Goal: Task Accomplishment & Management: Use online tool/utility

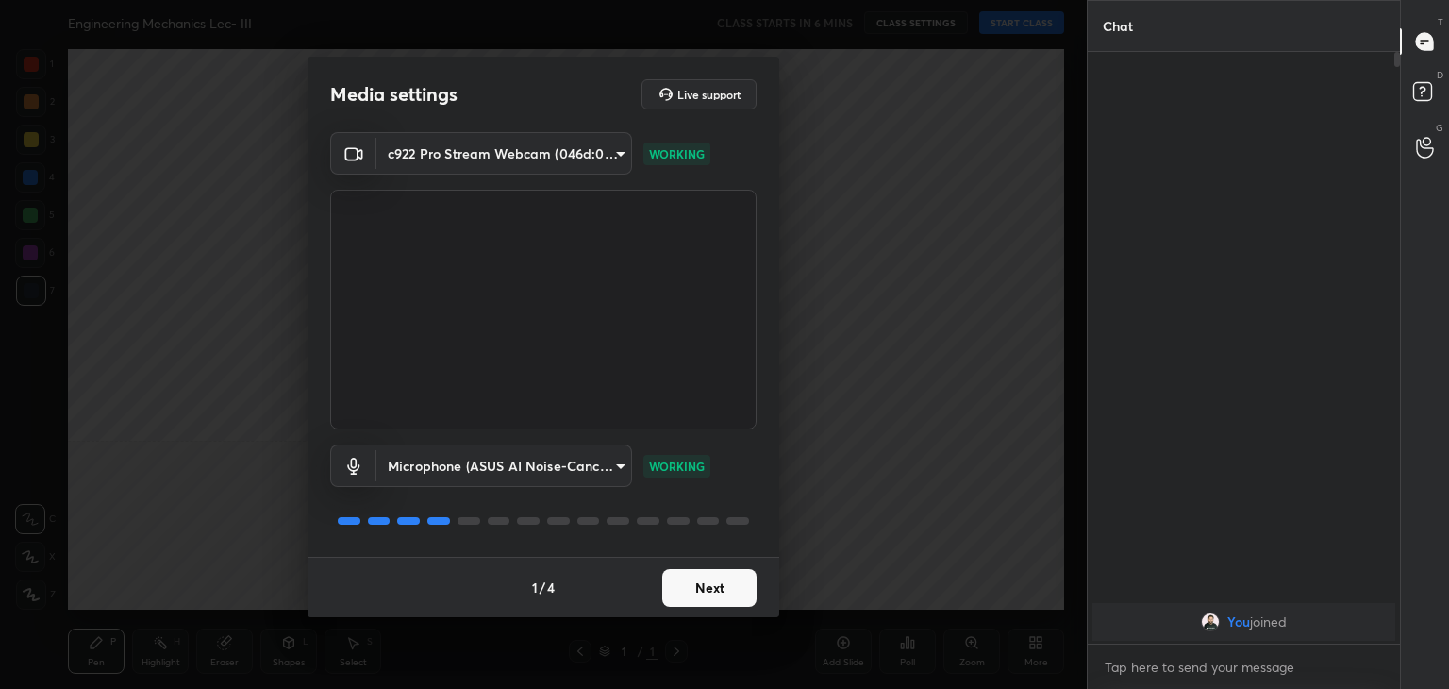
click at [724, 583] on button "Next" at bounding box center [709, 588] width 94 height 38
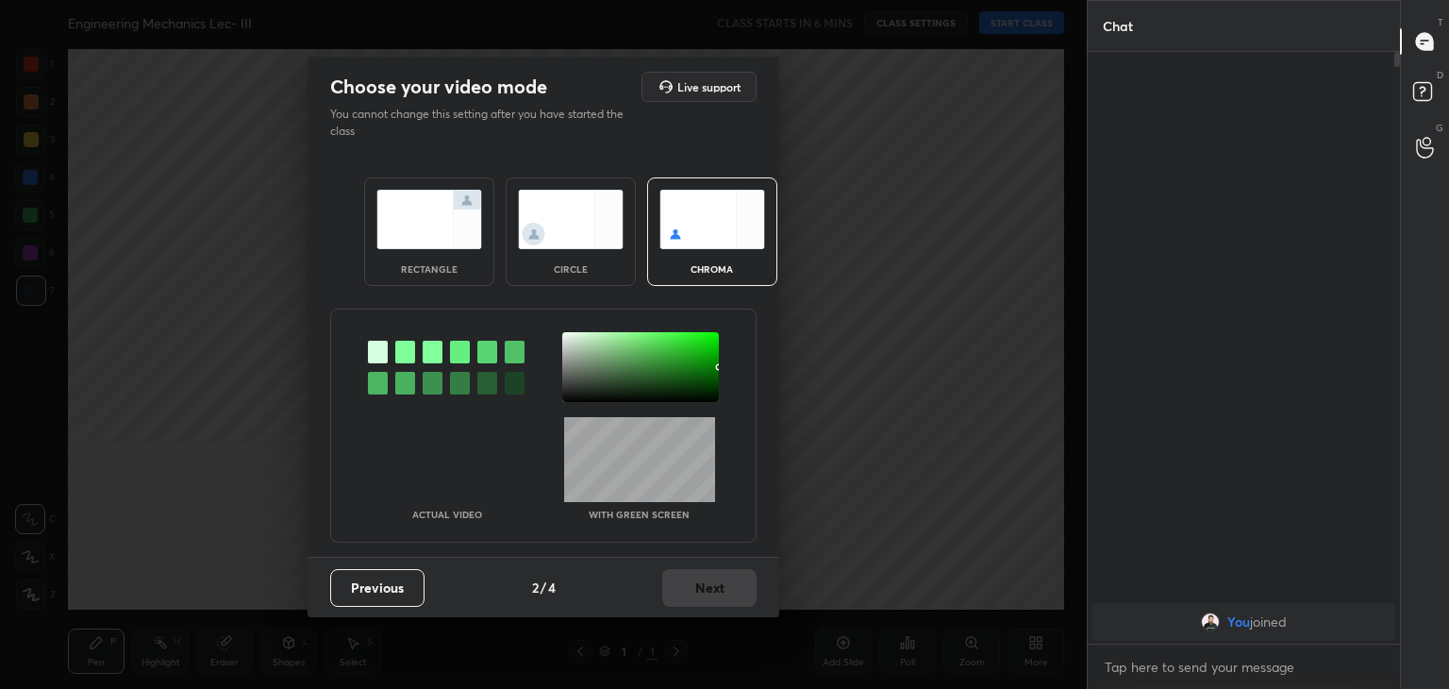
click at [401, 353] on div at bounding box center [405, 351] width 20 height 23
drag, startPoint x: 569, startPoint y: 337, endPoint x: 589, endPoint y: 359, distance: 30.1
click at [568, 337] on div at bounding box center [640, 367] width 157 height 70
click at [724, 590] on button "Next" at bounding box center [709, 588] width 94 height 38
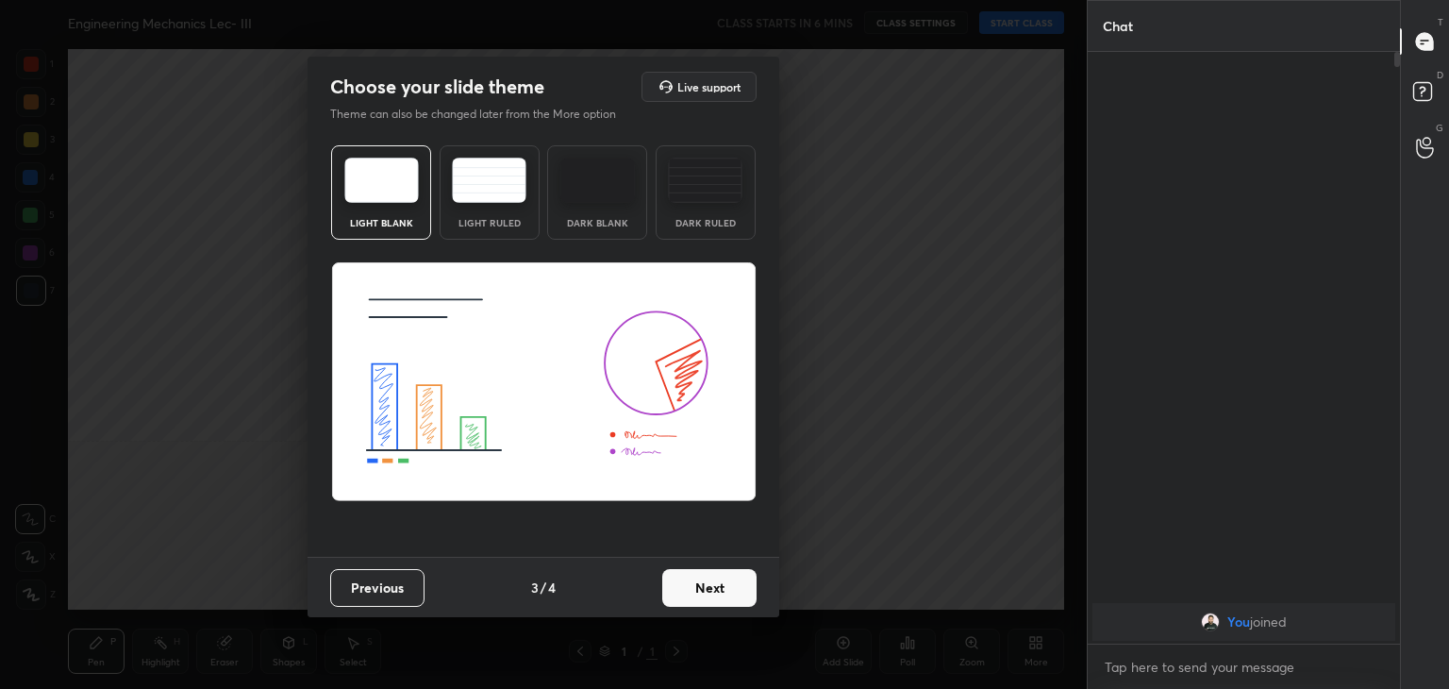
click at [732, 586] on button "Next" at bounding box center [709, 588] width 94 height 38
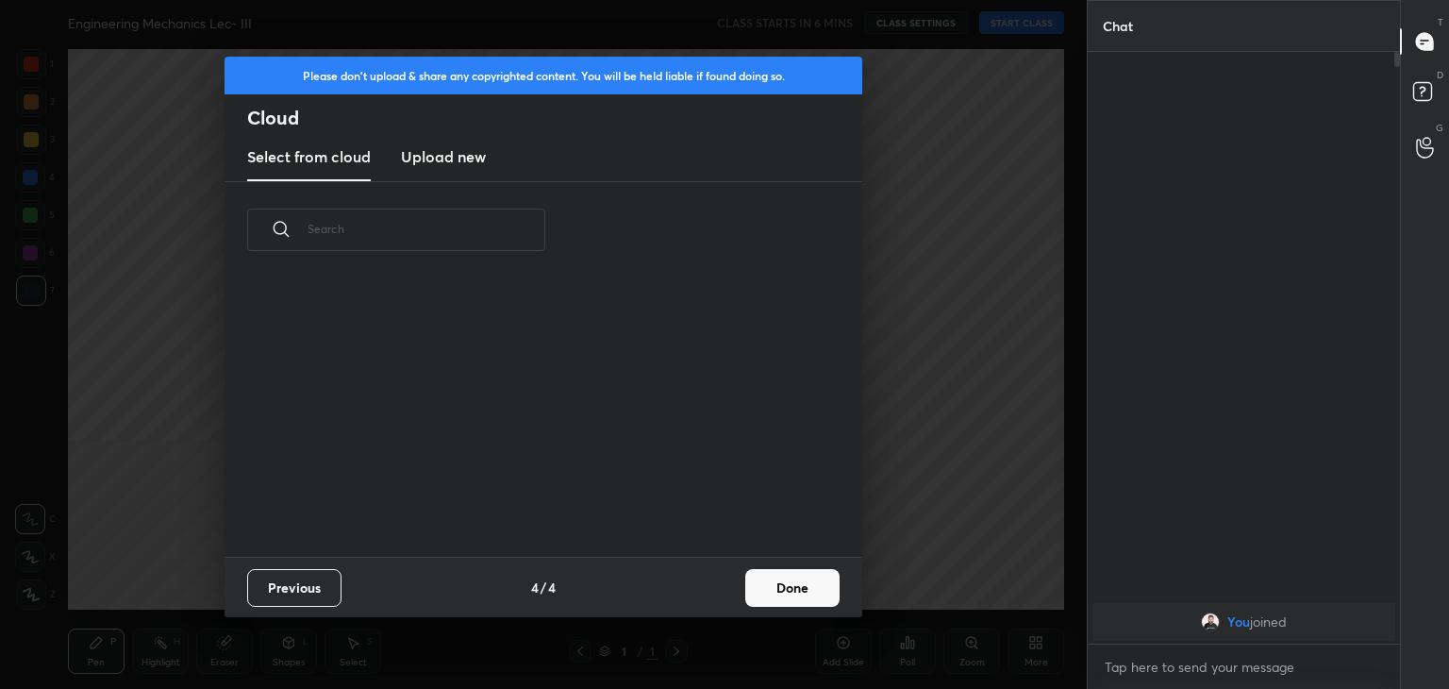
click at [779, 589] on button "Done" at bounding box center [792, 588] width 94 height 38
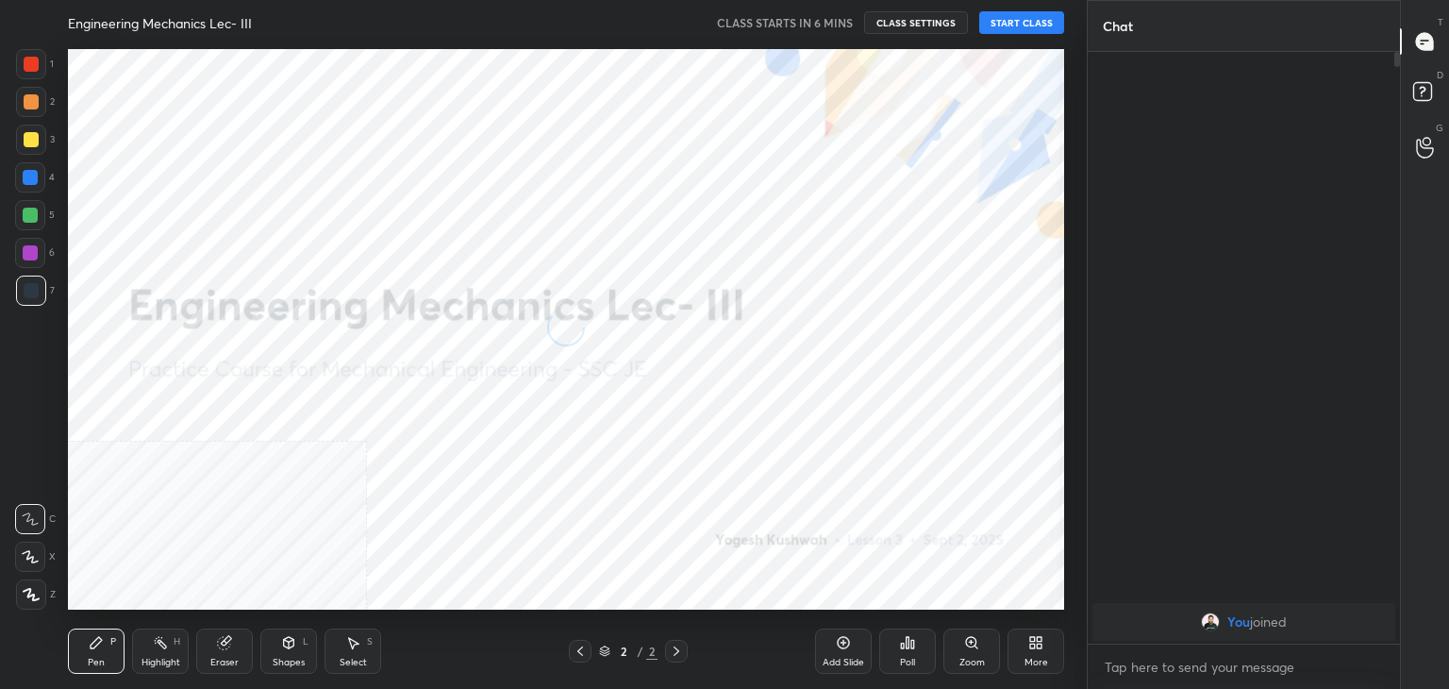
click at [32, 592] on icon at bounding box center [31, 594] width 17 height 13
click at [1031, 643] on icon at bounding box center [1032, 645] width 5 height 5
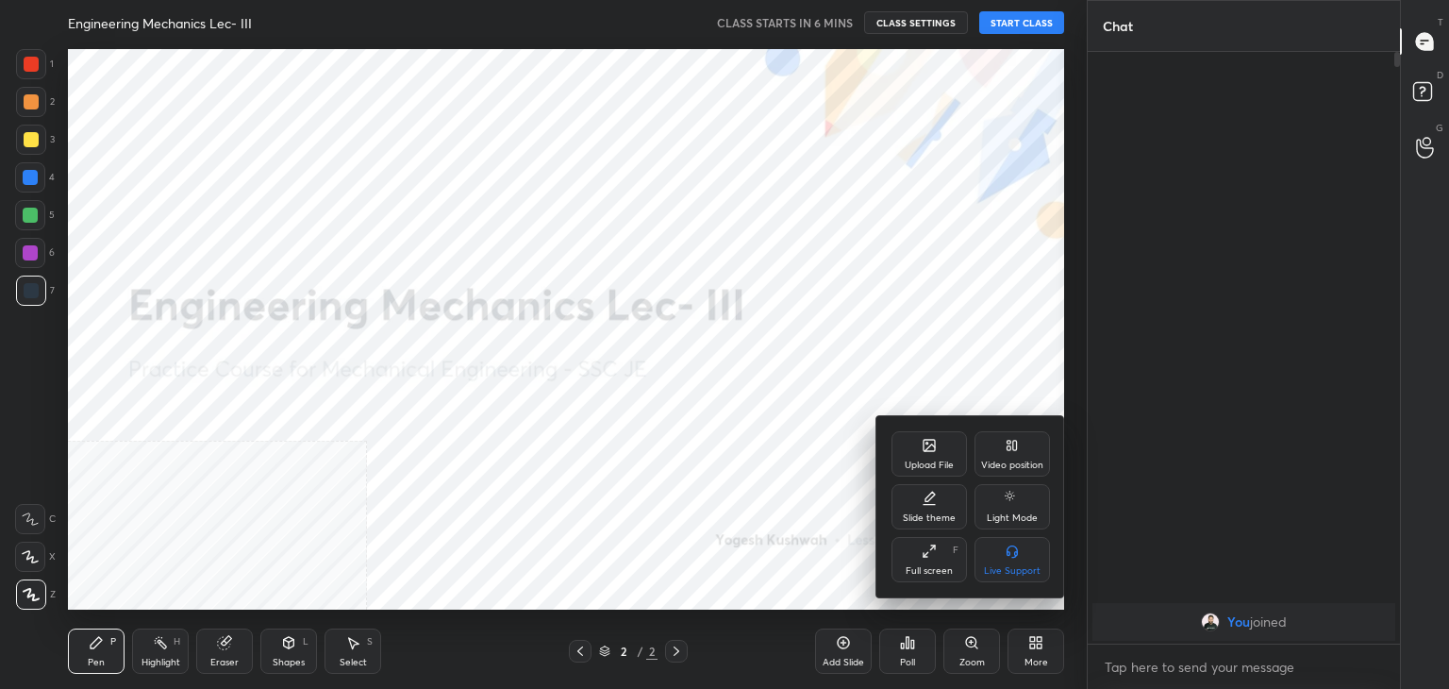
click at [1014, 467] on div "Video position" at bounding box center [1012, 464] width 62 height 9
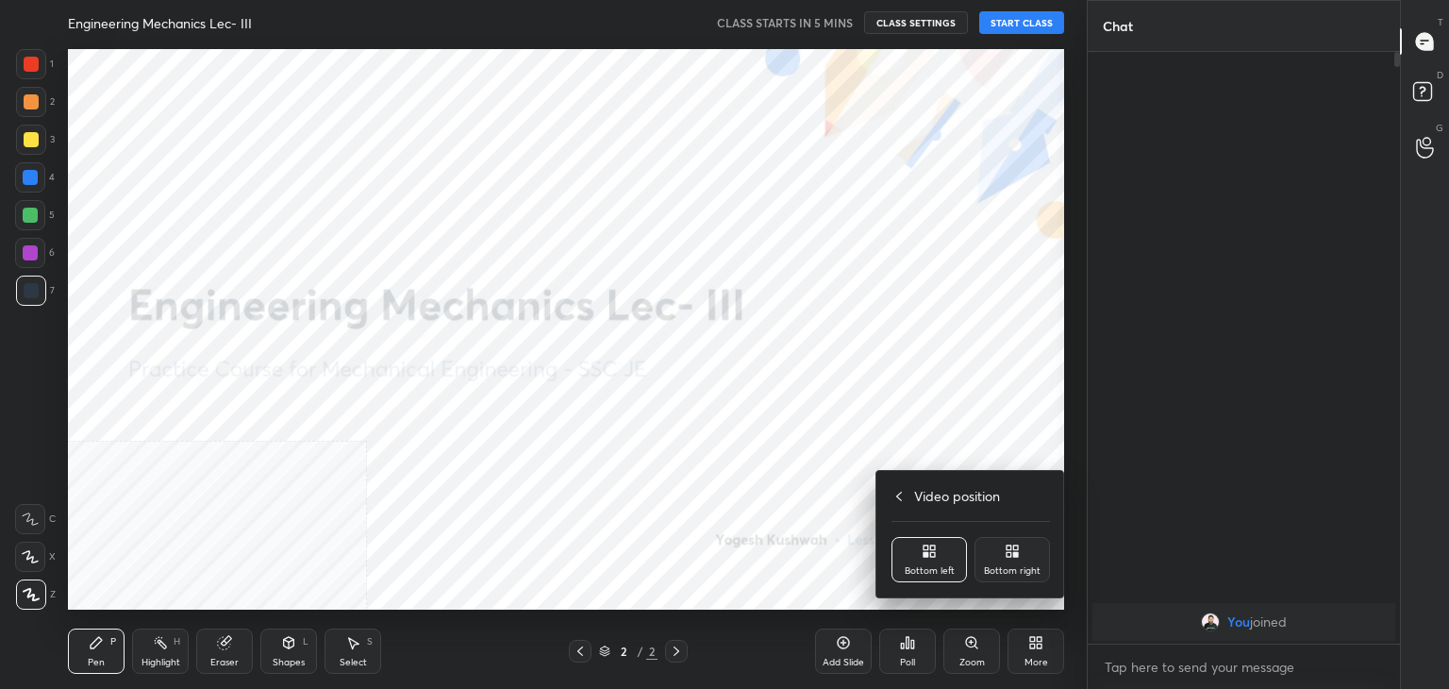
click at [1000, 559] on div "Bottom right" at bounding box center [1011, 559] width 75 height 45
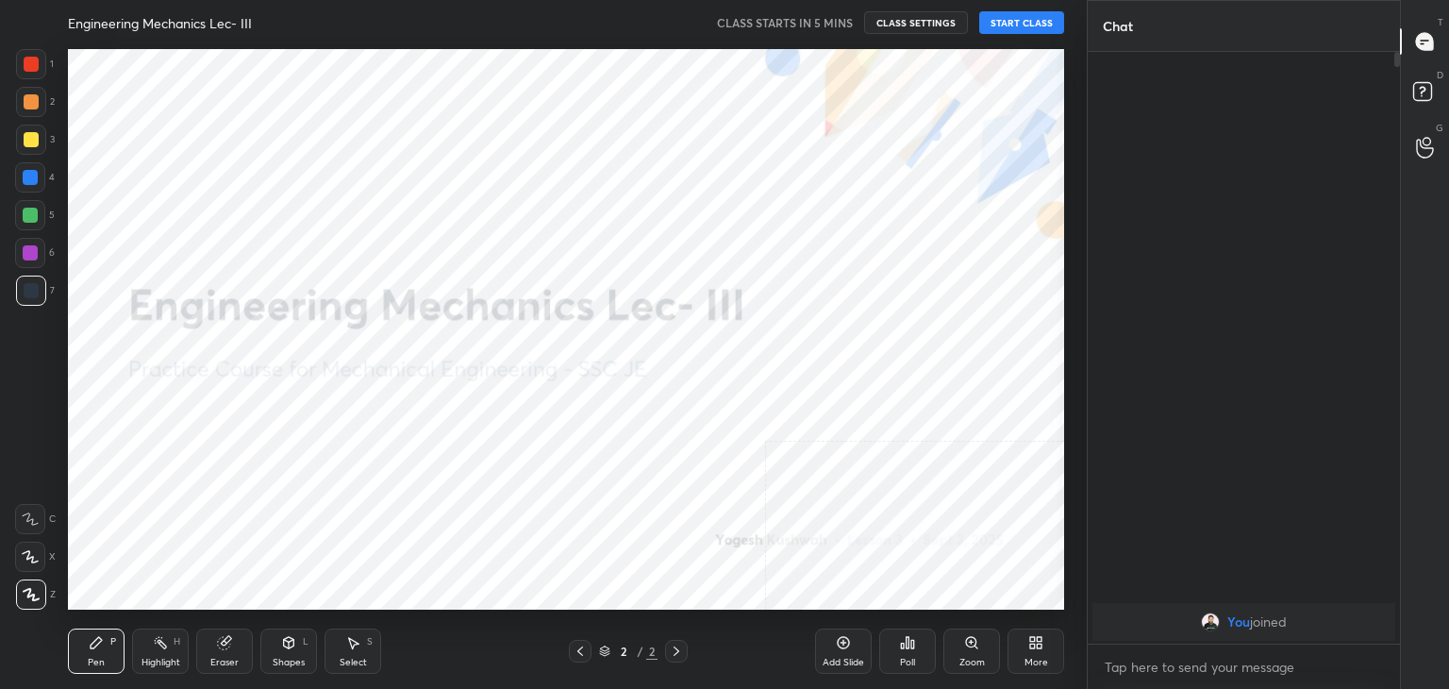
click at [285, 645] on icon at bounding box center [289, 642] width 10 height 11
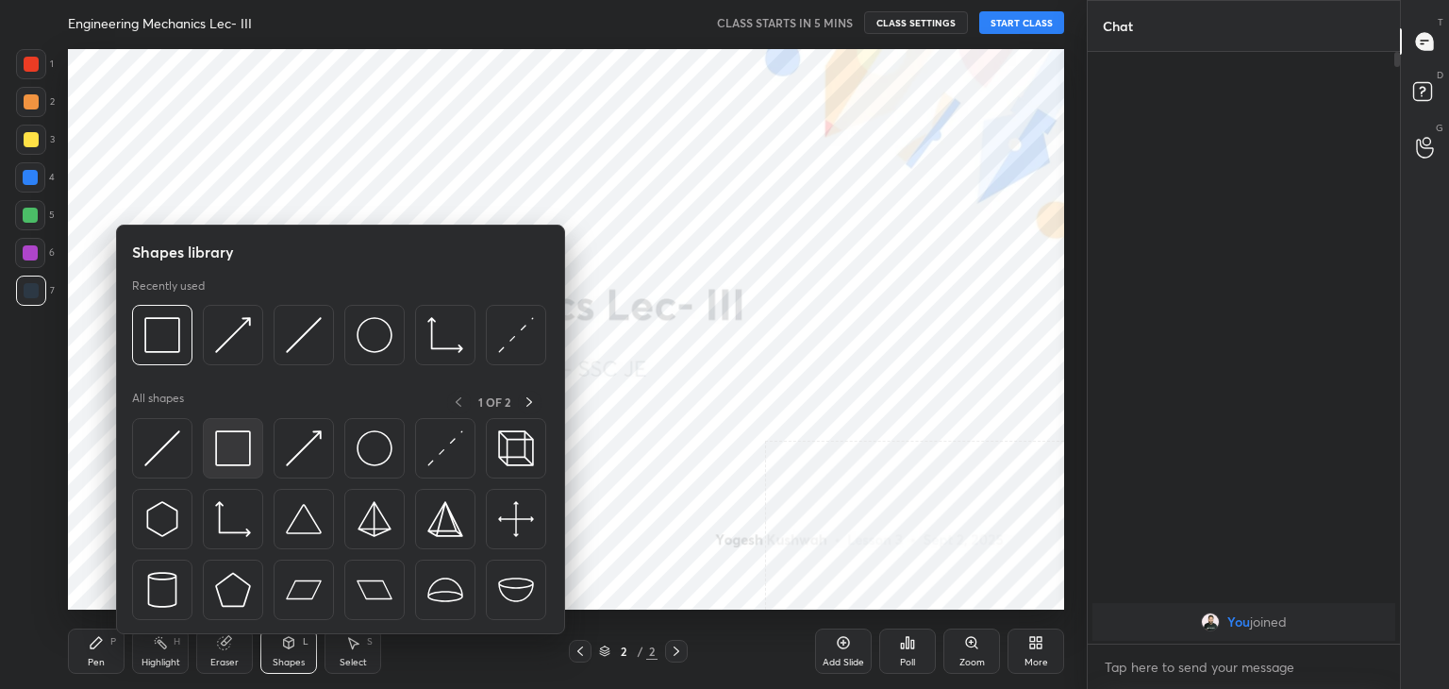
click at [247, 457] on img at bounding box center [233, 448] width 36 height 36
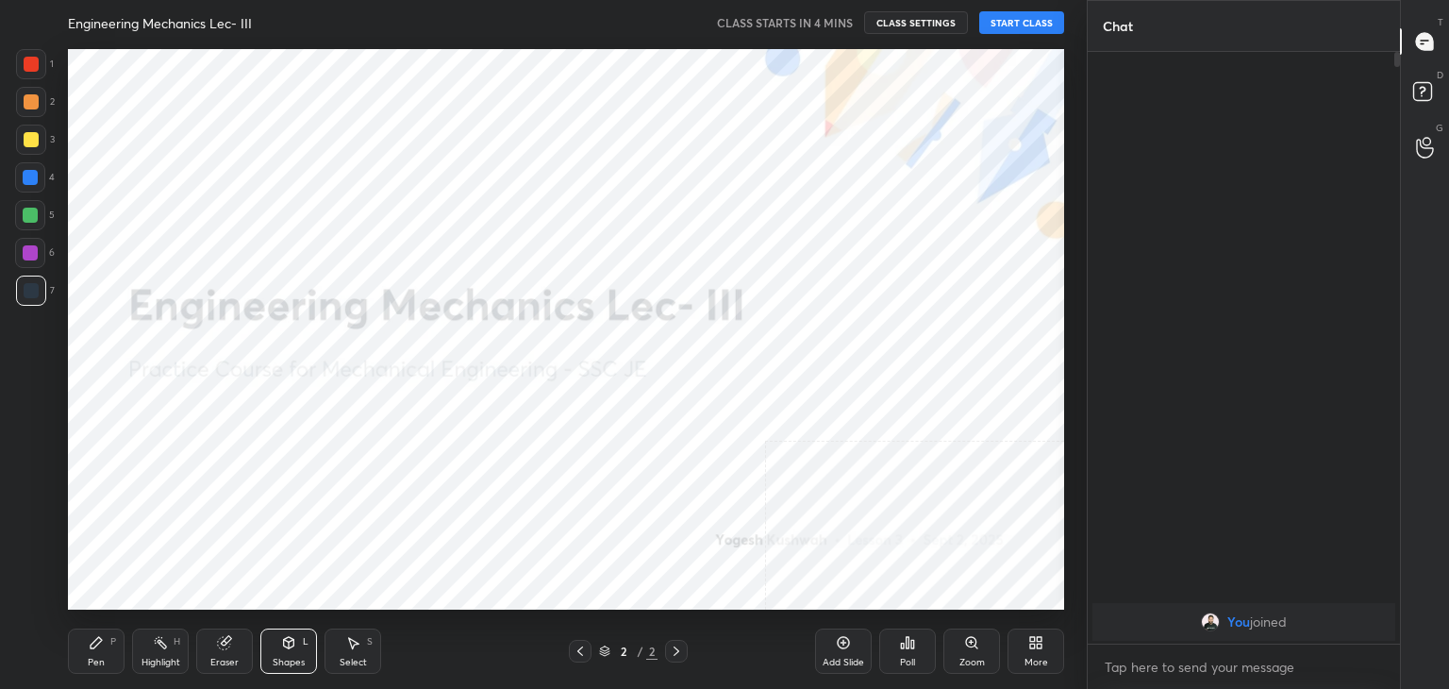
click at [1036, 638] on icon at bounding box center [1035, 642] width 15 height 15
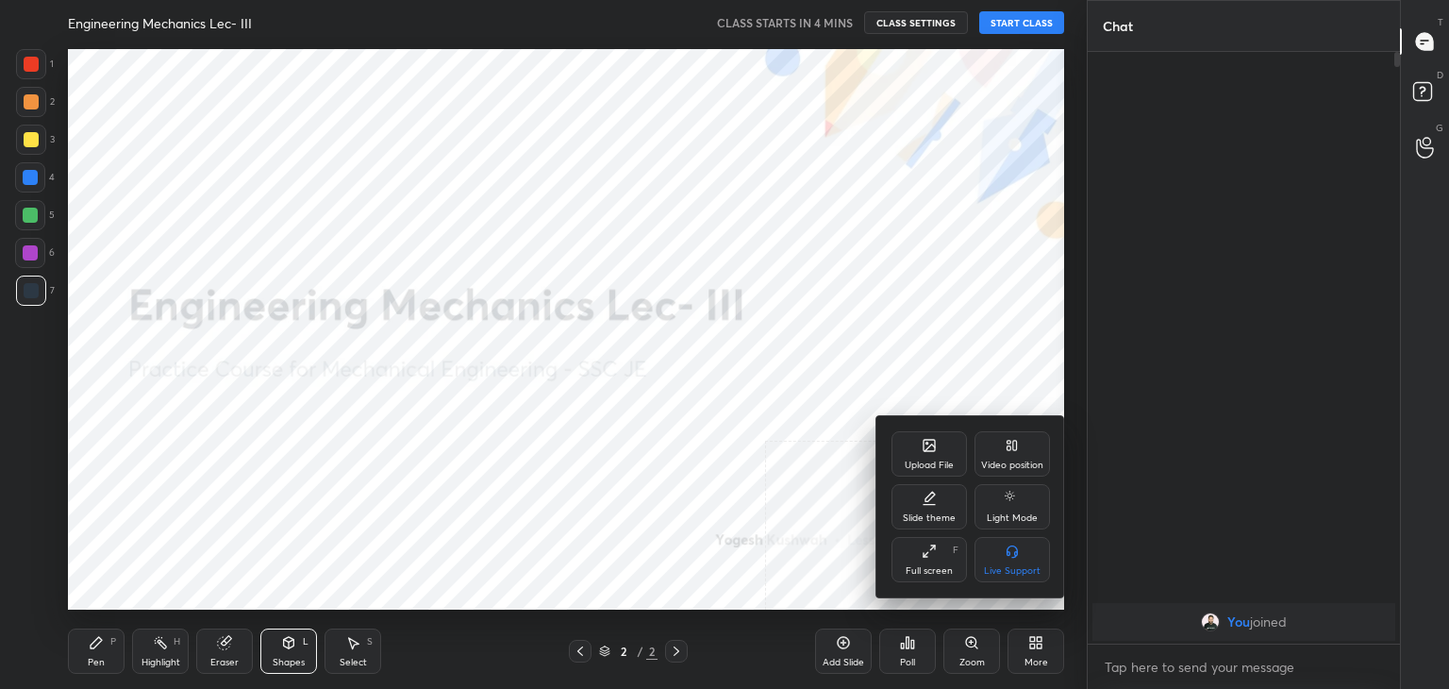
click at [949, 460] on div "Upload File" at bounding box center [929, 464] width 49 height 9
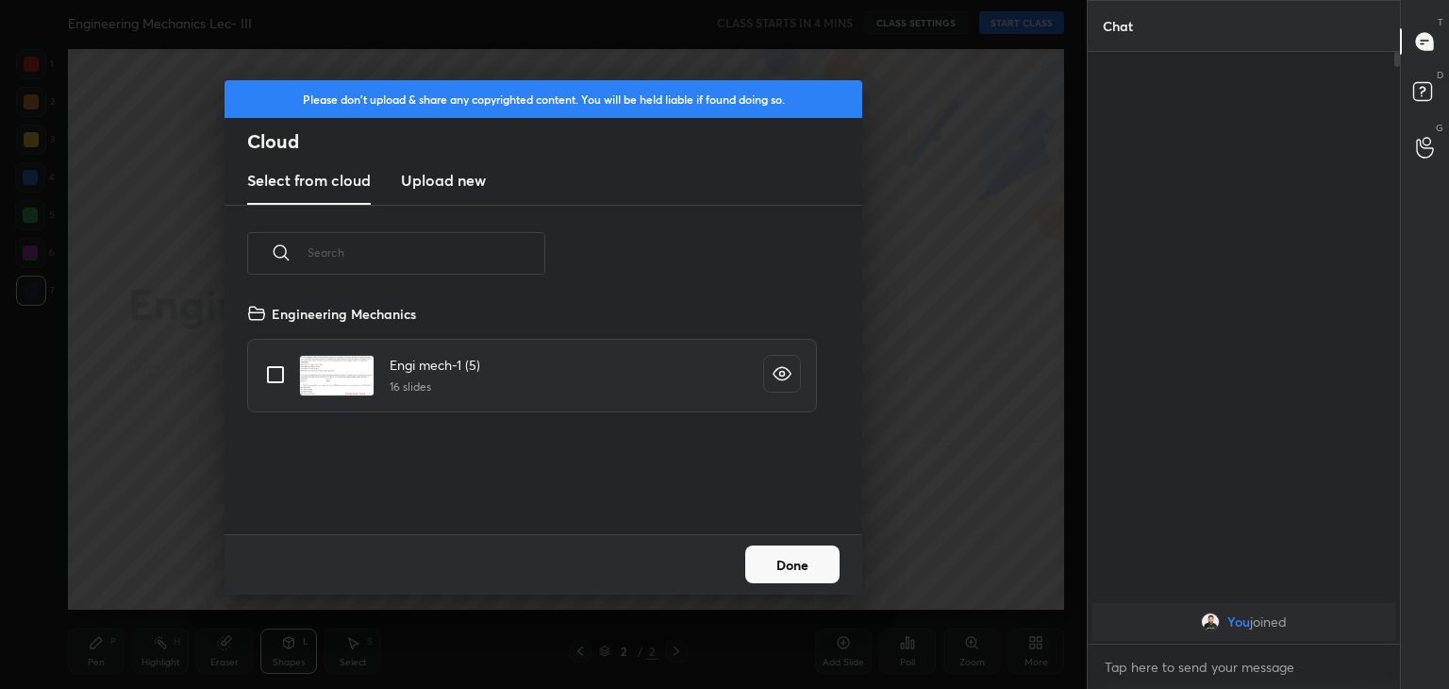
scroll to position [232, 606]
drag, startPoint x: 441, startPoint y: 179, endPoint x: 442, endPoint y: 192, distance: 13.2
click at [440, 179] on h3 "Upload new" at bounding box center [443, 180] width 85 height 23
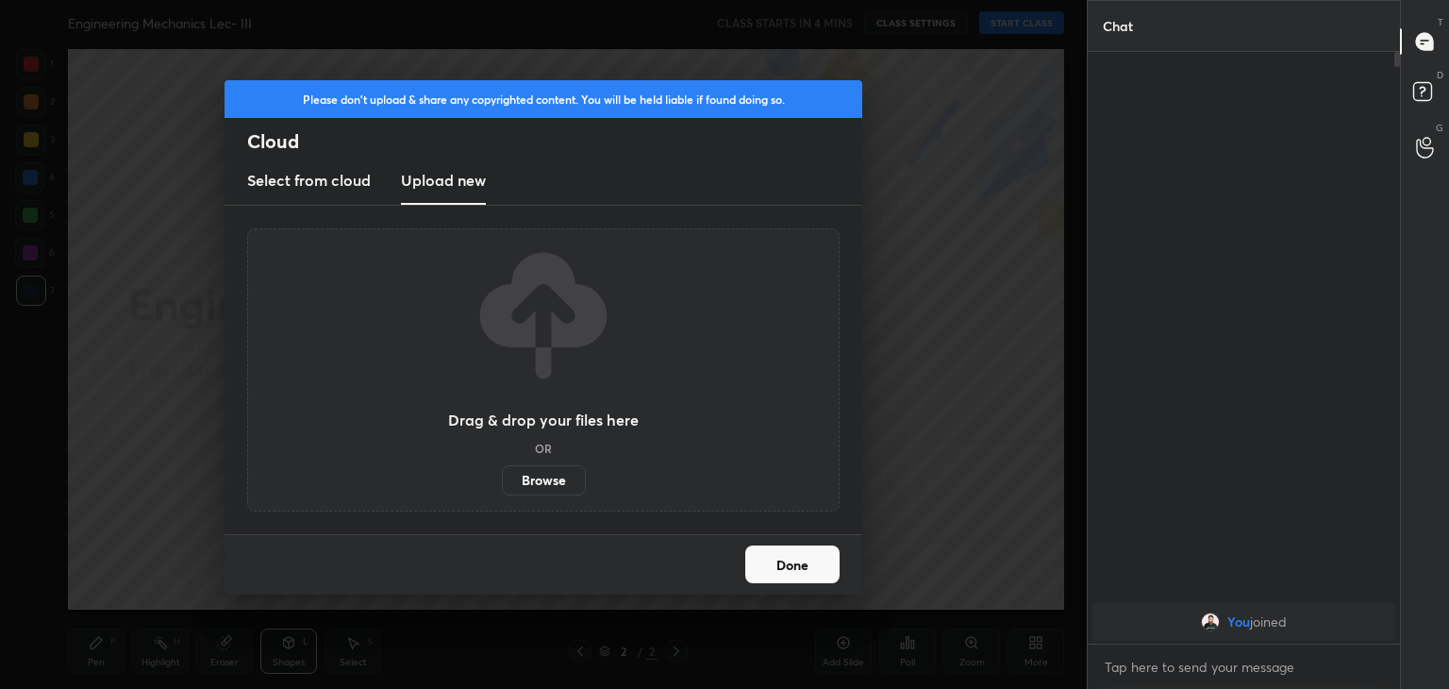
click at [535, 481] on label "Browse" at bounding box center [544, 480] width 84 height 30
click at [502, 481] on input "Browse" at bounding box center [502, 480] width 0 height 30
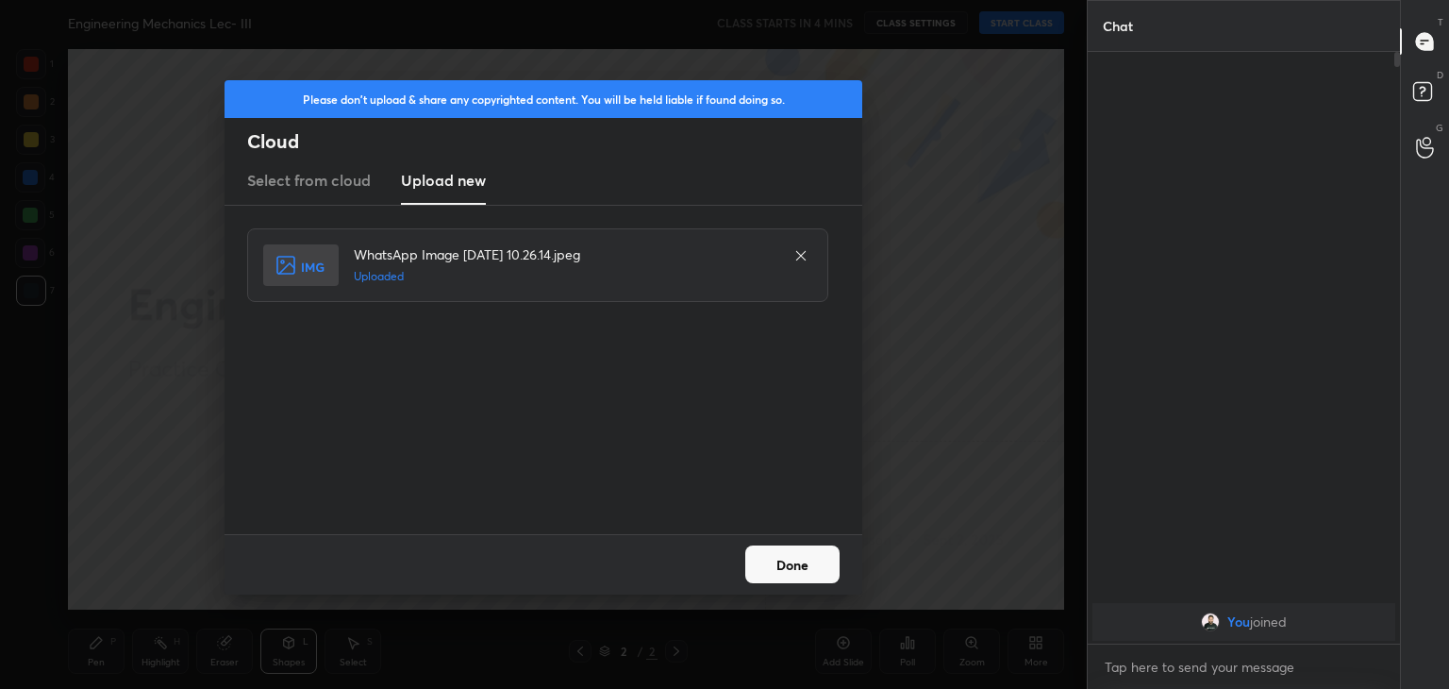
click at [807, 572] on button "Done" at bounding box center [792, 564] width 94 height 38
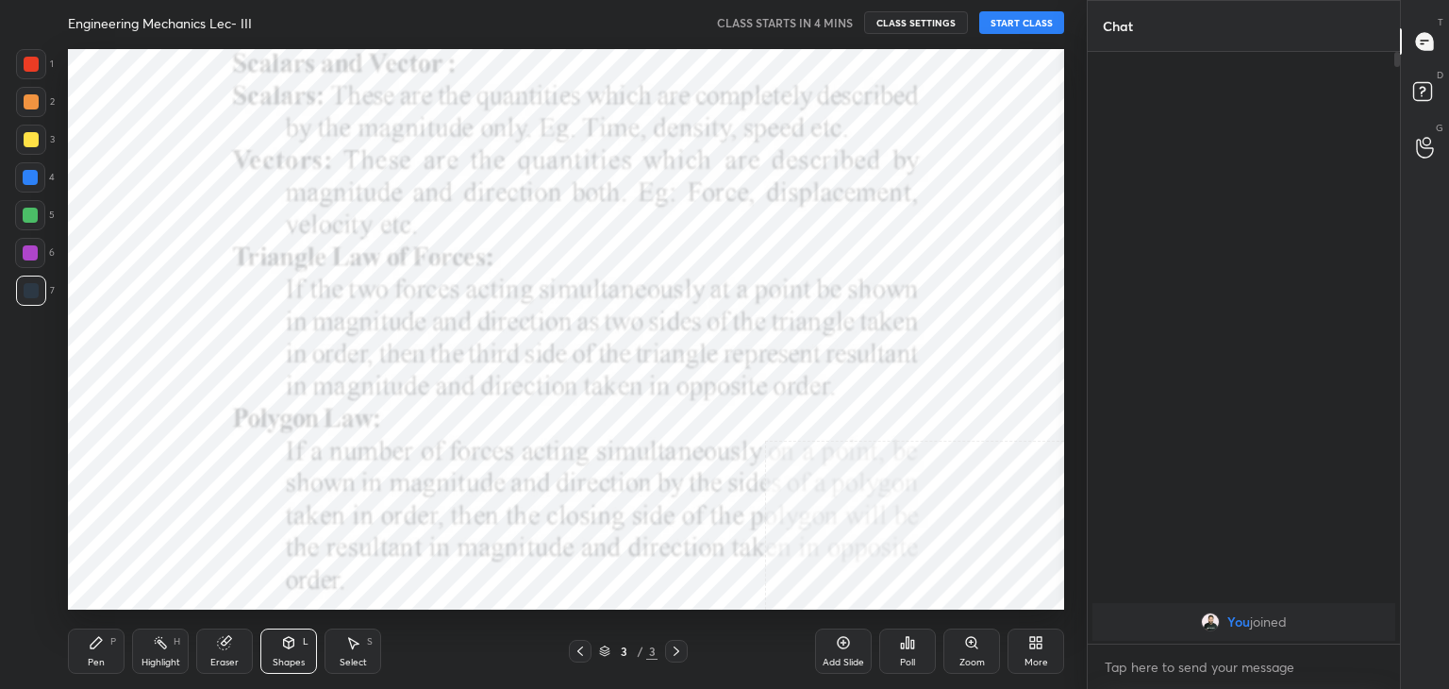
click at [32, 64] on div at bounding box center [31, 64] width 15 height 15
click at [24, 175] on div at bounding box center [30, 177] width 15 height 15
click at [219, 653] on div "Eraser" at bounding box center [224, 650] width 57 height 45
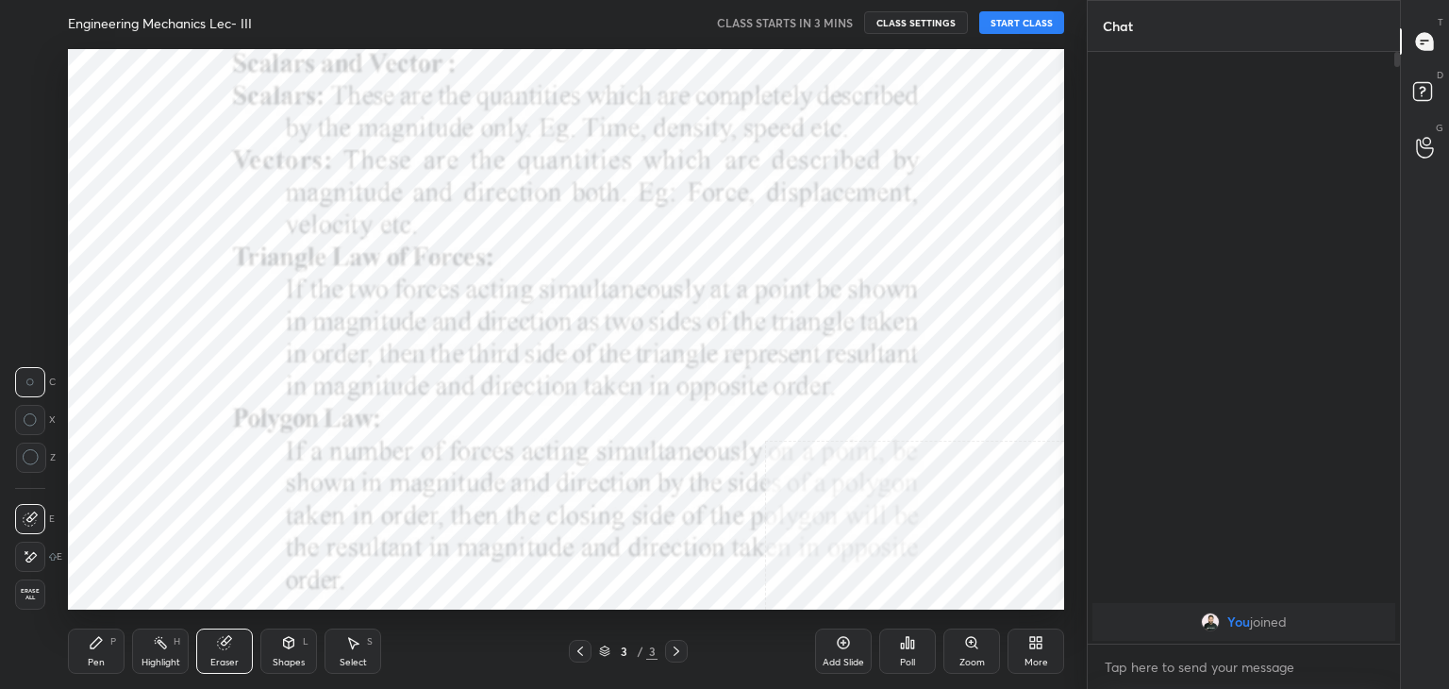
click at [282, 647] on icon at bounding box center [288, 642] width 15 height 15
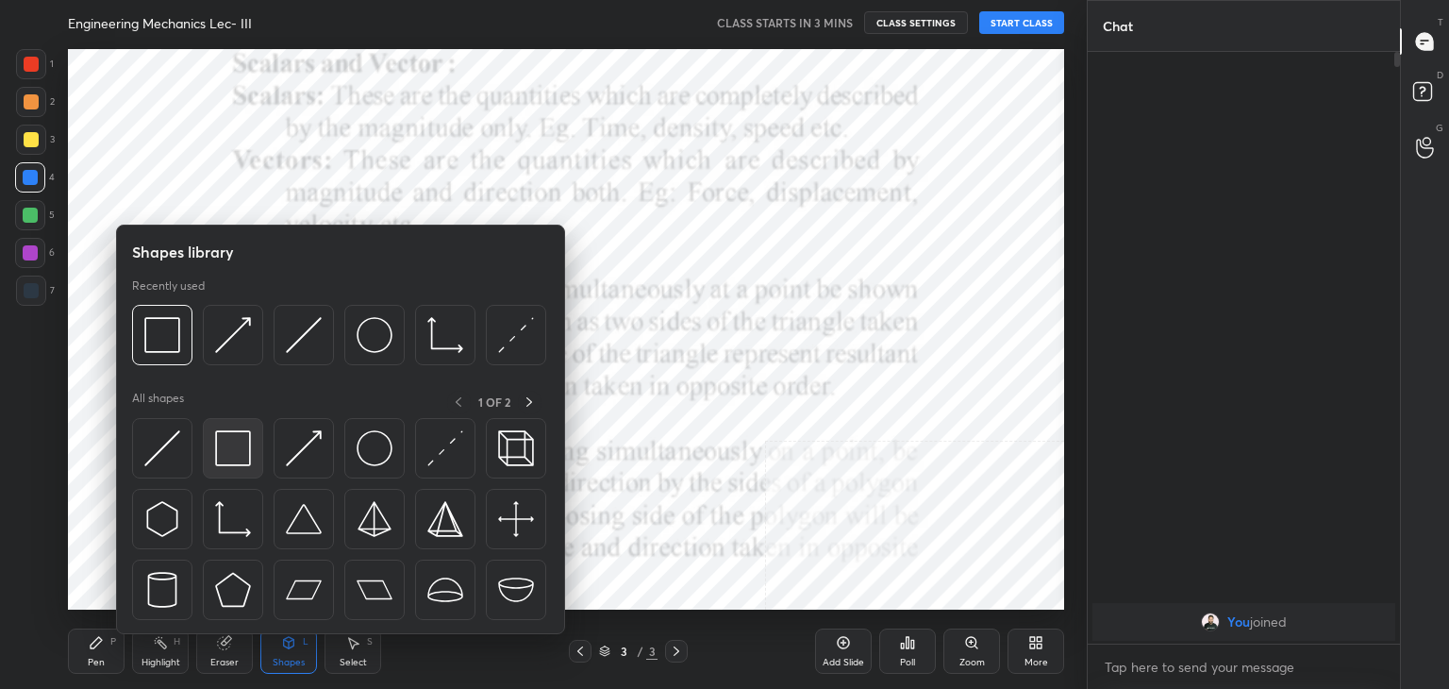
click at [233, 452] on img at bounding box center [233, 448] width 36 height 36
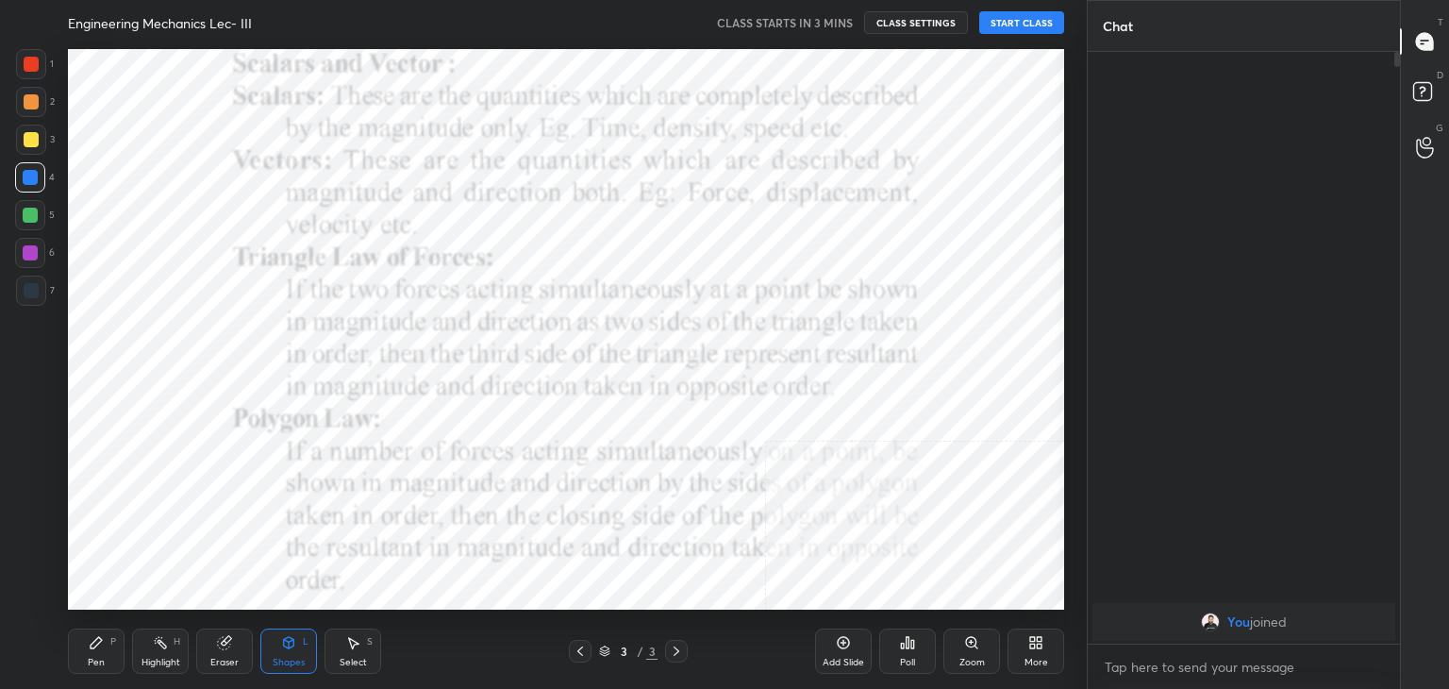
drag, startPoint x: 174, startPoint y: 649, endPoint x: 183, endPoint y: 629, distance: 21.9
click at [173, 650] on div "Highlight H" at bounding box center [160, 650] width 57 height 45
click at [1037, 650] on div "More" at bounding box center [1035, 650] width 57 height 45
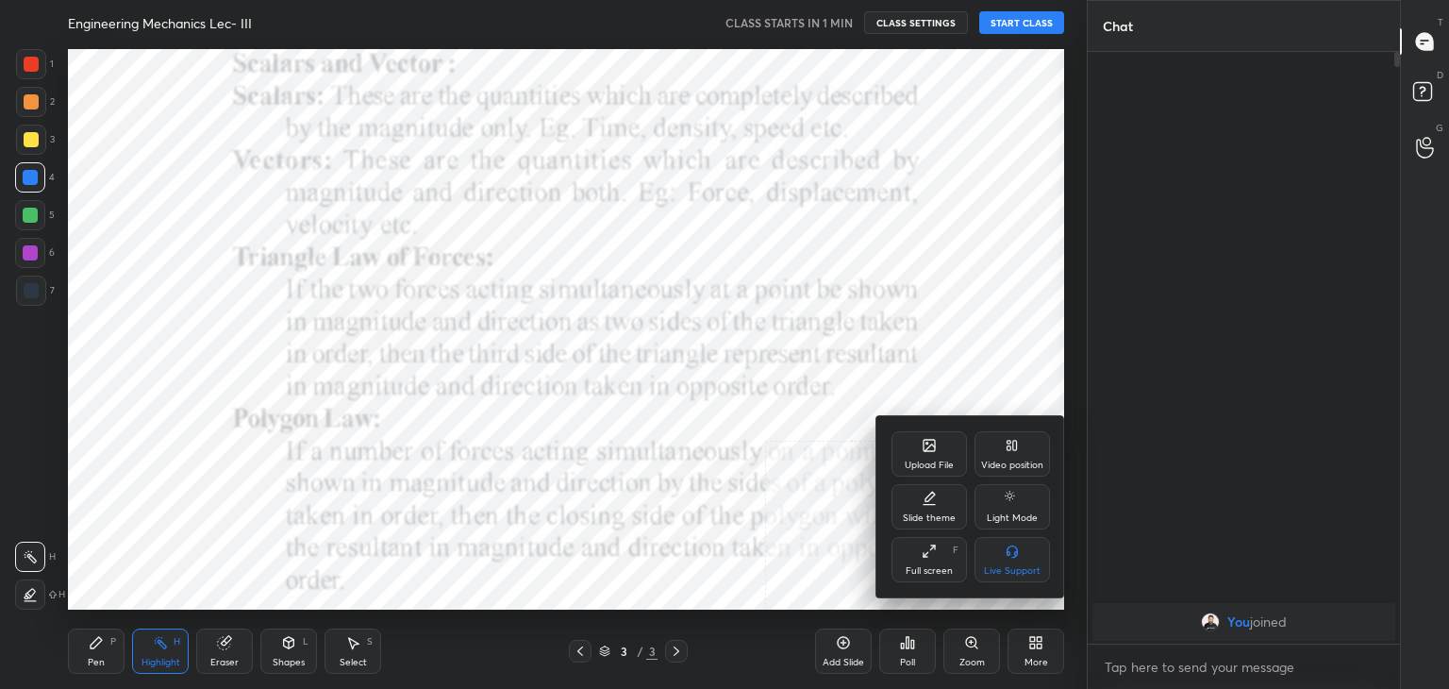
click at [938, 454] on div "Upload File" at bounding box center [928, 453] width 75 height 45
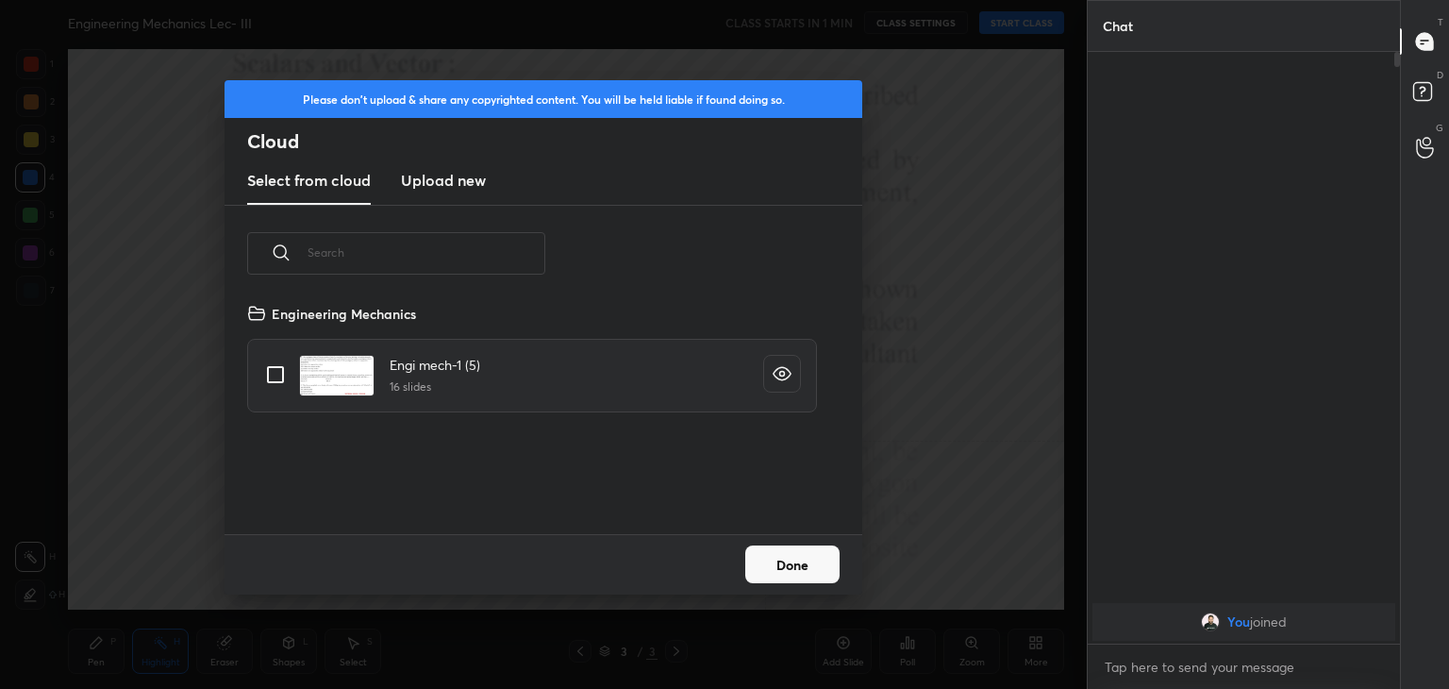
click at [442, 178] on h3 "Upload new" at bounding box center [443, 180] width 85 height 23
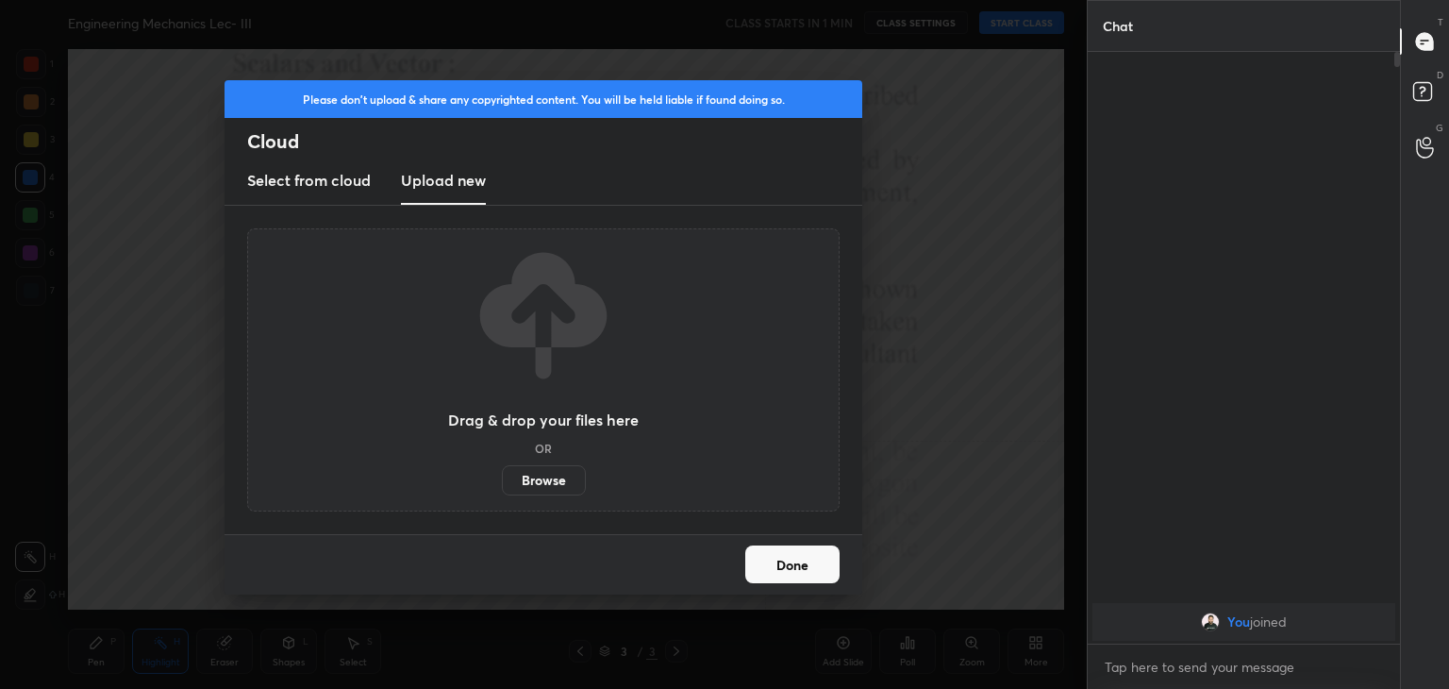
click at [531, 477] on label "Browse" at bounding box center [544, 480] width 84 height 30
click at [502, 477] on input "Browse" at bounding box center [502, 480] width 0 height 30
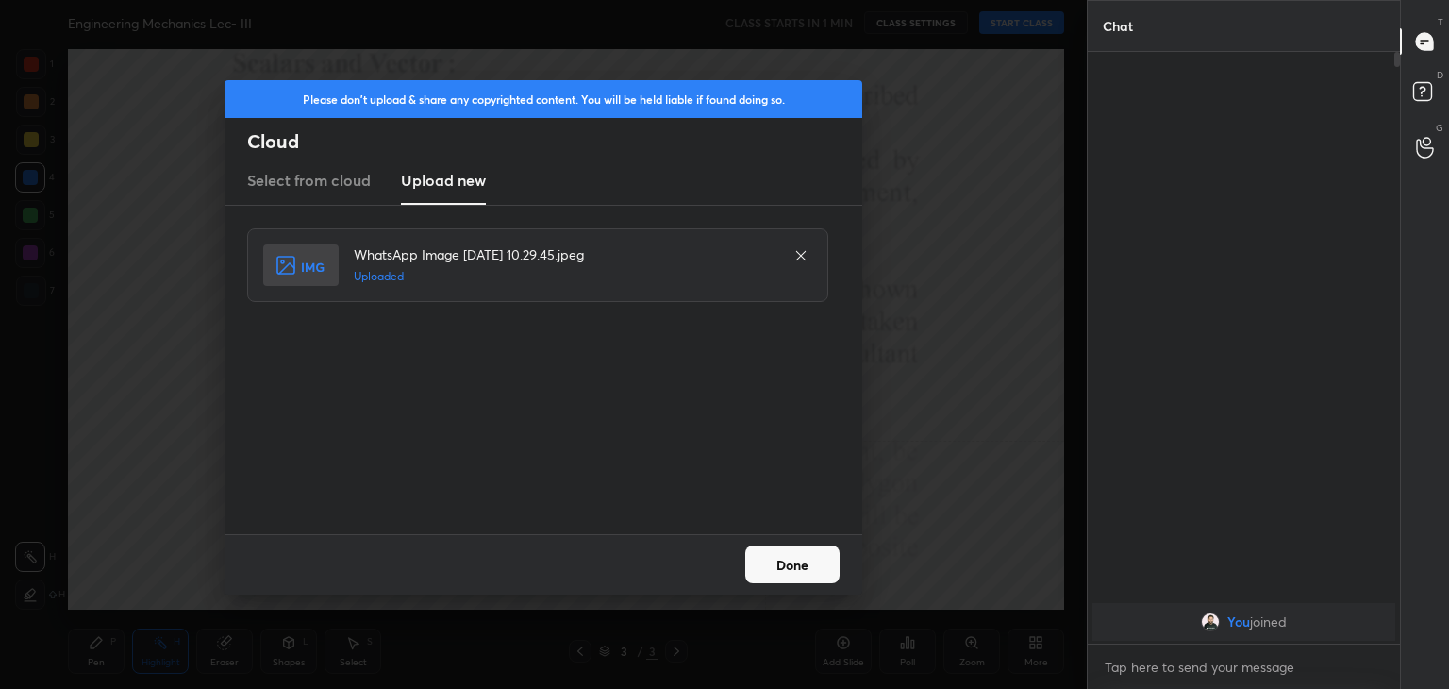
click at [823, 563] on button "Done" at bounding box center [792, 564] width 94 height 38
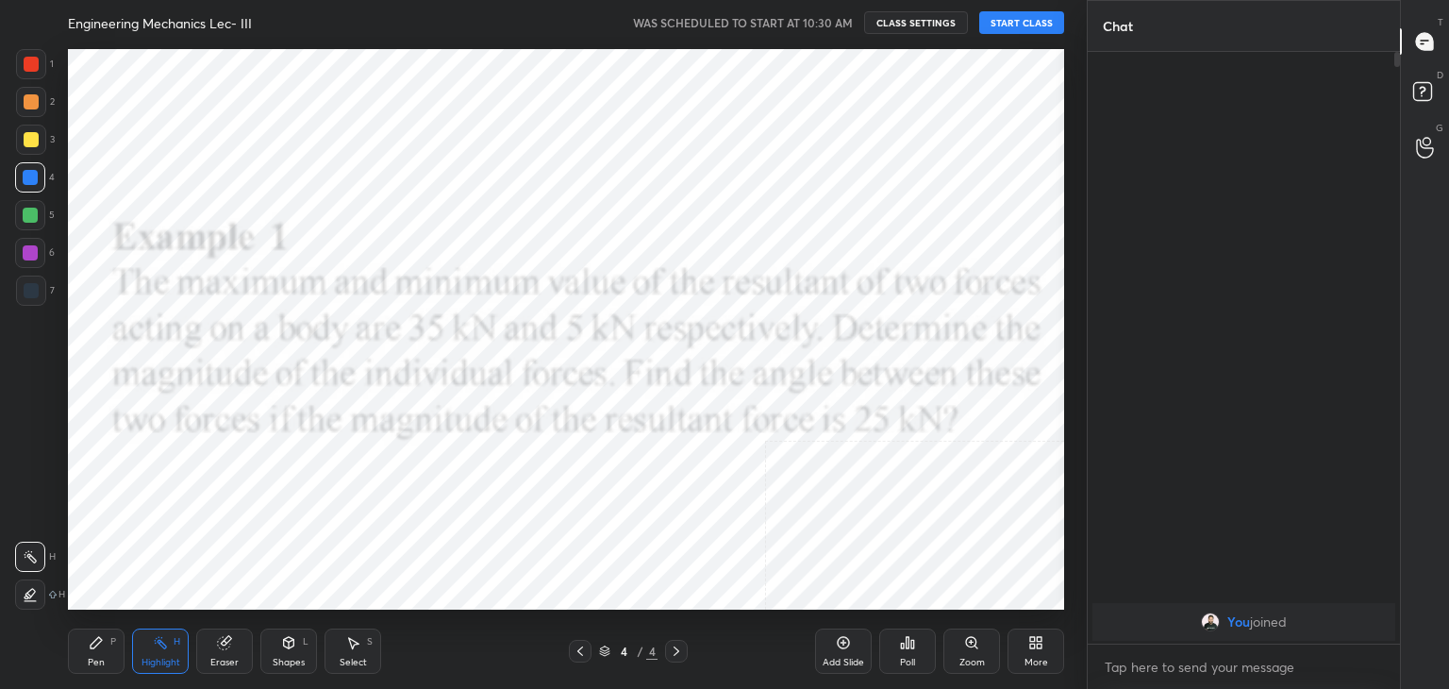
click at [279, 647] on div "Shapes L" at bounding box center [288, 650] width 57 height 45
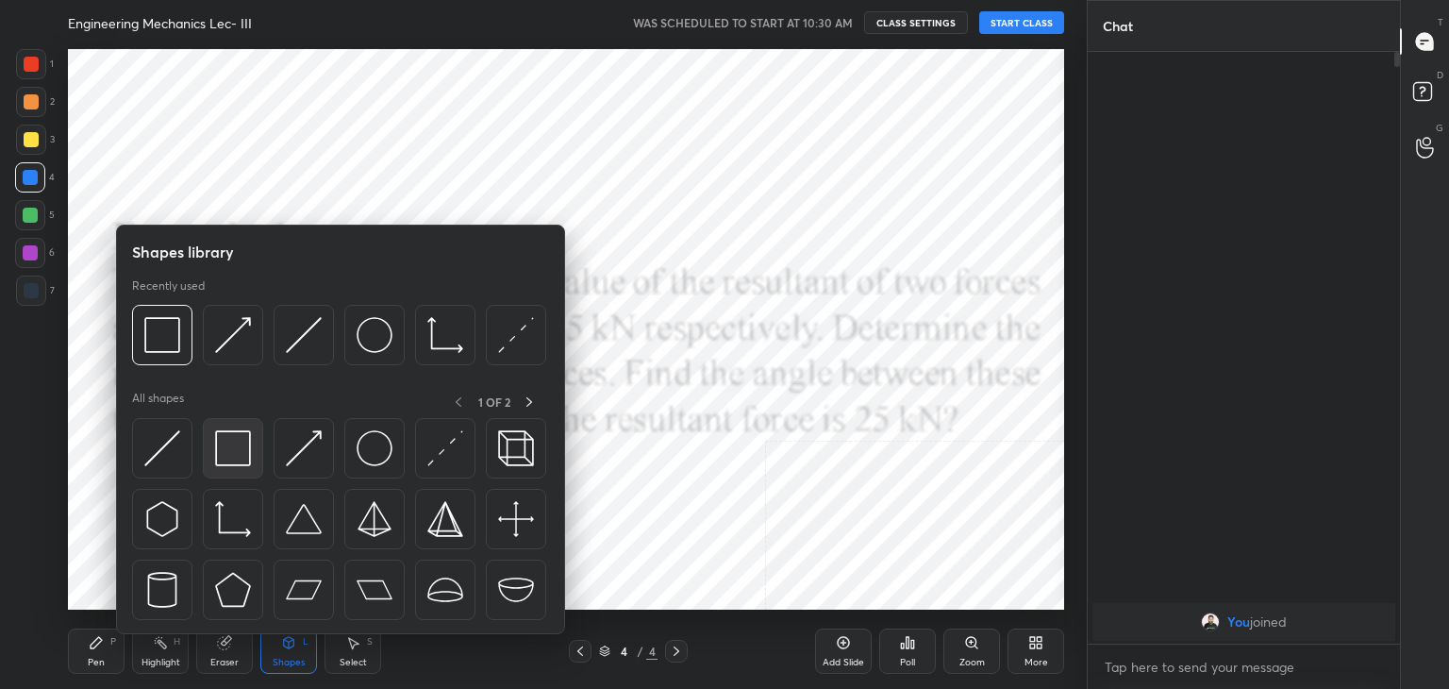
click at [219, 448] on img at bounding box center [233, 448] width 36 height 36
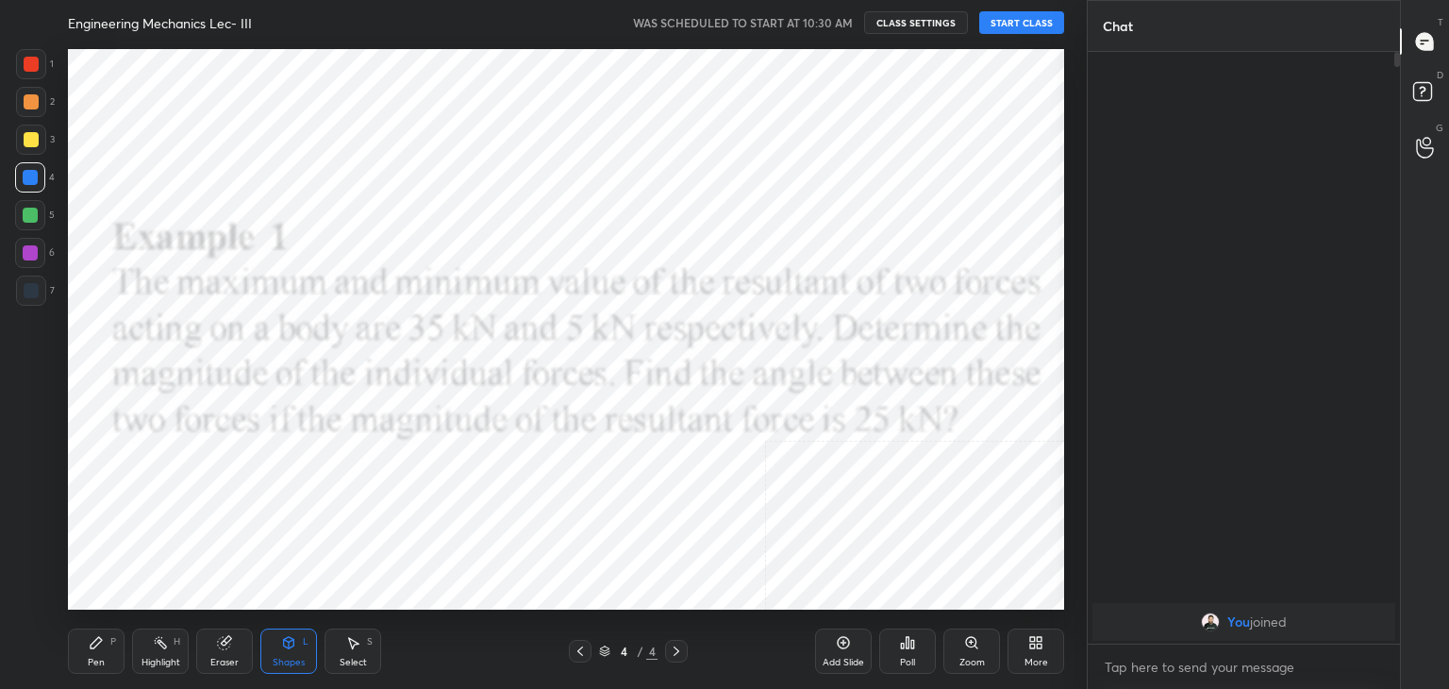
click at [34, 58] on div at bounding box center [31, 64] width 15 height 15
click at [576, 646] on icon at bounding box center [580, 650] width 15 height 15
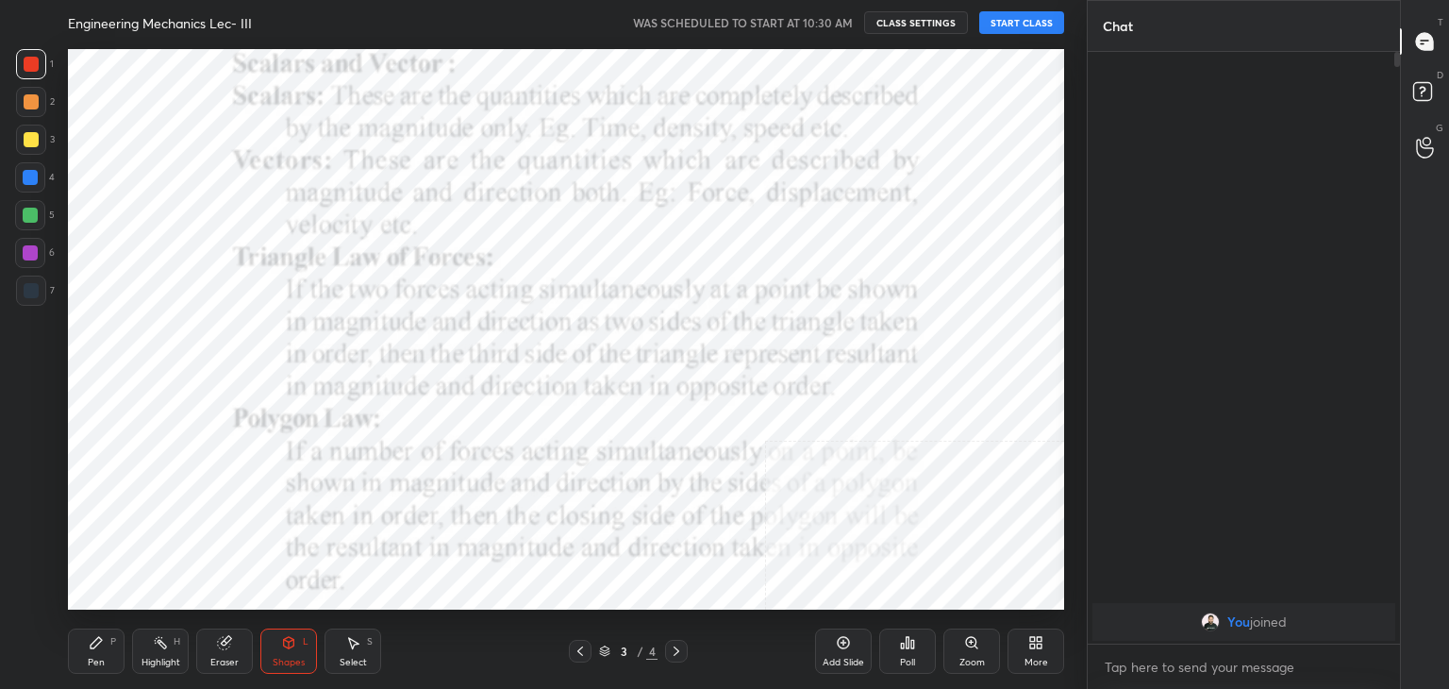
click at [574, 651] on icon at bounding box center [580, 650] width 15 height 15
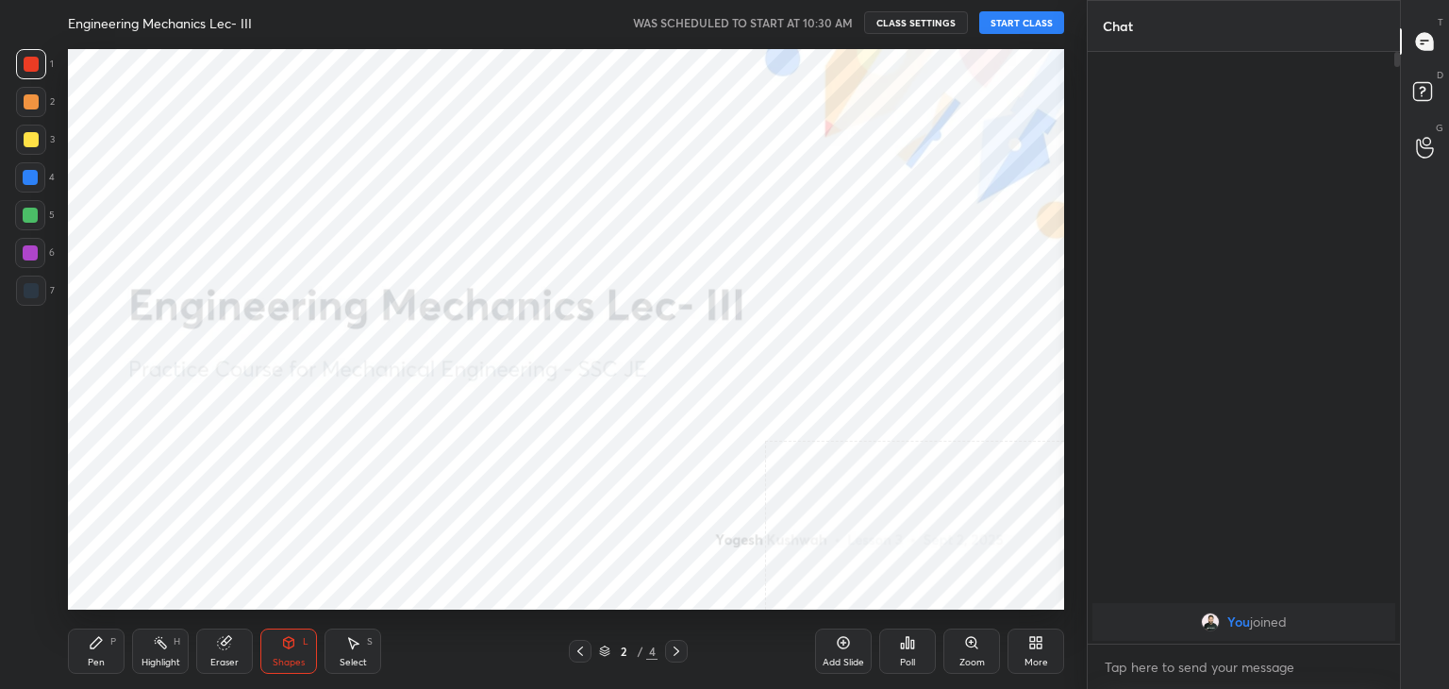
click at [1021, 25] on button "START CLASS" at bounding box center [1021, 22] width 85 height 23
click at [1037, 643] on icon at bounding box center [1039, 645] width 5 height 5
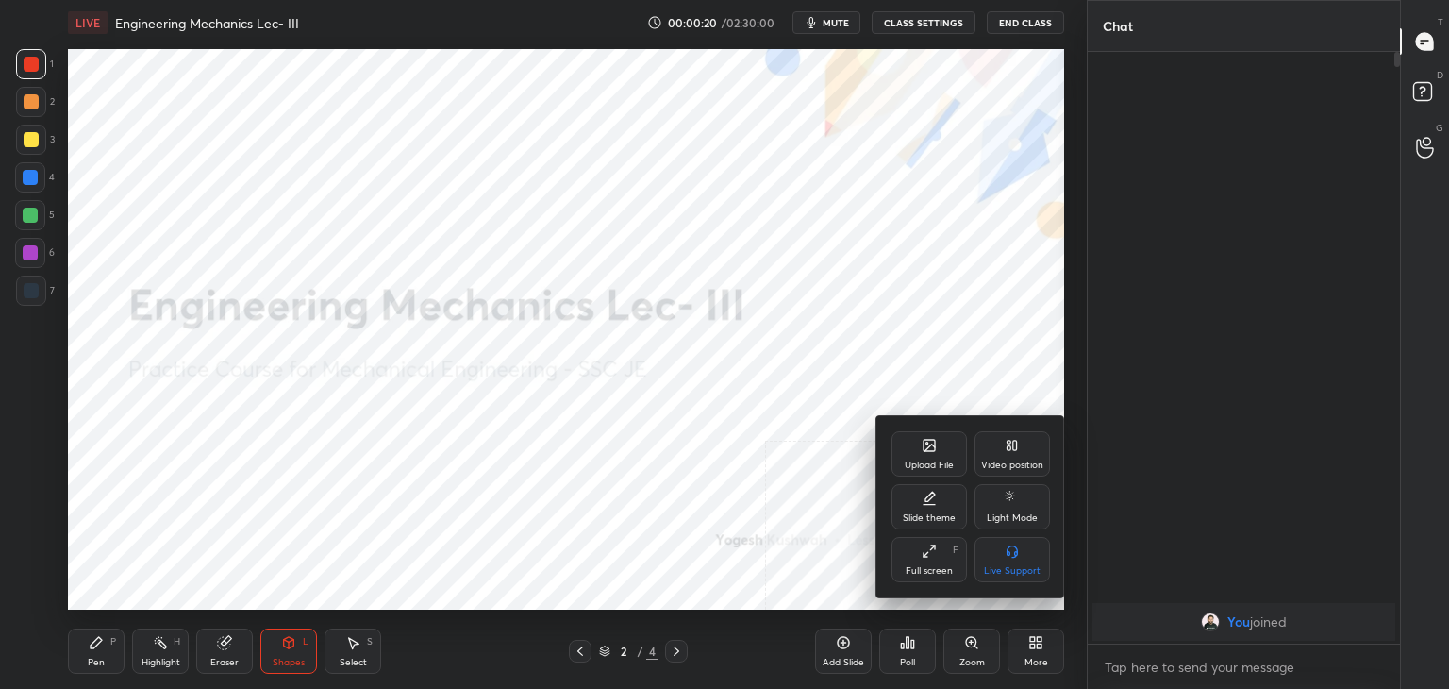
click at [917, 452] on div "Upload File" at bounding box center [928, 453] width 75 height 45
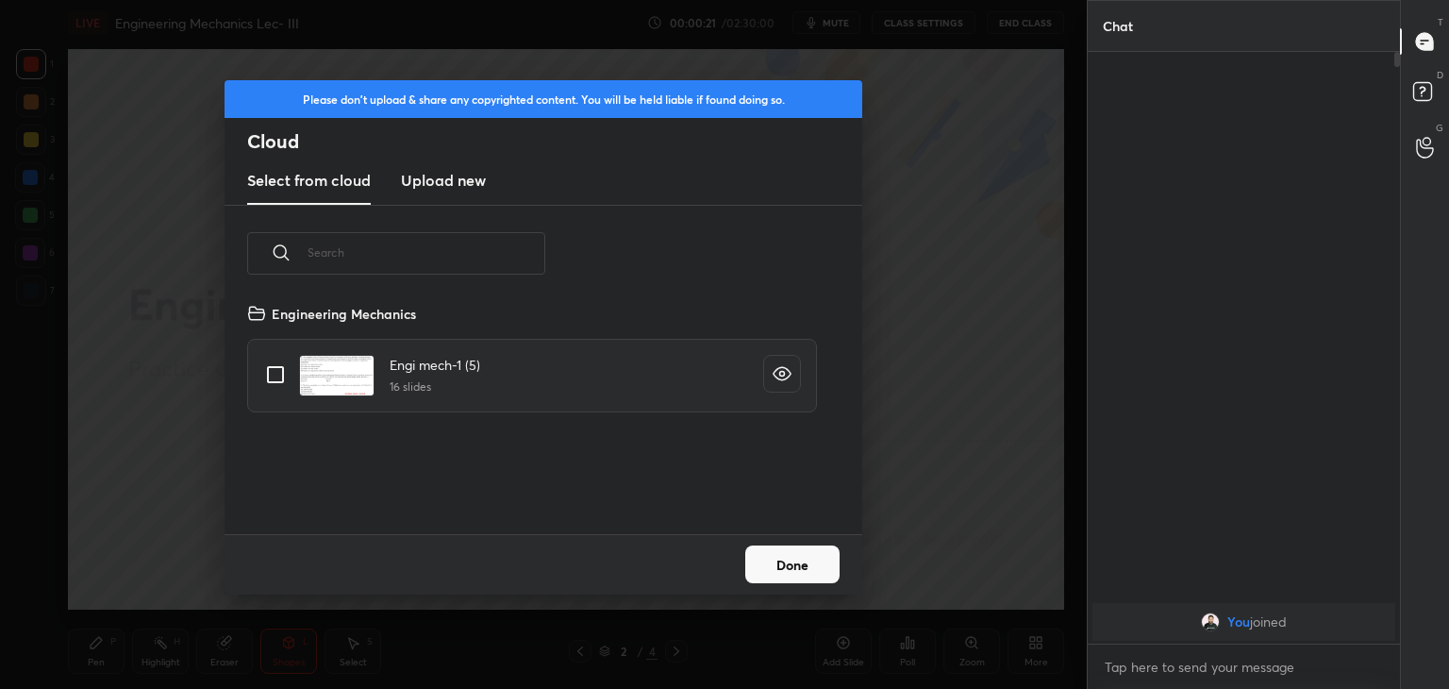
click at [442, 177] on h3 "Upload new" at bounding box center [443, 180] width 85 height 23
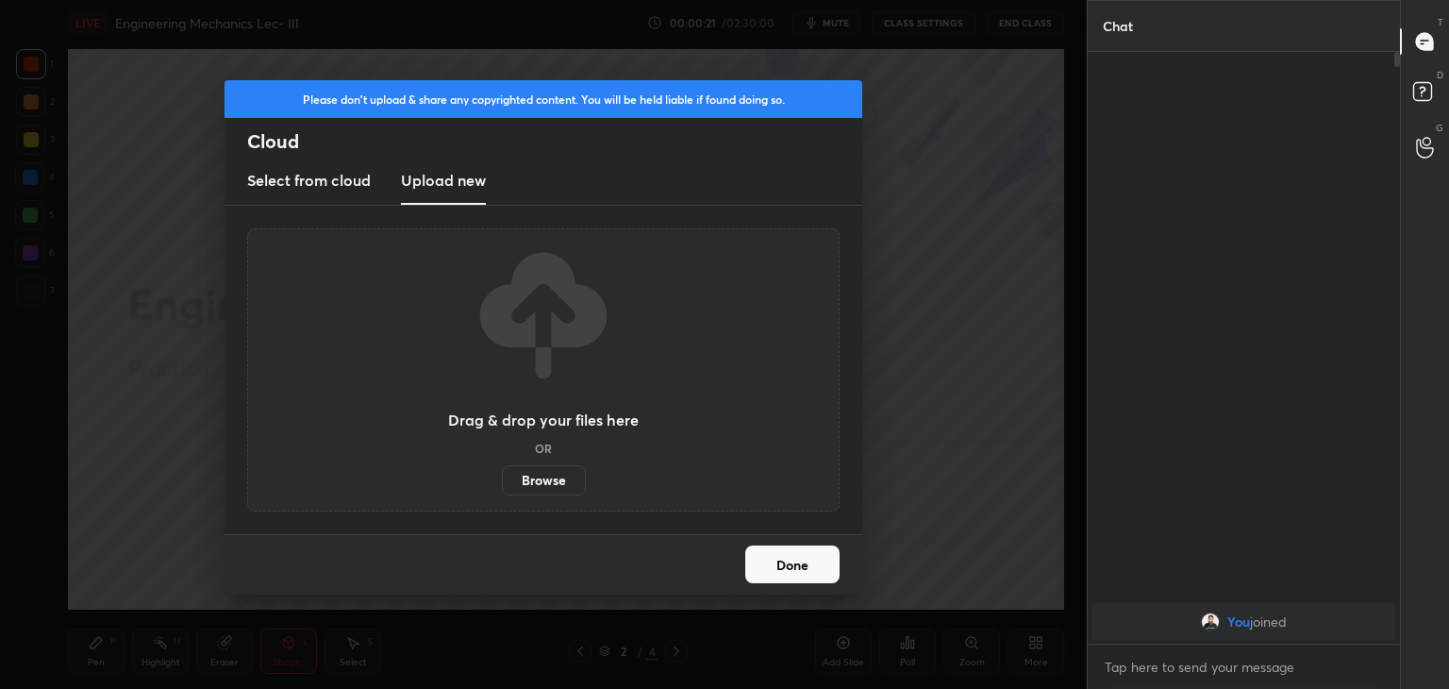
click at [555, 481] on label "Browse" at bounding box center [544, 480] width 84 height 30
click at [502, 481] on input "Browse" at bounding box center [502, 480] width 0 height 30
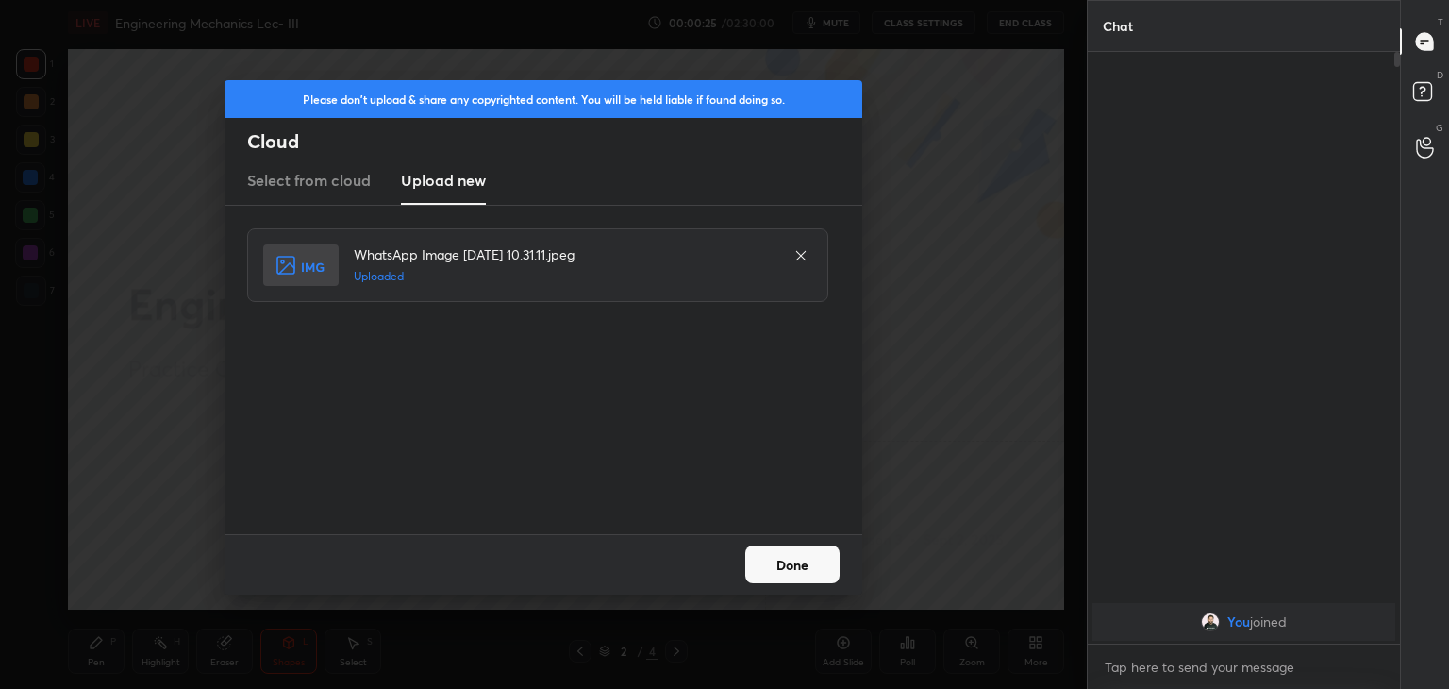
drag, startPoint x: 796, startPoint y: 559, endPoint x: 736, endPoint y: 552, distance: 60.8
click at [796, 559] on button "Done" at bounding box center [792, 564] width 94 height 38
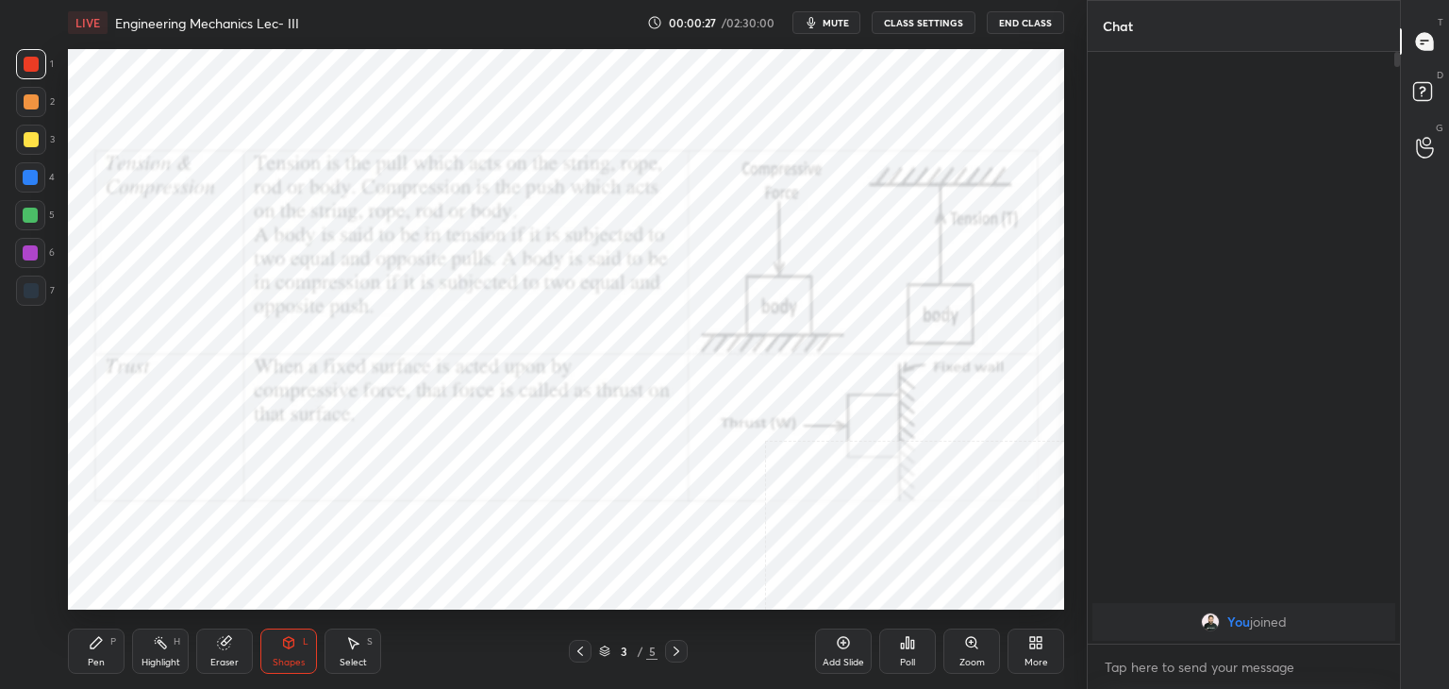
click at [583, 650] on icon at bounding box center [580, 650] width 15 height 15
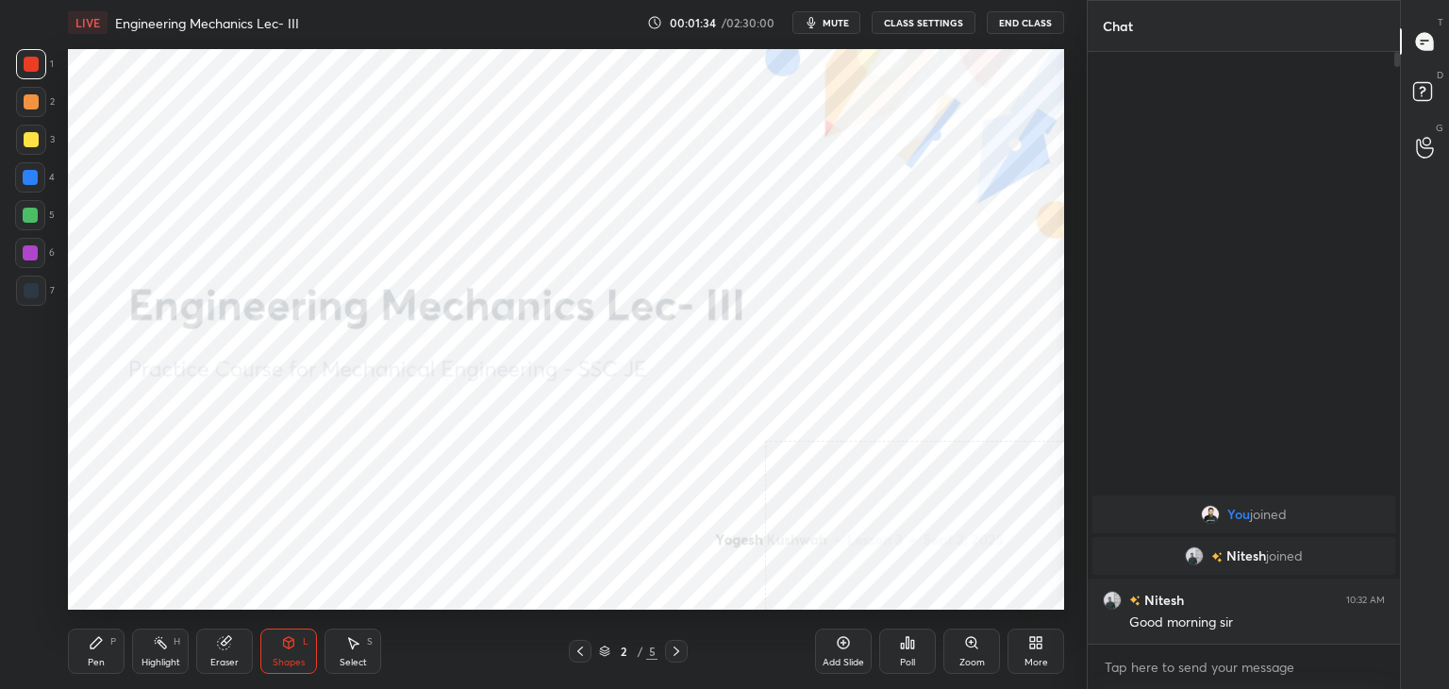
click at [1037, 647] on icon at bounding box center [1039, 645] width 5 height 5
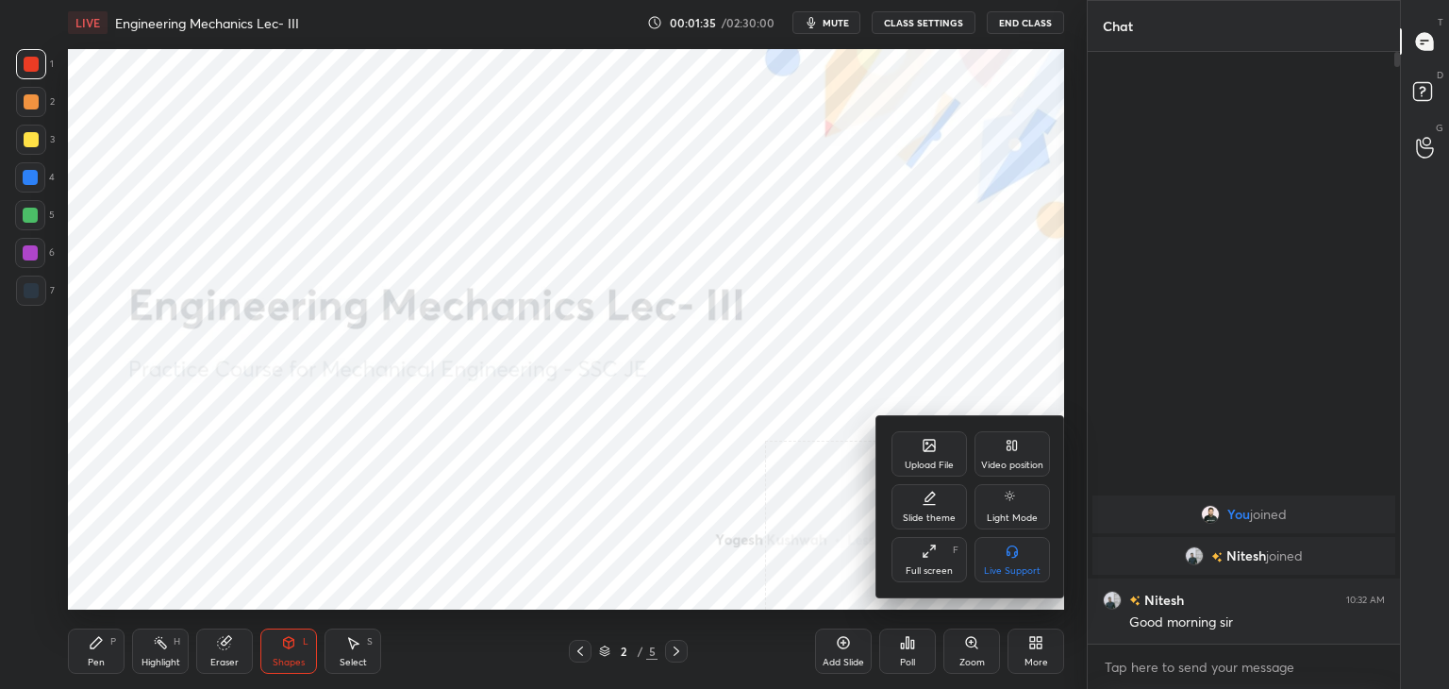
click at [934, 456] on div "Upload File" at bounding box center [928, 453] width 75 height 45
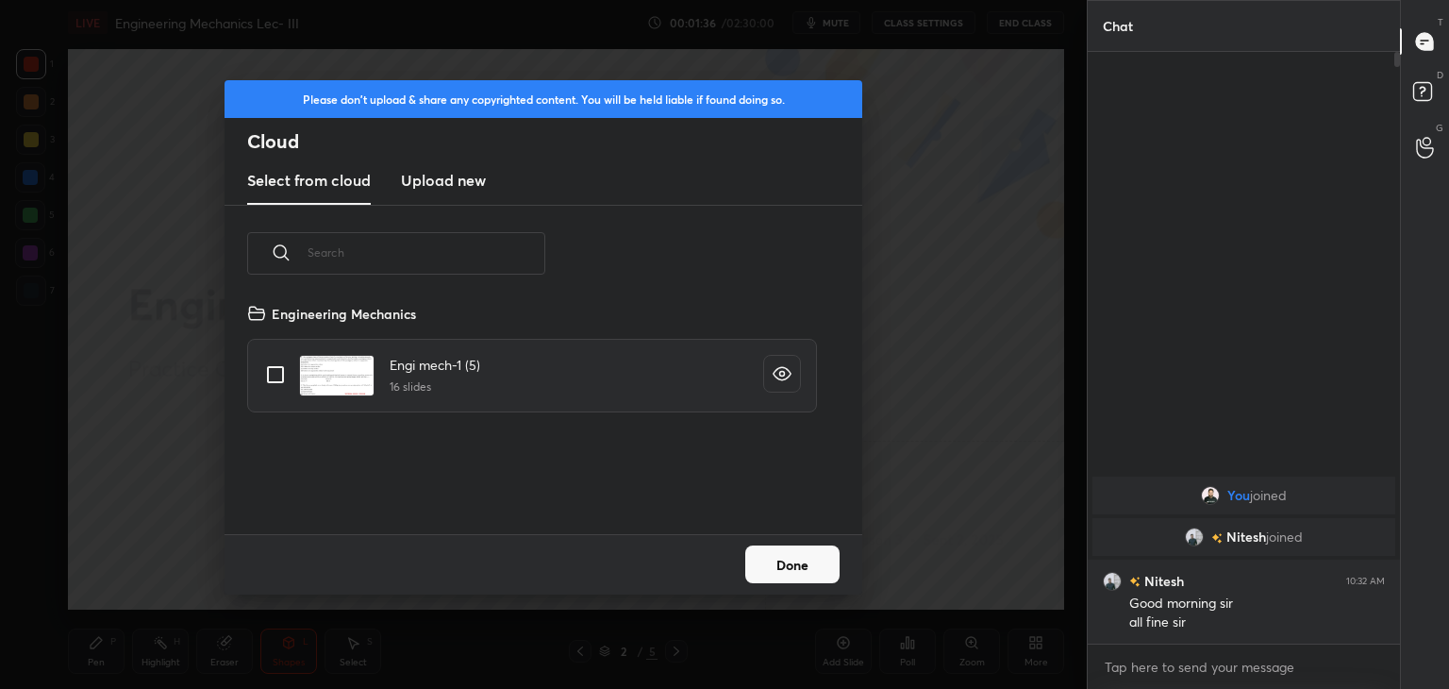
click at [434, 179] on h3 "Upload new" at bounding box center [443, 180] width 85 height 23
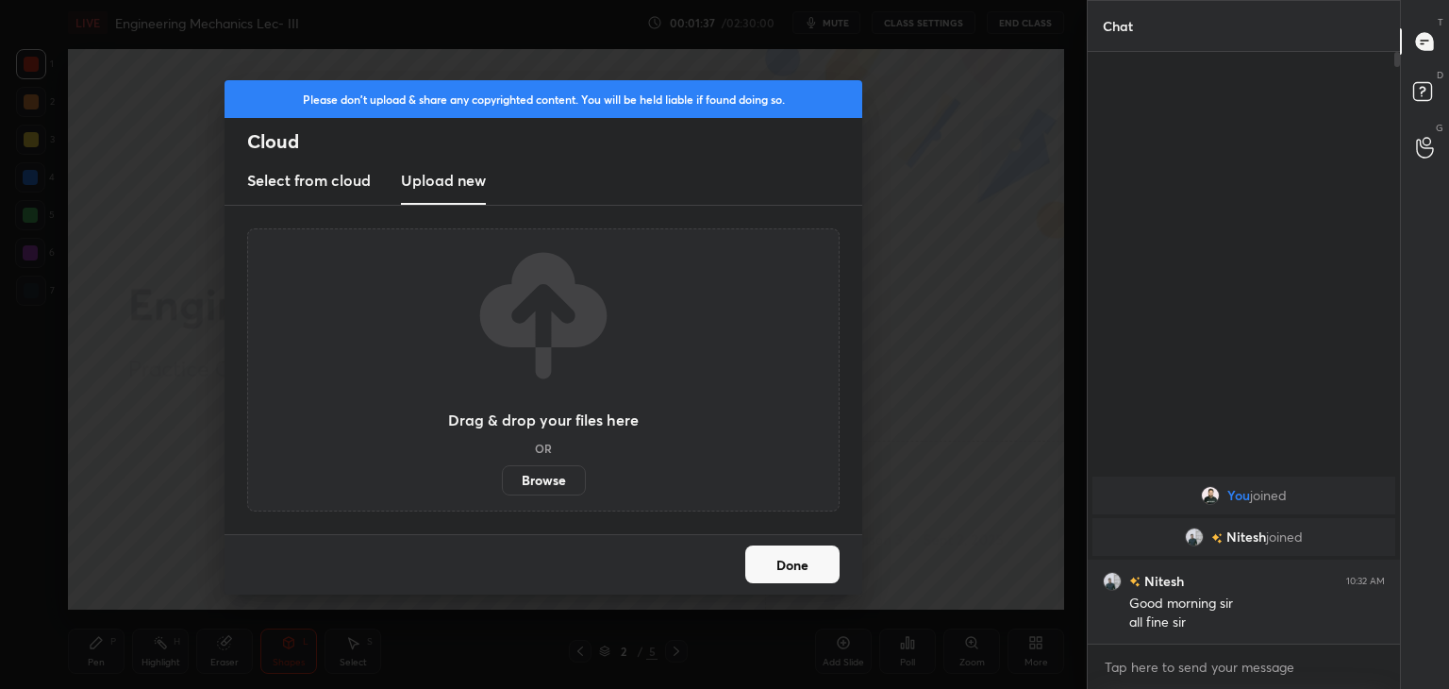
click at [536, 475] on label "Browse" at bounding box center [544, 480] width 84 height 30
click at [502, 475] on input "Browse" at bounding box center [502, 480] width 0 height 30
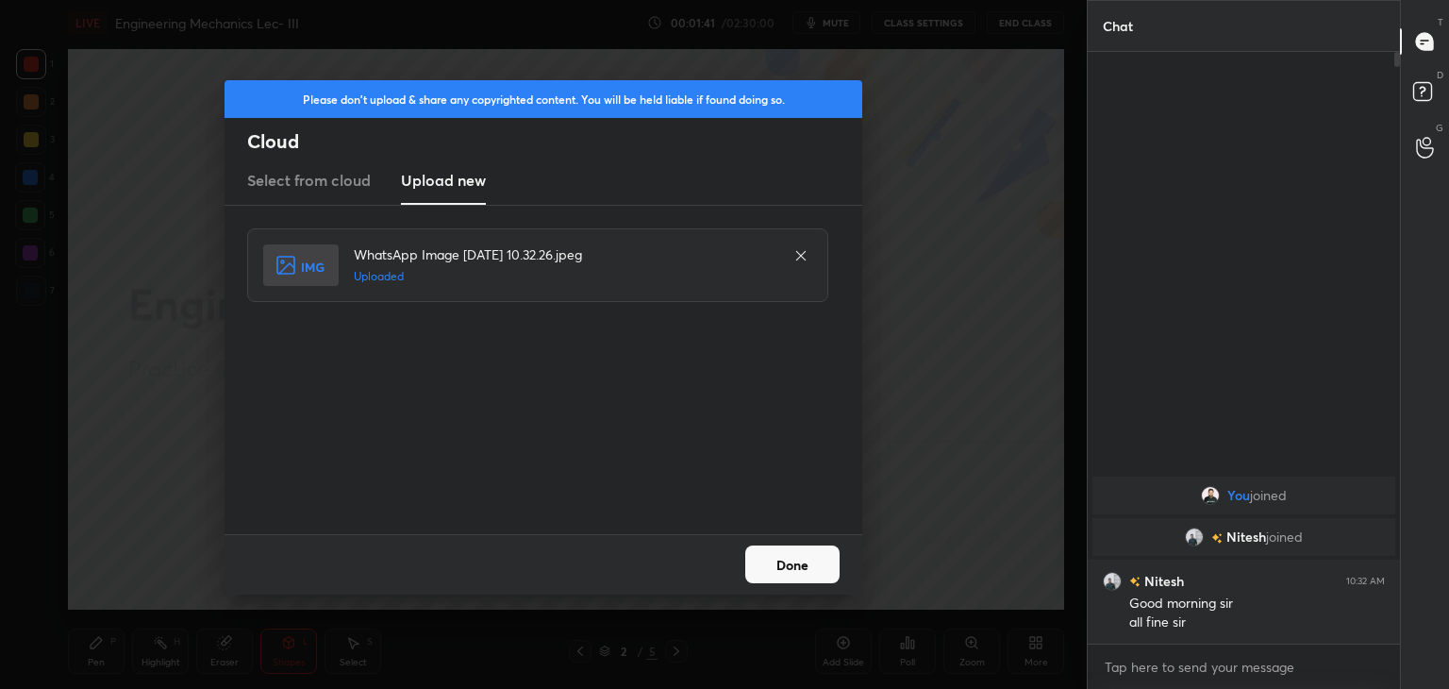
click at [800, 562] on button "Done" at bounding box center [792, 564] width 94 height 38
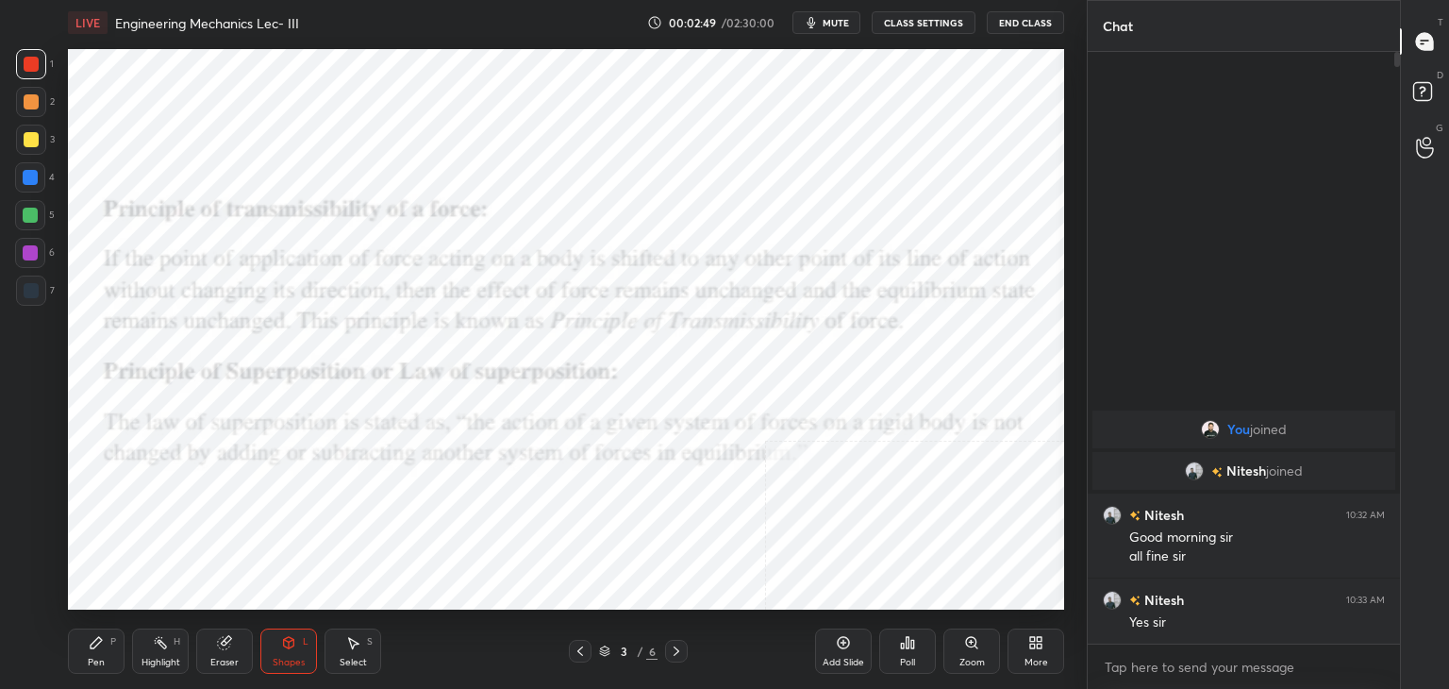
click at [1047, 646] on div "More" at bounding box center [1035, 650] width 57 height 45
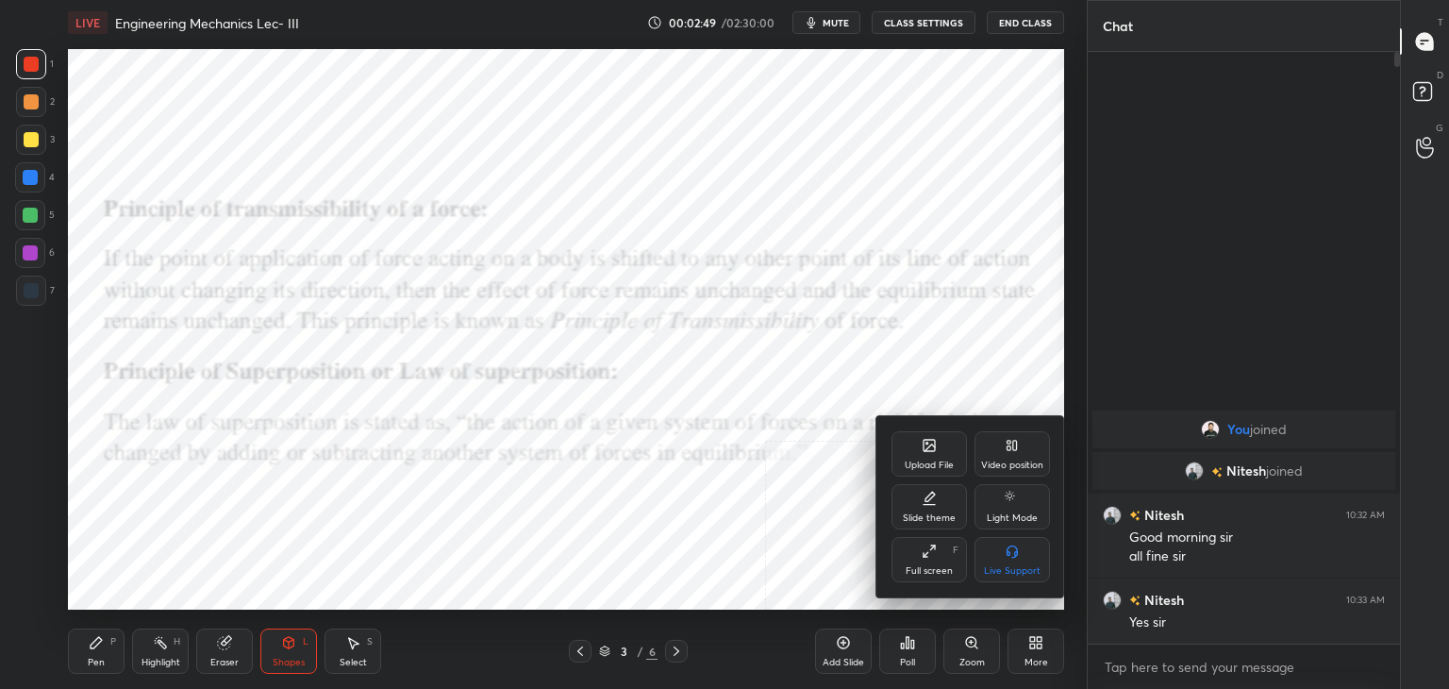
click at [922, 455] on div "Upload File" at bounding box center [928, 453] width 75 height 45
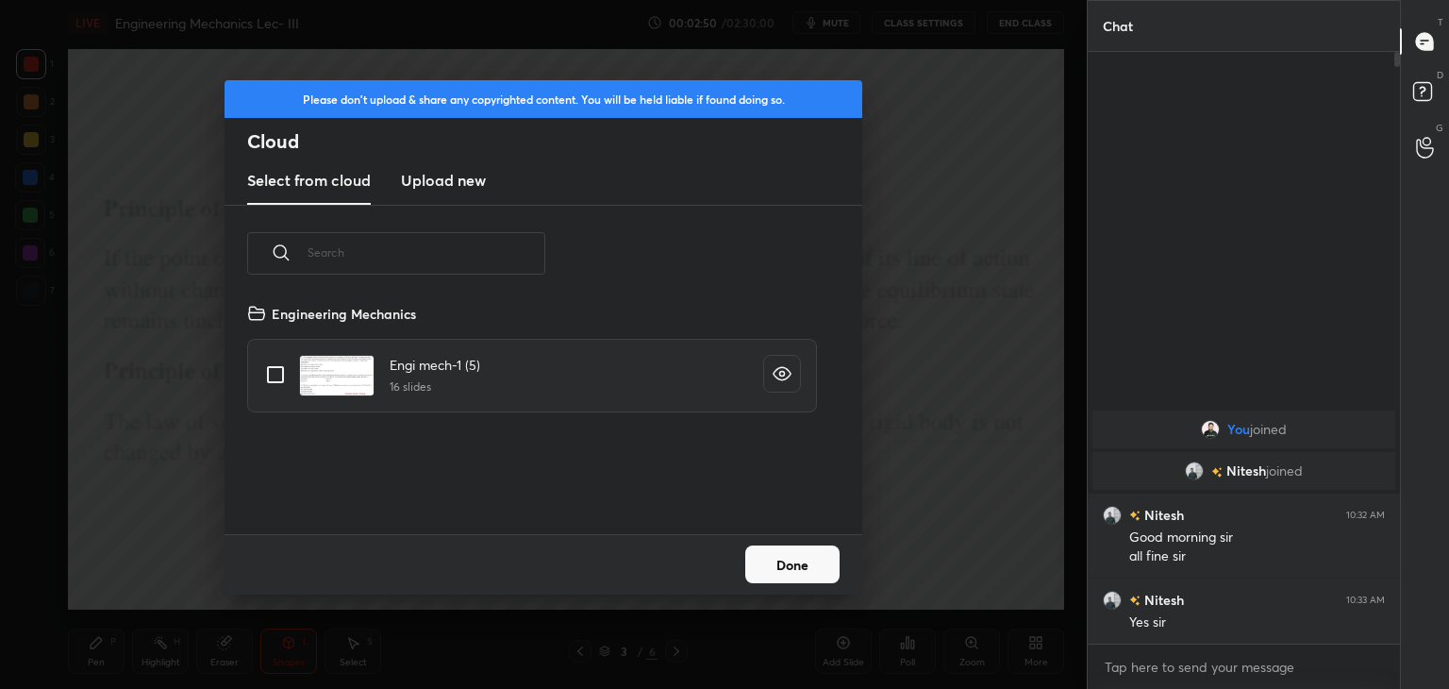
click at [436, 178] on h3 "Upload new" at bounding box center [443, 180] width 85 height 23
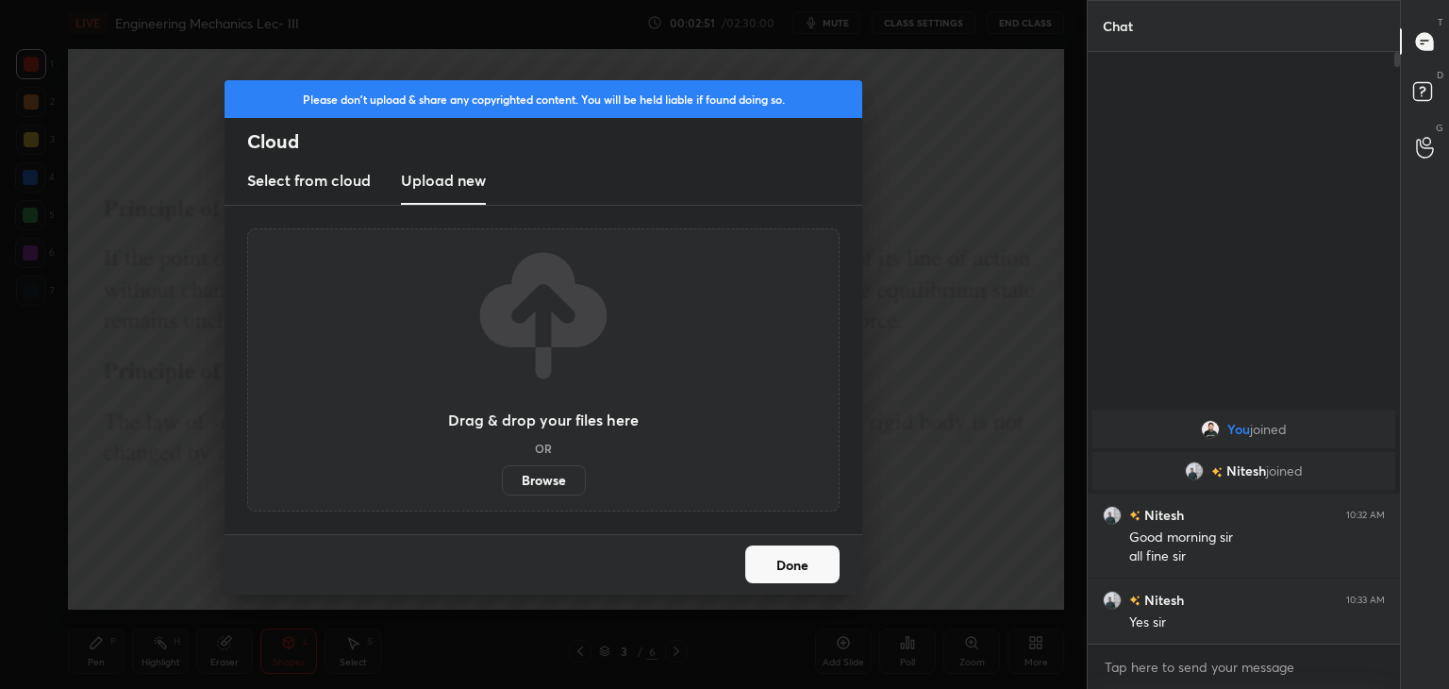
click at [535, 476] on label "Browse" at bounding box center [544, 480] width 84 height 30
click at [502, 476] on input "Browse" at bounding box center [502, 480] width 0 height 30
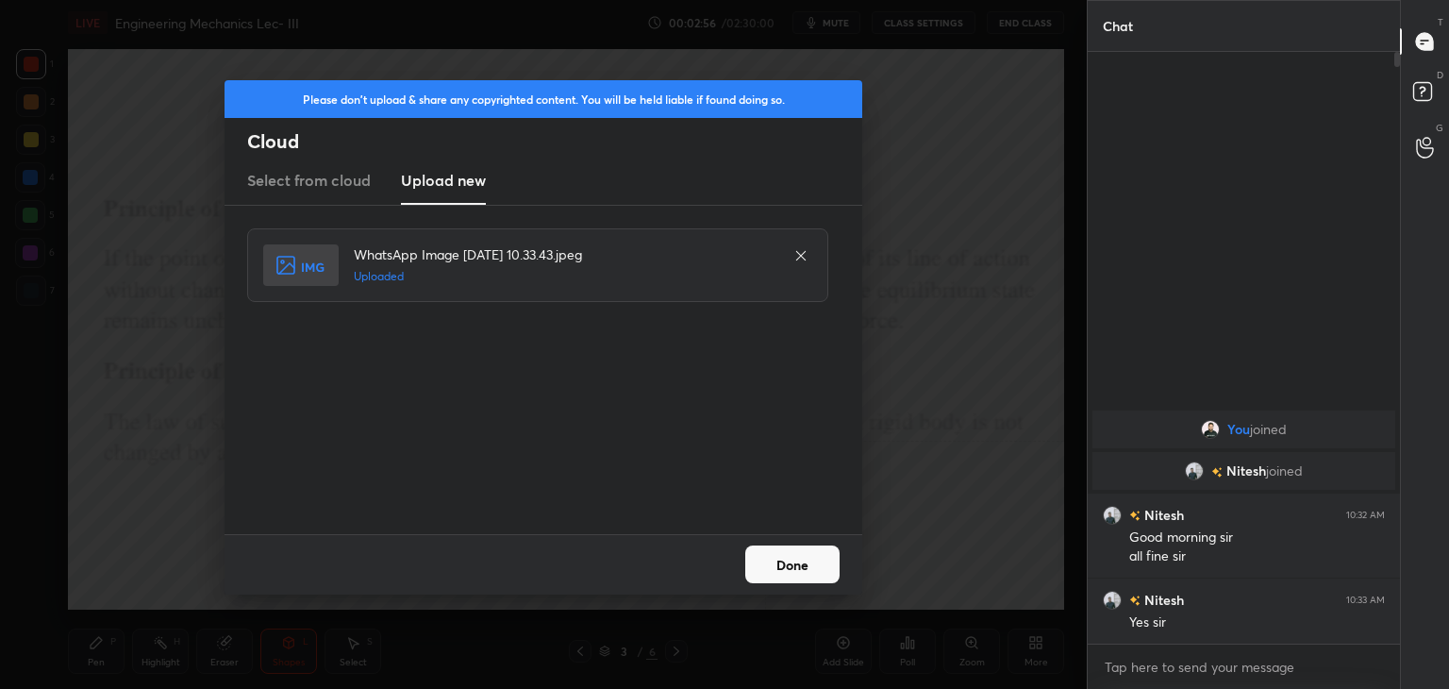
drag, startPoint x: 792, startPoint y: 555, endPoint x: 777, endPoint y: 554, distance: 15.1
click at [791, 556] on button "Done" at bounding box center [792, 564] width 94 height 38
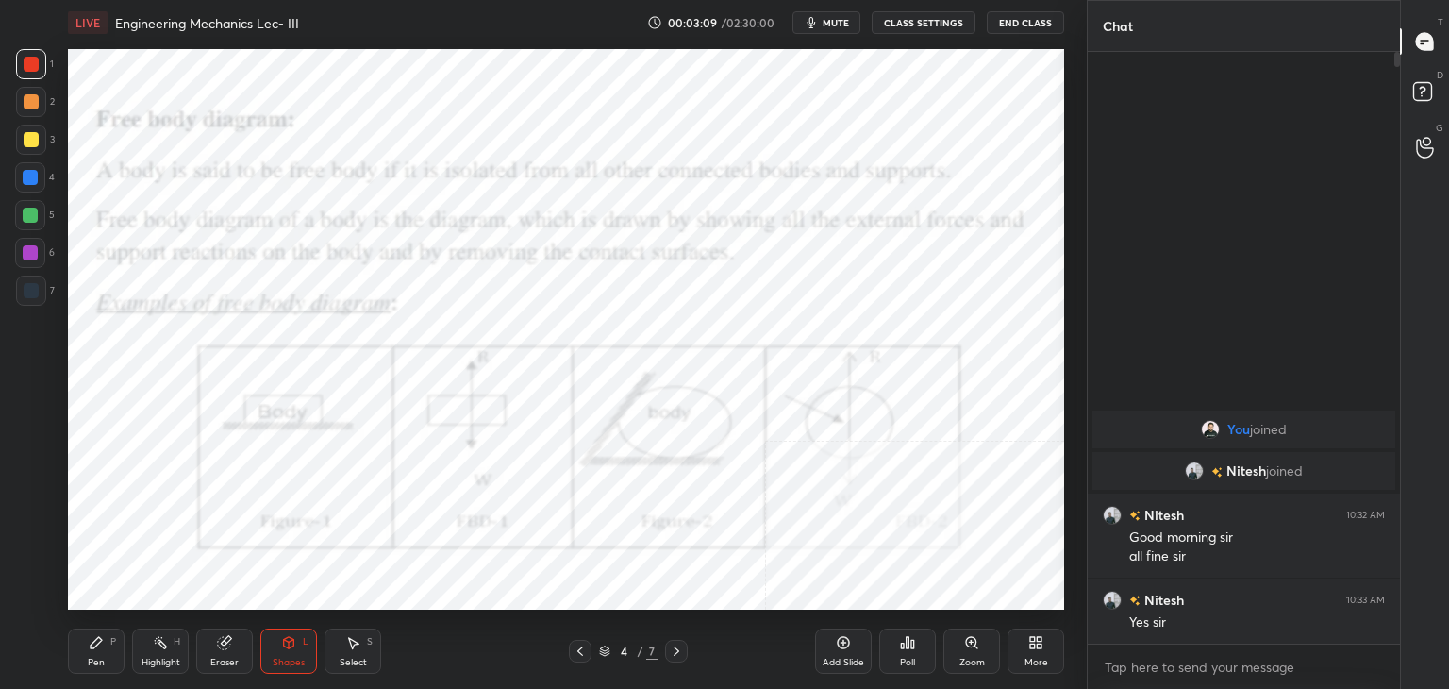
click at [675, 647] on icon at bounding box center [676, 650] width 15 height 15
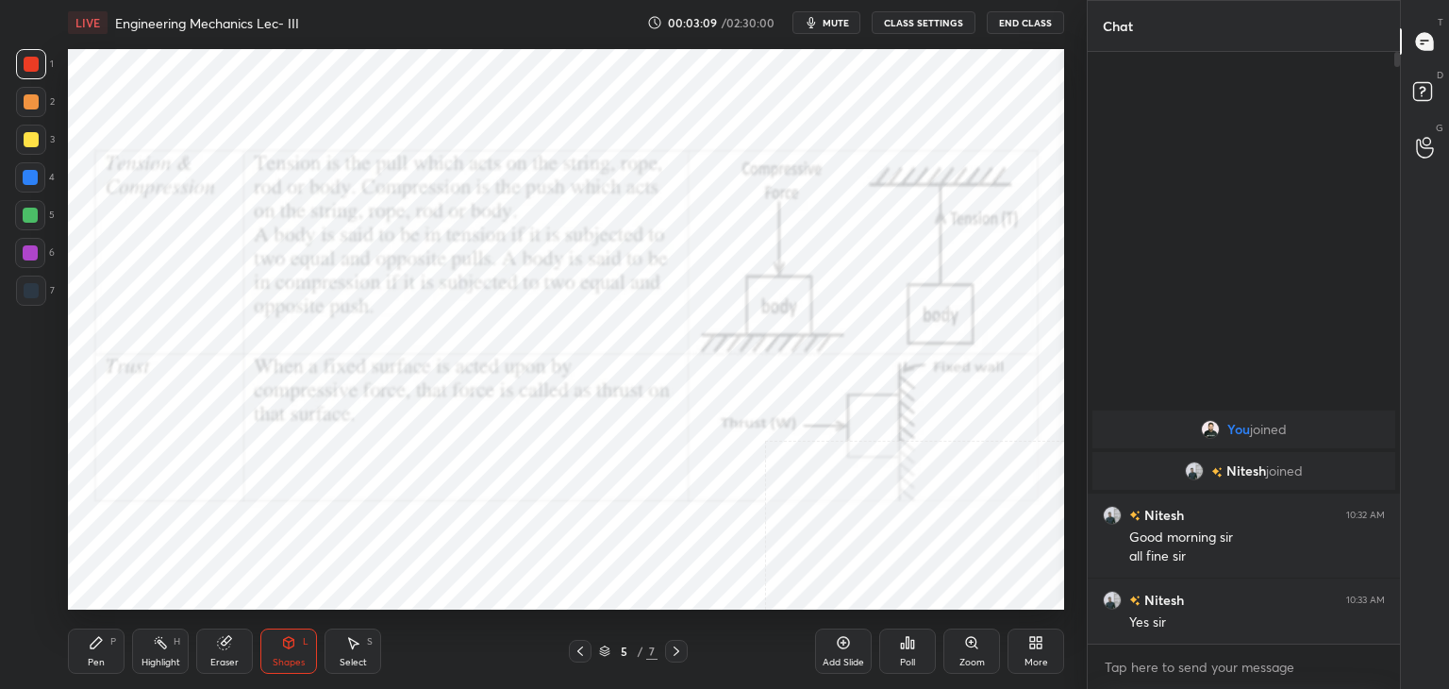
click at [672, 651] on icon at bounding box center [676, 650] width 15 height 15
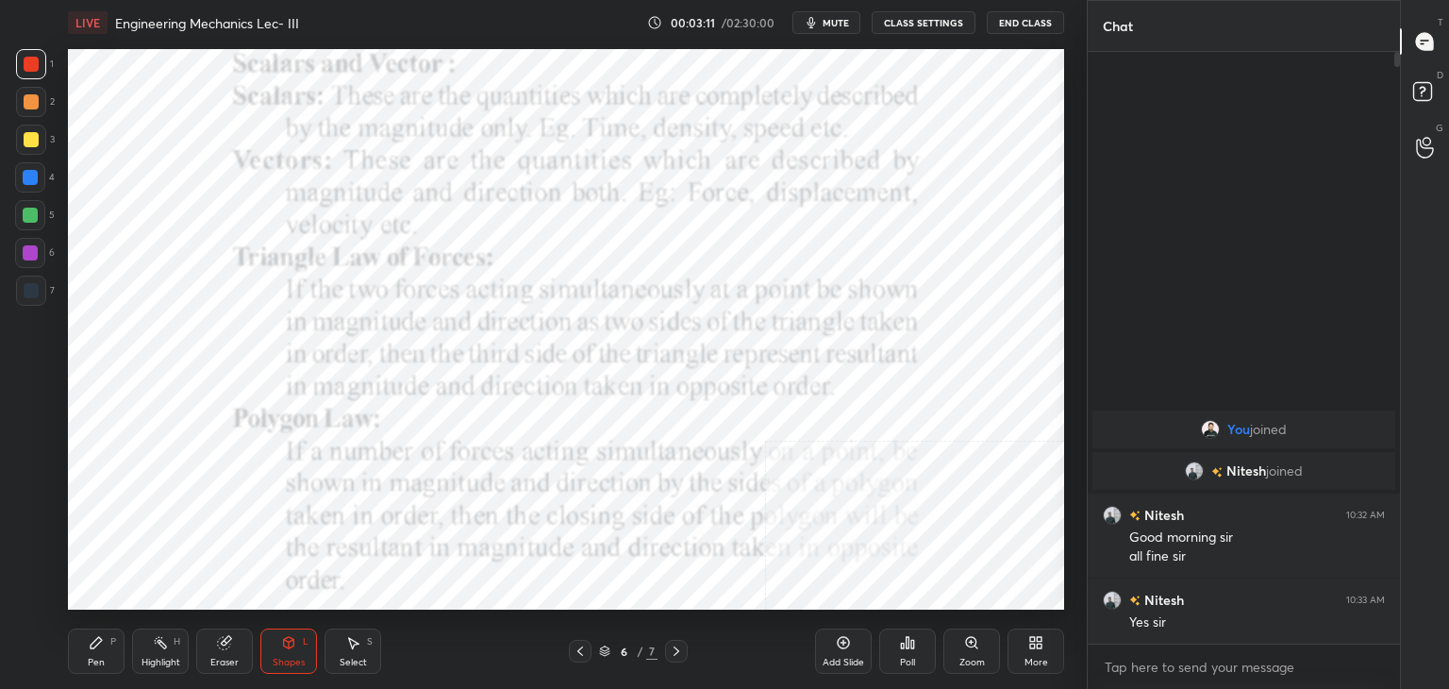
click at [582, 649] on icon at bounding box center [580, 650] width 15 height 15
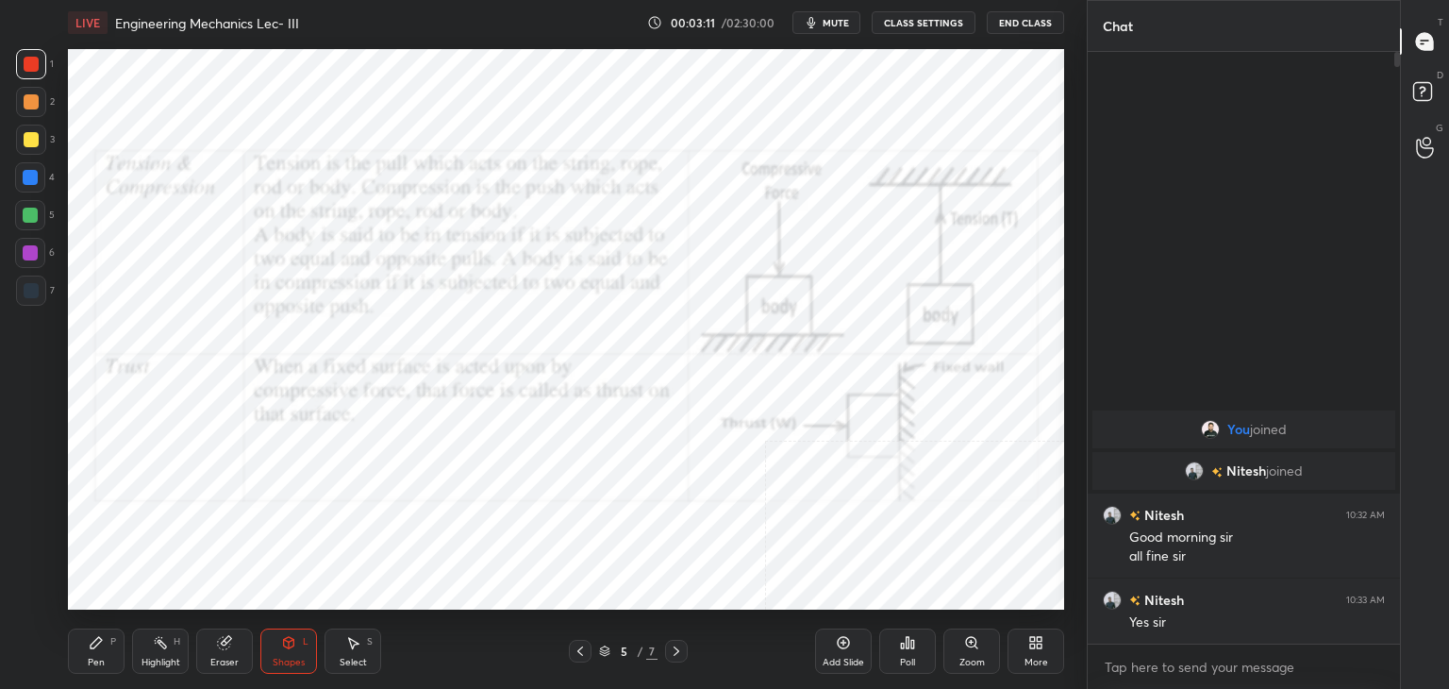
click at [581, 648] on icon at bounding box center [580, 650] width 15 height 15
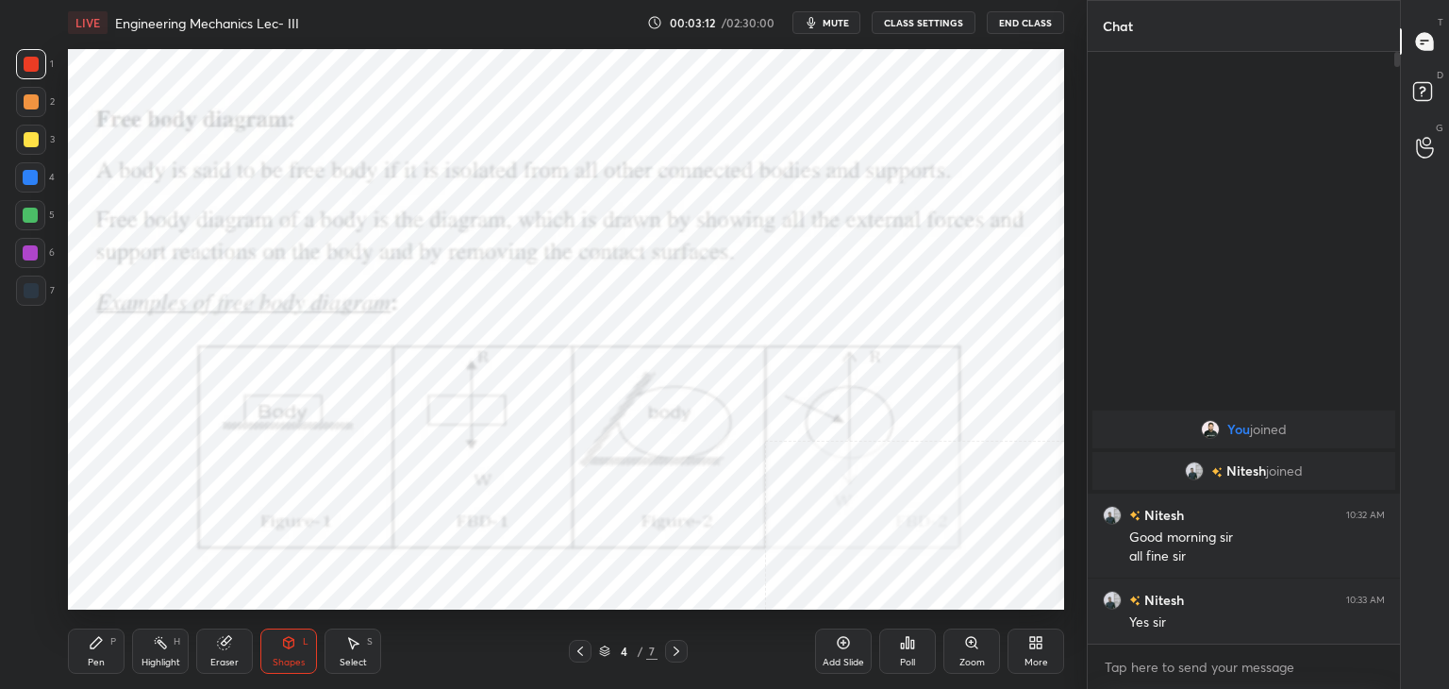
click at [582, 648] on icon at bounding box center [580, 650] width 15 height 15
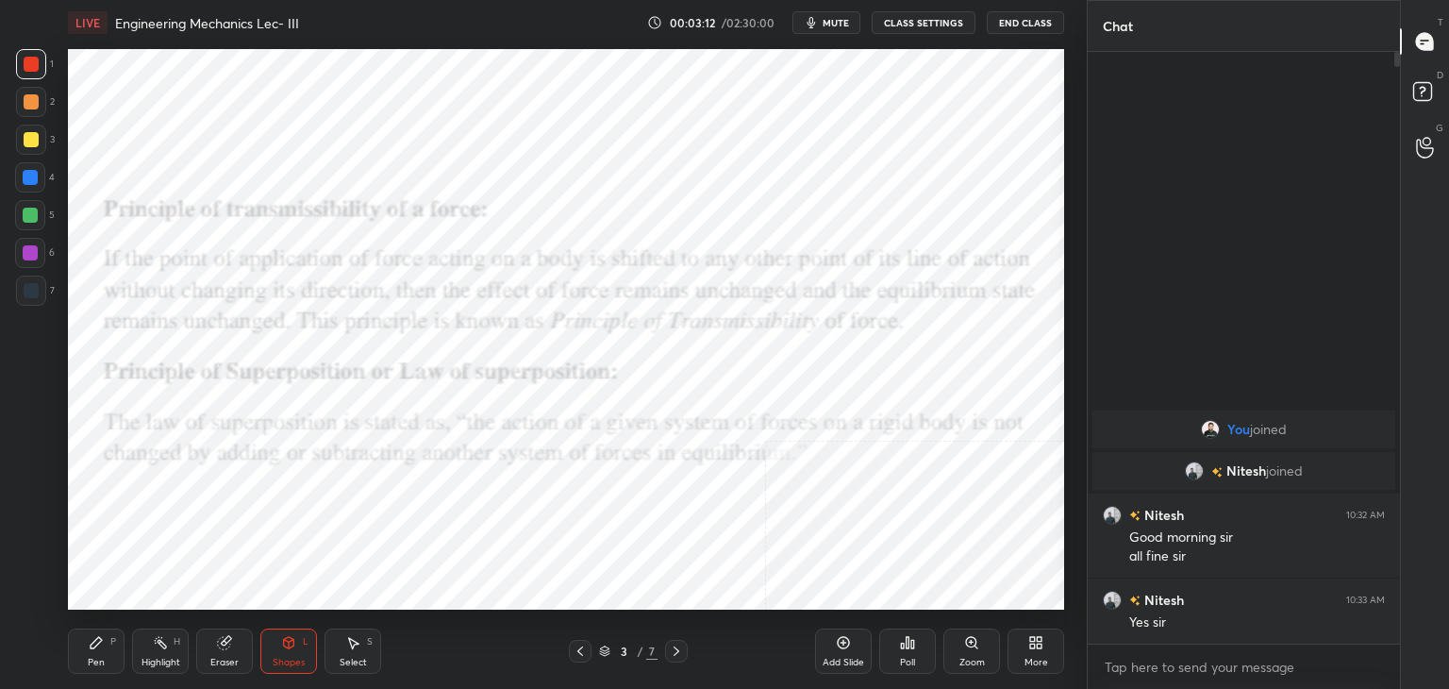
click at [581, 648] on icon at bounding box center [580, 650] width 6 height 9
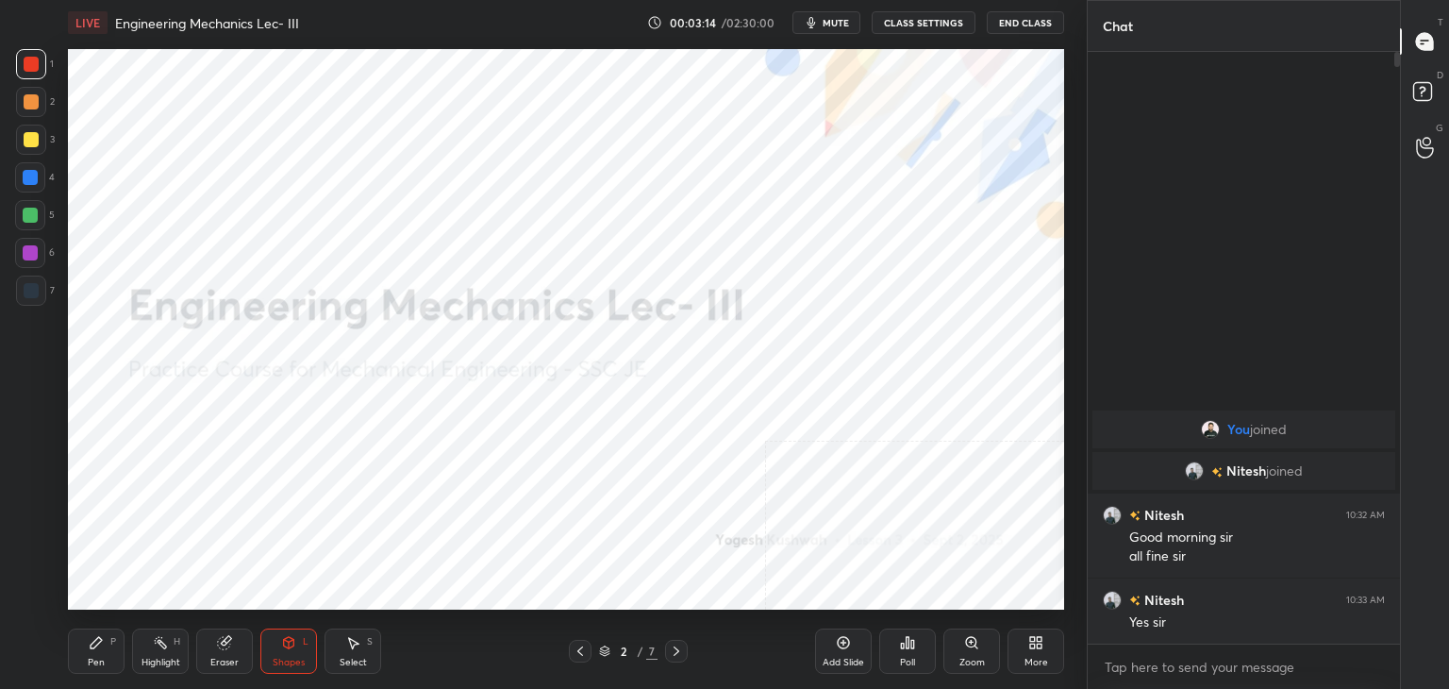
click at [675, 645] on icon at bounding box center [676, 650] width 15 height 15
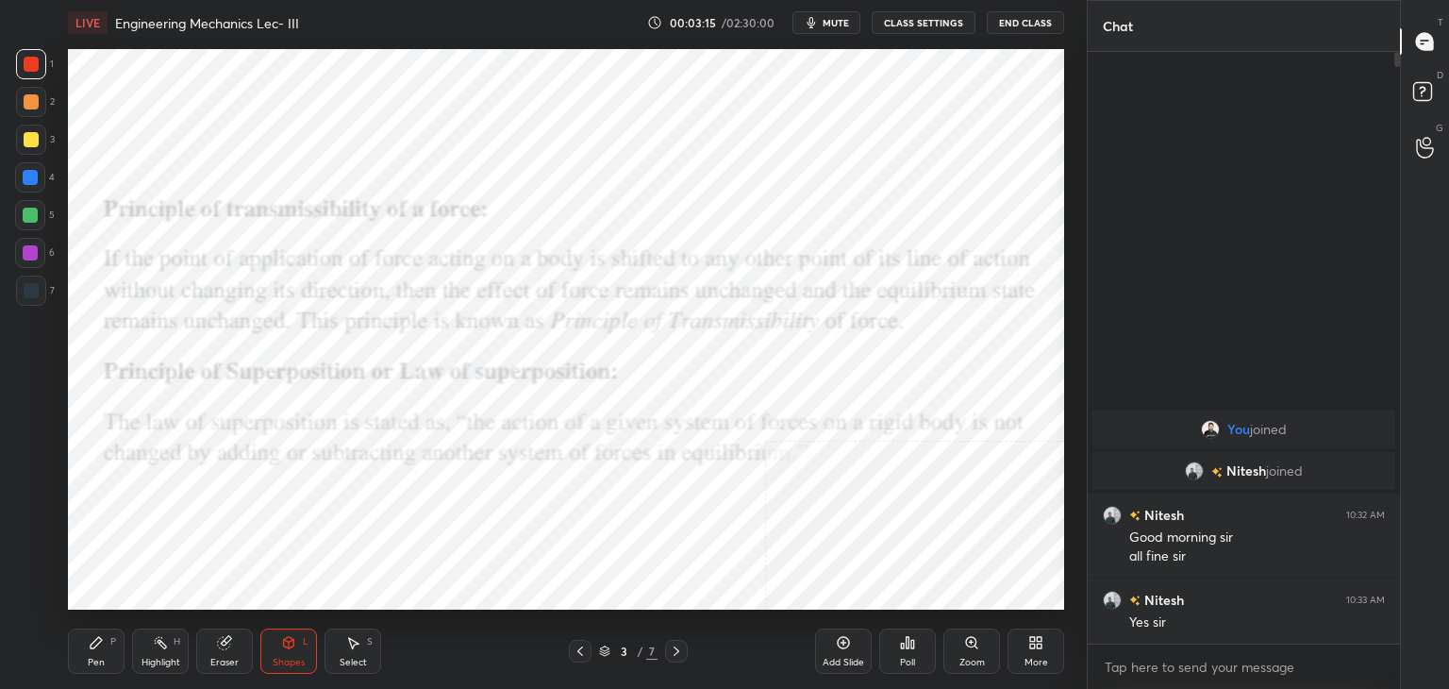
click at [675, 647] on icon at bounding box center [676, 650] width 15 height 15
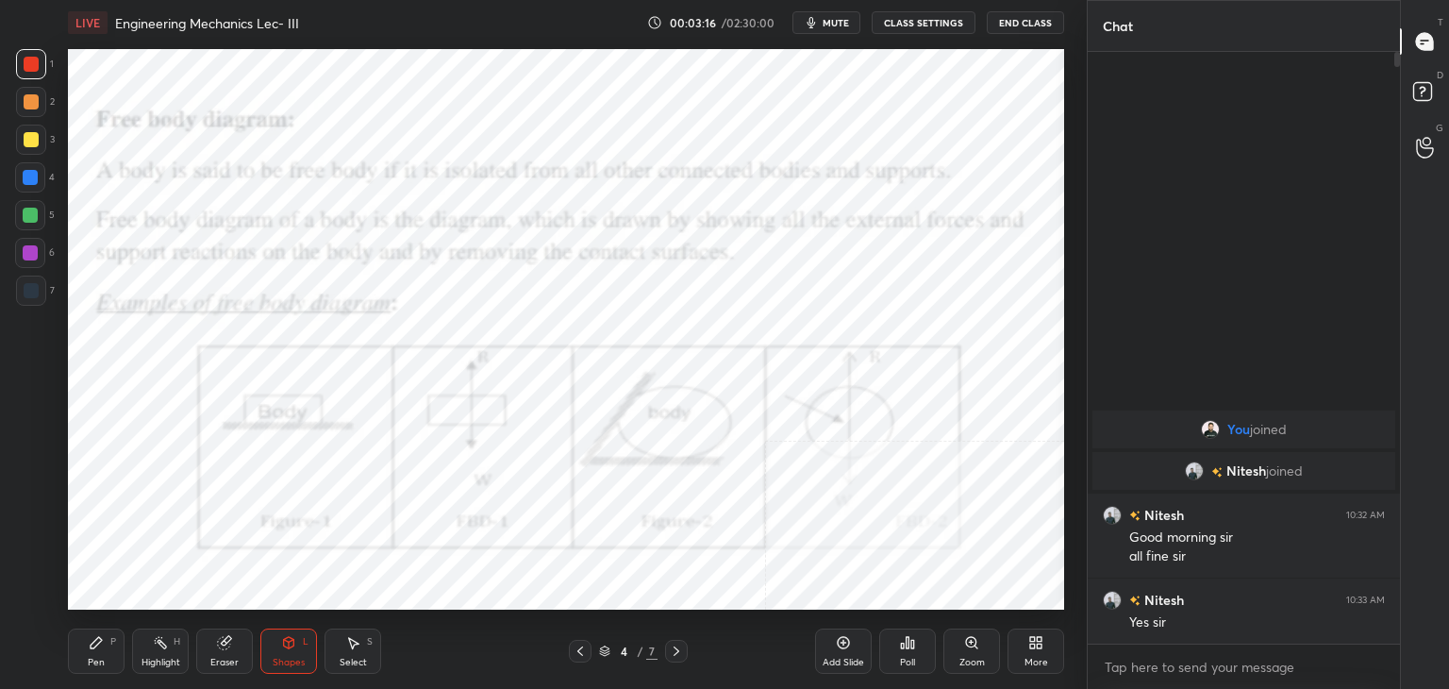
click at [677, 645] on icon at bounding box center [676, 650] width 15 height 15
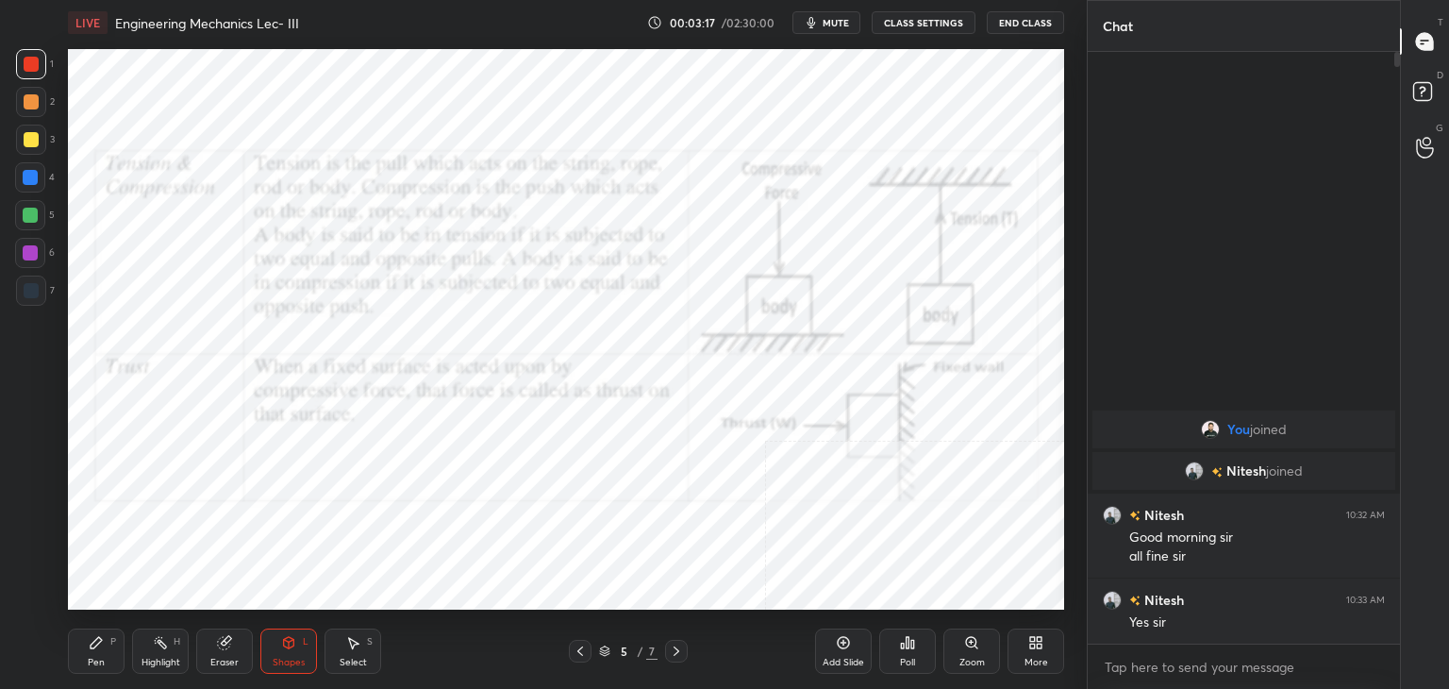
click at [679, 643] on icon at bounding box center [676, 650] width 15 height 15
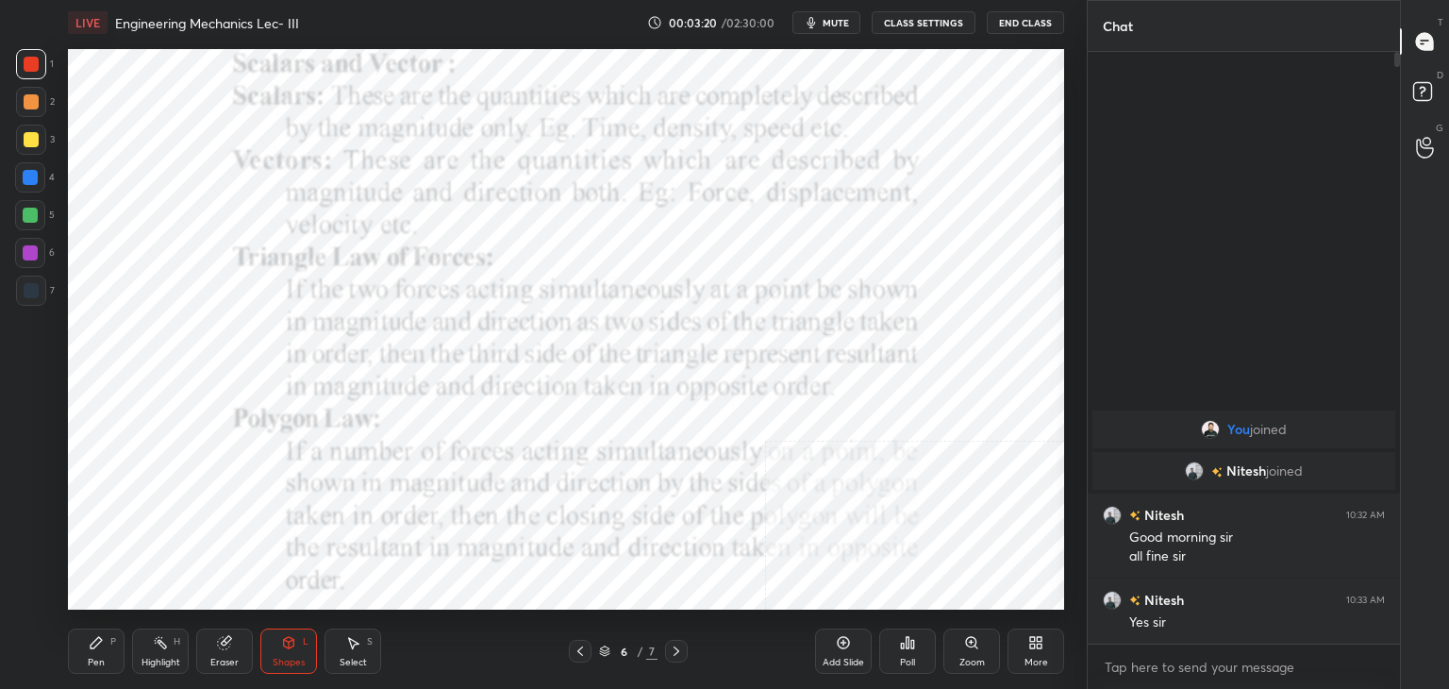
click at [578, 646] on icon at bounding box center [580, 650] width 15 height 15
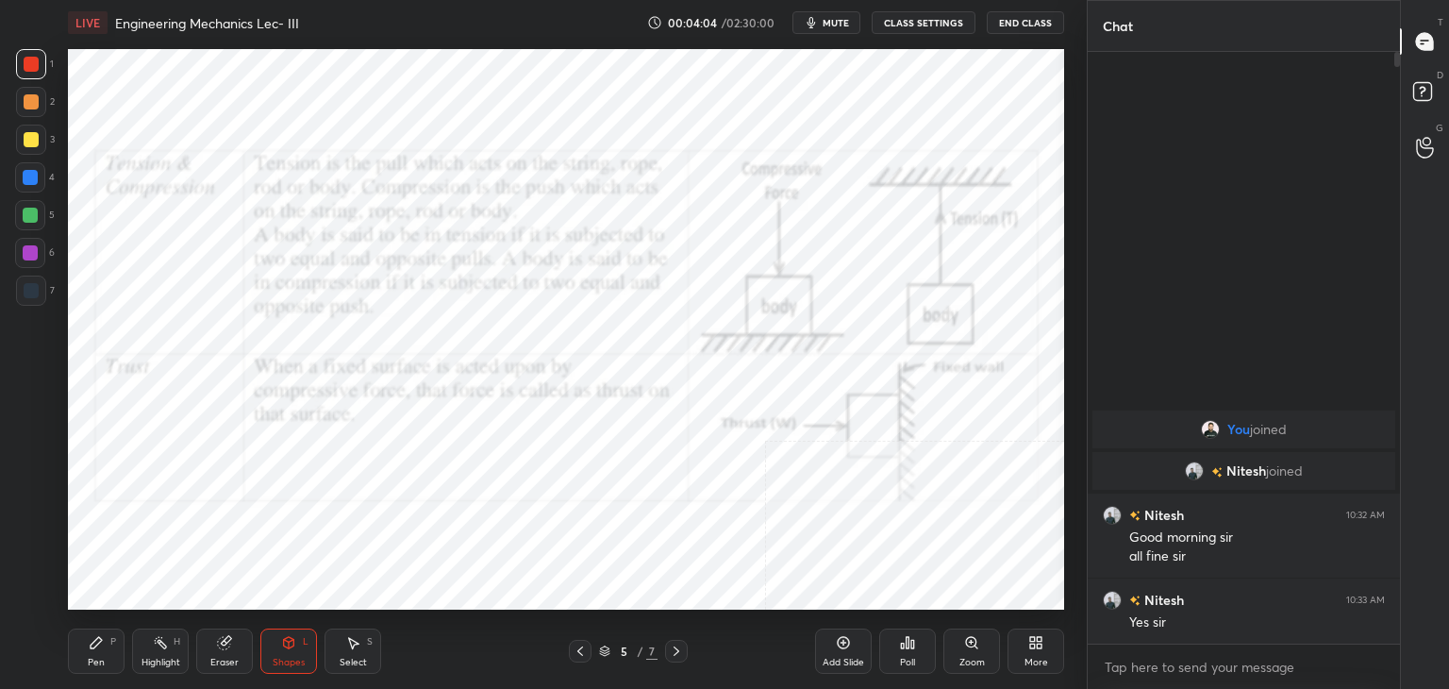
click at [576, 648] on icon at bounding box center [580, 650] width 15 height 15
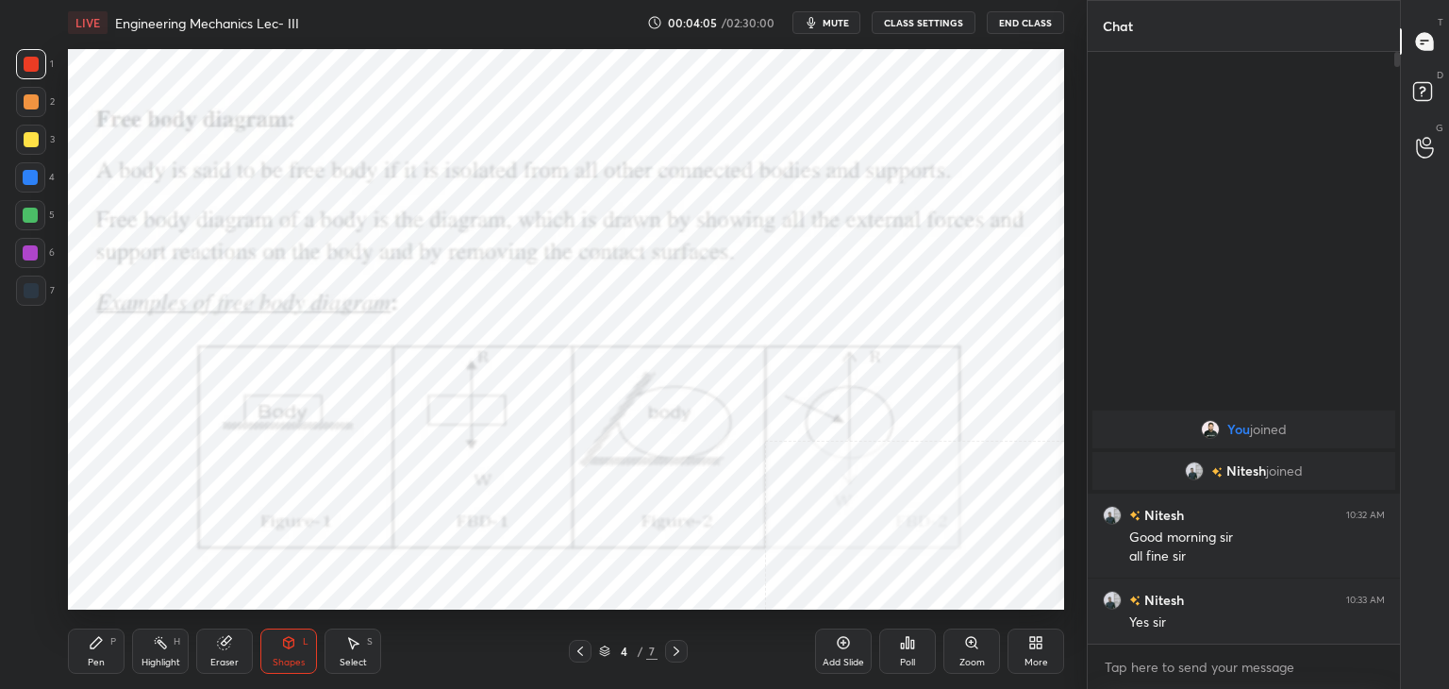
click at [675, 649] on icon at bounding box center [676, 650] width 6 height 9
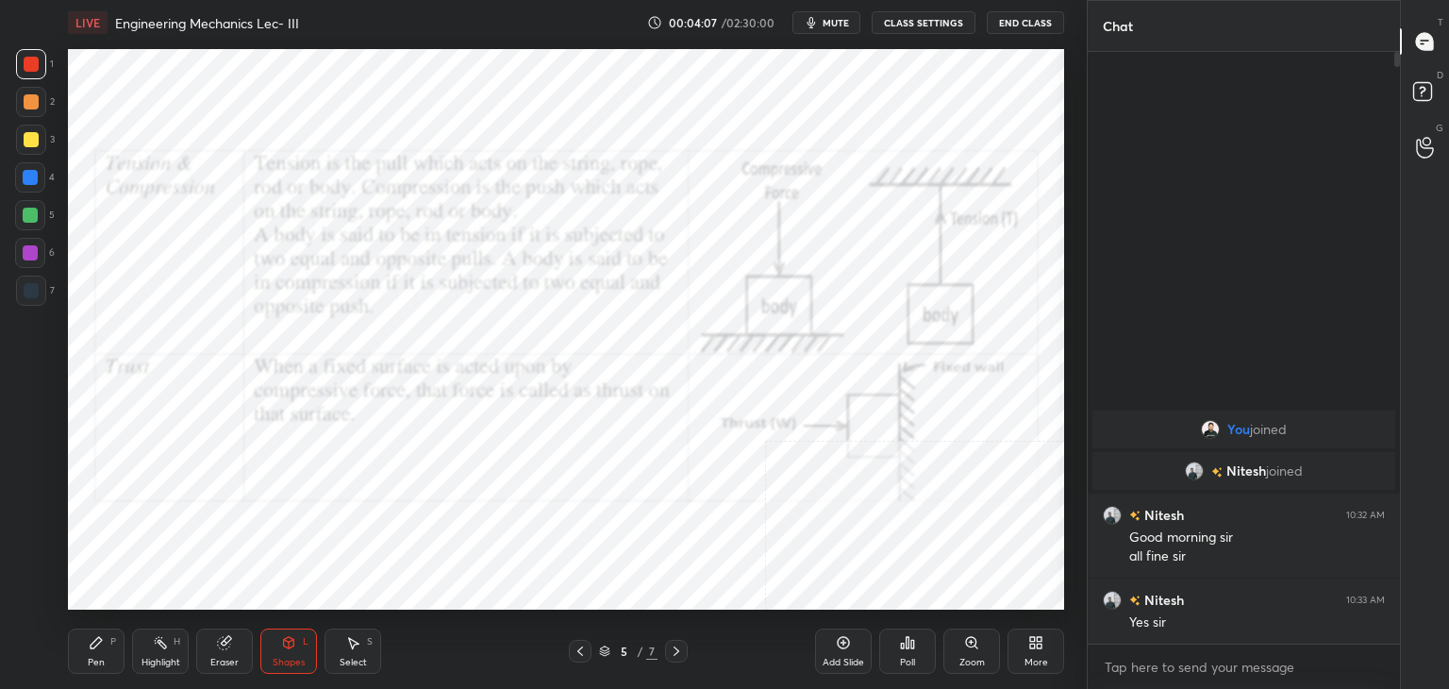
click at [675, 647] on icon at bounding box center [676, 650] width 15 height 15
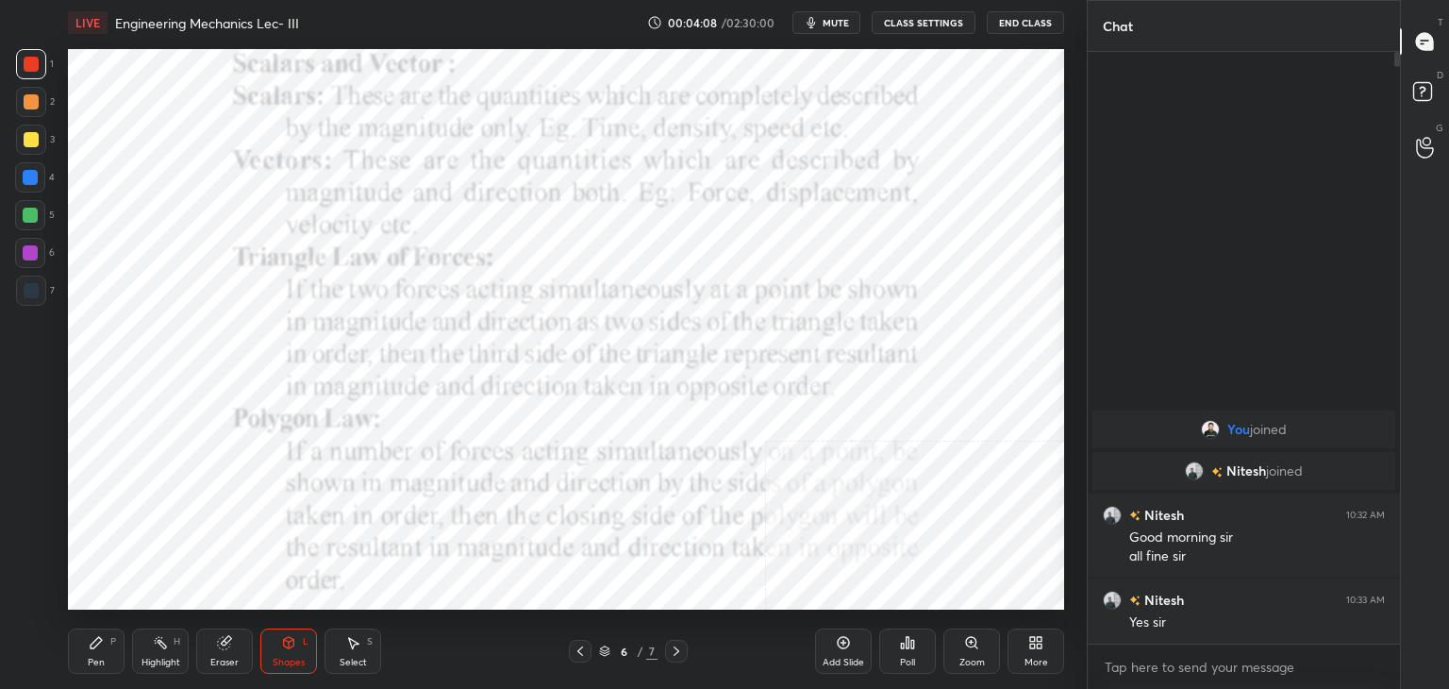
click at [579, 645] on icon at bounding box center [580, 650] width 15 height 15
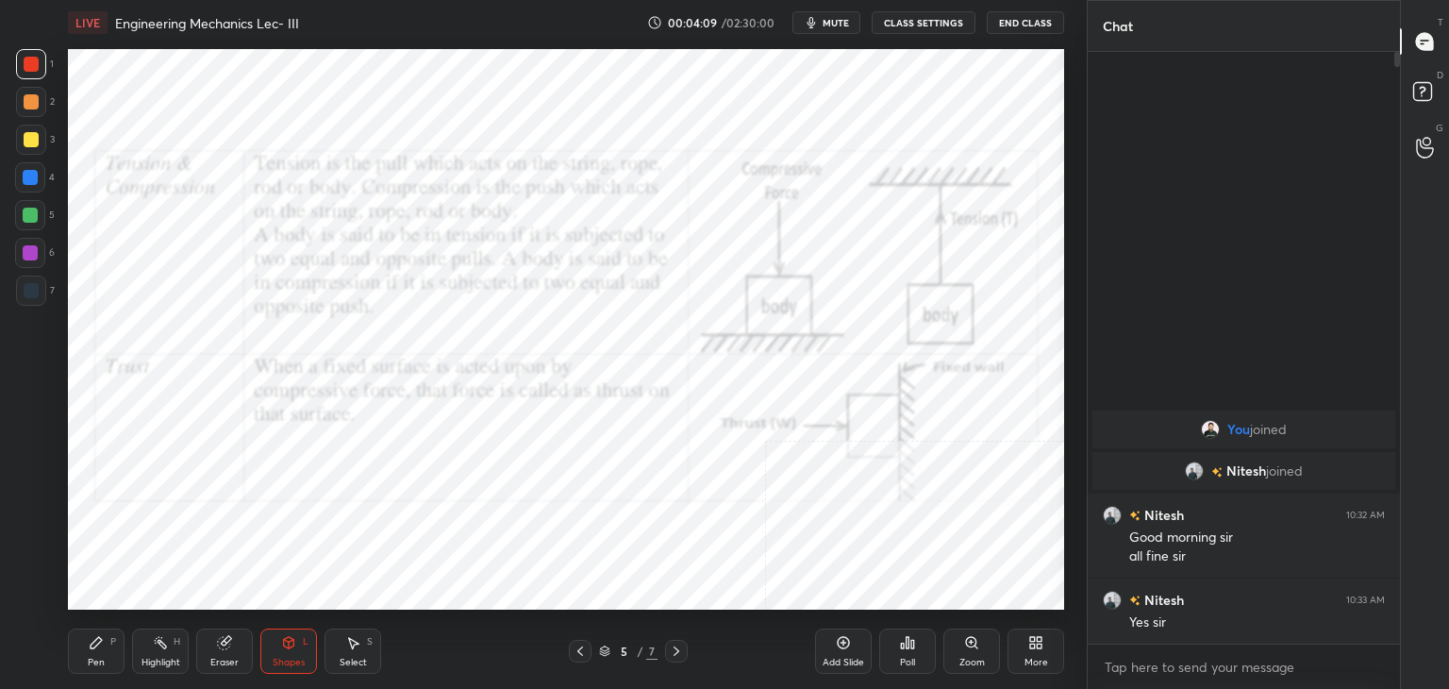
click at [1040, 649] on div "More" at bounding box center [1035, 650] width 57 height 45
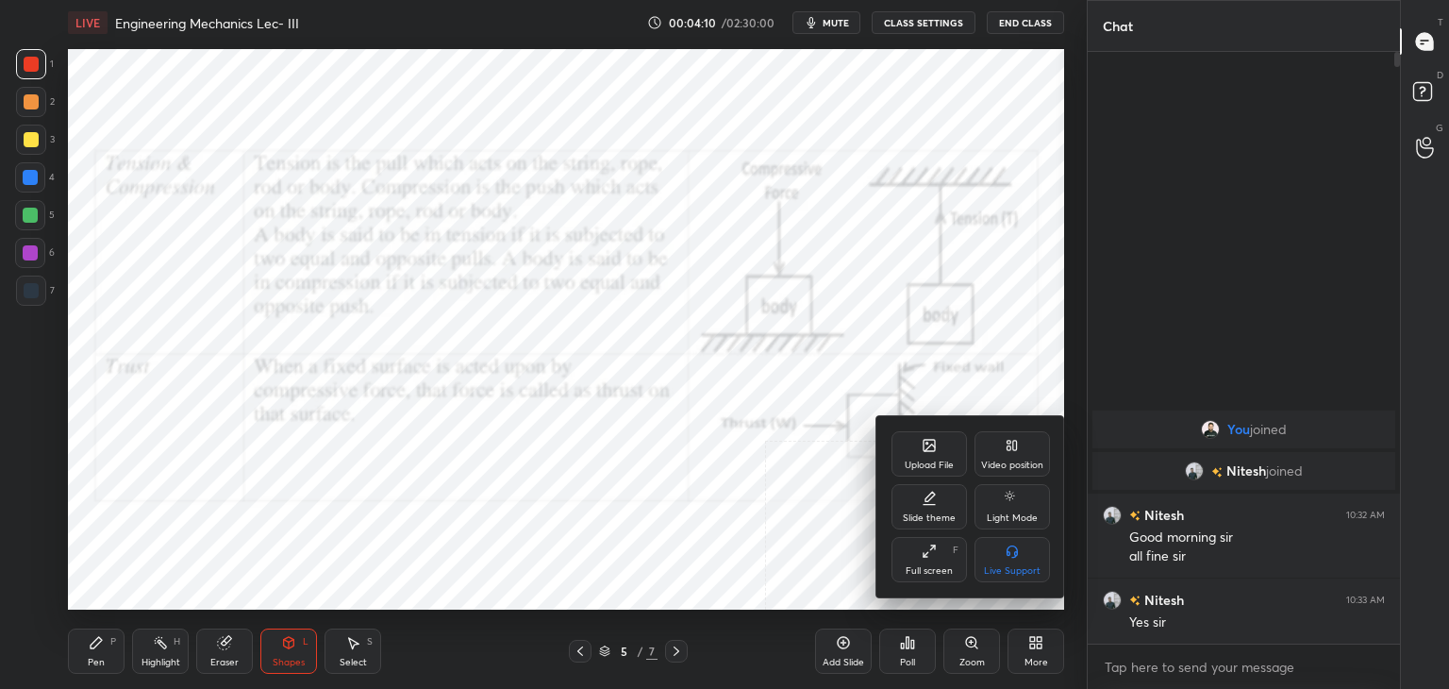
click at [931, 461] on div "Upload File" at bounding box center [929, 464] width 49 height 9
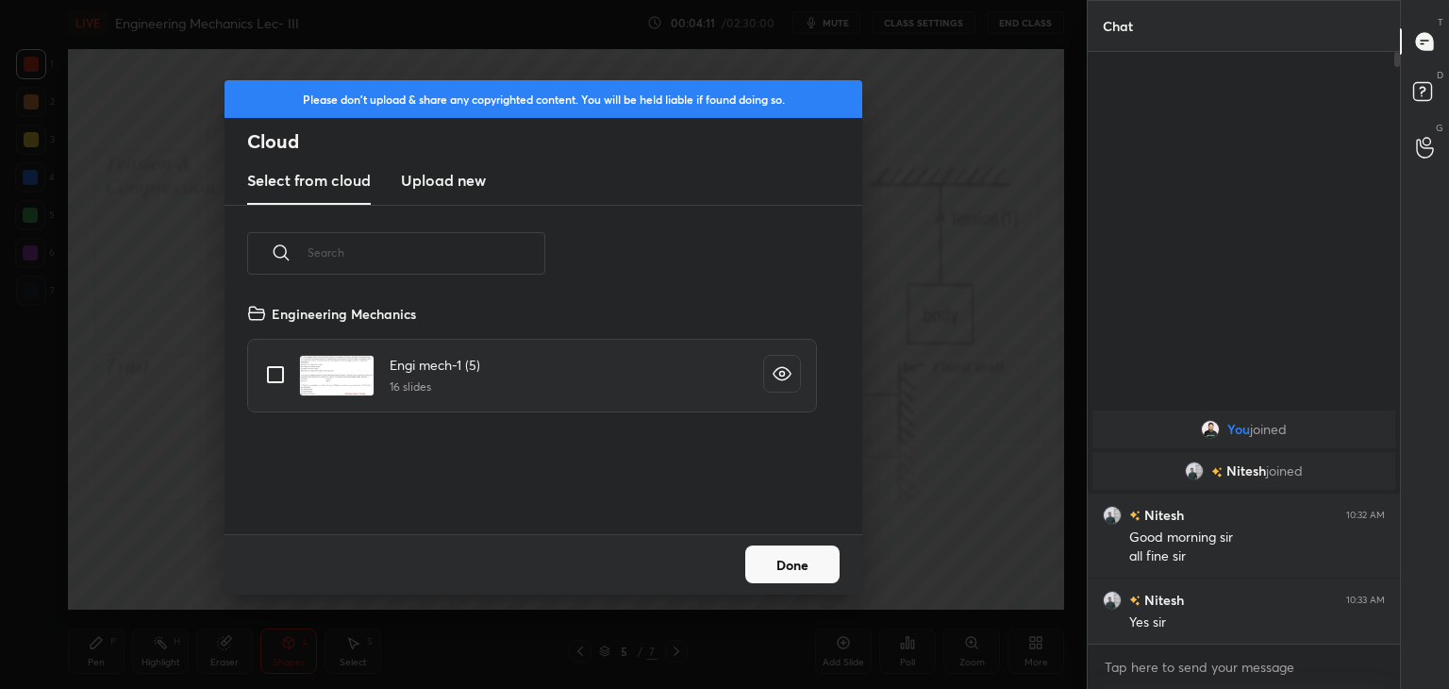
drag, startPoint x: 449, startPoint y: 174, endPoint x: 446, endPoint y: 201, distance: 27.5
click at [448, 174] on h3 "Upload new" at bounding box center [443, 180] width 85 height 23
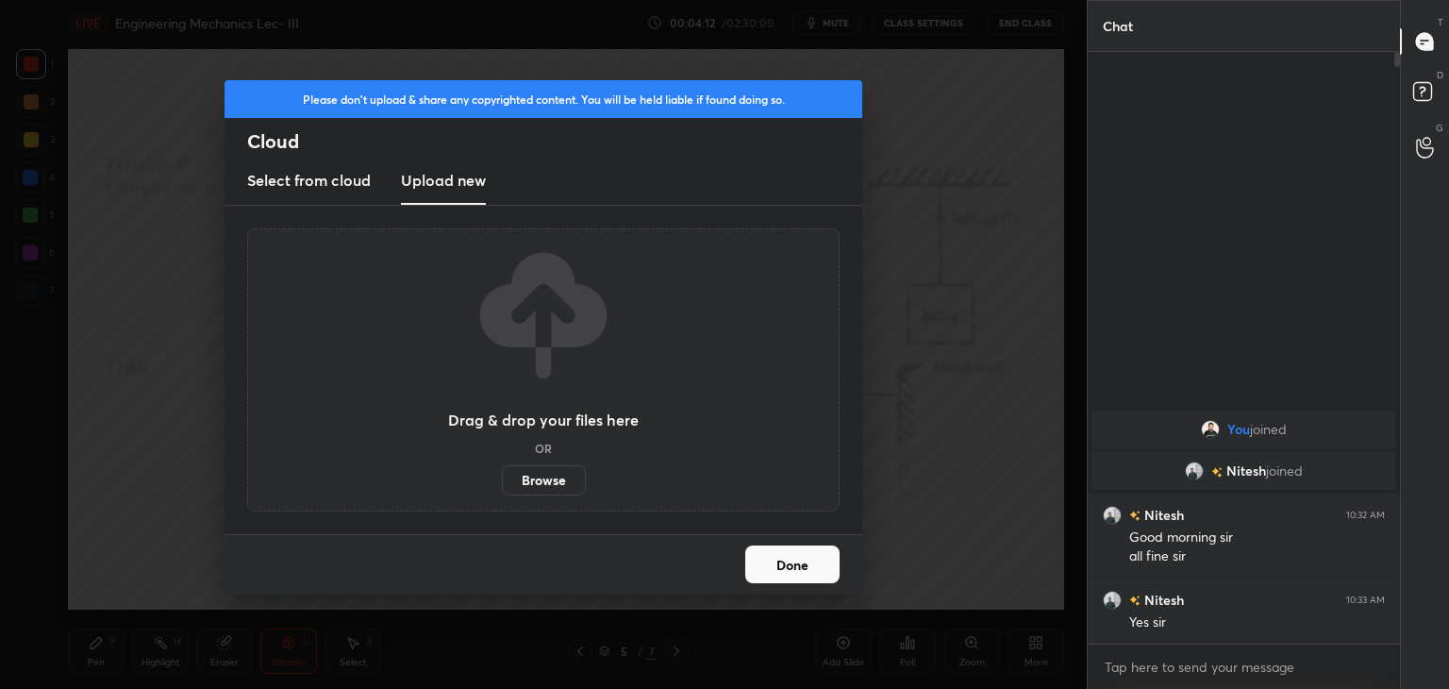
click at [537, 479] on label "Browse" at bounding box center [544, 480] width 84 height 30
click at [502, 479] on input "Browse" at bounding box center [502, 480] width 0 height 30
click at [557, 480] on label "Browse" at bounding box center [544, 480] width 84 height 30
click at [502, 480] on input "Browse" at bounding box center [502, 480] width 0 height 30
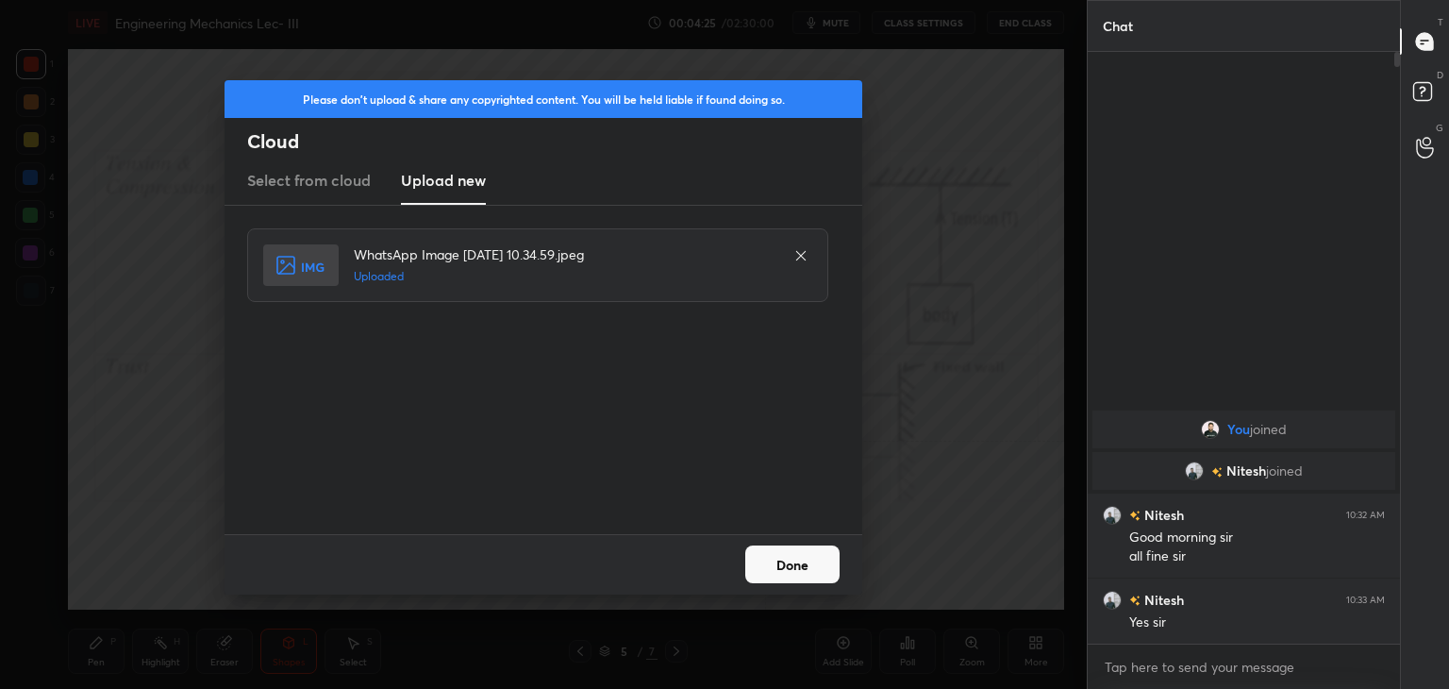
click at [792, 559] on button "Done" at bounding box center [792, 564] width 94 height 38
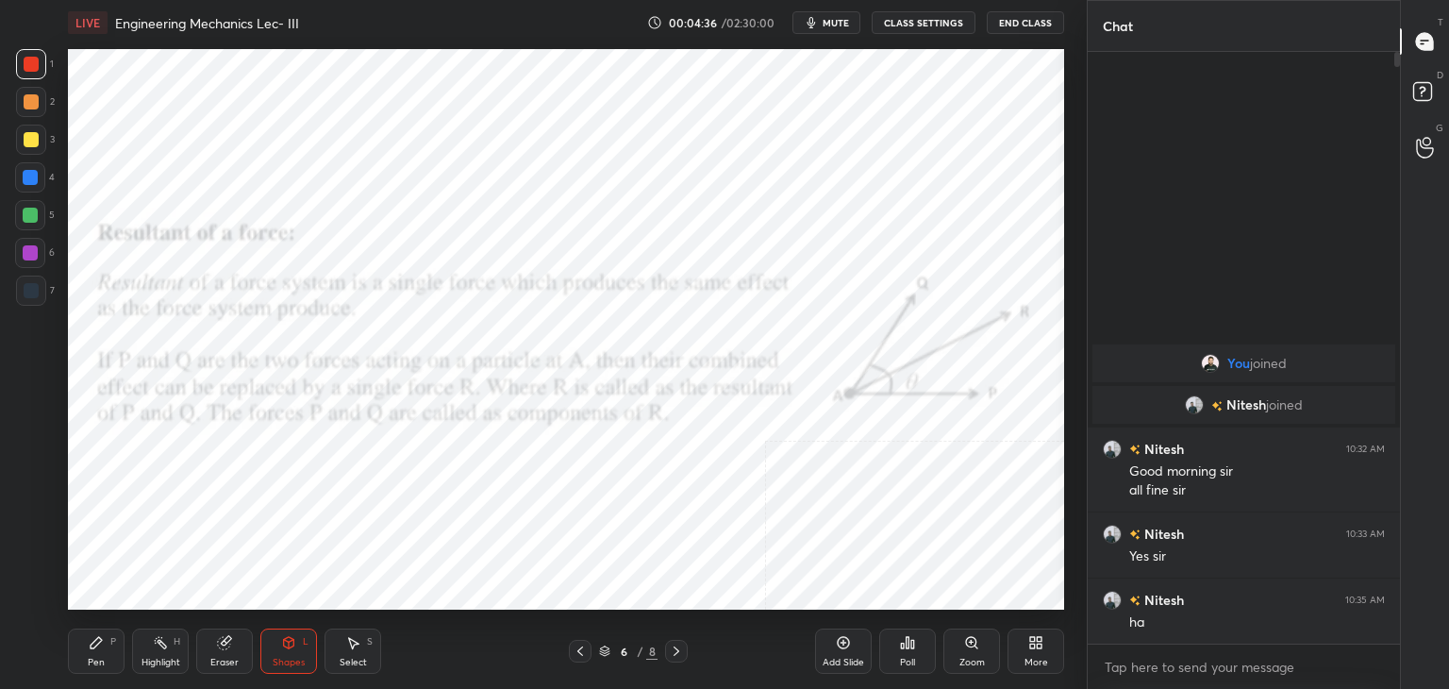
click at [675, 647] on icon at bounding box center [676, 650] width 15 height 15
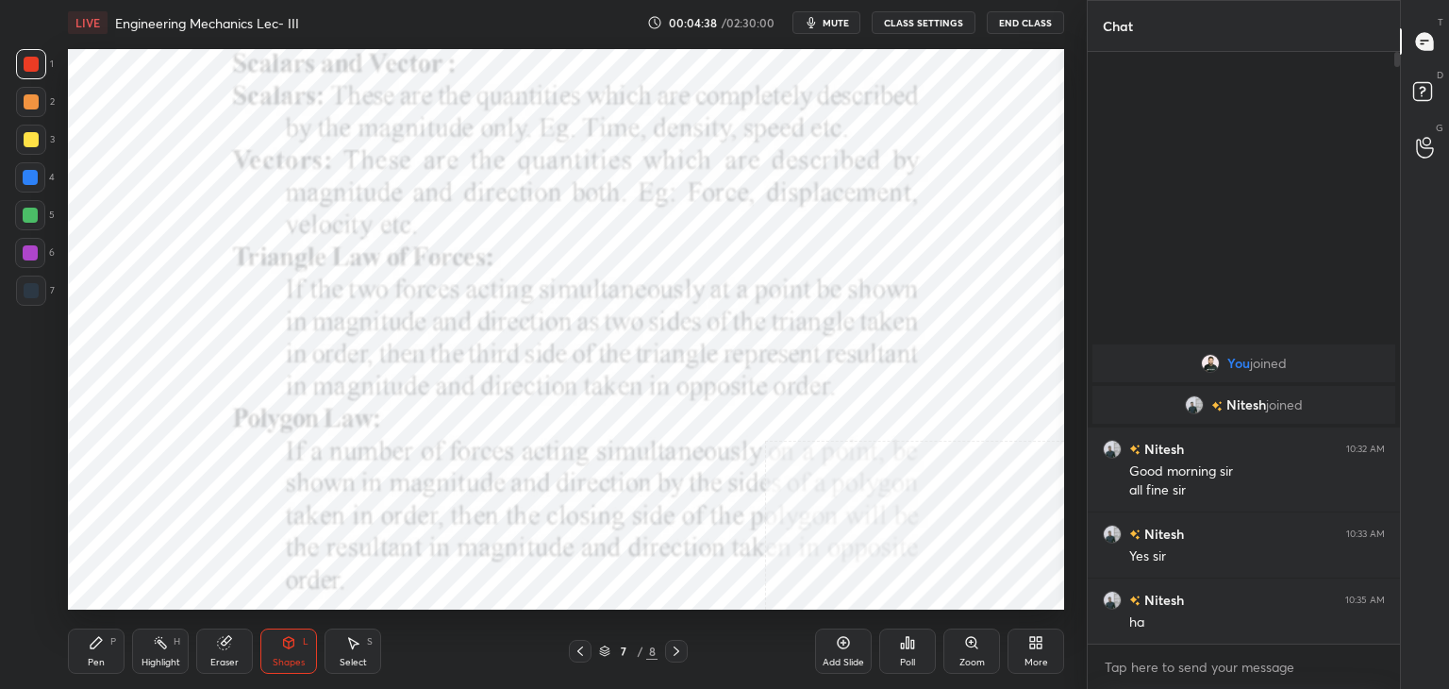
click at [578, 647] on icon at bounding box center [580, 650] width 15 height 15
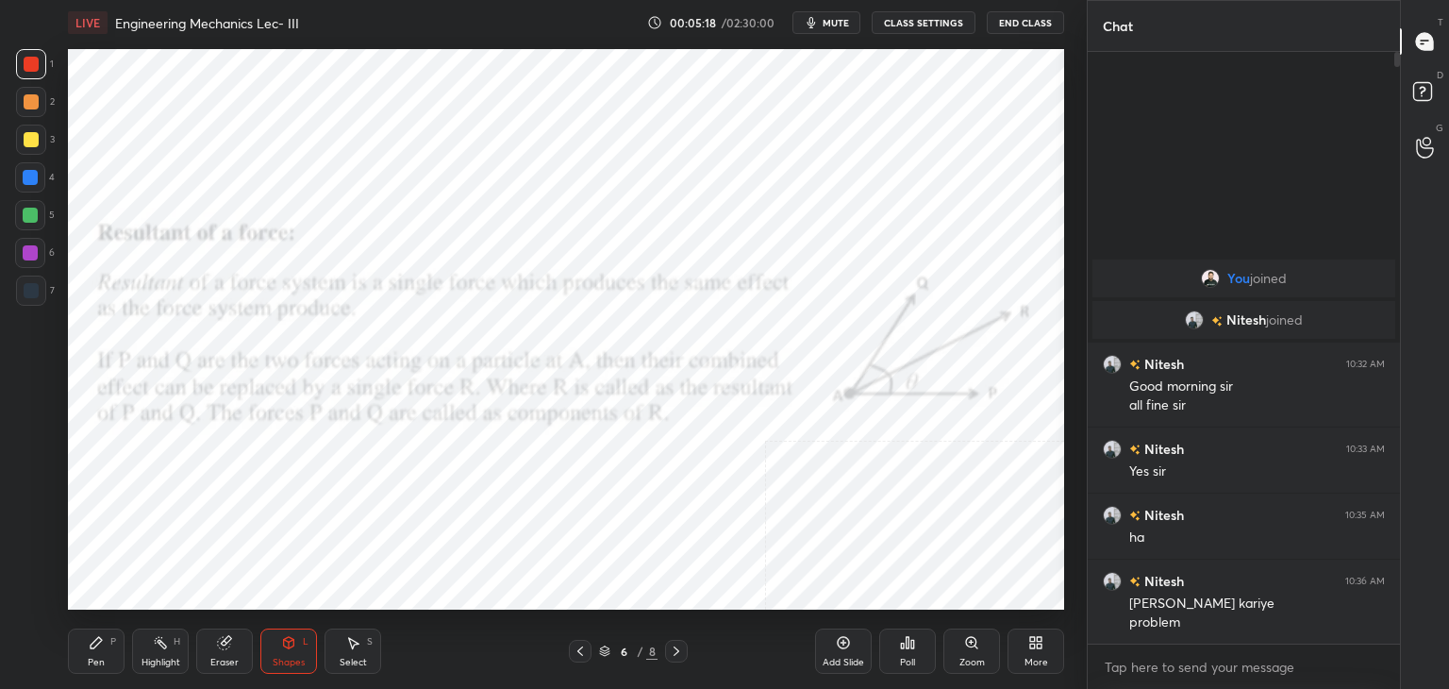
click at [579, 651] on icon at bounding box center [580, 650] width 15 height 15
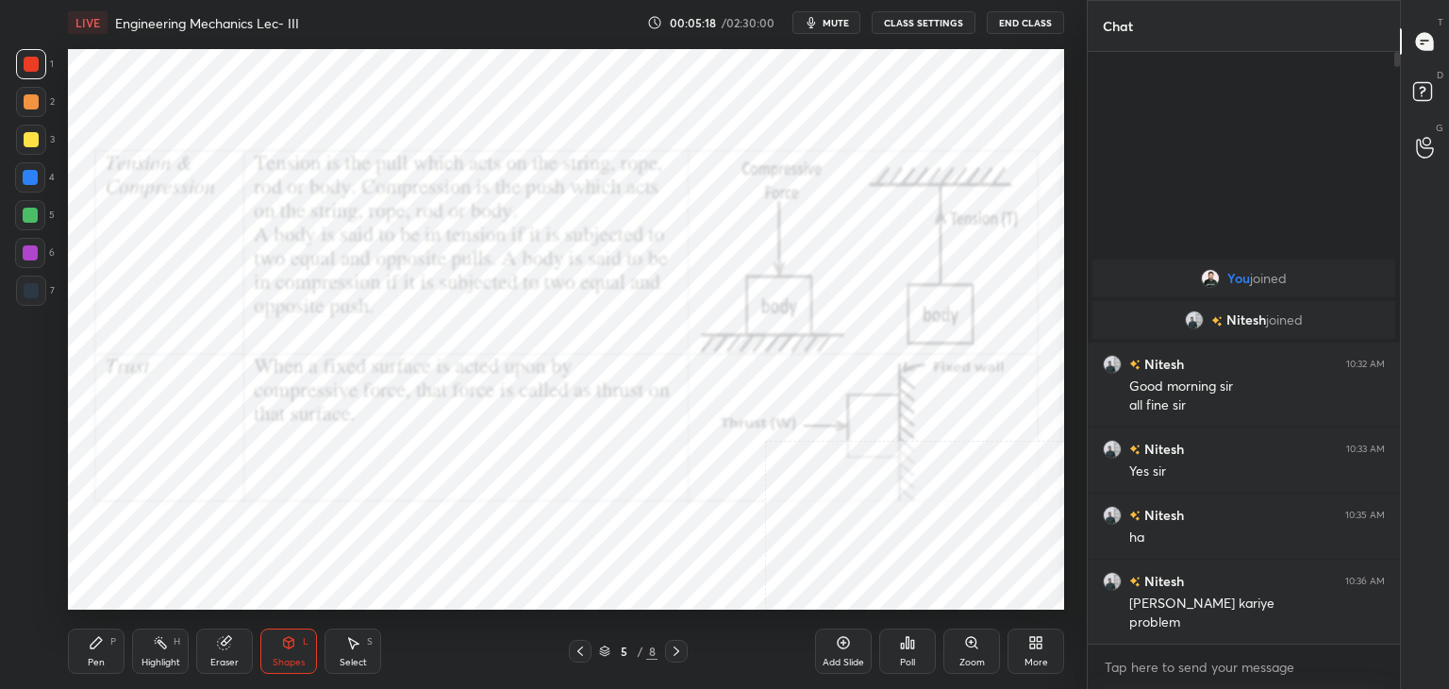
click at [580, 650] on icon at bounding box center [580, 650] width 15 height 15
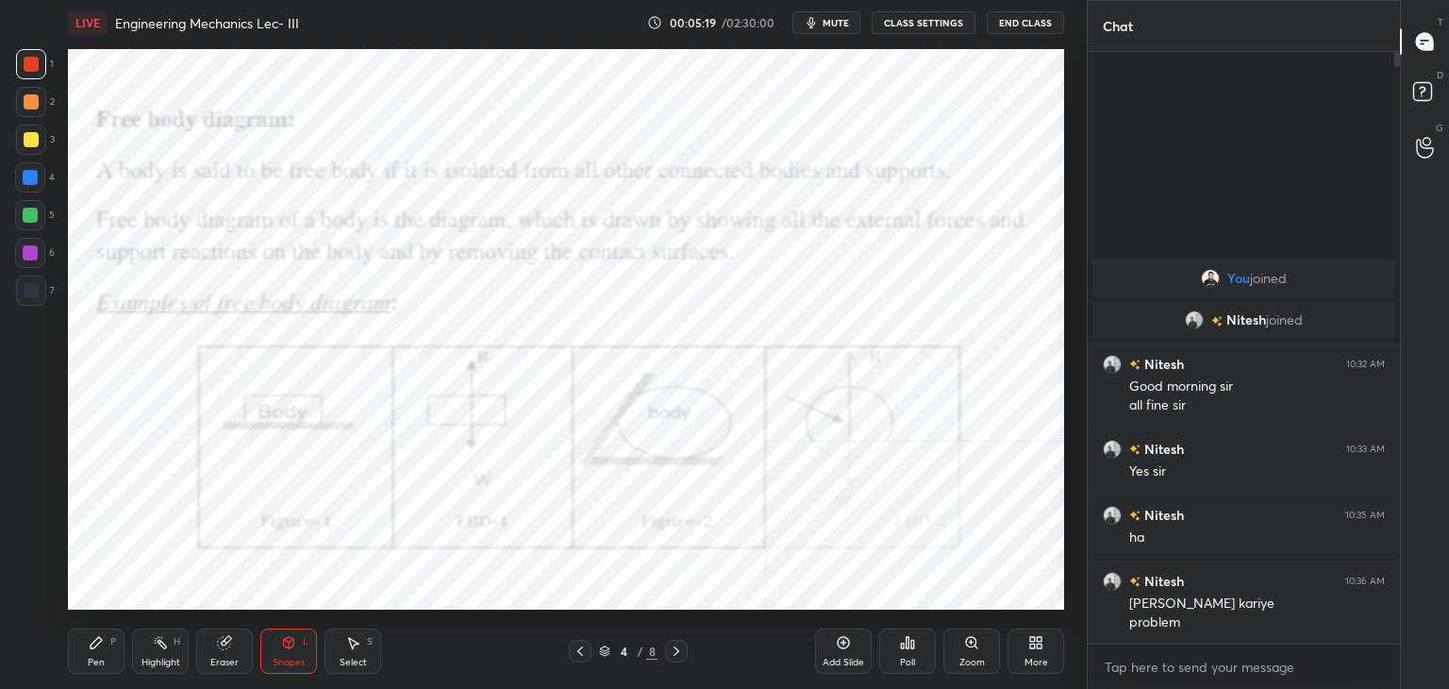
click at [580, 648] on icon at bounding box center [580, 650] width 15 height 15
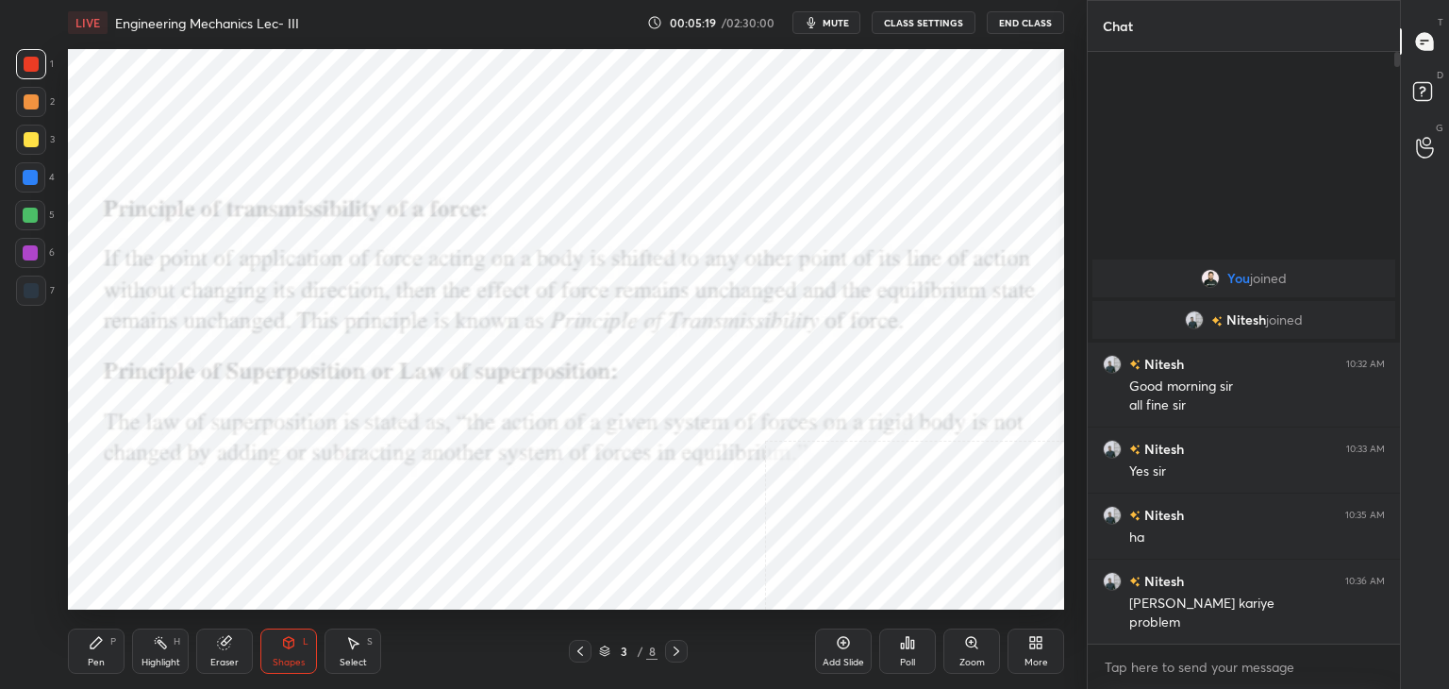
click at [579, 647] on icon at bounding box center [580, 650] width 15 height 15
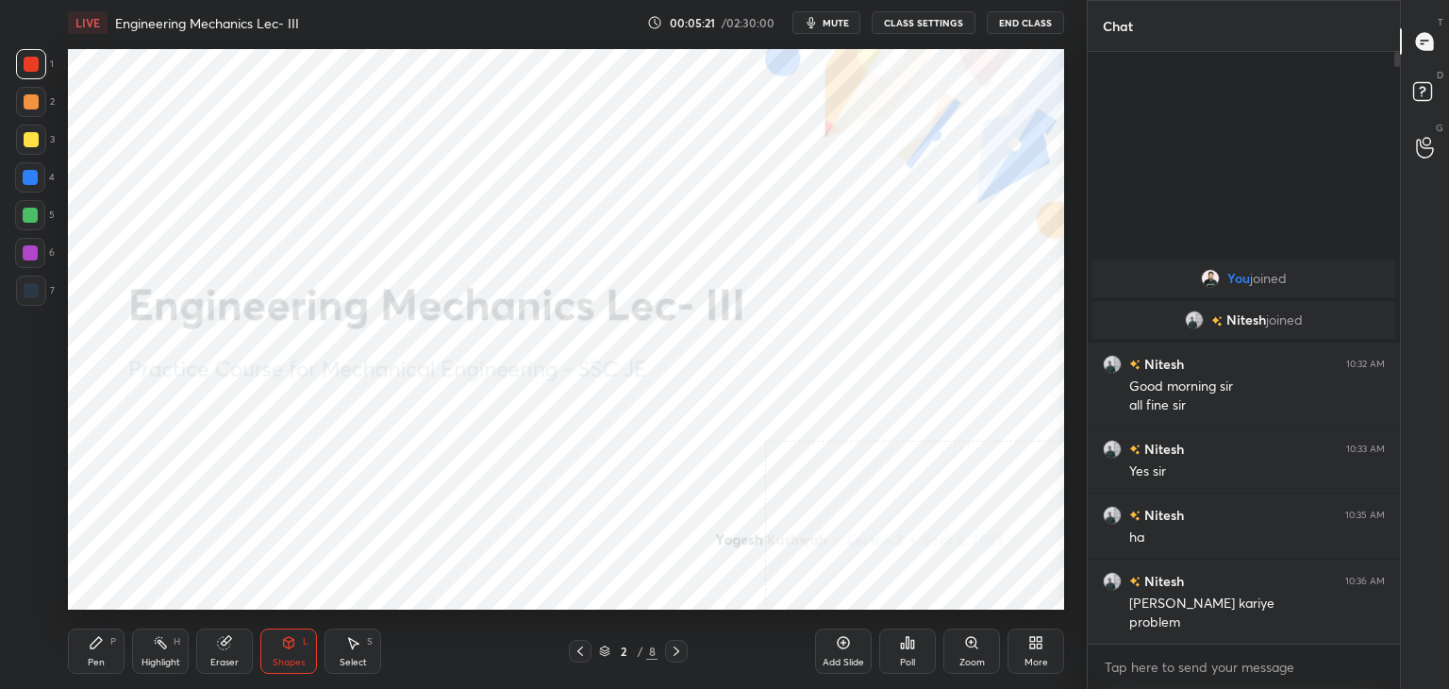
drag, startPoint x: 39, startPoint y: 254, endPoint x: 46, endPoint y: 264, distance: 12.8
click at [39, 254] on div at bounding box center [30, 253] width 30 height 30
click at [103, 654] on div "Pen P" at bounding box center [96, 650] width 57 height 45
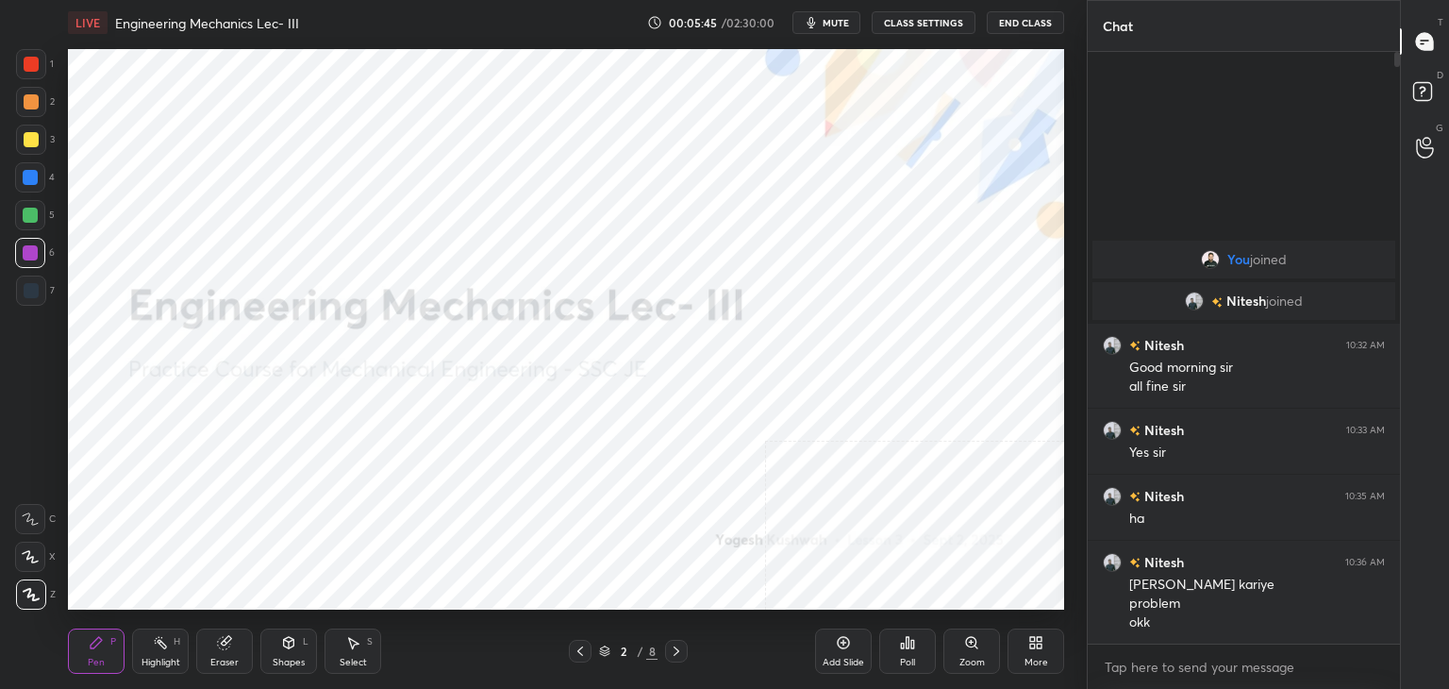
click at [158, 652] on div "Highlight H" at bounding box center [160, 650] width 57 height 45
click at [155, 646] on div "Highlight H" at bounding box center [160, 650] width 57 height 45
drag, startPoint x: 95, startPoint y: 650, endPoint x: 87, endPoint y: 622, distance: 28.6
click at [92, 648] on div "Pen P" at bounding box center [96, 650] width 57 height 45
click at [34, 216] on div at bounding box center [30, 214] width 15 height 15
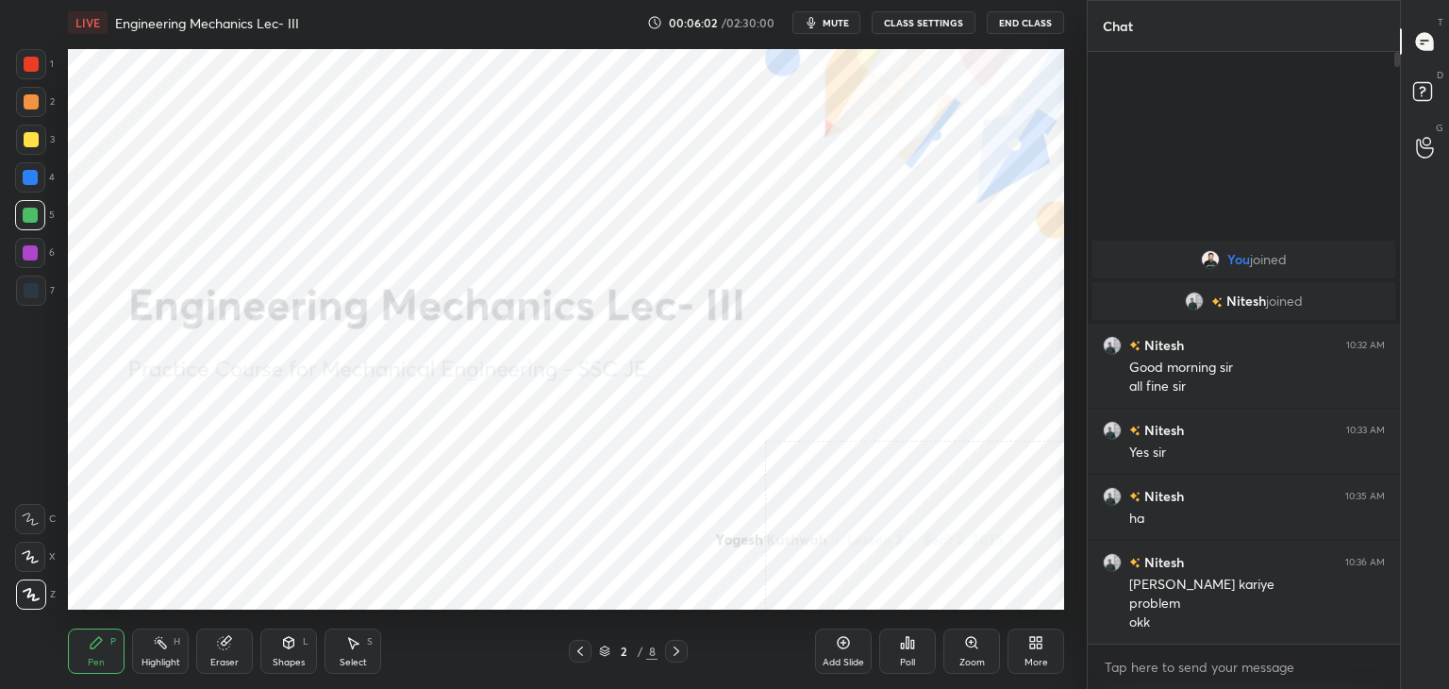
click at [211, 646] on div "Eraser" at bounding box center [224, 650] width 57 height 45
click at [370, 650] on div "Select S" at bounding box center [352, 650] width 57 height 45
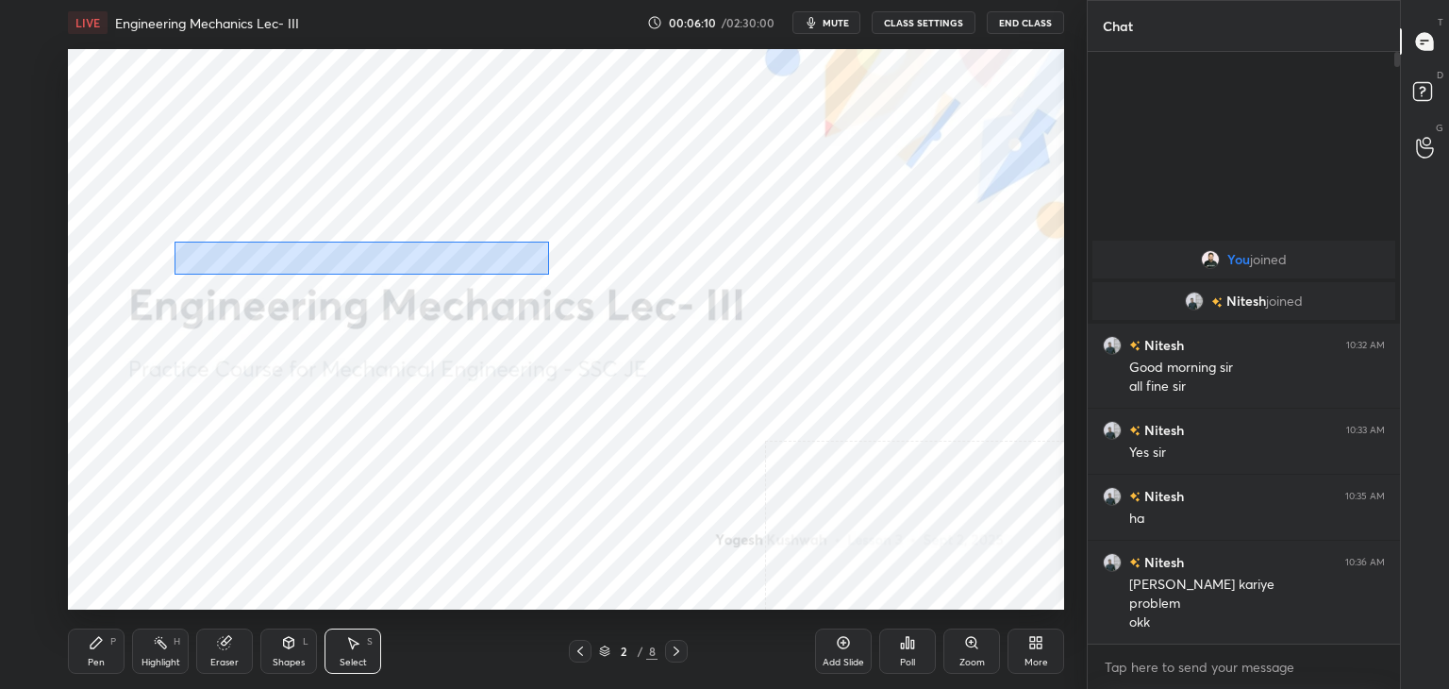
drag, startPoint x: 174, startPoint y: 241, endPoint x: 551, endPoint y: 274, distance: 378.6
click at [551, 274] on div "0 ° Undo Copy Duplicate Duplicate to new slide Delete" at bounding box center [566, 329] width 996 height 560
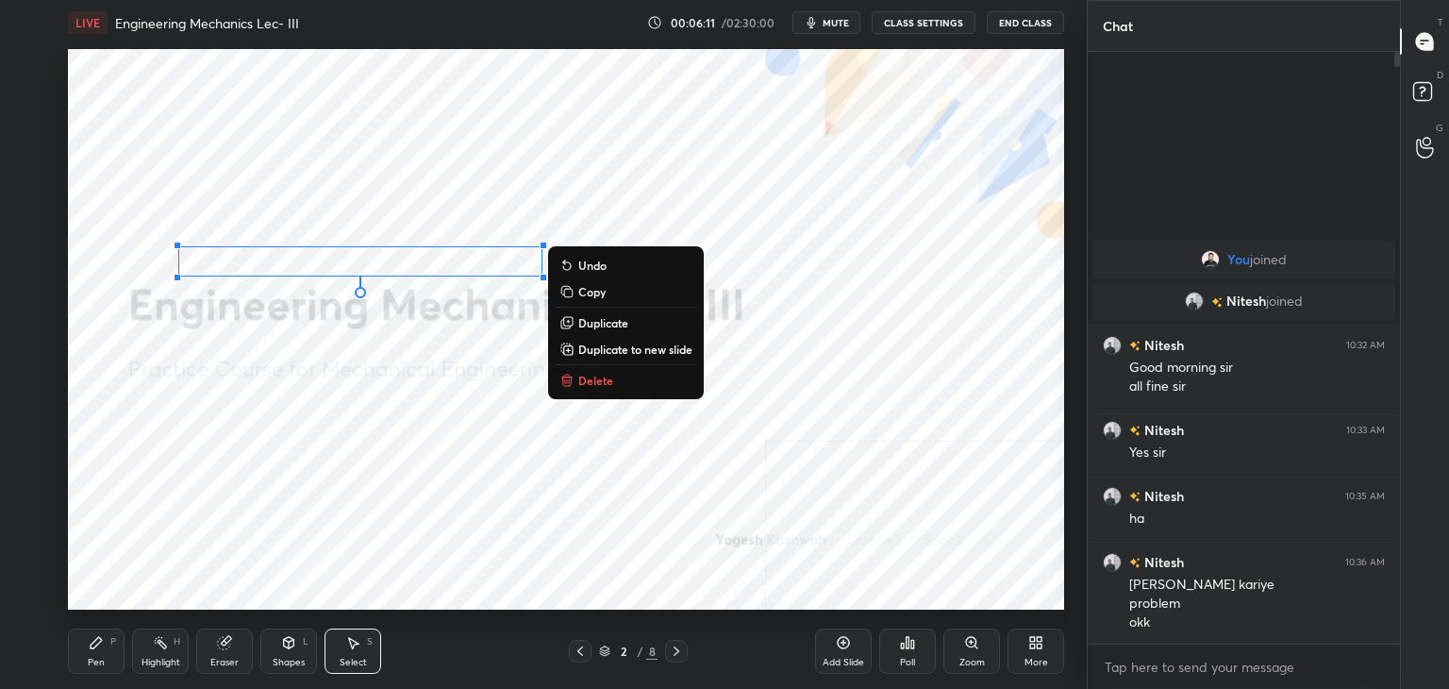
click at [606, 379] on p "Delete" at bounding box center [595, 380] width 35 height 15
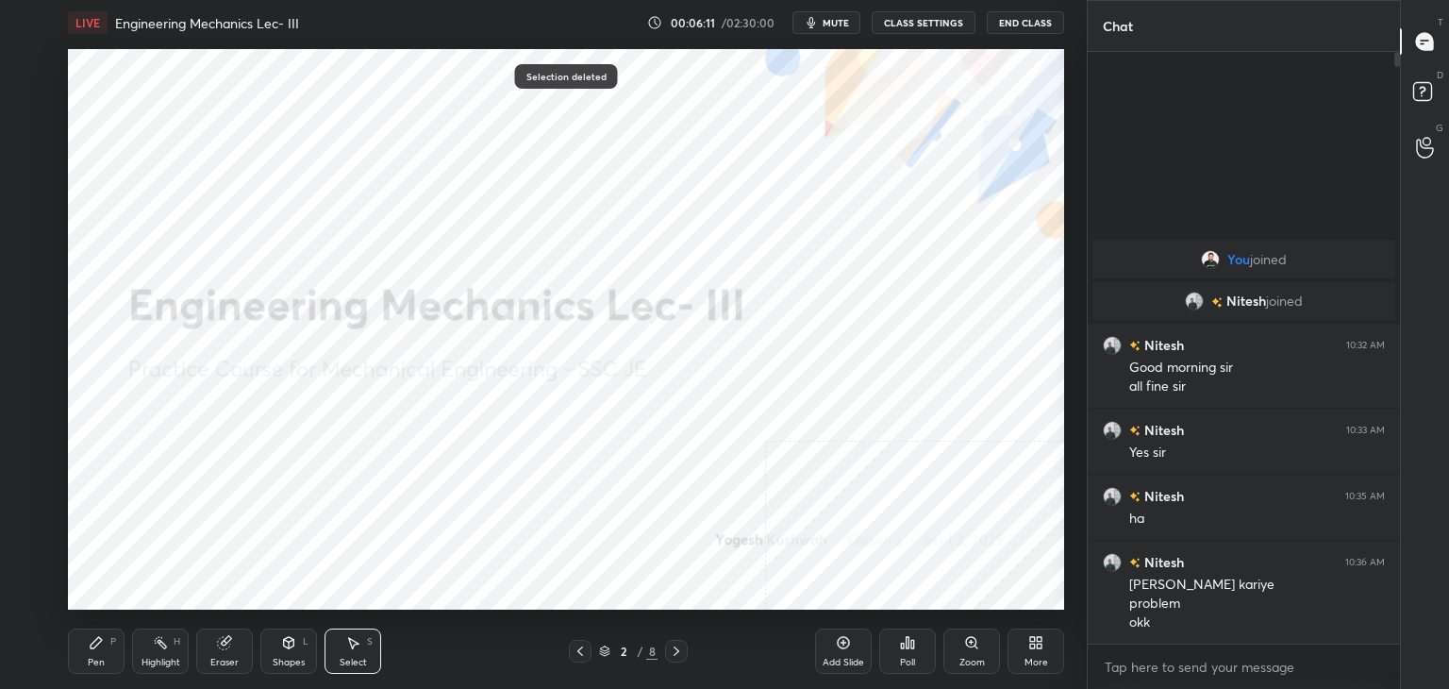
click at [147, 649] on div "Highlight H" at bounding box center [160, 650] width 57 height 45
click at [110, 657] on div "Pen P" at bounding box center [96, 650] width 57 height 45
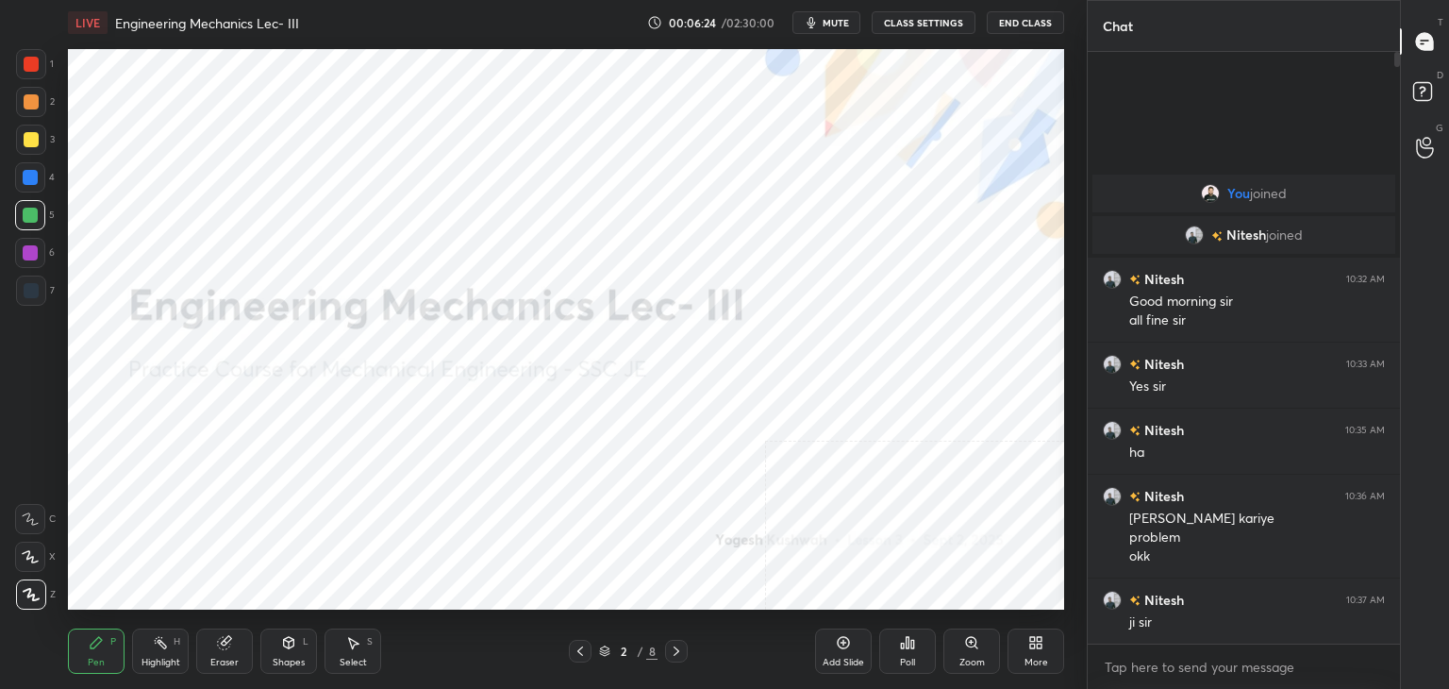
drag, startPoint x: 171, startPoint y: 646, endPoint x: 174, endPoint y: 617, distance: 29.4
click at [171, 643] on div "Highlight H" at bounding box center [160, 650] width 57 height 45
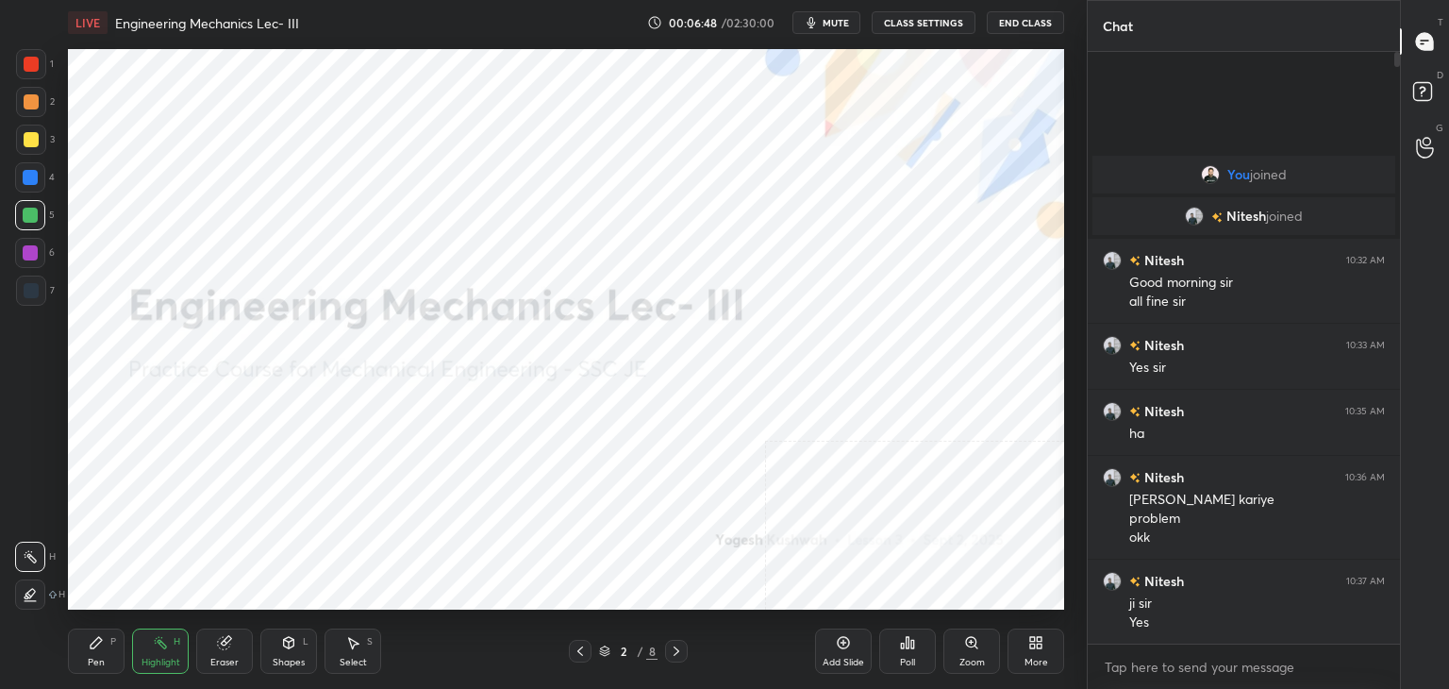
click at [578, 650] on icon at bounding box center [580, 650] width 15 height 15
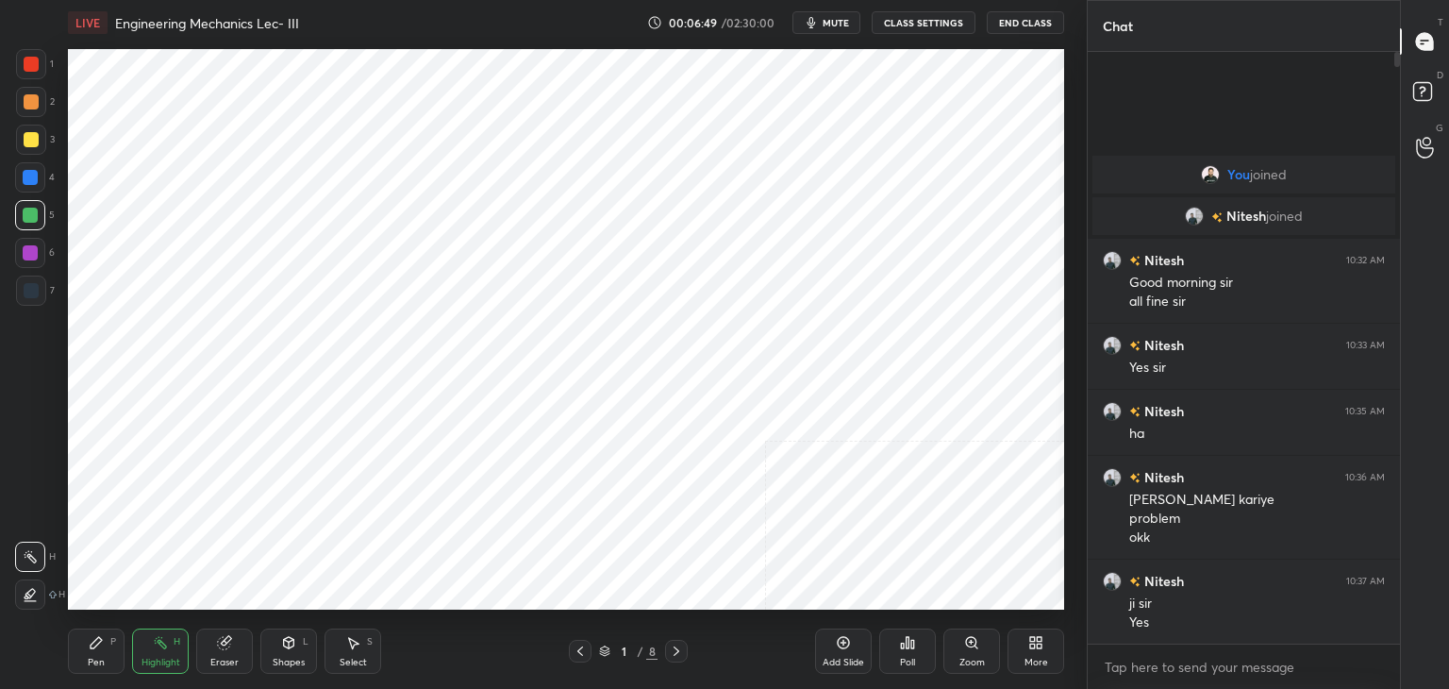
click at [676, 646] on icon at bounding box center [676, 650] width 15 height 15
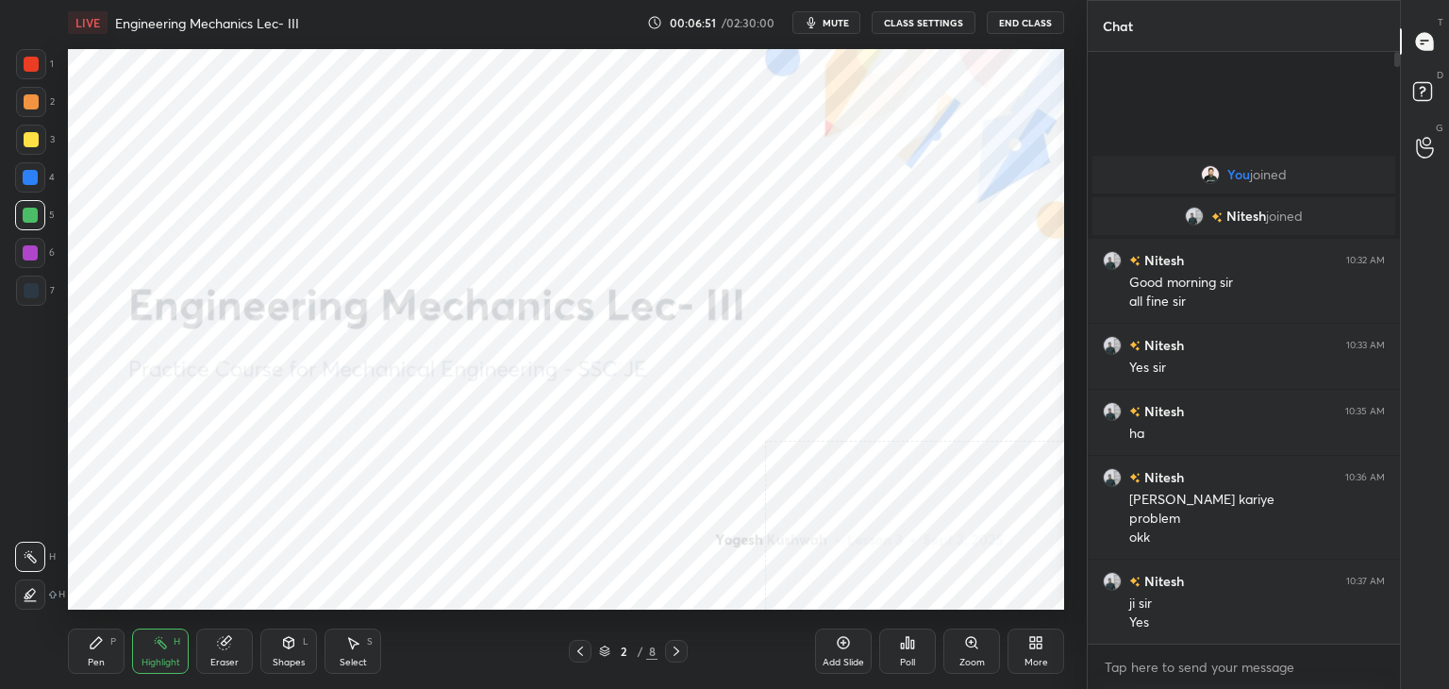
drag, startPoint x: 281, startPoint y: 652, endPoint x: 280, endPoint y: 635, distance: 17.0
click at [279, 650] on div "Shapes L" at bounding box center [288, 650] width 57 height 45
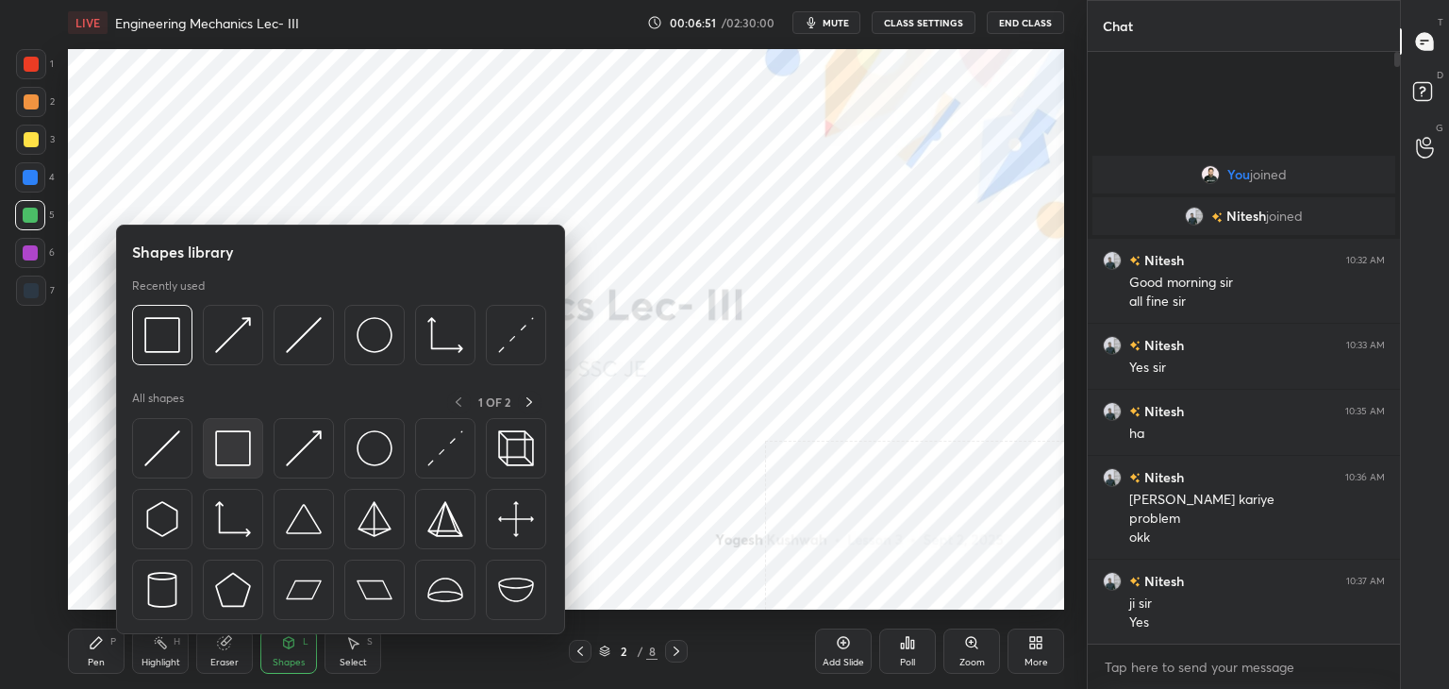
click at [227, 445] on img at bounding box center [233, 448] width 36 height 36
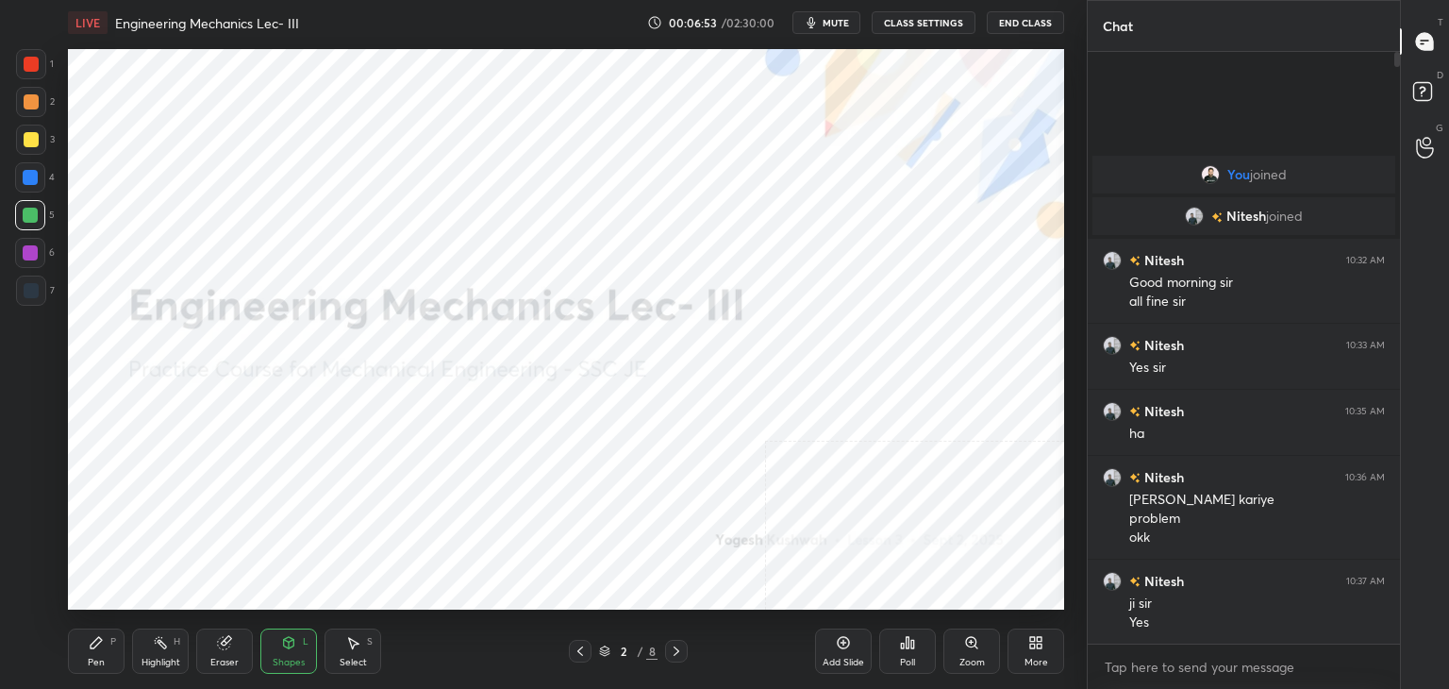
drag, startPoint x: 30, startPoint y: 247, endPoint x: 64, endPoint y: 251, distance: 34.2
click at [30, 246] on div at bounding box center [30, 252] width 15 height 15
click at [675, 643] on icon at bounding box center [676, 650] width 15 height 15
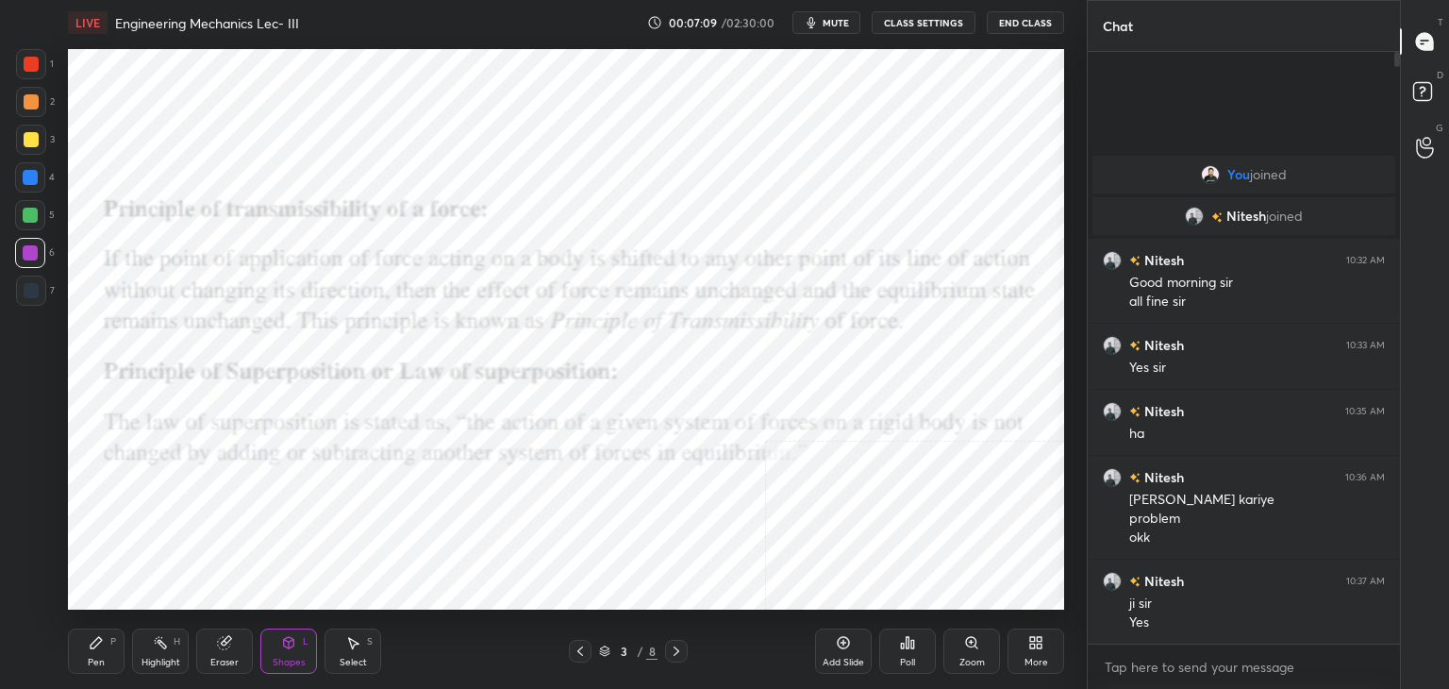
drag, startPoint x: 170, startPoint y: 650, endPoint x: 170, endPoint y: 622, distance: 28.3
click at [170, 648] on div "Highlight H" at bounding box center [160, 650] width 57 height 45
click at [37, 63] on div at bounding box center [31, 64] width 15 height 15
click at [283, 648] on icon at bounding box center [288, 642] width 15 height 15
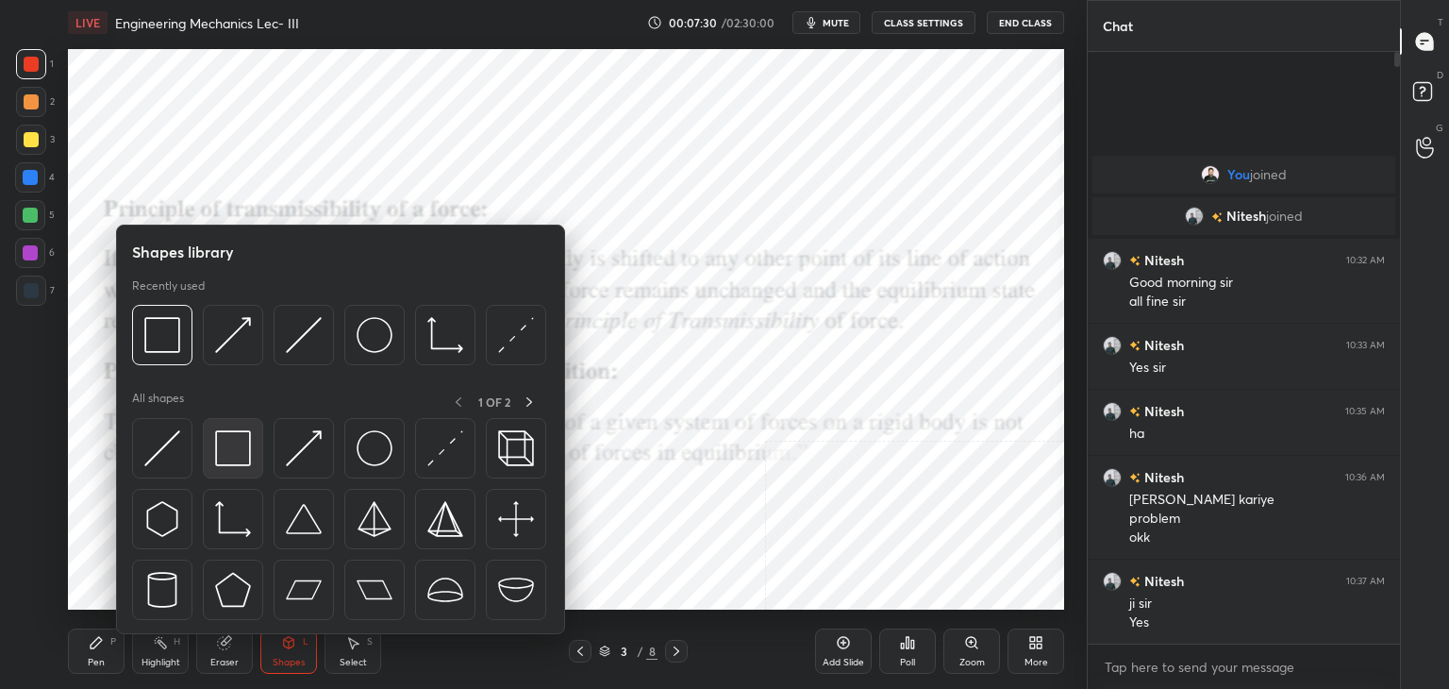
click at [253, 442] on div at bounding box center [233, 448] width 60 height 60
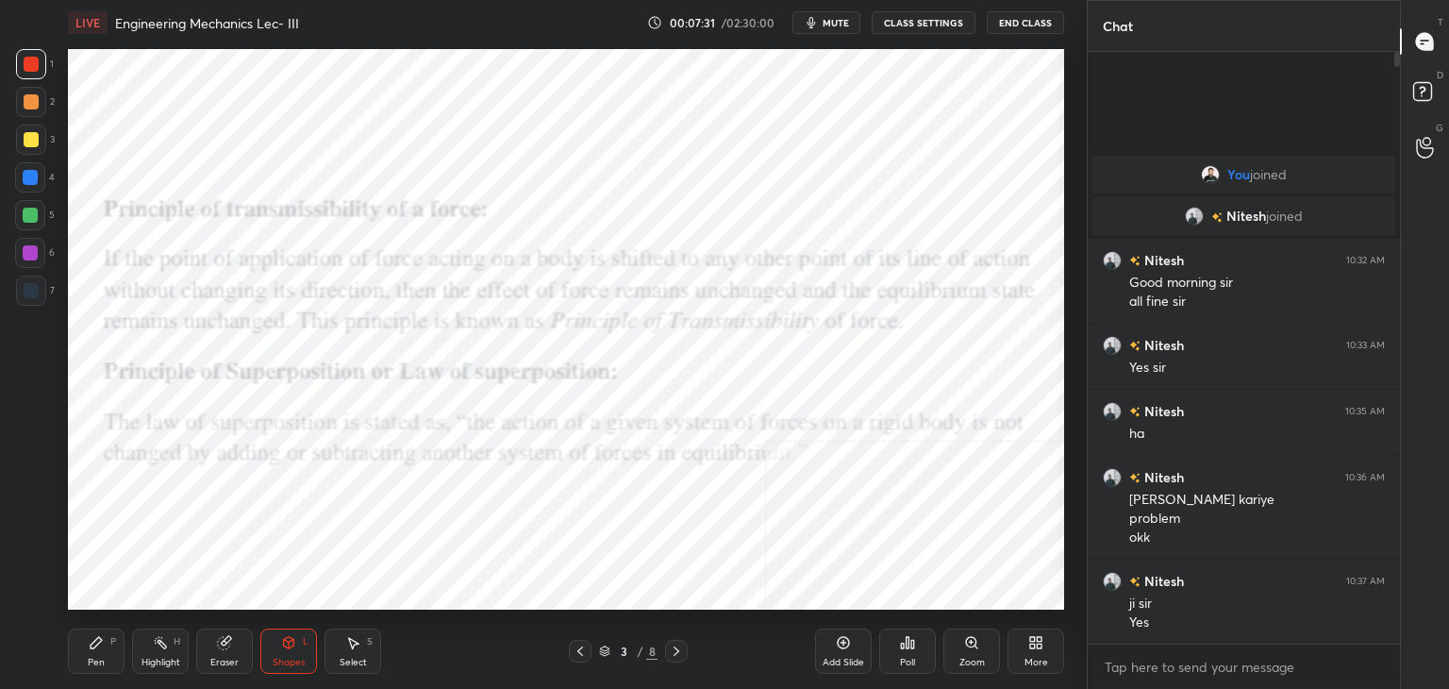
drag, startPoint x: 34, startPoint y: 255, endPoint x: 64, endPoint y: 305, distance: 58.4
click at [34, 255] on div at bounding box center [30, 252] width 15 height 15
click at [291, 655] on div "Shapes L" at bounding box center [288, 650] width 57 height 45
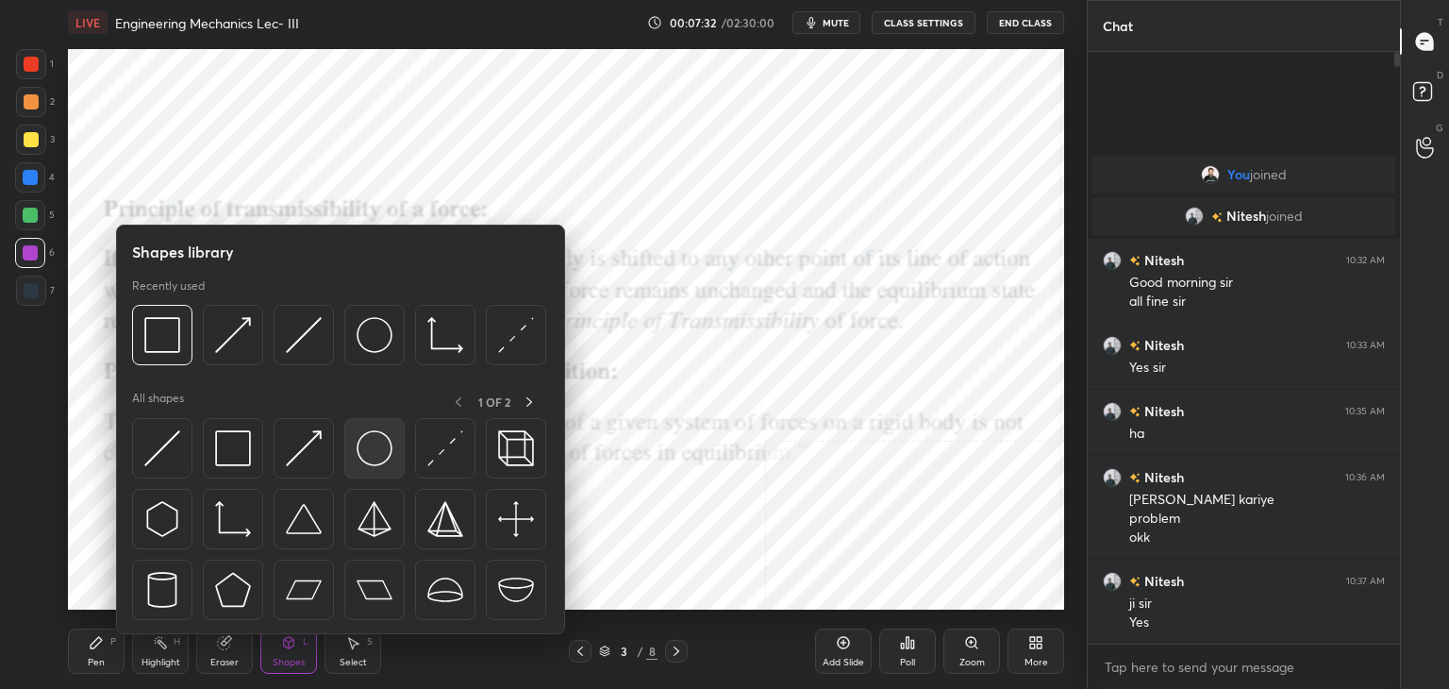
click at [382, 431] on img at bounding box center [375, 448] width 36 height 36
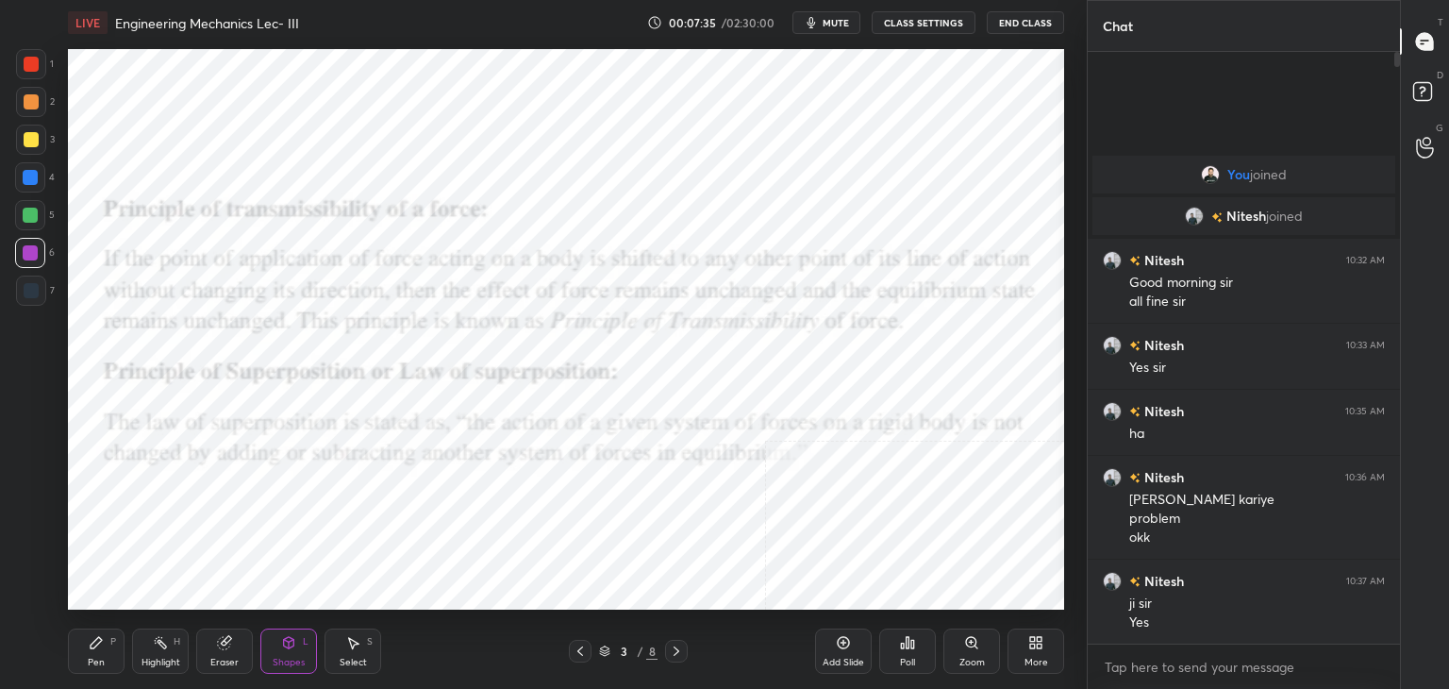
click at [279, 645] on div "Shapes L" at bounding box center [288, 650] width 57 height 45
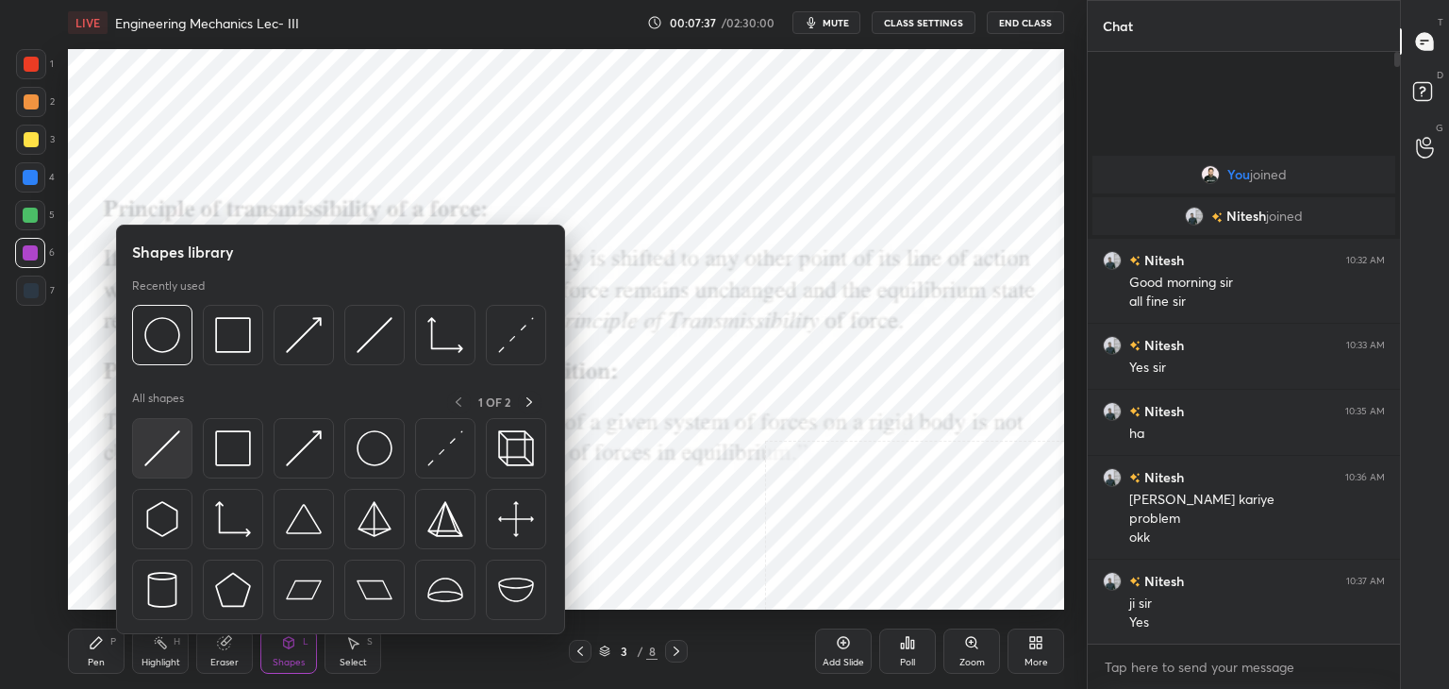
click at [166, 438] on img at bounding box center [162, 448] width 36 height 36
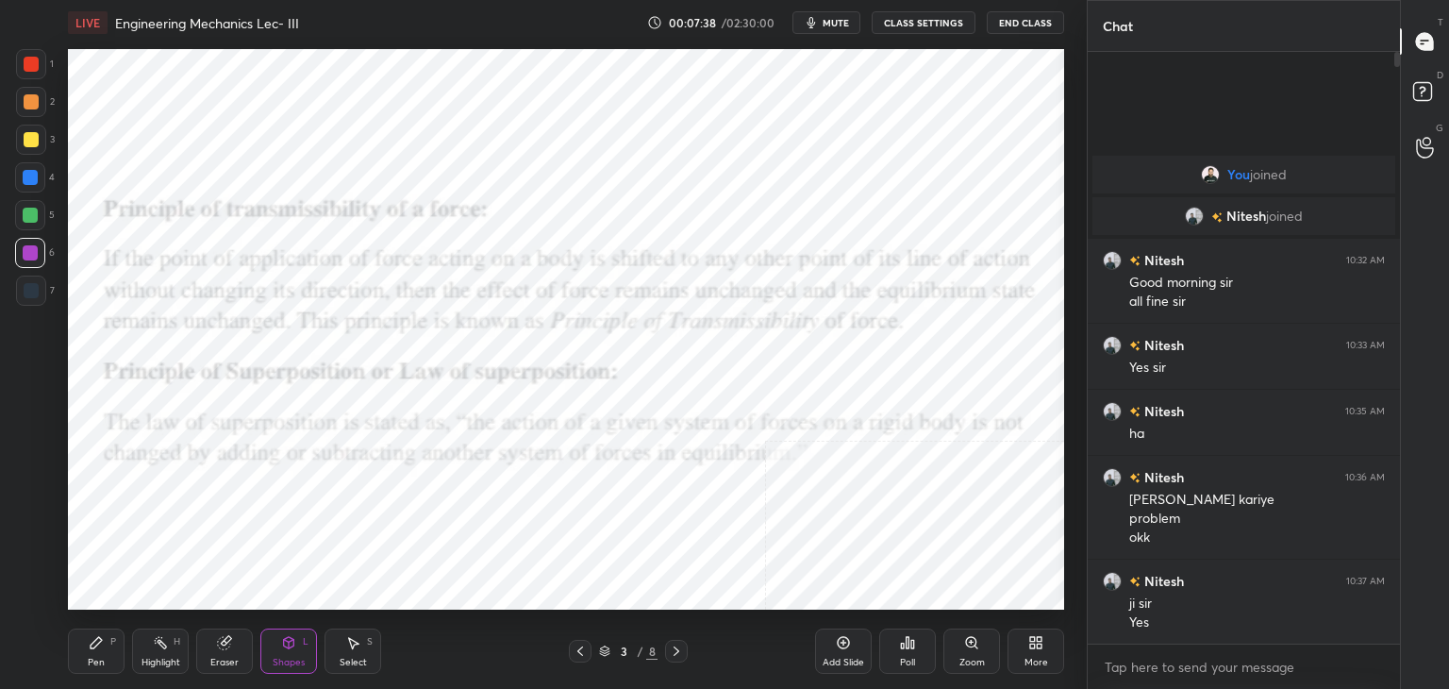
click at [38, 288] on div at bounding box center [31, 290] width 30 height 30
drag, startPoint x: 287, startPoint y: 657, endPoint x: 286, endPoint y: 643, distance: 14.2
click at [288, 657] on div "Shapes" at bounding box center [289, 661] width 32 height 9
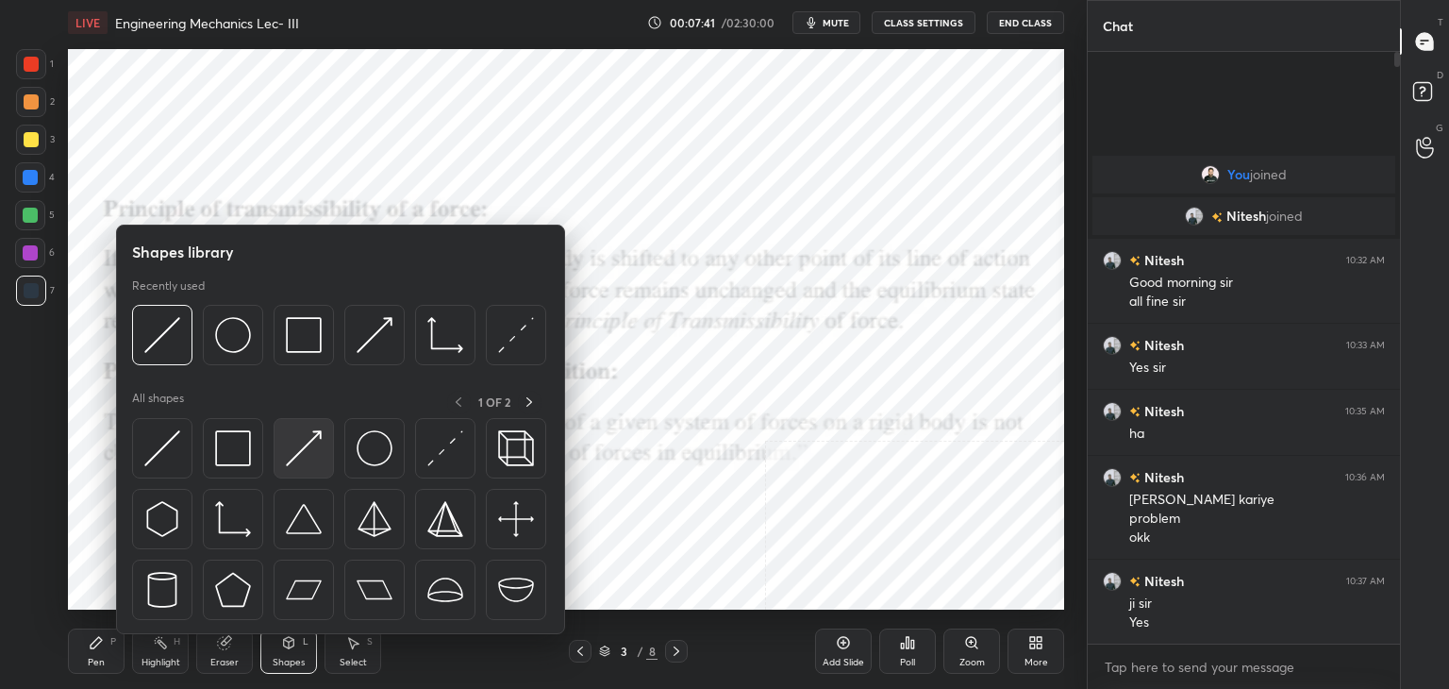
click at [306, 423] on div at bounding box center [304, 448] width 60 height 60
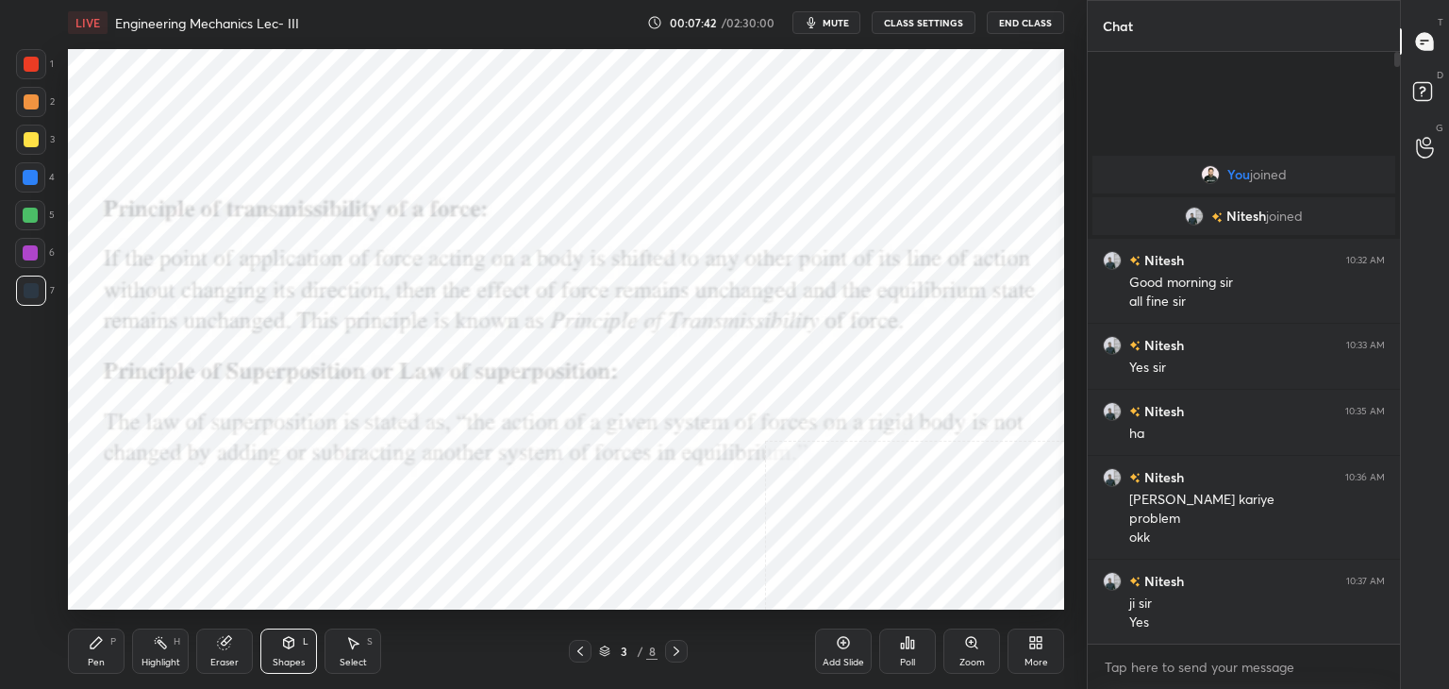
drag, startPoint x: 34, startPoint y: 178, endPoint x: 56, endPoint y: 175, distance: 21.9
click at [35, 178] on div at bounding box center [30, 177] width 15 height 15
click at [279, 654] on div "Shapes L" at bounding box center [288, 650] width 57 height 45
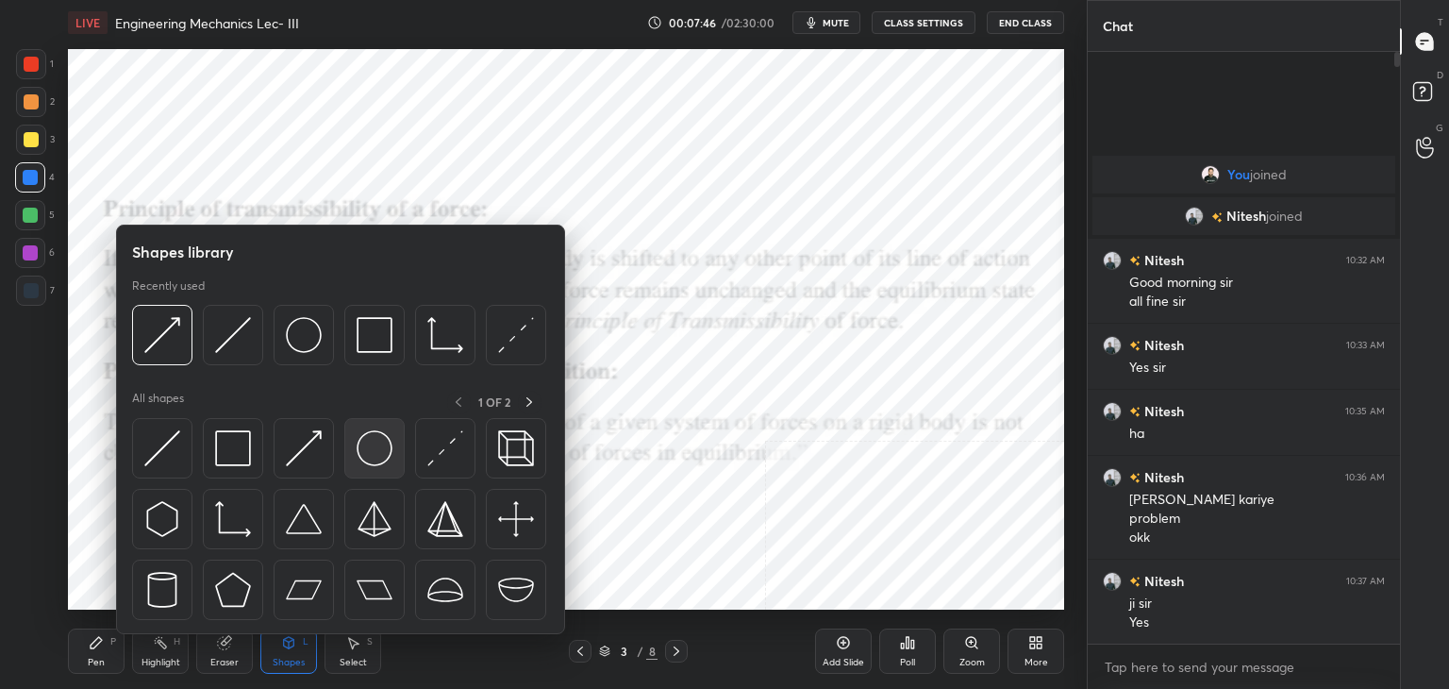
click at [352, 440] on div at bounding box center [374, 448] width 60 height 60
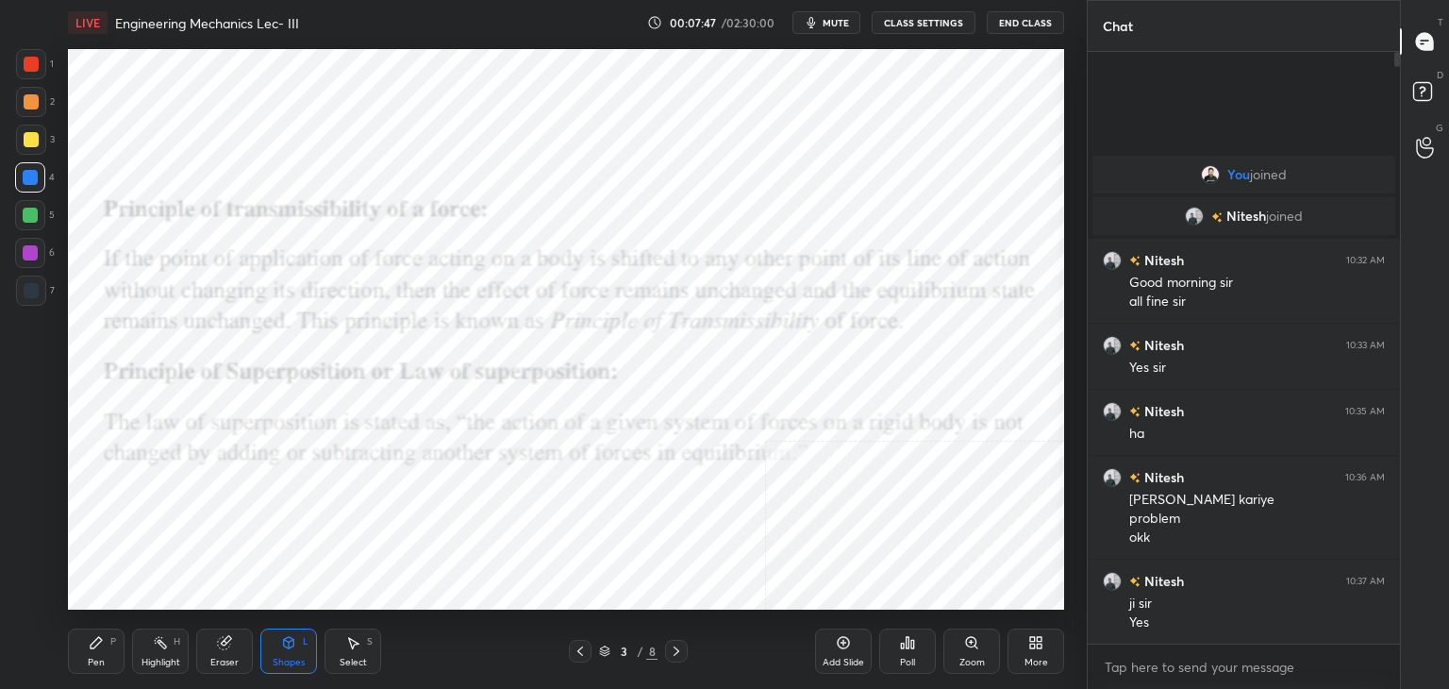
click at [40, 68] on div at bounding box center [31, 64] width 30 height 30
click at [300, 647] on div "Shapes L" at bounding box center [288, 650] width 57 height 45
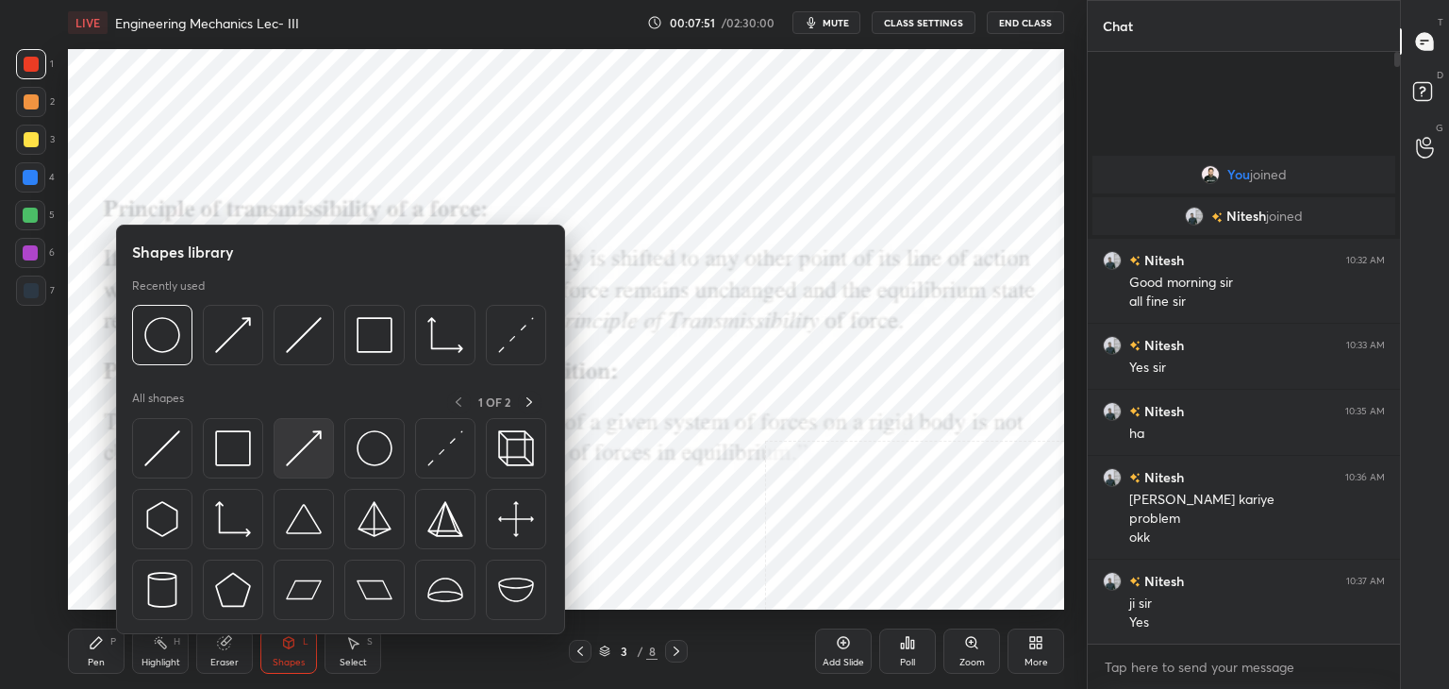
click at [303, 432] on img at bounding box center [304, 448] width 36 height 36
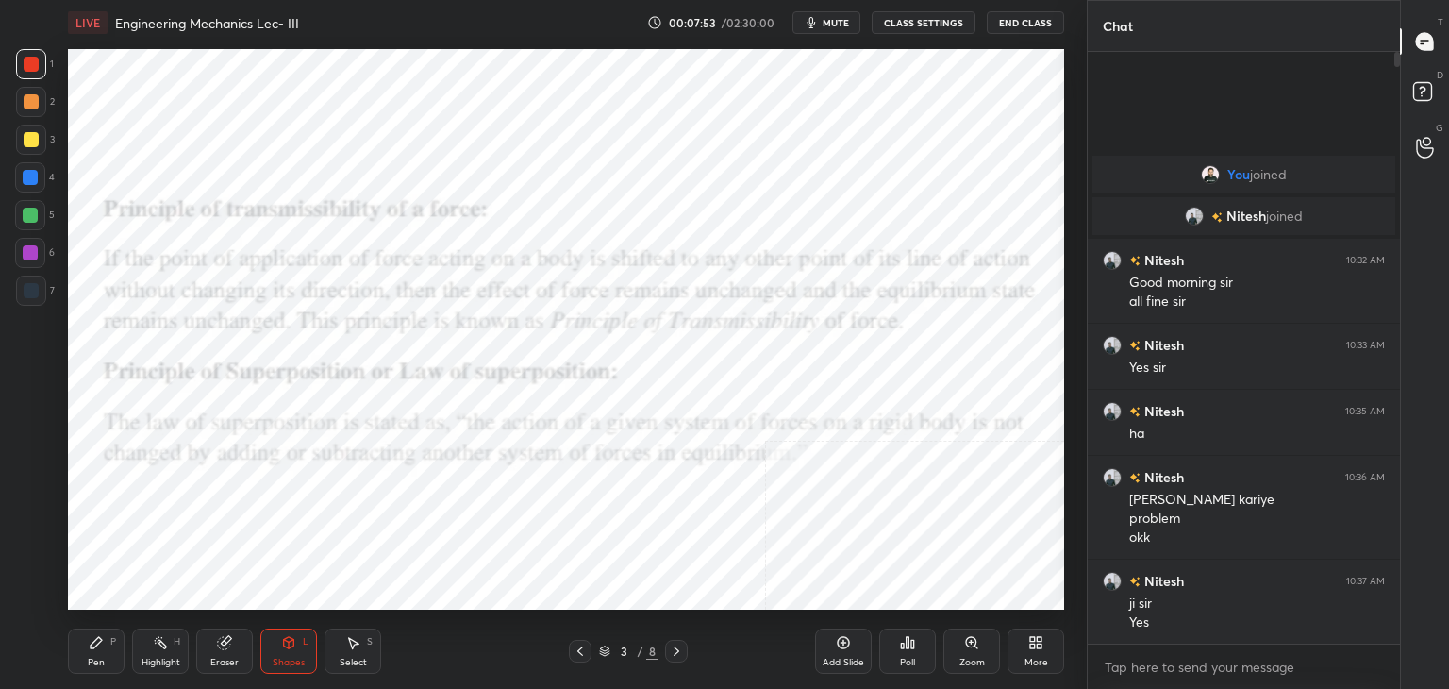
drag, startPoint x: 35, startPoint y: 183, endPoint x: 60, endPoint y: 173, distance: 27.5
click at [35, 183] on div at bounding box center [30, 177] width 15 height 15
click at [165, 647] on div "Highlight H" at bounding box center [160, 650] width 57 height 45
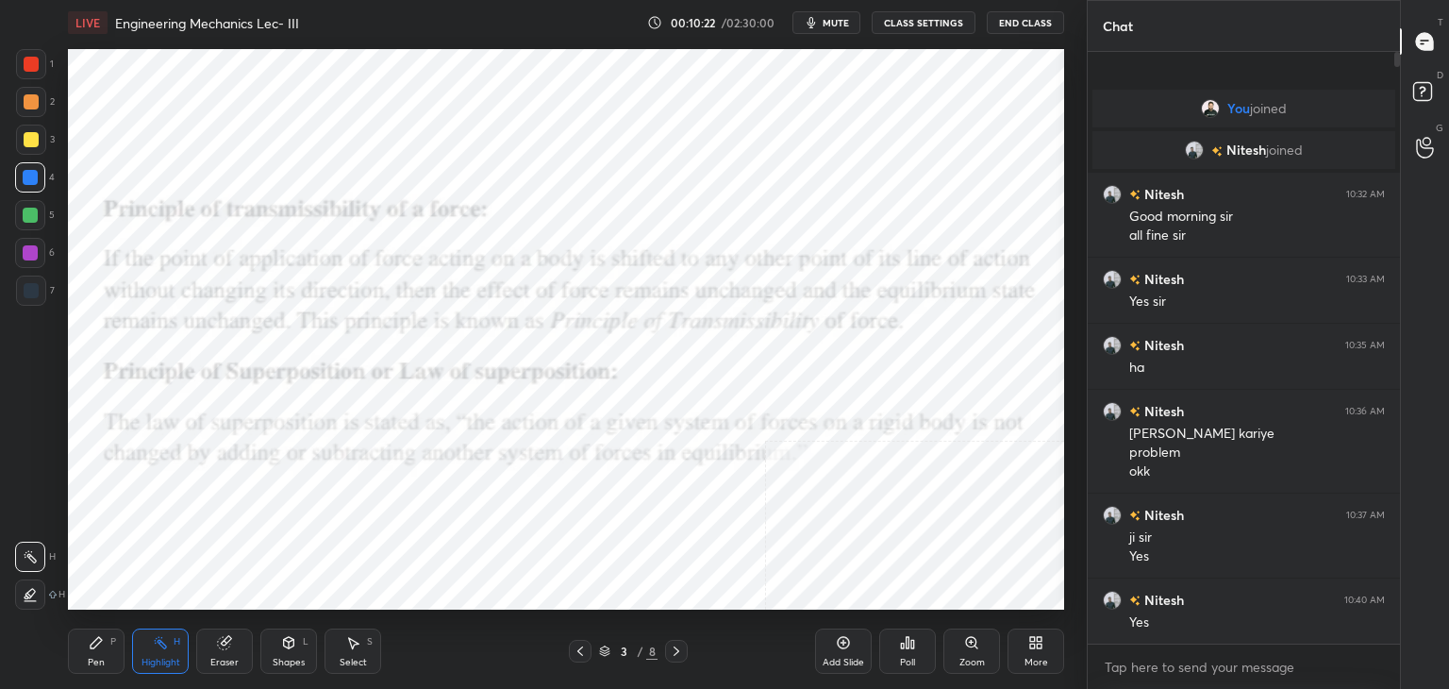
scroll to position [586, 307]
drag, startPoint x: 355, startPoint y: 639, endPoint x: 351, endPoint y: 619, distance: 21.1
click at [354, 637] on icon at bounding box center [352, 642] width 15 height 15
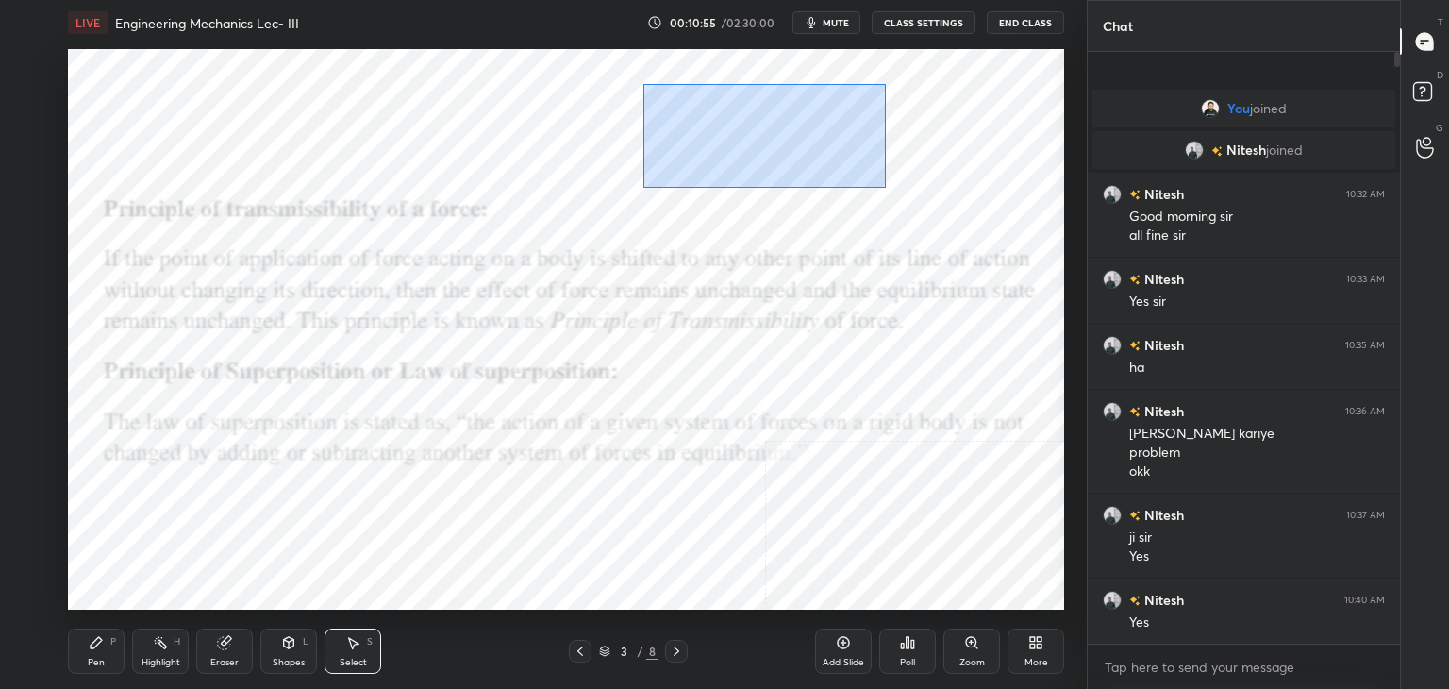
drag, startPoint x: 645, startPoint y: 88, endPoint x: 913, endPoint y: 193, distance: 287.9
click at [913, 193] on div "0 ° Undo Copy Duplicate Duplicate to new slide Delete" at bounding box center [566, 329] width 996 height 560
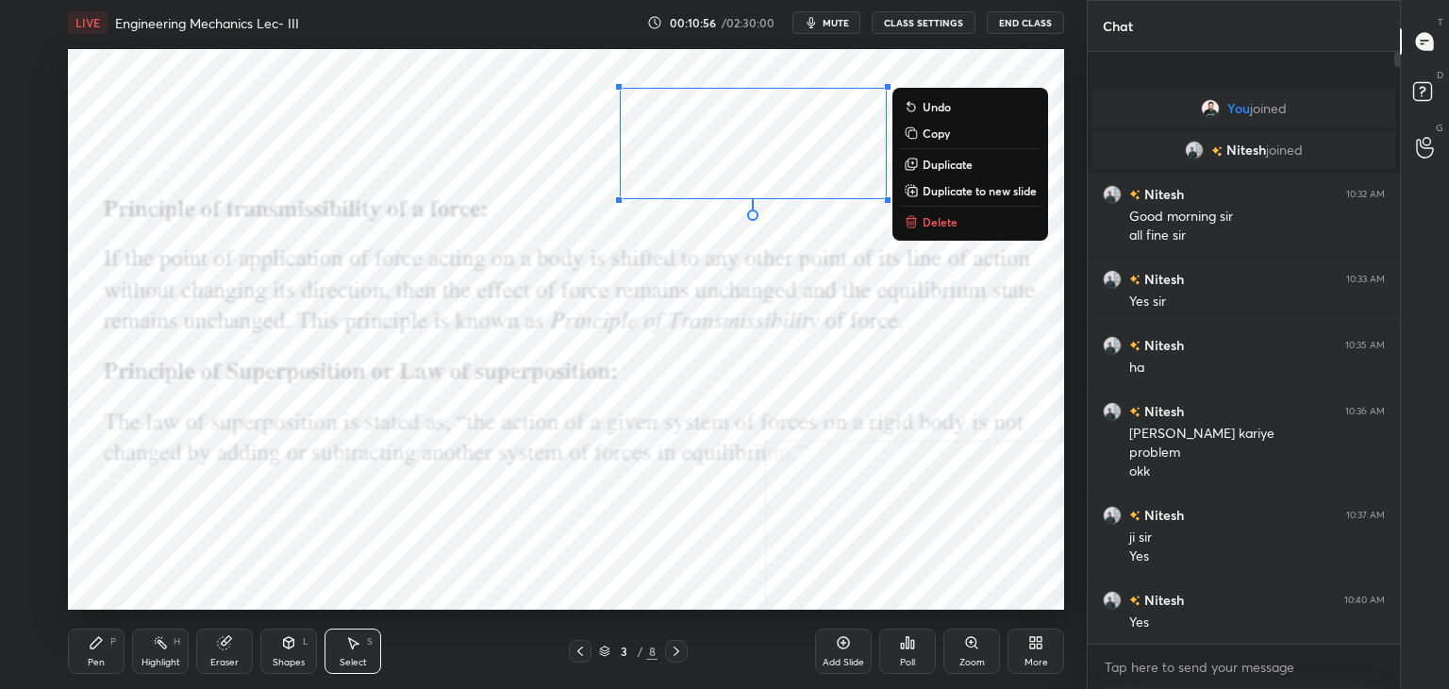
click at [944, 223] on p "Delete" at bounding box center [939, 221] width 35 height 15
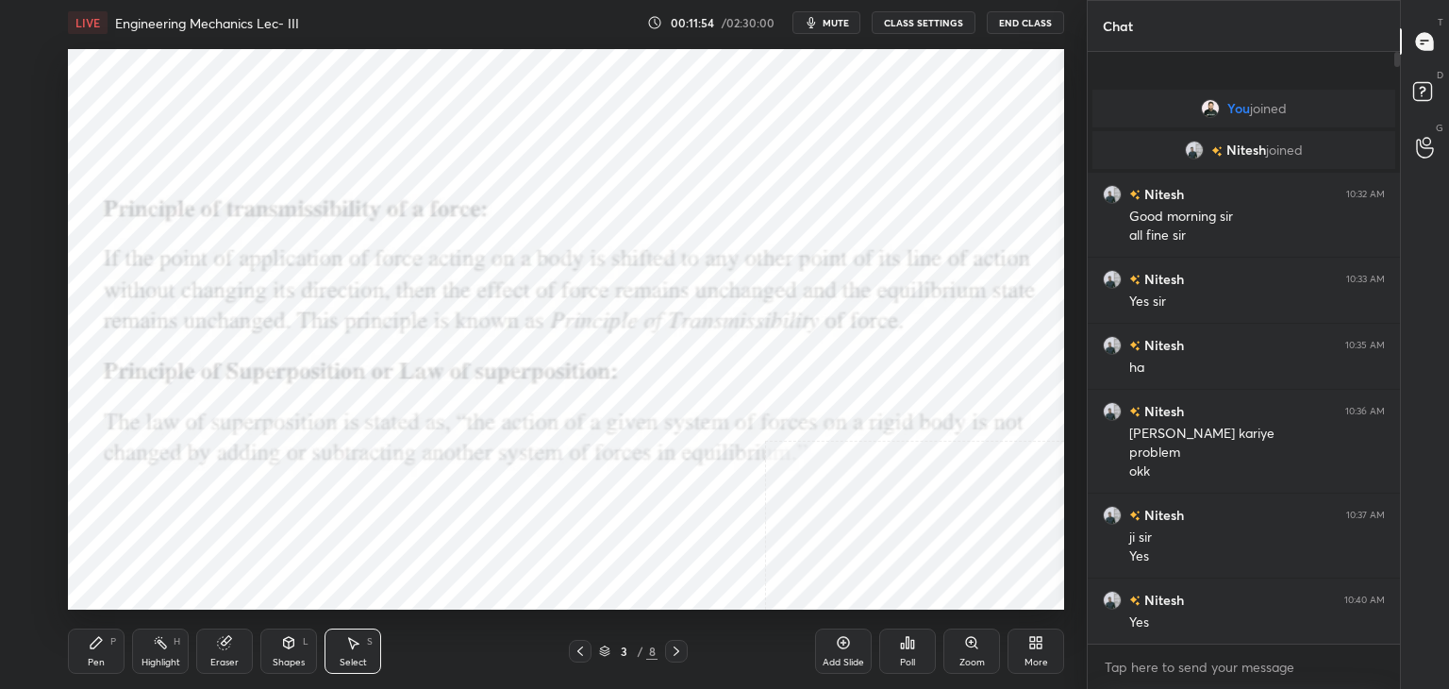
click at [157, 641] on icon at bounding box center [160, 642] width 15 height 15
click at [26, 249] on div at bounding box center [30, 252] width 15 height 15
click at [178, 646] on div "H" at bounding box center [177, 641] width 7 height 9
click at [284, 649] on div "Shapes L" at bounding box center [288, 650] width 57 height 45
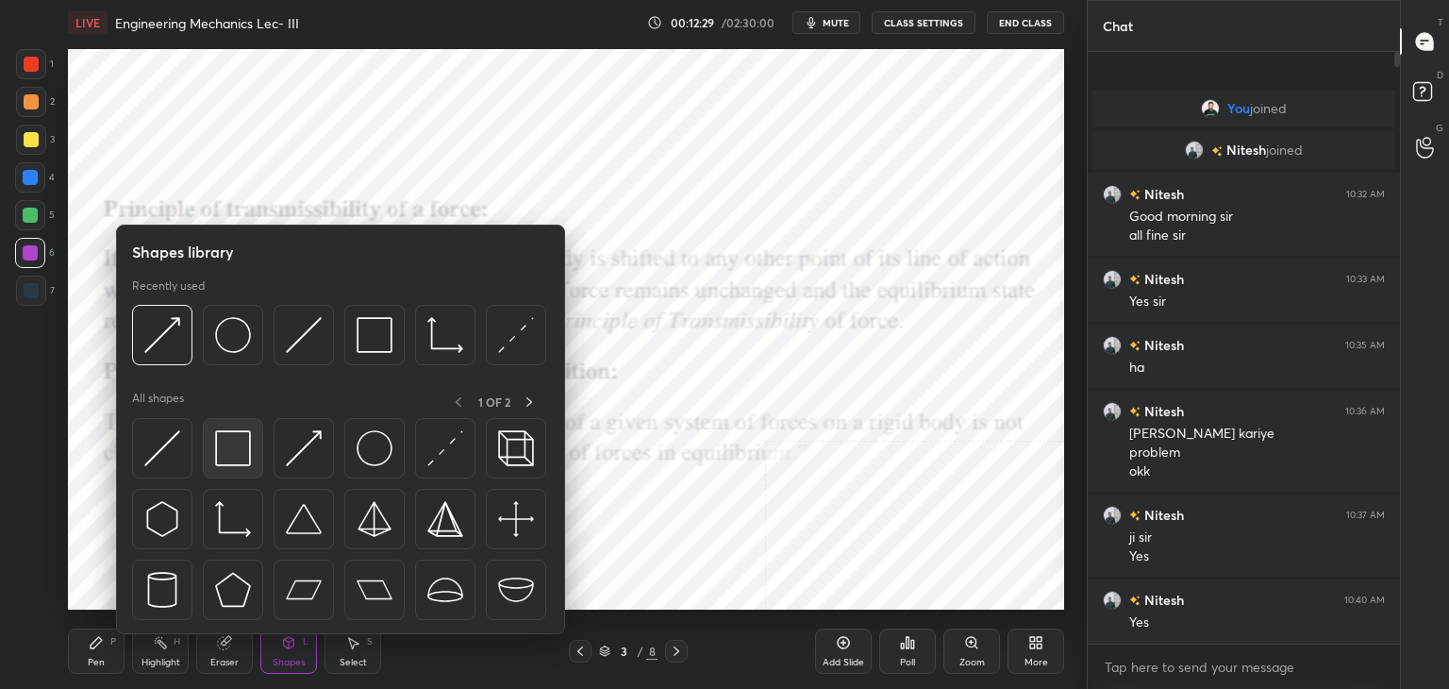
click at [235, 458] on img at bounding box center [233, 448] width 36 height 36
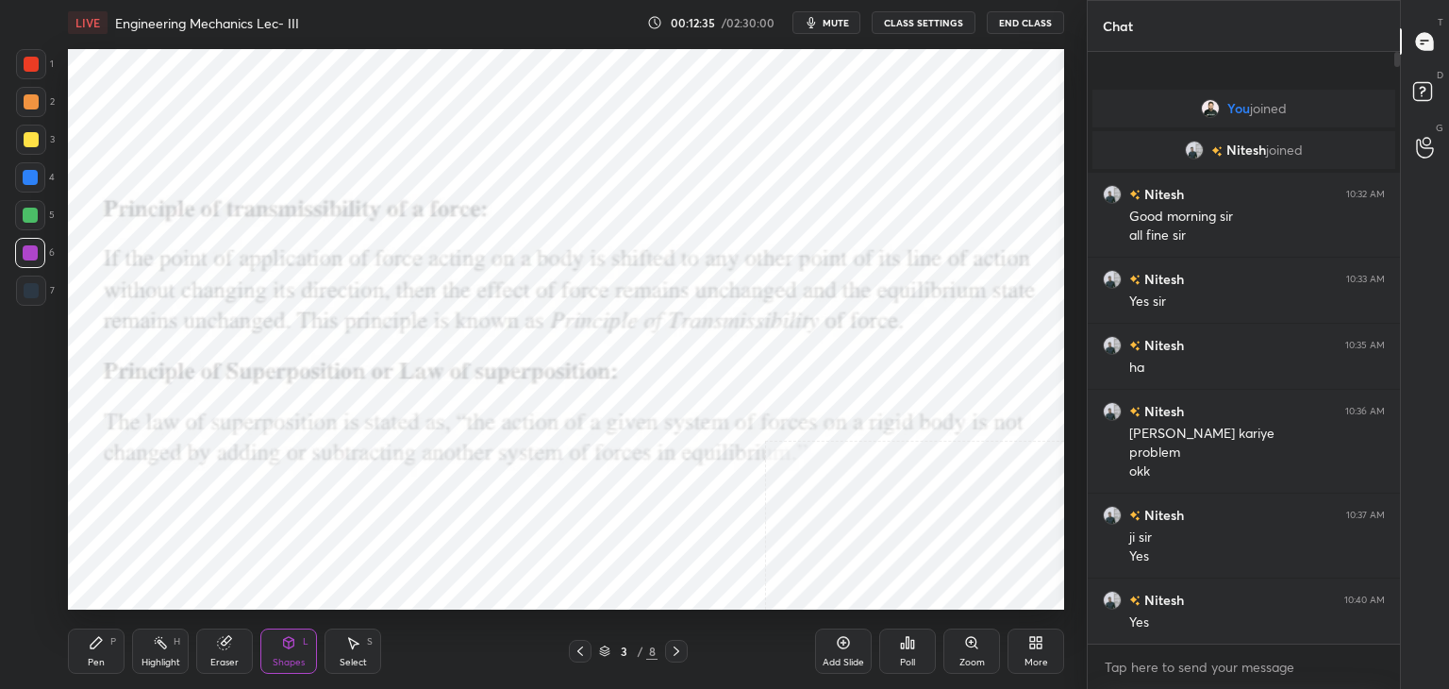
click at [108, 654] on div "Pen P" at bounding box center [96, 650] width 57 height 45
drag, startPoint x: 161, startPoint y: 649, endPoint x: 198, endPoint y: 616, distance: 49.4
click at [161, 648] on icon at bounding box center [160, 642] width 15 height 15
click at [343, 650] on div "Select S" at bounding box center [352, 650] width 57 height 45
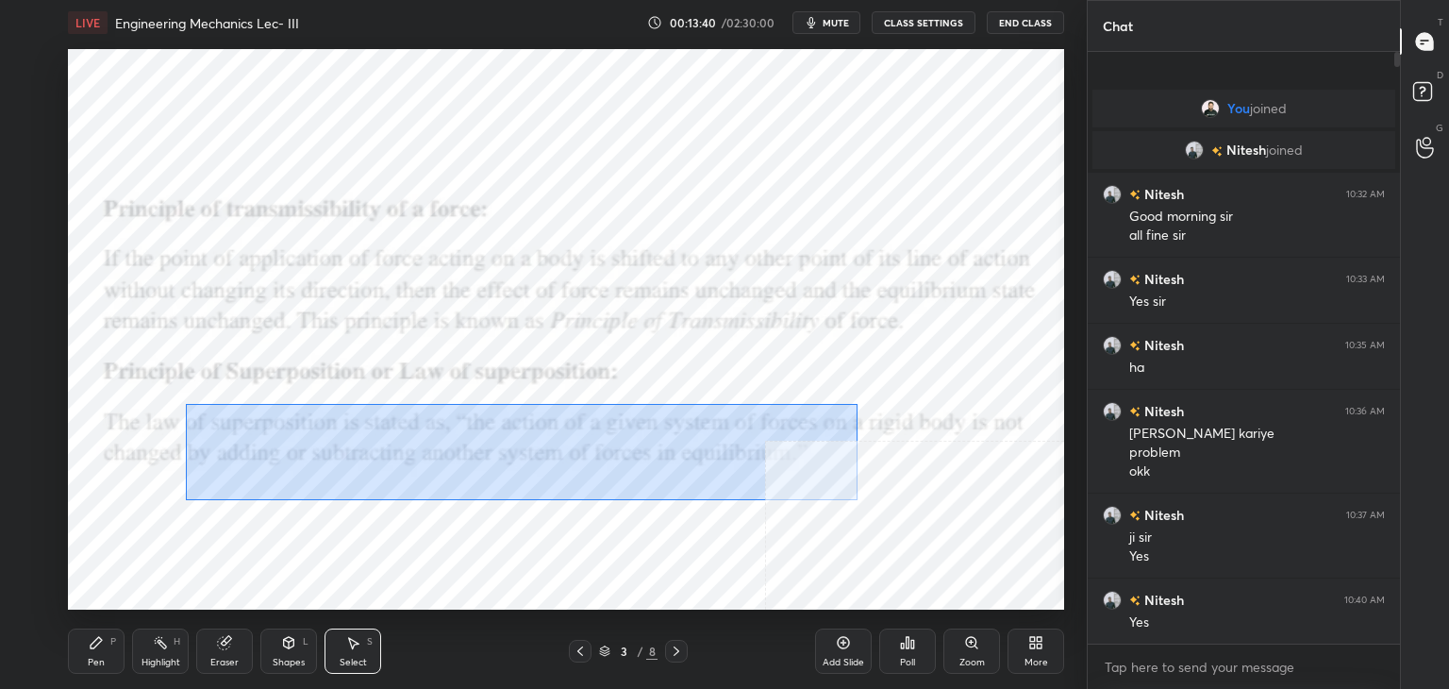
drag, startPoint x: 191, startPoint y: 411, endPoint x: 855, endPoint y: 497, distance: 669.5
click at [859, 500] on div "0 ° Undo Copy Duplicate Duplicate to new slide Delete" at bounding box center [566, 329] width 996 height 560
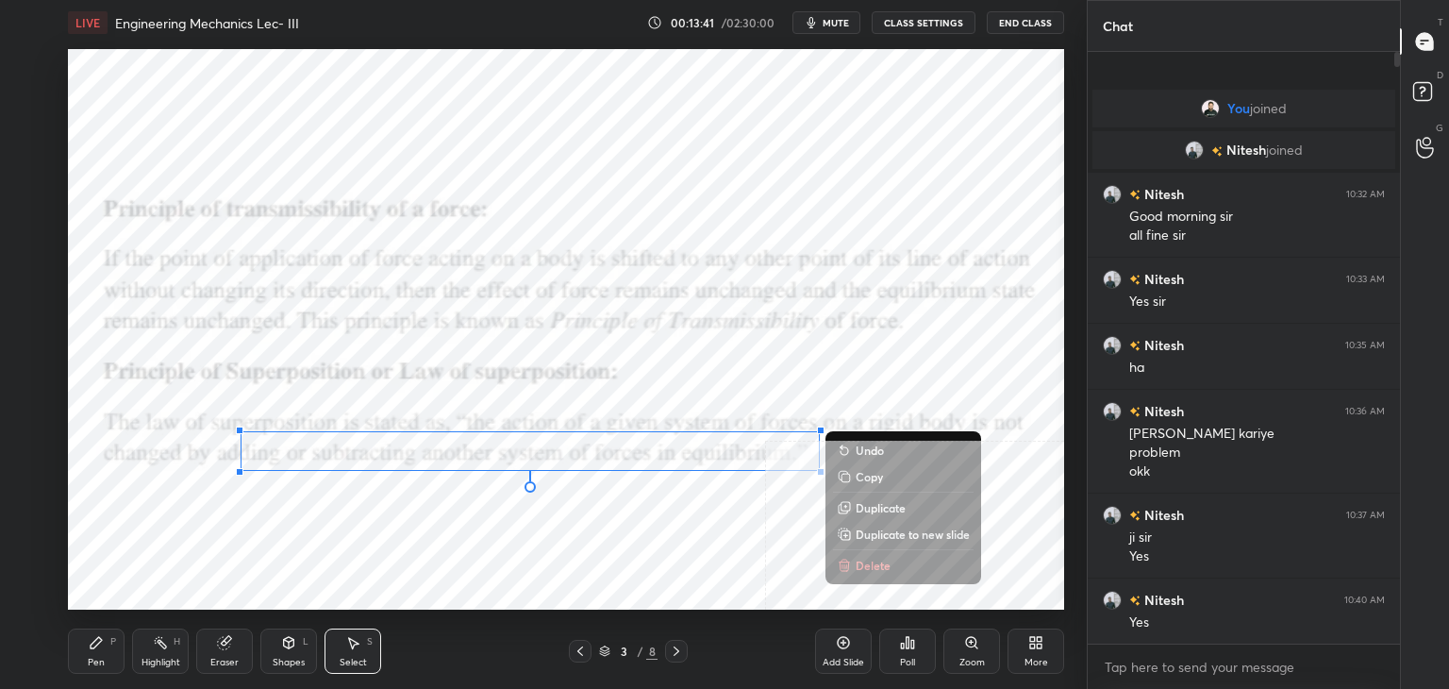
click at [844, 559] on icon at bounding box center [844, 564] width 15 height 15
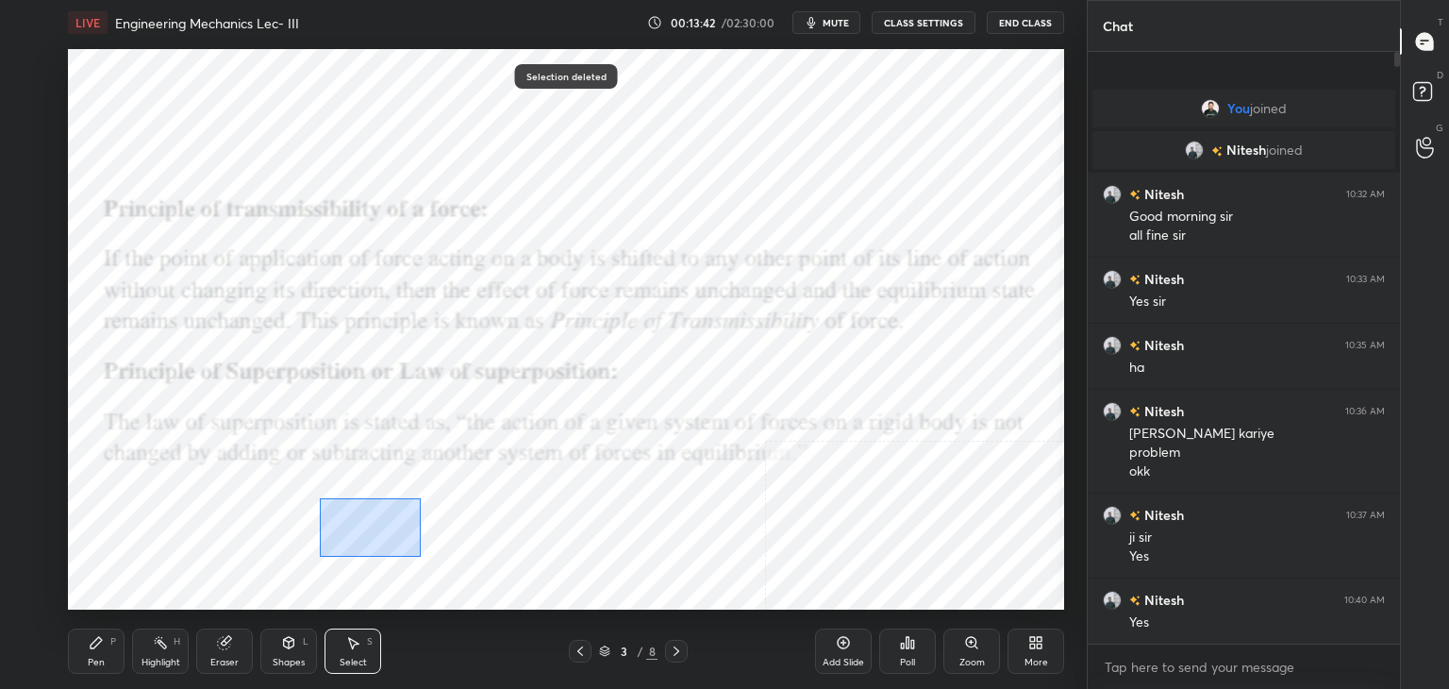
drag, startPoint x: 320, startPoint y: 498, endPoint x: 426, endPoint y: 557, distance: 122.0
click at [426, 557] on div "0 ° Undo Copy Duplicate Duplicate to new slide Delete" at bounding box center [566, 329] width 996 height 560
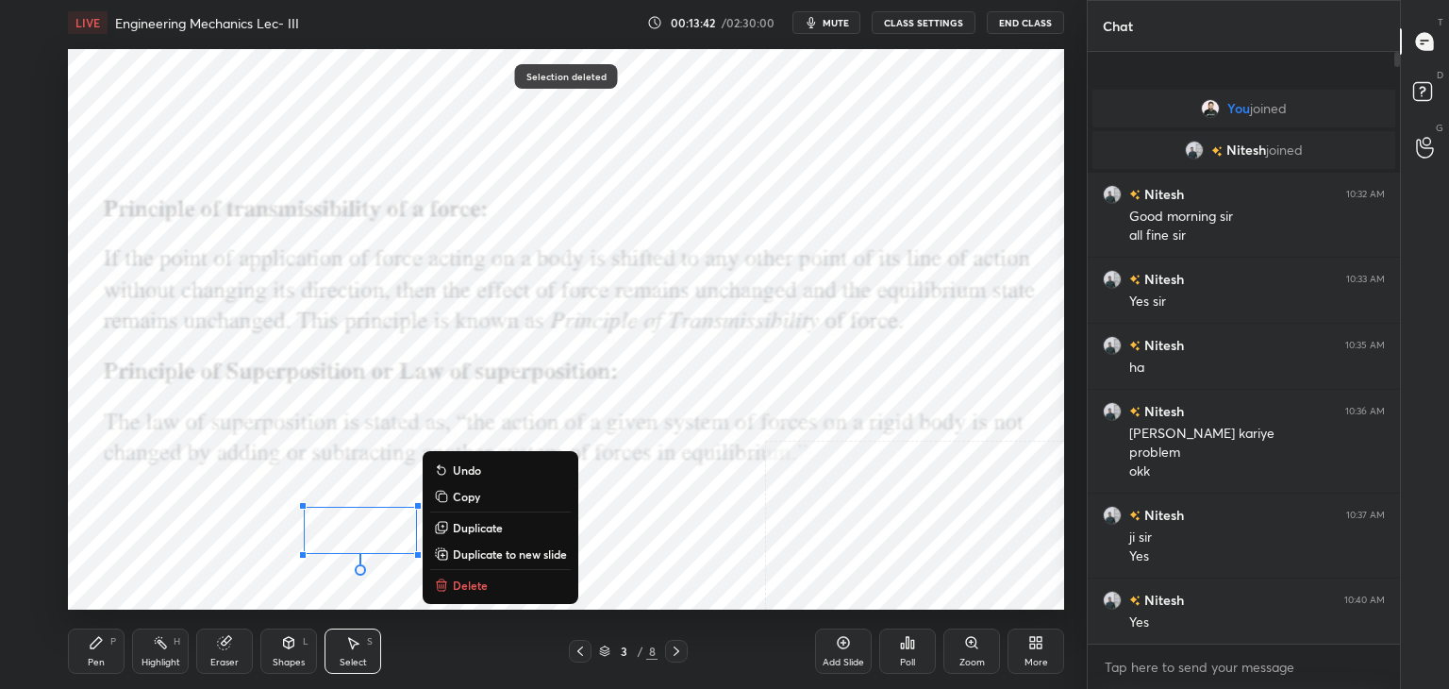
click at [468, 585] on p "Delete" at bounding box center [470, 584] width 35 height 15
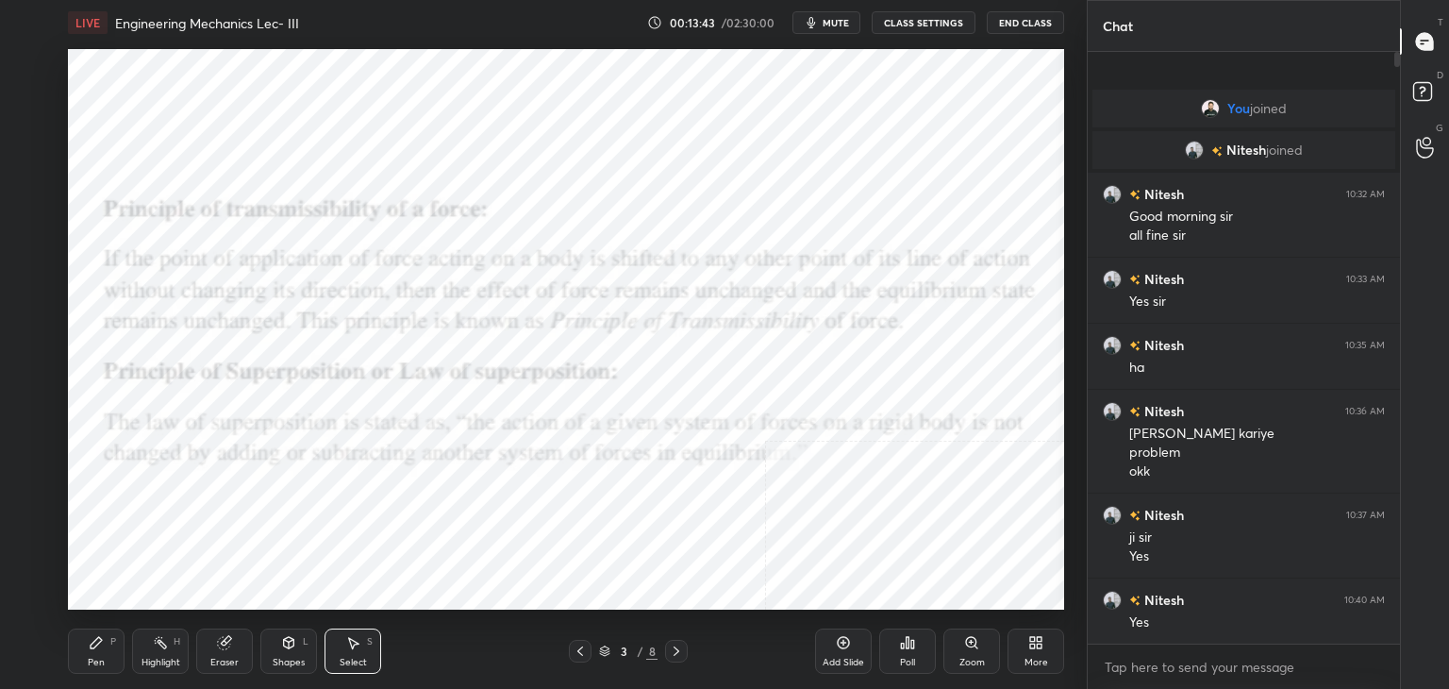
click at [135, 661] on div "Highlight H" at bounding box center [160, 650] width 57 height 45
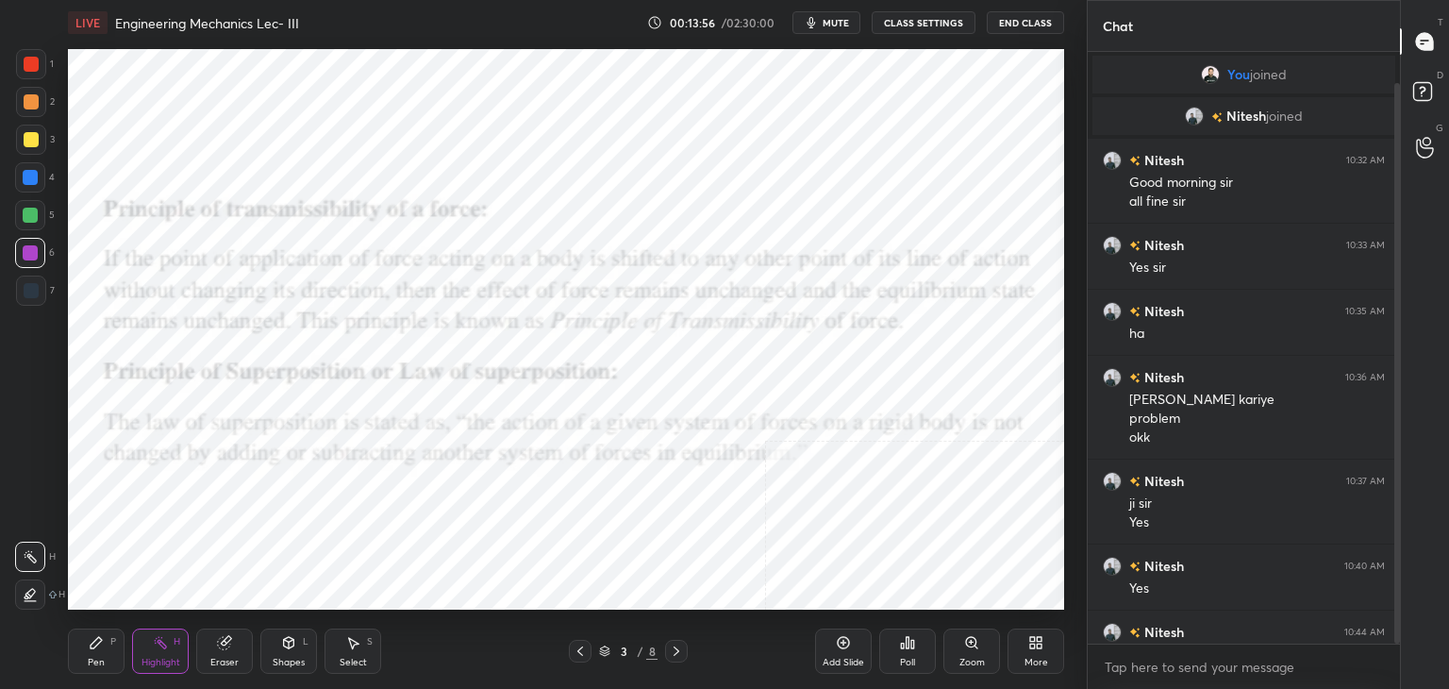
scroll to position [32, 0]
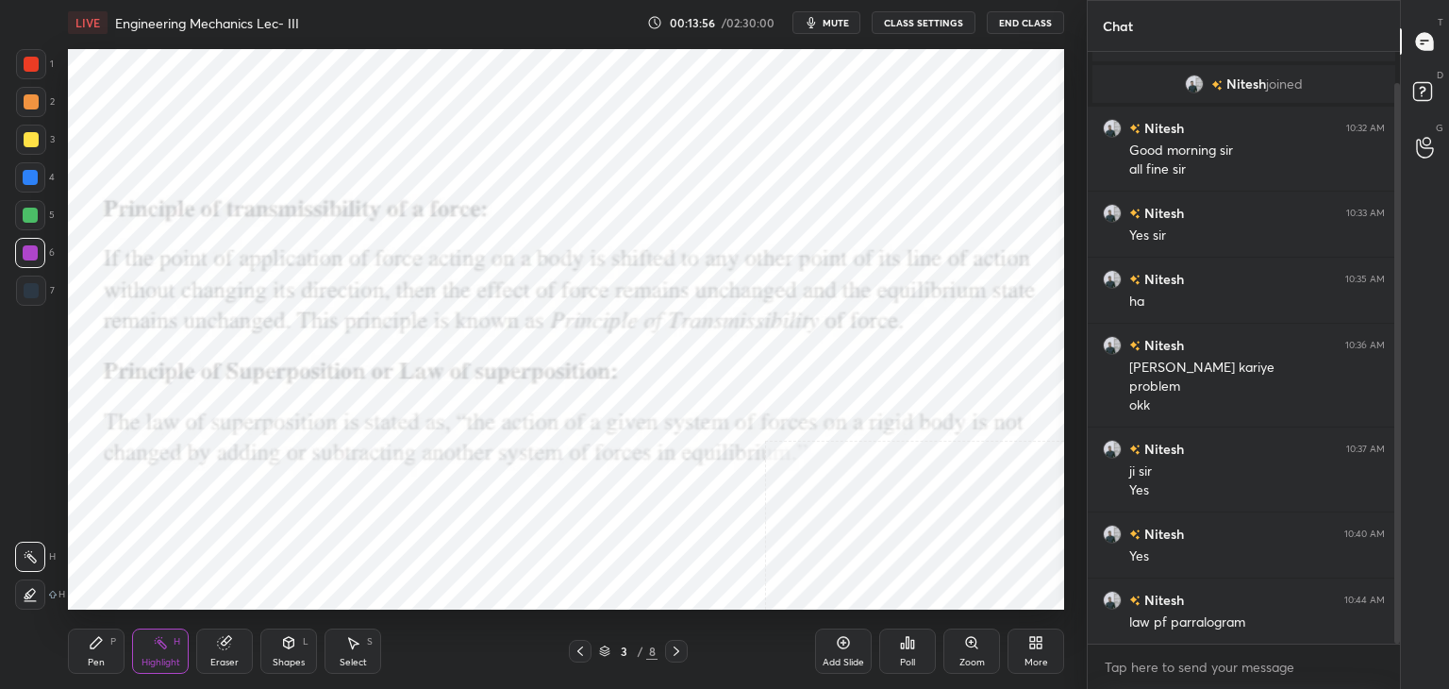
click at [1392, 460] on div at bounding box center [1393, 347] width 11 height 591
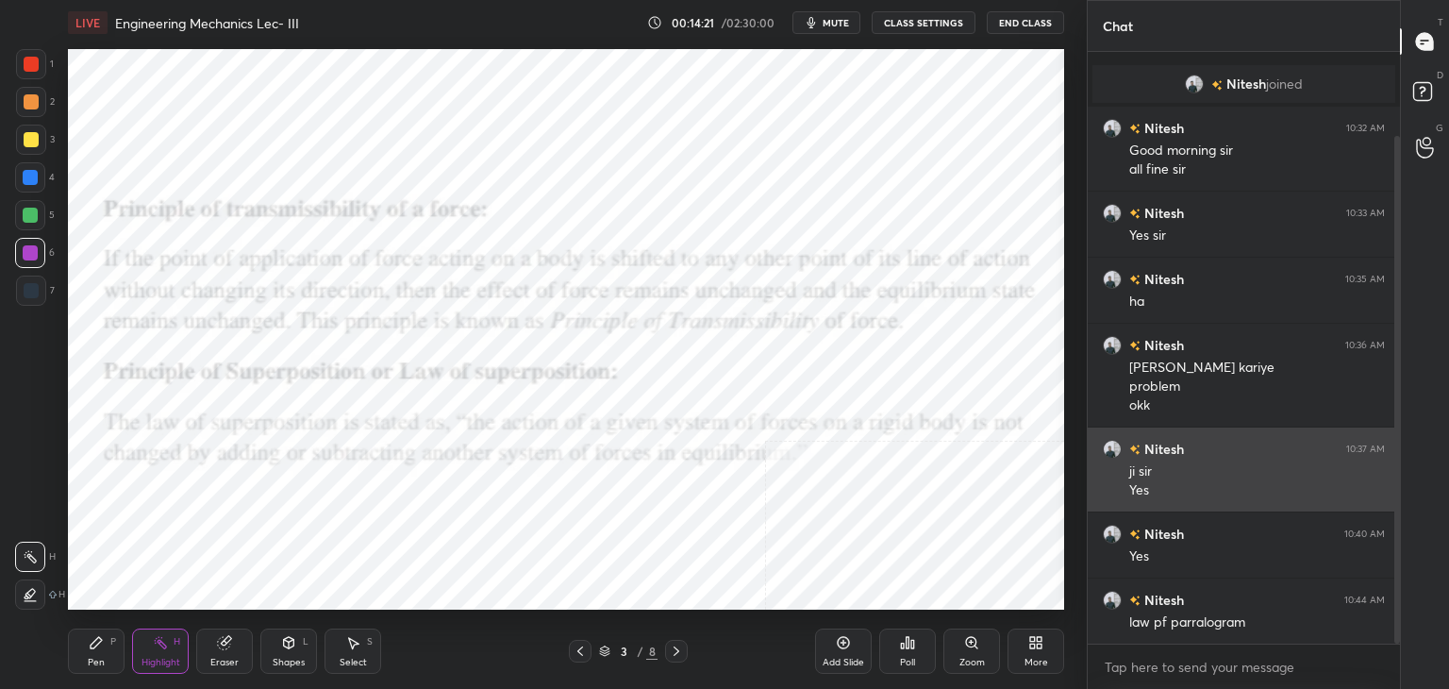
scroll to position [98, 0]
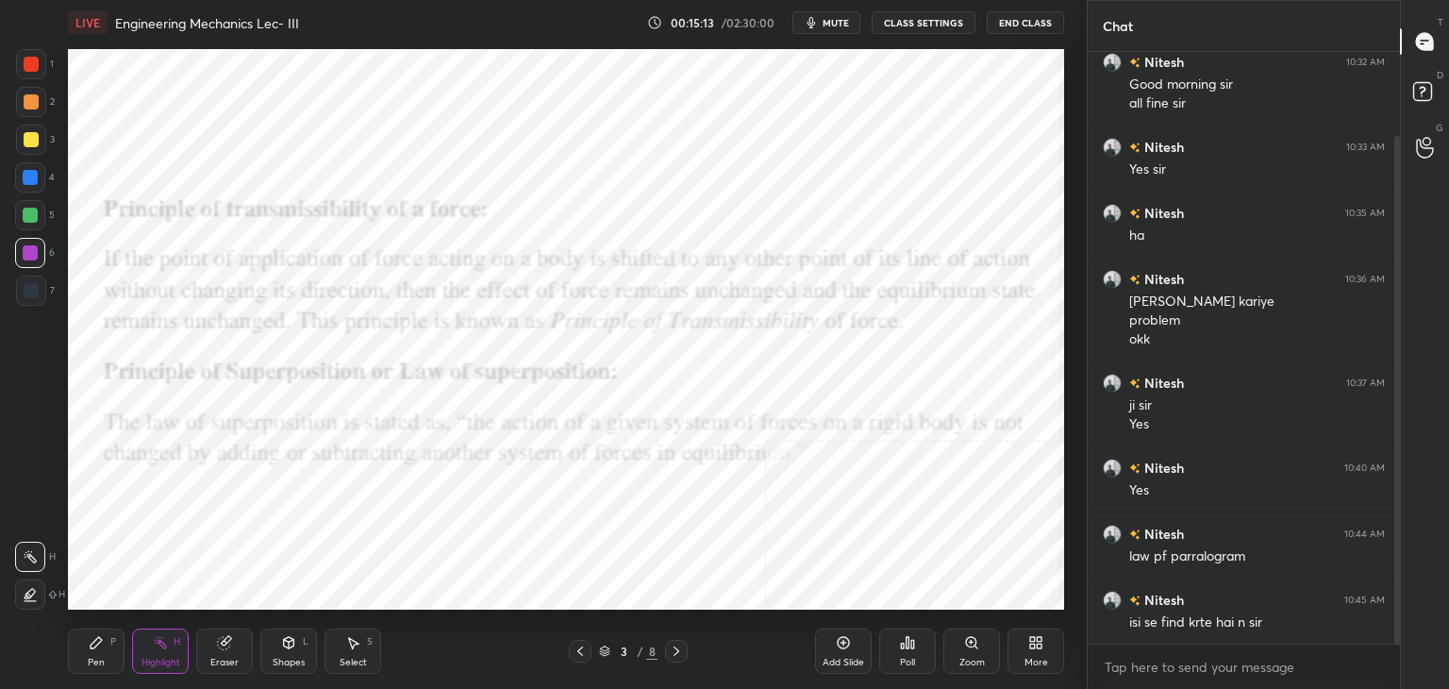
drag, startPoint x: 166, startPoint y: 644, endPoint x: 174, endPoint y: 635, distance: 12.1
click at [170, 640] on div "Highlight H" at bounding box center [160, 650] width 57 height 45
drag, startPoint x: 287, startPoint y: 652, endPoint x: 276, endPoint y: 639, distance: 16.8
click at [287, 652] on div "Shapes L" at bounding box center [288, 650] width 57 height 45
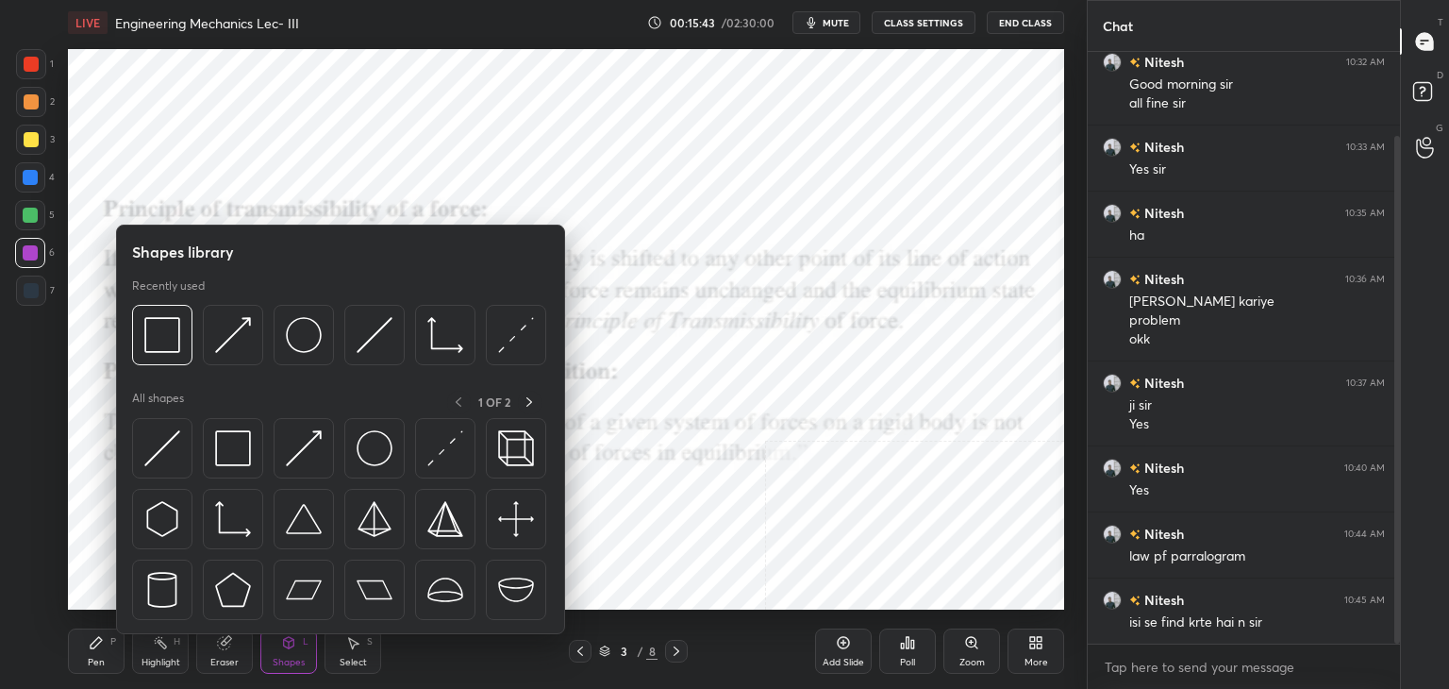
click at [273, 650] on div "Shapes L" at bounding box center [288, 650] width 57 height 45
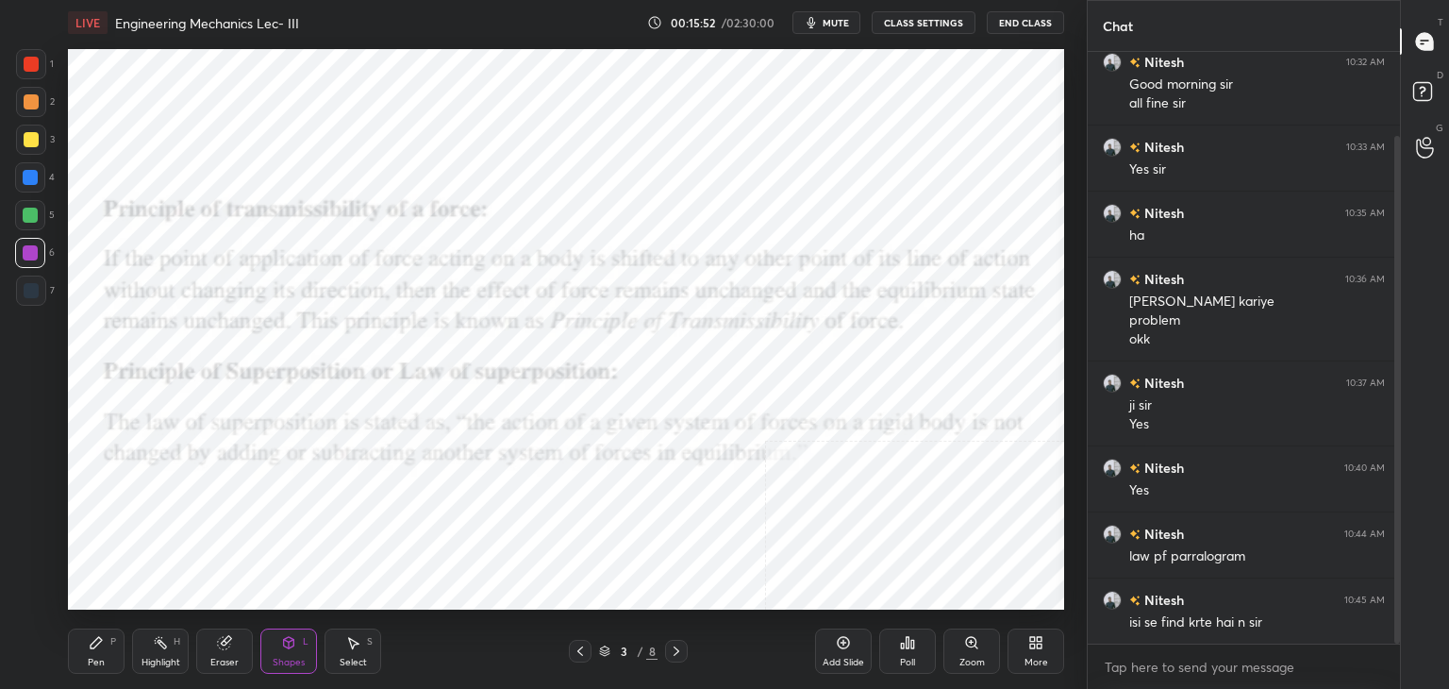
drag, startPoint x: 282, startPoint y: 650, endPoint x: 278, endPoint y: 638, distance: 12.8
click at [282, 648] on div "Shapes L" at bounding box center [288, 650] width 57 height 45
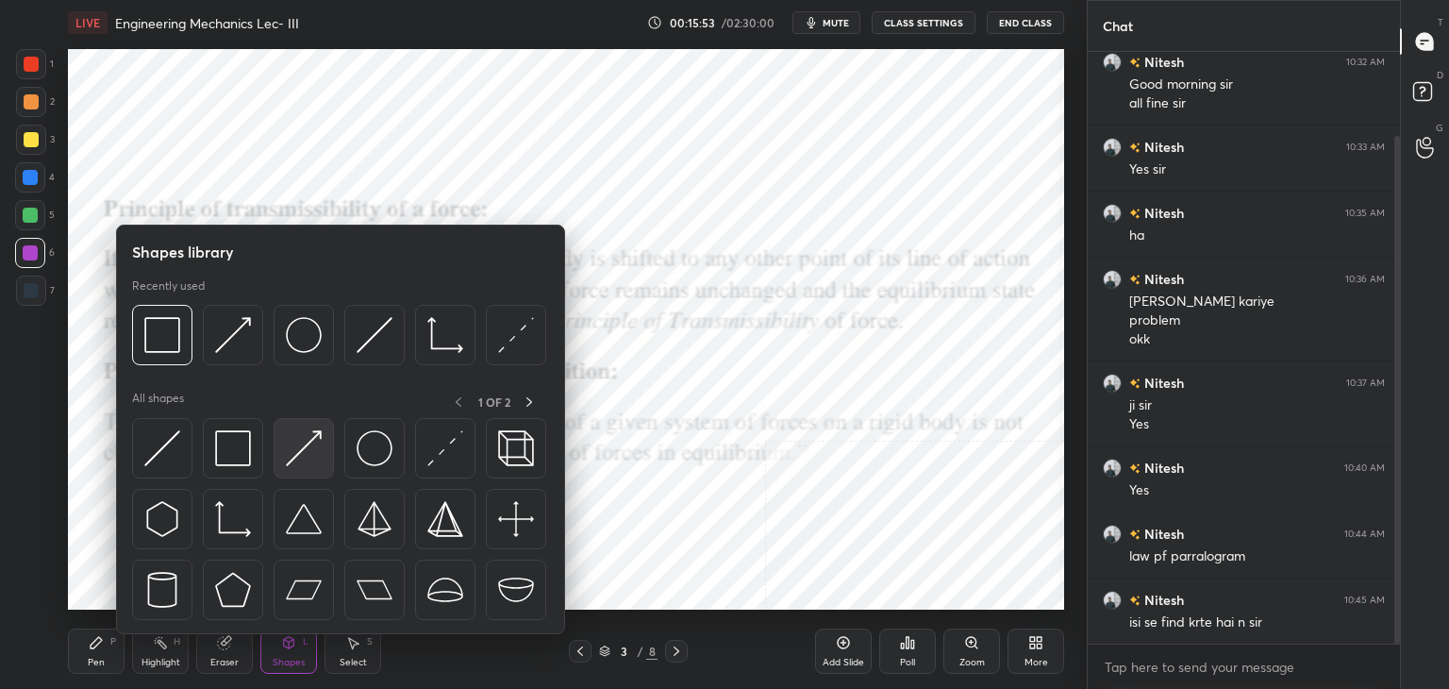
click at [287, 455] on img at bounding box center [304, 448] width 36 height 36
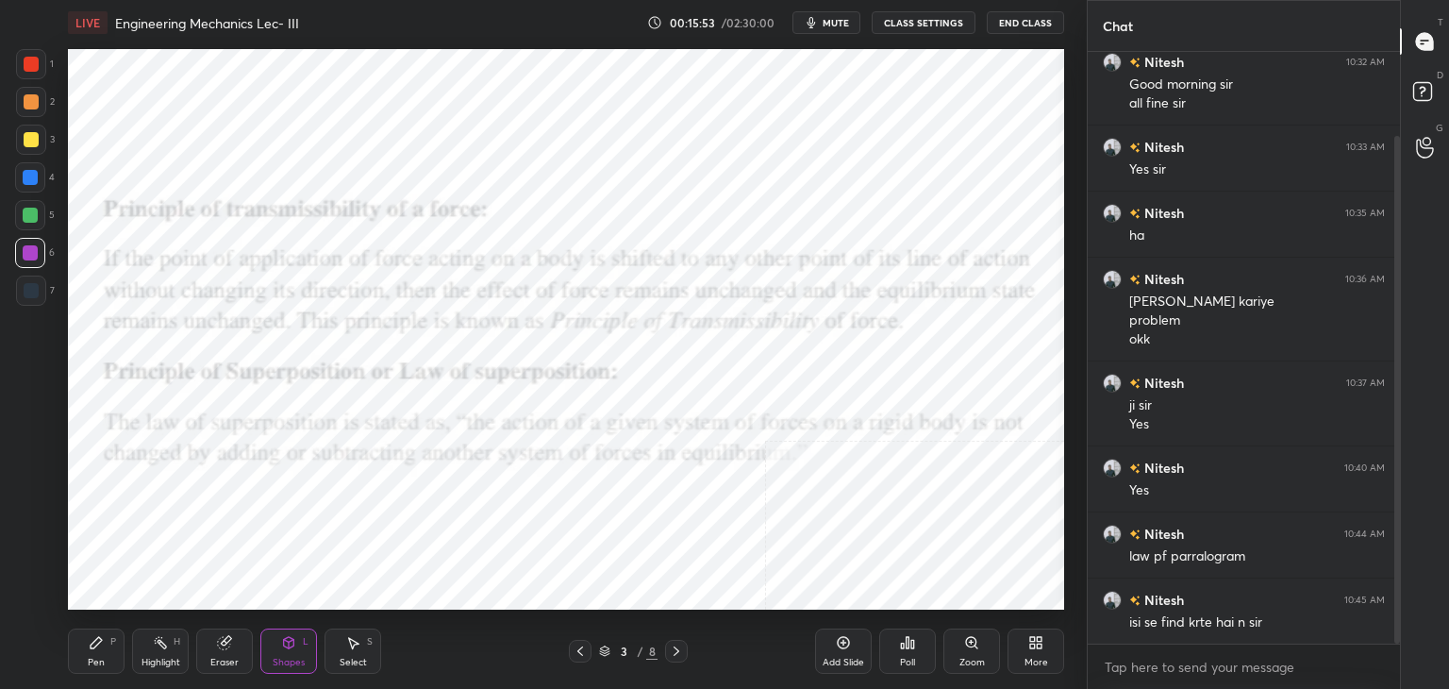
click at [38, 281] on div at bounding box center [31, 290] width 30 height 30
click at [143, 643] on div "Highlight H" at bounding box center [160, 650] width 57 height 45
click at [337, 655] on div "Select S" at bounding box center [352, 650] width 57 height 45
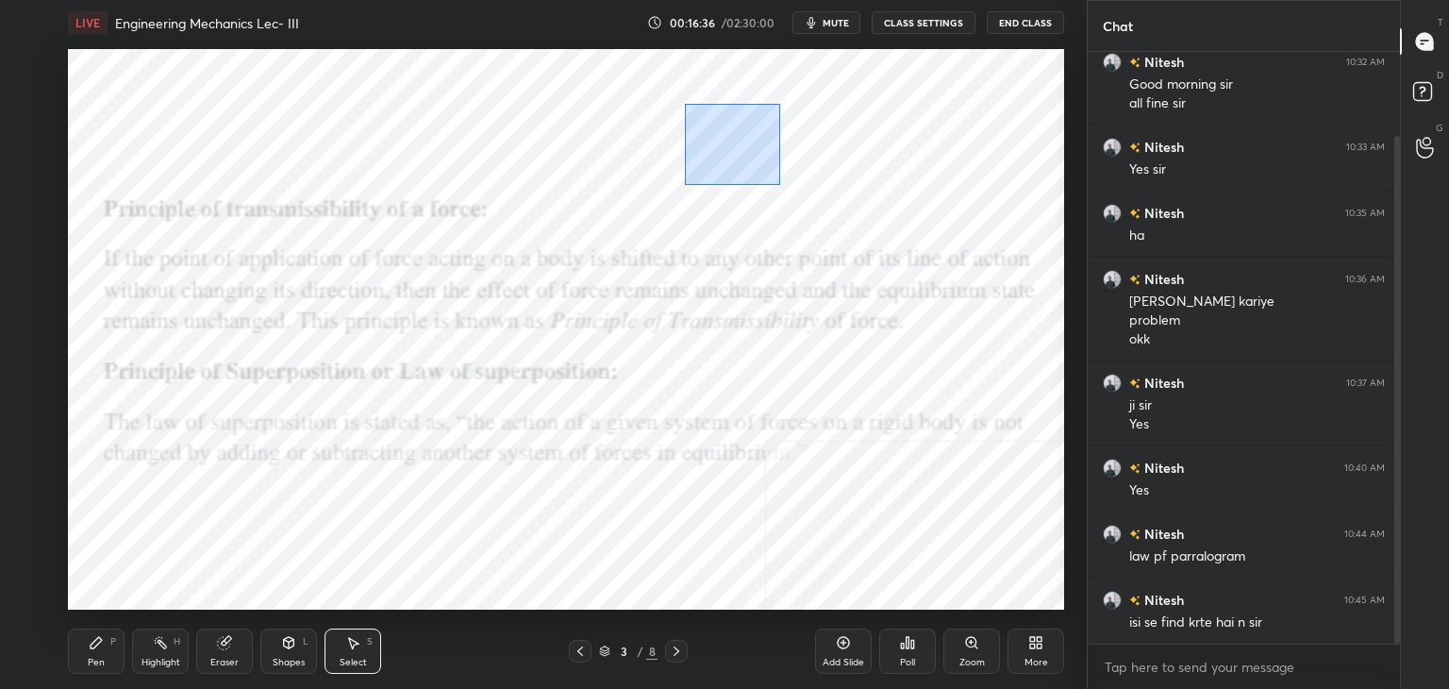
drag, startPoint x: 716, startPoint y: 145, endPoint x: 828, endPoint y: 204, distance: 126.6
click at [832, 205] on div "0 ° Undo Copy Duplicate Duplicate to new slide Delete" at bounding box center [566, 329] width 996 height 560
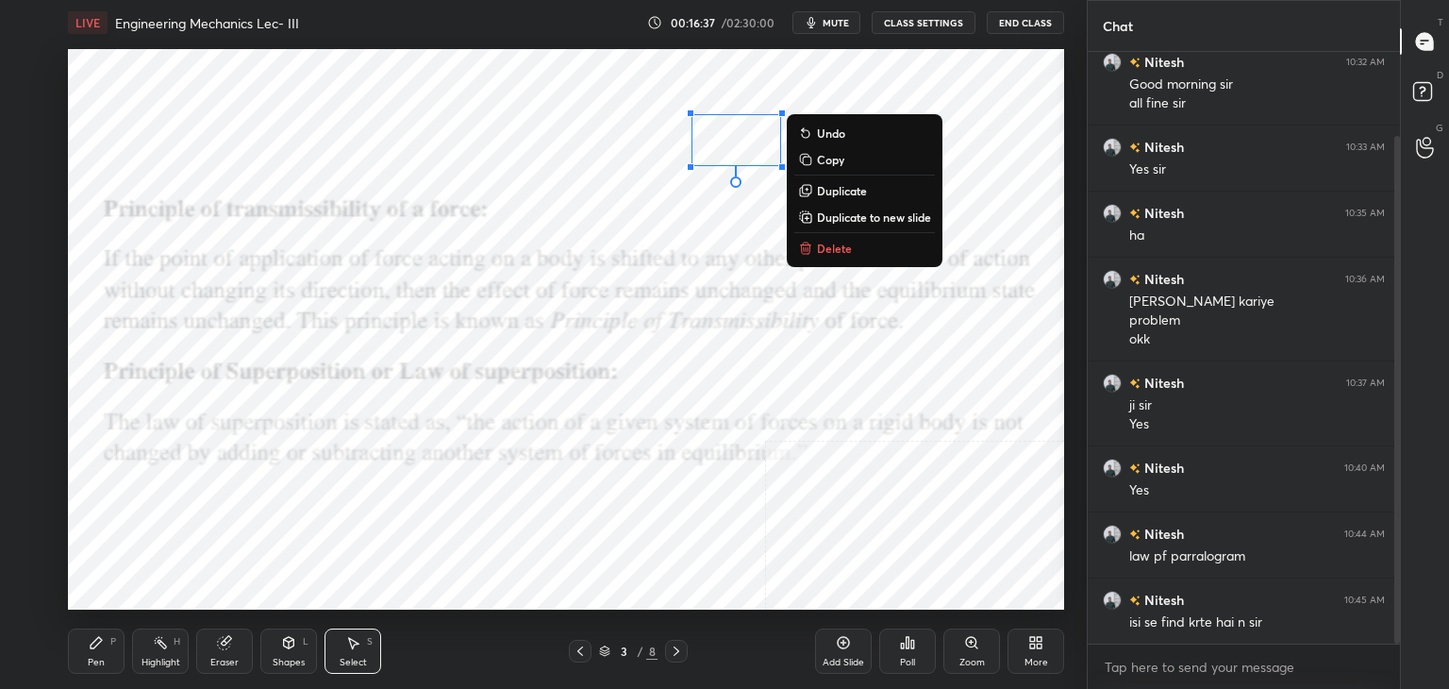
click at [847, 247] on p "Delete" at bounding box center [834, 248] width 35 height 15
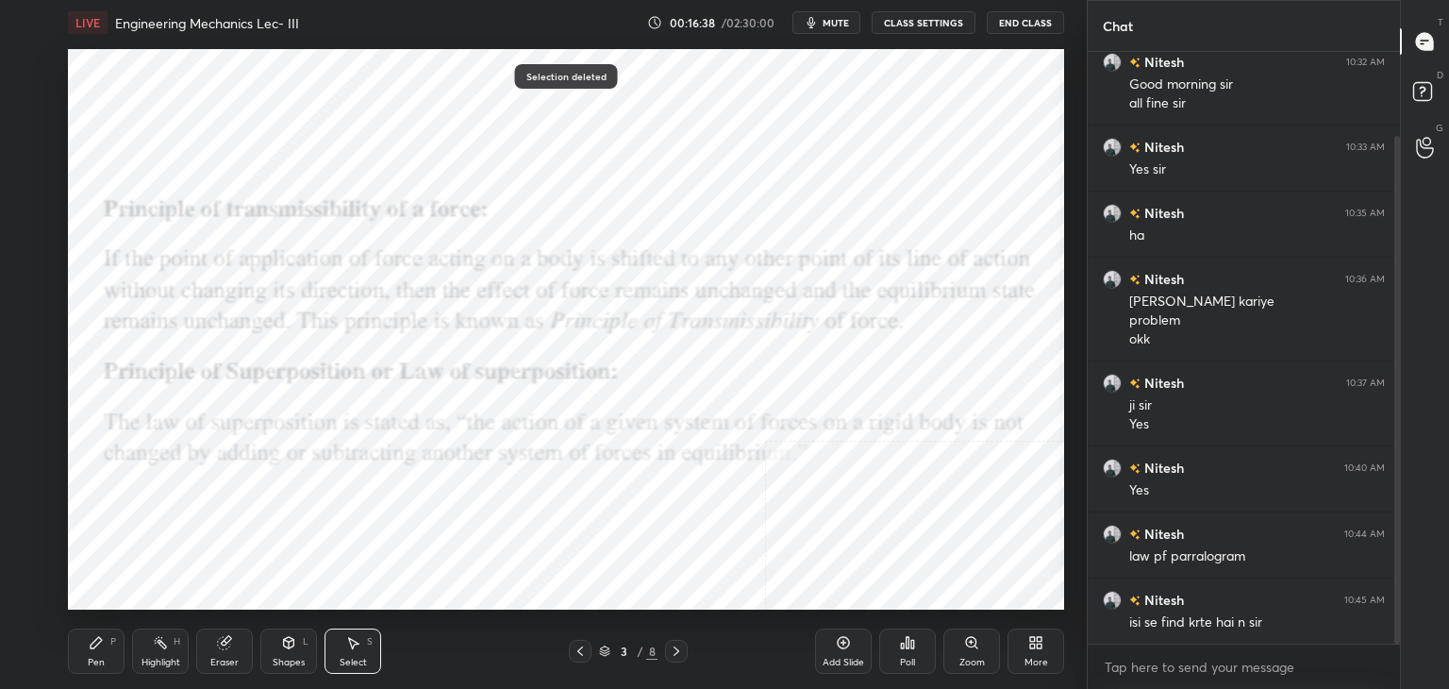
click at [147, 657] on div "Highlight" at bounding box center [160, 661] width 39 height 9
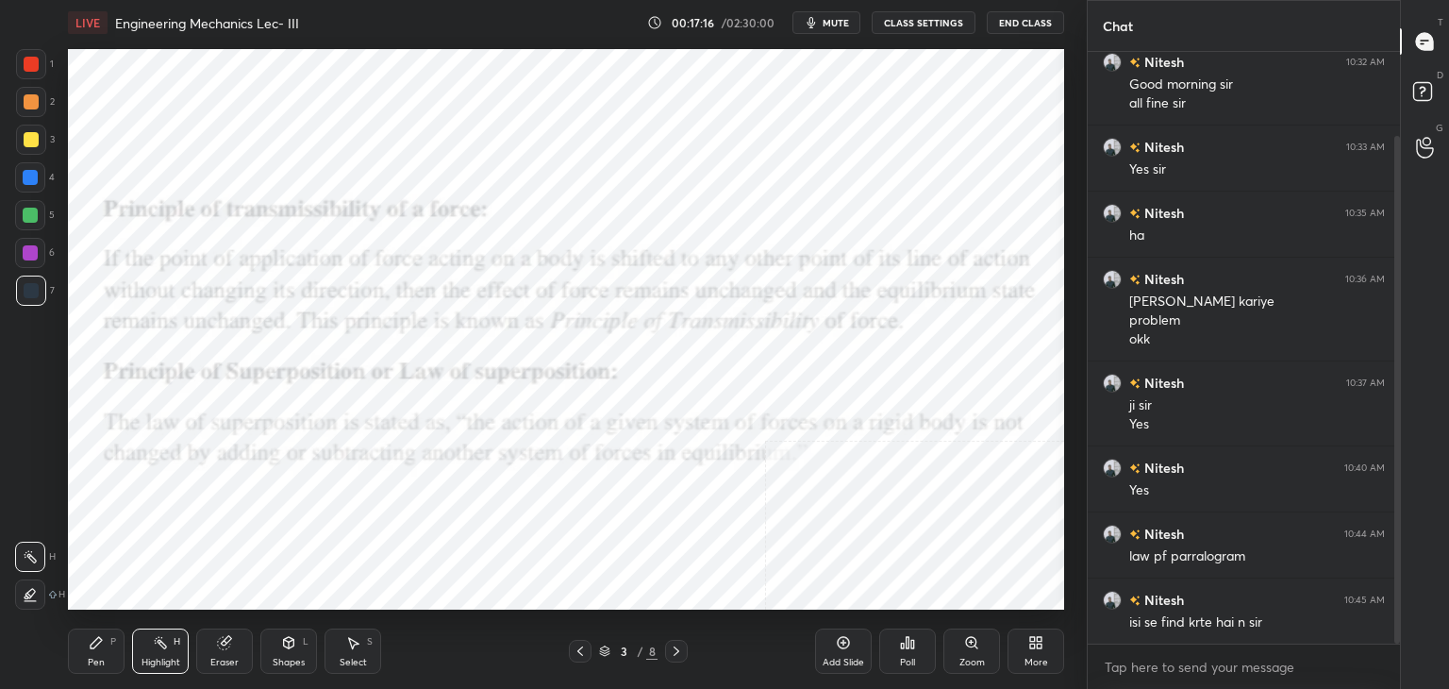
scroll to position [164, 0]
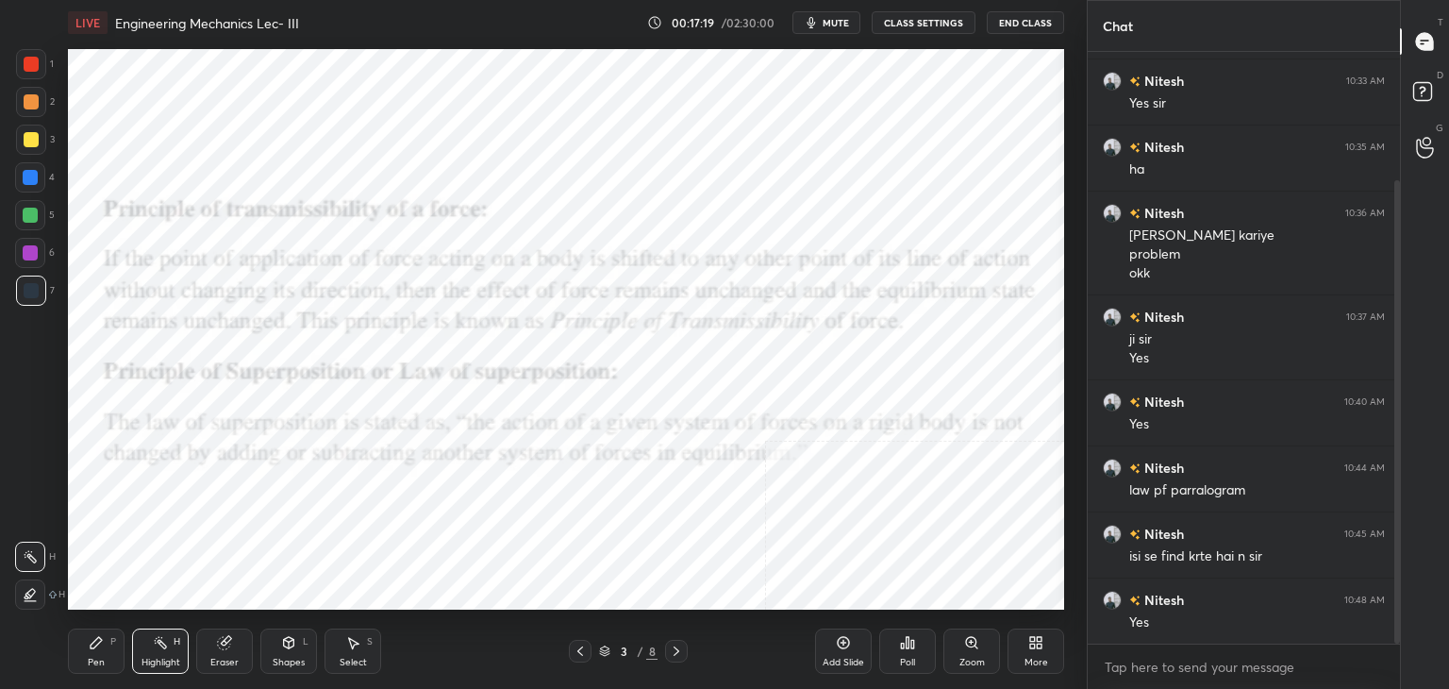
click at [672, 650] on icon at bounding box center [676, 650] width 15 height 15
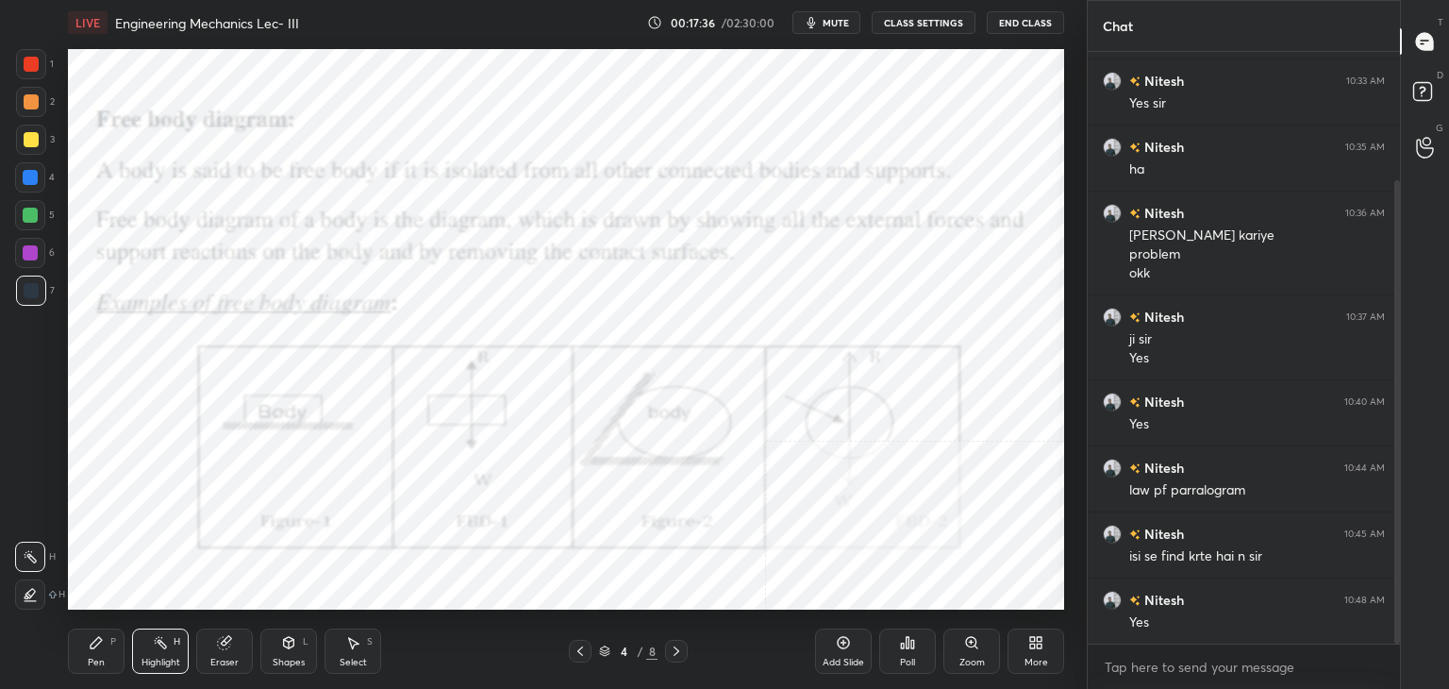
click at [275, 635] on div "Shapes L" at bounding box center [288, 650] width 57 height 45
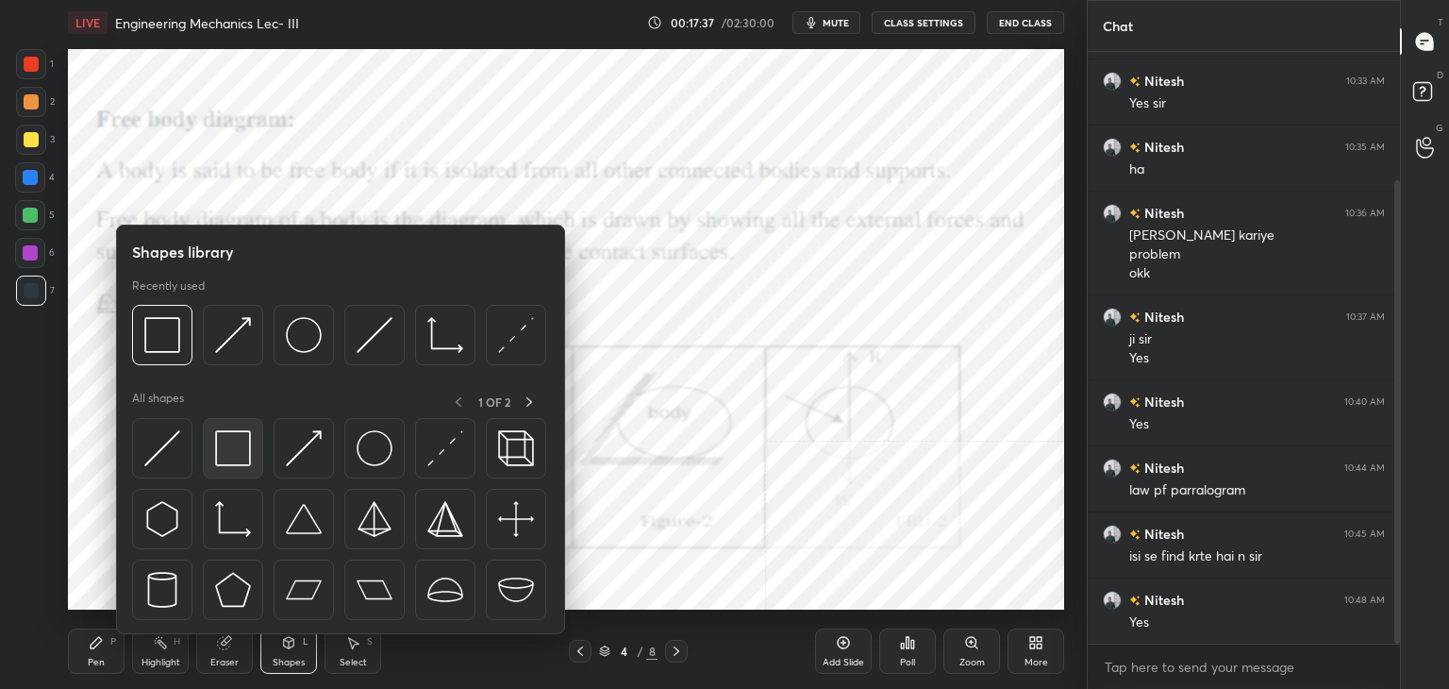
click at [237, 435] on img at bounding box center [233, 448] width 36 height 36
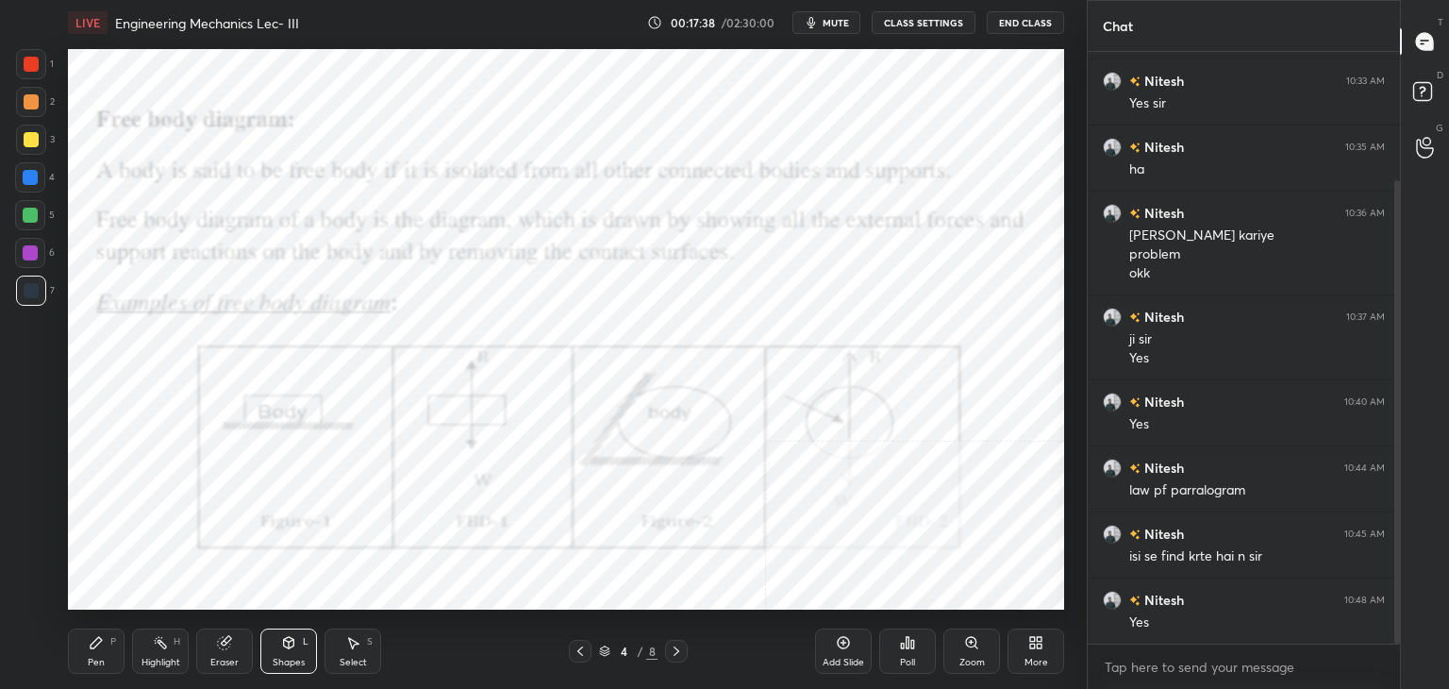
click at [26, 250] on div at bounding box center [30, 252] width 15 height 15
drag, startPoint x: 165, startPoint y: 645, endPoint x: 170, endPoint y: 620, distance: 25.9
click at [164, 644] on rect at bounding box center [162, 643] width 9 height 9
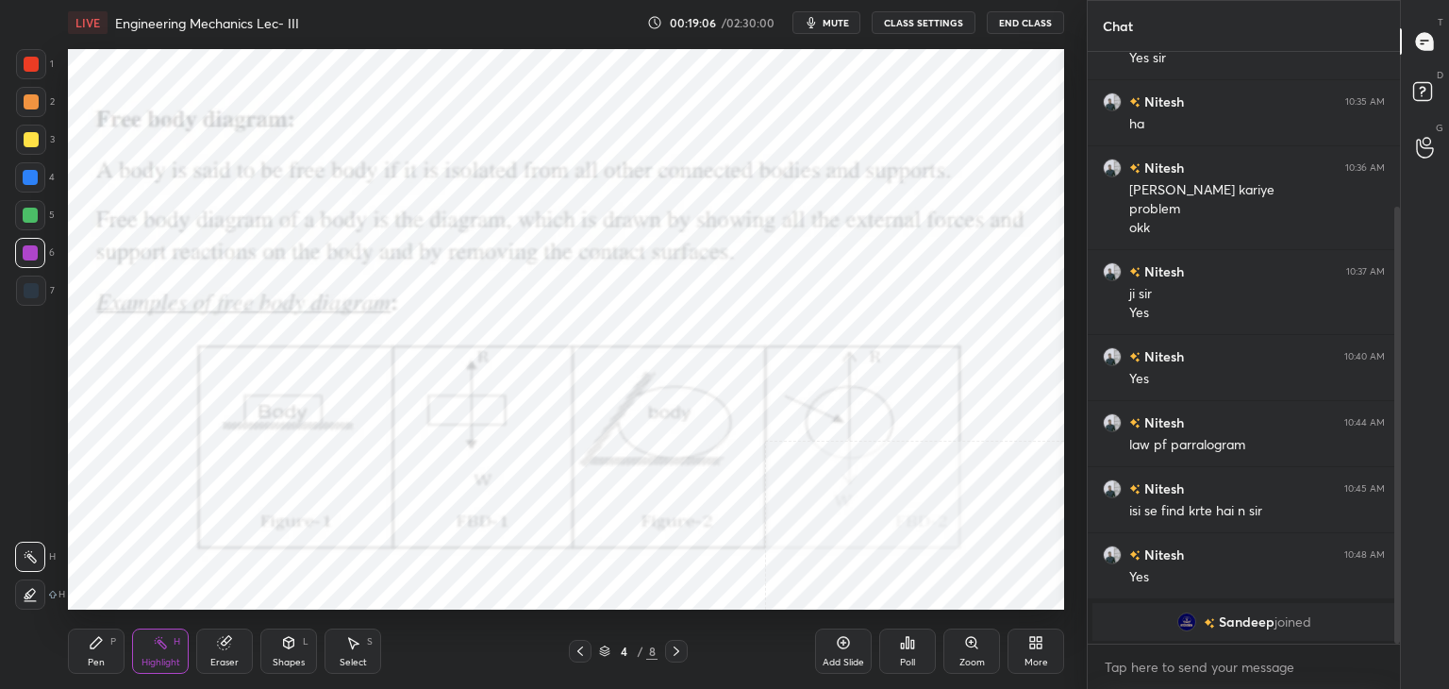
scroll to position [277, 0]
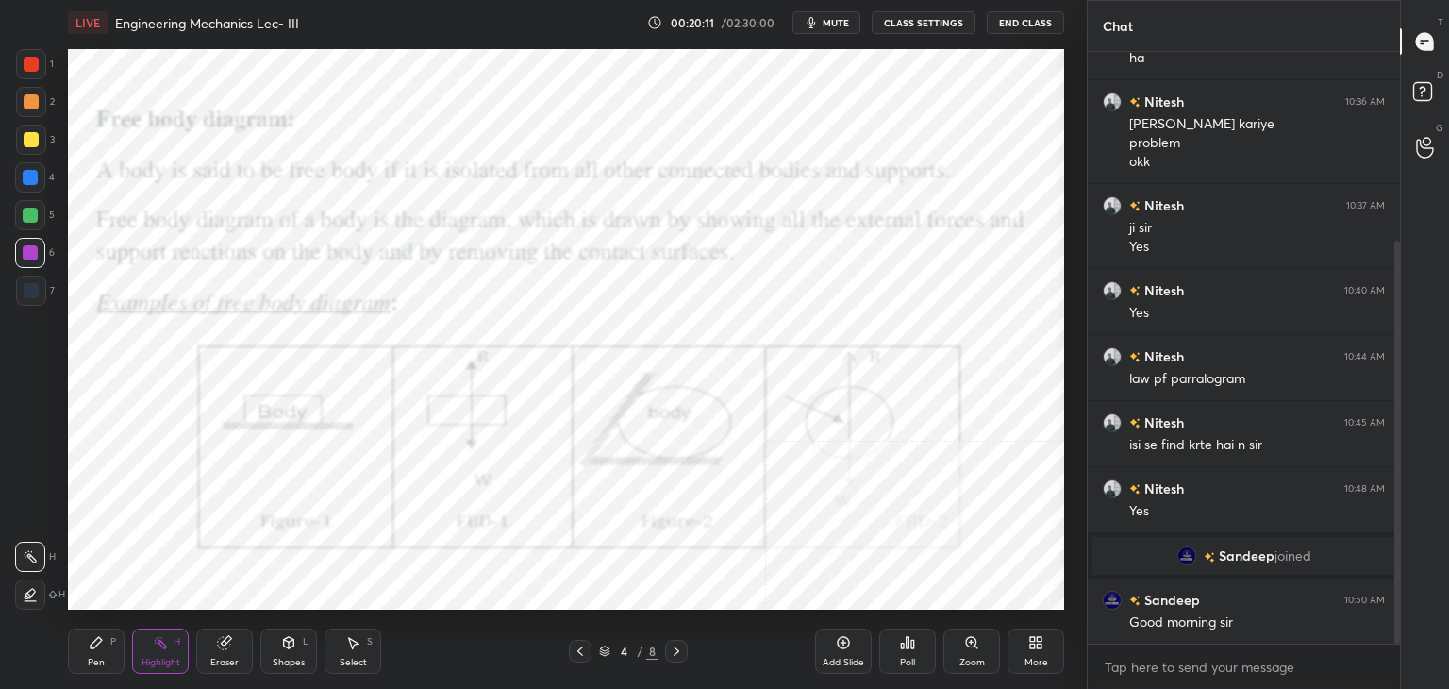
click at [675, 646] on icon at bounding box center [676, 650] width 15 height 15
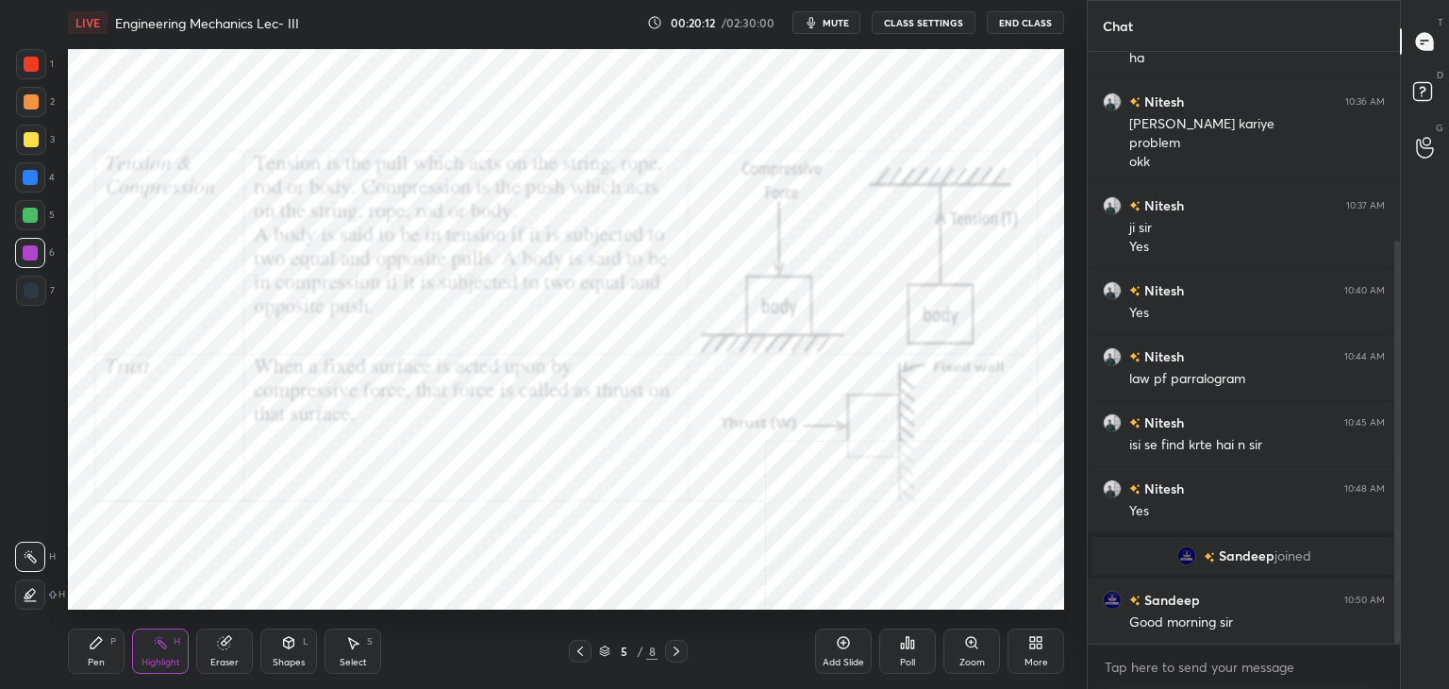
click at [579, 646] on icon at bounding box center [580, 650] width 15 height 15
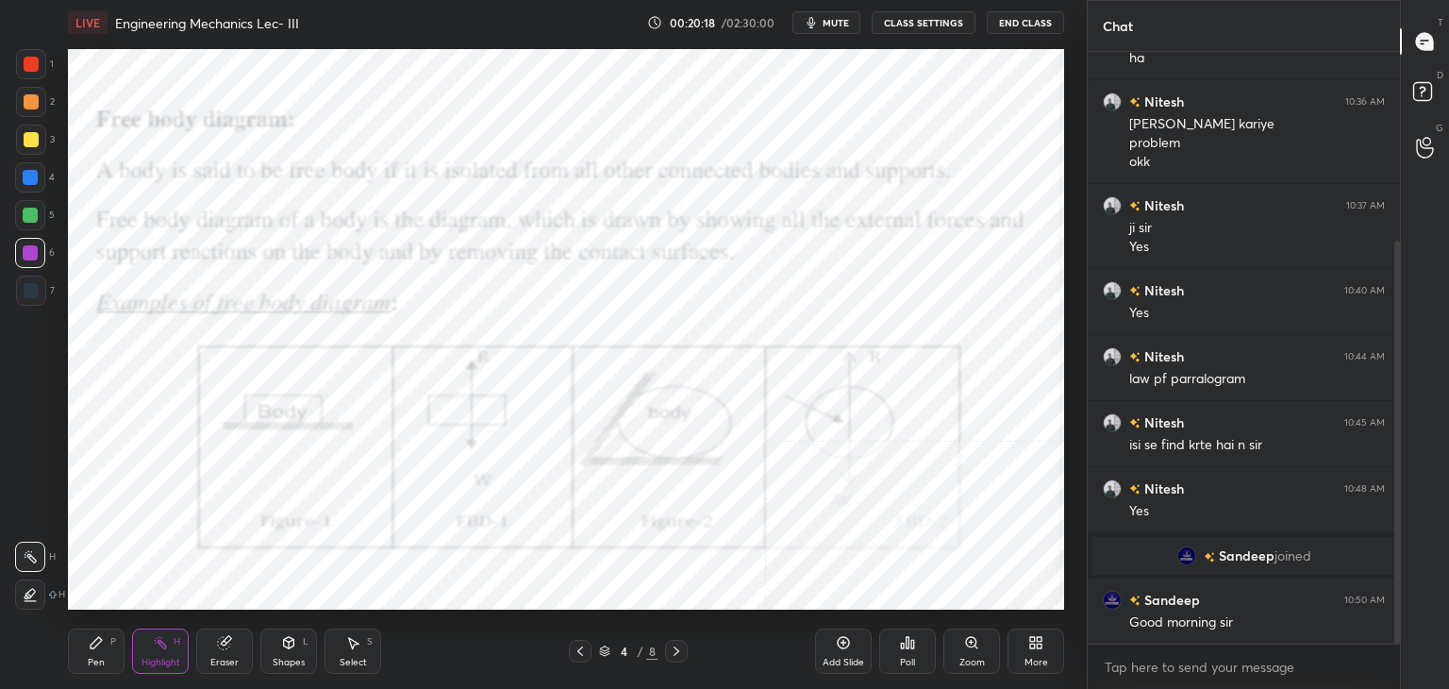
scroll to position [343, 0]
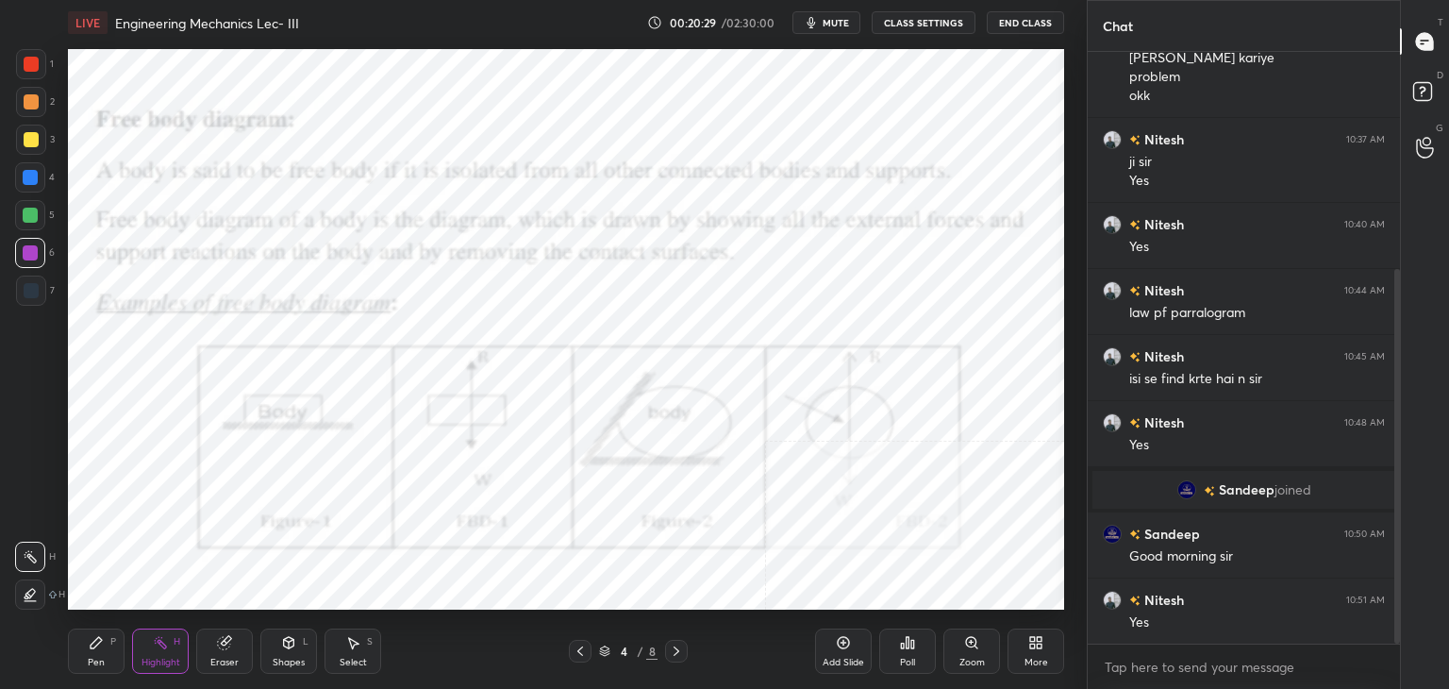
click at [678, 647] on icon at bounding box center [676, 650] width 15 height 15
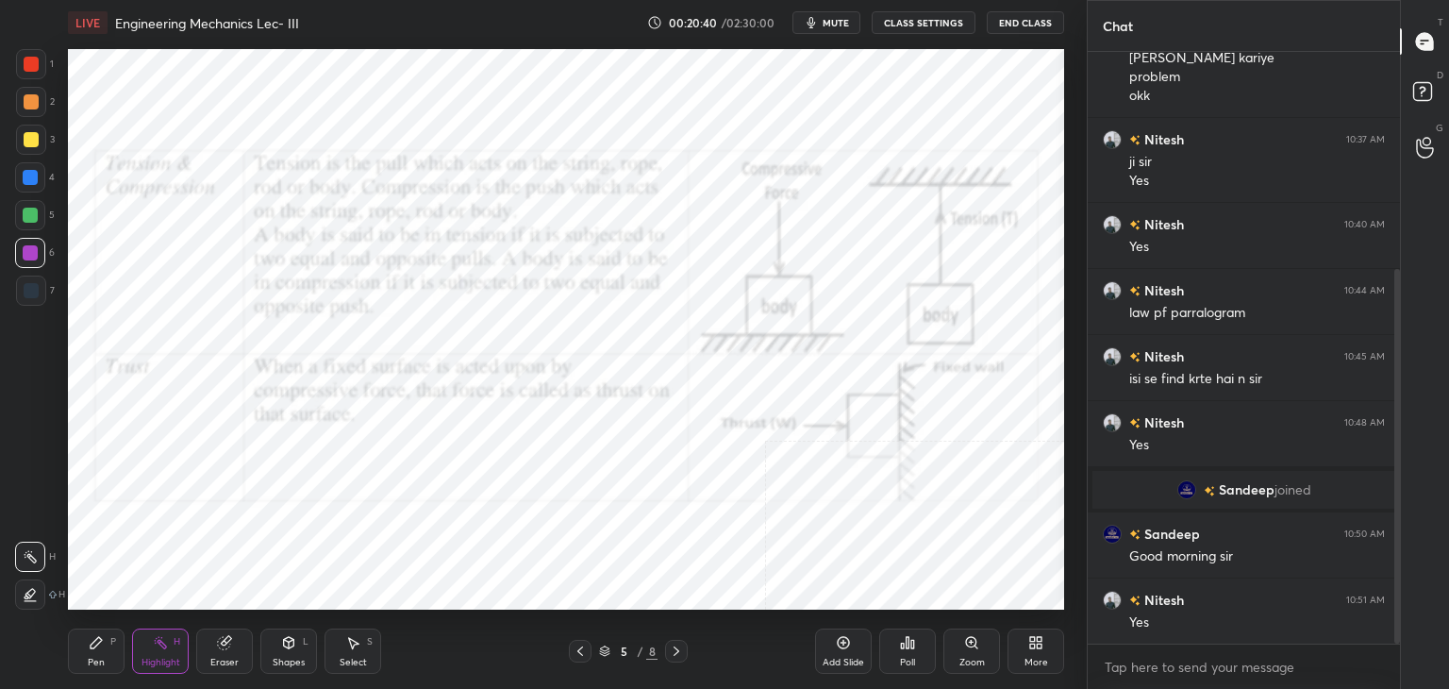
drag, startPoint x: 287, startPoint y: 652, endPoint x: 286, endPoint y: 636, distance: 16.1
click at [288, 649] on div "Shapes L" at bounding box center [288, 650] width 57 height 45
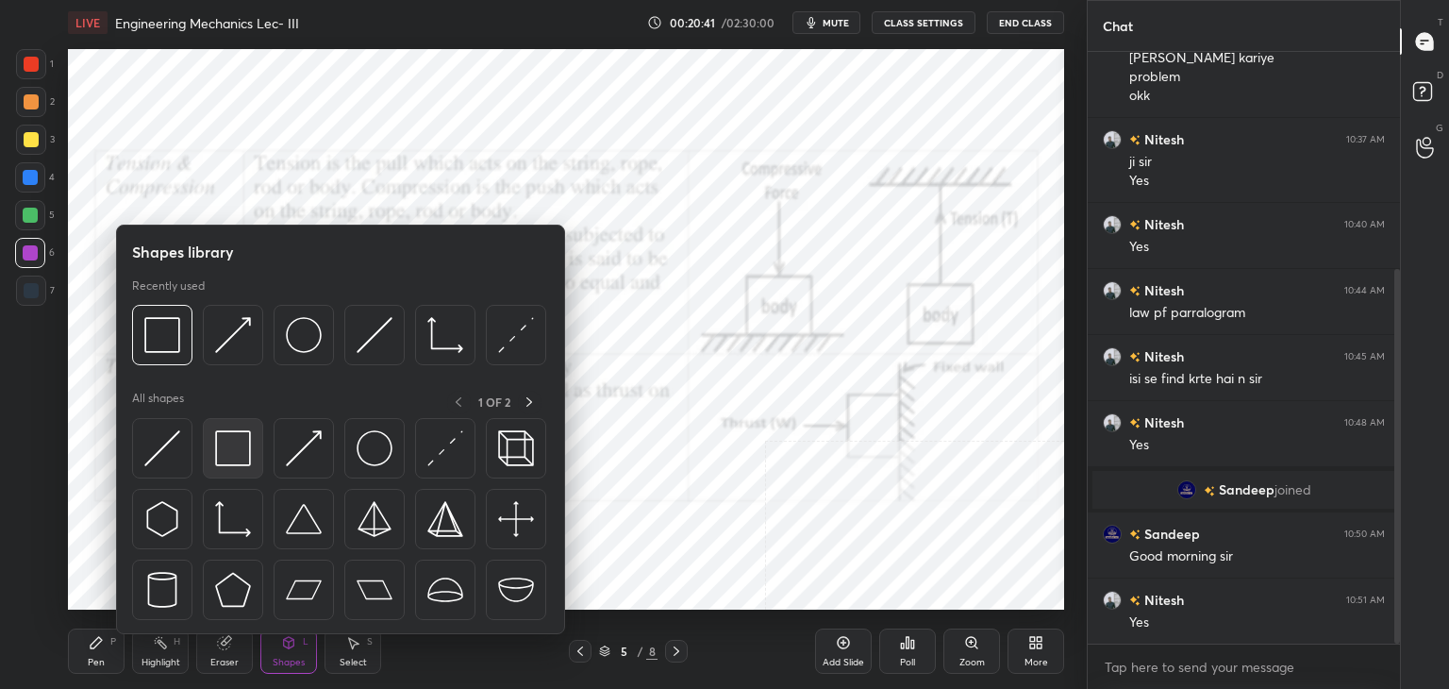
click at [225, 454] on img at bounding box center [233, 448] width 36 height 36
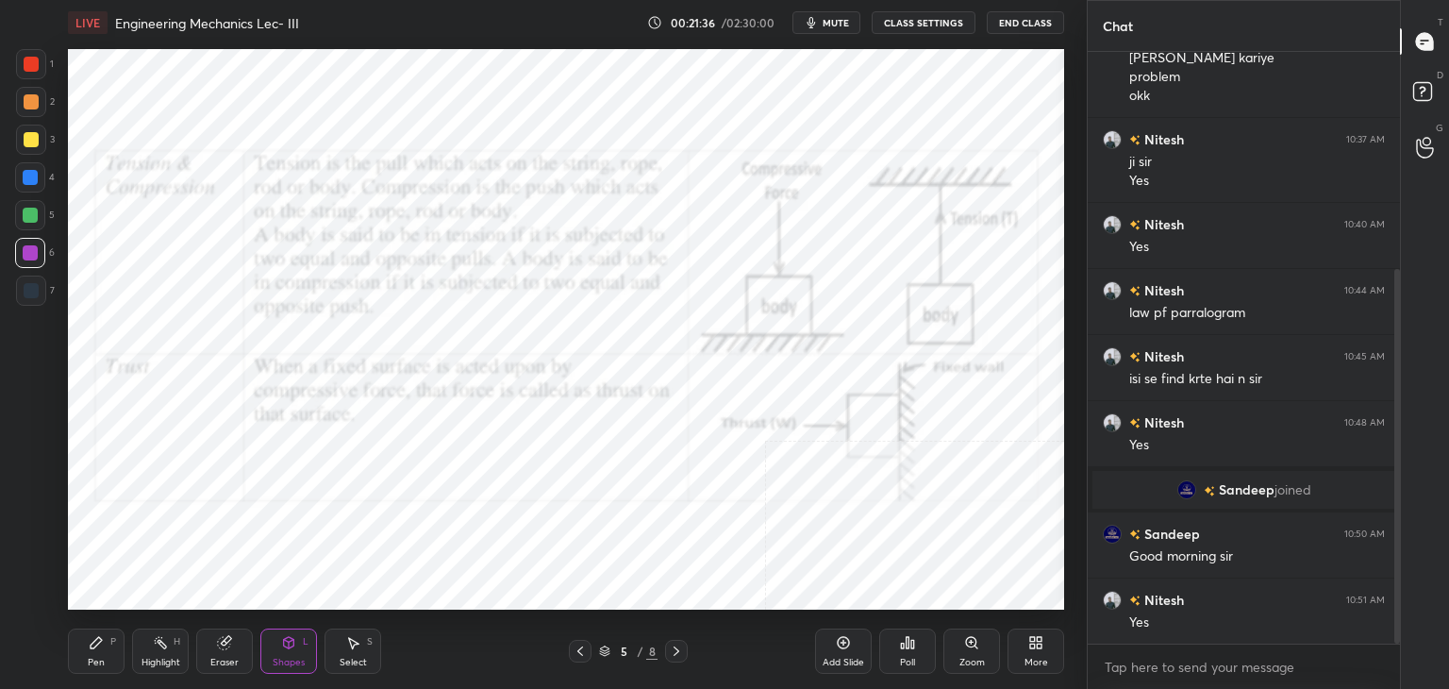
drag, startPoint x: 152, startPoint y: 650, endPoint x: 202, endPoint y: 620, distance: 58.4
click at [152, 652] on div "Highlight H" at bounding box center [160, 650] width 57 height 45
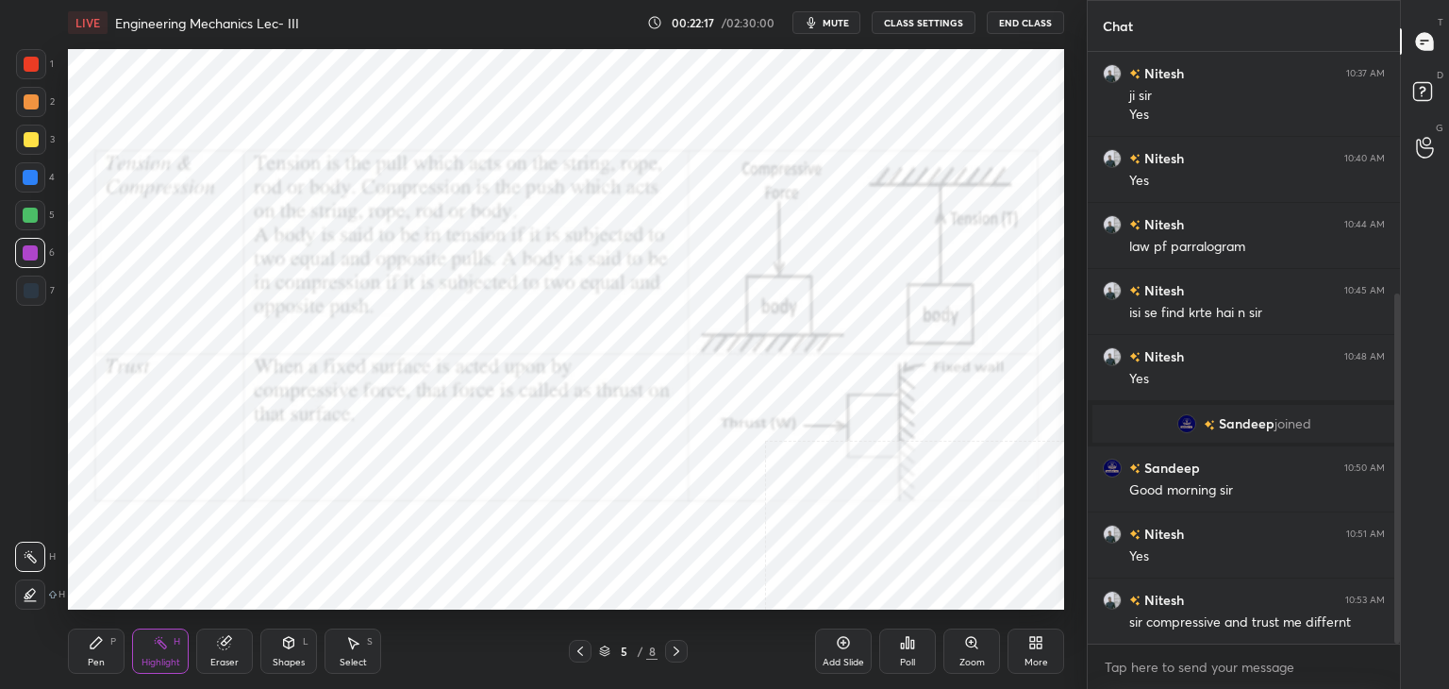
scroll to position [428, 0]
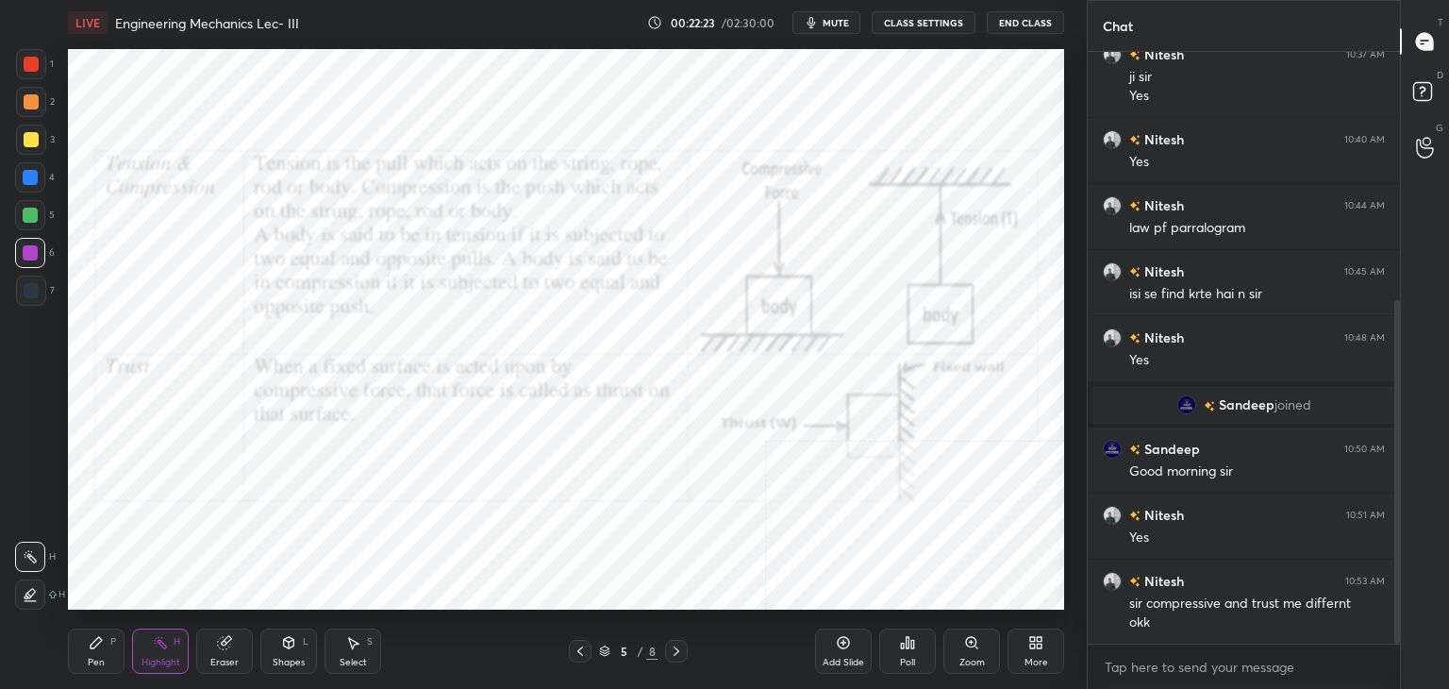
click at [292, 654] on div "Shapes L" at bounding box center [288, 650] width 57 height 45
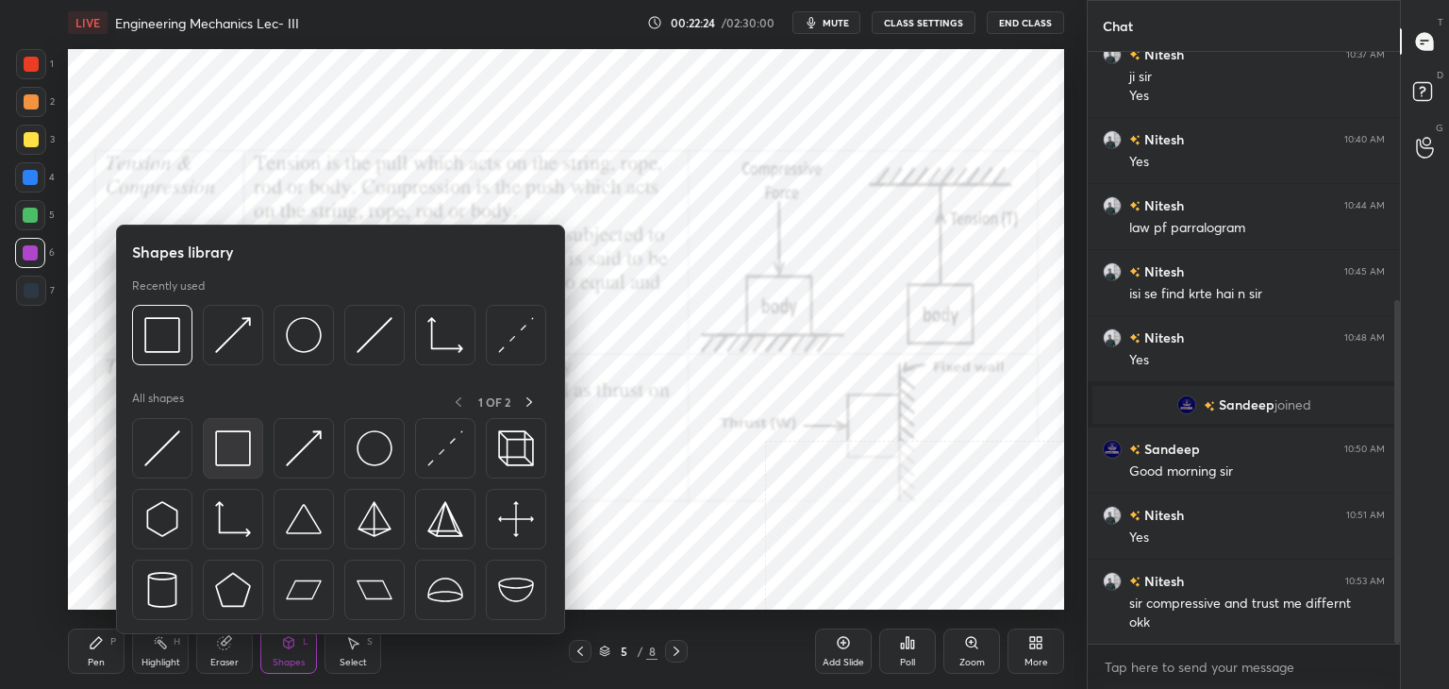
click at [230, 456] on img at bounding box center [233, 448] width 36 height 36
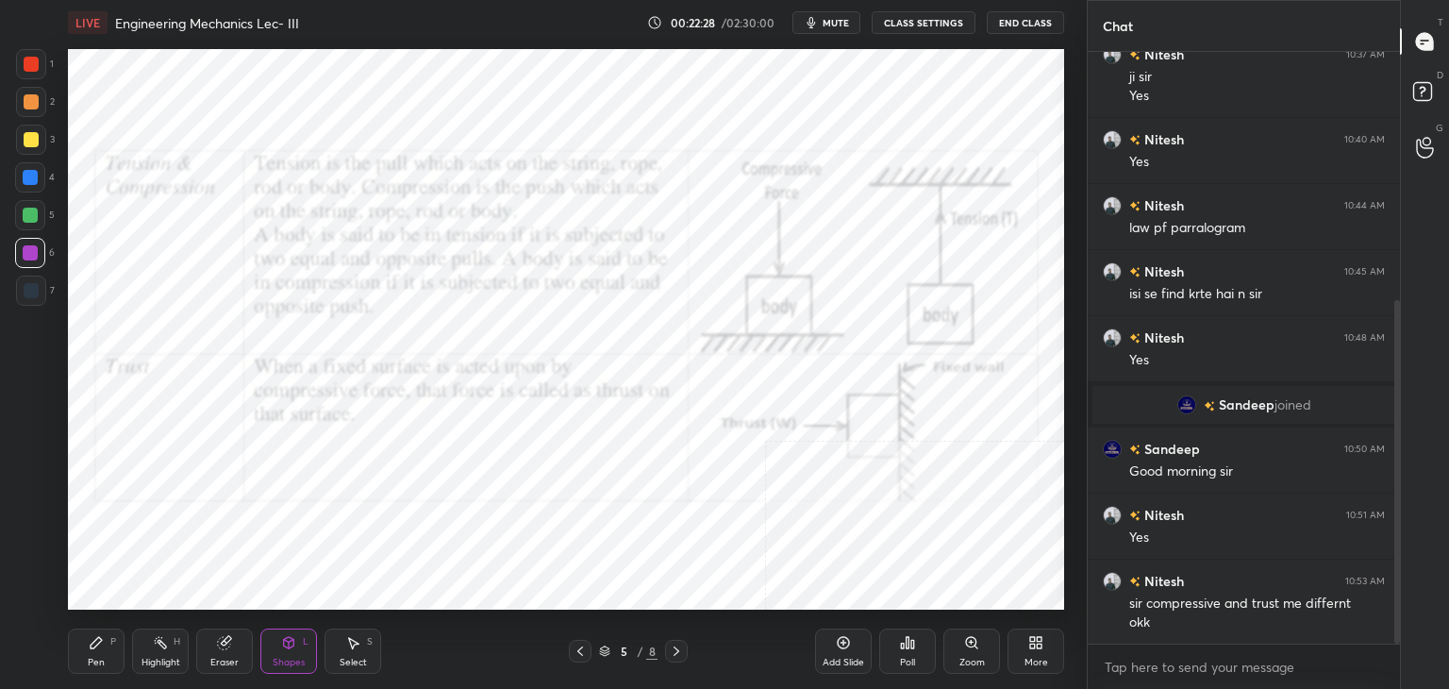
click at [367, 651] on div "Select S" at bounding box center [352, 650] width 57 height 45
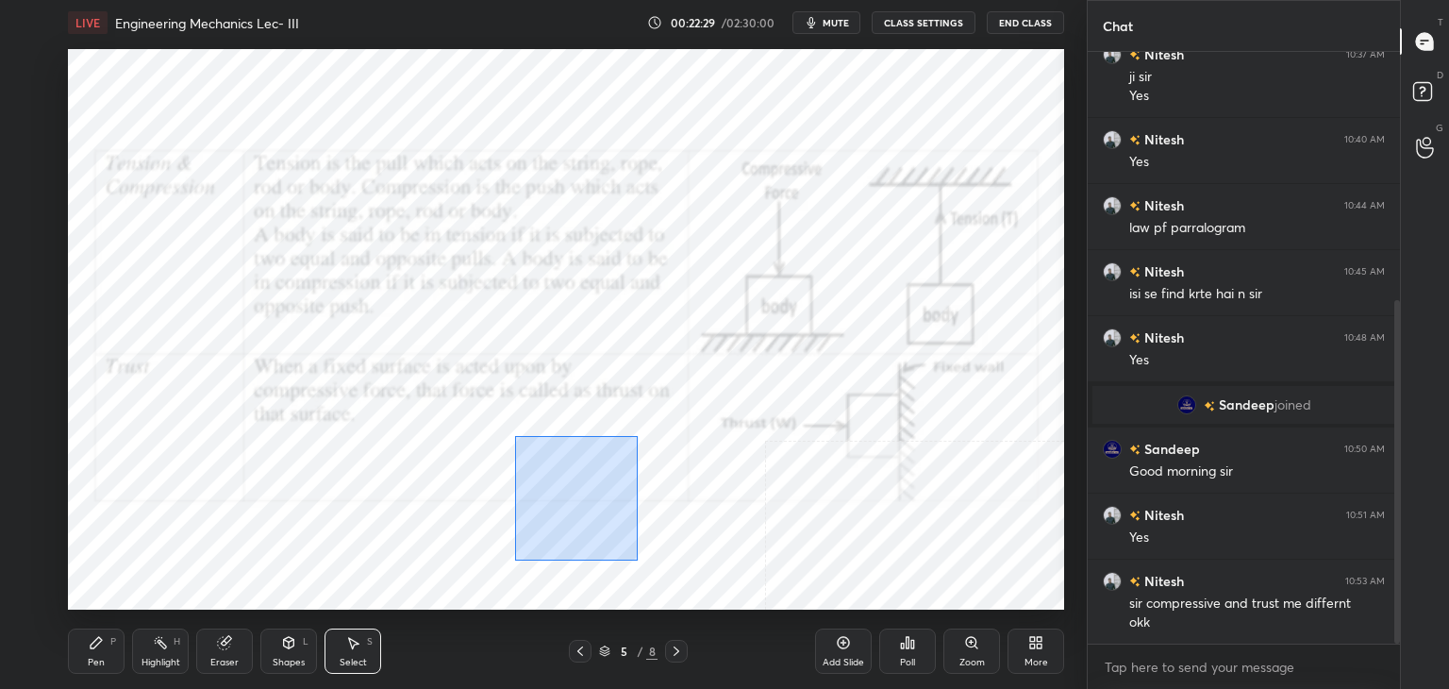
drag, startPoint x: 529, startPoint y: 469, endPoint x: 651, endPoint y: 556, distance: 149.4
click at [638, 561] on div "0 ° Undo Copy Duplicate Duplicate to new slide Delete" at bounding box center [566, 329] width 996 height 560
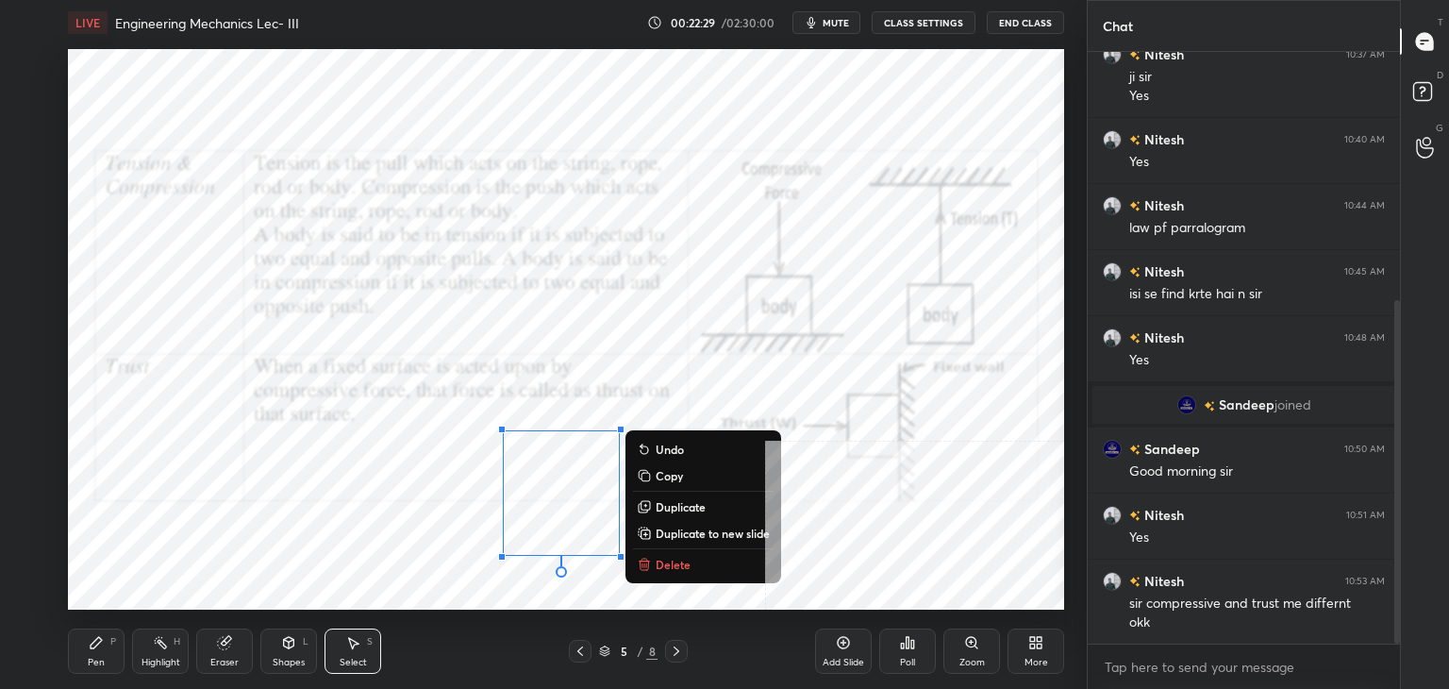
click at [671, 559] on p "Delete" at bounding box center [673, 563] width 35 height 15
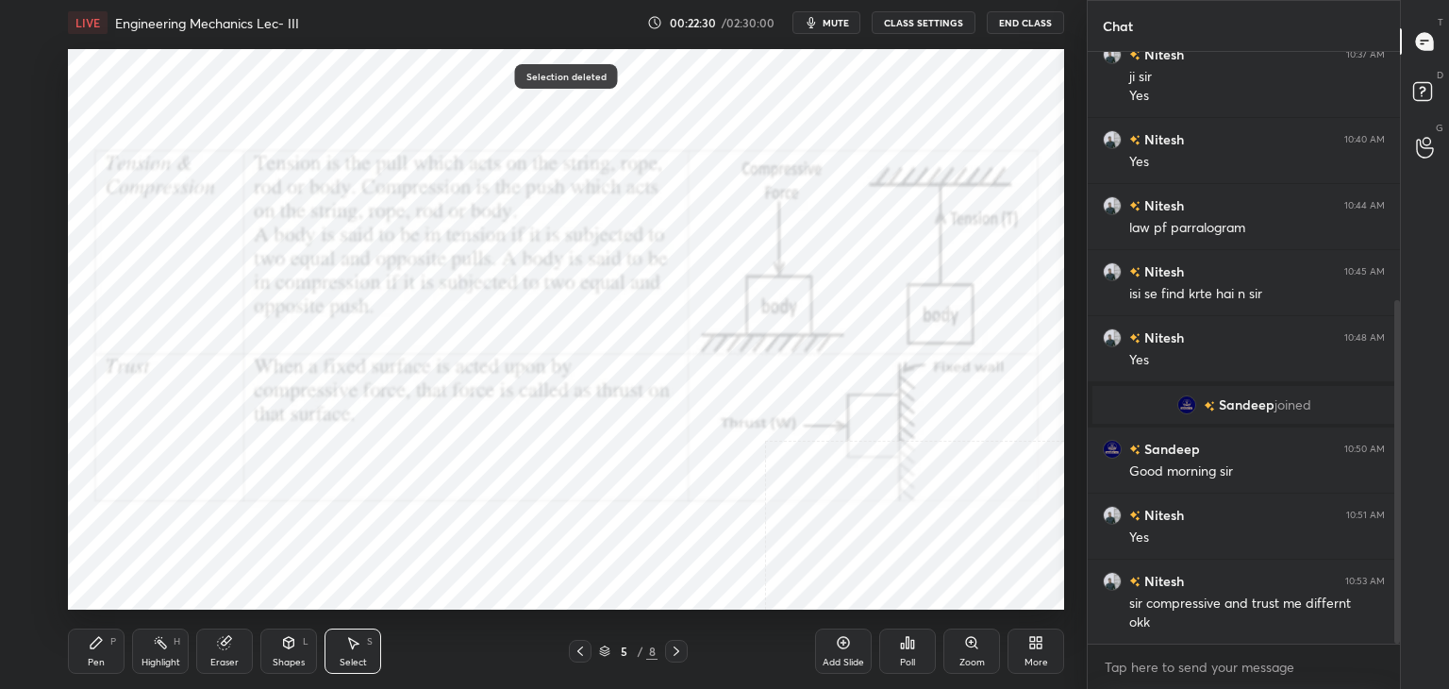
click at [175, 654] on div "Highlight H" at bounding box center [160, 650] width 57 height 45
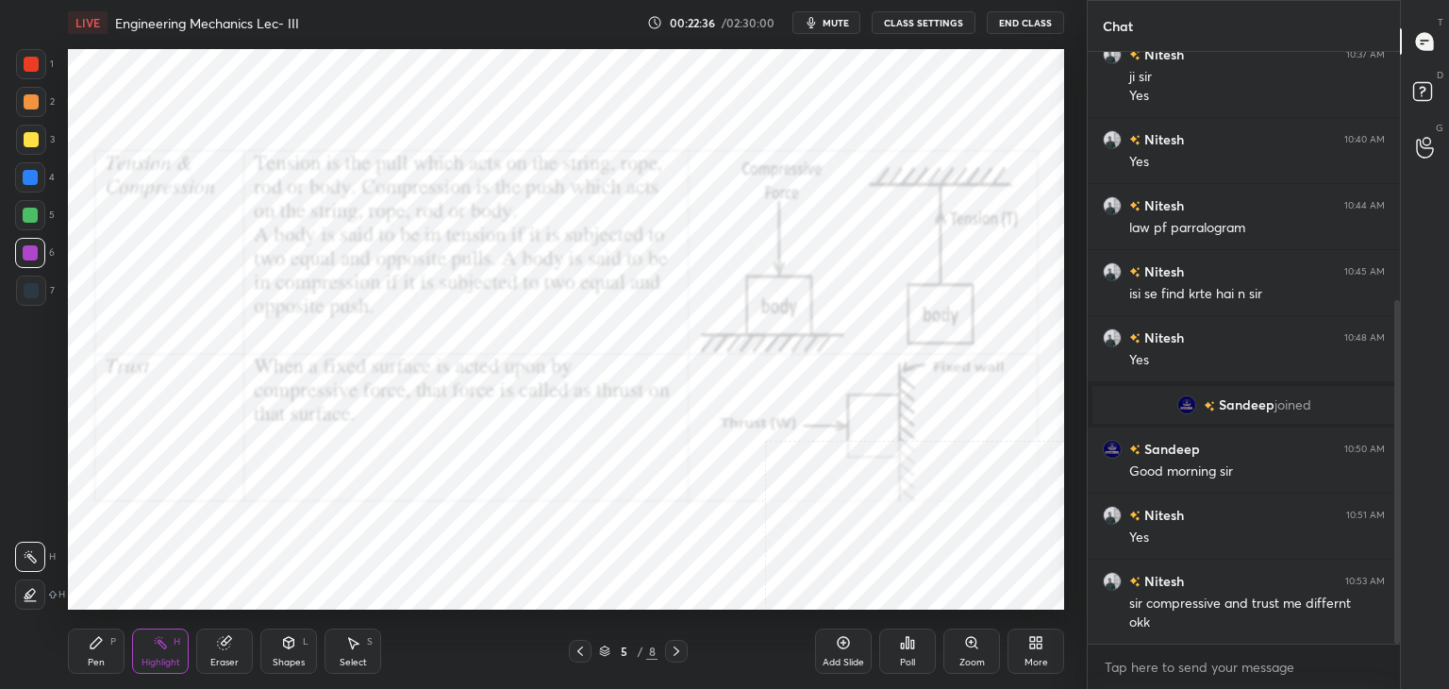
drag, startPoint x: 677, startPoint y: 647, endPoint x: 660, endPoint y: 647, distance: 17.0
click at [677, 649] on icon at bounding box center [676, 650] width 15 height 15
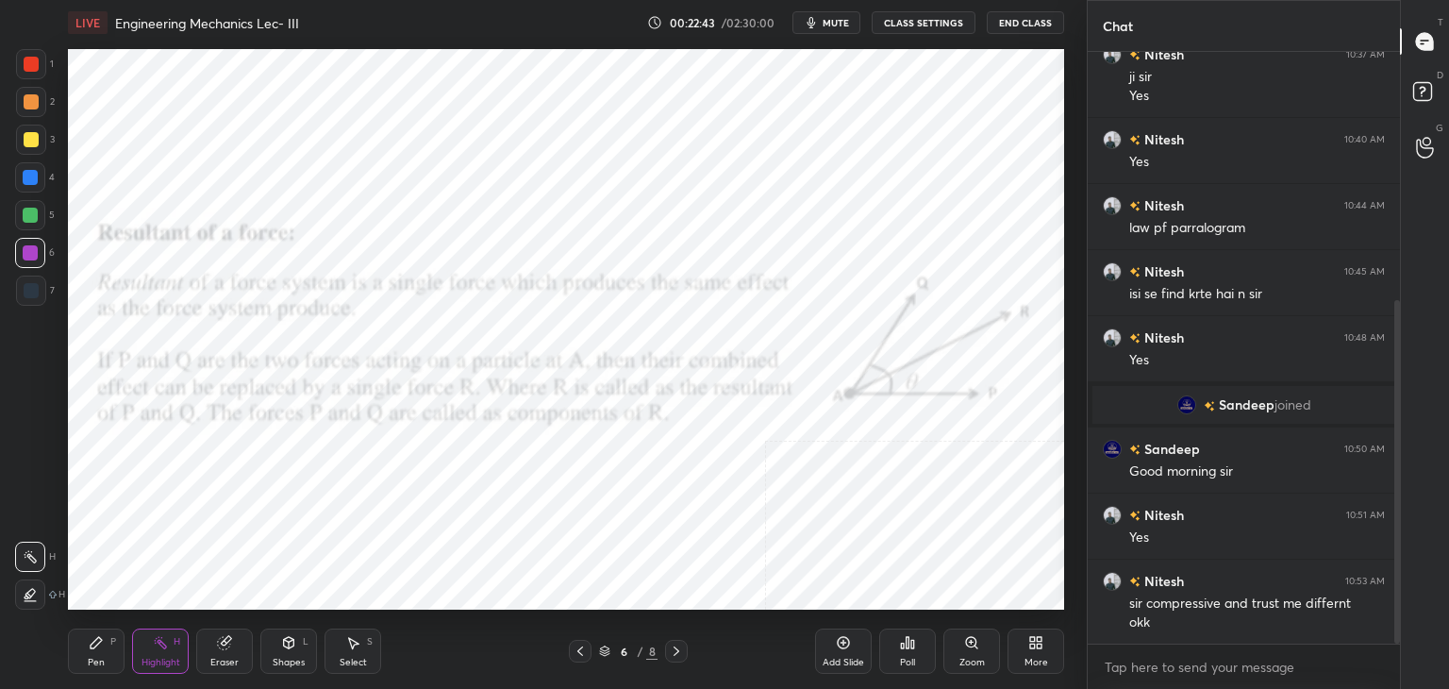
drag, startPoint x: 584, startPoint y: 651, endPoint x: 556, endPoint y: 644, distance: 28.1
click at [583, 653] on icon at bounding box center [580, 650] width 15 height 15
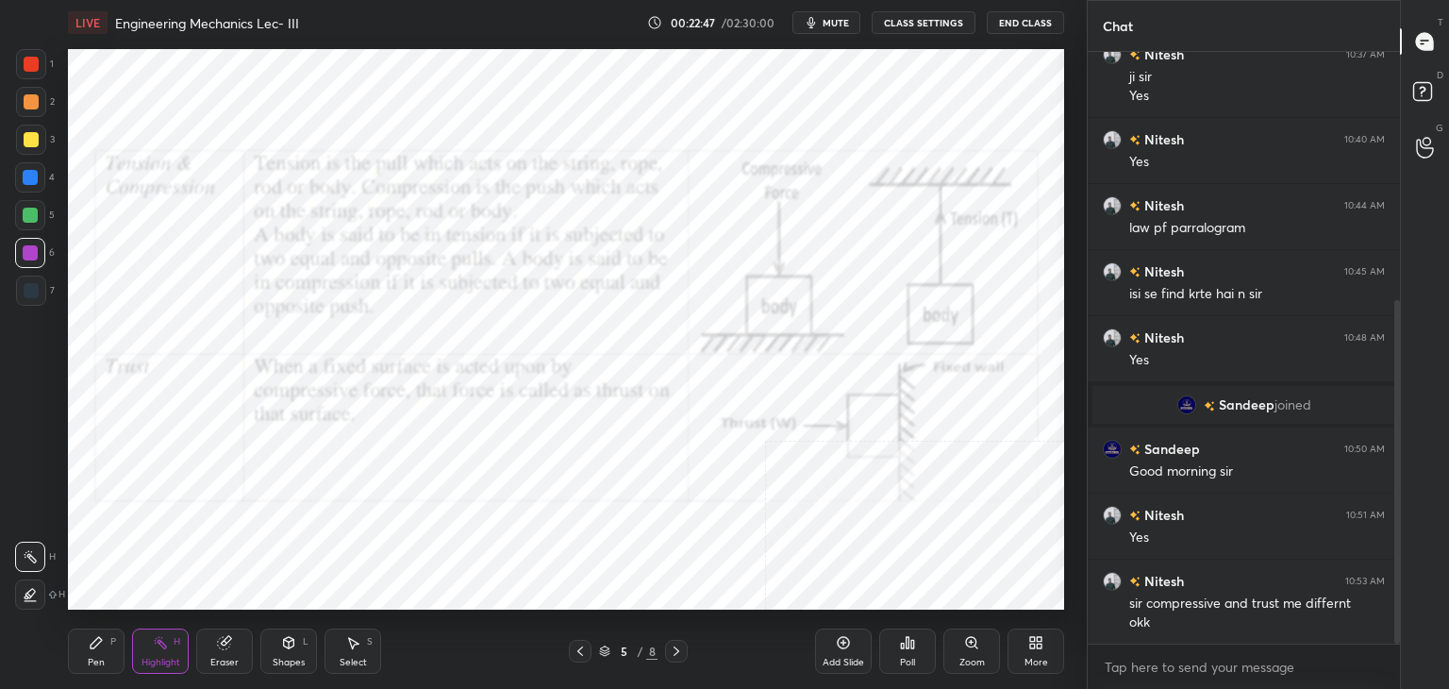
drag, startPoint x: 677, startPoint y: 645, endPoint x: 666, endPoint y: 623, distance: 24.5
click at [675, 644] on icon at bounding box center [676, 650] width 15 height 15
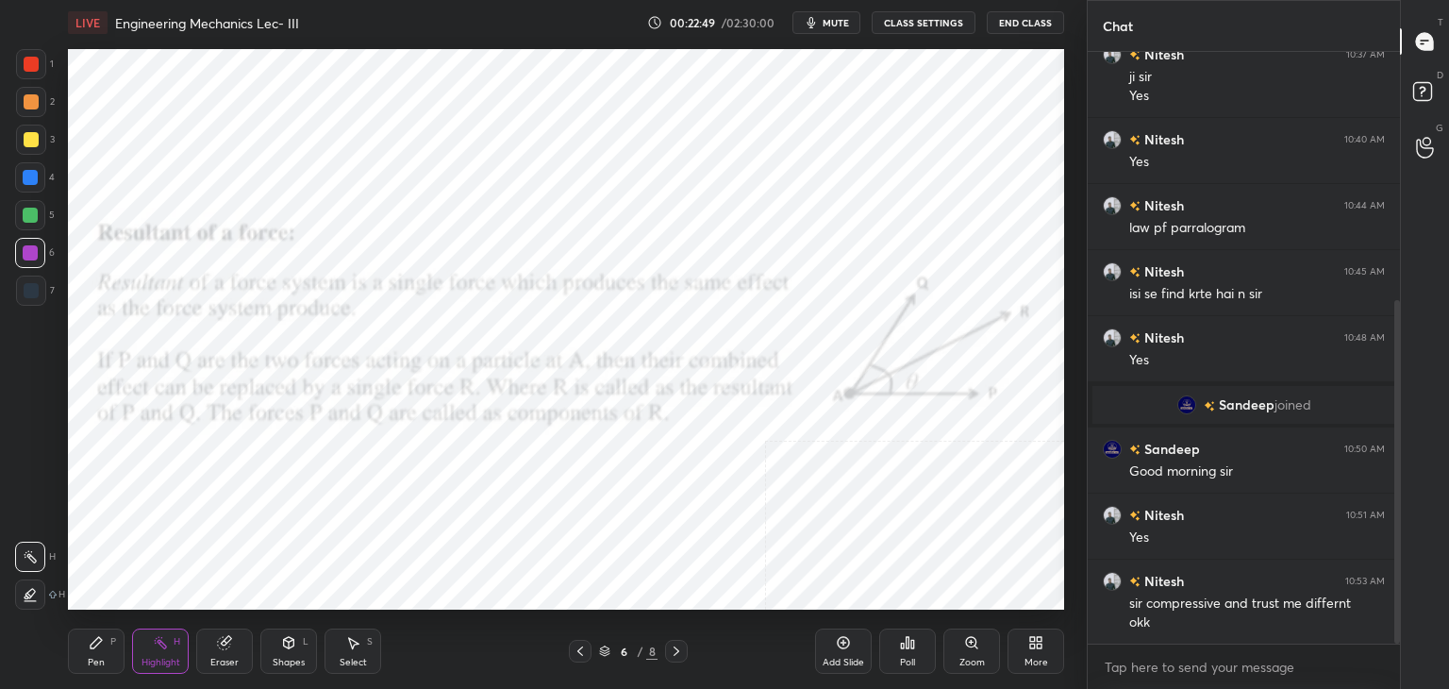
drag, startPoint x: 676, startPoint y: 648, endPoint x: 670, endPoint y: 629, distance: 20.0
click at [676, 647] on icon at bounding box center [676, 650] width 15 height 15
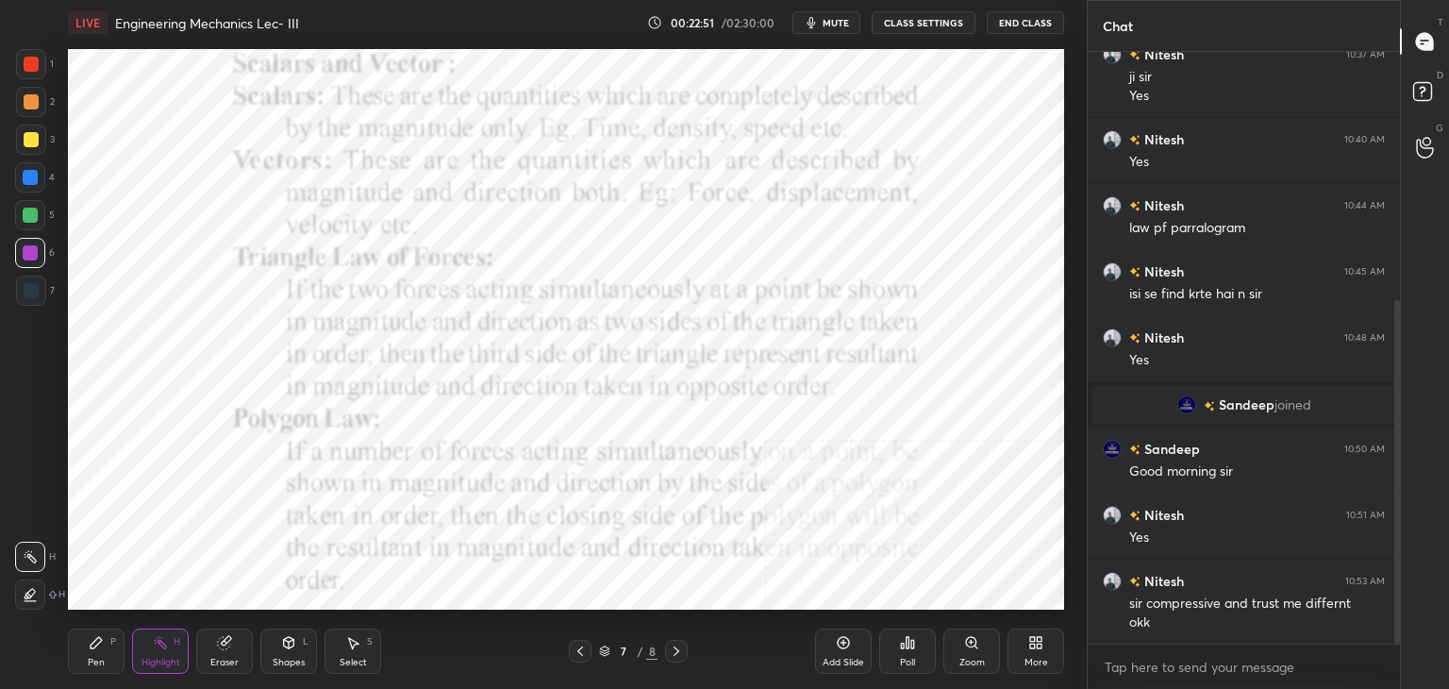
click at [675, 650] on icon at bounding box center [676, 650] width 15 height 15
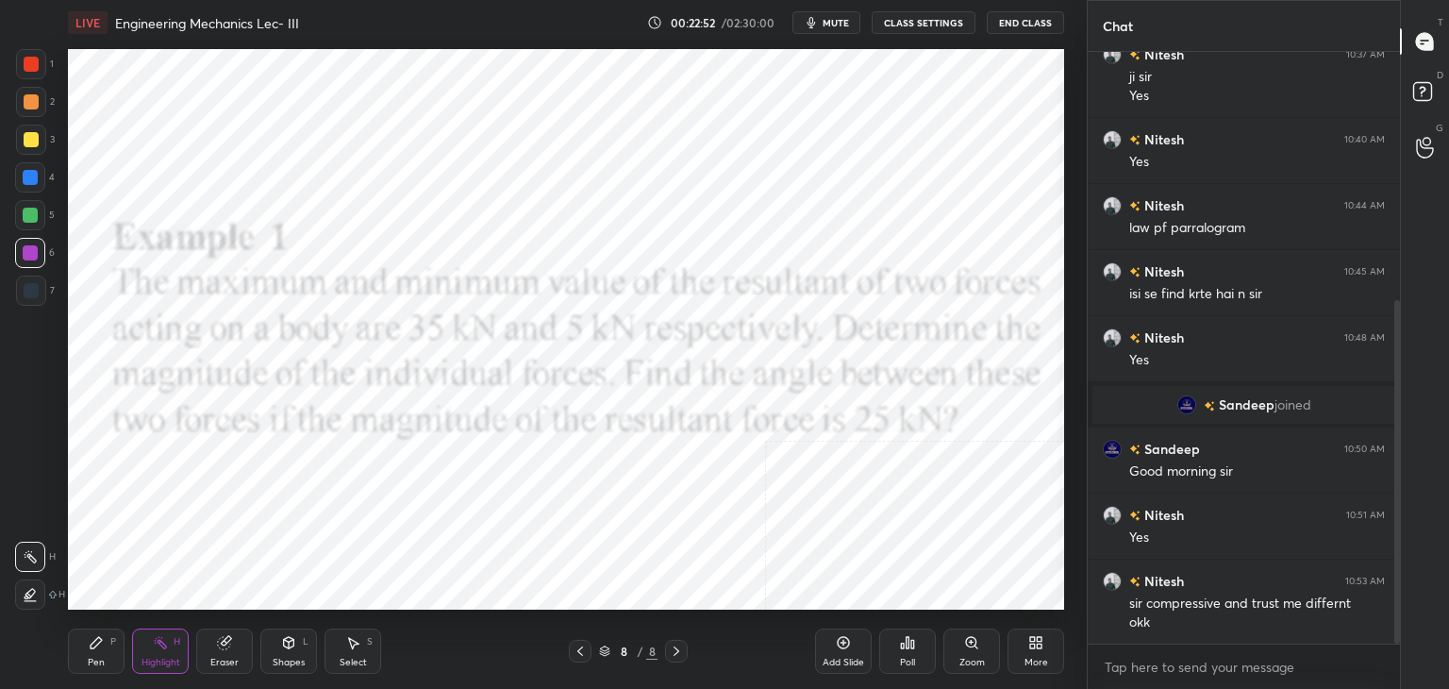
click at [583, 650] on icon at bounding box center [580, 650] width 15 height 15
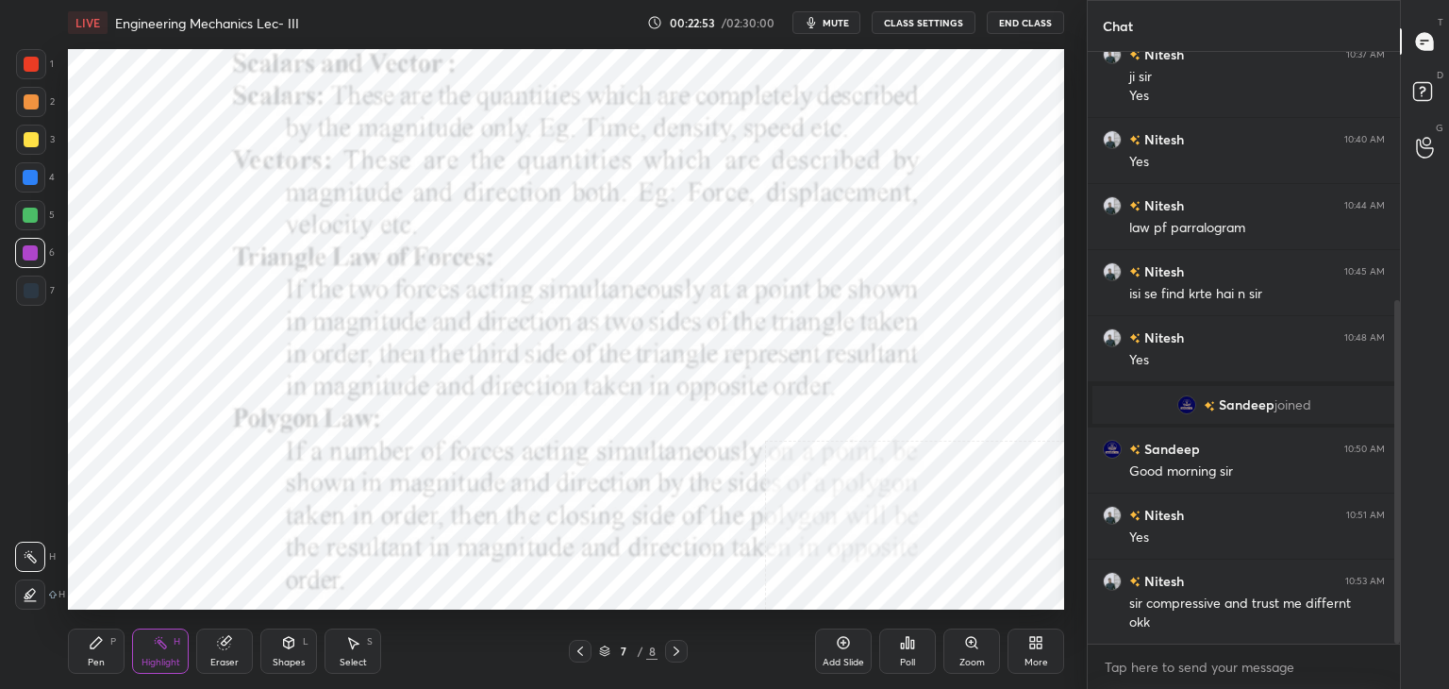
click at [580, 649] on icon at bounding box center [580, 650] width 15 height 15
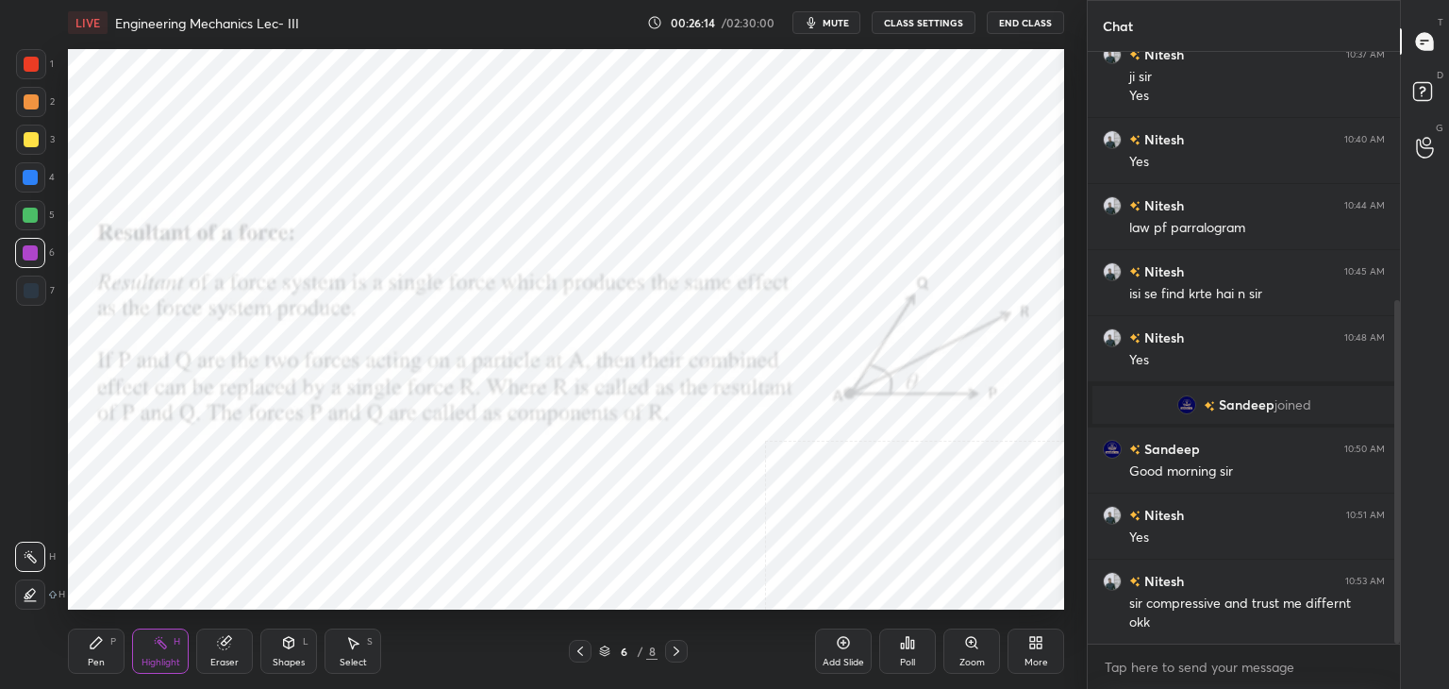
click at [1030, 647] on icon at bounding box center [1032, 645] width 5 height 5
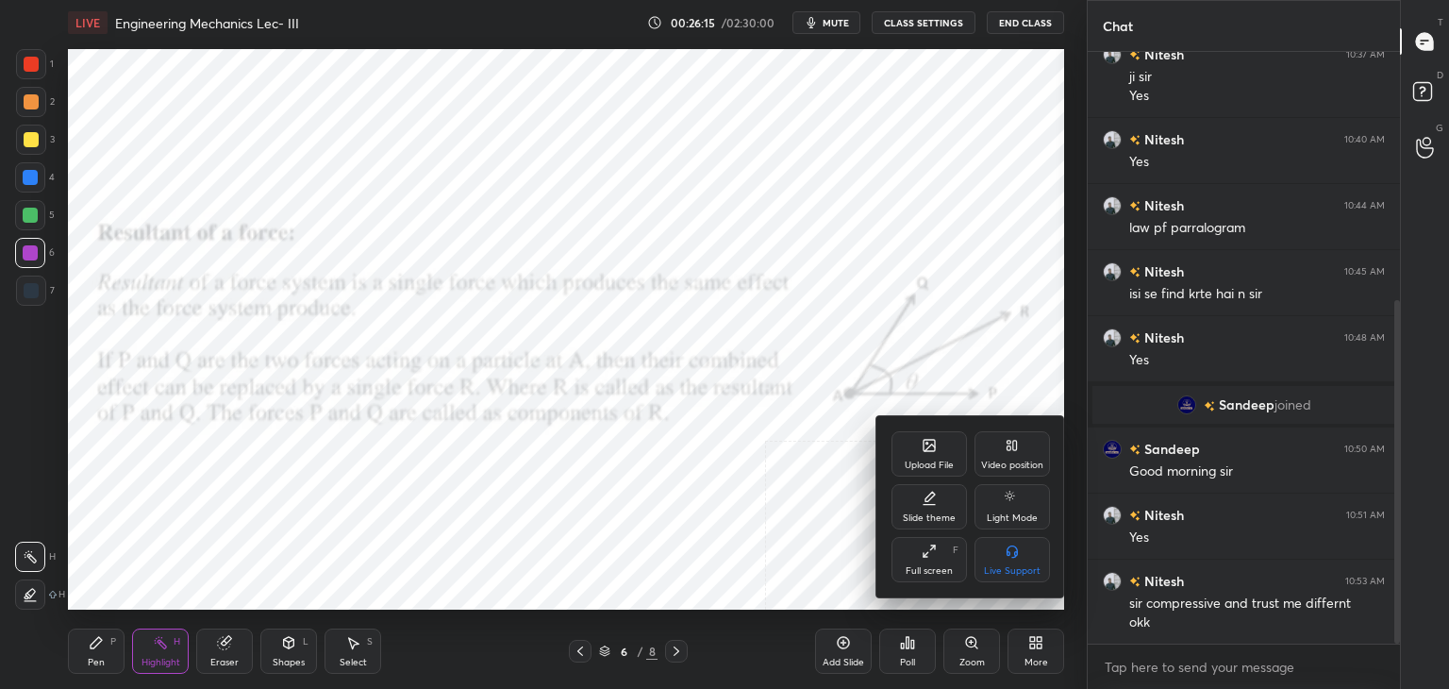
click at [932, 465] on div "Upload File" at bounding box center [929, 464] width 49 height 9
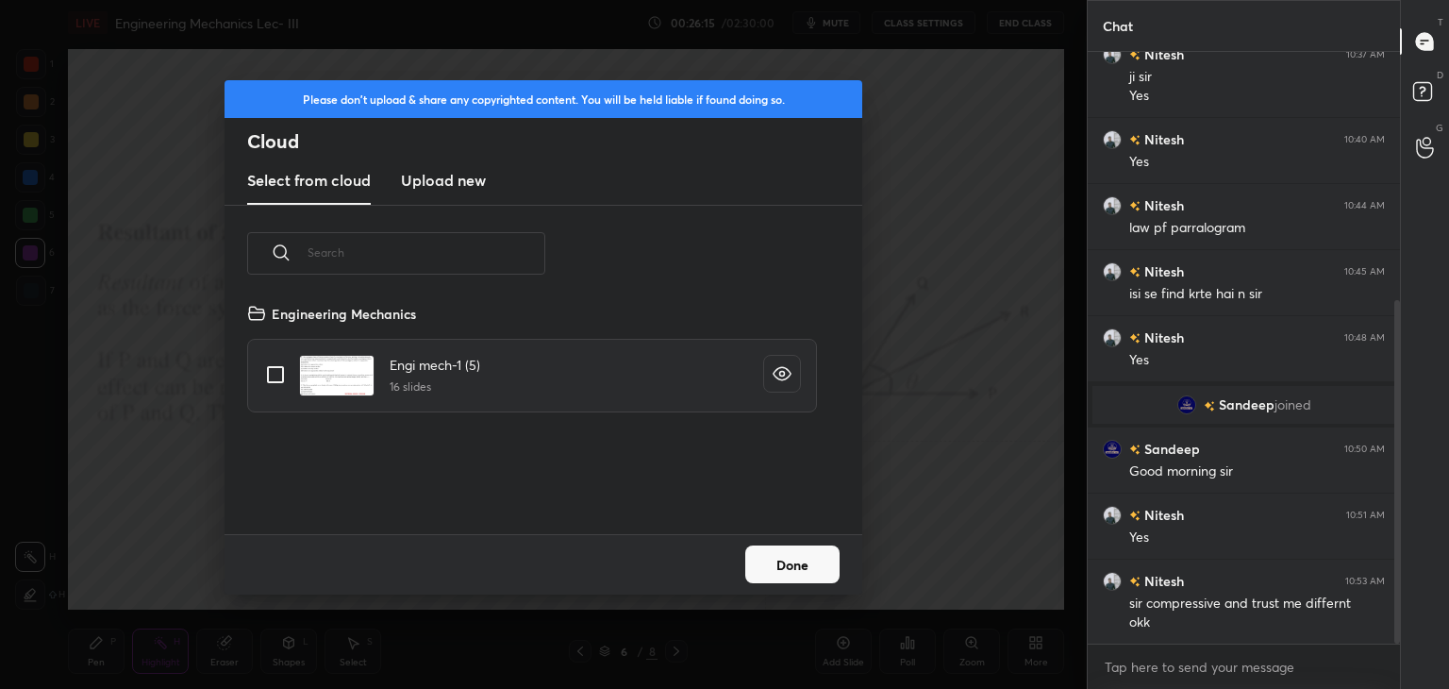
scroll to position [232, 606]
drag, startPoint x: 438, startPoint y: 180, endPoint x: 440, endPoint y: 200, distance: 20.0
click at [437, 179] on h3 "Upload new" at bounding box center [443, 180] width 85 height 23
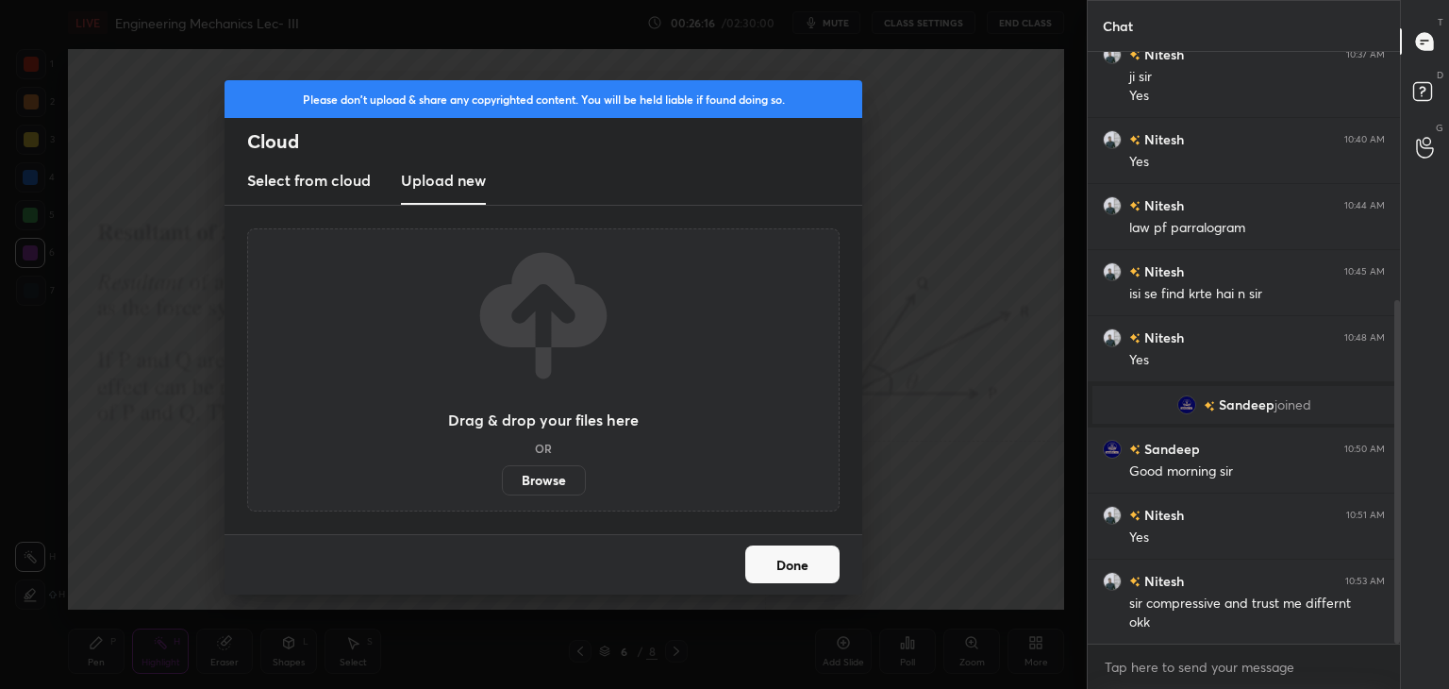
click at [547, 483] on label "Browse" at bounding box center [544, 480] width 84 height 30
click at [502, 483] on input "Browse" at bounding box center [502, 480] width 0 height 30
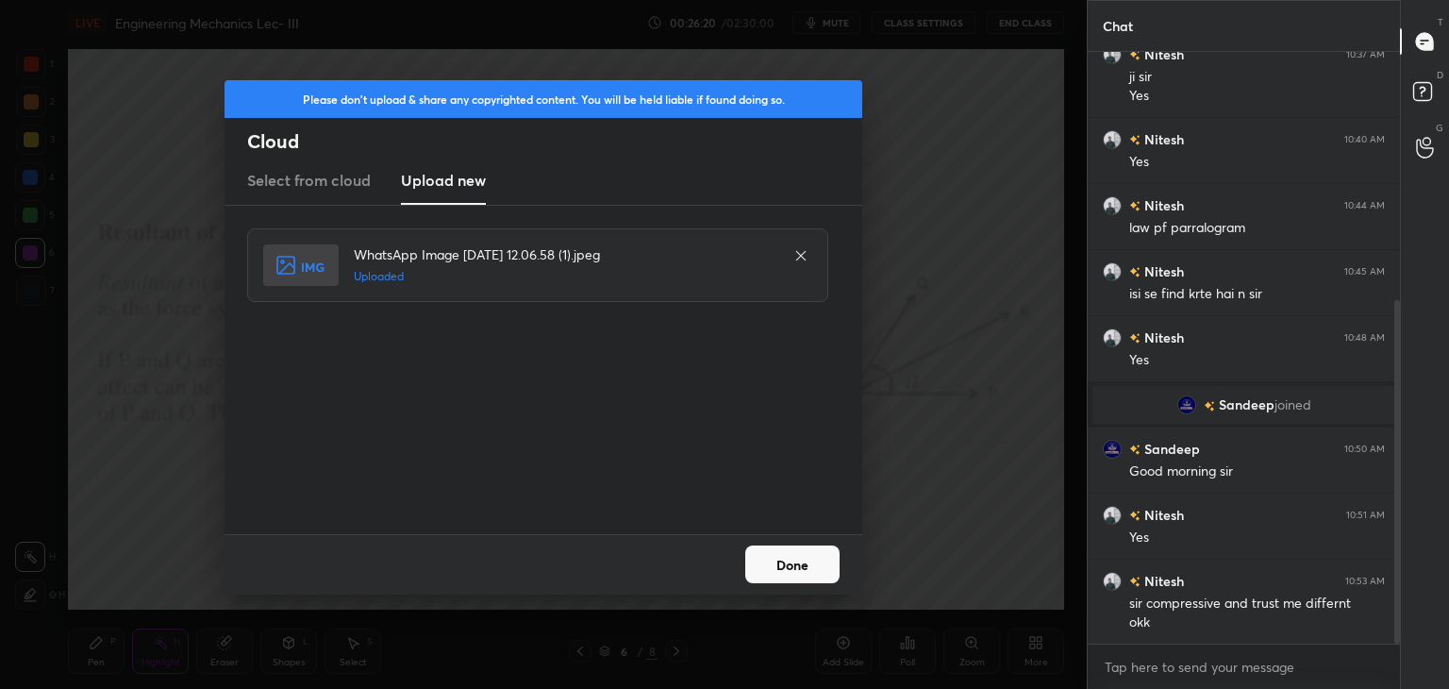
click at [807, 558] on button "Done" at bounding box center [792, 564] width 94 height 38
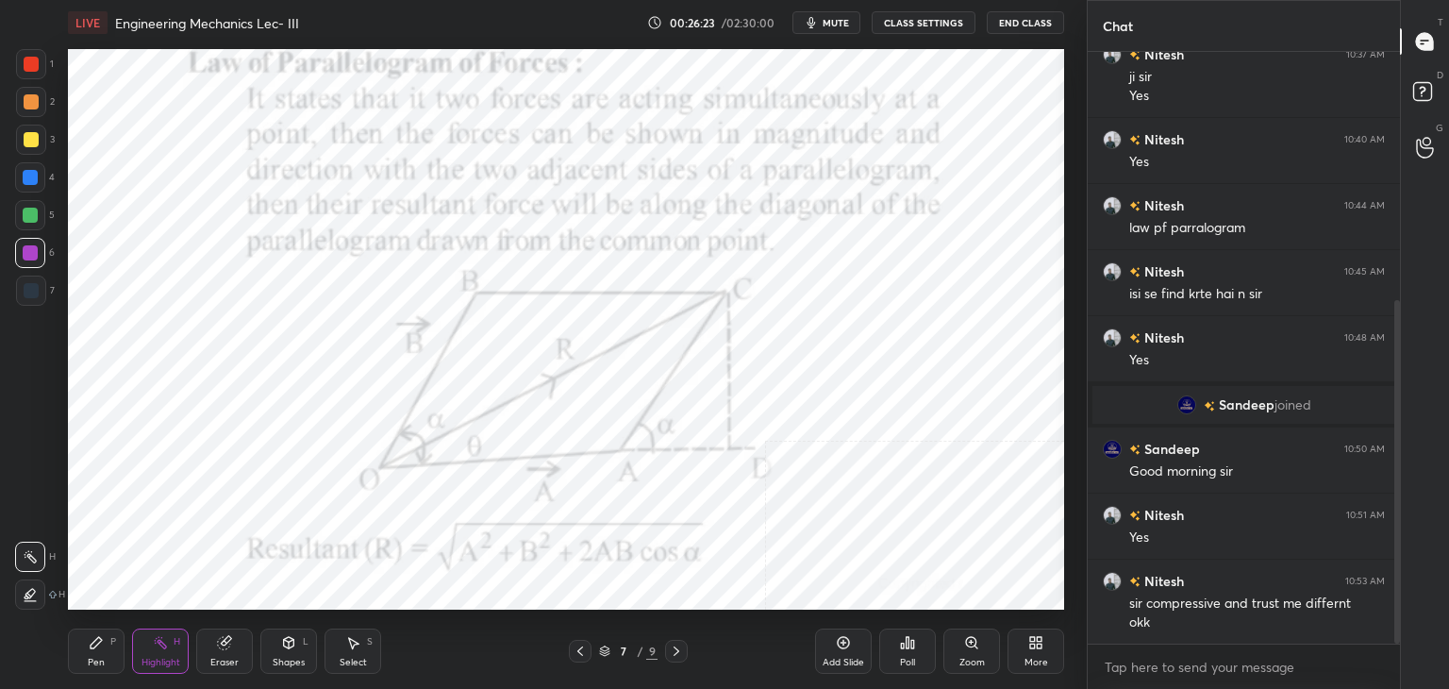
click at [283, 648] on icon at bounding box center [288, 642] width 15 height 15
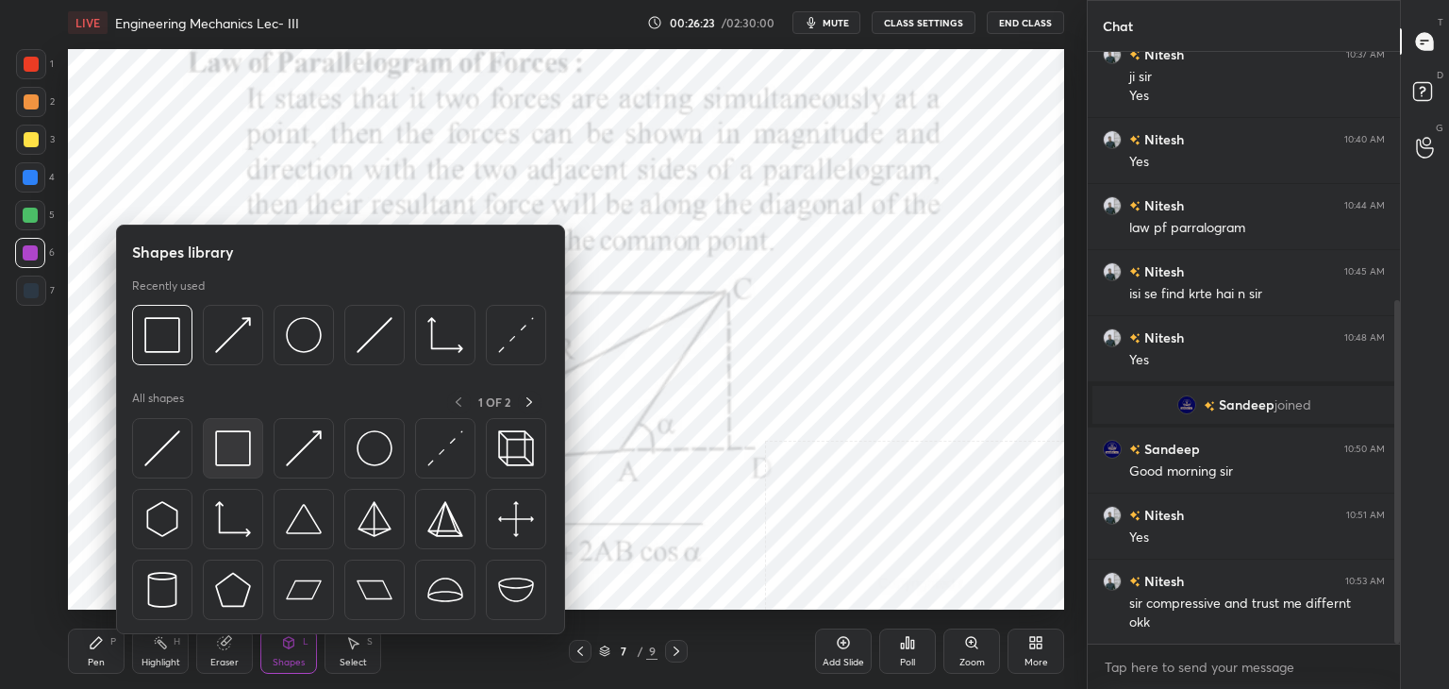
click at [217, 445] on img at bounding box center [233, 448] width 36 height 36
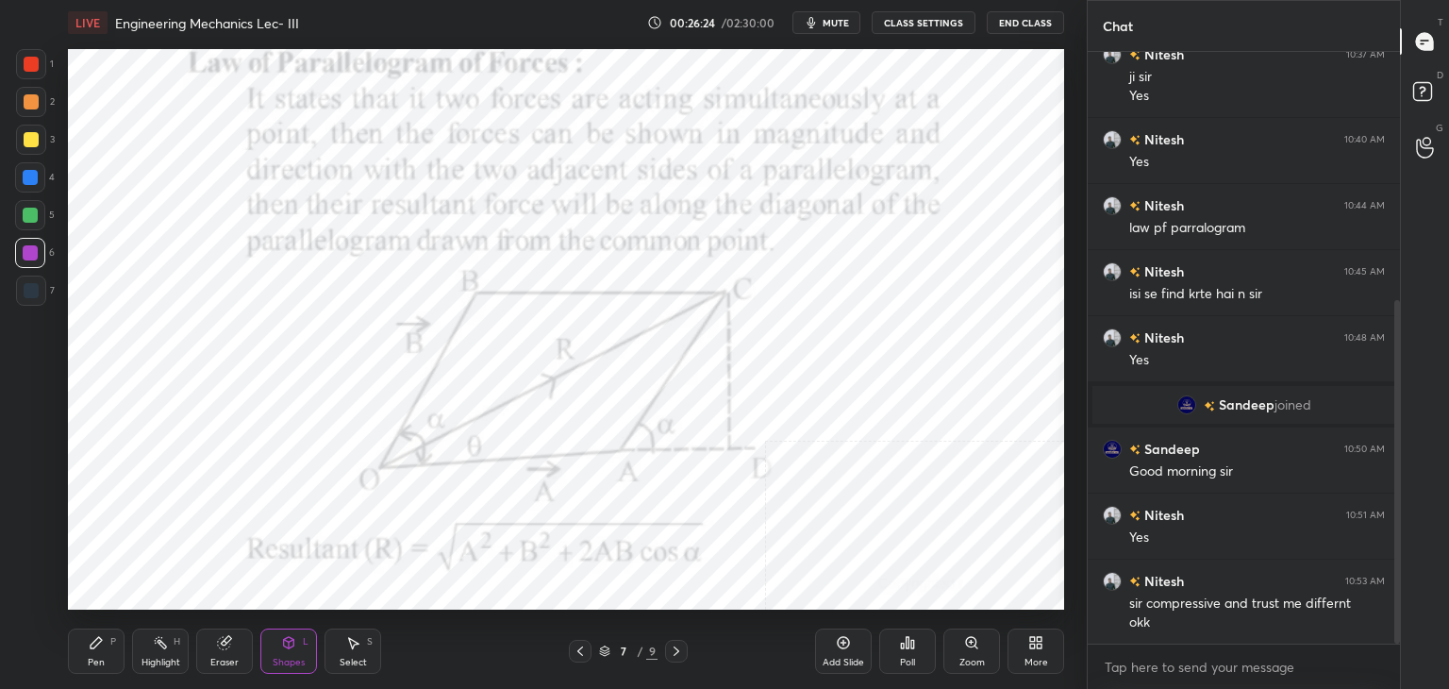
click at [28, 58] on div at bounding box center [31, 64] width 15 height 15
click at [28, 250] on div at bounding box center [30, 252] width 15 height 15
drag, startPoint x: 174, startPoint y: 632, endPoint x: 170, endPoint y: 650, distance: 18.3
click at [174, 632] on div "Highlight H" at bounding box center [160, 650] width 57 height 45
click at [281, 647] on icon at bounding box center [288, 642] width 15 height 15
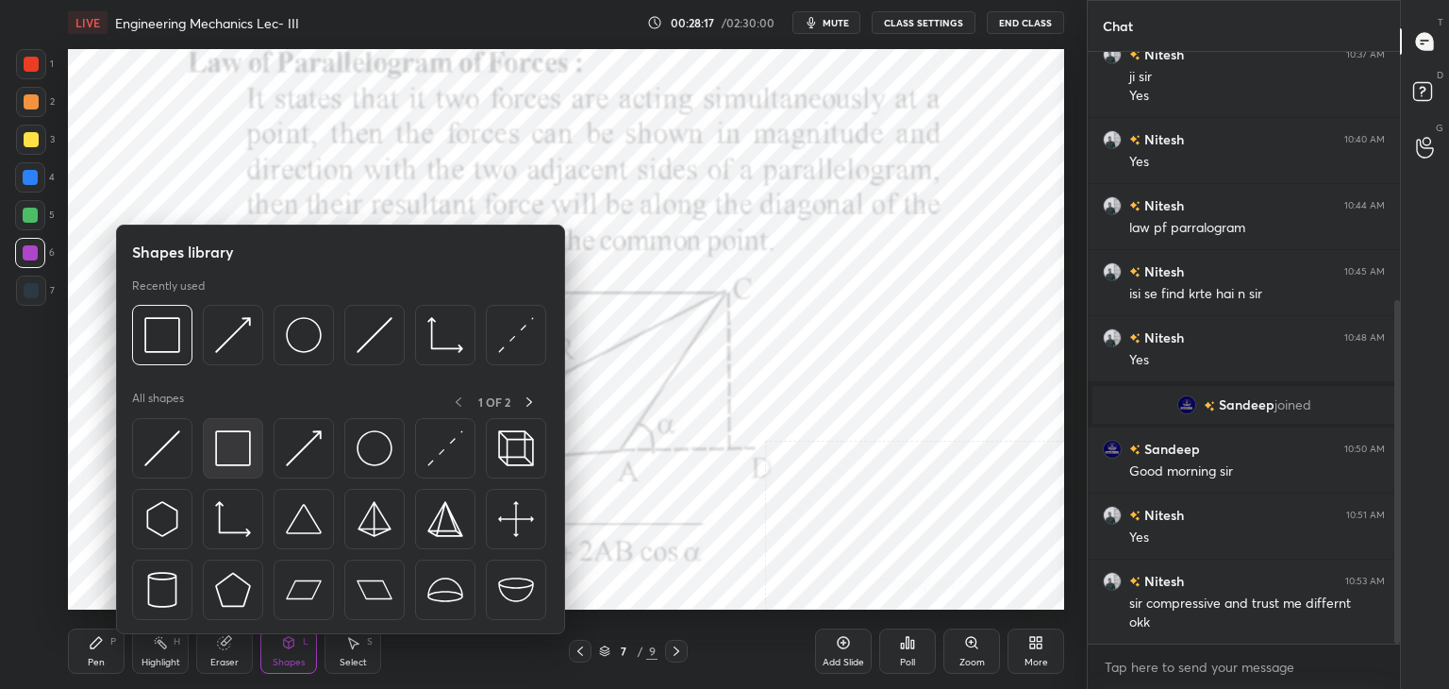
click at [237, 461] on img at bounding box center [233, 448] width 36 height 36
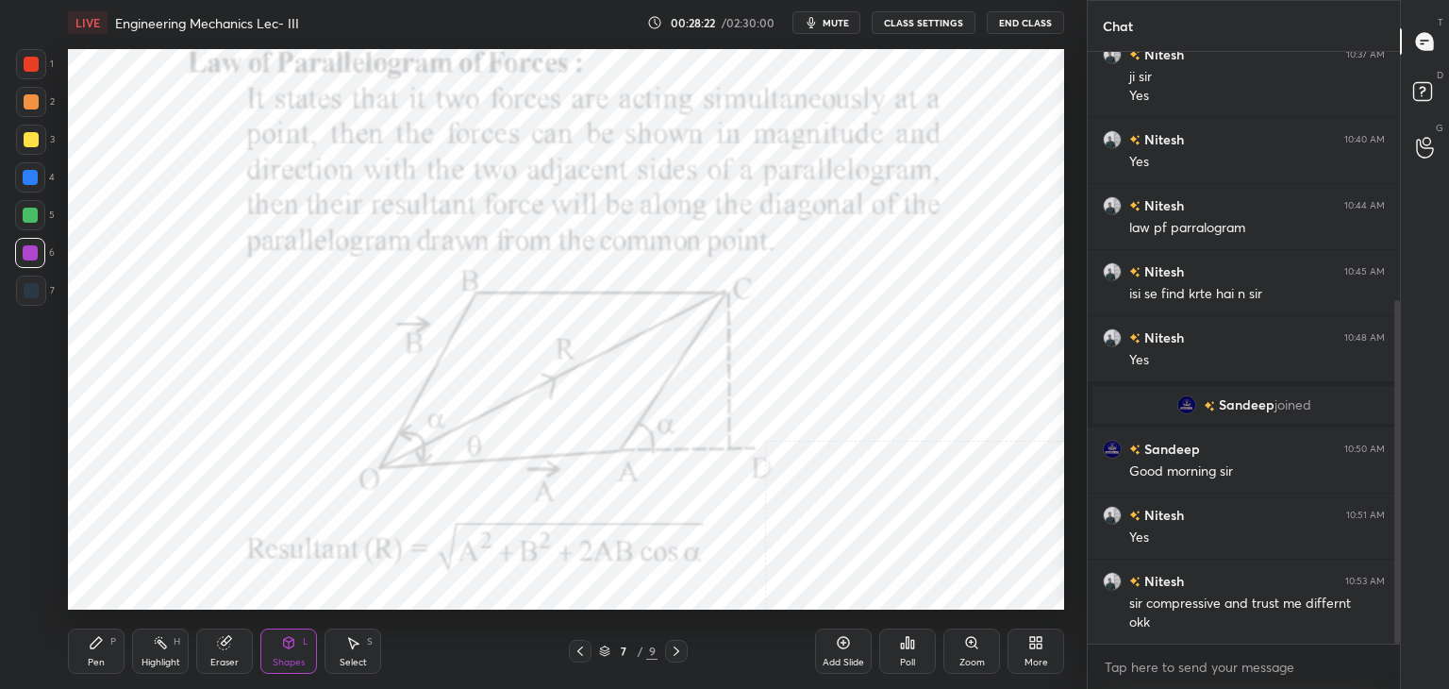
click at [170, 654] on div "Highlight H" at bounding box center [160, 650] width 57 height 45
click at [585, 646] on icon at bounding box center [580, 650] width 15 height 15
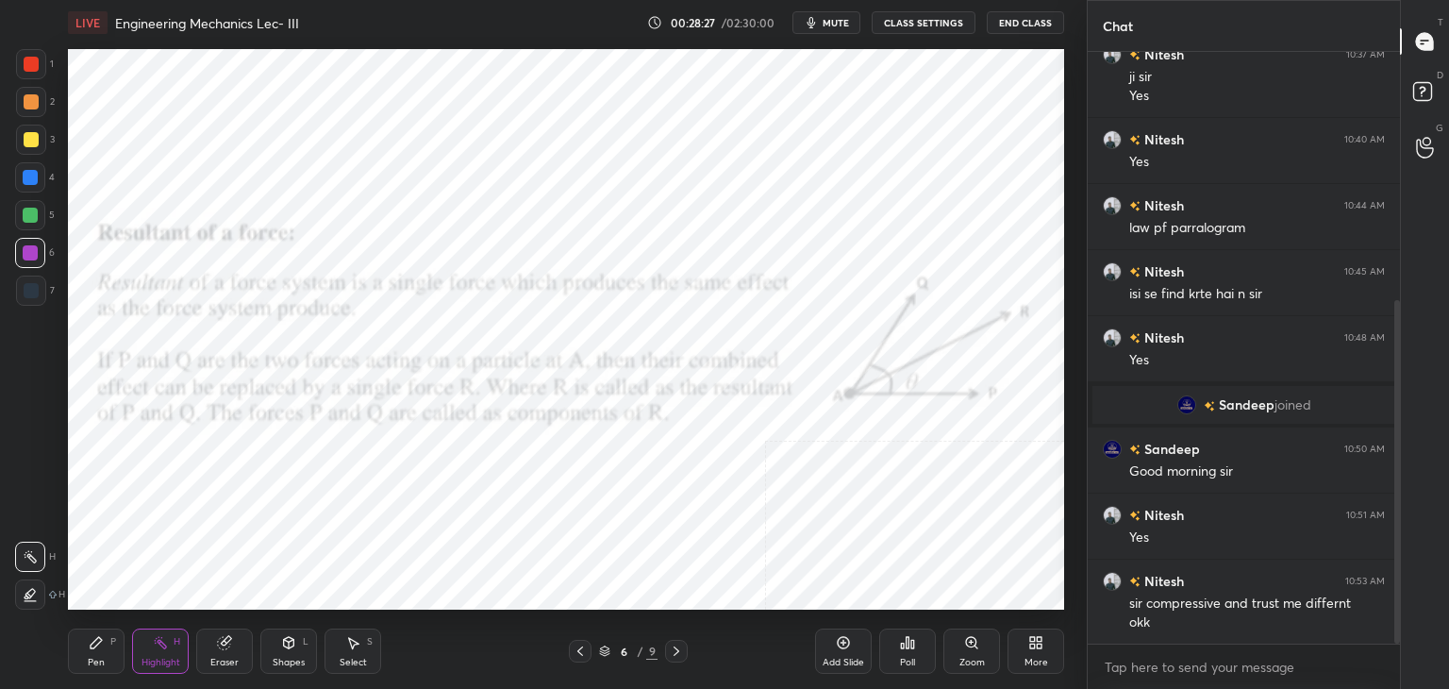
click at [677, 646] on icon at bounding box center [676, 650] width 15 height 15
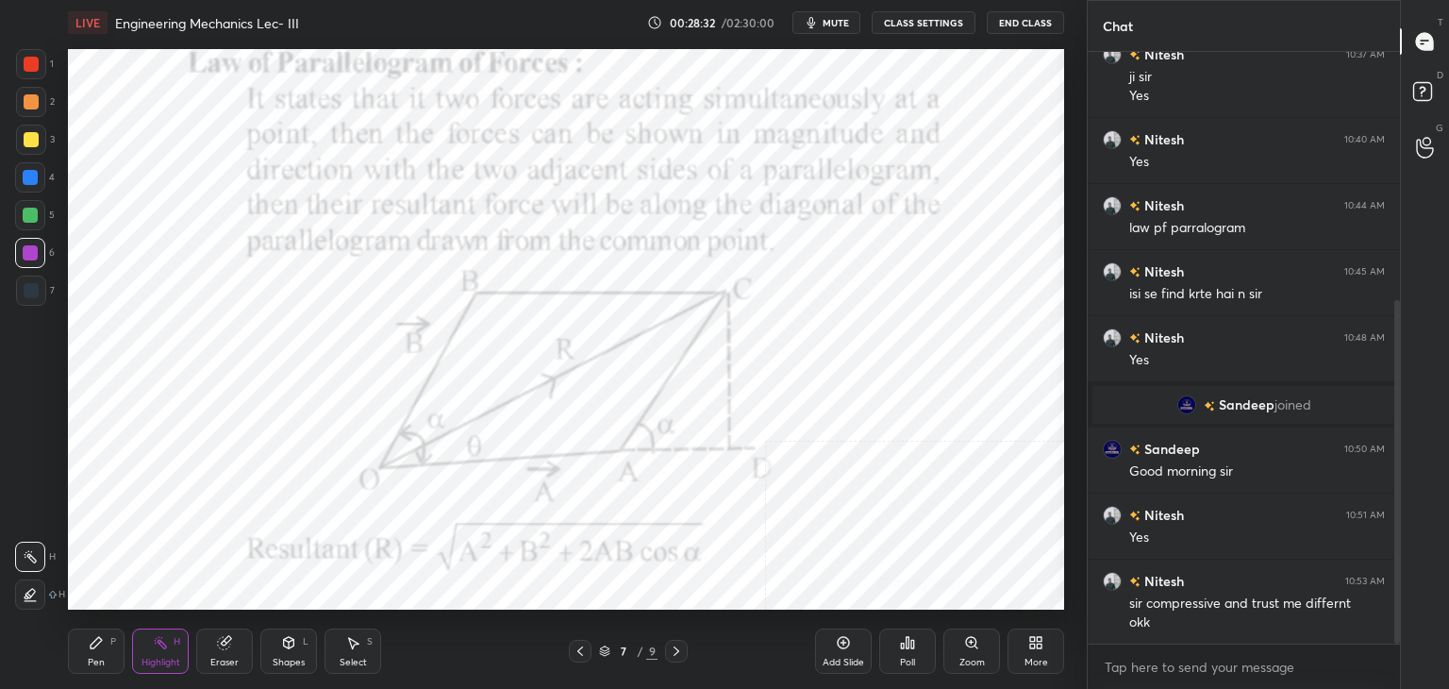
drag, startPoint x: 676, startPoint y: 649, endPoint x: 660, endPoint y: 645, distance: 16.5
click at [676, 648] on icon at bounding box center [676, 650] width 15 height 15
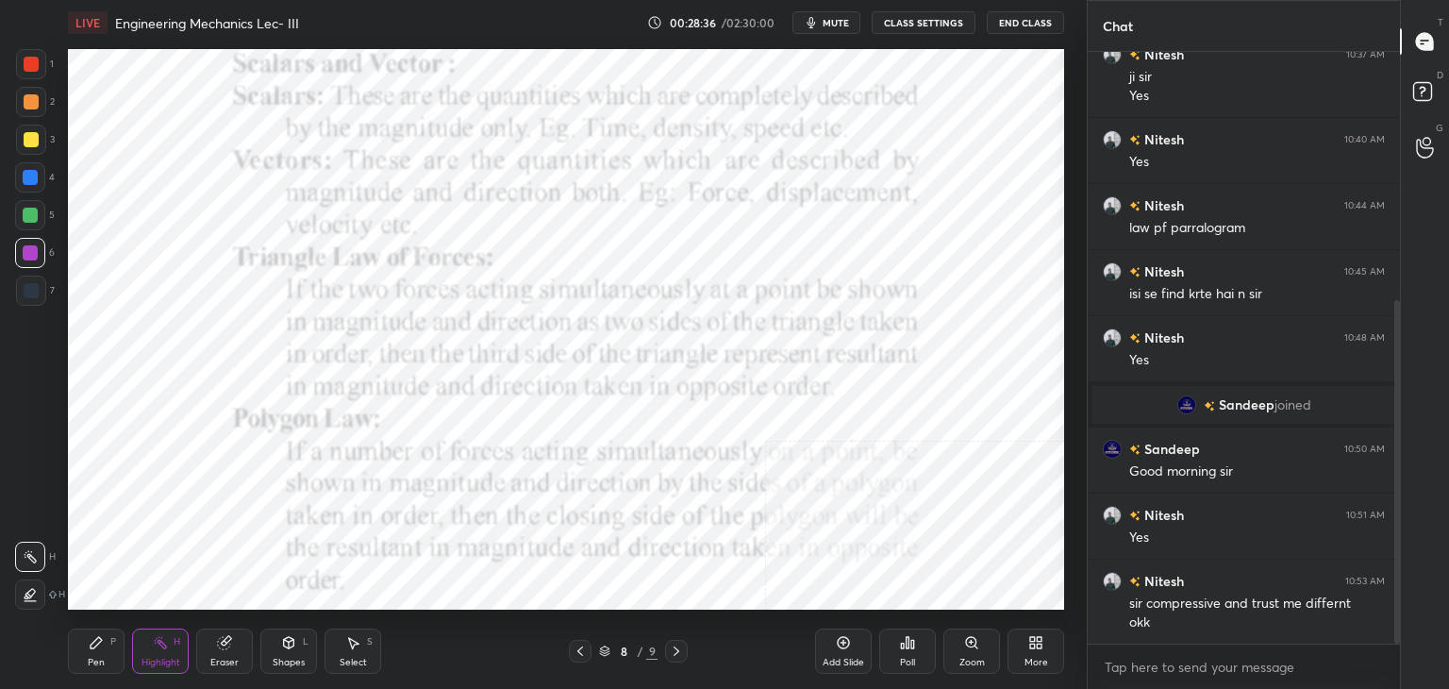
click at [578, 648] on icon at bounding box center [580, 650] width 15 height 15
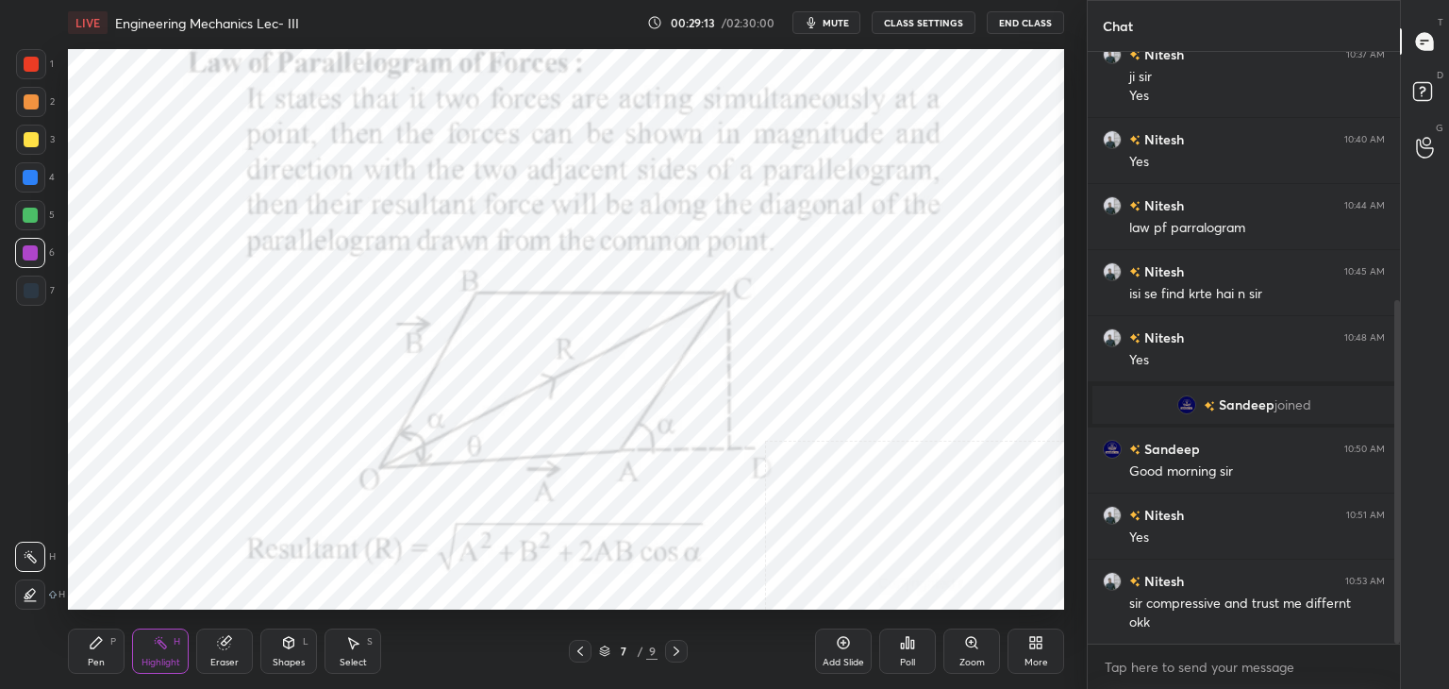
click at [1026, 639] on div "More" at bounding box center [1035, 650] width 57 height 45
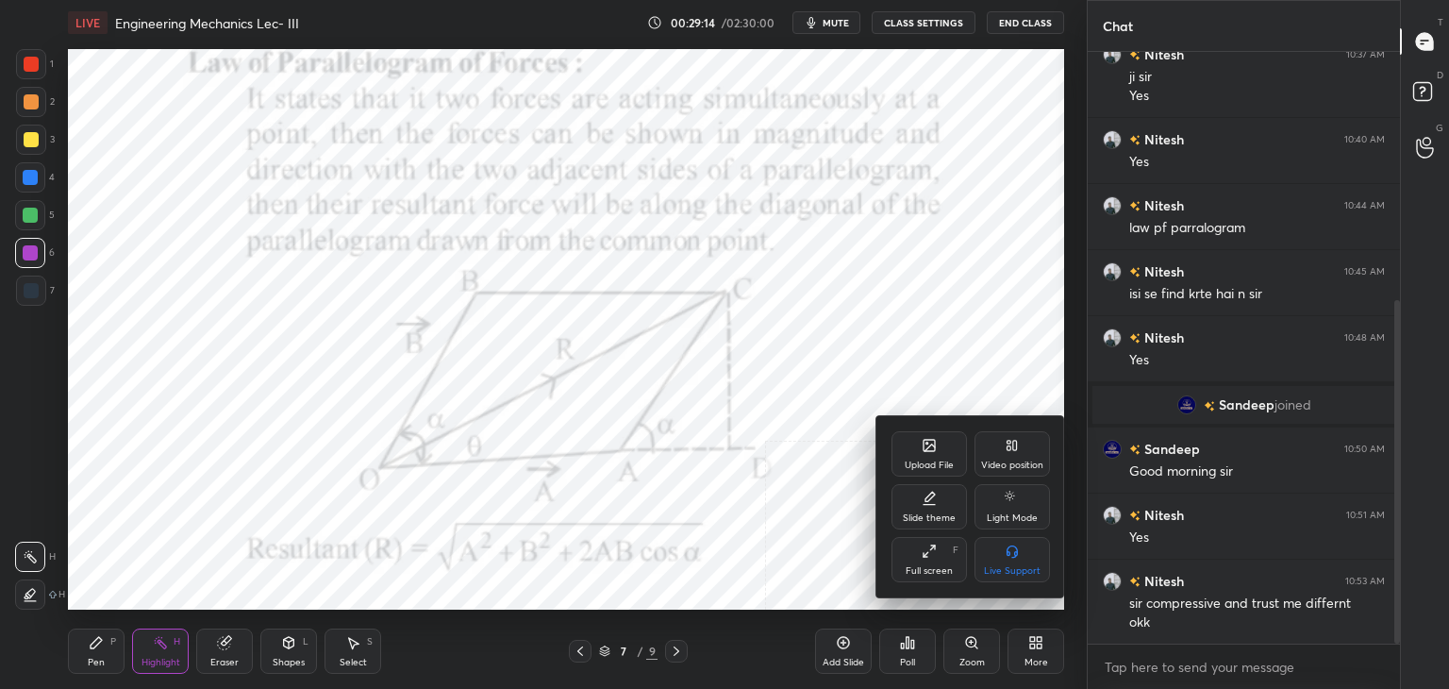
click at [924, 454] on div "Upload File" at bounding box center [928, 453] width 75 height 45
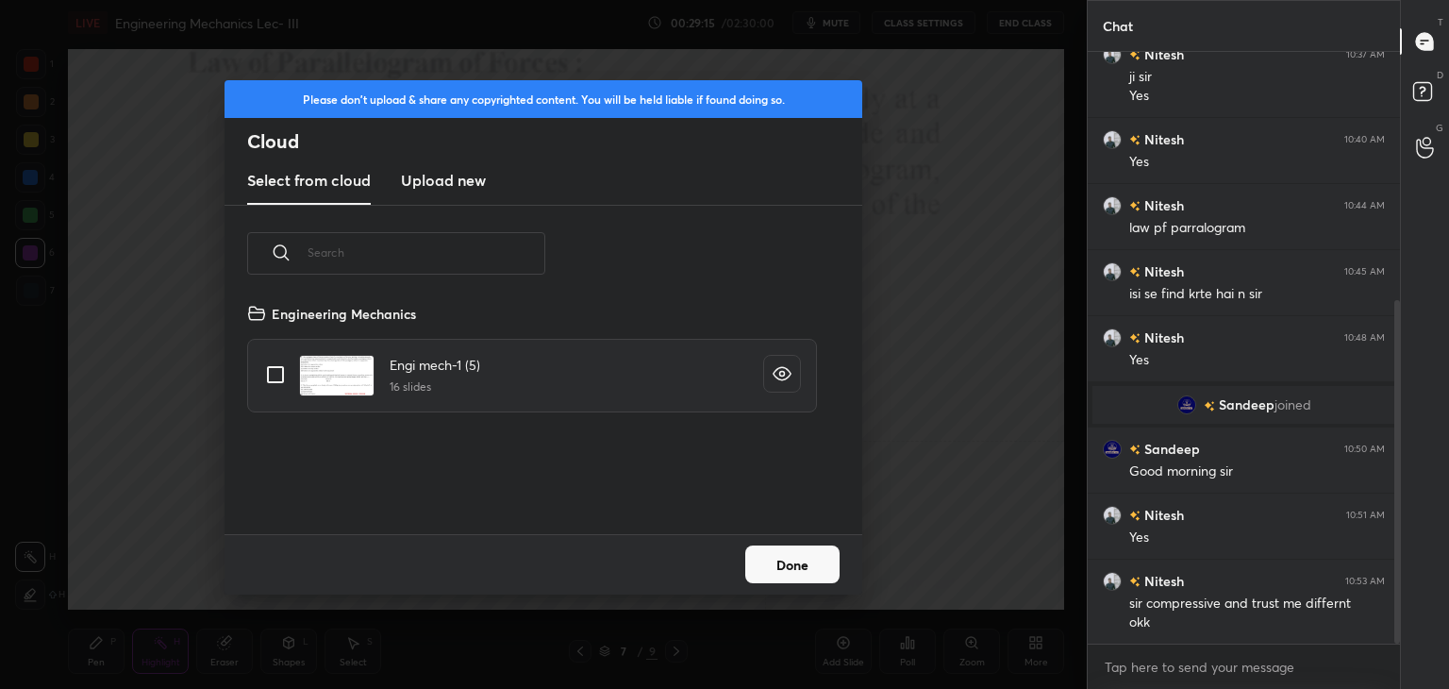
click at [445, 173] on h3 "Upload new" at bounding box center [443, 180] width 85 height 23
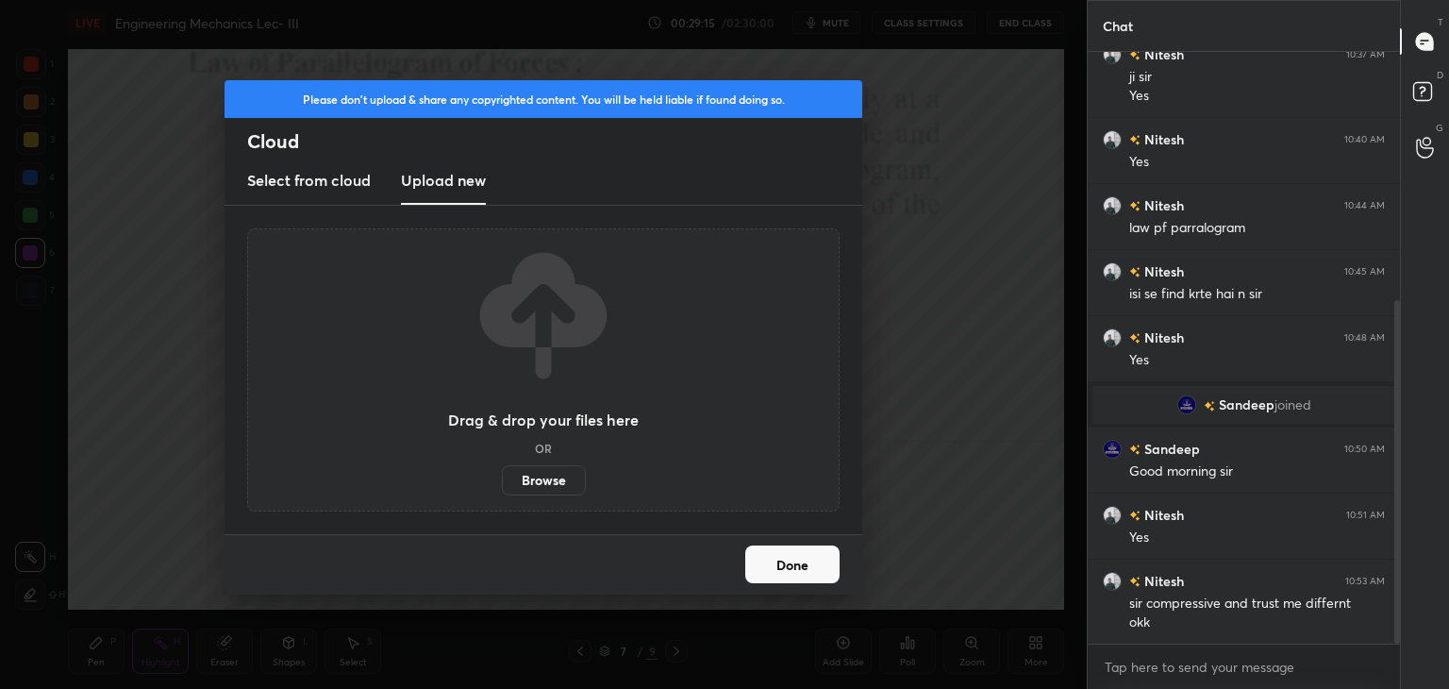
click at [548, 483] on label "Browse" at bounding box center [544, 480] width 84 height 30
click at [502, 483] on input "Browse" at bounding box center [502, 480] width 0 height 30
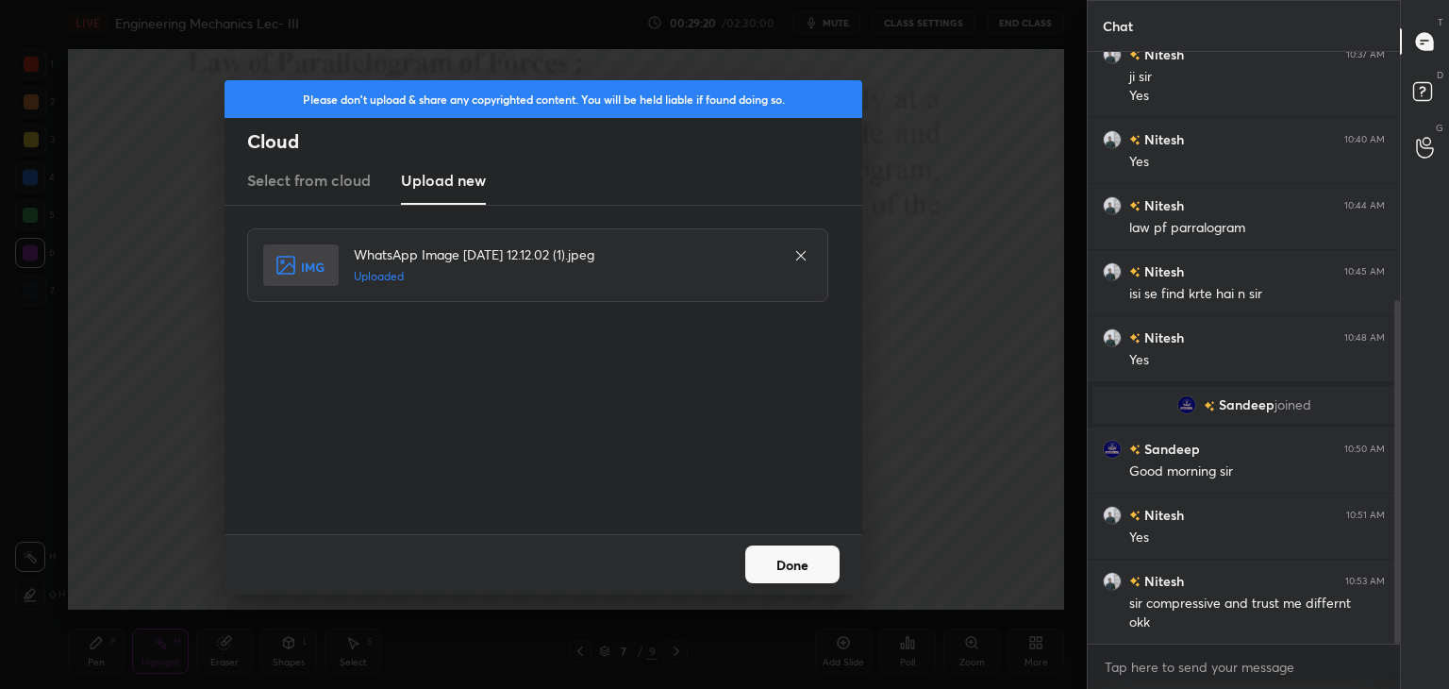
drag, startPoint x: 811, startPoint y: 564, endPoint x: 771, endPoint y: 549, distance: 43.3
click at [811, 564] on button "Done" at bounding box center [792, 564] width 94 height 38
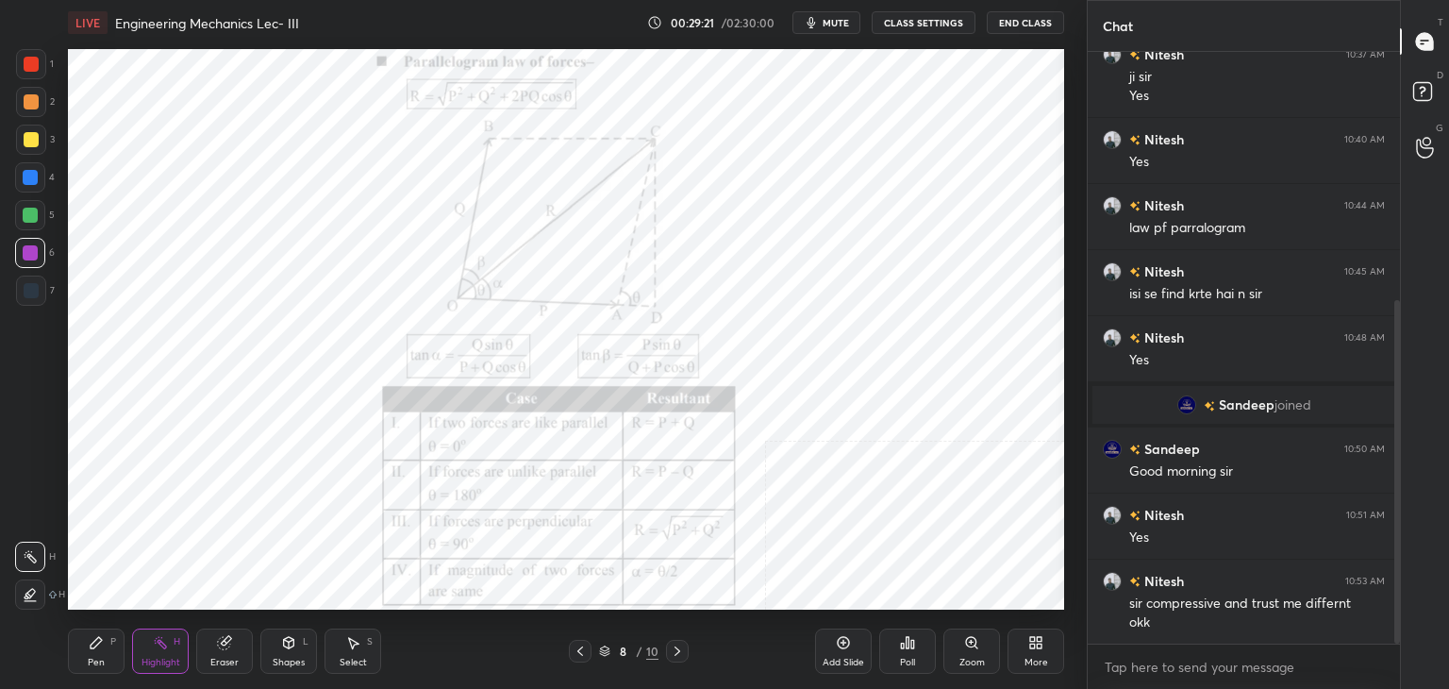
drag, startPoint x: 302, startPoint y: 643, endPoint x: 298, endPoint y: 634, distance: 10.2
click at [302, 641] on div "Shapes L" at bounding box center [288, 650] width 57 height 45
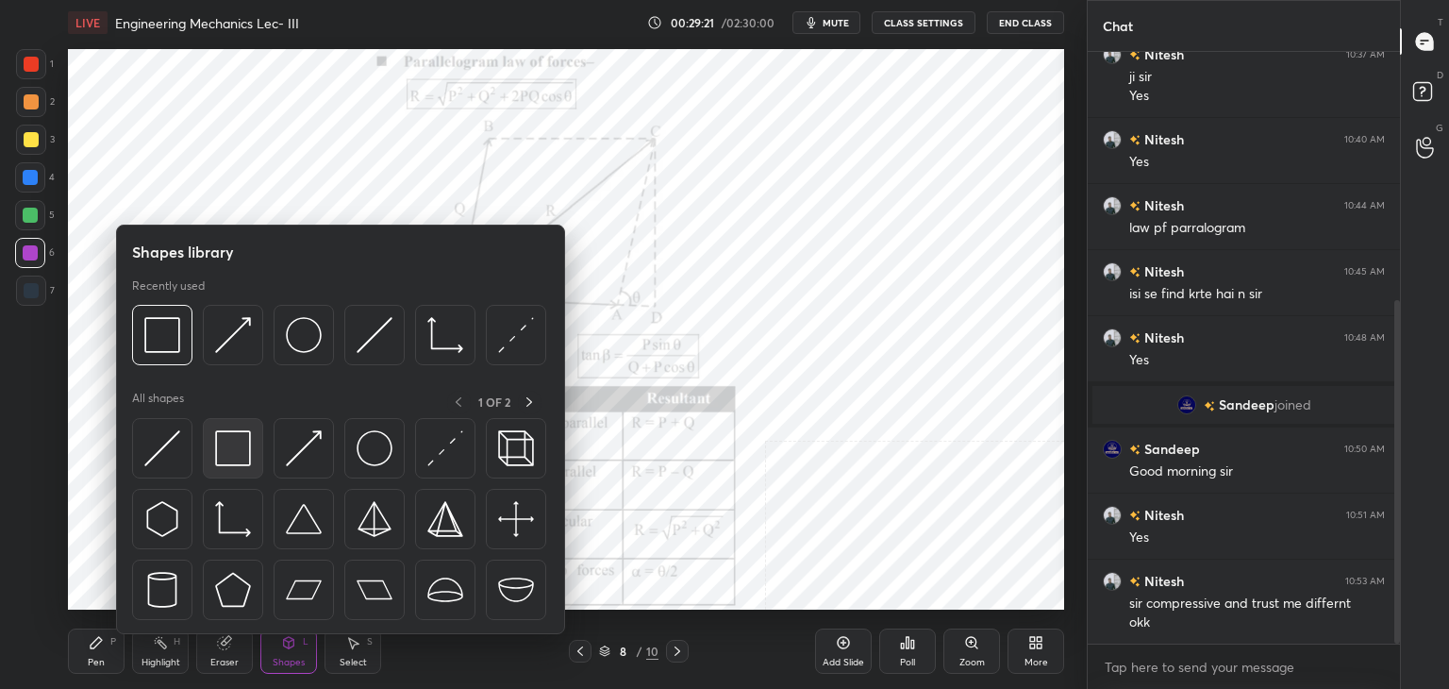
click at [230, 450] on img at bounding box center [233, 448] width 36 height 36
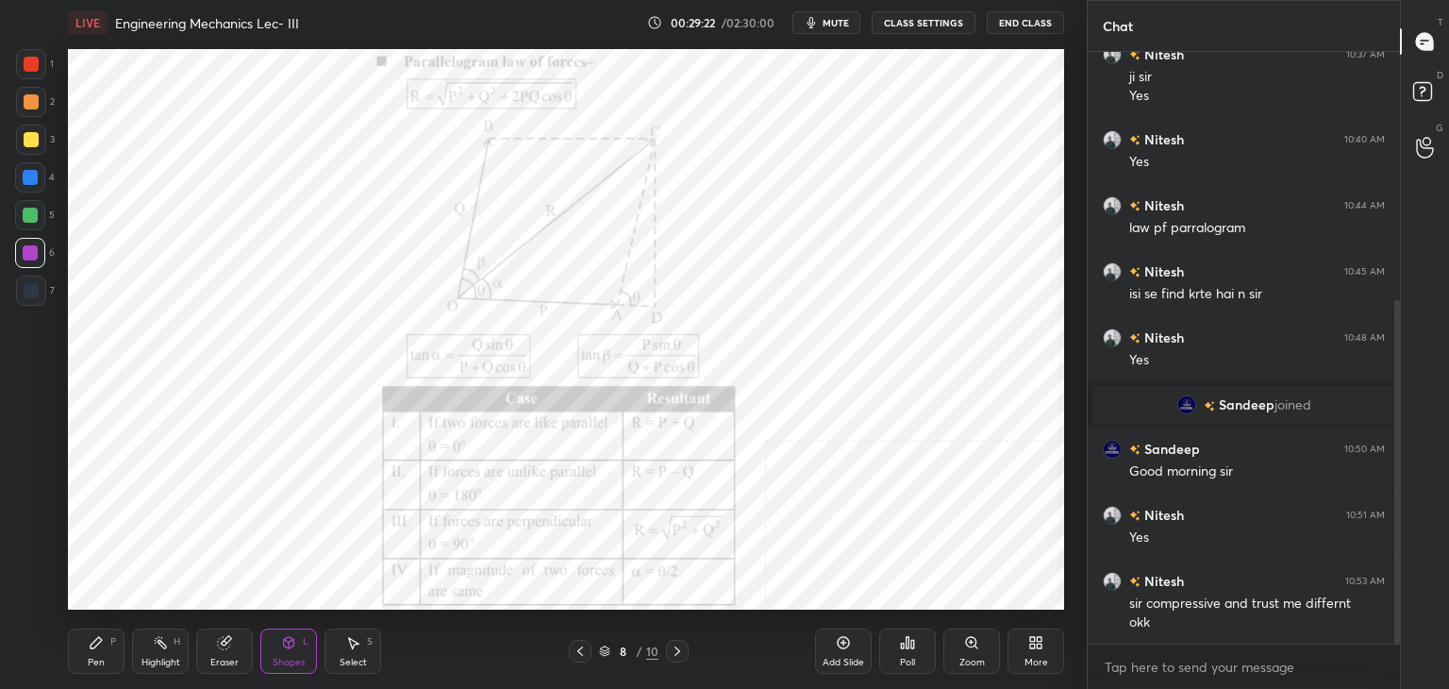
click at [34, 64] on div at bounding box center [31, 64] width 15 height 15
drag, startPoint x: 578, startPoint y: 644, endPoint x: 553, endPoint y: 642, distance: 25.5
click at [579, 647] on icon at bounding box center [580, 650] width 15 height 15
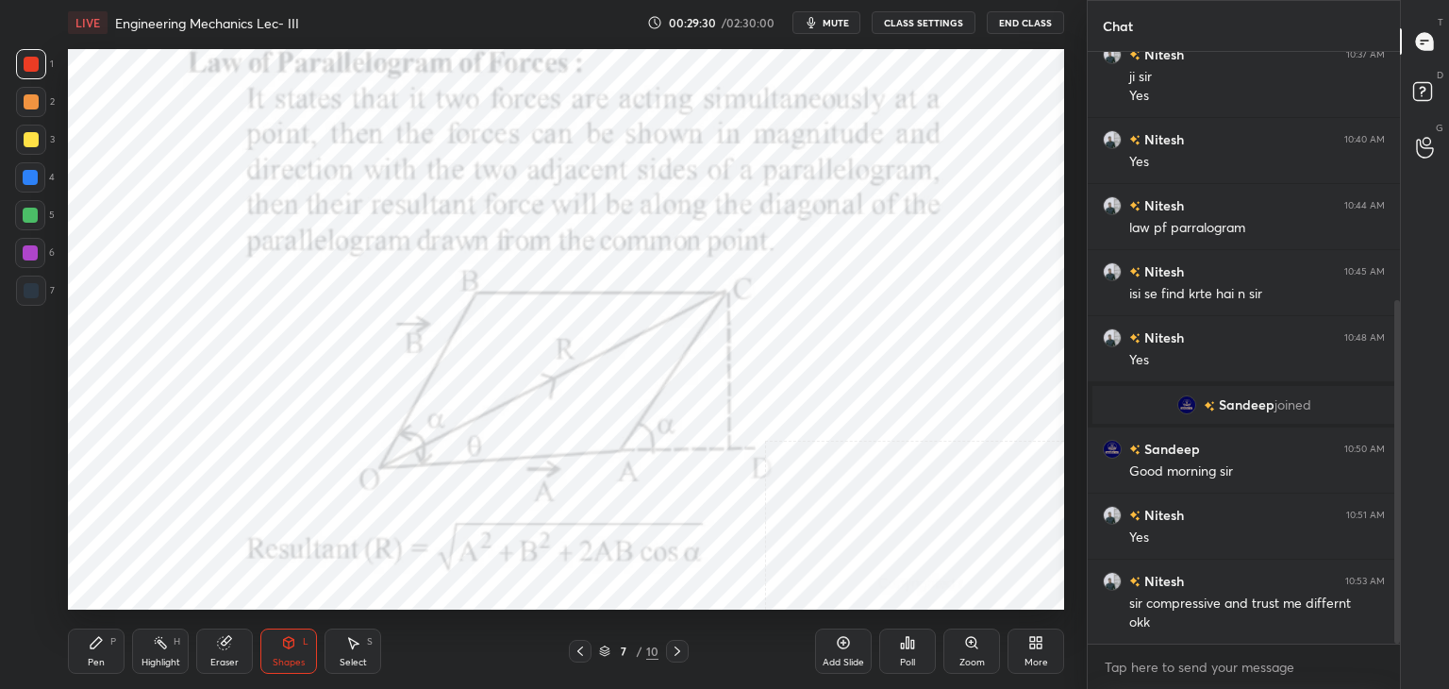
click at [164, 646] on rect at bounding box center [162, 643] width 9 height 9
click at [674, 640] on div at bounding box center [677, 650] width 23 height 23
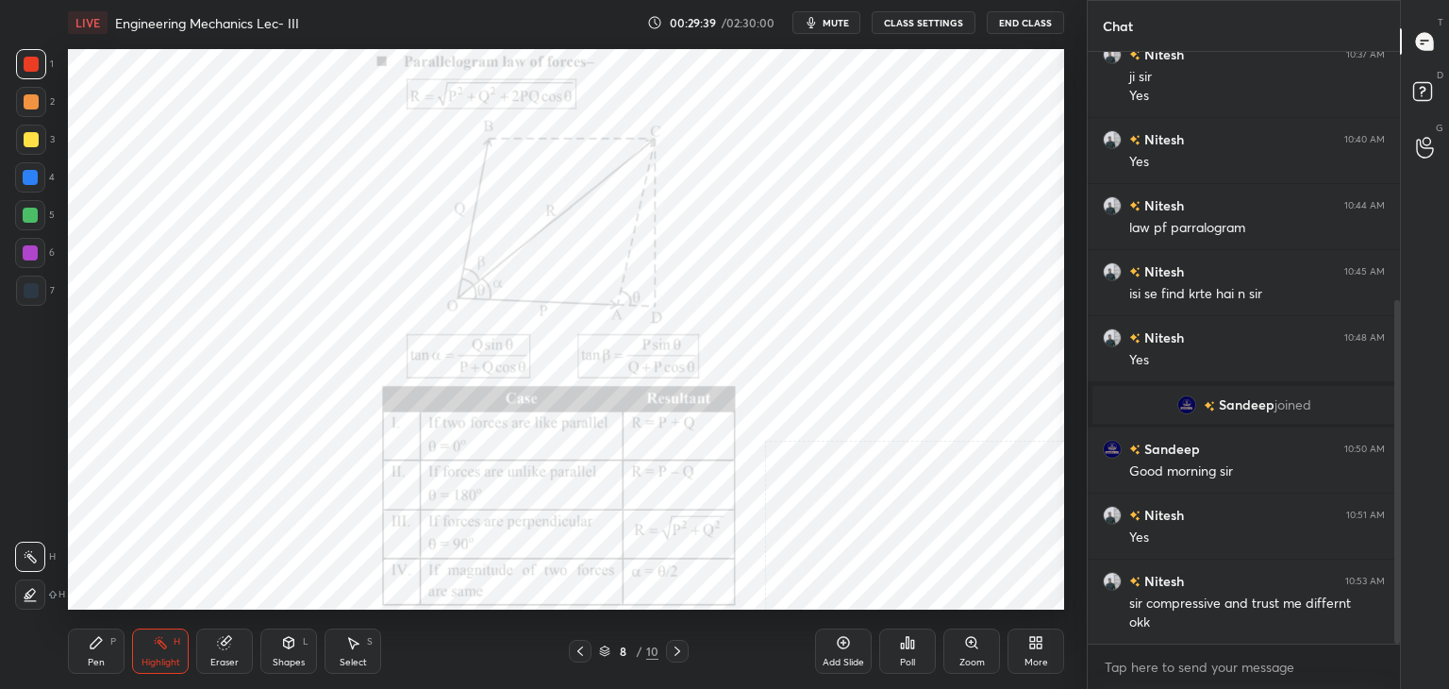
click at [579, 648] on icon at bounding box center [580, 650] width 15 height 15
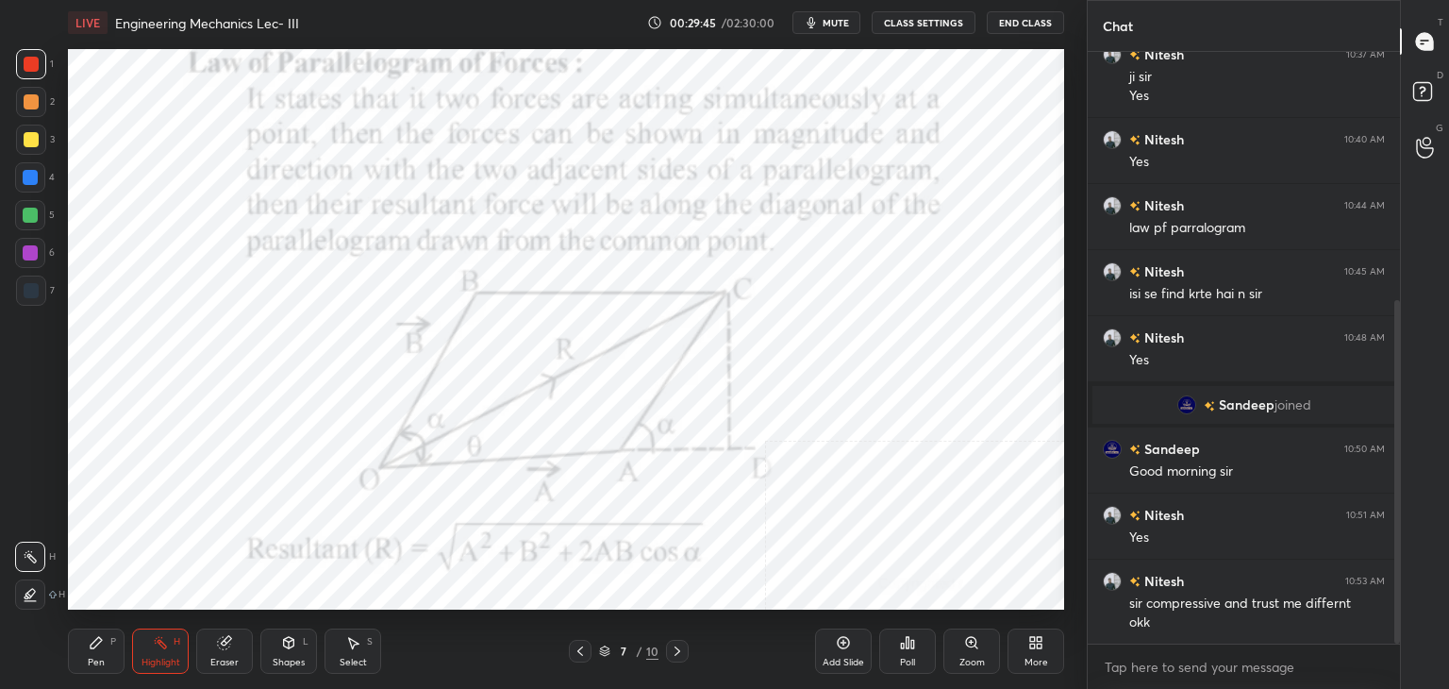
click at [673, 652] on icon at bounding box center [677, 650] width 15 height 15
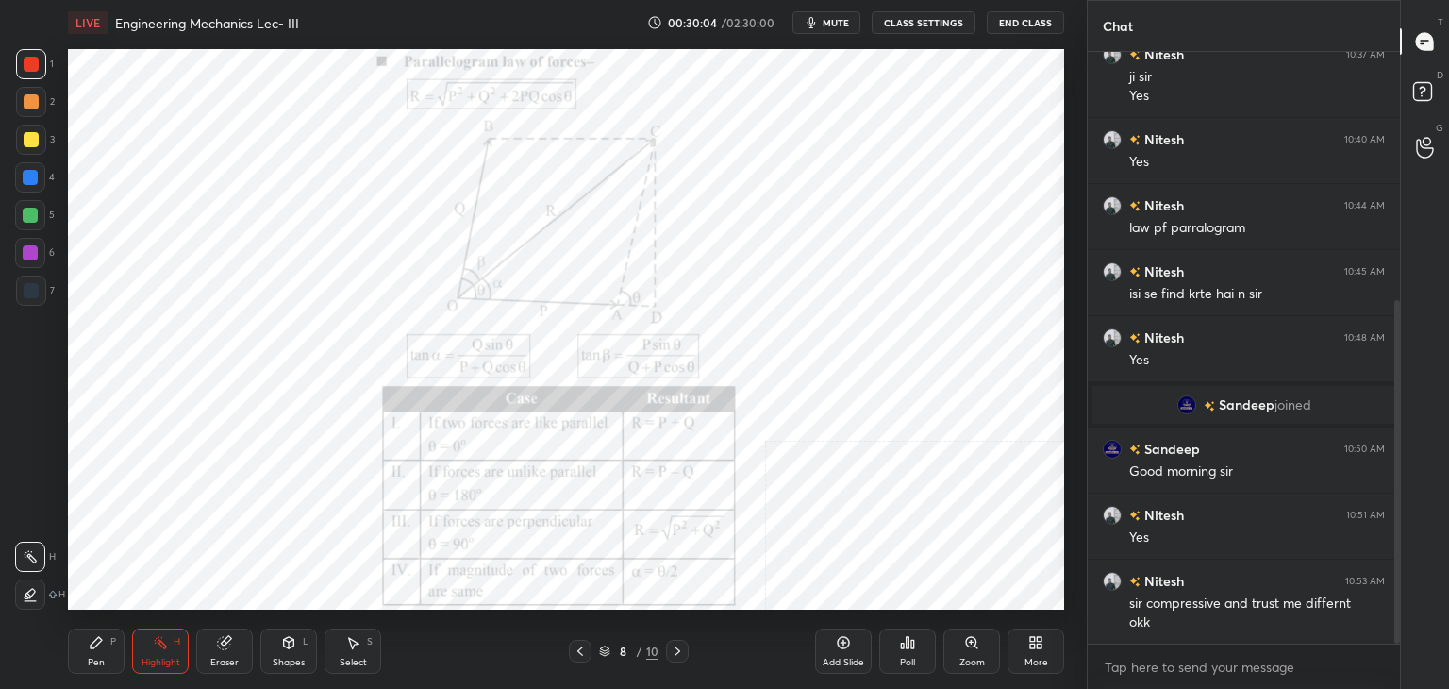
click at [296, 647] on div "Shapes L" at bounding box center [288, 650] width 57 height 45
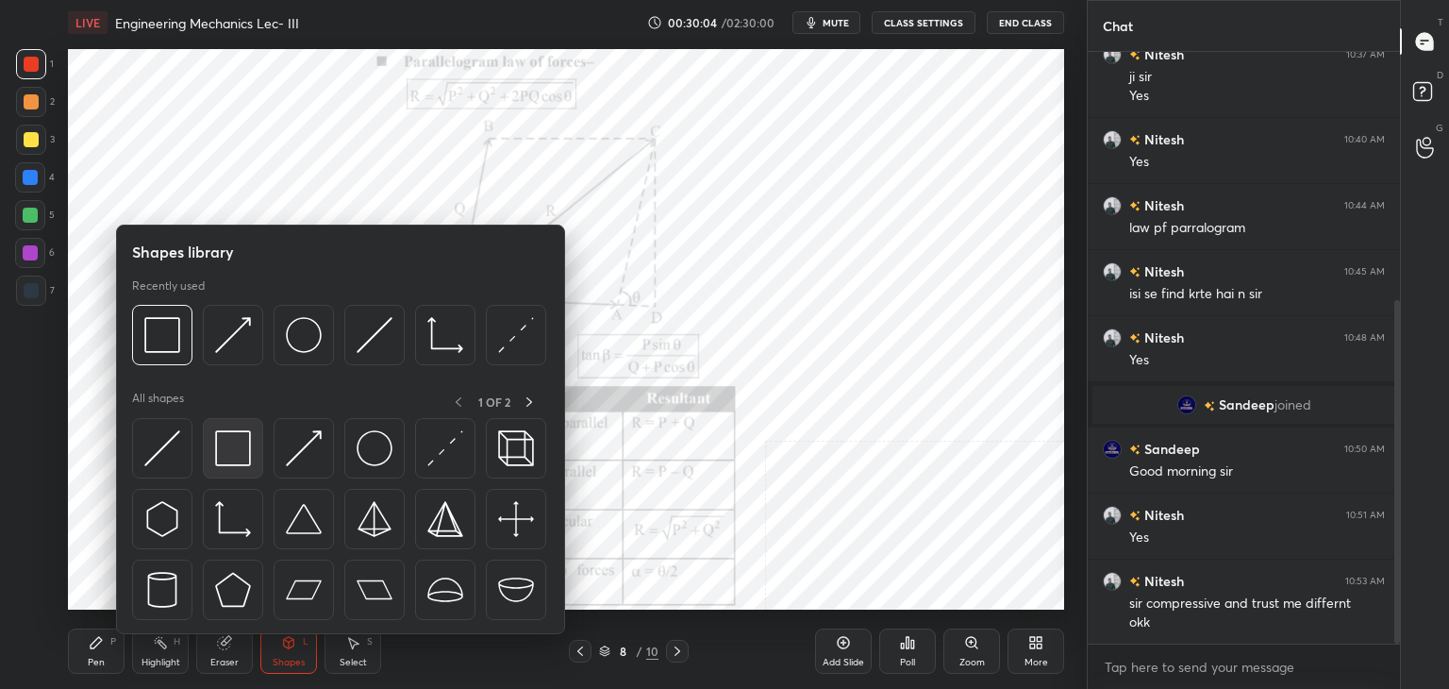
click at [255, 435] on div at bounding box center [233, 448] width 60 height 60
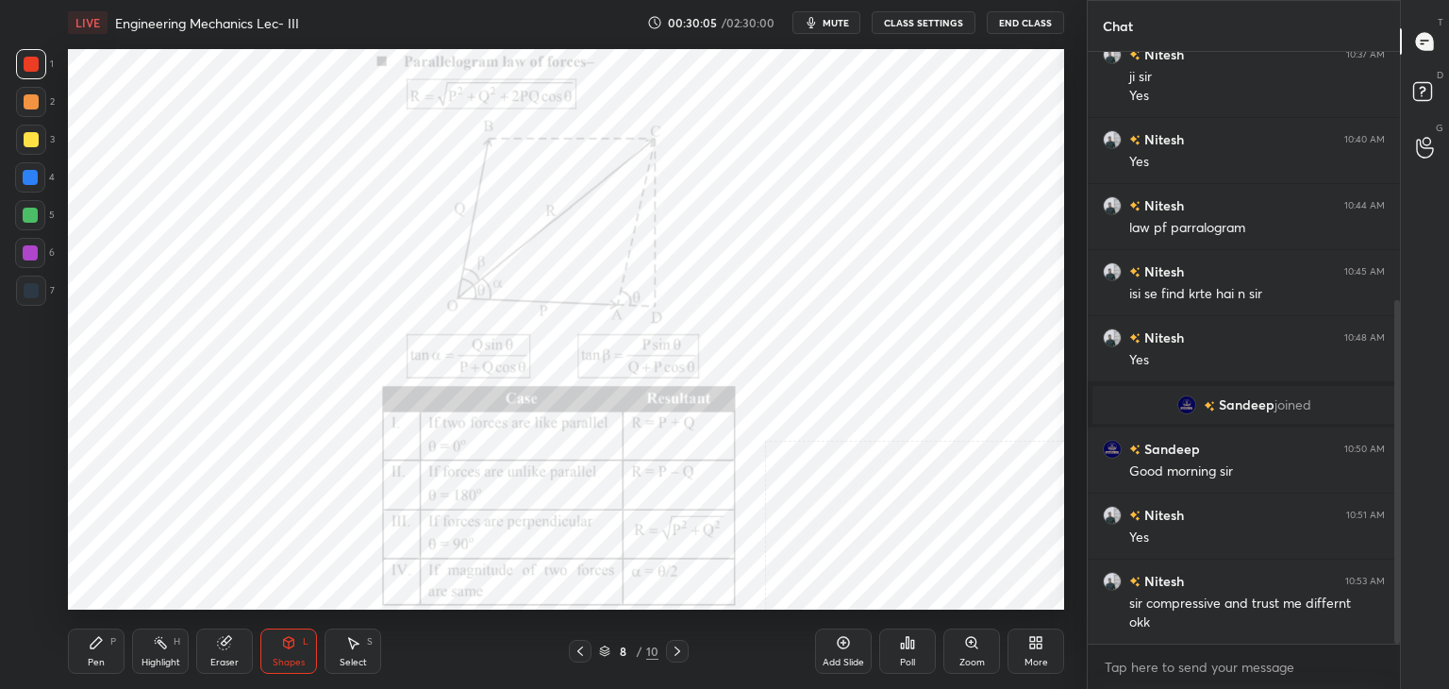
click at [26, 248] on div at bounding box center [30, 252] width 15 height 15
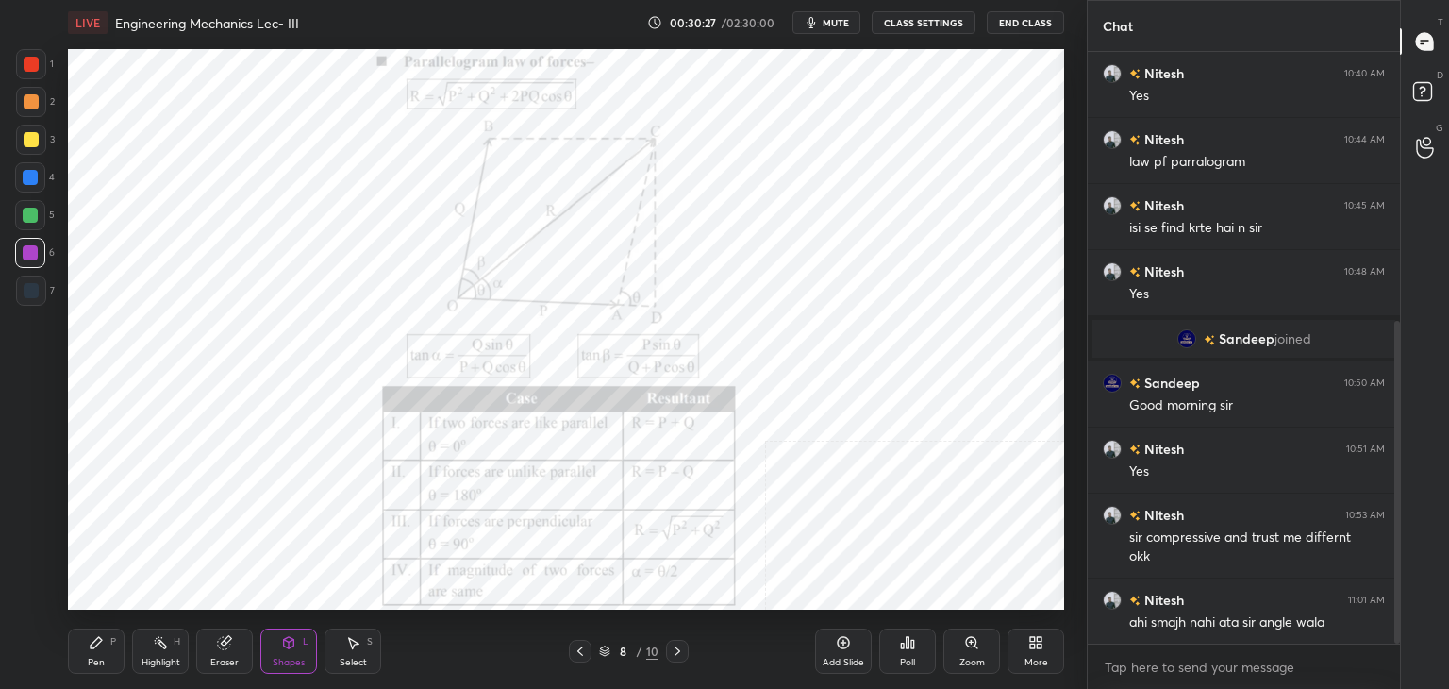
click at [581, 652] on icon at bounding box center [580, 650] width 15 height 15
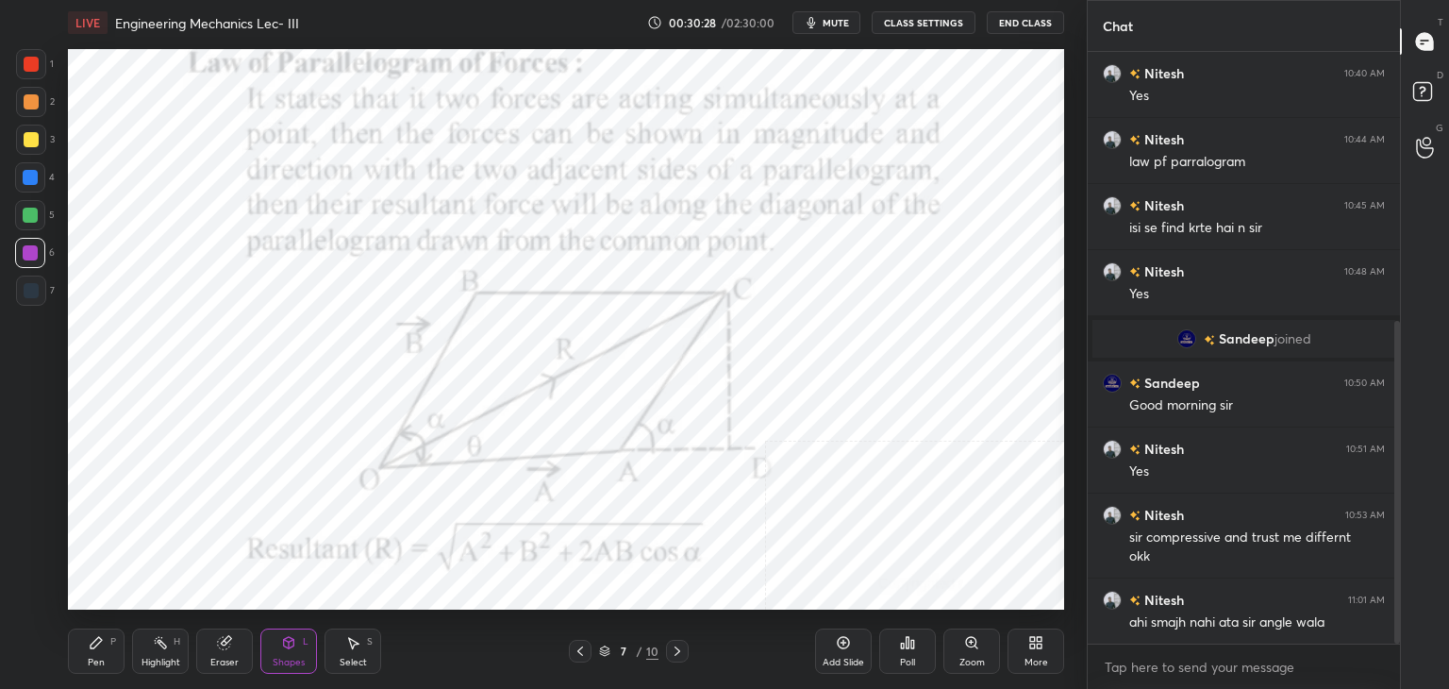
click at [151, 654] on div "Highlight H" at bounding box center [160, 650] width 57 height 45
drag, startPoint x: 676, startPoint y: 648, endPoint x: 672, endPoint y: 616, distance: 32.3
click at [675, 648] on icon at bounding box center [677, 650] width 15 height 15
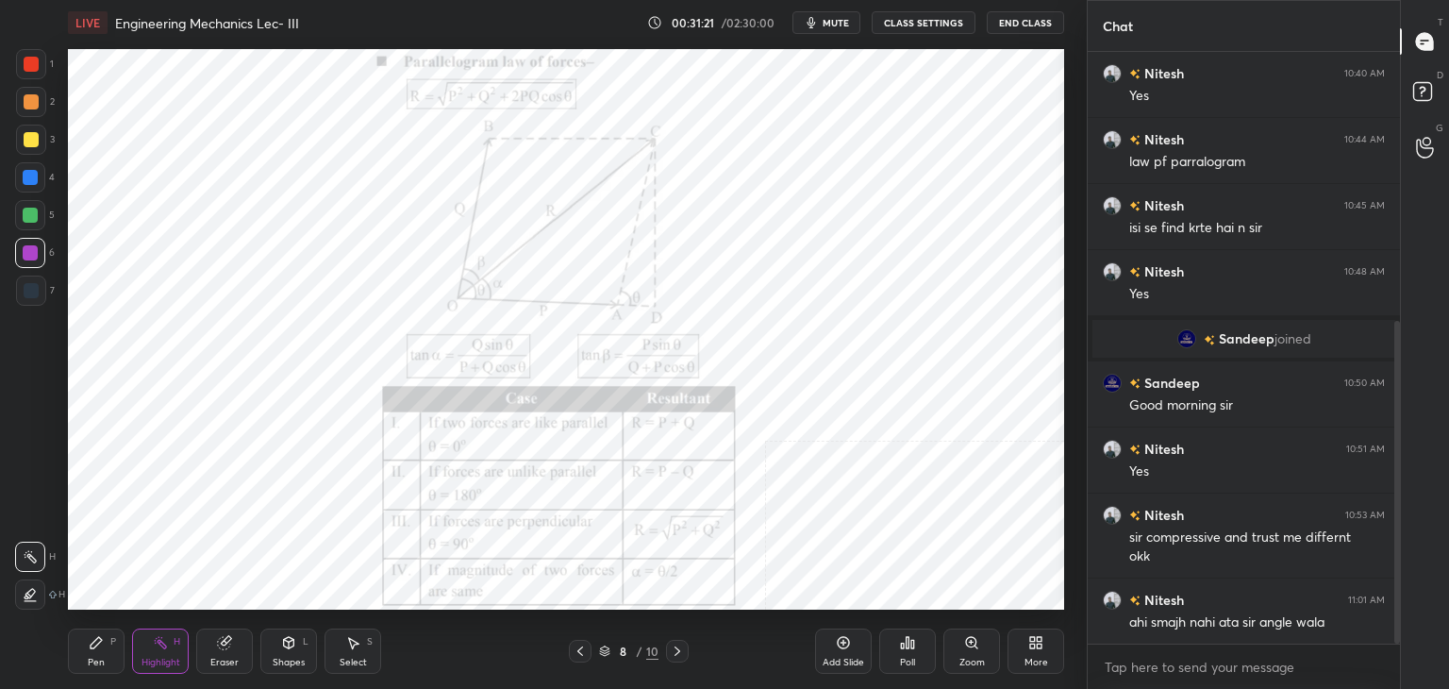
click at [279, 643] on div "Shapes L" at bounding box center [288, 650] width 57 height 45
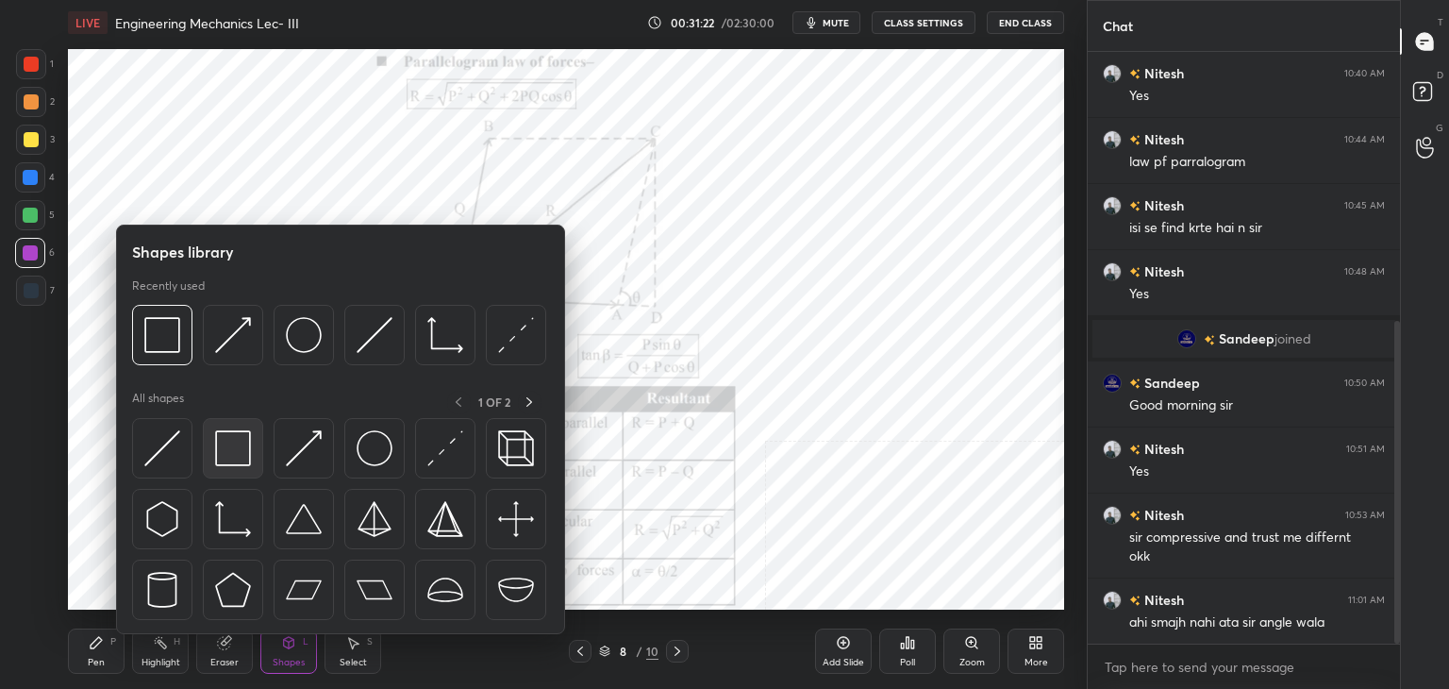
click at [244, 456] on img at bounding box center [233, 448] width 36 height 36
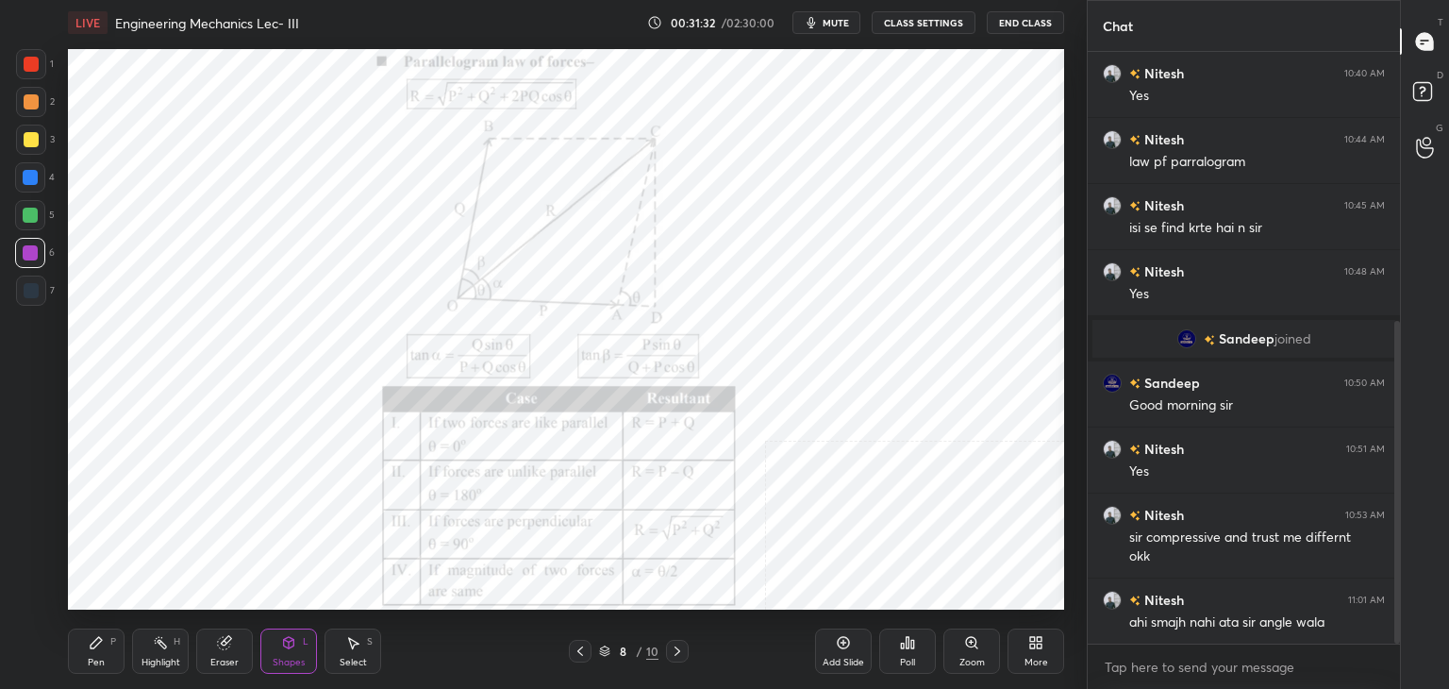
click at [33, 174] on div at bounding box center [30, 177] width 15 height 15
click at [173, 654] on div "Highlight H" at bounding box center [160, 650] width 57 height 45
click at [275, 642] on div "Shapes L" at bounding box center [288, 650] width 57 height 45
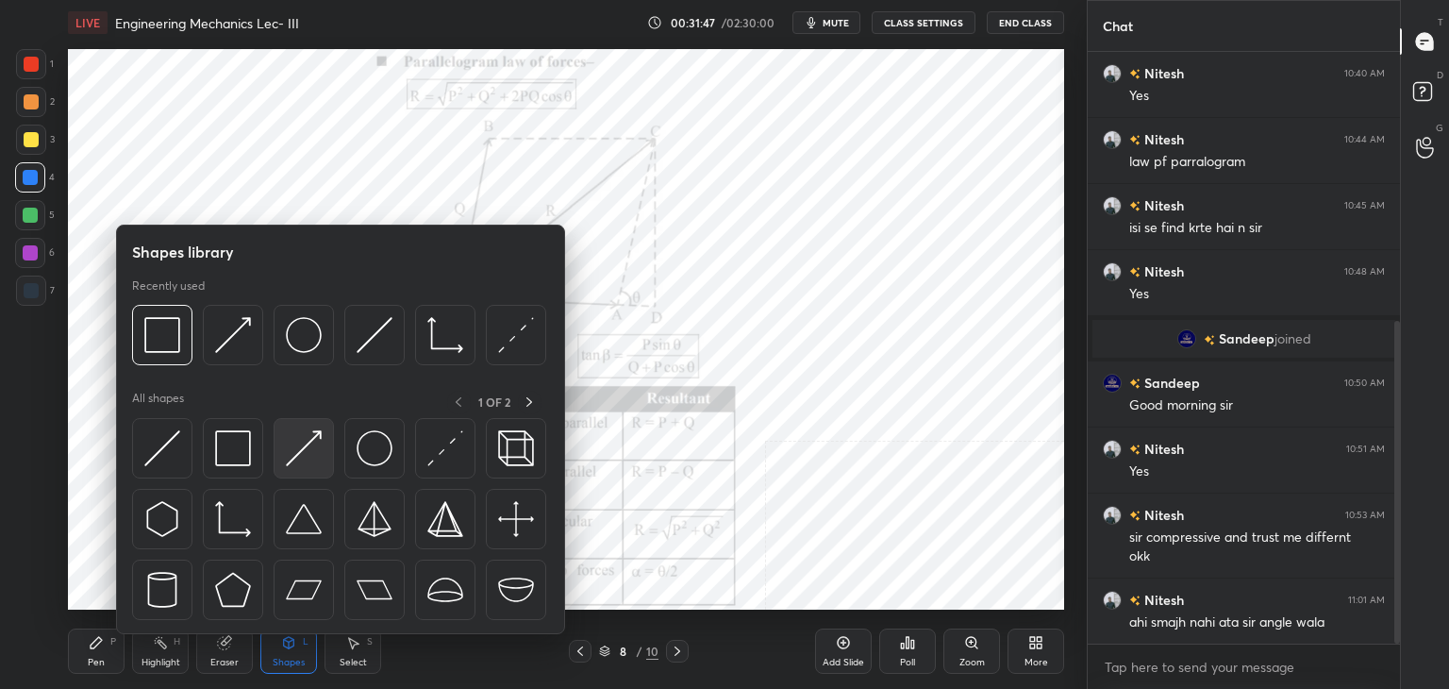
click at [284, 452] on div at bounding box center [304, 448] width 60 height 60
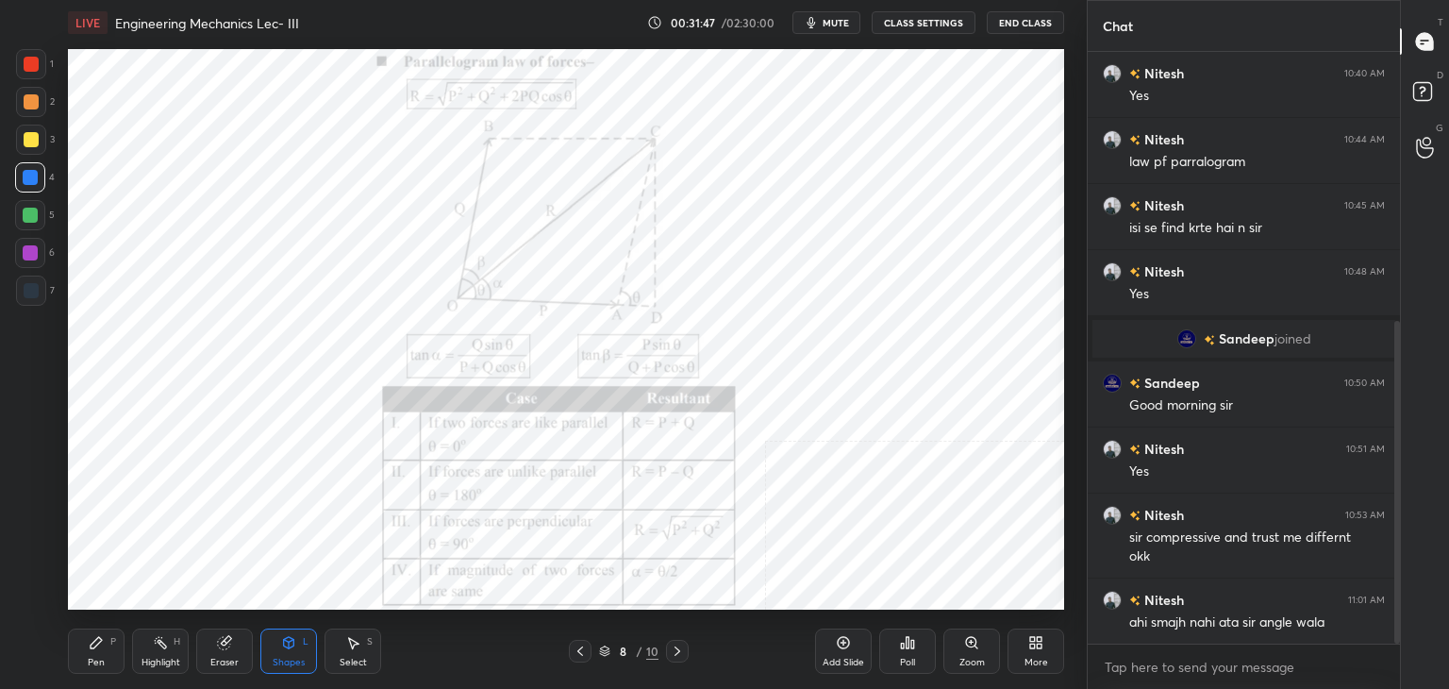
drag, startPoint x: 41, startPoint y: 290, endPoint x: 64, endPoint y: 279, distance: 25.3
click at [41, 290] on div at bounding box center [31, 290] width 30 height 30
click at [26, 177] on div at bounding box center [30, 177] width 15 height 15
click at [115, 639] on div "P" at bounding box center [113, 641] width 6 height 9
click at [156, 652] on div "Highlight H" at bounding box center [160, 650] width 57 height 45
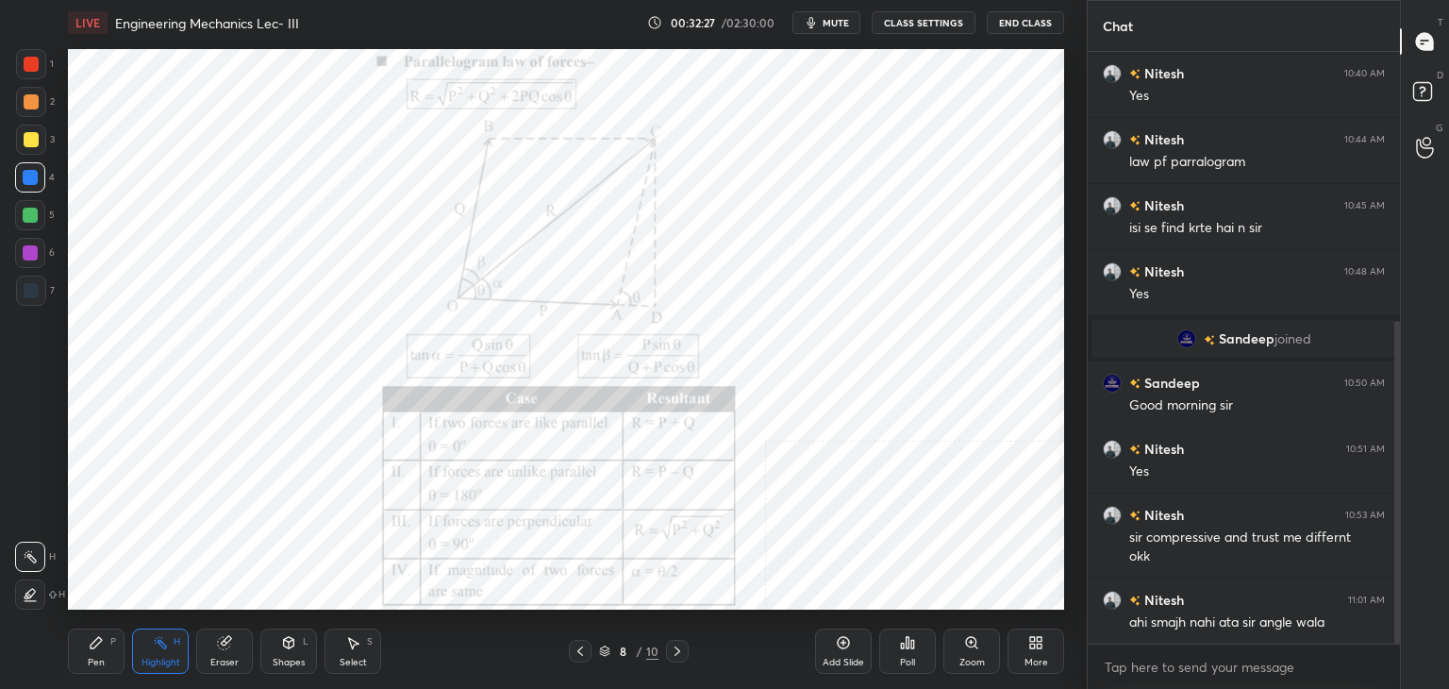
click at [290, 657] on div "Shapes" at bounding box center [289, 661] width 32 height 9
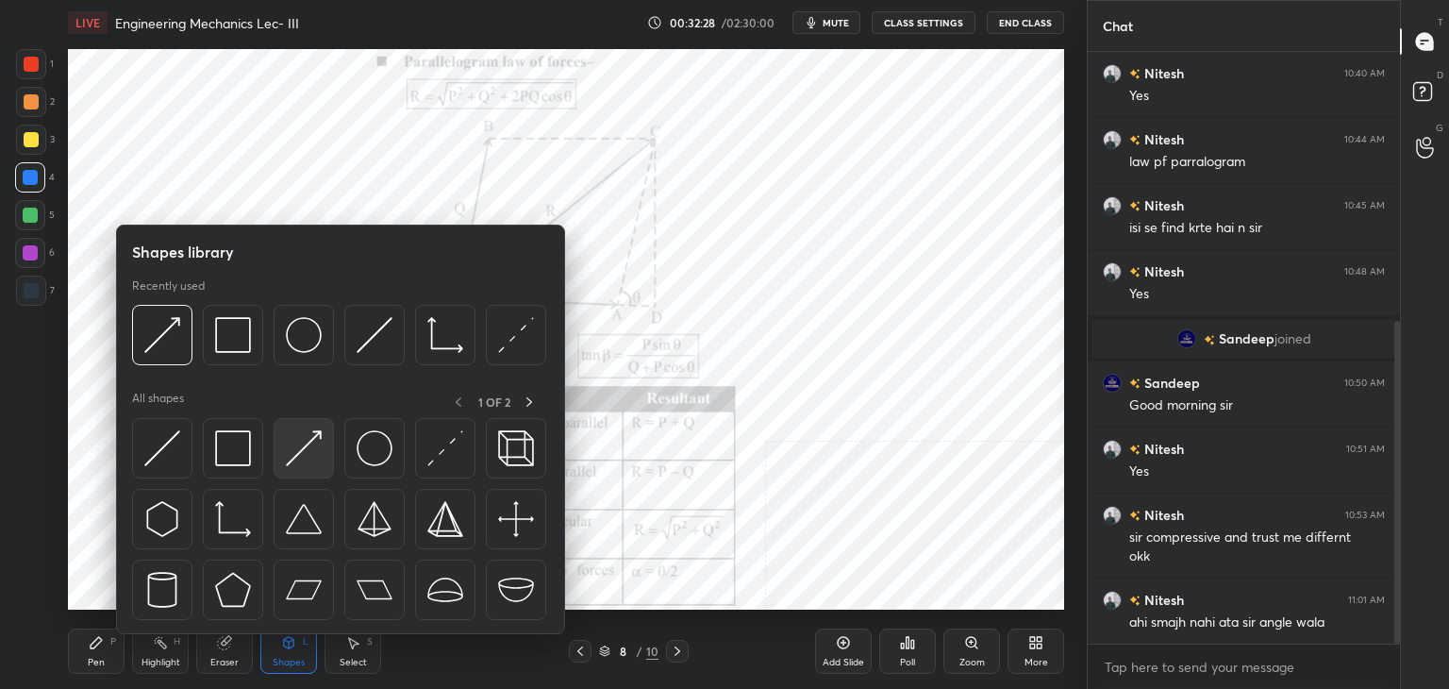
click at [306, 443] on img at bounding box center [304, 448] width 36 height 36
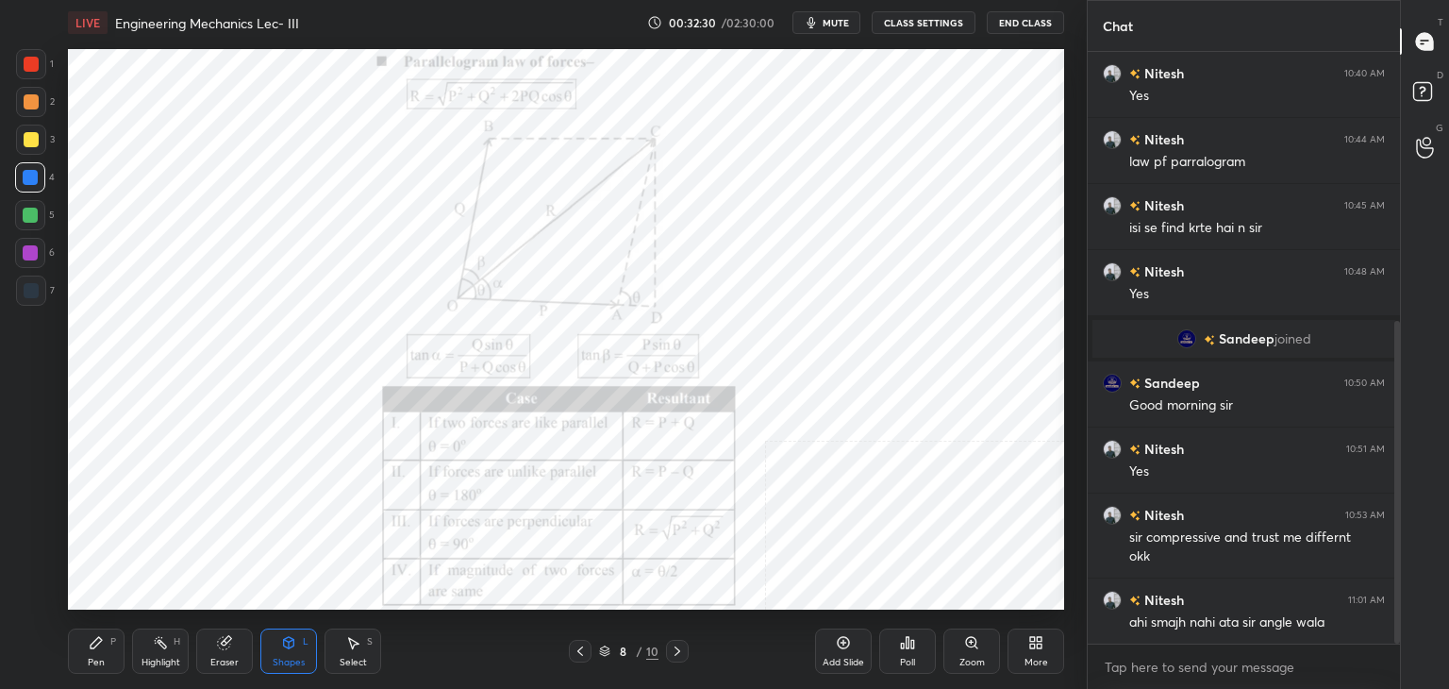
click at [41, 286] on div at bounding box center [31, 290] width 30 height 30
drag, startPoint x: 82, startPoint y: 660, endPoint x: 116, endPoint y: 623, distance: 50.1
click at [84, 660] on div "Pen P" at bounding box center [96, 650] width 57 height 45
drag, startPoint x: 354, startPoint y: 653, endPoint x: 376, endPoint y: 619, distance: 40.8
click at [351, 652] on div "Select S" at bounding box center [352, 650] width 57 height 45
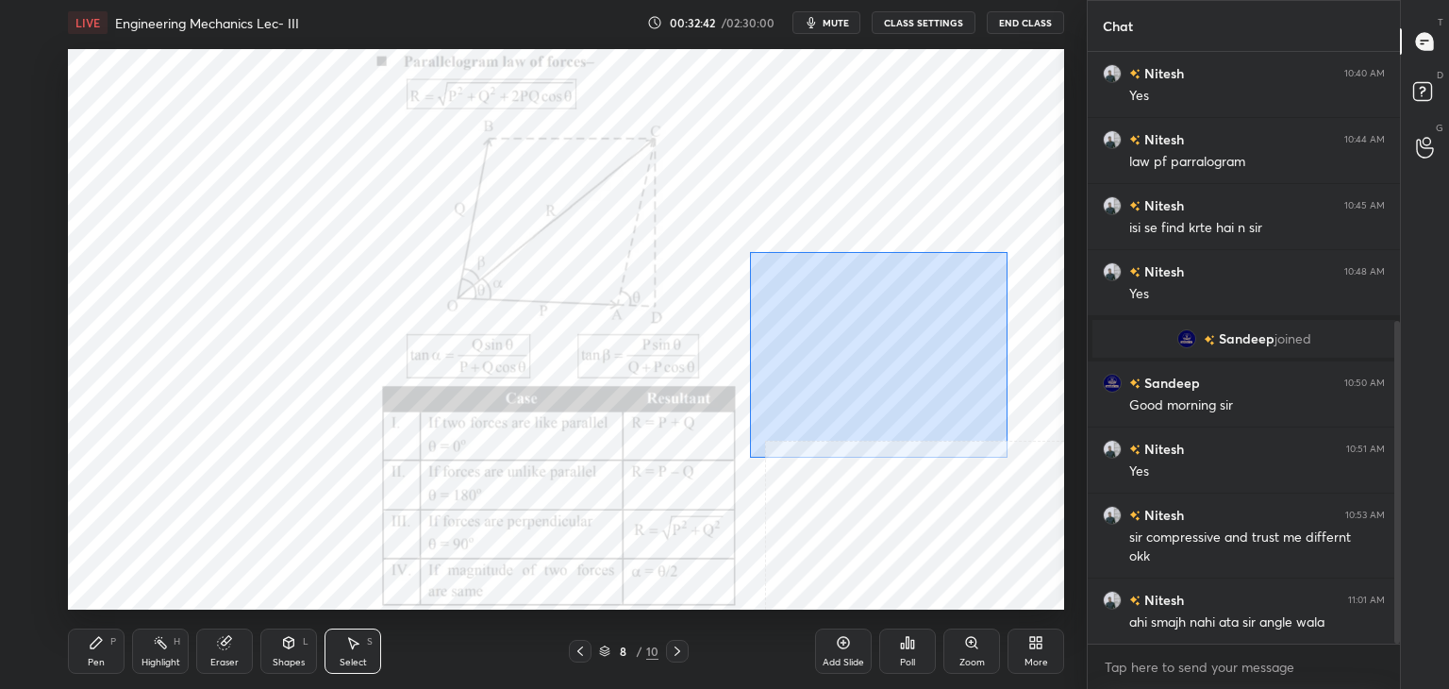
drag, startPoint x: 753, startPoint y: 255, endPoint x: 1043, endPoint y: 466, distance: 359.2
click at [1043, 472] on div "0 ° Undo Copy Duplicate Duplicate to new slide Delete" at bounding box center [566, 329] width 996 height 560
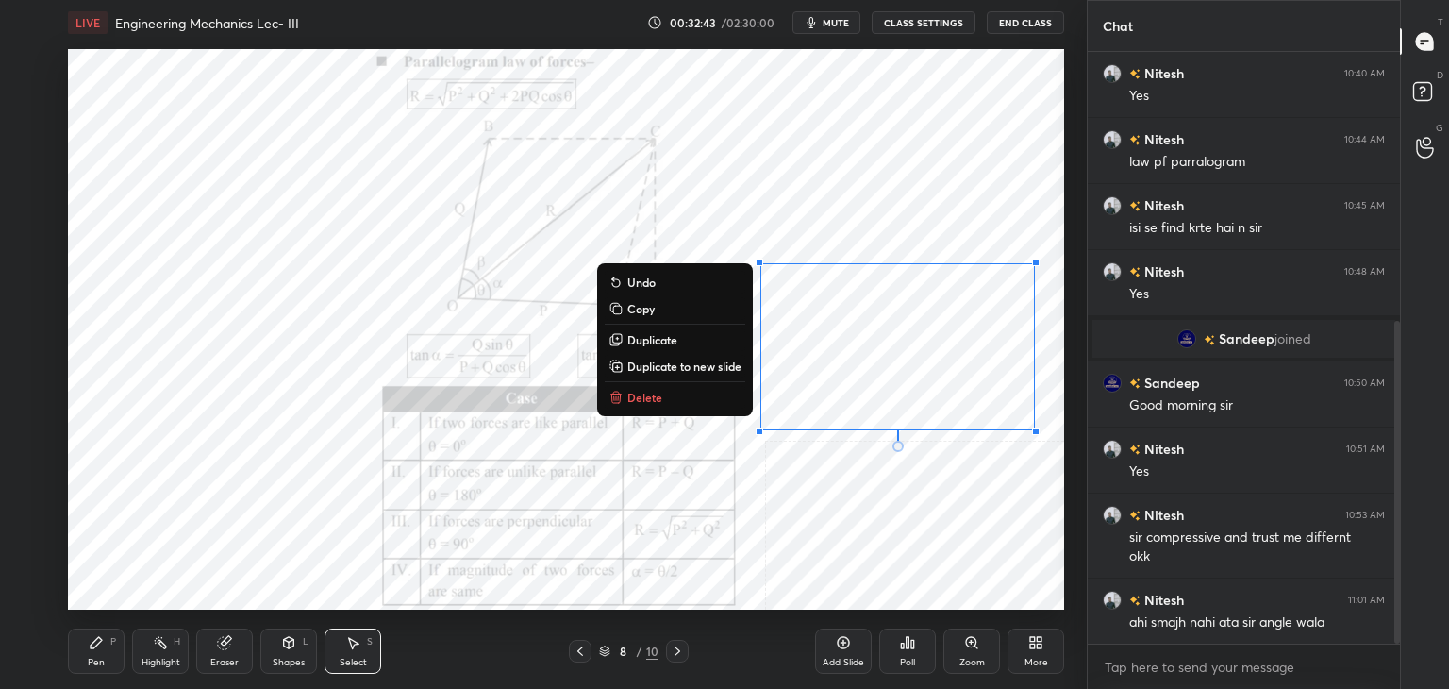
drag, startPoint x: 656, startPoint y: 390, endPoint x: 654, endPoint y: 401, distance: 11.7
click at [656, 391] on p "Delete" at bounding box center [644, 397] width 35 height 15
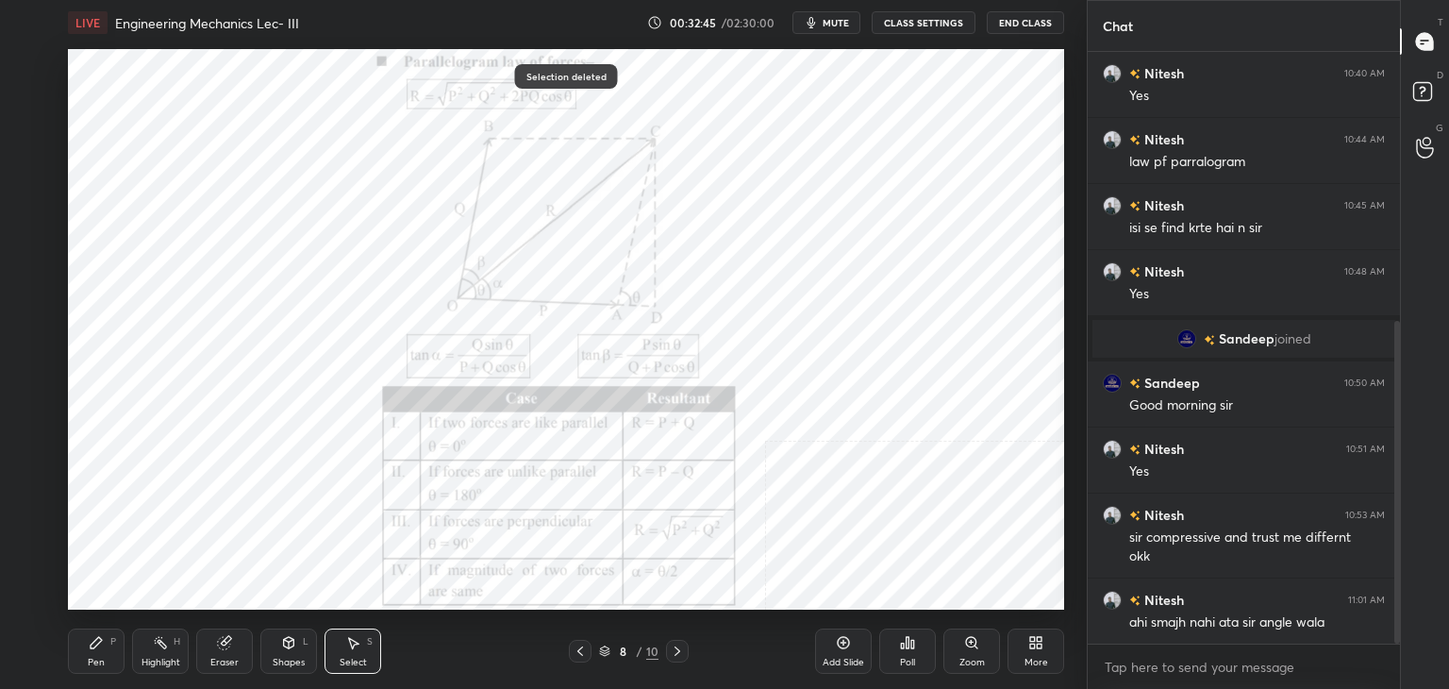
drag, startPoint x: 162, startPoint y: 654, endPoint x: 225, endPoint y: 613, distance: 75.1
click at [163, 654] on div "Highlight H" at bounding box center [160, 650] width 57 height 45
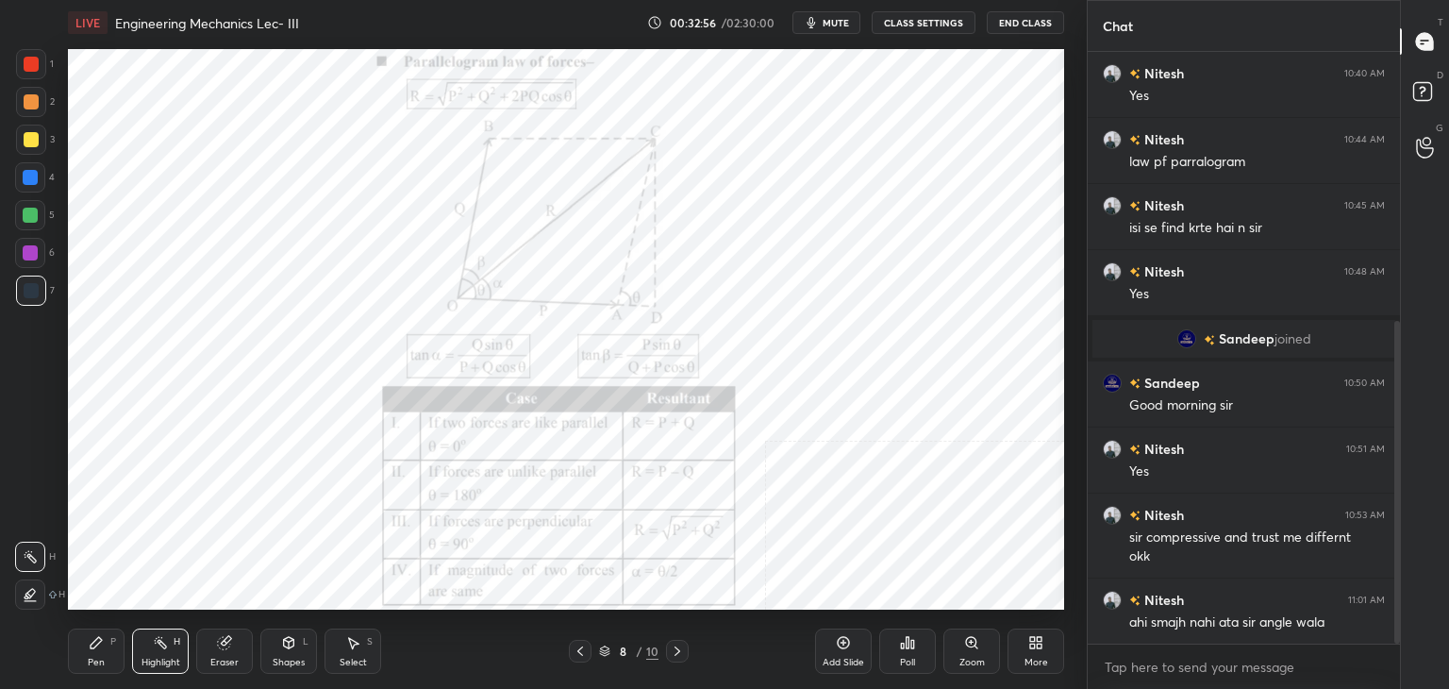
click at [72, 648] on div "Pen P" at bounding box center [96, 650] width 57 height 45
click at [362, 651] on div "Select S" at bounding box center [352, 650] width 57 height 45
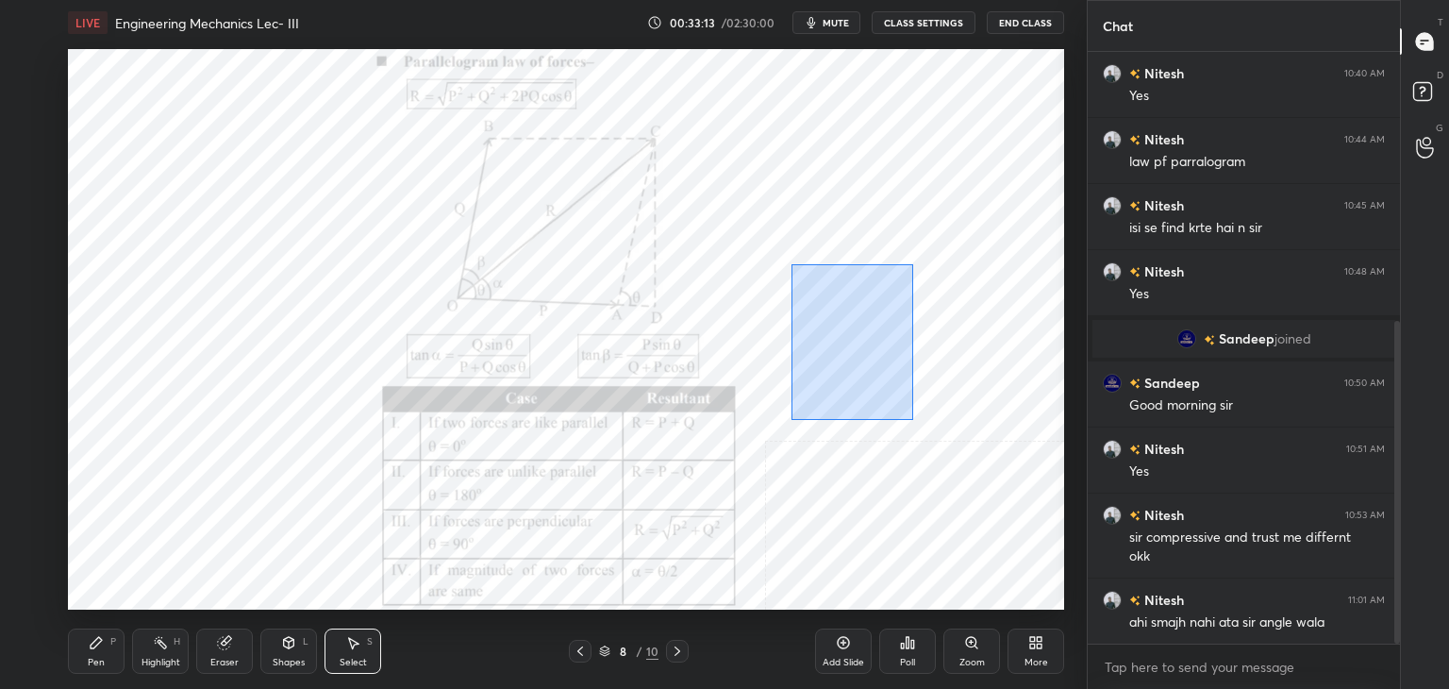
drag, startPoint x: 796, startPoint y: 297, endPoint x: 921, endPoint y: 415, distance: 172.1
click at [924, 419] on div "0 ° Undo Copy Duplicate Duplicate to new slide Delete" at bounding box center [566, 329] width 996 height 560
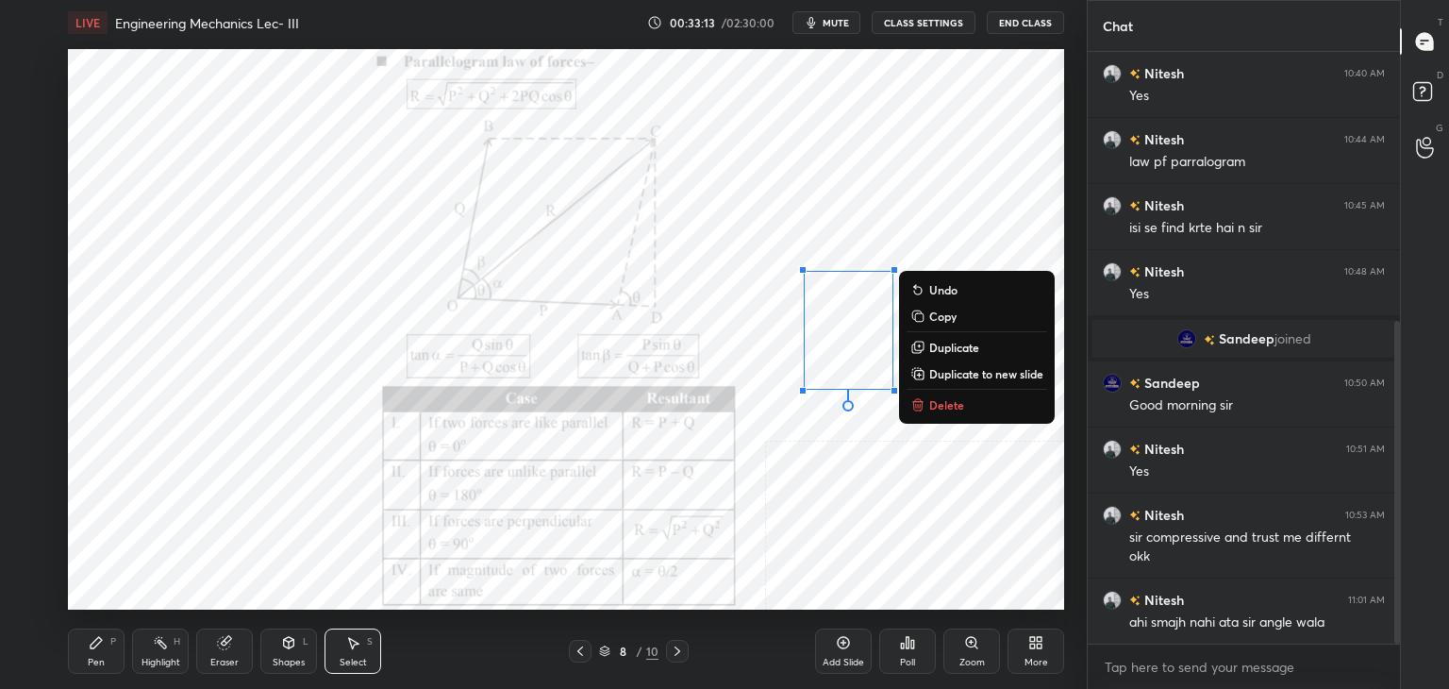
drag, startPoint x: 954, startPoint y: 406, endPoint x: 944, endPoint y: 407, distance: 9.5
click at [952, 406] on p "Delete" at bounding box center [946, 404] width 35 height 15
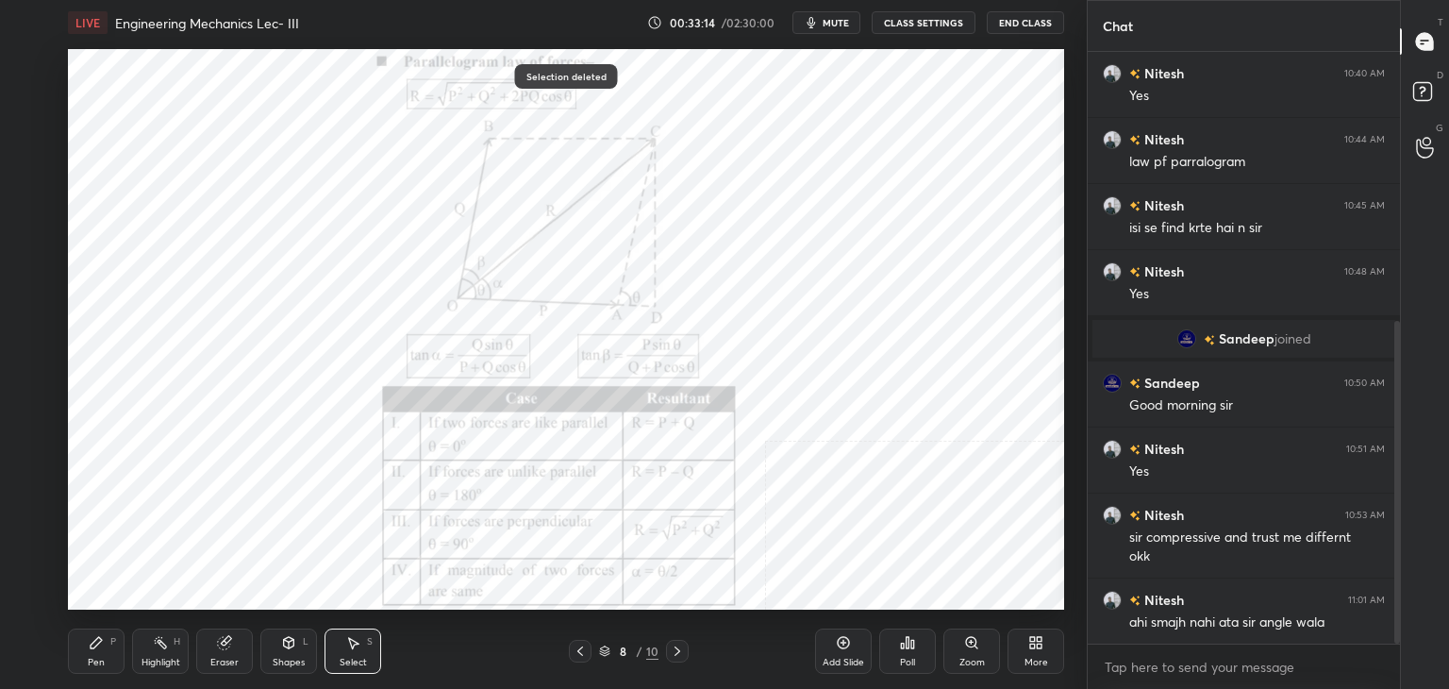
click at [102, 648] on icon at bounding box center [96, 642] width 15 height 15
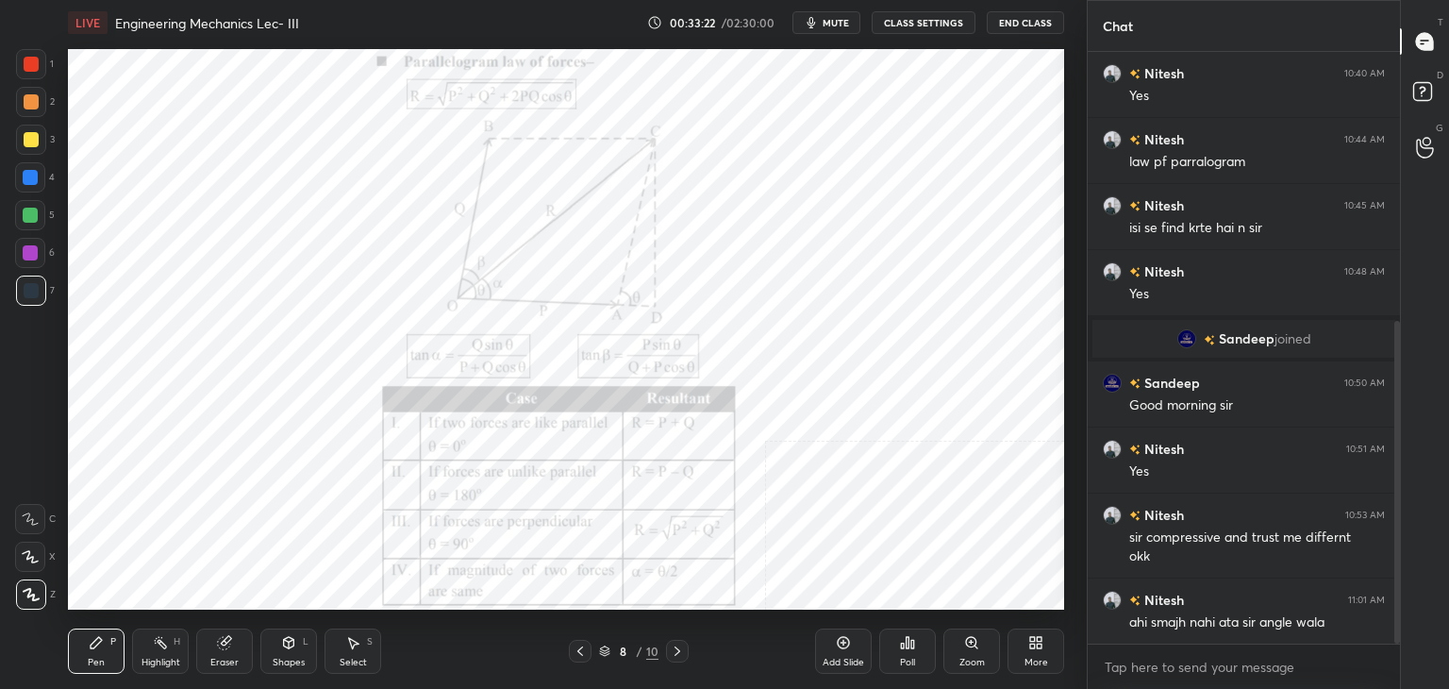
drag, startPoint x: 351, startPoint y: 641, endPoint x: 387, endPoint y: 615, distance: 44.5
click at [351, 642] on icon at bounding box center [354, 643] width 10 height 11
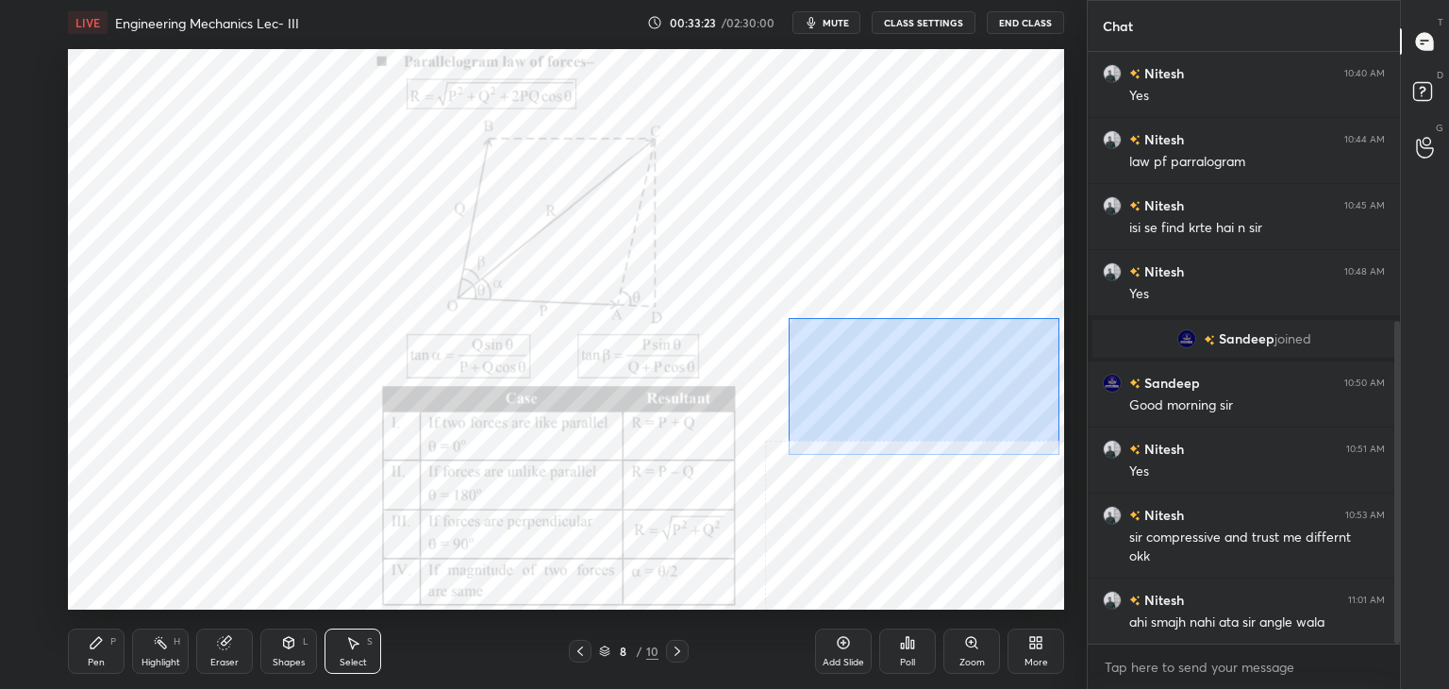
drag, startPoint x: 789, startPoint y: 326, endPoint x: 1036, endPoint y: 438, distance: 270.2
click at [1054, 454] on div "0 ° Undo Copy Duplicate Duplicate to new slide Delete" at bounding box center [566, 329] width 996 height 560
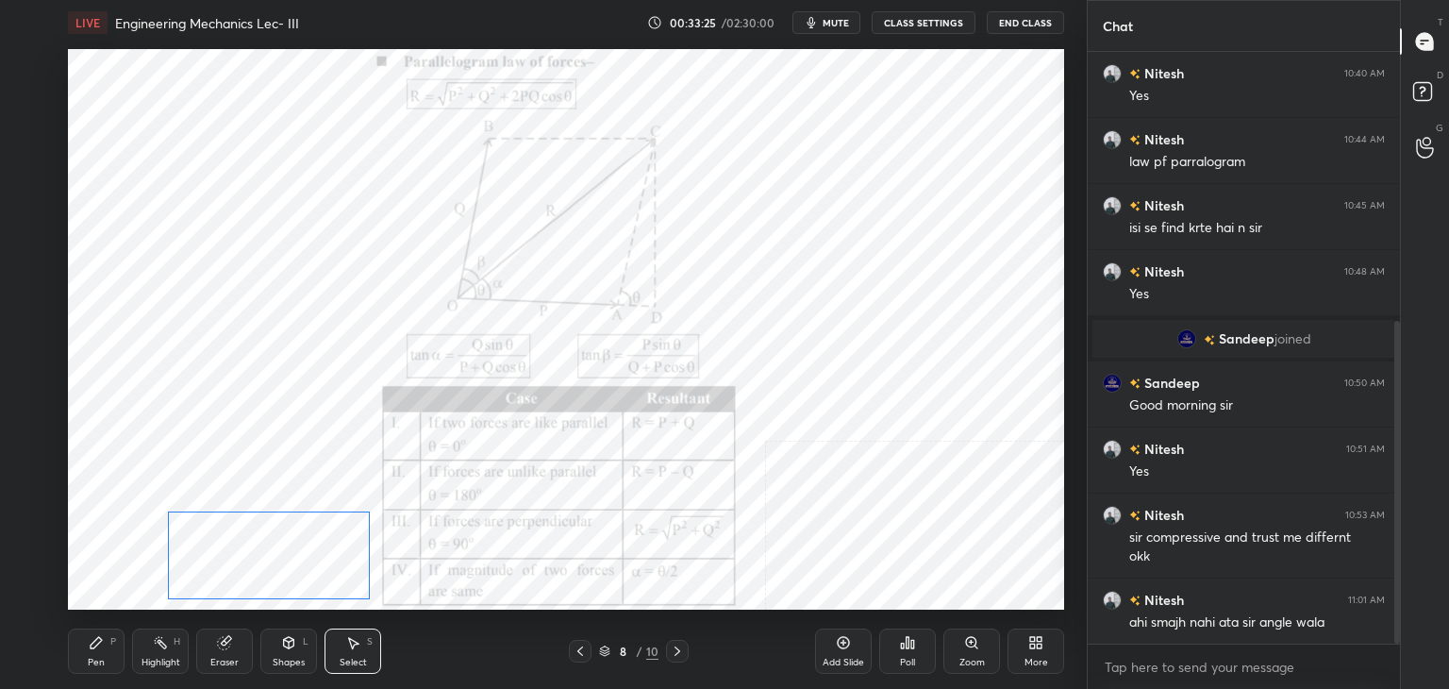
drag, startPoint x: 932, startPoint y: 399, endPoint x: 236, endPoint y: 563, distance: 715.1
click at [308, 571] on div "0 ° Undo Copy Duplicate Duplicate to new slide Delete" at bounding box center [566, 329] width 996 height 560
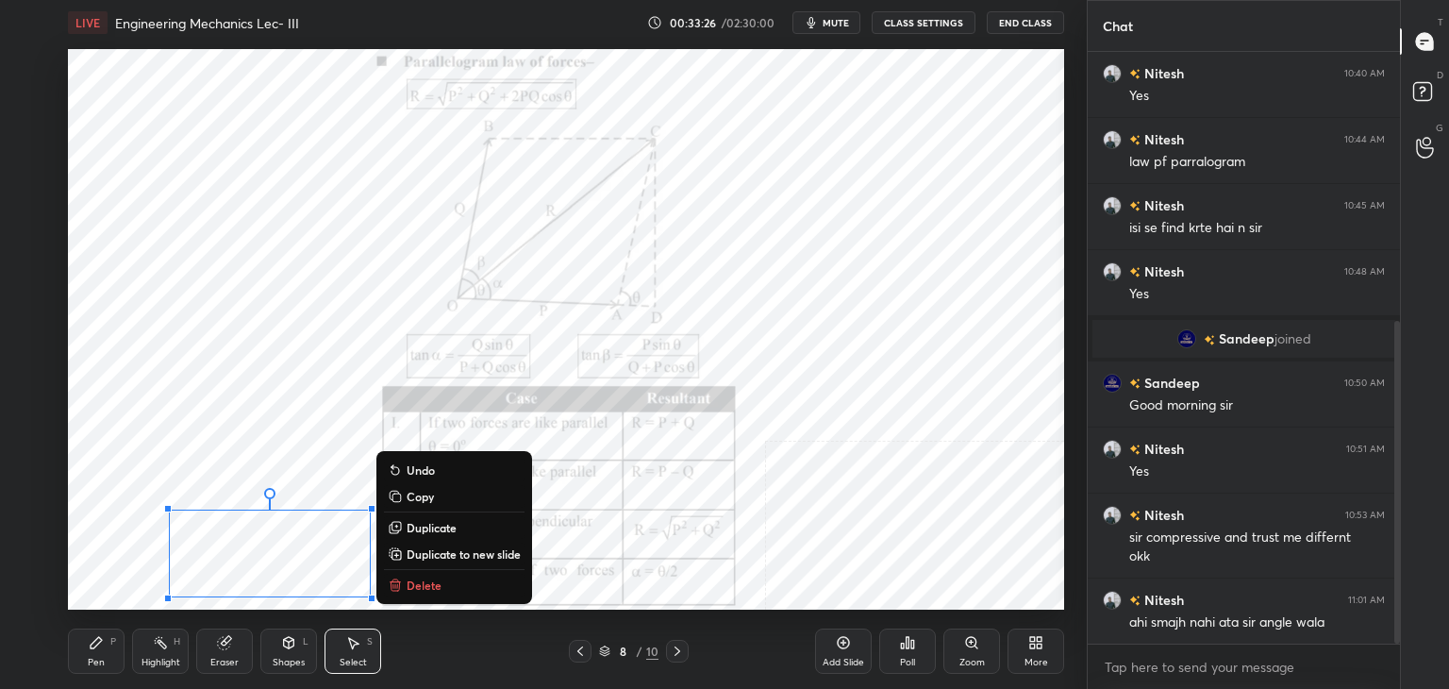
drag, startPoint x: 176, startPoint y: 642, endPoint x: 166, endPoint y: 622, distance: 23.2
click at [168, 642] on div "Highlight H" at bounding box center [160, 650] width 57 height 45
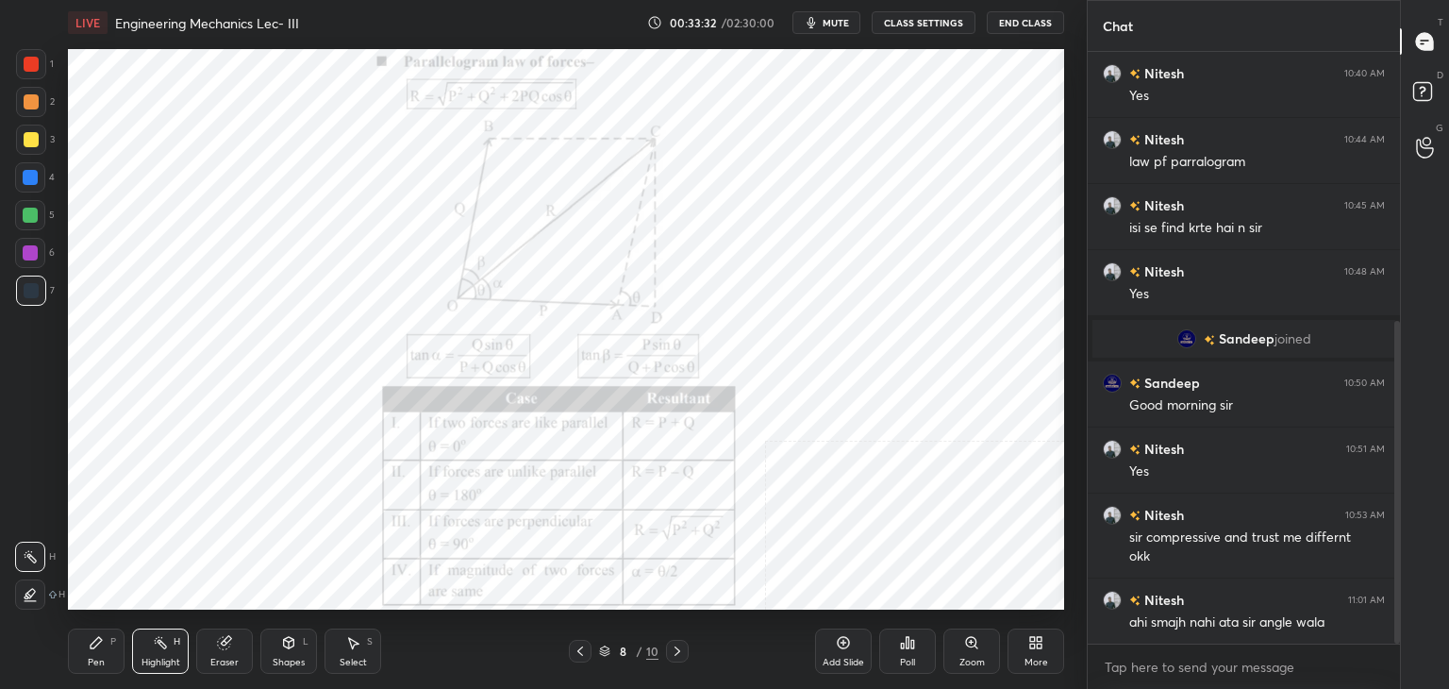
drag, startPoint x: 355, startPoint y: 653, endPoint x: 313, endPoint y: 619, distance: 53.6
click at [354, 656] on div "Select S" at bounding box center [352, 650] width 57 height 45
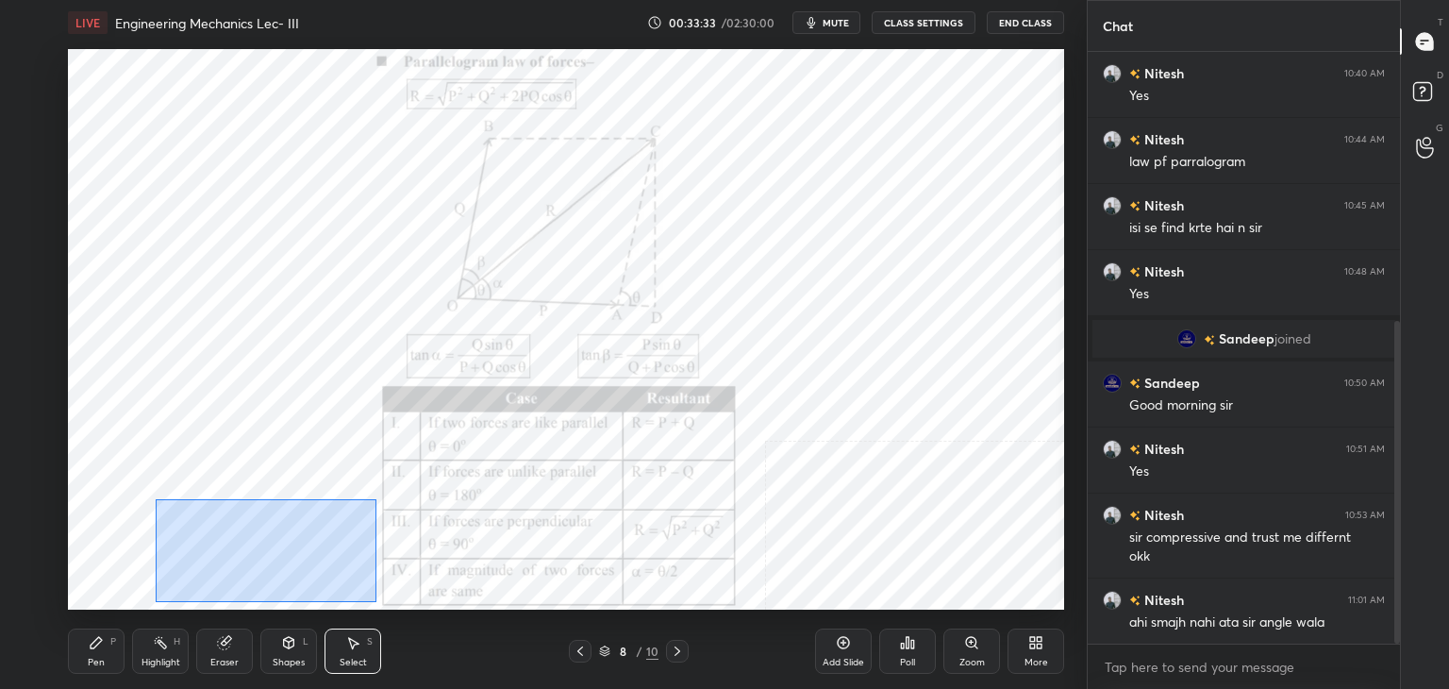
drag, startPoint x: 157, startPoint y: 500, endPoint x: 389, endPoint y: 589, distance: 248.7
click at [373, 597] on div "0 ° Undo Copy Duplicate Duplicate to new slide Delete" at bounding box center [566, 329] width 996 height 560
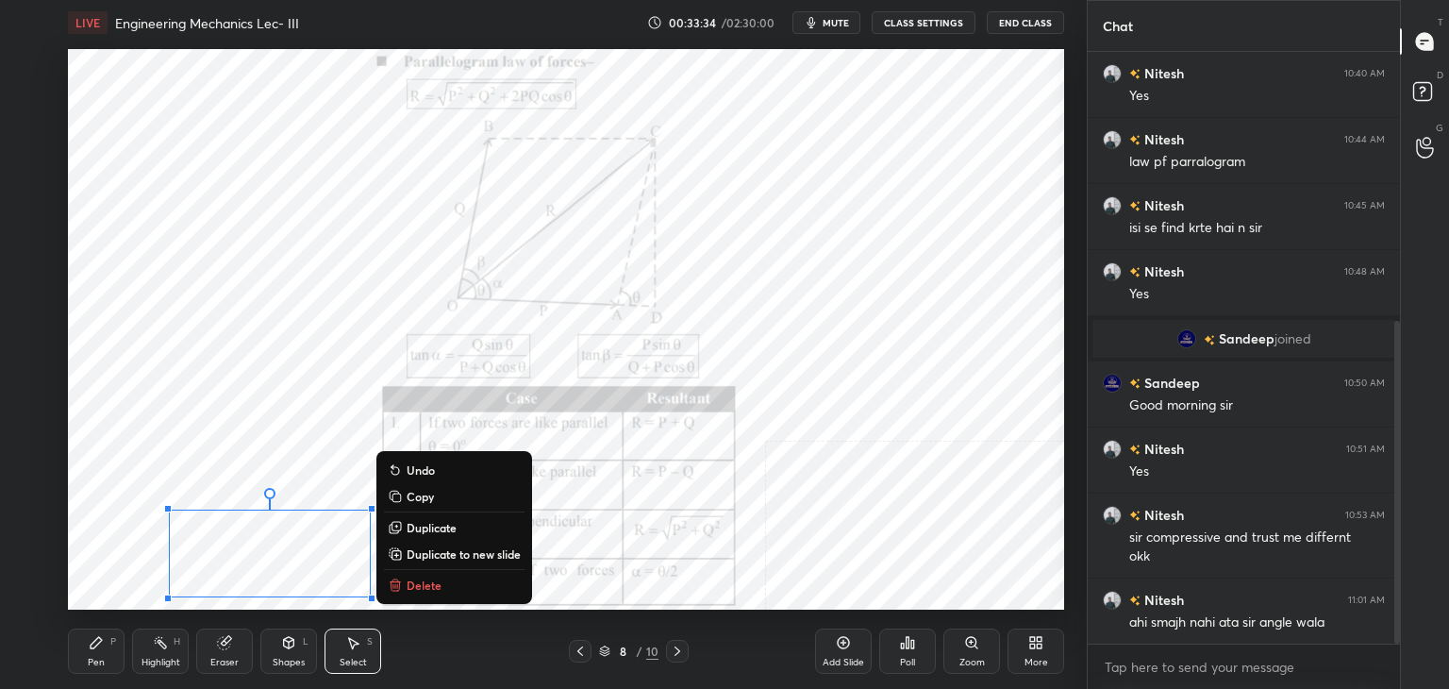
drag, startPoint x: 407, startPoint y: 584, endPoint x: 404, endPoint y: 561, distance: 22.9
click at [407, 583] on p "Delete" at bounding box center [424, 584] width 35 height 15
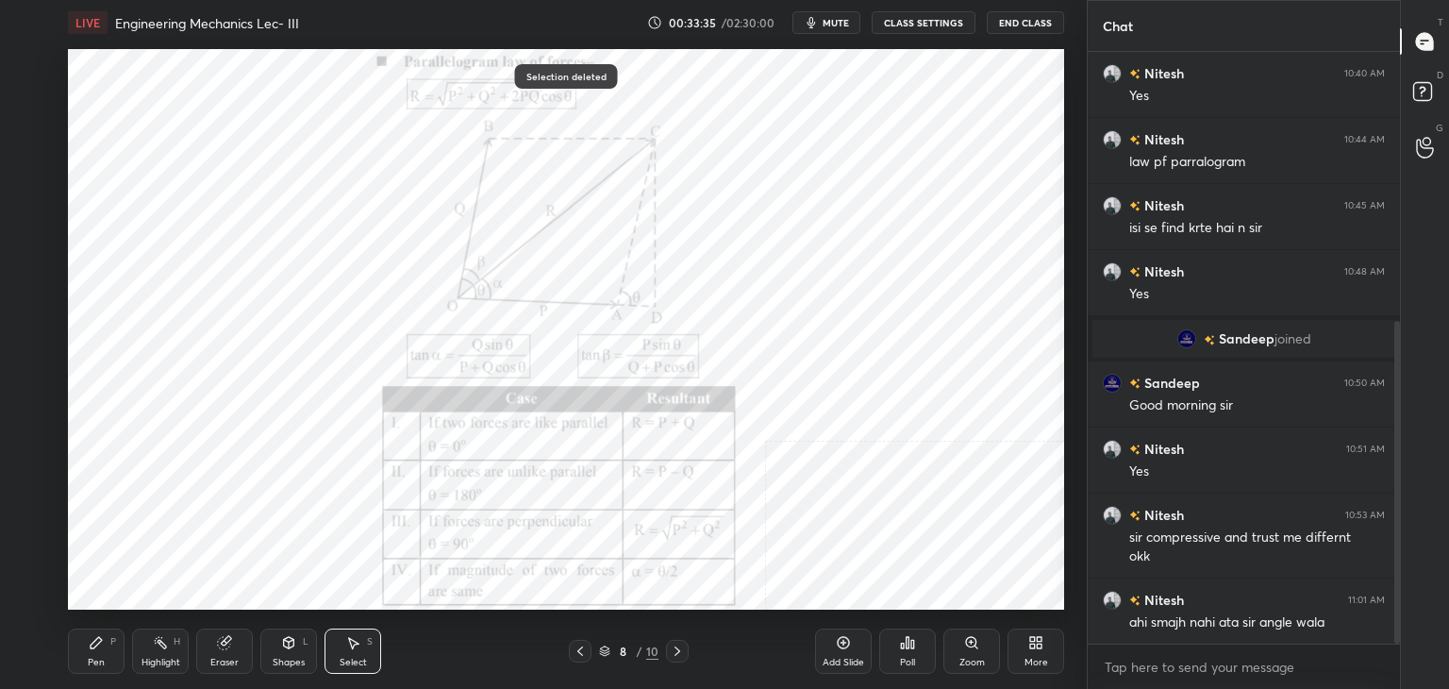
click at [170, 657] on div "Highlight" at bounding box center [160, 661] width 39 height 9
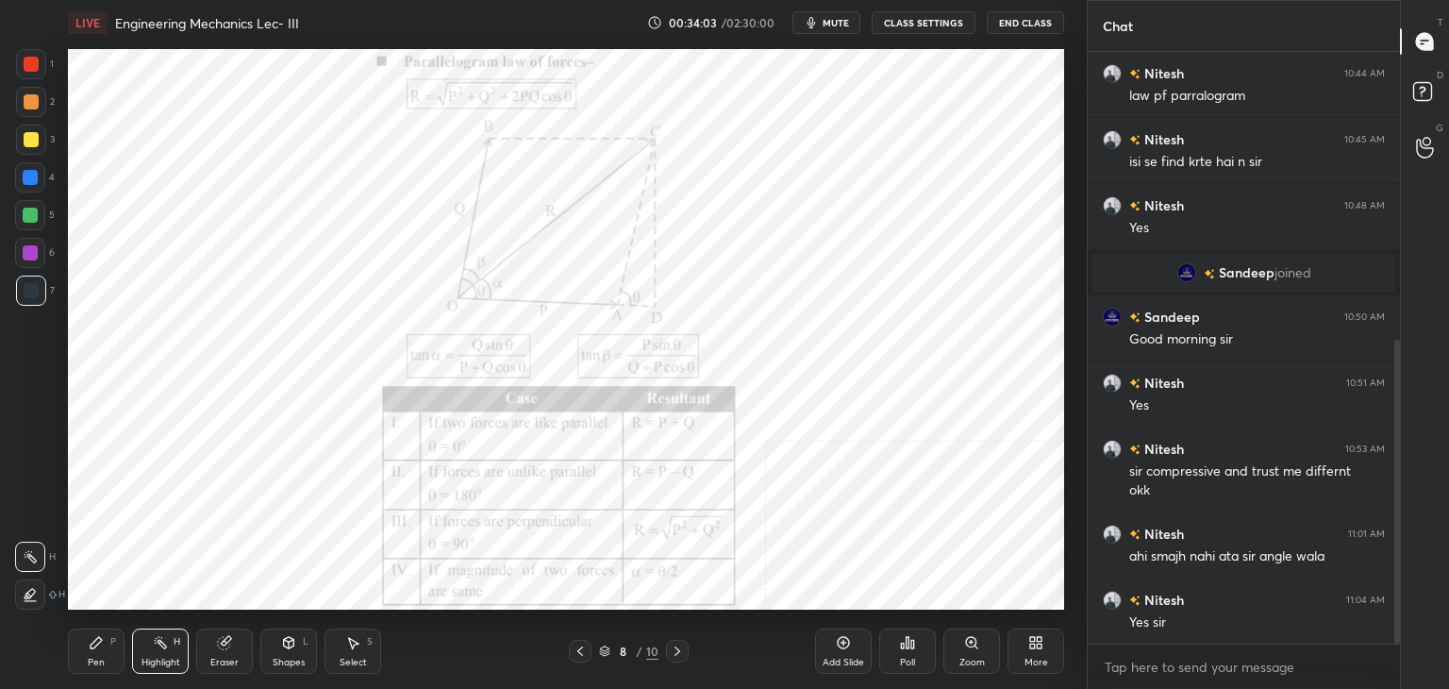
scroll to position [626, 0]
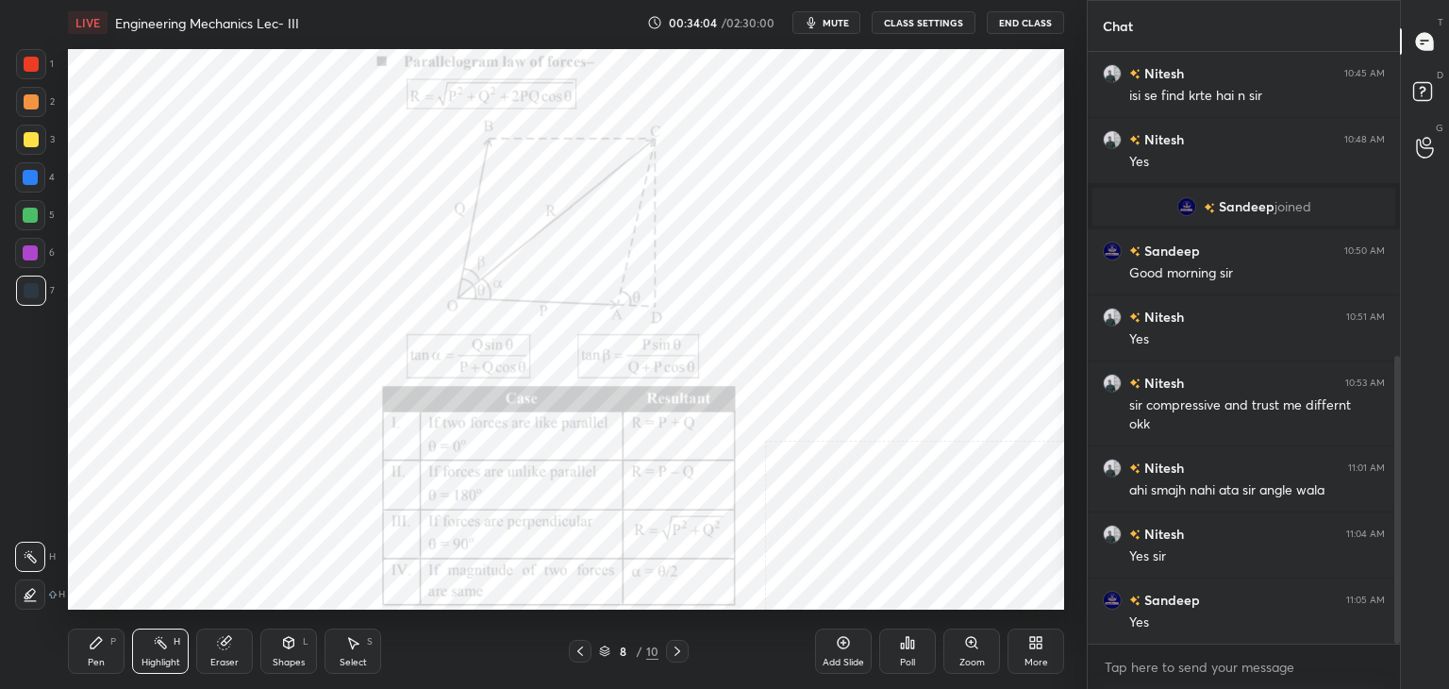
drag, startPoint x: 223, startPoint y: 650, endPoint x: 238, endPoint y: 619, distance: 34.6
click at [223, 649] on div "Eraser" at bounding box center [224, 650] width 57 height 45
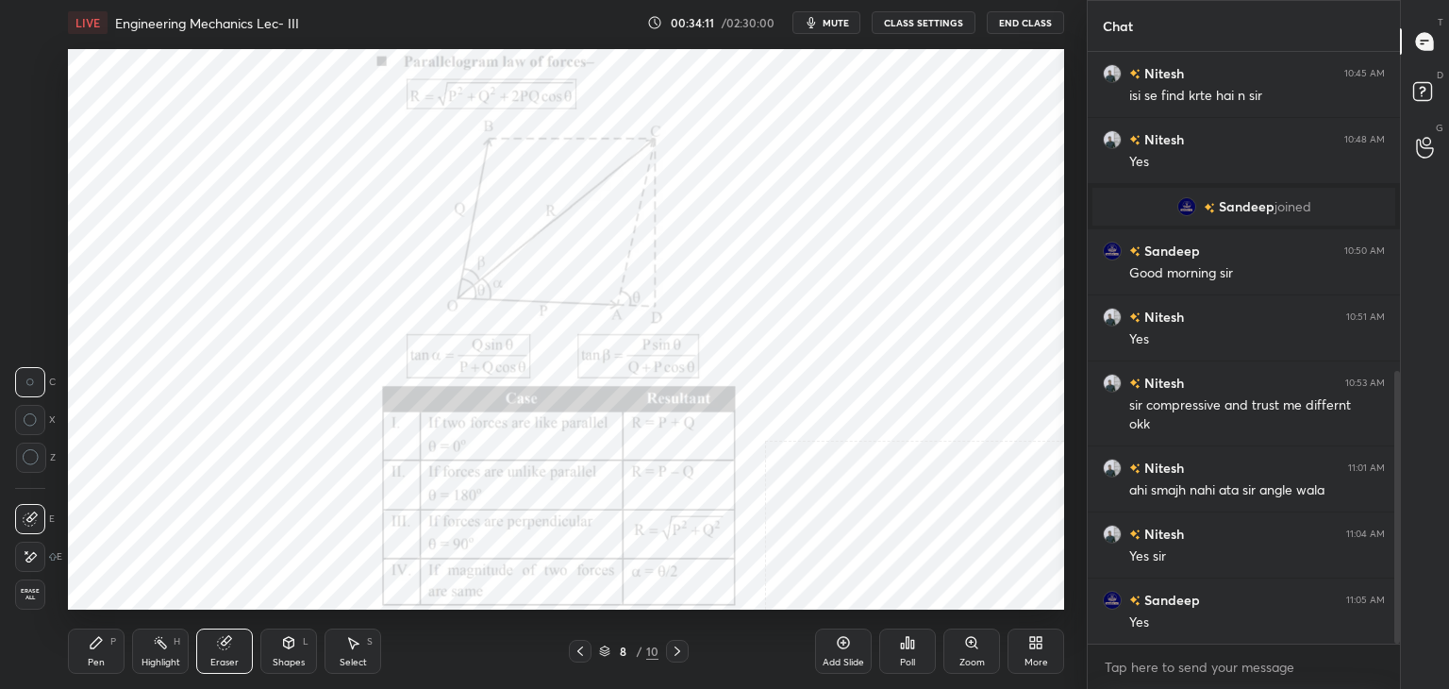
scroll to position [692, 0]
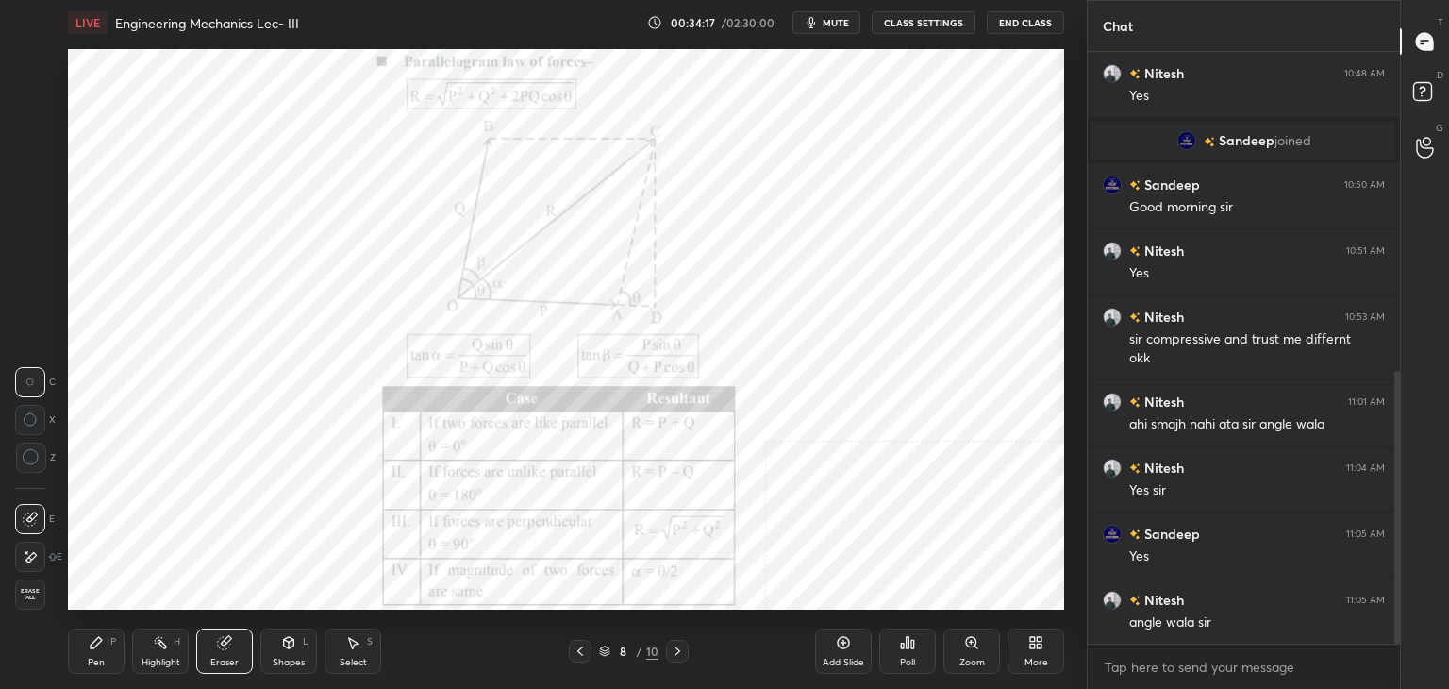
drag, startPoint x: 150, startPoint y: 649, endPoint x: 162, endPoint y: 643, distance: 13.5
click at [152, 649] on div "Highlight H" at bounding box center [160, 650] width 57 height 45
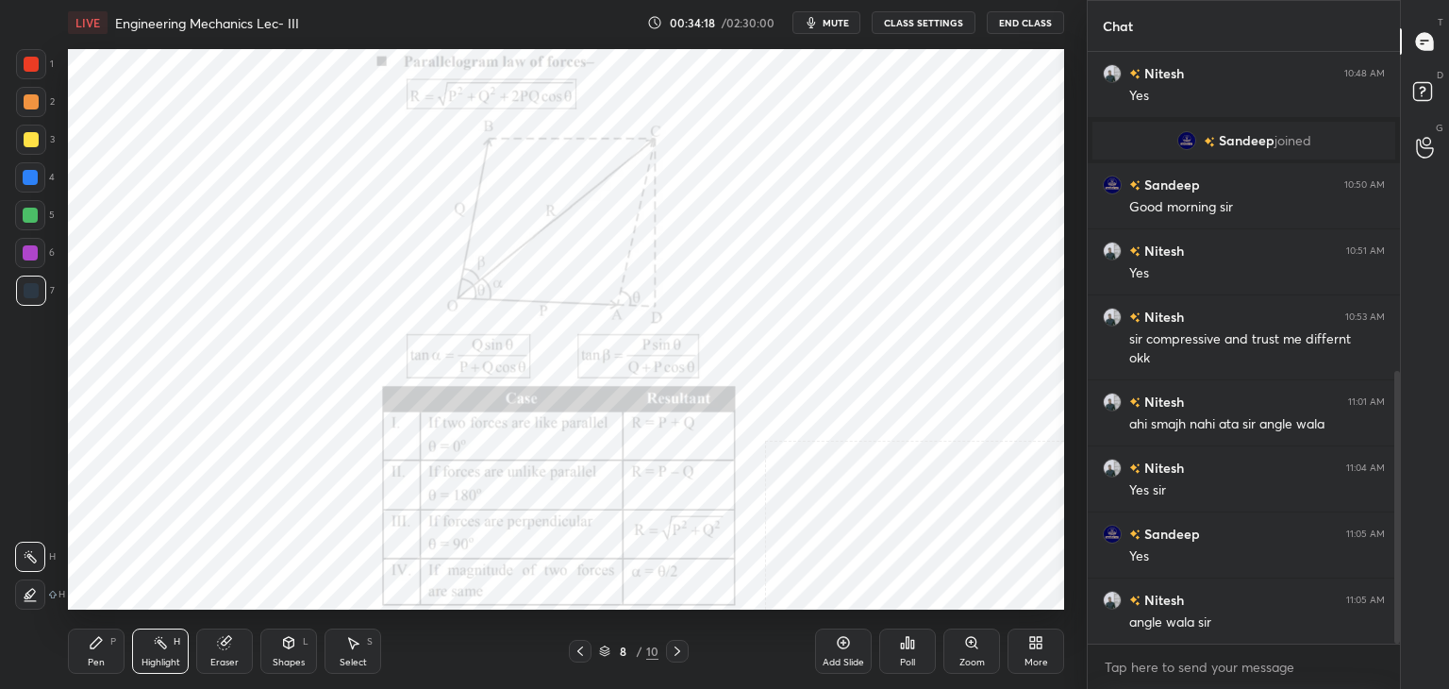
click at [678, 643] on icon at bounding box center [677, 650] width 15 height 15
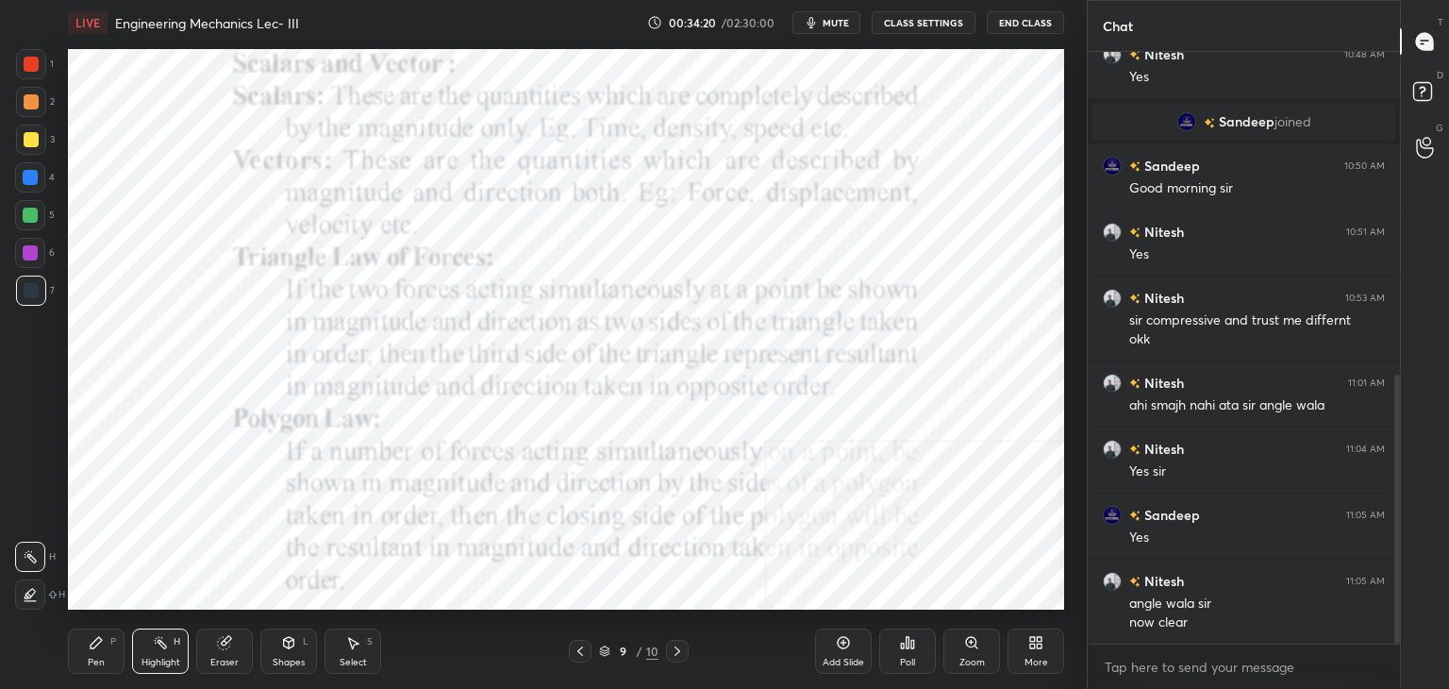
click at [585, 650] on icon at bounding box center [580, 650] width 15 height 15
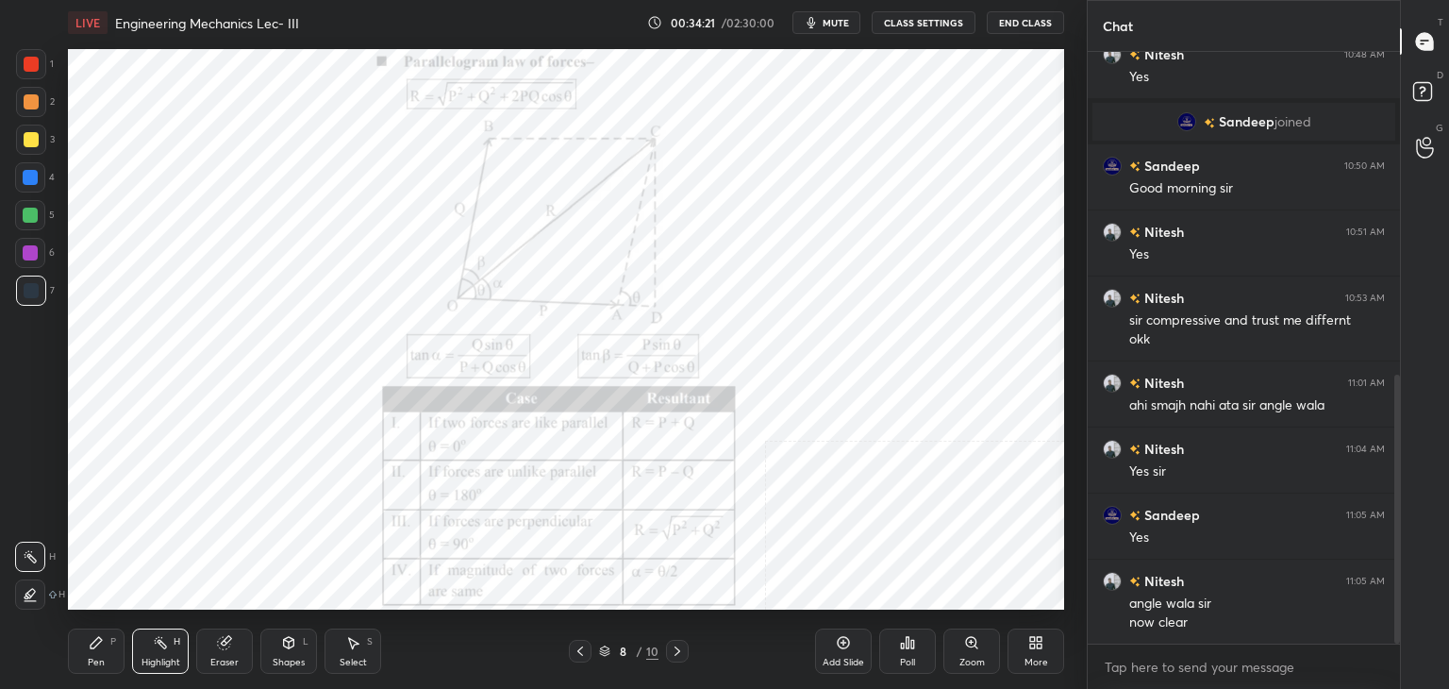
click at [162, 652] on div "Highlight H" at bounding box center [160, 650] width 57 height 45
click at [30, 67] on div at bounding box center [31, 64] width 15 height 15
click at [575, 649] on icon at bounding box center [580, 650] width 15 height 15
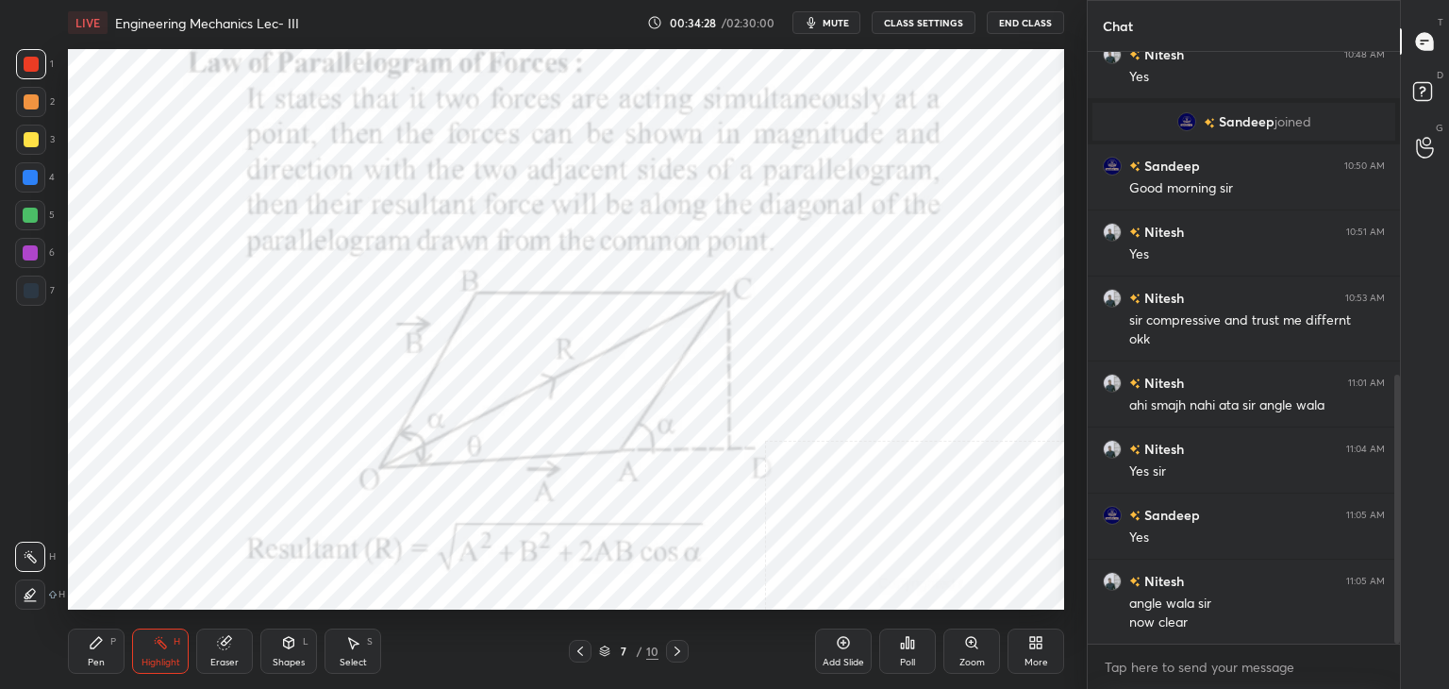
click at [582, 643] on icon at bounding box center [580, 650] width 15 height 15
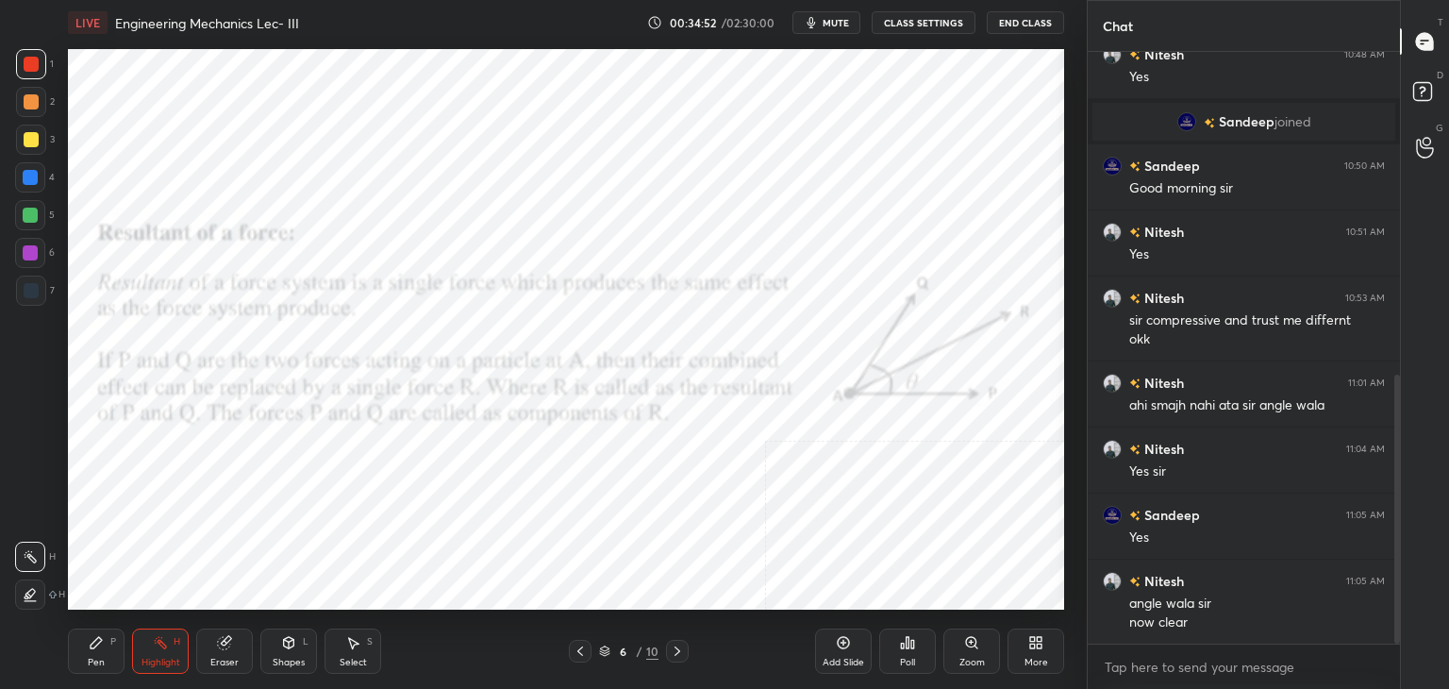
click at [670, 650] on icon at bounding box center [677, 650] width 15 height 15
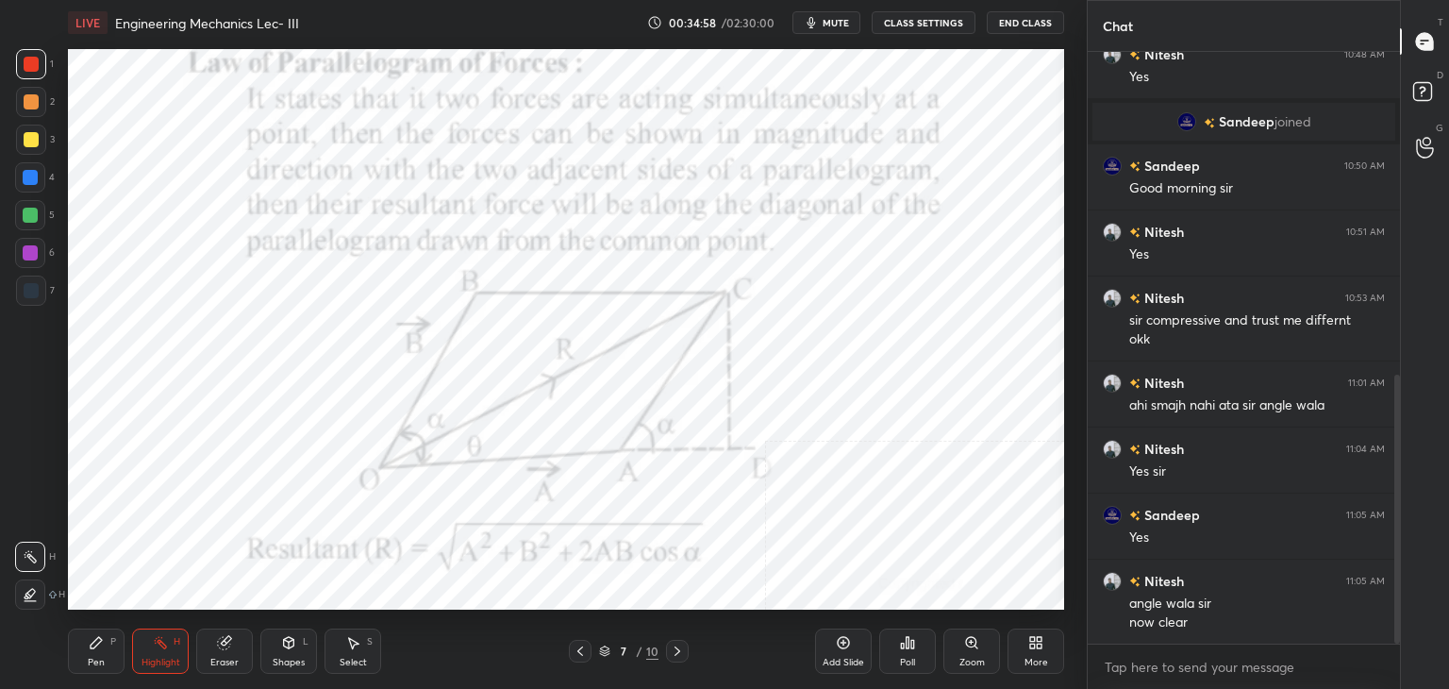
drag, startPoint x: 672, startPoint y: 648, endPoint x: 656, endPoint y: 616, distance: 35.9
click at [674, 648] on icon at bounding box center [677, 650] width 15 height 15
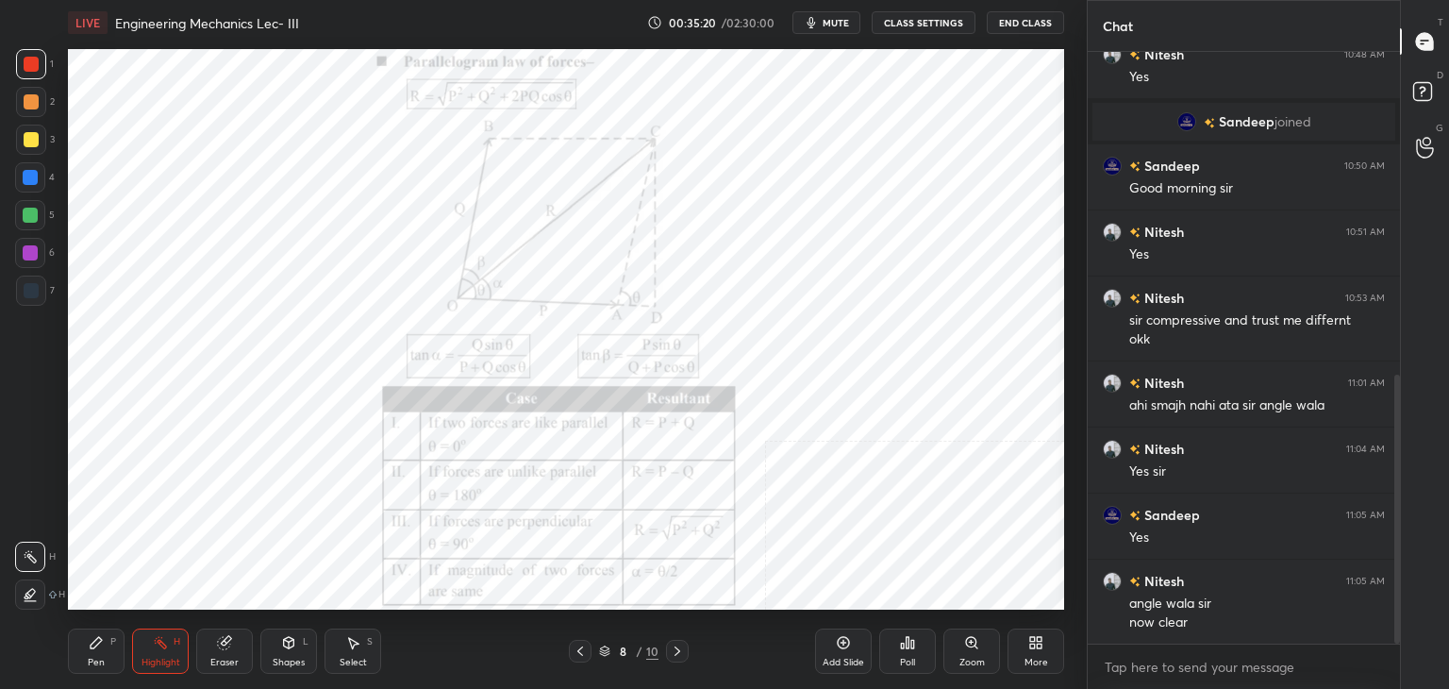
click at [581, 648] on icon at bounding box center [580, 650] width 6 height 9
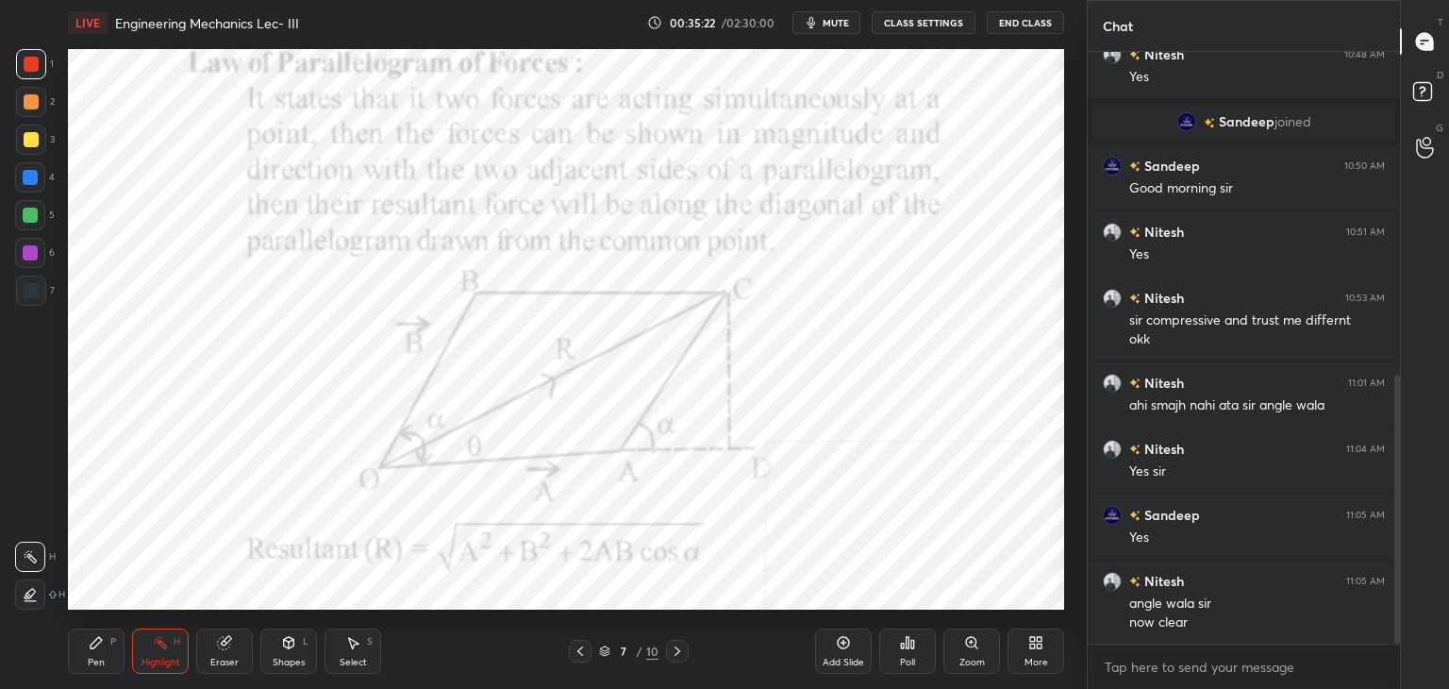
click at [584, 650] on icon at bounding box center [580, 650] width 15 height 15
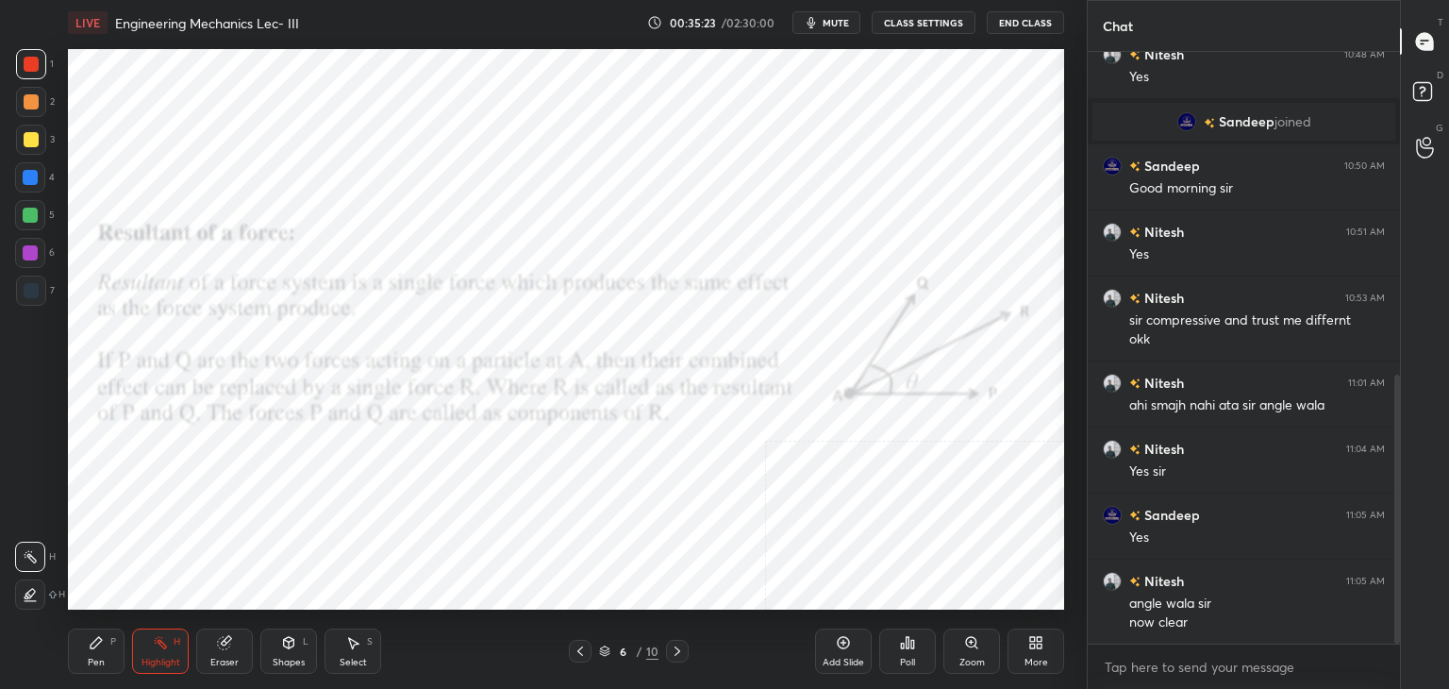
click at [1045, 646] on div "More" at bounding box center [1035, 650] width 57 height 45
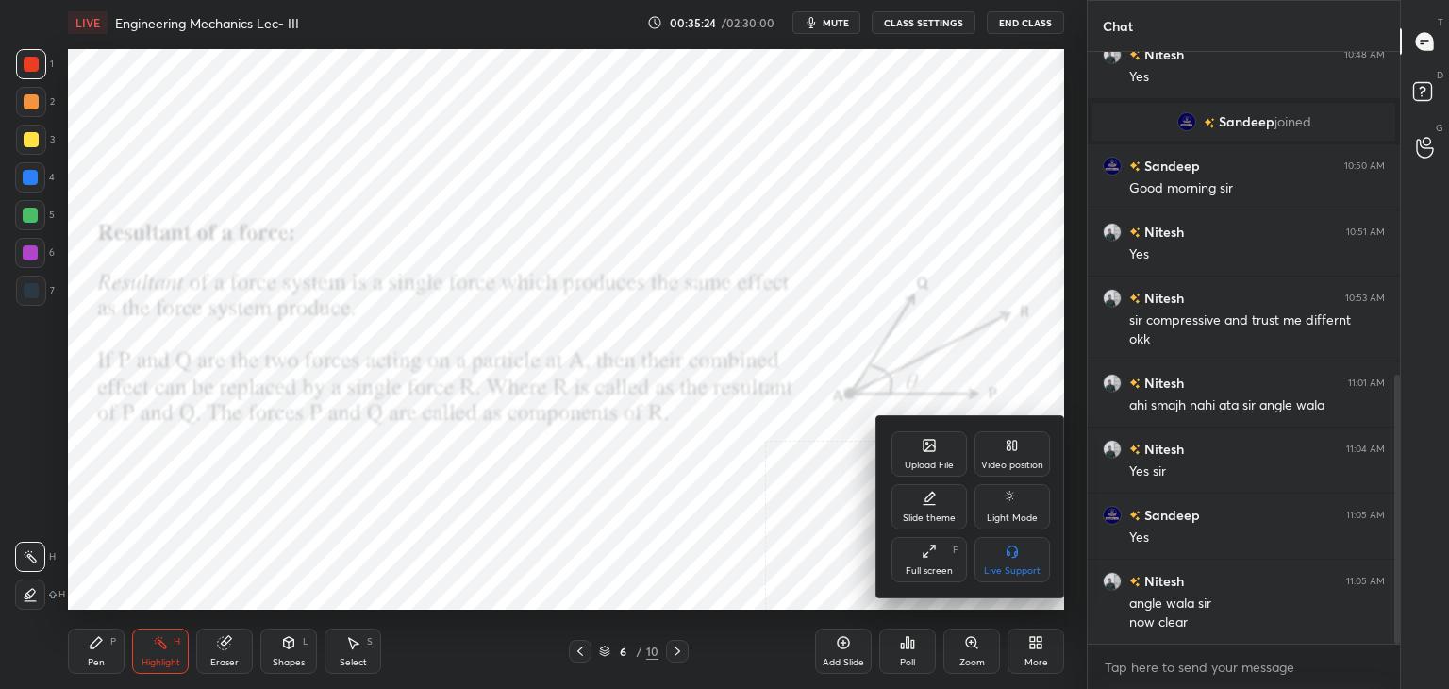
click at [929, 461] on div "Upload File" at bounding box center [929, 464] width 49 height 9
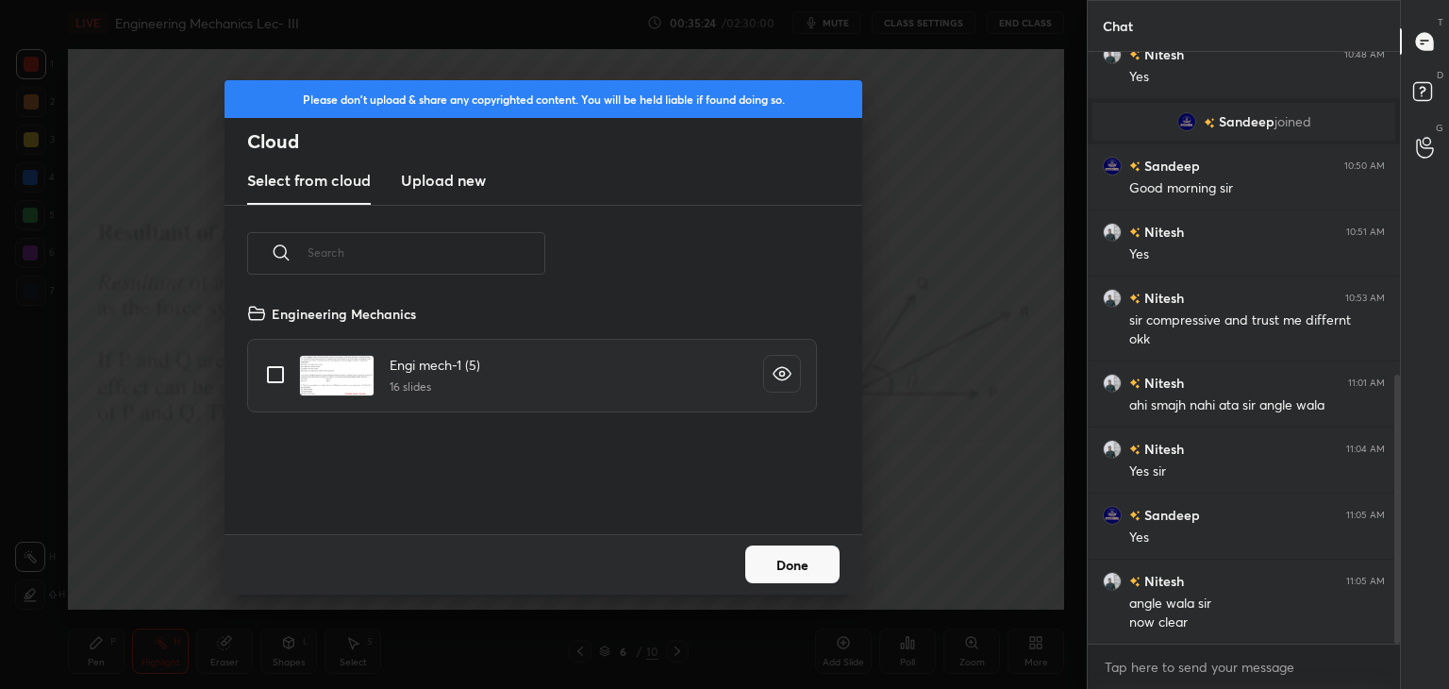
scroll to position [232, 606]
click at [447, 171] on h3 "Upload new" at bounding box center [443, 180] width 85 height 23
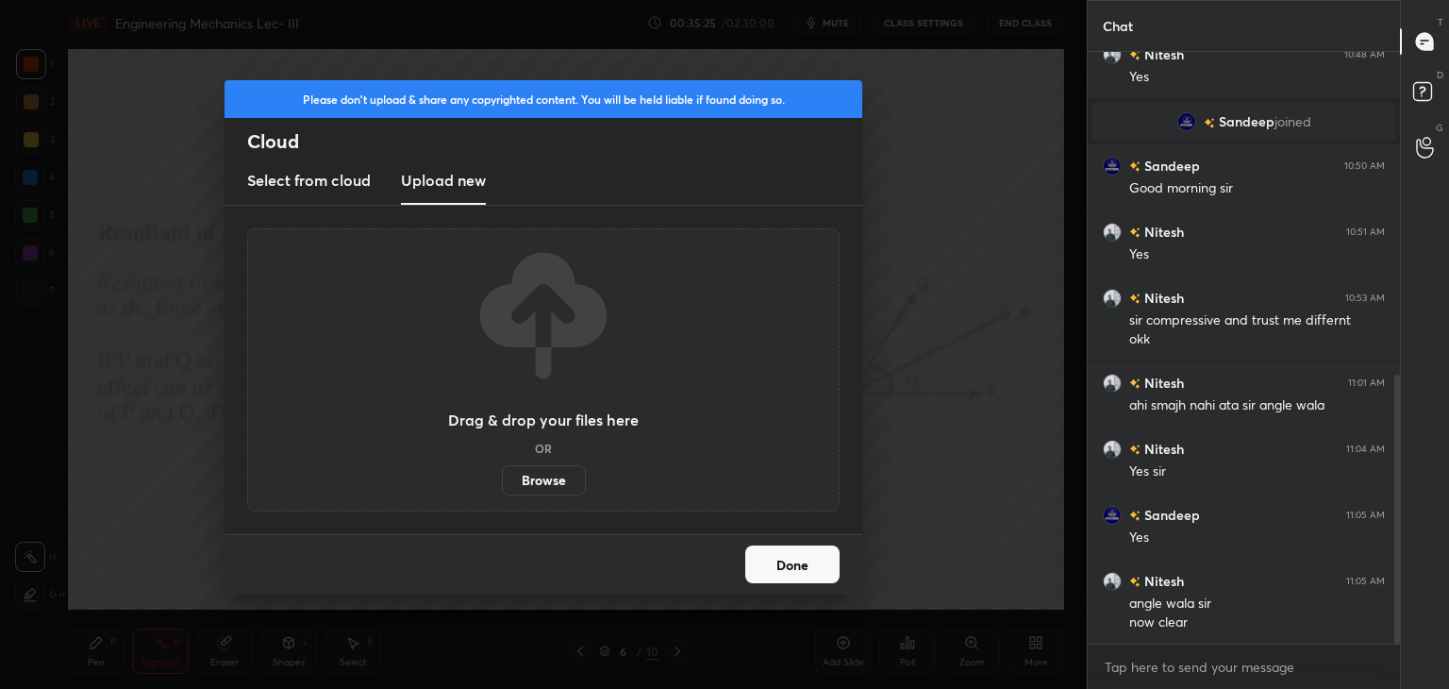
click at [539, 476] on label "Browse" at bounding box center [544, 480] width 84 height 30
click at [502, 476] on input "Browse" at bounding box center [502, 480] width 0 height 30
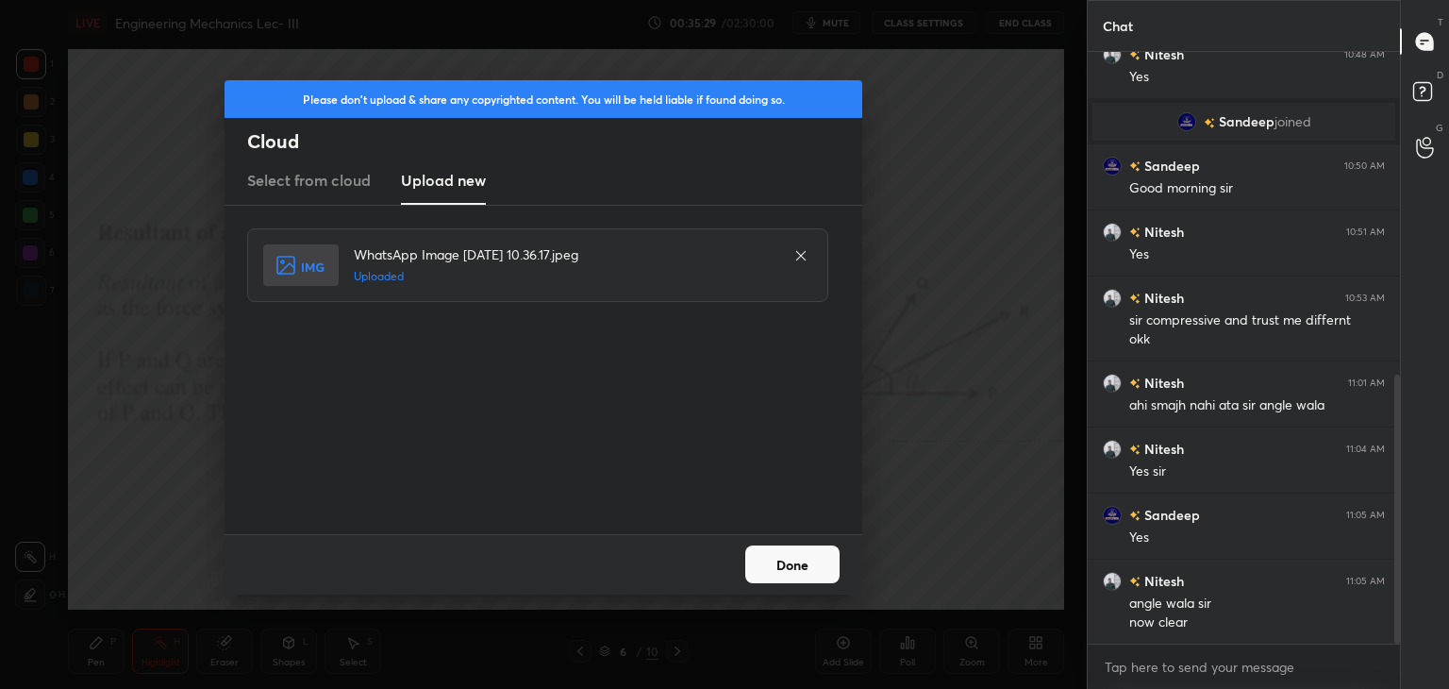
click at [772, 567] on button "Done" at bounding box center [792, 564] width 94 height 38
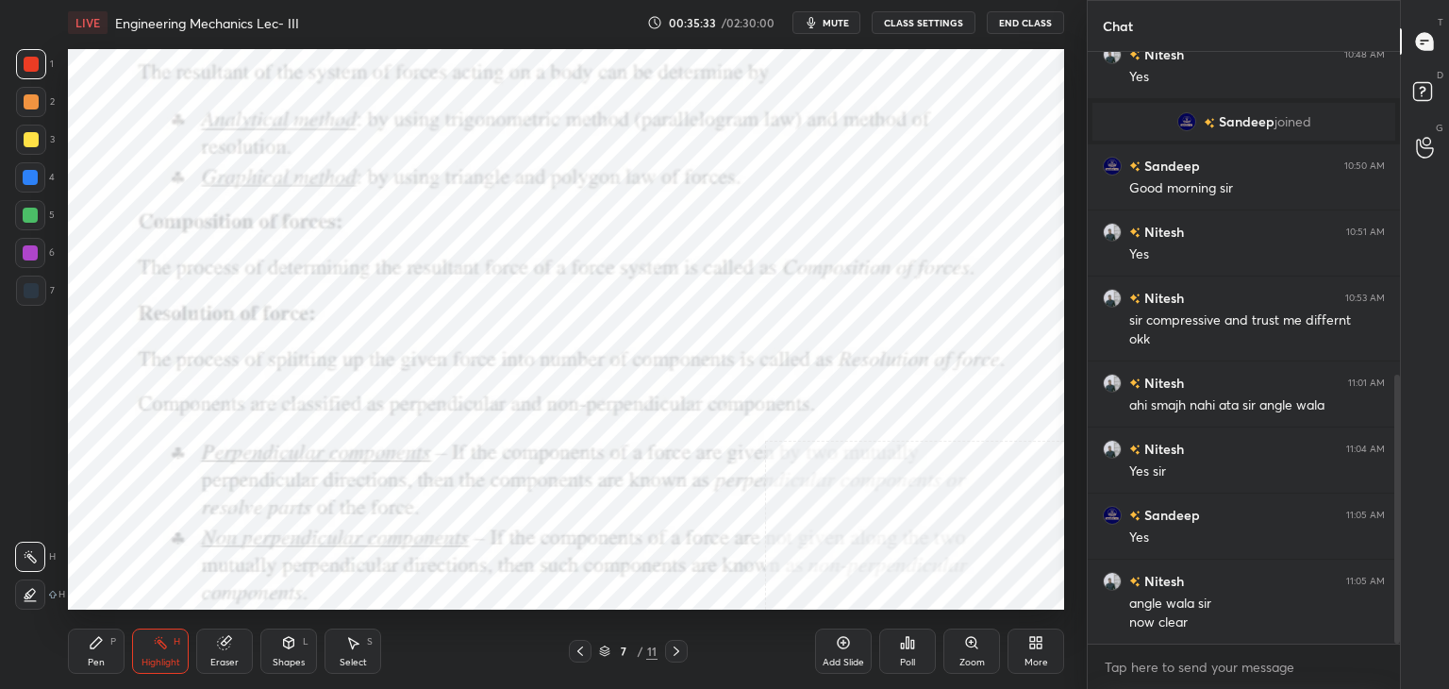
click at [284, 644] on icon at bounding box center [289, 642] width 10 height 11
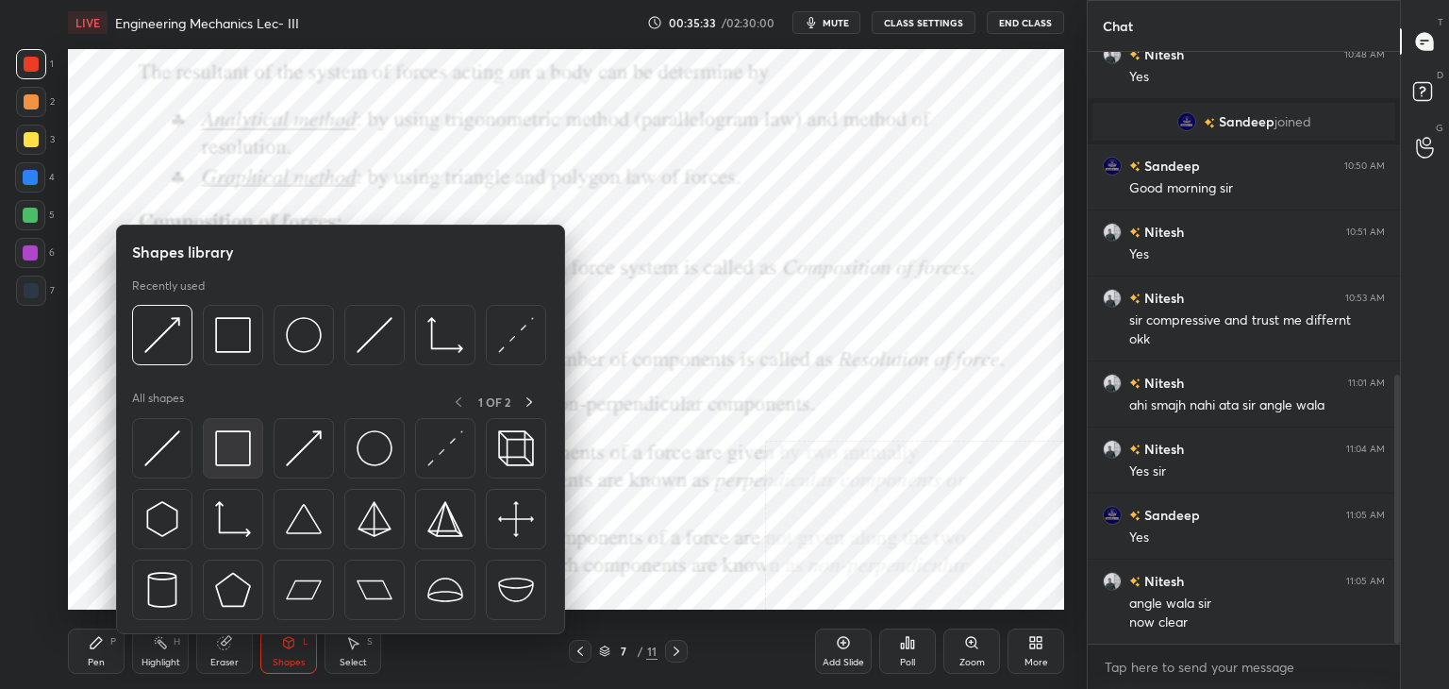
click at [230, 456] on img at bounding box center [233, 448] width 36 height 36
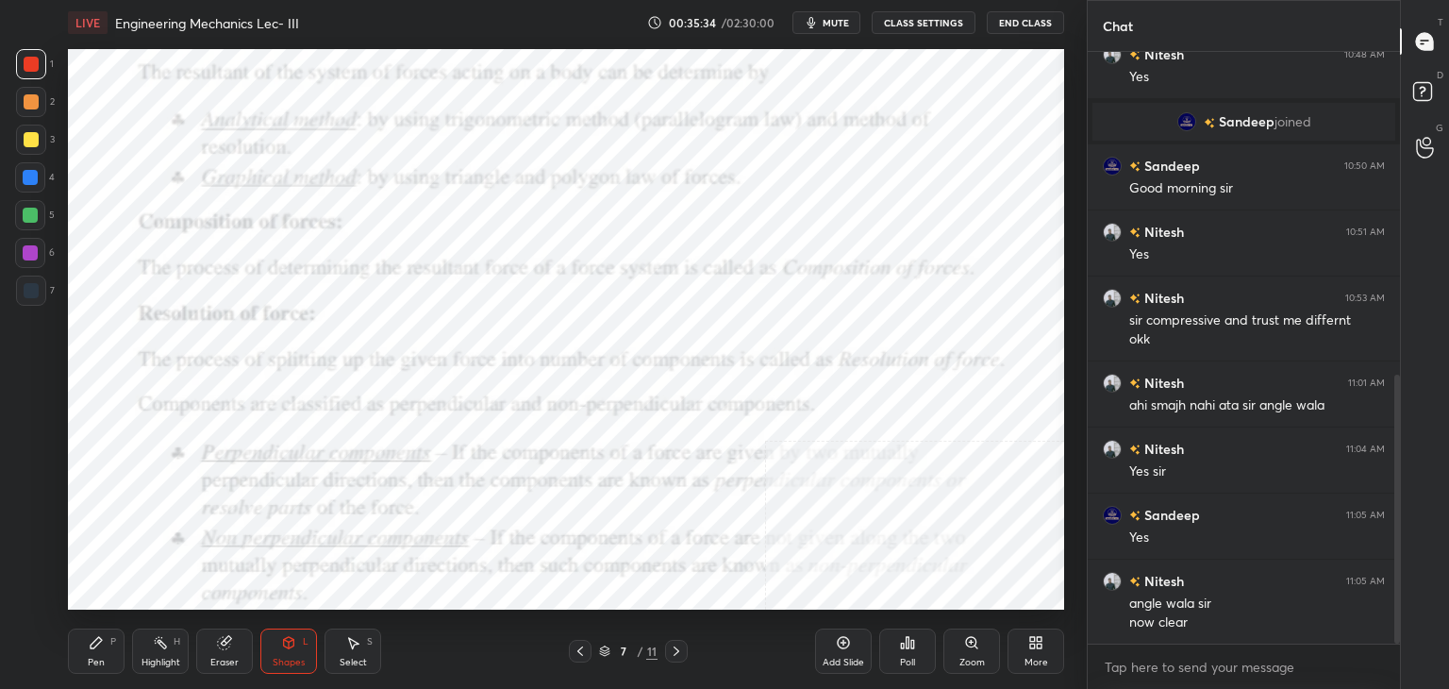
click at [32, 249] on div at bounding box center [30, 252] width 15 height 15
click at [34, 174] on div at bounding box center [30, 177] width 15 height 15
click at [35, 253] on div at bounding box center [30, 252] width 15 height 15
click at [675, 646] on icon at bounding box center [676, 650] width 15 height 15
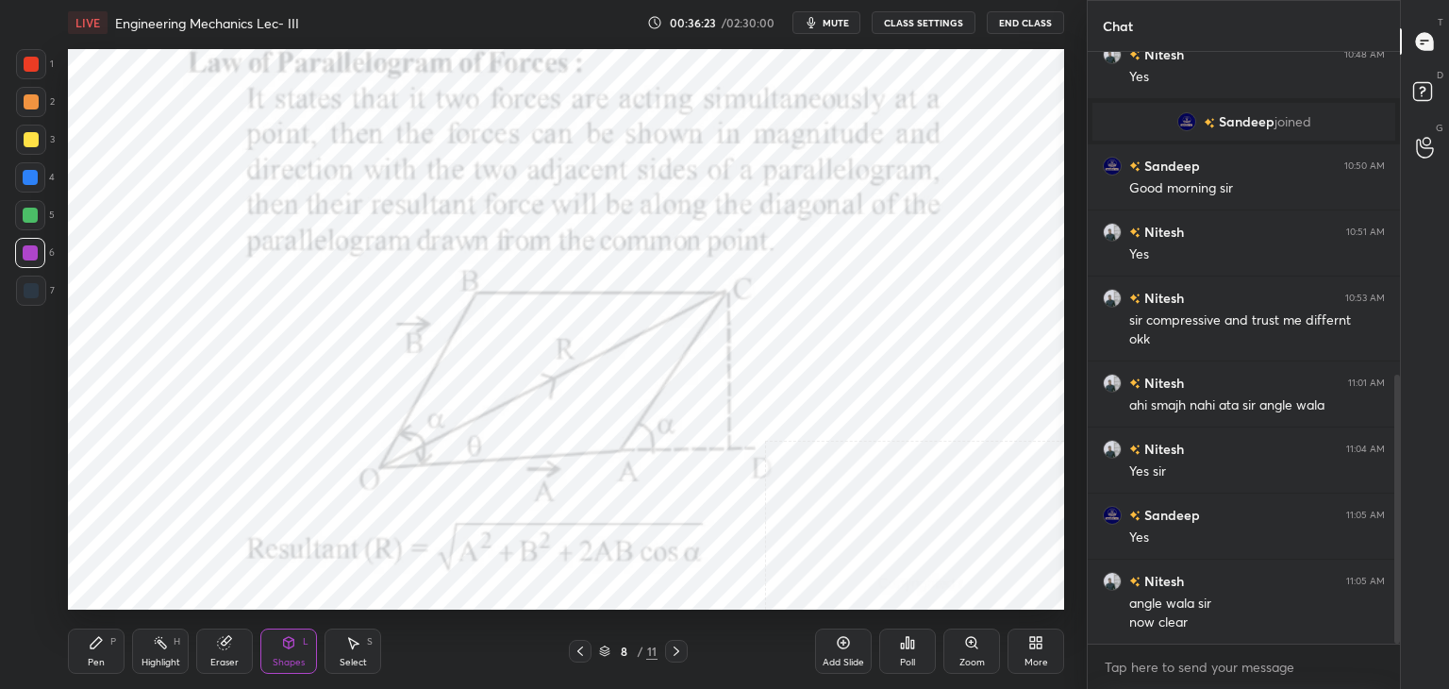
click at [166, 642] on icon at bounding box center [160, 642] width 15 height 15
click at [679, 649] on icon at bounding box center [676, 650] width 15 height 15
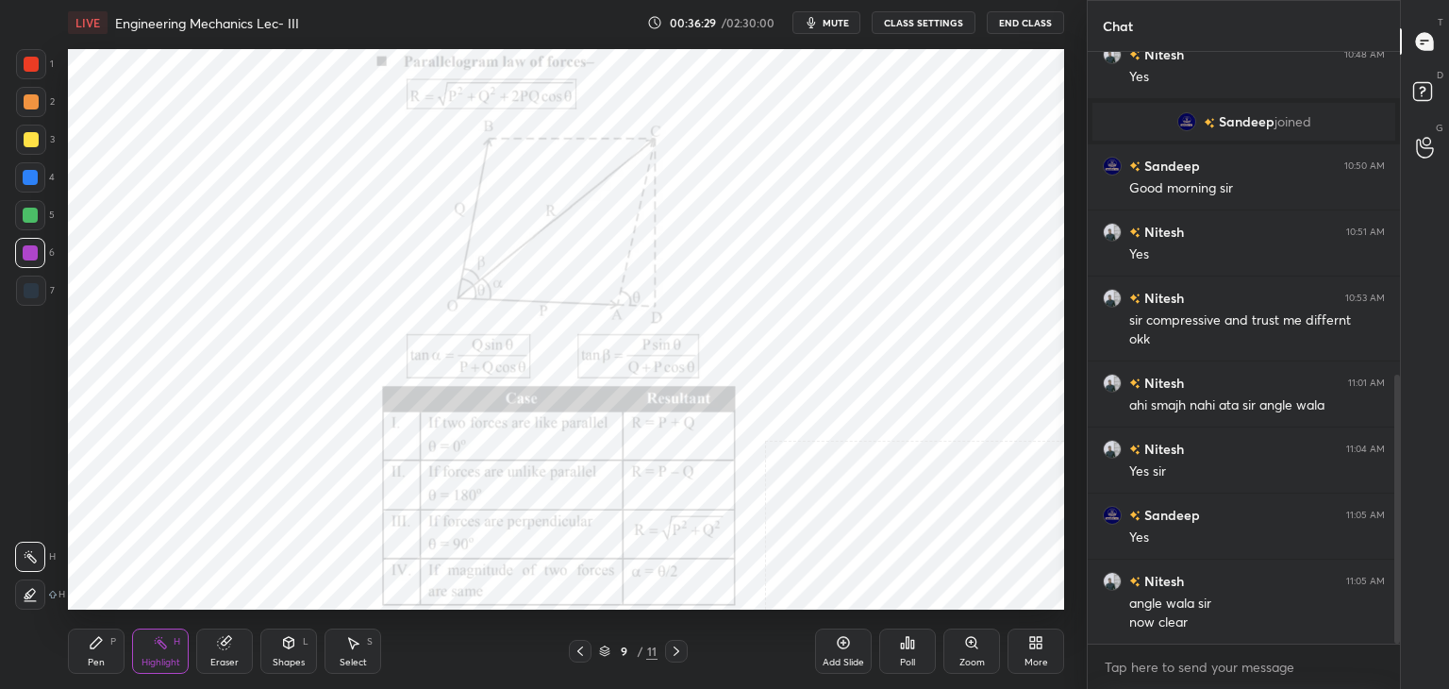
click at [676, 650] on icon at bounding box center [676, 650] width 15 height 15
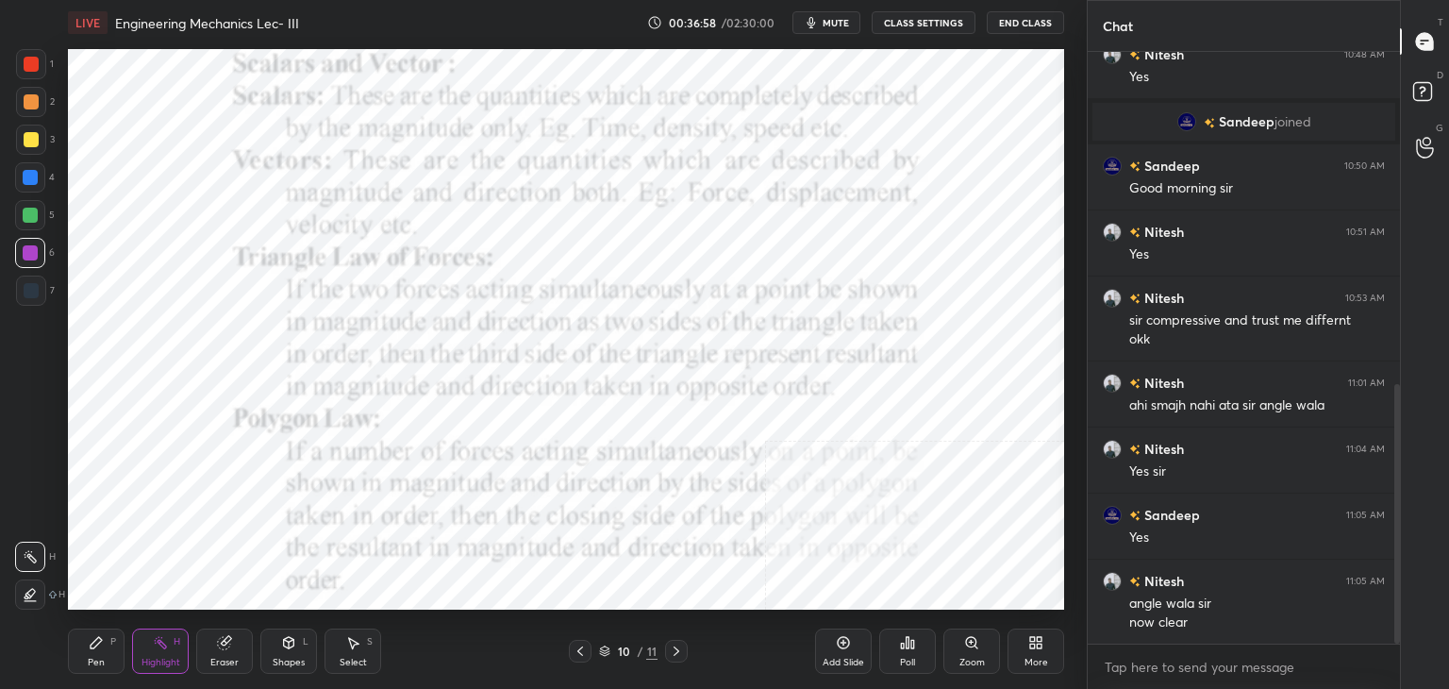
scroll to position [756, 0]
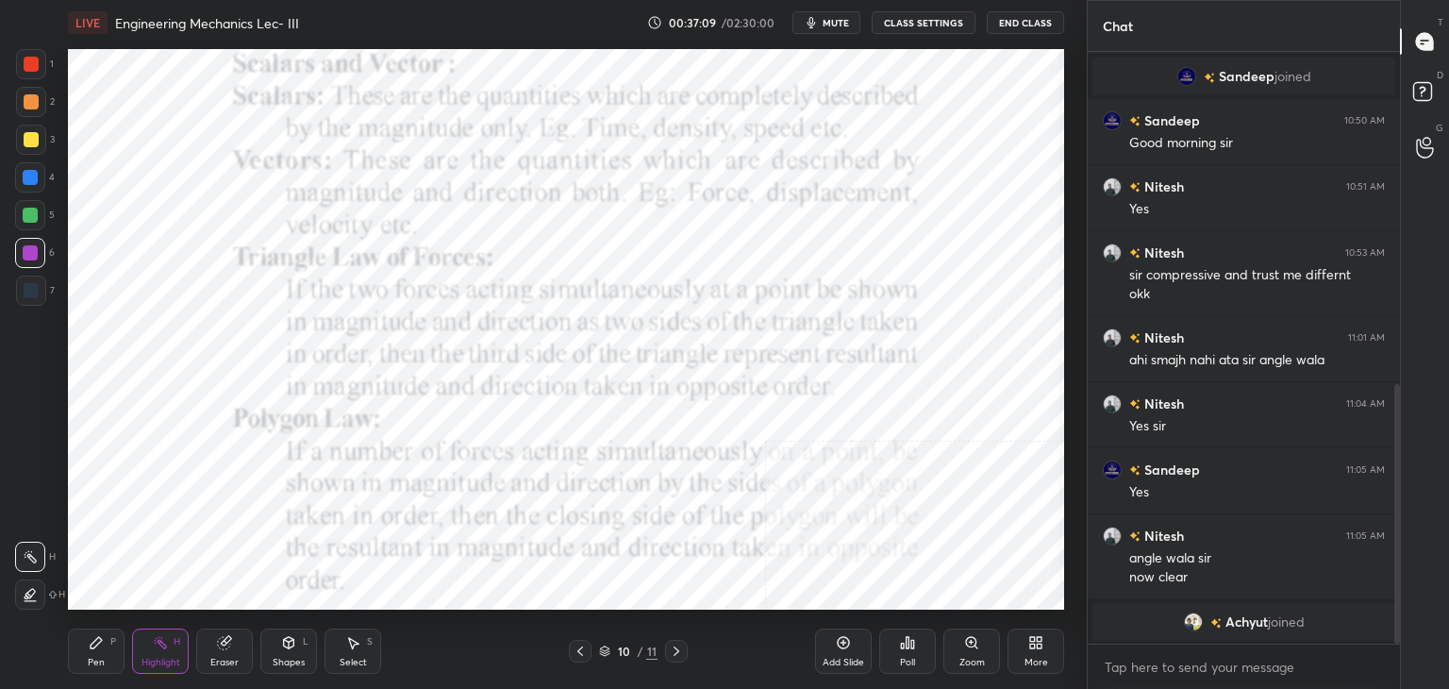
drag, startPoint x: 99, startPoint y: 642, endPoint x: 102, endPoint y: 632, distance: 10.8
click at [99, 642] on icon at bounding box center [96, 642] width 11 height 11
click at [357, 656] on div "Select S" at bounding box center [352, 650] width 57 height 45
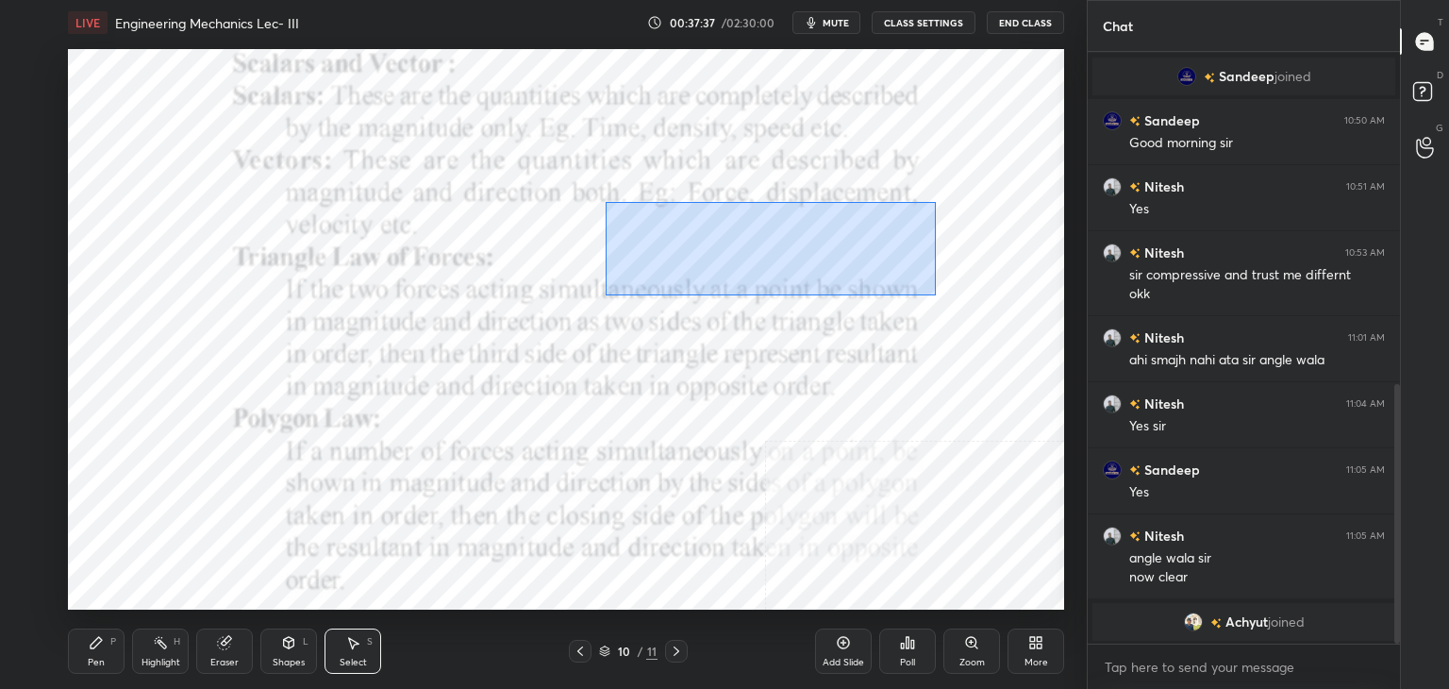
drag, startPoint x: 607, startPoint y: 201, endPoint x: 996, endPoint y: 300, distance: 401.0
click at [996, 300] on div "0 ° Undo Copy Duplicate Duplicate to new slide Delete" at bounding box center [566, 329] width 996 height 560
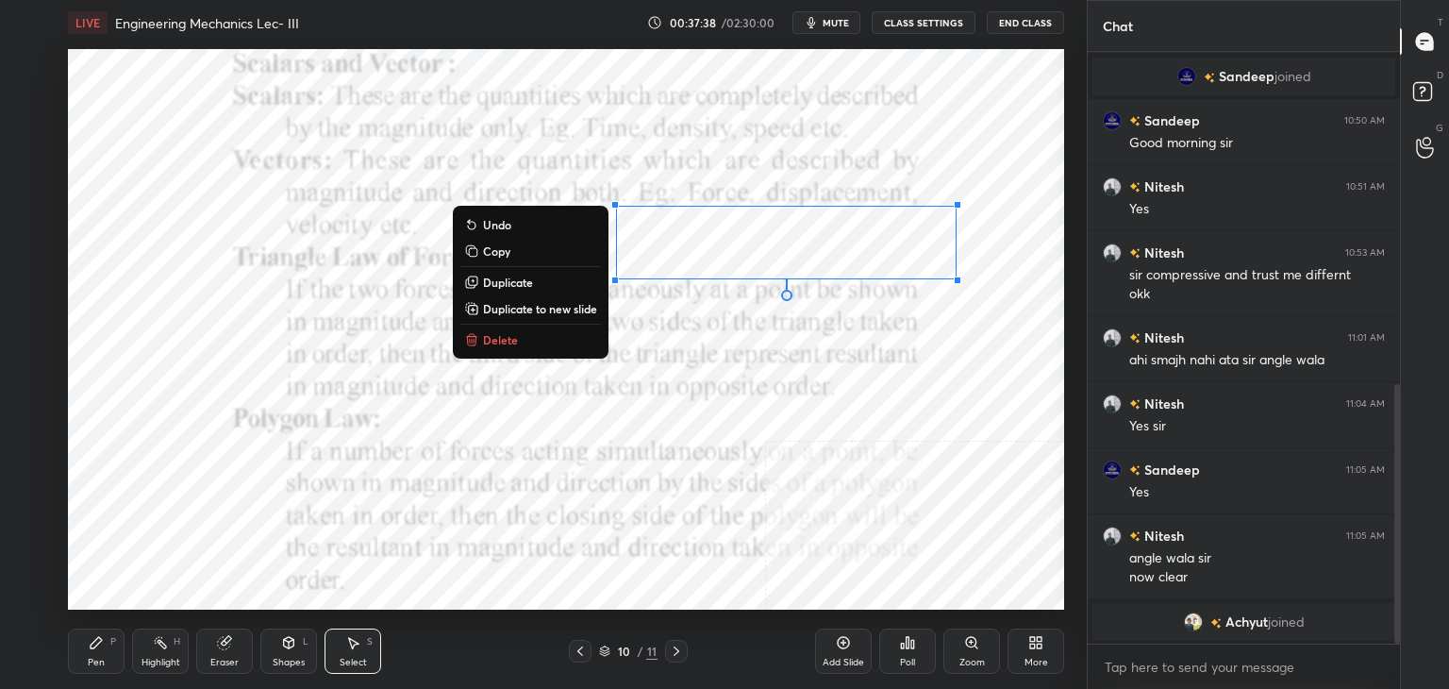
click at [517, 340] on button "Delete" at bounding box center [530, 339] width 141 height 23
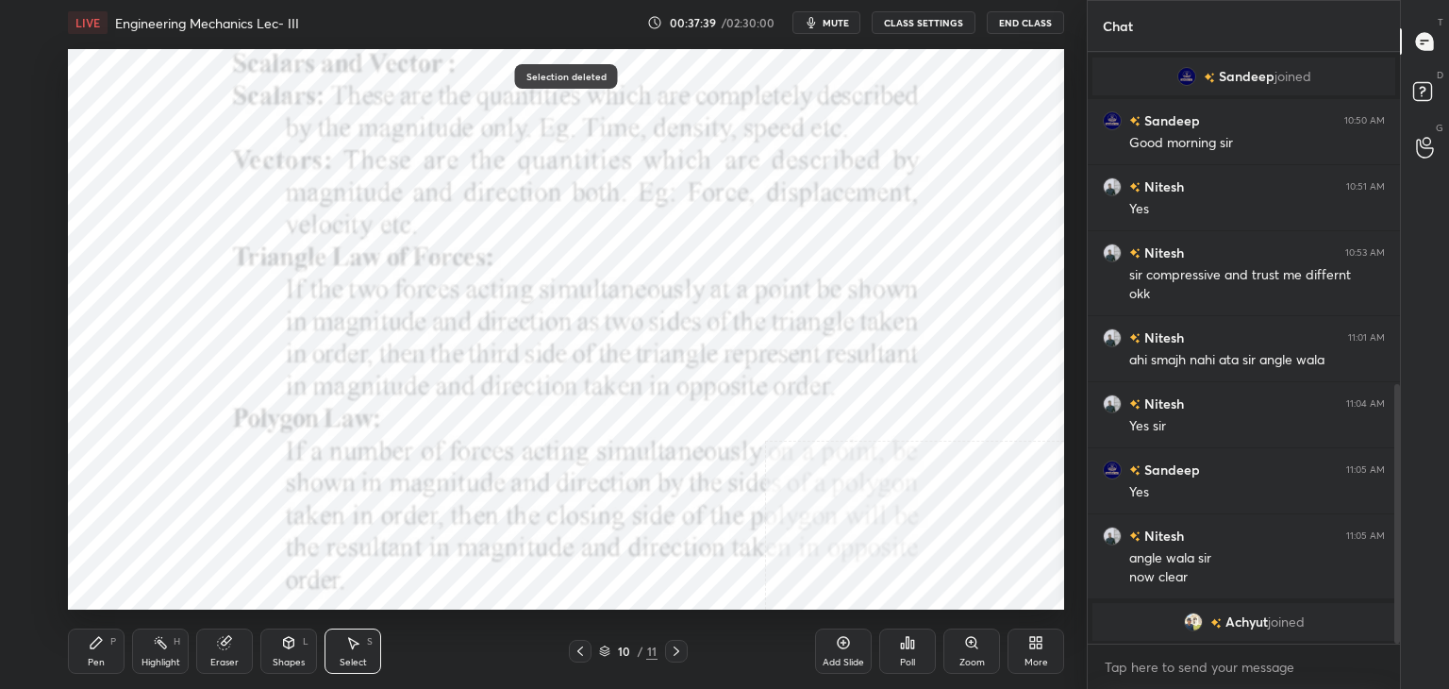
click at [174, 650] on div "Highlight H" at bounding box center [160, 650] width 57 height 45
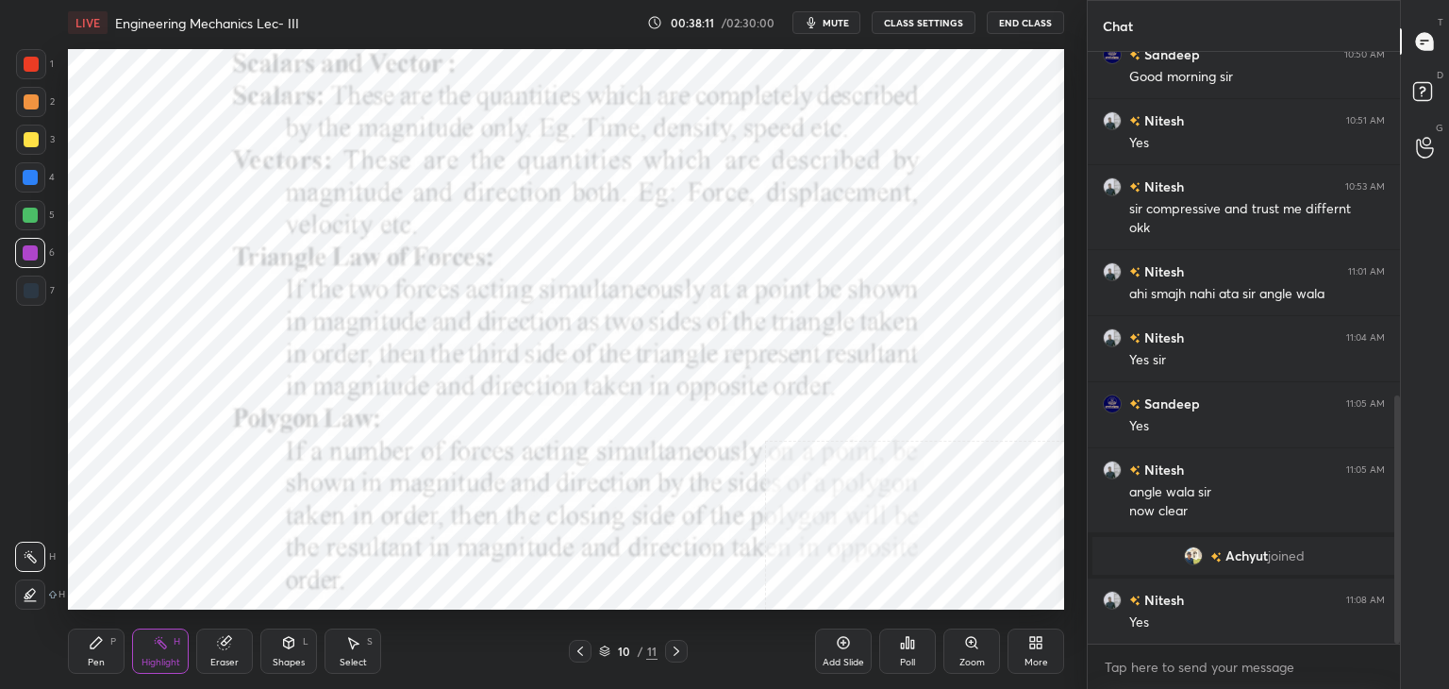
scroll to position [887, 0]
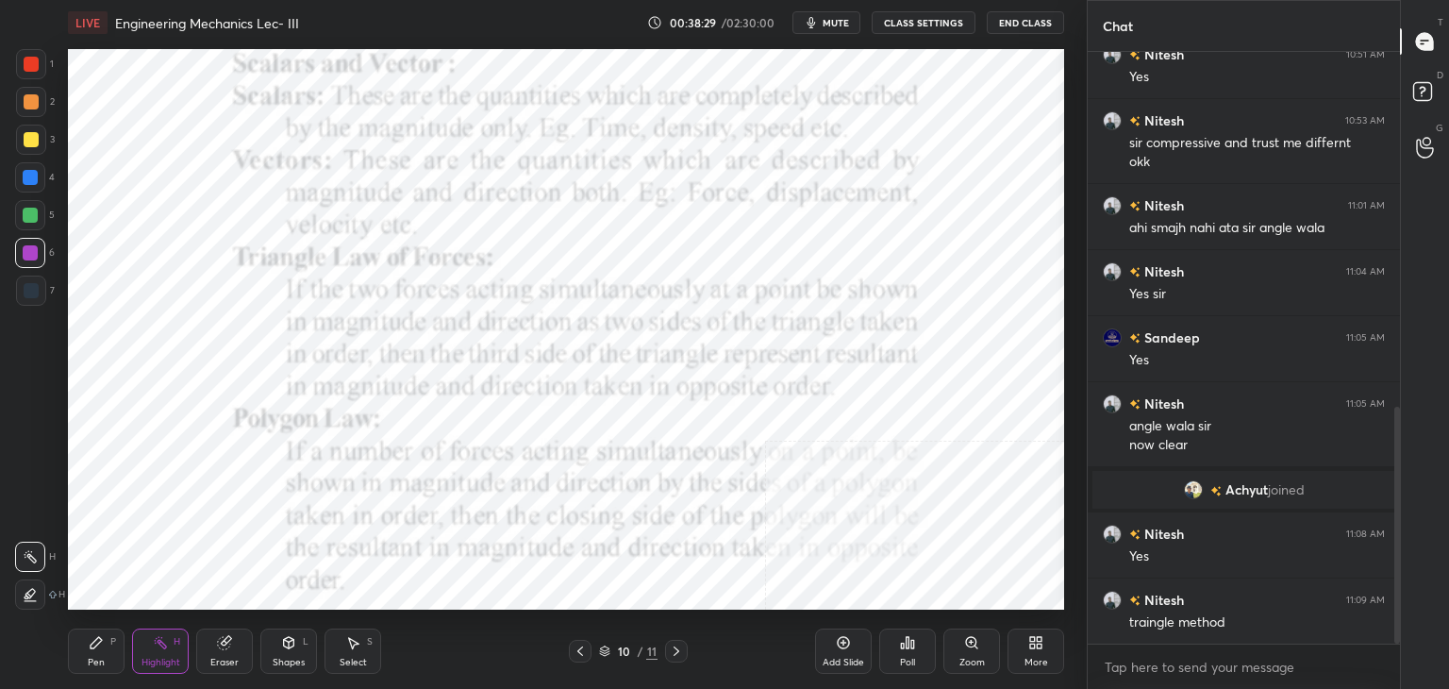
click at [585, 647] on icon at bounding box center [580, 650] width 15 height 15
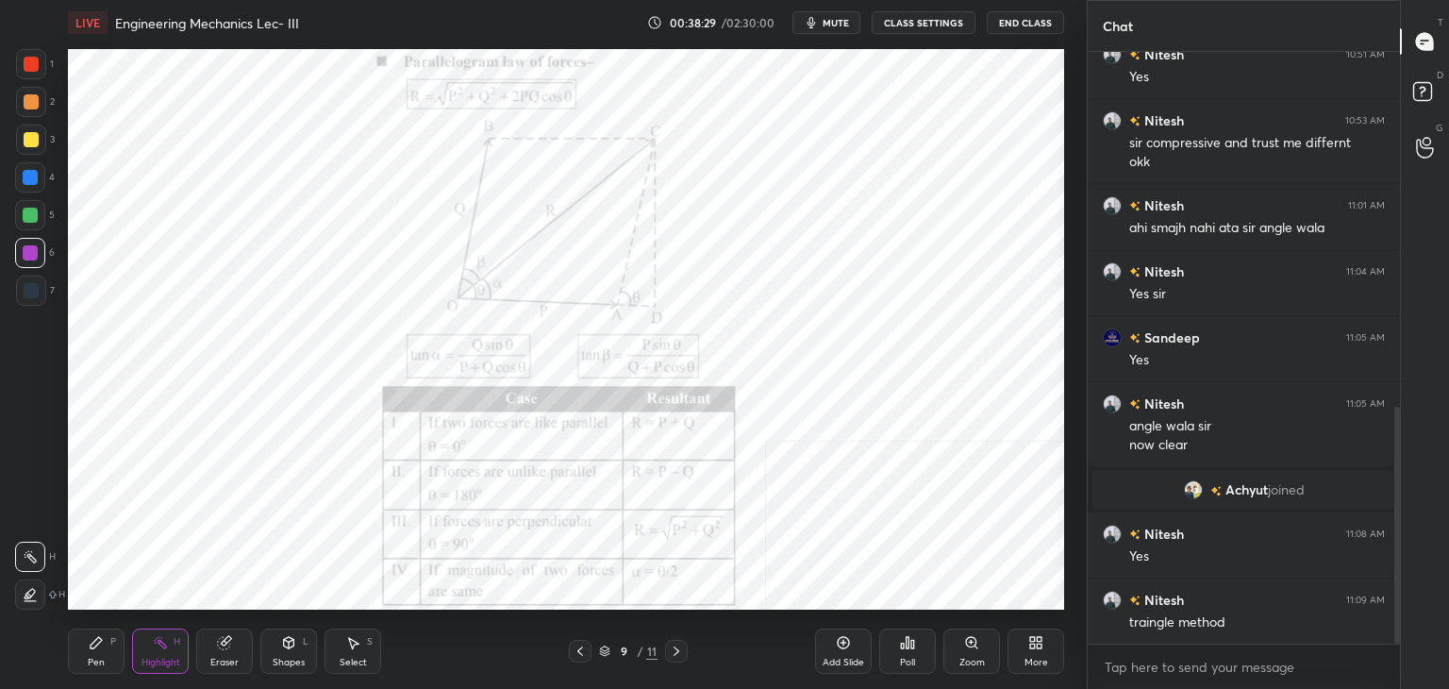
click at [583, 646] on icon at bounding box center [580, 650] width 15 height 15
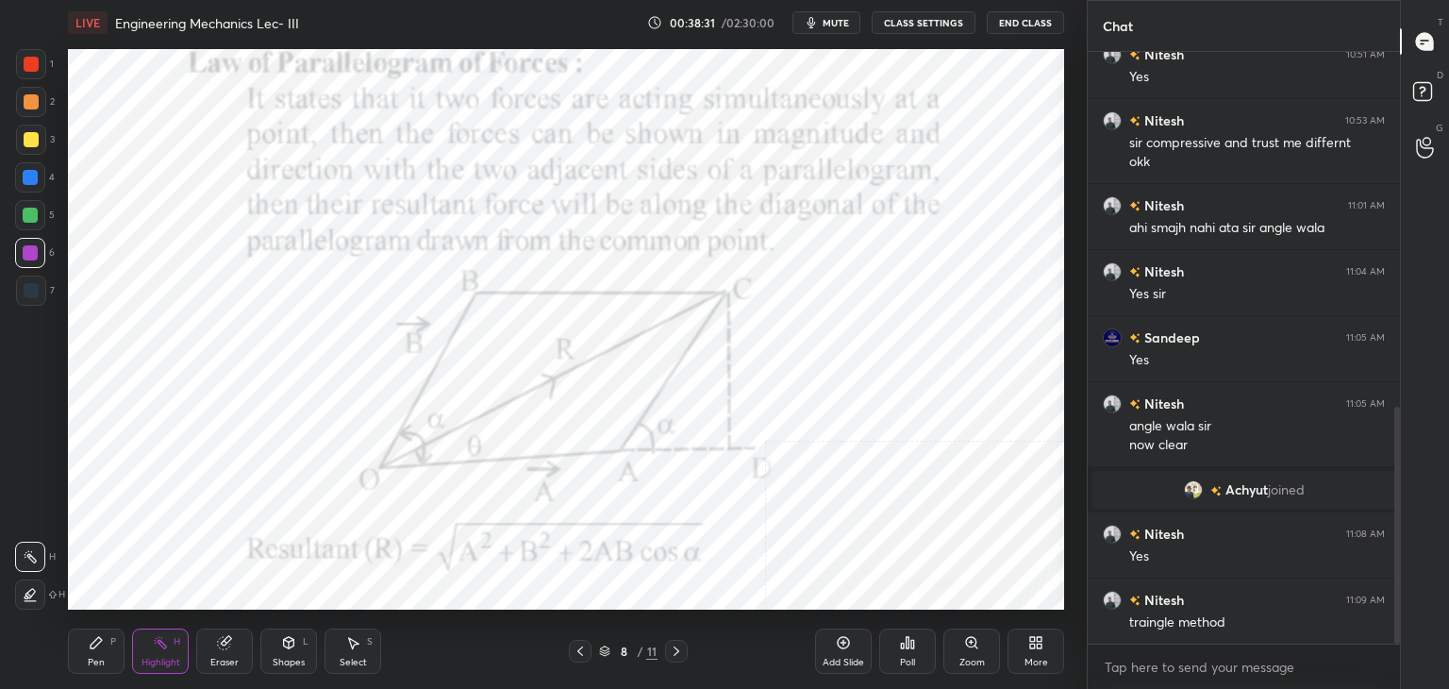
click at [678, 648] on icon at bounding box center [676, 650] width 15 height 15
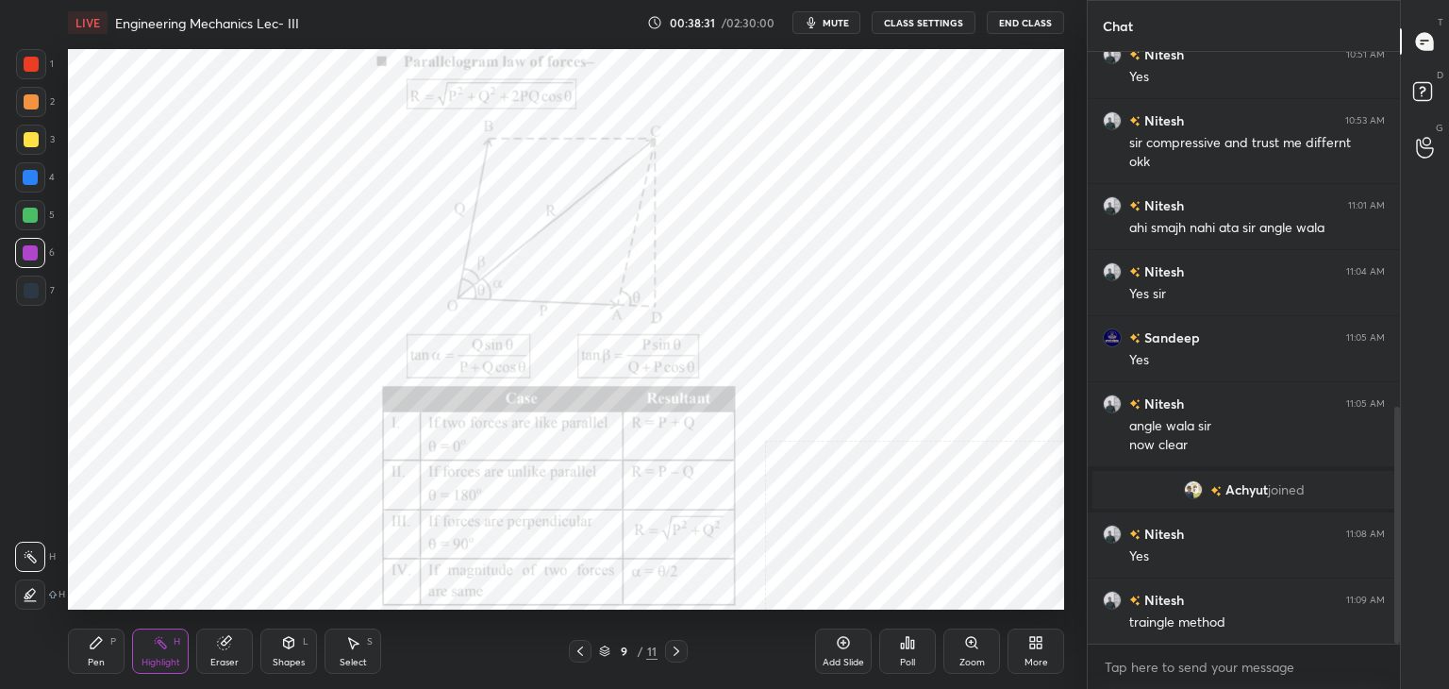
click at [675, 649] on icon at bounding box center [676, 650] width 15 height 15
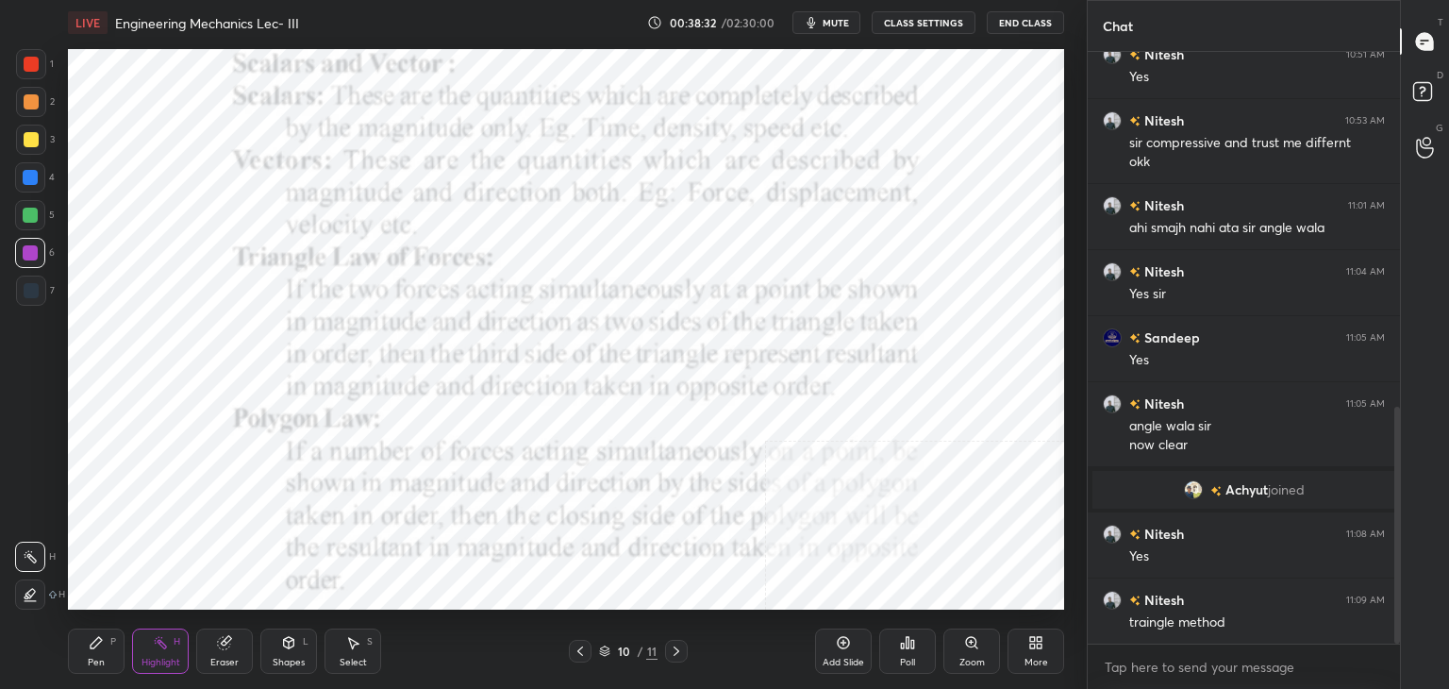
click at [677, 647] on icon at bounding box center [676, 650] width 15 height 15
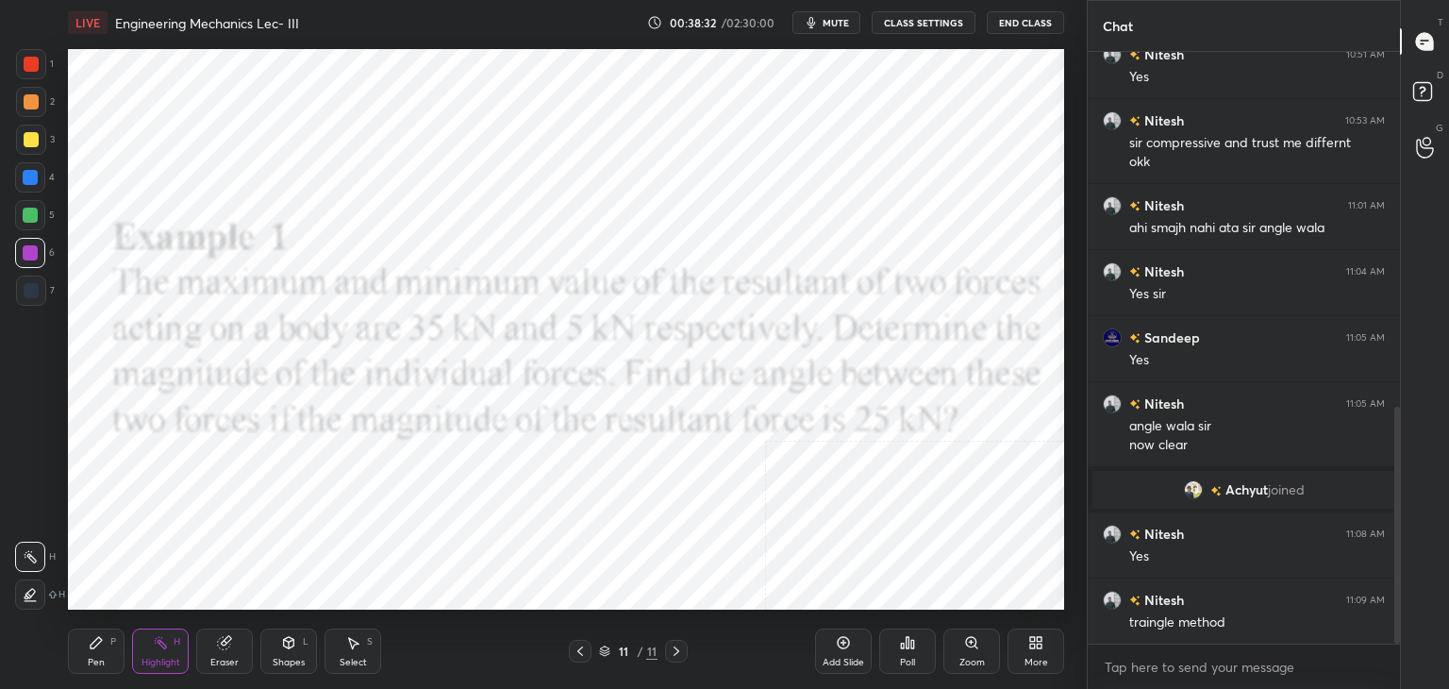
click at [676, 646] on icon at bounding box center [676, 650] width 15 height 15
click at [578, 648] on icon at bounding box center [580, 650] width 15 height 15
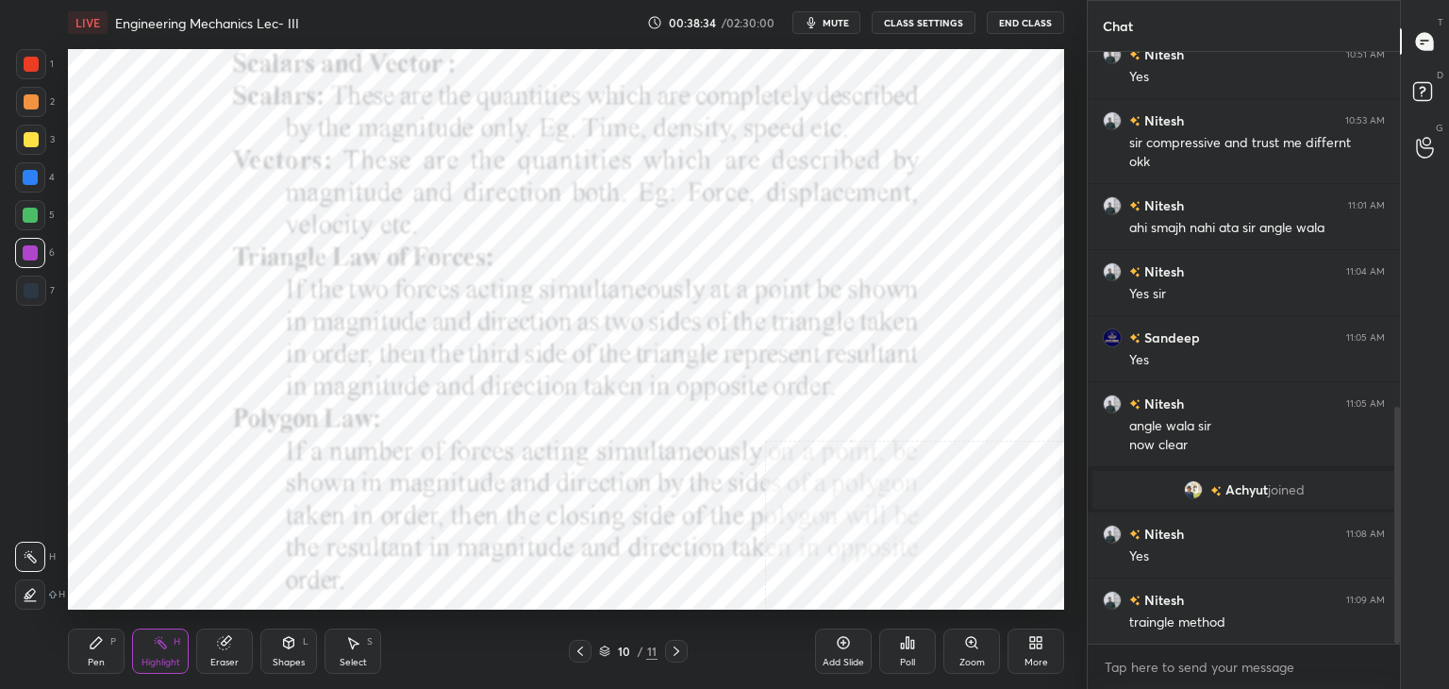
click at [581, 648] on icon at bounding box center [580, 650] width 15 height 15
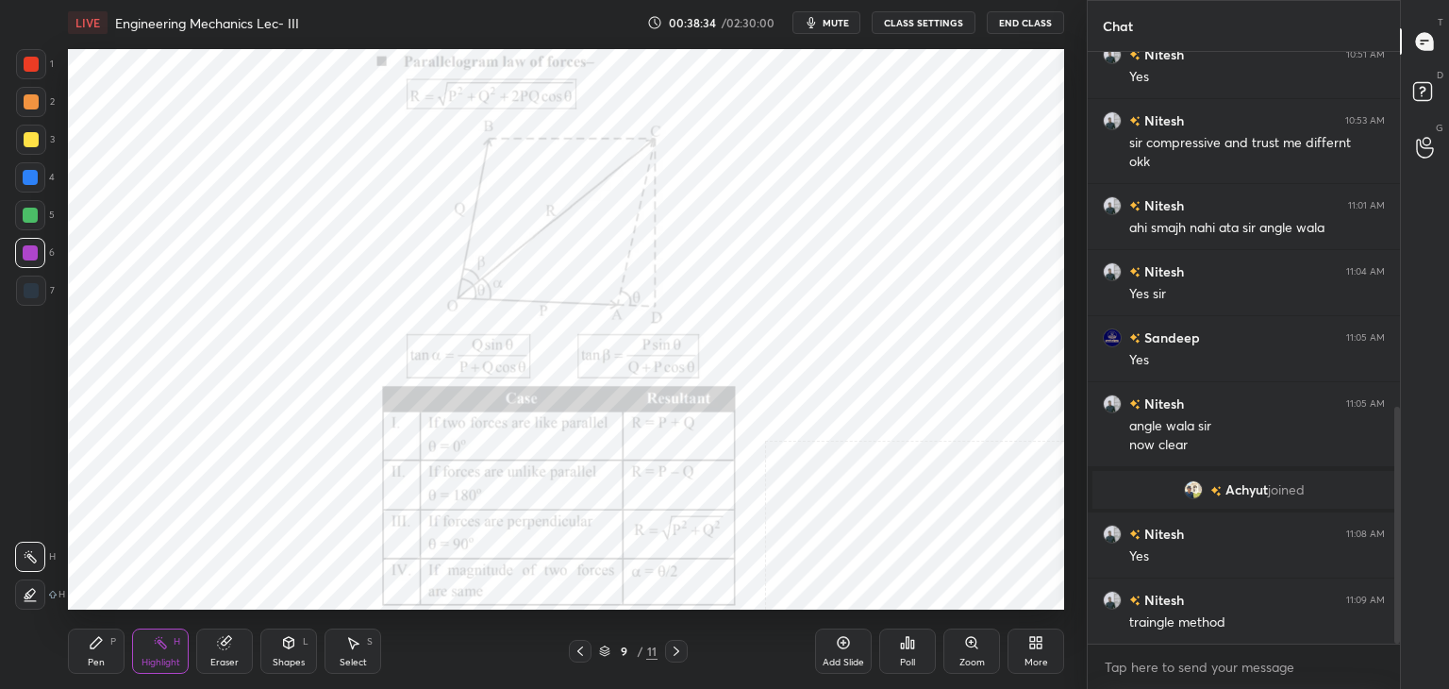
click at [583, 648] on icon at bounding box center [580, 650] width 15 height 15
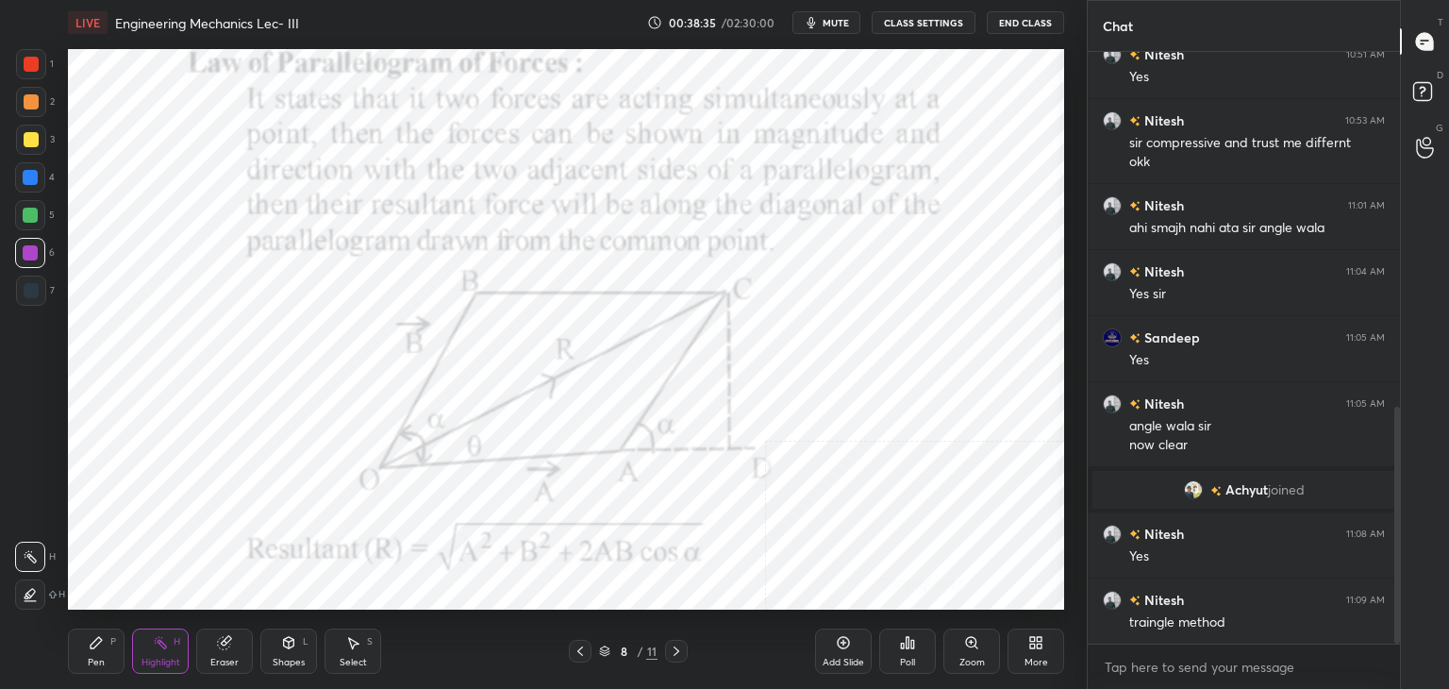
click at [585, 649] on icon at bounding box center [580, 650] width 15 height 15
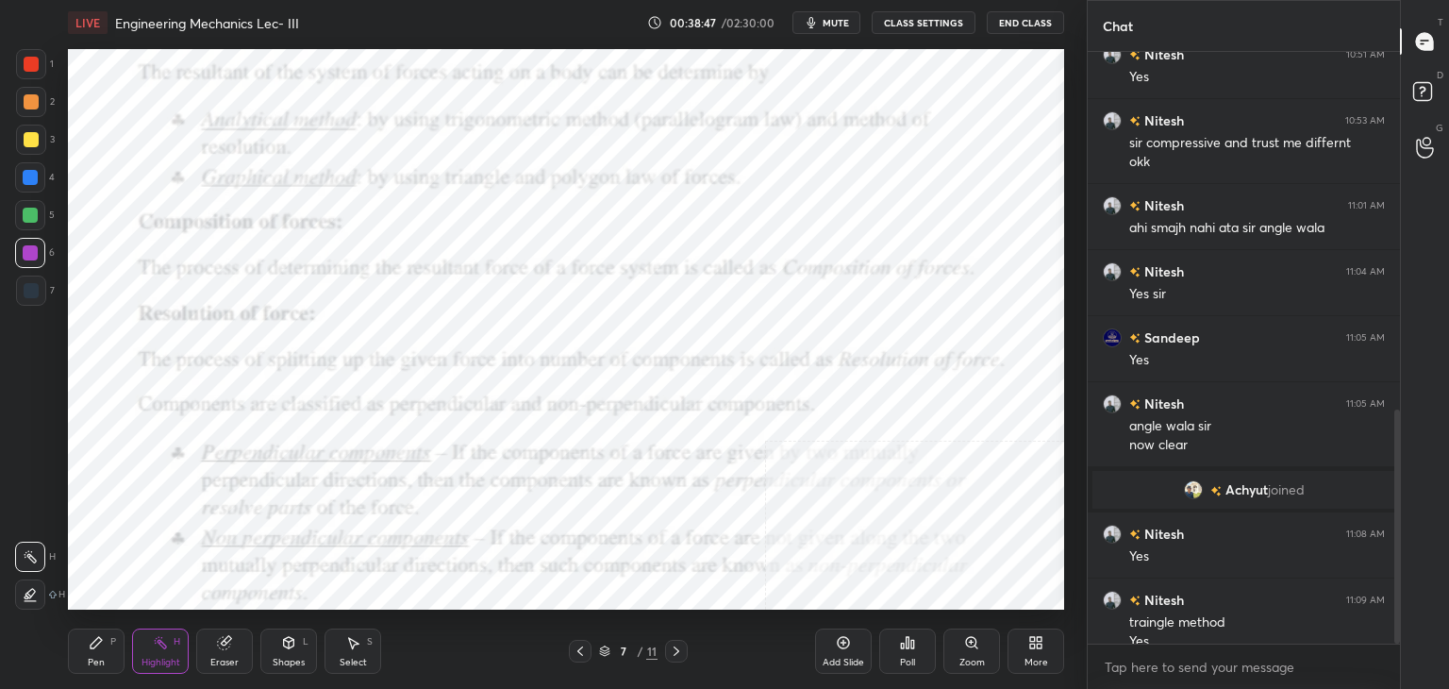
scroll to position [905, 0]
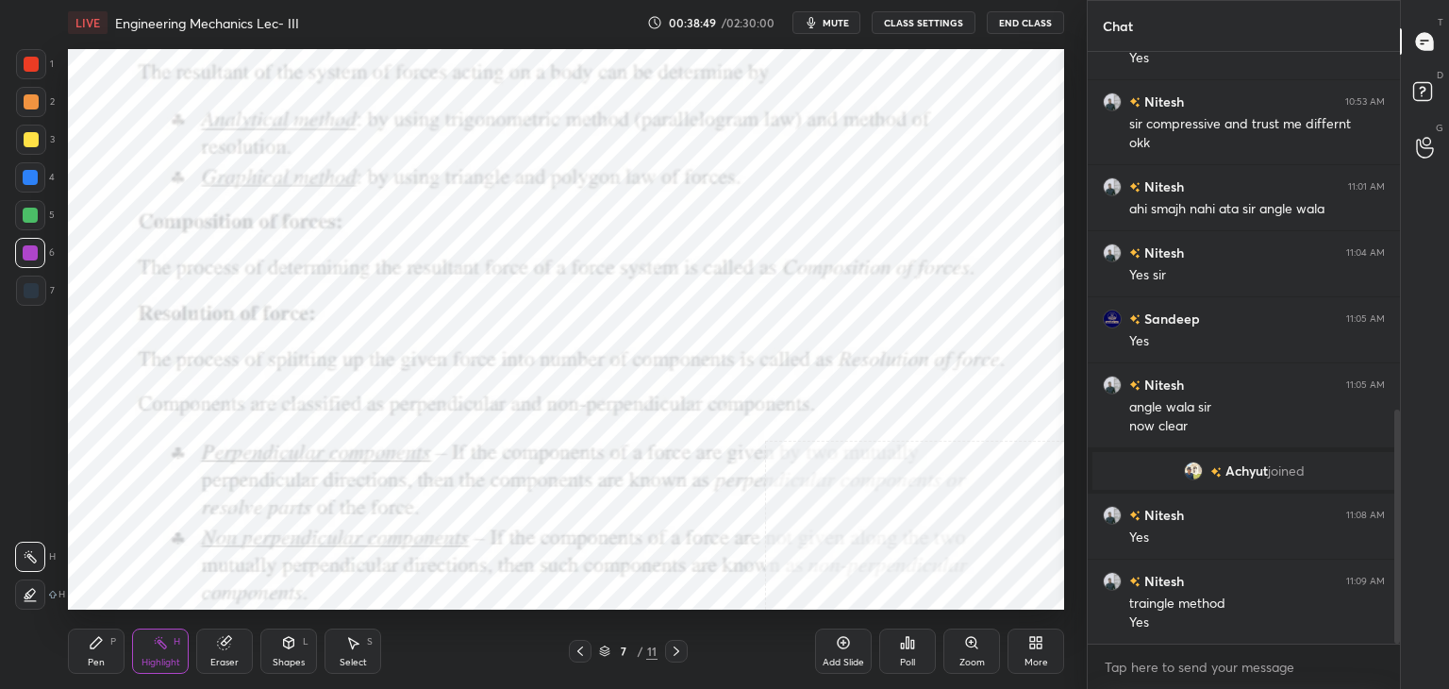
click at [672, 648] on icon at bounding box center [676, 650] width 15 height 15
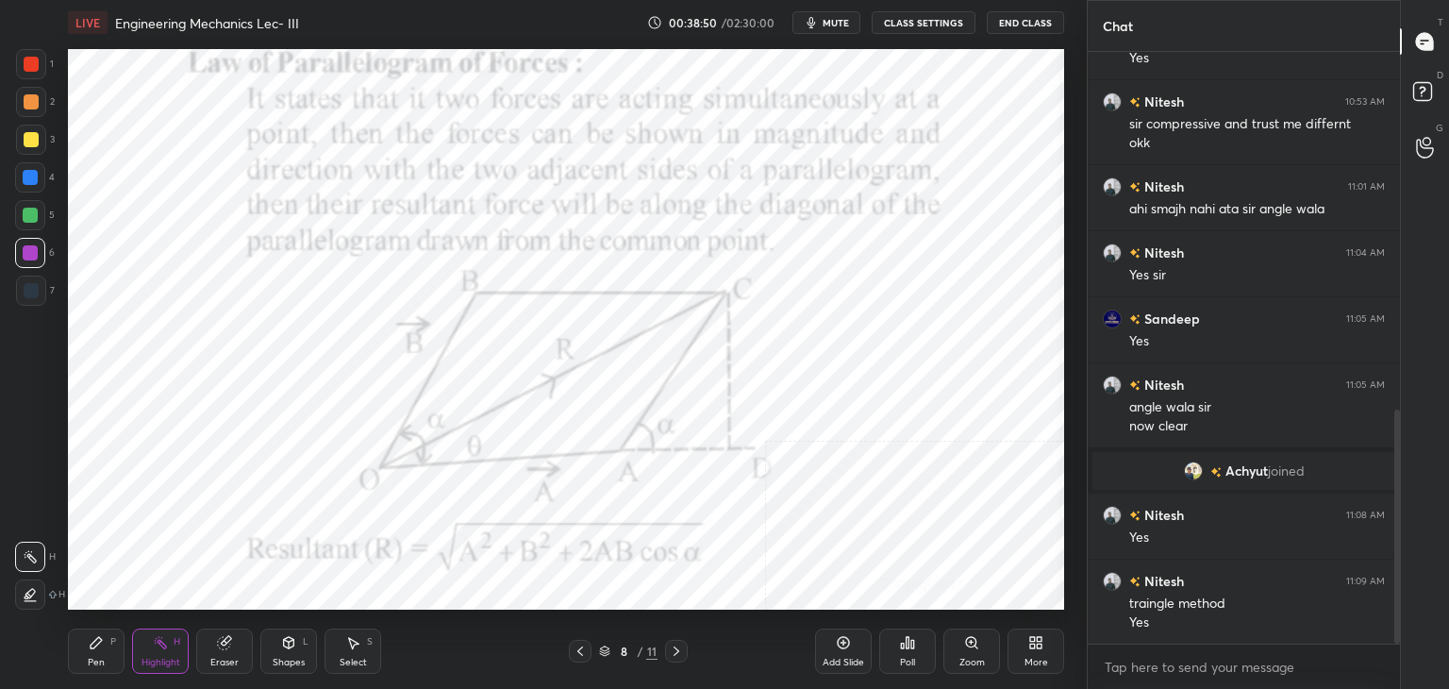
click at [672, 649] on icon at bounding box center [676, 650] width 15 height 15
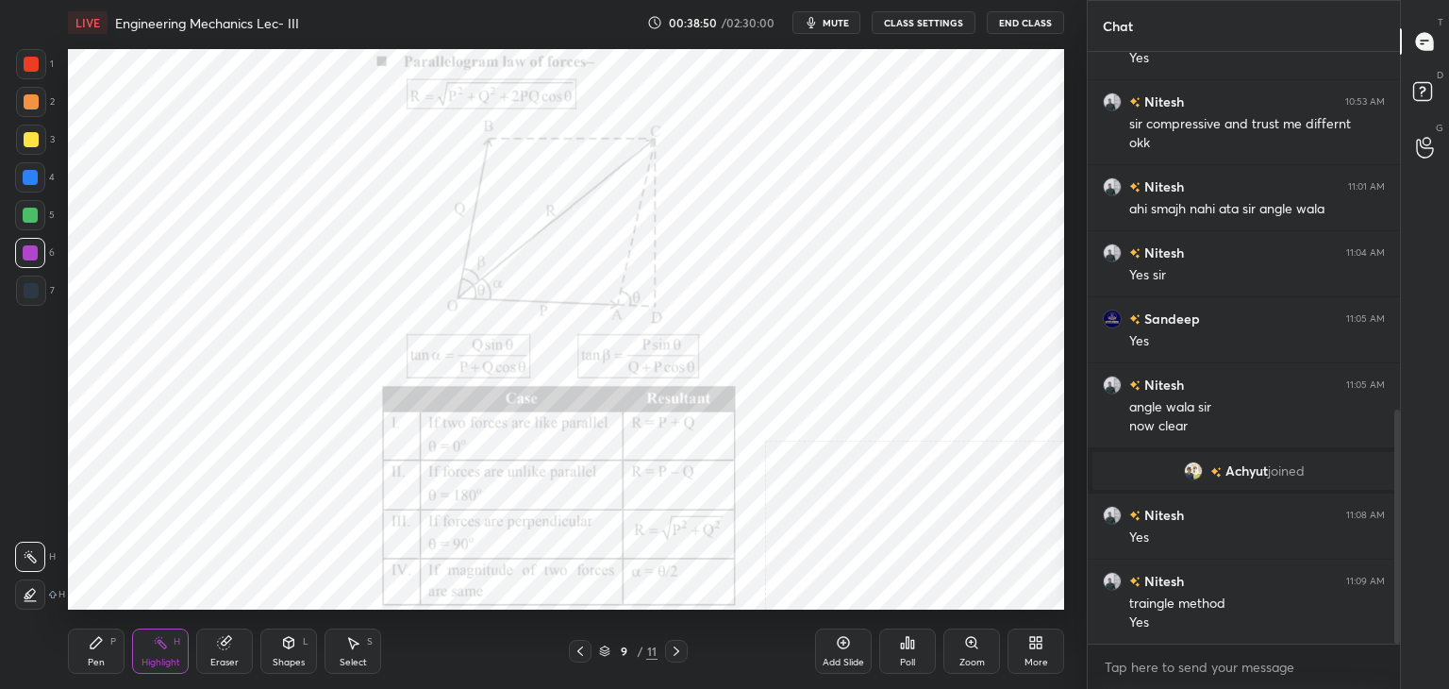
click at [672, 648] on icon at bounding box center [676, 650] width 15 height 15
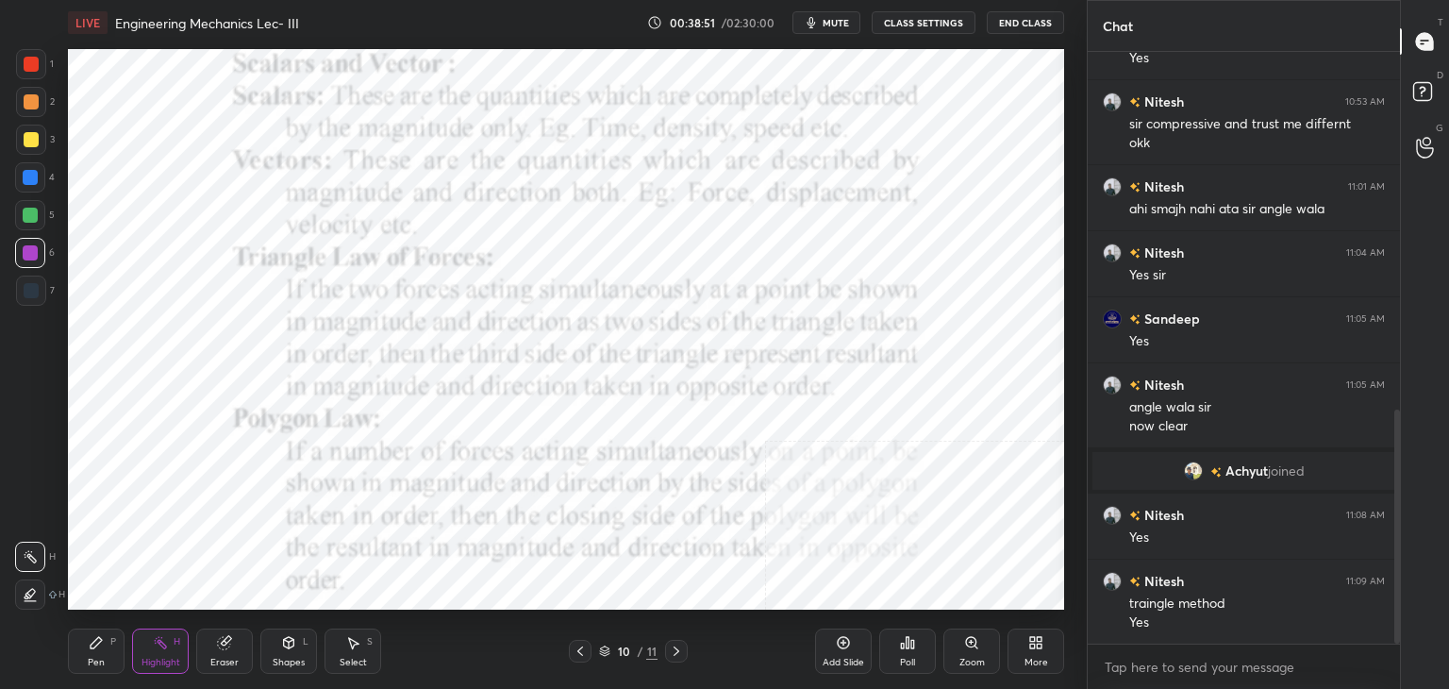
click at [672, 647] on icon at bounding box center [676, 650] width 15 height 15
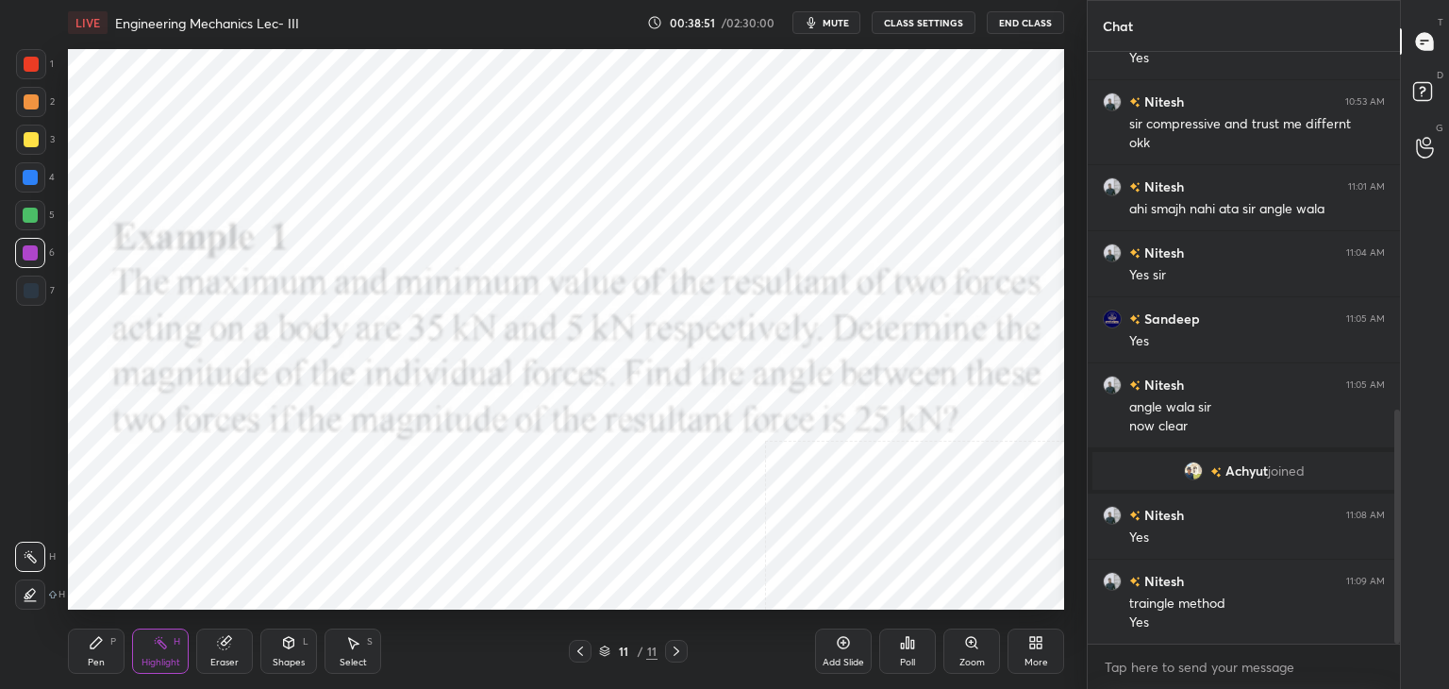
click at [672, 646] on icon at bounding box center [676, 650] width 15 height 15
click at [577, 650] on icon at bounding box center [580, 650] width 6 height 9
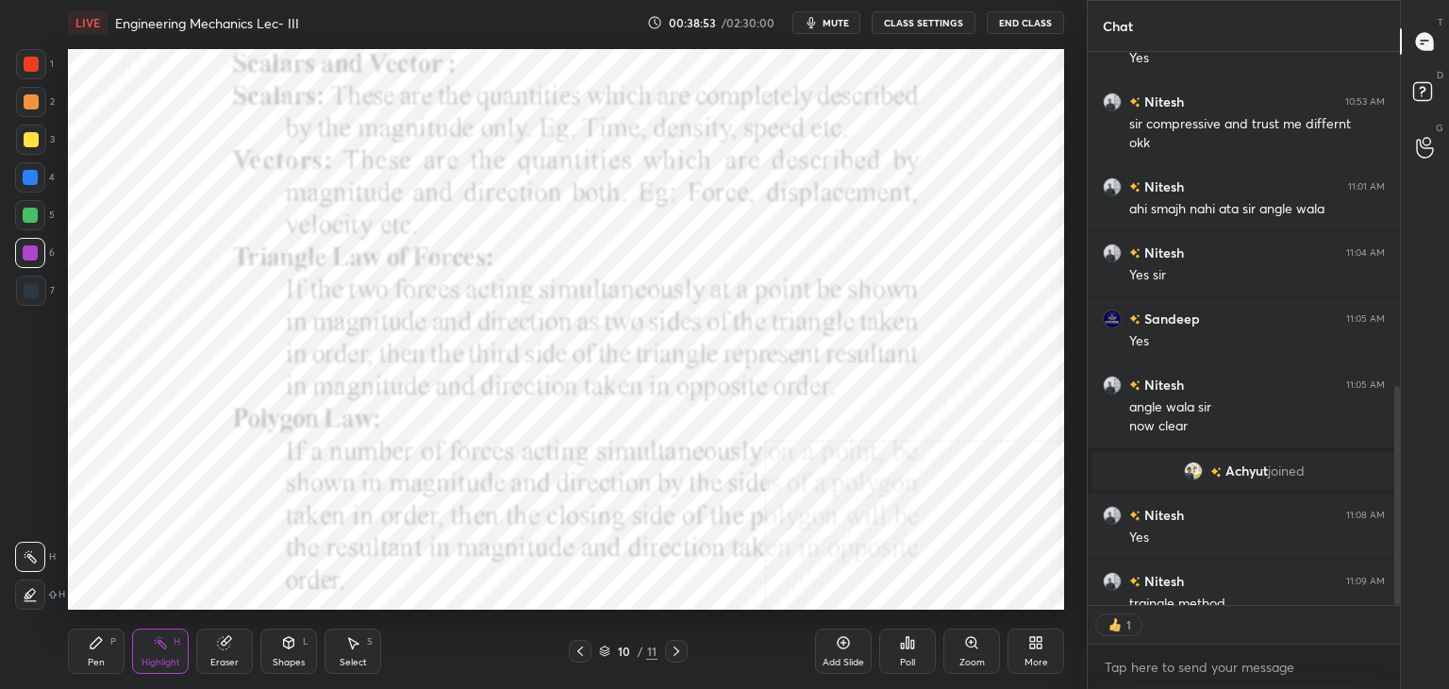
scroll to position [7, 6]
click at [577, 650] on icon at bounding box center [580, 650] width 6 height 9
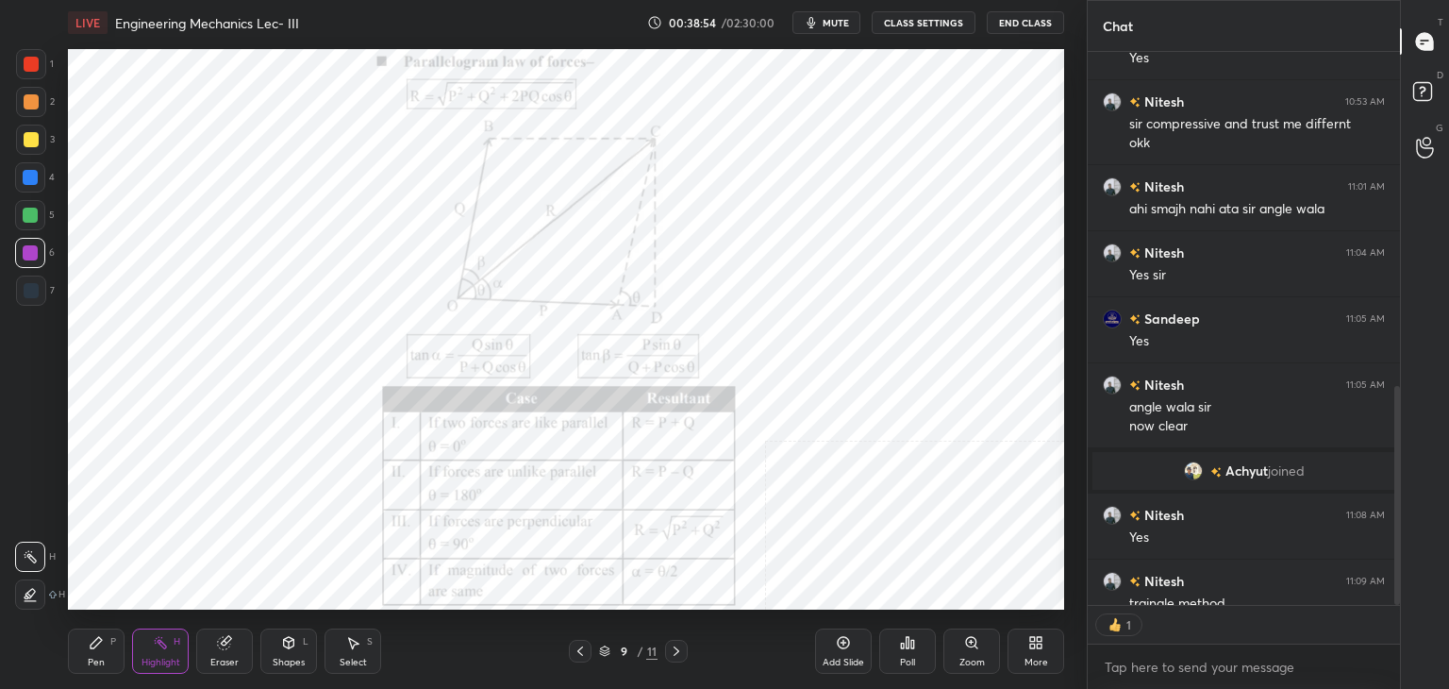
click at [577, 650] on icon at bounding box center [580, 650] width 6 height 9
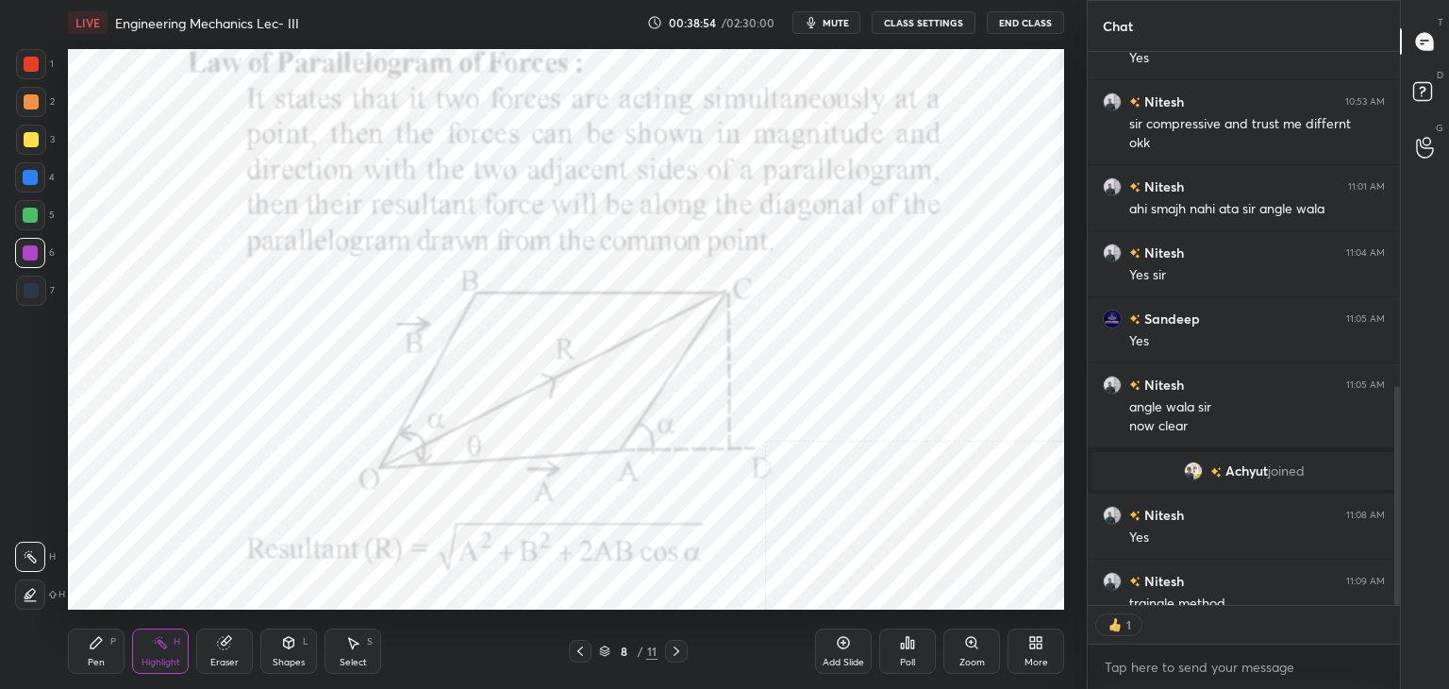
click at [577, 650] on icon at bounding box center [580, 650] width 15 height 15
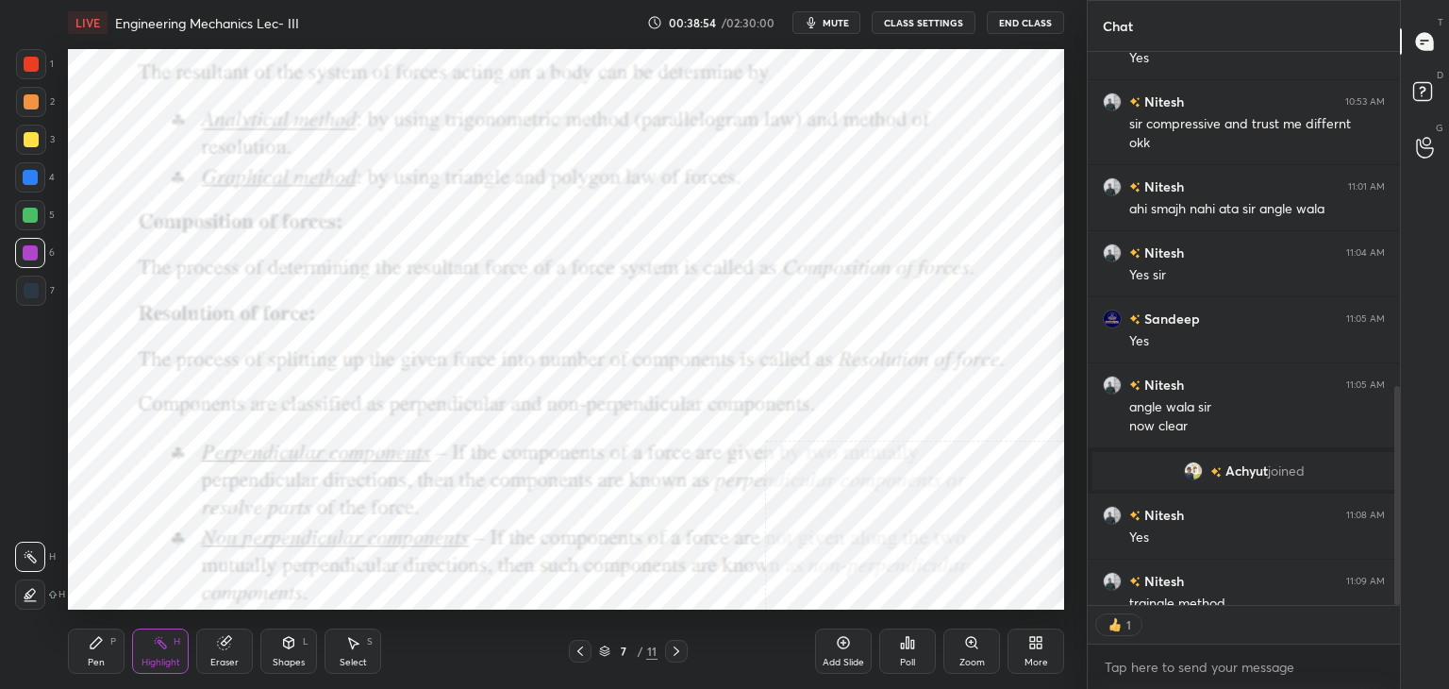
click at [577, 650] on icon at bounding box center [580, 650] width 15 height 15
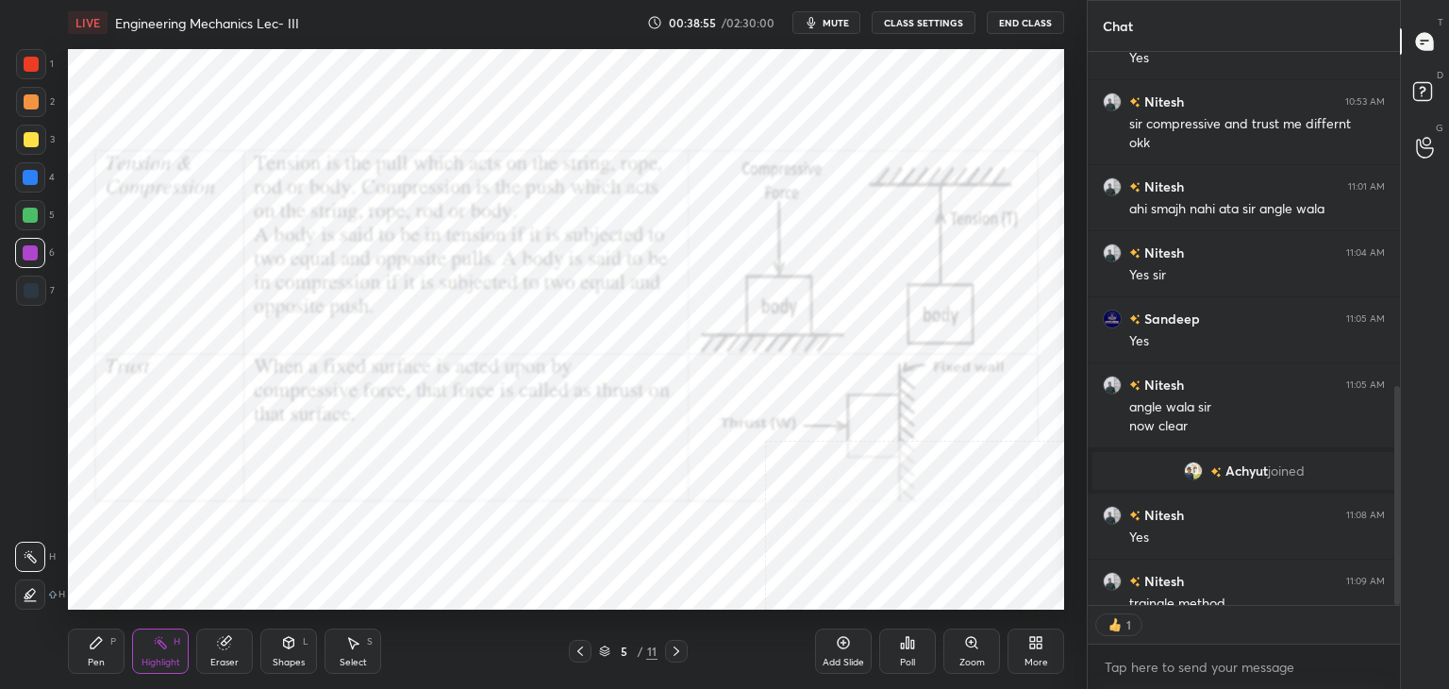
click at [577, 649] on icon at bounding box center [580, 650] width 15 height 15
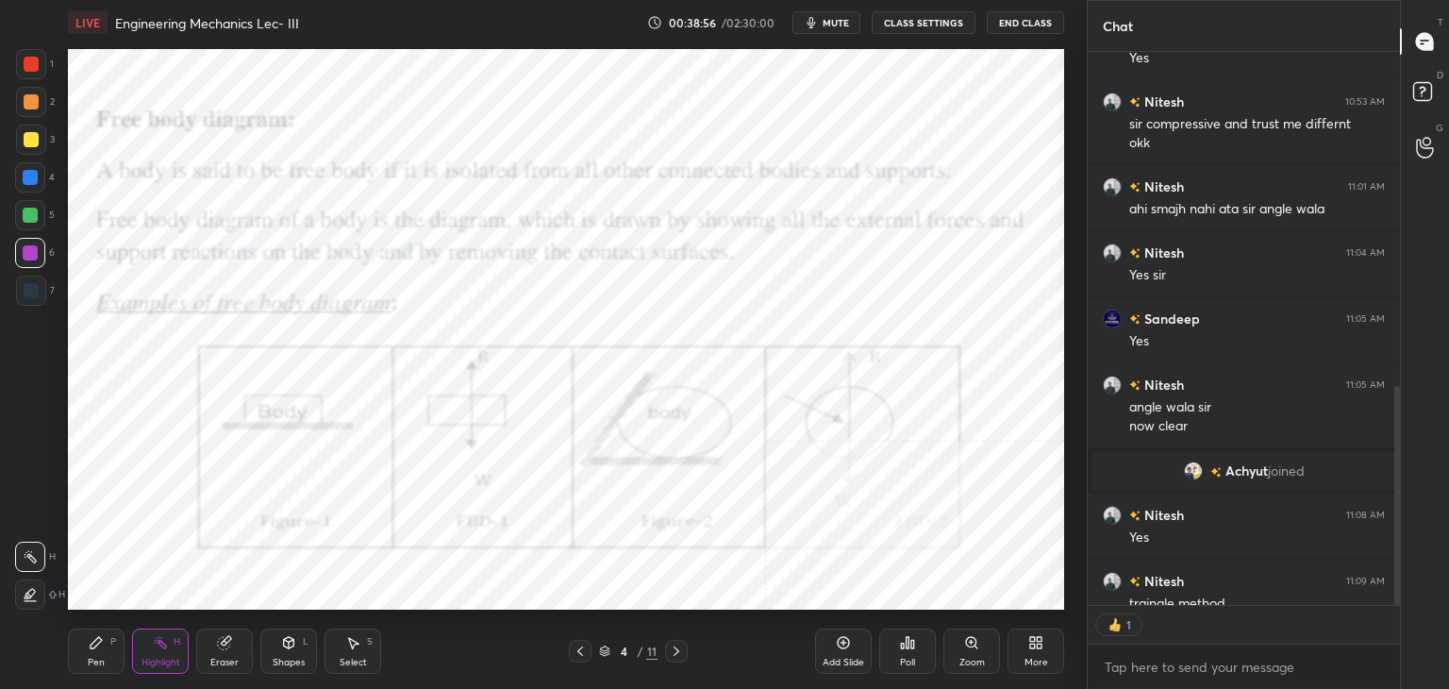
click at [578, 647] on icon at bounding box center [580, 650] width 15 height 15
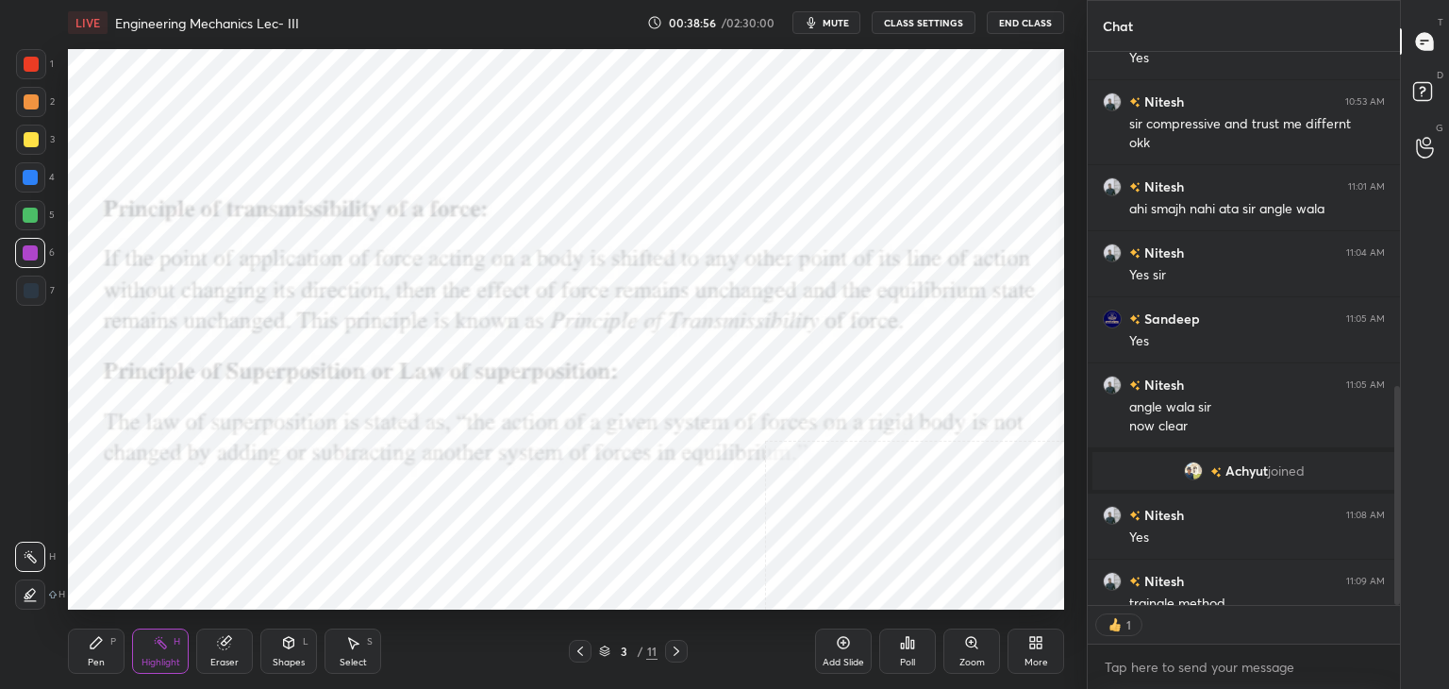
click at [577, 646] on icon at bounding box center [580, 650] width 15 height 15
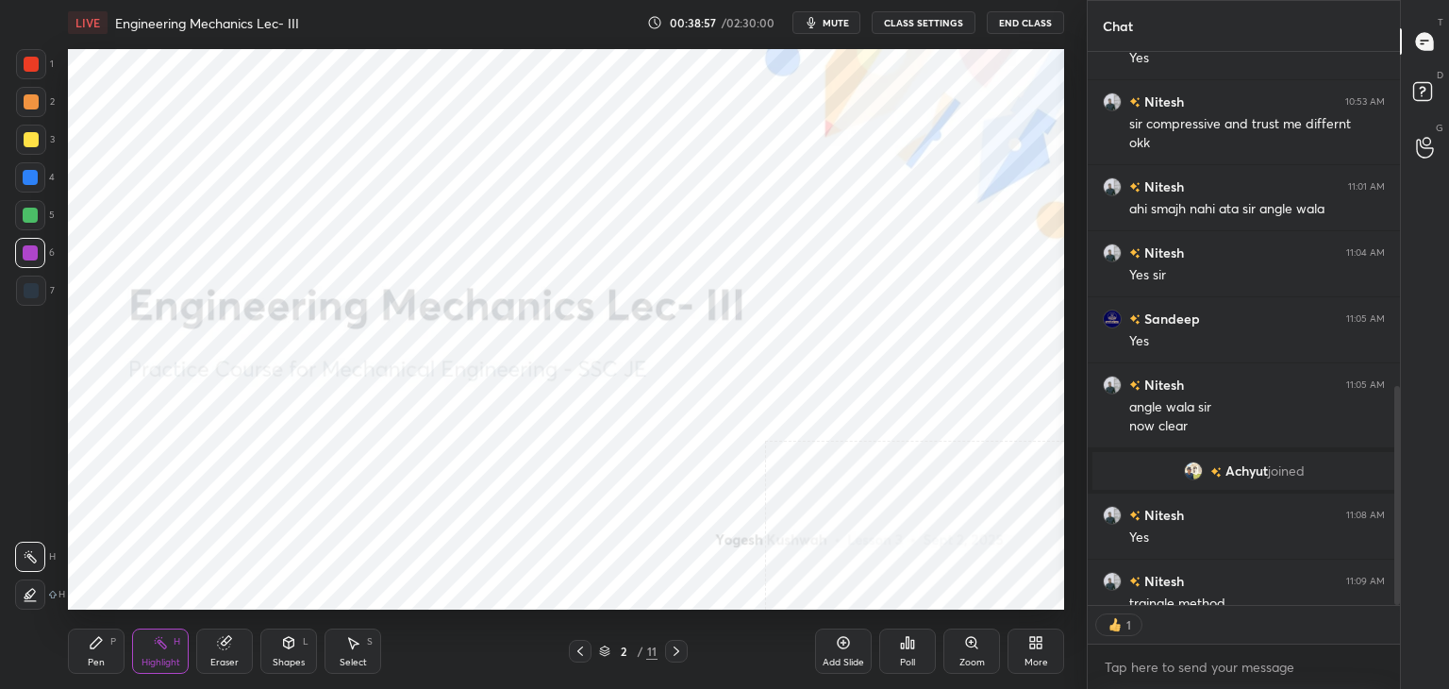
click at [673, 646] on icon at bounding box center [676, 650] width 15 height 15
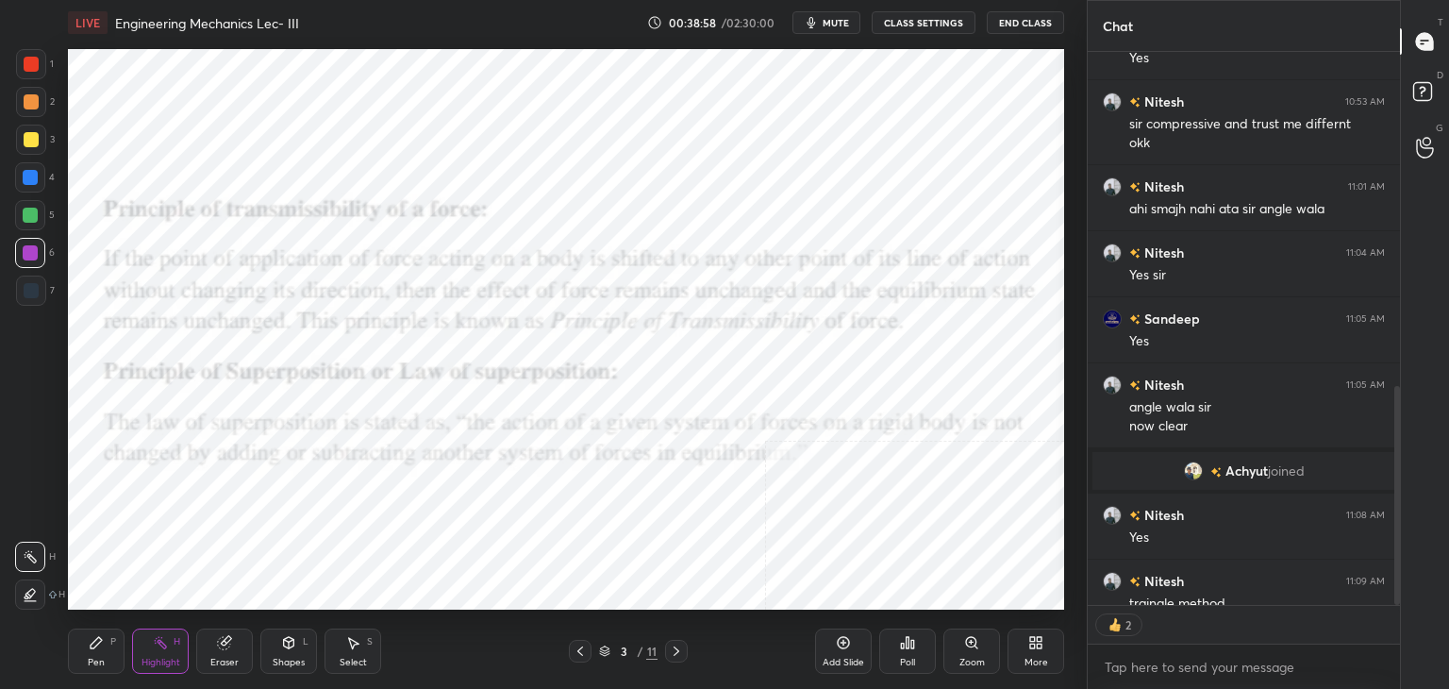
click at [677, 645] on icon at bounding box center [676, 650] width 15 height 15
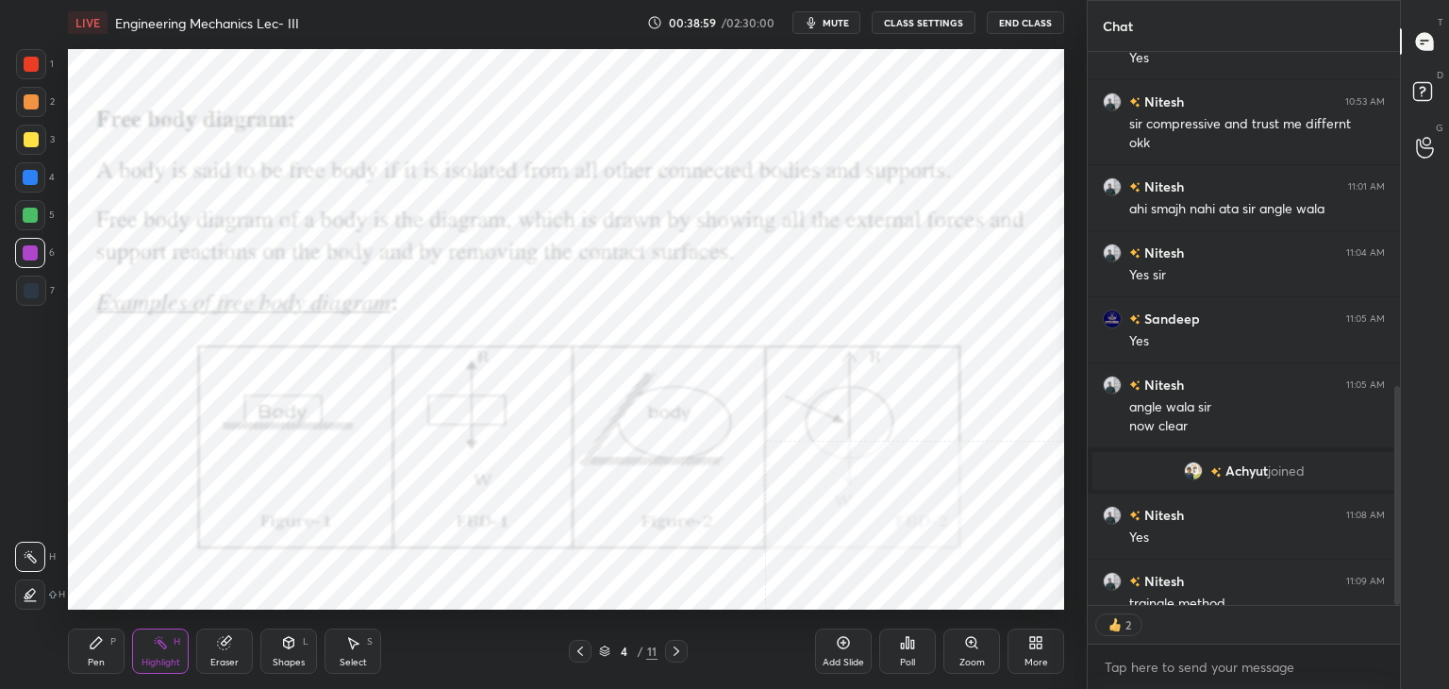
click at [679, 645] on icon at bounding box center [676, 650] width 15 height 15
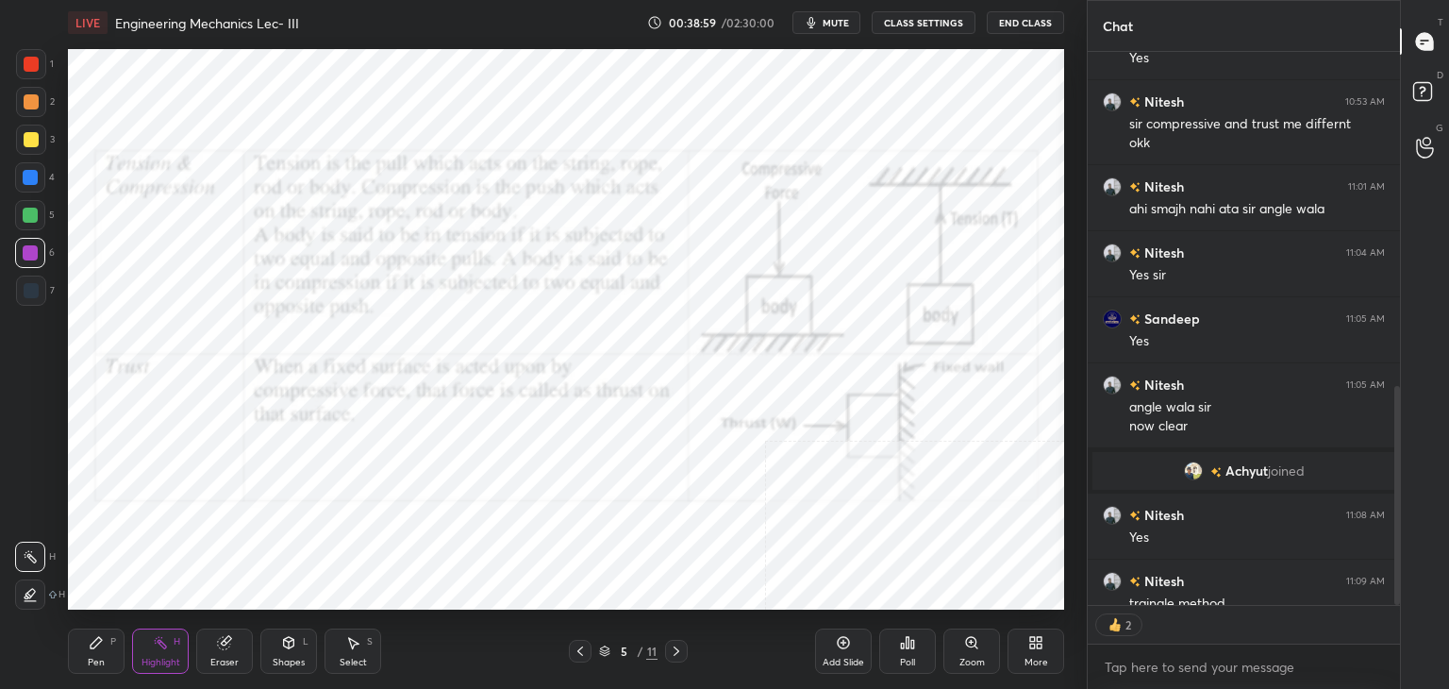
click at [678, 646] on icon at bounding box center [676, 650] width 15 height 15
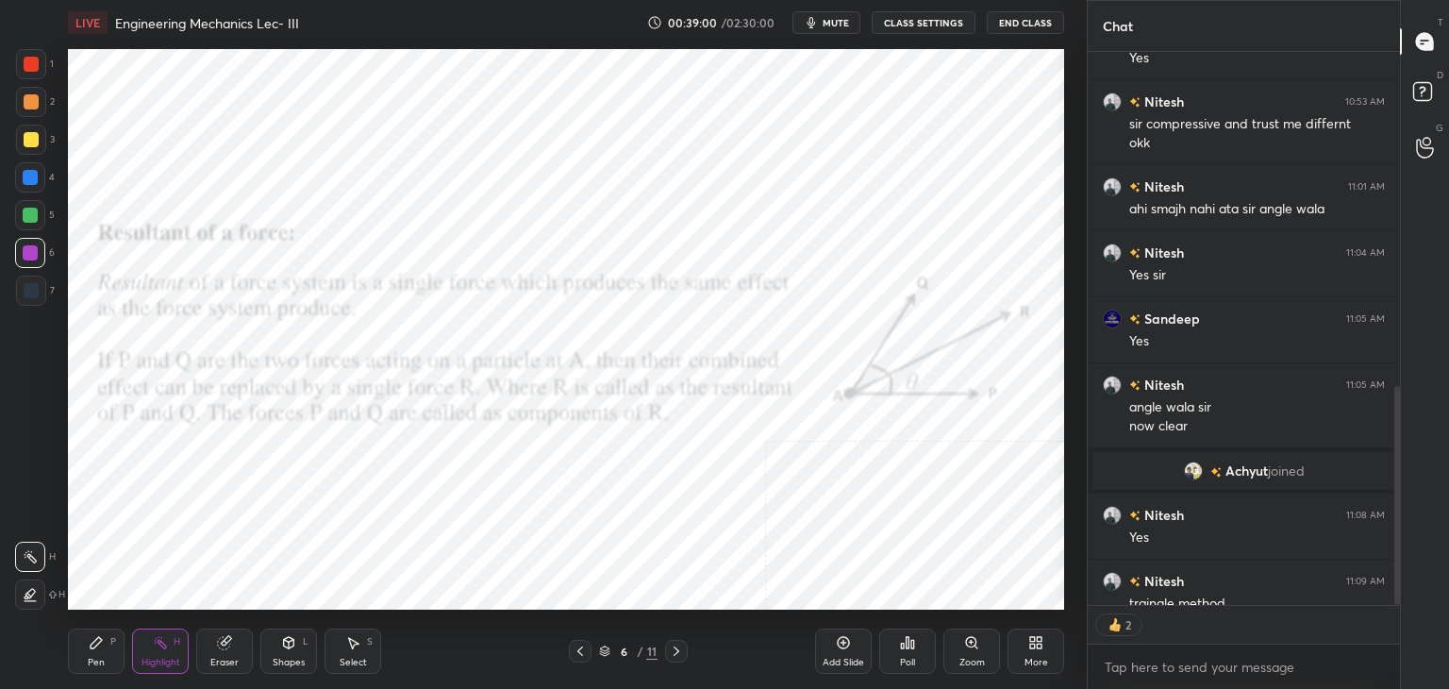
click at [677, 646] on icon at bounding box center [676, 650] width 15 height 15
click at [170, 651] on div "Highlight H" at bounding box center [160, 650] width 57 height 45
click at [679, 653] on icon at bounding box center [676, 650] width 15 height 15
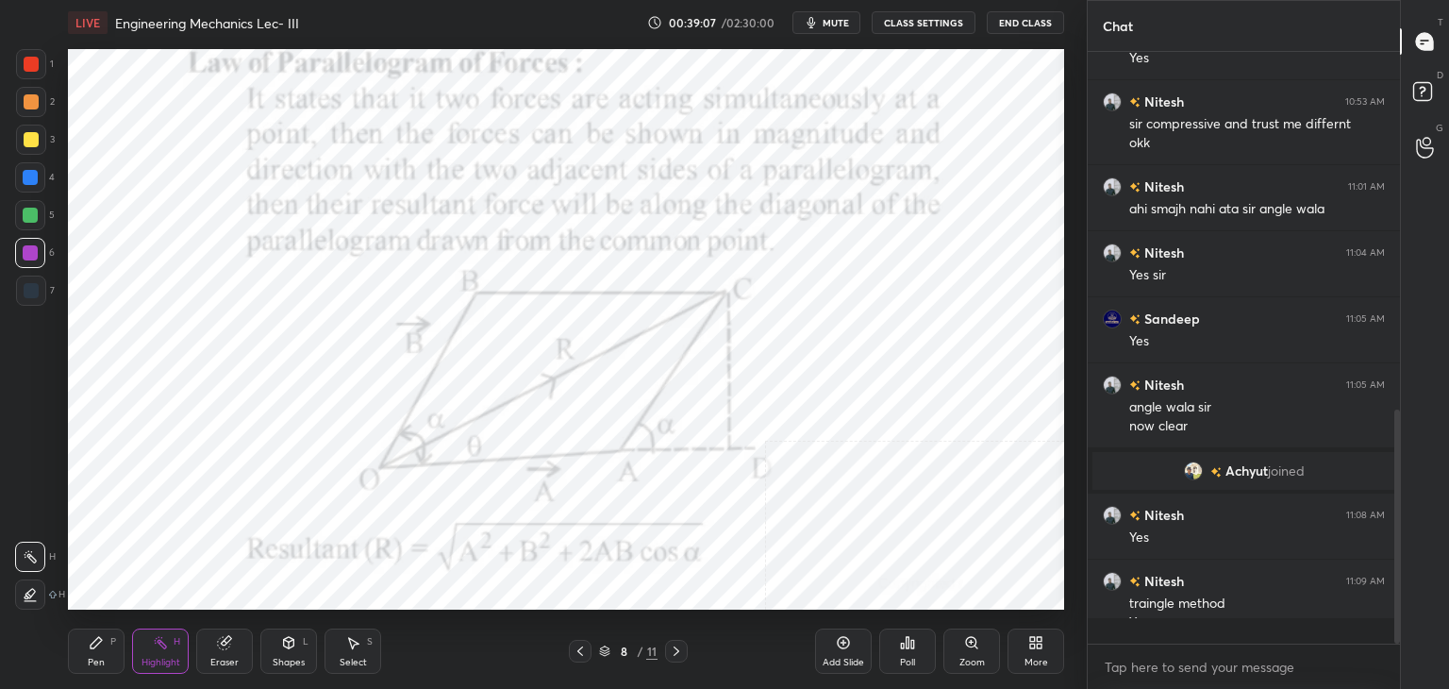
scroll to position [905, 0]
click at [667, 657] on div at bounding box center [676, 650] width 23 height 23
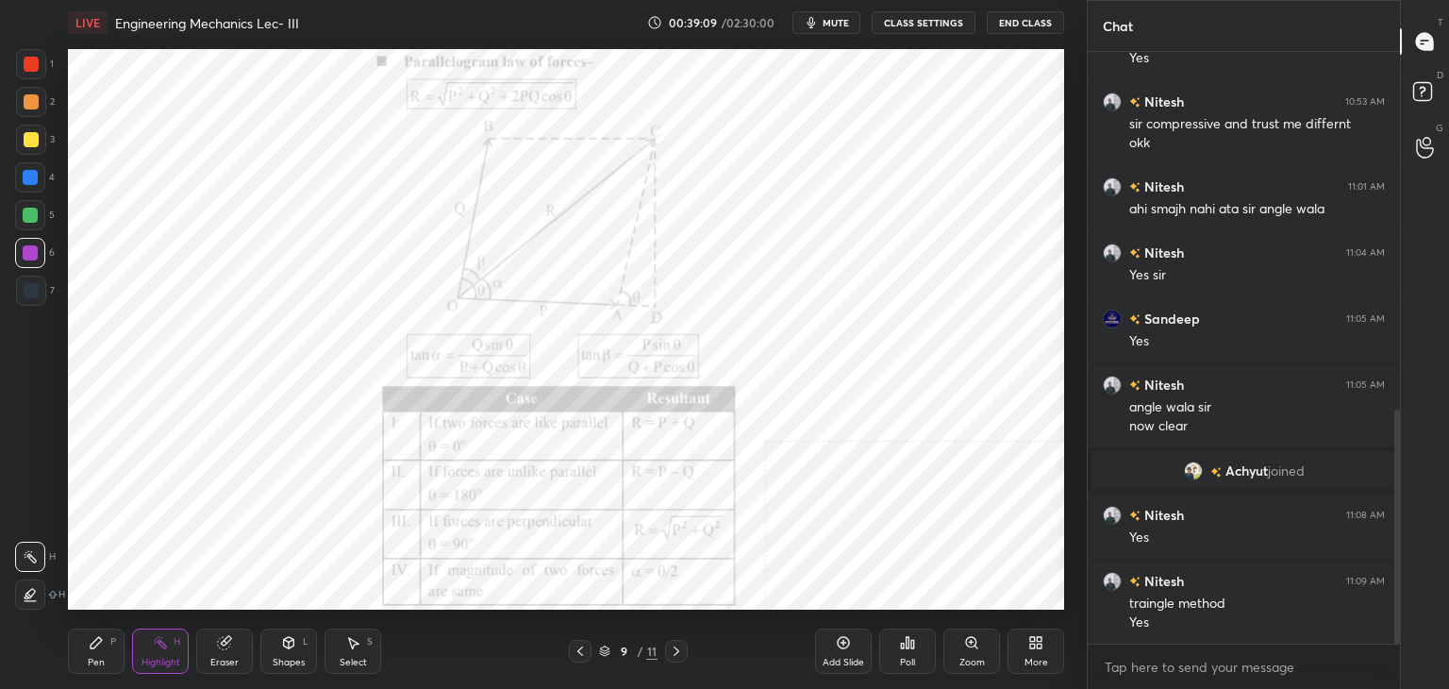
drag, startPoint x: 676, startPoint y: 648, endPoint x: 686, endPoint y: 622, distance: 27.2
click at [677, 646] on icon at bounding box center [676, 650] width 15 height 15
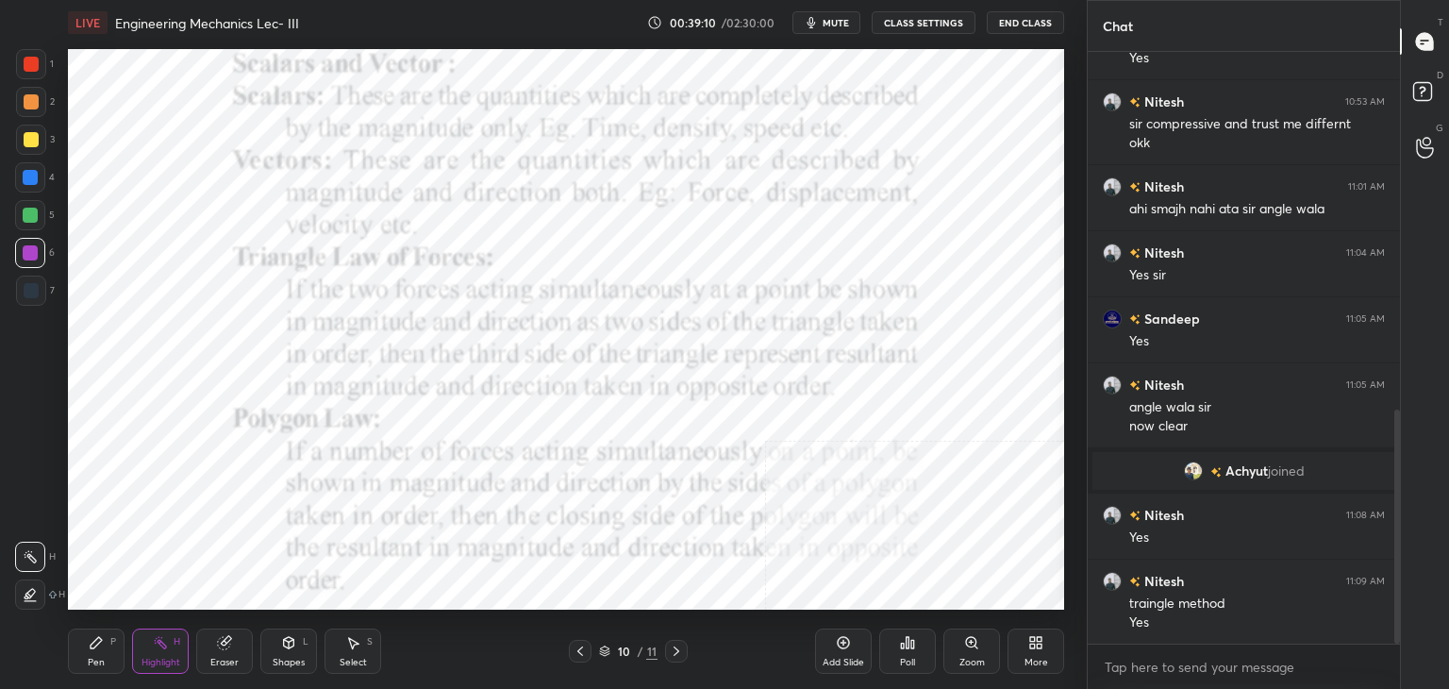
scroll to position [971, 0]
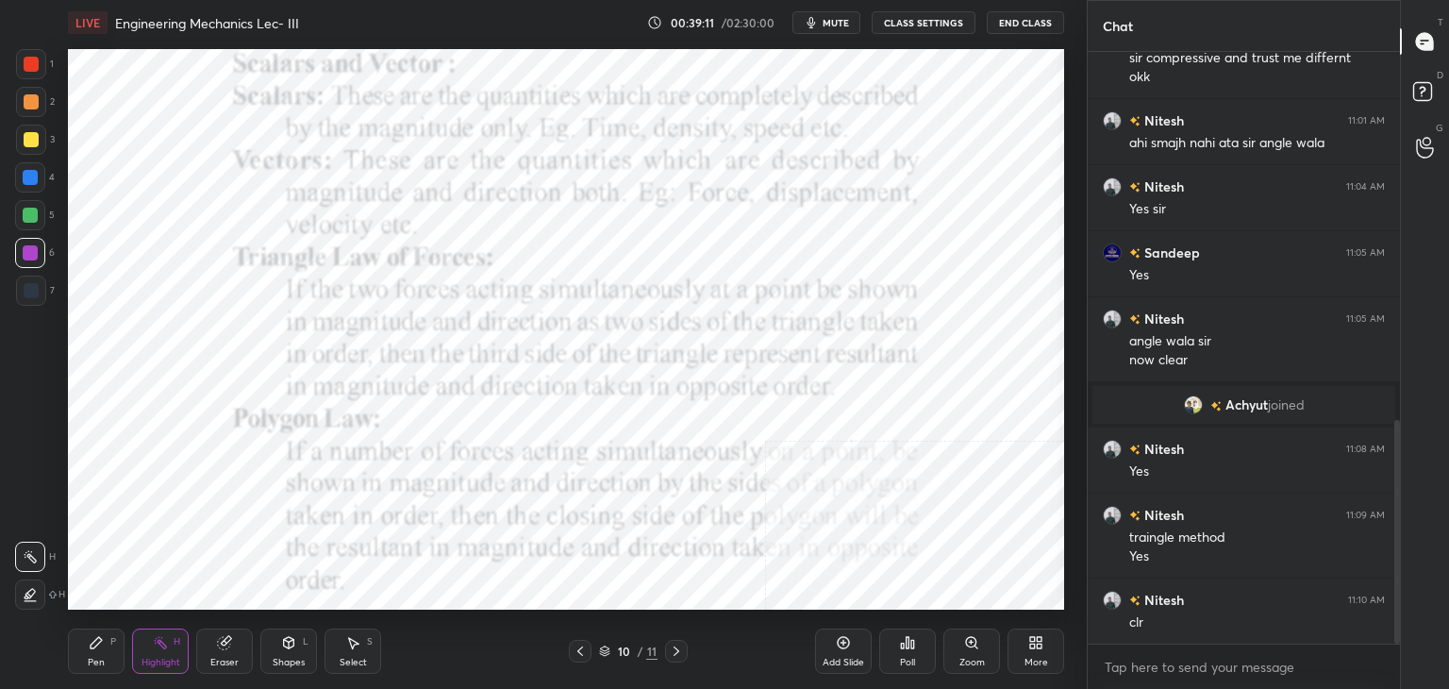
click at [667, 655] on div at bounding box center [676, 650] width 23 height 23
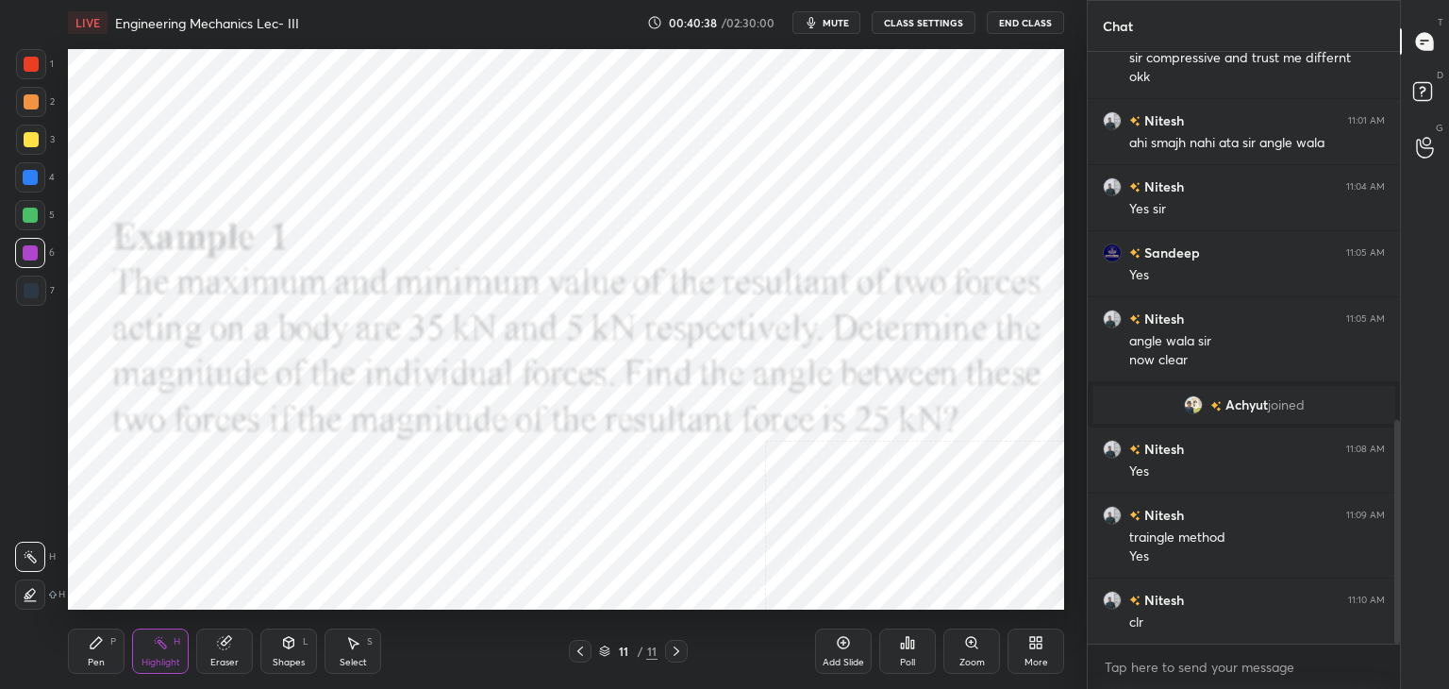
drag, startPoint x: 277, startPoint y: 648, endPoint x: 275, endPoint y: 634, distance: 14.3
click at [276, 645] on div "Shapes L" at bounding box center [288, 650] width 57 height 45
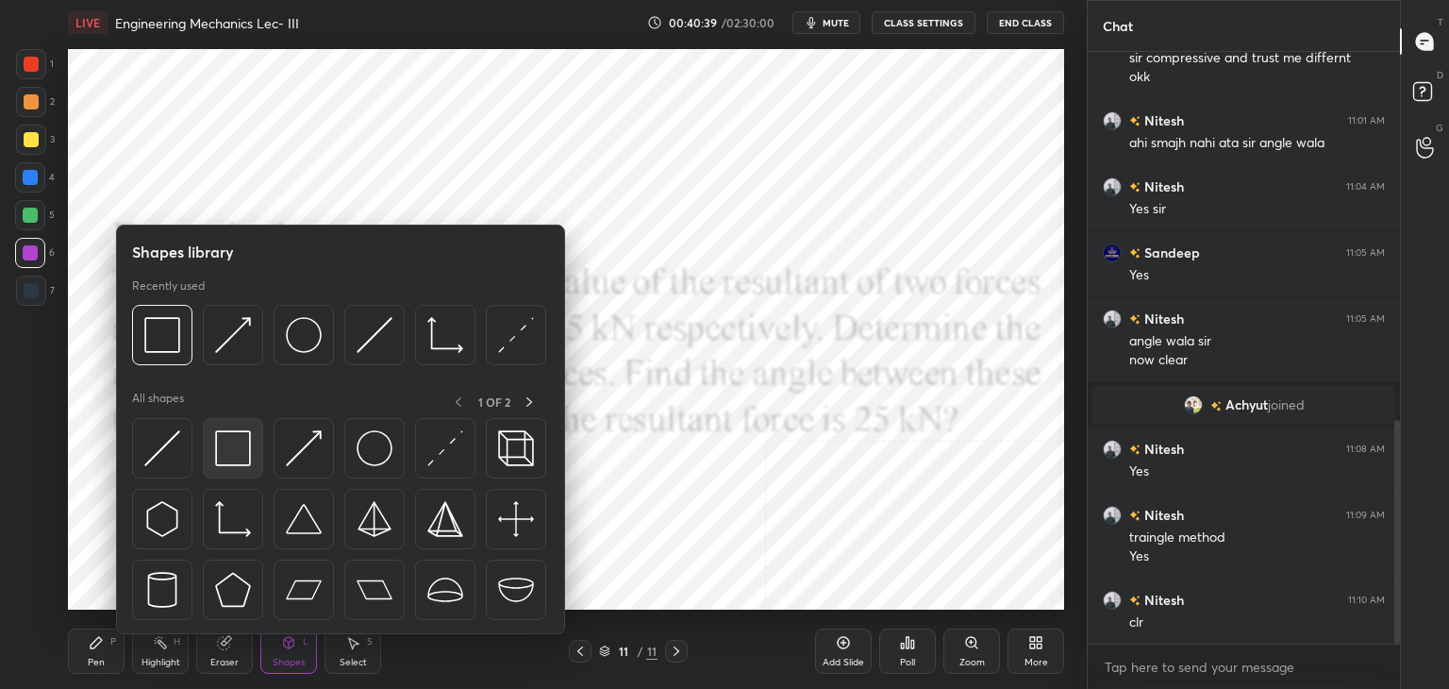
click at [233, 446] on img at bounding box center [233, 448] width 36 height 36
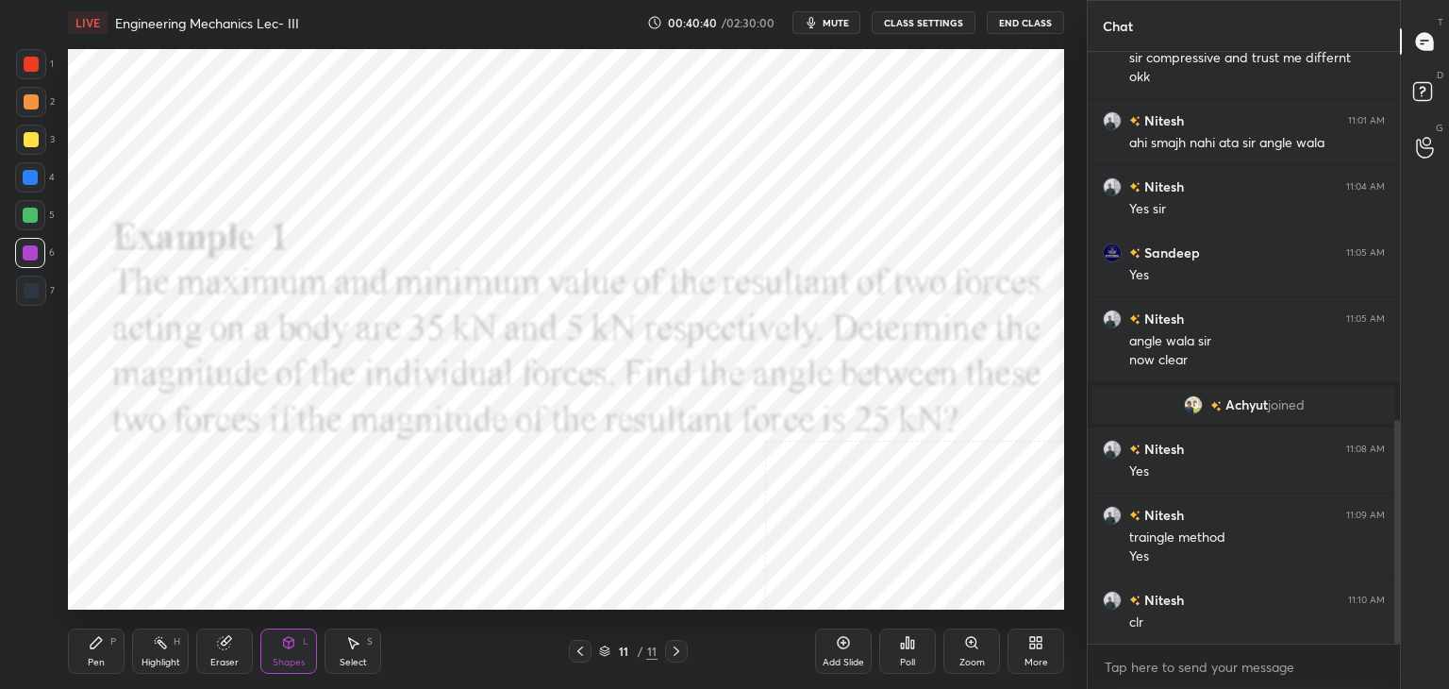
click at [33, 62] on div at bounding box center [31, 64] width 15 height 15
click at [159, 641] on icon at bounding box center [160, 642] width 15 height 15
click at [1032, 646] on icon at bounding box center [1035, 642] width 15 height 15
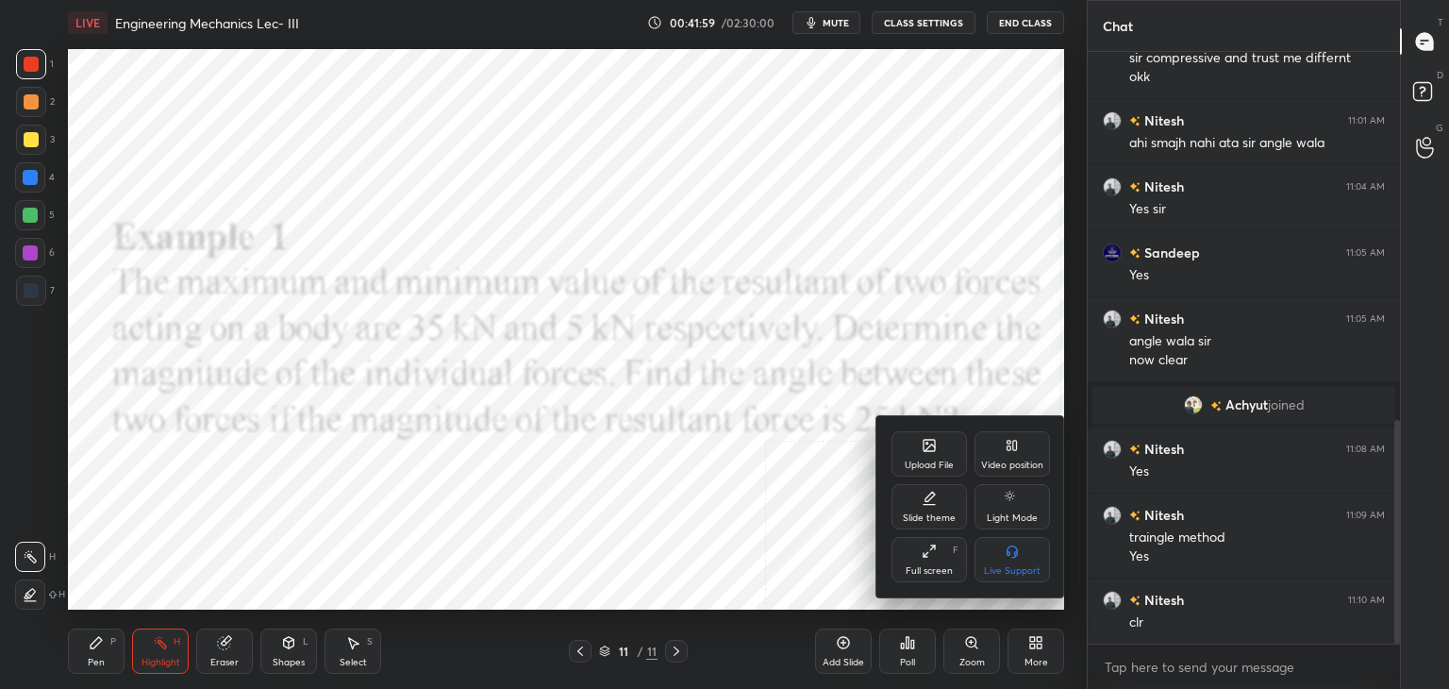
click at [927, 510] on div "Slide theme" at bounding box center [928, 506] width 75 height 45
click at [1019, 562] on div "Dark Ruled" at bounding box center [1011, 559] width 75 height 45
drag, startPoint x: 804, startPoint y: 521, endPoint x: 816, endPoint y: 528, distance: 14.4
click at [804, 522] on div at bounding box center [724, 344] width 1449 height 689
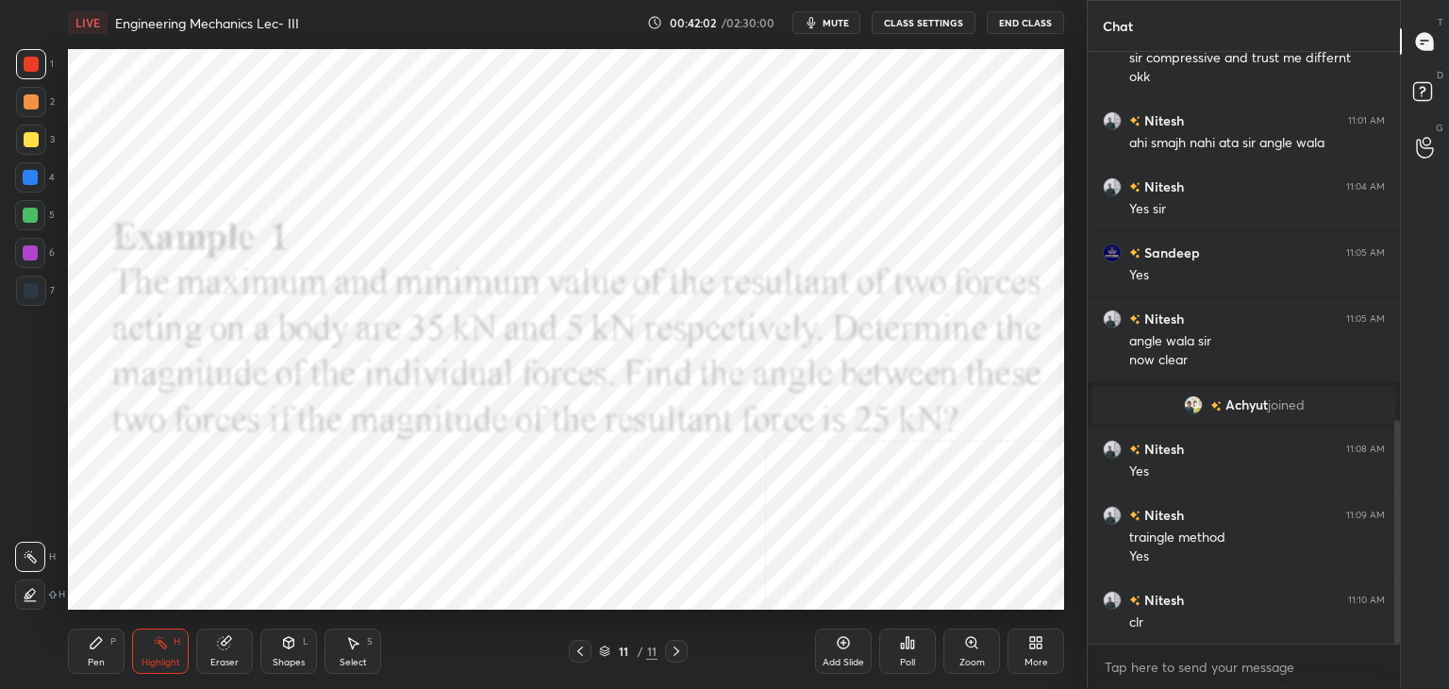
drag, startPoint x: 845, startPoint y: 653, endPoint x: 892, endPoint y: 652, distance: 47.2
click at [844, 653] on div "Add Slide" at bounding box center [843, 650] width 57 height 45
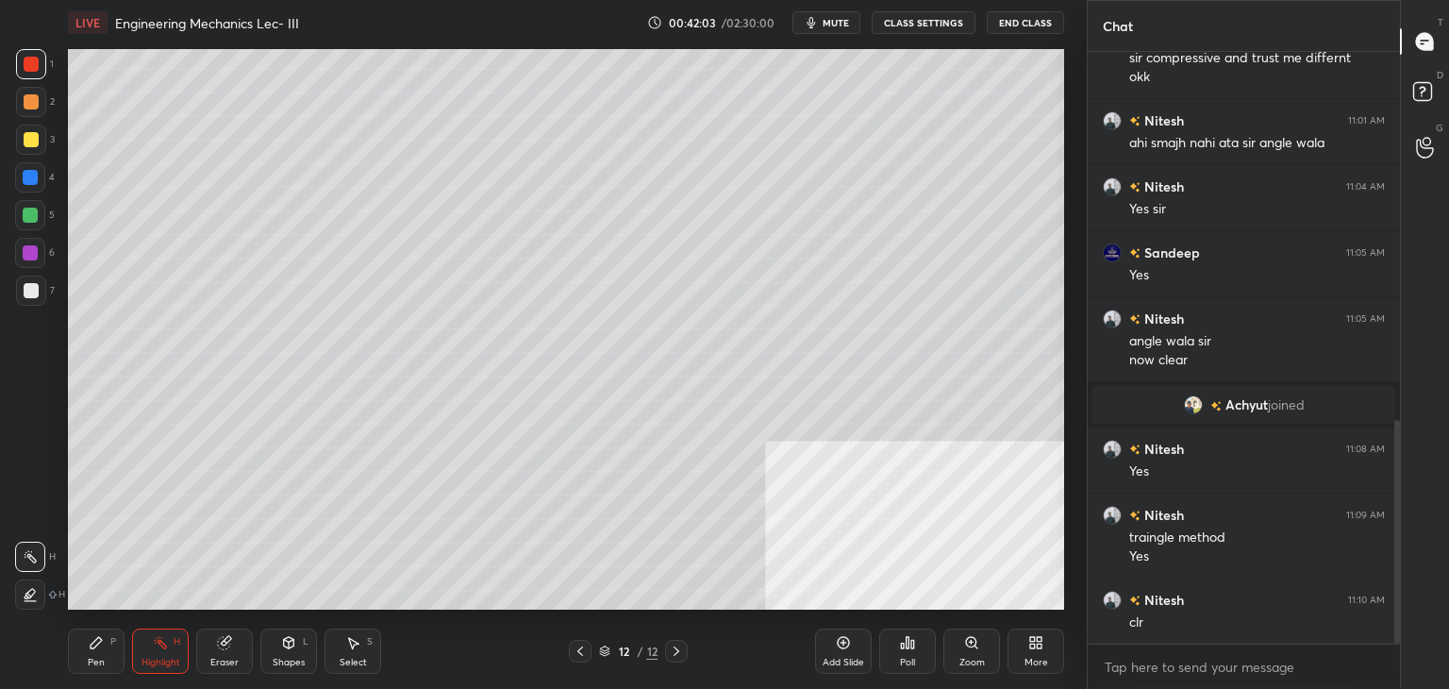
click at [1031, 646] on icon at bounding box center [1032, 645] width 5 height 5
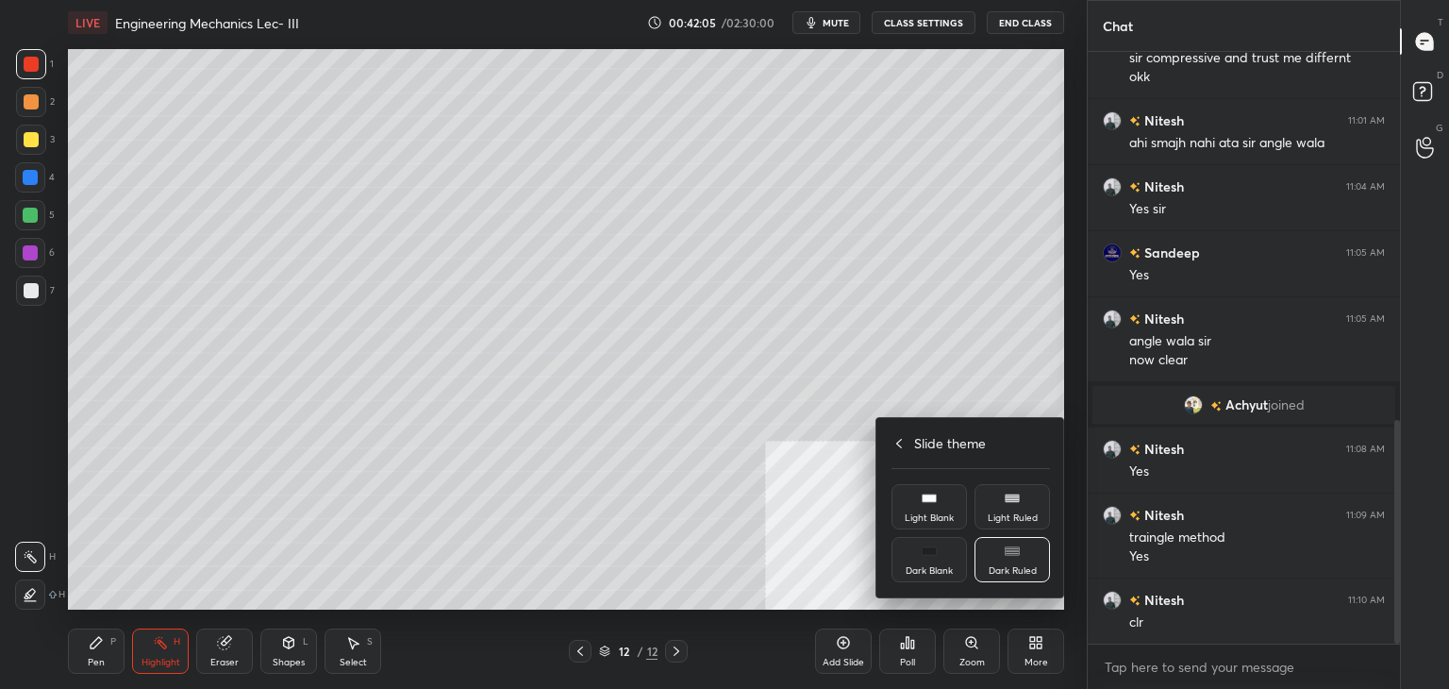
click at [932, 512] on div "Light Blank" at bounding box center [928, 506] width 75 height 45
click at [799, 499] on div at bounding box center [724, 344] width 1449 height 689
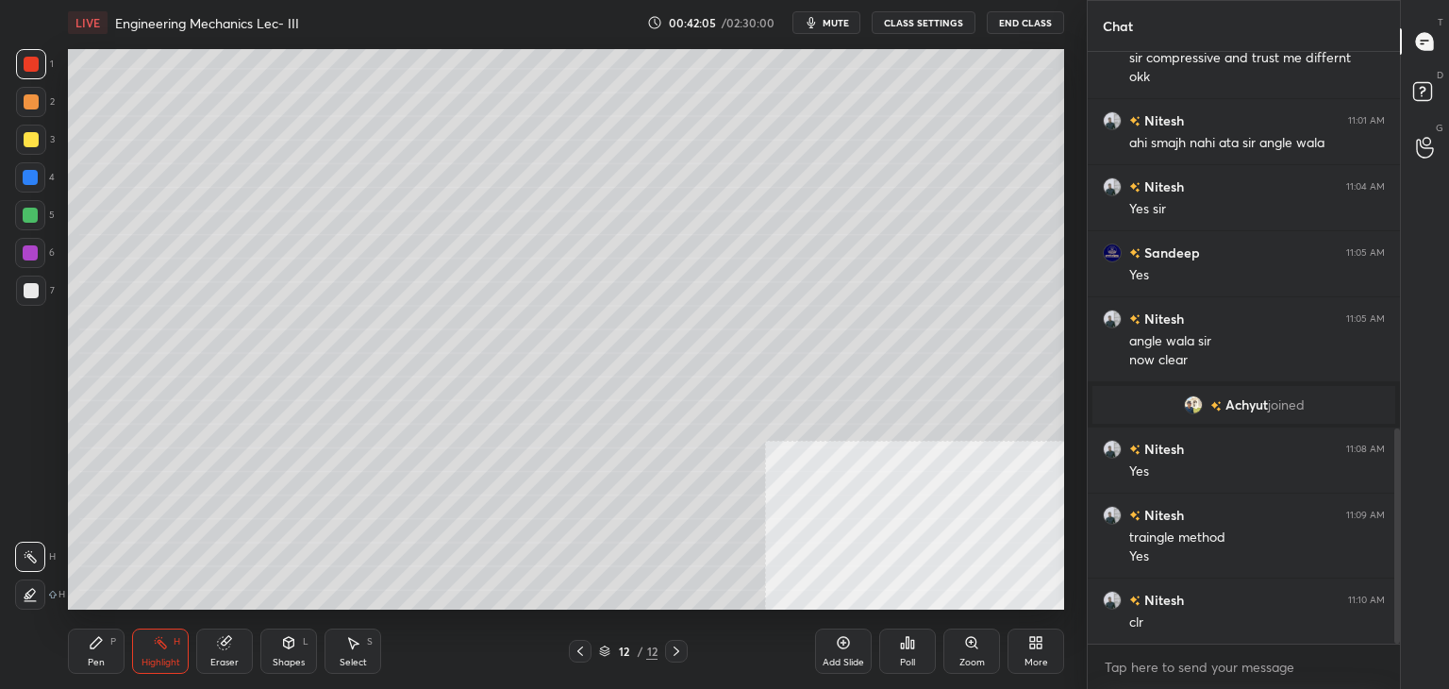
scroll to position [1037, 0]
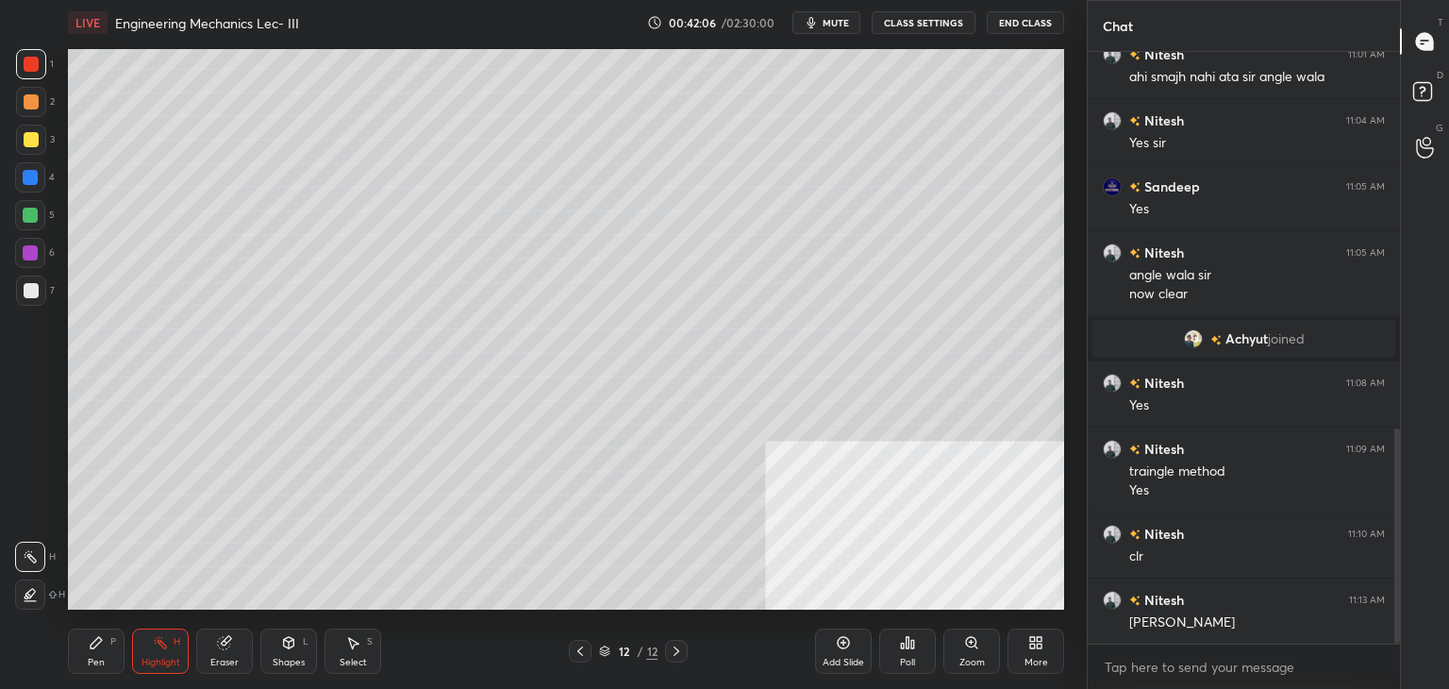
click at [576, 651] on icon at bounding box center [580, 650] width 15 height 15
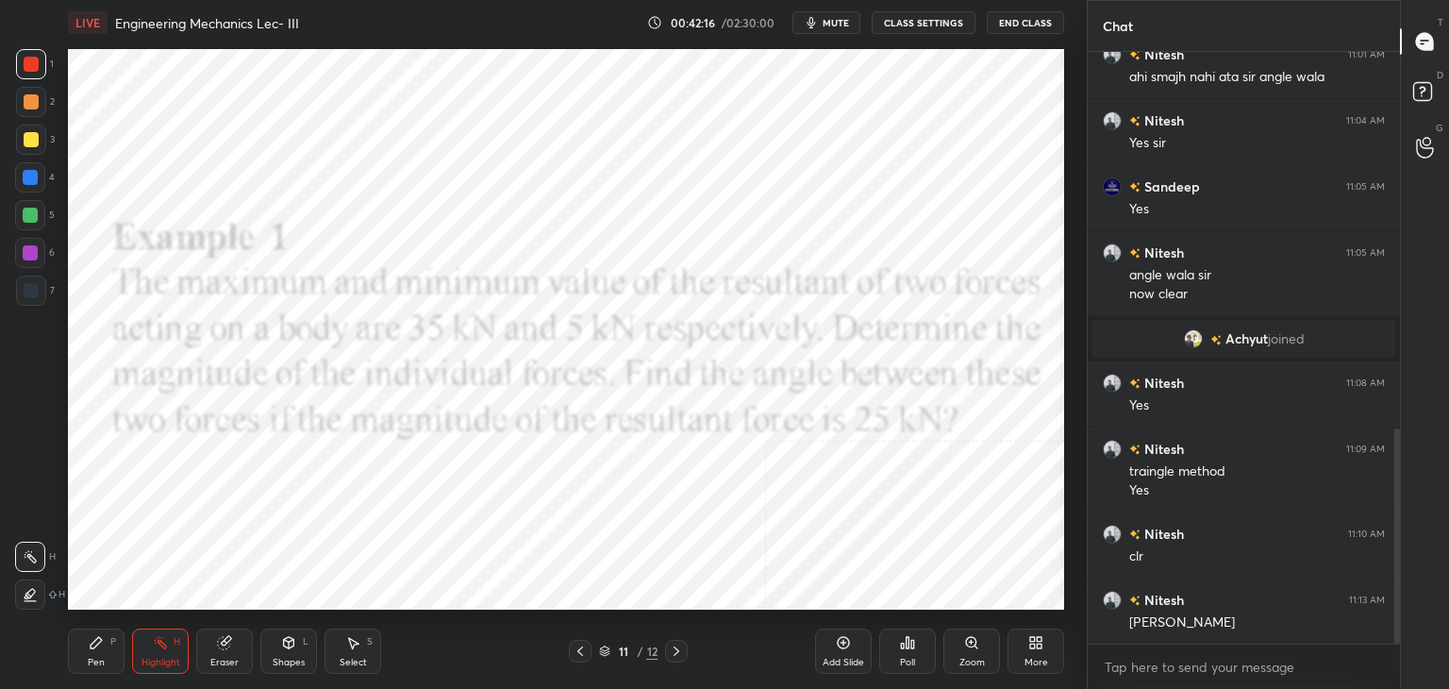
scroll to position [1104, 0]
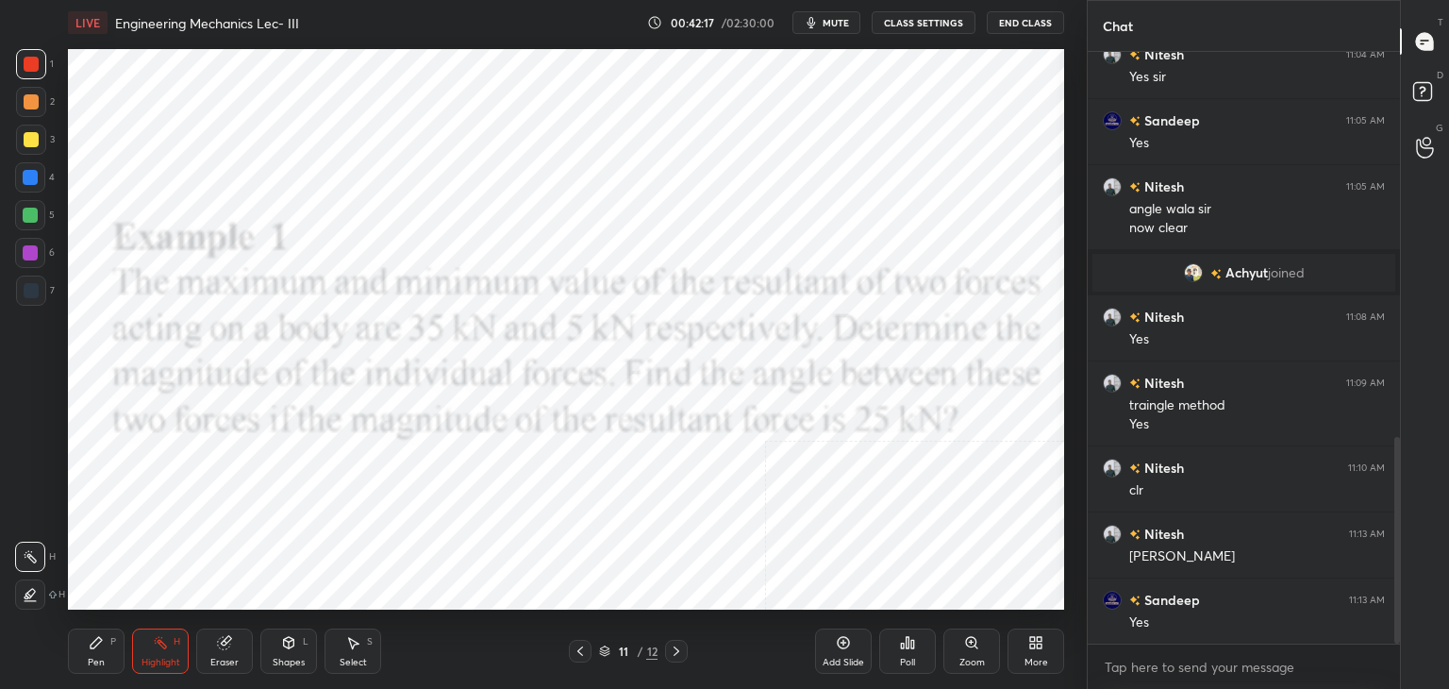
click at [672, 649] on icon at bounding box center [676, 650] width 15 height 15
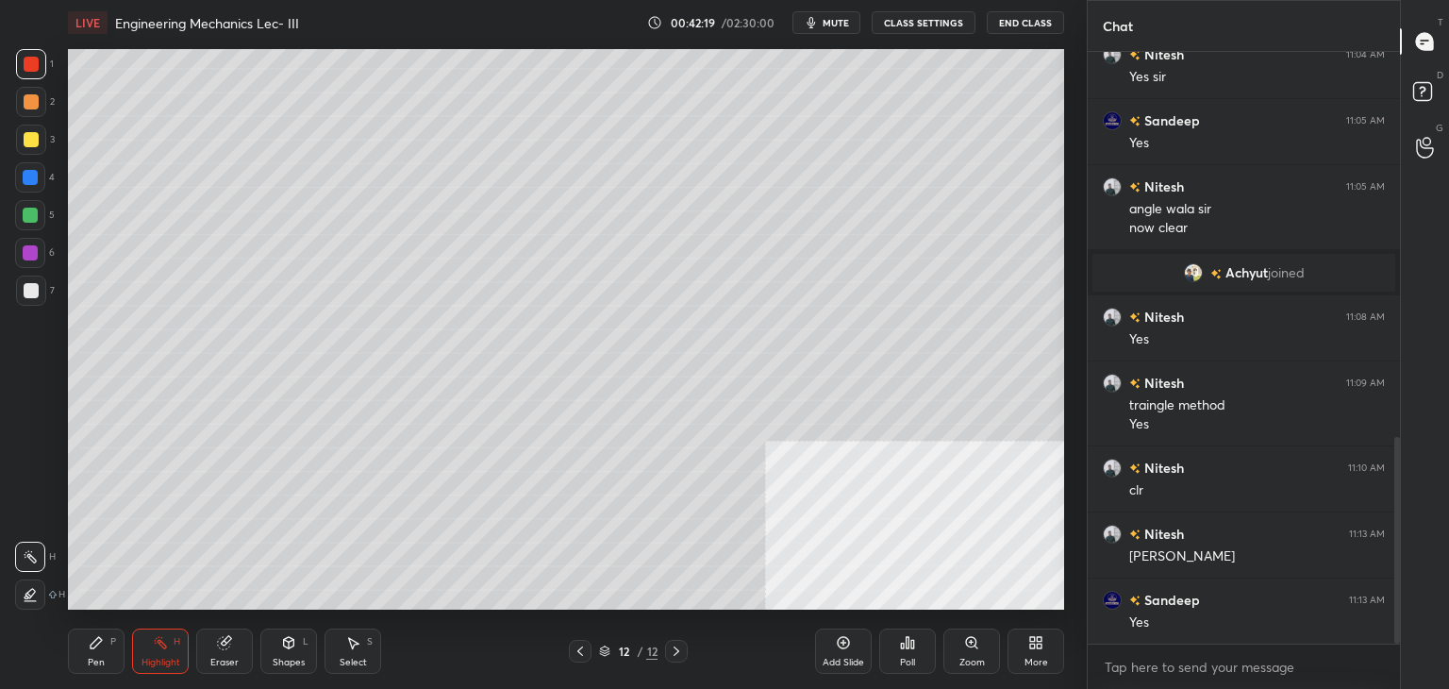
drag, startPoint x: 287, startPoint y: 648, endPoint x: 280, endPoint y: 639, distance: 11.5
click at [285, 649] on icon at bounding box center [288, 642] width 15 height 15
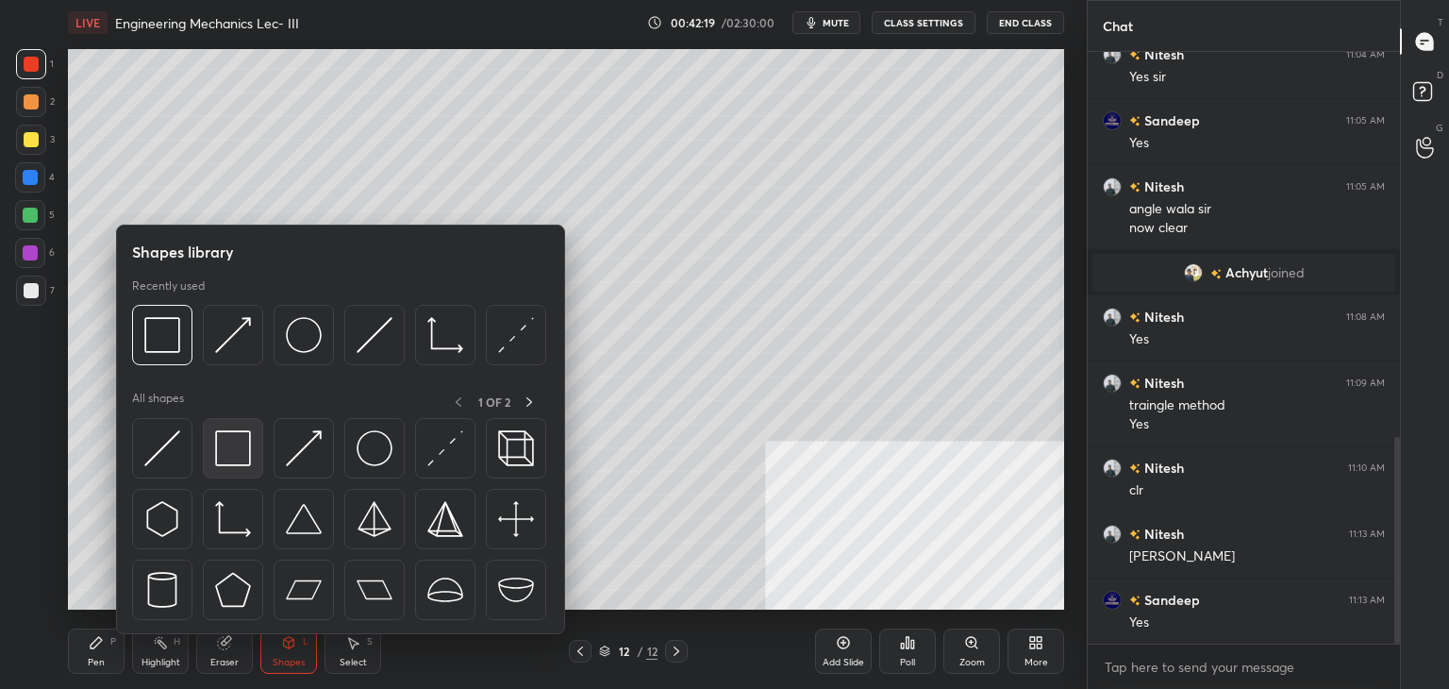
click at [224, 450] on img at bounding box center [233, 448] width 36 height 36
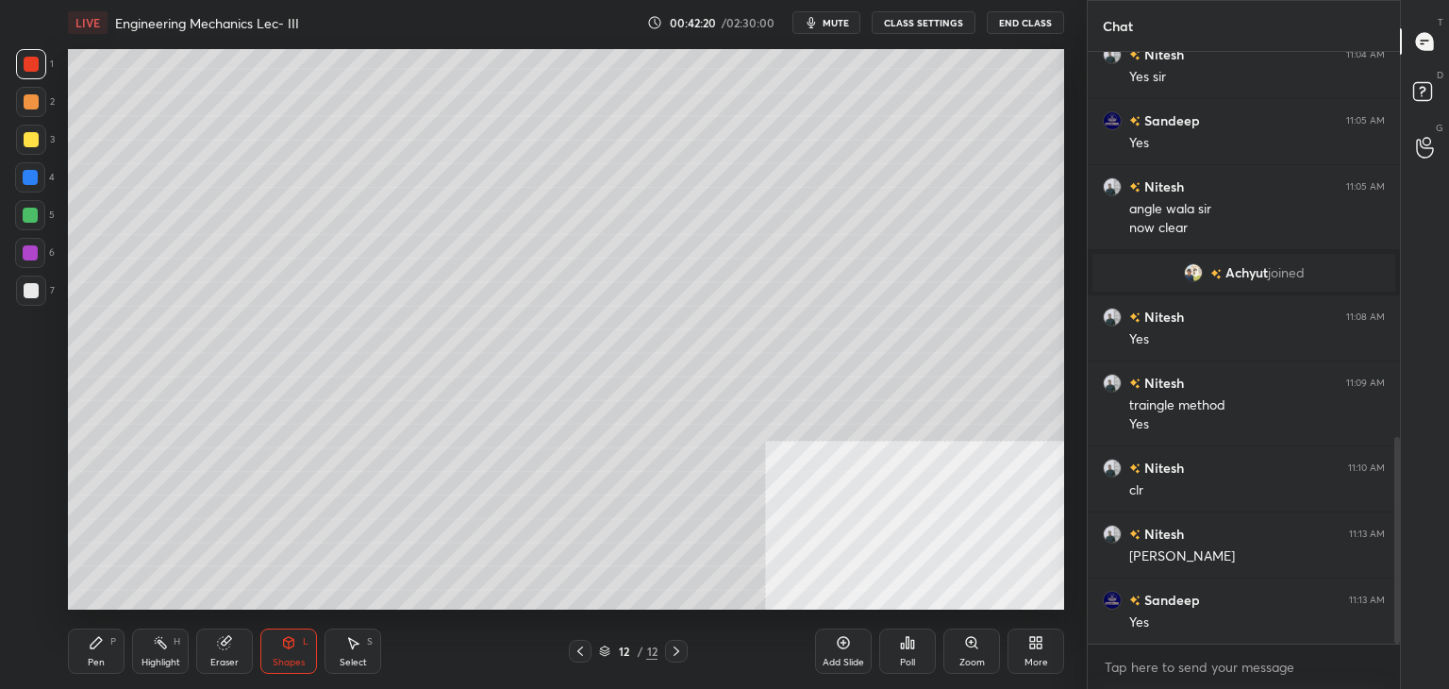
click at [26, 137] on div at bounding box center [31, 139] width 15 height 15
click at [113, 641] on div "P" at bounding box center [113, 641] width 6 height 9
drag, startPoint x: 295, startPoint y: 650, endPoint x: 292, endPoint y: 639, distance: 11.7
click at [295, 647] on icon at bounding box center [288, 642] width 15 height 15
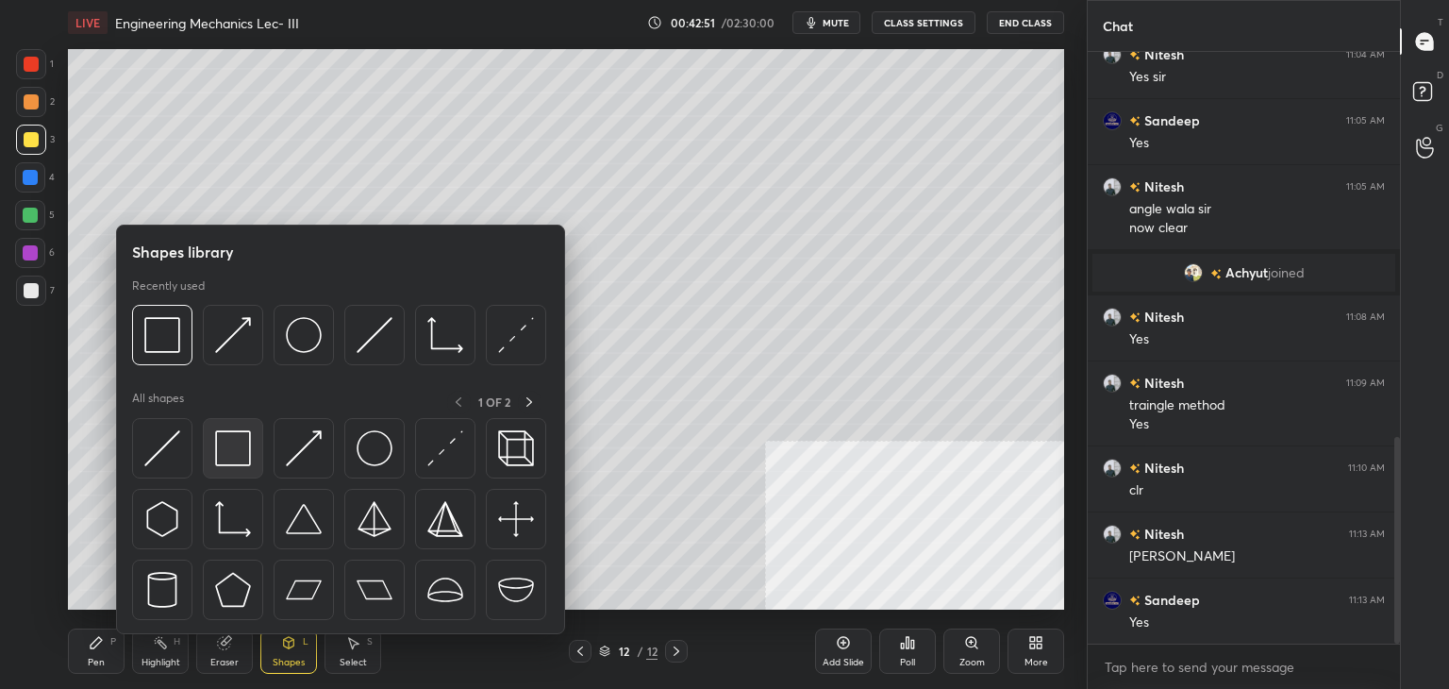
click at [231, 467] on div at bounding box center [233, 448] width 60 height 60
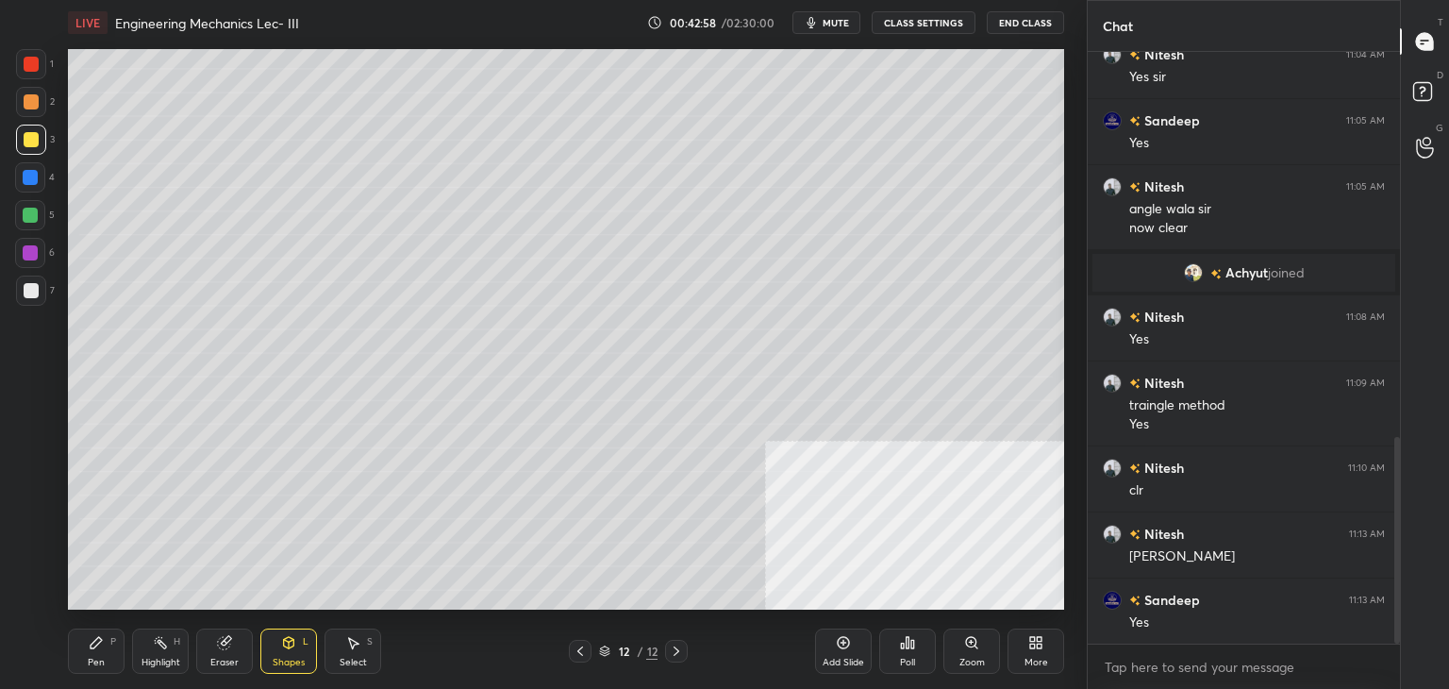
drag, startPoint x: 100, startPoint y: 644, endPoint x: 98, endPoint y: 616, distance: 28.4
click at [100, 643] on icon at bounding box center [96, 642] width 15 height 15
click at [30, 175] on div at bounding box center [30, 177] width 15 height 15
drag, startPoint x: 290, startPoint y: 649, endPoint x: 285, endPoint y: 639, distance: 11.0
click at [289, 647] on icon at bounding box center [288, 642] width 15 height 15
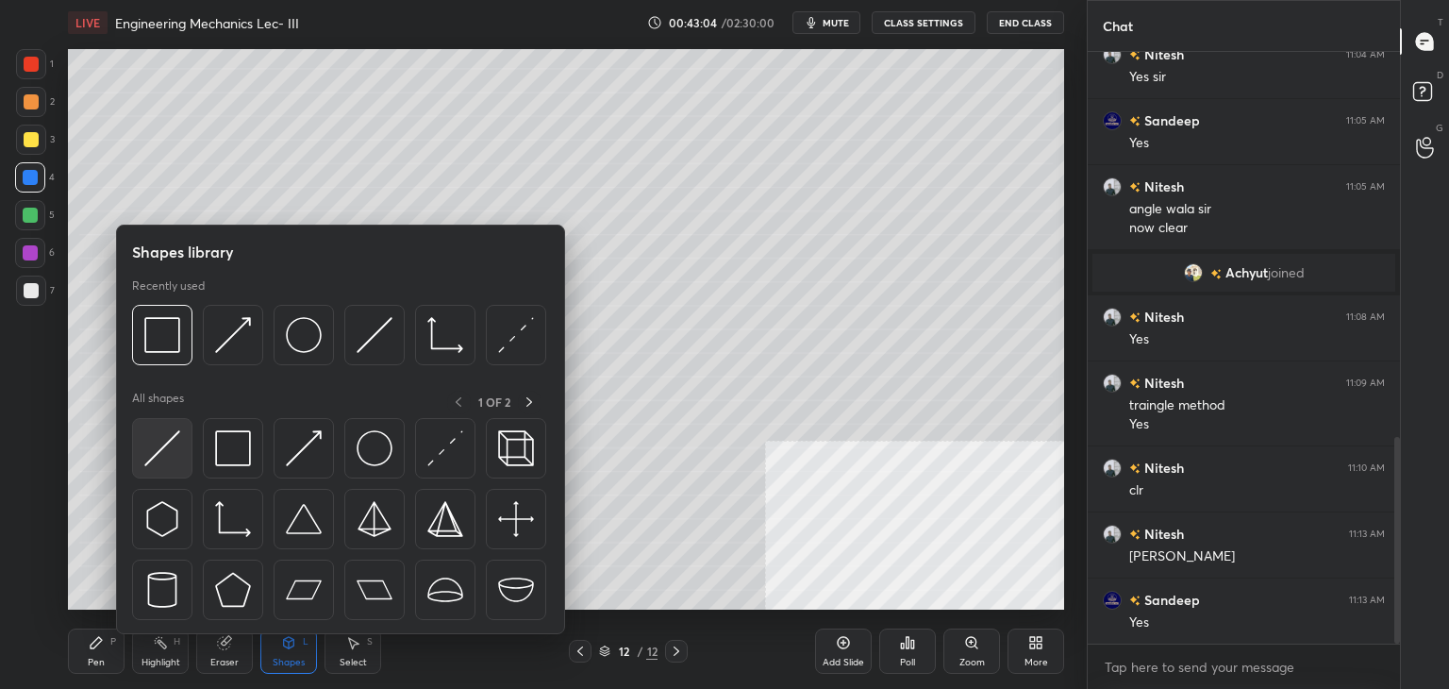
click at [169, 456] on img at bounding box center [162, 448] width 36 height 36
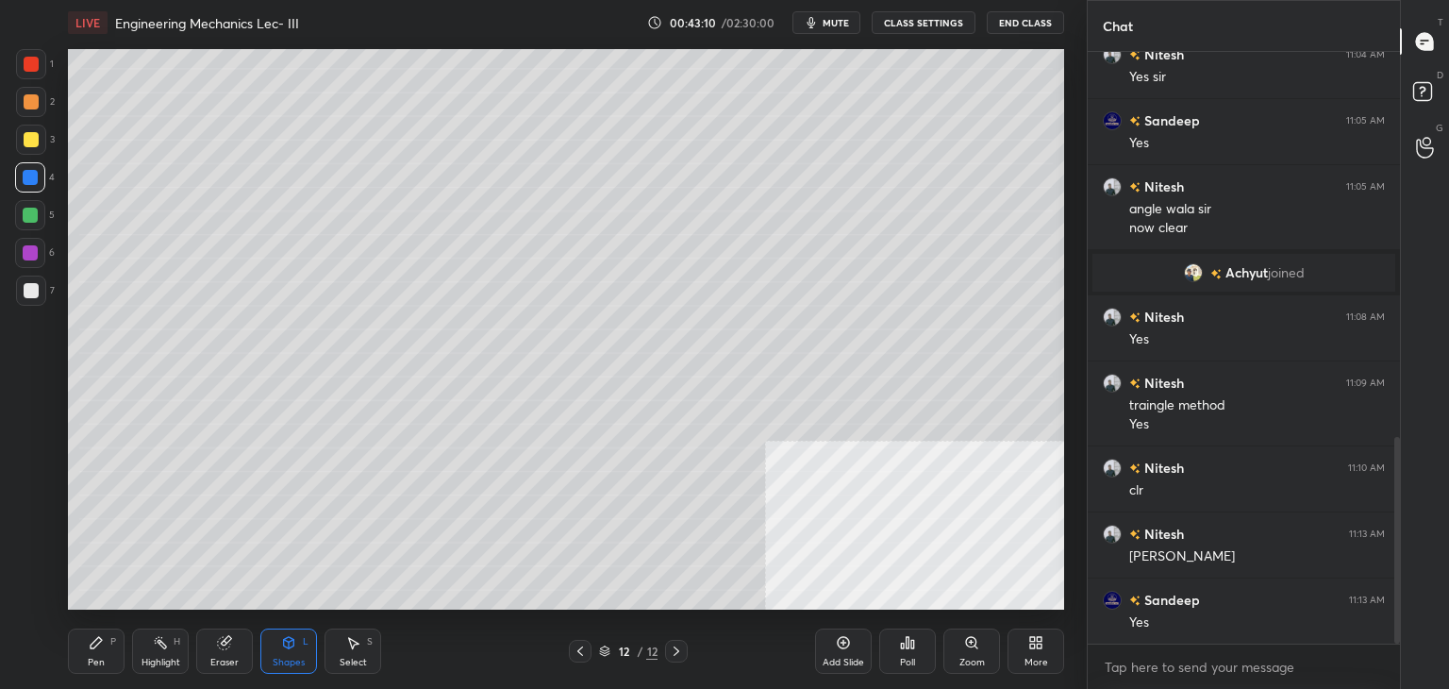
drag, startPoint x: 83, startPoint y: 647, endPoint x: 77, endPoint y: 635, distance: 13.5
click at [84, 650] on div "Pen P" at bounding box center [96, 650] width 57 height 45
click at [219, 639] on icon at bounding box center [224, 643] width 12 height 12
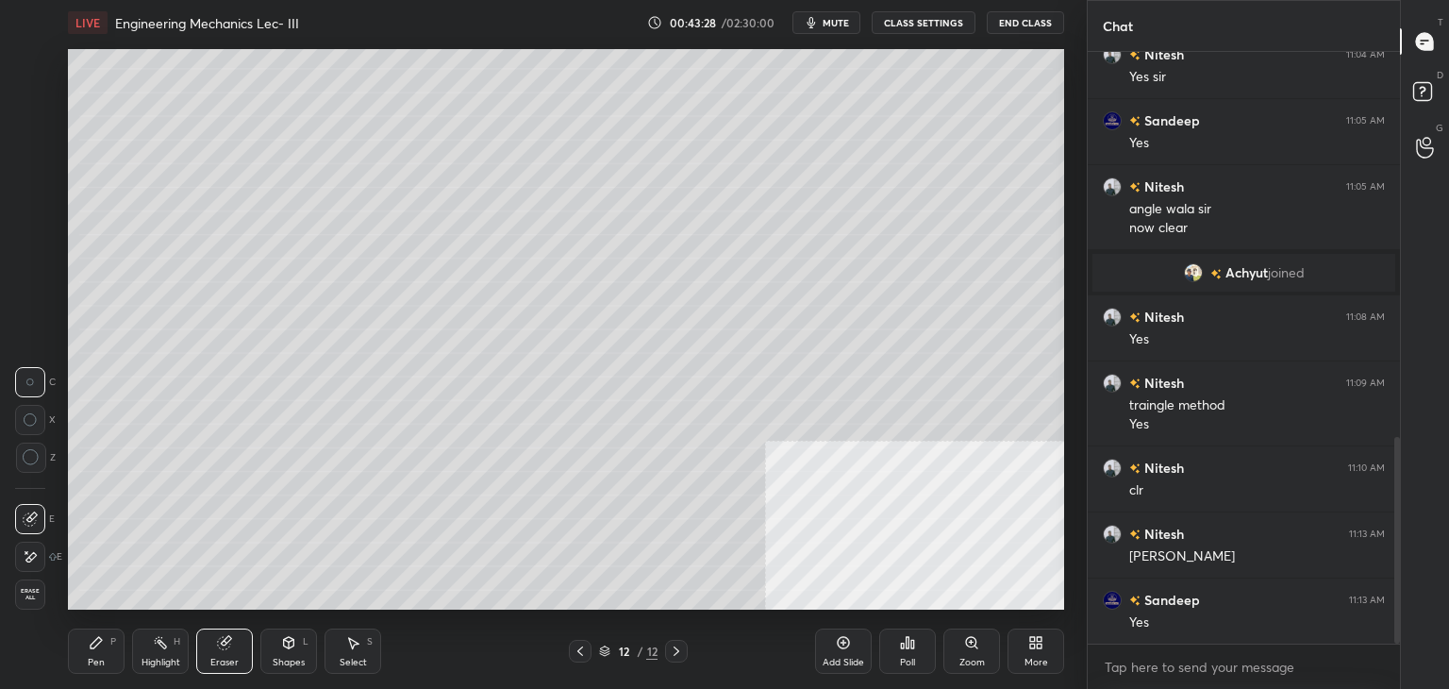
drag, startPoint x: 106, startPoint y: 646, endPoint x: 97, endPoint y: 620, distance: 27.7
click at [107, 646] on div "Pen P" at bounding box center [96, 650] width 57 height 45
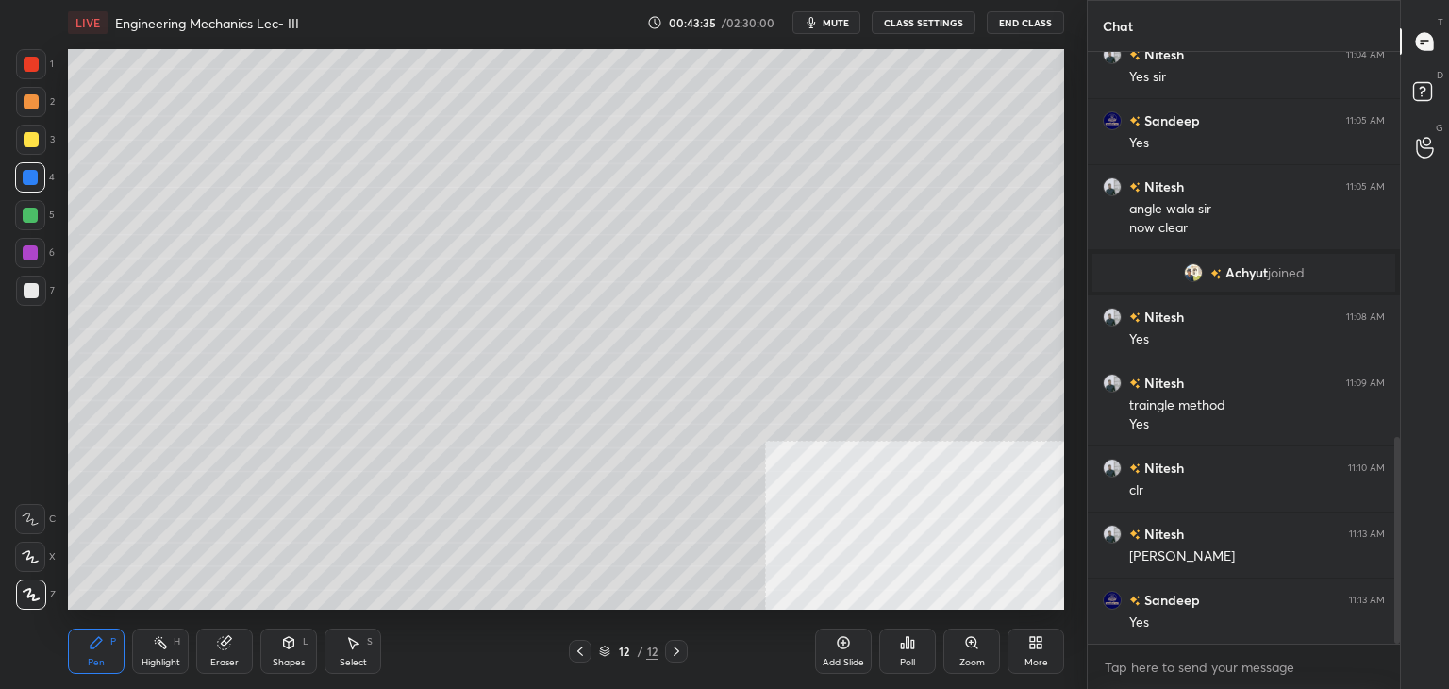
click at [352, 642] on icon at bounding box center [354, 643] width 10 height 11
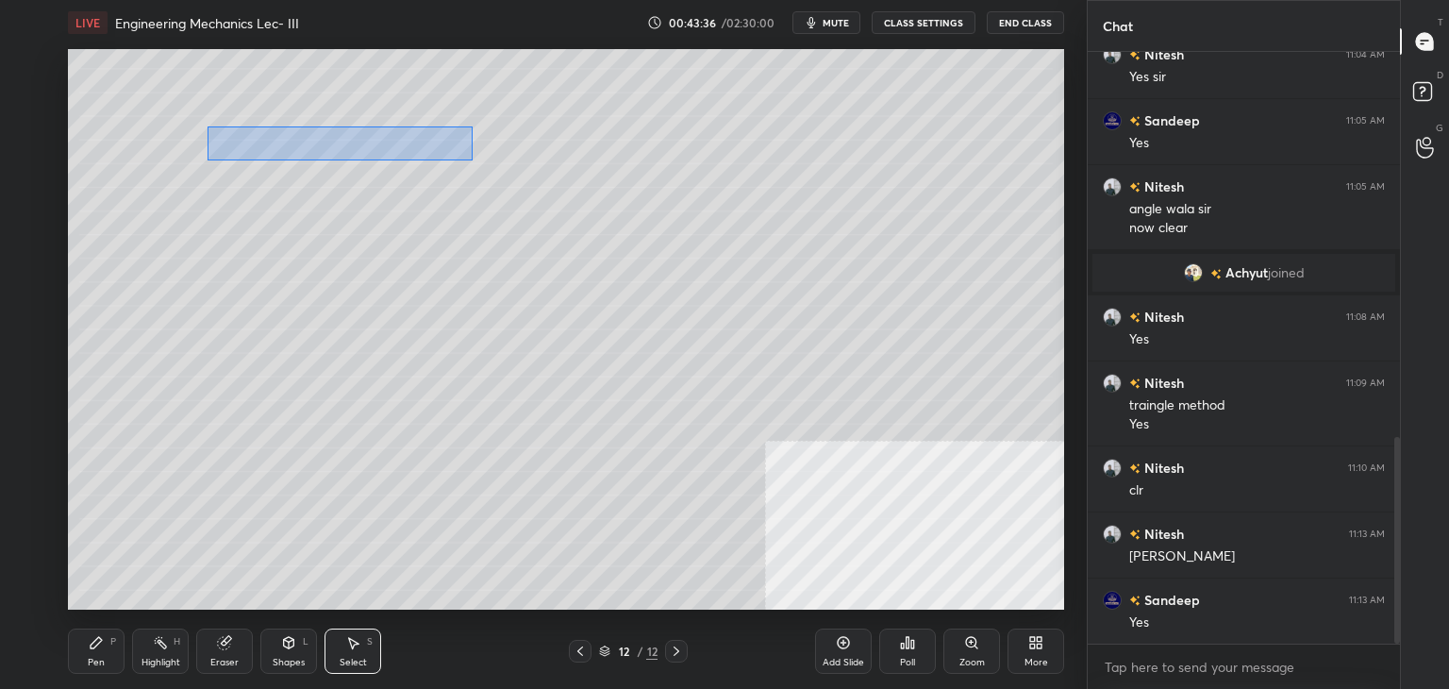
drag, startPoint x: 207, startPoint y: 125, endPoint x: 471, endPoint y: 162, distance: 265.7
click at [472, 160] on div "0 ° Undo Copy Duplicate Duplicate to new slide Delete" at bounding box center [566, 329] width 996 height 560
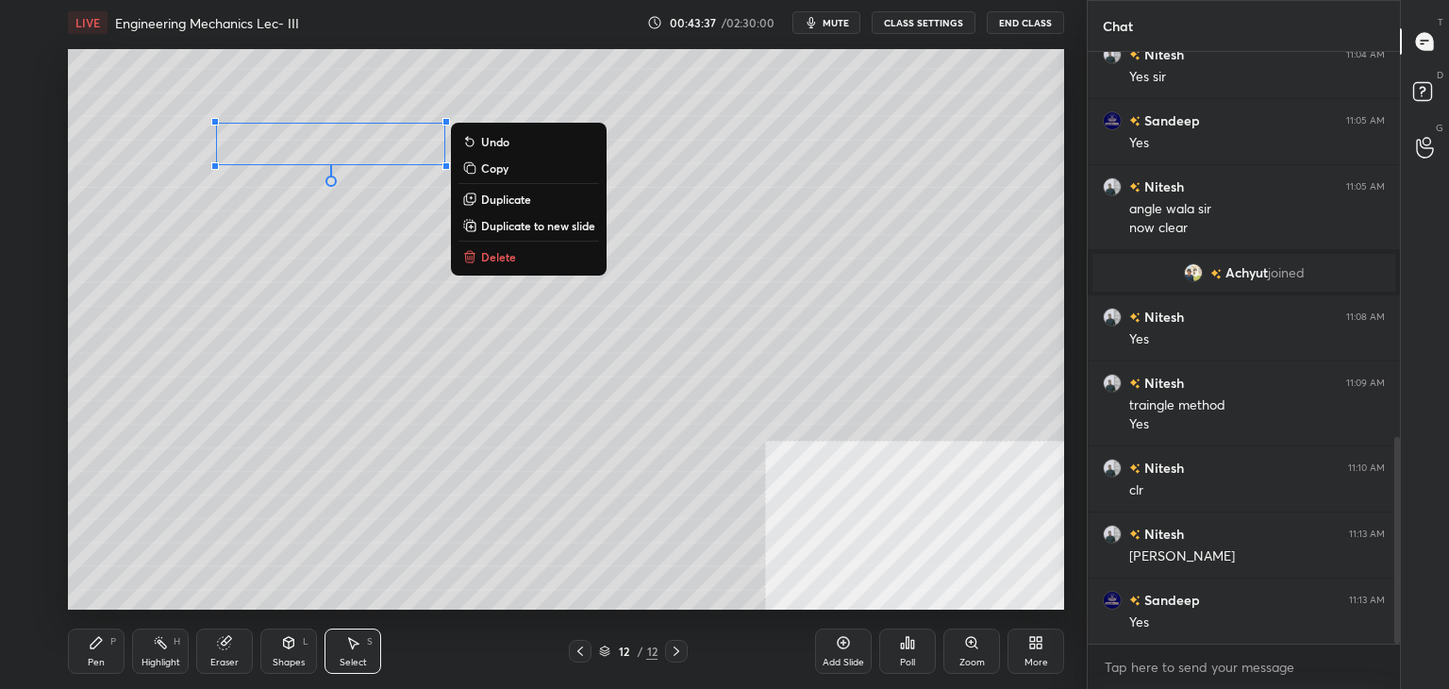
drag, startPoint x: 509, startPoint y: 197, endPoint x: 498, endPoint y: 194, distance: 11.7
click at [508, 197] on p "Duplicate" at bounding box center [506, 198] width 50 height 15
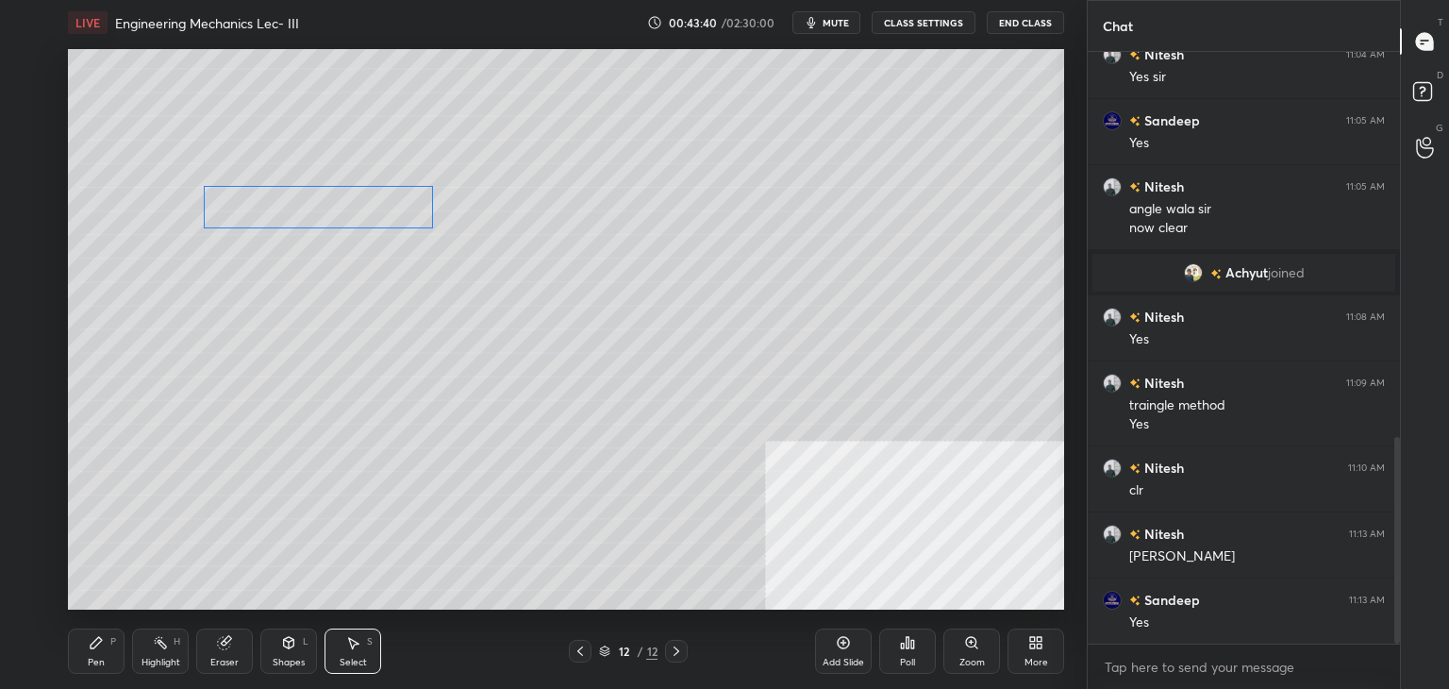
drag, startPoint x: 342, startPoint y: 159, endPoint x: 308, endPoint y: 220, distance: 69.3
click at [307, 201] on div "0 ° Undo Copy Duplicate Duplicate to new slide Delete" at bounding box center [566, 329] width 996 height 560
click at [298, 266] on div "0 ° Undo Copy Duplicate Duplicate to new slide Delete" at bounding box center [566, 329] width 996 height 560
drag, startPoint x: 318, startPoint y: 196, endPoint x: 445, endPoint y: 226, distance: 130.9
click at [445, 226] on div "0 ° Undo Copy Duplicate Duplicate to new slide Delete" at bounding box center [566, 329] width 996 height 560
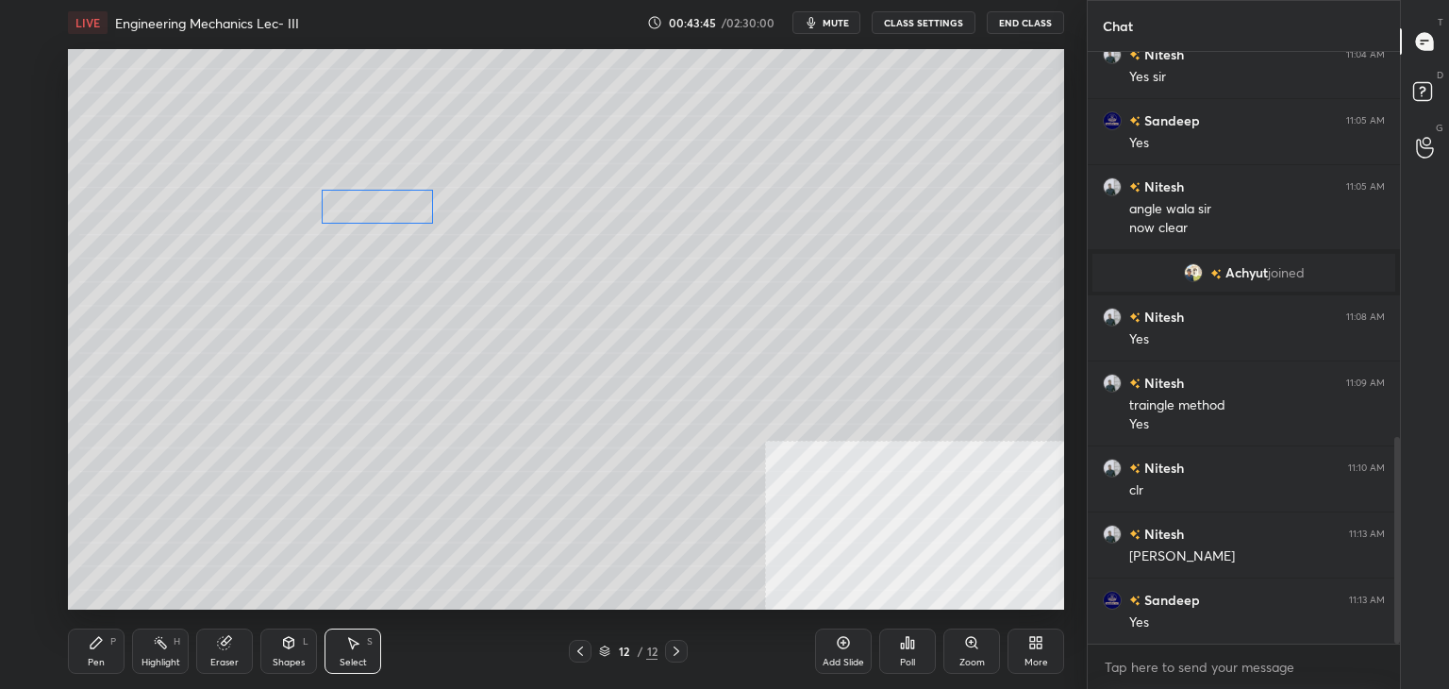
click at [416, 208] on div "0 ° Undo Copy Duplicate Duplicate to new slide Delete" at bounding box center [566, 329] width 996 height 560
click at [347, 255] on div "0 ° Undo Copy Duplicate Duplicate to new slide Delete" at bounding box center [566, 329] width 996 height 560
drag, startPoint x: 330, startPoint y: 131, endPoint x: 440, endPoint y: 156, distance: 112.1
click at [458, 162] on div "0 ° Undo Copy Duplicate Duplicate to new slide Delete" at bounding box center [566, 329] width 996 height 560
click at [430, 148] on div "0 ° Undo Copy Duplicate Duplicate to new slide Delete" at bounding box center [566, 329] width 996 height 560
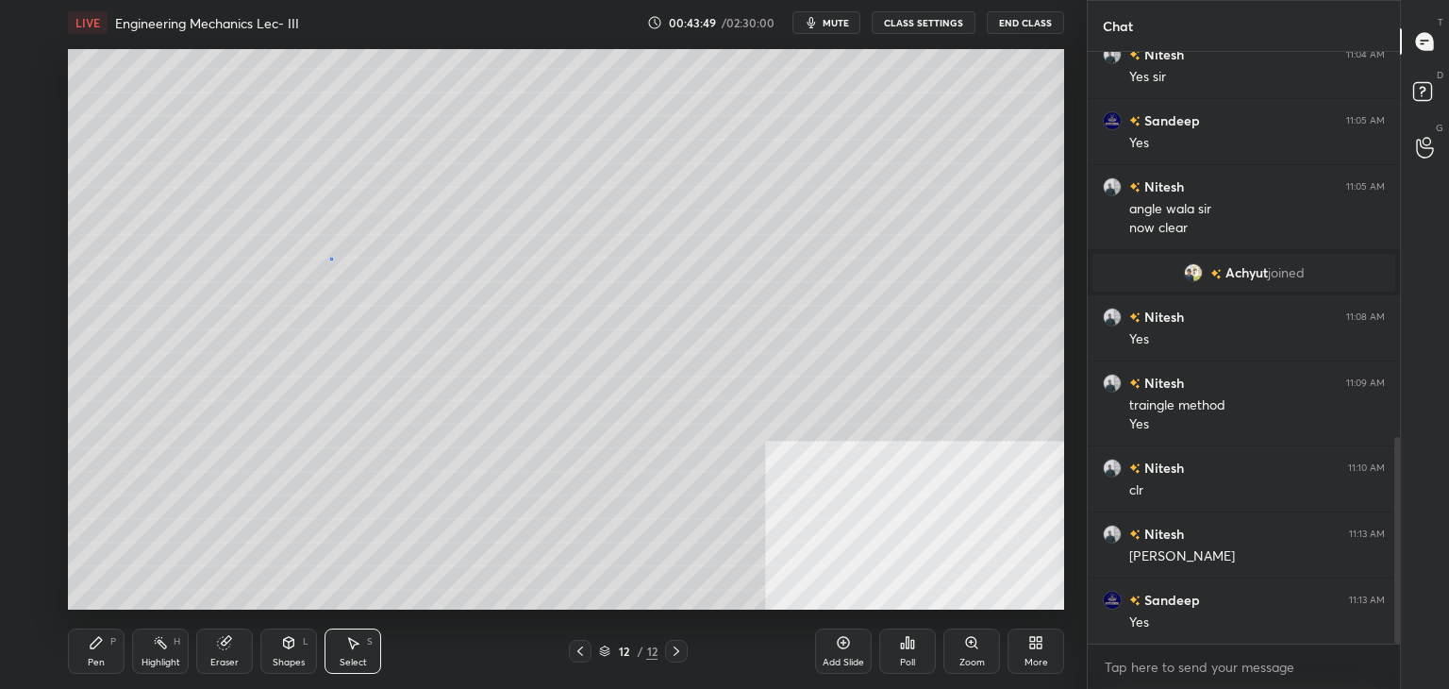
drag, startPoint x: 331, startPoint y: 258, endPoint x: 320, endPoint y: 257, distance: 11.5
click at [329, 257] on div "0 ° Undo Copy Duplicate Duplicate to new slide Delete" at bounding box center [566, 329] width 996 height 560
click at [101, 646] on icon at bounding box center [96, 642] width 15 height 15
drag, startPoint x: 31, startPoint y: 103, endPoint x: 37, endPoint y: 92, distance: 11.8
click at [32, 103] on div at bounding box center [31, 101] width 15 height 15
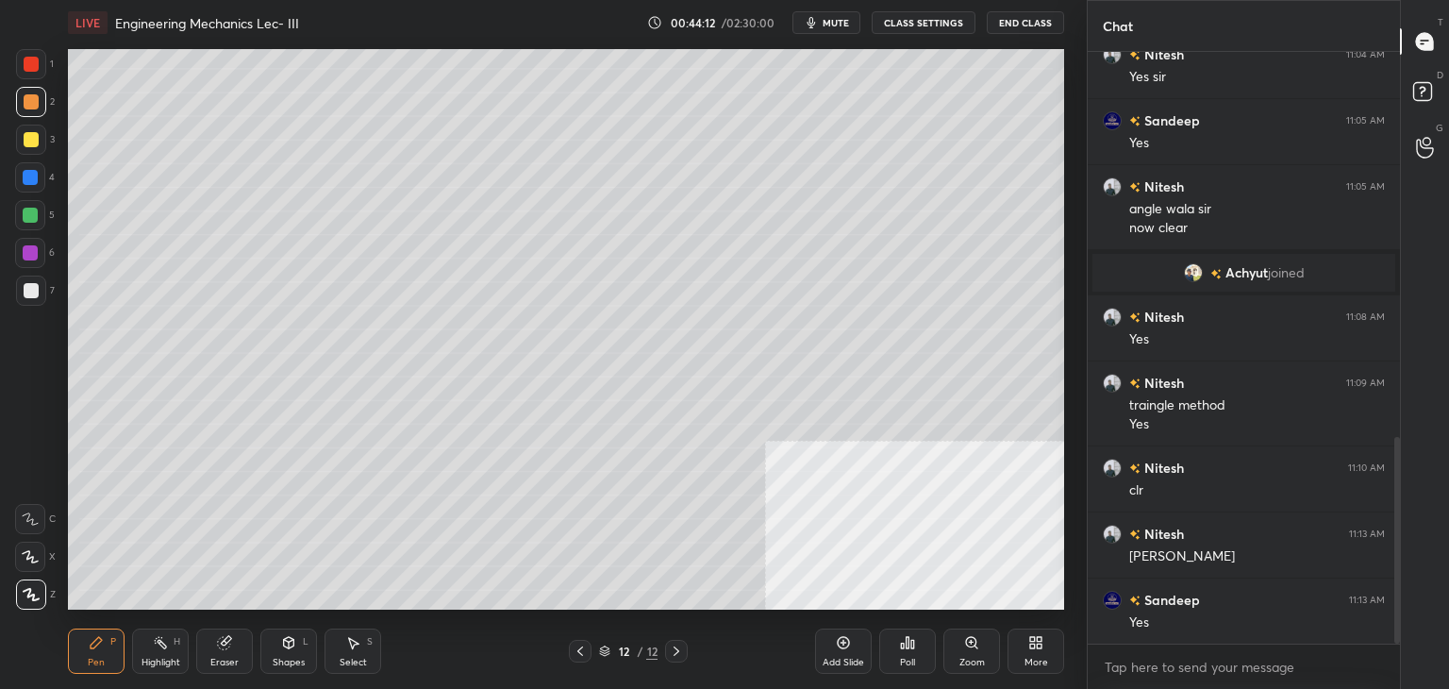
click at [27, 212] on div at bounding box center [30, 214] width 15 height 15
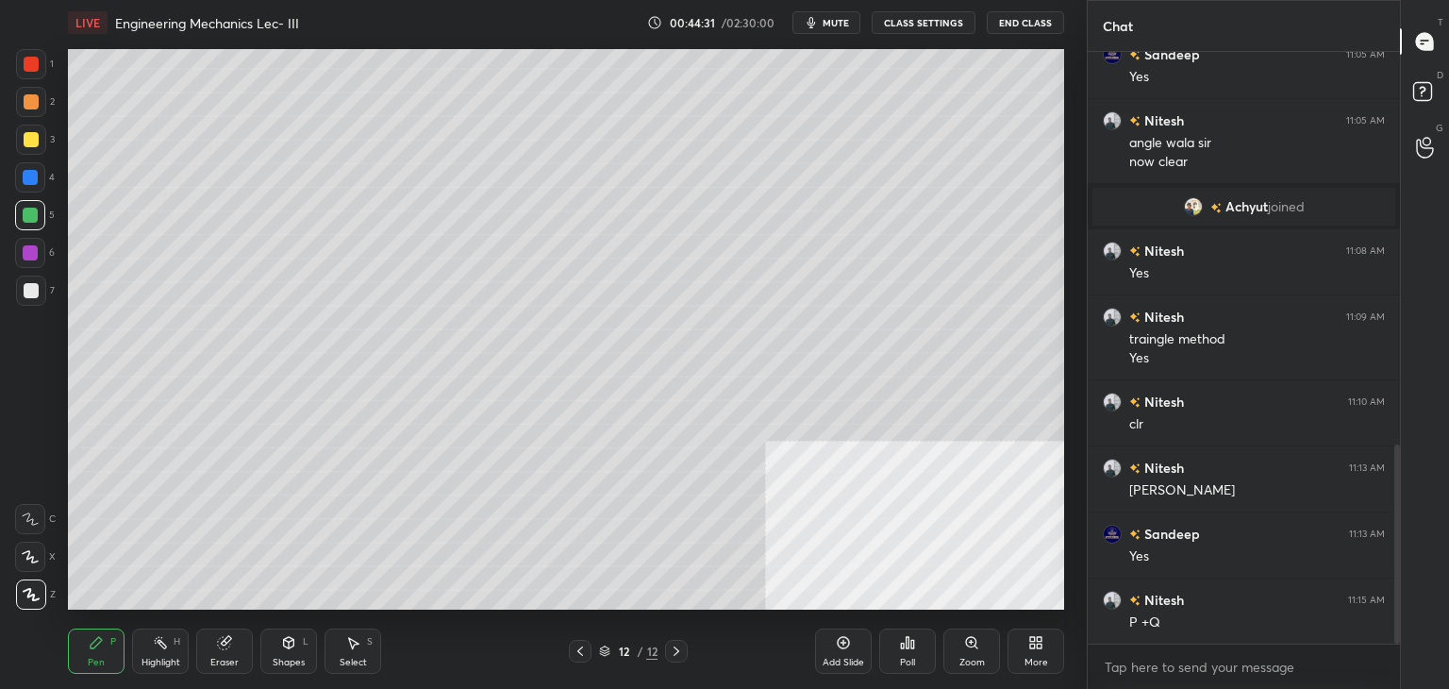
click at [32, 108] on div at bounding box center [31, 101] width 15 height 15
click at [285, 661] on div "Shapes" at bounding box center [289, 661] width 32 height 9
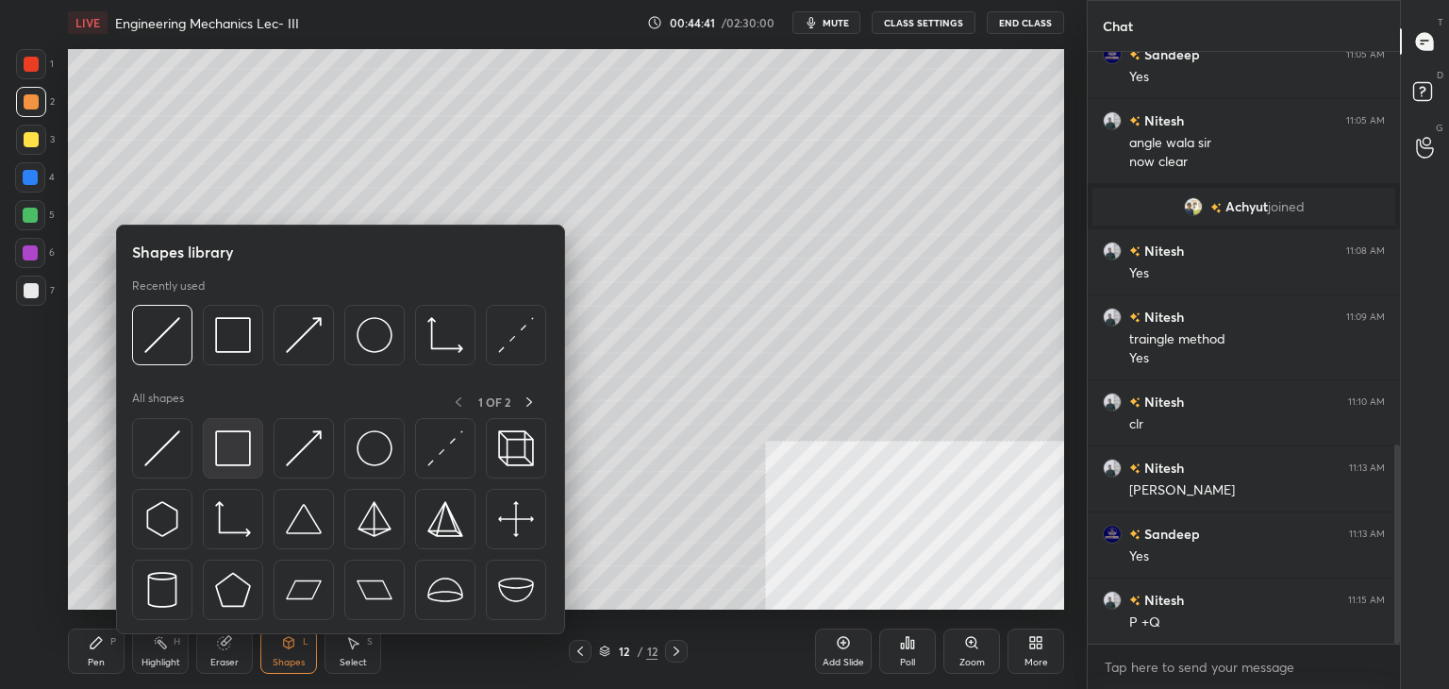
click at [237, 459] on img at bounding box center [233, 448] width 36 height 36
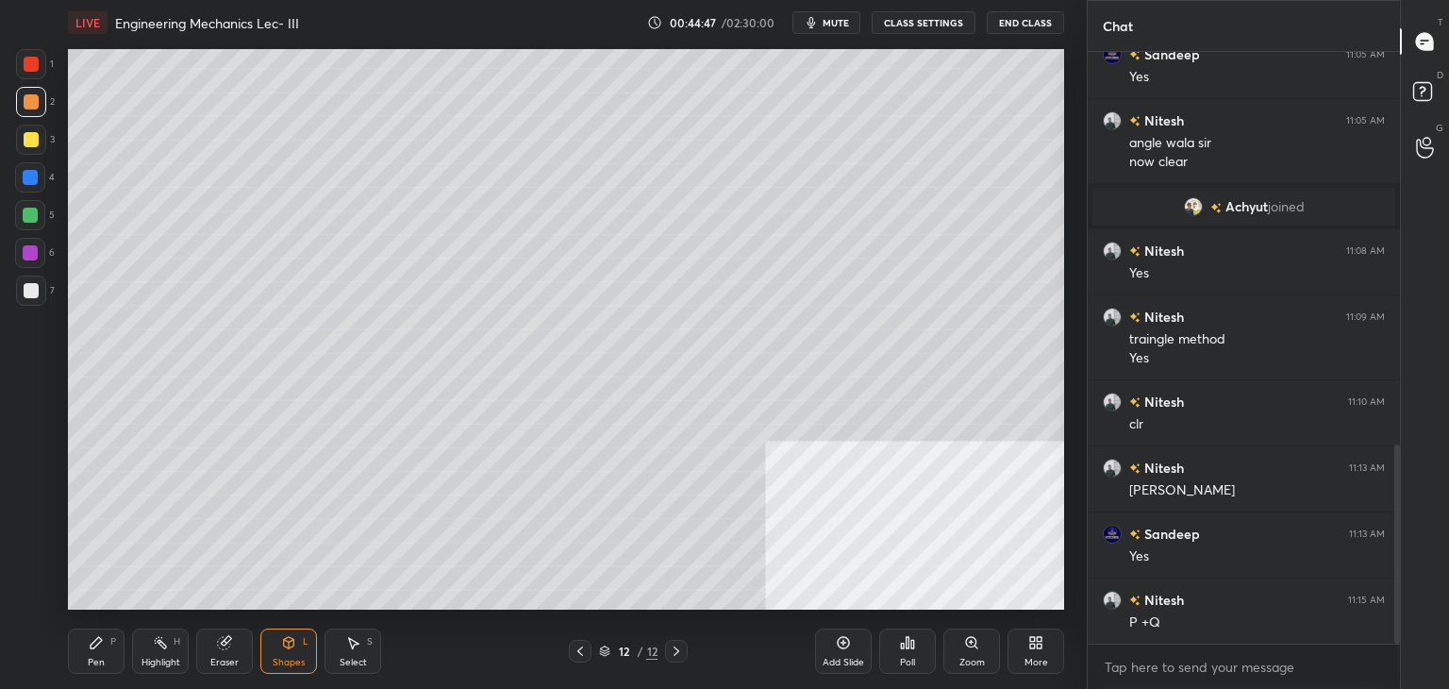
click at [220, 651] on div "Eraser" at bounding box center [224, 650] width 57 height 45
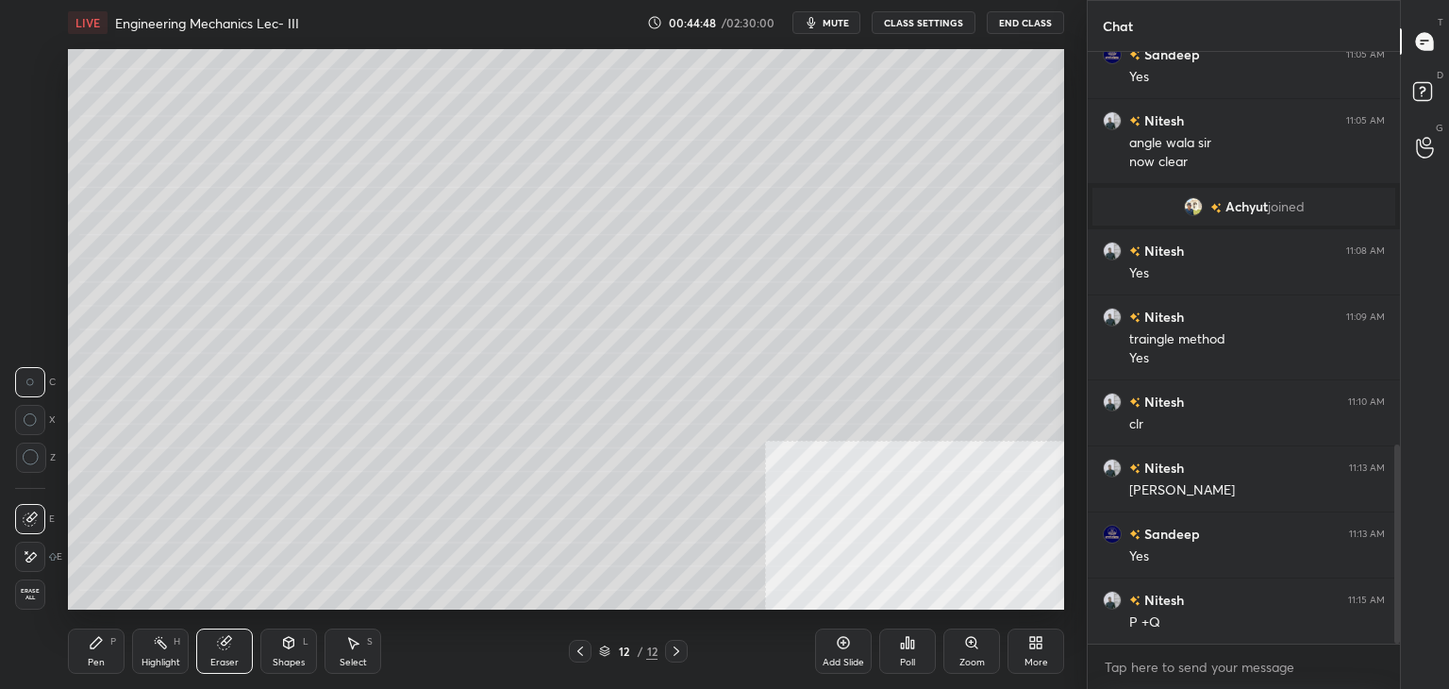
drag, startPoint x: 581, startPoint y: 646, endPoint x: 537, endPoint y: 639, distance: 44.8
click at [581, 646] on icon at bounding box center [580, 650] width 15 height 15
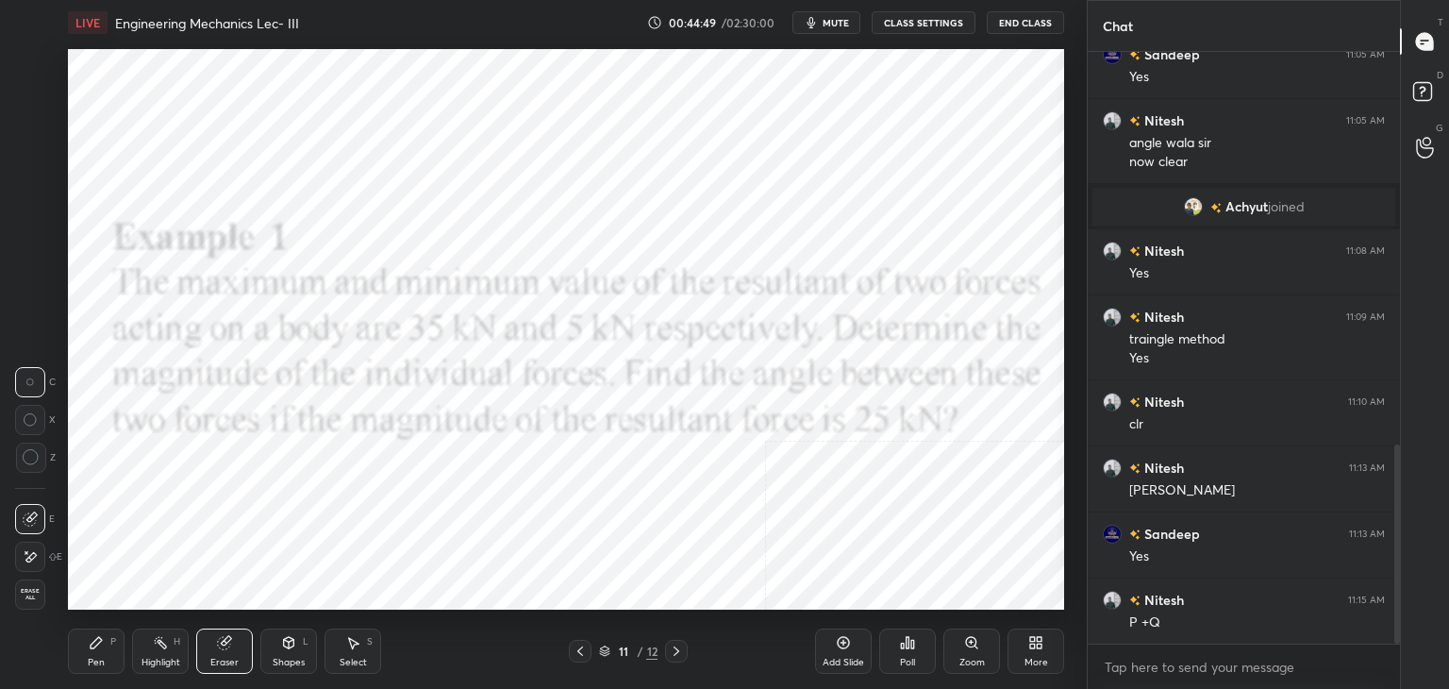
drag, startPoint x: 164, startPoint y: 649, endPoint x: 192, endPoint y: 612, distance: 46.4
click at [162, 649] on icon at bounding box center [160, 642] width 15 height 15
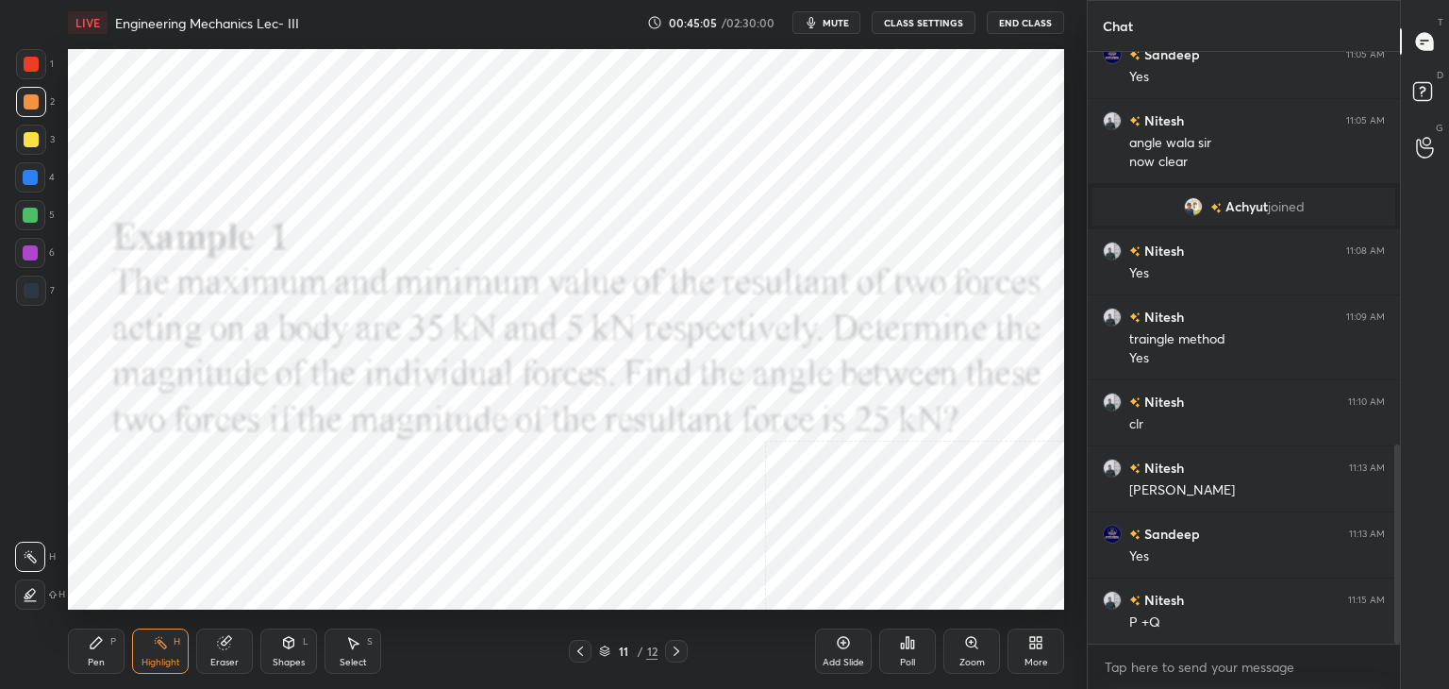
click at [672, 648] on icon at bounding box center [676, 650] width 15 height 15
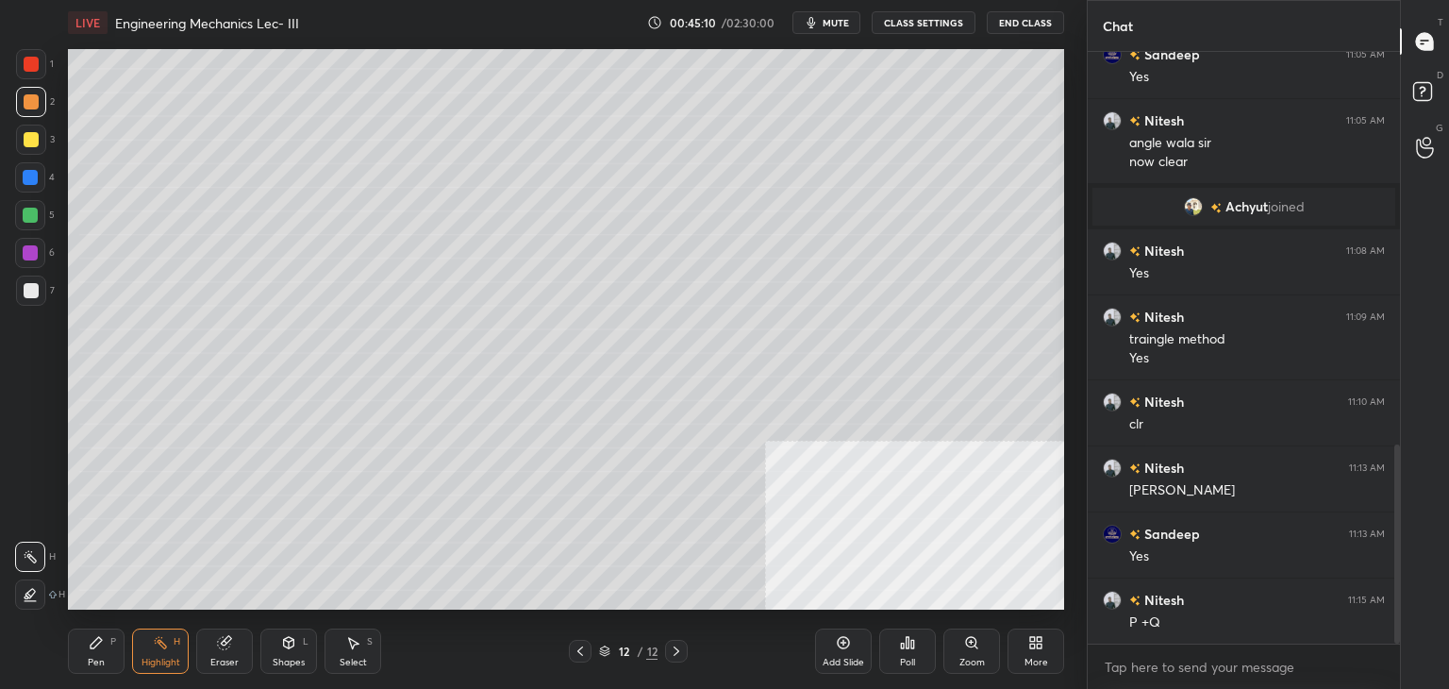
click at [83, 646] on div "Pen P" at bounding box center [96, 650] width 57 height 45
click at [30, 141] on div at bounding box center [31, 139] width 15 height 15
click at [33, 103] on div at bounding box center [31, 101] width 15 height 15
click at [31, 214] on div at bounding box center [30, 214] width 15 height 15
click at [36, 110] on div at bounding box center [31, 102] width 30 height 30
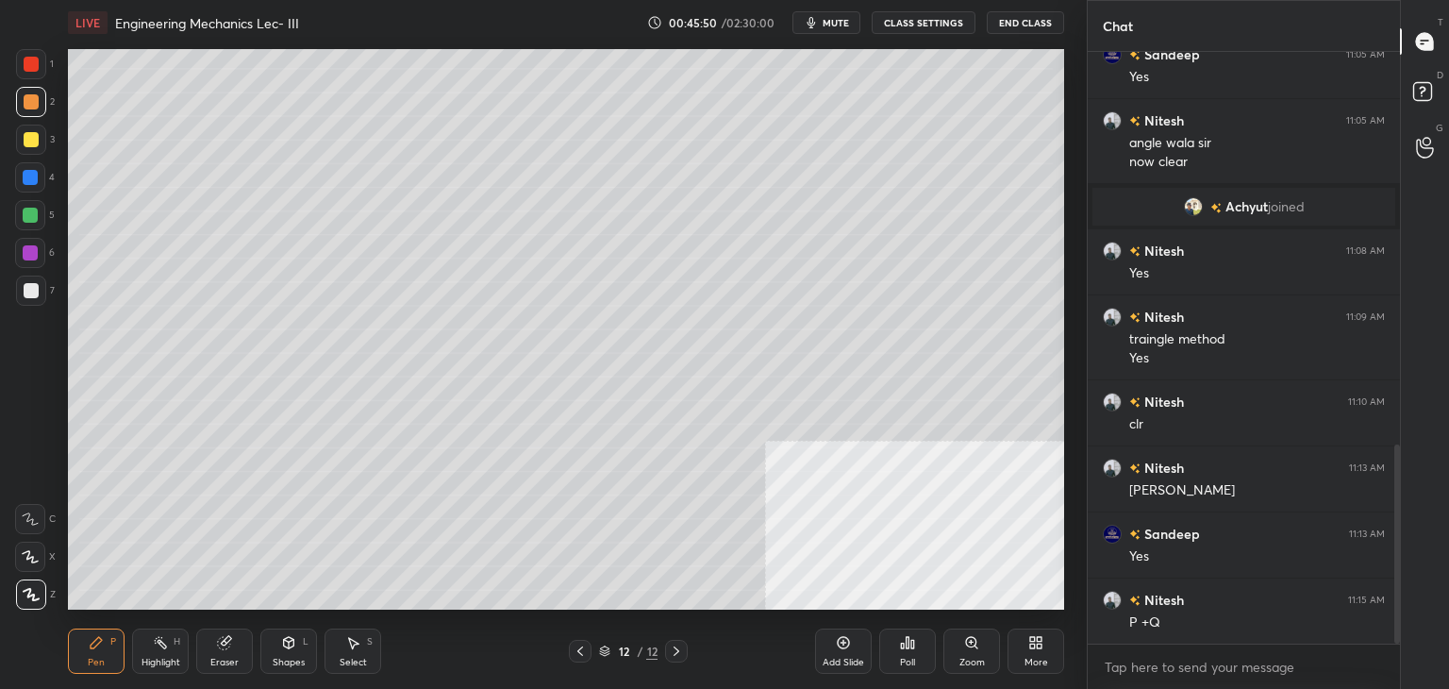
click at [26, 209] on div at bounding box center [30, 214] width 15 height 15
drag, startPoint x: 283, startPoint y: 657, endPoint x: 275, endPoint y: 635, distance: 23.9
click at [282, 657] on div "Shapes" at bounding box center [289, 661] width 32 height 9
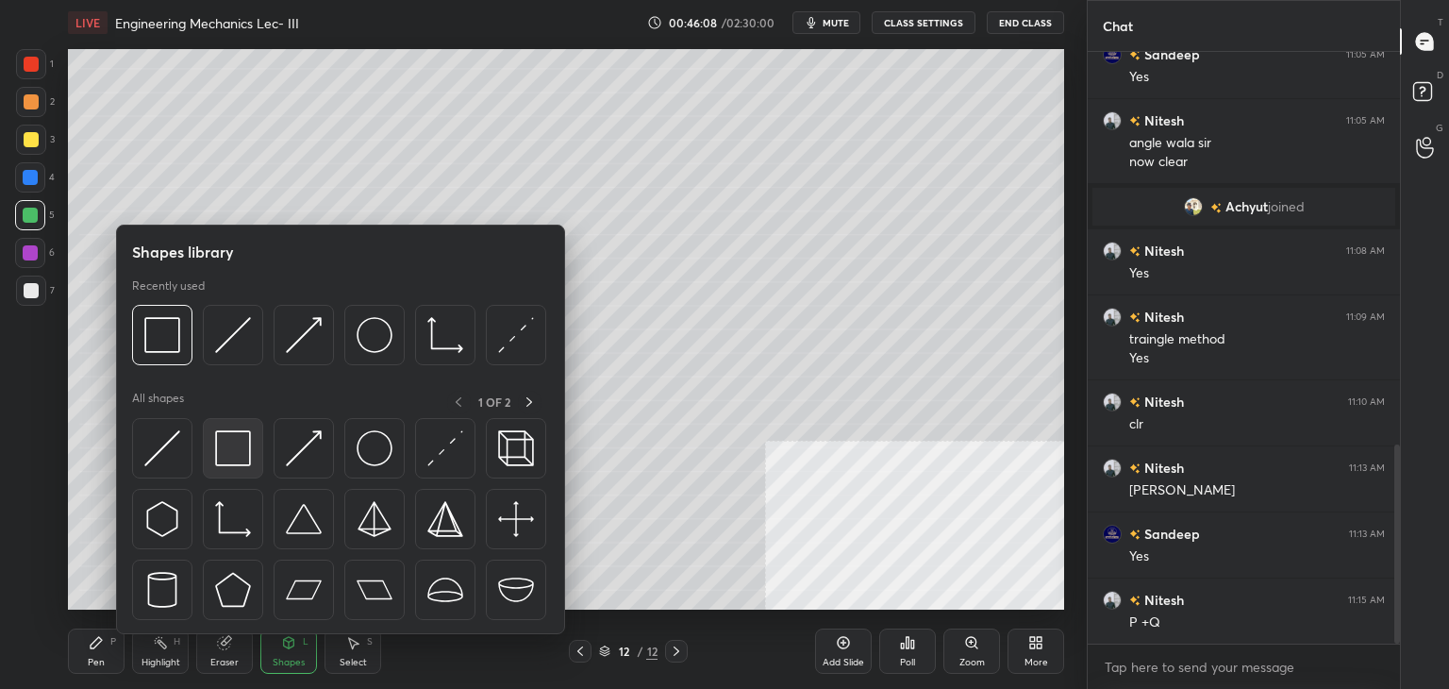
click at [232, 463] on img at bounding box center [233, 448] width 36 height 36
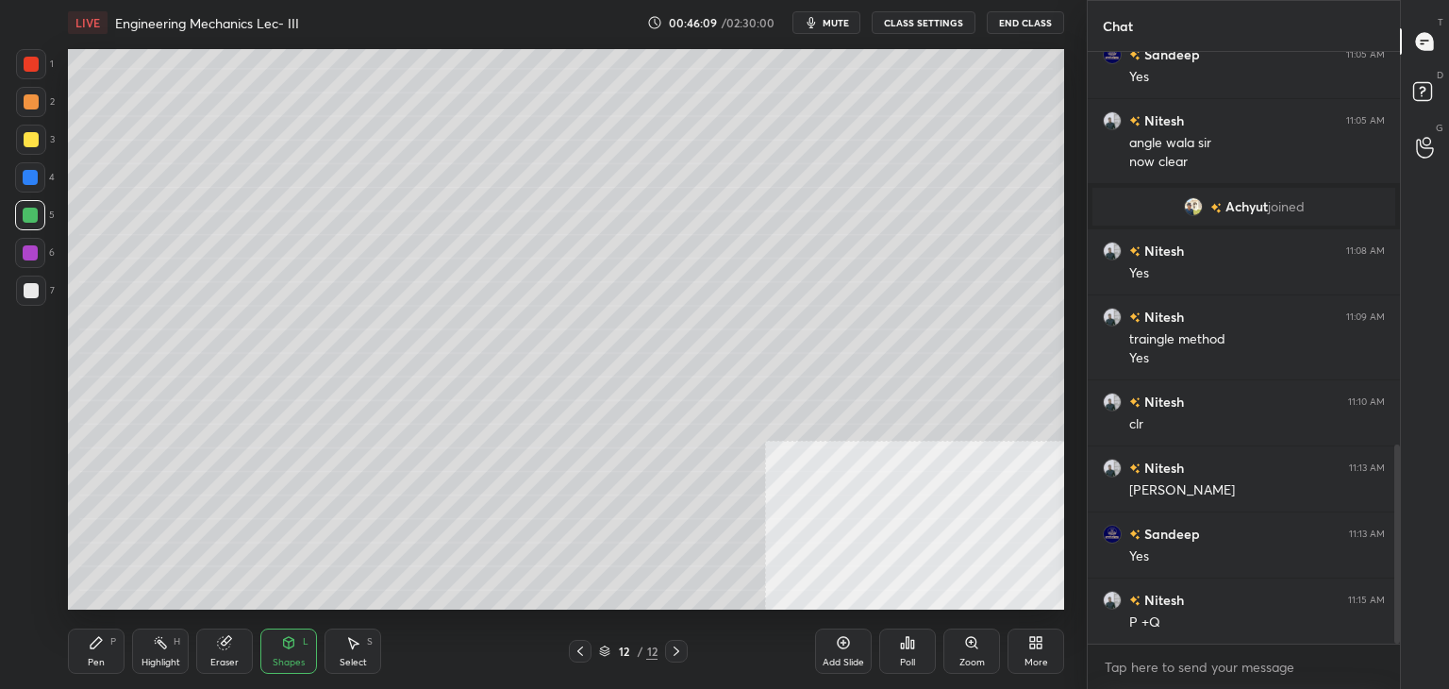
click at [30, 289] on div at bounding box center [31, 290] width 15 height 15
drag, startPoint x: 145, startPoint y: 655, endPoint x: 170, endPoint y: 623, distance: 39.6
click at [146, 655] on div "Highlight H" at bounding box center [160, 650] width 57 height 45
click at [92, 655] on div "Pen P" at bounding box center [96, 650] width 57 height 45
click at [35, 217] on div at bounding box center [30, 214] width 15 height 15
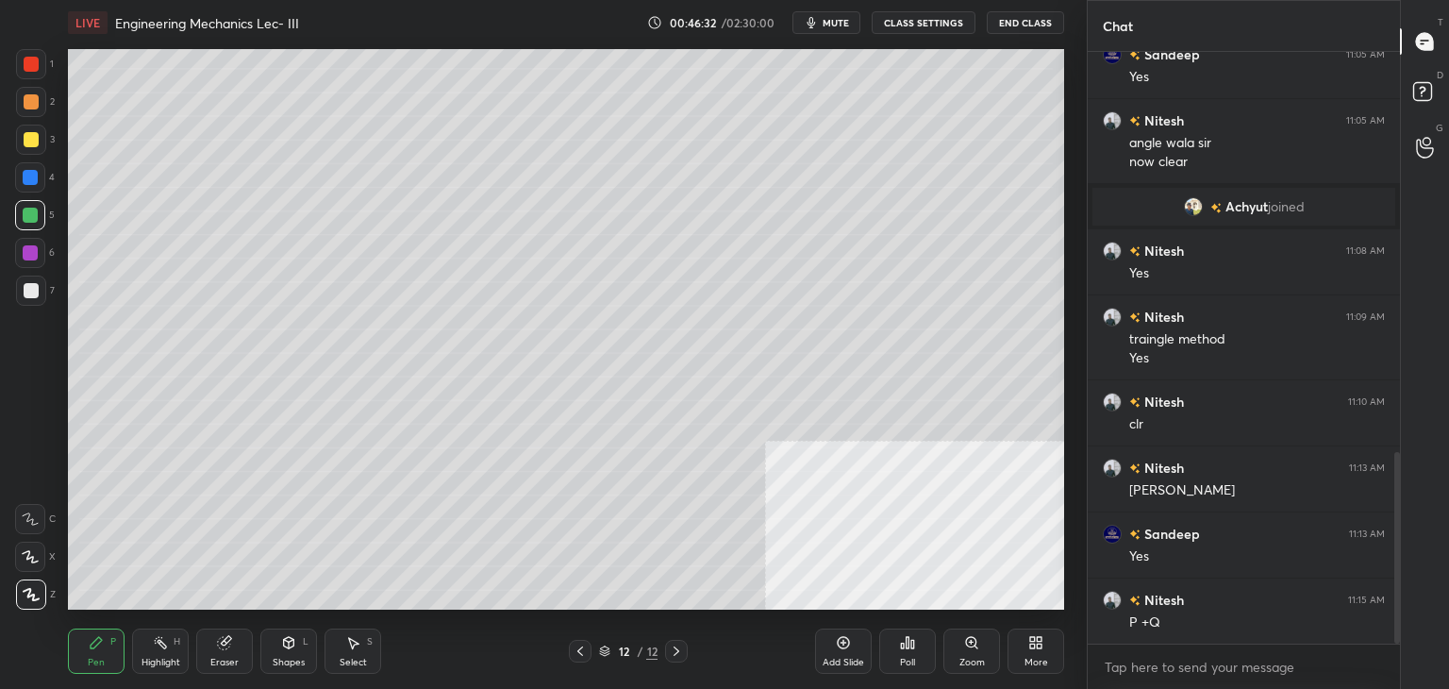
scroll to position [1236, 0]
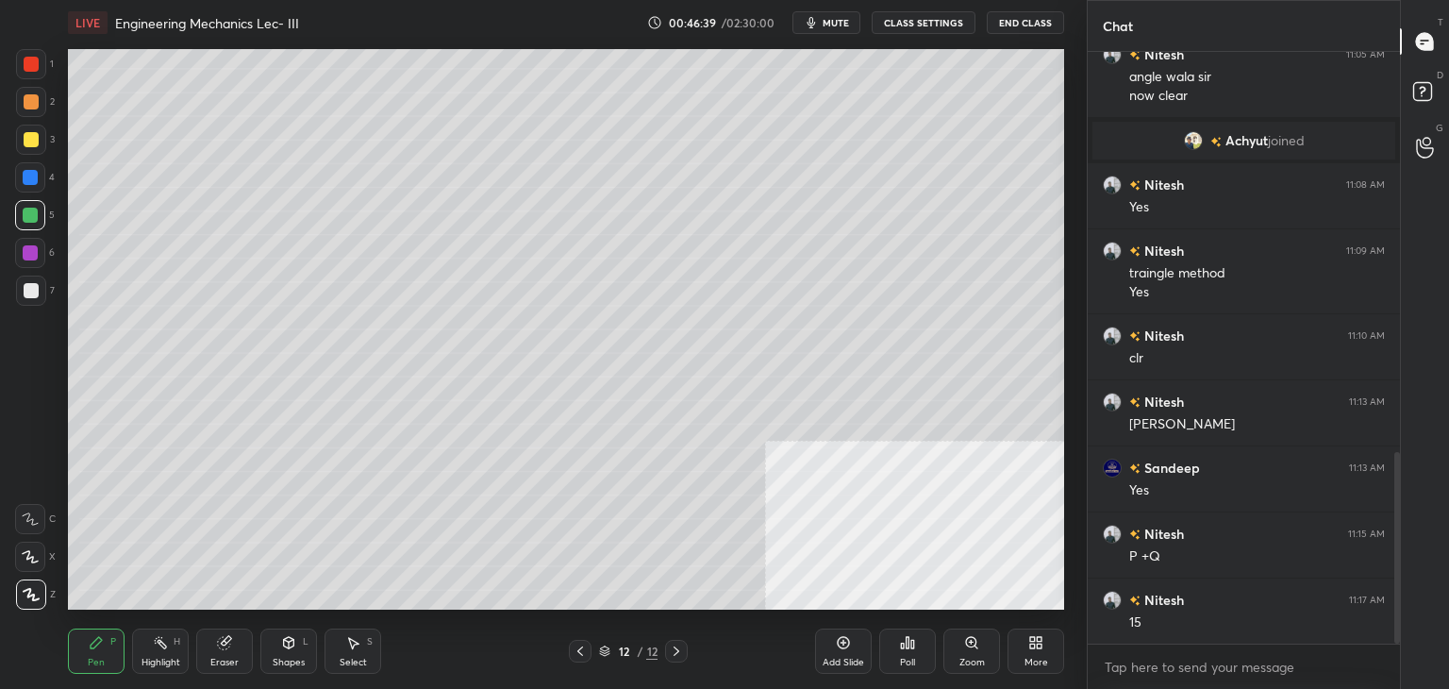
drag, startPoint x: 32, startPoint y: 100, endPoint x: 67, endPoint y: 145, distance: 57.2
click at [33, 101] on div at bounding box center [31, 101] width 15 height 15
click at [366, 644] on div "Select S" at bounding box center [352, 650] width 57 height 45
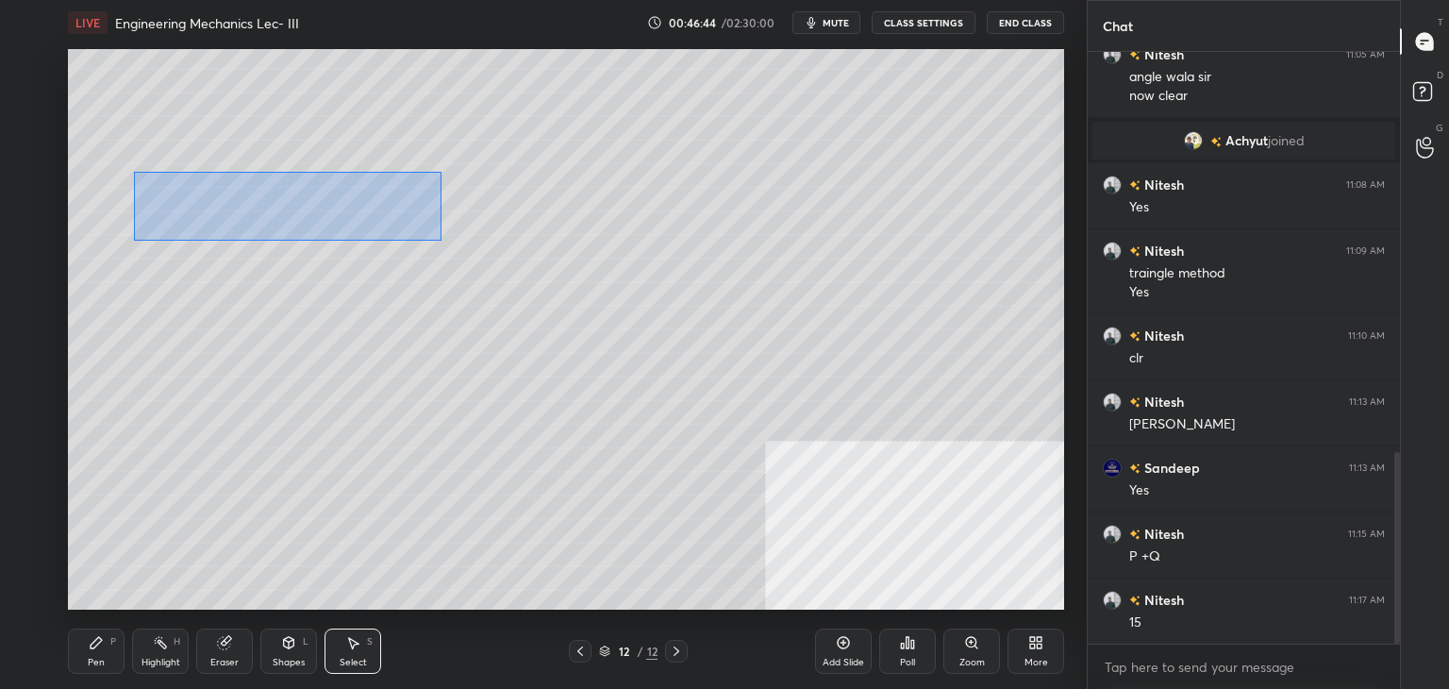
drag, startPoint x: 158, startPoint y: 195, endPoint x: 452, endPoint y: 238, distance: 296.4
click at [453, 239] on div "0 ° Undo Copy Duplicate Duplicate to new slide Delete" at bounding box center [566, 329] width 996 height 560
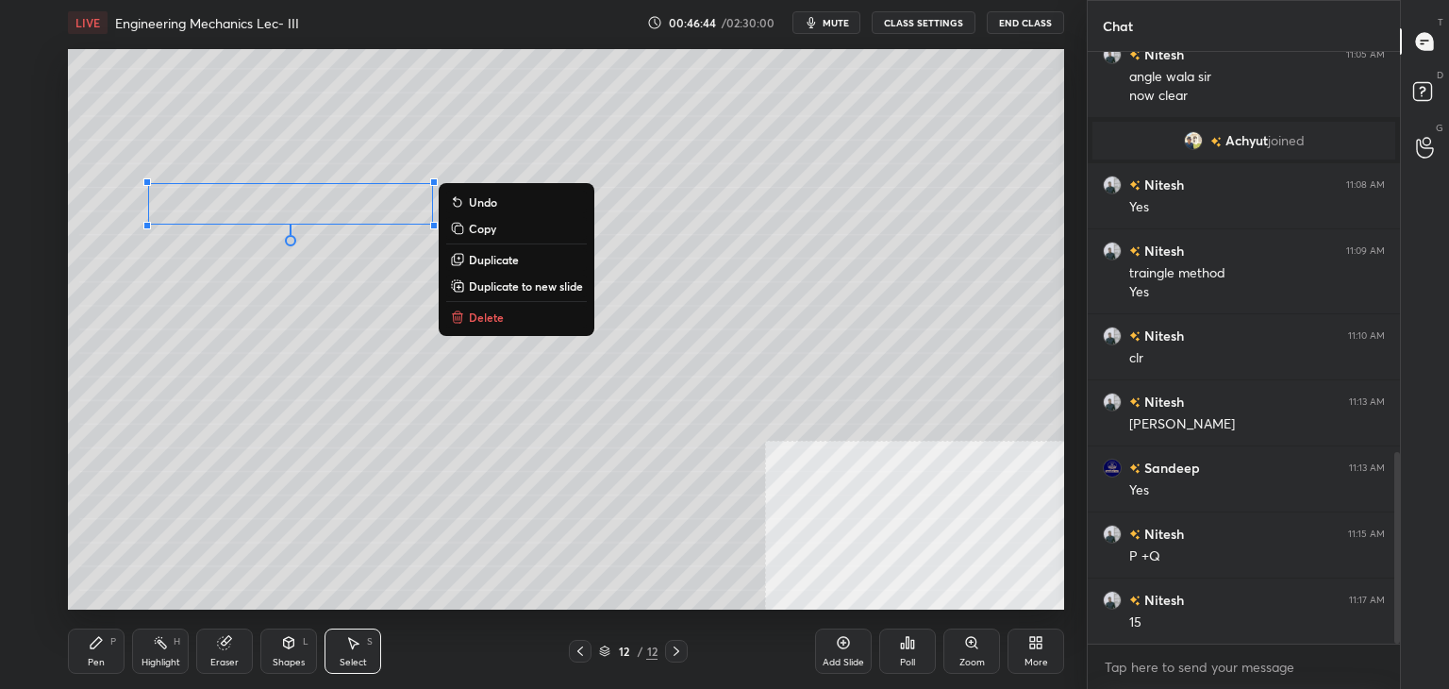
click at [485, 257] on p "Duplicate" at bounding box center [494, 259] width 50 height 15
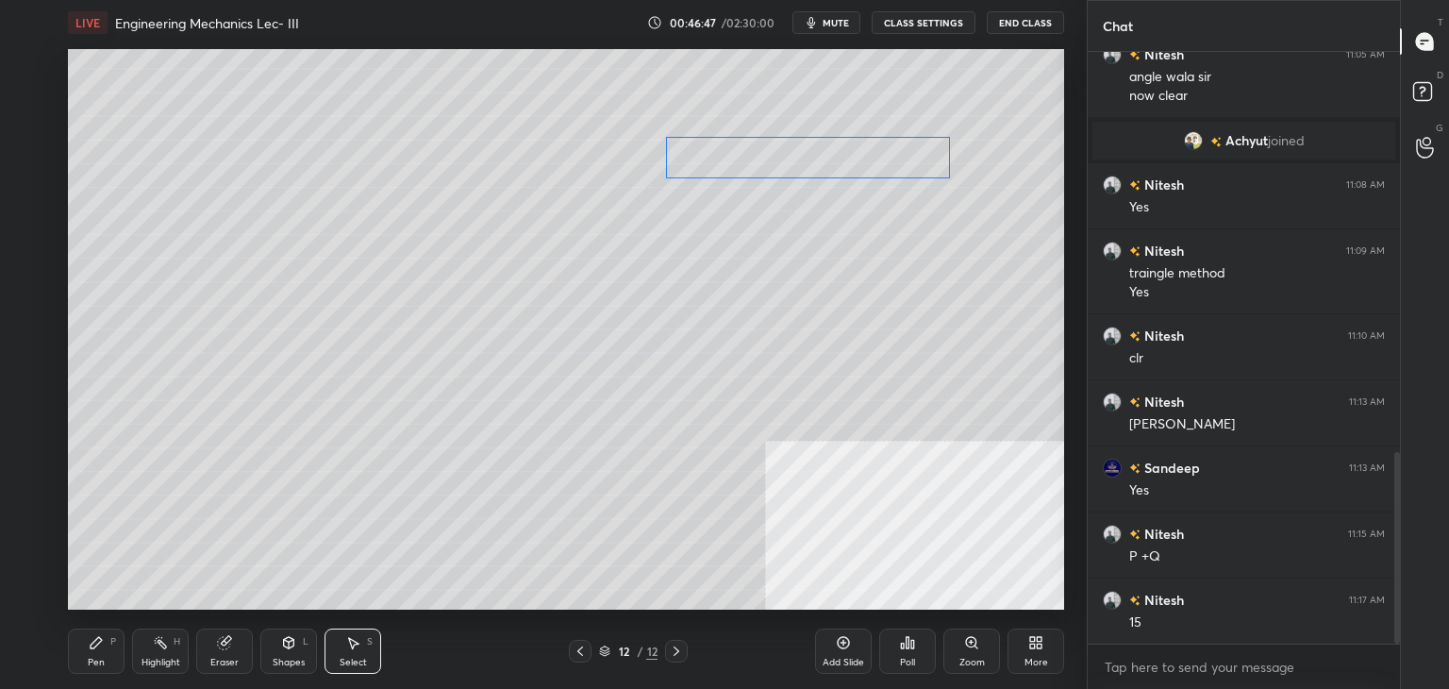
drag, startPoint x: 433, startPoint y: 250, endPoint x: 878, endPoint y: 163, distance: 453.6
click at [897, 163] on div "0 ° Undo Copy Duplicate Duplicate to new slide Delete" at bounding box center [566, 329] width 996 height 560
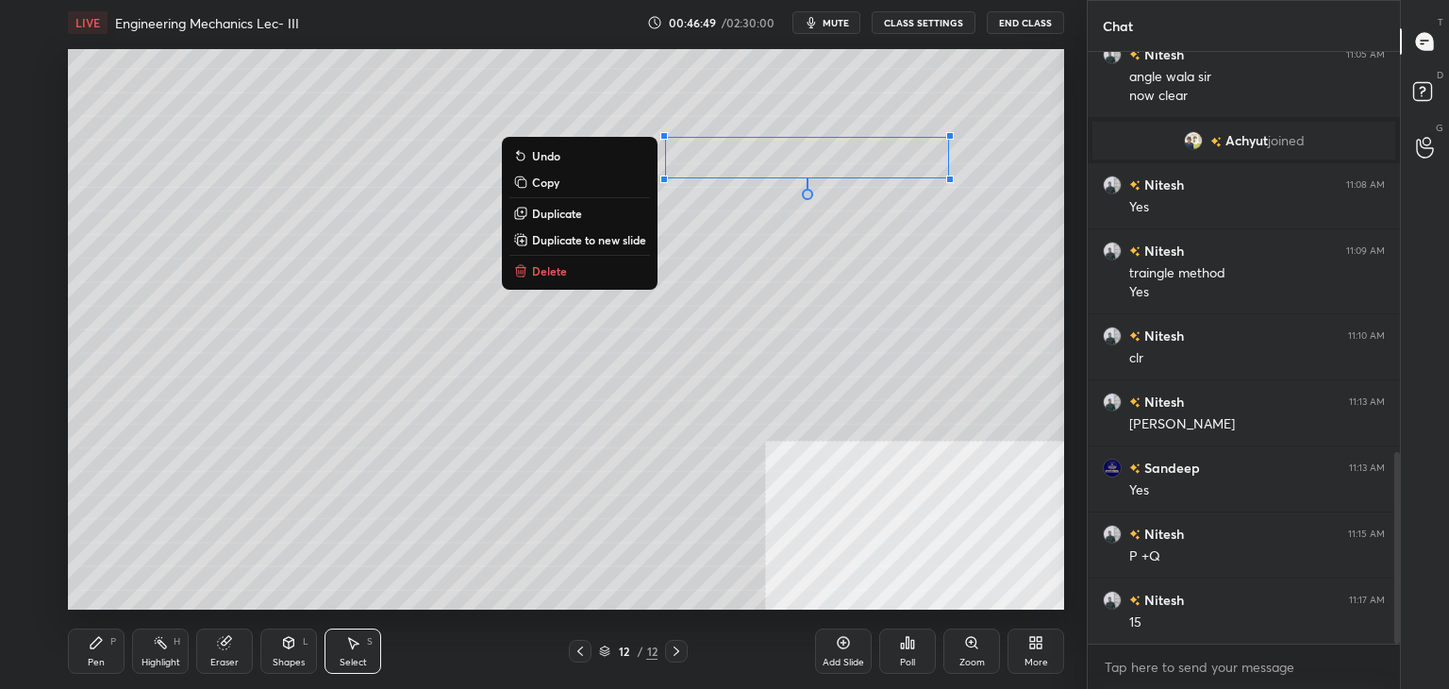
drag, startPoint x: 77, startPoint y: 664, endPoint x: 78, endPoint y: 646, distance: 17.9
click at [78, 664] on div "Pen P" at bounding box center [96, 650] width 57 height 45
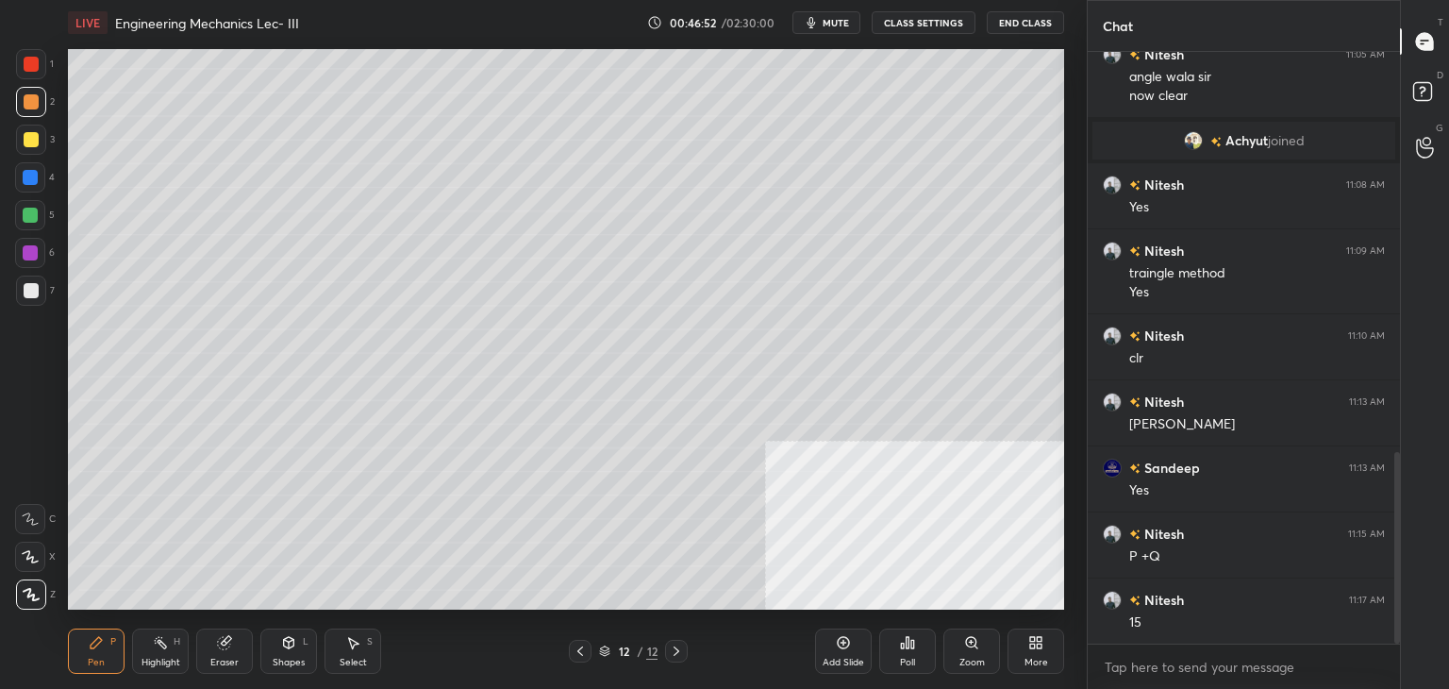
click at [32, 249] on div at bounding box center [30, 252] width 15 height 15
click at [578, 644] on icon at bounding box center [580, 650] width 15 height 15
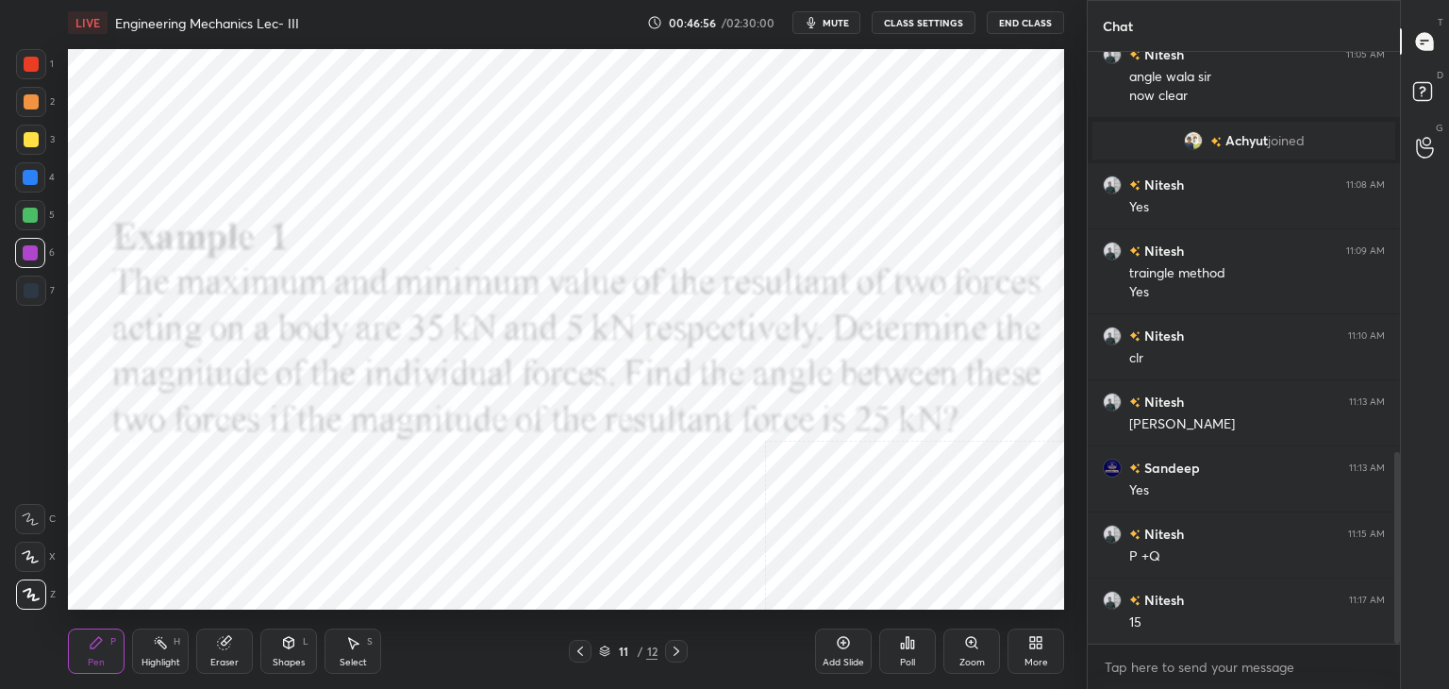
click at [154, 646] on div "Highlight H" at bounding box center [160, 650] width 57 height 45
drag, startPoint x: 682, startPoint y: 647, endPoint x: 646, endPoint y: 646, distance: 35.9
click at [683, 649] on icon at bounding box center [676, 650] width 15 height 15
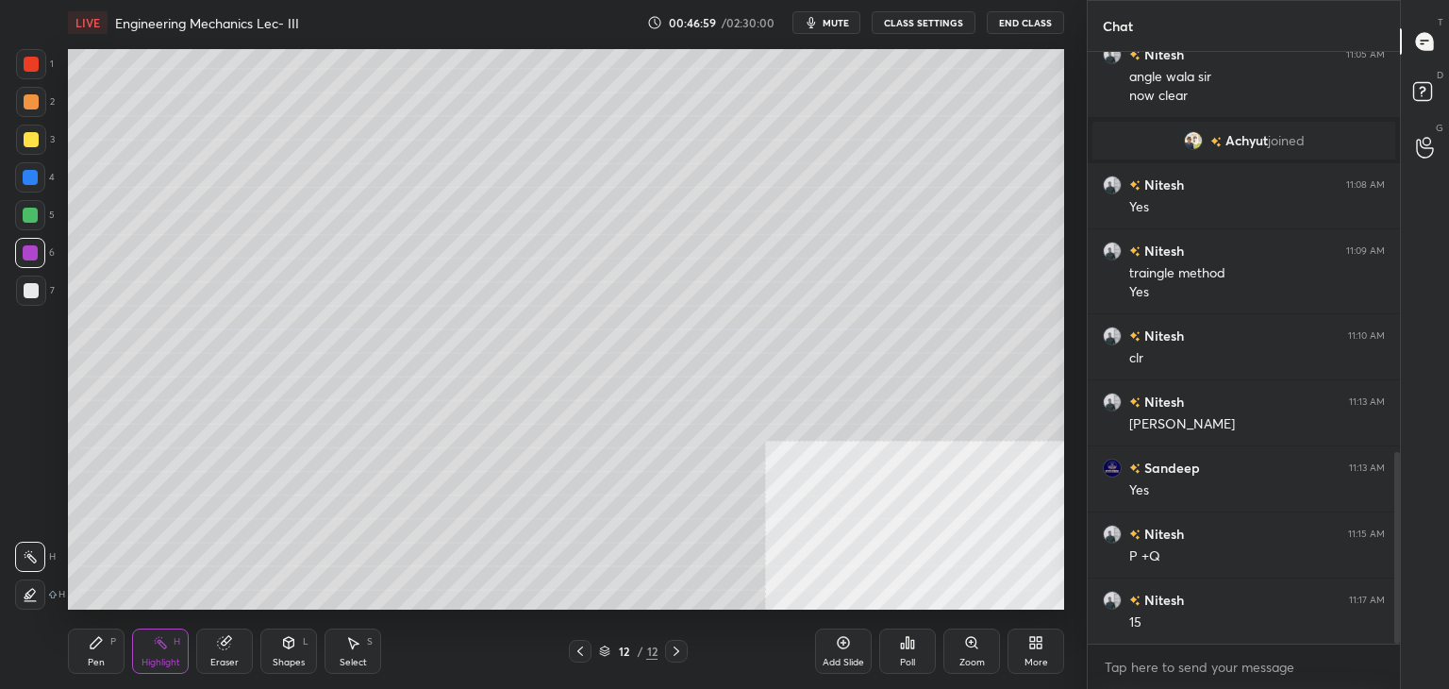
click at [90, 642] on icon at bounding box center [96, 642] width 15 height 15
click at [292, 654] on div "Shapes L" at bounding box center [288, 650] width 57 height 45
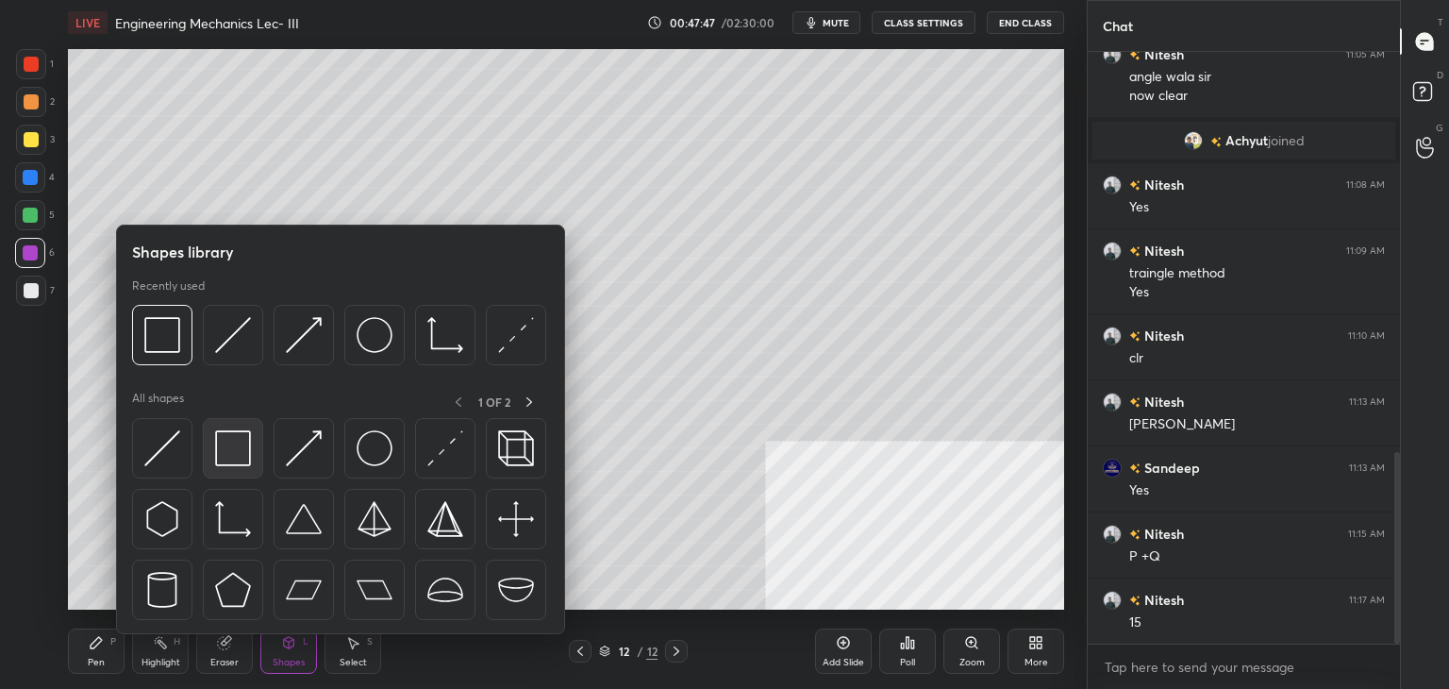
click at [226, 438] on img at bounding box center [233, 448] width 36 height 36
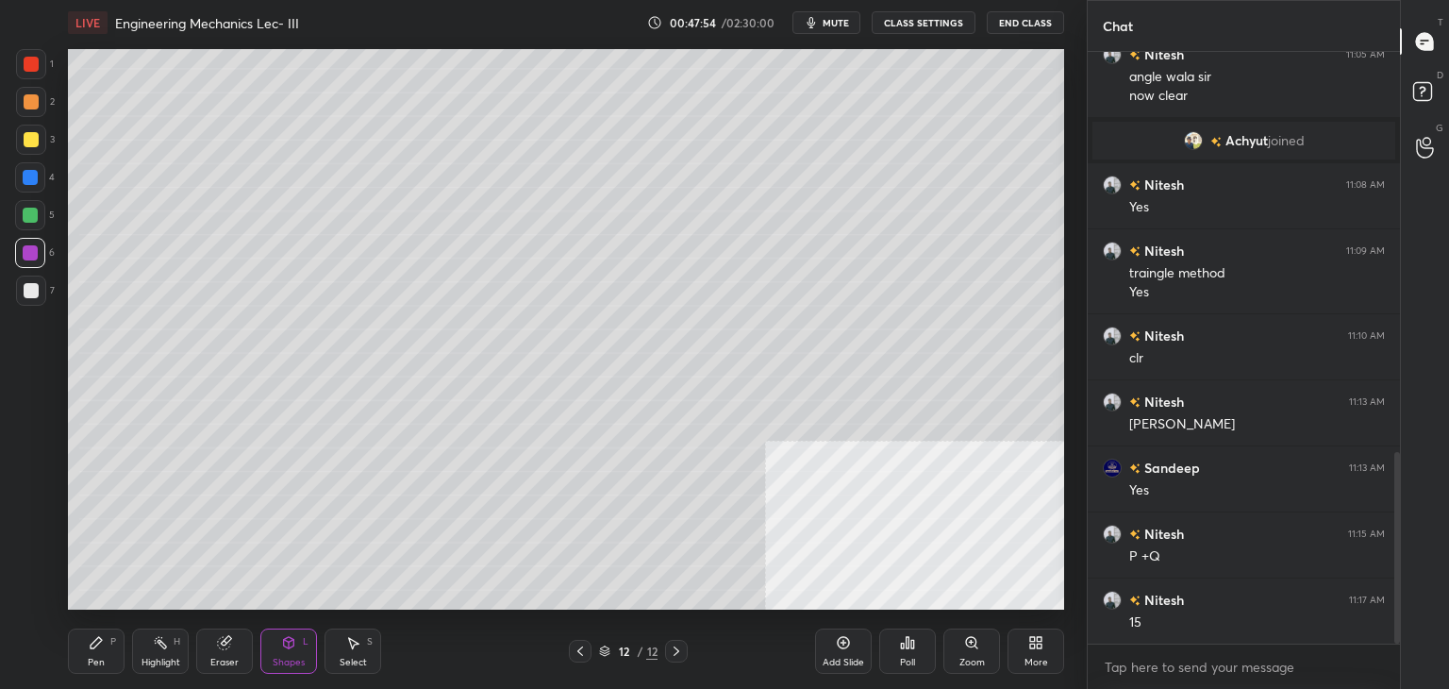
click at [86, 642] on div "Pen P" at bounding box center [96, 650] width 57 height 45
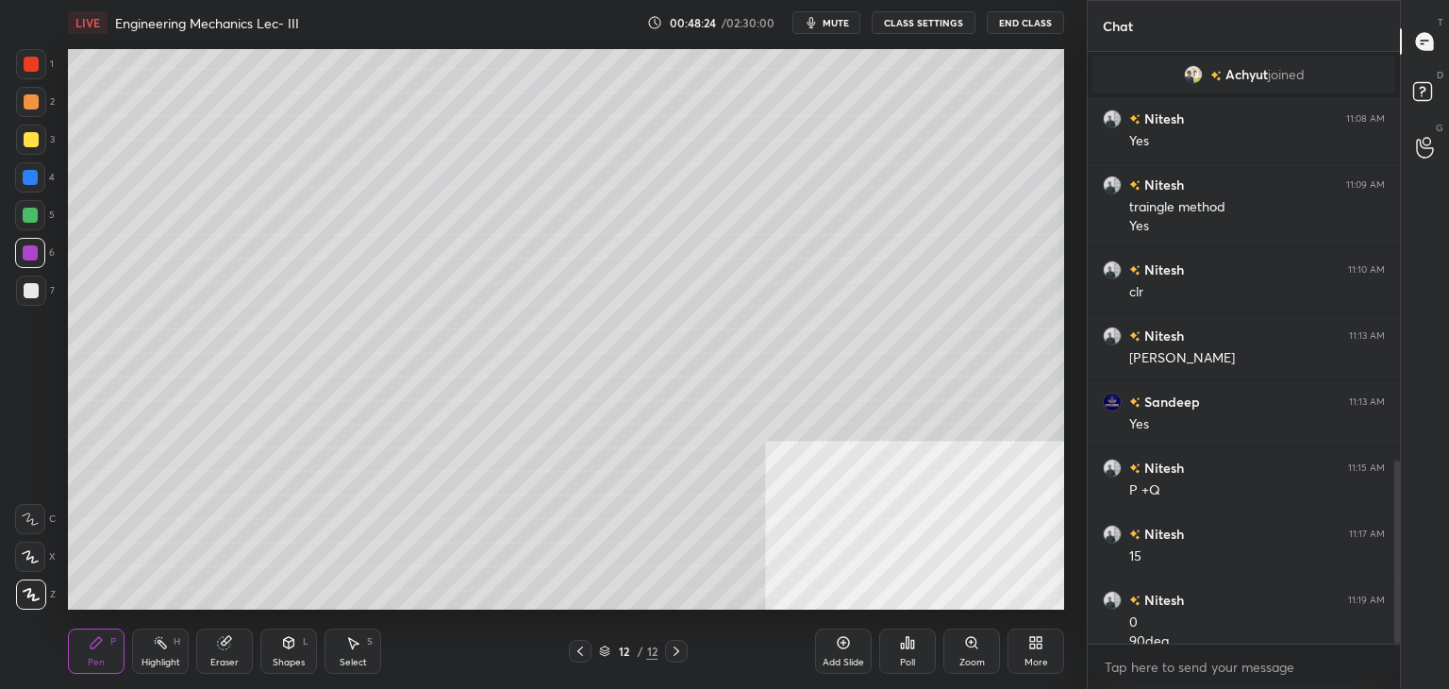
scroll to position [1320, 0]
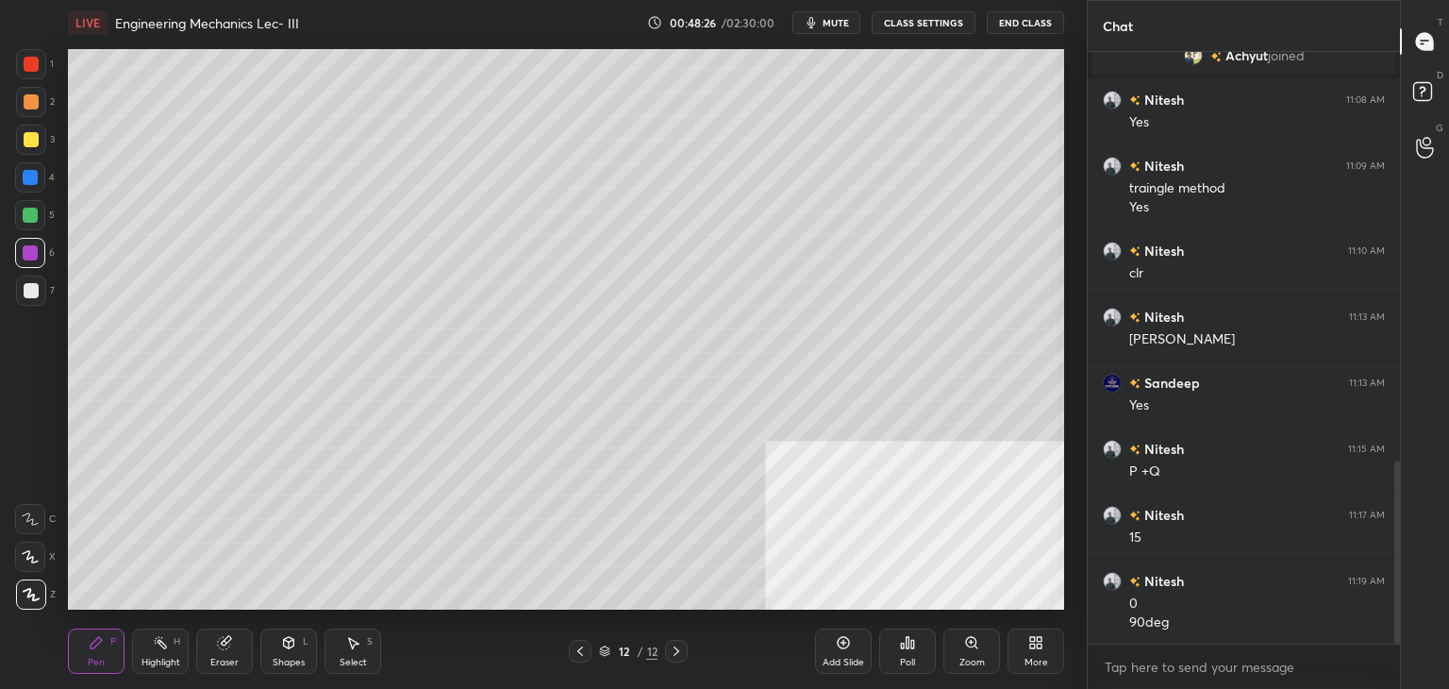
click at [578, 646] on icon at bounding box center [580, 650] width 15 height 15
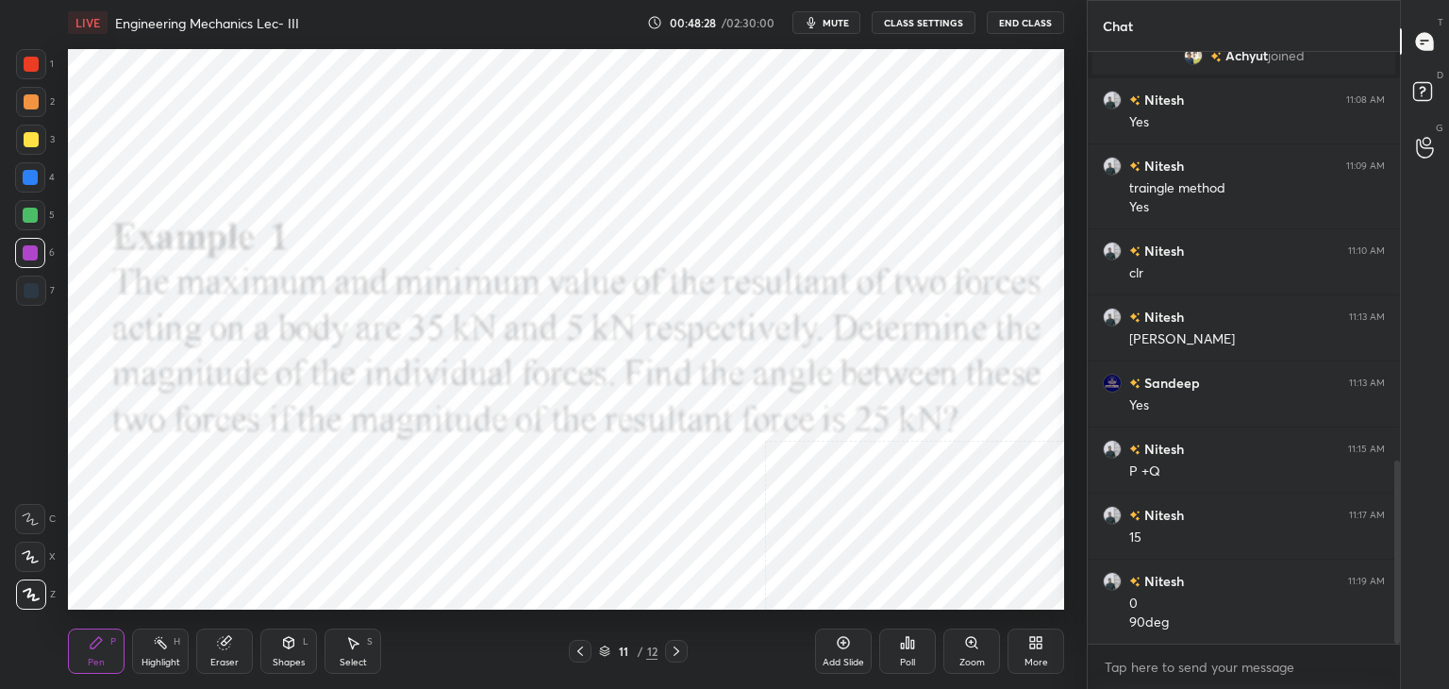
click at [25, 101] on div at bounding box center [31, 101] width 15 height 15
click at [32, 217] on div at bounding box center [30, 214] width 15 height 15
click at [35, 252] on div at bounding box center [30, 252] width 15 height 15
drag, startPoint x: 312, startPoint y: 657, endPoint x: 297, endPoint y: 639, distance: 23.4
click at [309, 657] on div "Shapes L" at bounding box center [288, 650] width 57 height 45
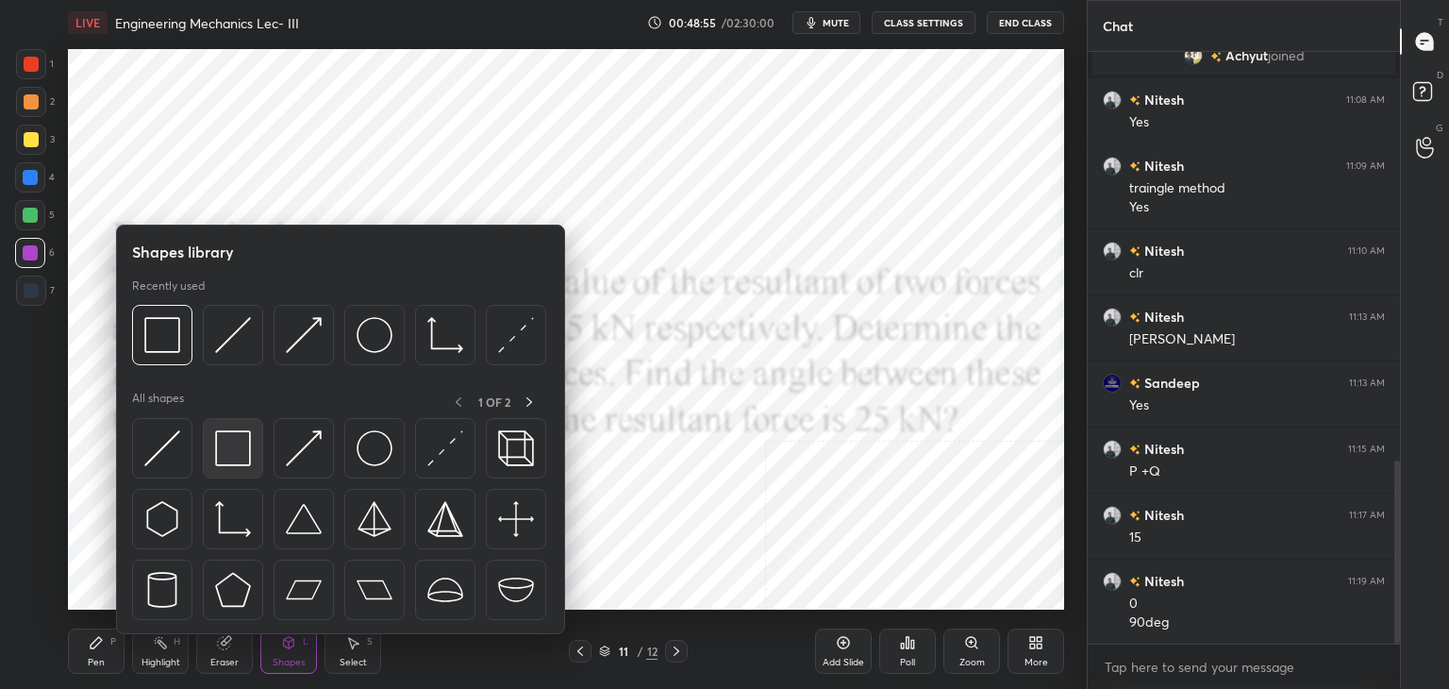
click at [222, 458] on img at bounding box center [233, 448] width 36 height 36
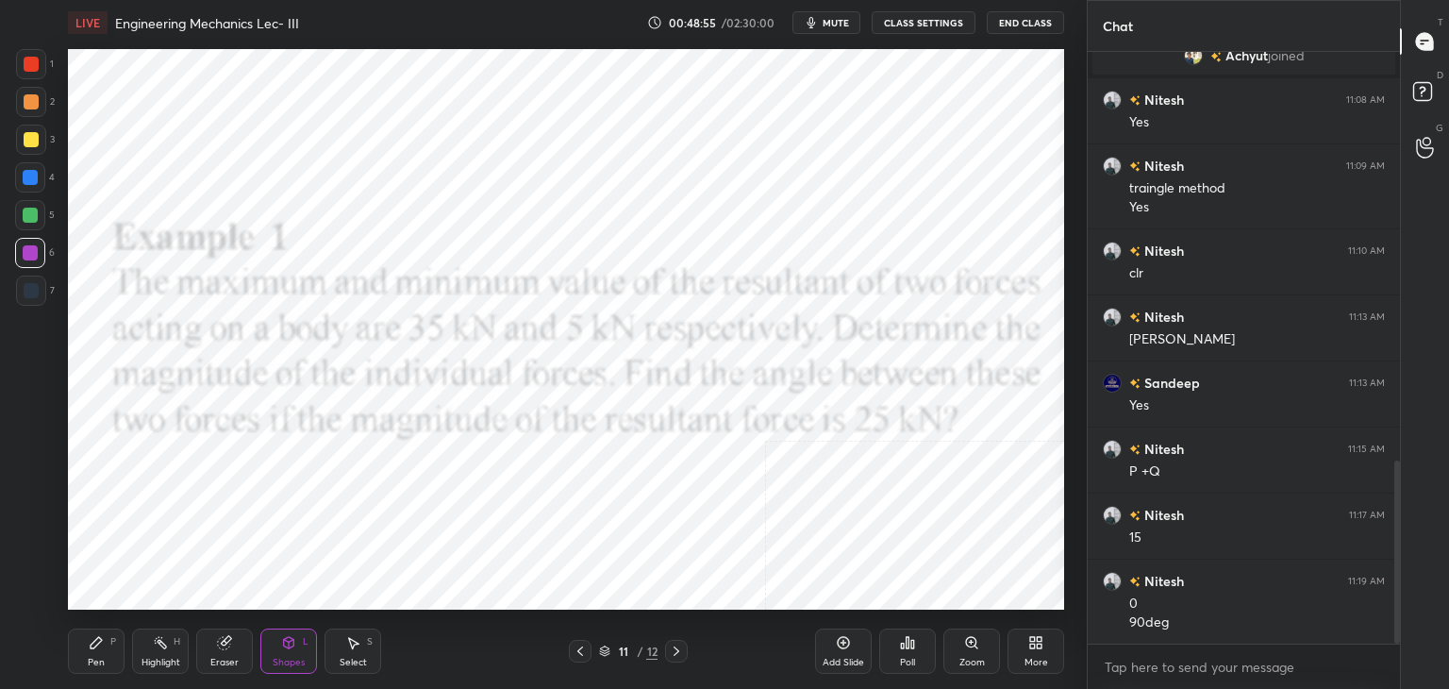
click at [31, 299] on div at bounding box center [31, 290] width 30 height 30
drag, startPoint x: 160, startPoint y: 657, endPoint x: 166, endPoint y: 623, distance: 34.4
click at [158, 657] on div "Highlight" at bounding box center [160, 661] width 39 height 9
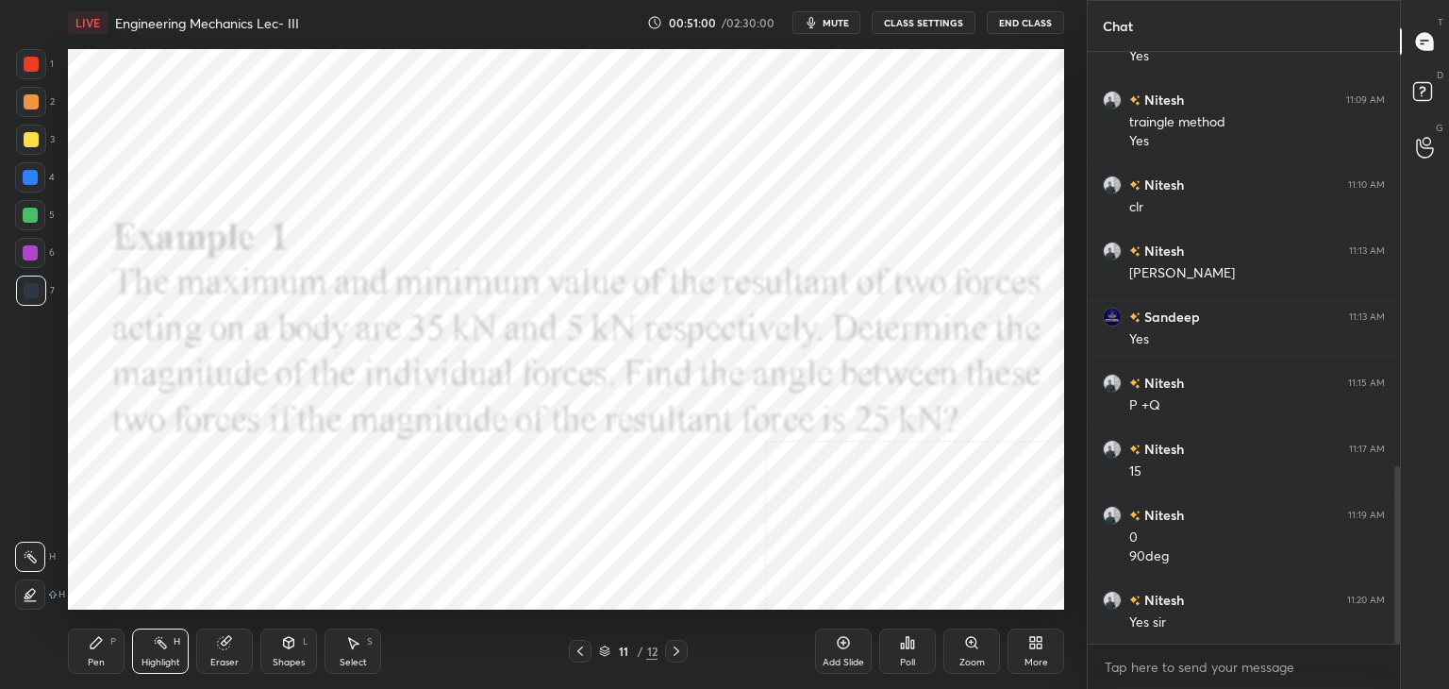
click at [1040, 654] on div "More" at bounding box center [1035, 650] width 57 height 45
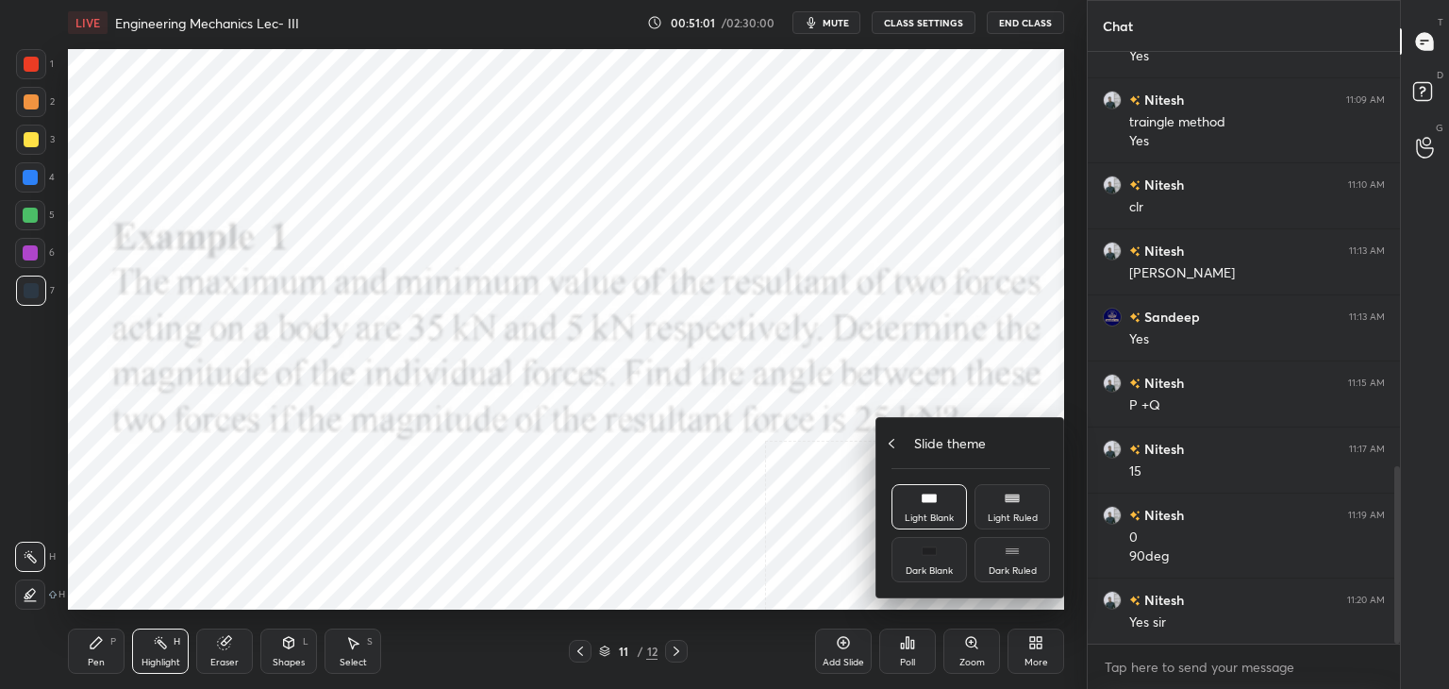
click at [894, 445] on icon at bounding box center [891, 443] width 15 height 15
click at [924, 456] on div "Upload File" at bounding box center [928, 453] width 75 height 45
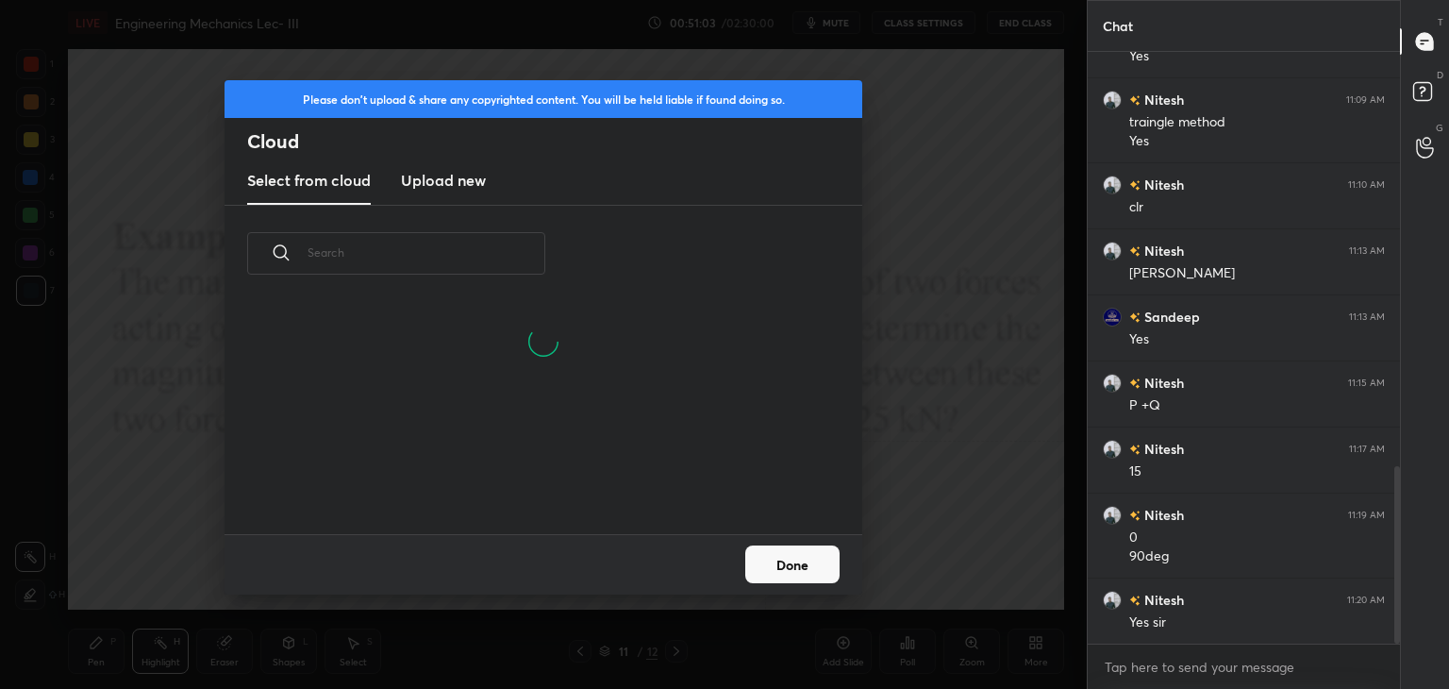
click at [441, 172] on h3 "Upload new" at bounding box center [443, 180] width 85 height 23
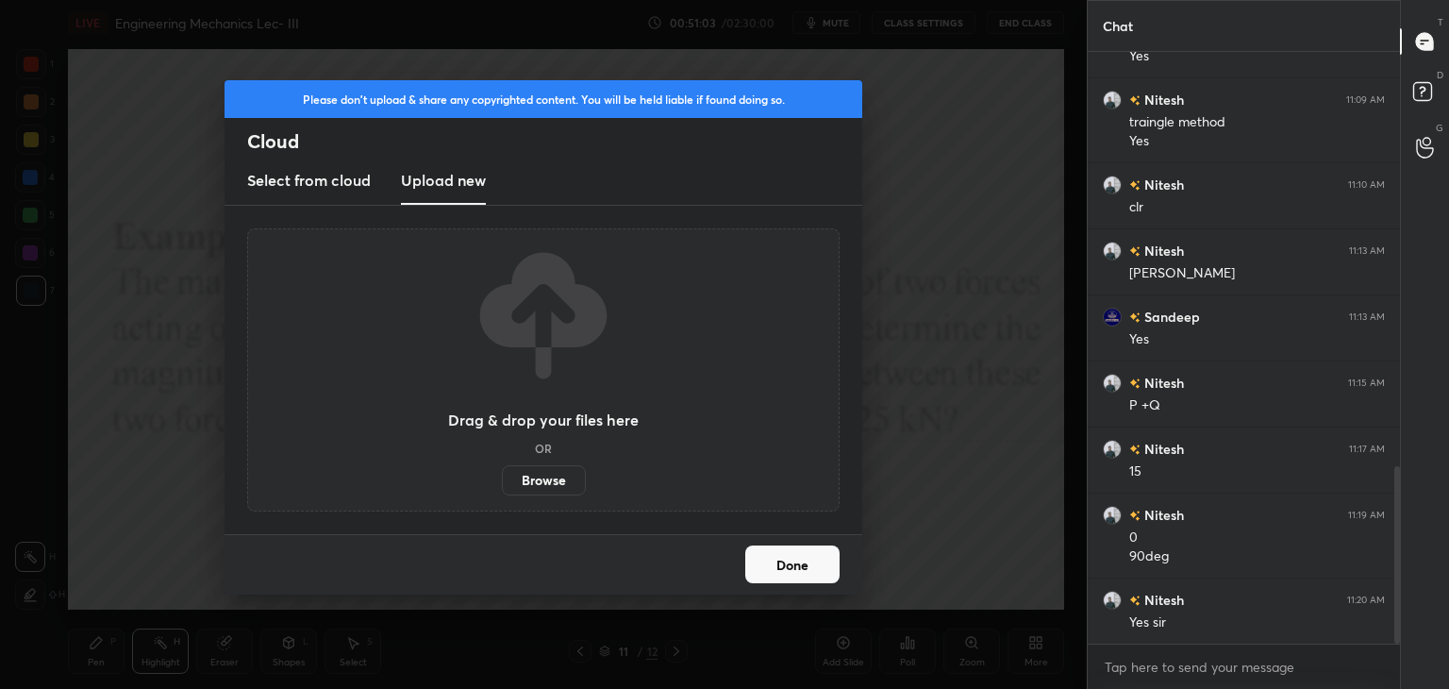
click at [545, 475] on label "Browse" at bounding box center [544, 480] width 84 height 30
click at [502, 475] on input "Browse" at bounding box center [502, 480] width 0 height 30
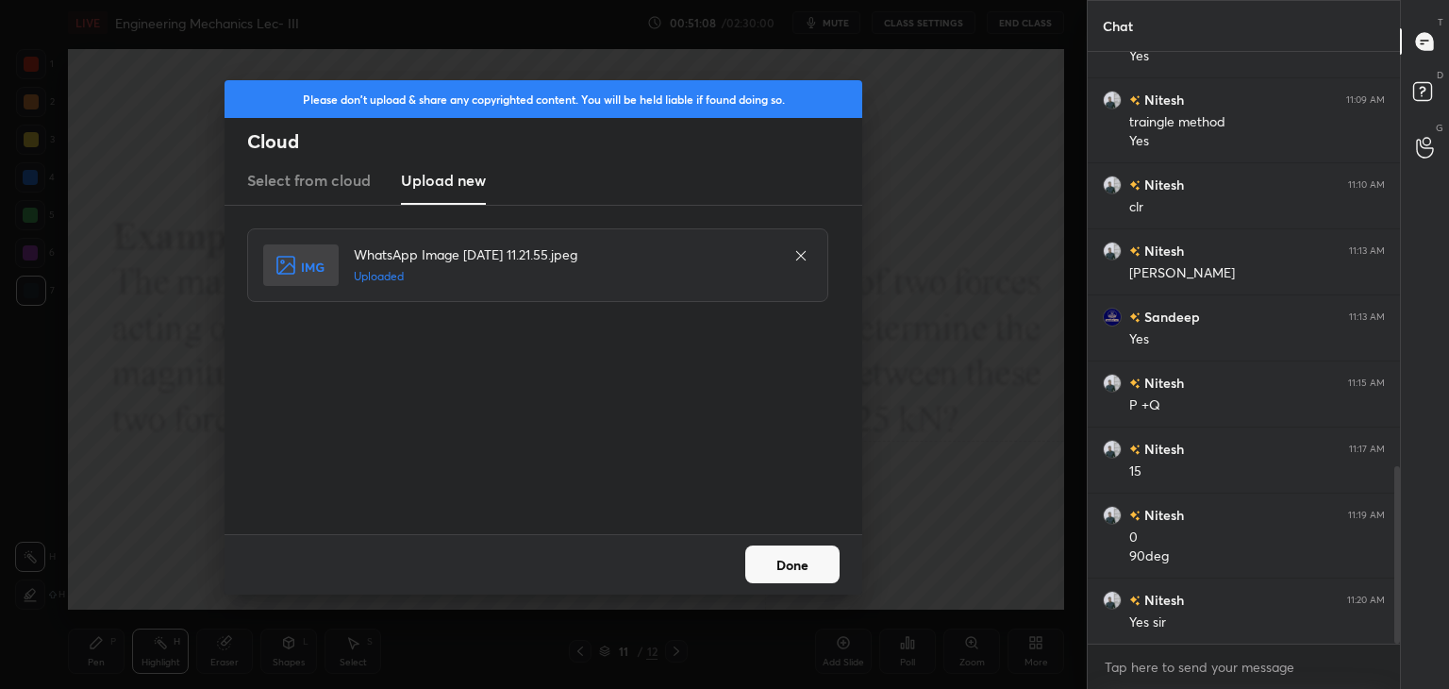
click at [788, 546] on button "Done" at bounding box center [792, 564] width 94 height 38
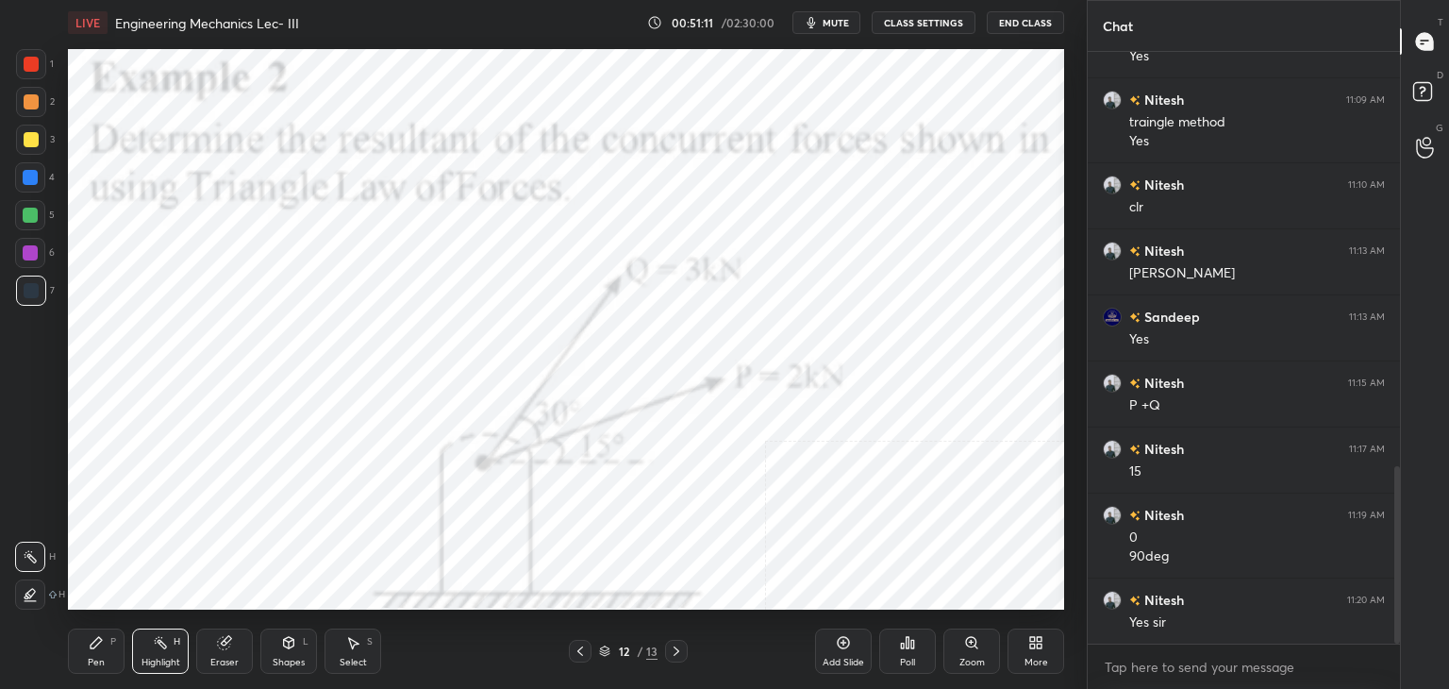
drag, startPoint x: 30, startPoint y: 69, endPoint x: 24, endPoint y: 125, distance: 57.0
click at [30, 69] on div at bounding box center [31, 64] width 15 height 15
click at [285, 642] on icon at bounding box center [289, 642] width 10 height 11
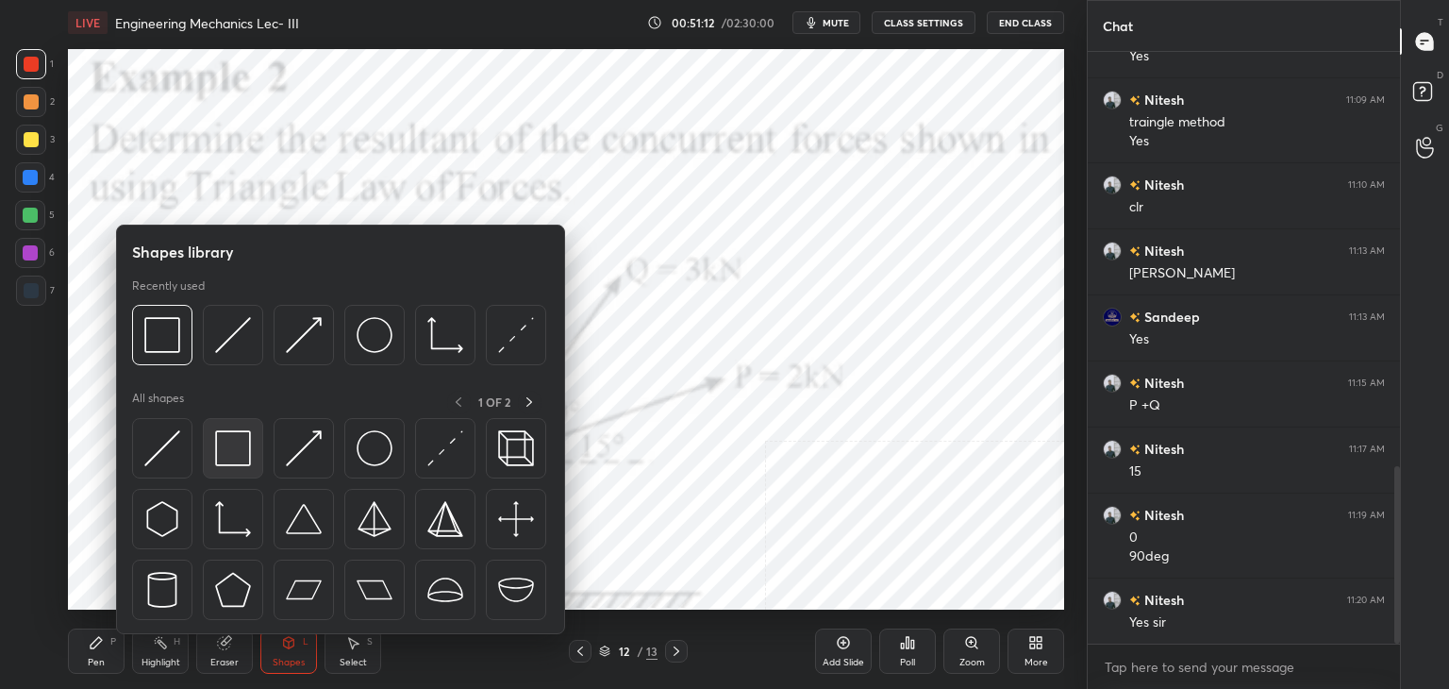
click at [215, 446] on img at bounding box center [233, 448] width 36 height 36
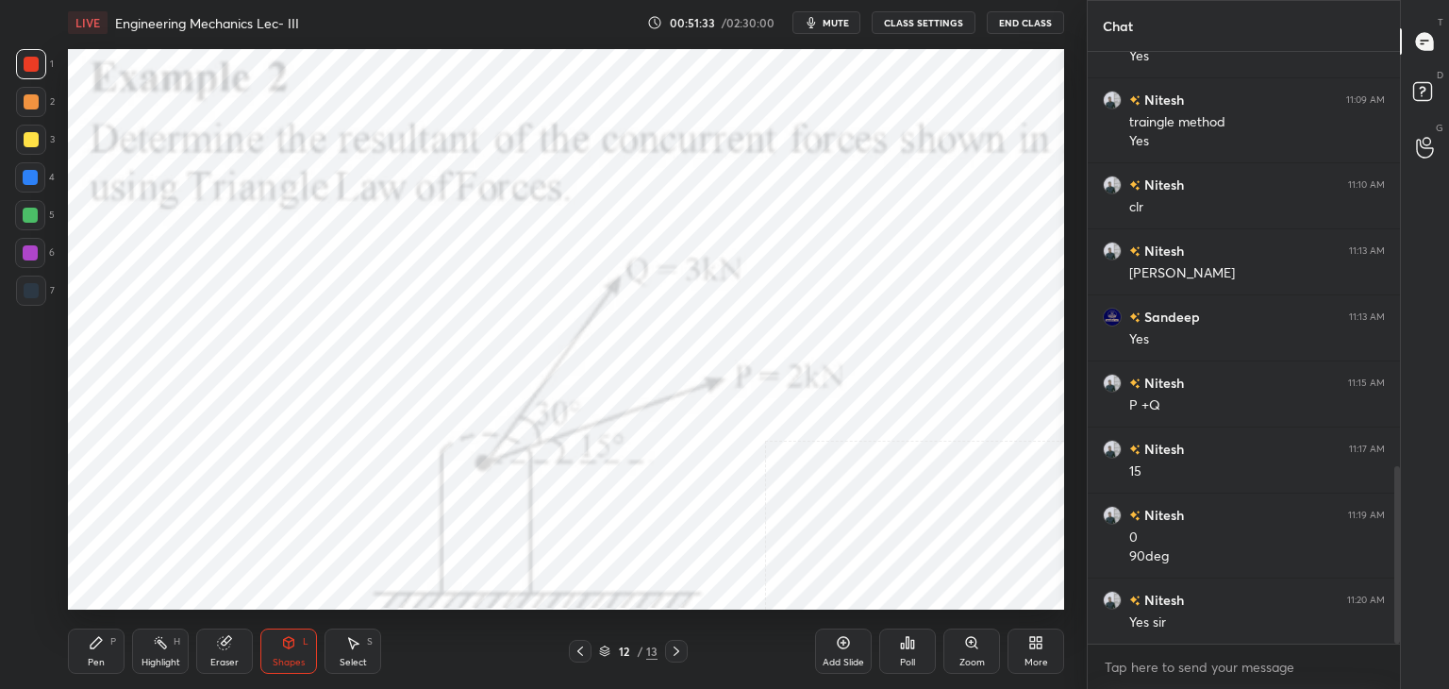
click at [29, 250] on div at bounding box center [30, 252] width 15 height 15
click at [29, 62] on div at bounding box center [31, 64] width 15 height 15
click at [30, 242] on div at bounding box center [30, 253] width 30 height 30
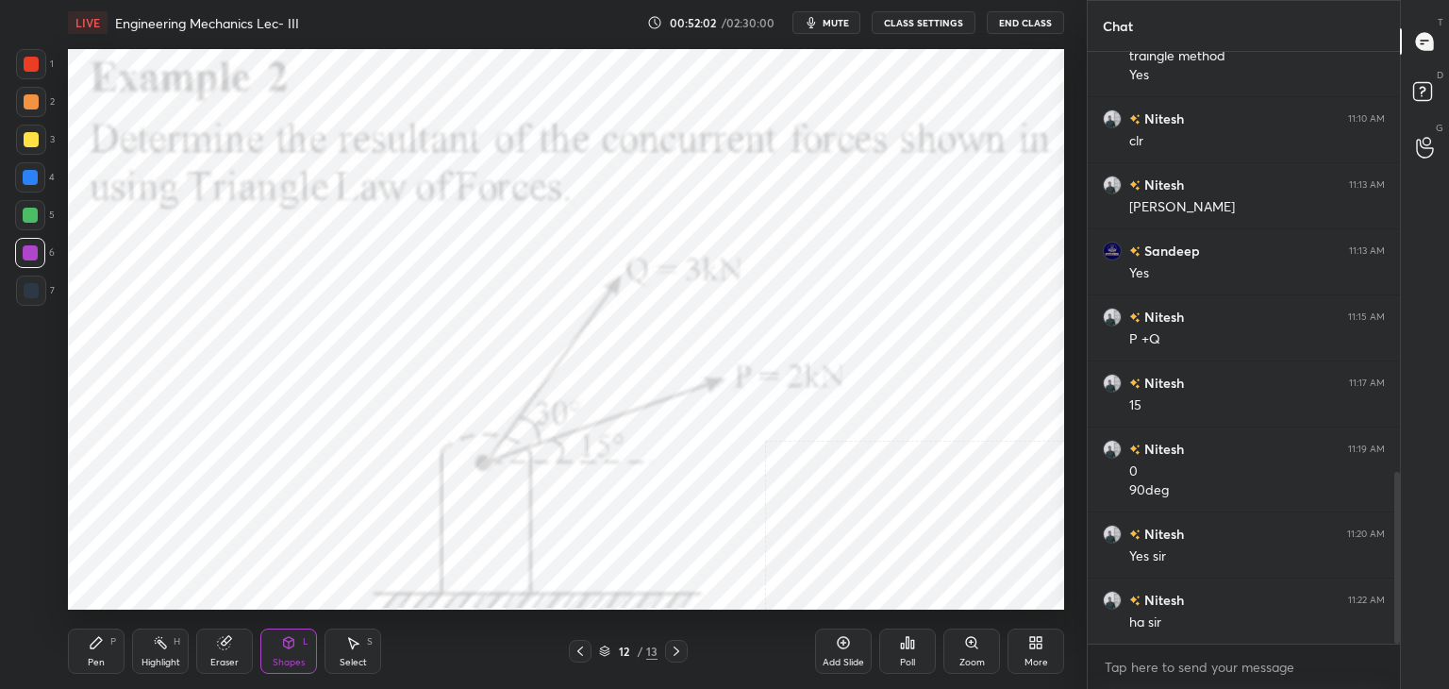
scroll to position [1519, 0]
click at [1037, 650] on icon at bounding box center [1035, 642] width 15 height 15
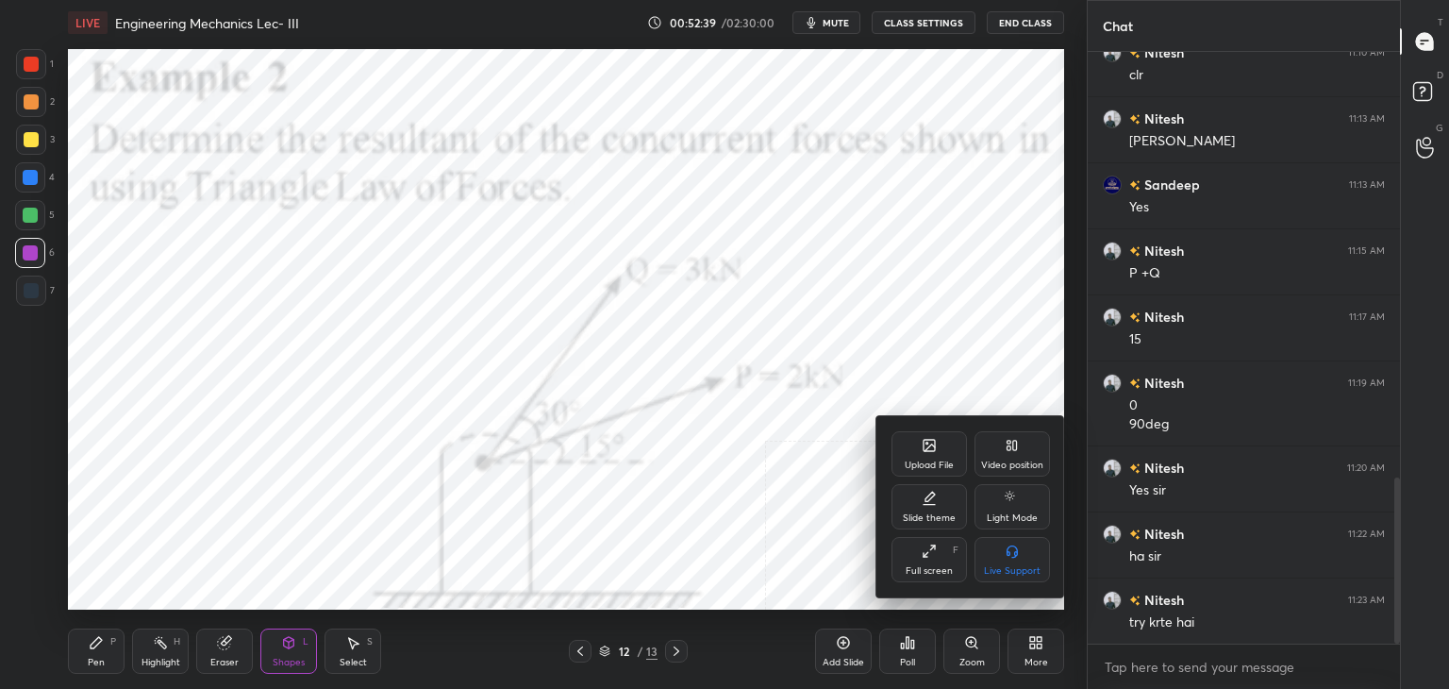
drag, startPoint x: 922, startPoint y: 510, endPoint x: 930, endPoint y: 522, distance: 13.6
click at [922, 510] on div "Slide theme" at bounding box center [928, 506] width 75 height 45
drag, startPoint x: 1011, startPoint y: 556, endPoint x: 955, endPoint y: 558, distance: 55.7
click at [1011, 556] on icon at bounding box center [1011, 550] width 15 height 15
click at [830, 532] on div at bounding box center [724, 344] width 1449 height 689
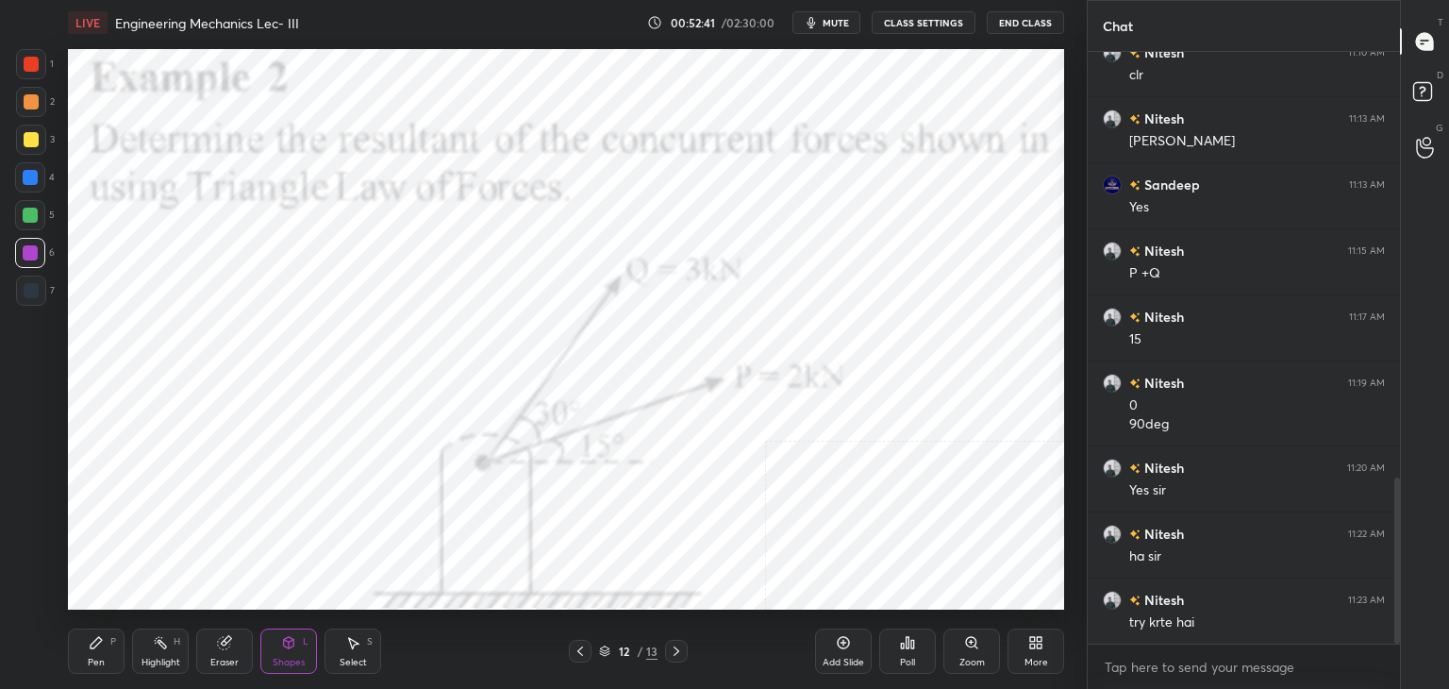
click at [846, 654] on div "Add Slide" at bounding box center [843, 650] width 57 height 45
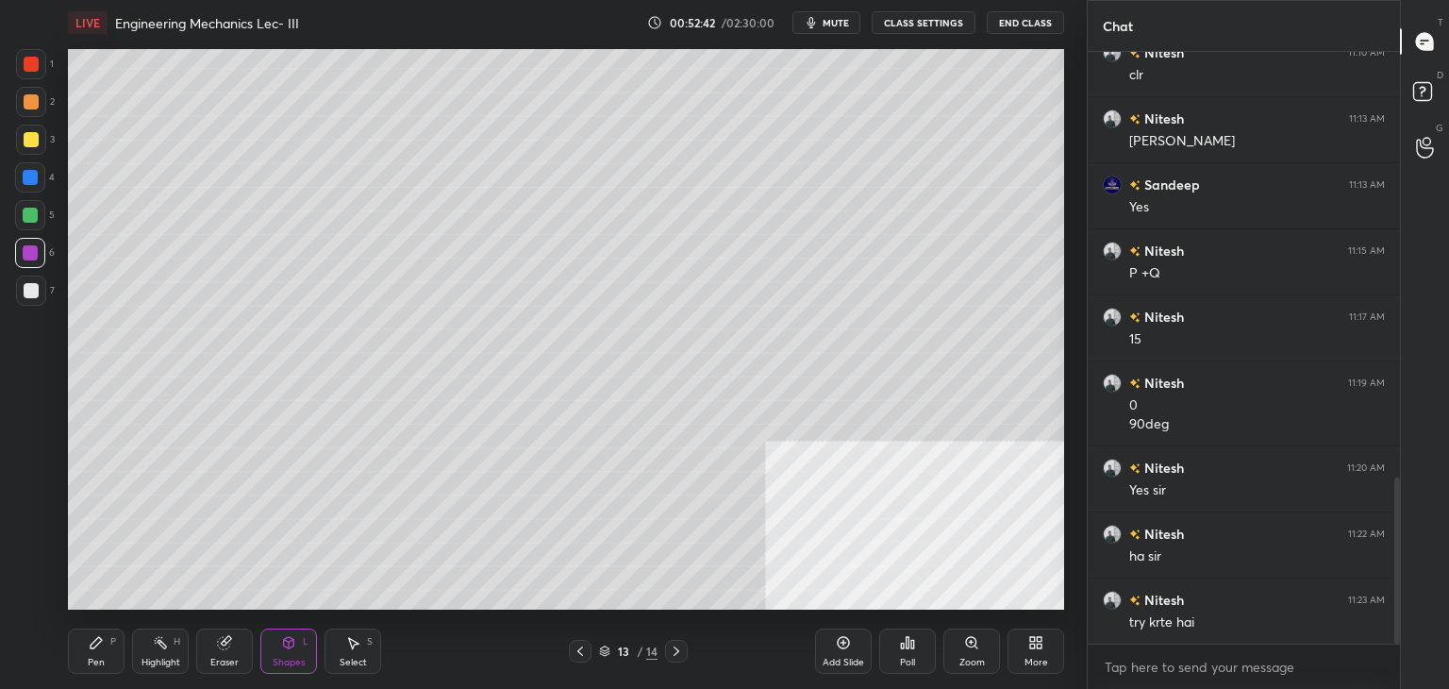
click at [576, 652] on icon at bounding box center [580, 650] width 15 height 15
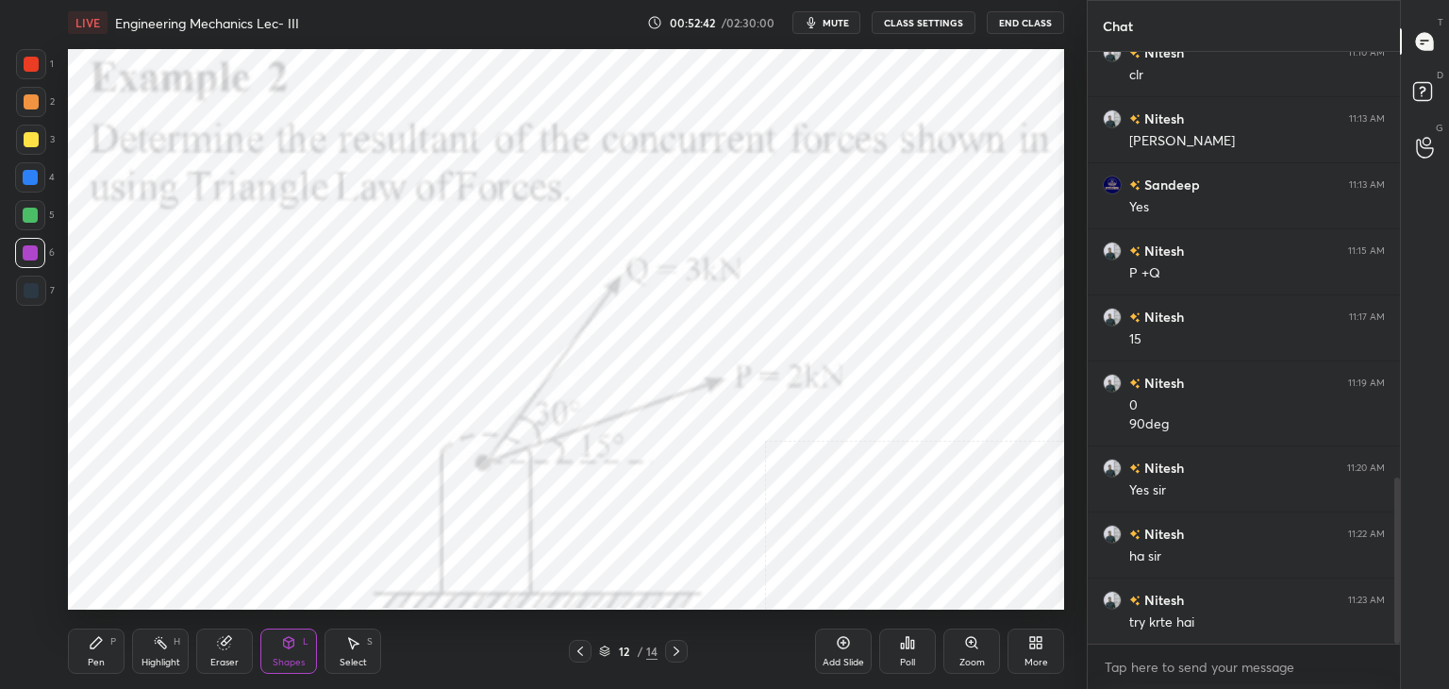
click at [1041, 654] on div "More" at bounding box center [1035, 650] width 57 height 45
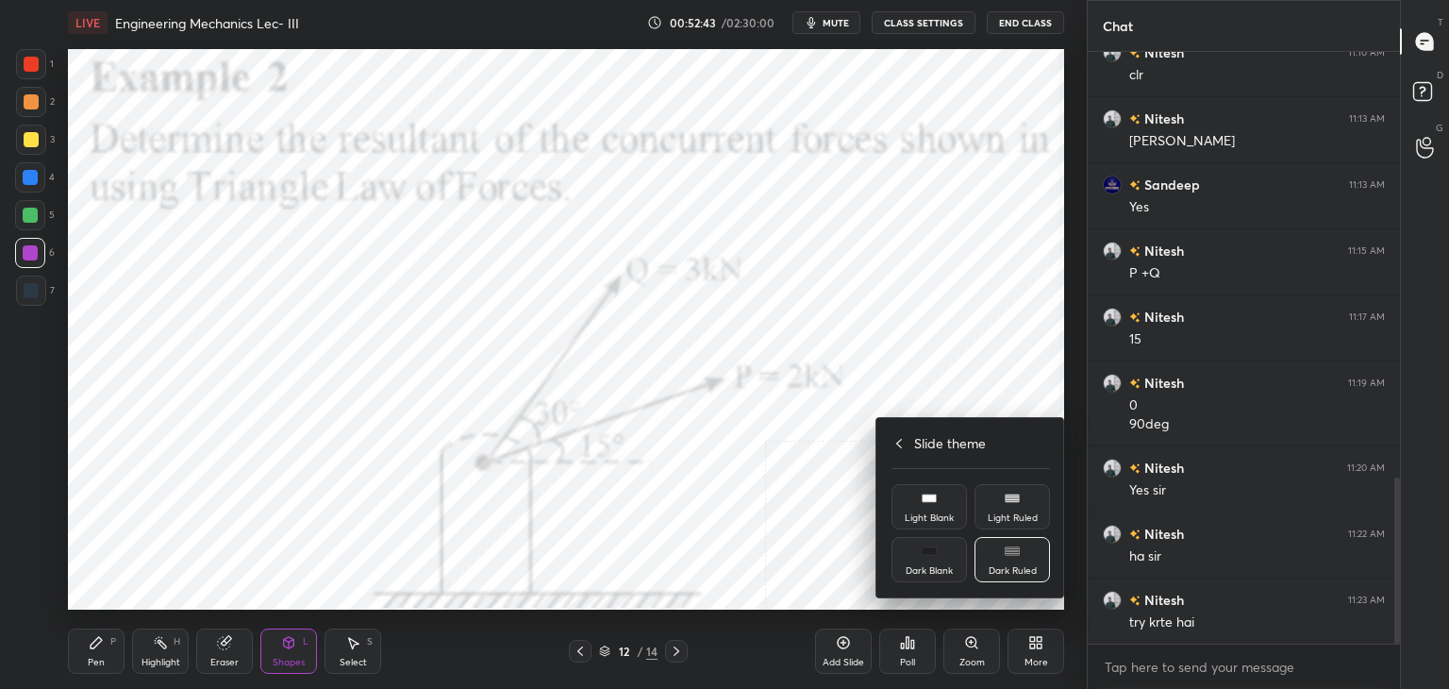
click at [916, 519] on div "Light Blank" at bounding box center [929, 517] width 49 height 9
click at [838, 519] on div at bounding box center [724, 344] width 1449 height 689
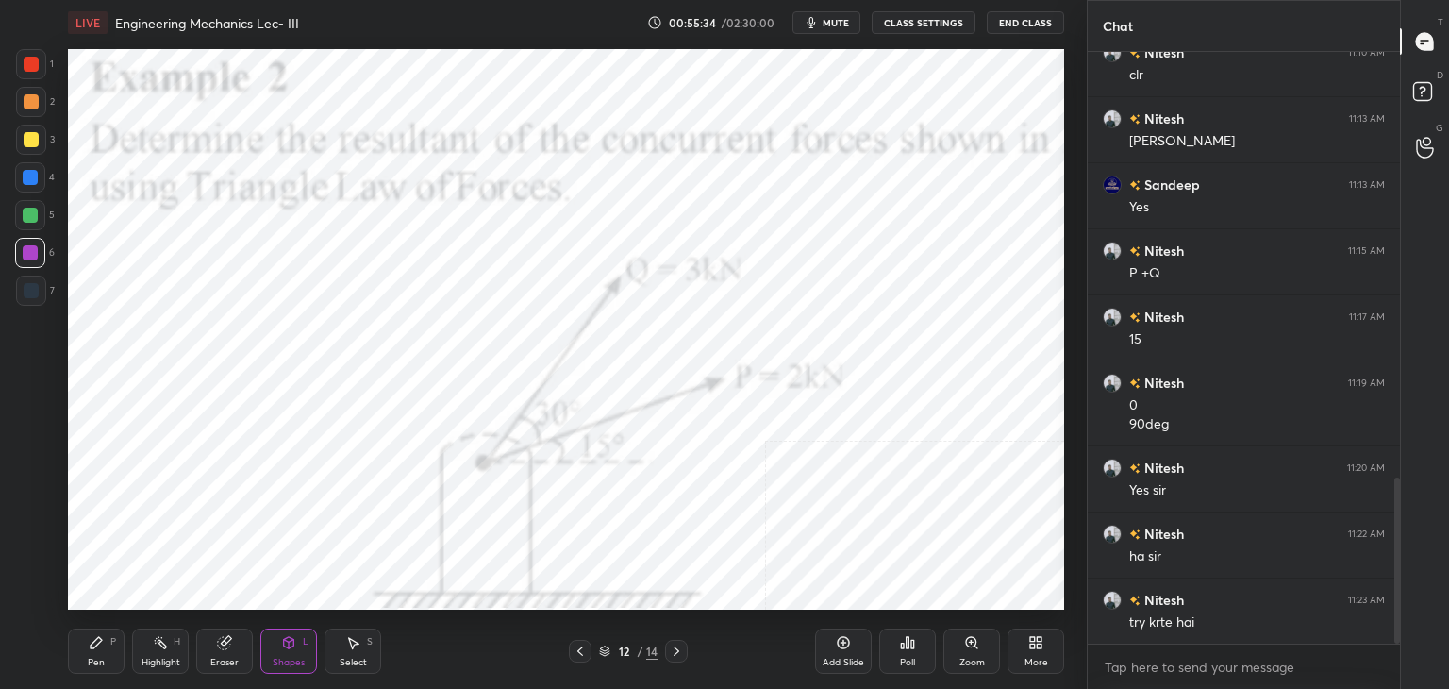
click at [579, 650] on icon at bounding box center [580, 650] width 15 height 15
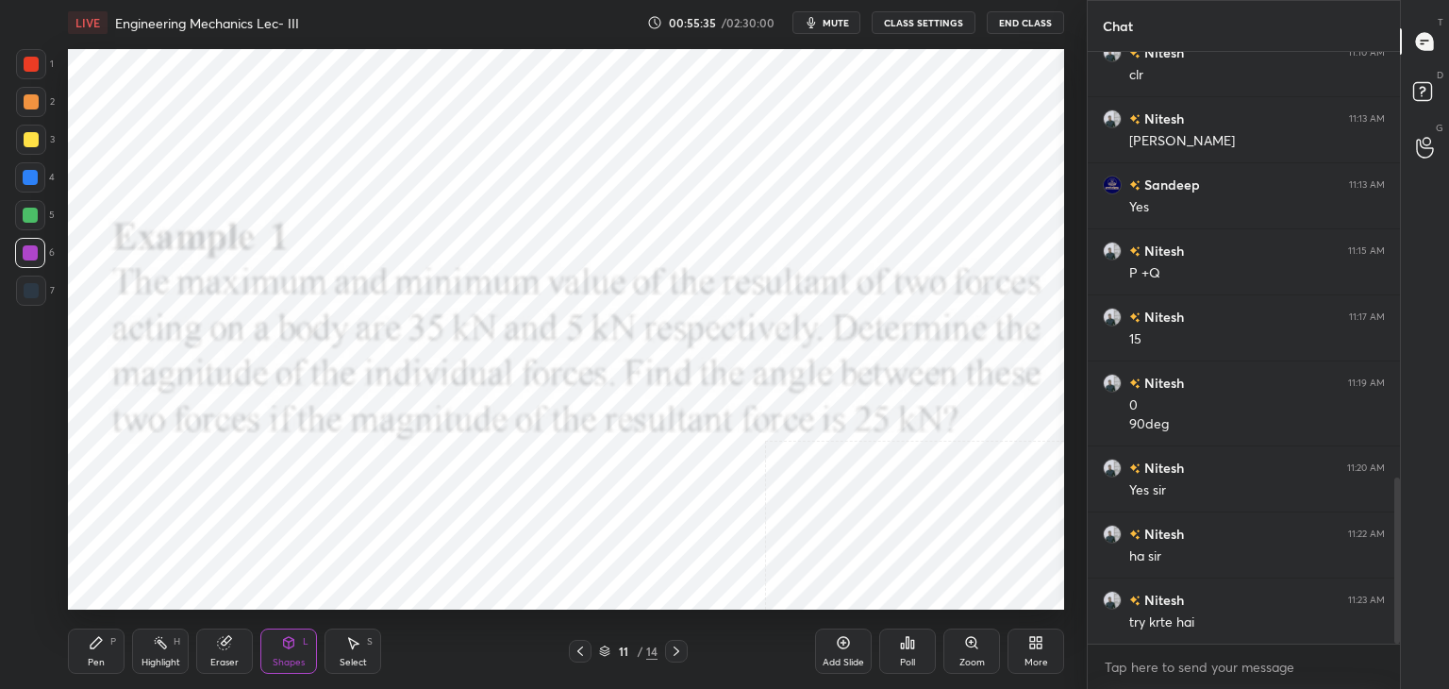
drag, startPoint x: 581, startPoint y: 649, endPoint x: 641, endPoint y: 630, distance: 63.2
click at [582, 649] on icon at bounding box center [580, 650] width 15 height 15
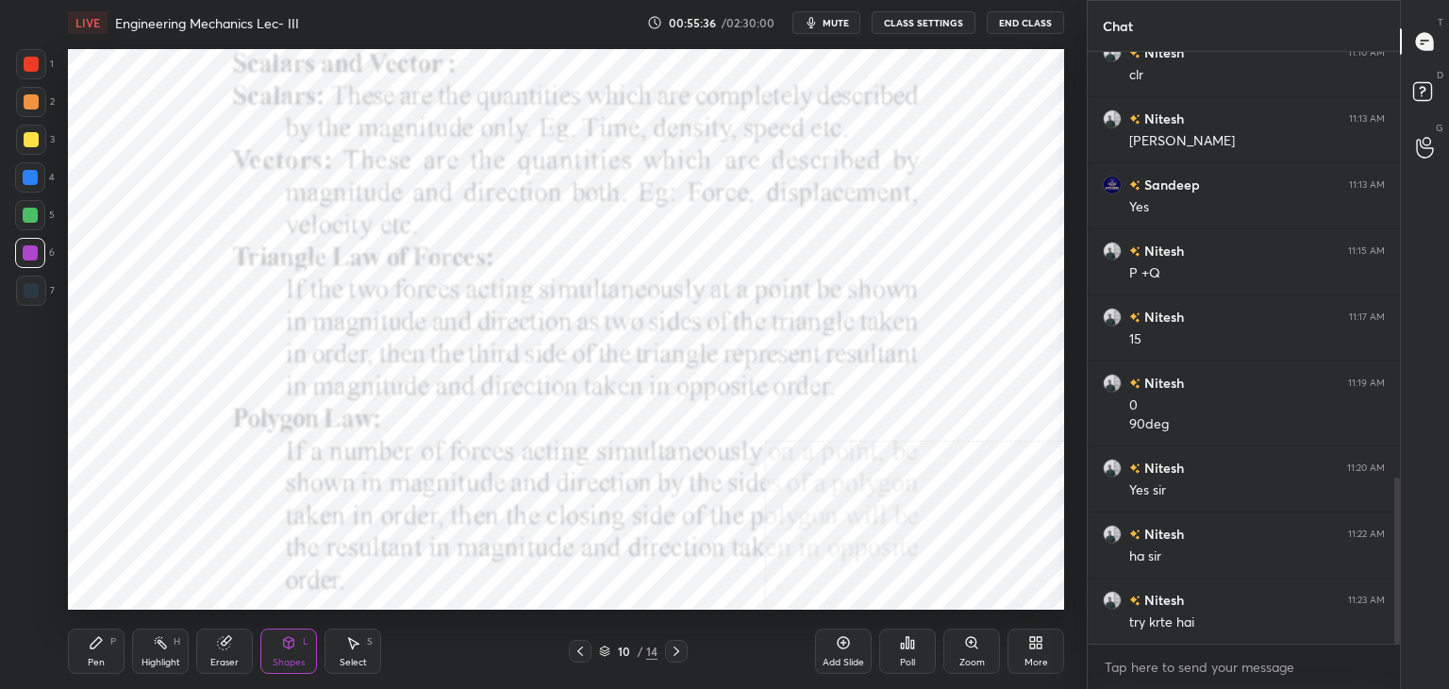
click at [1035, 645] on icon at bounding box center [1035, 642] width 15 height 15
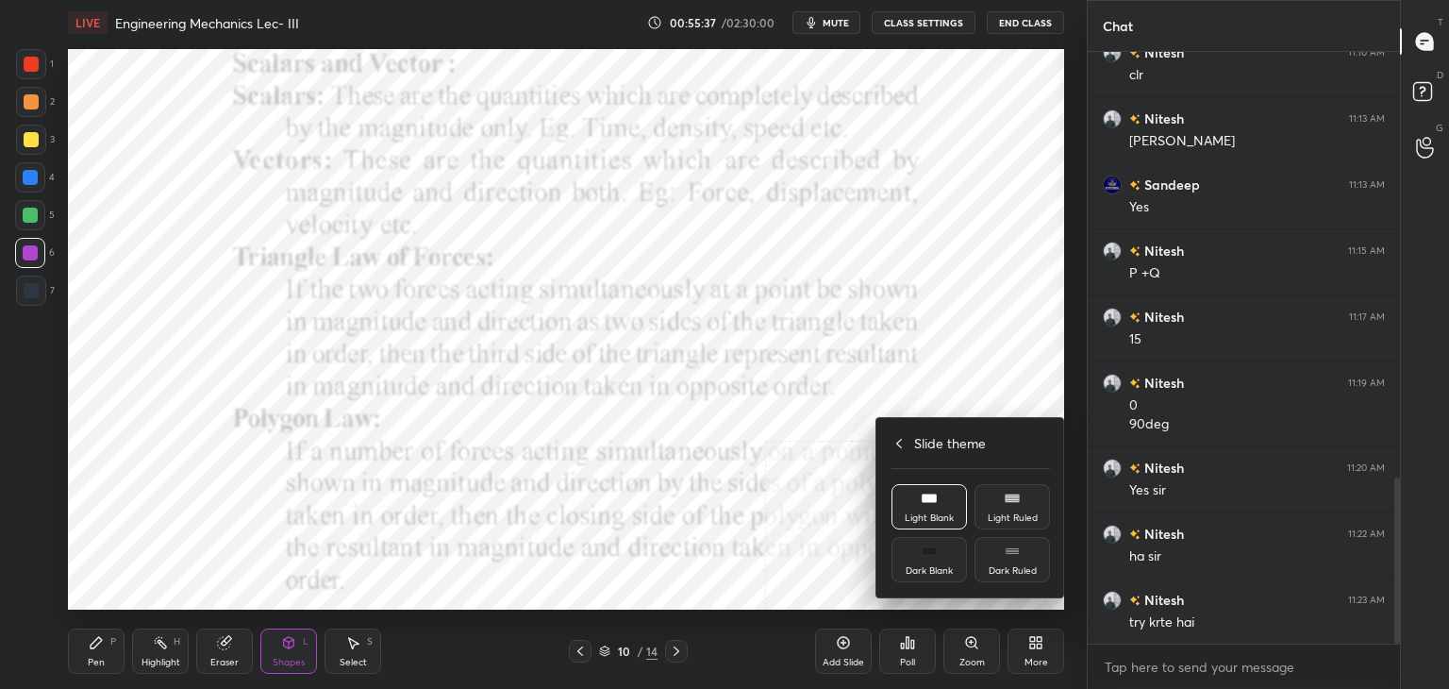
click at [899, 443] on div "Slide theme" at bounding box center [970, 443] width 158 height 20
click at [927, 460] on div "Upload File" at bounding box center [929, 464] width 49 height 9
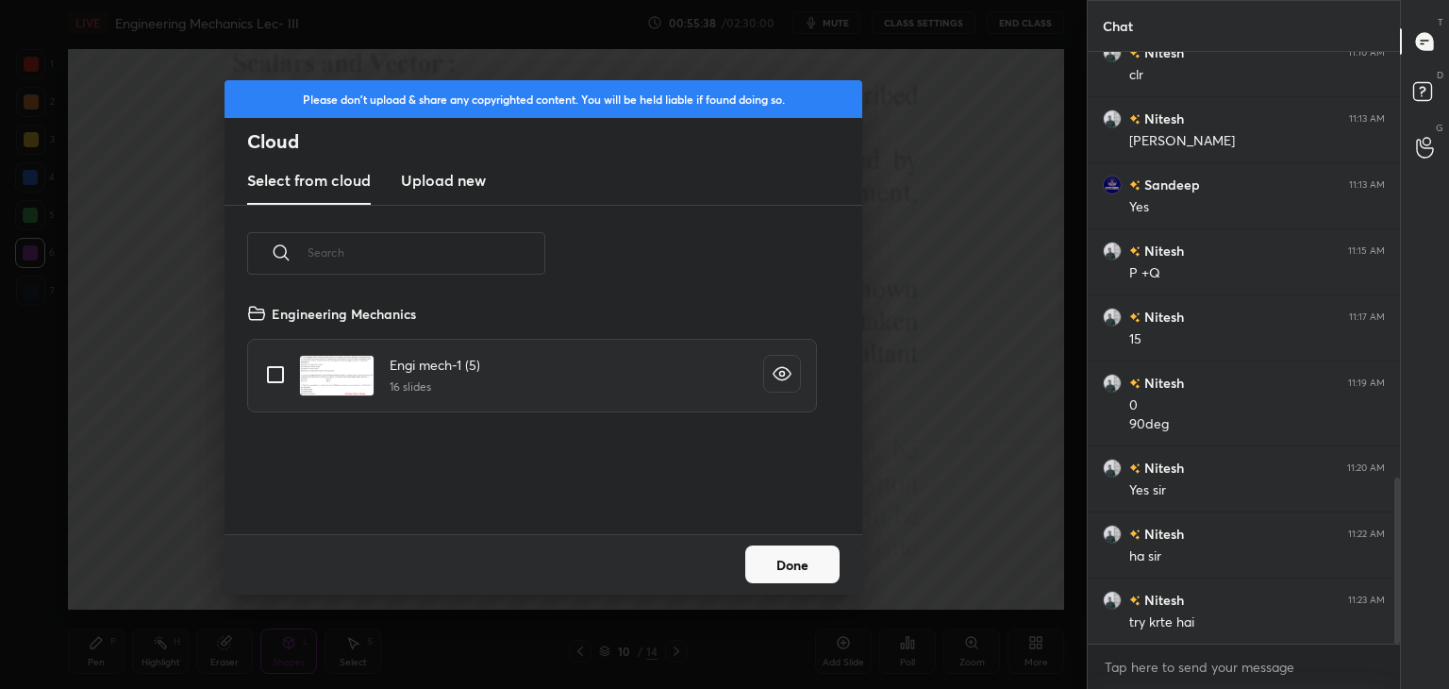
scroll to position [232, 606]
drag, startPoint x: 445, startPoint y: 178, endPoint x: 448, endPoint y: 197, distance: 19.1
click at [444, 182] on h3 "Upload new" at bounding box center [443, 180] width 85 height 23
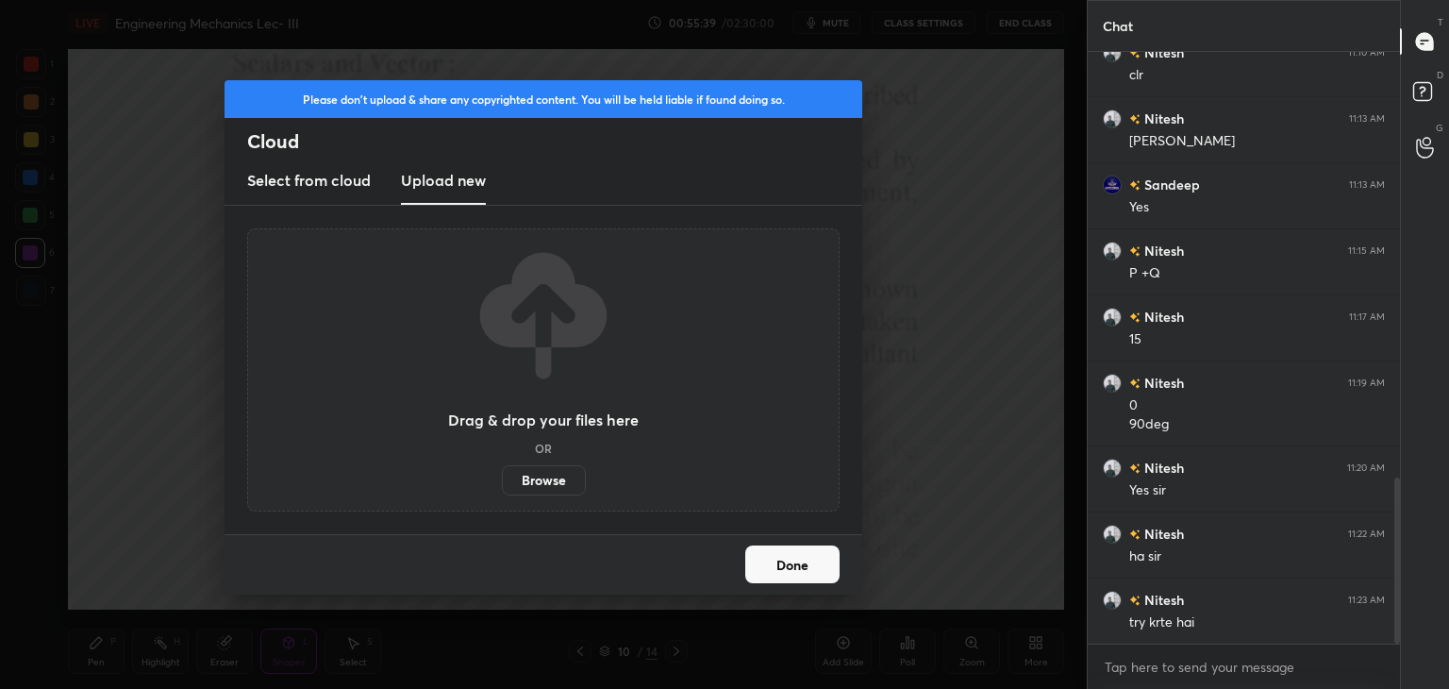
click at [536, 476] on label "Browse" at bounding box center [544, 480] width 84 height 30
click at [502, 476] on input "Browse" at bounding box center [502, 480] width 0 height 30
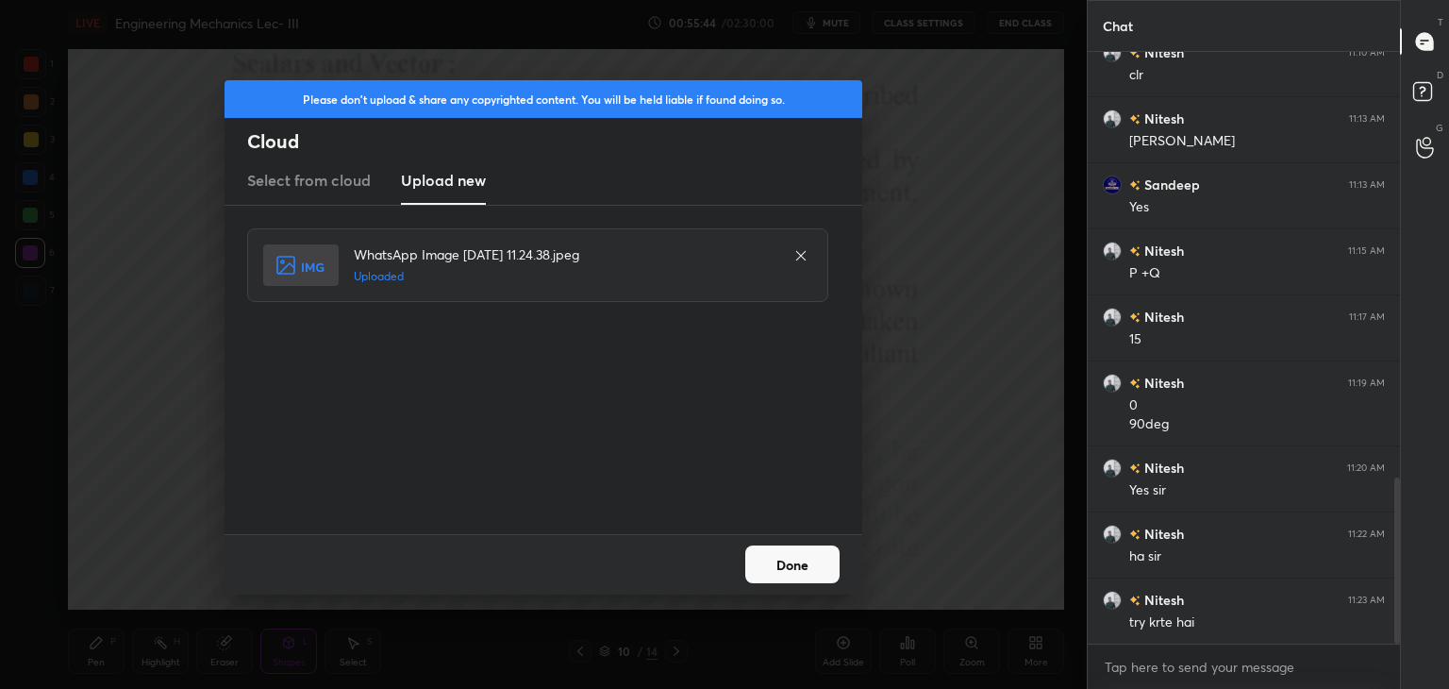
drag, startPoint x: 792, startPoint y: 566, endPoint x: 807, endPoint y: 574, distance: 17.3
click at [791, 567] on button "Done" at bounding box center [792, 564] width 94 height 38
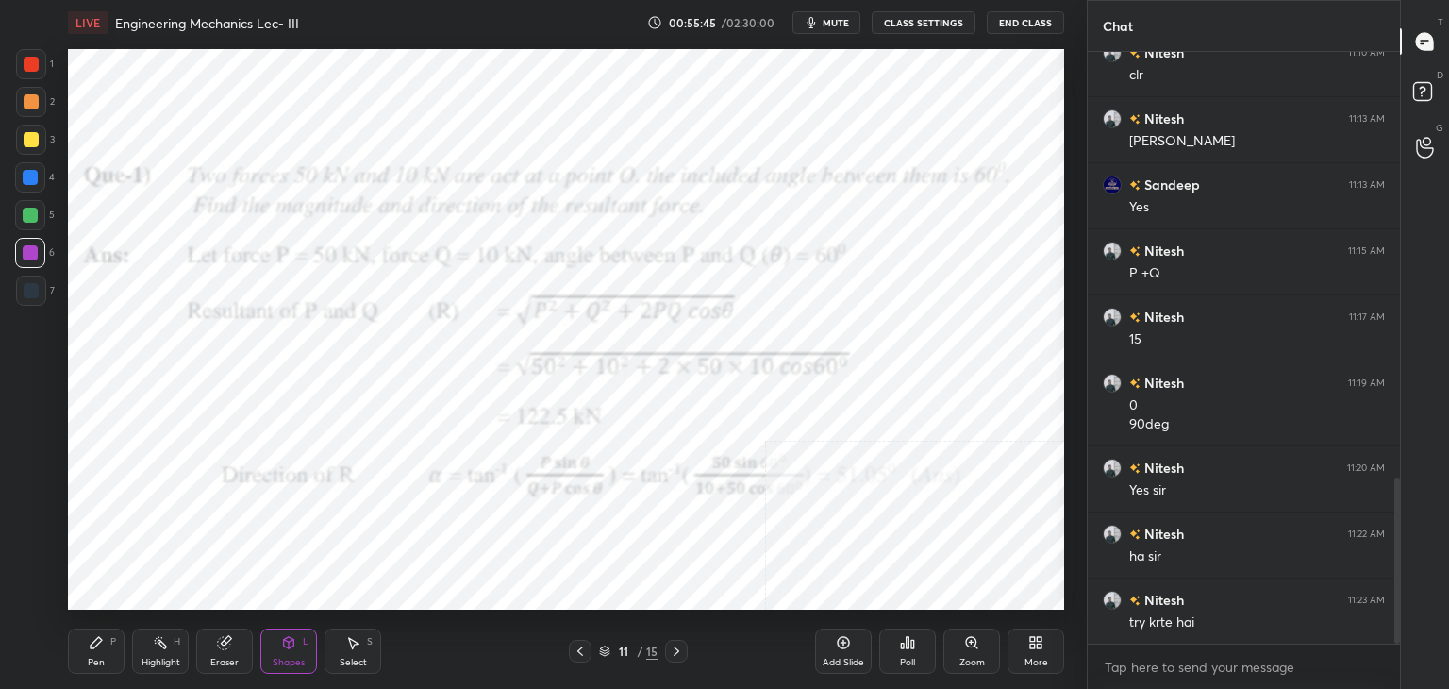
click at [1037, 640] on icon at bounding box center [1039, 639] width 5 height 5
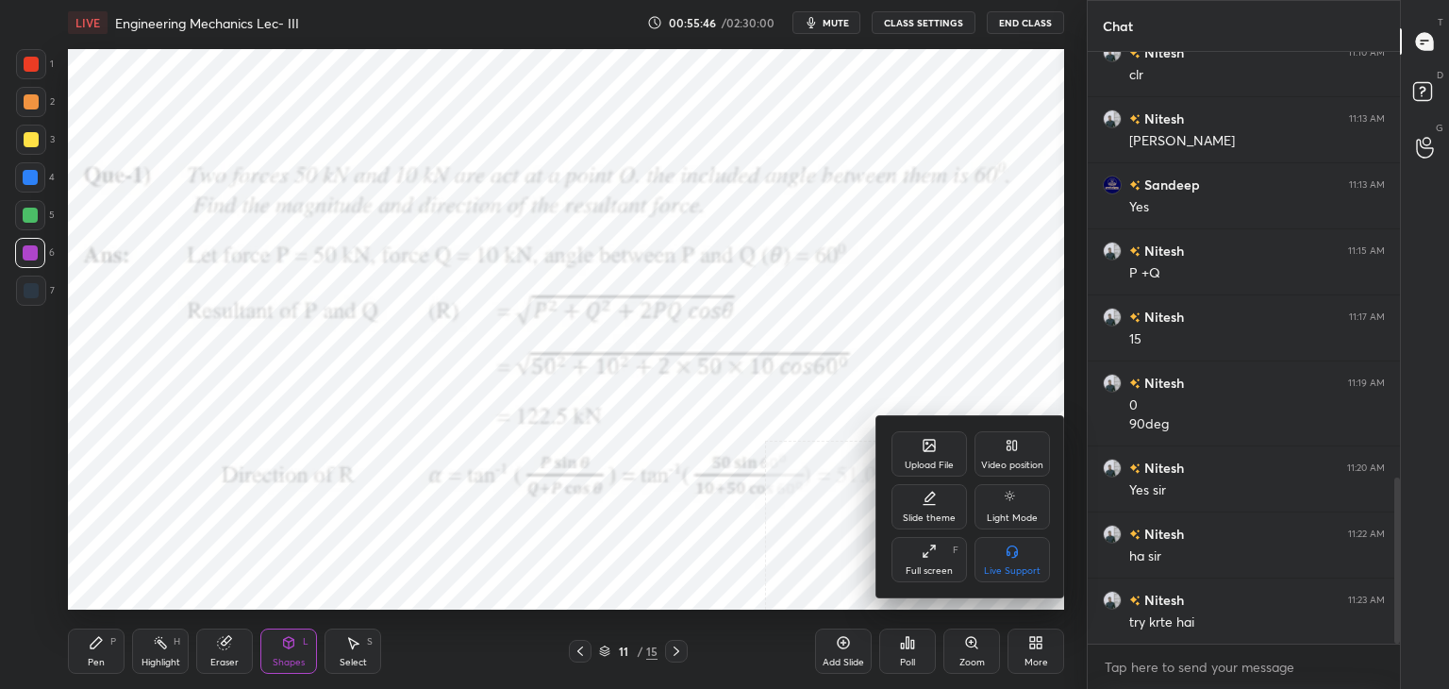
click at [936, 460] on div "Upload File" at bounding box center [929, 464] width 49 height 9
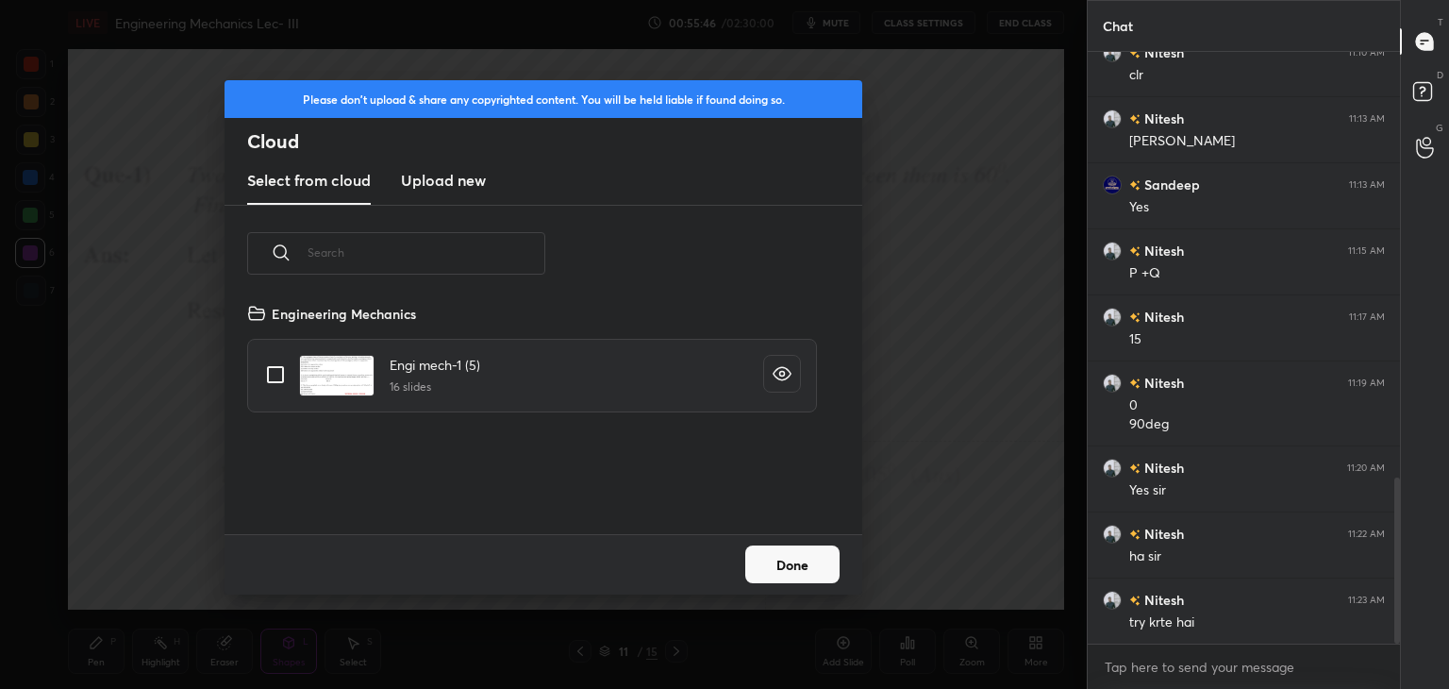
click at [439, 181] on h3 "Upload new" at bounding box center [443, 180] width 85 height 23
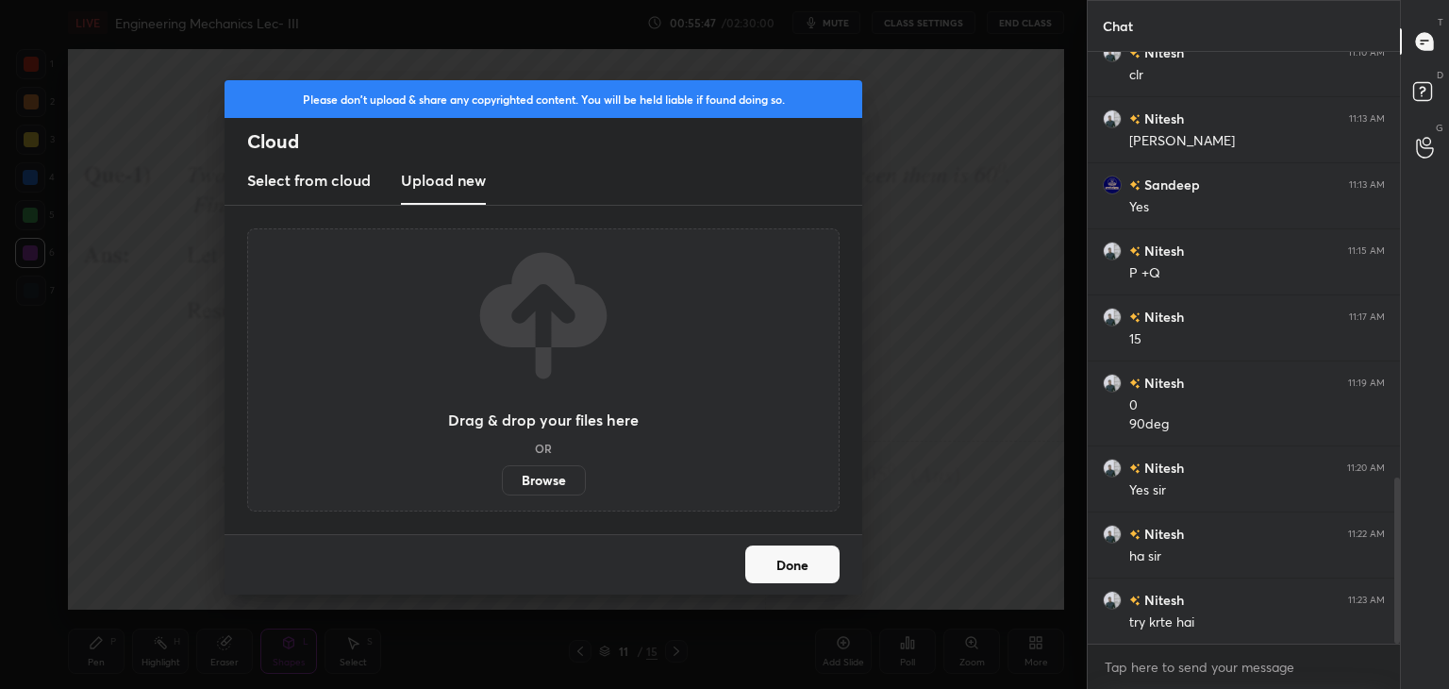
click at [558, 485] on label "Browse" at bounding box center [544, 480] width 84 height 30
click at [502, 485] on input "Browse" at bounding box center [502, 480] width 0 height 30
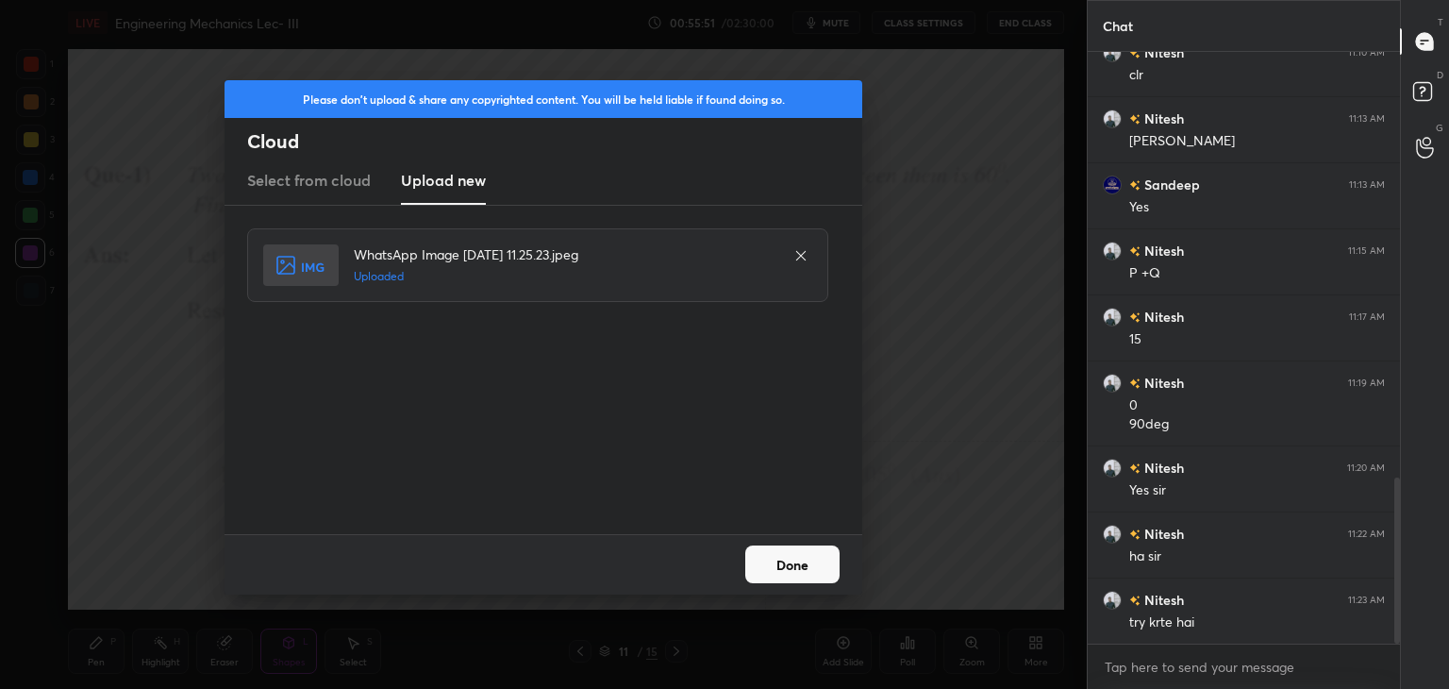
click at [785, 566] on button "Done" at bounding box center [792, 564] width 94 height 38
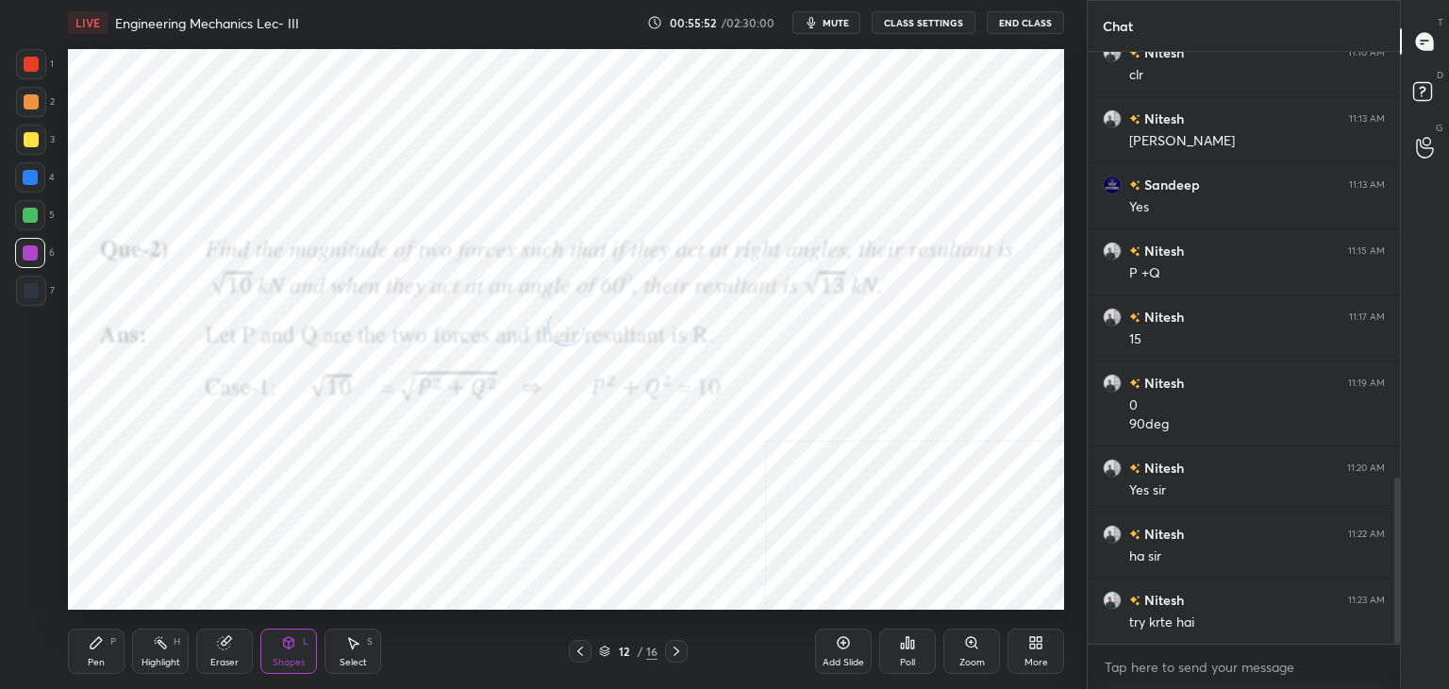
click at [1043, 647] on div "More" at bounding box center [1035, 650] width 57 height 45
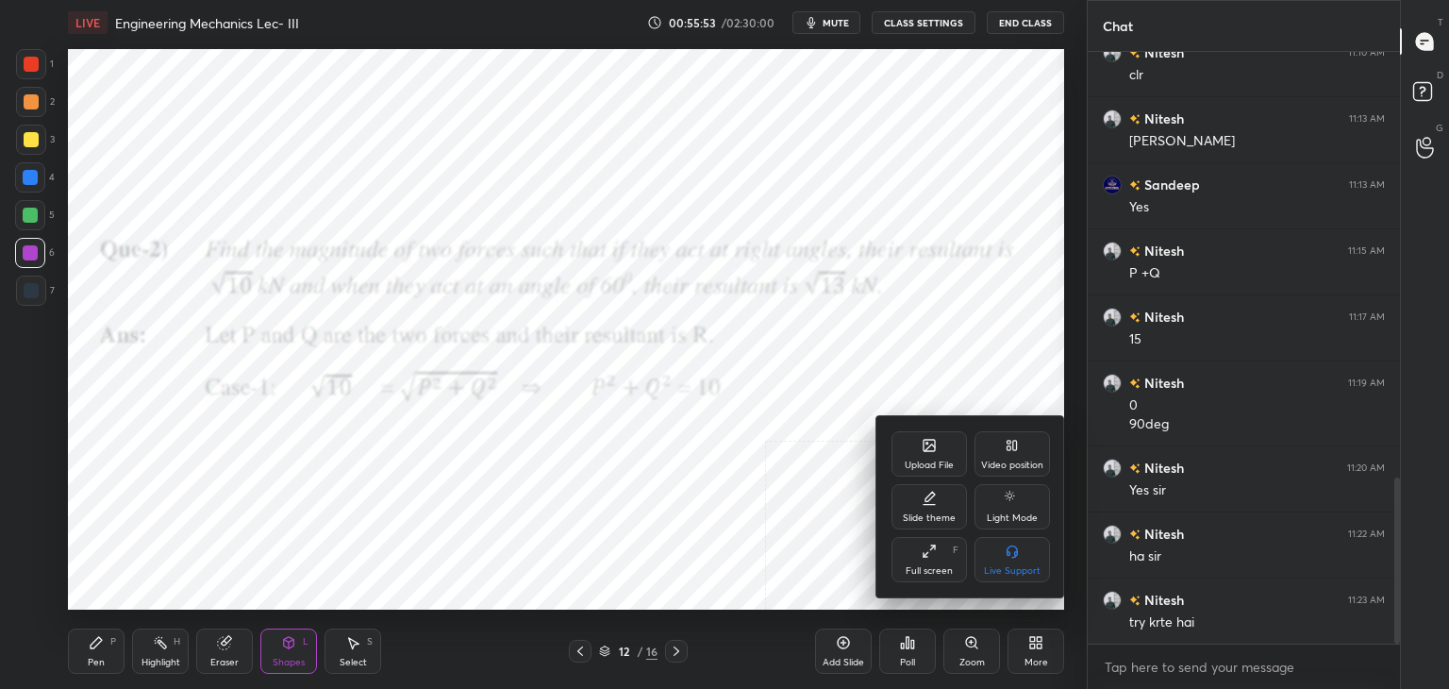
click at [926, 463] on div "Upload File" at bounding box center [929, 464] width 49 height 9
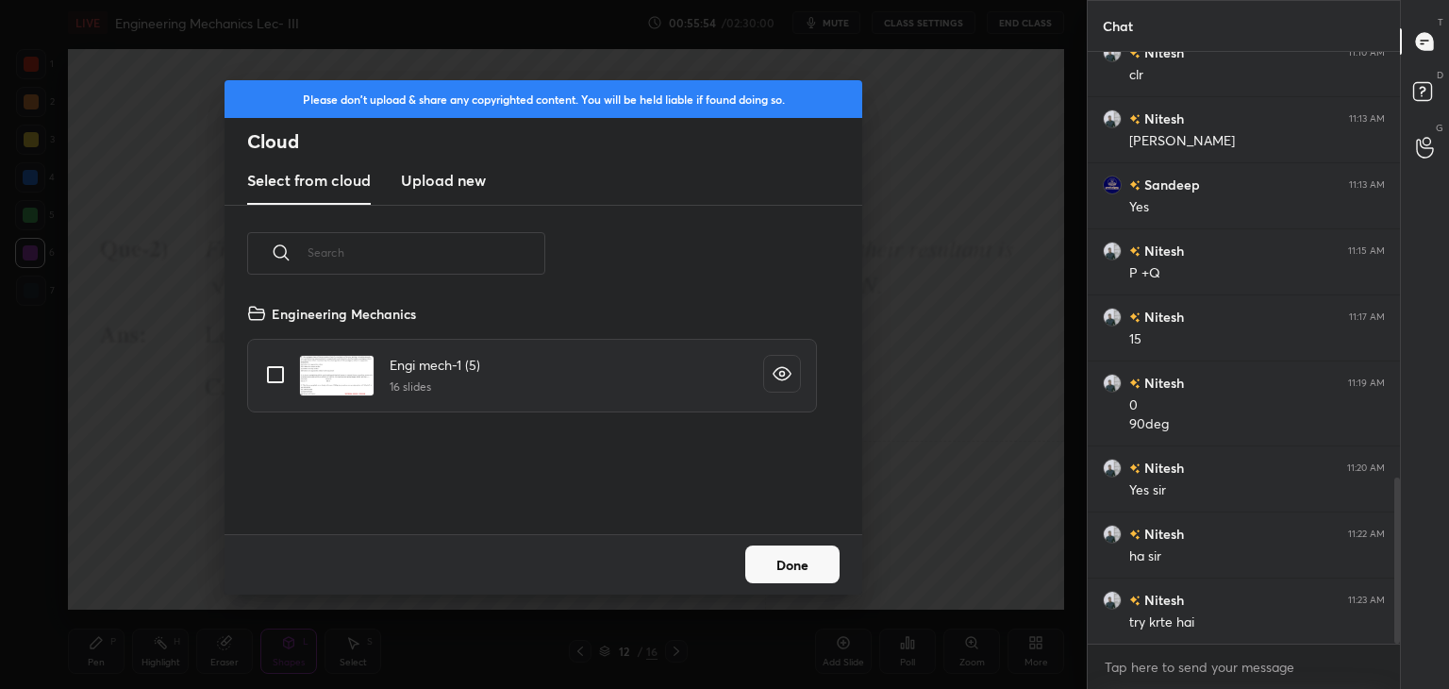
drag, startPoint x: 452, startPoint y: 182, endPoint x: 460, endPoint y: 199, distance: 19.0
click at [452, 184] on h3 "Upload new" at bounding box center [443, 180] width 85 height 23
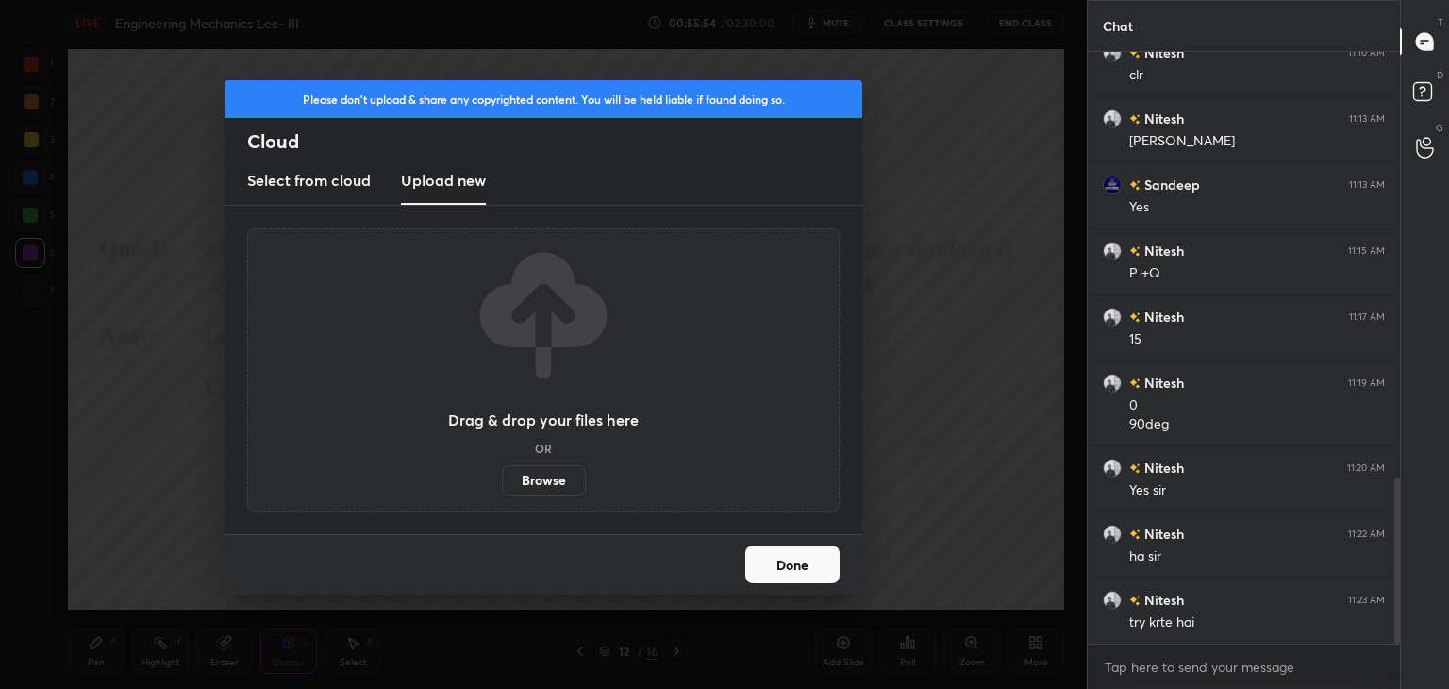
click at [554, 478] on label "Browse" at bounding box center [544, 480] width 84 height 30
click at [502, 478] on input "Browse" at bounding box center [502, 480] width 0 height 30
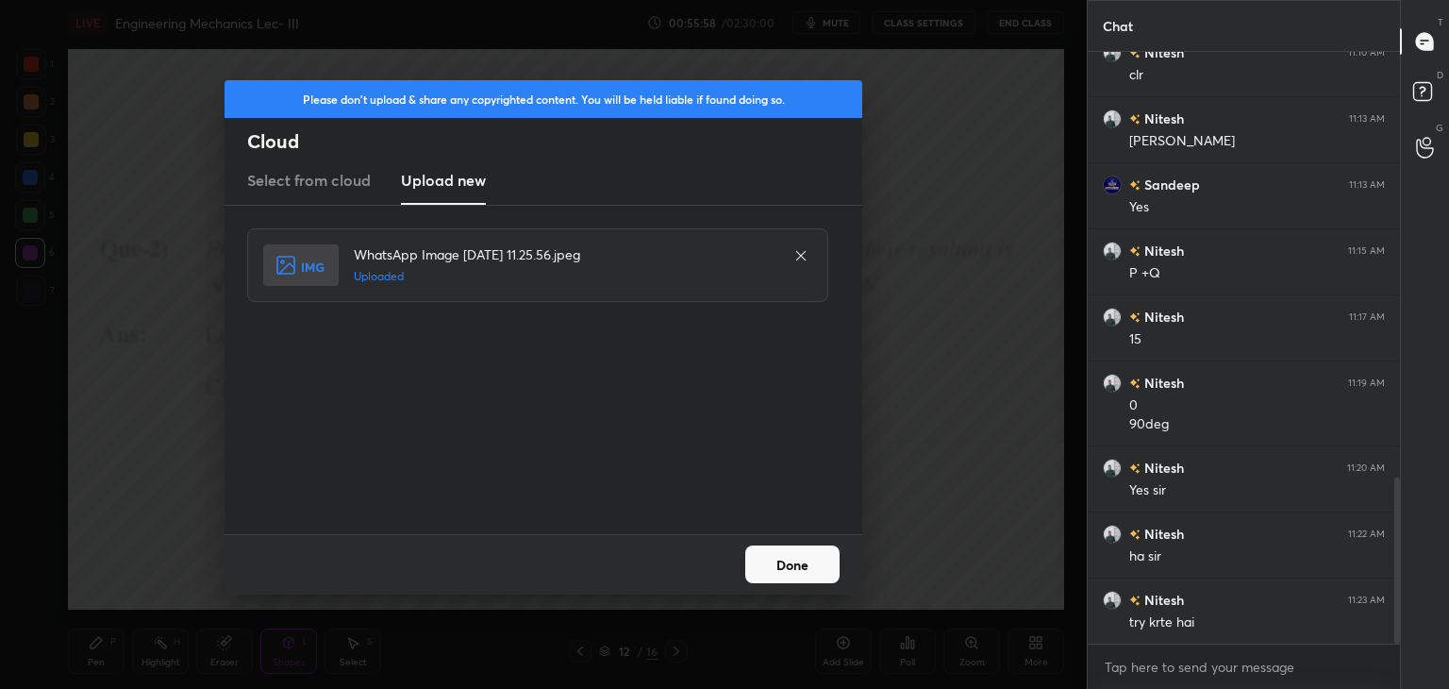
drag, startPoint x: 800, startPoint y: 562, endPoint x: 830, endPoint y: 567, distance: 30.5
click at [802, 562] on button "Done" at bounding box center [792, 564] width 94 height 38
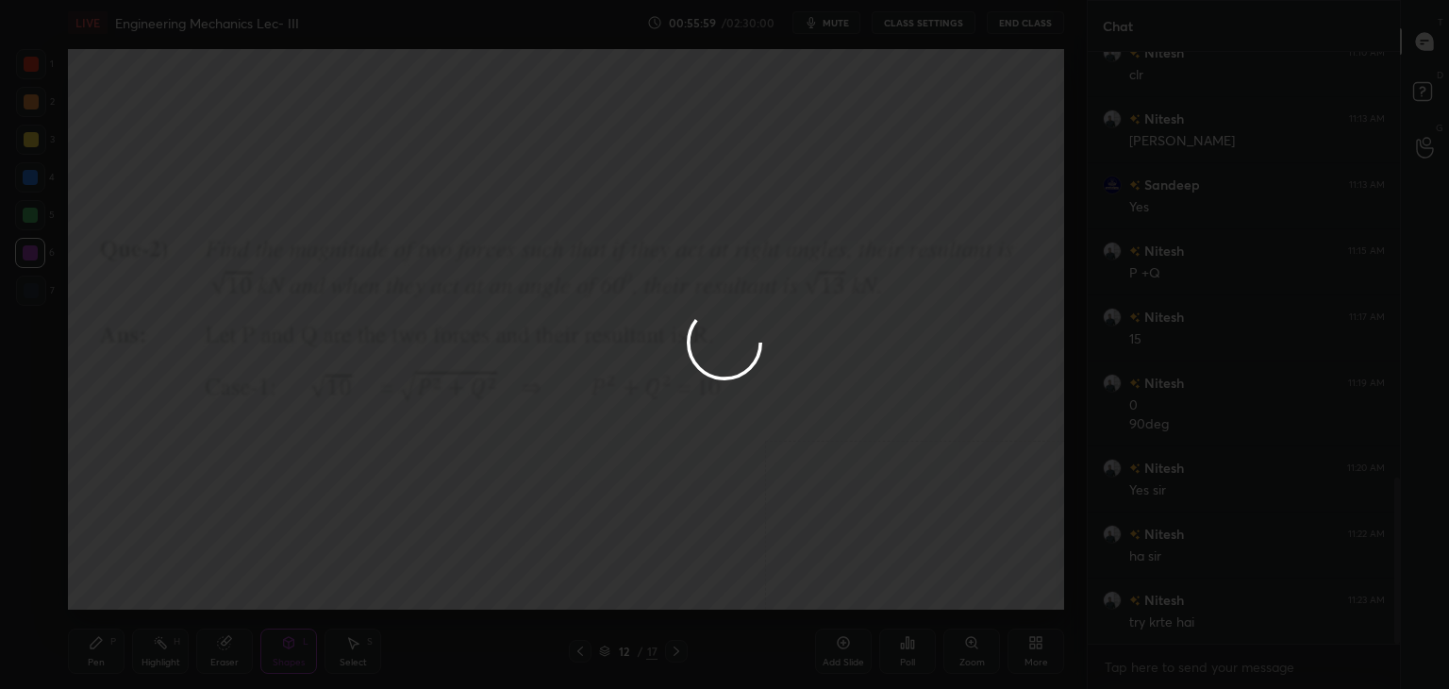
click at [1045, 642] on div "More" at bounding box center [1035, 650] width 57 height 45
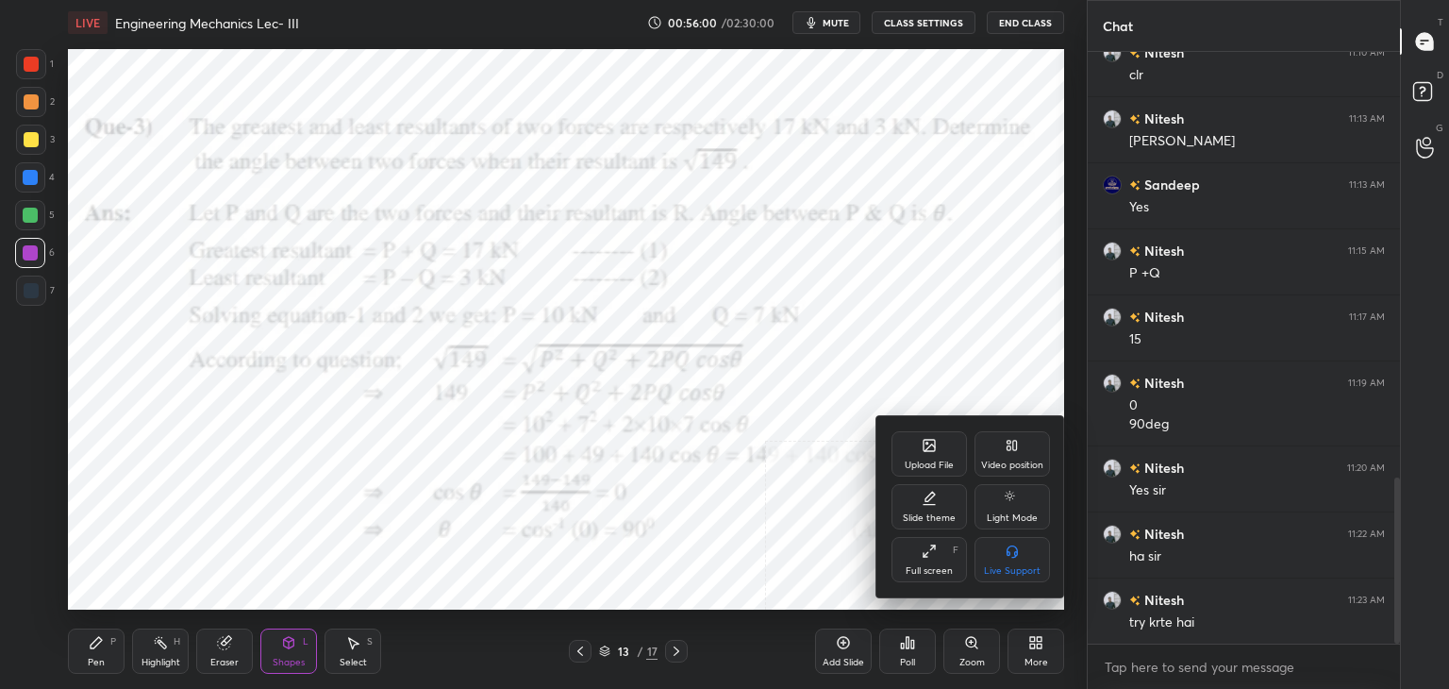
click at [939, 467] on div "Upload File" at bounding box center [929, 464] width 49 height 9
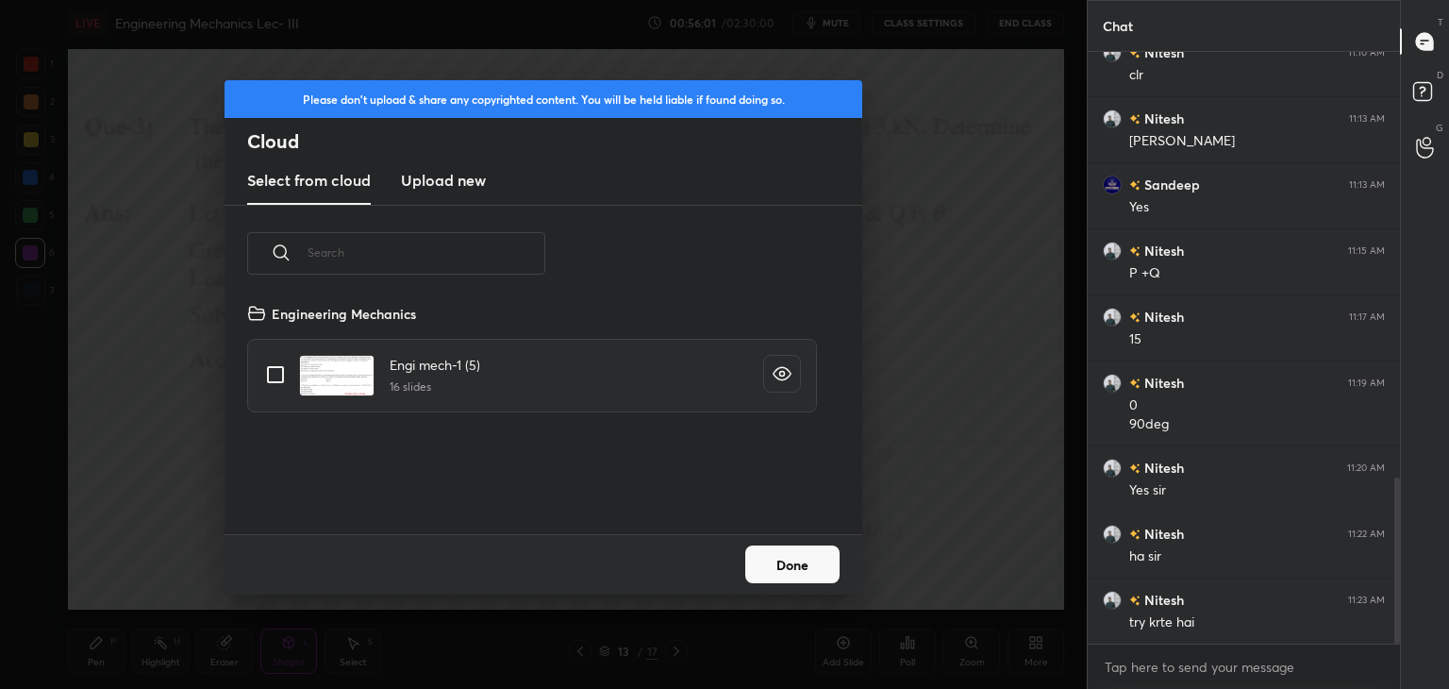
click at [437, 182] on h3 "Upload new" at bounding box center [443, 180] width 85 height 23
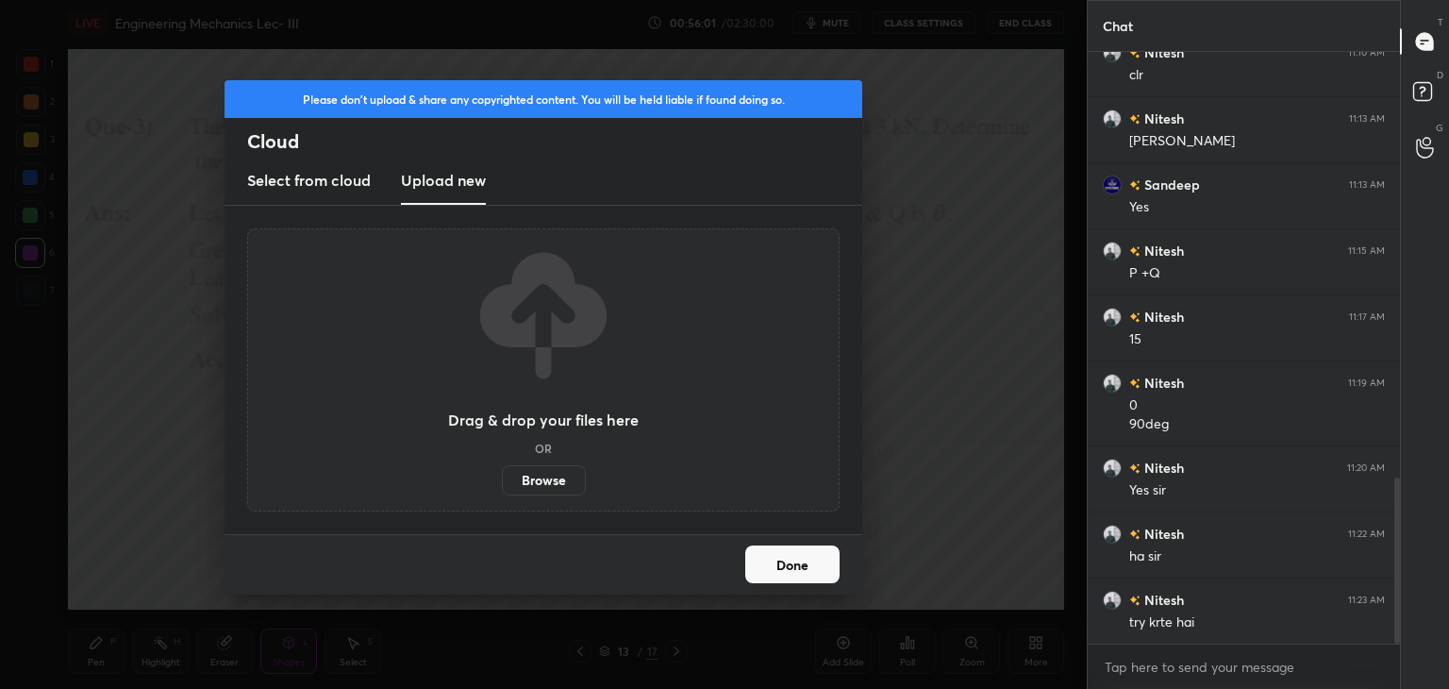
click at [562, 485] on label "Browse" at bounding box center [544, 480] width 84 height 30
click at [502, 485] on input "Browse" at bounding box center [502, 480] width 0 height 30
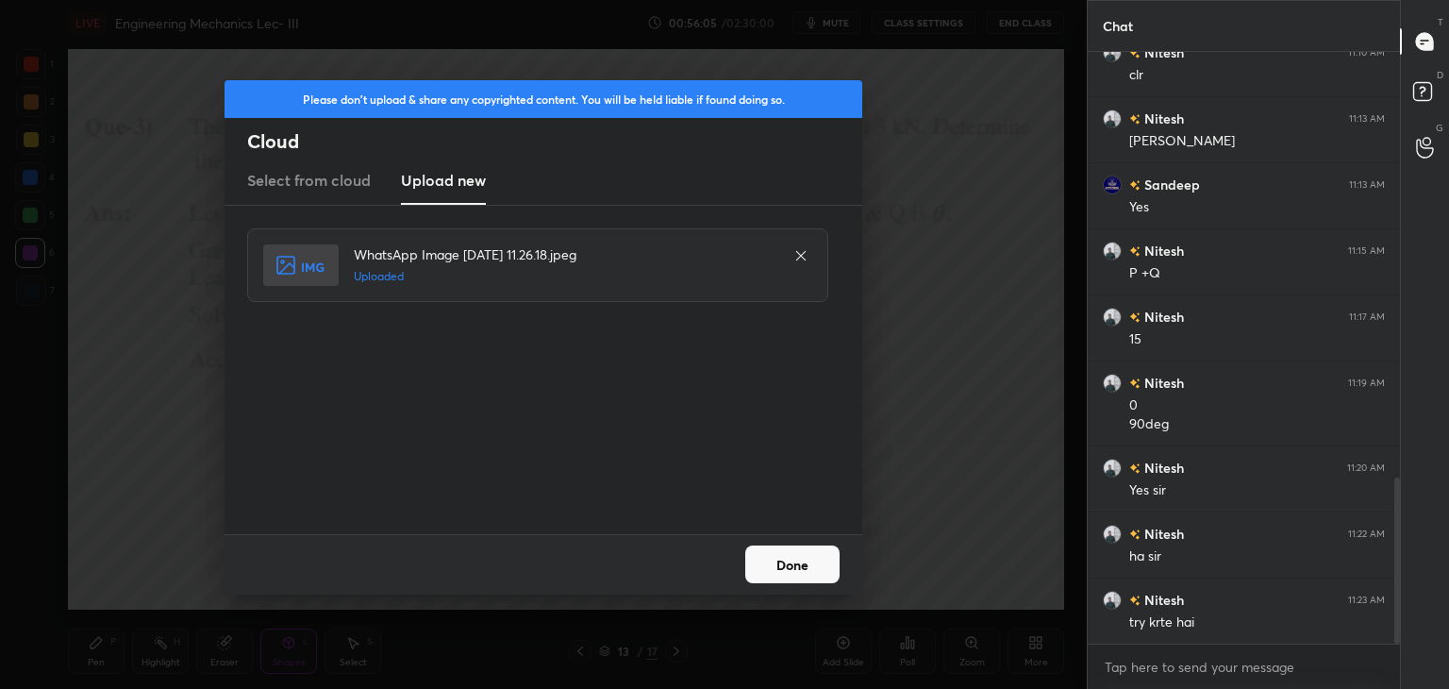
click at [756, 569] on button "Done" at bounding box center [792, 564] width 94 height 38
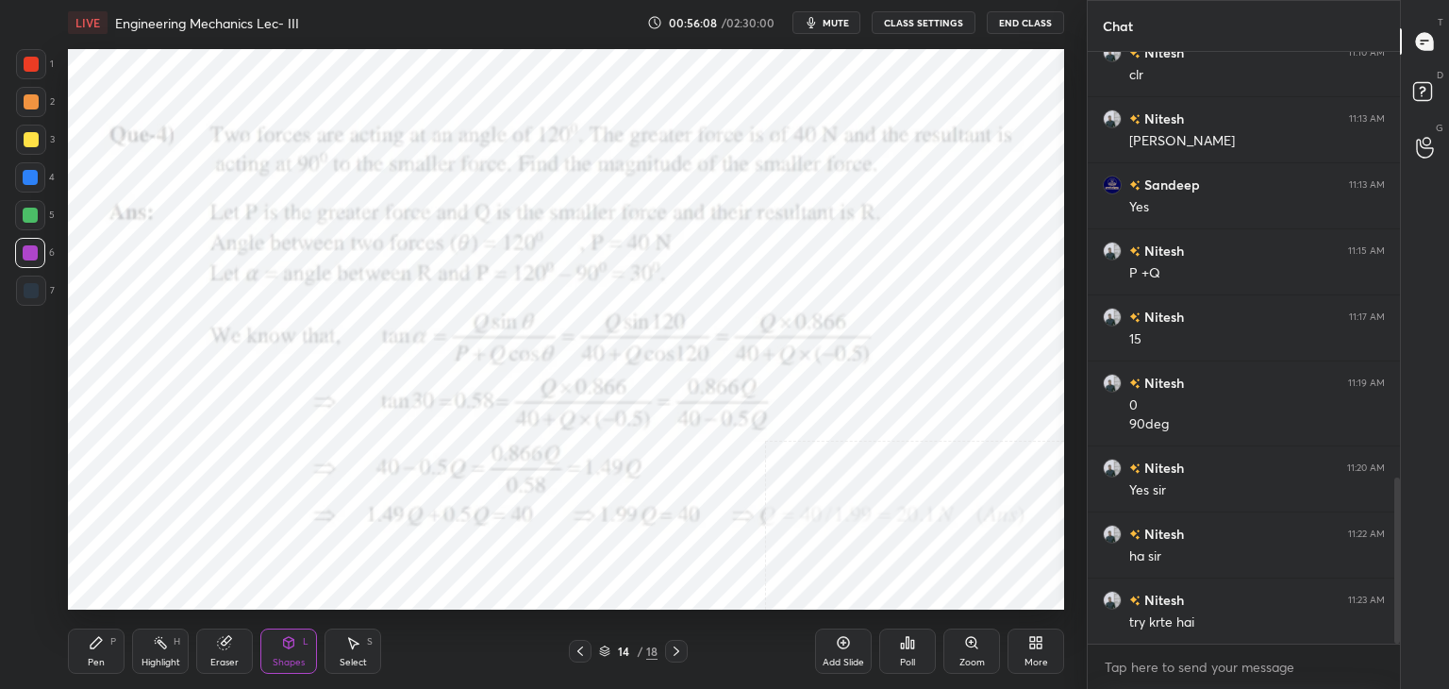
click at [578, 650] on icon at bounding box center [580, 650] width 15 height 15
click at [581, 650] on icon at bounding box center [580, 650] width 15 height 15
click at [583, 648] on icon at bounding box center [580, 650] width 15 height 15
drag, startPoint x: 169, startPoint y: 654, endPoint x: 174, endPoint y: 639, distance: 16.1
click at [170, 651] on div "Highlight H" at bounding box center [160, 650] width 57 height 45
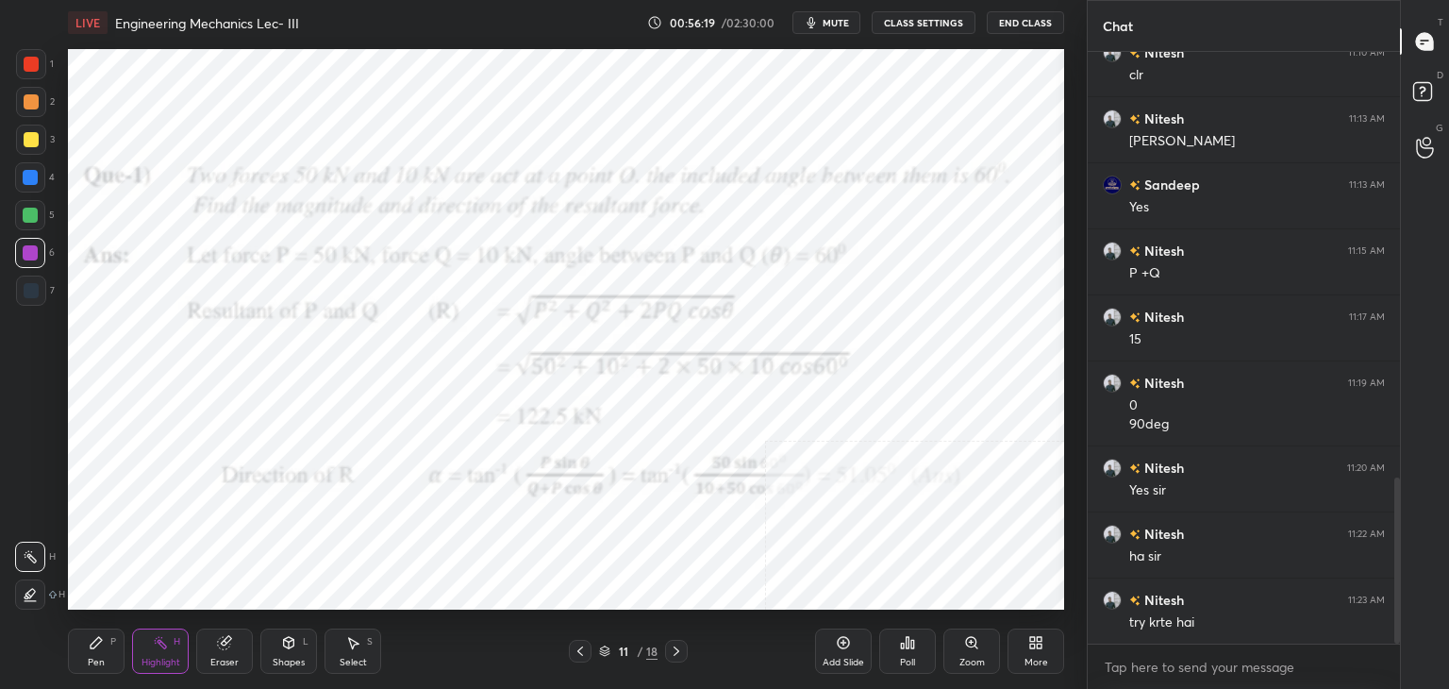
click at [678, 646] on icon at bounding box center [676, 650] width 15 height 15
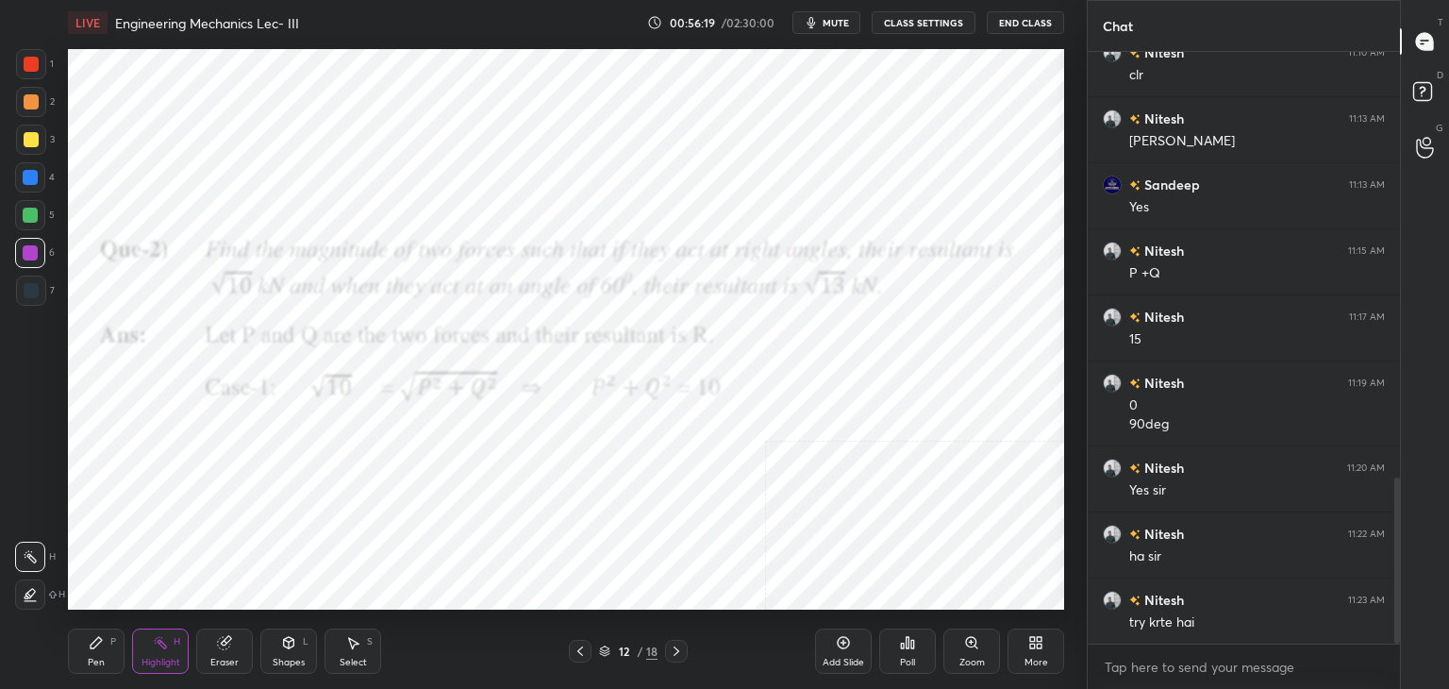
click at [674, 646] on icon at bounding box center [676, 650] width 6 height 9
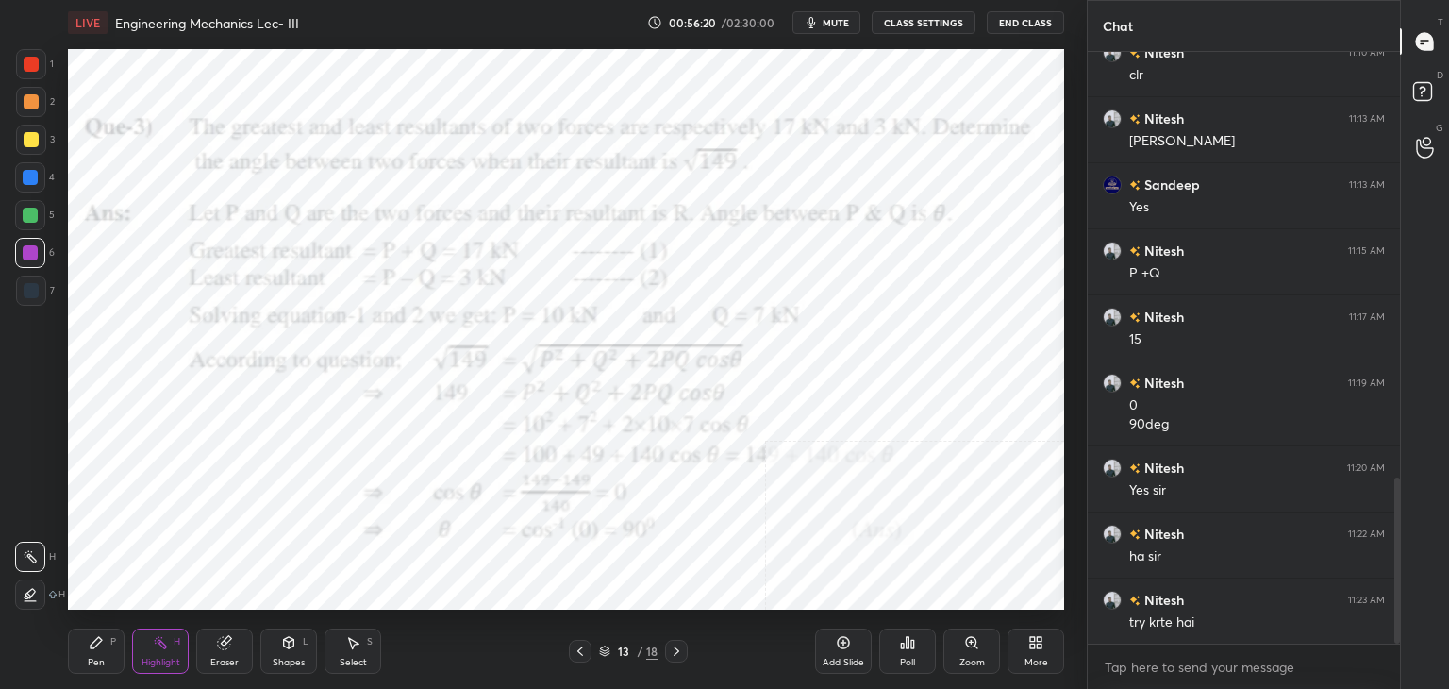
click at [672, 646] on icon at bounding box center [676, 650] width 15 height 15
click at [672, 650] on icon at bounding box center [676, 650] width 15 height 15
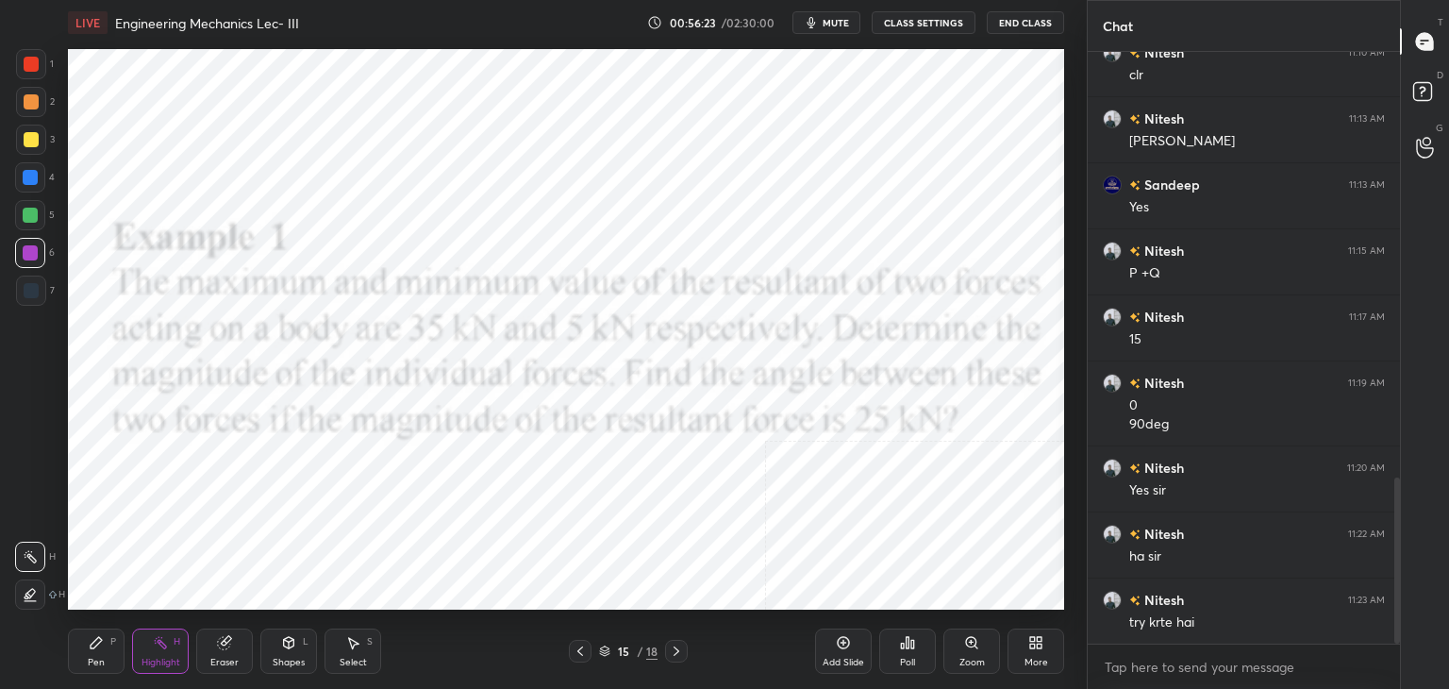
click at [673, 646] on icon at bounding box center [676, 650] width 15 height 15
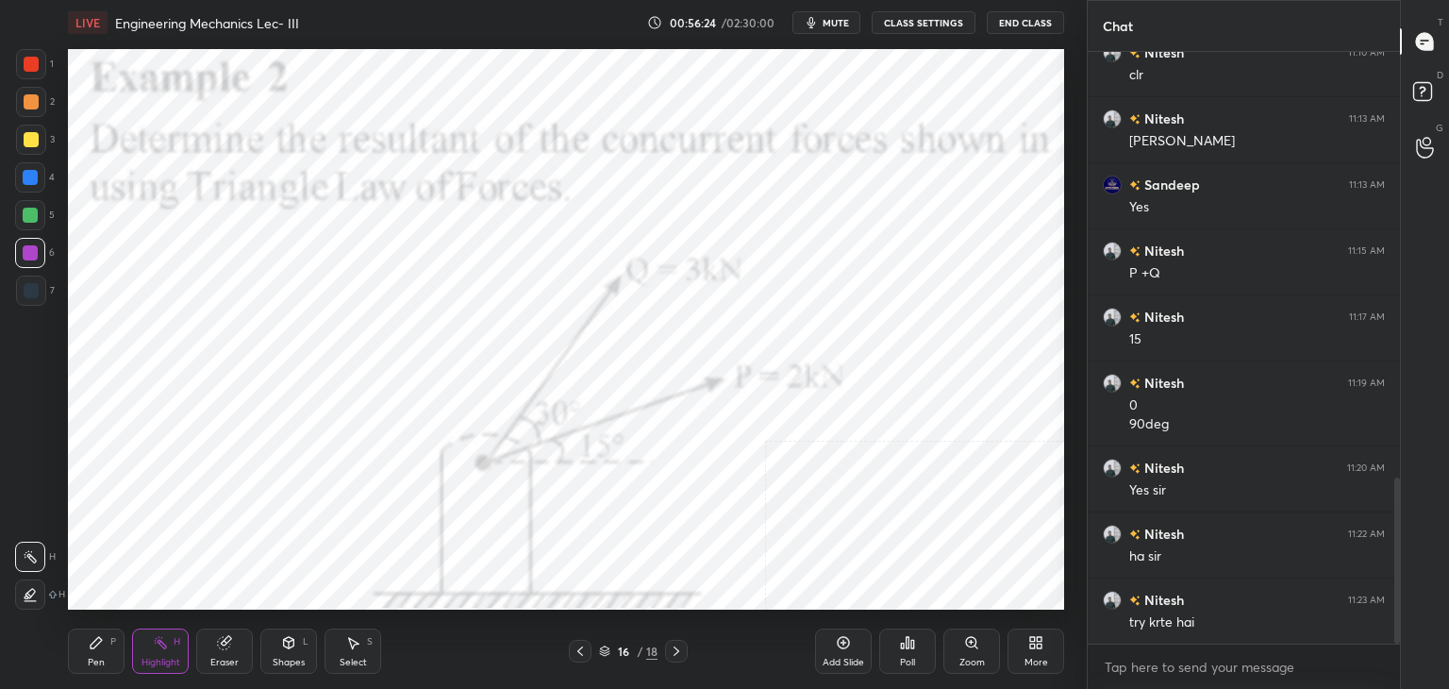
click at [670, 652] on icon at bounding box center [676, 650] width 15 height 15
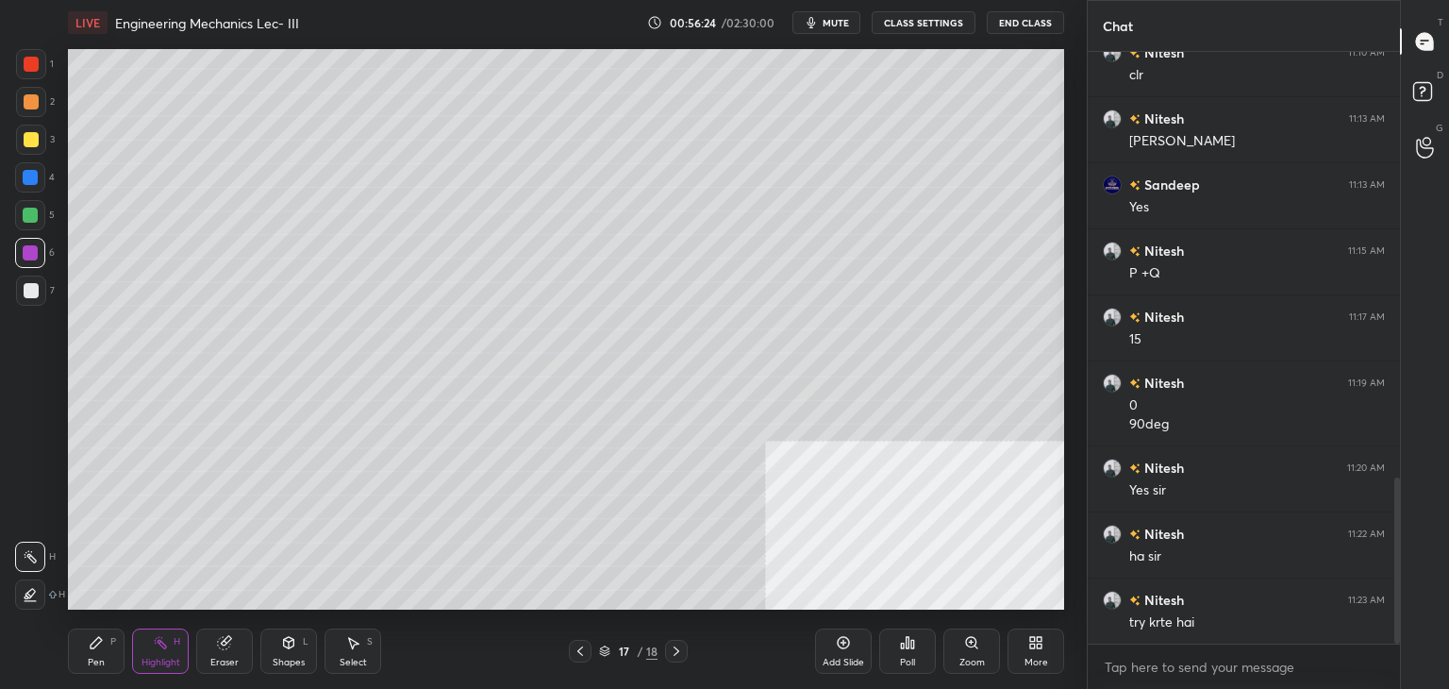
click at [674, 650] on icon at bounding box center [676, 650] width 15 height 15
click at [578, 647] on icon at bounding box center [580, 650] width 15 height 15
click at [577, 645] on icon at bounding box center [580, 650] width 15 height 15
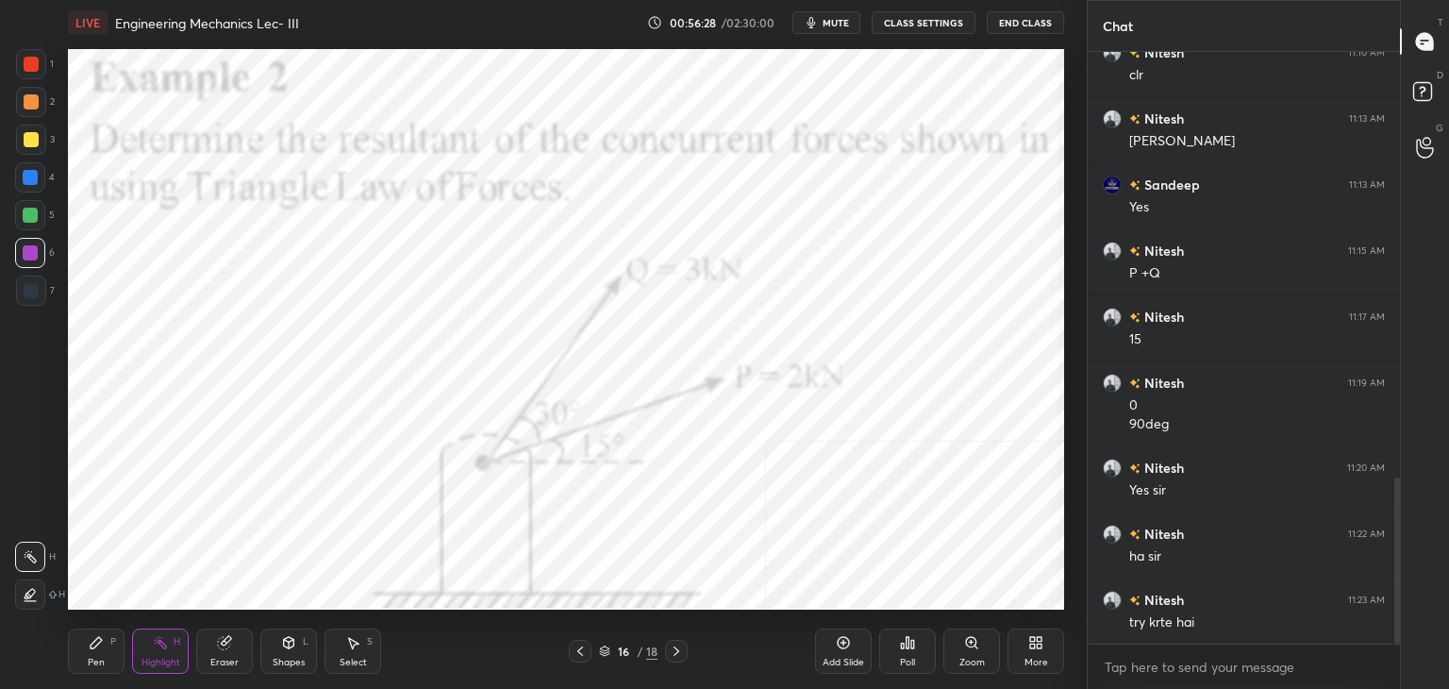
click at [674, 647] on icon at bounding box center [676, 650] width 6 height 9
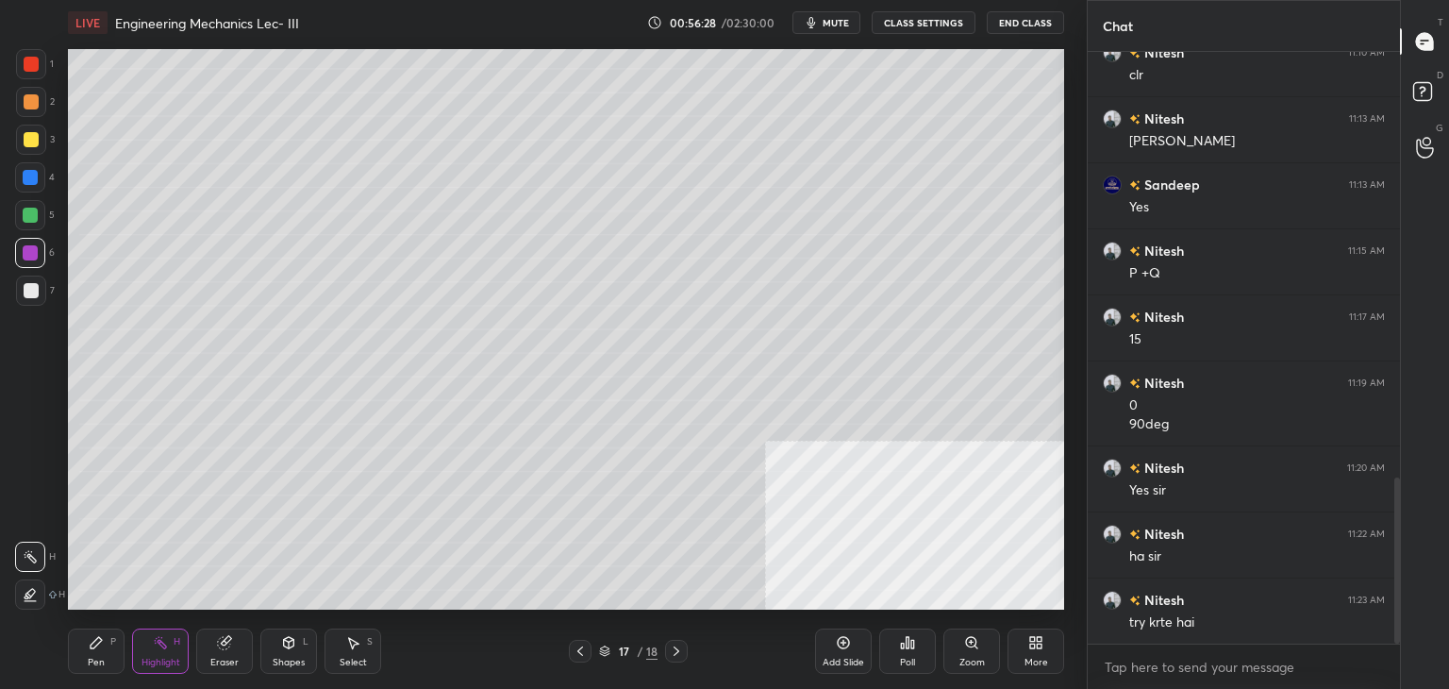
click at [677, 645] on icon at bounding box center [676, 650] width 15 height 15
click at [675, 644] on icon at bounding box center [676, 650] width 15 height 15
click at [578, 647] on icon at bounding box center [580, 650] width 15 height 15
click at [581, 646] on icon at bounding box center [580, 650] width 15 height 15
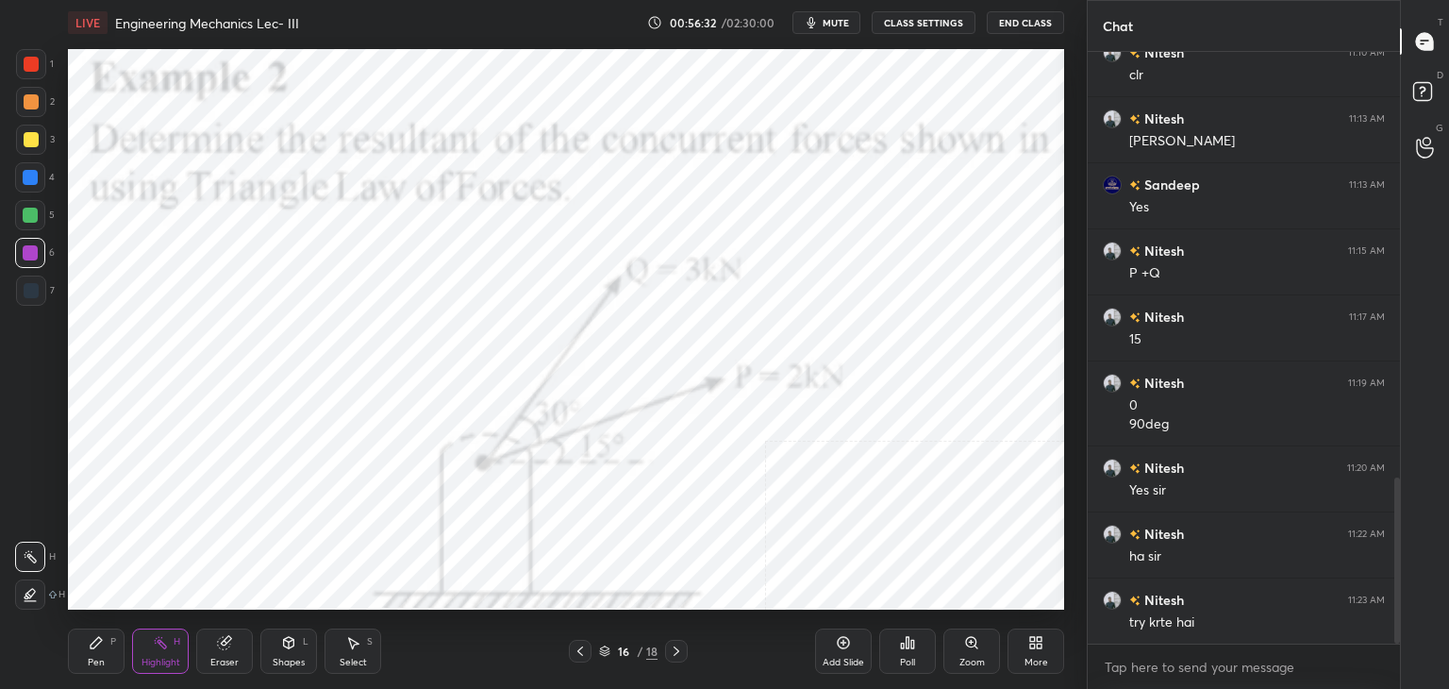
click at [581, 647] on icon at bounding box center [580, 650] width 15 height 15
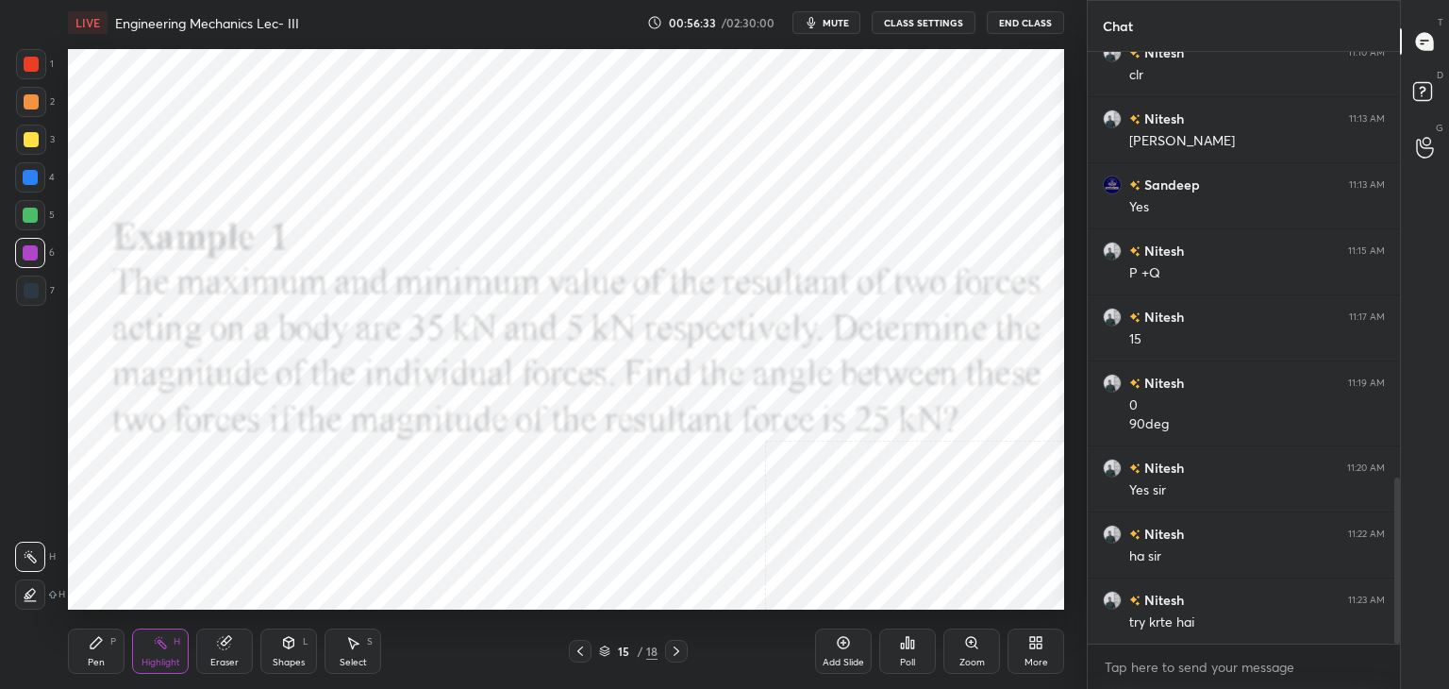
click at [582, 642] on div at bounding box center [580, 650] width 23 height 23
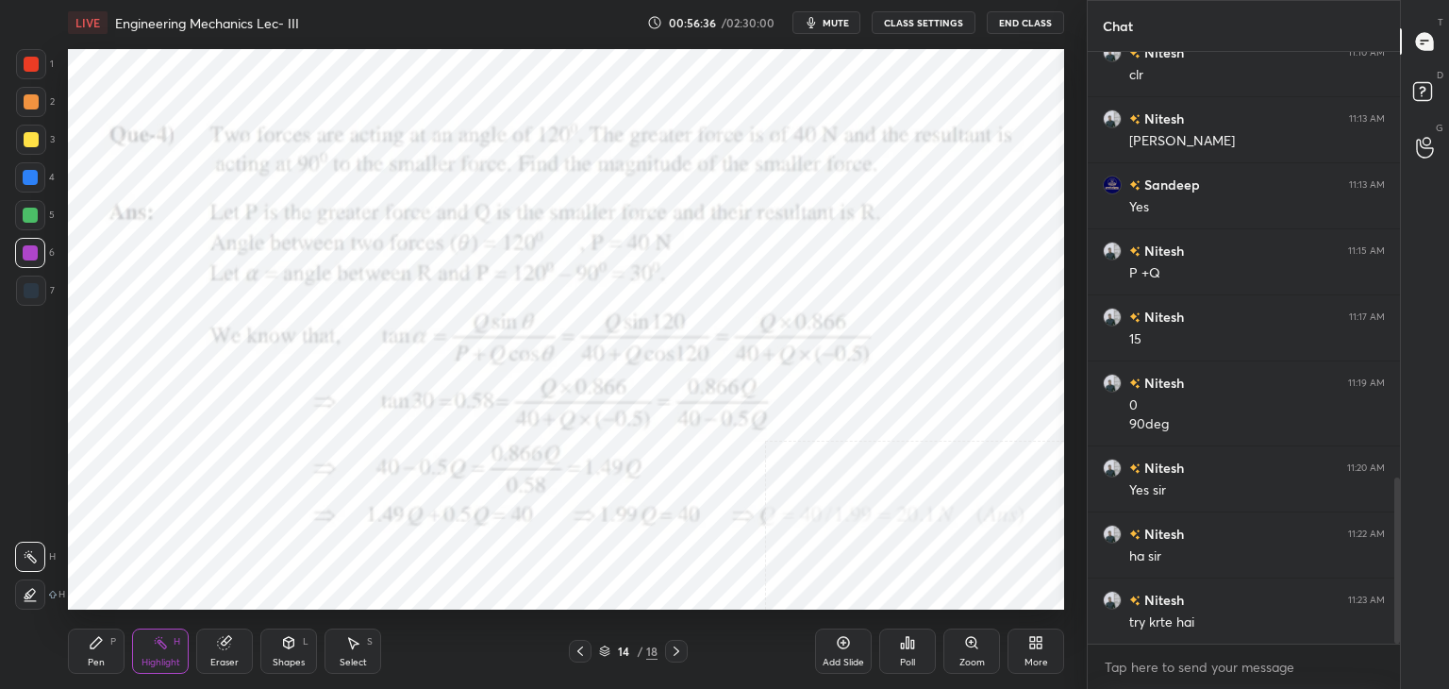
click at [671, 650] on icon at bounding box center [676, 650] width 15 height 15
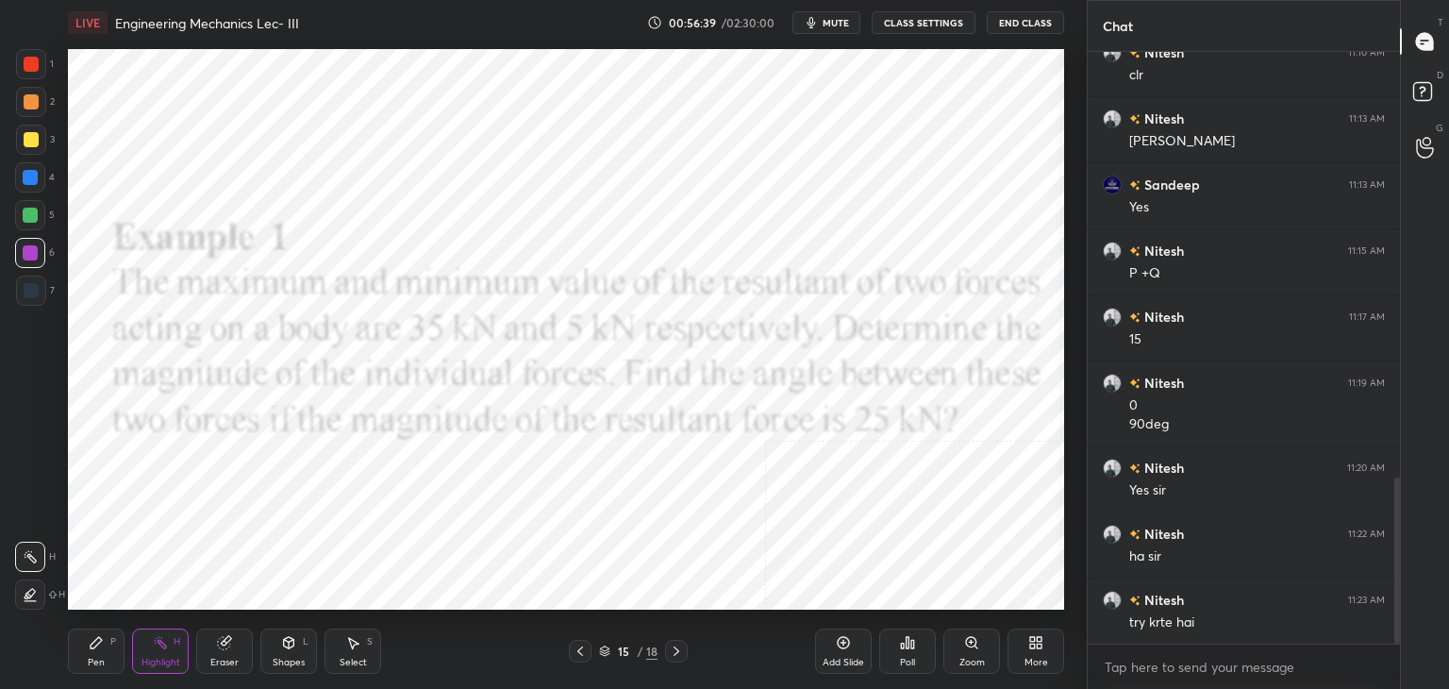
click at [581, 650] on icon at bounding box center [580, 650] width 15 height 15
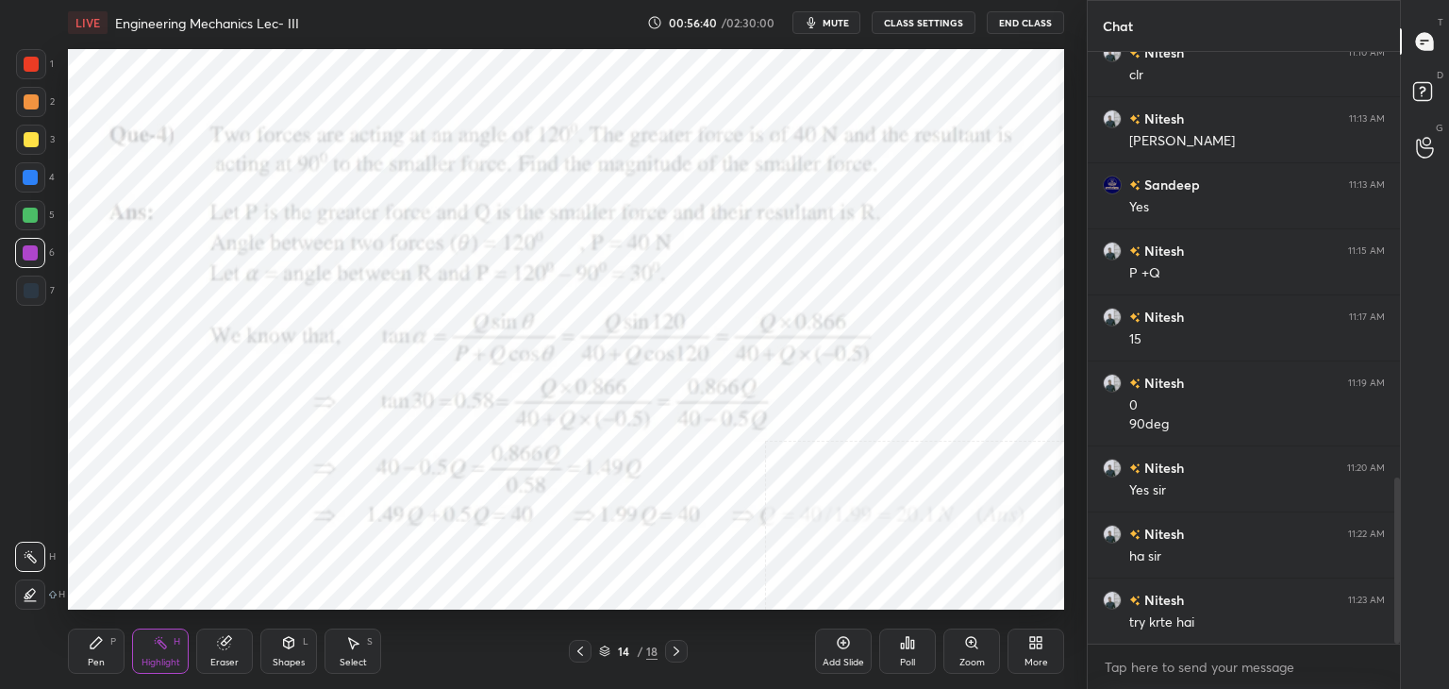
click at [581, 650] on icon at bounding box center [580, 650] width 15 height 15
click at [577, 650] on icon at bounding box center [580, 650] width 15 height 15
click at [574, 650] on icon at bounding box center [580, 650] width 15 height 15
click at [41, 63] on div at bounding box center [31, 64] width 30 height 30
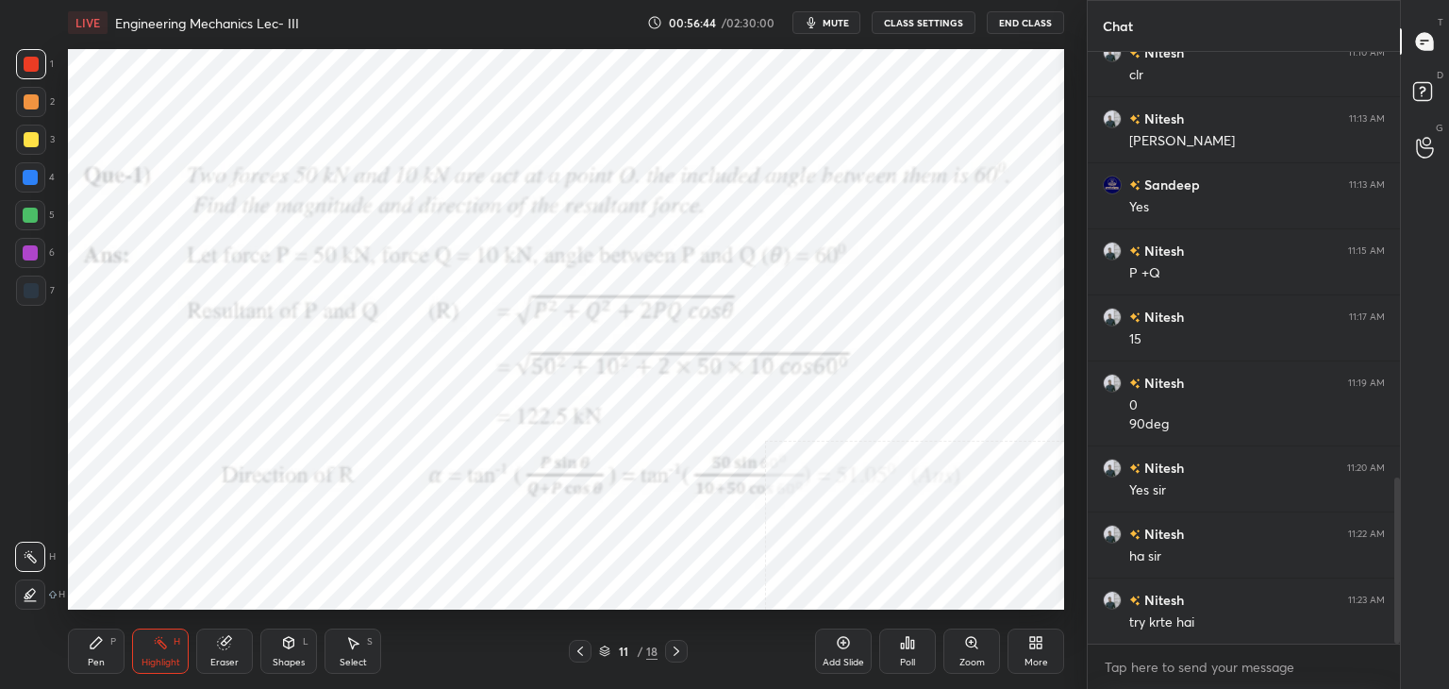
click at [303, 657] on div "Shapes" at bounding box center [289, 661] width 32 height 9
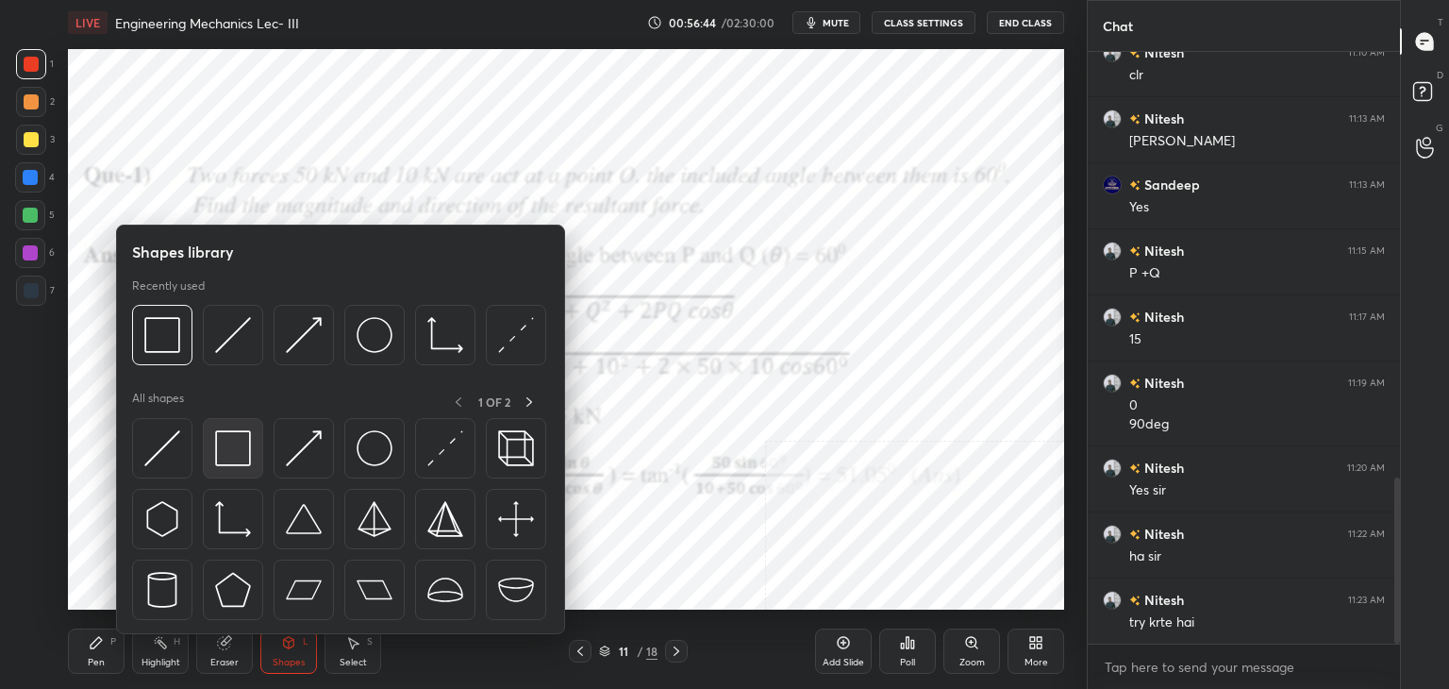
click at [233, 457] on img at bounding box center [233, 448] width 36 height 36
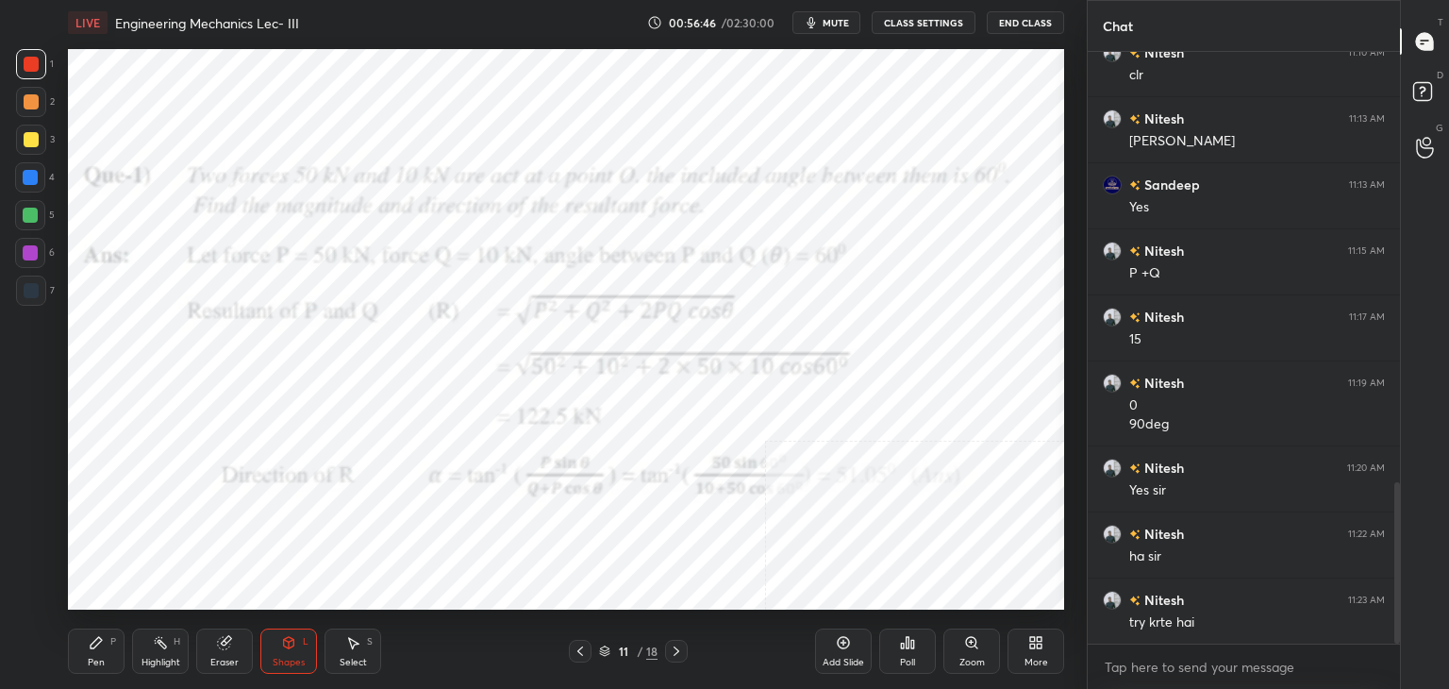
scroll to position [1585, 0]
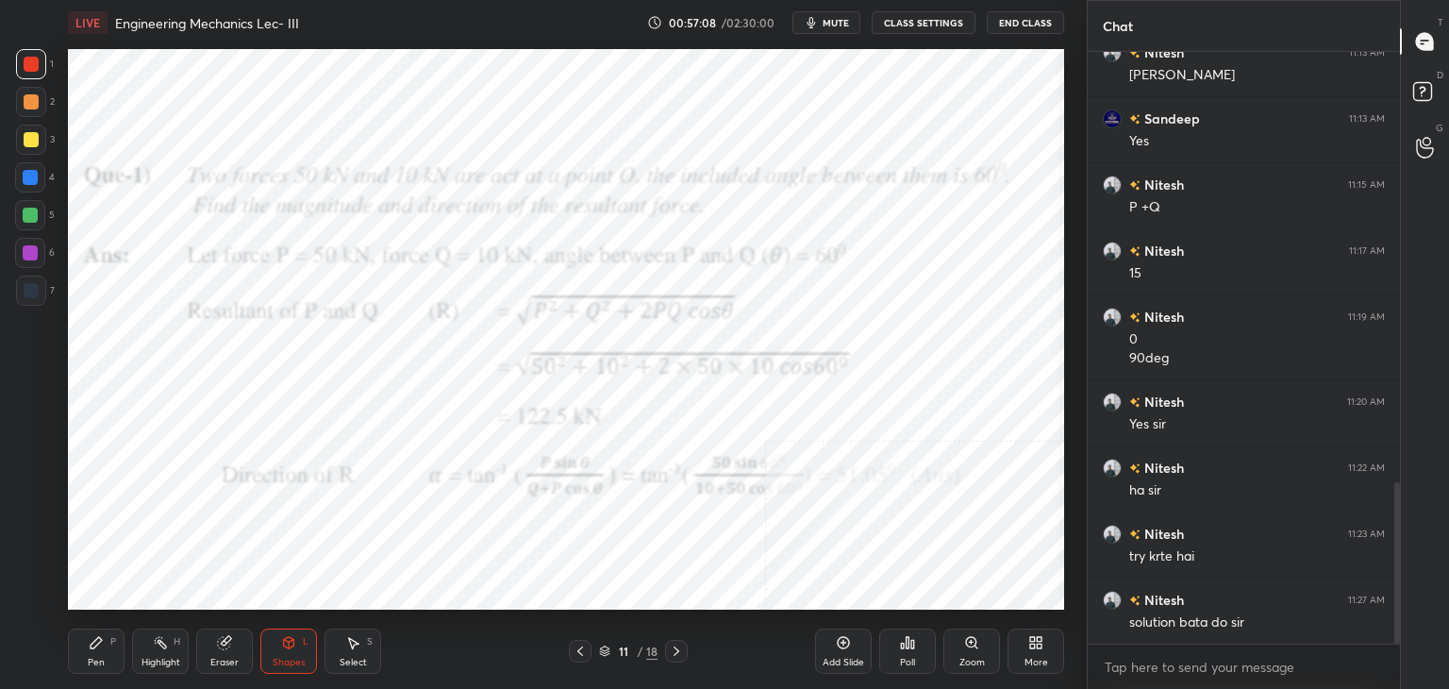
click at [27, 251] on div at bounding box center [30, 252] width 15 height 15
drag, startPoint x: 676, startPoint y: 646, endPoint x: 656, endPoint y: 646, distance: 19.8
click at [675, 647] on icon at bounding box center [676, 650] width 15 height 15
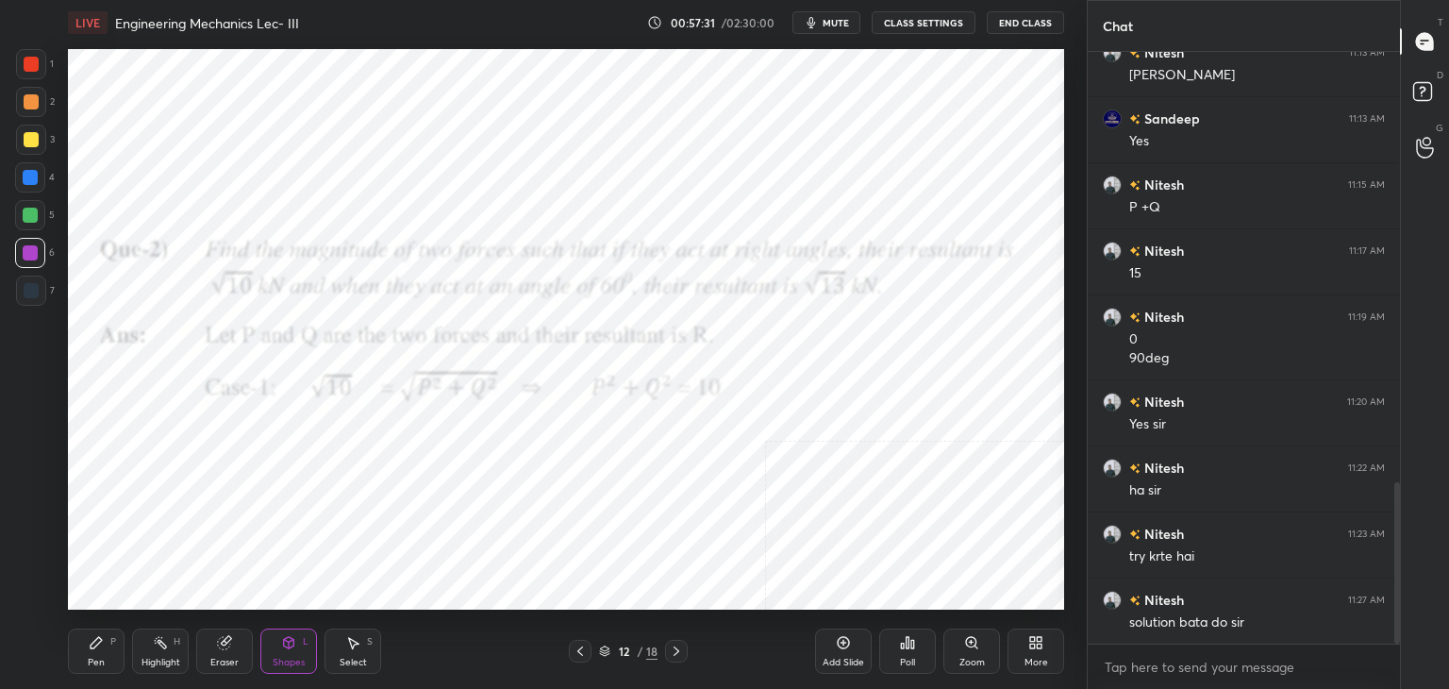
click at [38, 73] on div at bounding box center [31, 64] width 30 height 30
click at [669, 648] on icon at bounding box center [676, 650] width 15 height 15
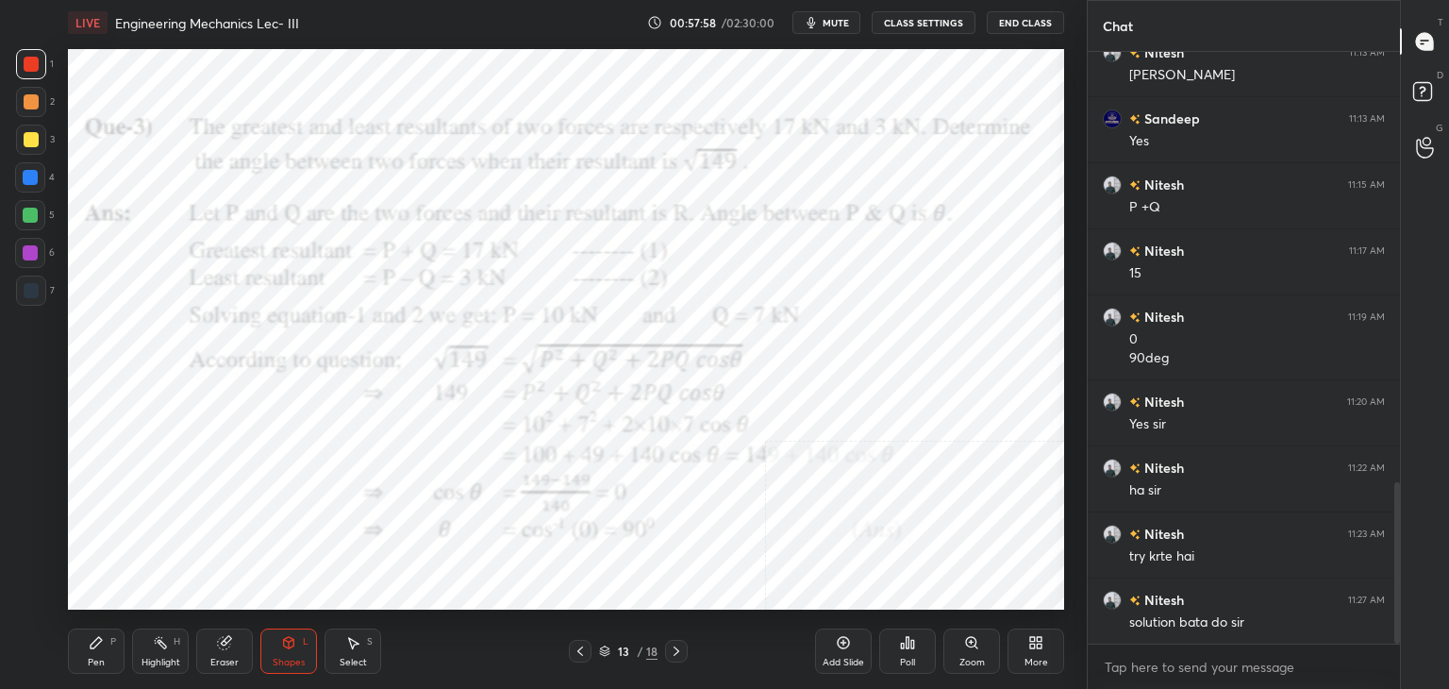
drag, startPoint x: 679, startPoint y: 648, endPoint x: 674, endPoint y: 623, distance: 25.0
click at [678, 648] on icon at bounding box center [676, 650] width 15 height 15
click at [672, 649] on icon at bounding box center [676, 650] width 15 height 15
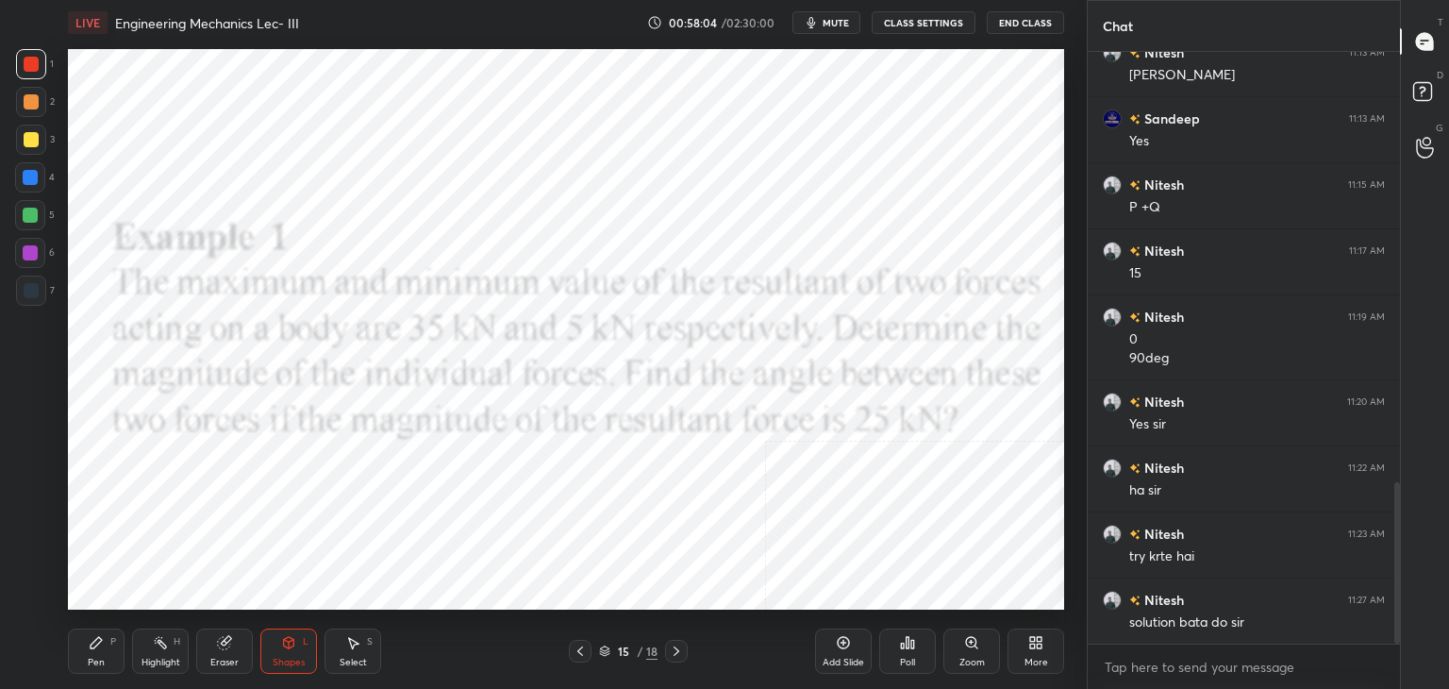
click at [573, 648] on icon at bounding box center [580, 650] width 15 height 15
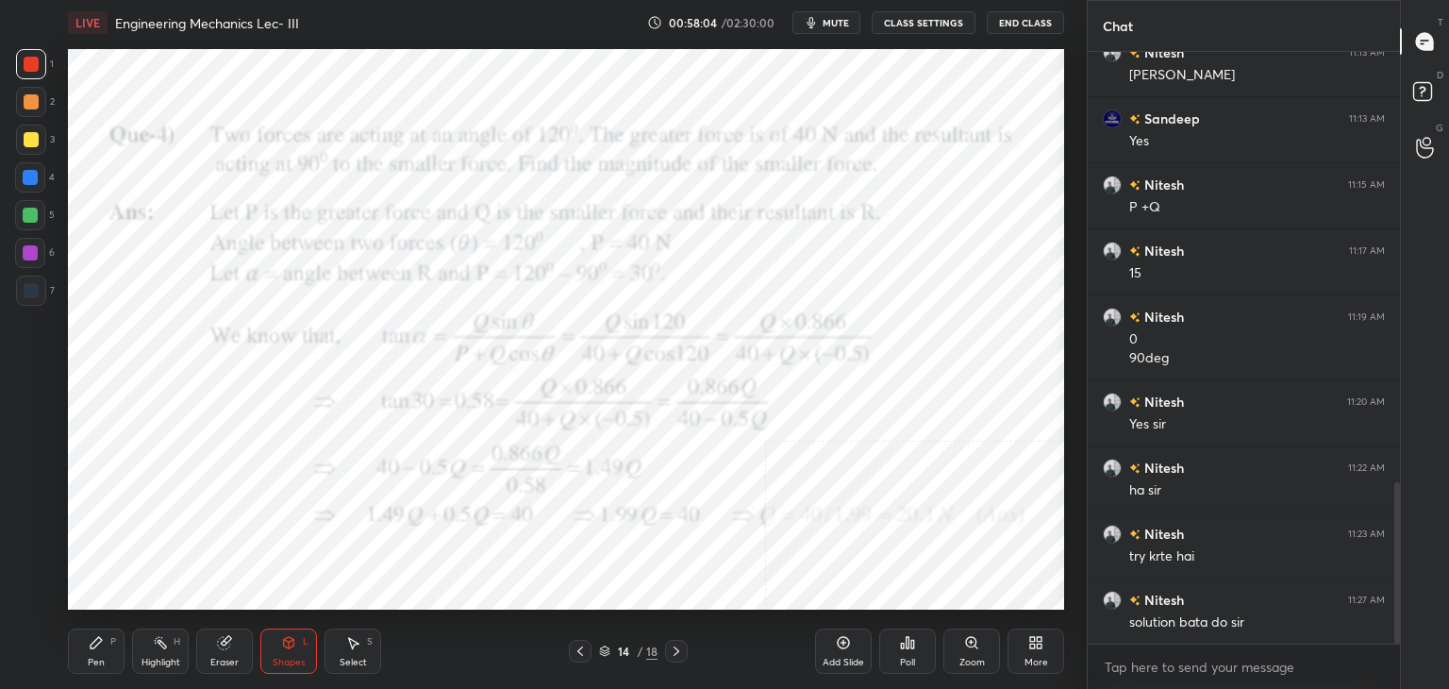
click at [580, 648] on icon at bounding box center [580, 650] width 6 height 9
click at [579, 648] on icon at bounding box center [580, 650] width 15 height 15
click at [582, 646] on icon at bounding box center [580, 650] width 15 height 15
click at [582, 644] on icon at bounding box center [580, 650] width 15 height 15
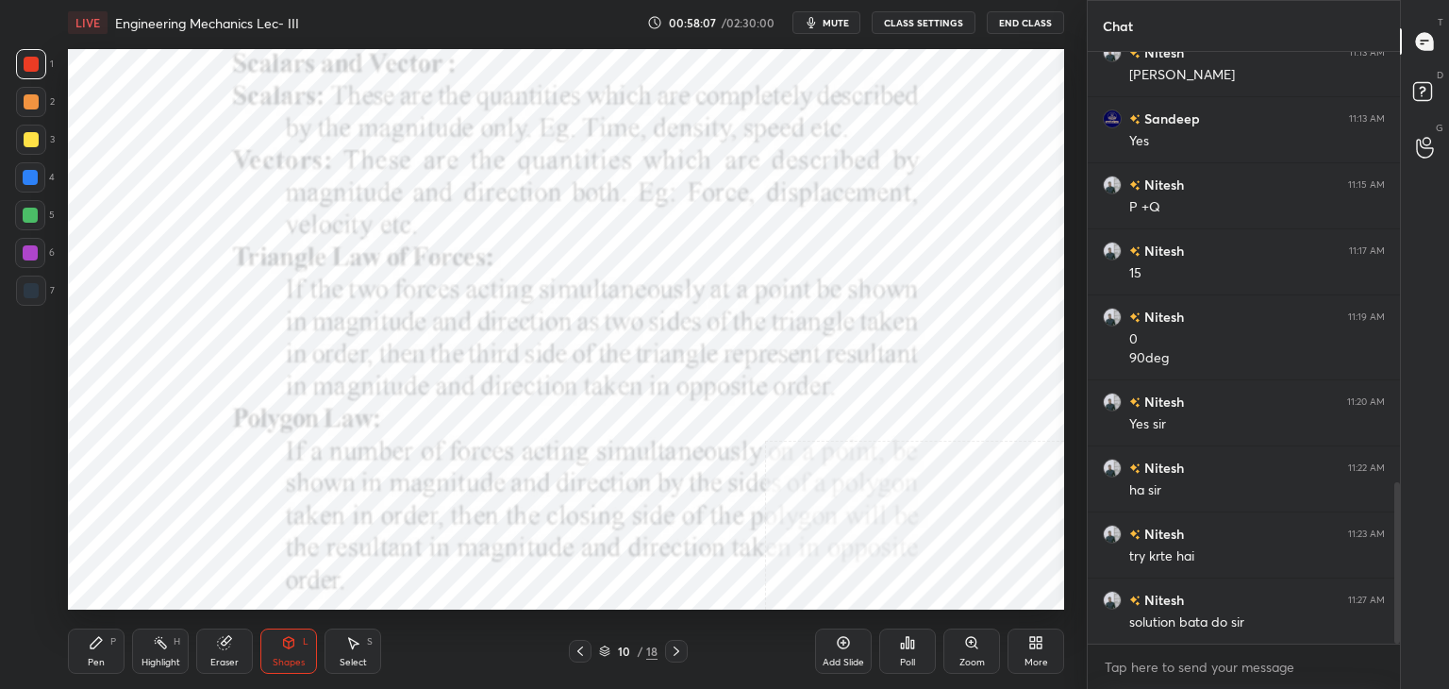
click at [675, 648] on icon at bounding box center [676, 650] width 6 height 9
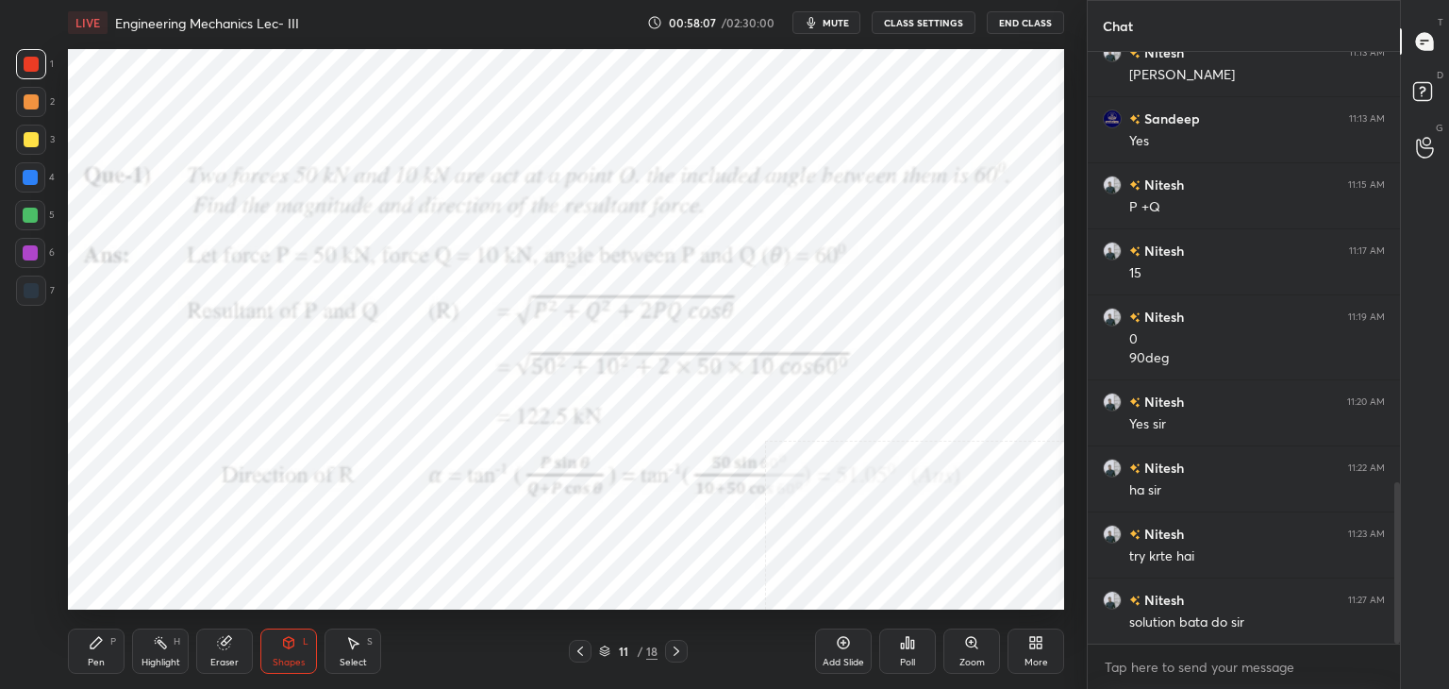
click at [150, 646] on div "Highlight H" at bounding box center [160, 650] width 57 height 45
drag, startPoint x: 680, startPoint y: 642, endPoint x: 656, endPoint y: 612, distance: 38.3
click at [678, 643] on icon at bounding box center [676, 650] width 15 height 15
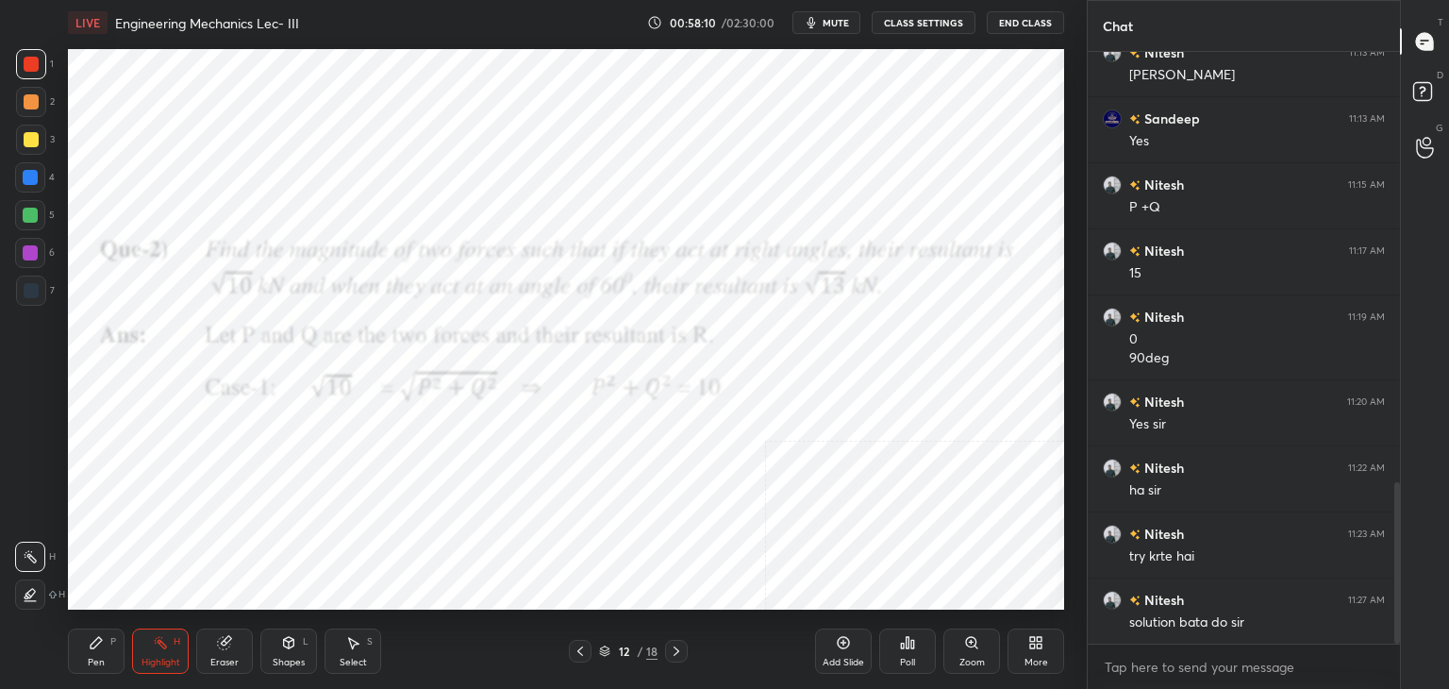
drag, startPoint x: 672, startPoint y: 644, endPoint x: 658, endPoint y: 625, distance: 23.6
click at [672, 644] on icon at bounding box center [676, 650] width 15 height 15
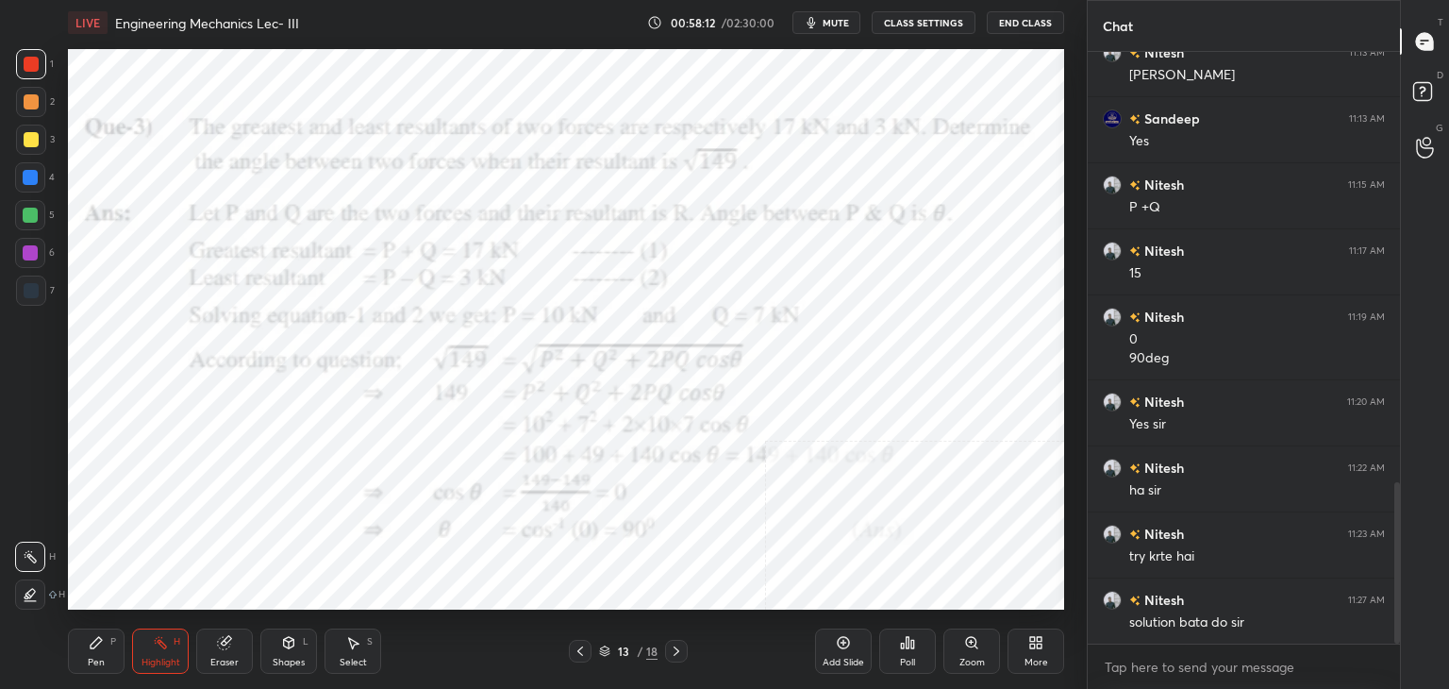
drag, startPoint x: 670, startPoint y: 646, endPoint x: 658, endPoint y: 620, distance: 28.7
click at [671, 644] on icon at bounding box center [676, 650] width 15 height 15
click at [676, 646] on icon at bounding box center [676, 650] width 15 height 15
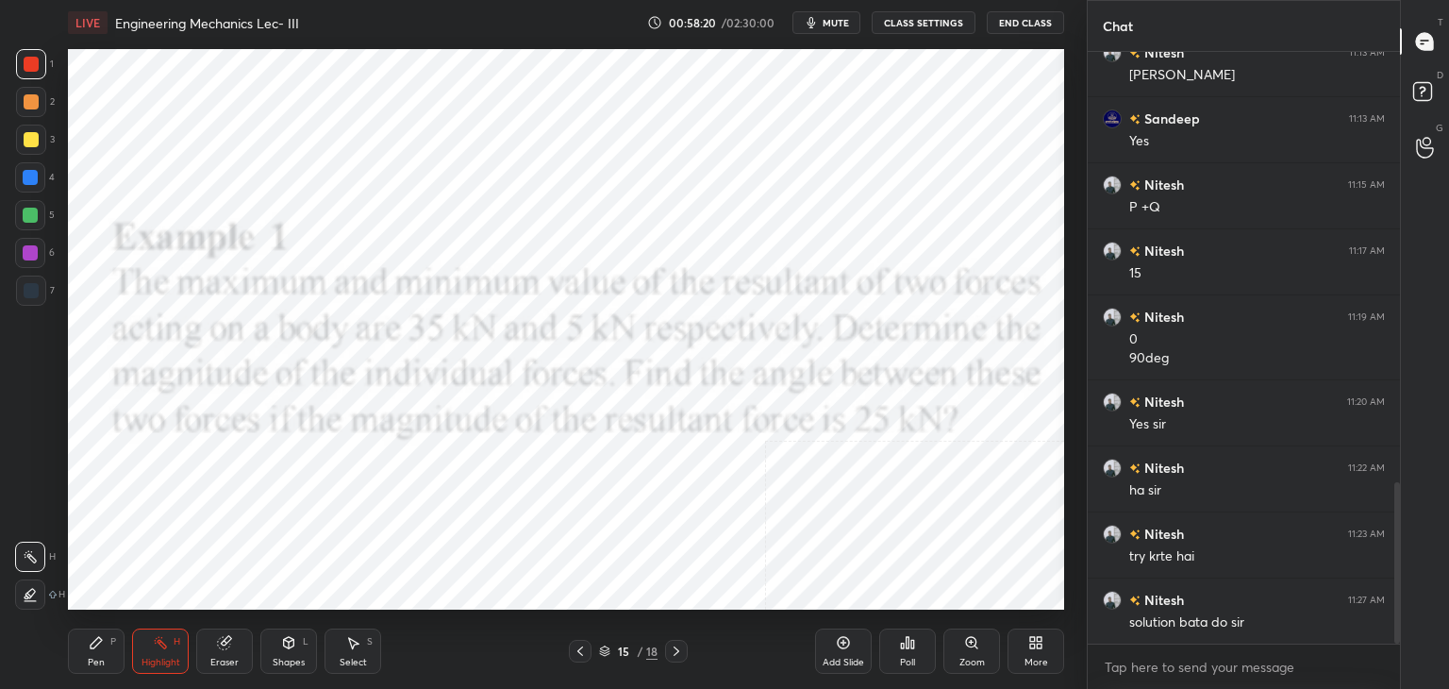
click at [672, 649] on icon at bounding box center [676, 650] width 15 height 15
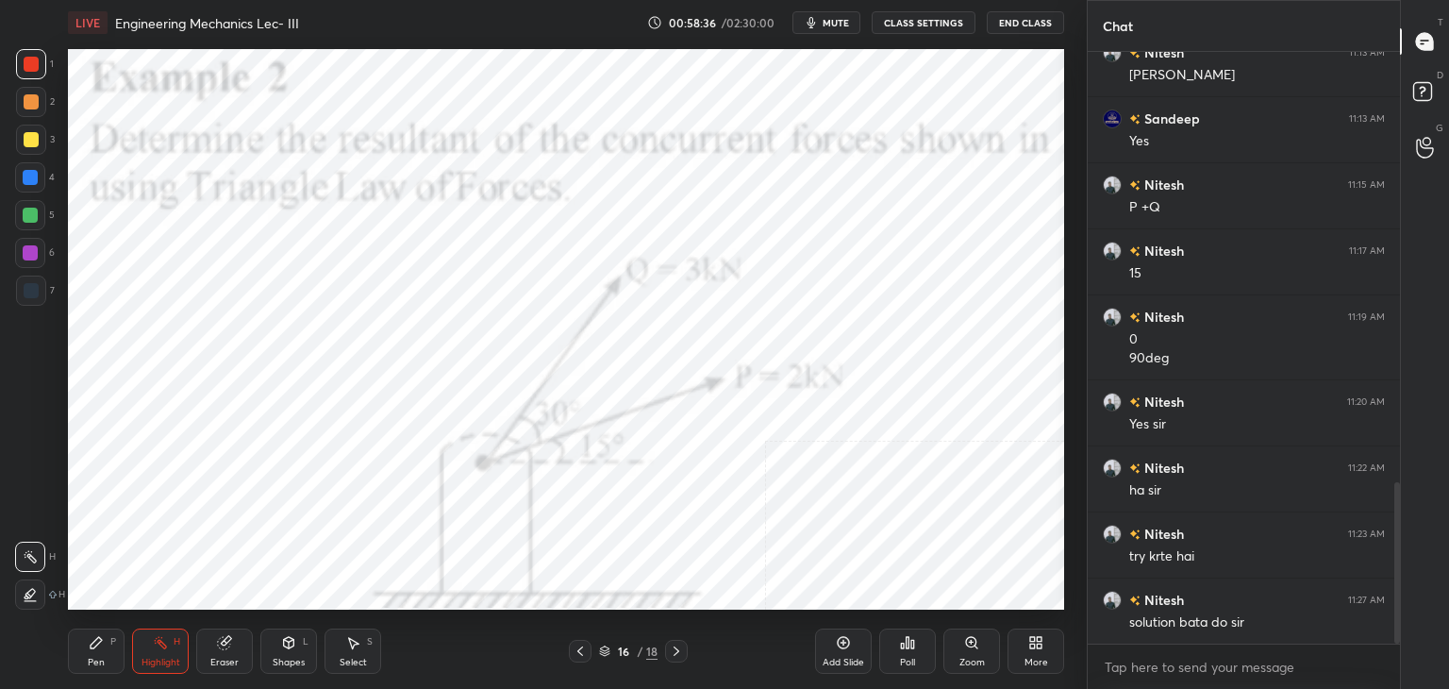
click at [573, 654] on icon at bounding box center [580, 650] width 15 height 15
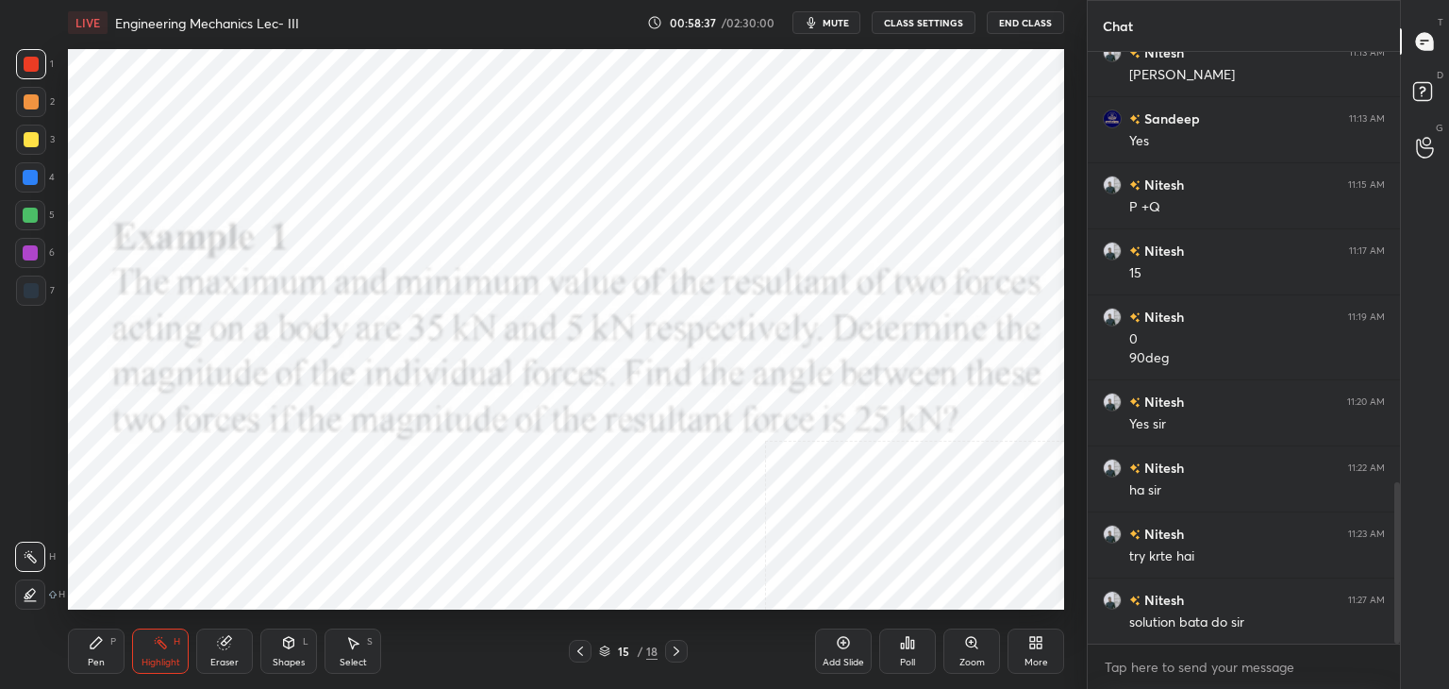
click at [579, 646] on icon at bounding box center [580, 650] width 15 height 15
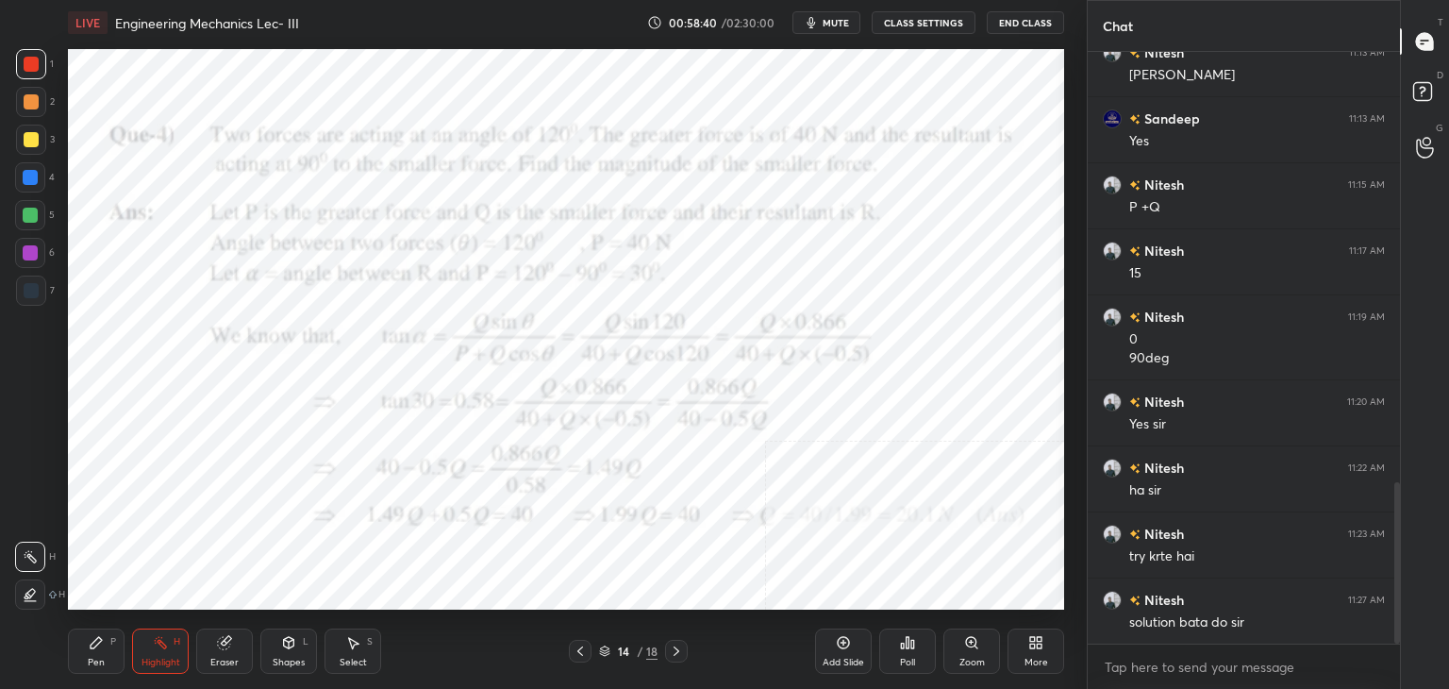
click at [580, 648] on icon at bounding box center [580, 650] width 15 height 15
click at [580, 640] on div at bounding box center [580, 650] width 23 height 23
click at [585, 641] on div at bounding box center [580, 650] width 23 height 23
click at [677, 646] on icon at bounding box center [676, 650] width 15 height 15
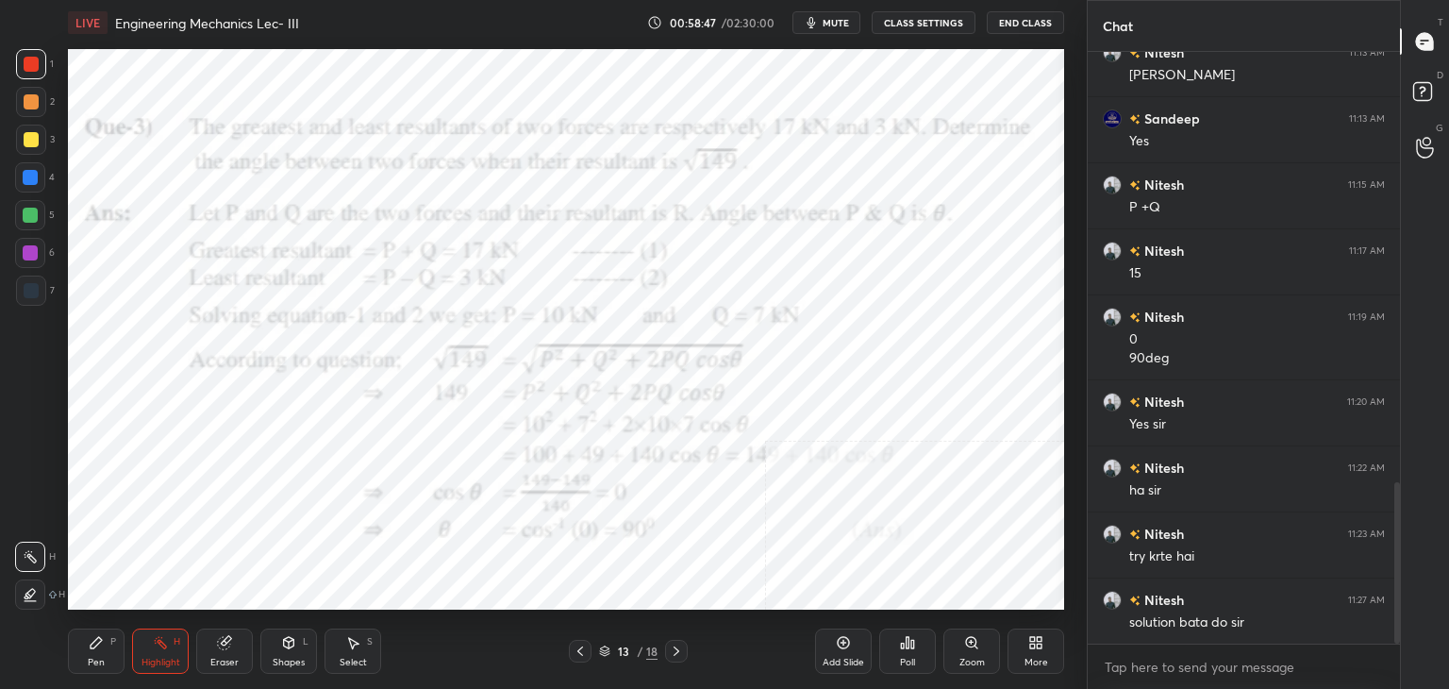
click at [676, 646] on icon at bounding box center [676, 650] width 15 height 15
click at [677, 647] on icon at bounding box center [676, 650] width 15 height 15
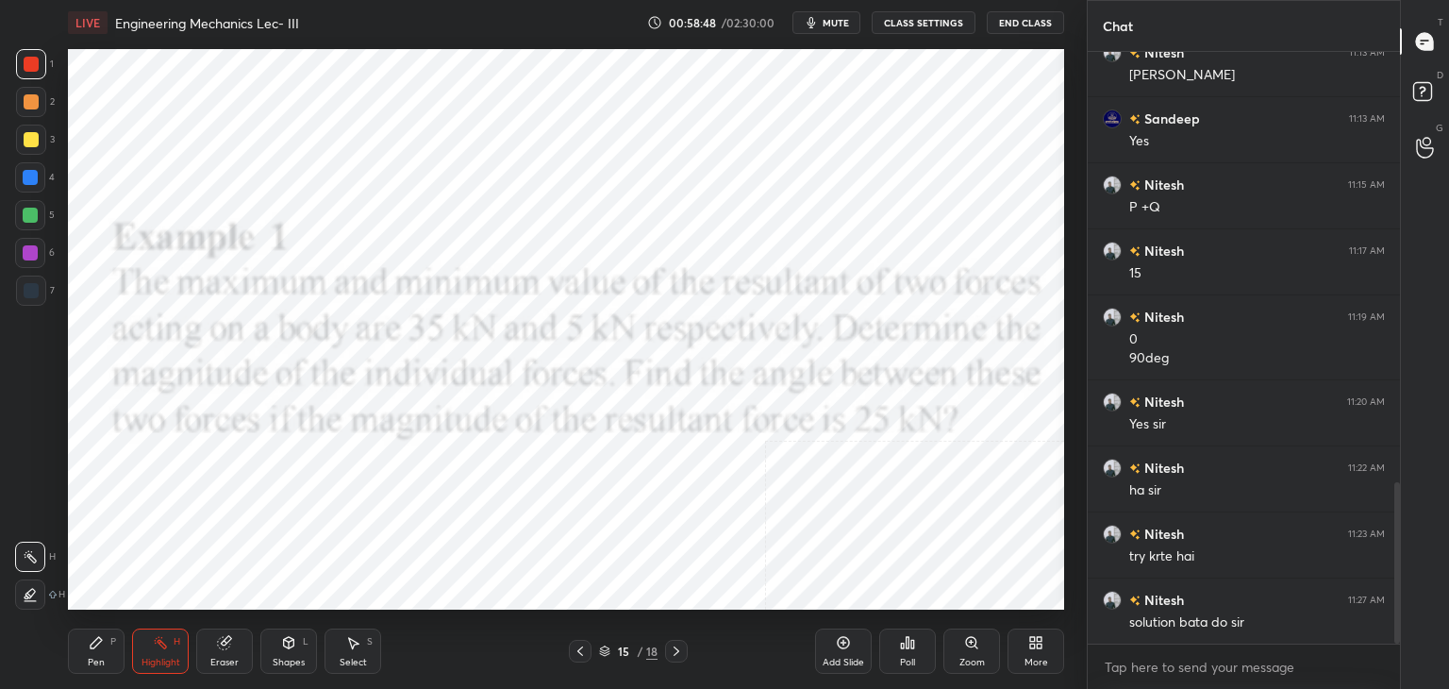
click at [675, 649] on icon at bounding box center [676, 650] width 15 height 15
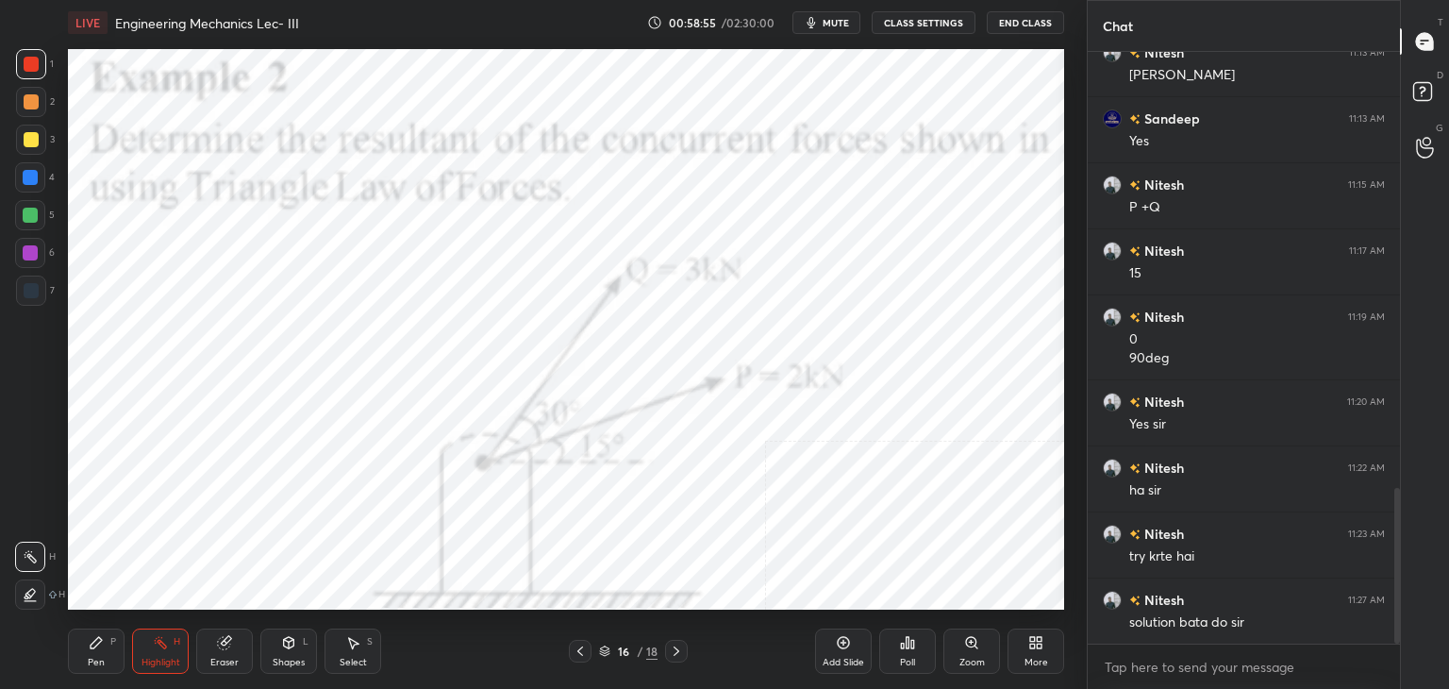
scroll to position [1651, 0]
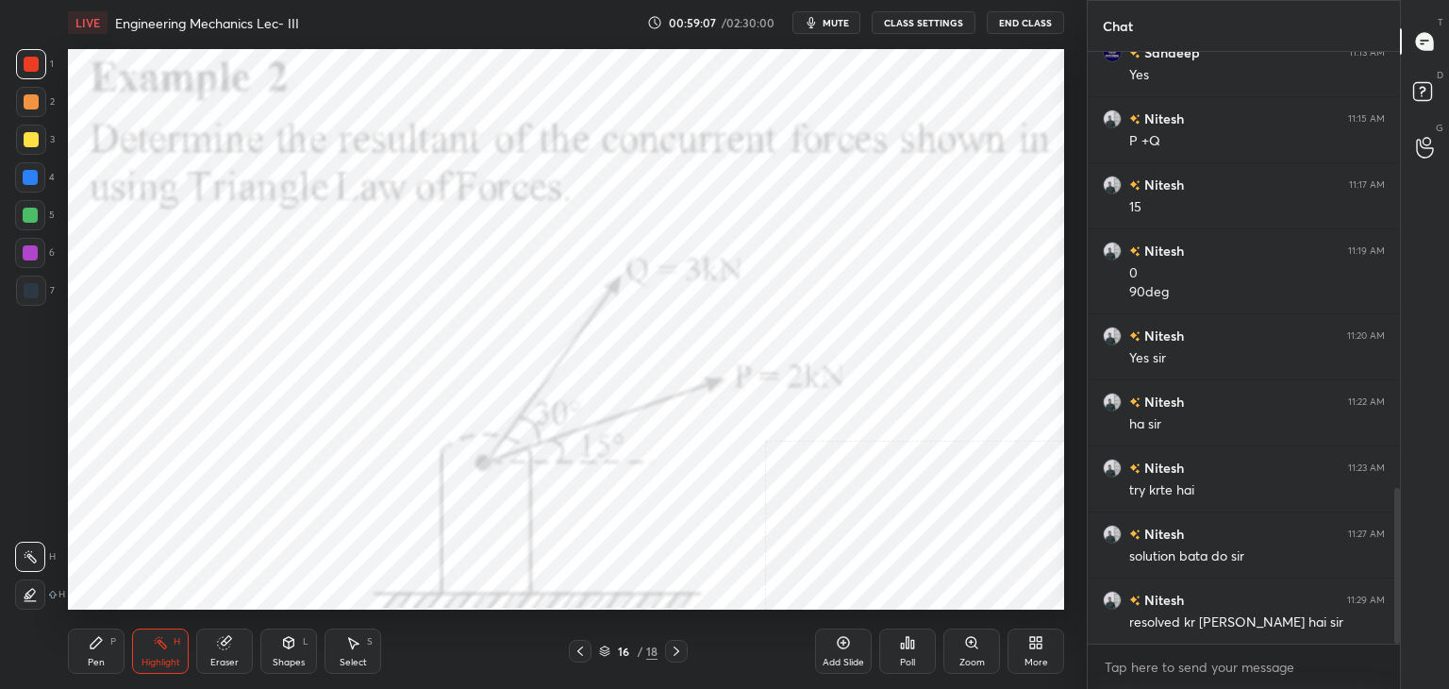
click at [674, 654] on icon at bounding box center [676, 650] width 15 height 15
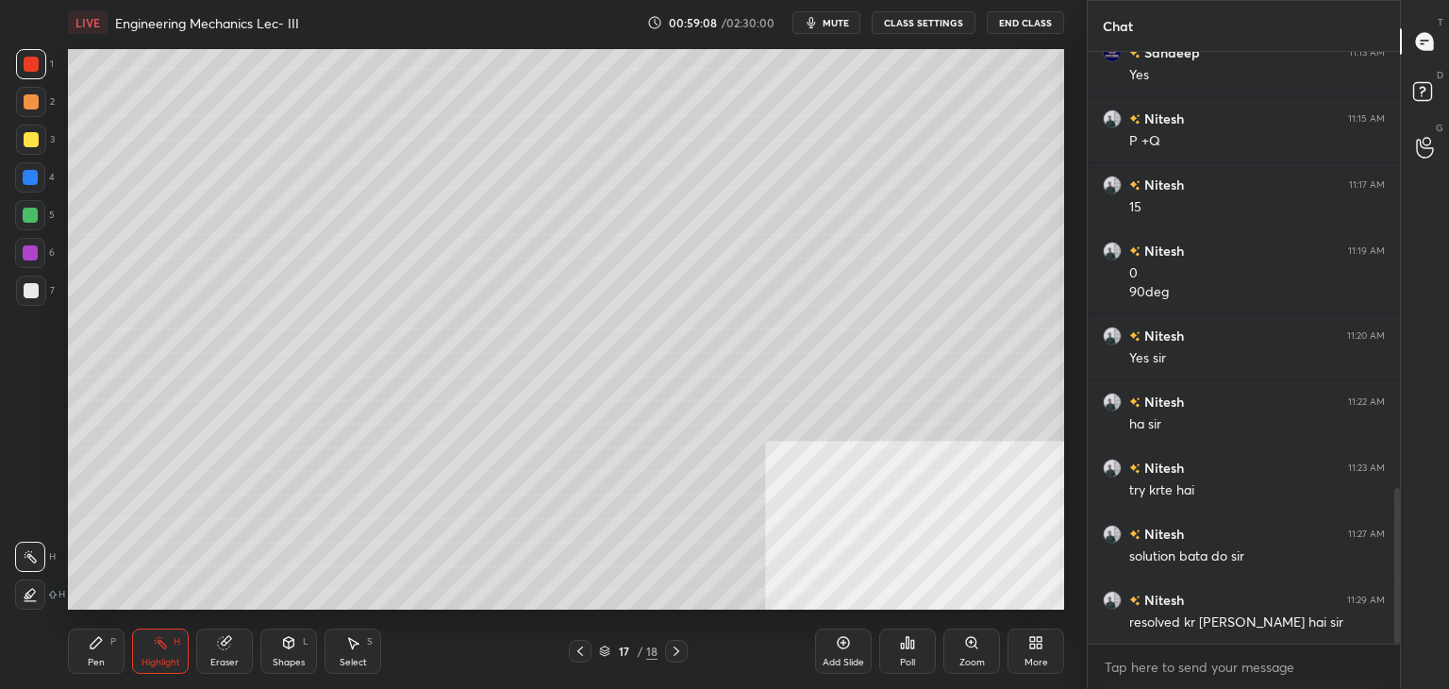
click at [674, 649] on icon at bounding box center [676, 650] width 15 height 15
click at [361, 651] on div "Select S" at bounding box center [352, 650] width 57 height 45
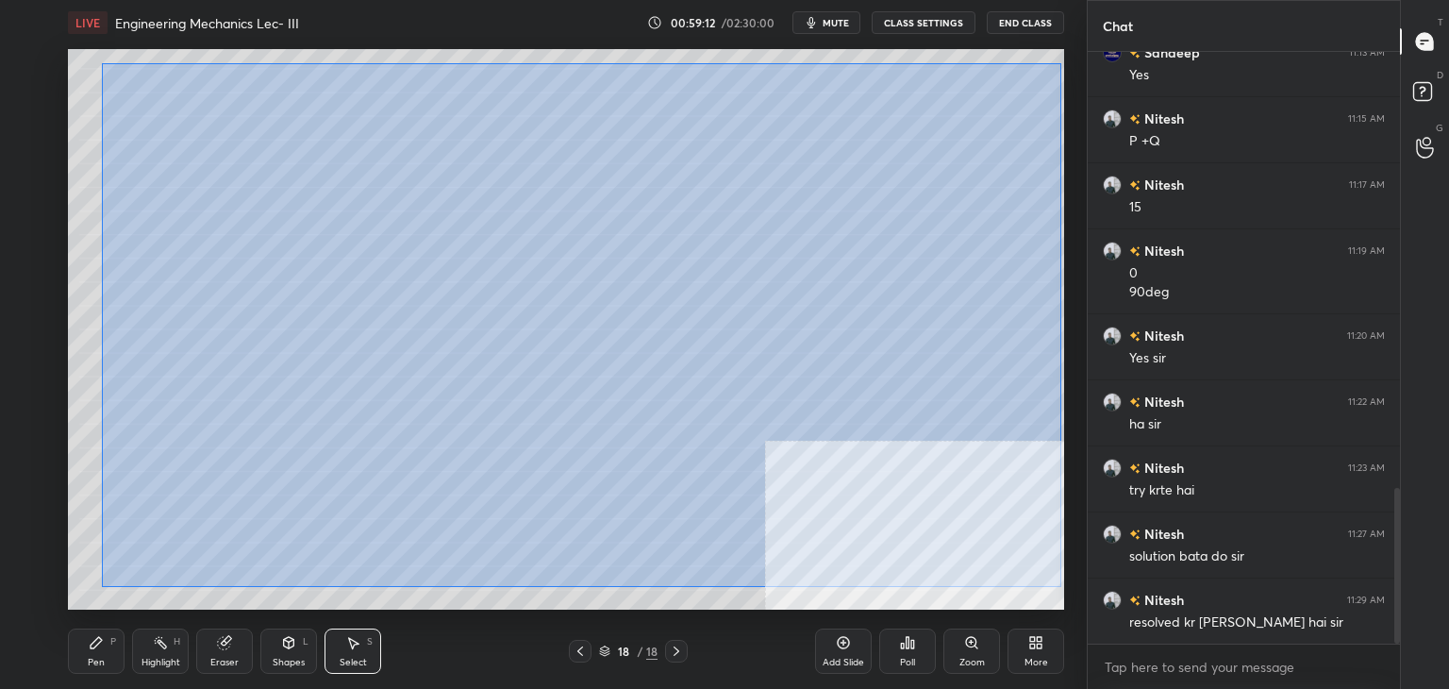
drag, startPoint x: 102, startPoint y: 63, endPoint x: 1041, endPoint y: 567, distance: 1065.9
click at [1061, 582] on div "0 ° Undo Copy Duplicate Duplicate to new slide Delete" at bounding box center [566, 329] width 996 height 560
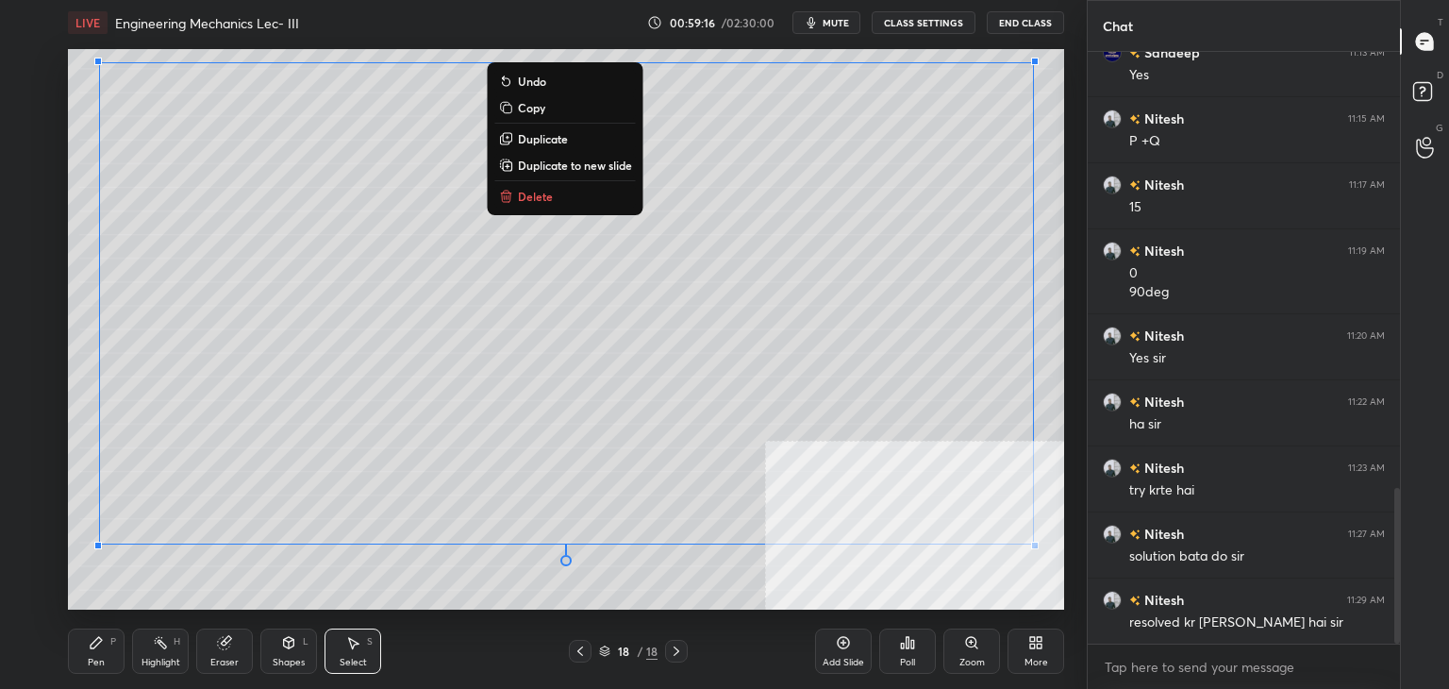
drag, startPoint x: 535, startPoint y: 109, endPoint x: 552, endPoint y: 136, distance: 31.4
click at [534, 109] on p "Copy" at bounding box center [531, 107] width 27 height 15
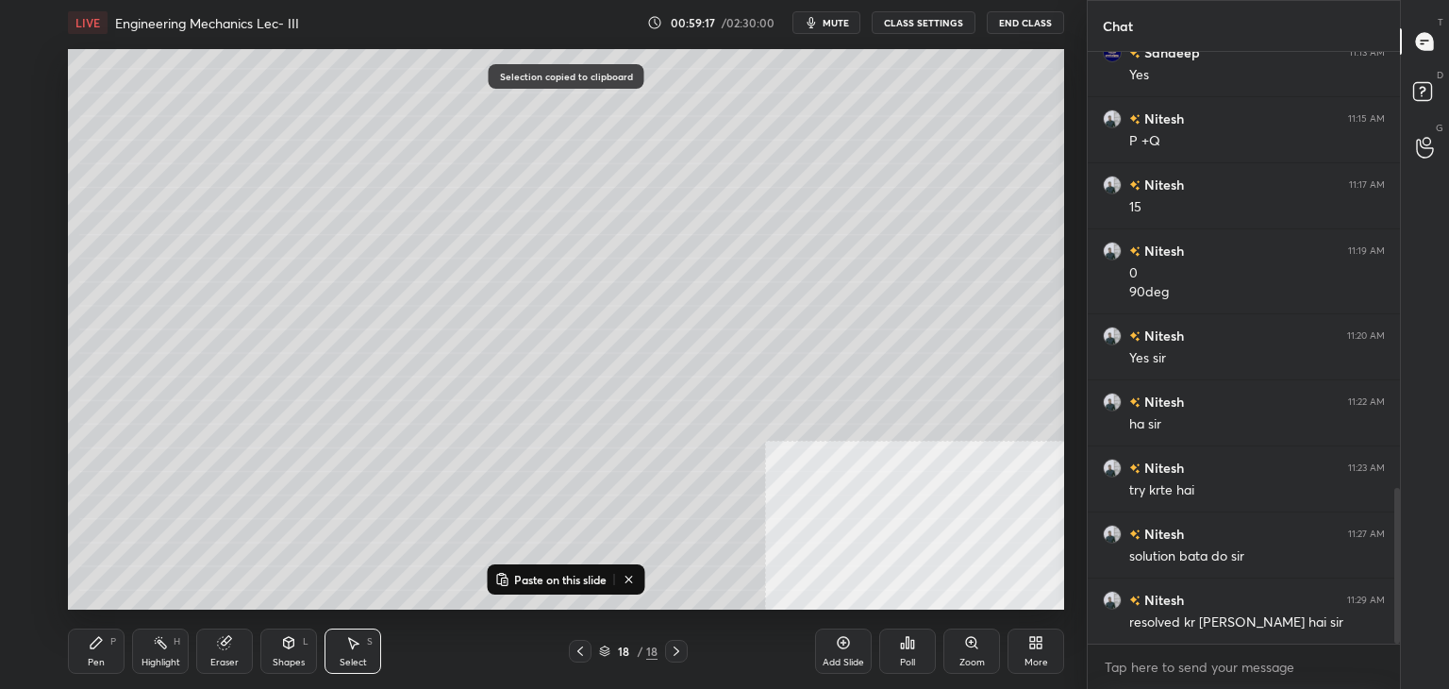
click at [582, 651] on icon at bounding box center [580, 650] width 15 height 15
drag, startPoint x: 543, startPoint y: 573, endPoint x: 558, endPoint y: 567, distance: 16.5
click at [544, 573] on p "Paste on this slide" at bounding box center [560, 579] width 92 height 15
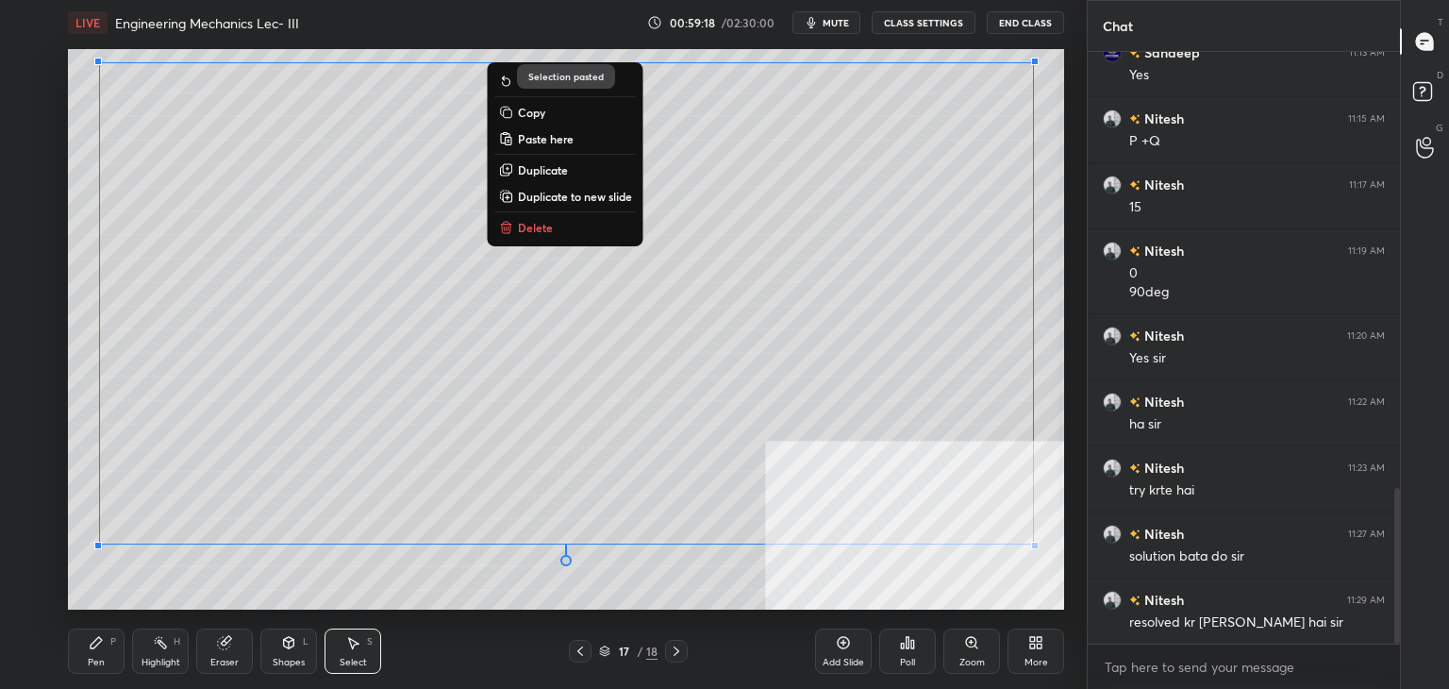
click at [675, 648] on icon at bounding box center [676, 650] width 6 height 9
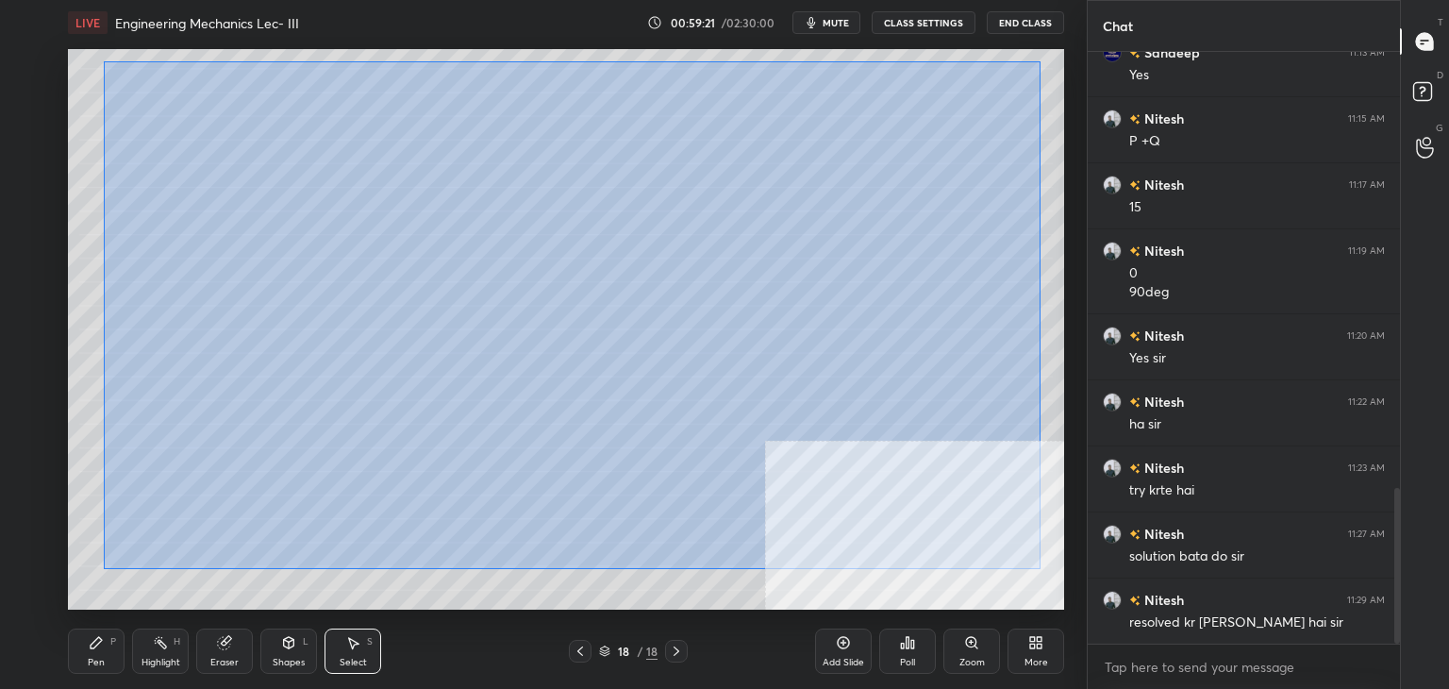
drag, startPoint x: 108, startPoint y: 60, endPoint x: 1022, endPoint y: 542, distance: 1033.2
click at [1059, 571] on div "0 ° Undo Copy Paste here Duplicate Duplicate to new slide Delete" at bounding box center [566, 329] width 996 height 560
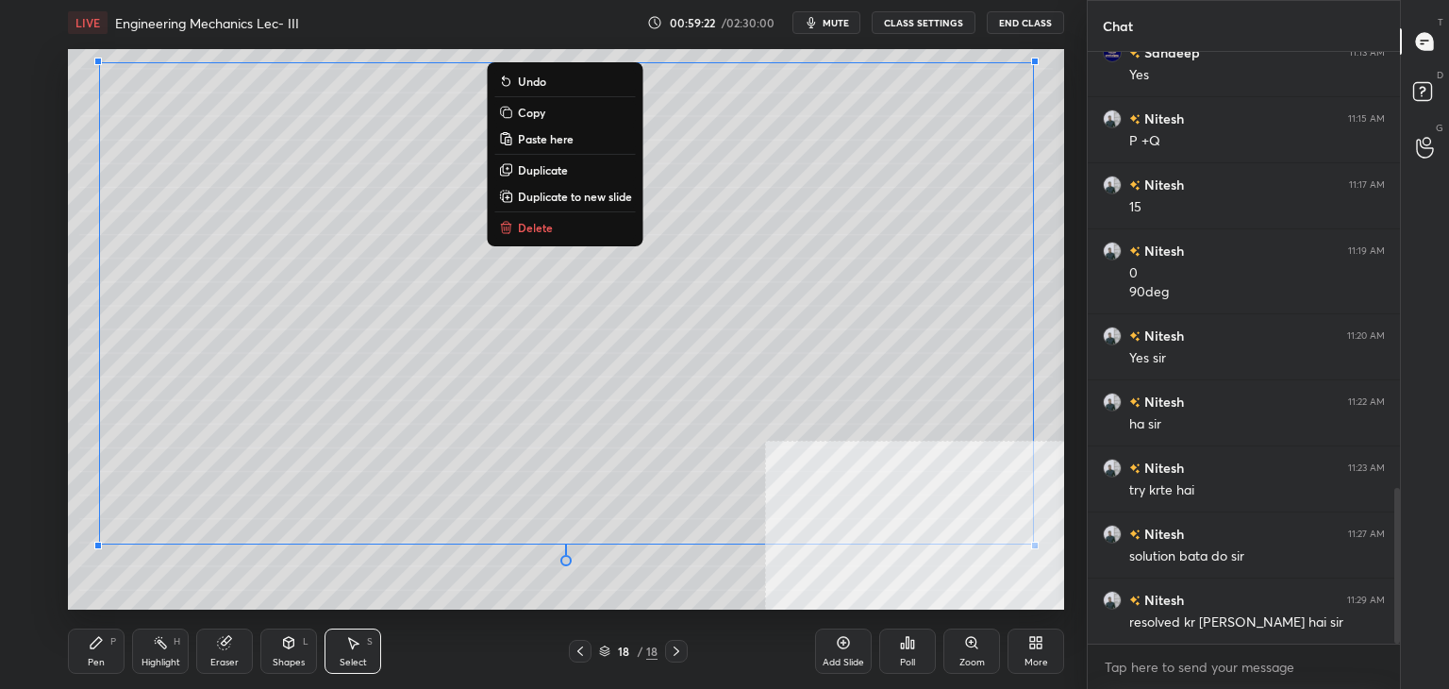
click at [546, 224] on p "Delete" at bounding box center [535, 227] width 35 height 15
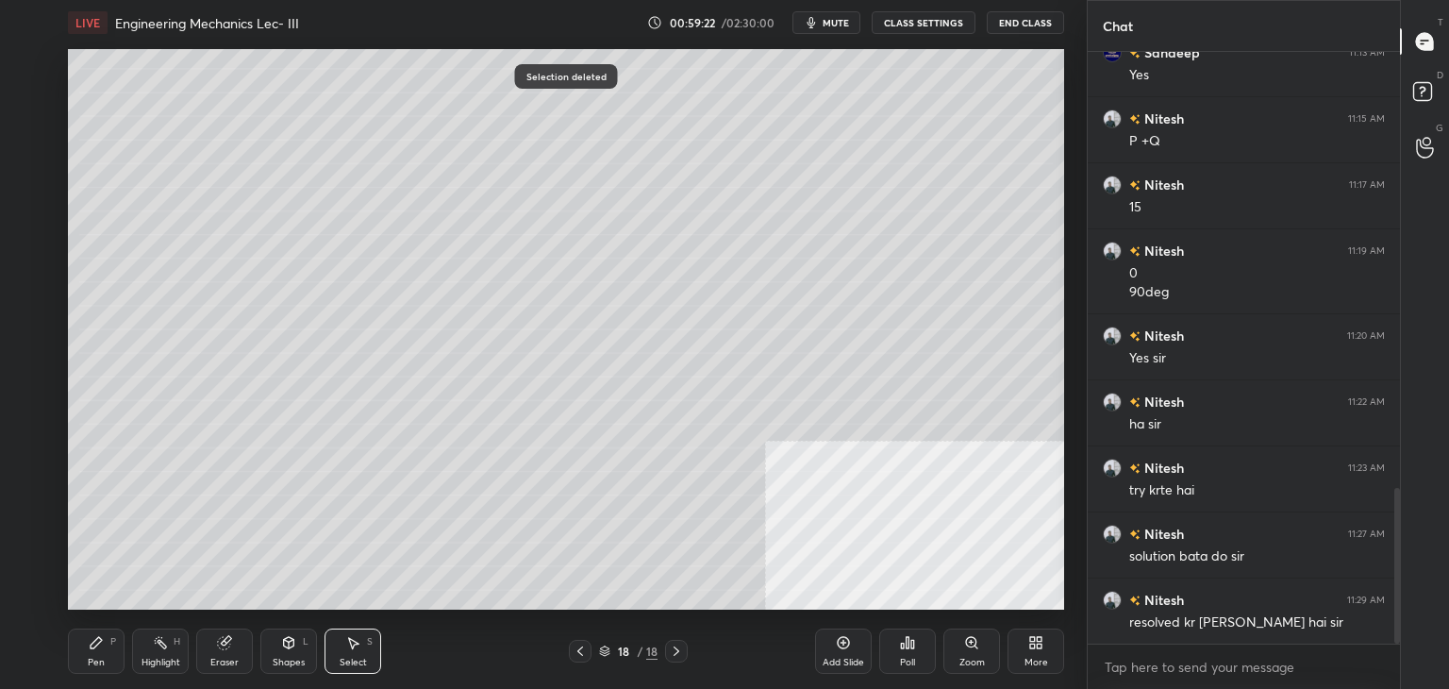
click at [284, 650] on div "Shapes L" at bounding box center [288, 650] width 57 height 45
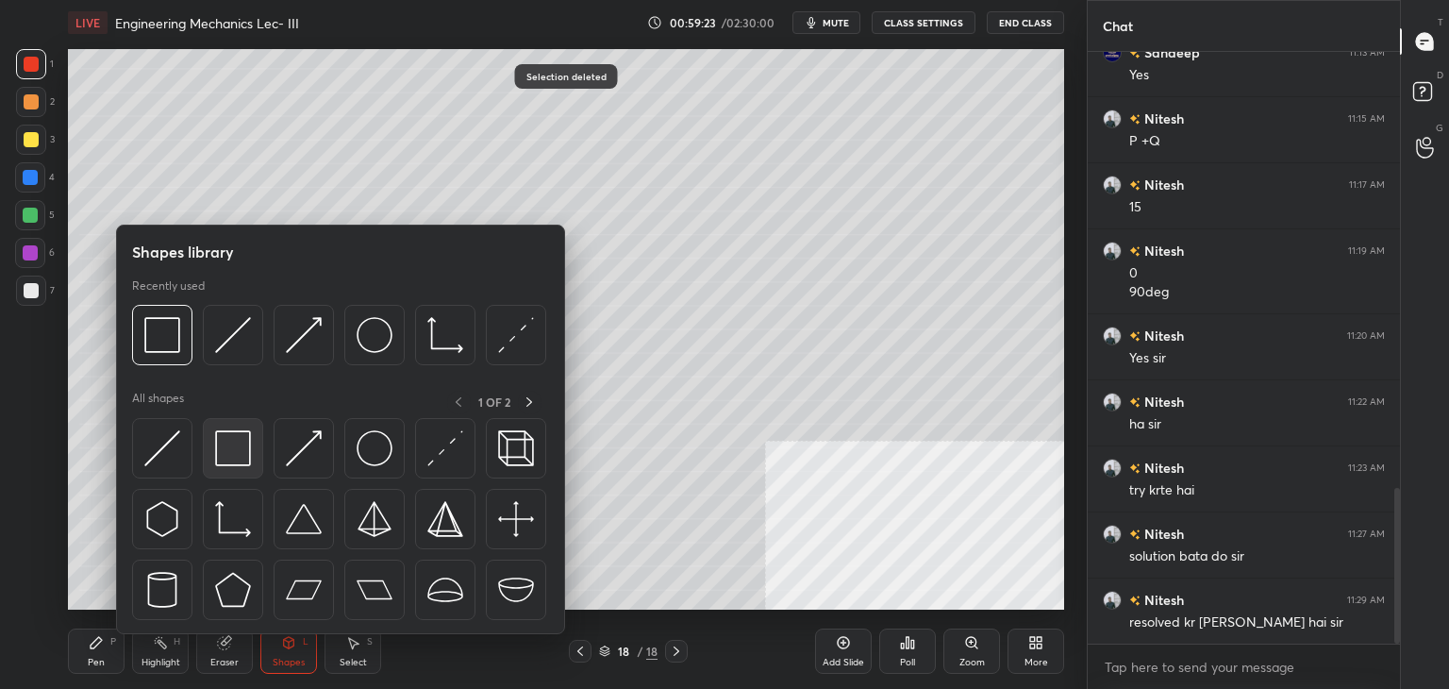
click at [245, 450] on img at bounding box center [233, 448] width 36 height 36
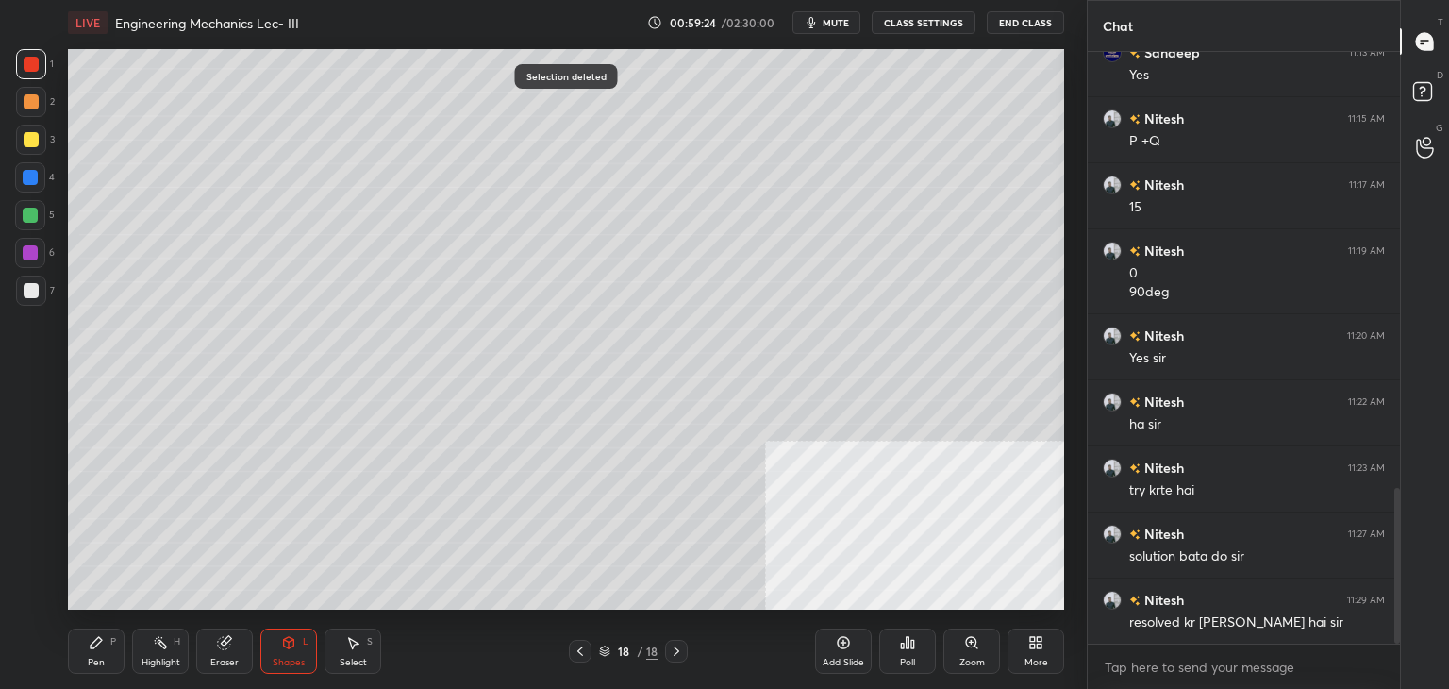
click at [30, 141] on div at bounding box center [31, 139] width 15 height 15
click at [34, 63] on div at bounding box center [31, 64] width 15 height 15
drag, startPoint x: 94, startPoint y: 639, endPoint x: 98, endPoint y: 613, distance: 25.7
click at [97, 639] on icon at bounding box center [96, 642] width 15 height 15
click at [34, 102] on div at bounding box center [31, 101] width 15 height 15
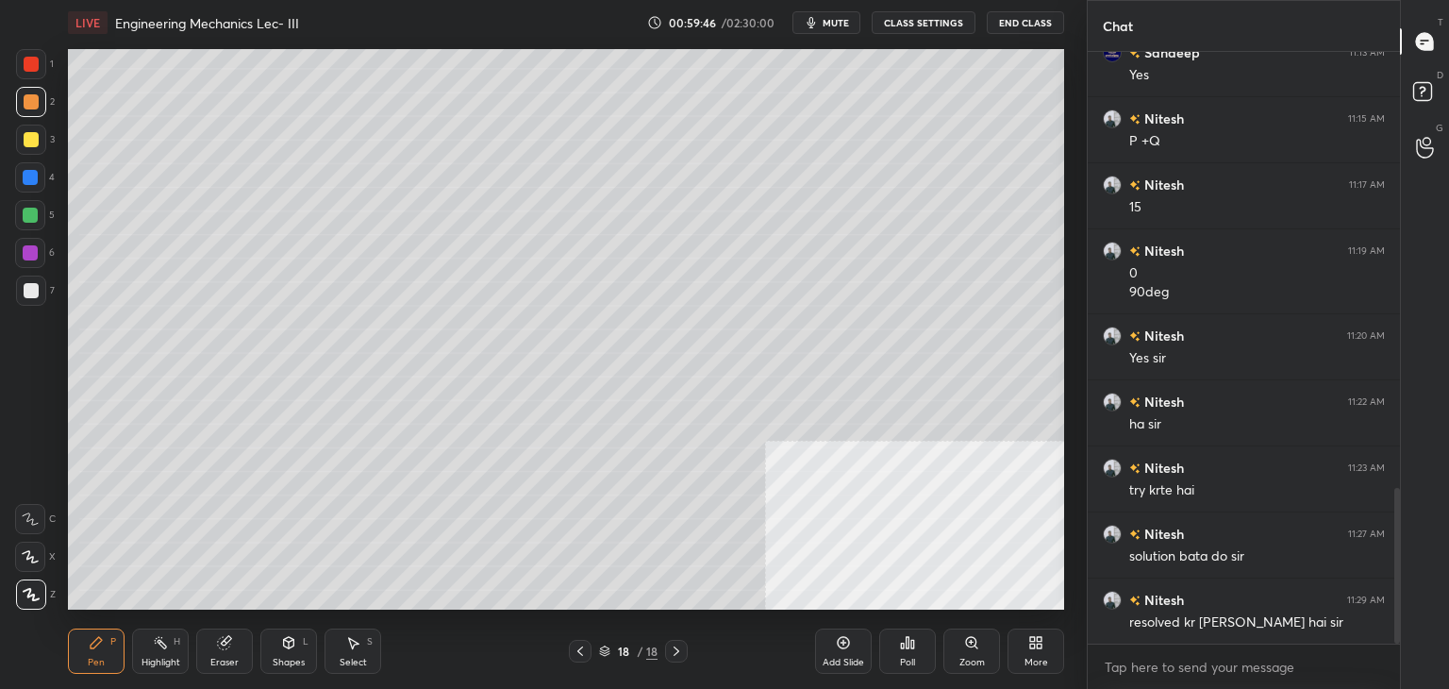
drag, startPoint x: 581, startPoint y: 644, endPoint x: 552, endPoint y: 612, distance: 43.4
click at [581, 646] on icon at bounding box center [580, 650] width 15 height 15
click at [363, 646] on div "Select S" at bounding box center [352, 650] width 57 height 45
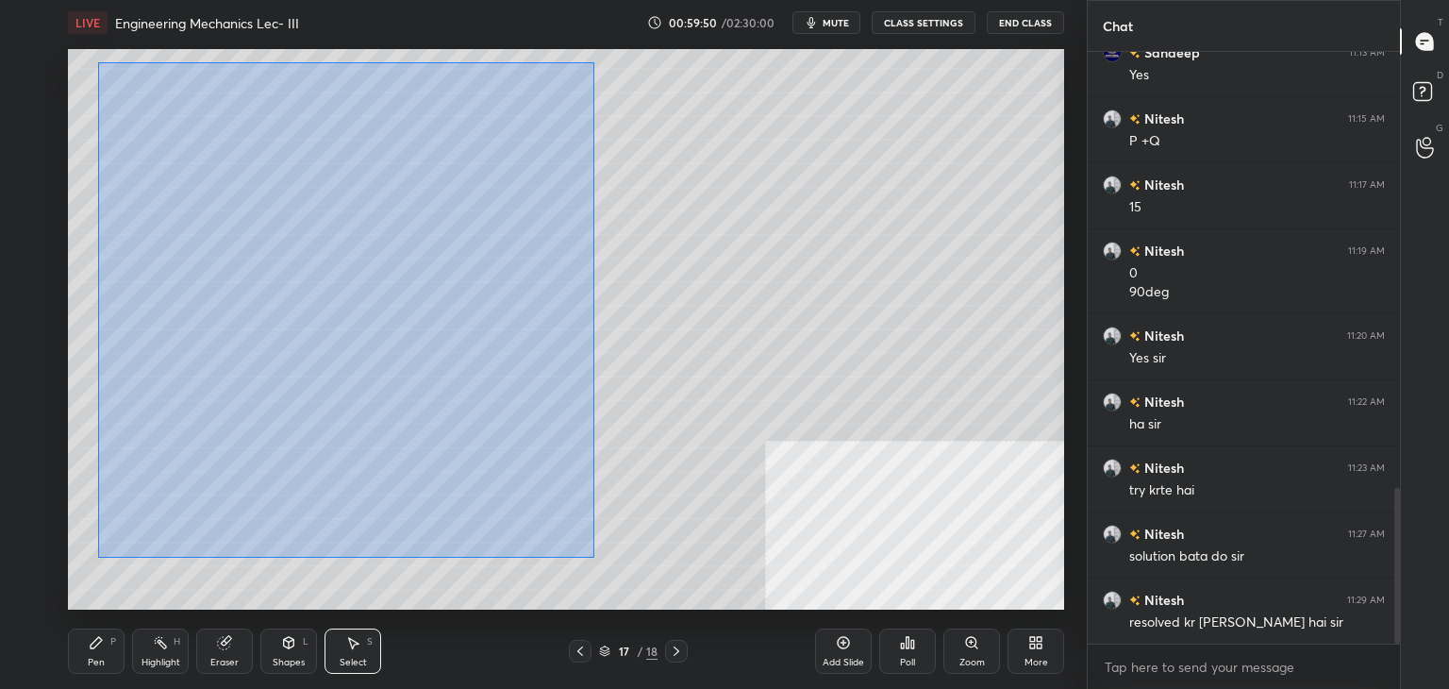
drag, startPoint x: 98, startPoint y: 62, endPoint x: 577, endPoint y: 469, distance: 628.3
click at [593, 556] on div "0 ° Undo Copy Paste here Duplicate Duplicate to new slide Delete" at bounding box center [566, 329] width 996 height 560
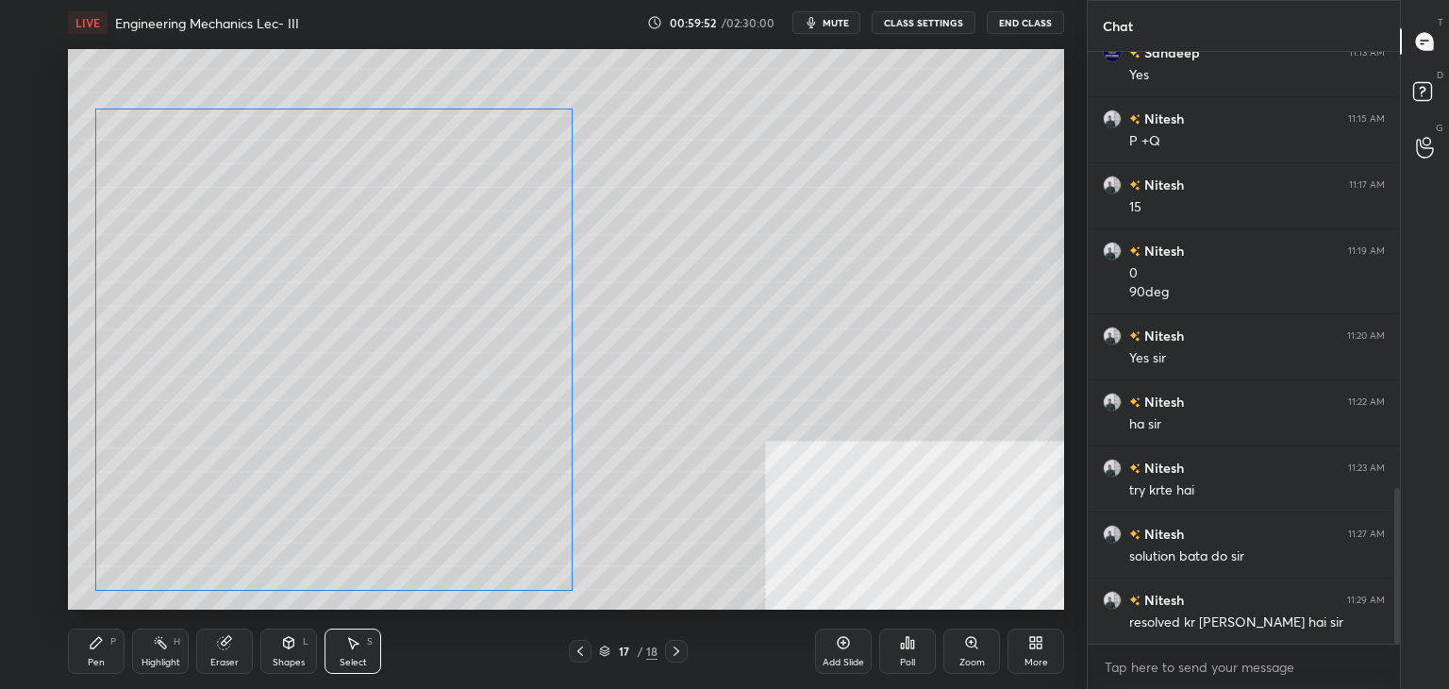
drag, startPoint x: 500, startPoint y: 381, endPoint x: 496, endPoint y: 425, distance: 44.5
click at [496, 425] on div "0 ° Undo Copy Paste here Duplicate Duplicate to new slide Delete" at bounding box center [566, 329] width 996 height 560
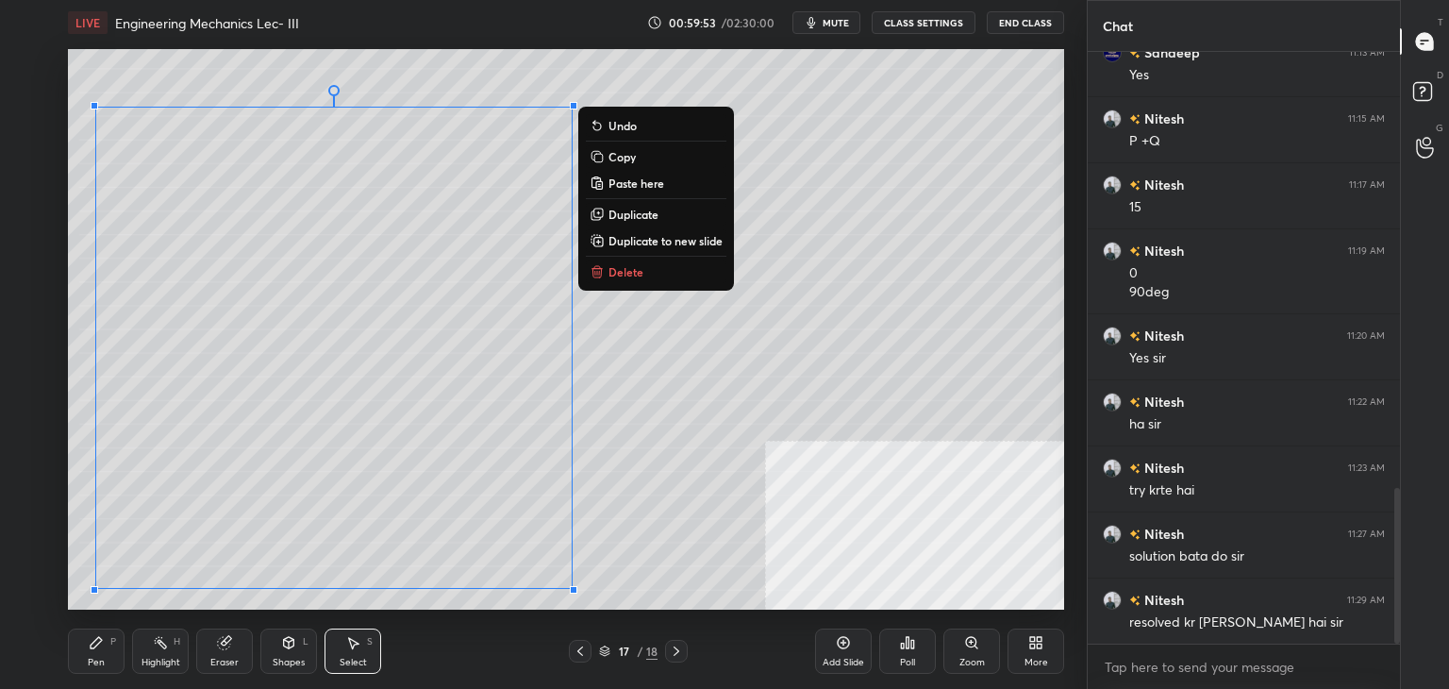
click at [103, 649] on div "Pen P" at bounding box center [96, 650] width 57 height 45
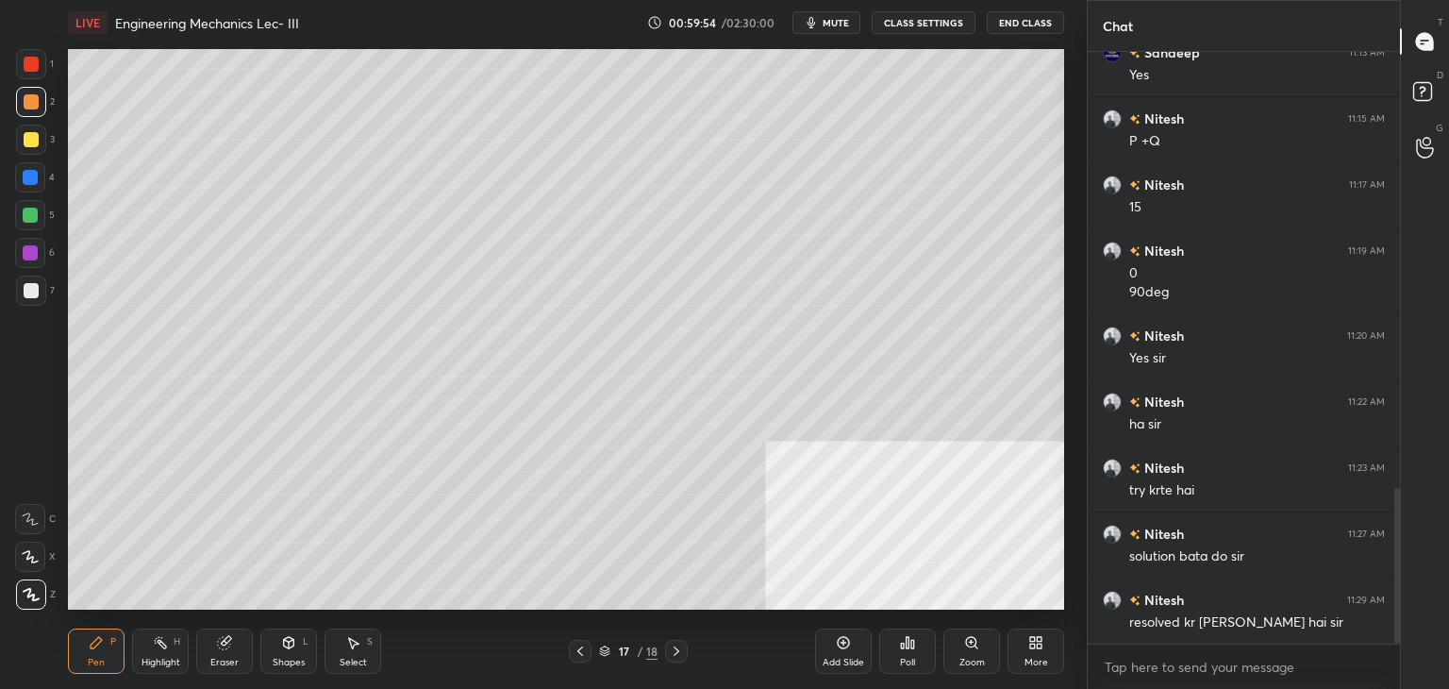
click at [30, 60] on div at bounding box center [31, 64] width 15 height 15
click at [288, 641] on icon at bounding box center [288, 642] width 15 height 15
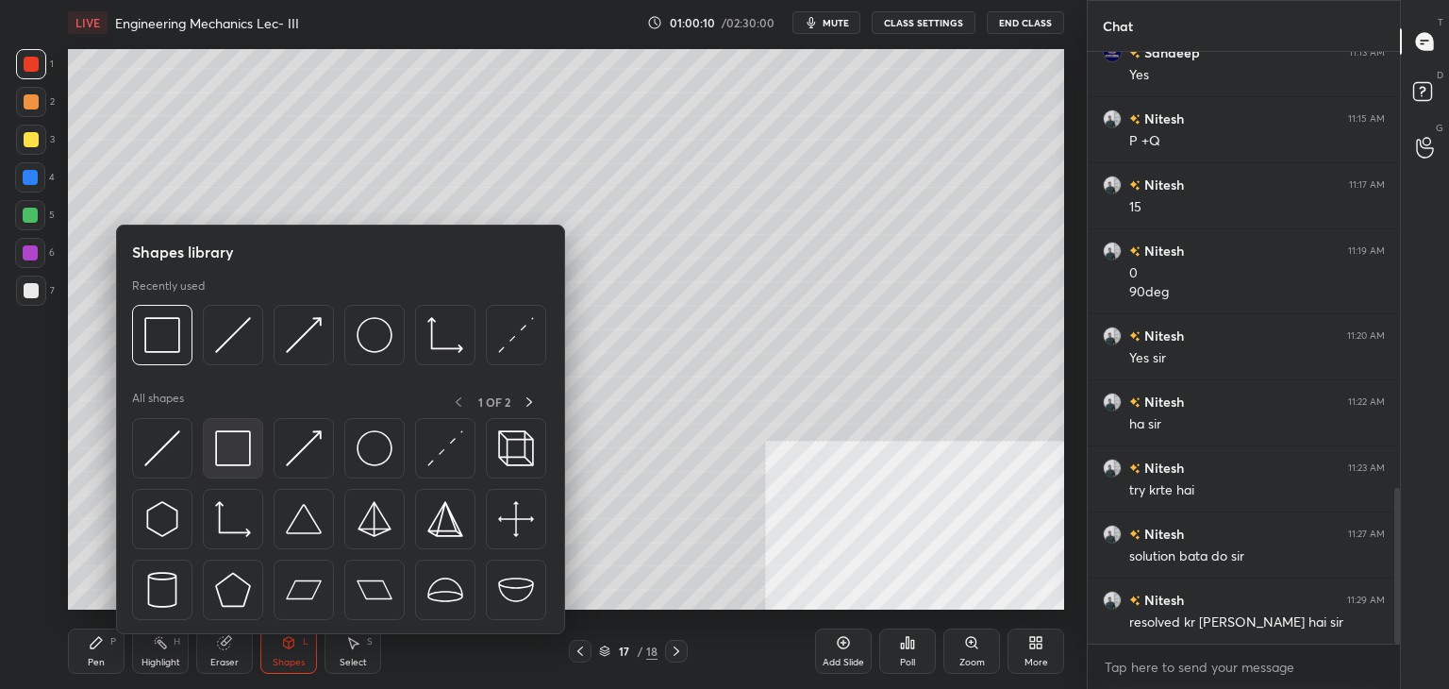
click at [204, 435] on div at bounding box center [233, 448] width 60 height 60
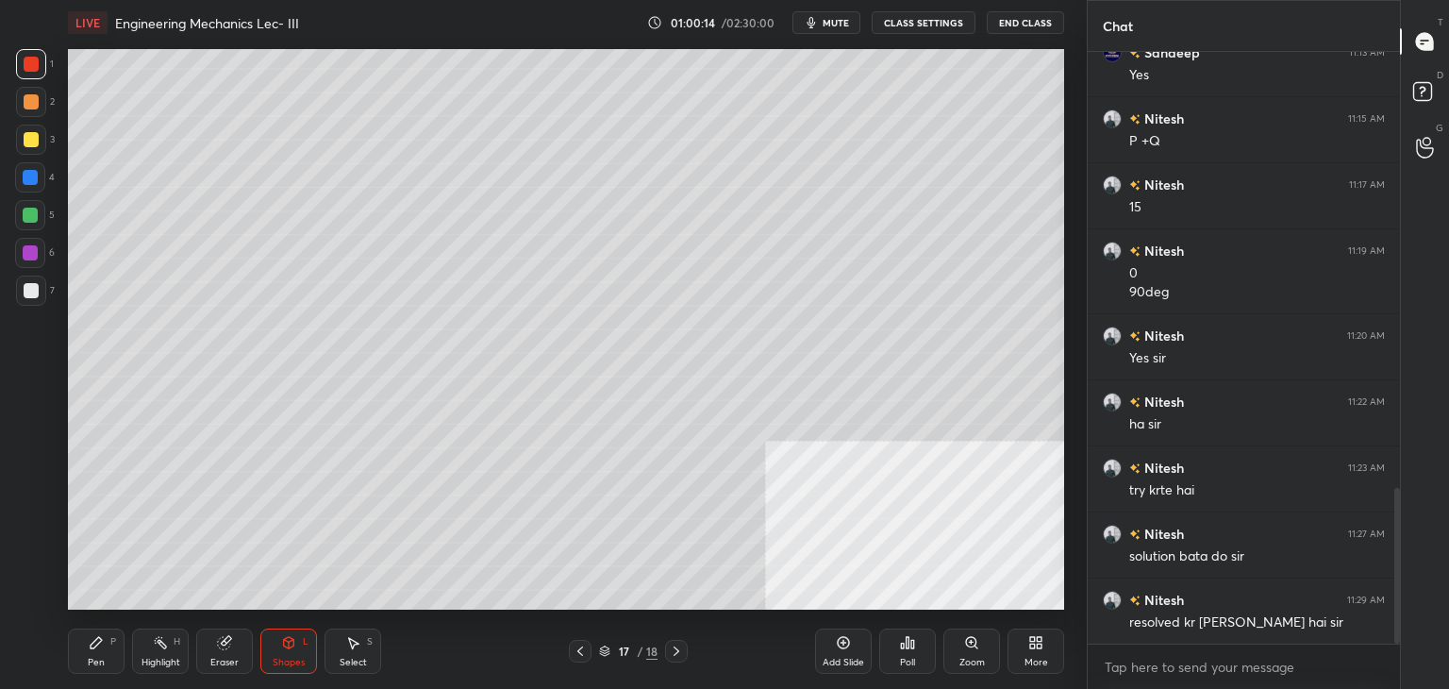
drag, startPoint x: 672, startPoint y: 647, endPoint x: 647, endPoint y: 615, distance: 40.9
click at [673, 646] on icon at bounding box center [676, 650] width 15 height 15
click at [580, 649] on icon at bounding box center [580, 650] width 15 height 15
click at [580, 647] on icon at bounding box center [580, 650] width 15 height 15
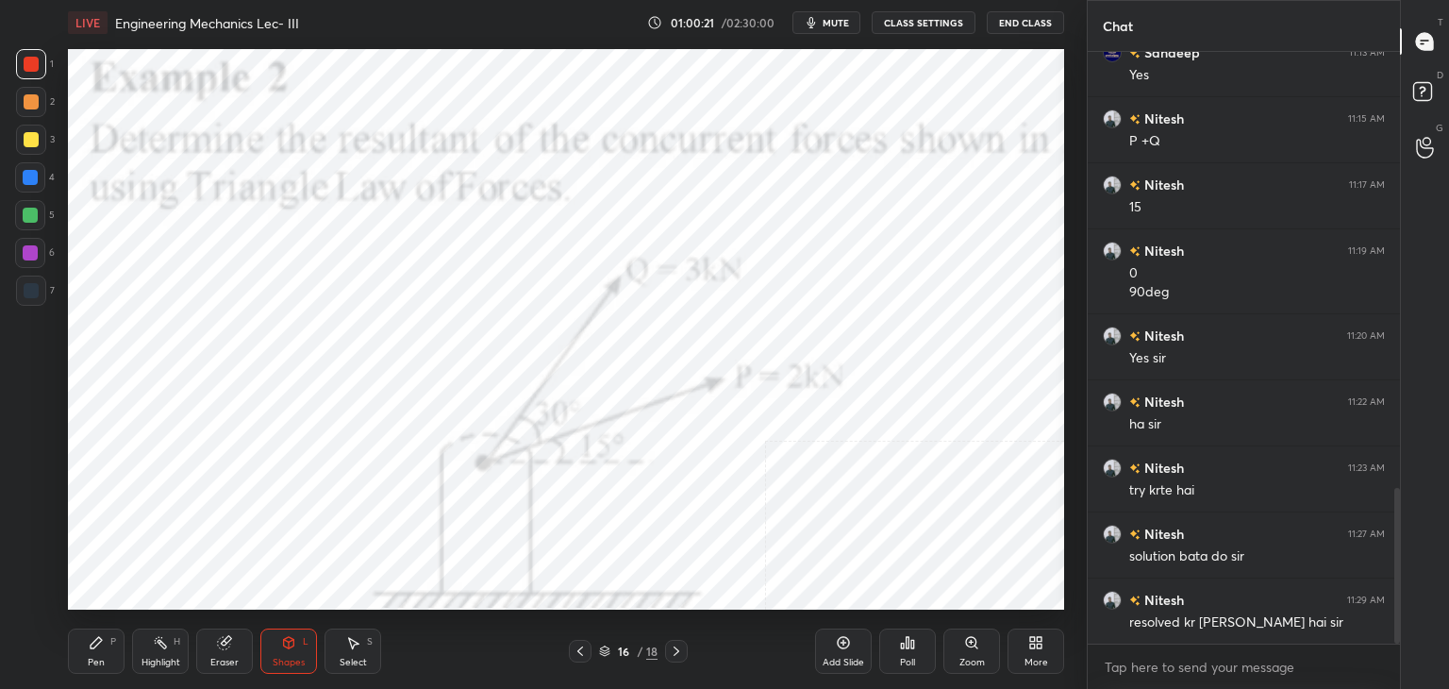
drag, startPoint x: 169, startPoint y: 648, endPoint x: 181, endPoint y: 639, distance: 15.5
click at [169, 646] on div "Highlight H" at bounding box center [160, 650] width 57 height 45
click at [298, 661] on div "Shapes" at bounding box center [289, 661] width 32 height 9
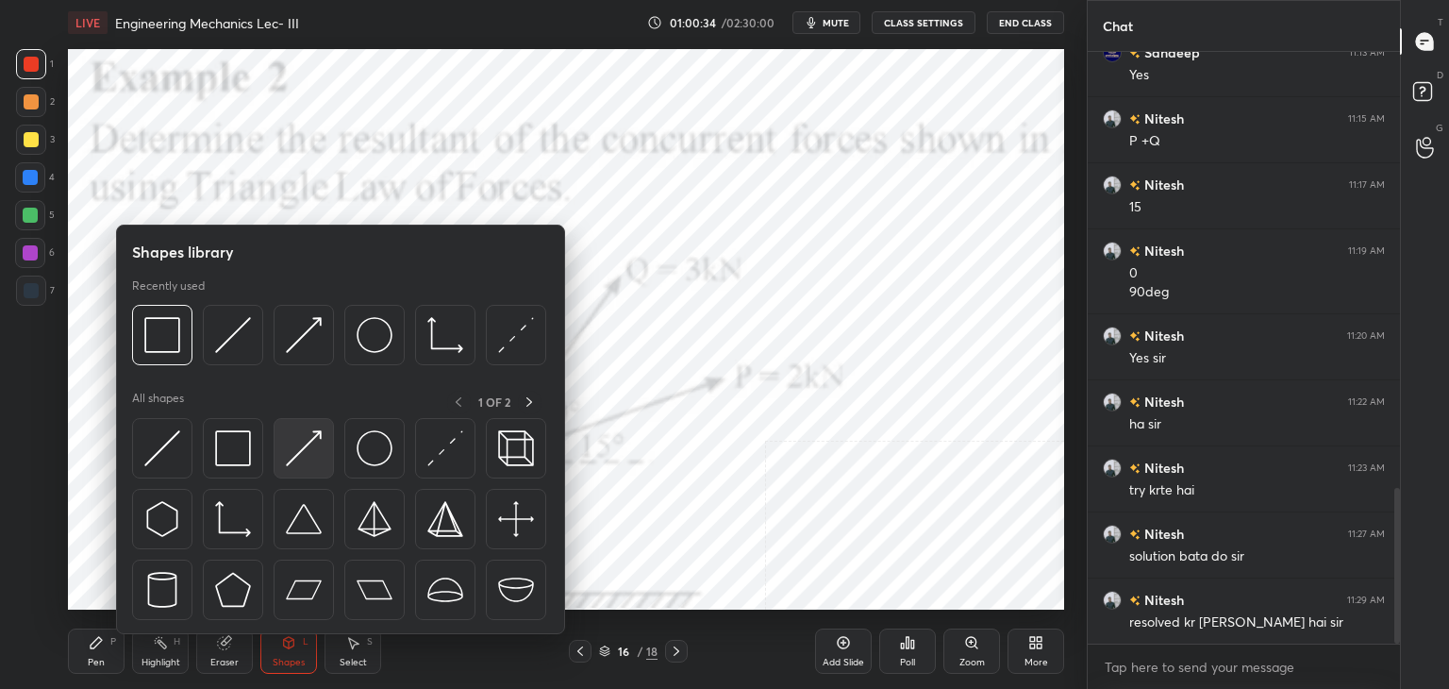
click at [284, 444] on div at bounding box center [304, 448] width 60 height 60
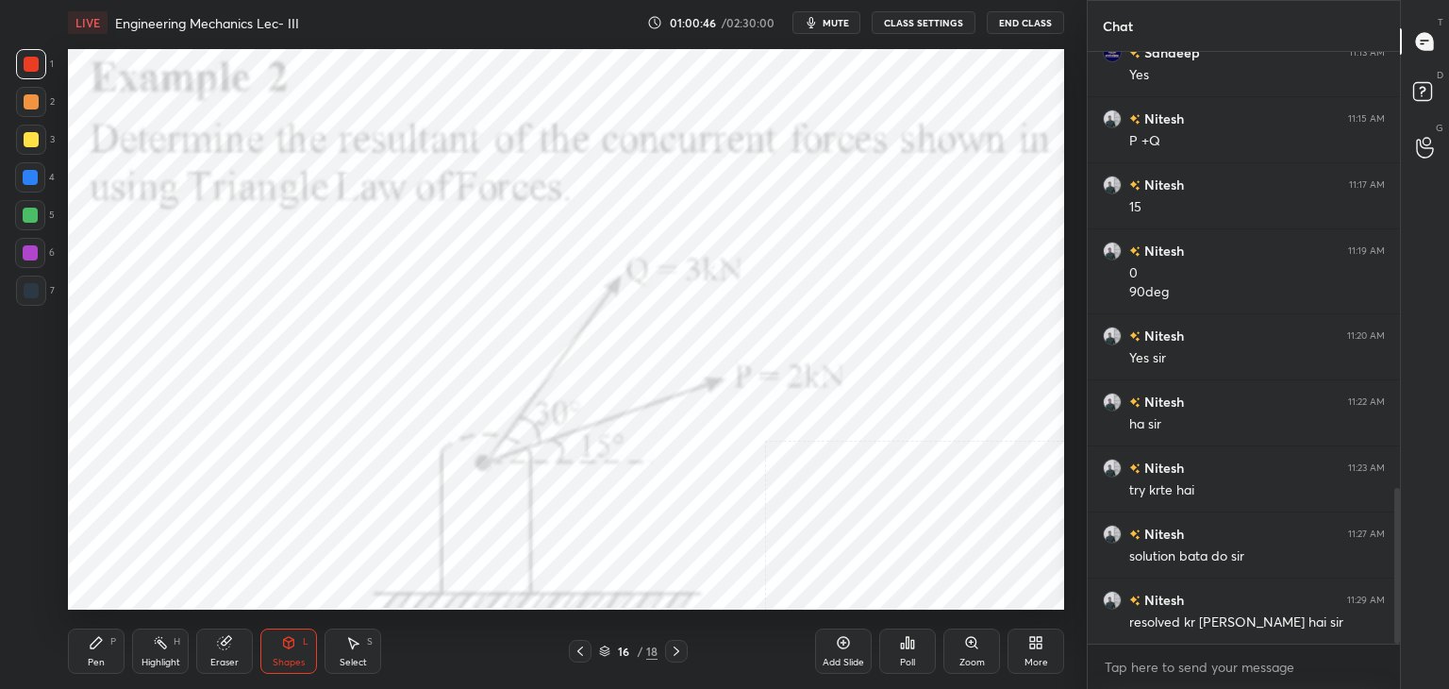
click at [159, 657] on div "Highlight" at bounding box center [160, 661] width 39 height 9
click at [106, 654] on div "Pen P" at bounding box center [96, 650] width 57 height 45
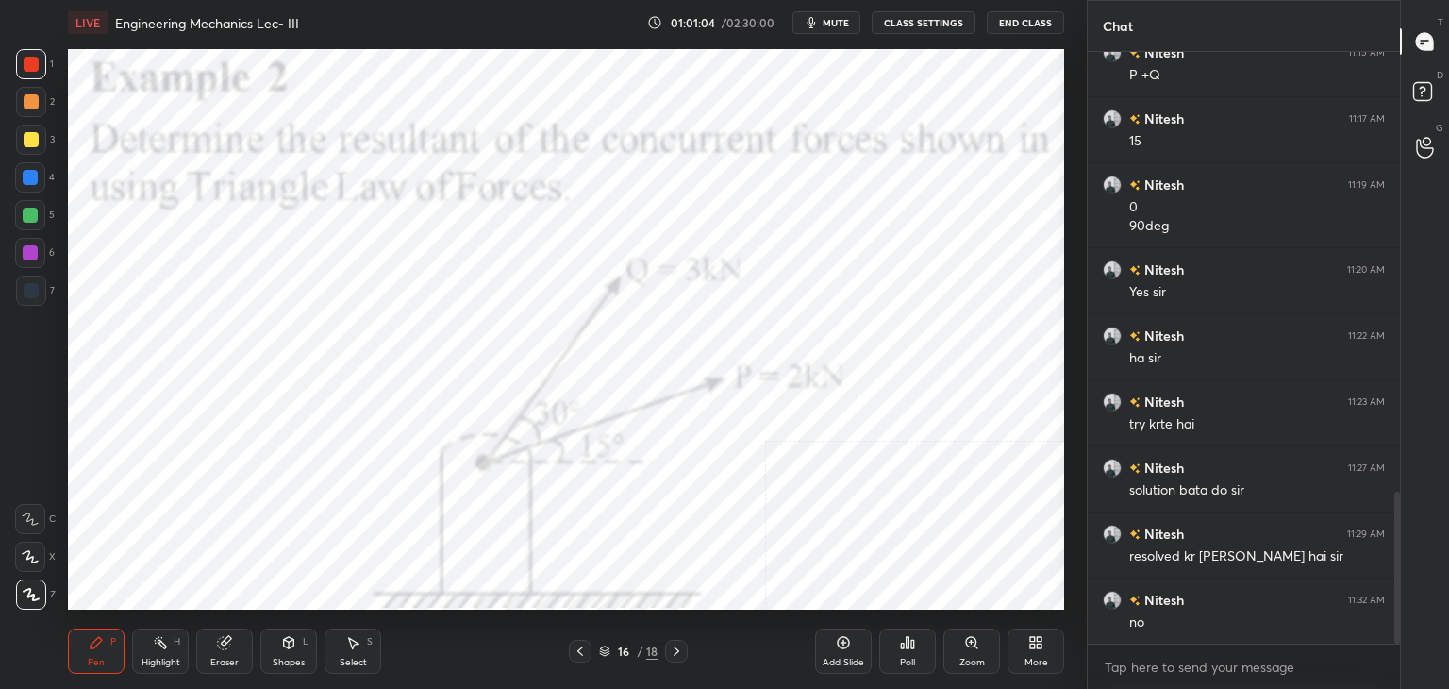
click at [152, 641] on div "Highlight H" at bounding box center [160, 650] width 57 height 45
click at [101, 654] on div "Pen P" at bounding box center [96, 650] width 57 height 45
drag, startPoint x: 346, startPoint y: 648, endPoint x: 340, endPoint y: 636, distance: 13.5
click at [343, 648] on div "Select S" at bounding box center [352, 650] width 57 height 45
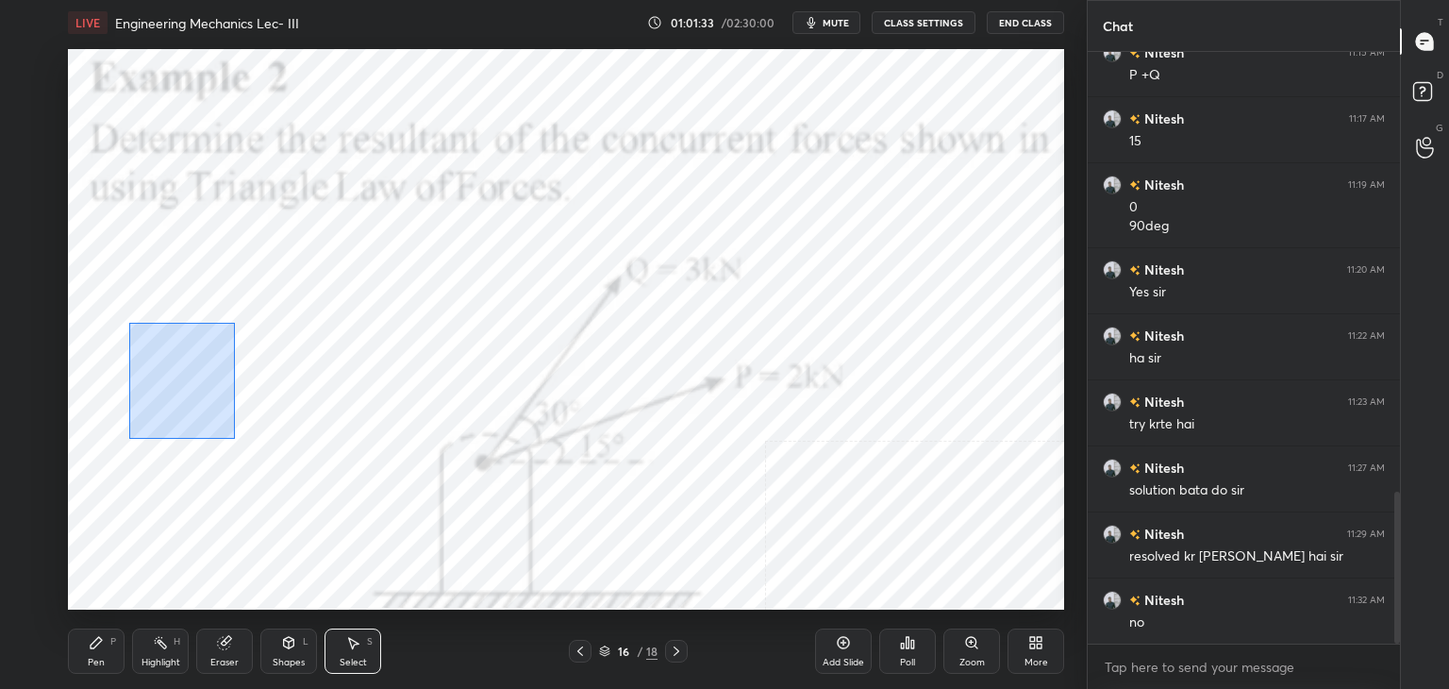
drag, startPoint x: 128, startPoint y: 322, endPoint x: 369, endPoint y: 520, distance: 311.6
click at [369, 520] on div "0 ° Undo Copy Paste here Duplicate Duplicate to new slide Delete" at bounding box center [566, 329] width 996 height 560
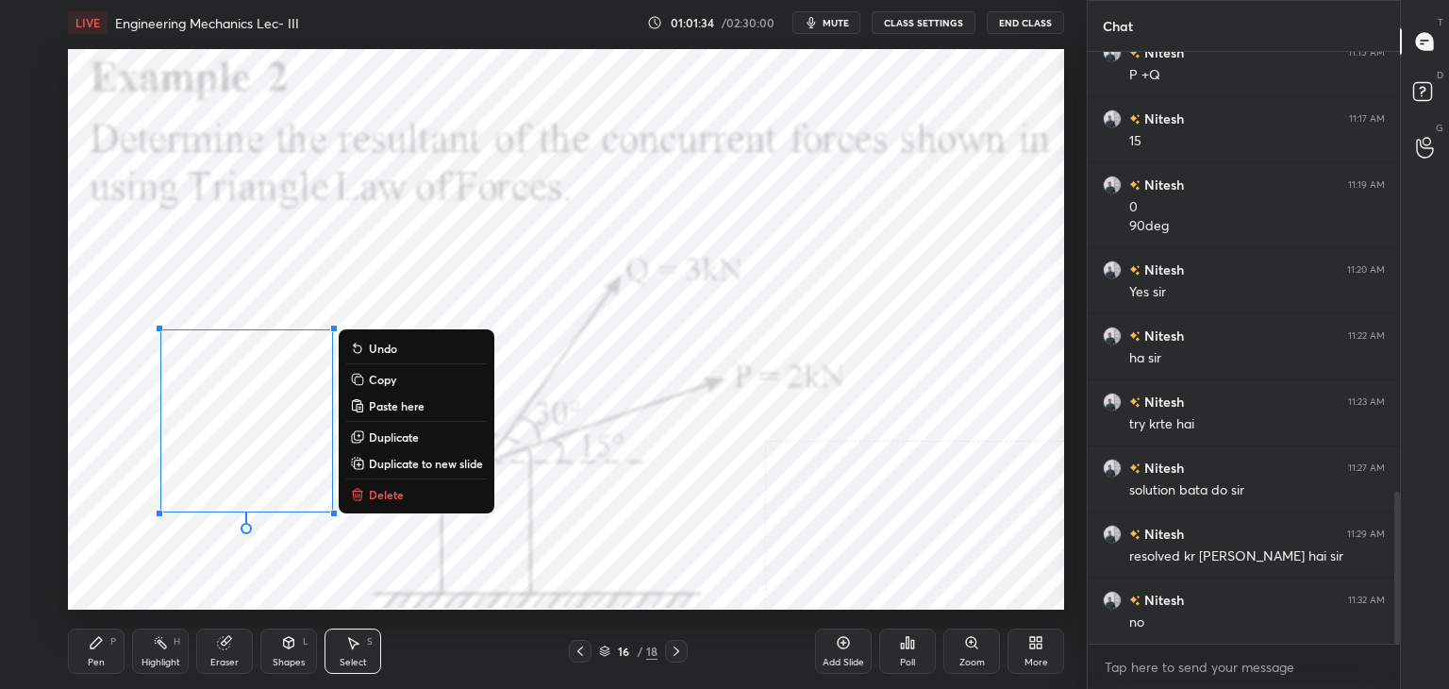
click at [397, 491] on p "Delete" at bounding box center [386, 494] width 35 height 15
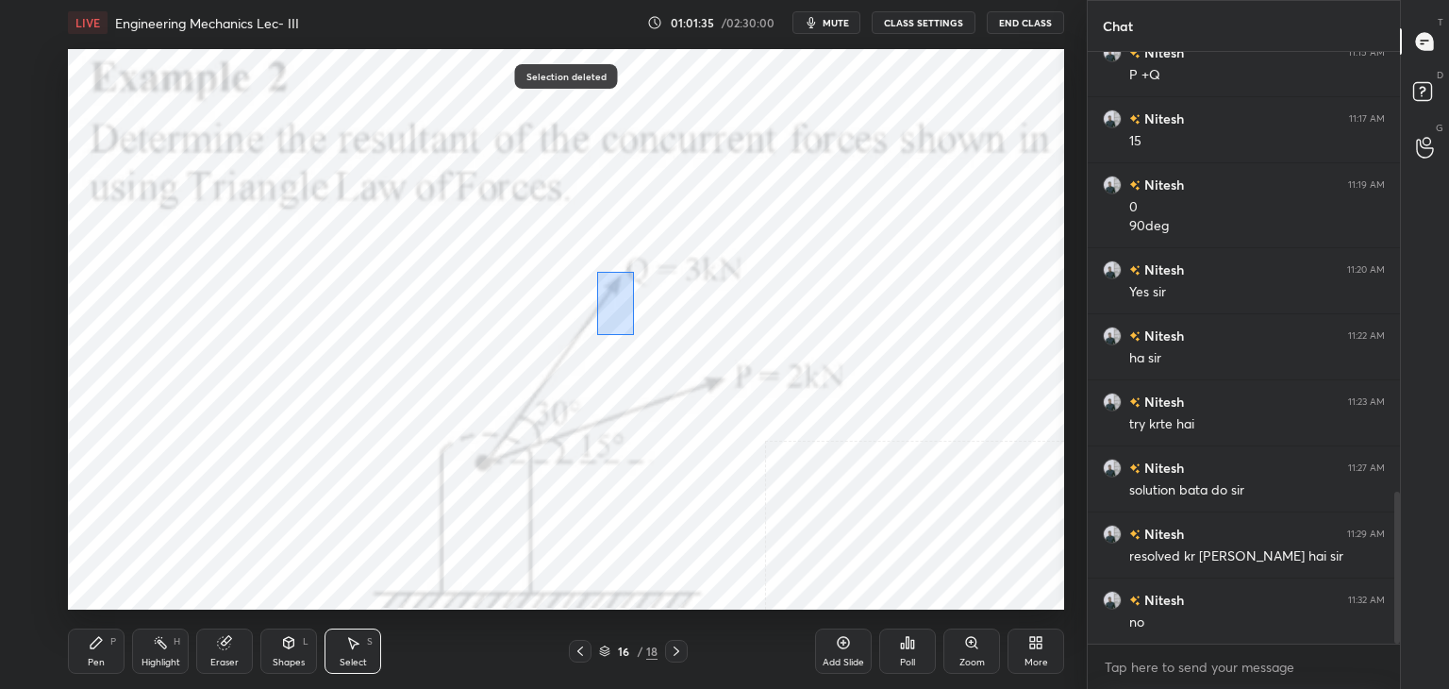
drag, startPoint x: 596, startPoint y: 272, endPoint x: 758, endPoint y: 434, distance: 229.4
click at [758, 435] on div "0 ° Undo Copy Paste here Duplicate Duplicate to new slide Delete" at bounding box center [566, 329] width 996 height 560
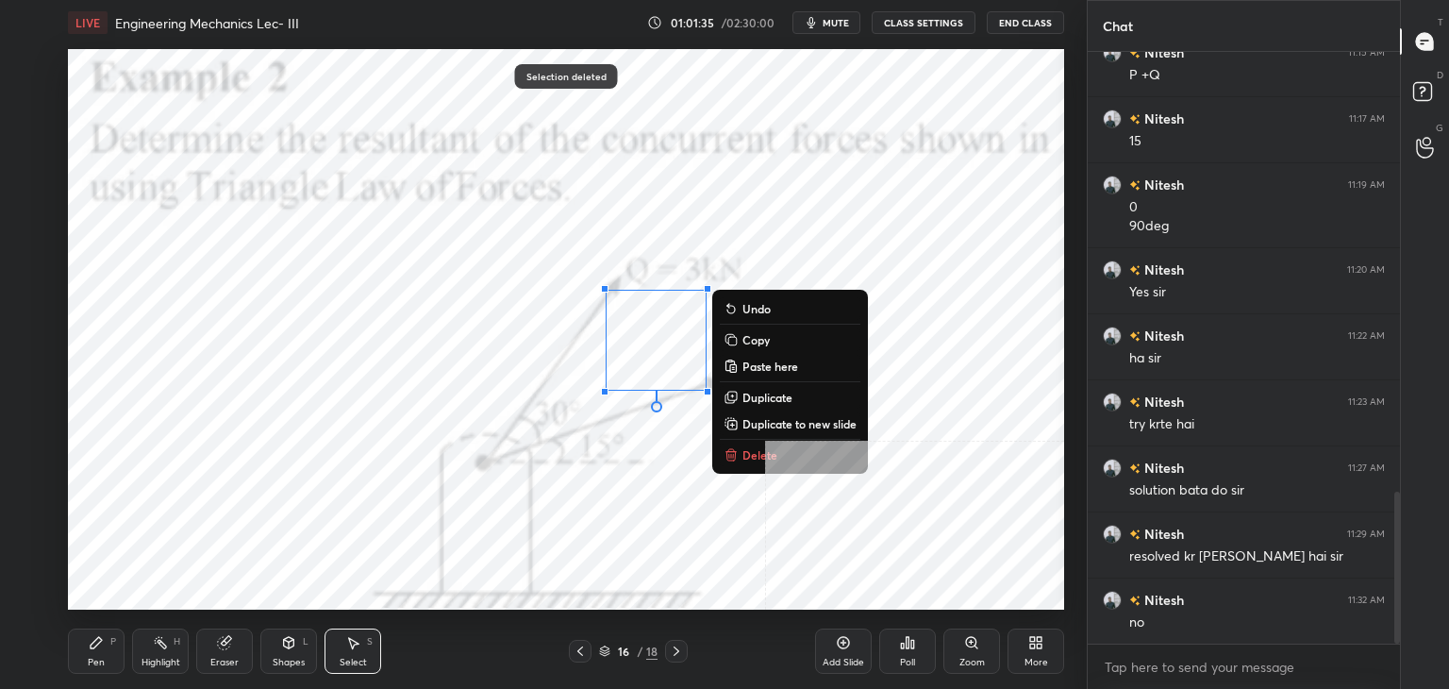
drag, startPoint x: 777, startPoint y: 446, endPoint x: 769, endPoint y: 441, distance: 9.7
click at [777, 445] on button "Delete" at bounding box center [790, 454] width 141 height 23
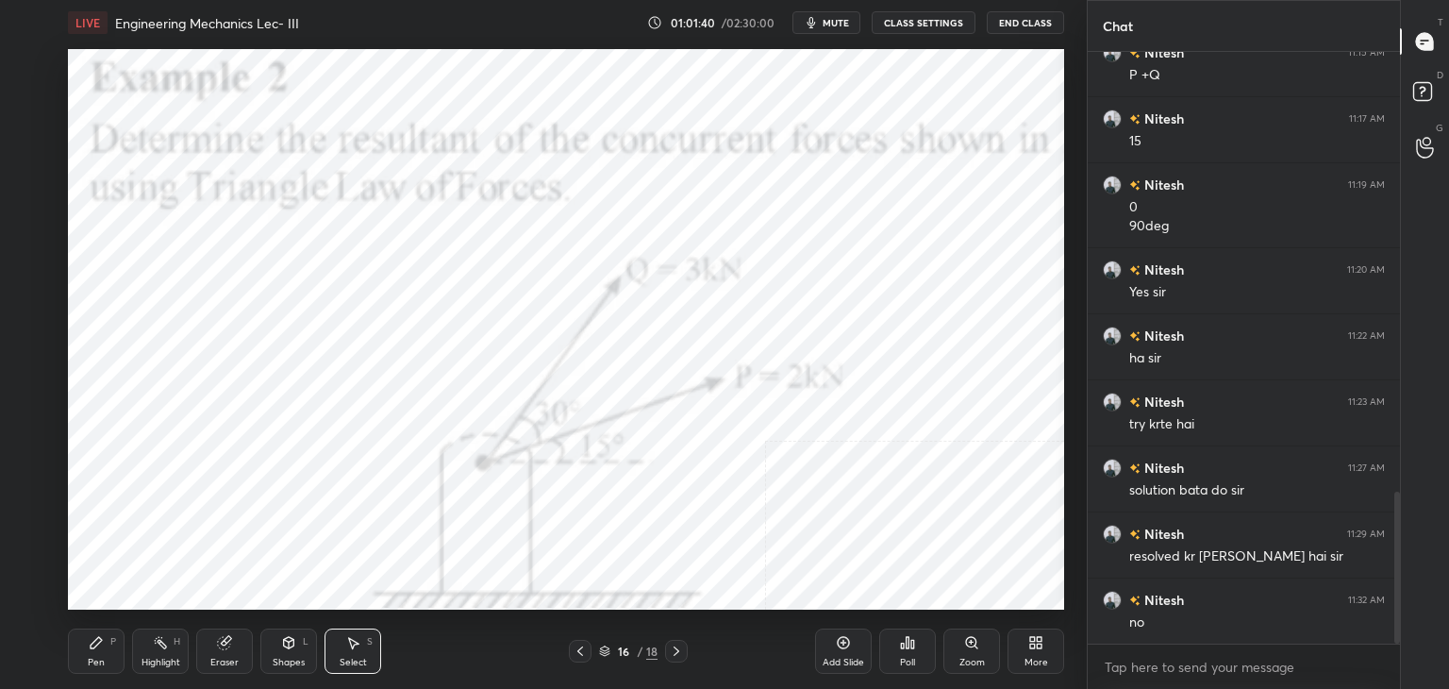
click at [181, 646] on div "Highlight H" at bounding box center [160, 650] width 57 height 45
click at [681, 646] on icon at bounding box center [676, 650] width 15 height 15
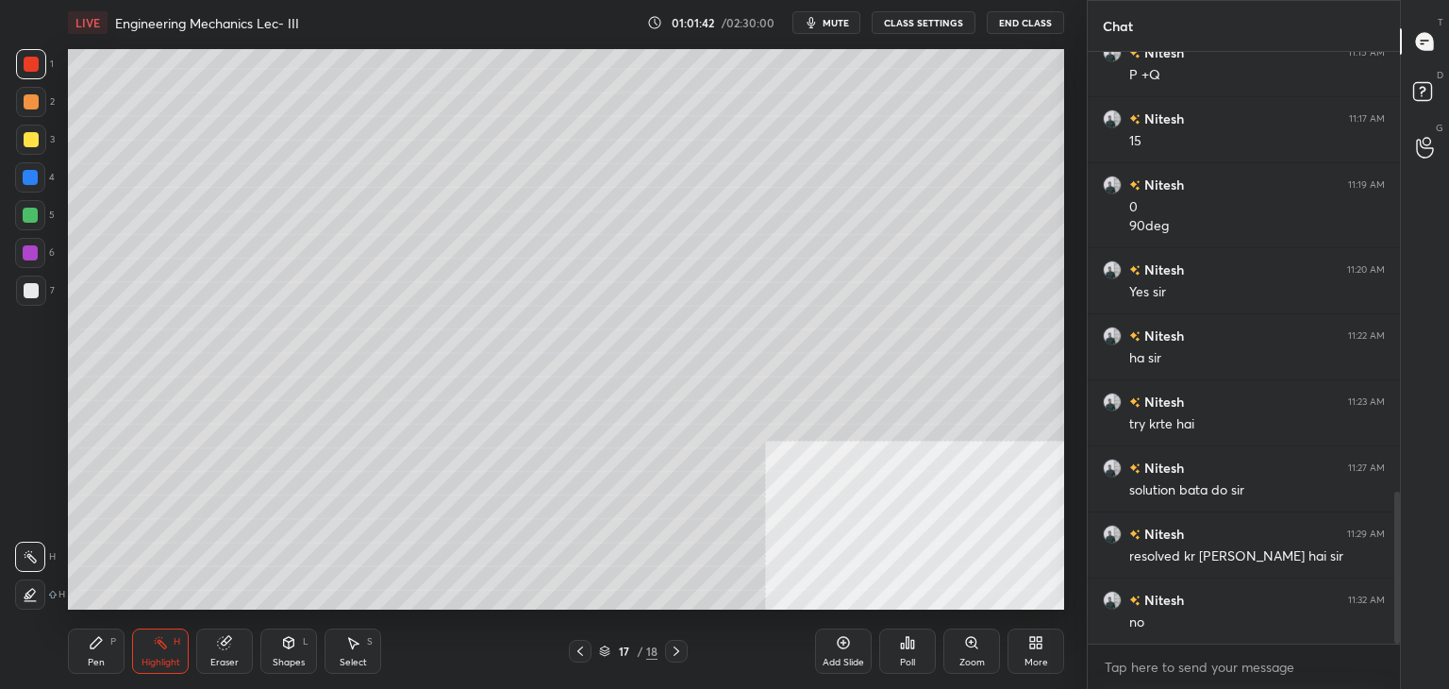
click at [677, 648] on icon at bounding box center [676, 650] width 15 height 15
click at [289, 650] on icon at bounding box center [288, 642] width 15 height 15
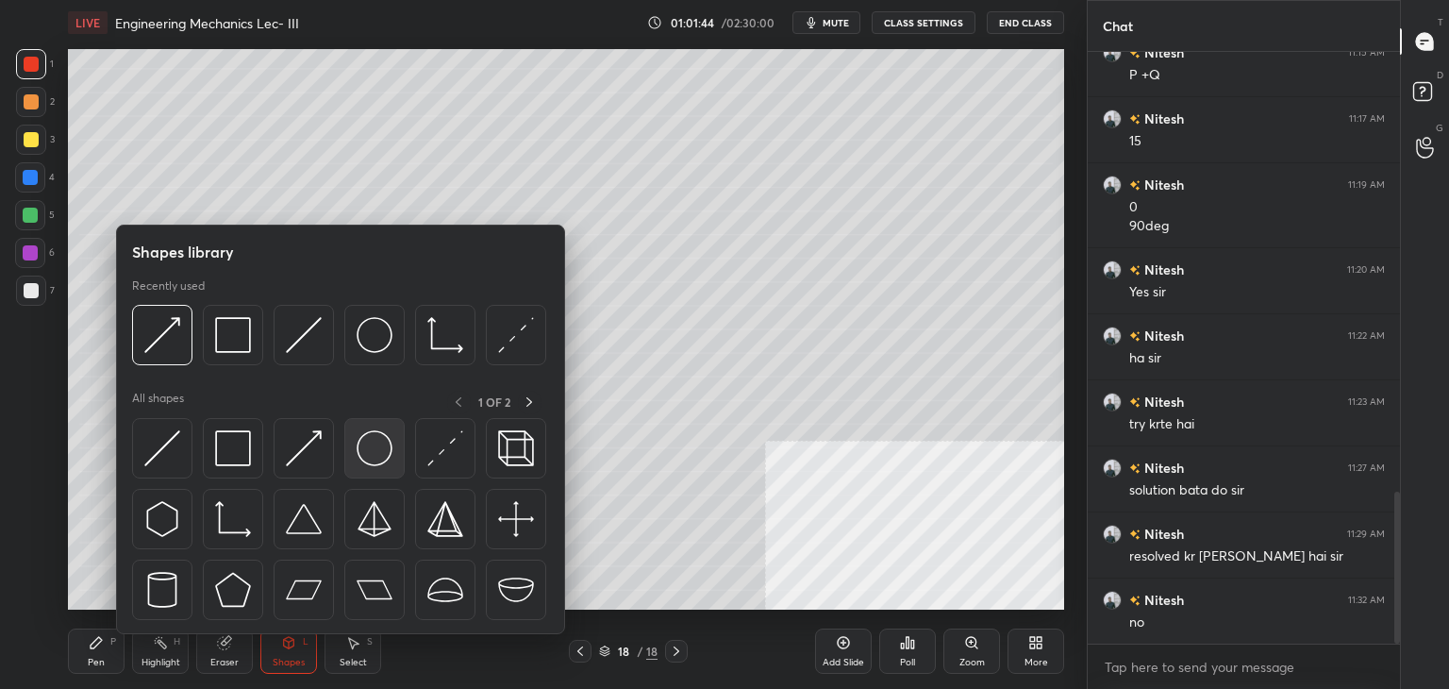
click at [374, 446] on img at bounding box center [375, 448] width 36 height 36
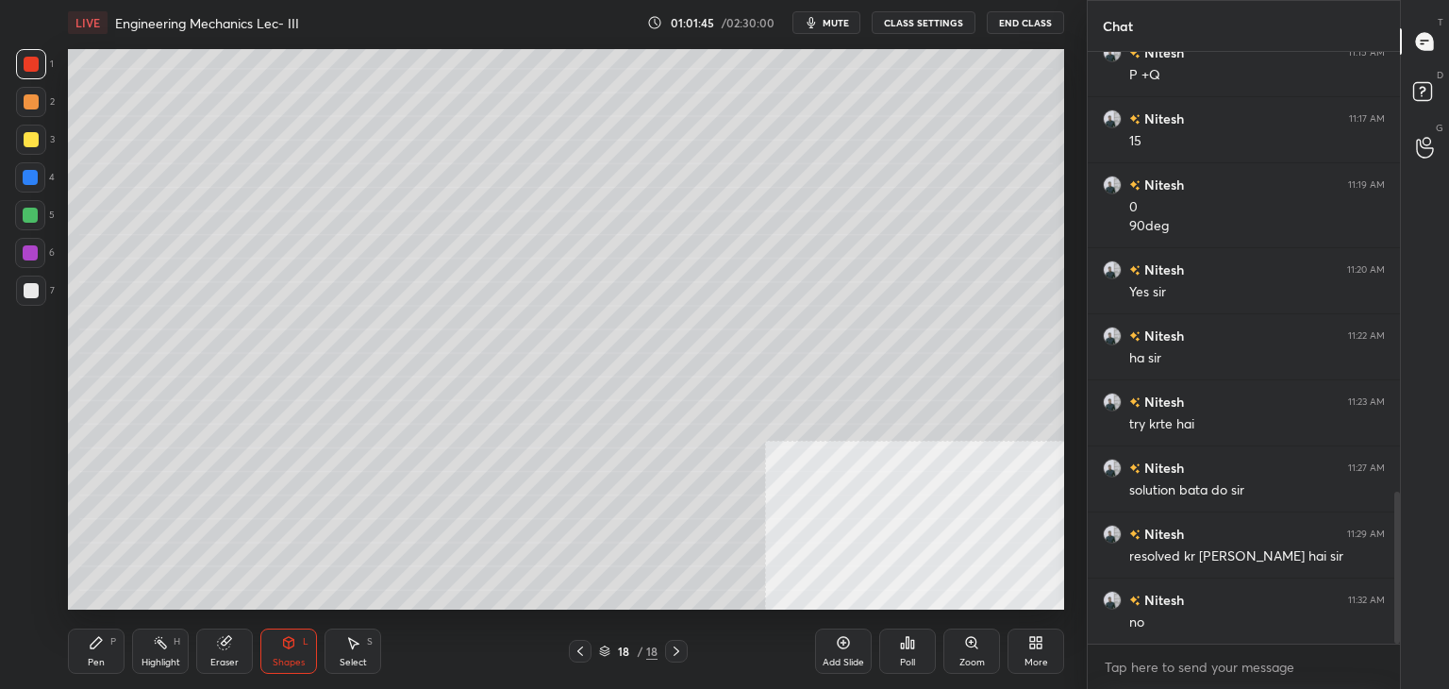
click at [41, 296] on div at bounding box center [31, 290] width 30 height 30
click at [34, 219] on div at bounding box center [30, 214] width 15 height 15
click at [279, 651] on div "Shapes L" at bounding box center [288, 650] width 57 height 45
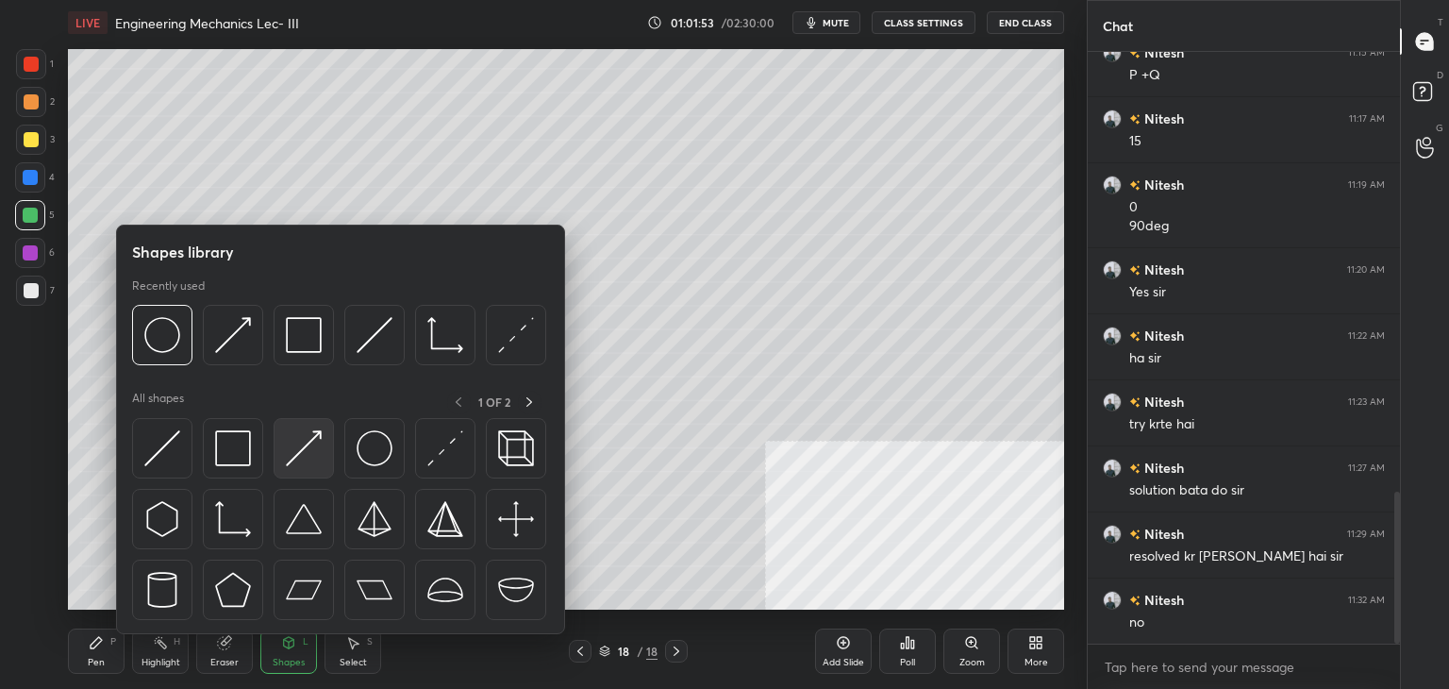
click at [290, 455] on img at bounding box center [304, 448] width 36 height 36
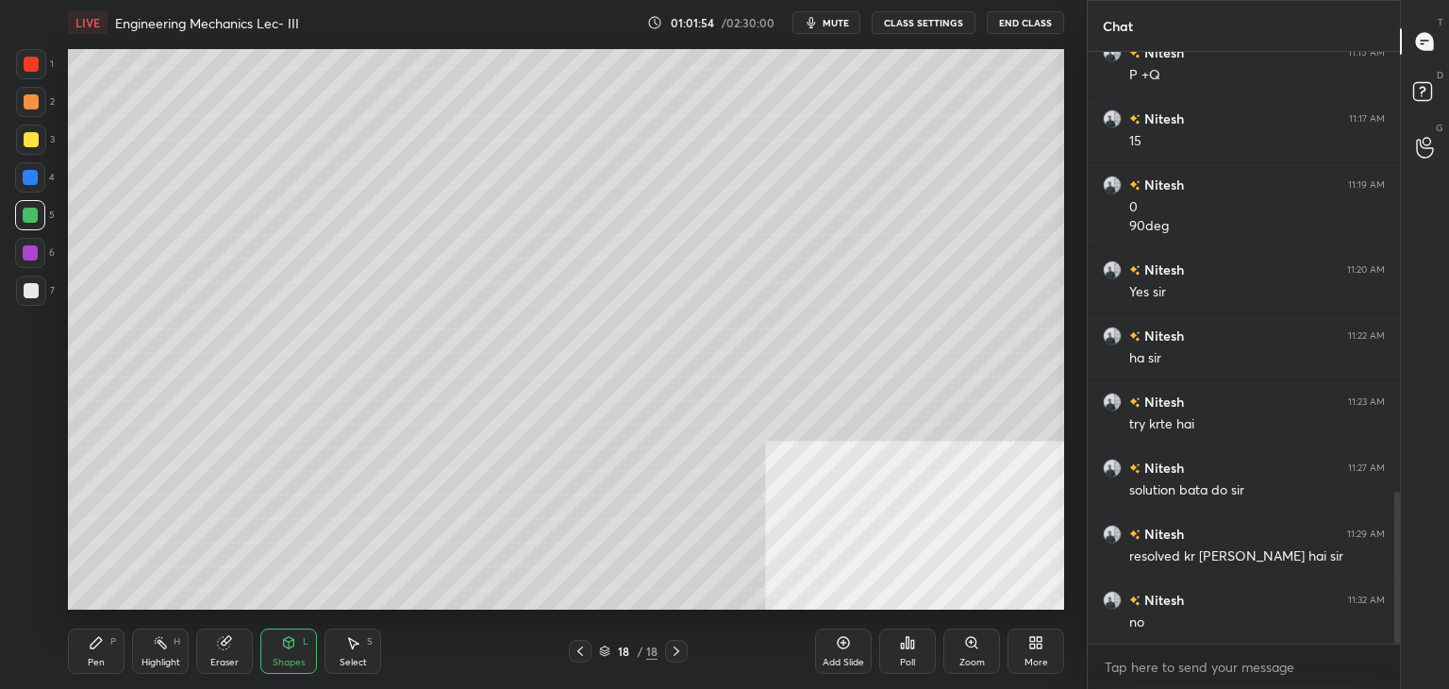
click at [577, 653] on icon at bounding box center [580, 650] width 15 height 15
click at [577, 652] on icon at bounding box center [580, 650] width 15 height 15
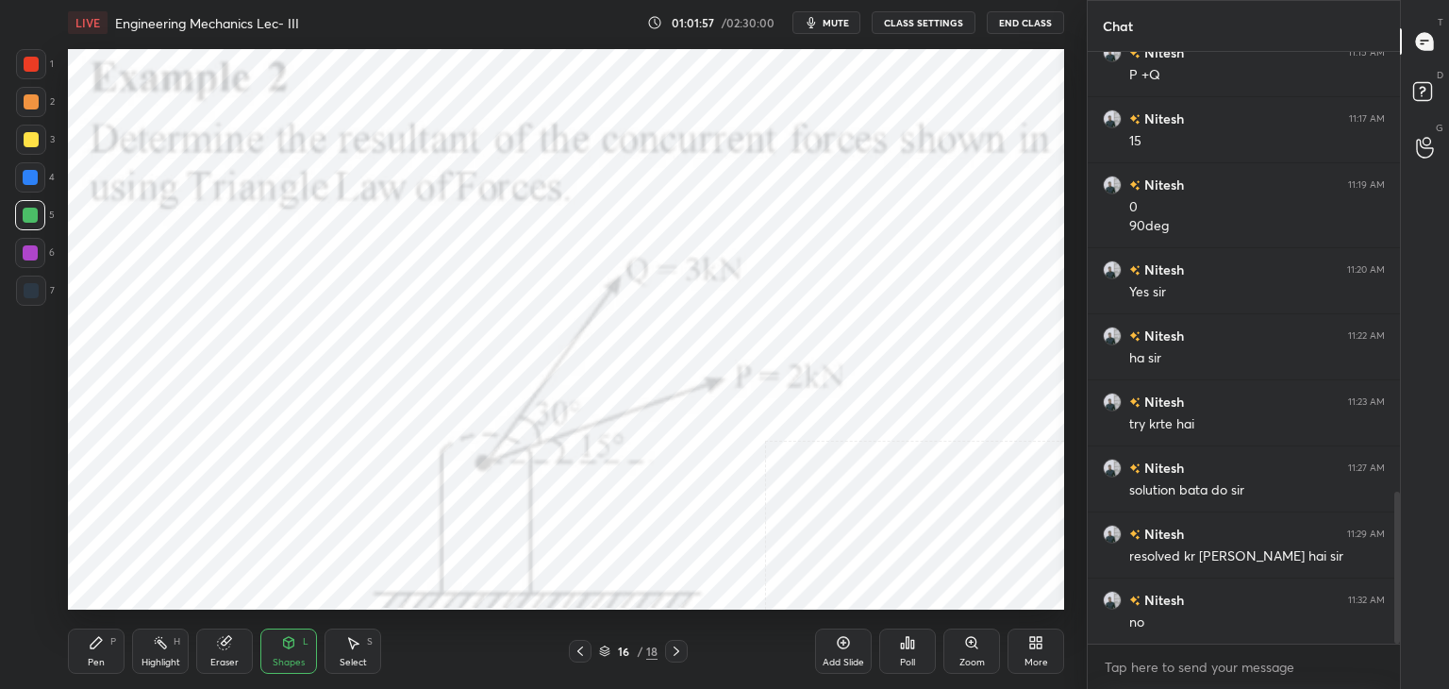
click at [678, 647] on icon at bounding box center [676, 650] width 15 height 15
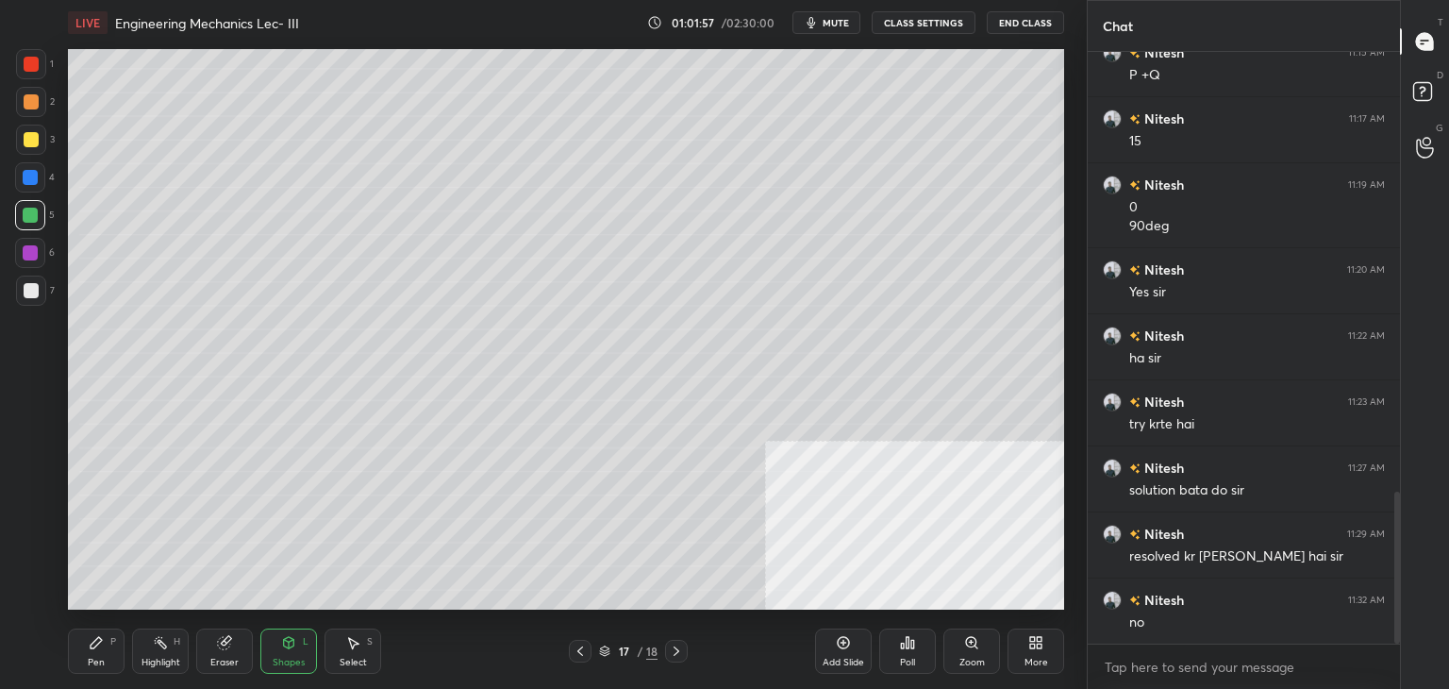
click at [678, 645] on icon at bounding box center [676, 650] width 15 height 15
click at [31, 276] on div at bounding box center [31, 290] width 30 height 30
click at [290, 643] on icon at bounding box center [289, 642] width 10 height 11
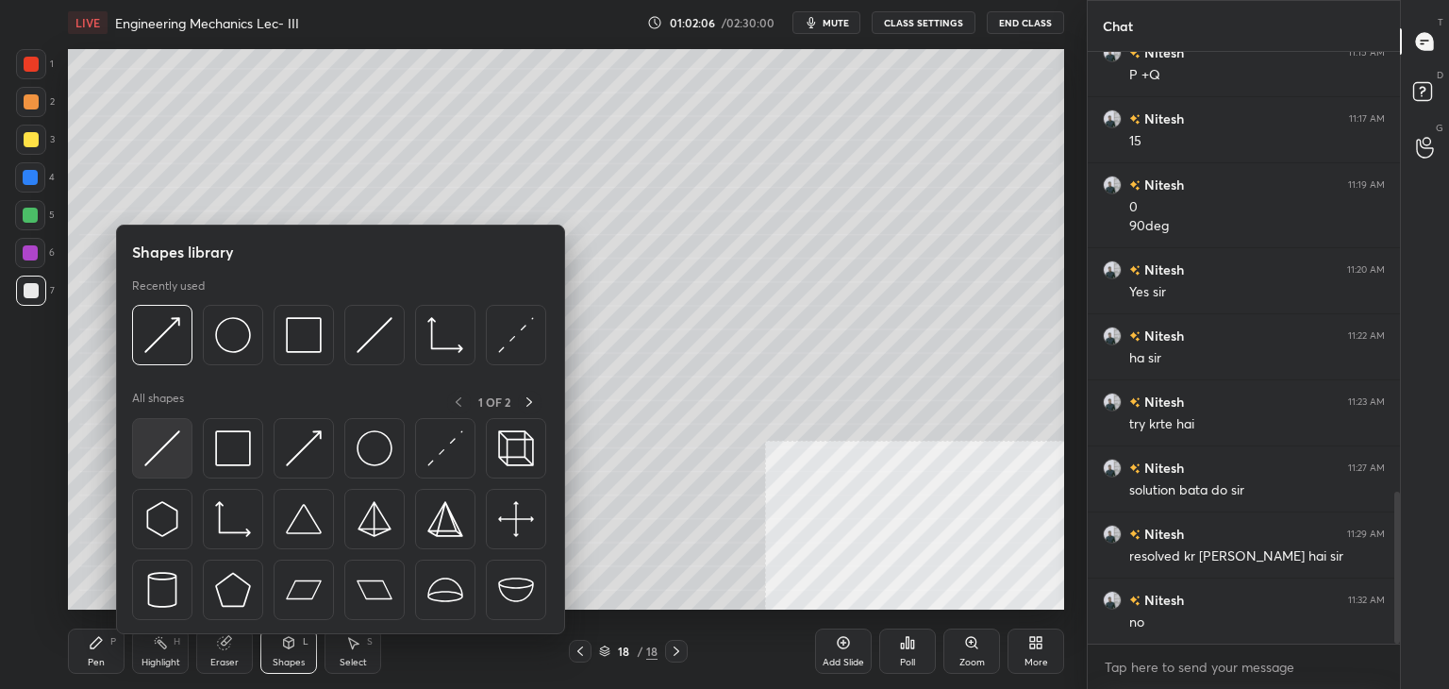
click at [171, 444] on img at bounding box center [162, 448] width 36 height 36
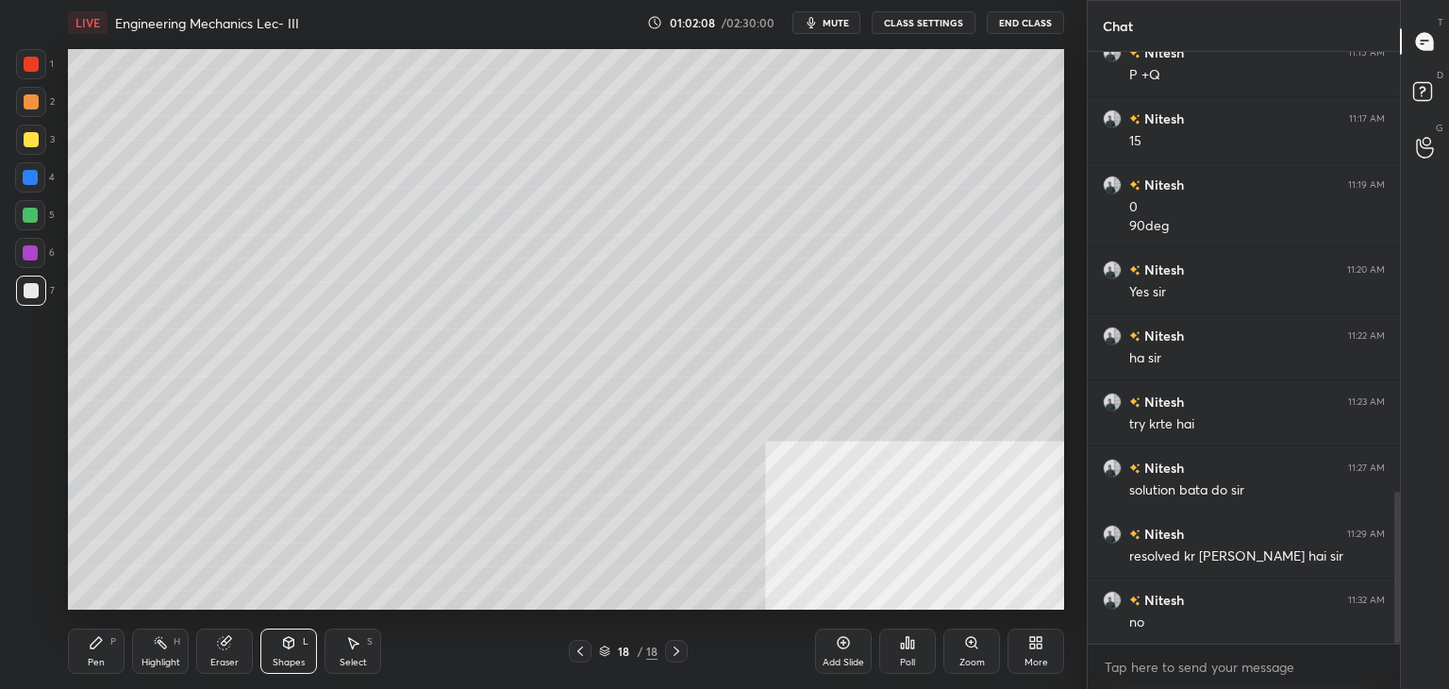
drag, startPoint x: 110, startPoint y: 666, endPoint x: 113, endPoint y: 617, distance: 49.1
click at [110, 665] on div "Pen P" at bounding box center [96, 650] width 57 height 45
click at [32, 216] on div at bounding box center [30, 214] width 15 height 15
click at [28, 99] on div at bounding box center [31, 101] width 15 height 15
click at [304, 640] on div "L" at bounding box center [306, 641] width 6 height 9
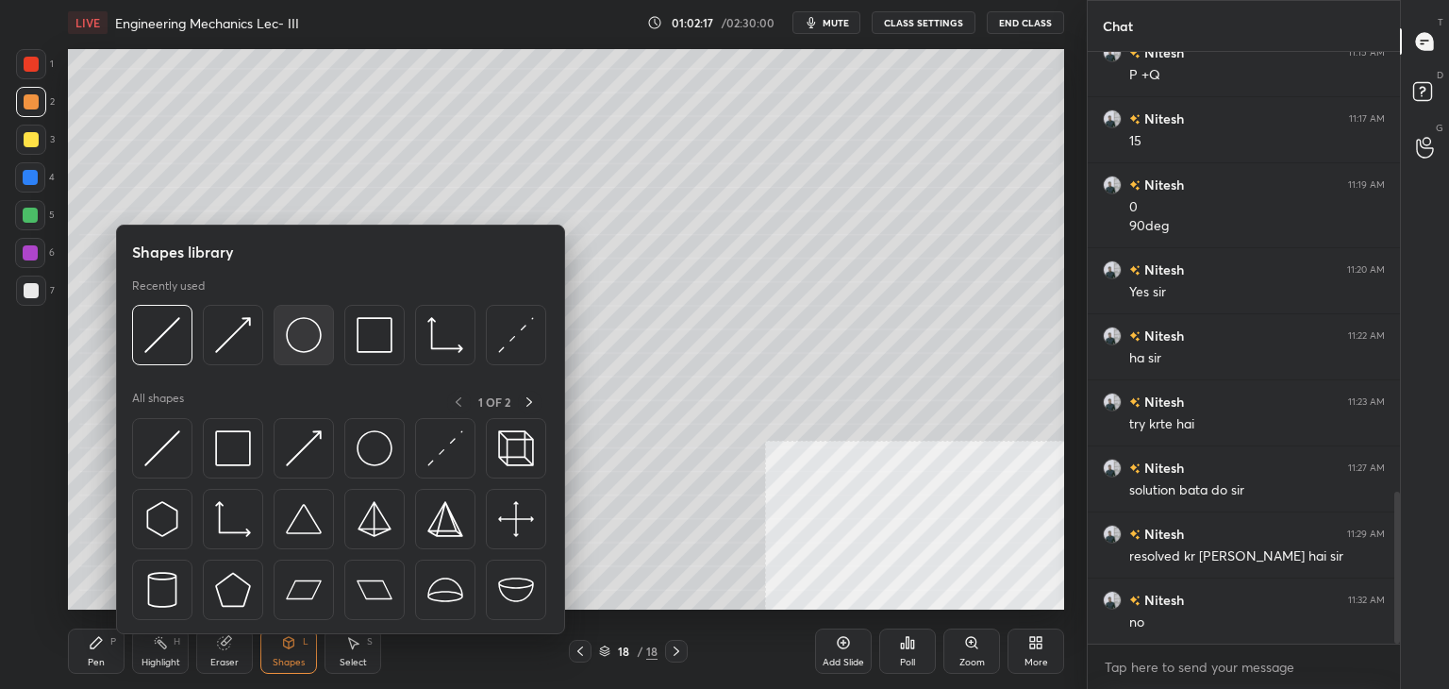
click at [306, 339] on img at bounding box center [304, 335] width 36 height 36
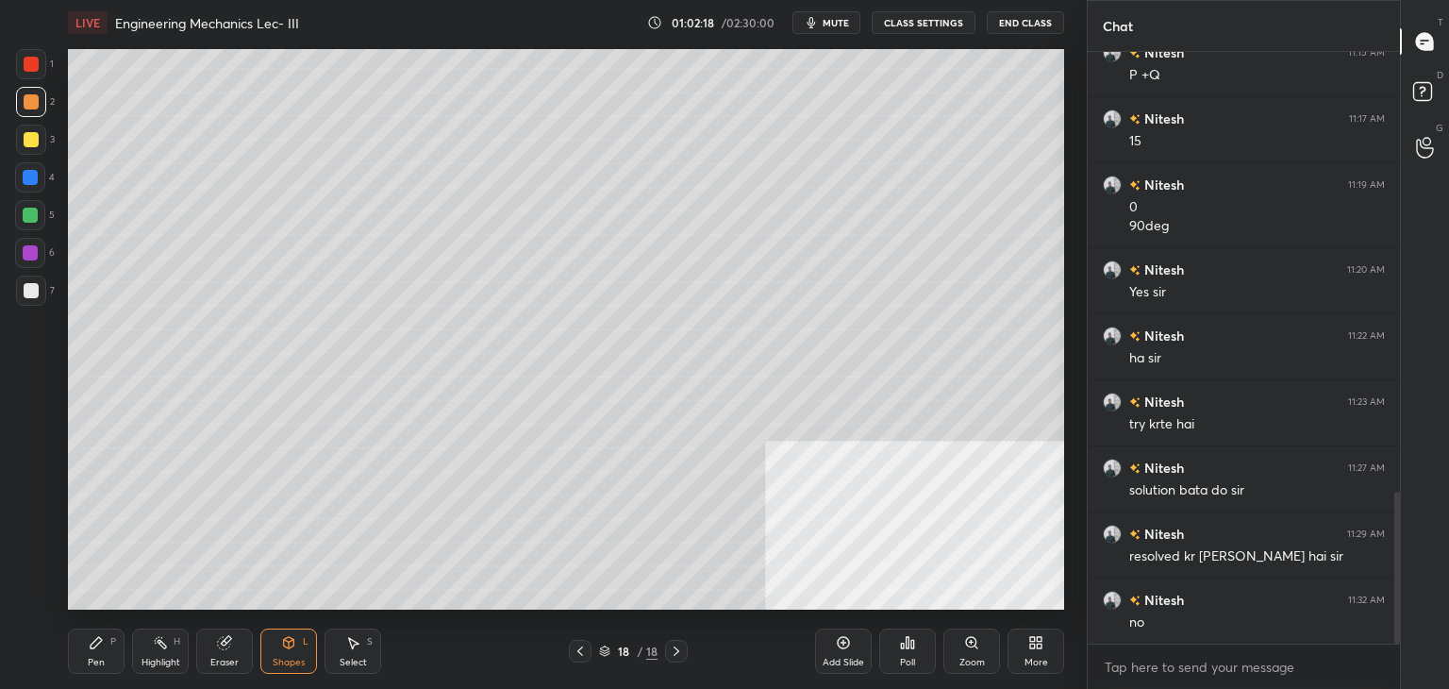
drag, startPoint x: 103, startPoint y: 649, endPoint x: 104, endPoint y: 618, distance: 31.1
click at [103, 649] on icon at bounding box center [96, 642] width 15 height 15
click at [30, 287] on div at bounding box center [31, 290] width 15 height 15
drag, startPoint x: 29, startPoint y: 212, endPoint x: 46, endPoint y: 208, distance: 17.4
click at [29, 212] on div at bounding box center [30, 214] width 15 height 15
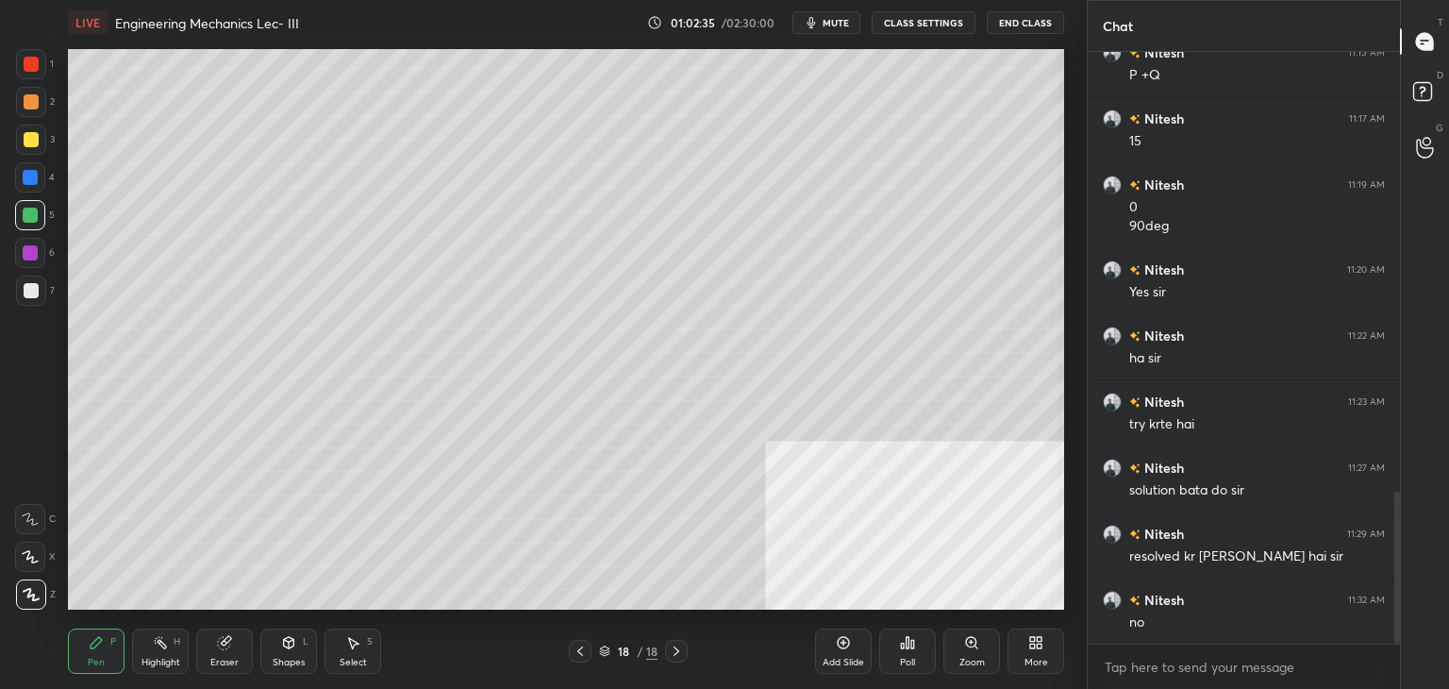
click at [584, 646] on icon at bounding box center [580, 650] width 15 height 15
click at [583, 649] on icon at bounding box center [580, 650] width 15 height 15
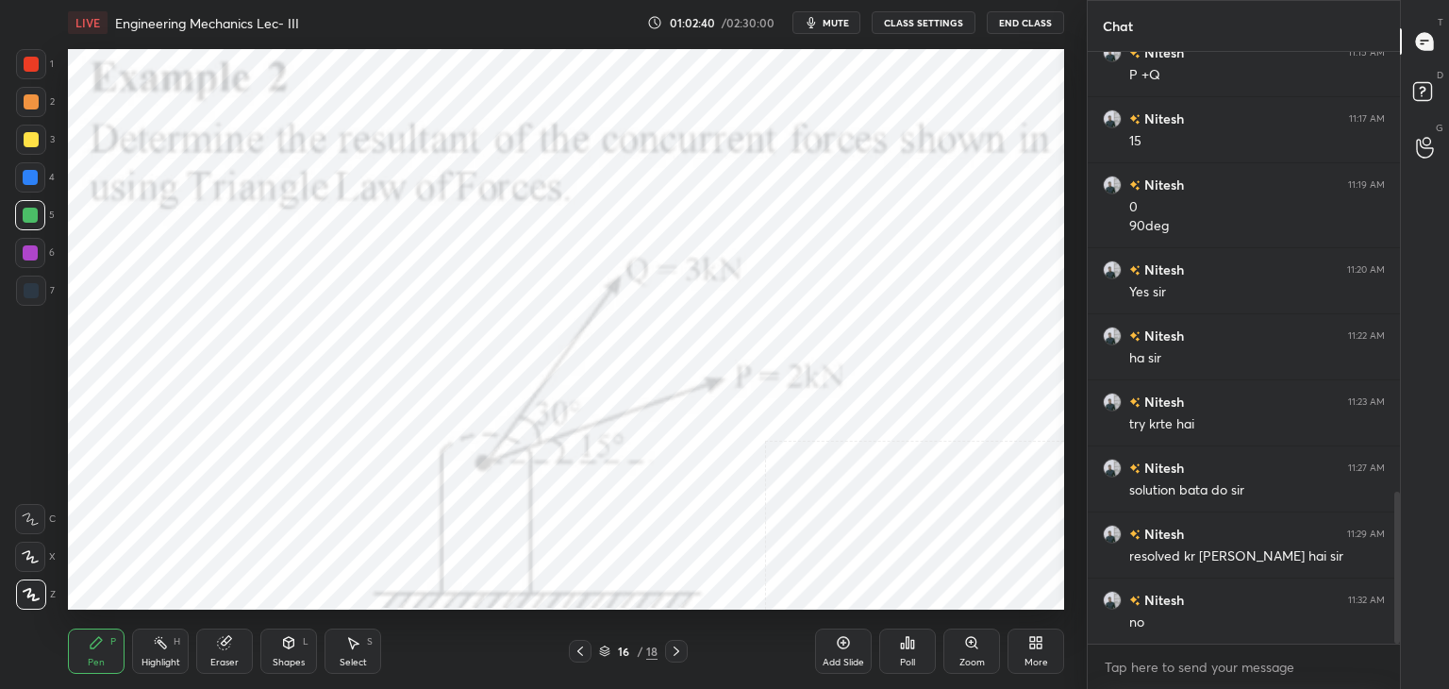
click at [672, 650] on icon at bounding box center [676, 650] width 15 height 15
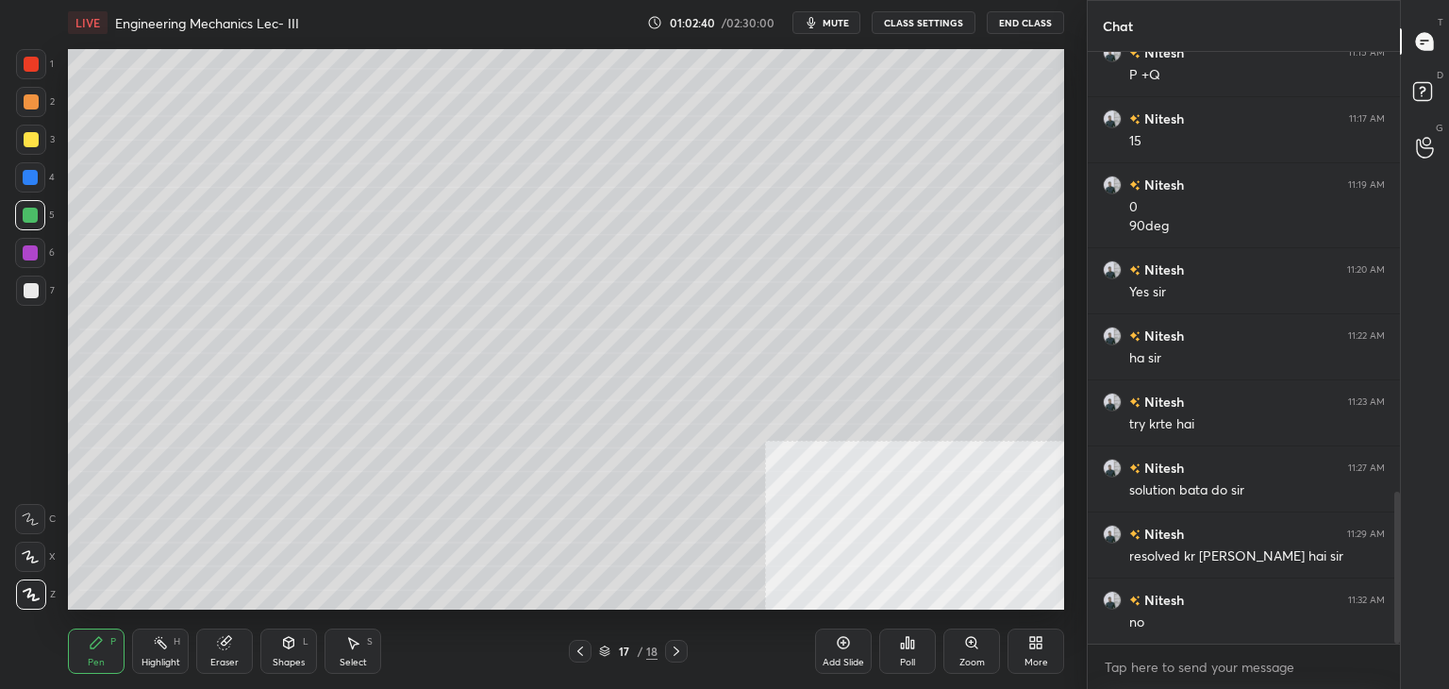
click at [672, 652] on icon at bounding box center [676, 650] width 15 height 15
click at [294, 637] on icon at bounding box center [288, 642] width 15 height 15
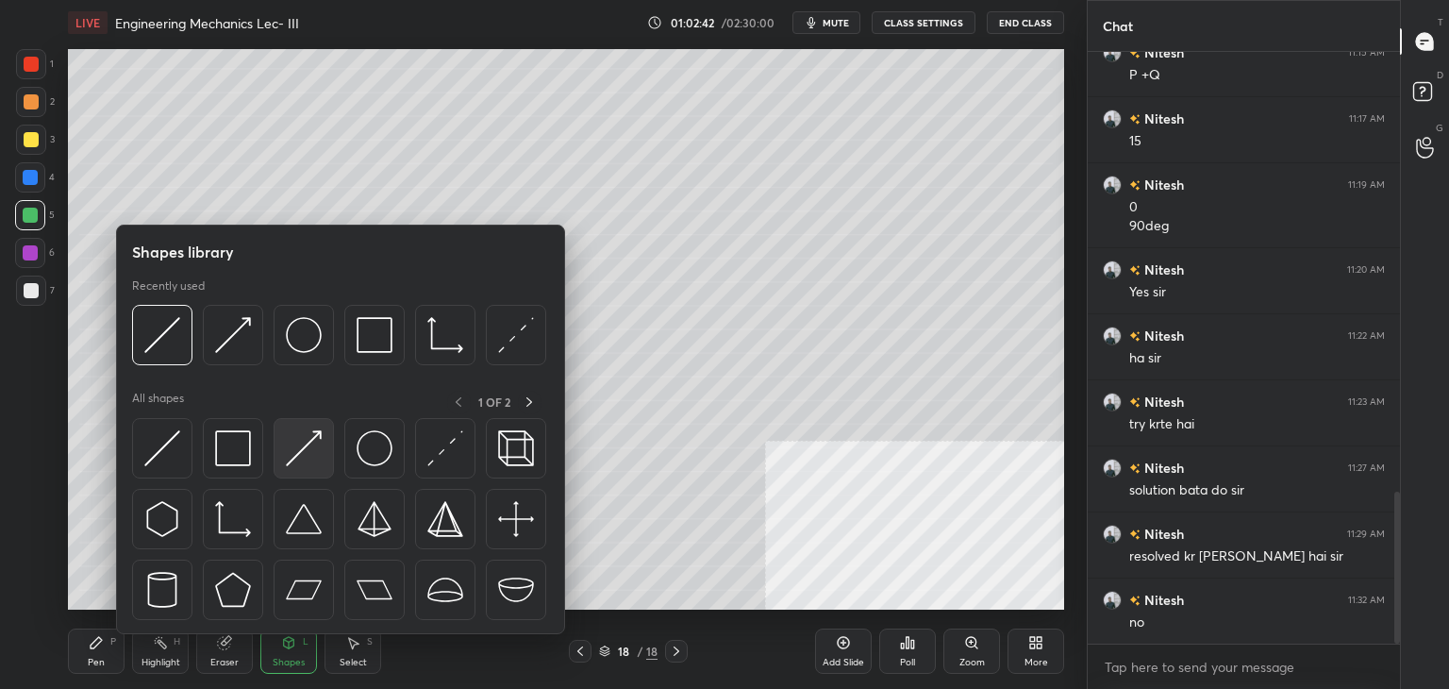
click at [310, 445] on img at bounding box center [304, 448] width 36 height 36
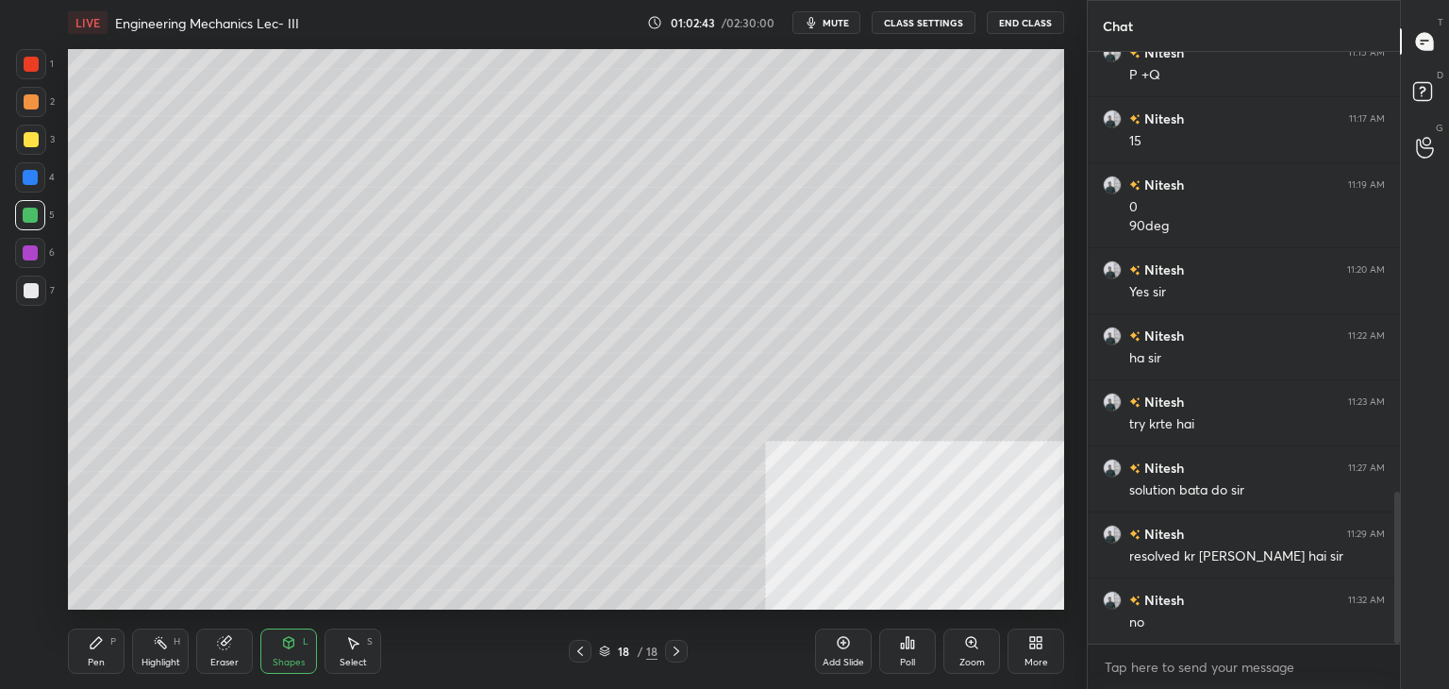
click at [30, 108] on div at bounding box center [31, 101] width 15 height 15
click at [108, 643] on div "Pen P" at bounding box center [96, 650] width 57 height 45
click at [585, 651] on icon at bounding box center [580, 650] width 15 height 15
click at [584, 647] on icon at bounding box center [580, 650] width 15 height 15
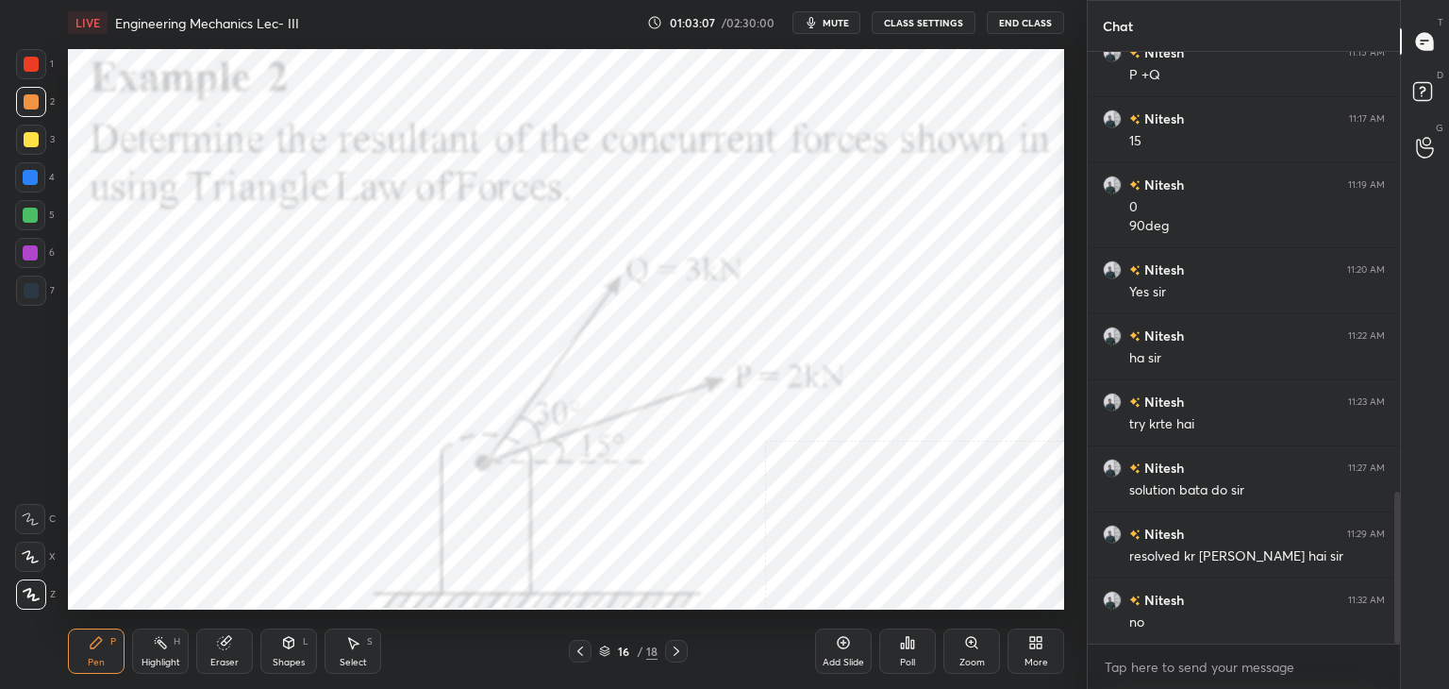
click at [174, 651] on div "Highlight H" at bounding box center [160, 650] width 57 height 45
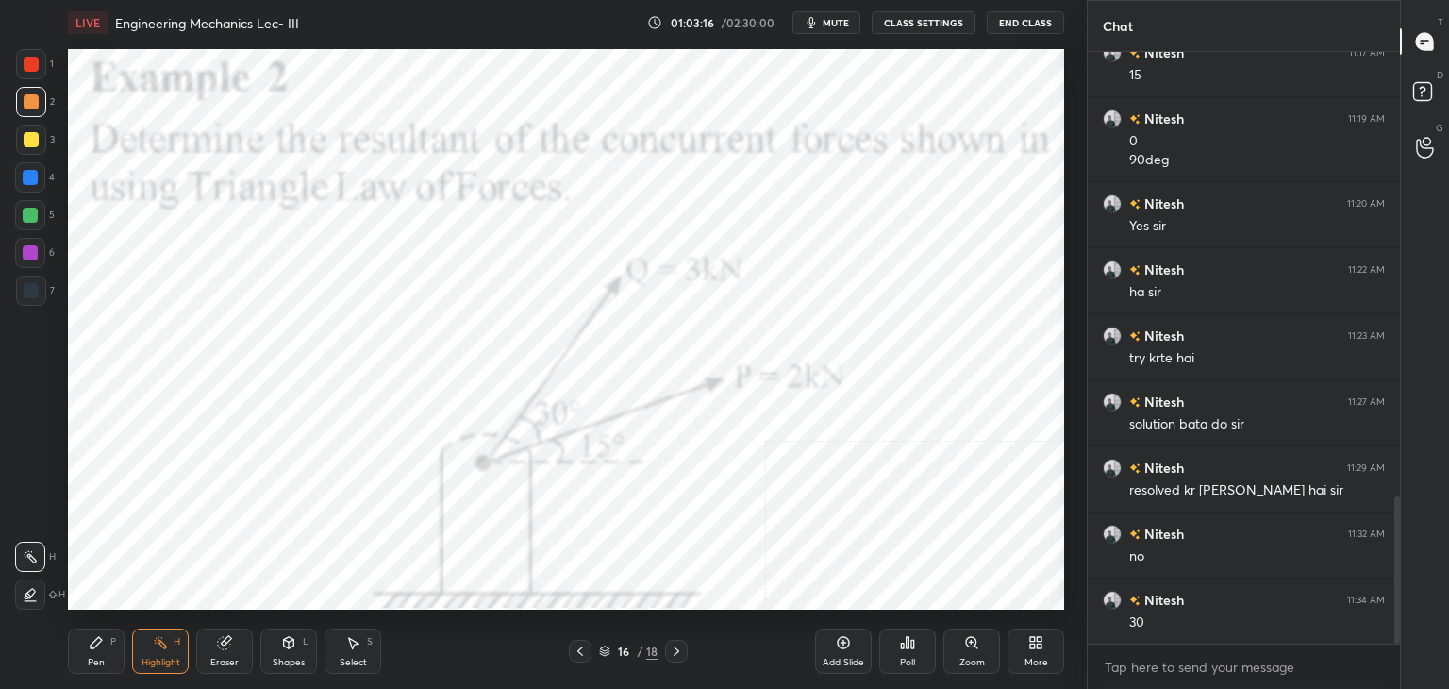
click at [664, 649] on div "16 / 18" at bounding box center [628, 650] width 119 height 23
click at [671, 648] on icon at bounding box center [676, 650] width 15 height 15
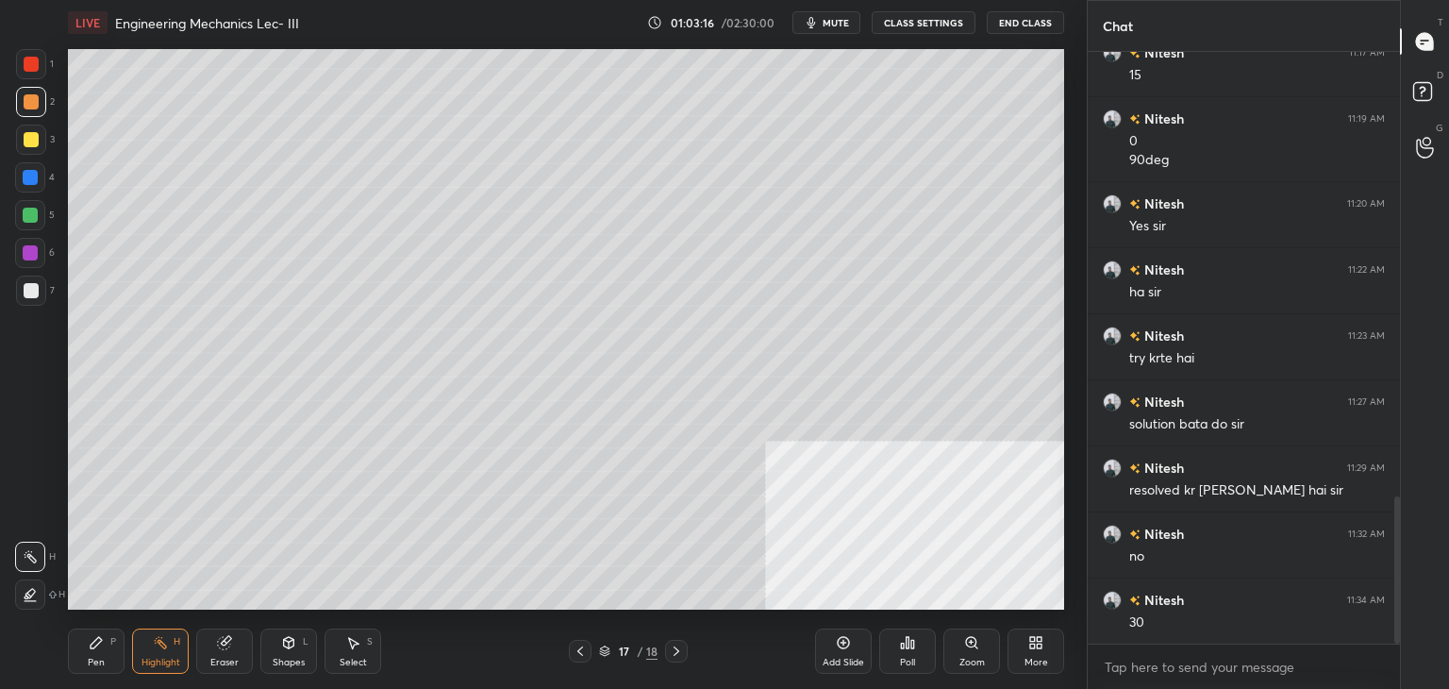
click at [674, 647] on icon at bounding box center [676, 650] width 15 height 15
click at [272, 647] on div "Shapes L" at bounding box center [288, 650] width 57 height 45
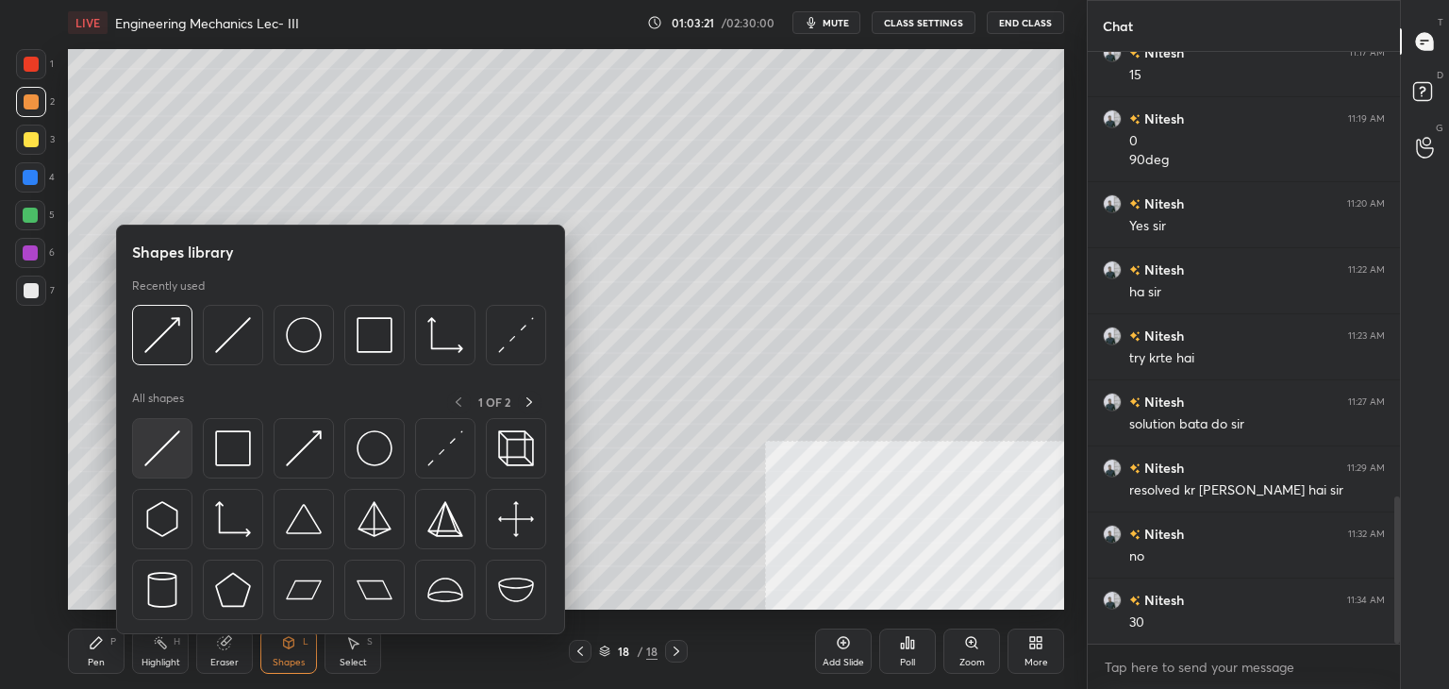
click at [174, 443] on img at bounding box center [162, 448] width 36 height 36
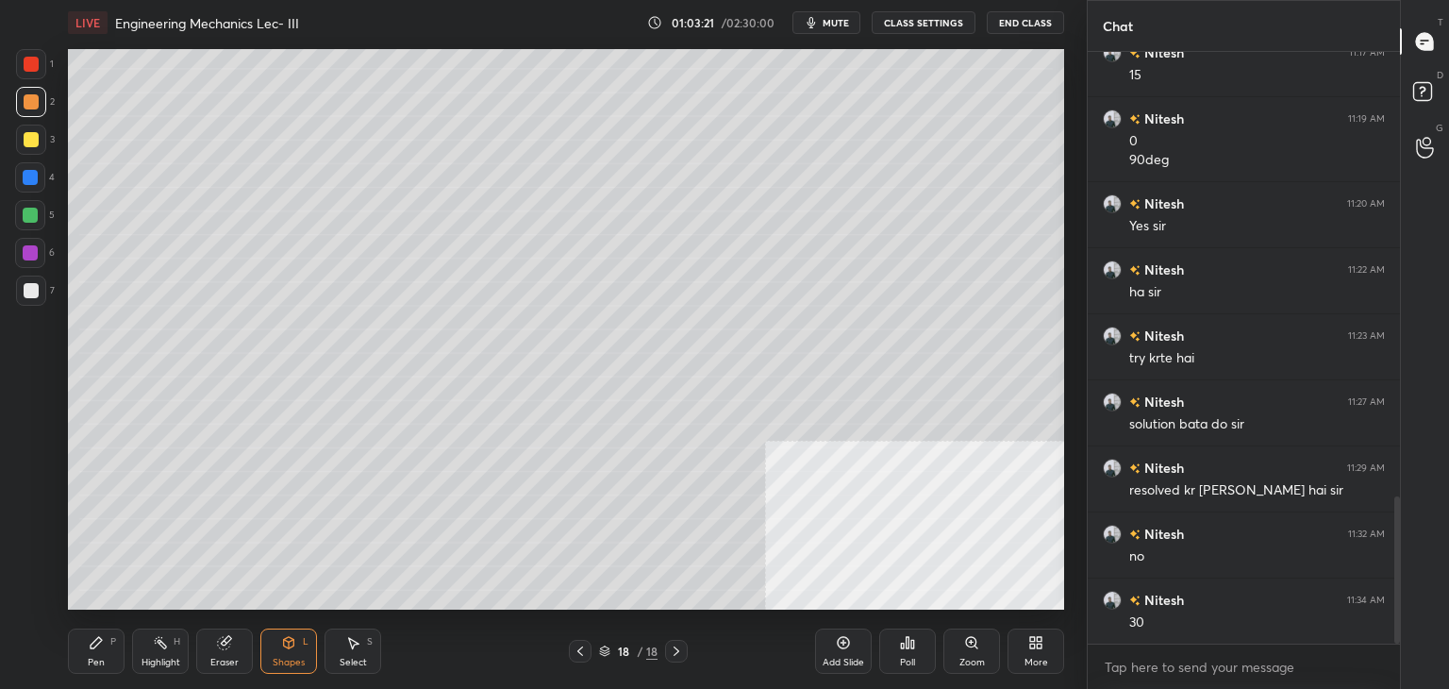
click at [30, 281] on div at bounding box center [31, 290] width 30 height 30
click at [30, 208] on div at bounding box center [30, 214] width 15 height 15
click at [312, 642] on div "Shapes L" at bounding box center [288, 650] width 57 height 45
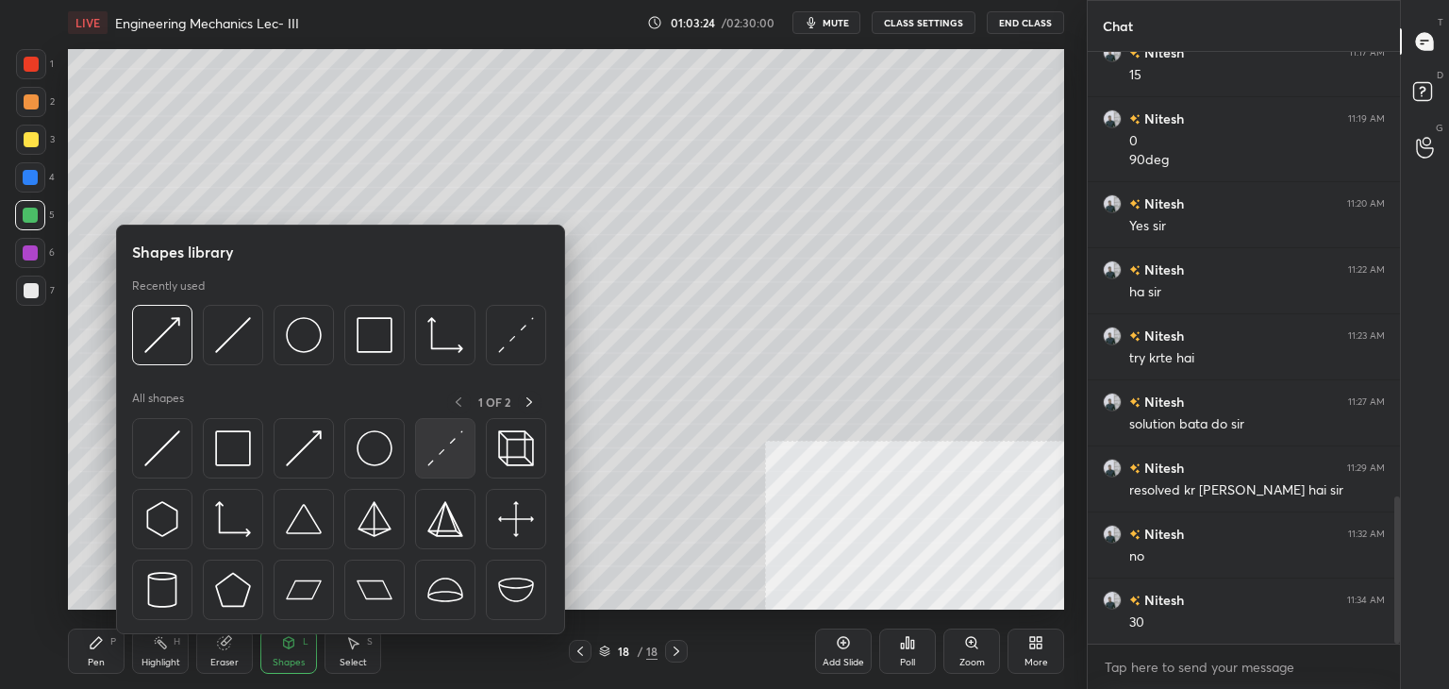
click at [440, 446] on img at bounding box center [445, 448] width 36 height 36
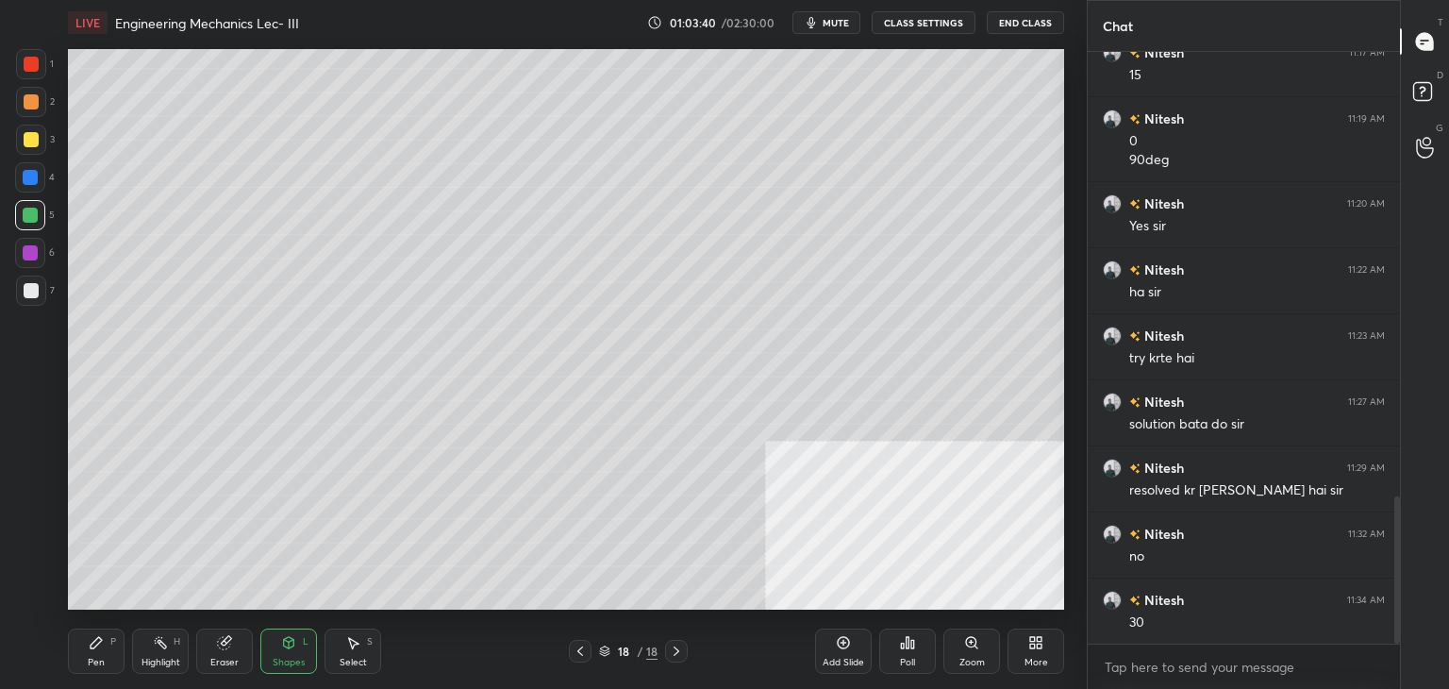
drag, startPoint x: 21, startPoint y: 101, endPoint x: 21, endPoint y: 141, distance: 40.6
click at [22, 102] on div at bounding box center [31, 102] width 30 height 30
click at [84, 653] on div "Pen P" at bounding box center [96, 650] width 57 height 45
click at [287, 654] on div "Shapes L" at bounding box center [288, 650] width 57 height 45
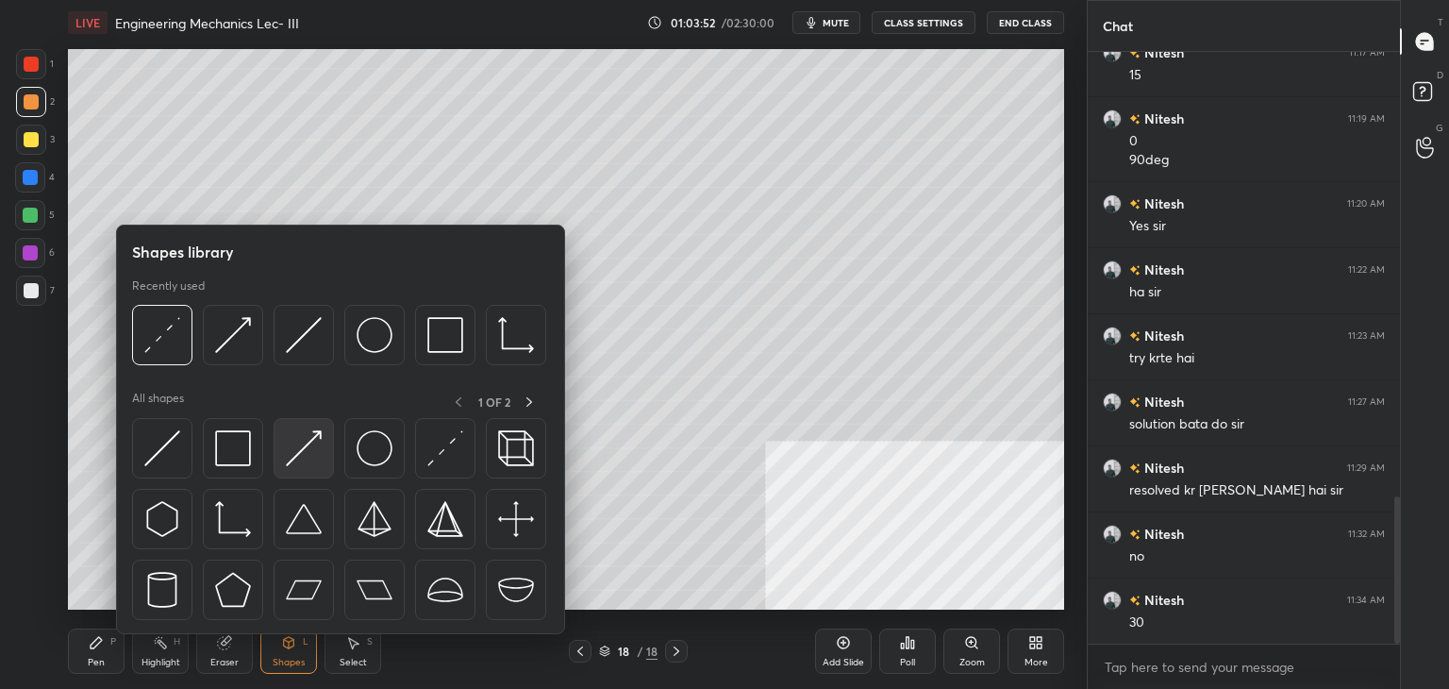
click at [293, 457] on img at bounding box center [304, 448] width 36 height 36
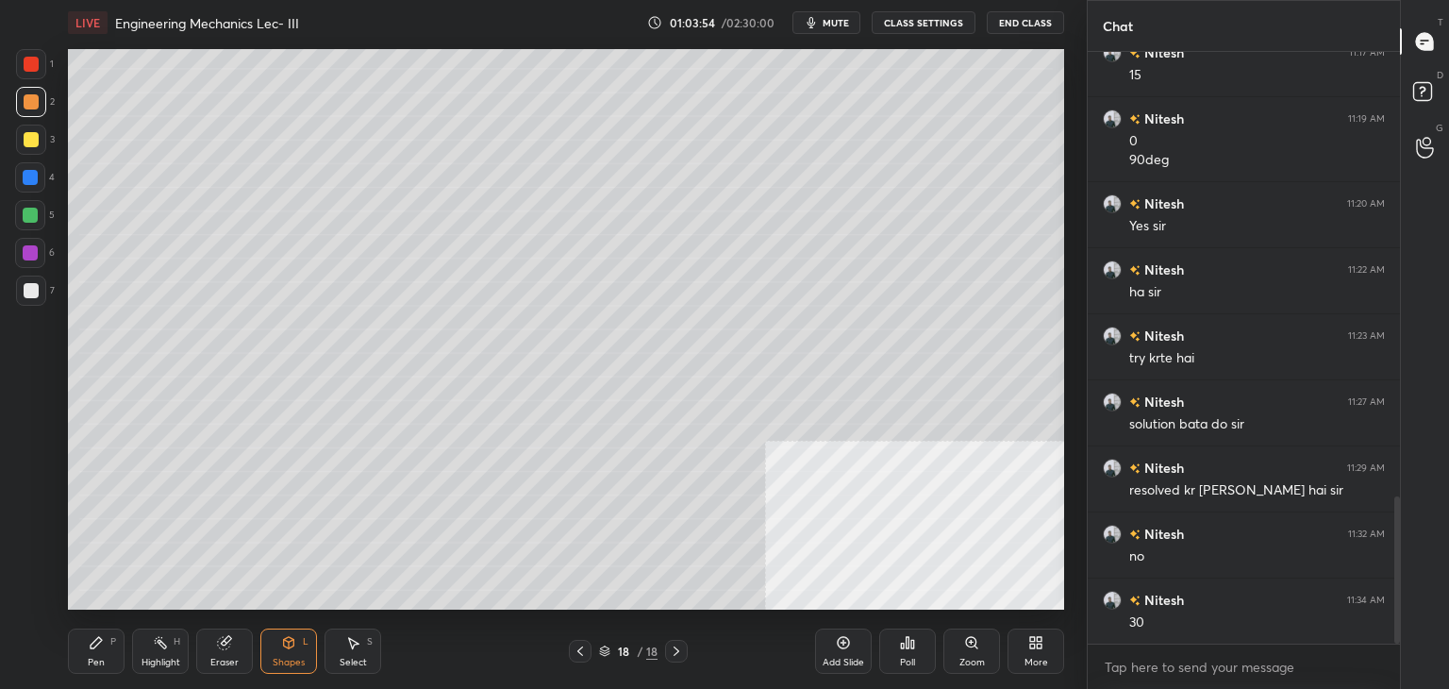
click at [32, 66] on div at bounding box center [31, 64] width 15 height 15
click at [108, 648] on div "Pen P" at bounding box center [96, 650] width 57 height 45
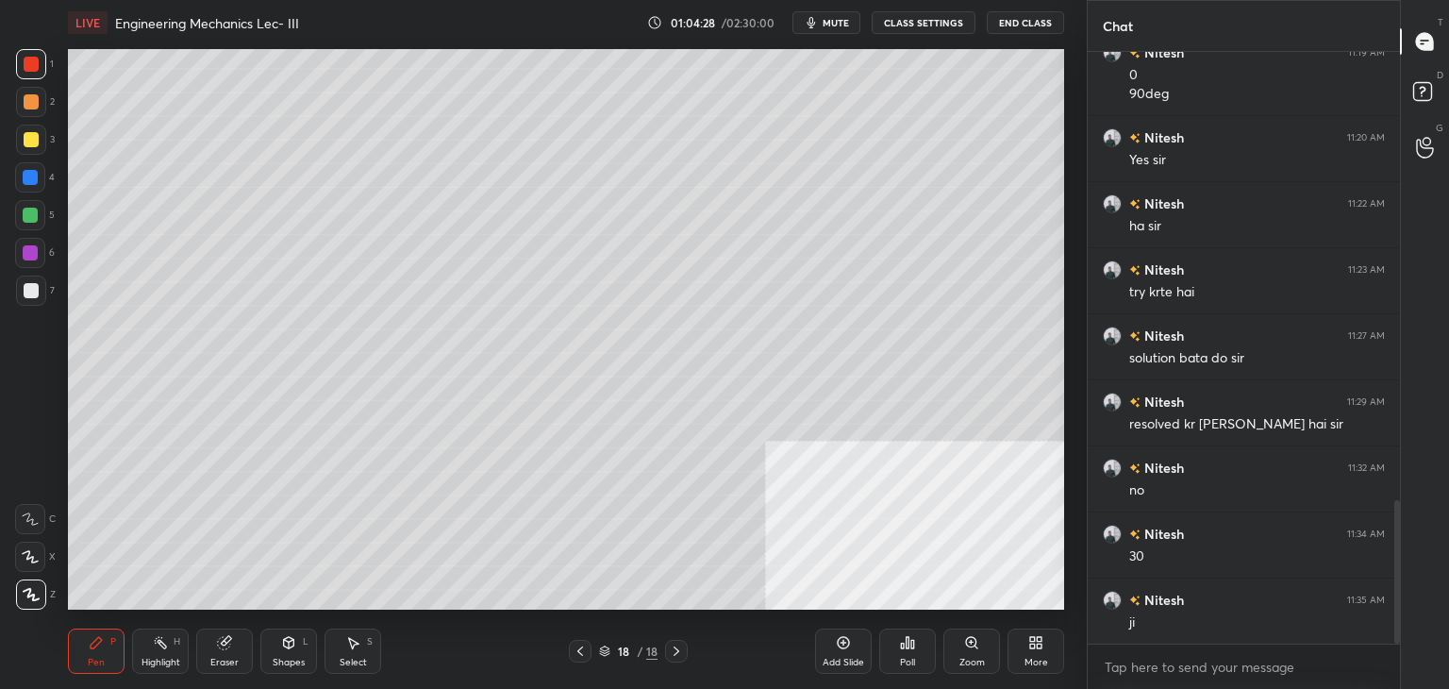
click at [155, 646] on icon at bounding box center [160, 642] width 15 height 15
click at [34, 216] on div at bounding box center [30, 214] width 15 height 15
click at [154, 654] on div "Highlight H" at bounding box center [160, 650] width 57 height 45
click at [116, 644] on div "Pen P" at bounding box center [96, 650] width 57 height 45
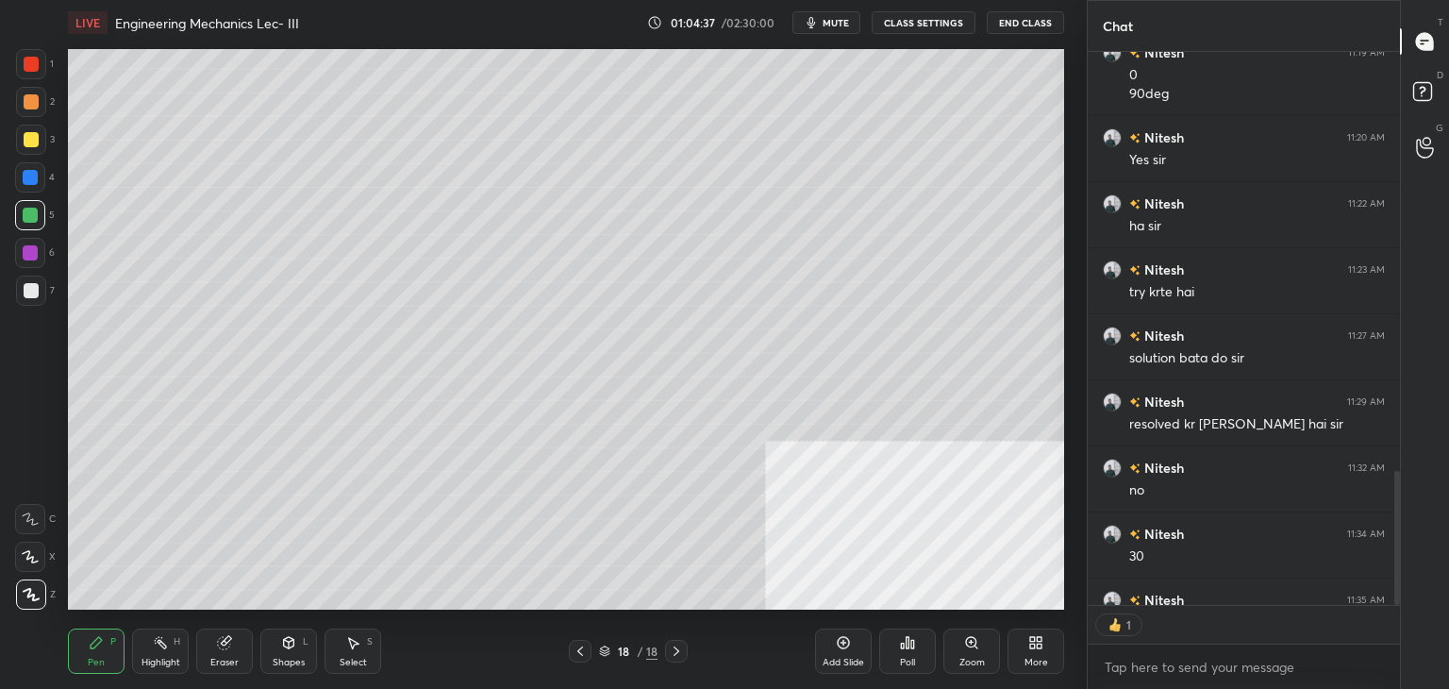
click at [30, 288] on div at bounding box center [31, 290] width 15 height 15
click at [31, 99] on div at bounding box center [31, 101] width 15 height 15
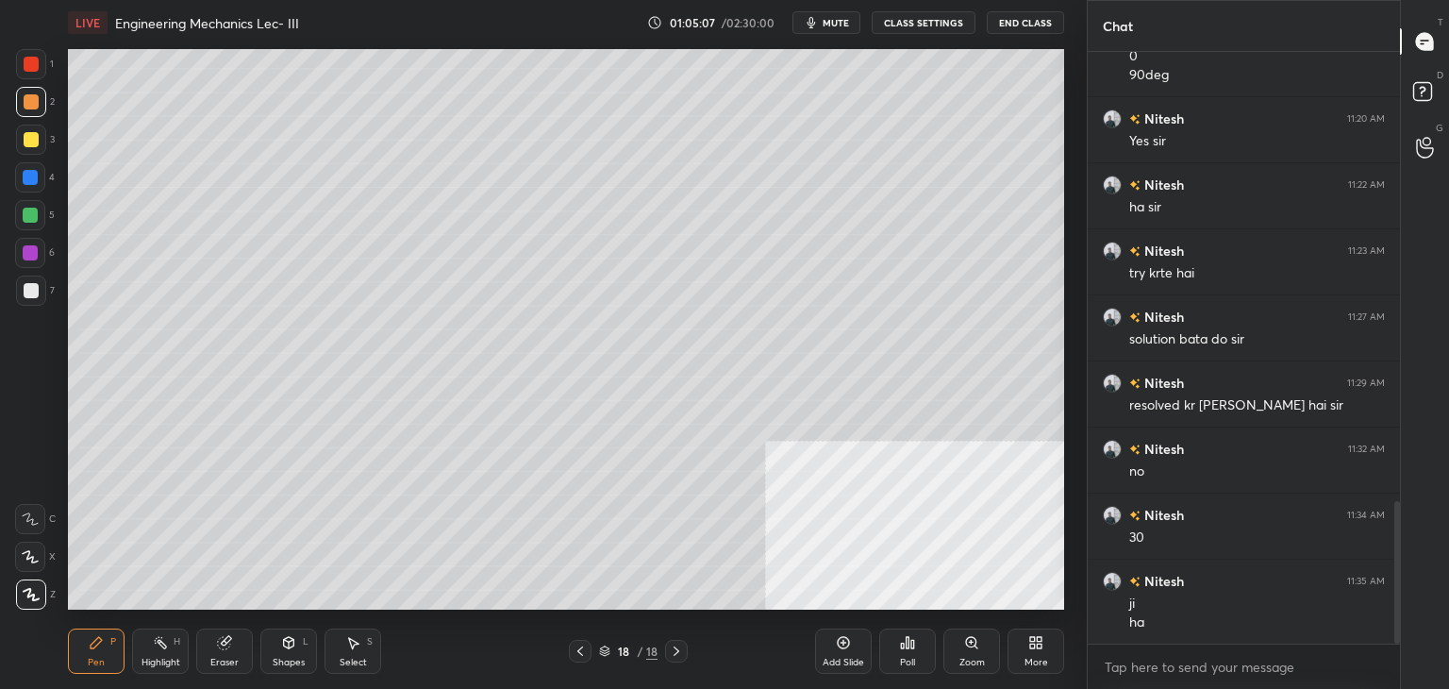
click at [34, 218] on div at bounding box center [30, 214] width 15 height 15
click at [219, 654] on div "Eraser" at bounding box center [224, 650] width 57 height 45
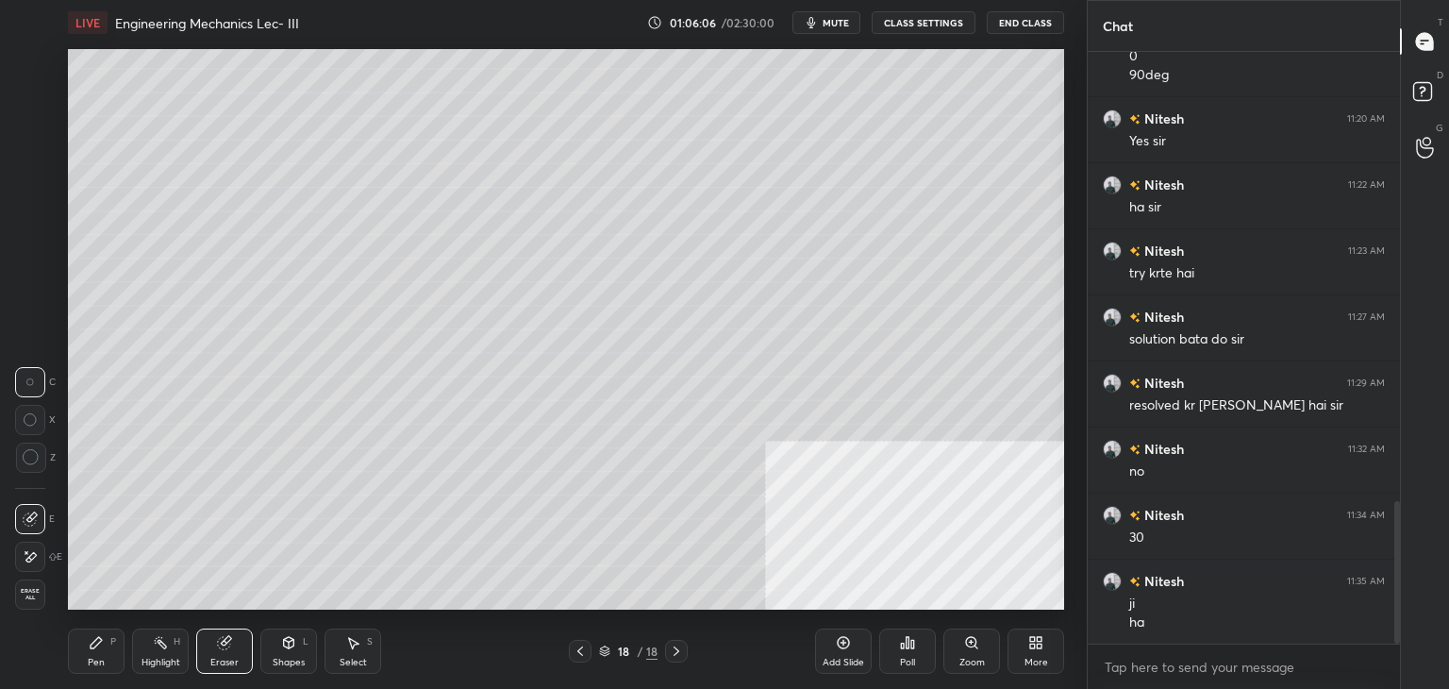
click at [588, 642] on div at bounding box center [580, 650] width 23 height 23
click at [582, 646] on icon at bounding box center [580, 650] width 6 height 9
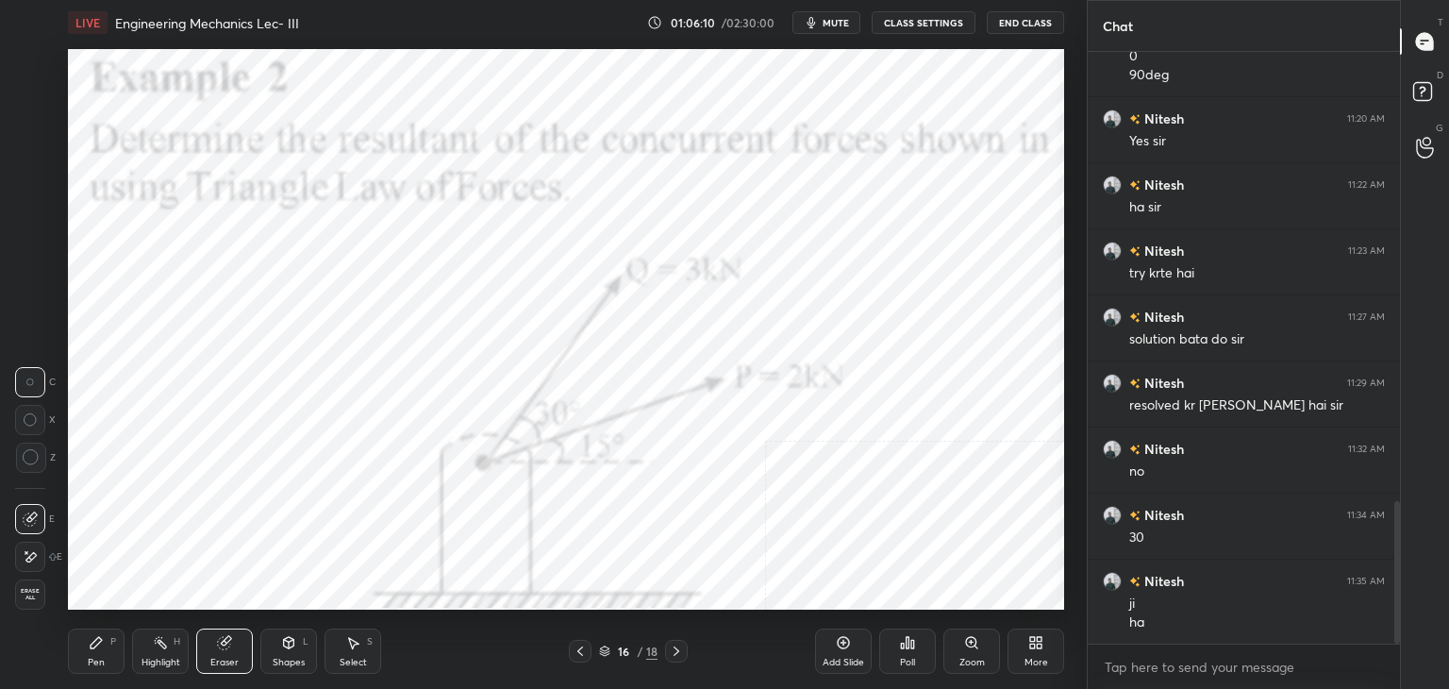
click at [169, 647] on div "Highlight H" at bounding box center [160, 650] width 57 height 45
click at [679, 650] on icon at bounding box center [676, 650] width 15 height 15
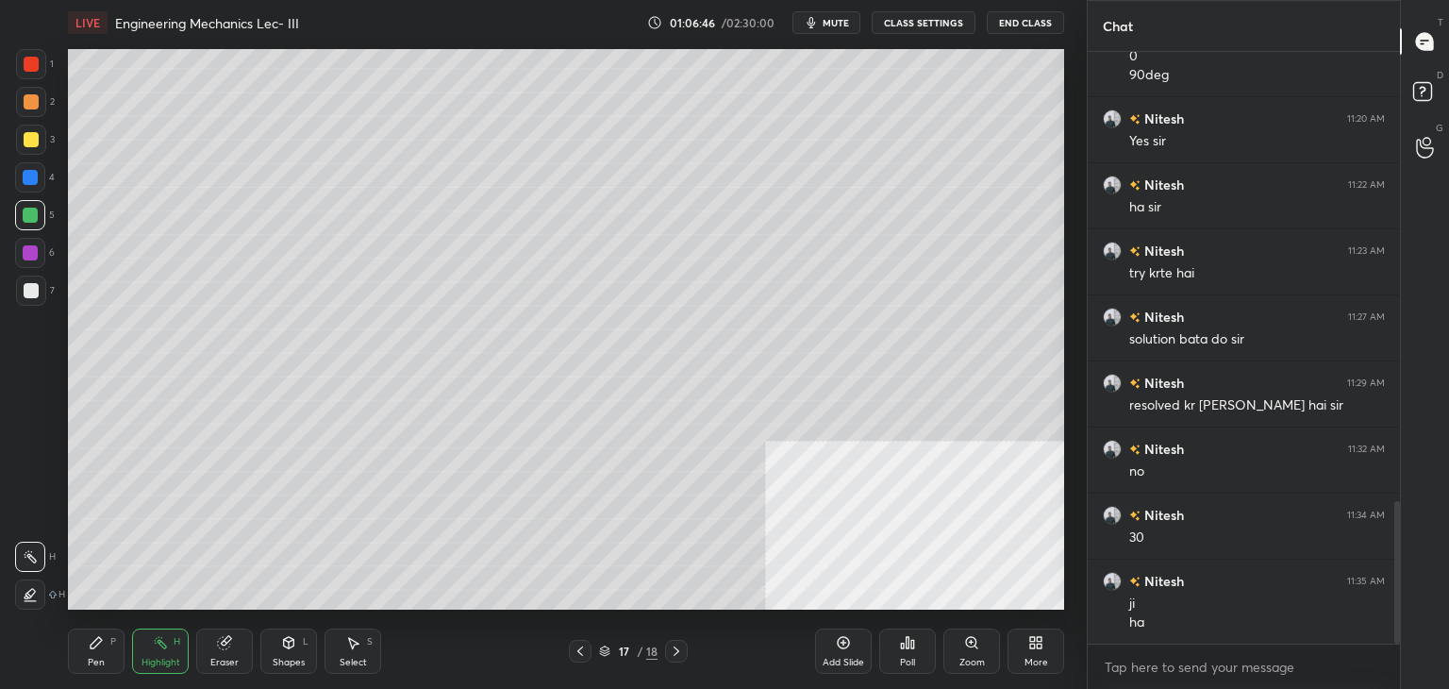
click at [108, 660] on div "Pen P" at bounding box center [96, 650] width 57 height 45
click at [29, 101] on div at bounding box center [31, 101] width 15 height 15
click at [675, 648] on icon at bounding box center [676, 650] width 15 height 15
click at [678, 648] on icon at bounding box center [676, 650] width 15 height 15
drag, startPoint x: 226, startPoint y: 646, endPoint x: 236, endPoint y: 625, distance: 22.8
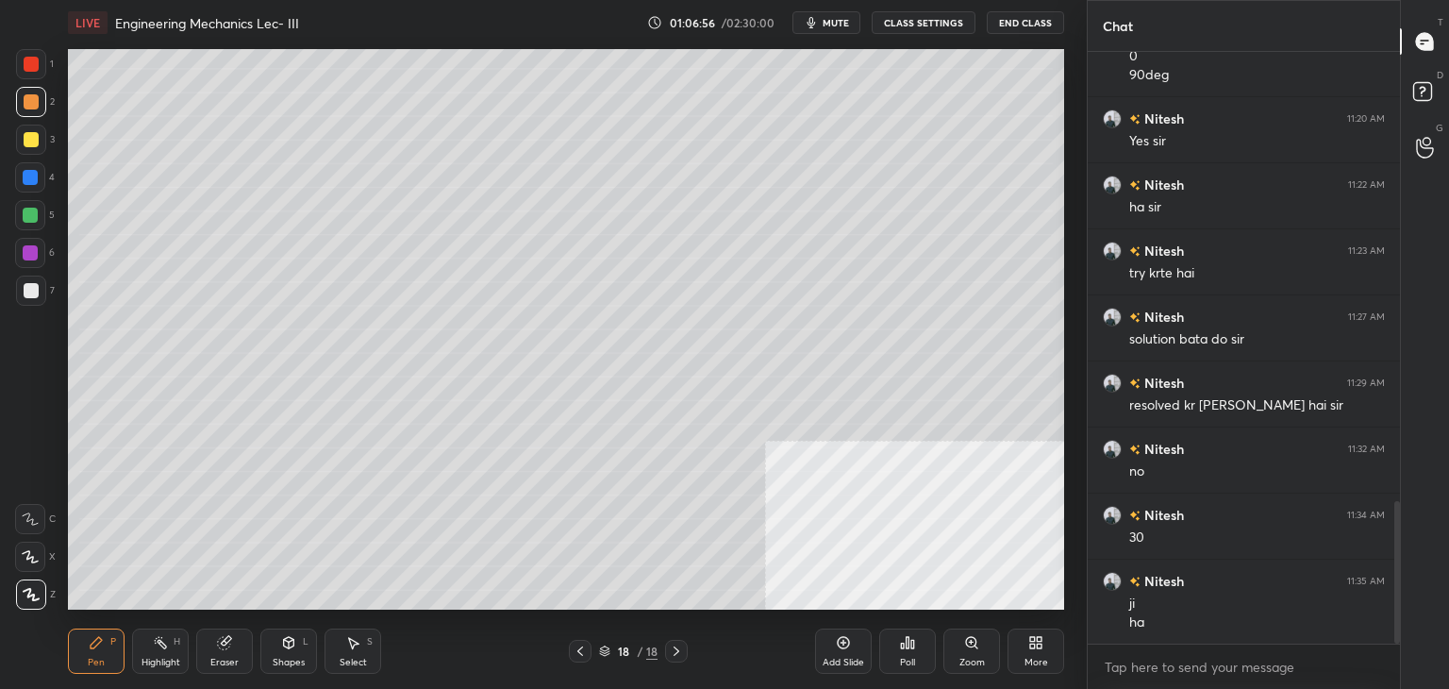
click at [227, 646] on icon at bounding box center [224, 643] width 12 height 12
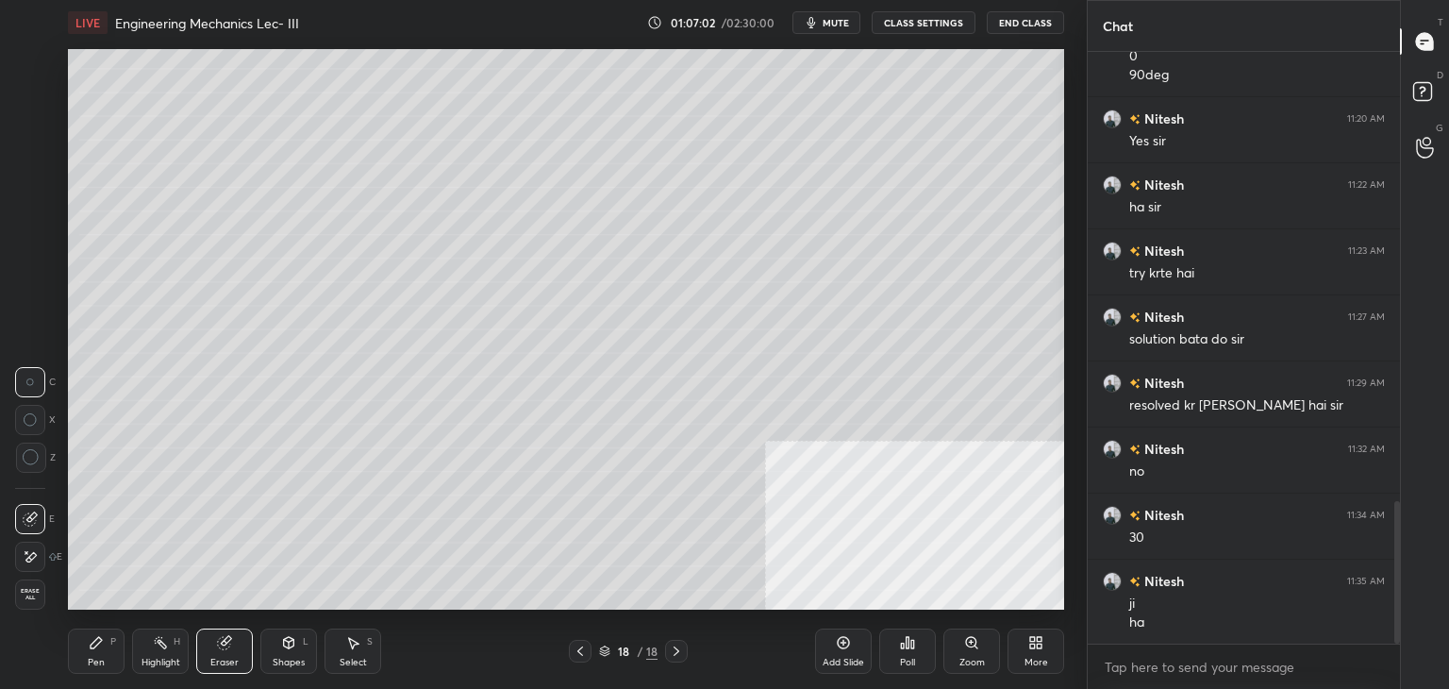
drag, startPoint x: 94, startPoint y: 650, endPoint x: 94, endPoint y: 639, distance: 10.4
click at [95, 648] on div "Pen P" at bounding box center [96, 650] width 57 height 45
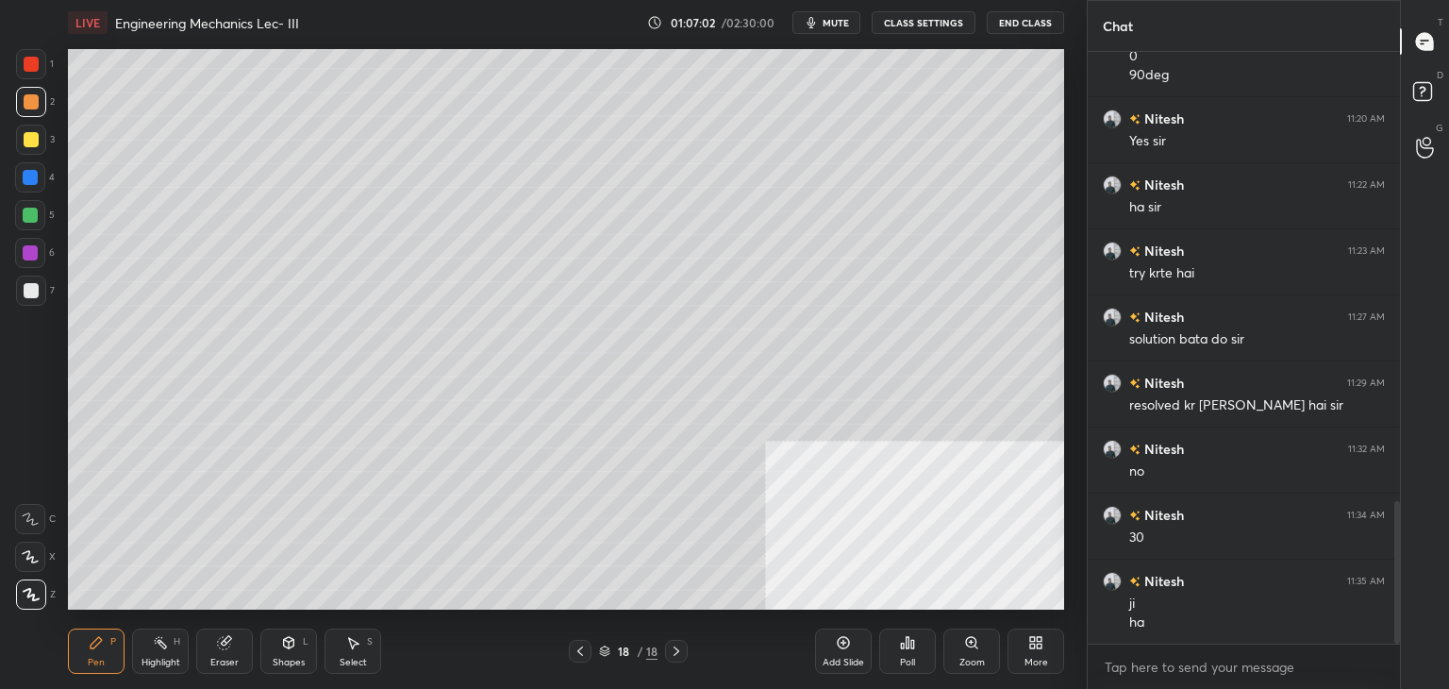
click at [40, 215] on div at bounding box center [30, 215] width 30 height 30
click at [165, 646] on rect at bounding box center [162, 643] width 9 height 9
click at [31, 101] on div at bounding box center [31, 101] width 15 height 15
click at [574, 649] on icon at bounding box center [580, 650] width 15 height 15
click at [577, 649] on icon at bounding box center [580, 650] width 15 height 15
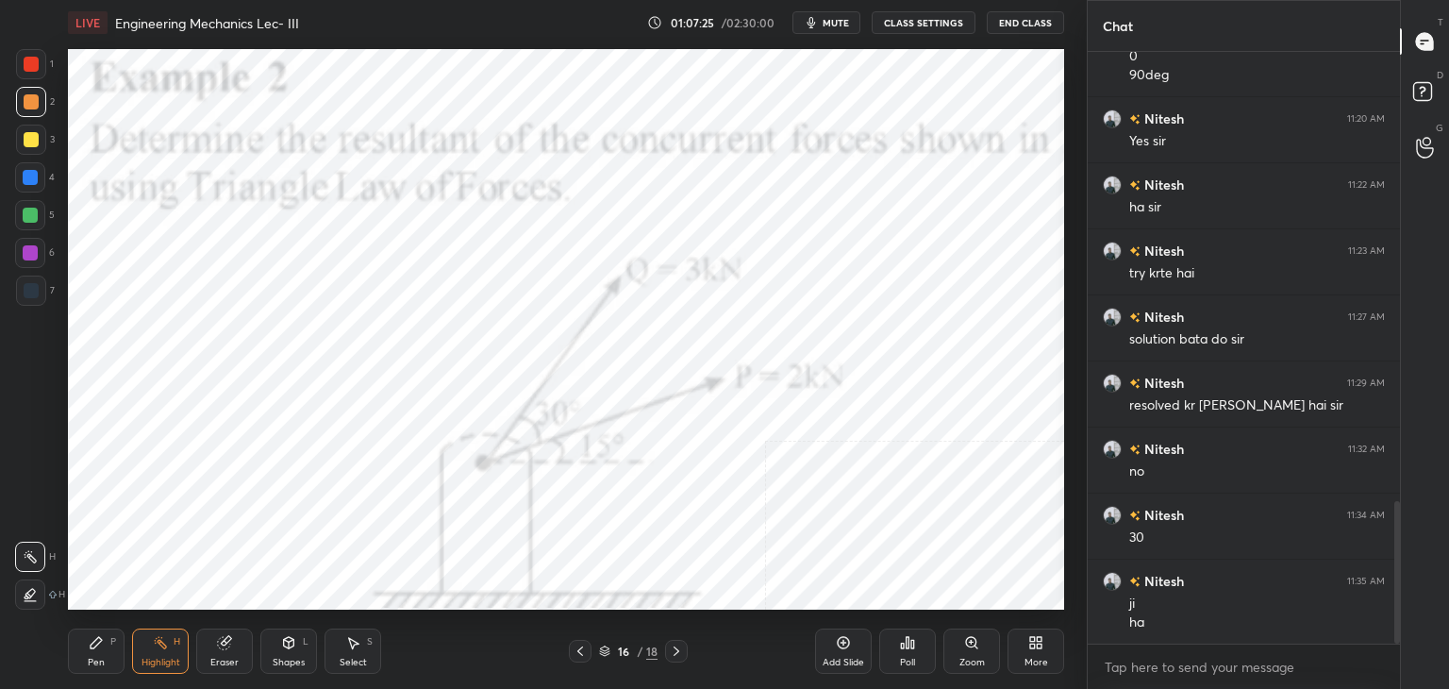
click at [303, 648] on div "Shapes L" at bounding box center [288, 650] width 57 height 45
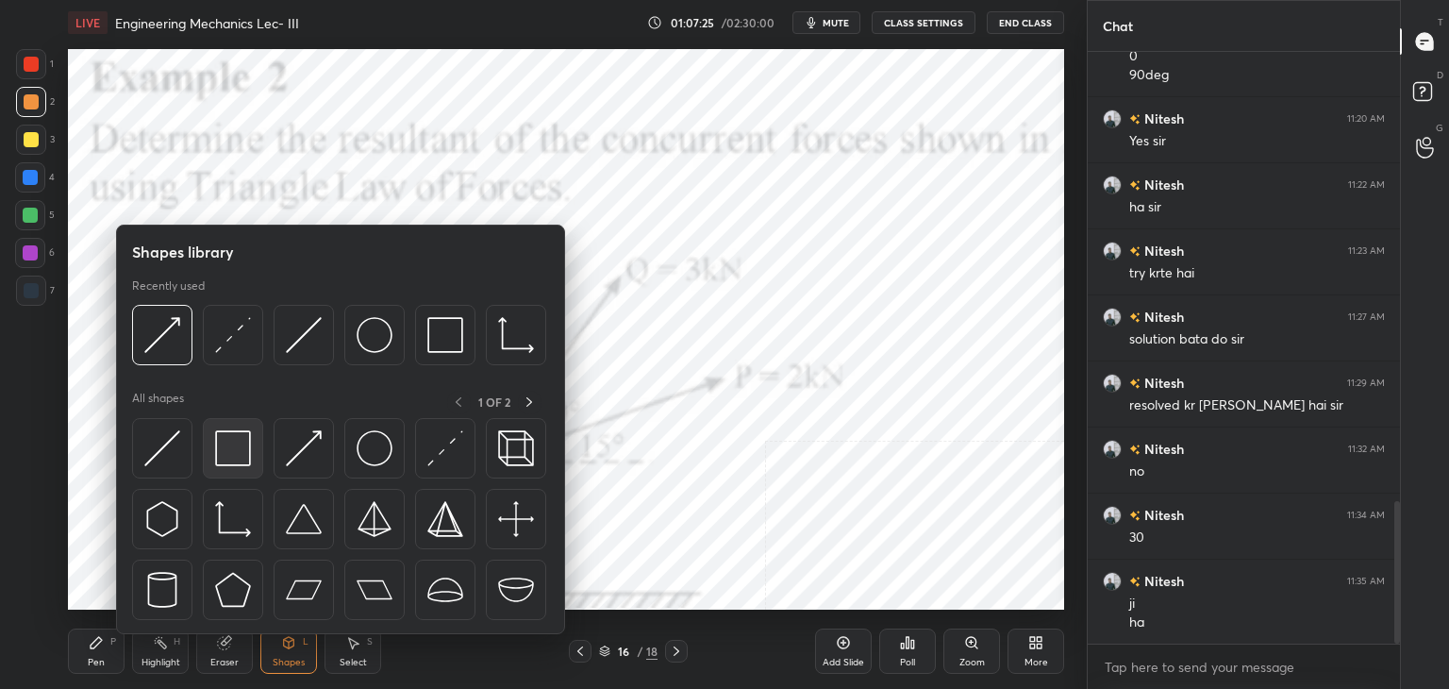
click at [253, 438] on div at bounding box center [233, 448] width 60 height 60
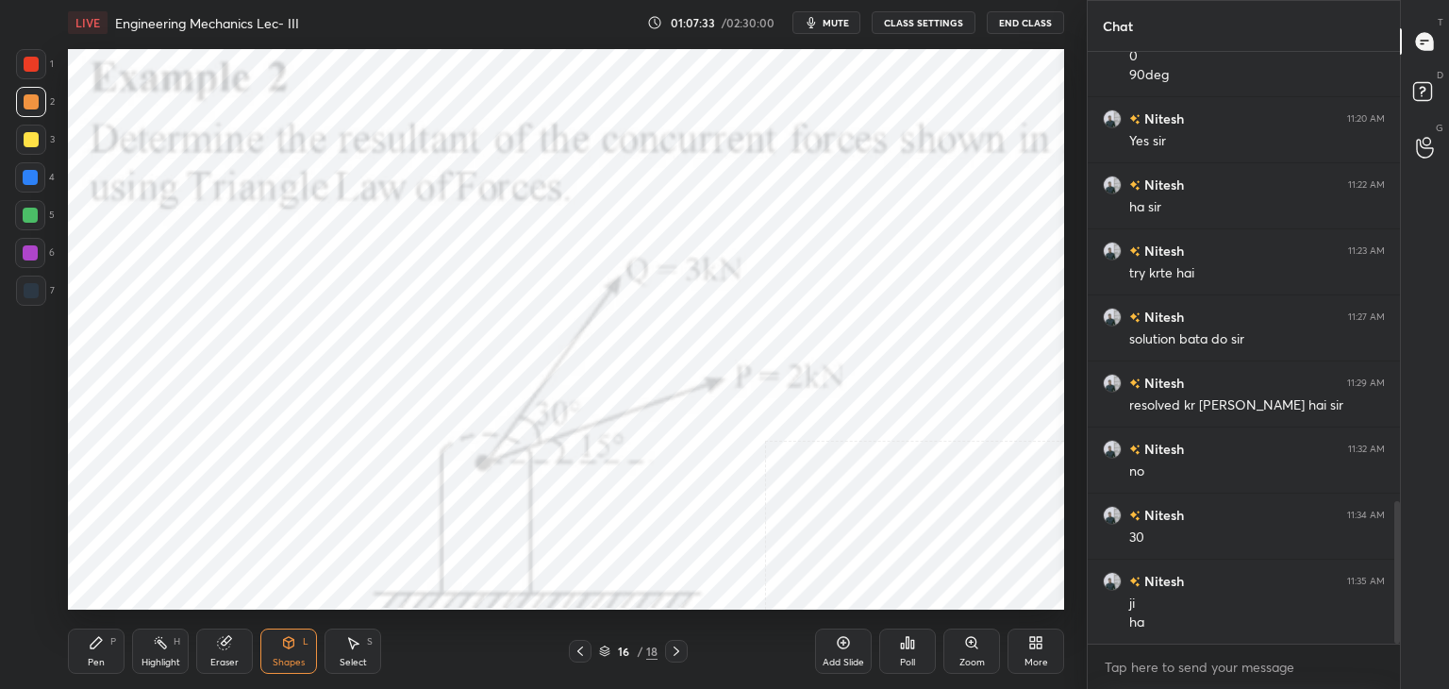
click at [666, 646] on div at bounding box center [676, 650] width 23 height 23
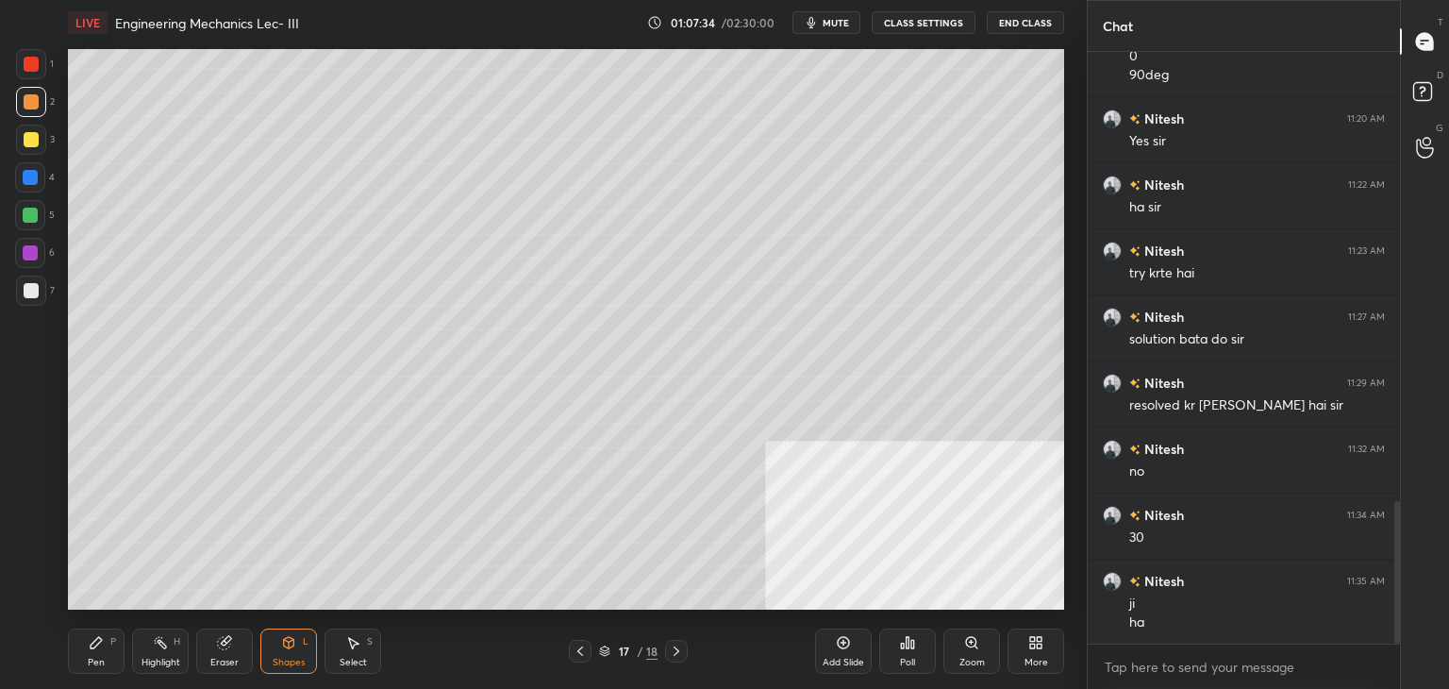
click at [674, 643] on icon at bounding box center [676, 650] width 15 height 15
click at [86, 651] on div "Pen P" at bounding box center [96, 650] width 57 height 45
click at [31, 250] on div at bounding box center [30, 252] width 15 height 15
click at [585, 649] on icon at bounding box center [580, 650] width 15 height 15
click at [675, 646] on icon at bounding box center [676, 650] width 15 height 15
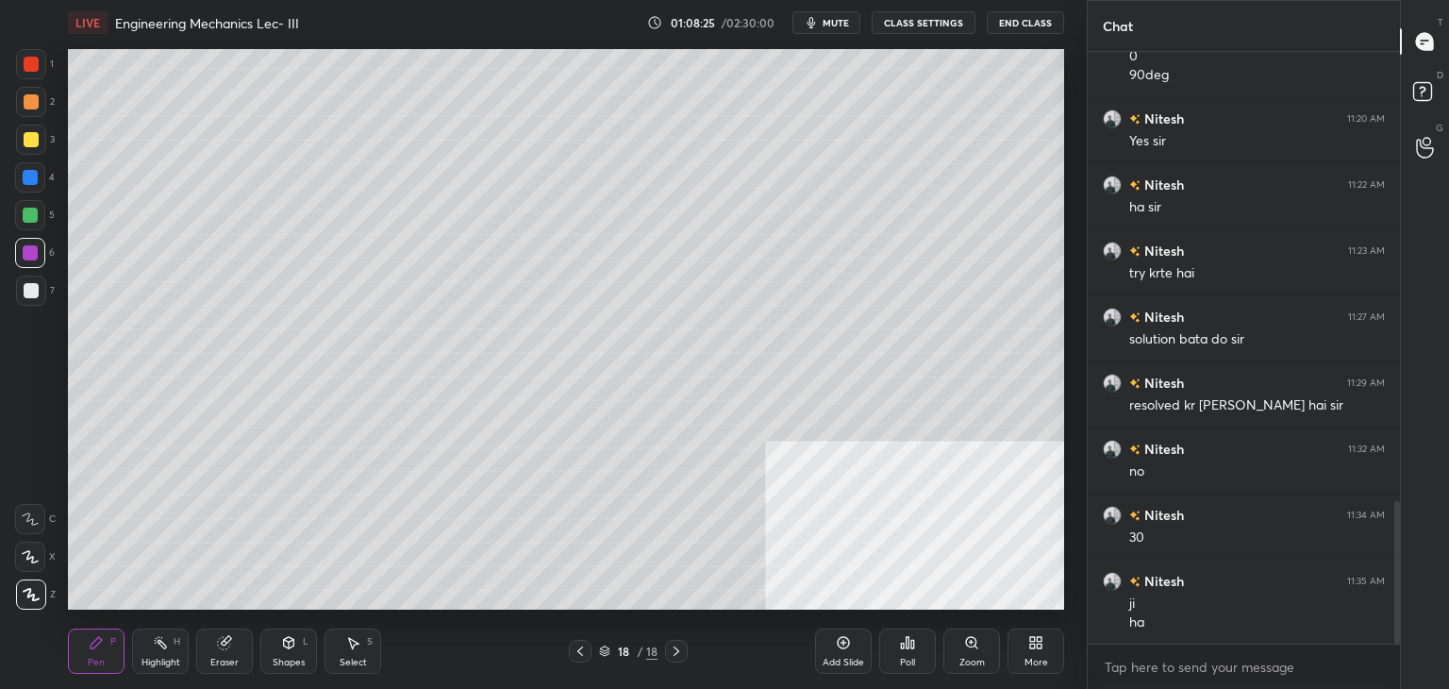
drag, startPoint x: 151, startPoint y: 654, endPoint x: 164, endPoint y: 612, distance: 43.5
click at [151, 656] on div "Highlight H" at bounding box center [160, 650] width 57 height 45
drag, startPoint x: 27, startPoint y: 104, endPoint x: 23, endPoint y: 151, distance: 47.4
click at [28, 104] on div at bounding box center [31, 101] width 15 height 15
drag, startPoint x: 100, startPoint y: 642, endPoint x: 92, endPoint y: 635, distance: 10.7
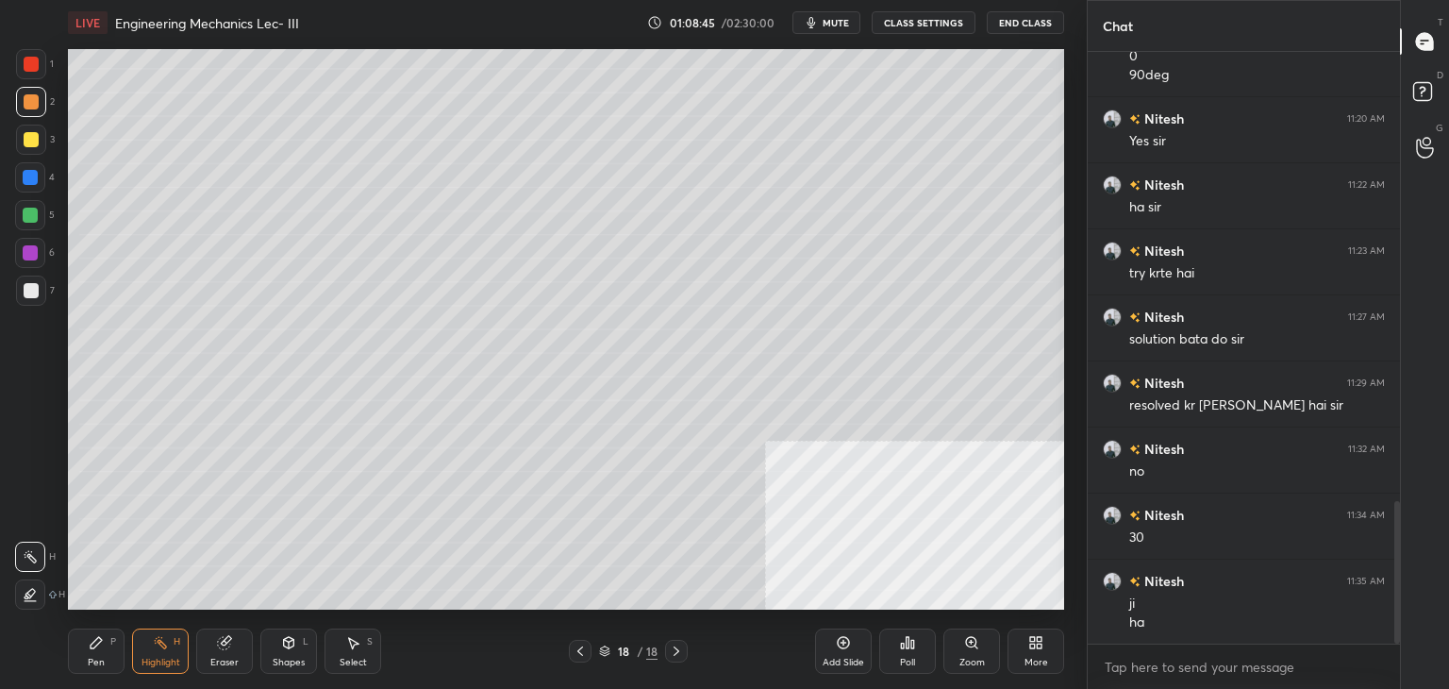
click at [100, 643] on icon at bounding box center [96, 642] width 15 height 15
click at [281, 649] on icon at bounding box center [288, 642] width 15 height 15
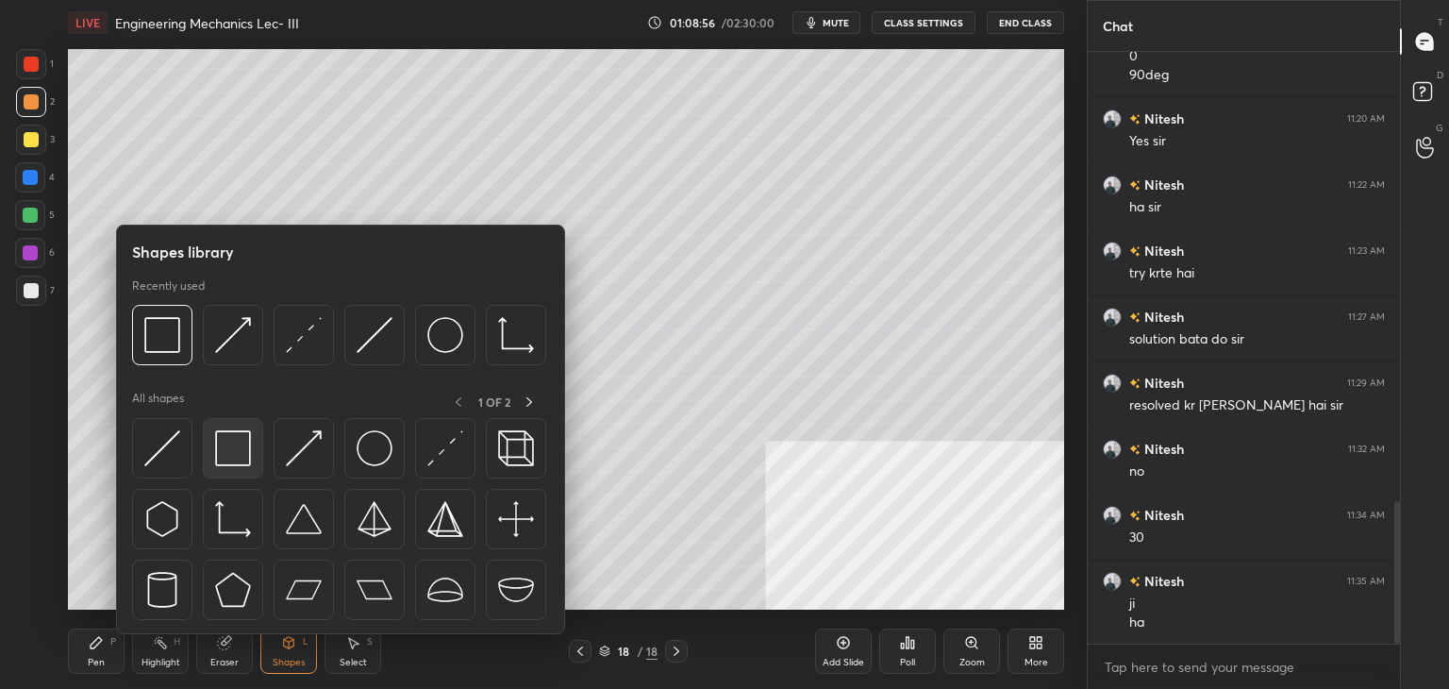
click at [224, 443] on img at bounding box center [233, 448] width 36 height 36
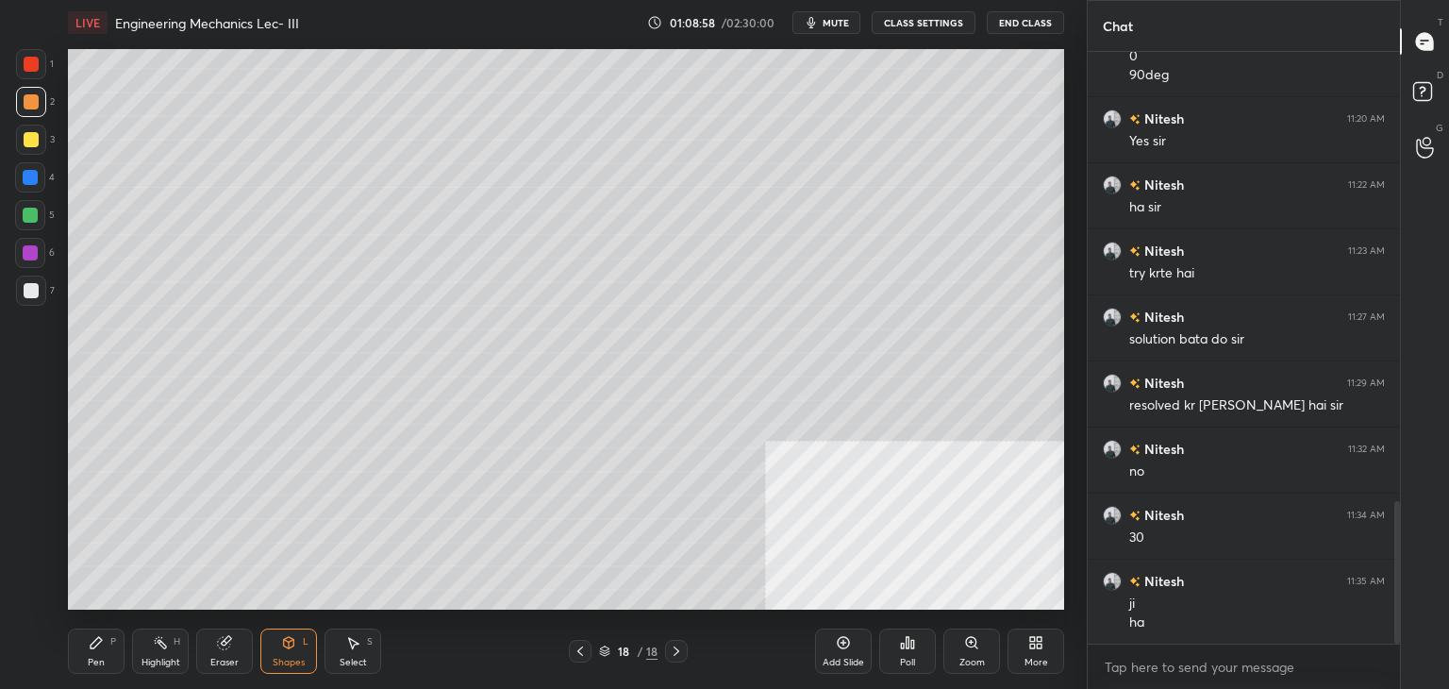
click at [40, 218] on div at bounding box center [30, 215] width 30 height 30
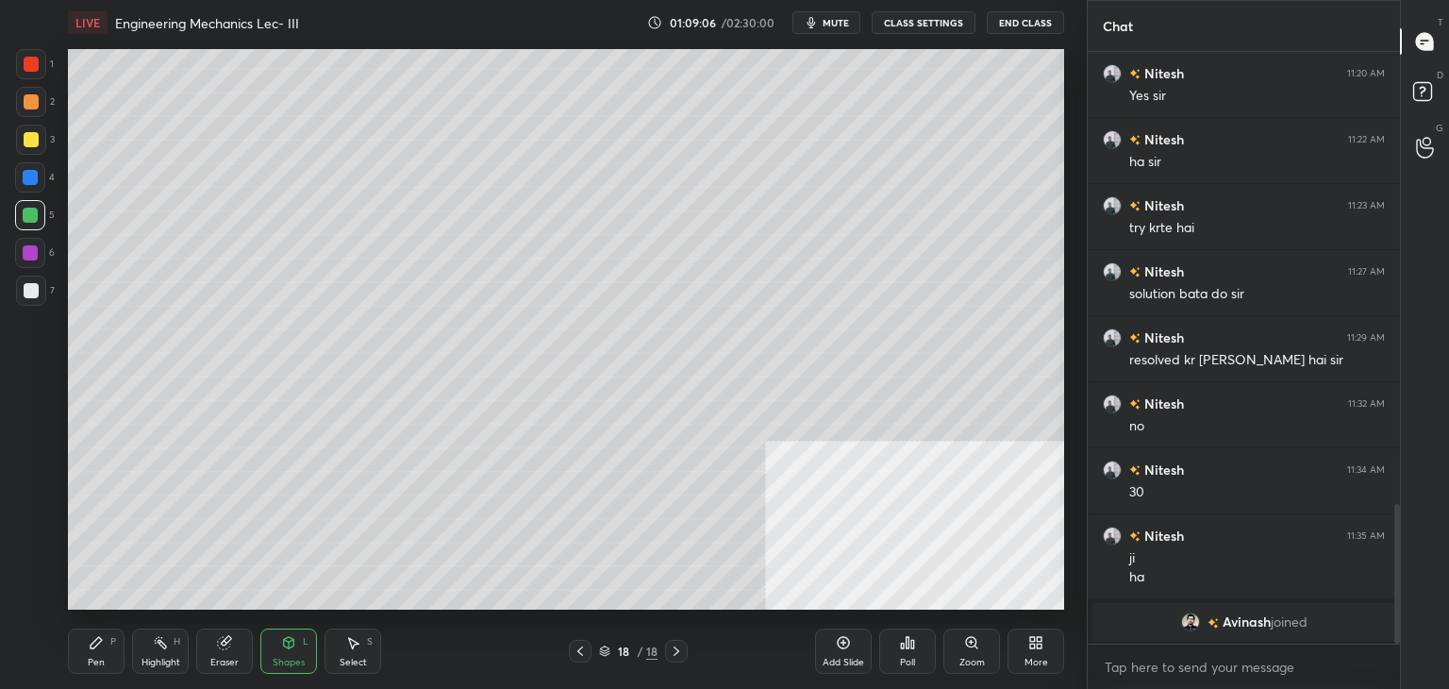
click at [32, 255] on div at bounding box center [30, 252] width 15 height 15
click at [89, 649] on icon at bounding box center [96, 642] width 15 height 15
click at [293, 636] on div "Shapes L" at bounding box center [288, 650] width 57 height 45
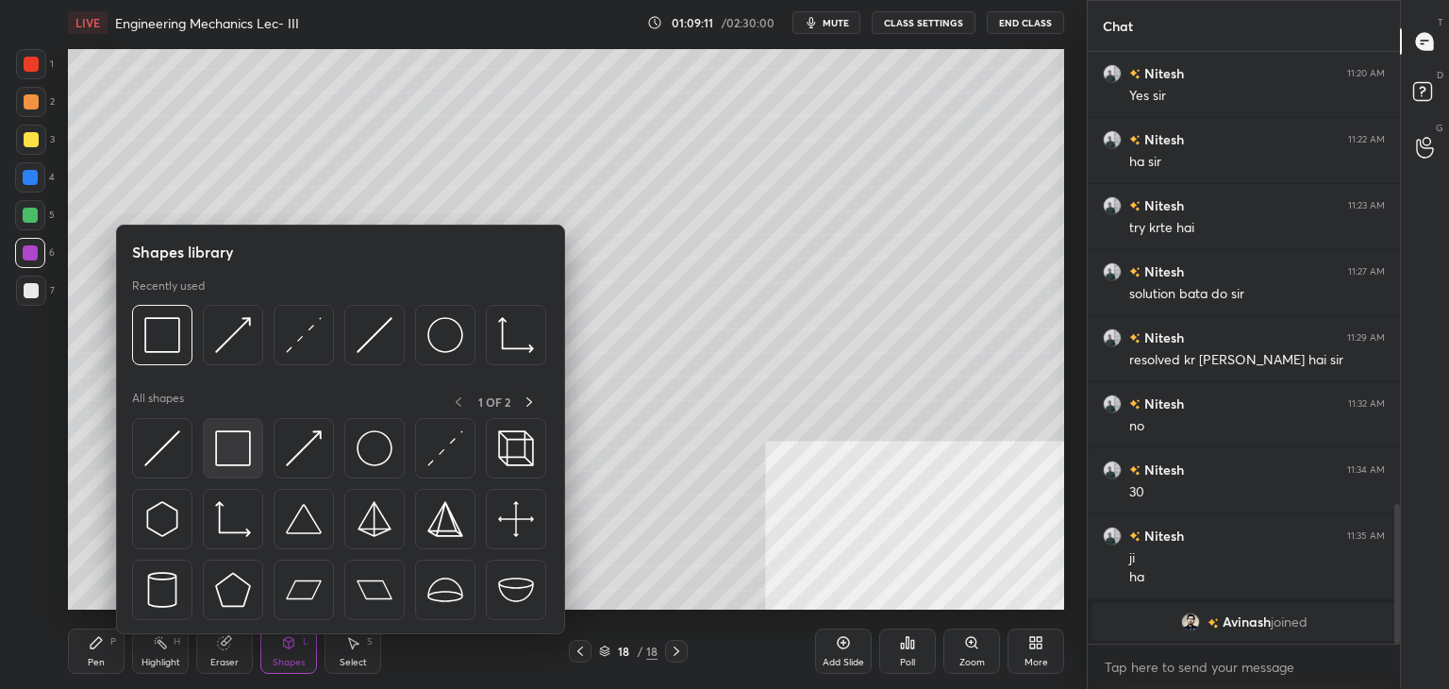
click at [221, 468] on div at bounding box center [233, 448] width 60 height 60
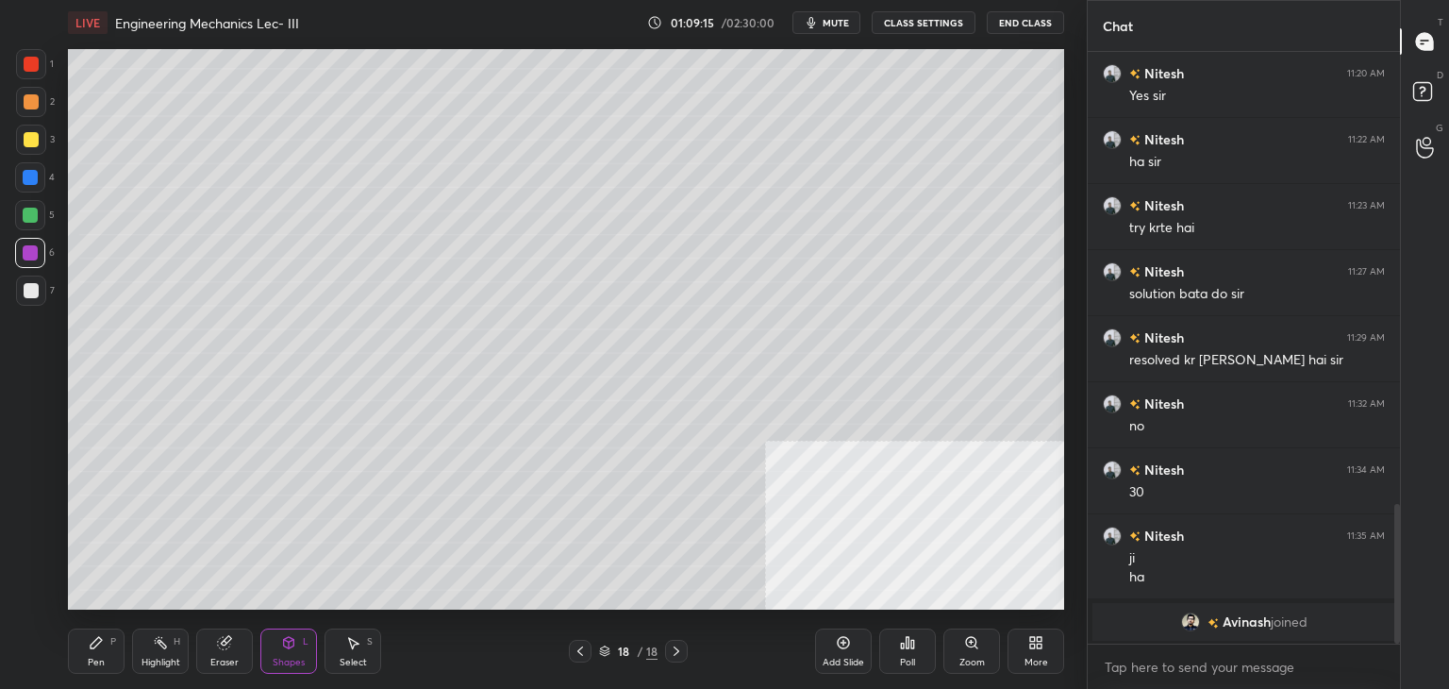
drag, startPoint x: 94, startPoint y: 663, endPoint x: 88, endPoint y: 623, distance: 40.2
click at [93, 660] on div "Pen" at bounding box center [96, 661] width 17 height 9
click at [298, 646] on div "Shapes L" at bounding box center [288, 650] width 57 height 45
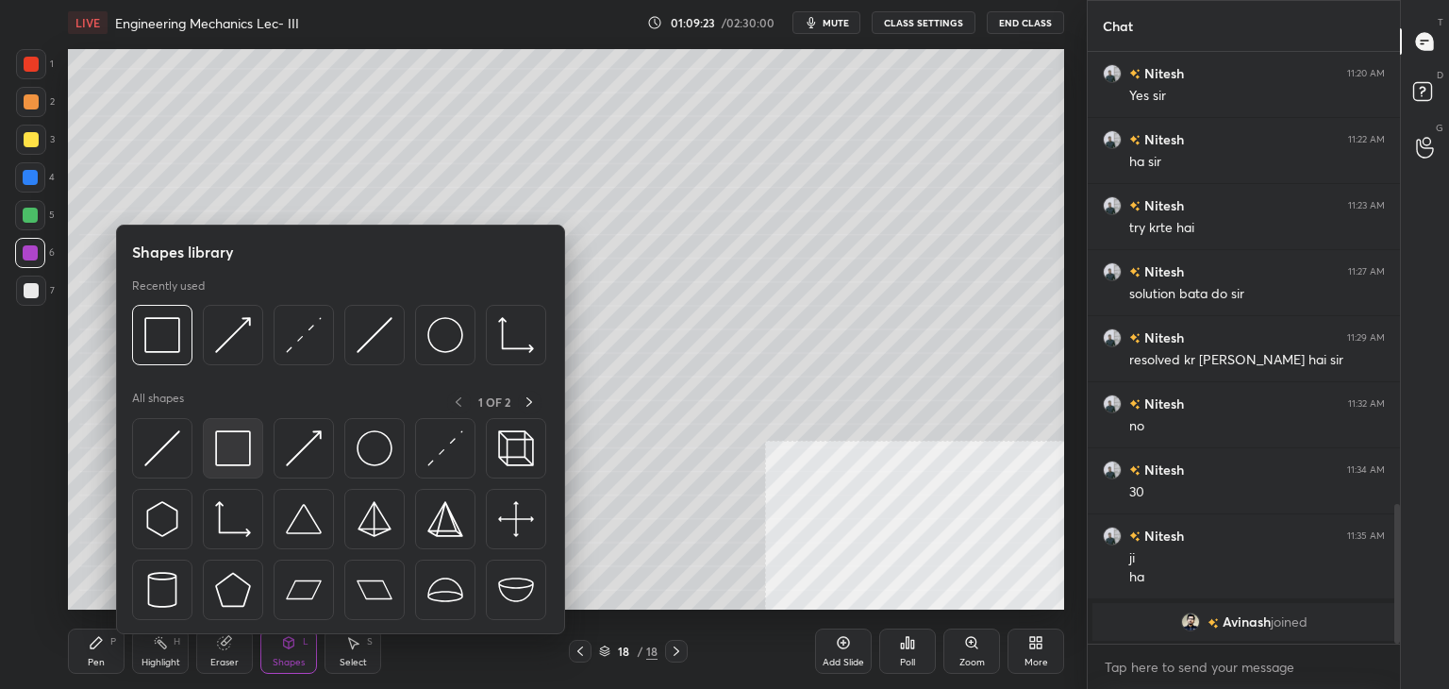
click at [239, 457] on img at bounding box center [233, 448] width 36 height 36
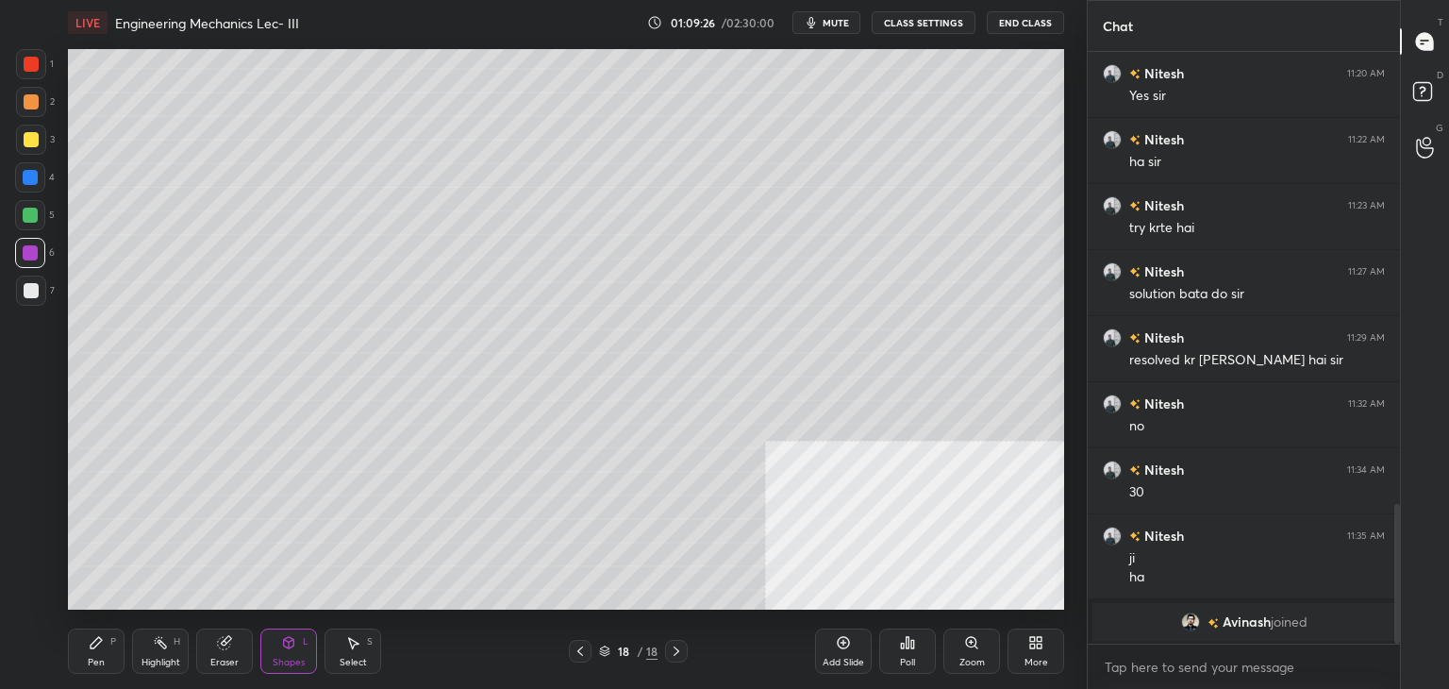
drag, startPoint x: 94, startPoint y: 646, endPoint x: 97, endPoint y: 628, distance: 18.1
click at [94, 645] on icon at bounding box center [96, 642] width 11 height 11
click at [36, 102] on div at bounding box center [31, 101] width 15 height 15
click at [30, 208] on div at bounding box center [30, 214] width 15 height 15
click at [33, 250] on div at bounding box center [30, 252] width 15 height 15
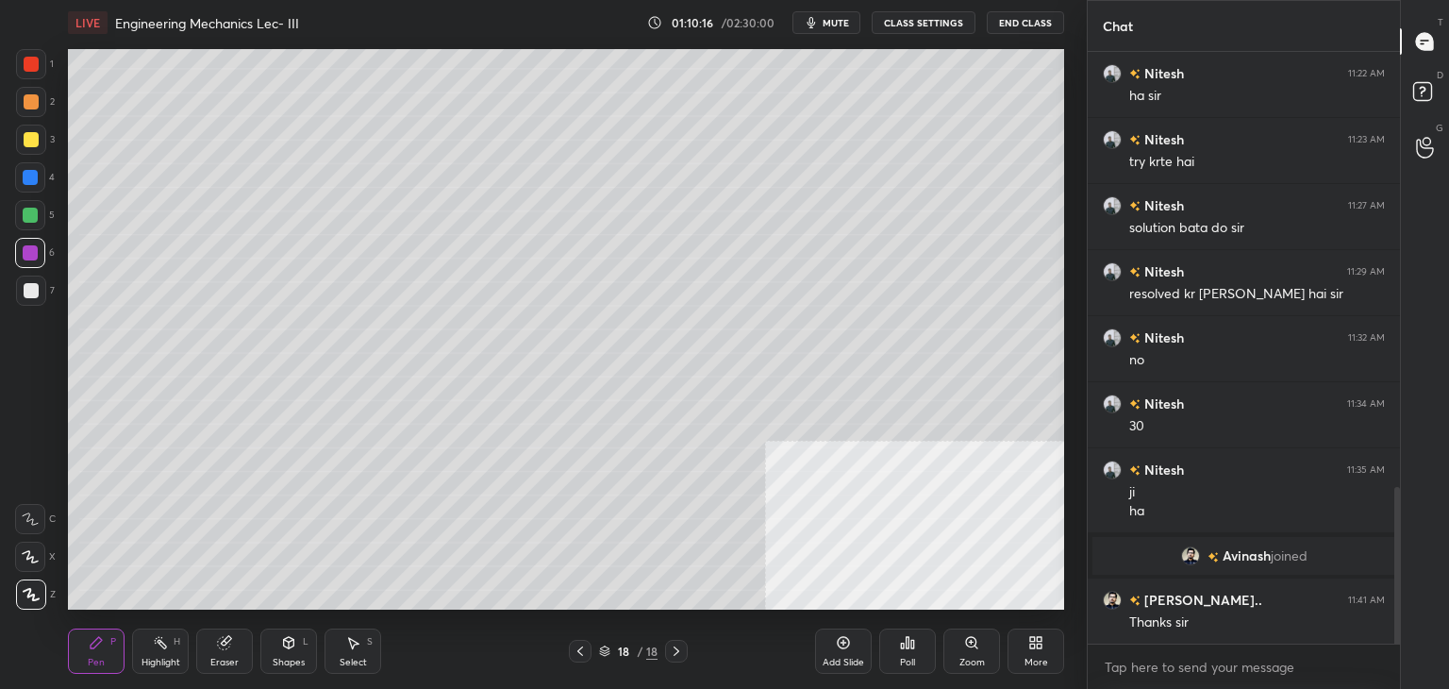
scroll to position [1694, 0]
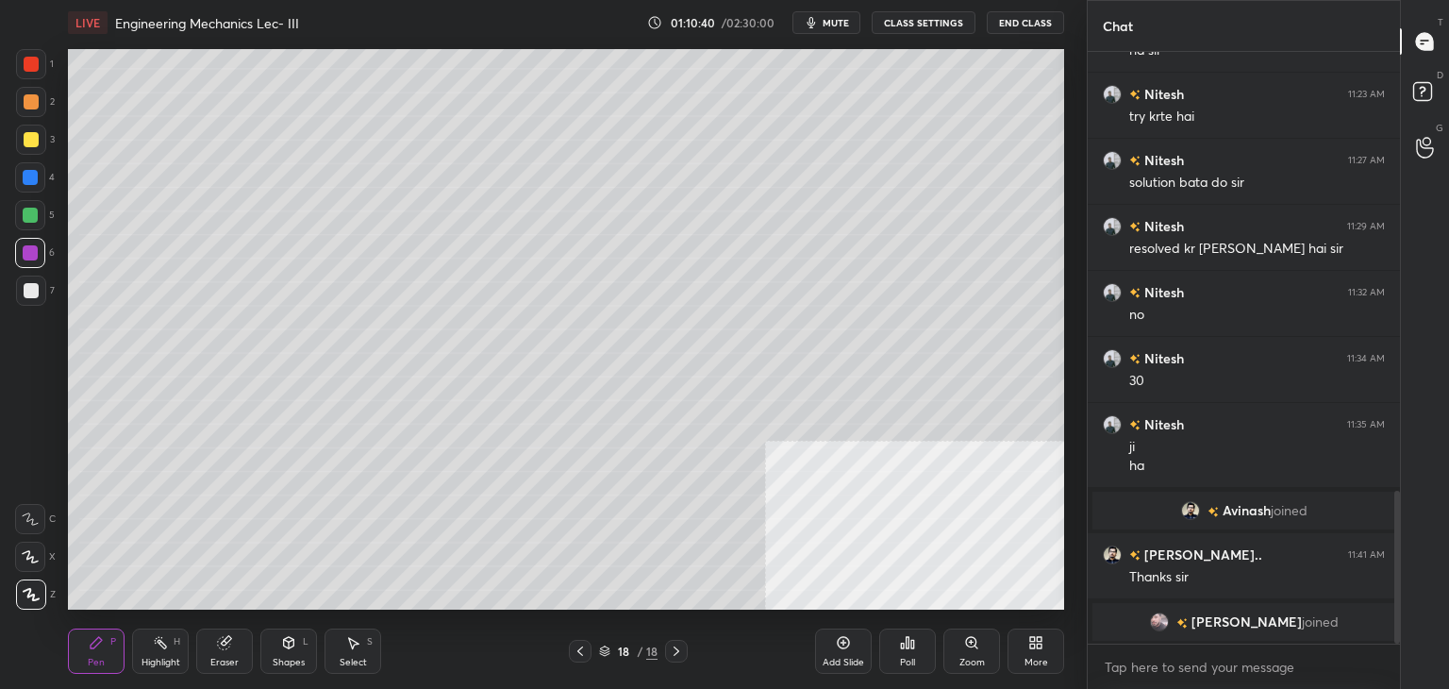
drag, startPoint x: 172, startPoint y: 651, endPoint x: 157, endPoint y: 636, distance: 21.3
click at [169, 648] on div "Highlight H" at bounding box center [160, 650] width 57 height 45
drag, startPoint x: 274, startPoint y: 657, endPoint x: 274, endPoint y: 635, distance: 22.6
click at [274, 657] on div "Shapes" at bounding box center [289, 661] width 32 height 9
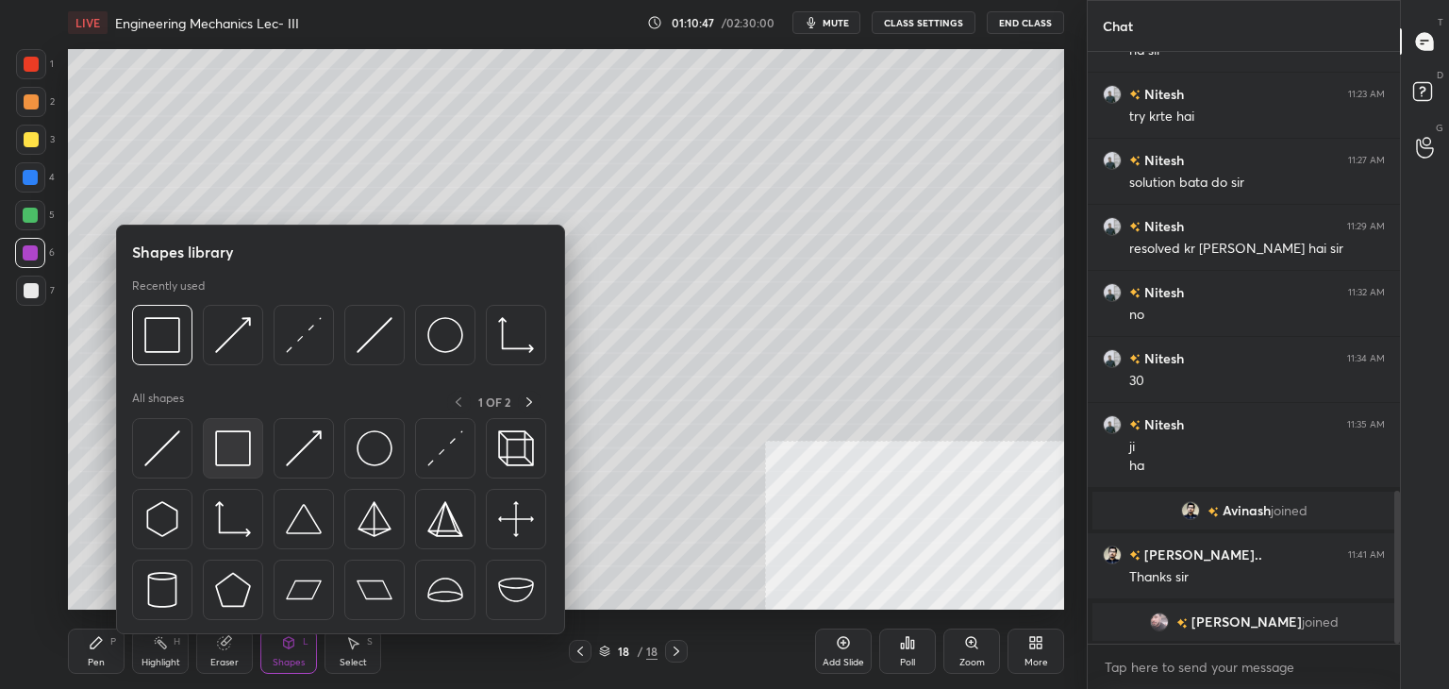
click at [207, 441] on div at bounding box center [233, 448] width 60 height 60
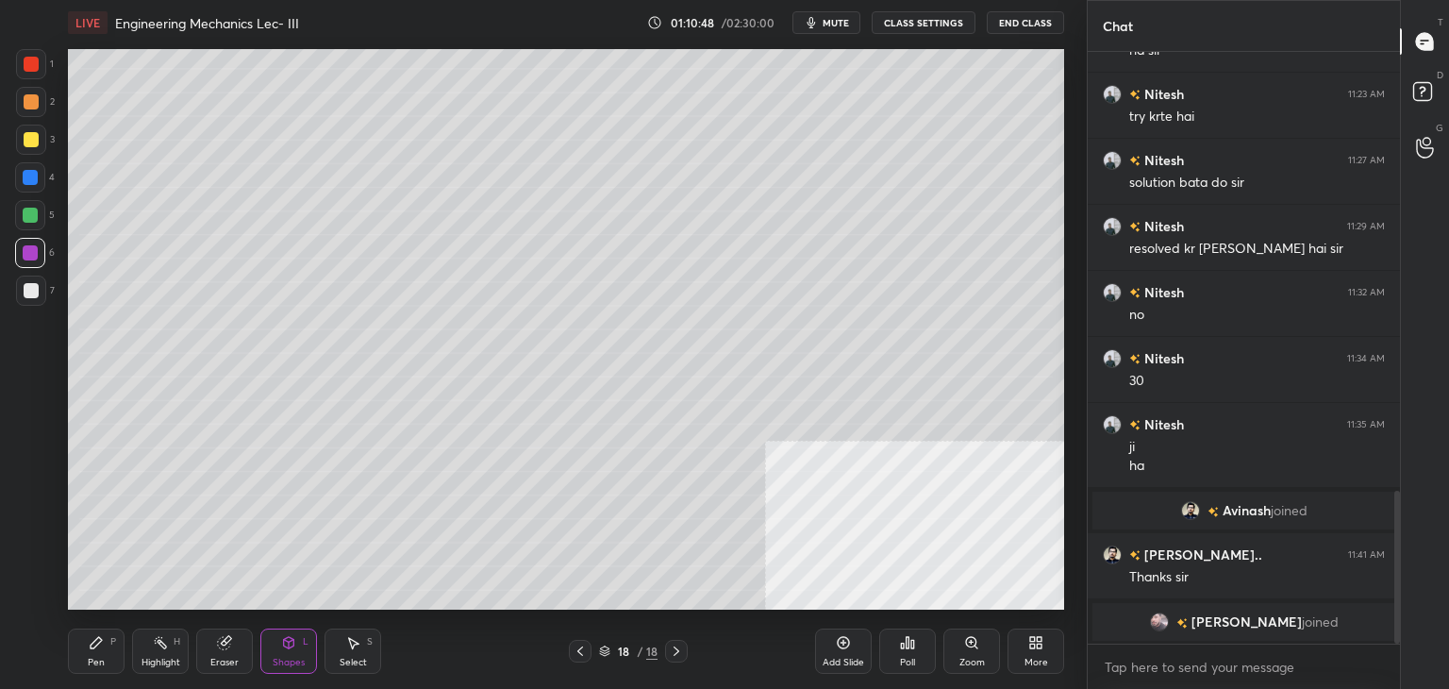
drag, startPoint x: 34, startPoint y: 107, endPoint x: 43, endPoint y: 105, distance: 9.6
click at [34, 108] on div at bounding box center [31, 101] width 15 height 15
click at [575, 646] on icon at bounding box center [580, 650] width 15 height 15
click at [577, 650] on icon at bounding box center [580, 650] width 15 height 15
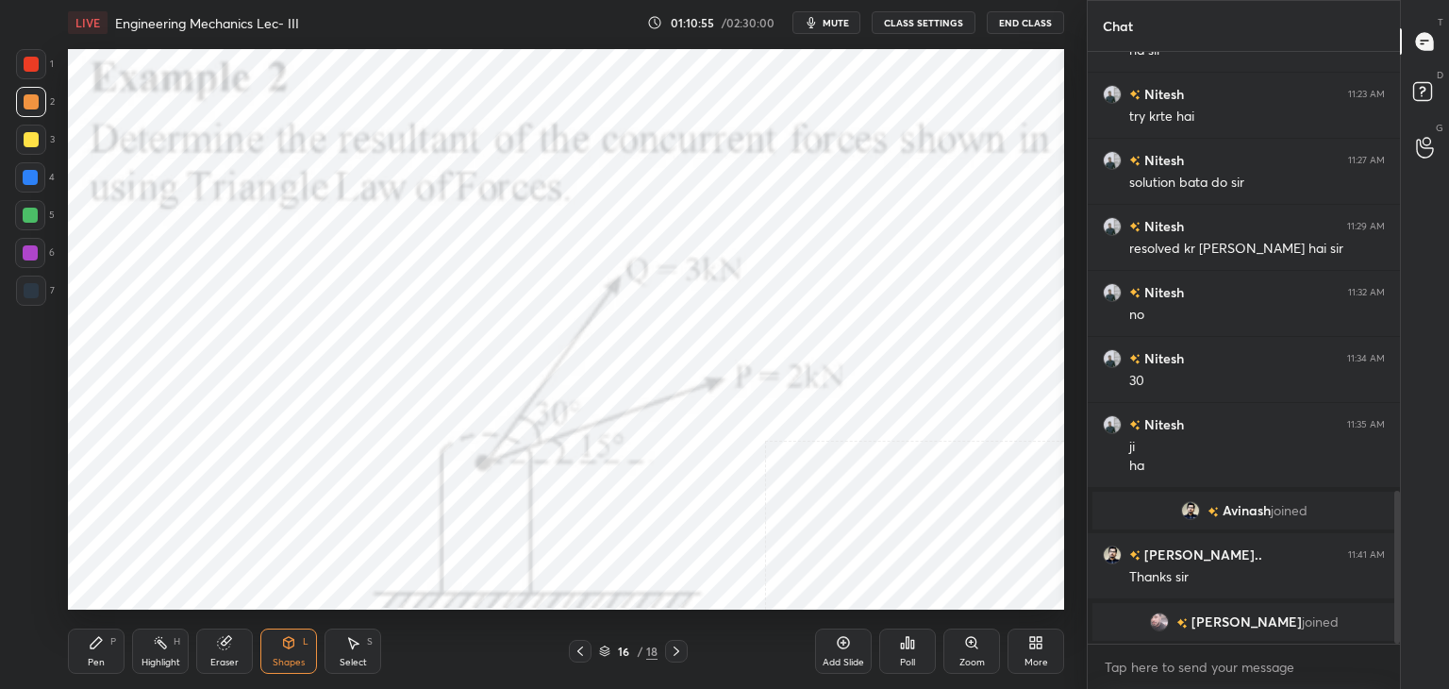
click at [575, 647] on icon at bounding box center [580, 650] width 15 height 15
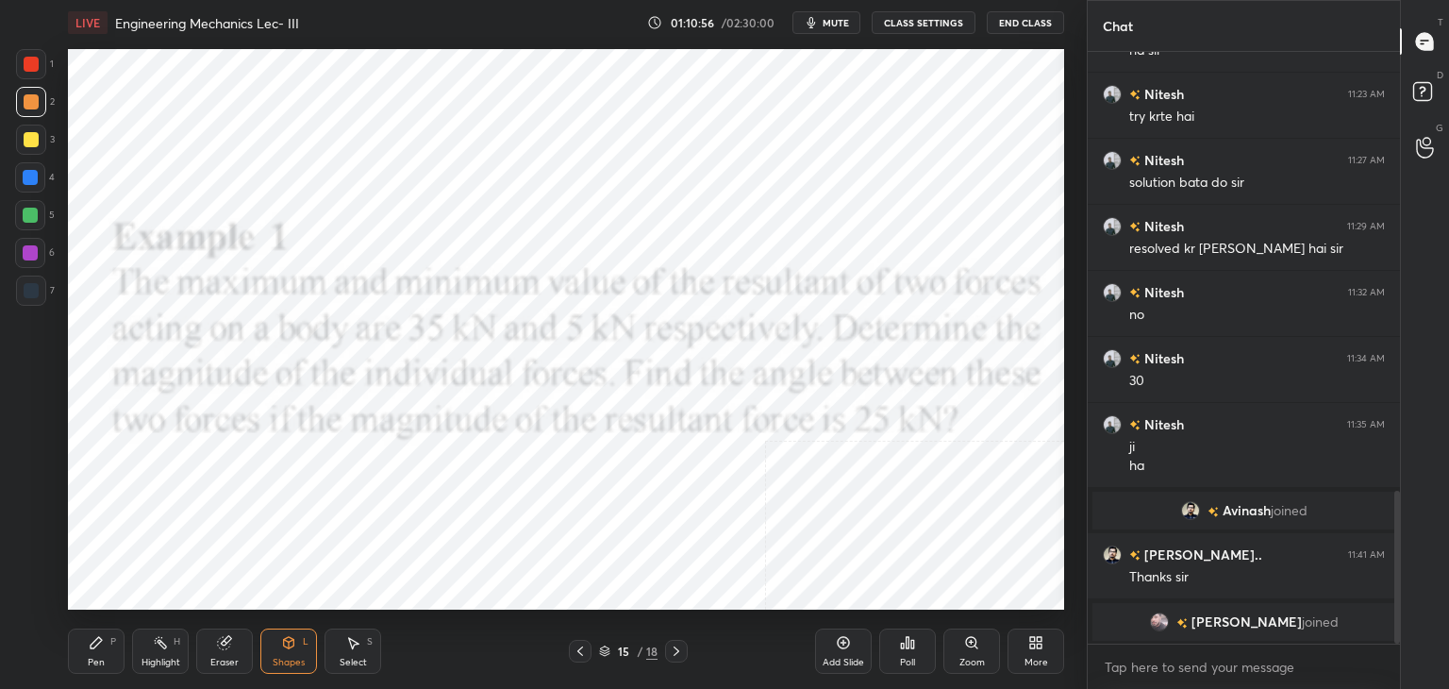
click at [578, 645] on icon at bounding box center [580, 650] width 15 height 15
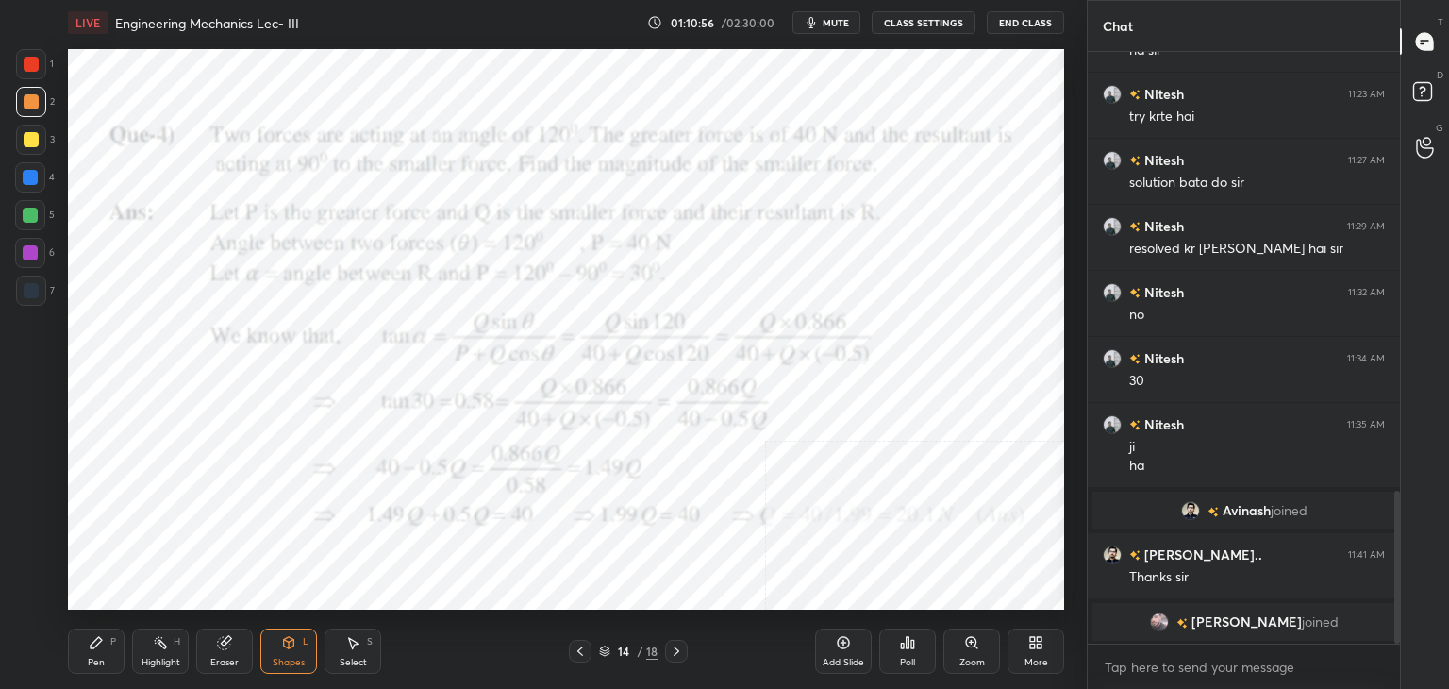
click at [576, 644] on icon at bounding box center [580, 650] width 15 height 15
click at [581, 644] on icon at bounding box center [580, 650] width 15 height 15
click at [581, 643] on icon at bounding box center [580, 650] width 15 height 15
click at [581, 644] on icon at bounding box center [580, 650] width 15 height 15
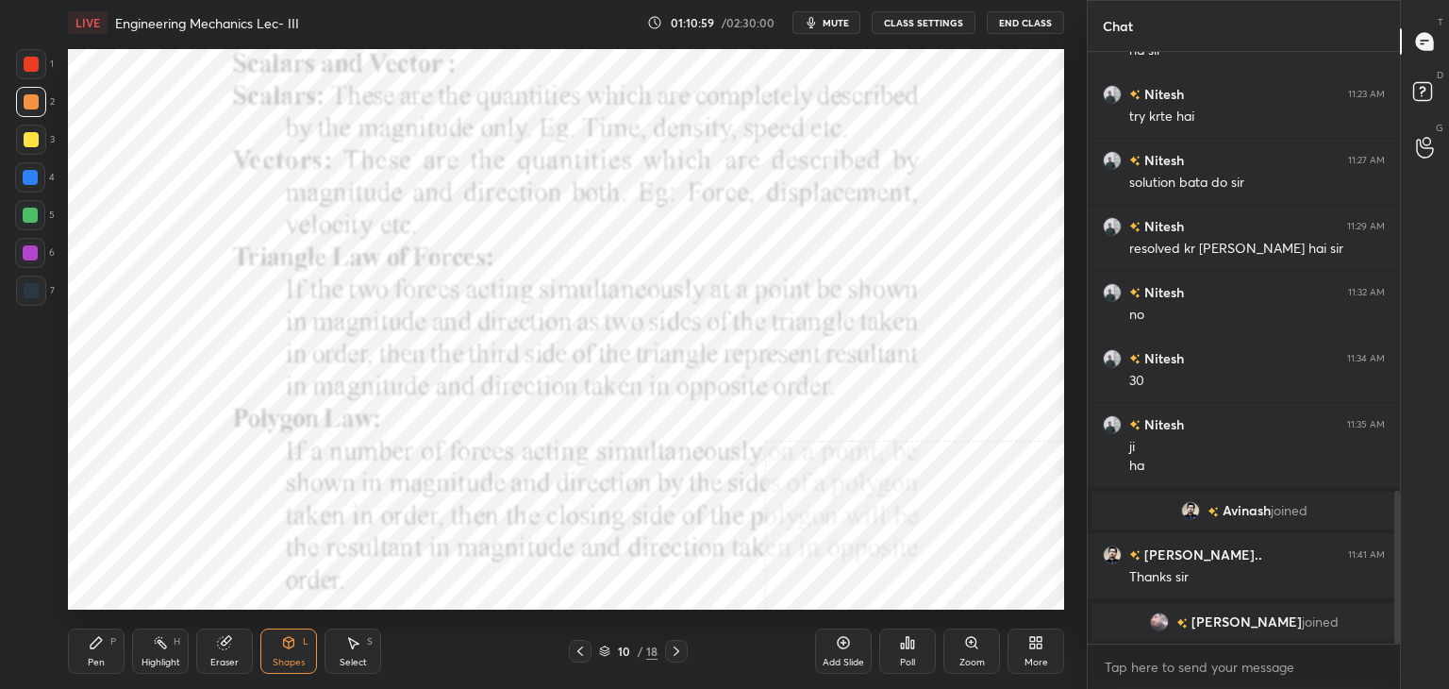
click at [676, 646] on icon at bounding box center [676, 650] width 15 height 15
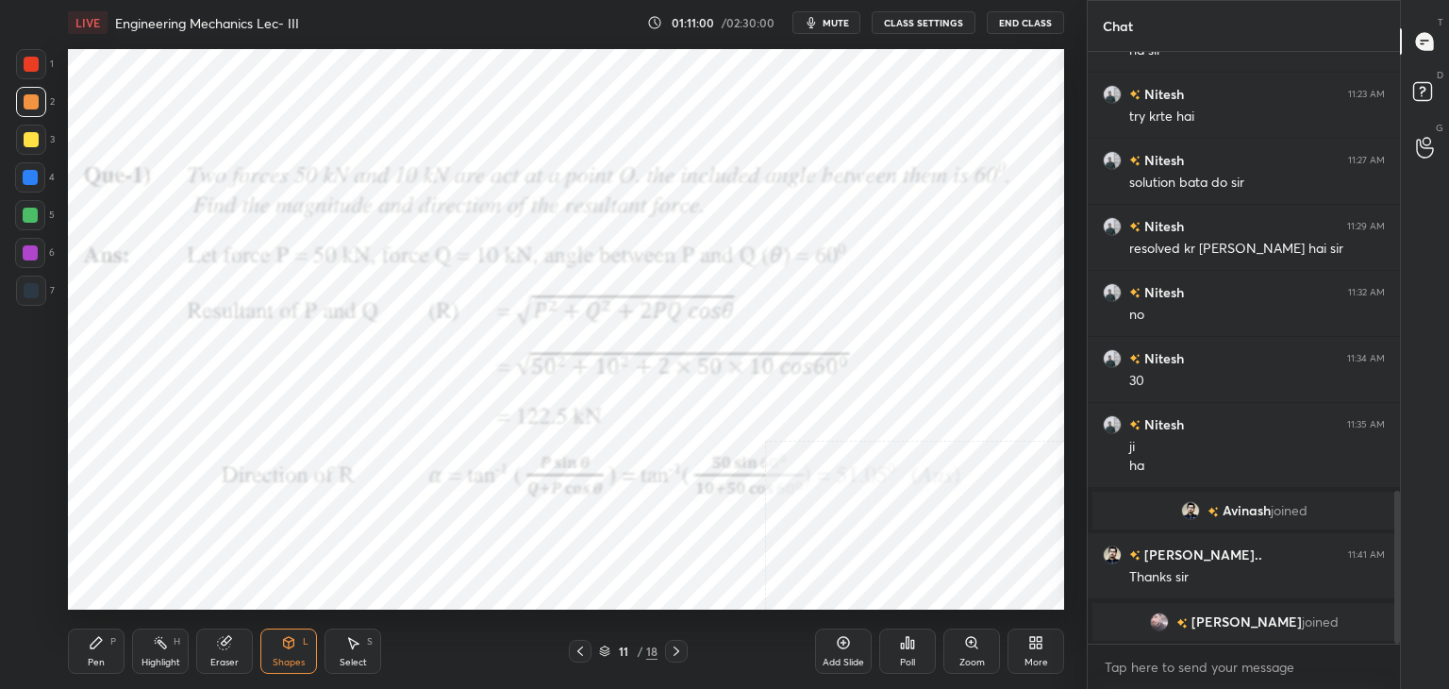
drag, startPoint x: 164, startPoint y: 647, endPoint x: 172, endPoint y: 616, distance: 32.0
click at [166, 647] on rect at bounding box center [162, 643] width 9 height 9
drag, startPoint x: 676, startPoint y: 650, endPoint x: 674, endPoint y: 631, distance: 19.0
click at [679, 645] on icon at bounding box center [676, 650] width 15 height 15
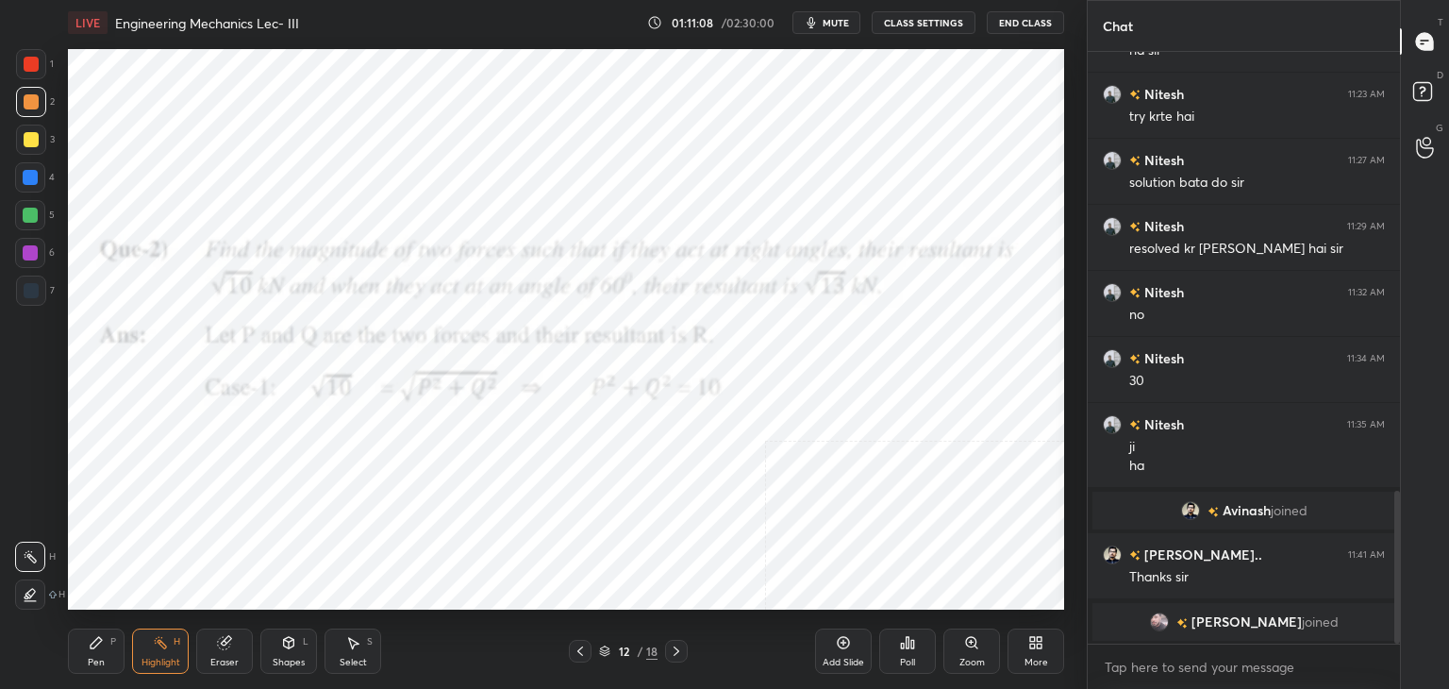
drag, startPoint x: 675, startPoint y: 646, endPoint x: 660, endPoint y: 623, distance: 27.2
click at [674, 646] on icon at bounding box center [676, 650] width 15 height 15
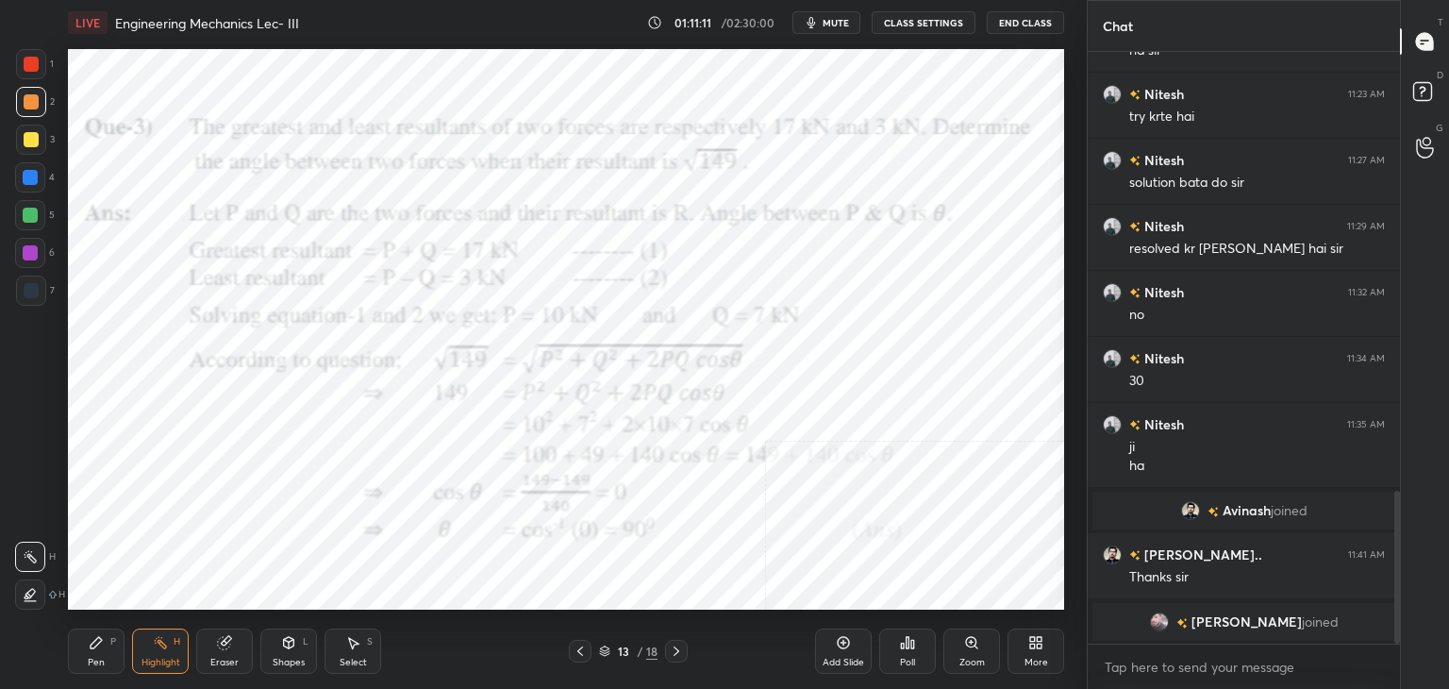
drag, startPoint x: 675, startPoint y: 648, endPoint x: 664, endPoint y: 633, distance: 18.9
click at [677, 649] on icon at bounding box center [676, 650] width 15 height 15
drag, startPoint x: 678, startPoint y: 645, endPoint x: 669, endPoint y: 617, distance: 29.8
click at [679, 644] on icon at bounding box center [676, 650] width 15 height 15
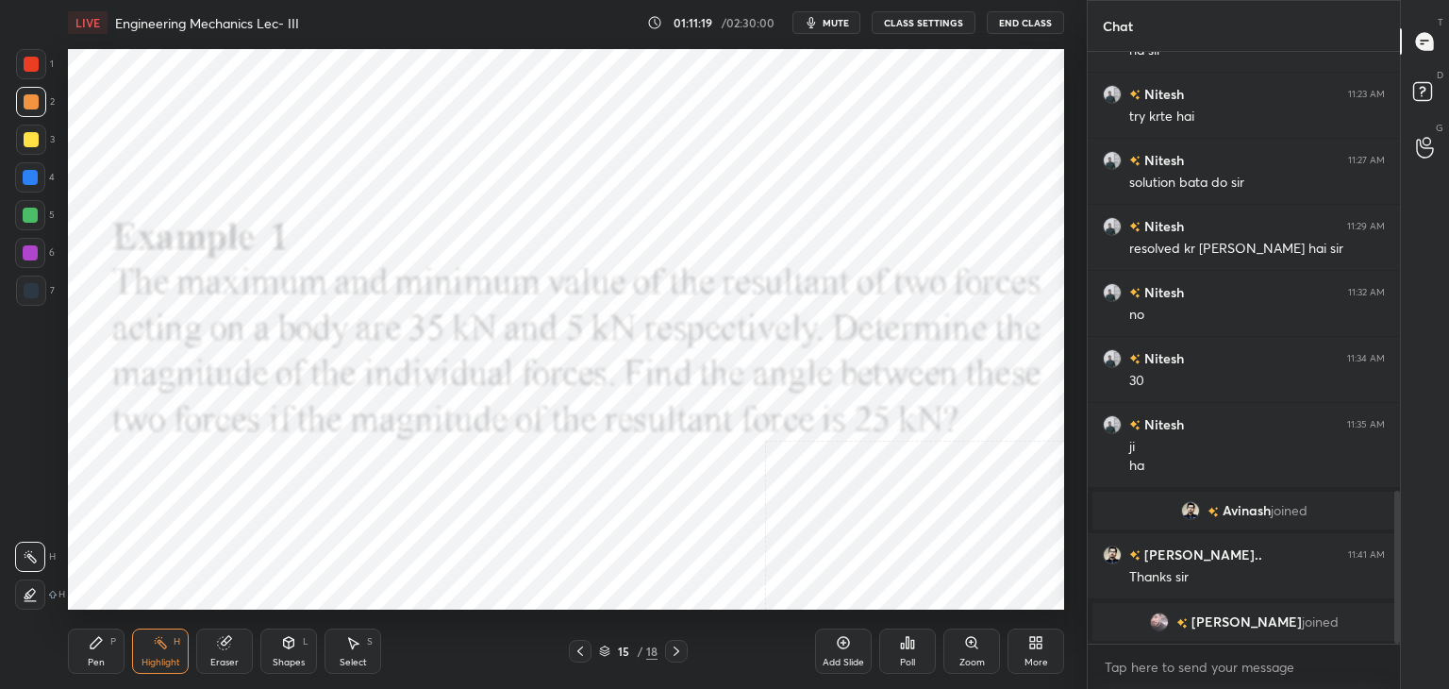
drag, startPoint x: 673, startPoint y: 650, endPoint x: 671, endPoint y: 637, distance: 13.5
click at [674, 650] on icon at bounding box center [676, 650] width 15 height 15
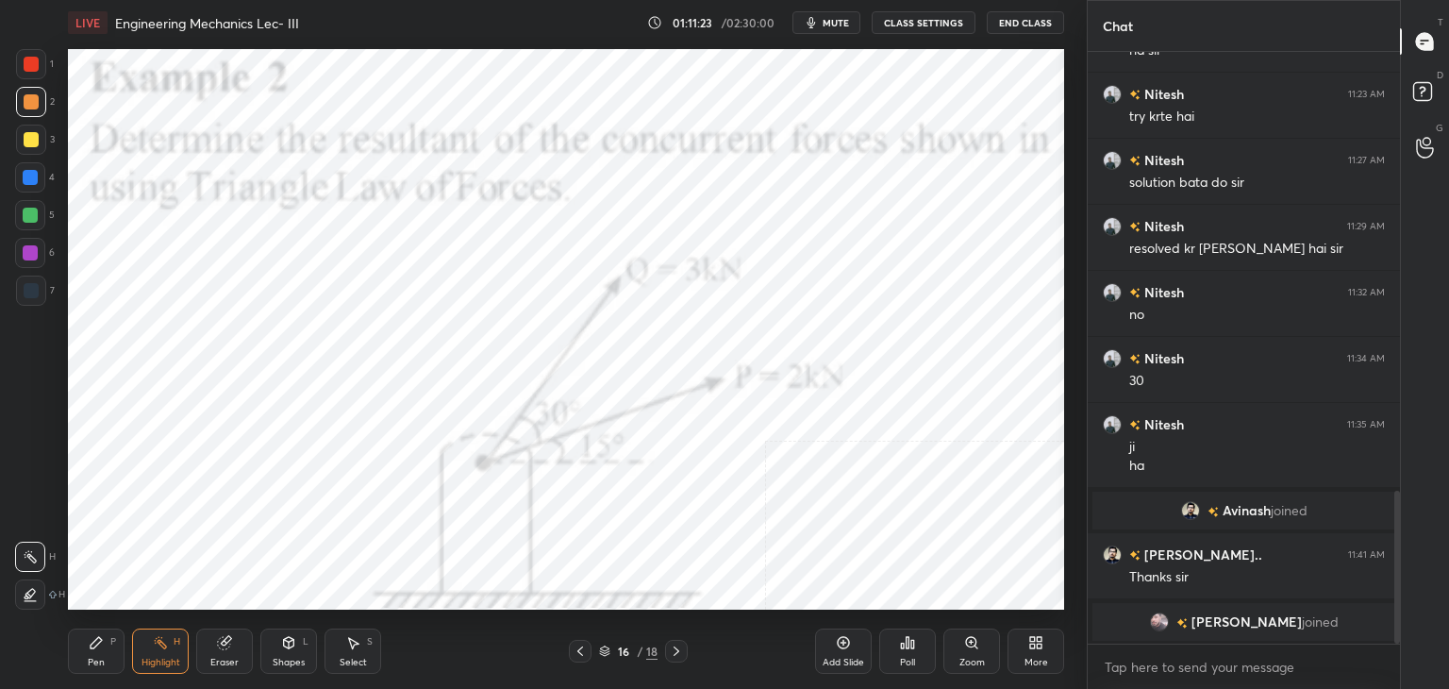
click at [673, 646] on icon at bounding box center [676, 650] width 6 height 9
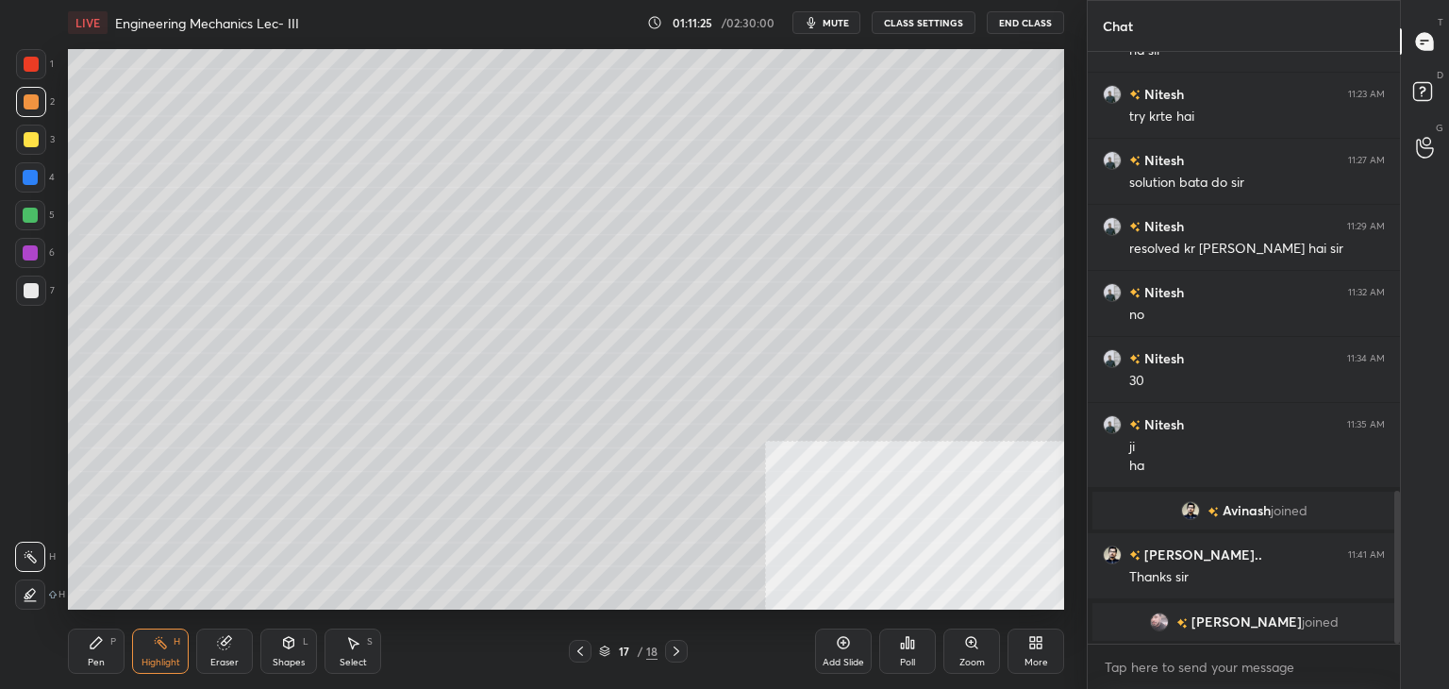
drag, startPoint x: 672, startPoint y: 646, endPoint x: 665, endPoint y: 627, distance: 20.3
click at [672, 645] on icon at bounding box center [676, 650] width 15 height 15
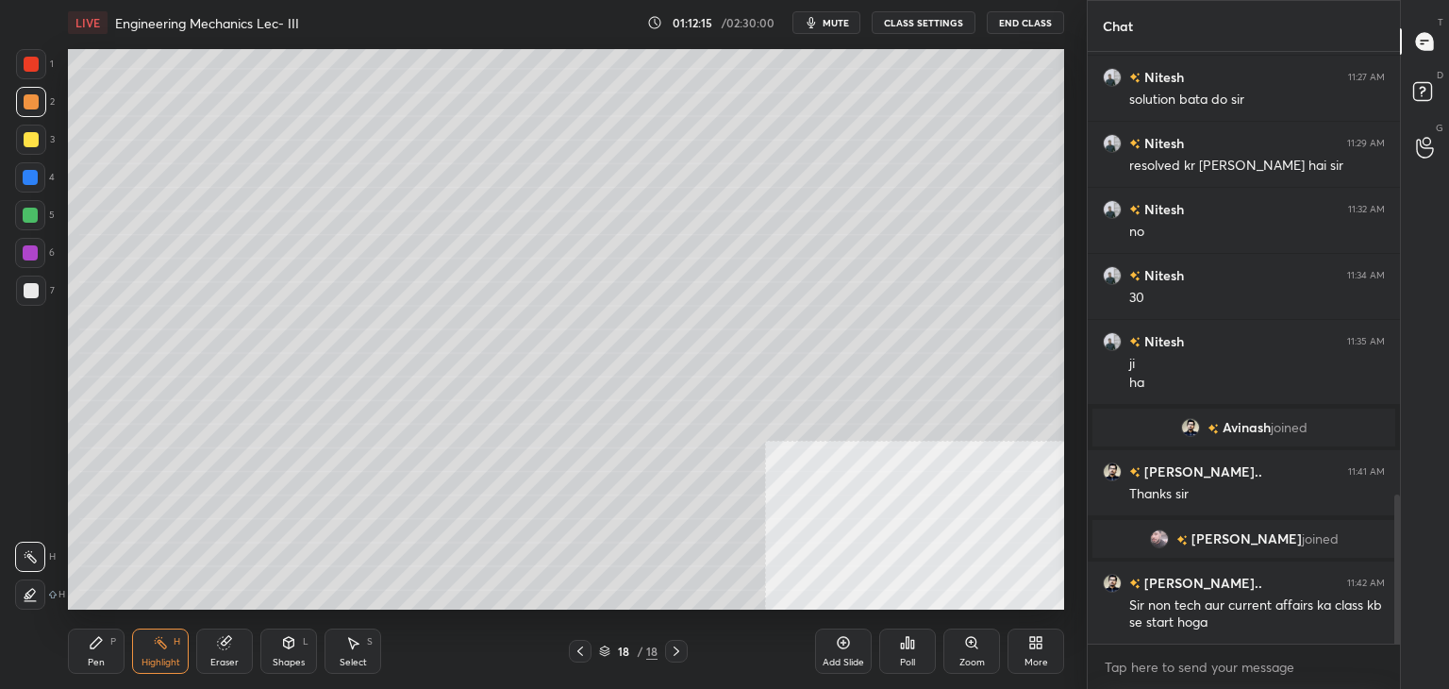
scroll to position [1824, 0]
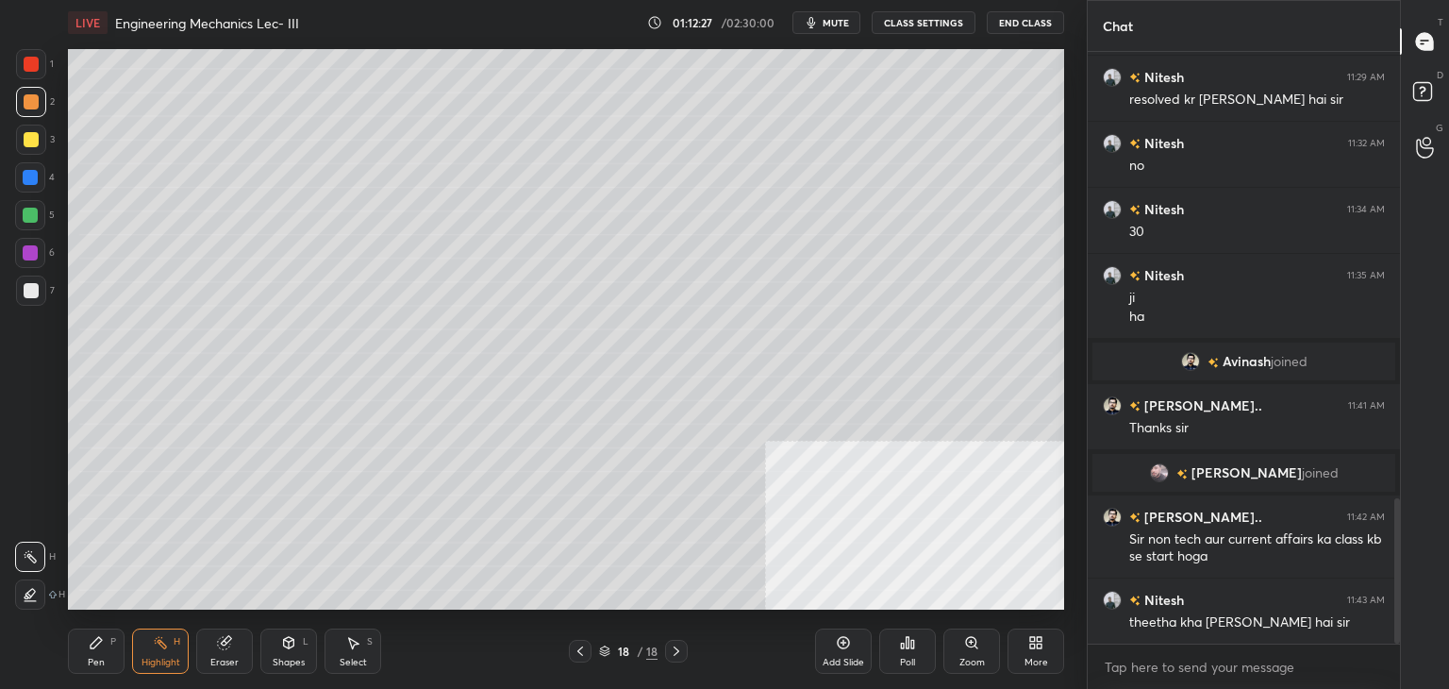
click at [24, 289] on div at bounding box center [31, 290] width 15 height 15
click at [166, 654] on div "Highlight H" at bounding box center [160, 650] width 57 height 45
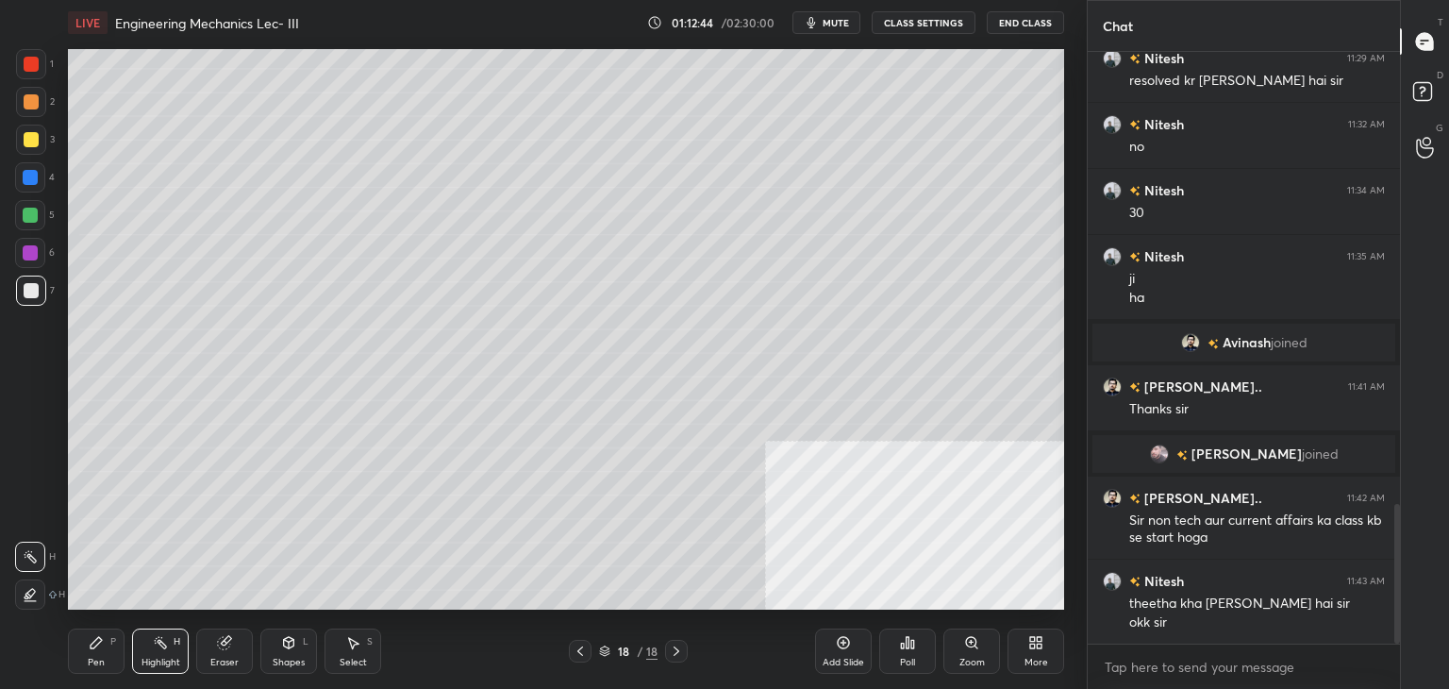
scroll to position [1909, 0]
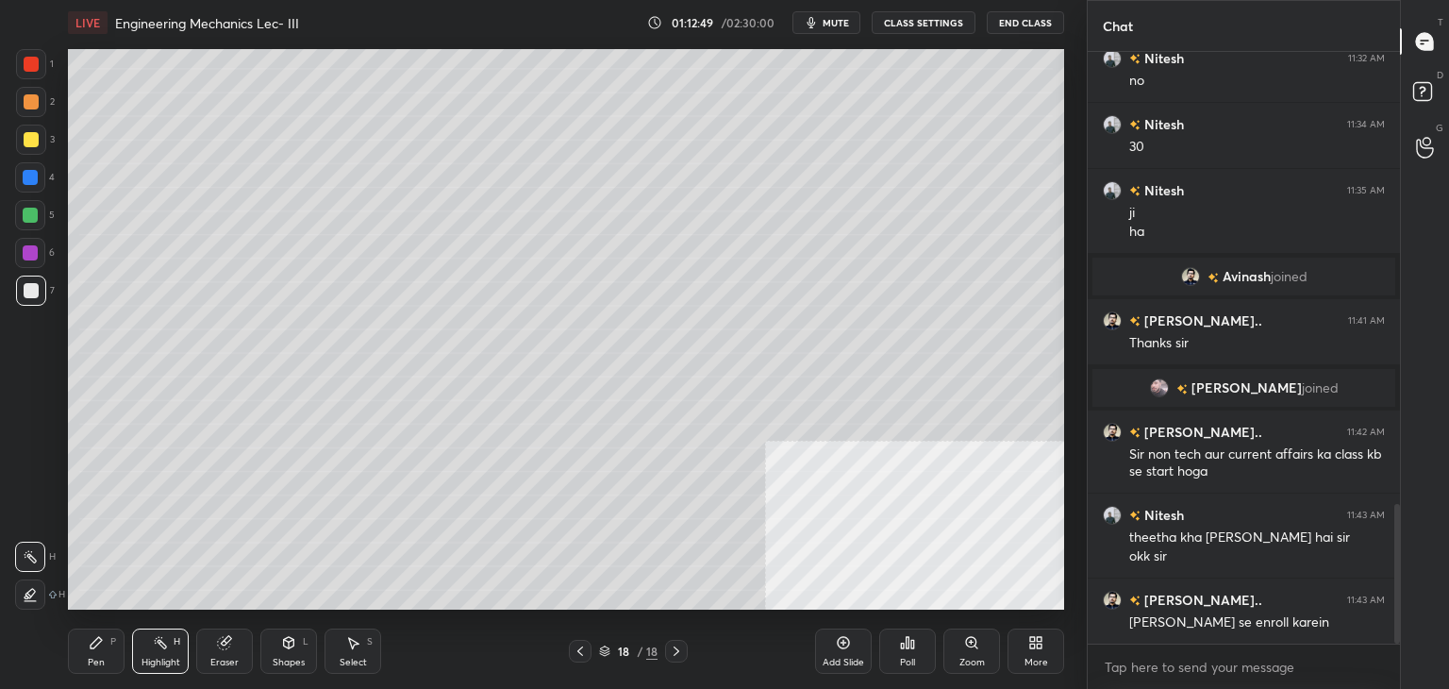
click at [153, 652] on div "Highlight H" at bounding box center [160, 650] width 57 height 45
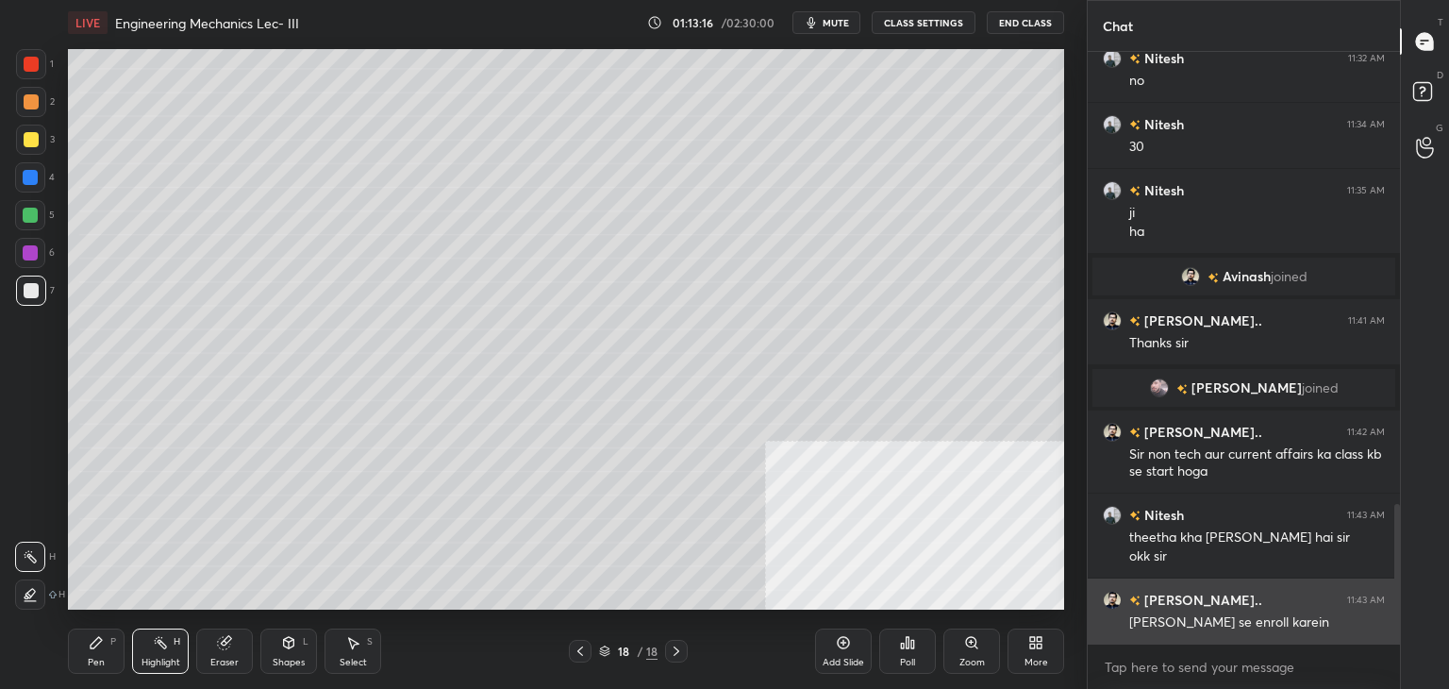
click at [1112, 595] on img "grid" at bounding box center [1112, 599] width 19 height 19
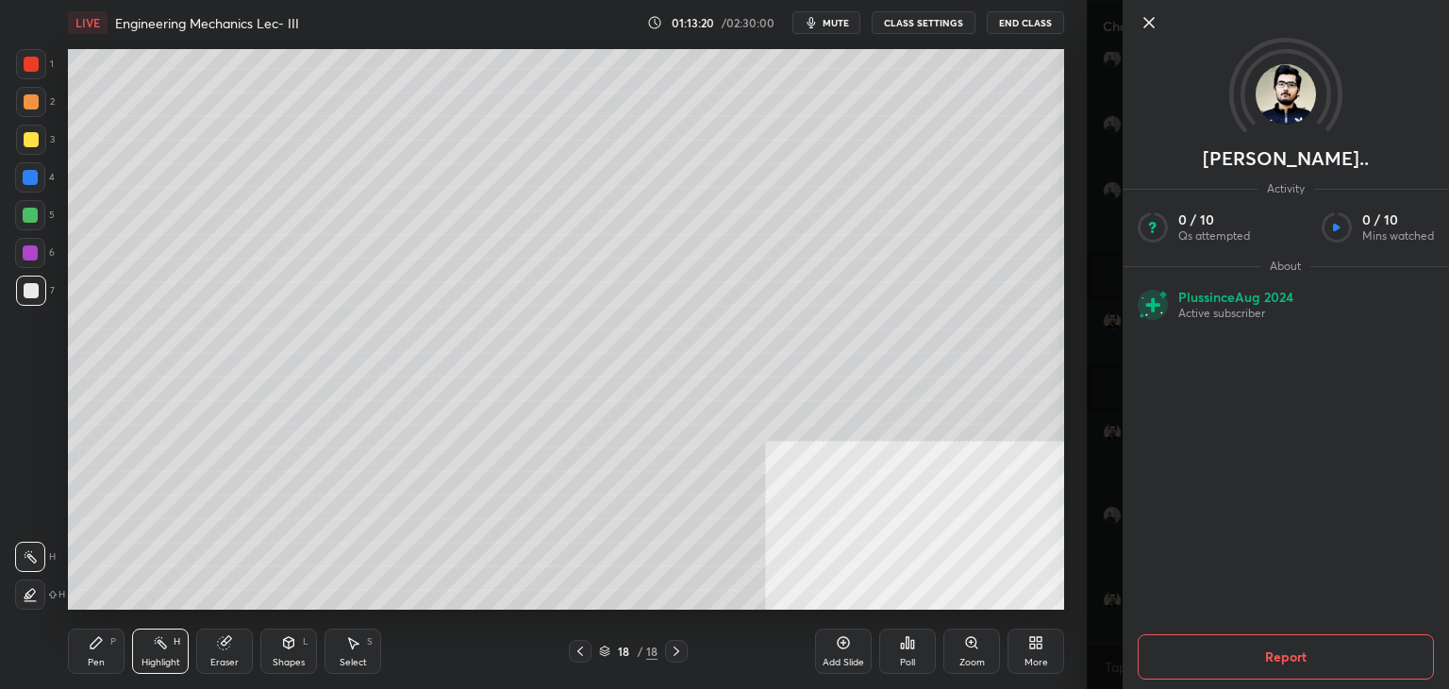
click at [1146, 26] on icon at bounding box center [1148, 22] width 23 height 23
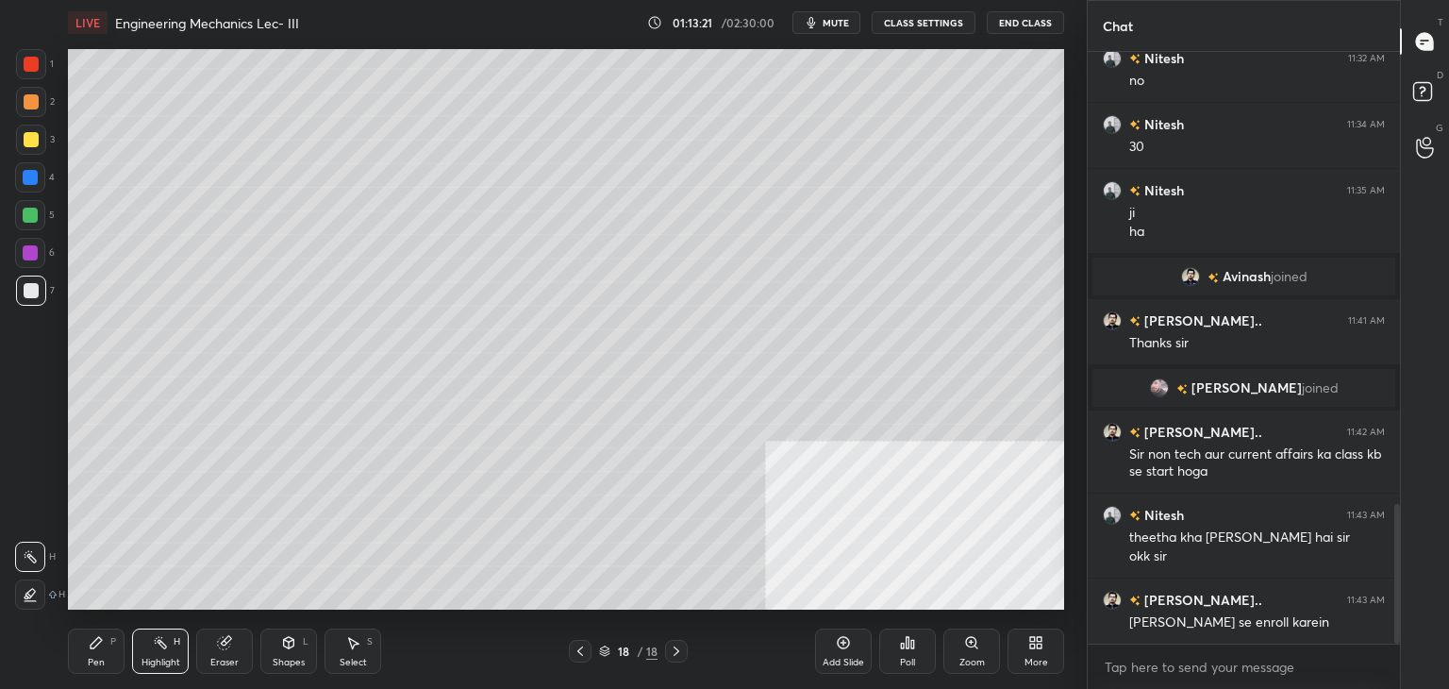
drag, startPoint x: 1107, startPoint y: 597, endPoint x: 1076, endPoint y: 605, distance: 32.0
click at [1108, 597] on img "grid" at bounding box center [1112, 599] width 19 height 19
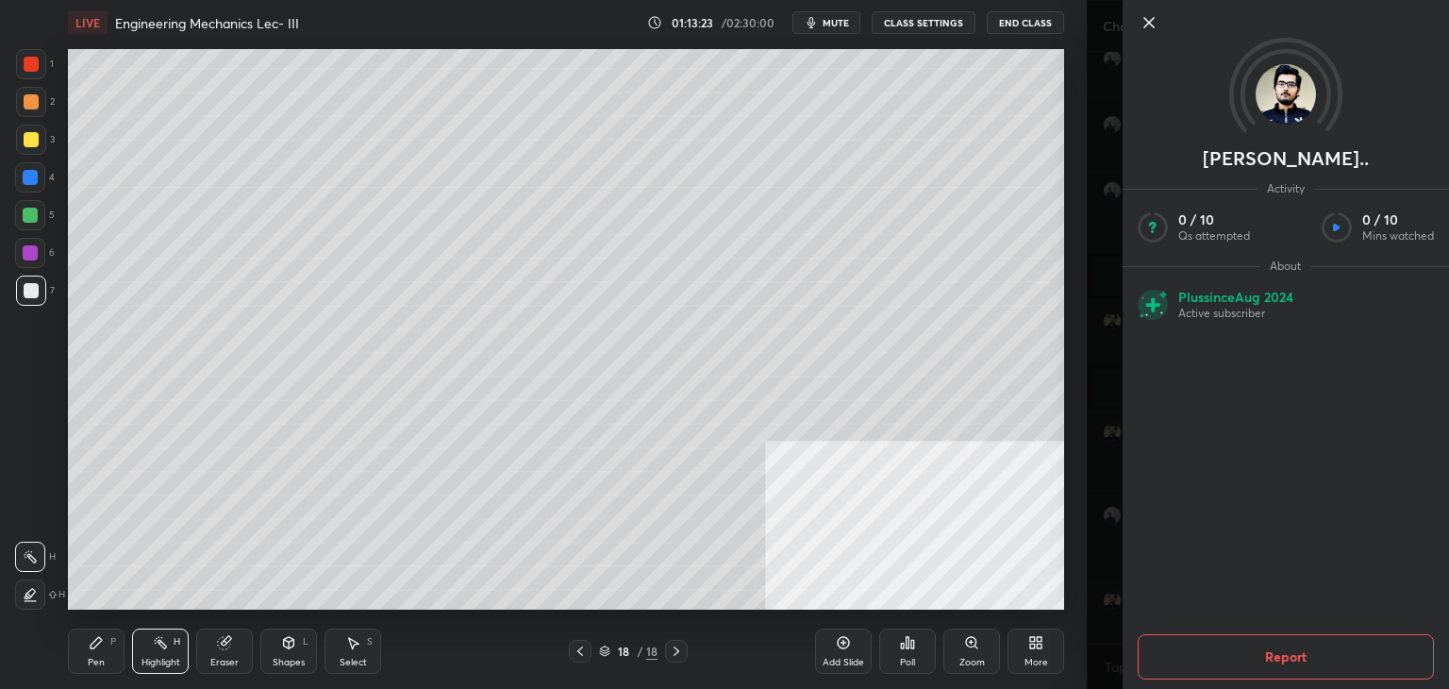
click at [1154, 23] on icon at bounding box center [1148, 22] width 23 height 23
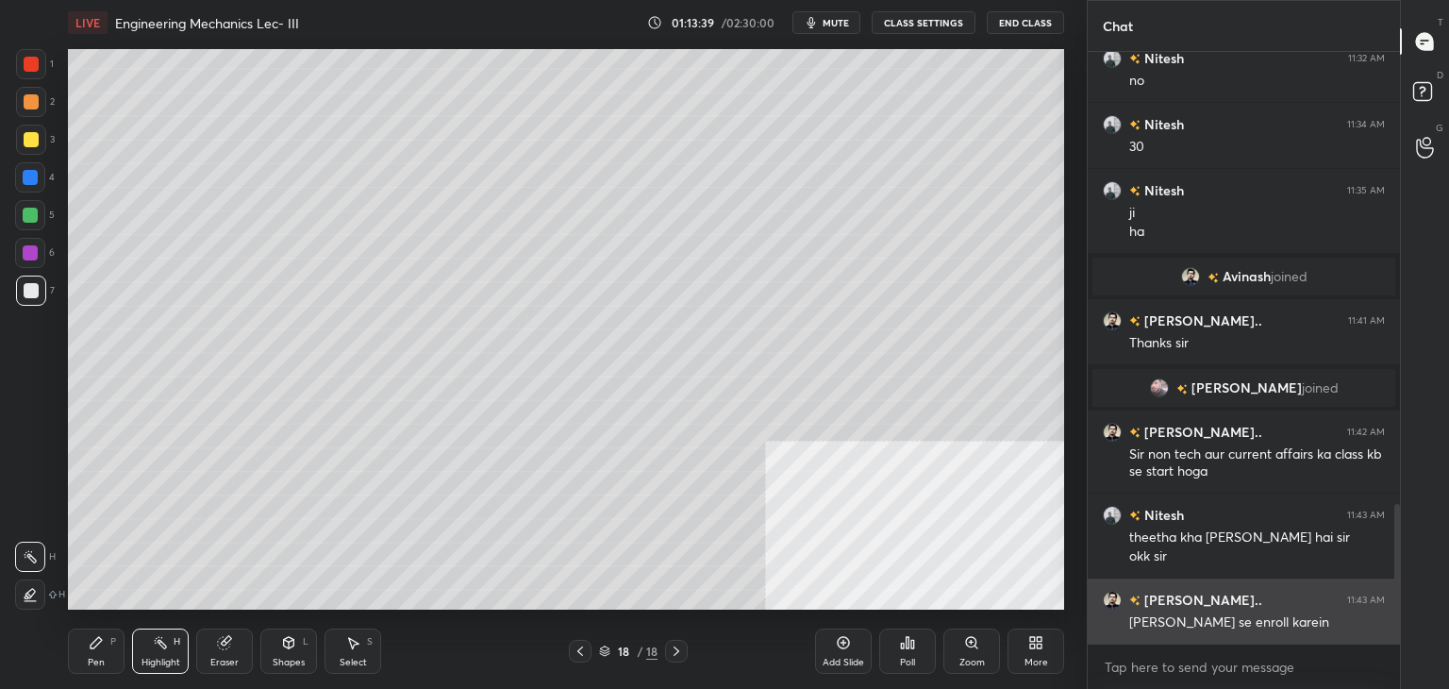
click at [1109, 596] on img "grid" at bounding box center [1112, 599] width 19 height 19
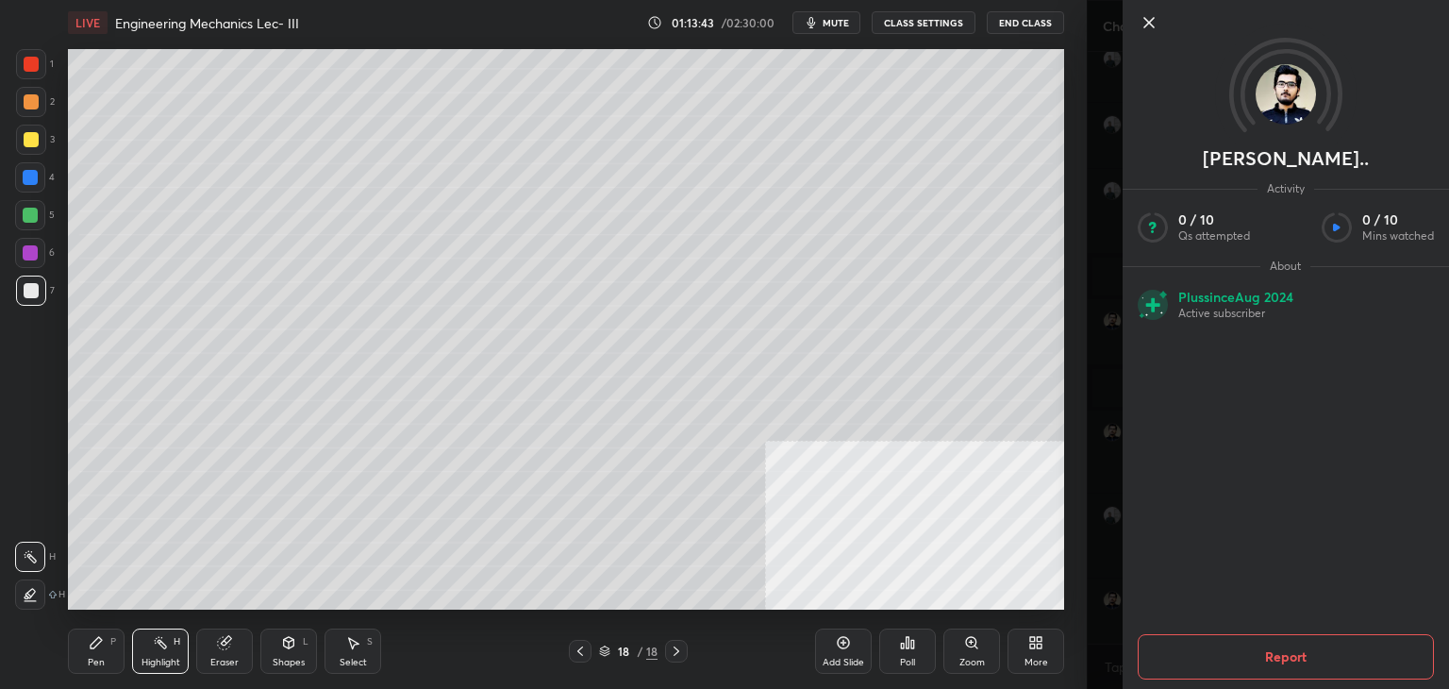
click at [1146, 22] on icon at bounding box center [1148, 22] width 23 height 23
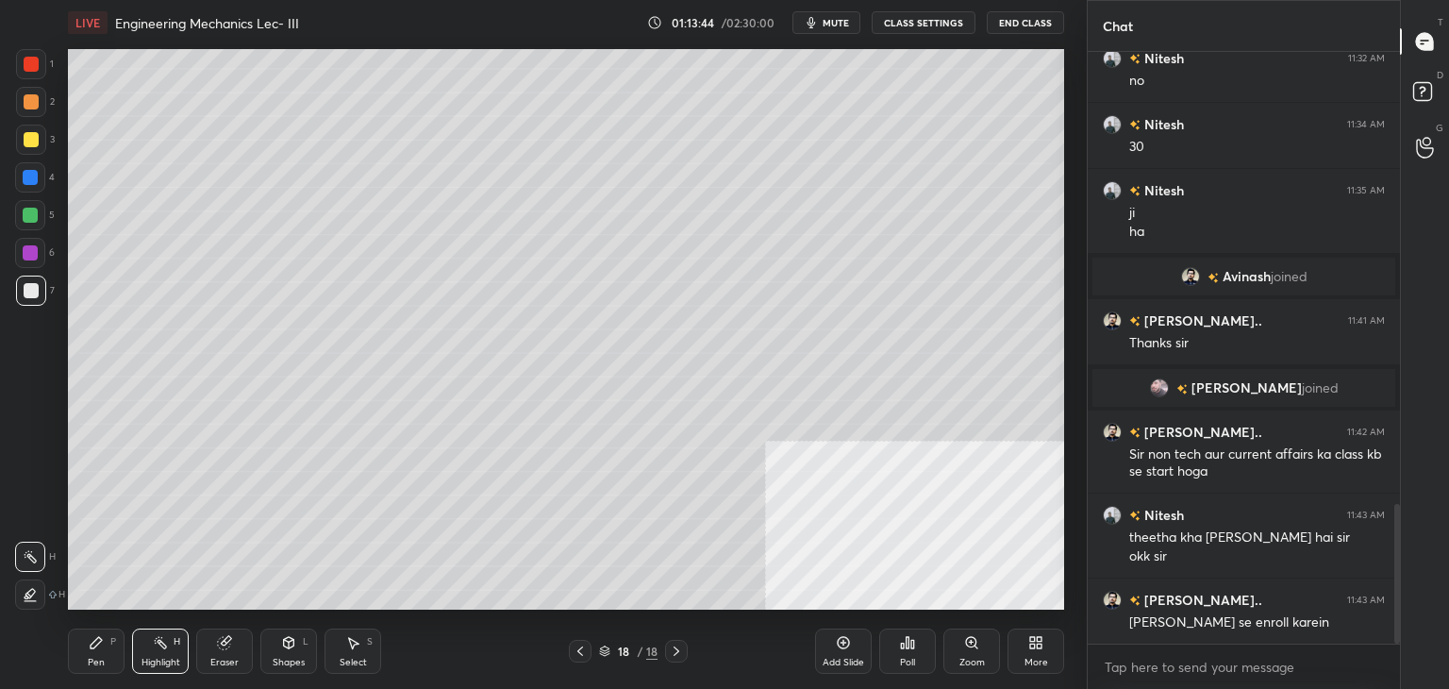
scroll to position [1975, 0]
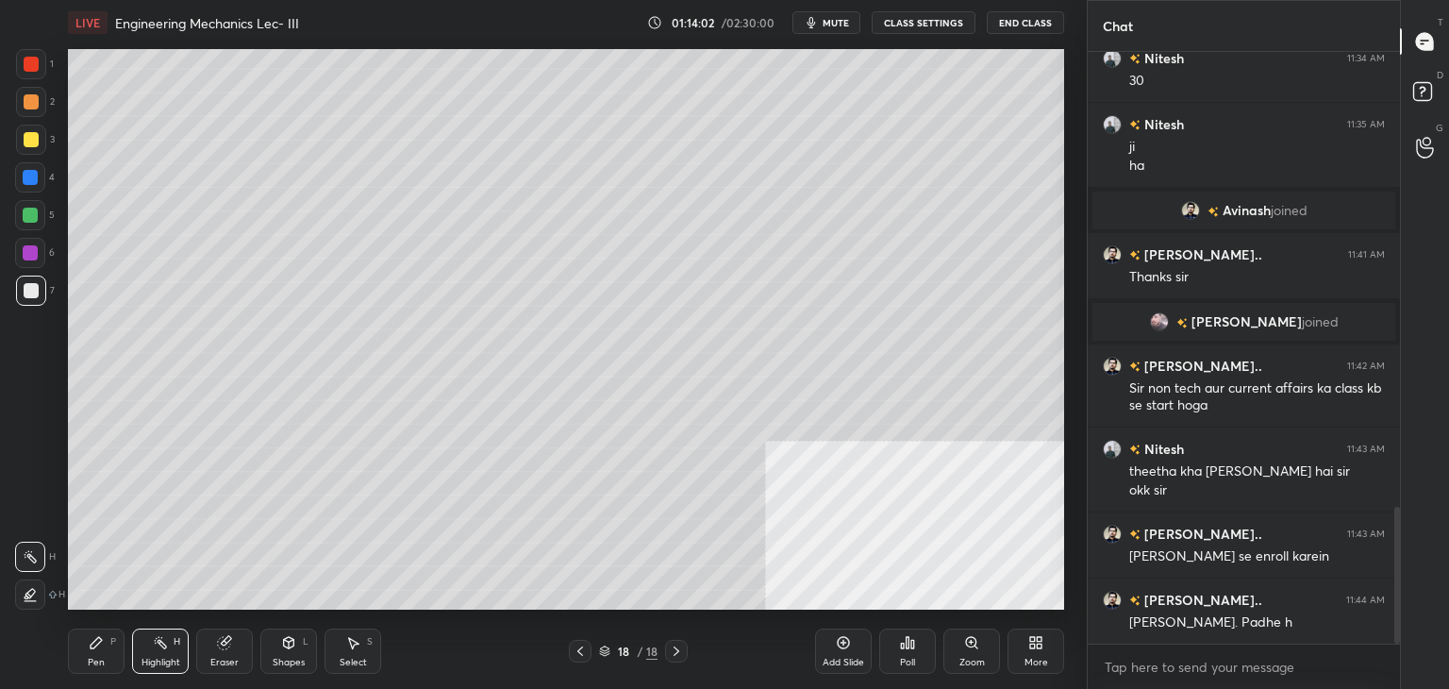
click at [675, 654] on icon at bounding box center [676, 650] width 15 height 15
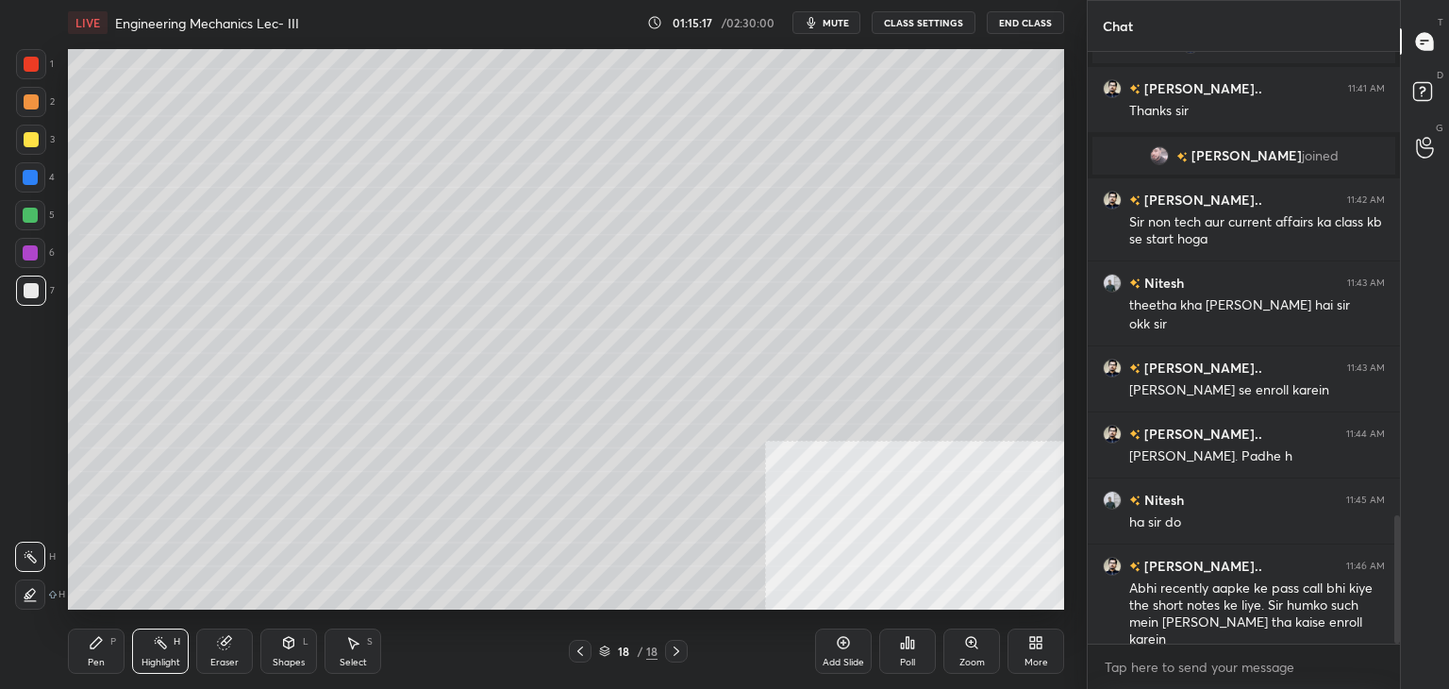
scroll to position [2160, 0]
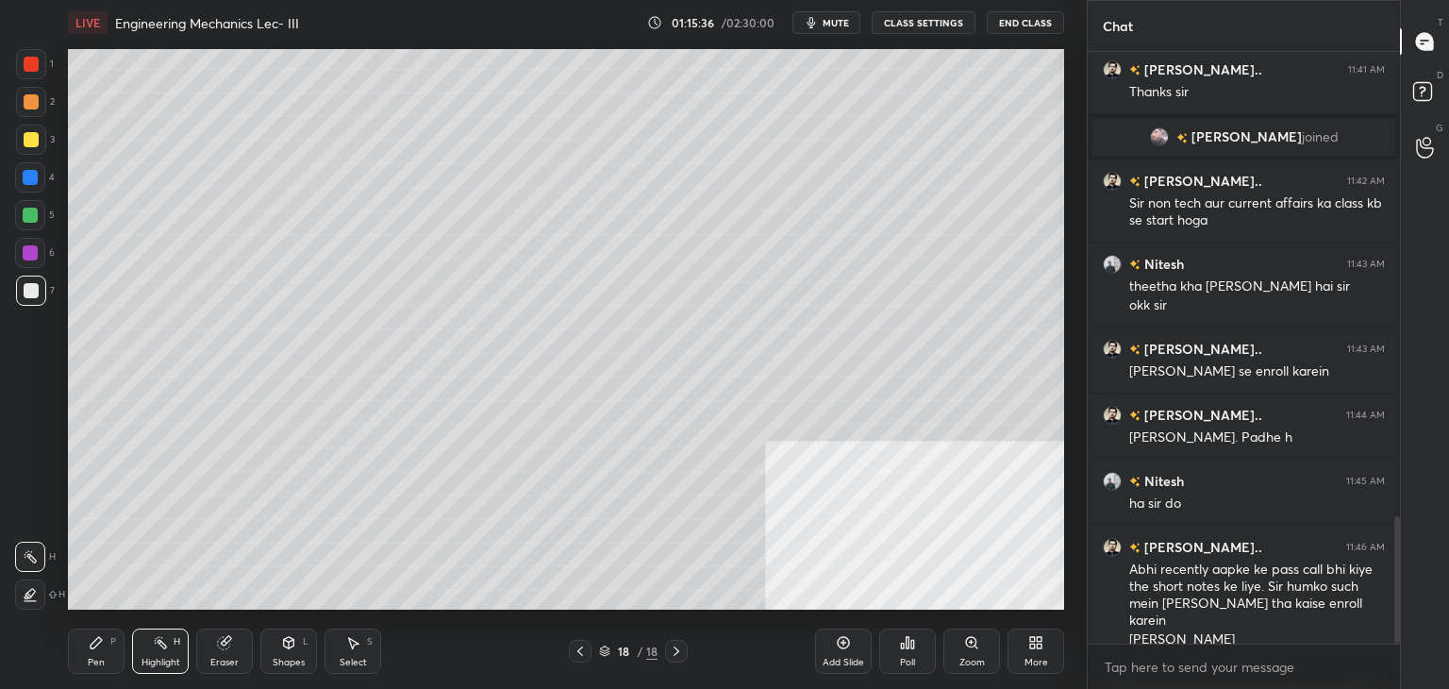
click at [1042, 642] on div "More" at bounding box center [1035, 650] width 57 height 45
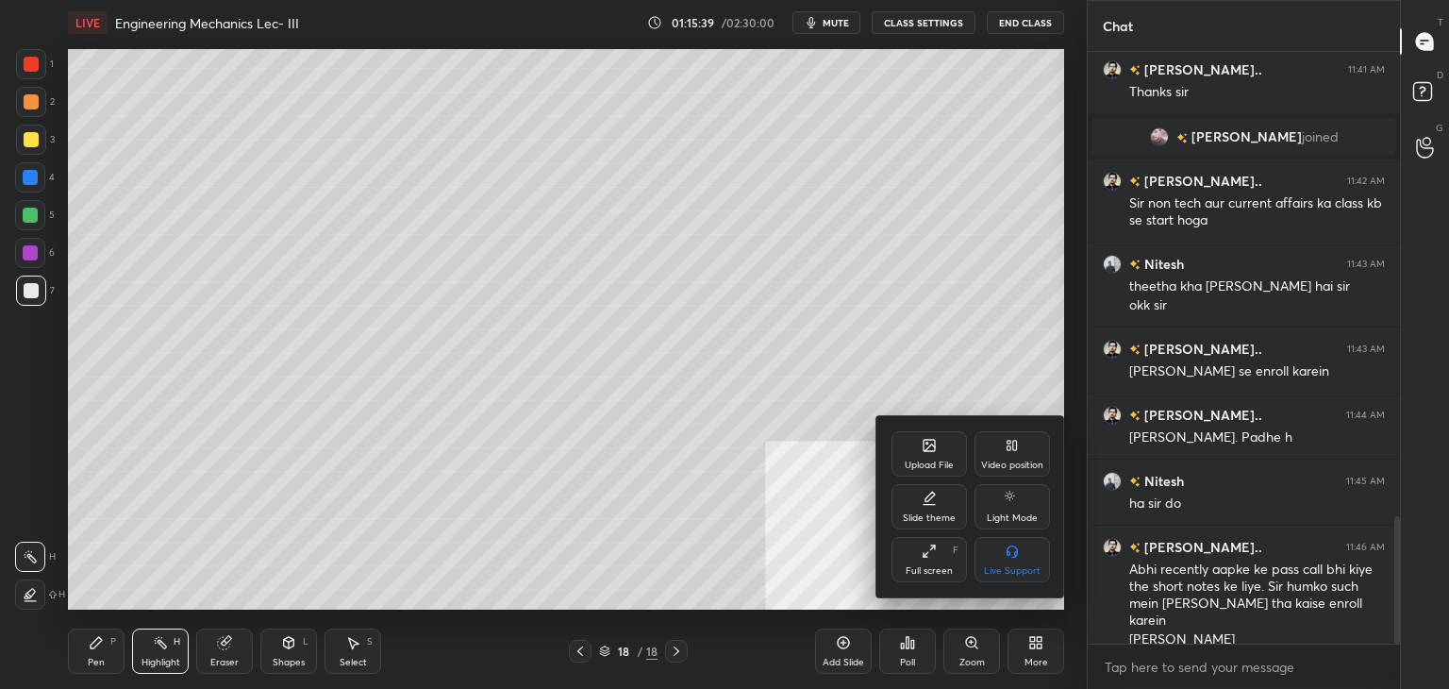
click at [935, 445] on icon at bounding box center [928, 445] width 11 height 11
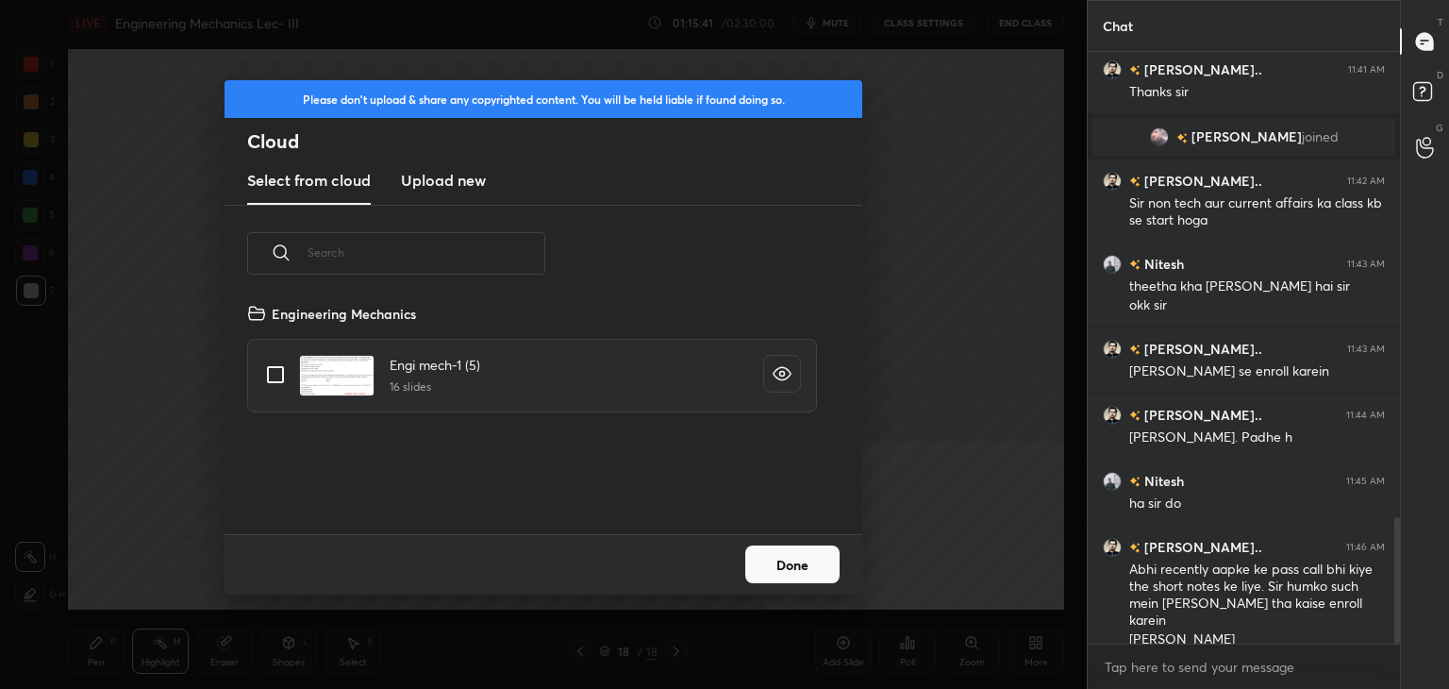
scroll to position [2179, 0]
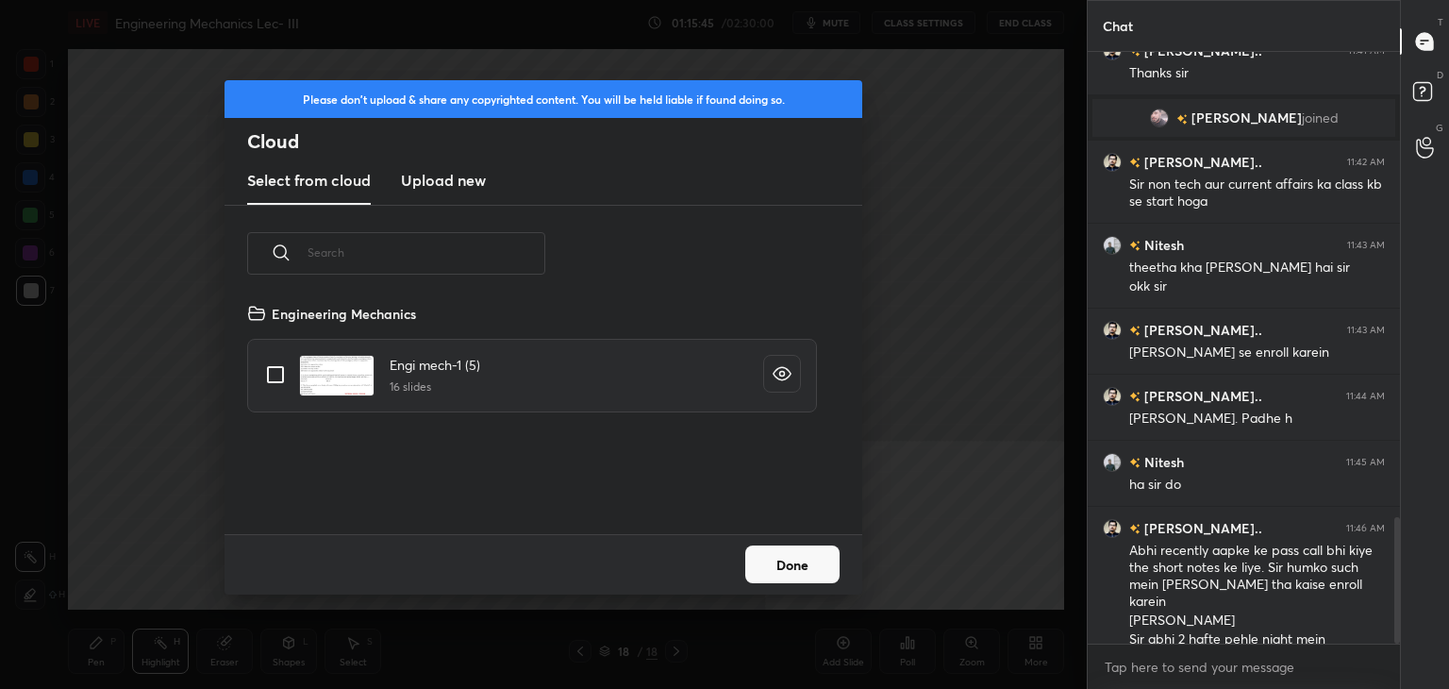
drag, startPoint x: 437, startPoint y: 177, endPoint x: 437, endPoint y: 199, distance: 21.7
click at [438, 177] on h3 "Upload new" at bounding box center [443, 180] width 85 height 23
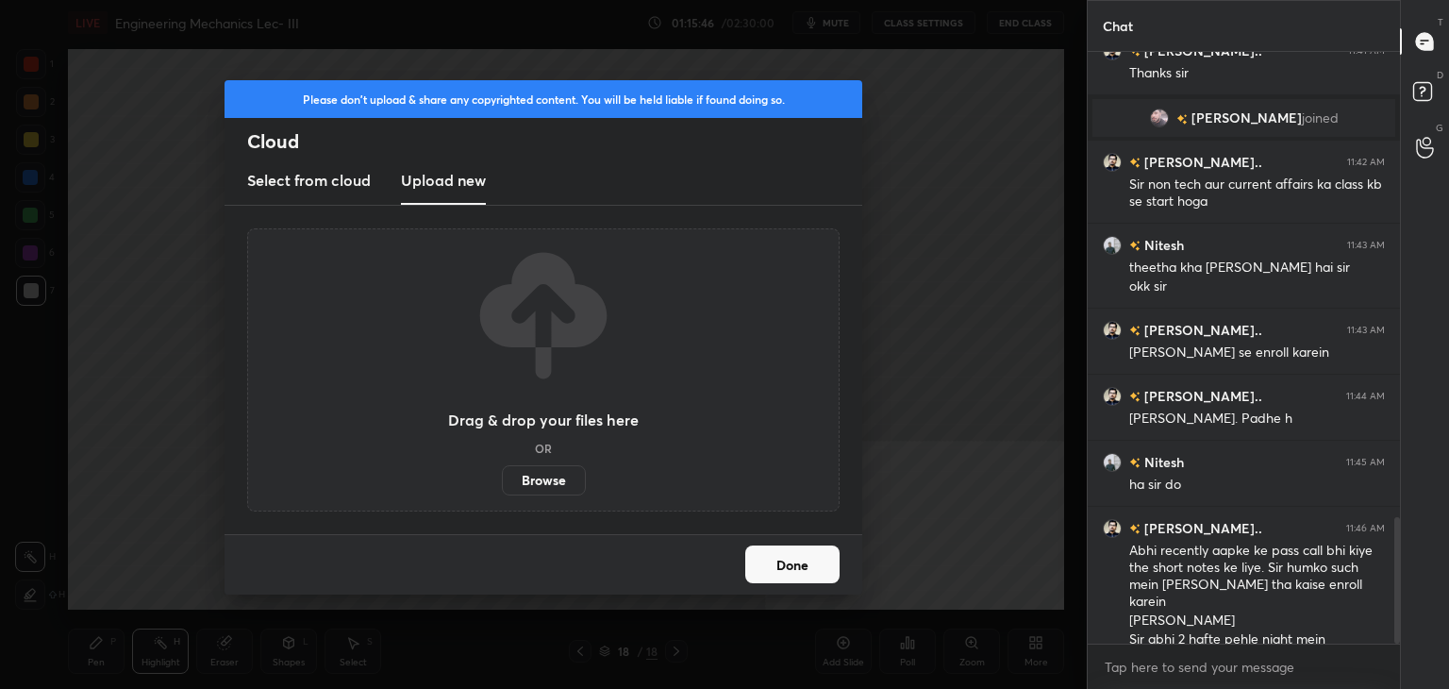
click at [554, 473] on label "Browse" at bounding box center [544, 480] width 84 height 30
click at [502, 473] on input "Browse" at bounding box center [502, 480] width 0 height 30
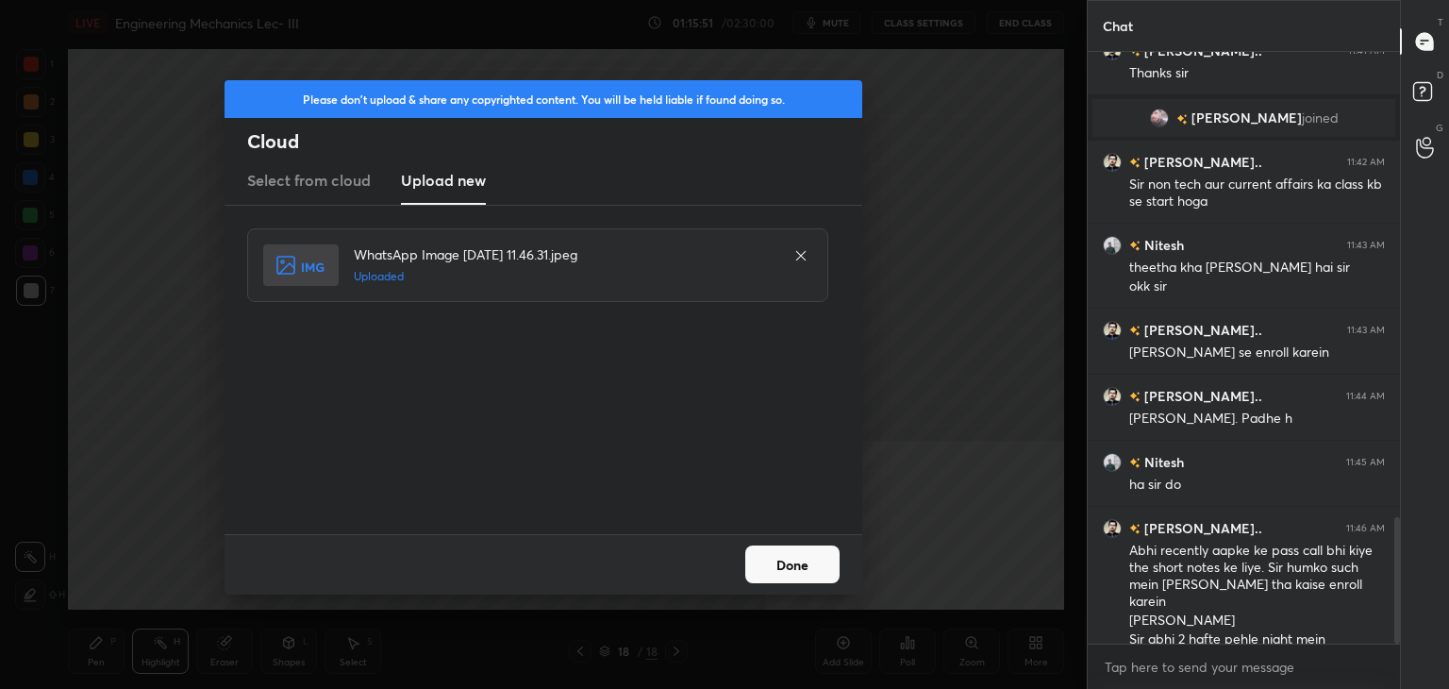
click at [804, 250] on icon at bounding box center [800, 255] width 15 height 15
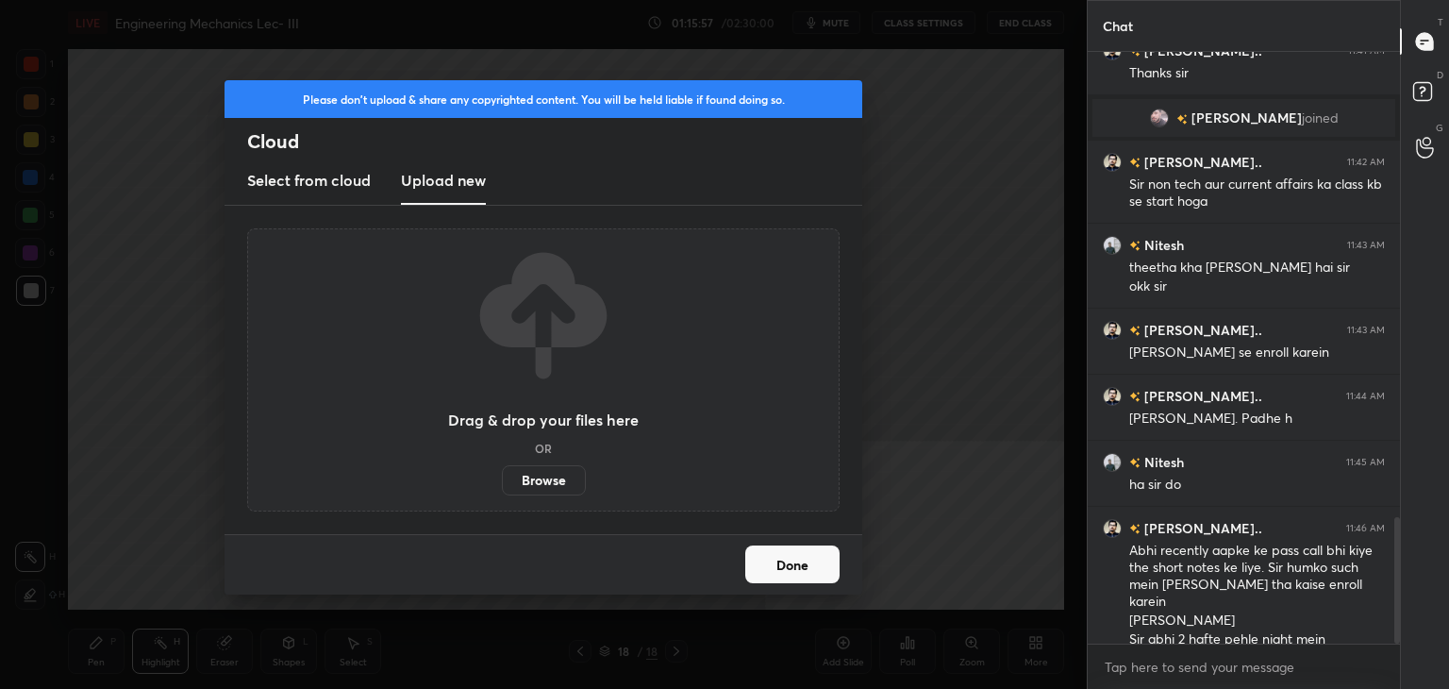
click at [555, 476] on label "Browse" at bounding box center [544, 480] width 84 height 30
click at [502, 476] on input "Browse" at bounding box center [502, 480] width 0 height 30
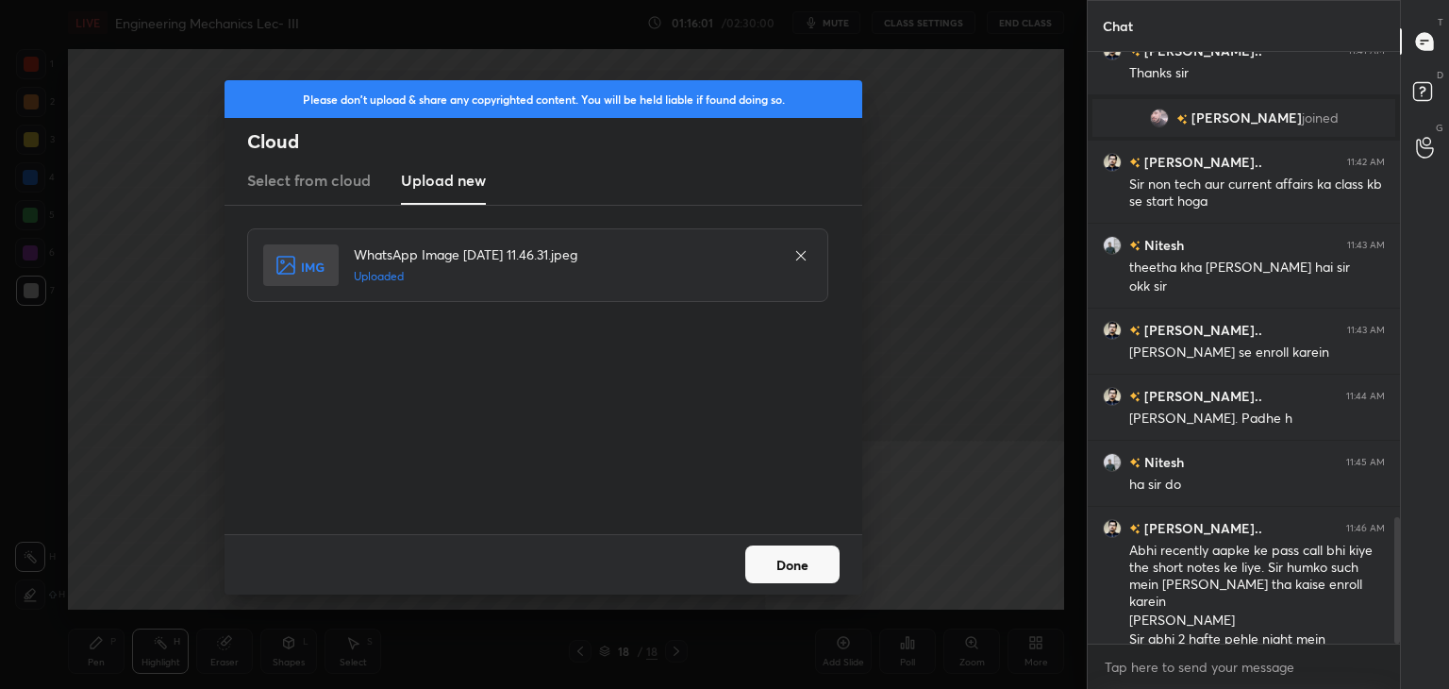
scroll to position [2245, 0]
click at [777, 567] on button "Done" at bounding box center [792, 564] width 94 height 38
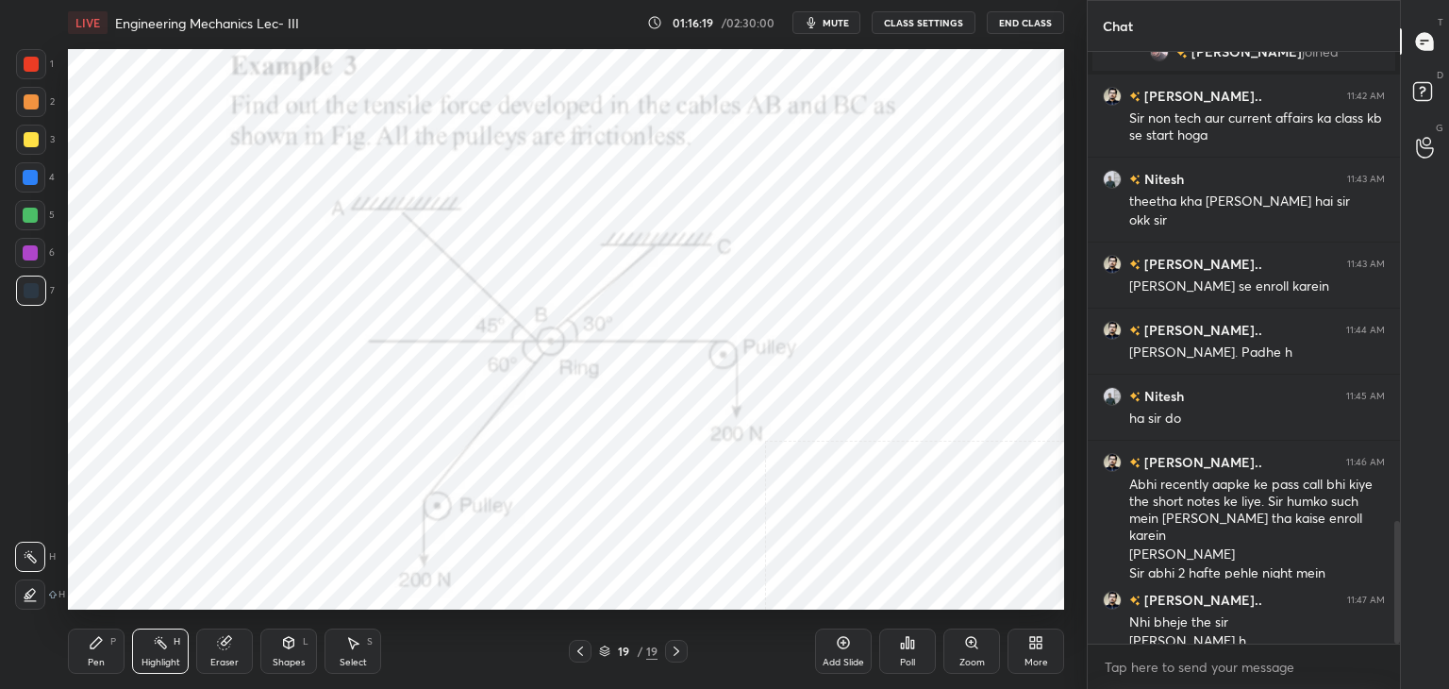
scroll to position [2264, 0]
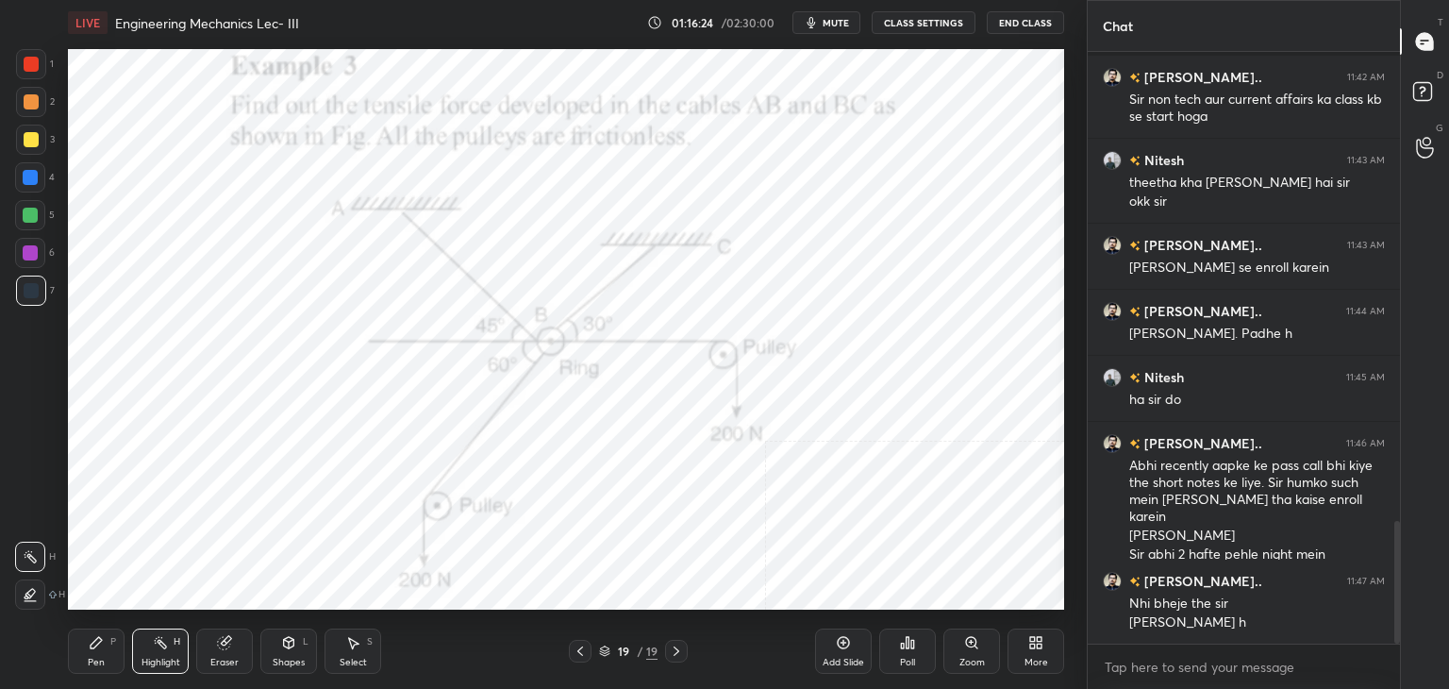
drag, startPoint x: 30, startPoint y: 58, endPoint x: 40, endPoint y: 77, distance: 21.9
click at [30, 58] on div at bounding box center [31, 64] width 15 height 15
click at [286, 657] on div "Shapes" at bounding box center [289, 661] width 32 height 9
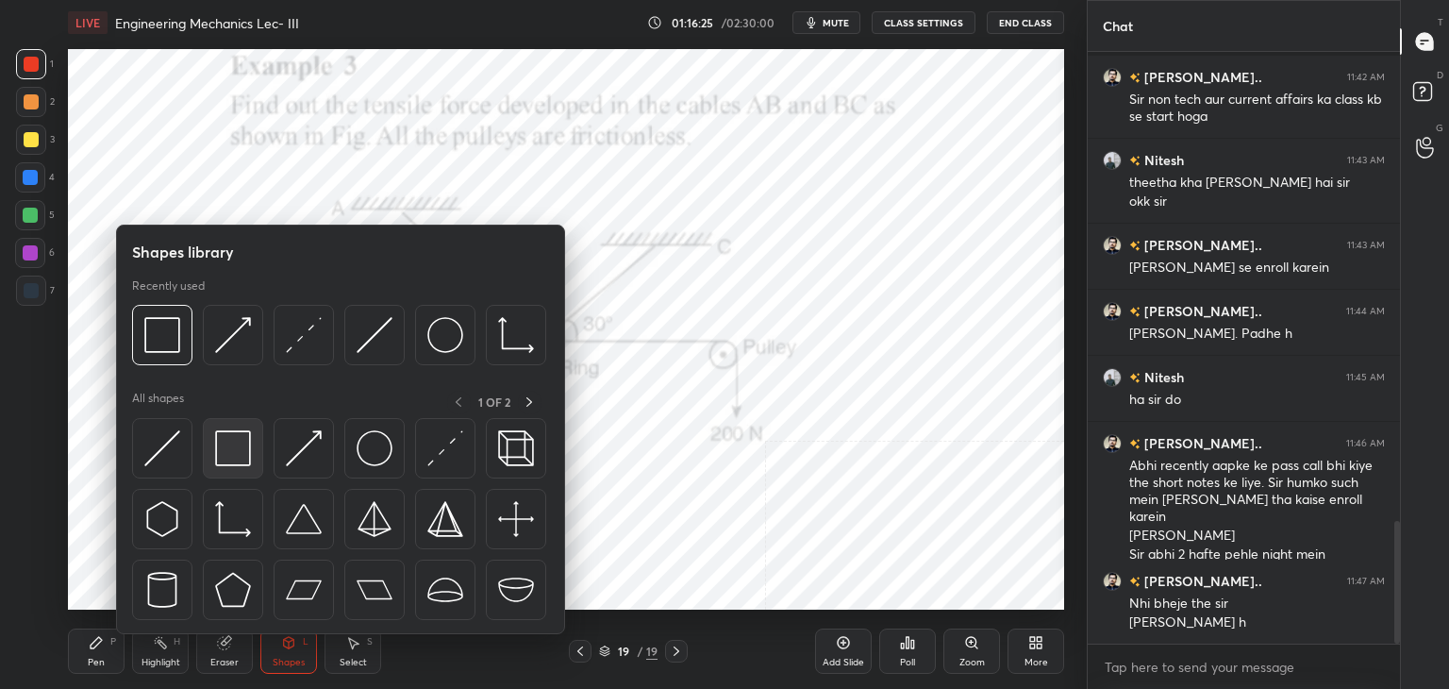
click at [253, 433] on div at bounding box center [233, 448] width 60 height 60
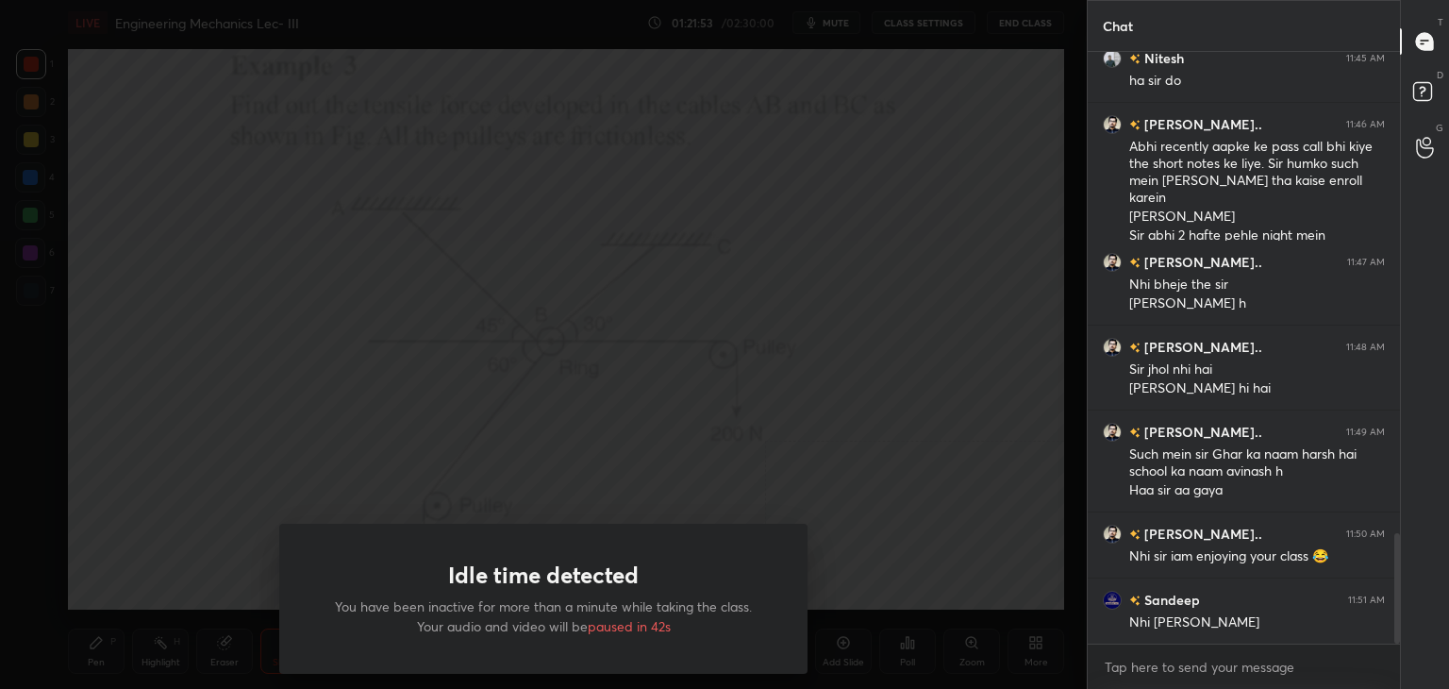
scroll to position [2648, 0]
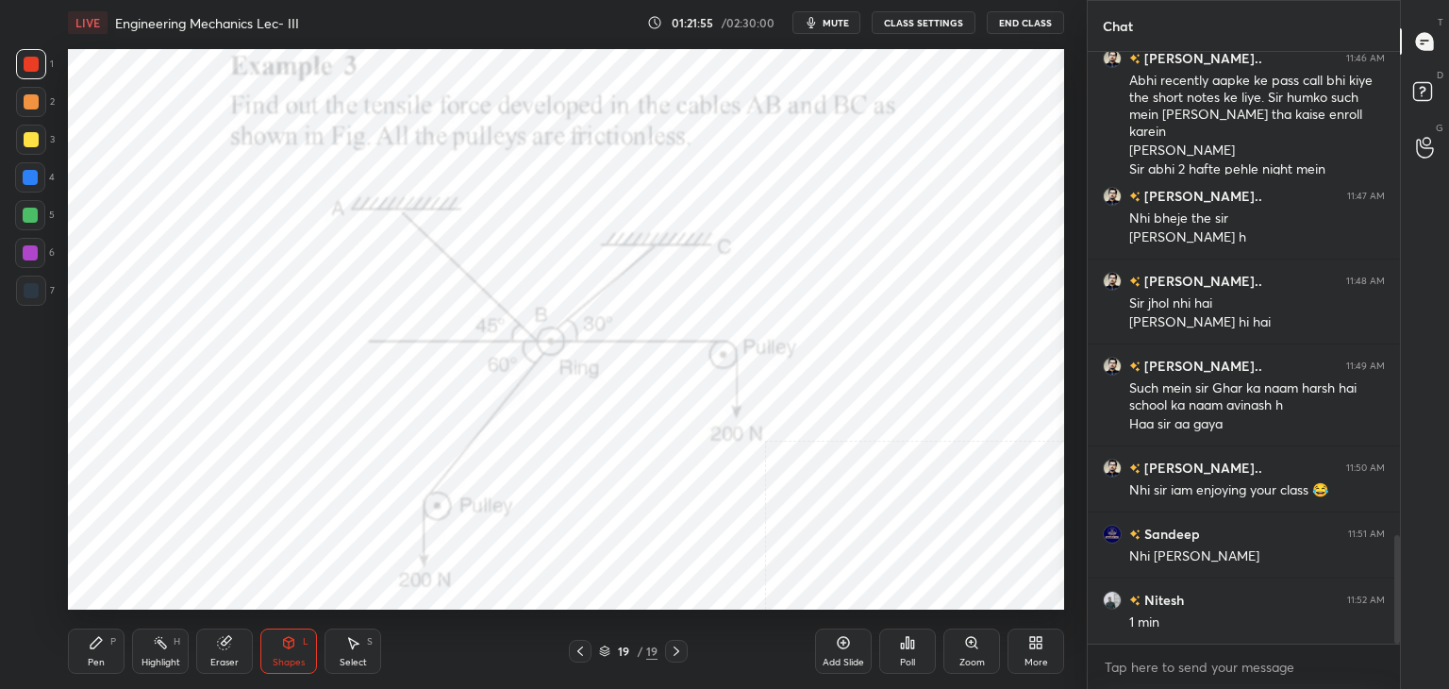
drag, startPoint x: 170, startPoint y: 642, endPoint x: 176, endPoint y: 635, distance: 10.0
click at [169, 642] on div "Highlight H" at bounding box center [160, 650] width 57 height 45
drag, startPoint x: 305, startPoint y: 654, endPoint x: 303, endPoint y: 634, distance: 19.9
click at [305, 653] on div "Shapes L" at bounding box center [288, 650] width 57 height 45
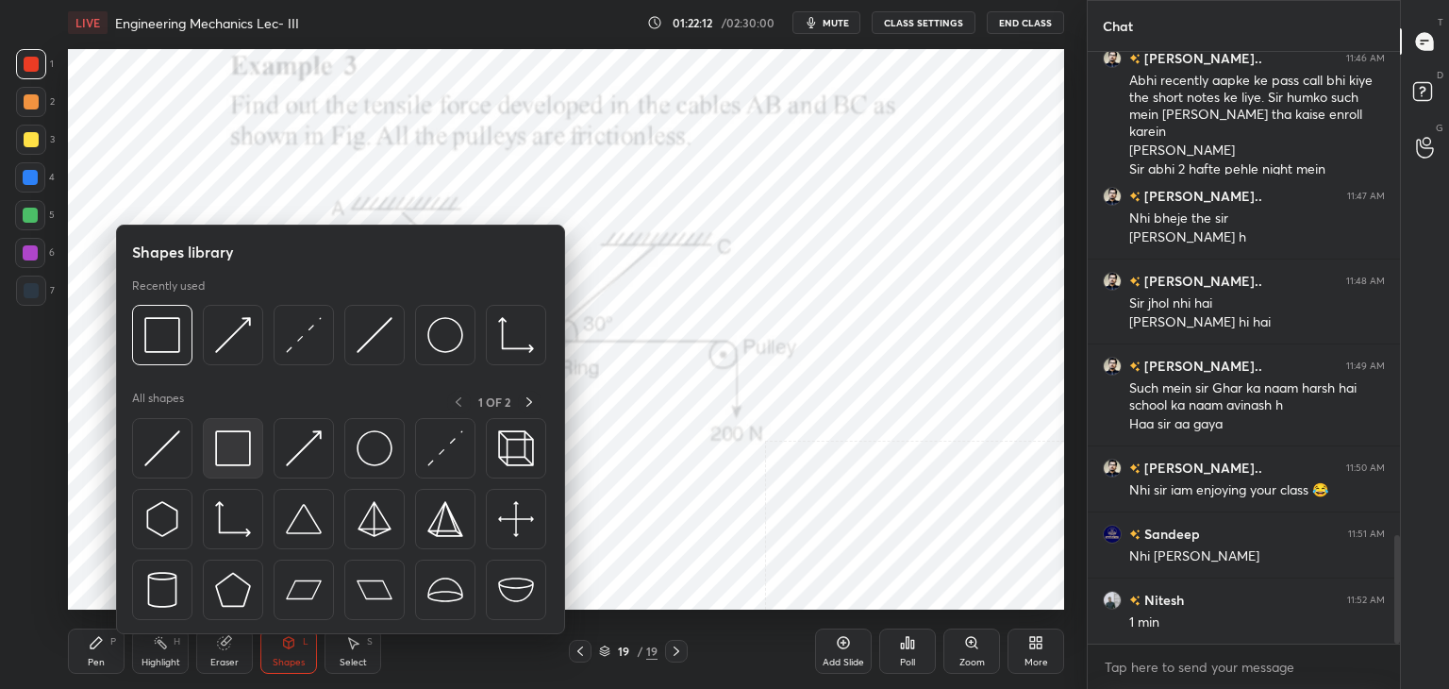
click at [235, 463] on img at bounding box center [233, 448] width 36 height 36
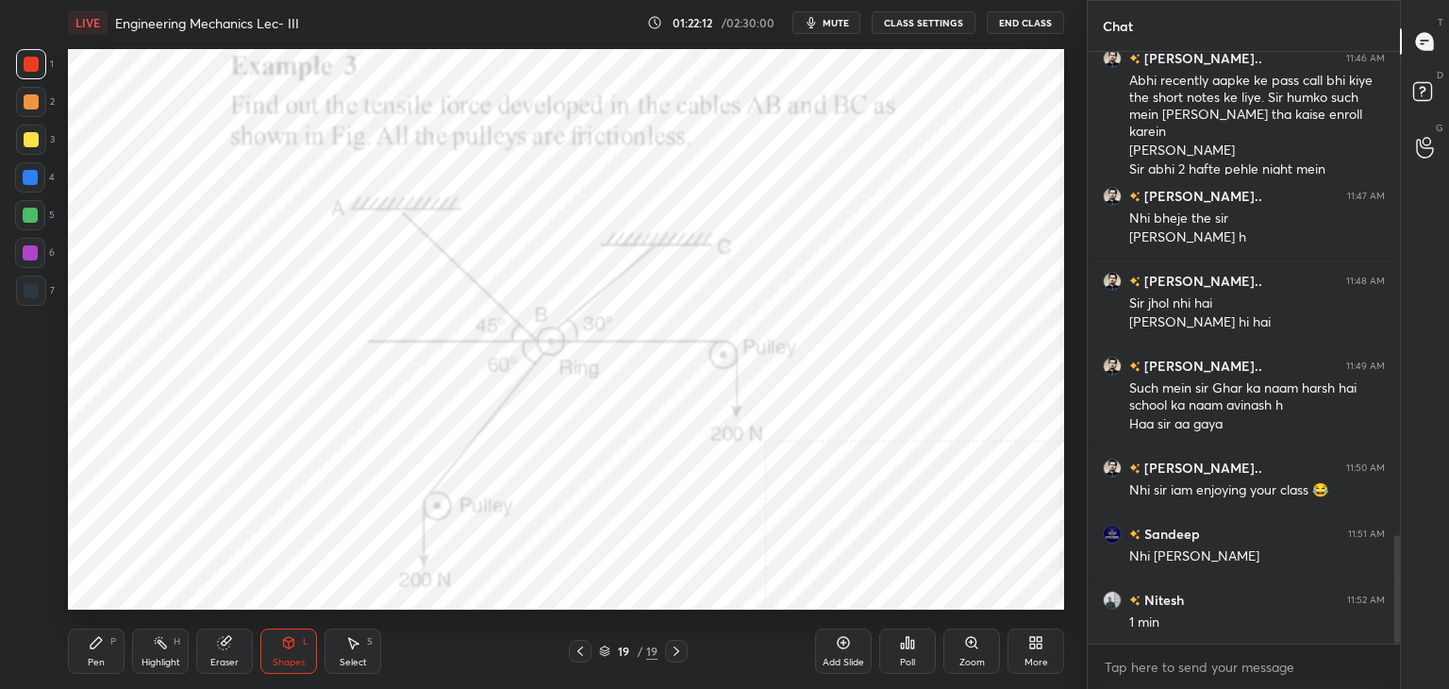
click at [47, 262] on div "6" at bounding box center [35, 253] width 40 height 30
click at [160, 656] on div "Highlight H" at bounding box center [160, 650] width 57 height 45
click at [1035, 644] on icon at bounding box center [1035, 642] width 15 height 15
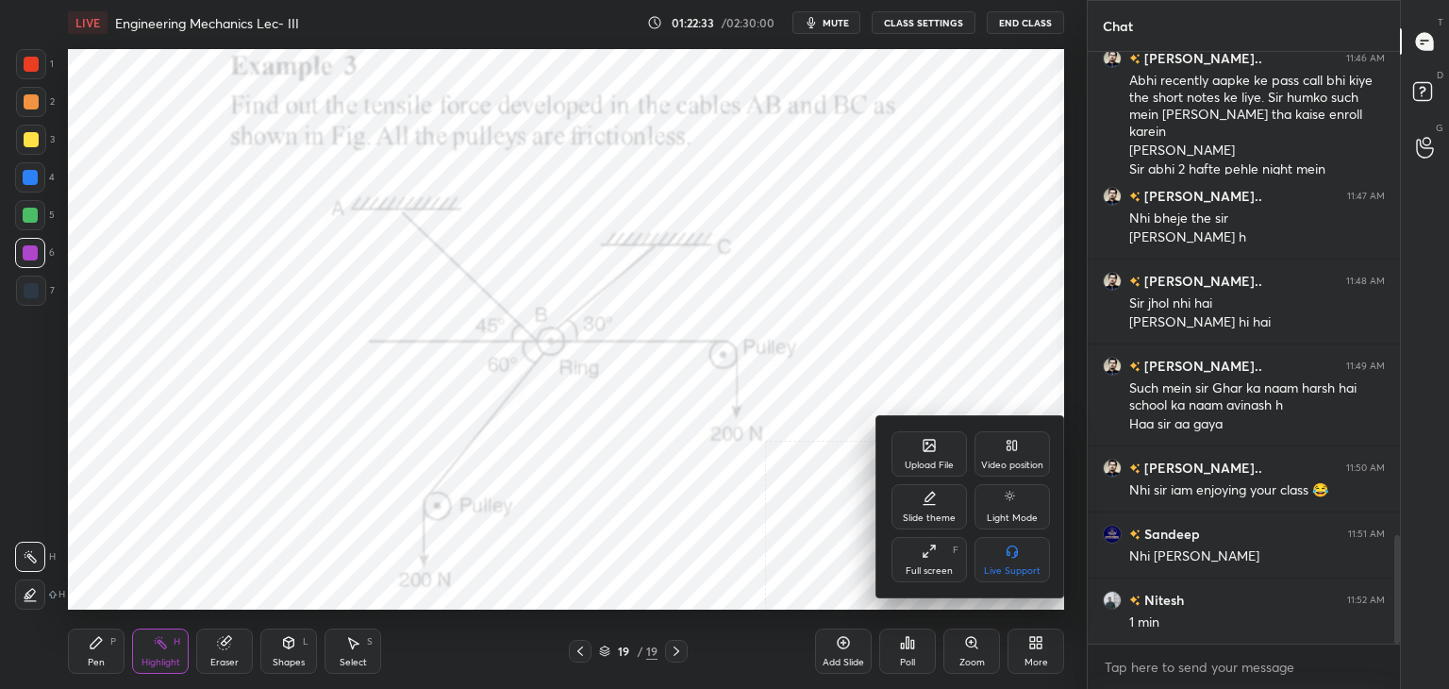
click at [925, 515] on div "Slide theme" at bounding box center [929, 517] width 53 height 9
click at [1004, 557] on div "Dark Ruled" at bounding box center [1011, 559] width 75 height 45
drag, startPoint x: 796, startPoint y: 556, endPoint x: 840, endPoint y: 571, distance: 46.8
click at [800, 556] on div at bounding box center [724, 344] width 1449 height 689
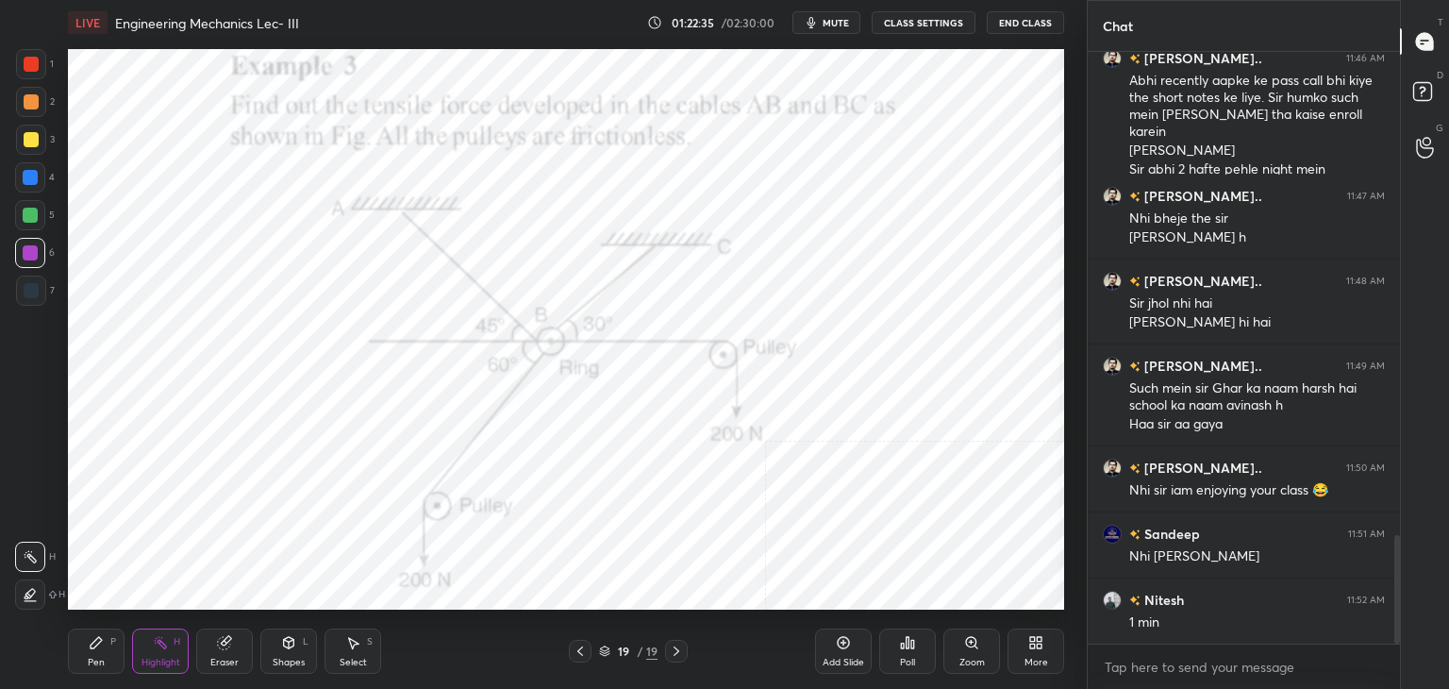
click at [857, 650] on div "Add Slide" at bounding box center [843, 650] width 57 height 45
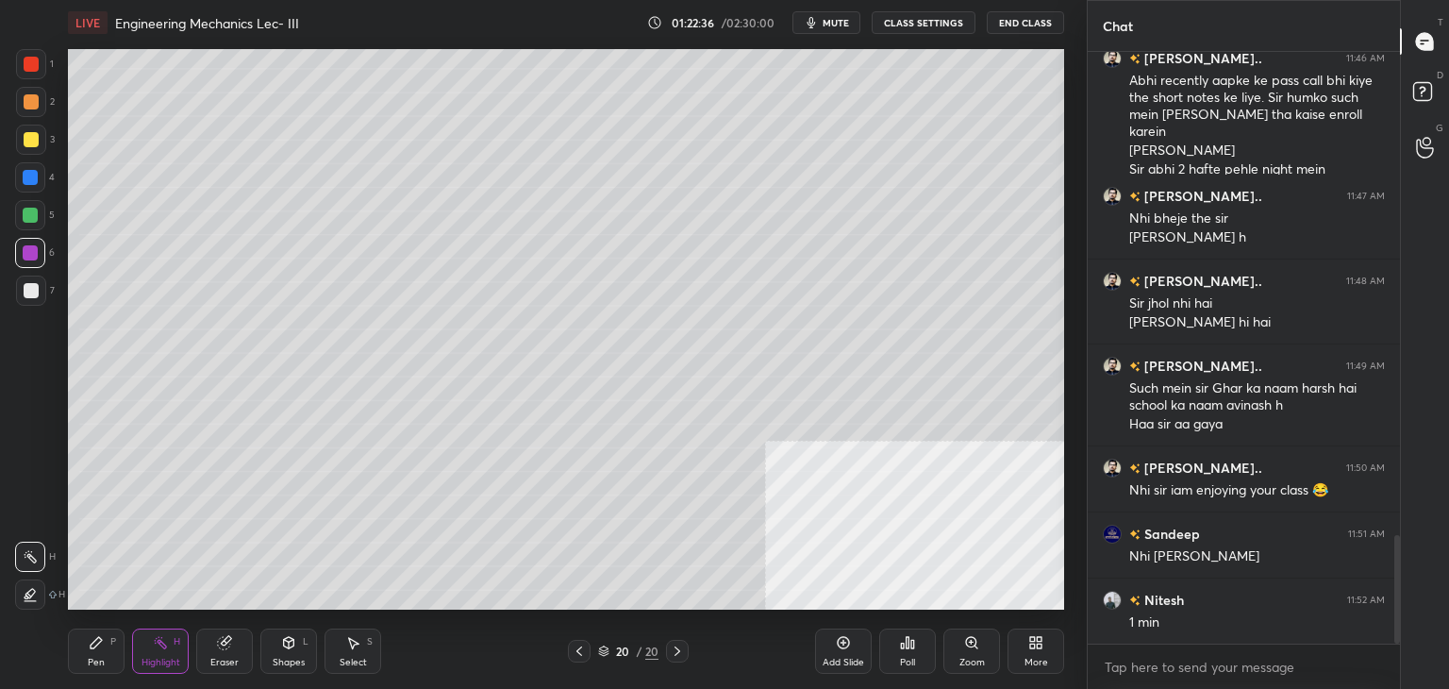
click at [294, 646] on icon at bounding box center [288, 642] width 15 height 15
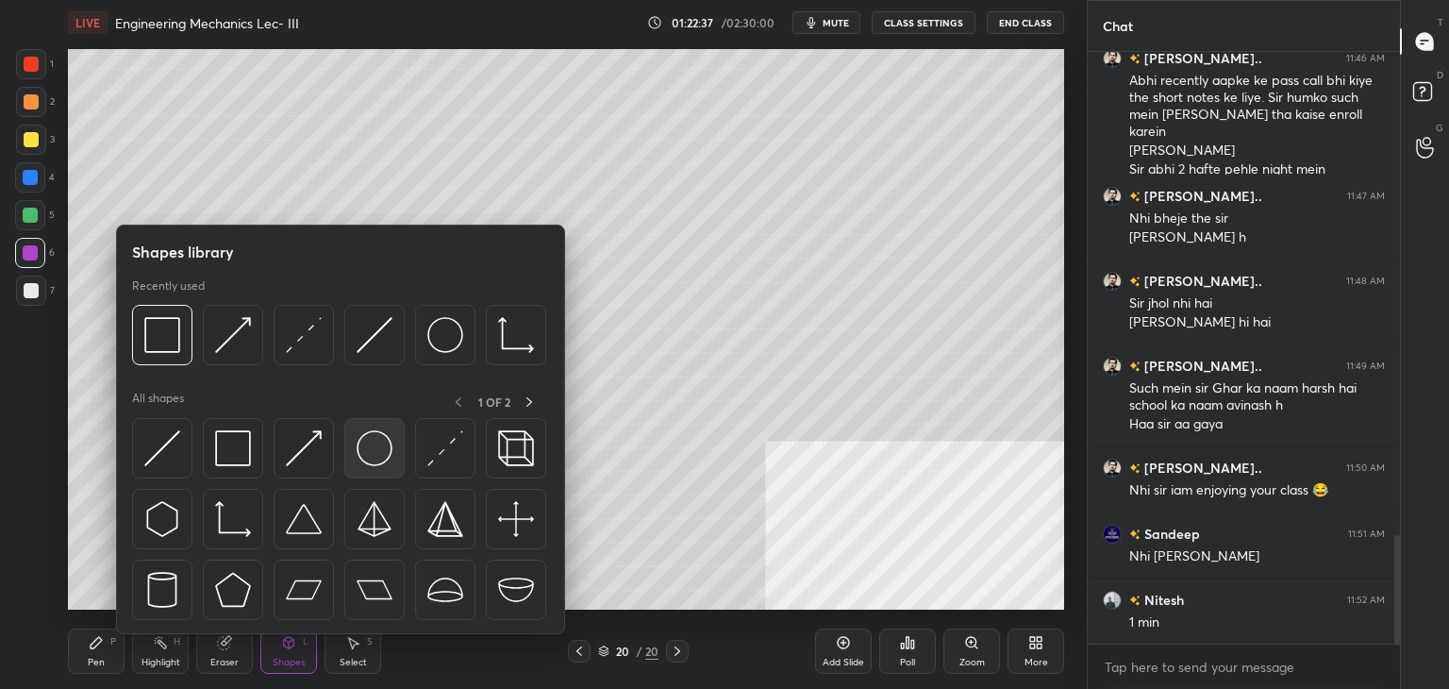
click at [381, 441] on img at bounding box center [375, 448] width 36 height 36
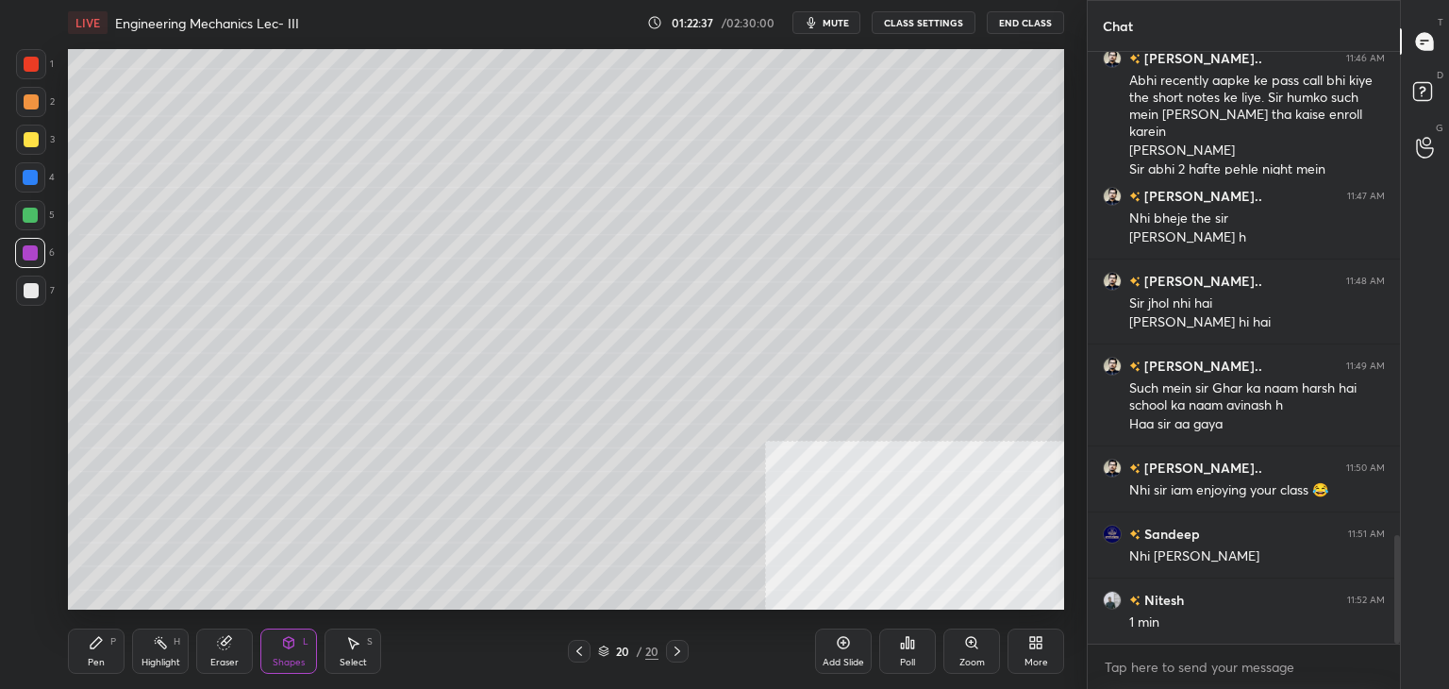
click at [26, 290] on div at bounding box center [31, 290] width 15 height 15
click at [288, 636] on icon at bounding box center [288, 642] width 15 height 15
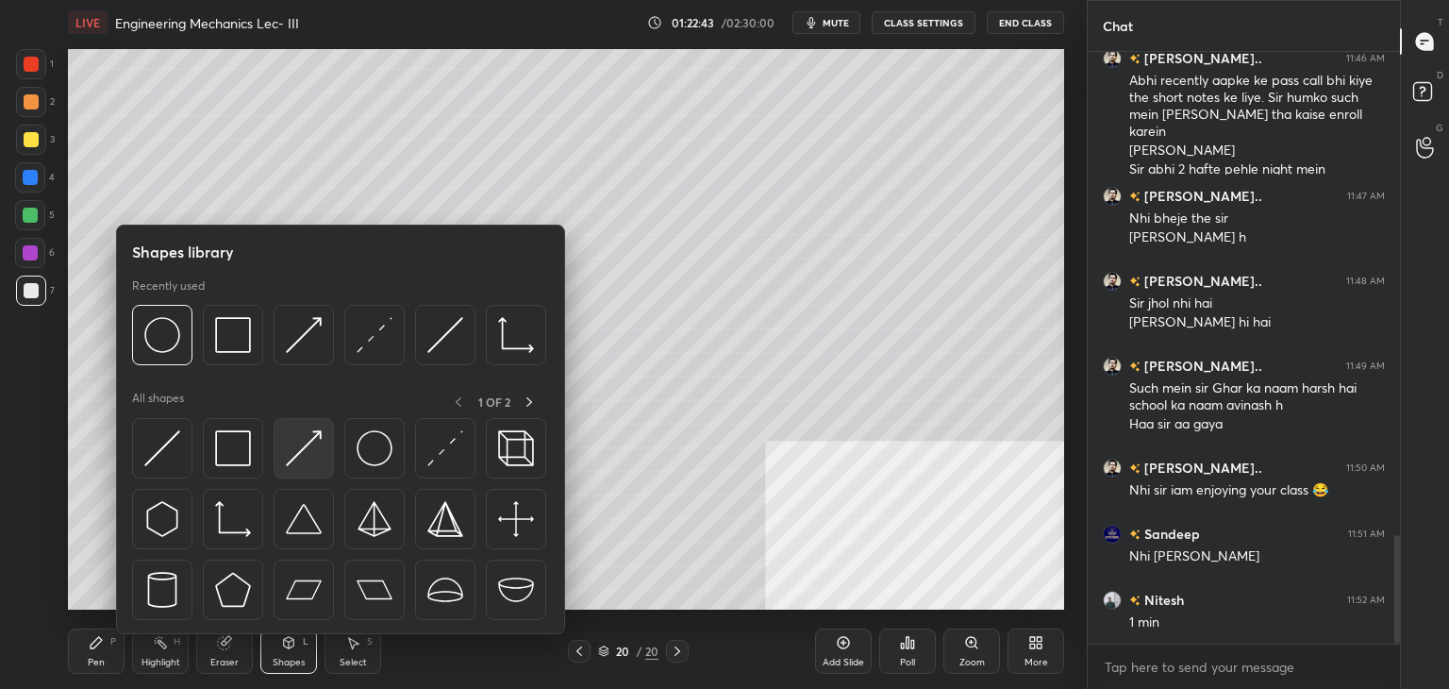
click at [296, 446] on img at bounding box center [304, 448] width 36 height 36
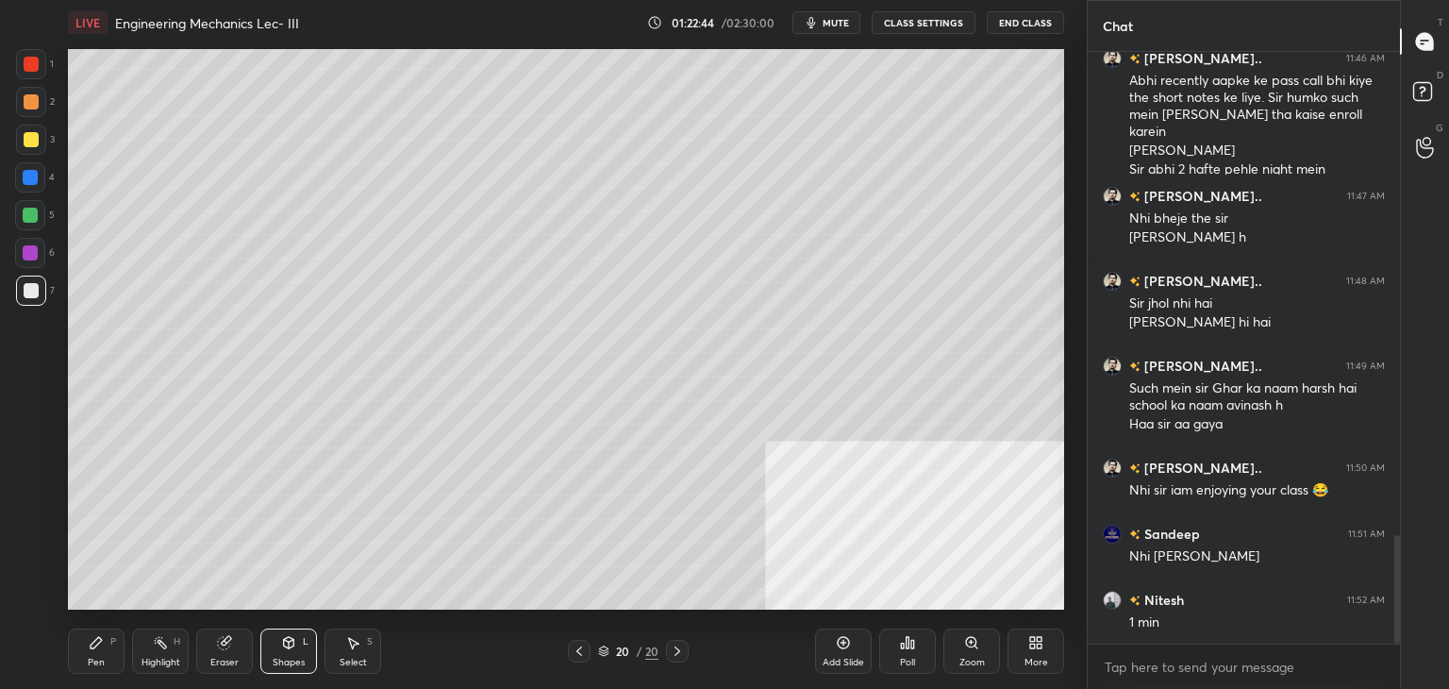
click at [31, 104] on div at bounding box center [31, 101] width 15 height 15
click at [106, 646] on div "Pen P" at bounding box center [96, 650] width 57 height 45
click at [578, 648] on icon at bounding box center [579, 650] width 15 height 15
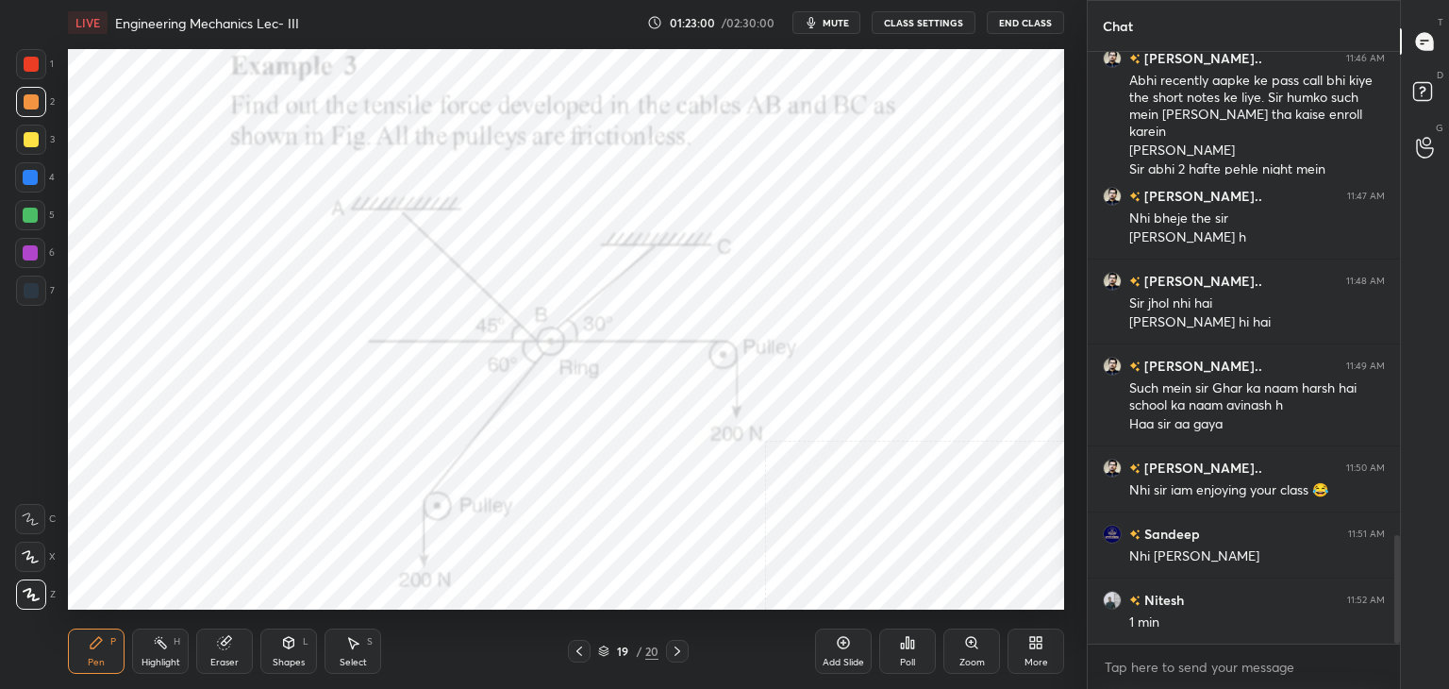
click at [141, 646] on div "Highlight H" at bounding box center [160, 650] width 57 height 45
click at [667, 648] on div at bounding box center [677, 650] width 23 height 23
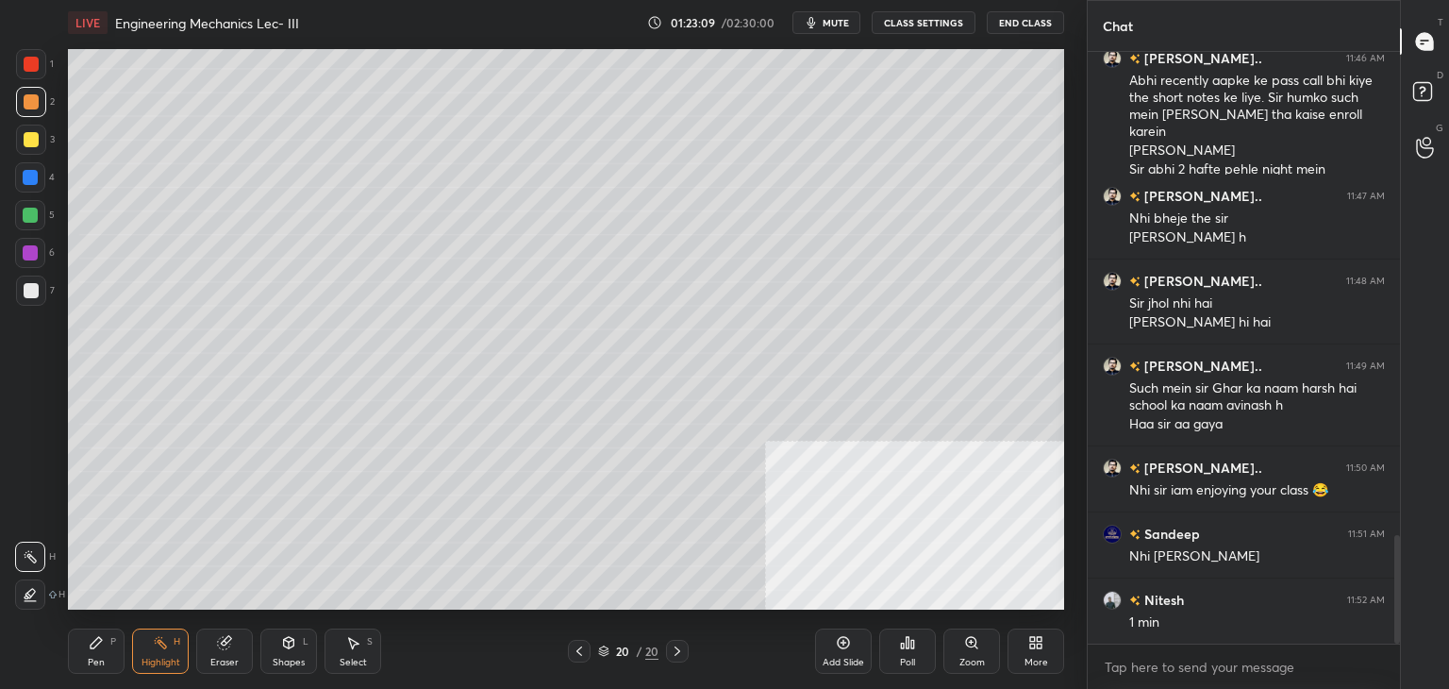
click at [281, 650] on div "Shapes L" at bounding box center [288, 650] width 57 height 45
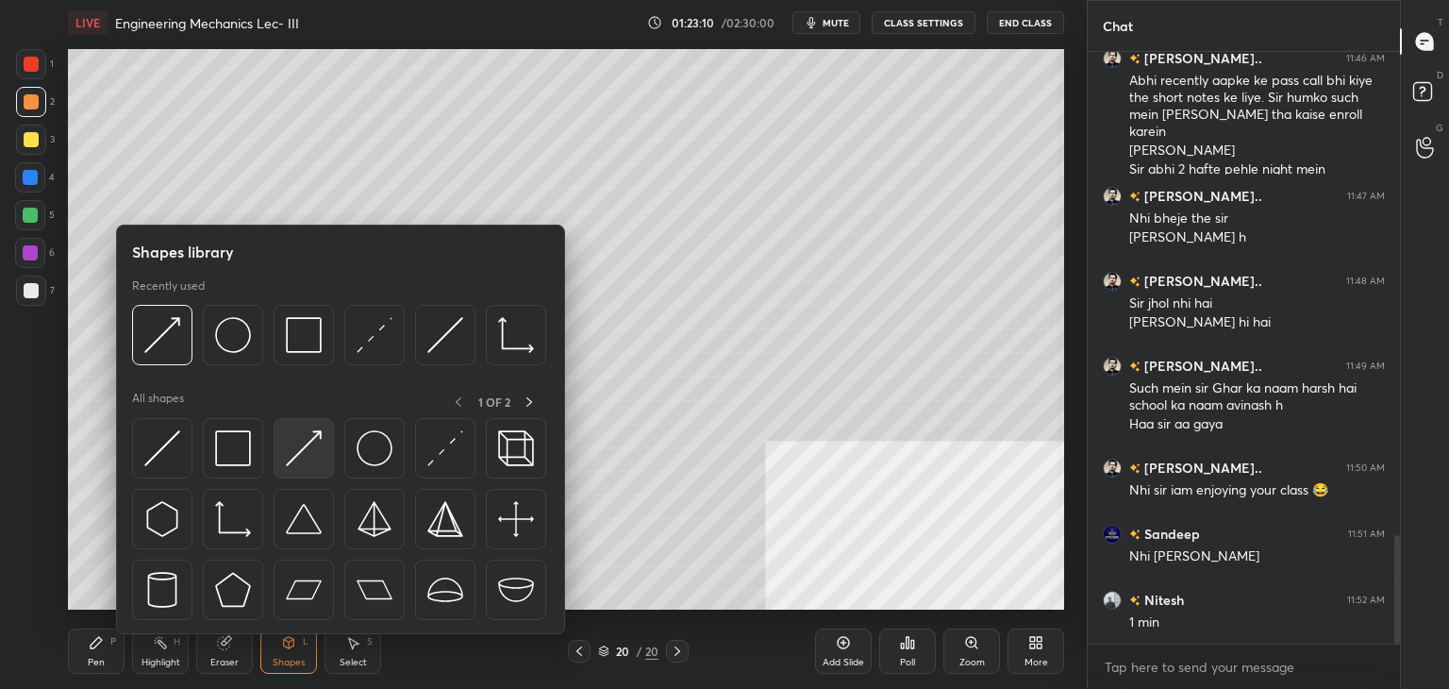
click at [296, 443] on img at bounding box center [304, 448] width 36 height 36
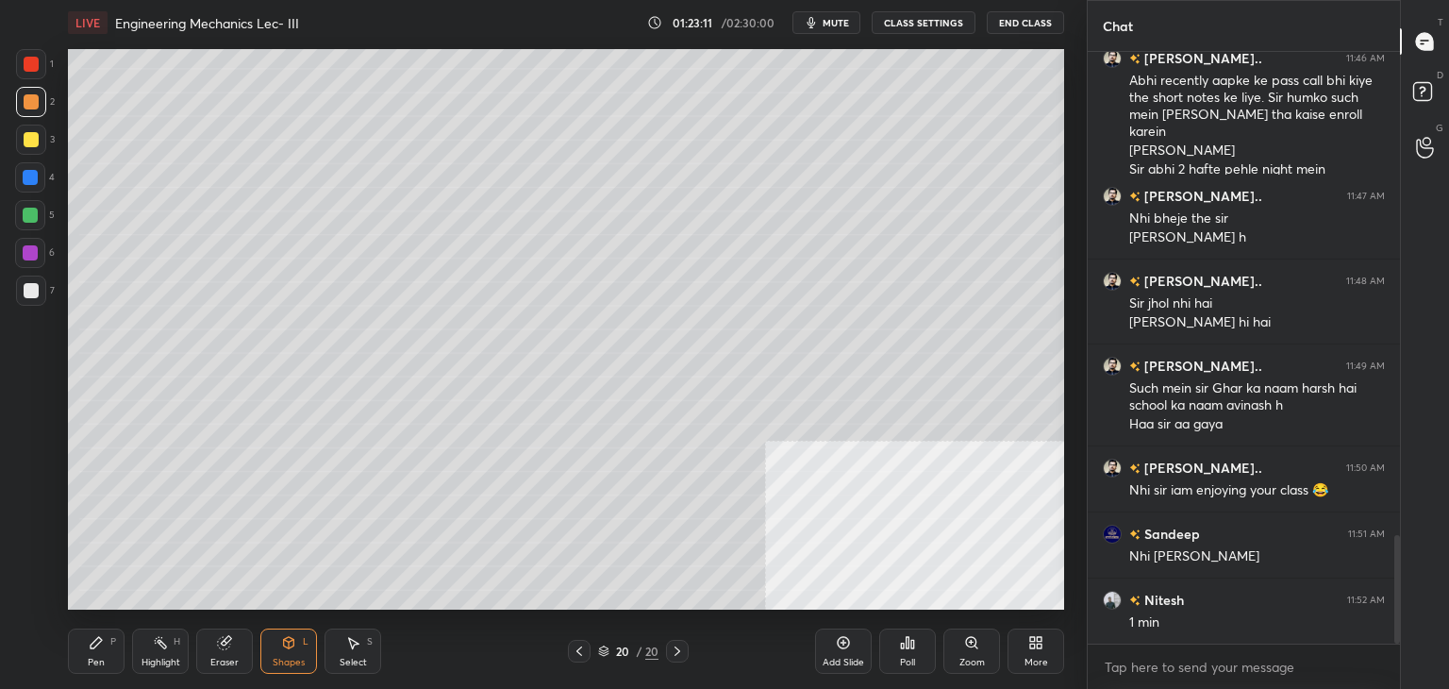
click at [31, 134] on div at bounding box center [31, 139] width 15 height 15
click at [101, 646] on icon at bounding box center [96, 642] width 15 height 15
click at [24, 217] on div at bounding box center [30, 214] width 15 height 15
click at [302, 653] on div "Shapes L" at bounding box center [288, 650] width 57 height 45
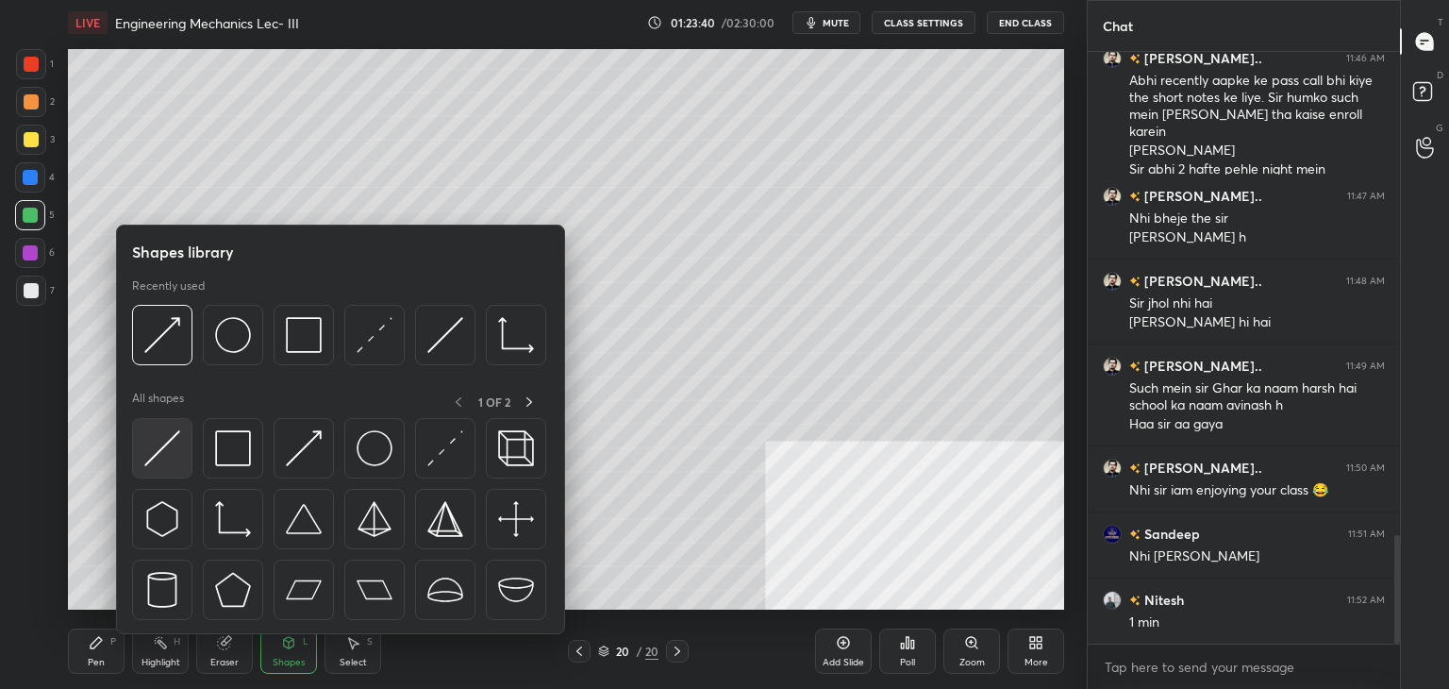
click at [174, 442] on img at bounding box center [162, 448] width 36 height 36
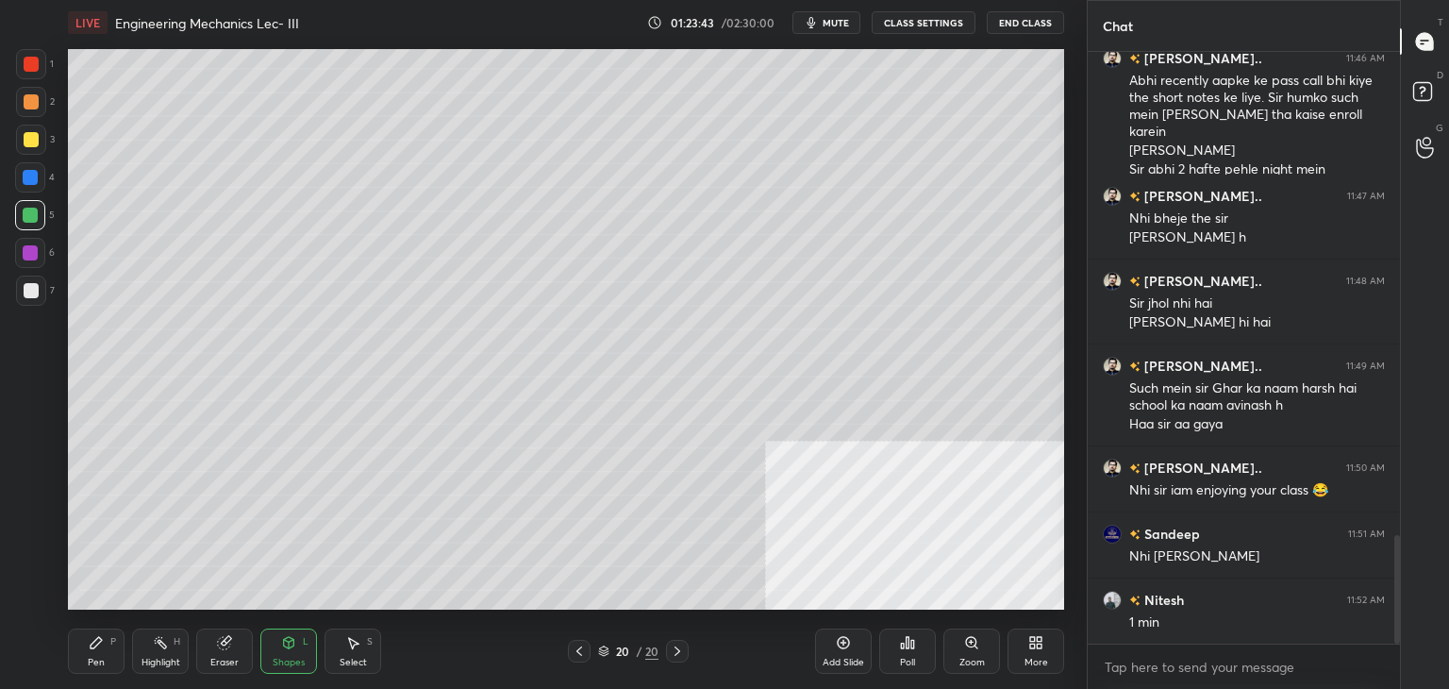
click at [583, 651] on icon at bounding box center [579, 650] width 15 height 15
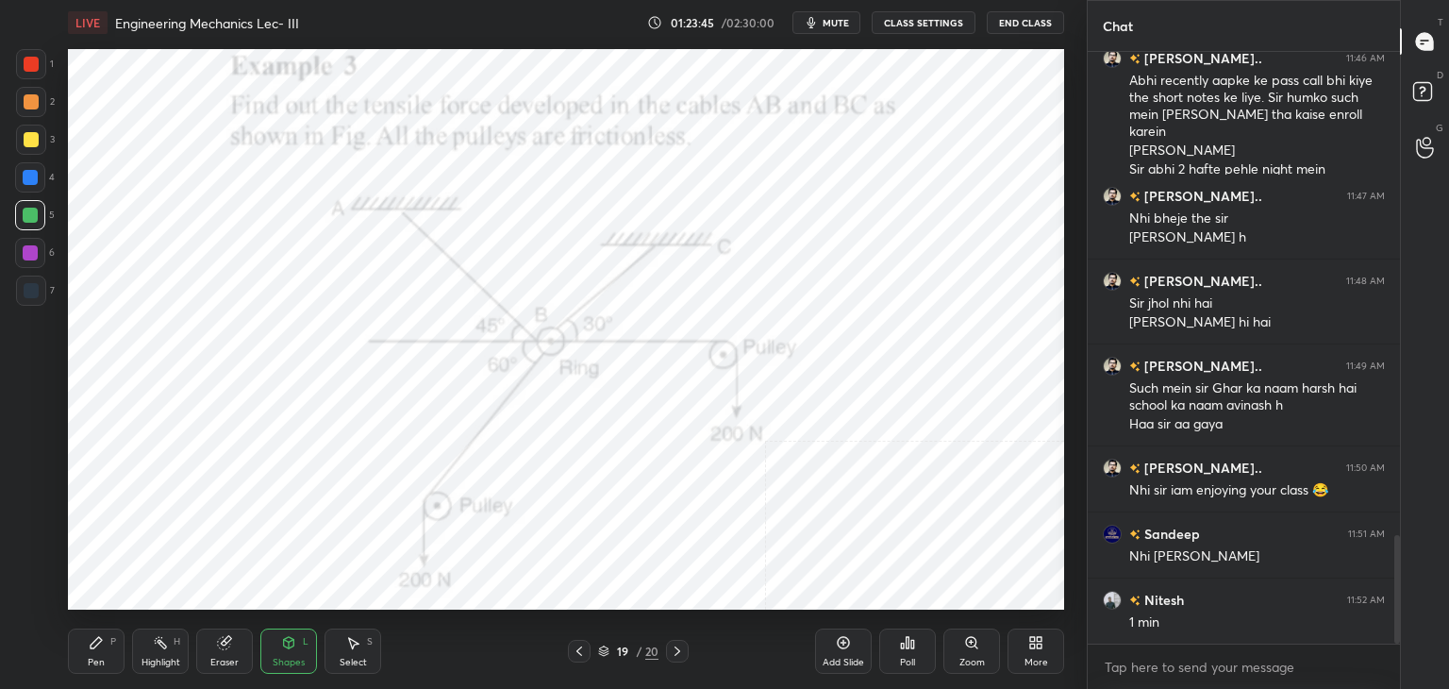
click at [676, 646] on icon at bounding box center [677, 650] width 15 height 15
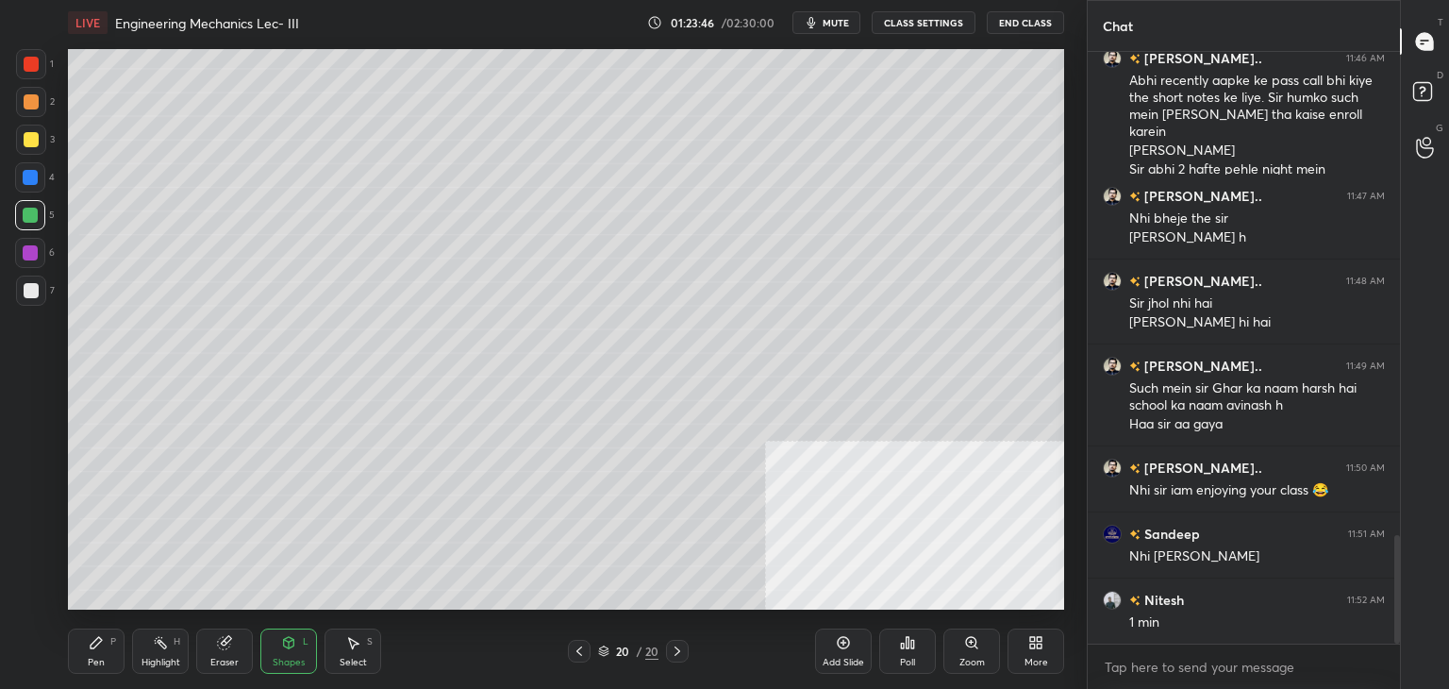
drag, startPoint x: 87, startPoint y: 652, endPoint x: 91, endPoint y: 638, distance: 14.9
click at [89, 653] on div "Pen P" at bounding box center [96, 650] width 57 height 45
drag, startPoint x: 34, startPoint y: 101, endPoint x: 57, endPoint y: 96, distance: 23.1
click at [34, 102] on div at bounding box center [31, 101] width 15 height 15
click at [581, 648] on icon at bounding box center [579, 650] width 15 height 15
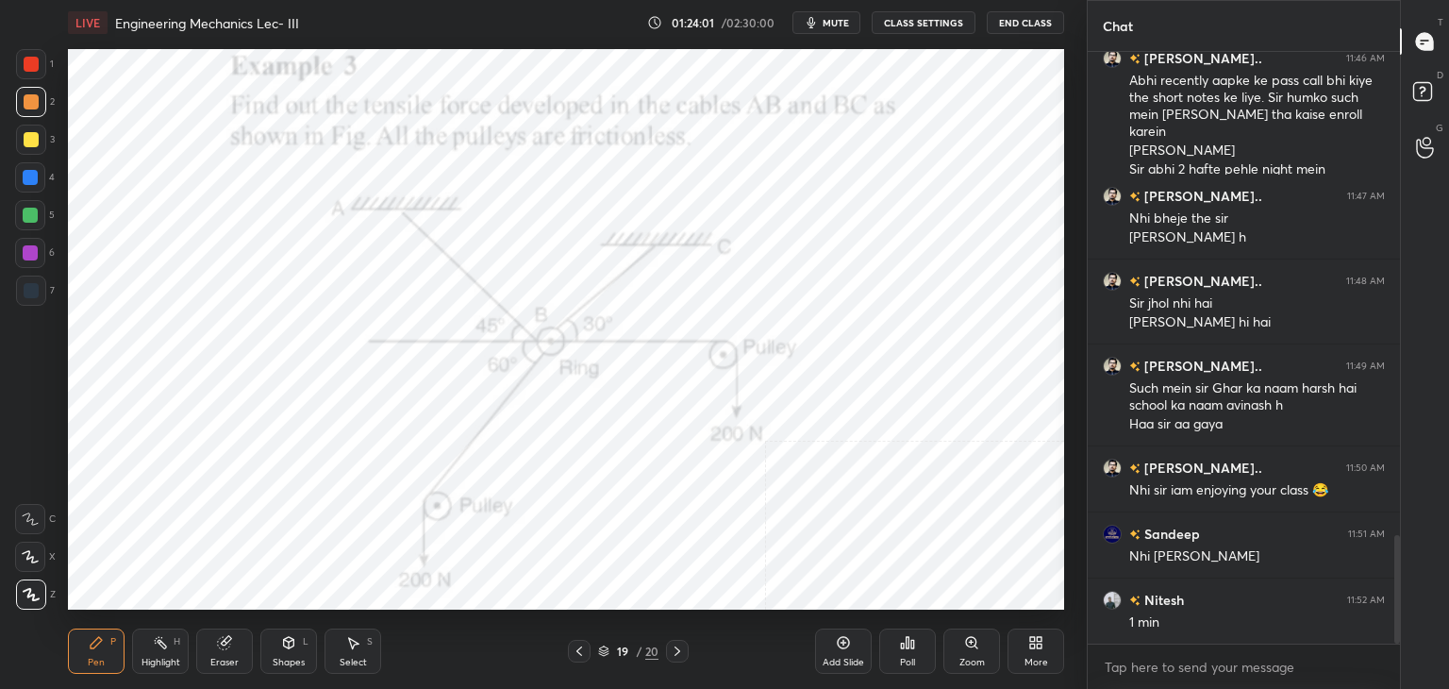
click at [154, 639] on icon at bounding box center [160, 642] width 15 height 15
click at [675, 650] on icon at bounding box center [677, 650] width 15 height 15
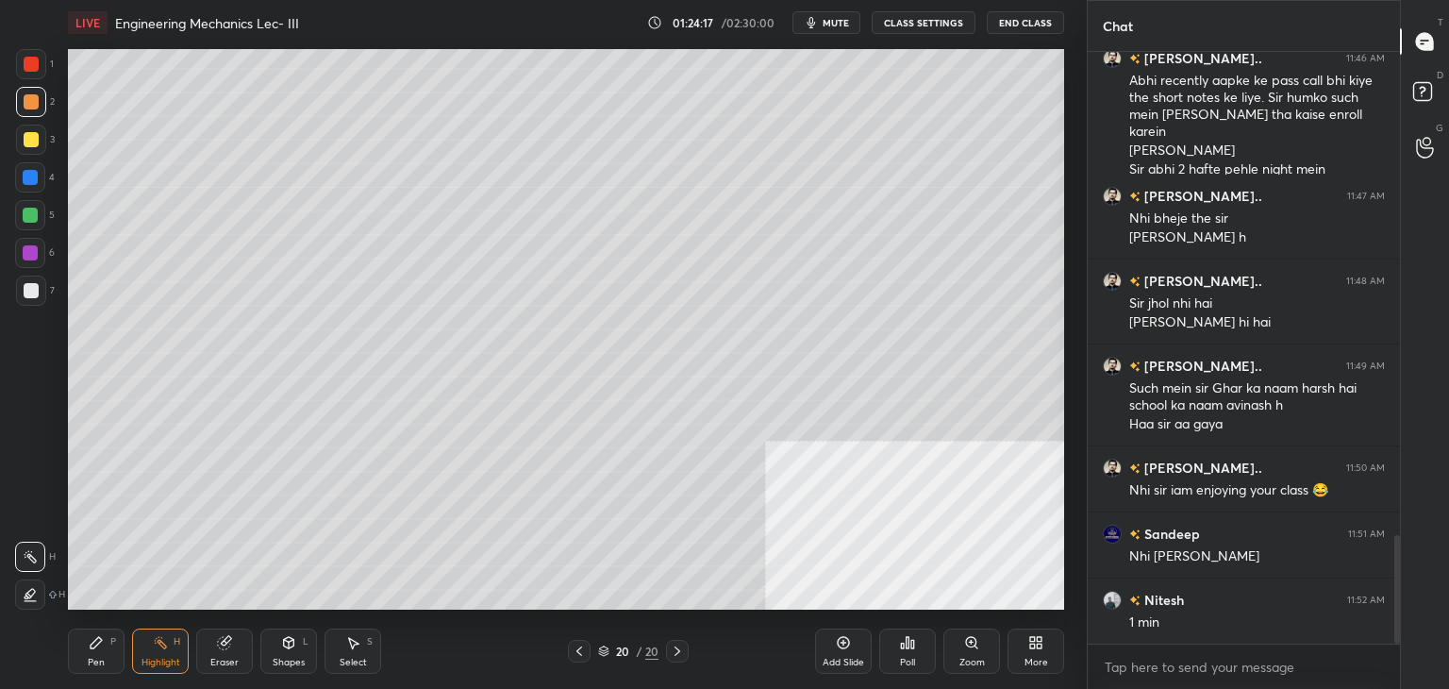
click at [301, 644] on div "Shapes L" at bounding box center [288, 650] width 57 height 45
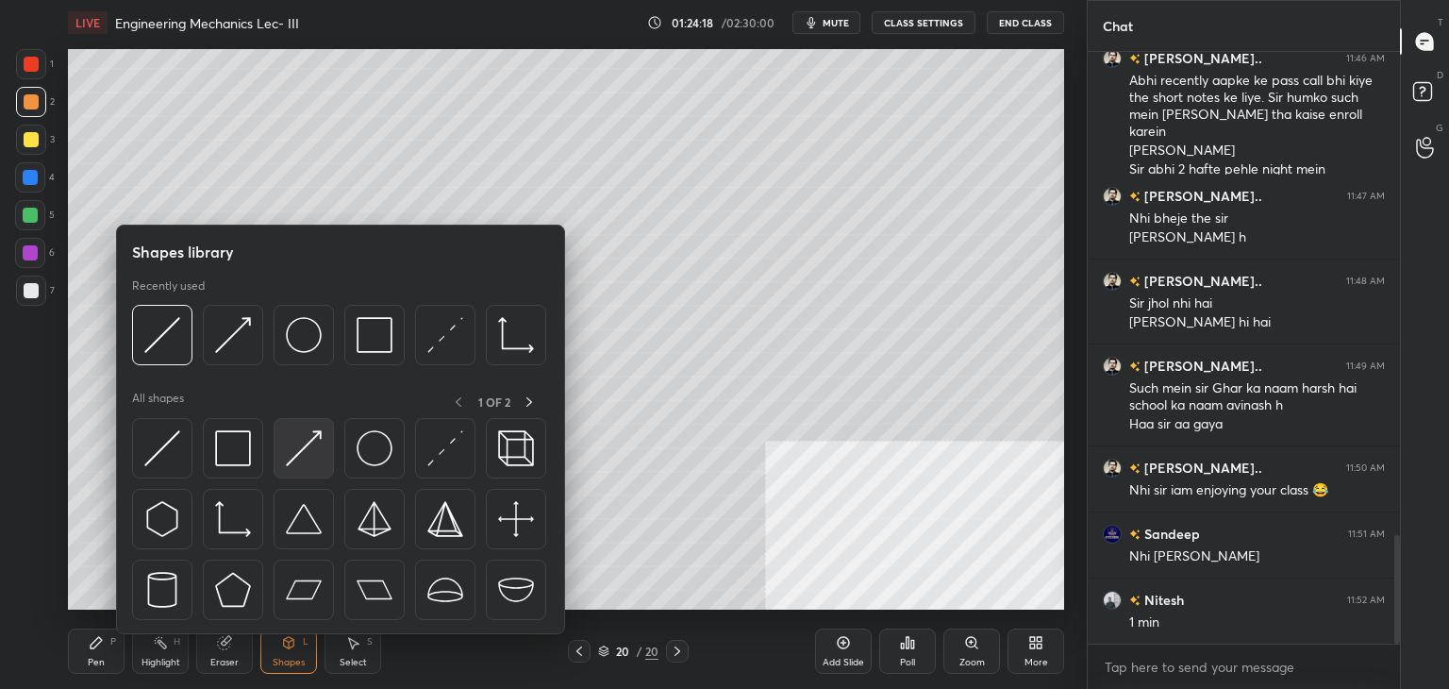
click at [288, 453] on img at bounding box center [304, 448] width 36 height 36
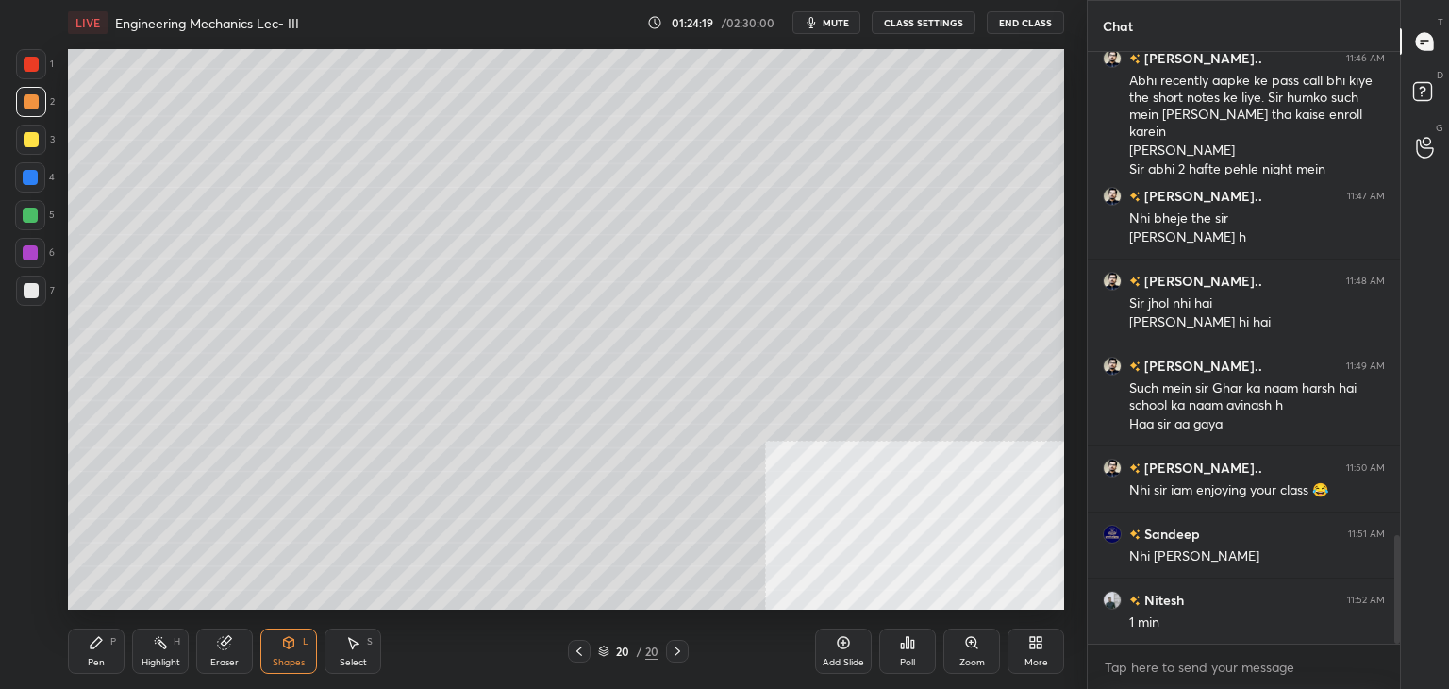
click at [29, 142] on div at bounding box center [31, 139] width 15 height 15
click at [294, 644] on icon at bounding box center [288, 642] width 15 height 15
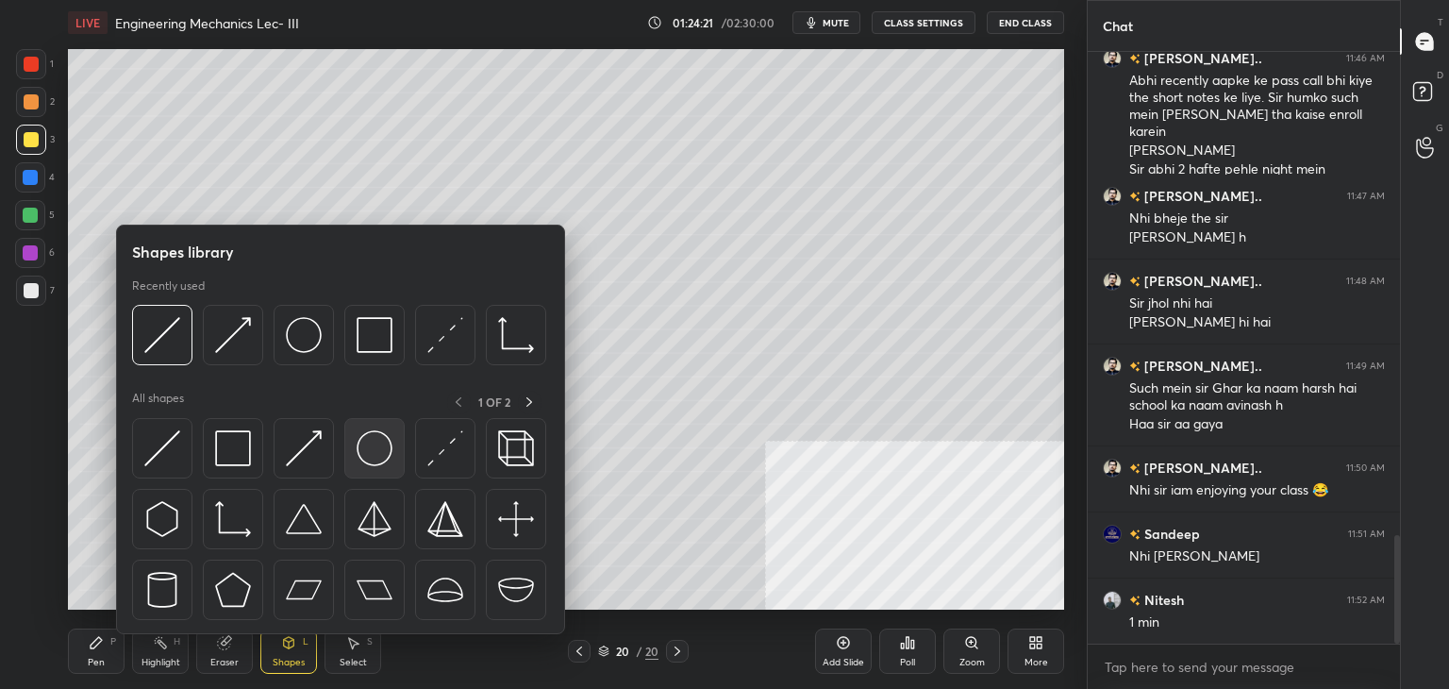
click at [376, 437] on img at bounding box center [375, 448] width 36 height 36
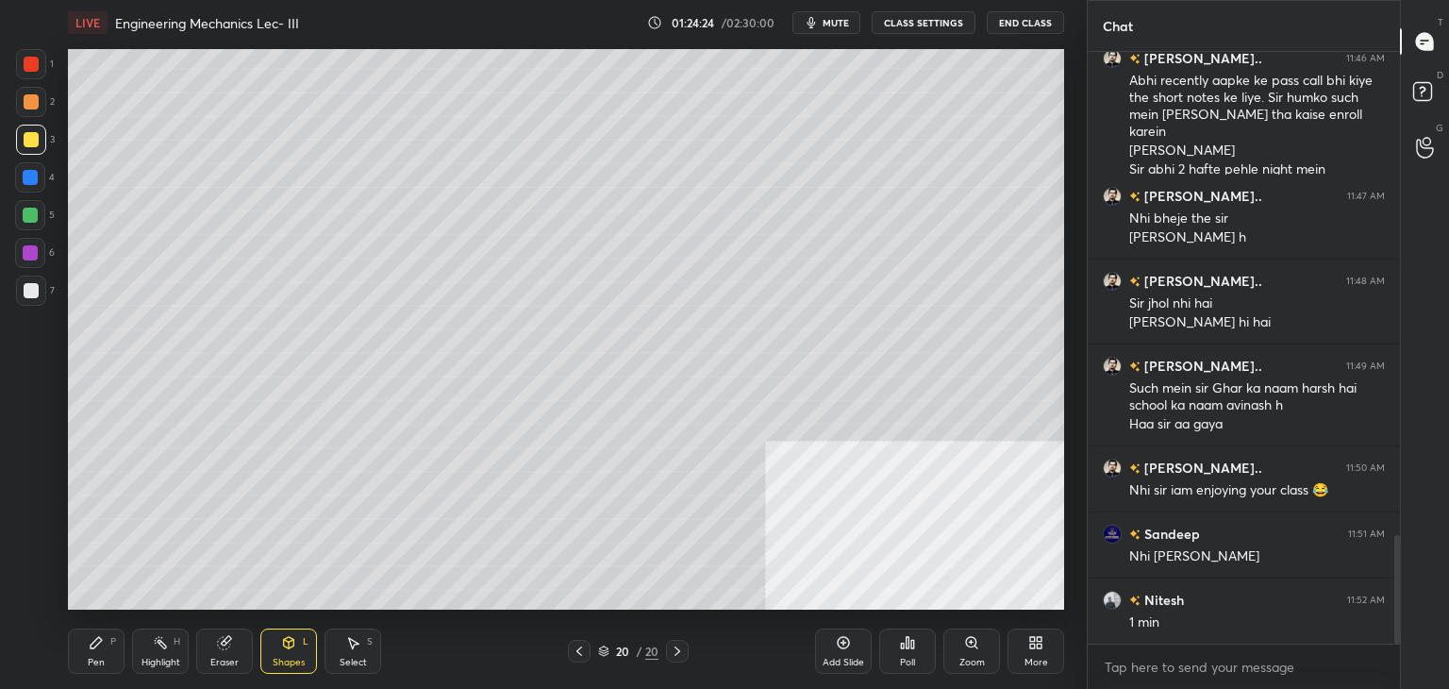
click at [274, 654] on div "Shapes L" at bounding box center [288, 650] width 57 height 45
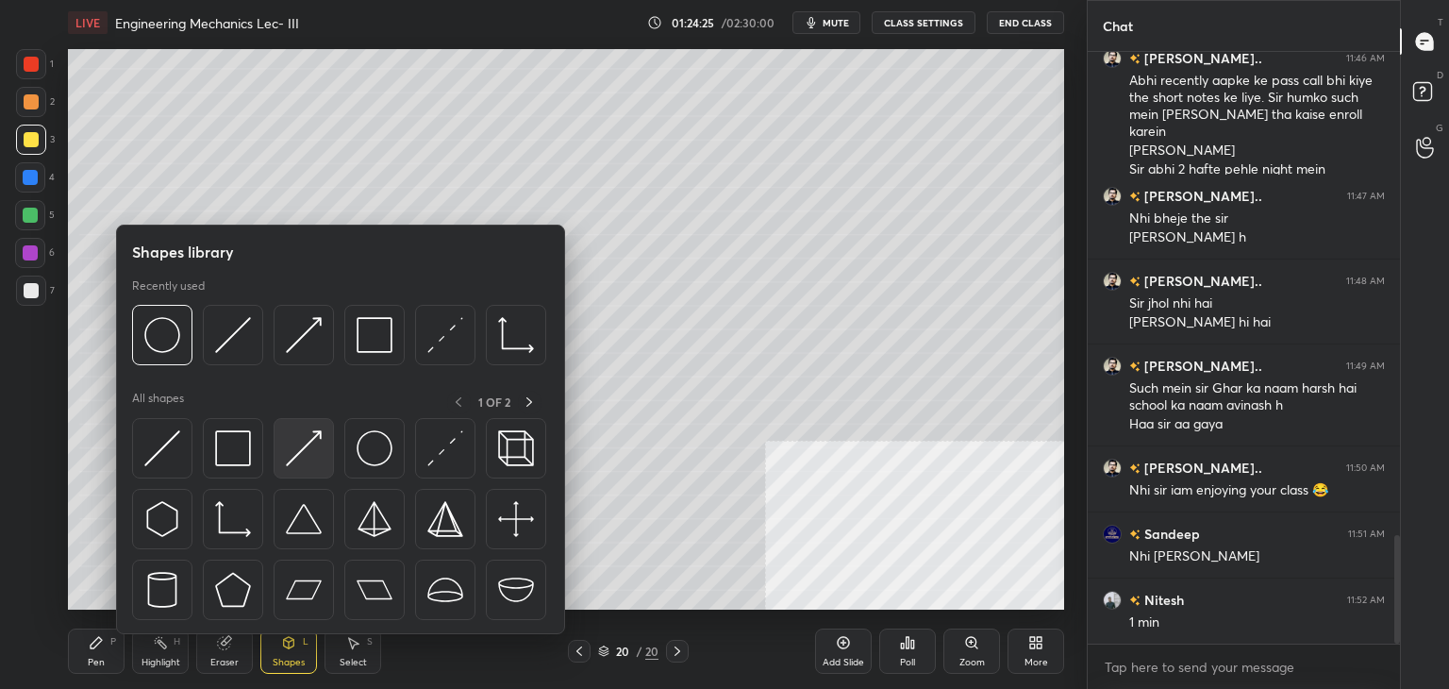
click at [298, 449] on img at bounding box center [304, 448] width 36 height 36
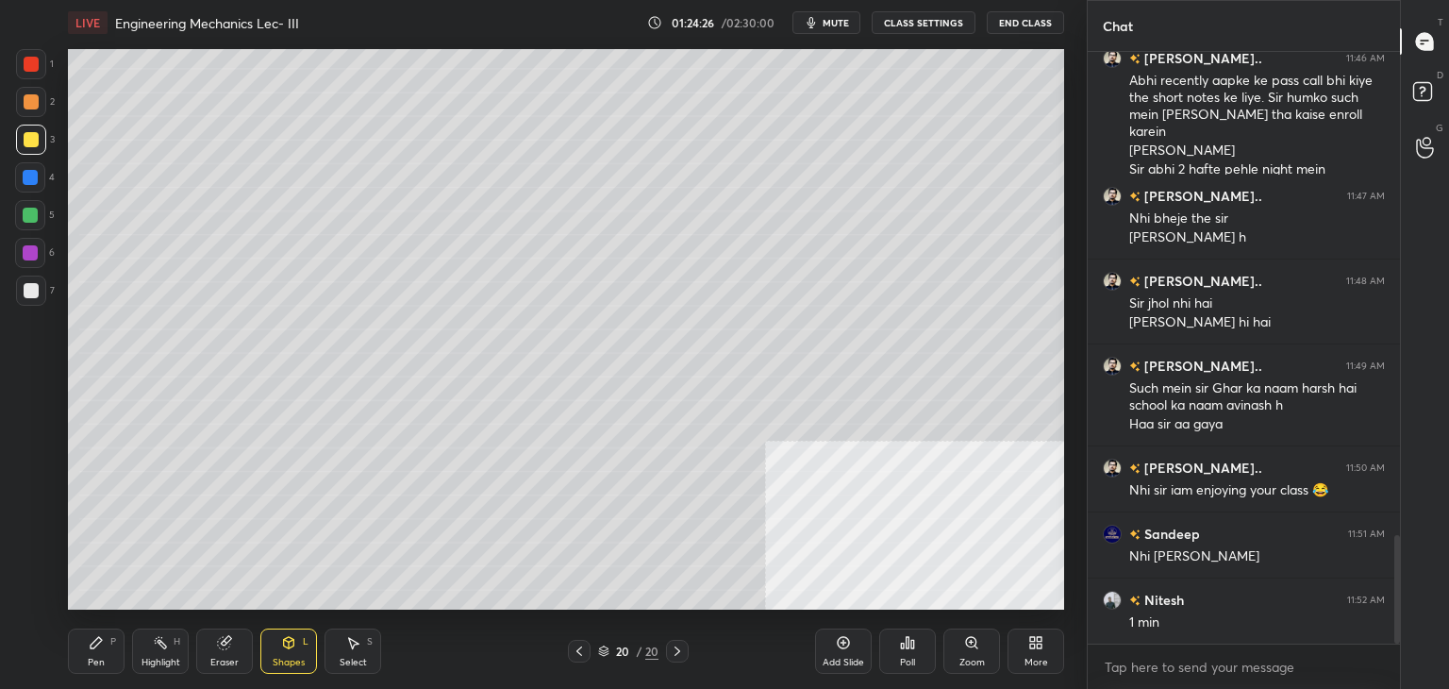
click at [25, 209] on div at bounding box center [30, 214] width 15 height 15
click at [35, 103] on div at bounding box center [31, 101] width 15 height 15
drag, startPoint x: 82, startPoint y: 672, endPoint x: 108, endPoint y: 614, distance: 62.9
click at [83, 672] on div "Pen P" at bounding box center [96, 650] width 57 height 45
click at [257, 654] on div "Pen P Highlight H Eraser Shapes L Select S" at bounding box center [254, 650] width 373 height 45
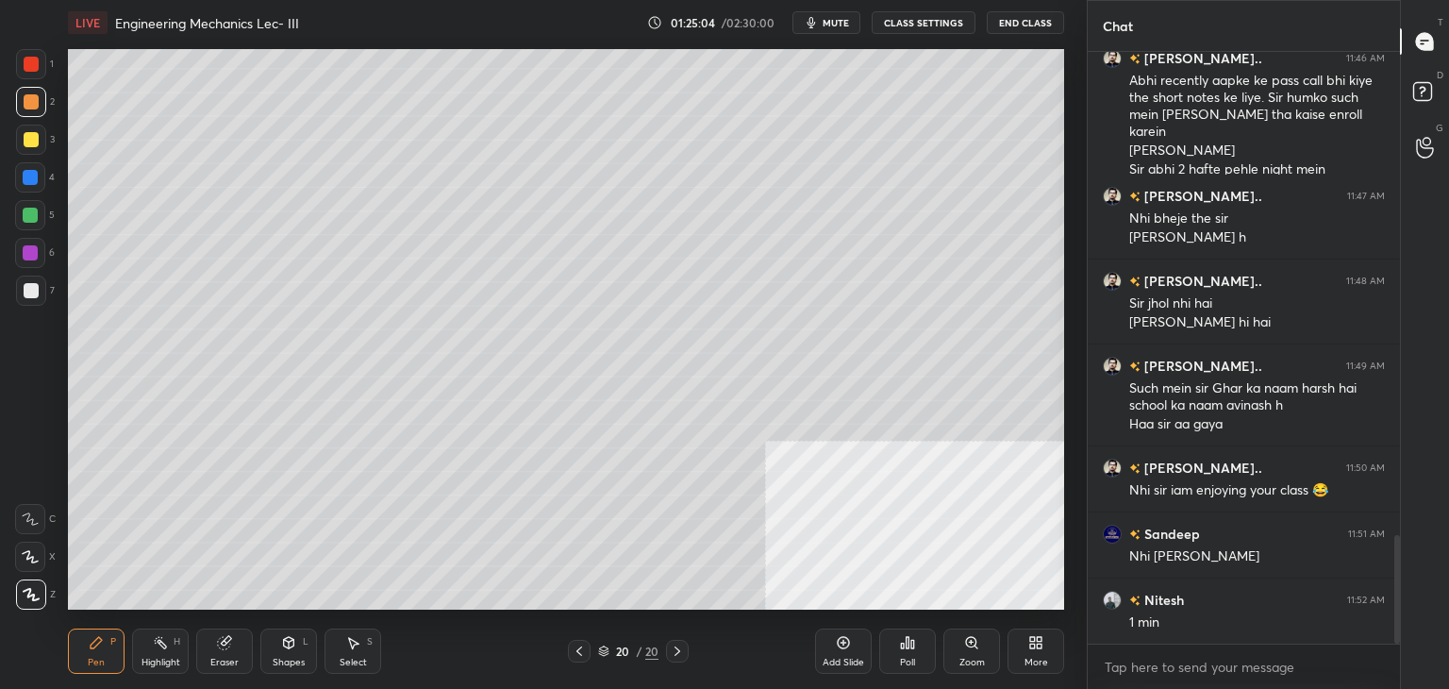
click at [307, 650] on div "Shapes L" at bounding box center [288, 650] width 57 height 45
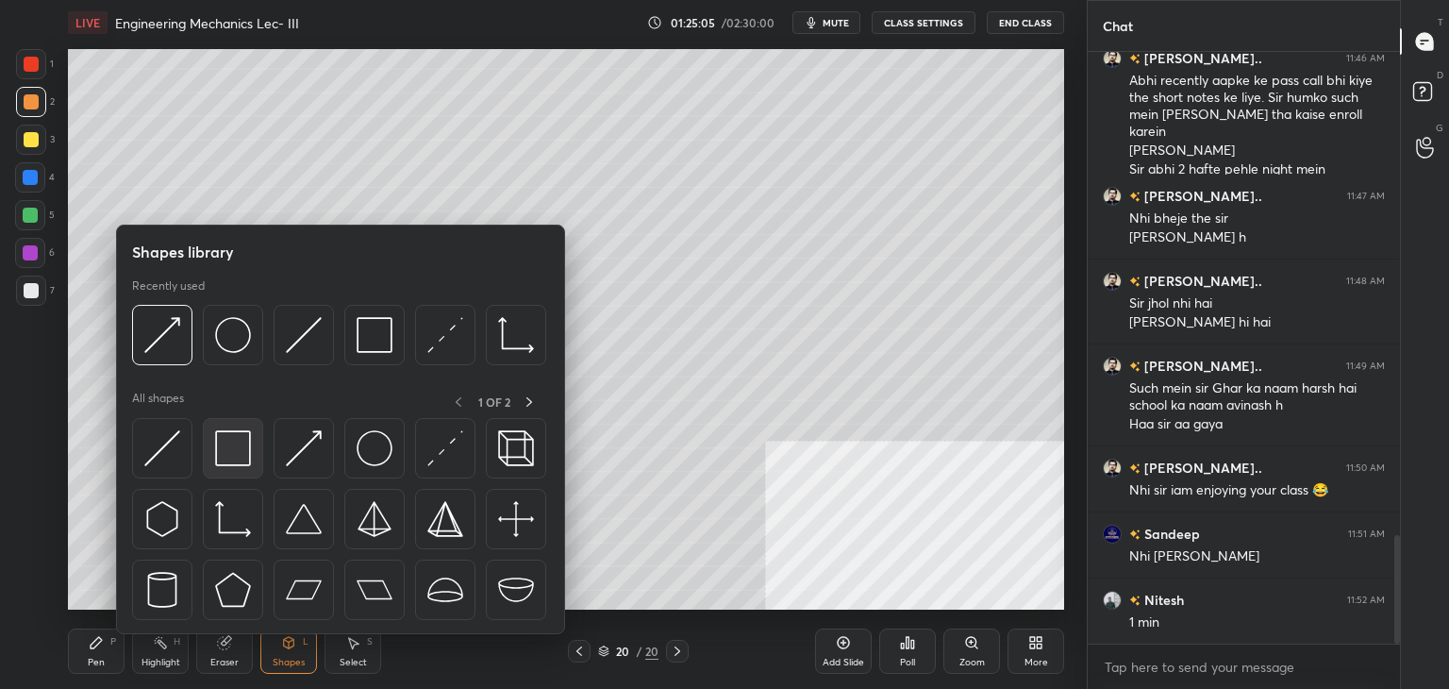
click at [238, 442] on img at bounding box center [233, 448] width 36 height 36
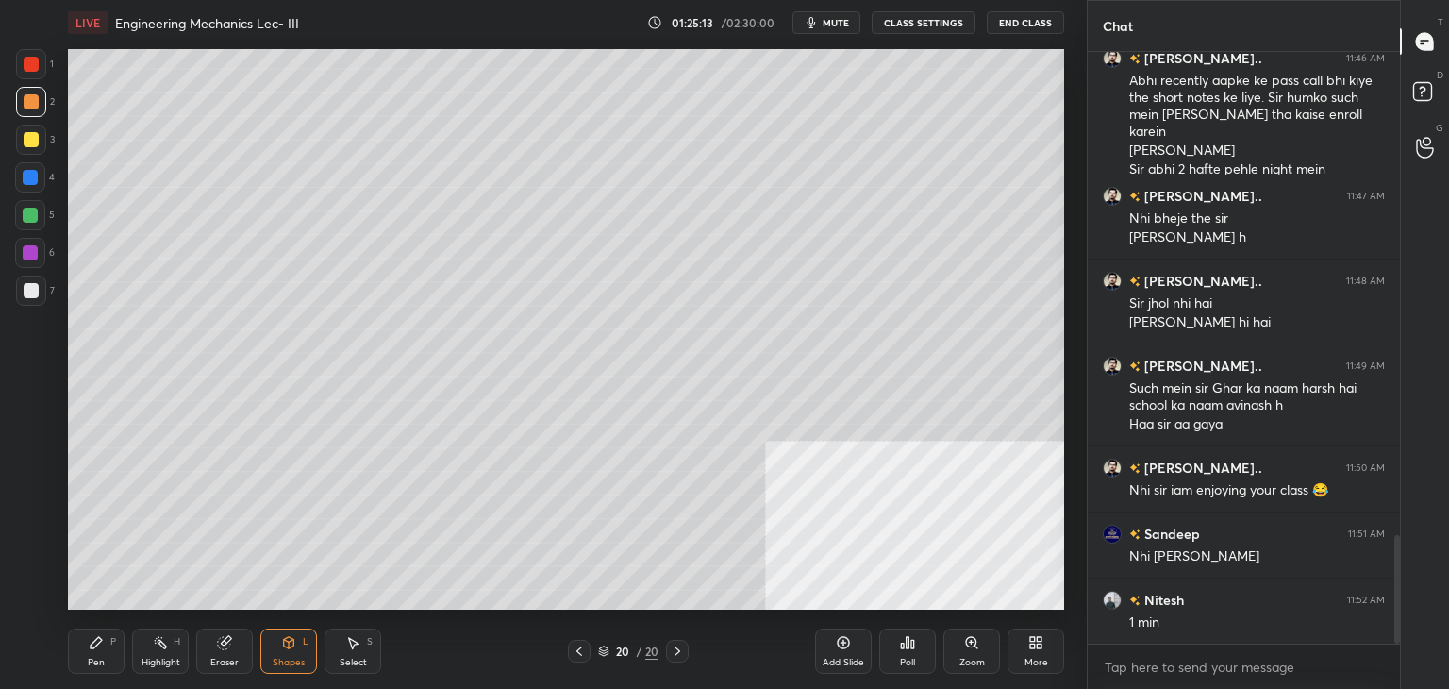
click at [287, 654] on div "Shapes L" at bounding box center [288, 650] width 57 height 45
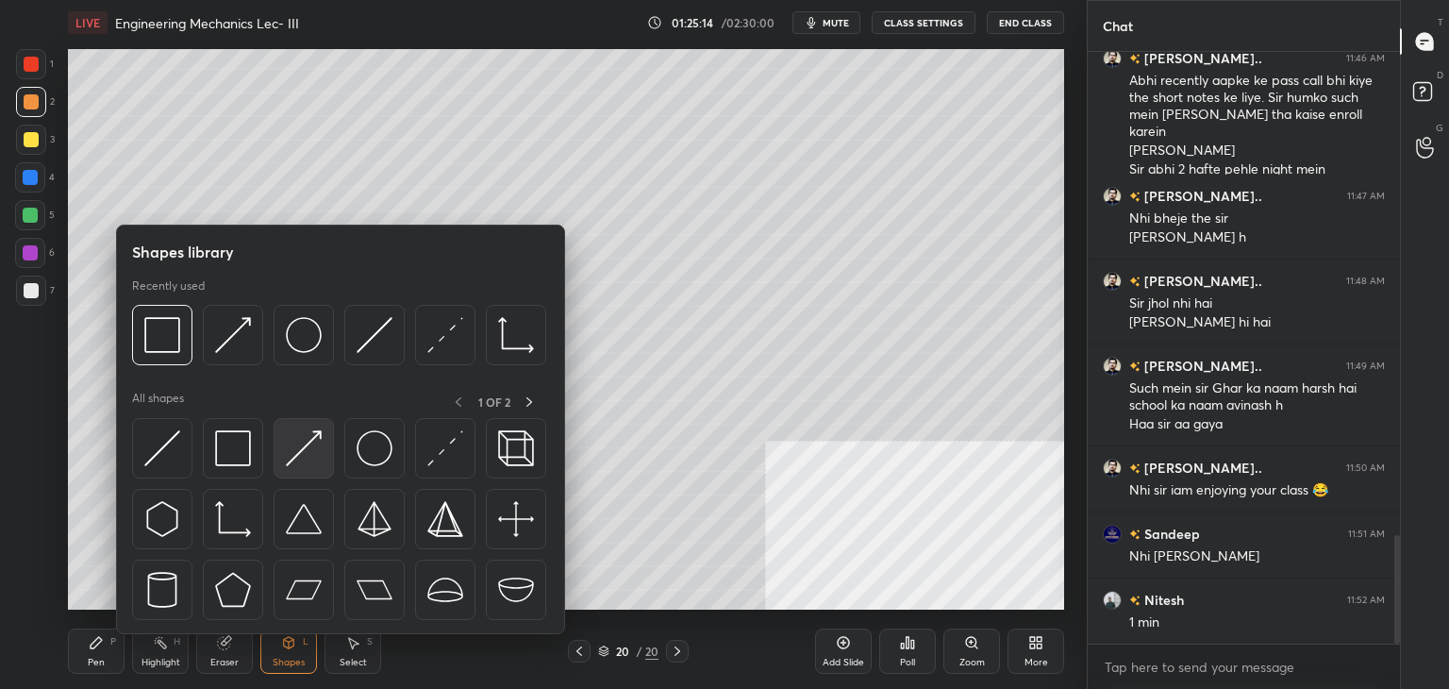
click at [298, 450] on img at bounding box center [304, 448] width 36 height 36
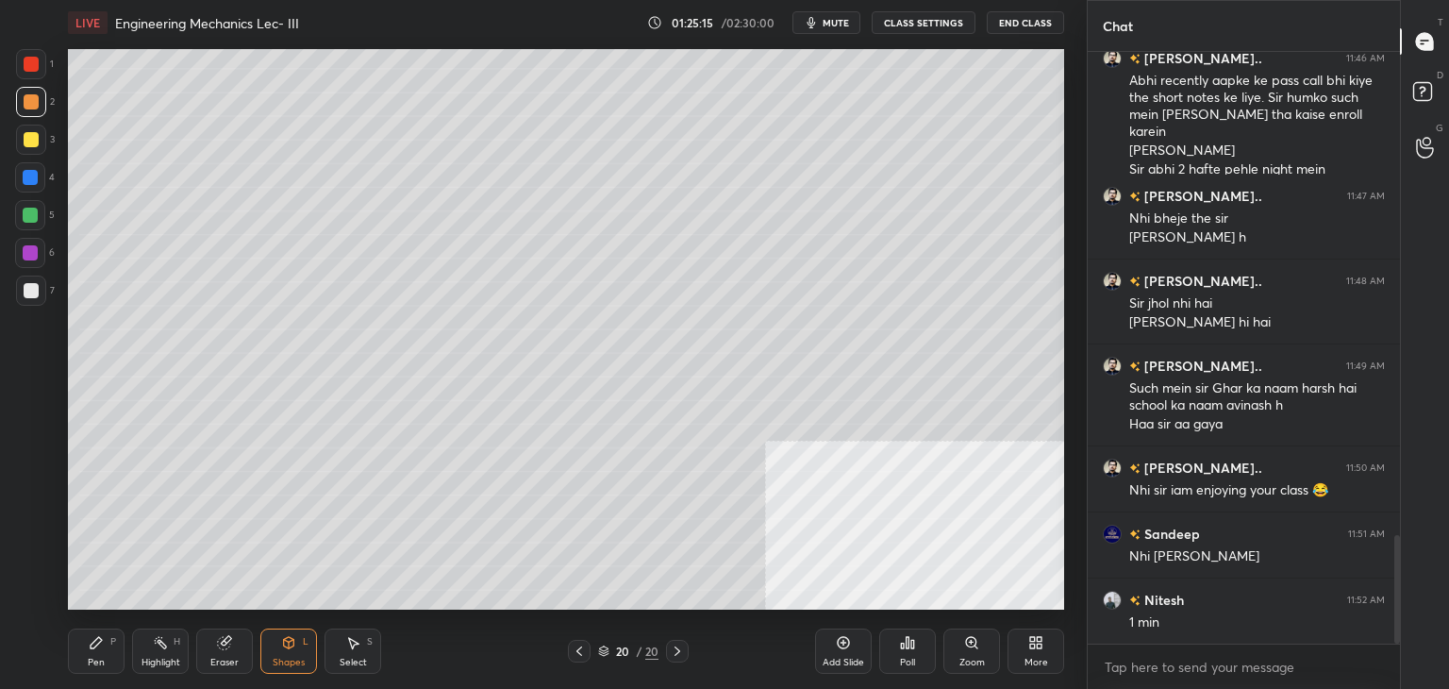
click at [28, 250] on div at bounding box center [30, 252] width 15 height 15
drag, startPoint x: 103, startPoint y: 653, endPoint x: 103, endPoint y: 627, distance: 25.5
click at [105, 653] on div "Pen P" at bounding box center [96, 650] width 57 height 45
click at [292, 645] on icon at bounding box center [288, 642] width 15 height 15
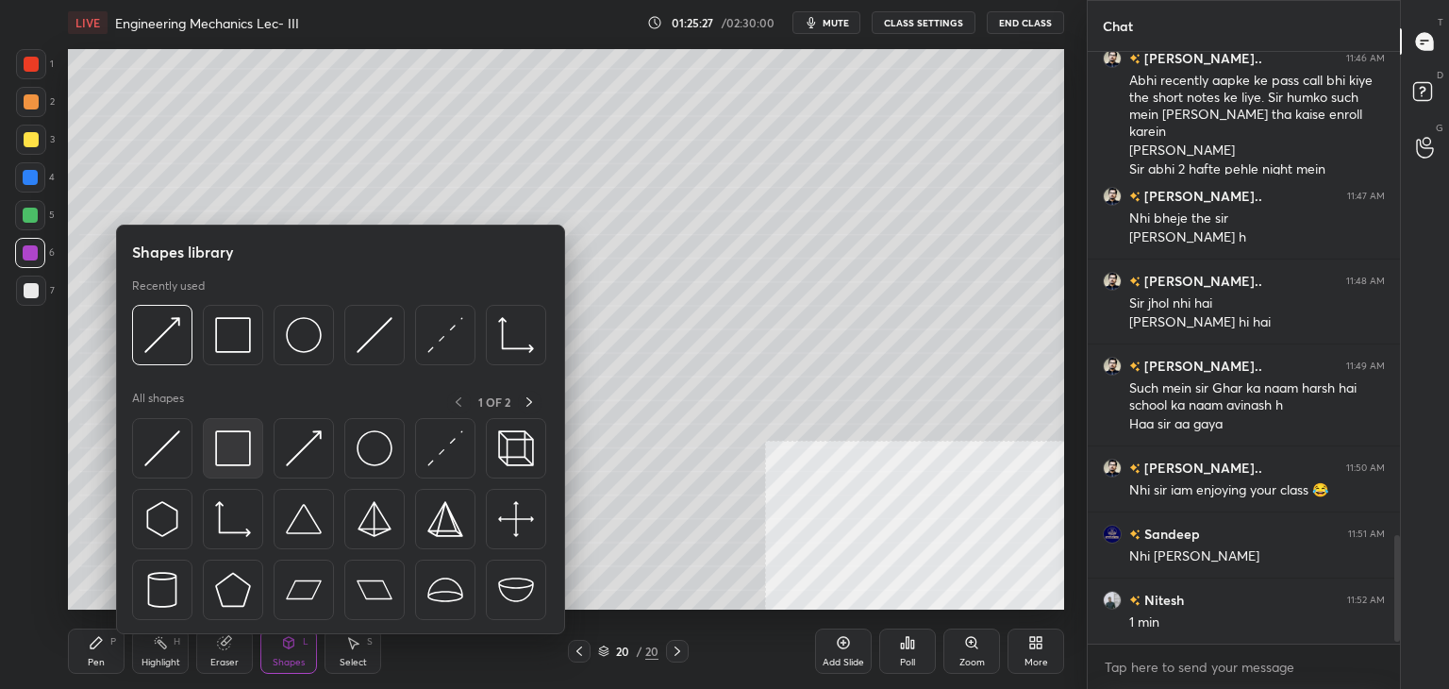
scroll to position [2714, 0]
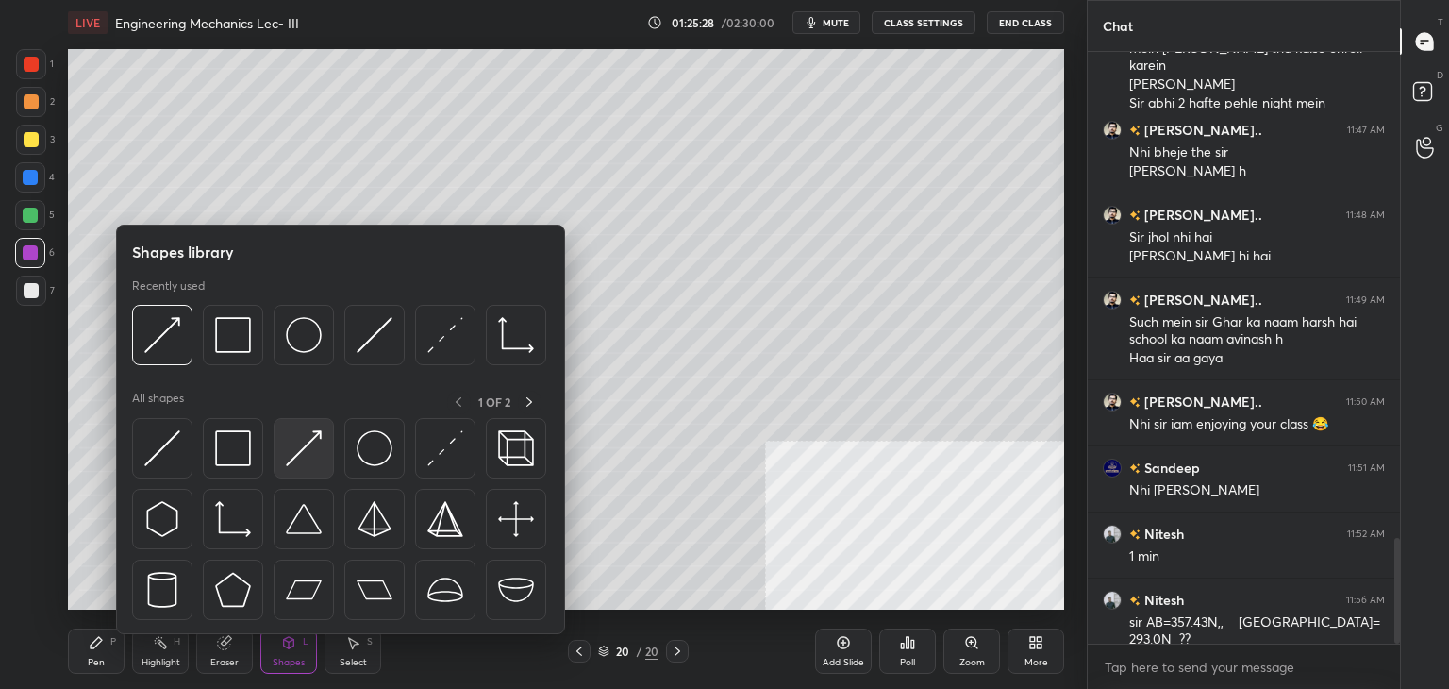
drag, startPoint x: 295, startPoint y: 446, endPoint x: 286, endPoint y: 445, distance: 9.5
click at [293, 444] on img at bounding box center [304, 448] width 36 height 36
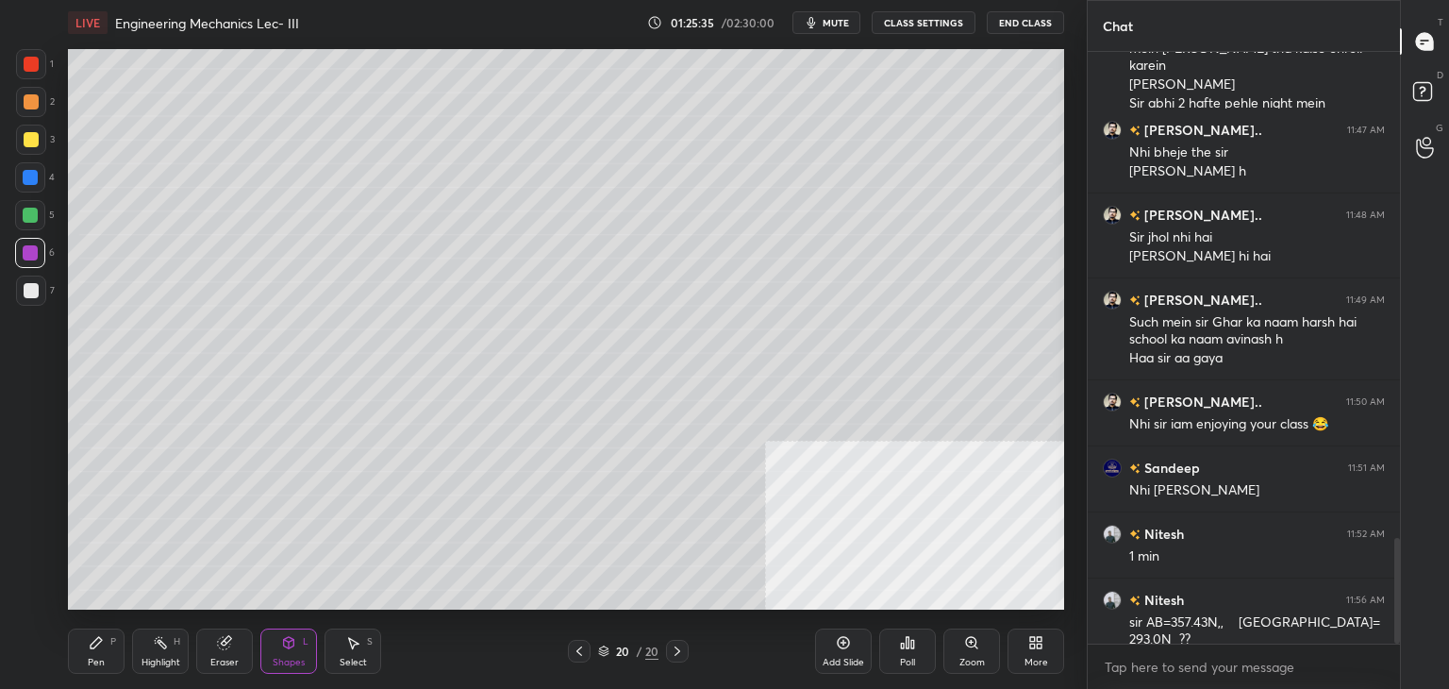
drag, startPoint x: 109, startPoint y: 649, endPoint x: 109, endPoint y: 618, distance: 31.1
click at [109, 647] on div "Pen P" at bounding box center [96, 650] width 57 height 45
click at [294, 645] on icon at bounding box center [288, 642] width 15 height 15
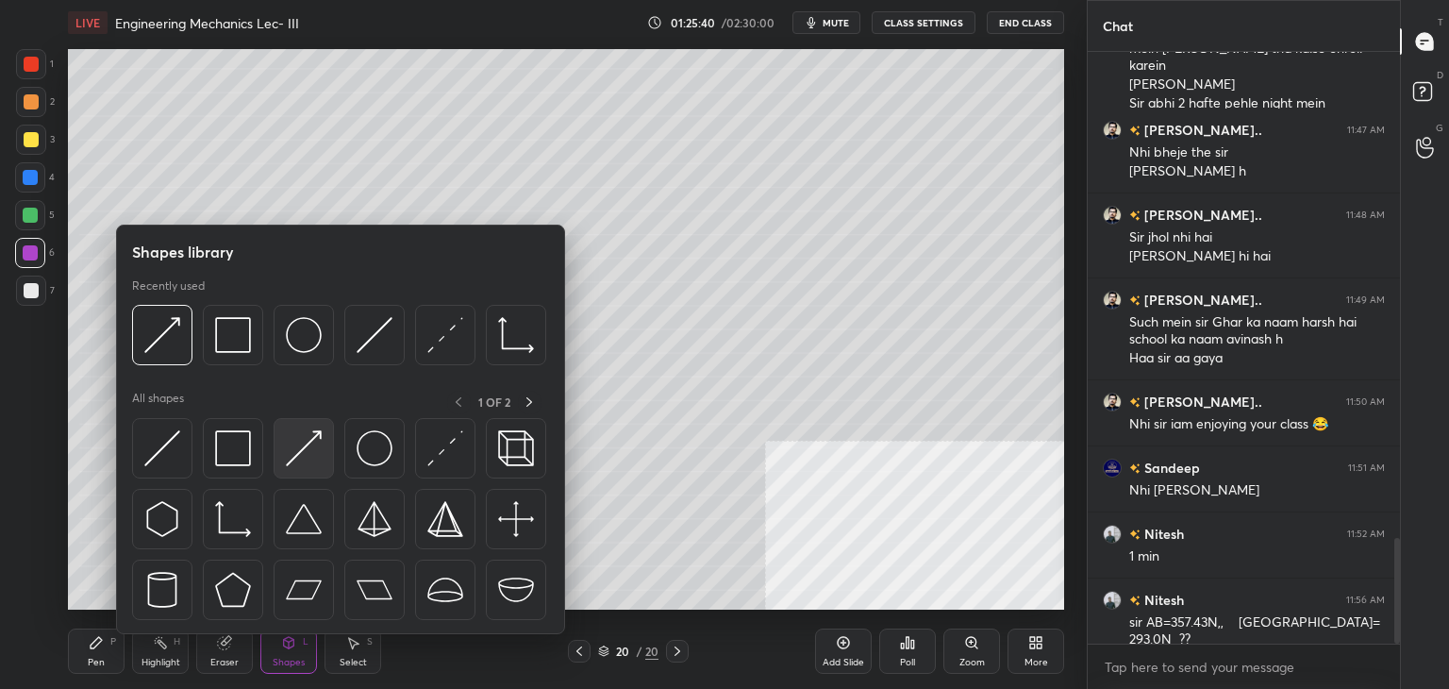
click at [294, 446] on img at bounding box center [304, 448] width 36 height 36
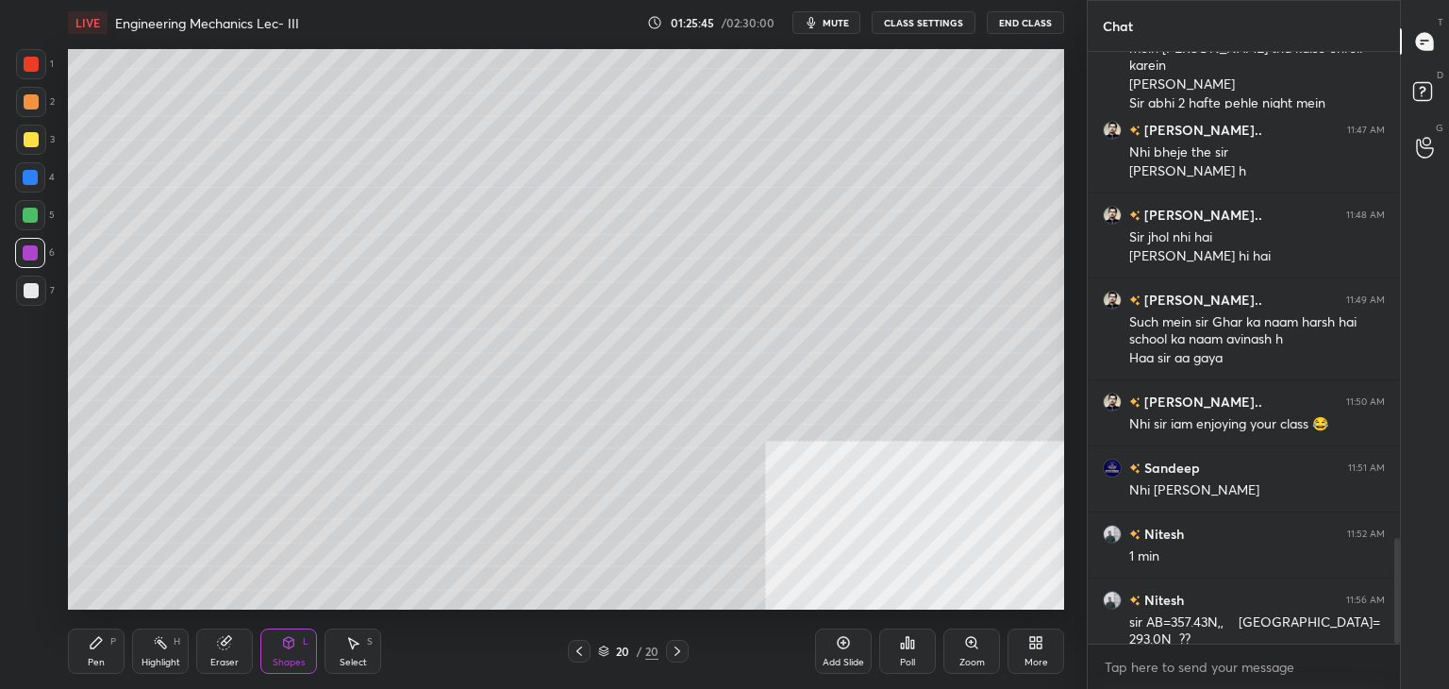
click at [120, 657] on div "Pen P" at bounding box center [96, 650] width 57 height 45
click at [36, 100] on div at bounding box center [31, 101] width 15 height 15
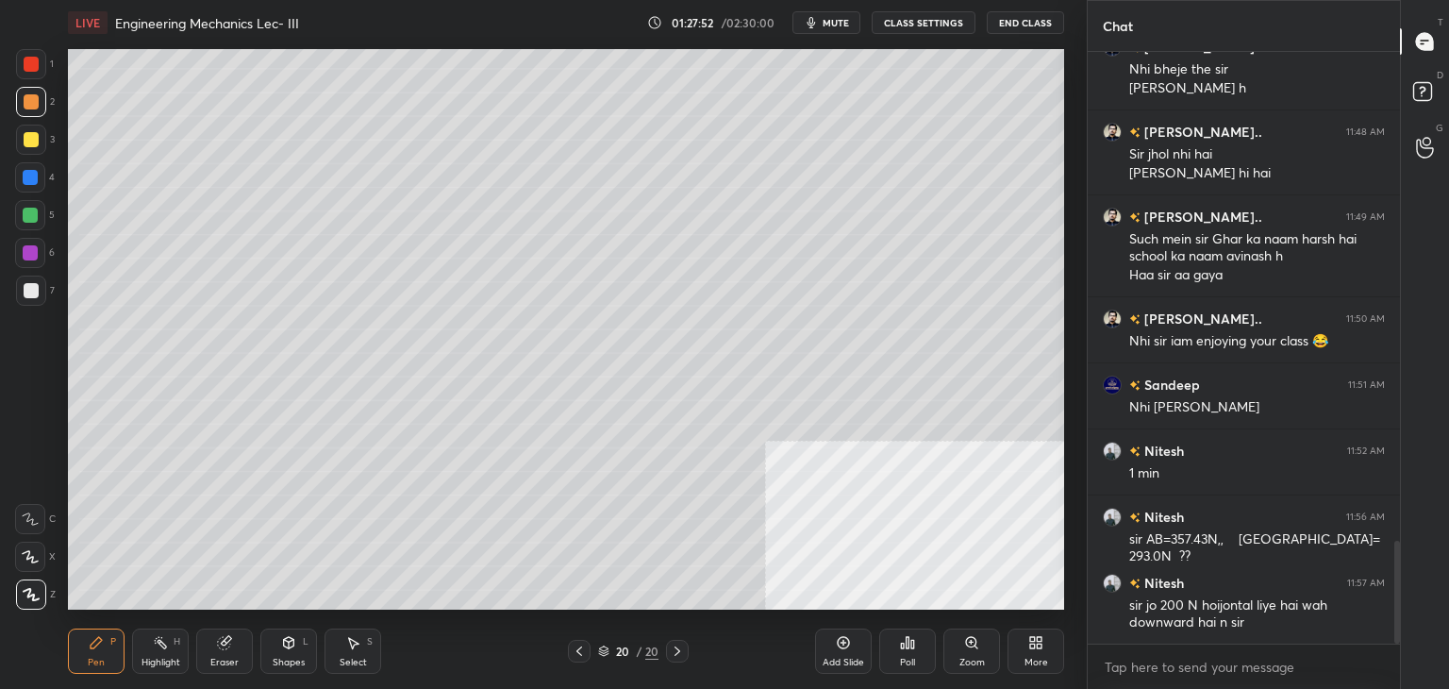
drag, startPoint x: 358, startPoint y: 644, endPoint x: 358, endPoint y: 611, distance: 33.0
click at [357, 642] on icon at bounding box center [352, 642] width 15 height 15
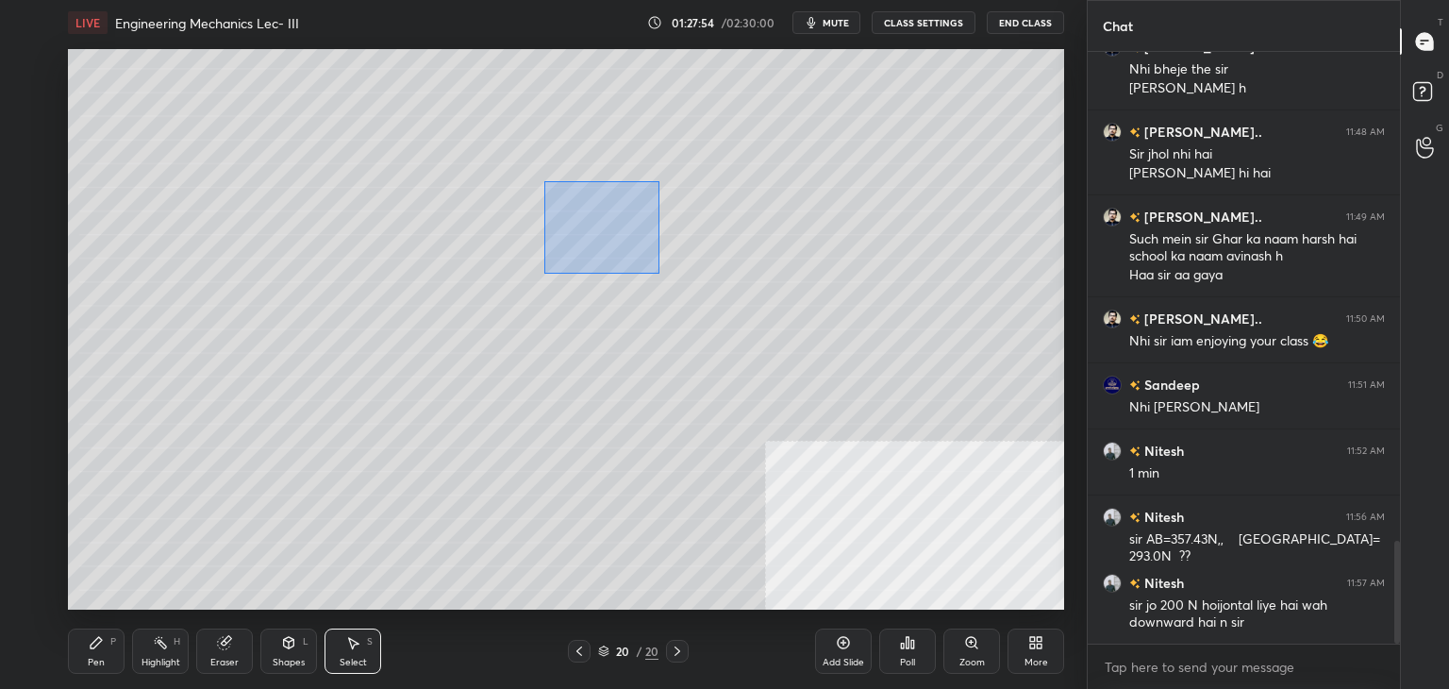
drag, startPoint x: 560, startPoint y: 202, endPoint x: 659, endPoint y: 273, distance: 121.7
click at [659, 273] on div "0 ° Undo Copy Paste here Duplicate Duplicate to new slide Delete" at bounding box center [566, 329] width 996 height 560
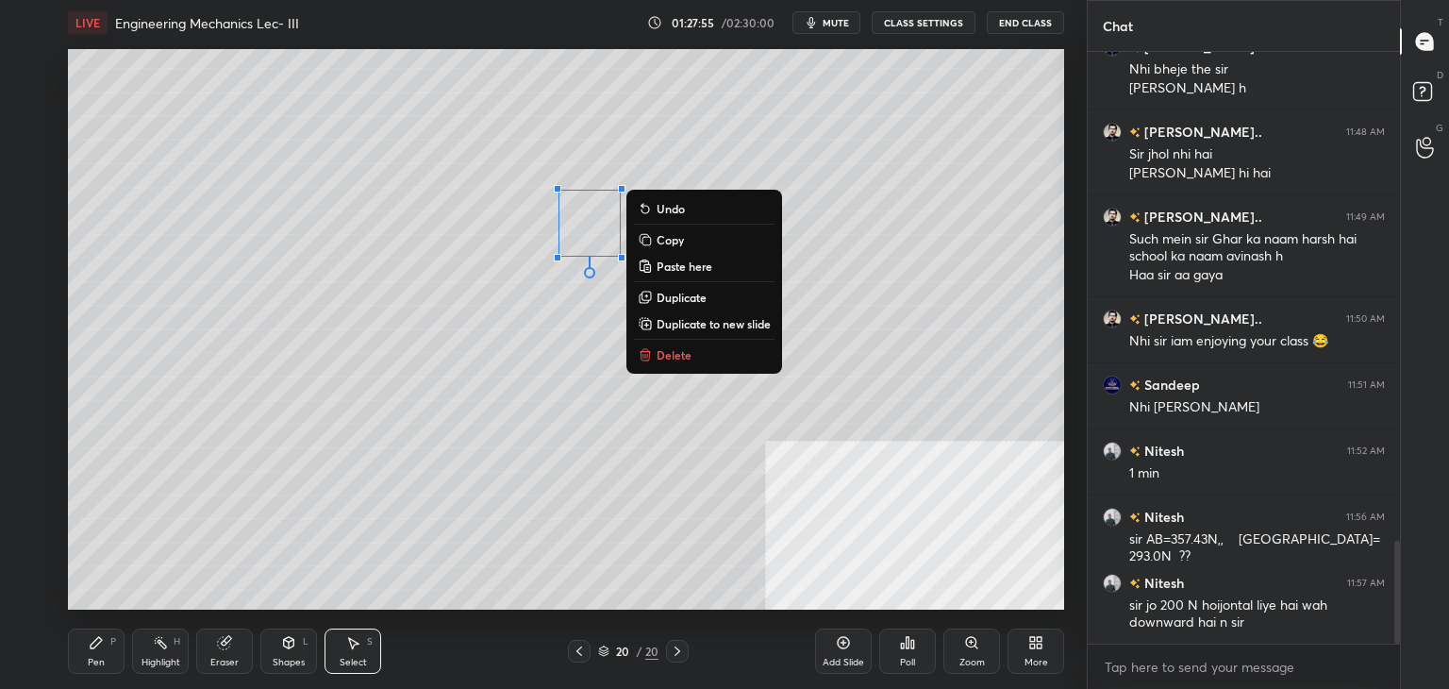
click at [684, 355] on p "Delete" at bounding box center [673, 354] width 35 height 15
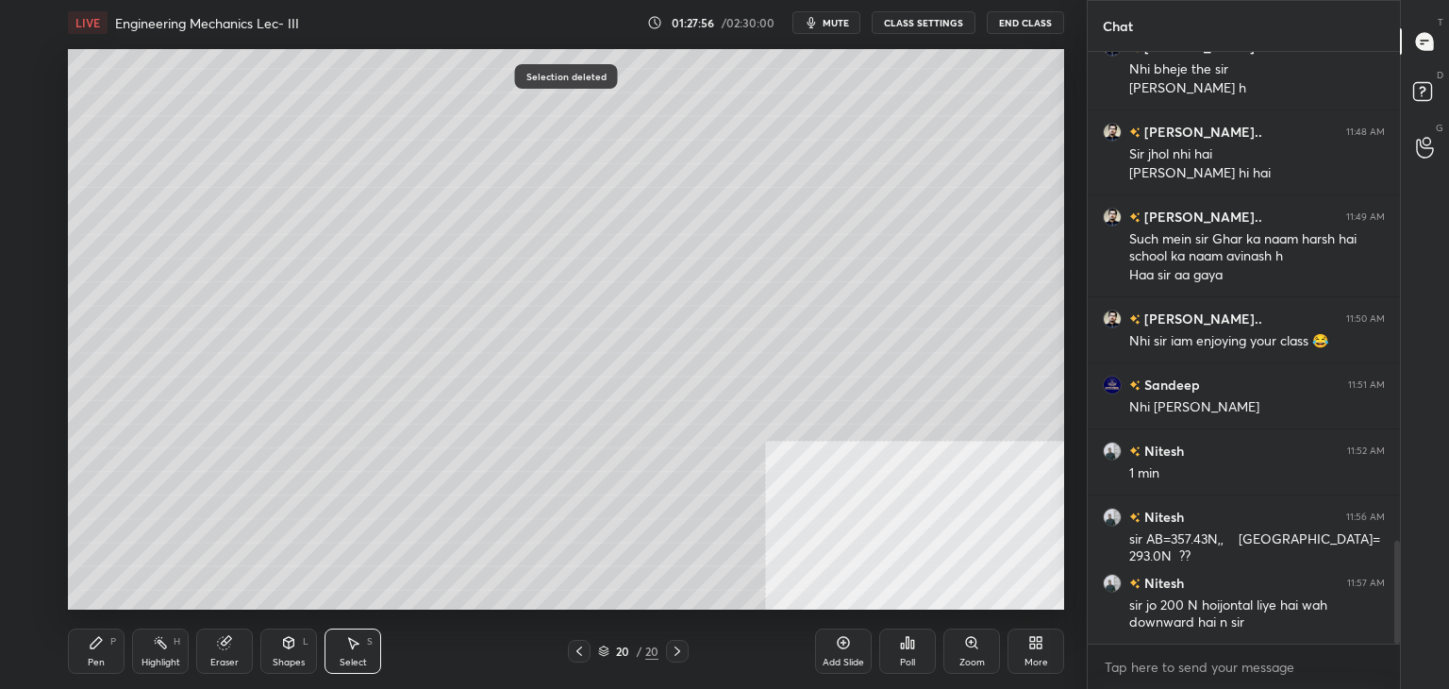
click at [98, 646] on icon at bounding box center [96, 642] width 15 height 15
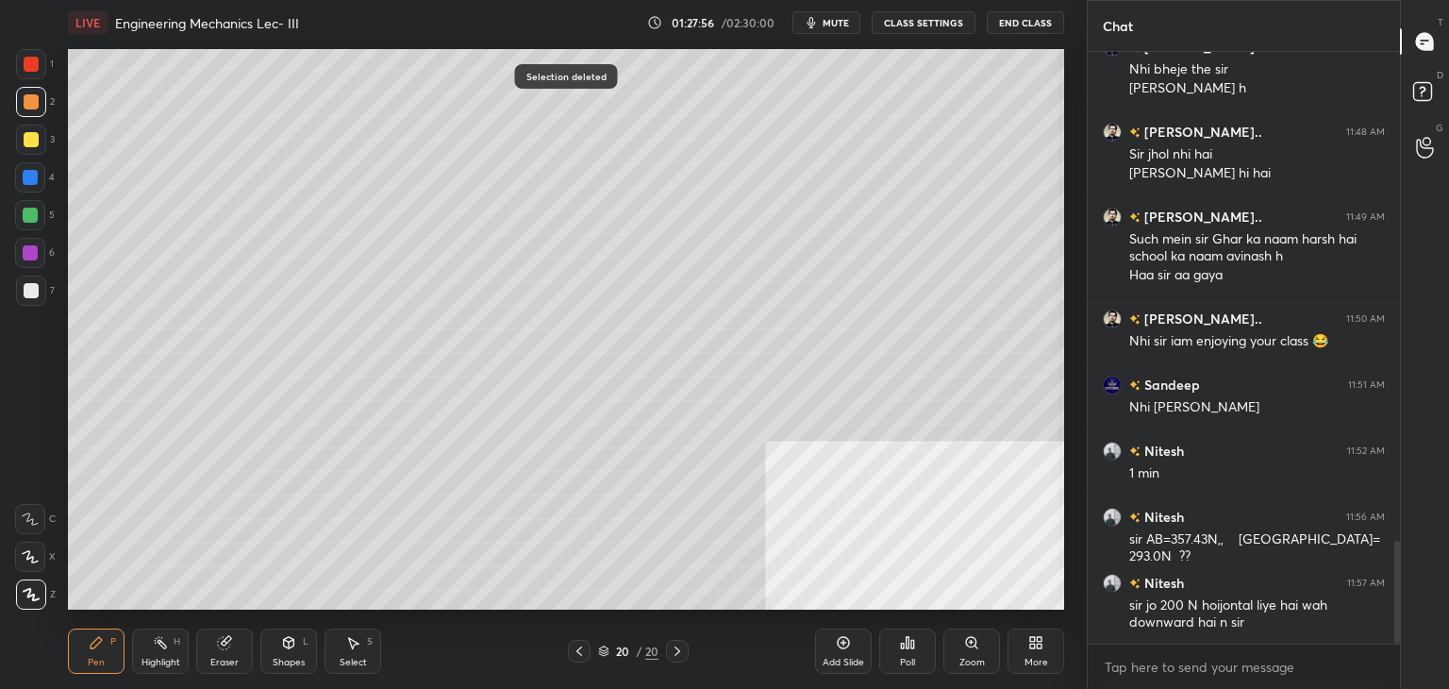
click at [182, 641] on div "Highlight H" at bounding box center [160, 650] width 57 height 45
drag, startPoint x: 182, startPoint y: 641, endPoint x: 179, endPoint y: 627, distance: 14.4
click at [181, 641] on div "Highlight H" at bounding box center [160, 650] width 57 height 45
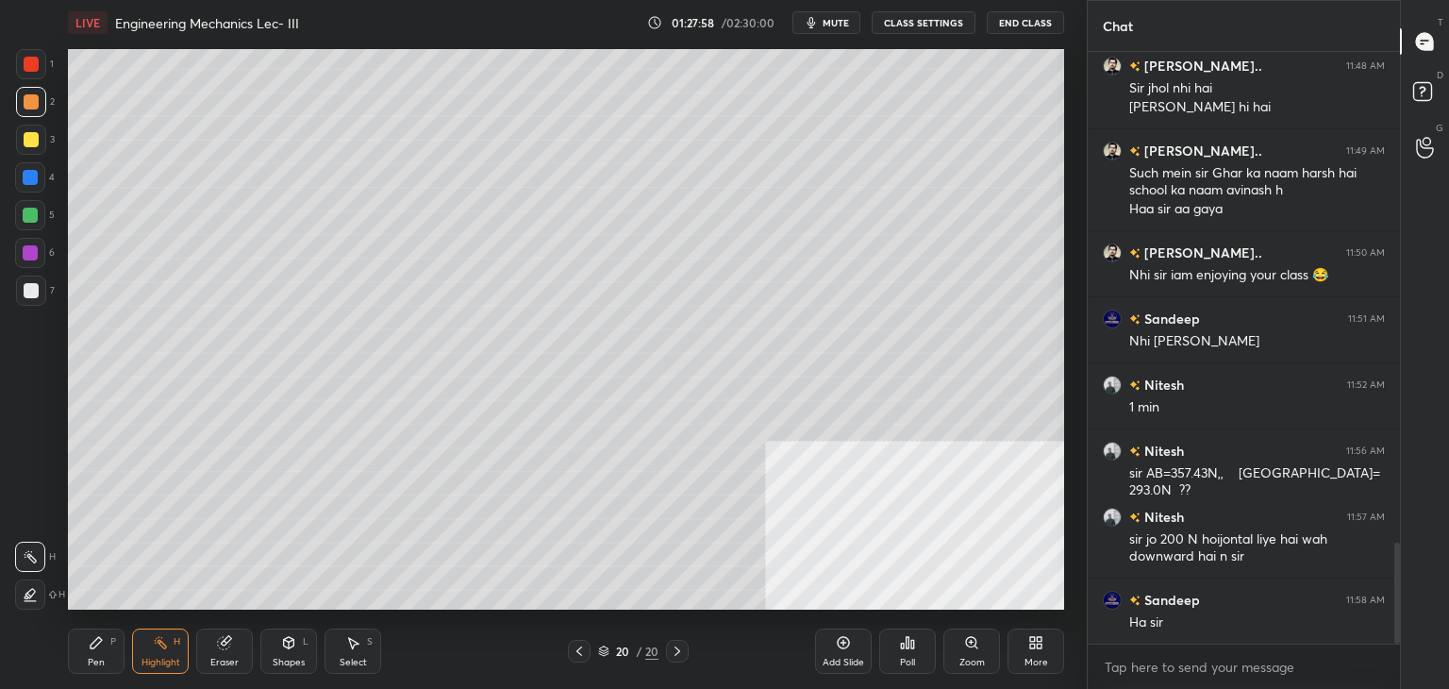
click at [90, 654] on div "Pen P" at bounding box center [96, 650] width 57 height 45
drag, startPoint x: 307, startPoint y: 653, endPoint x: 305, endPoint y: 639, distance: 14.4
click at [307, 652] on div "Shapes L" at bounding box center [288, 650] width 57 height 45
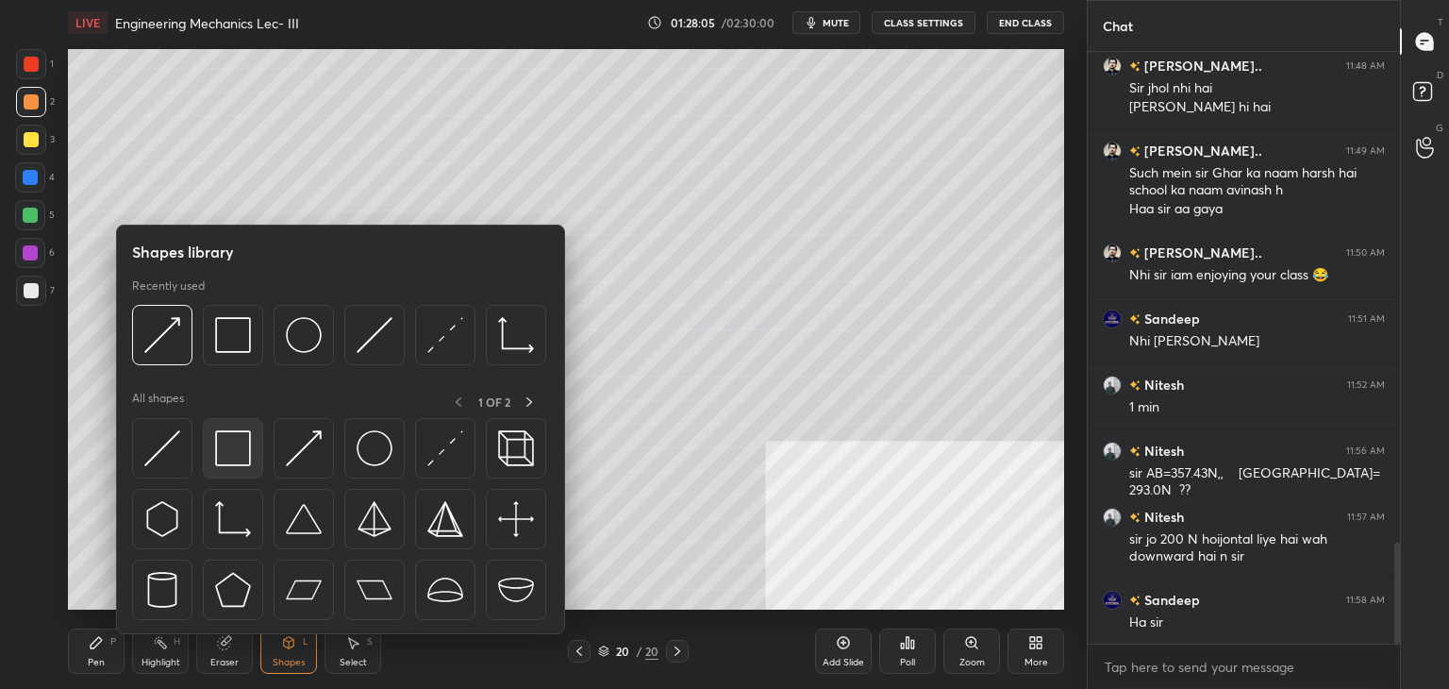
click at [238, 453] on img at bounding box center [233, 448] width 36 height 36
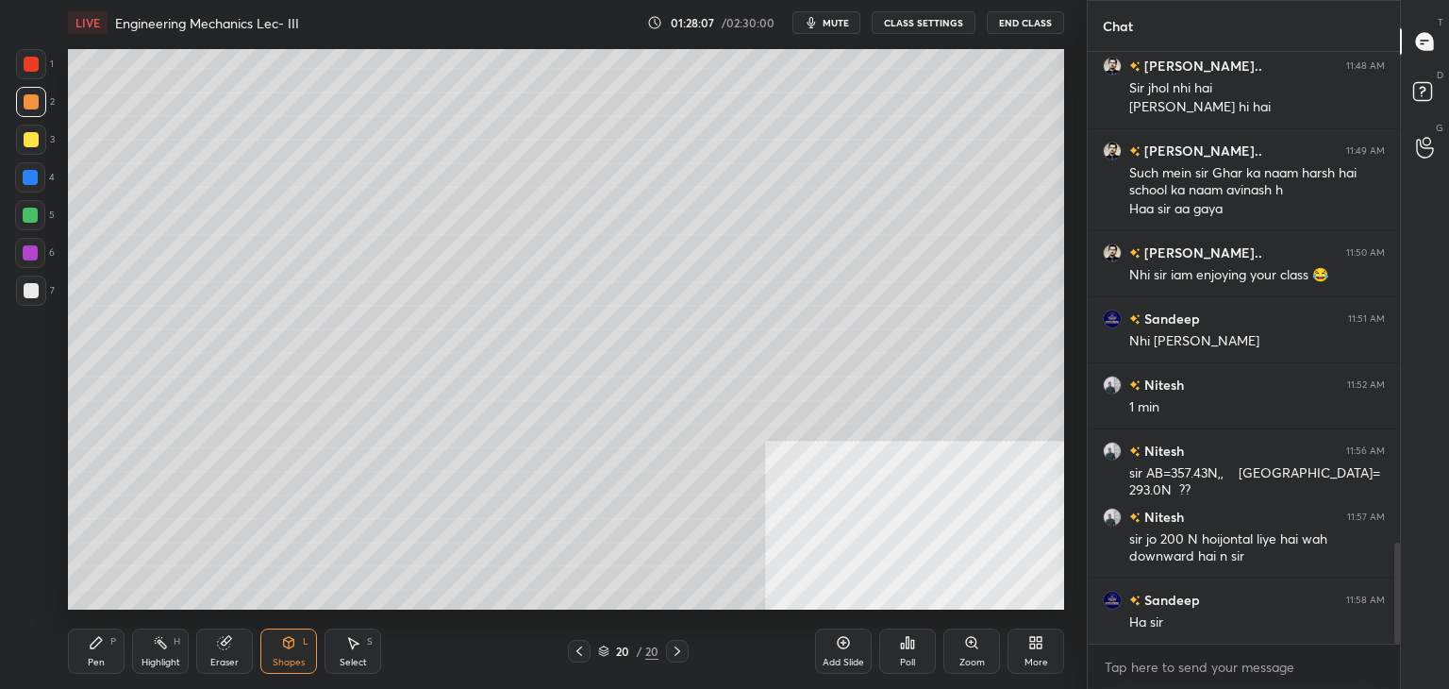
click at [109, 659] on div "Pen P" at bounding box center [96, 650] width 57 height 45
click at [28, 210] on div at bounding box center [30, 214] width 15 height 15
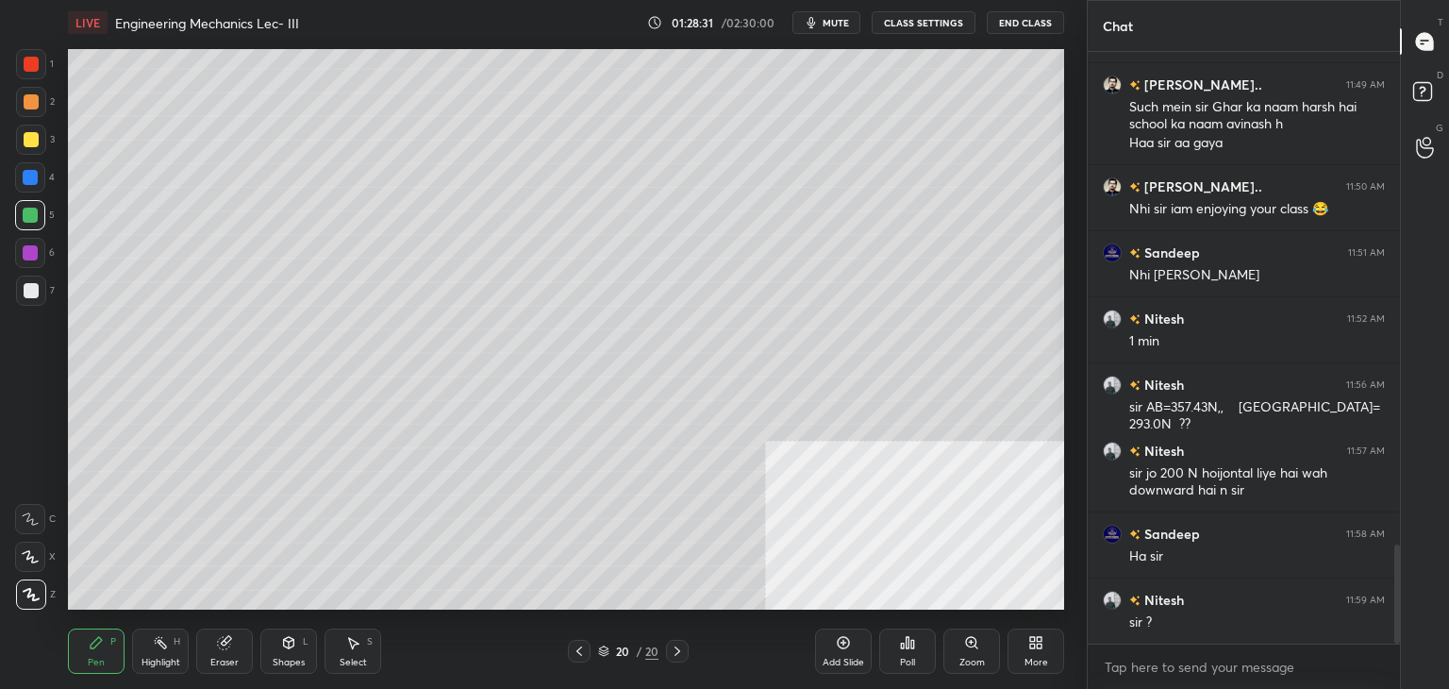
click at [227, 644] on icon at bounding box center [224, 643] width 12 height 12
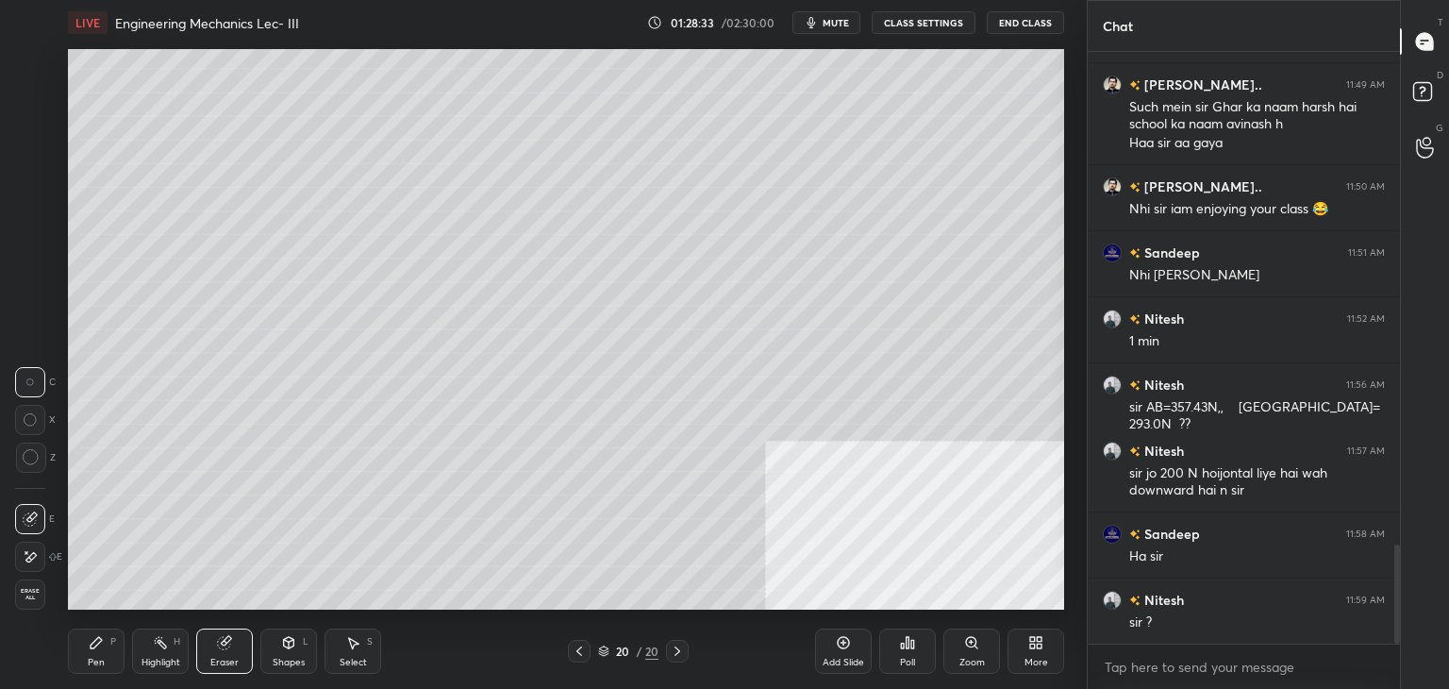
click at [108, 649] on div "Pen P" at bounding box center [96, 650] width 57 height 45
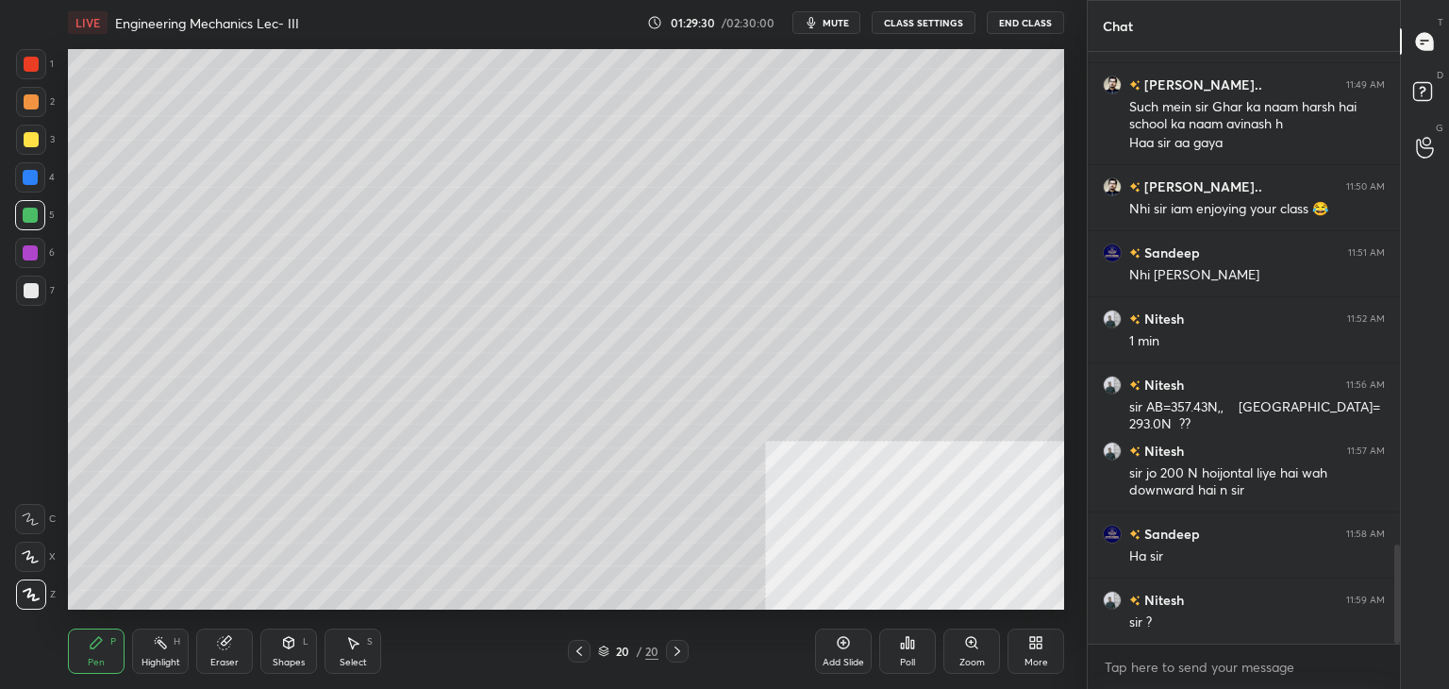
click at [30, 103] on div at bounding box center [31, 101] width 15 height 15
click at [300, 650] on div "Shapes L" at bounding box center [288, 650] width 57 height 45
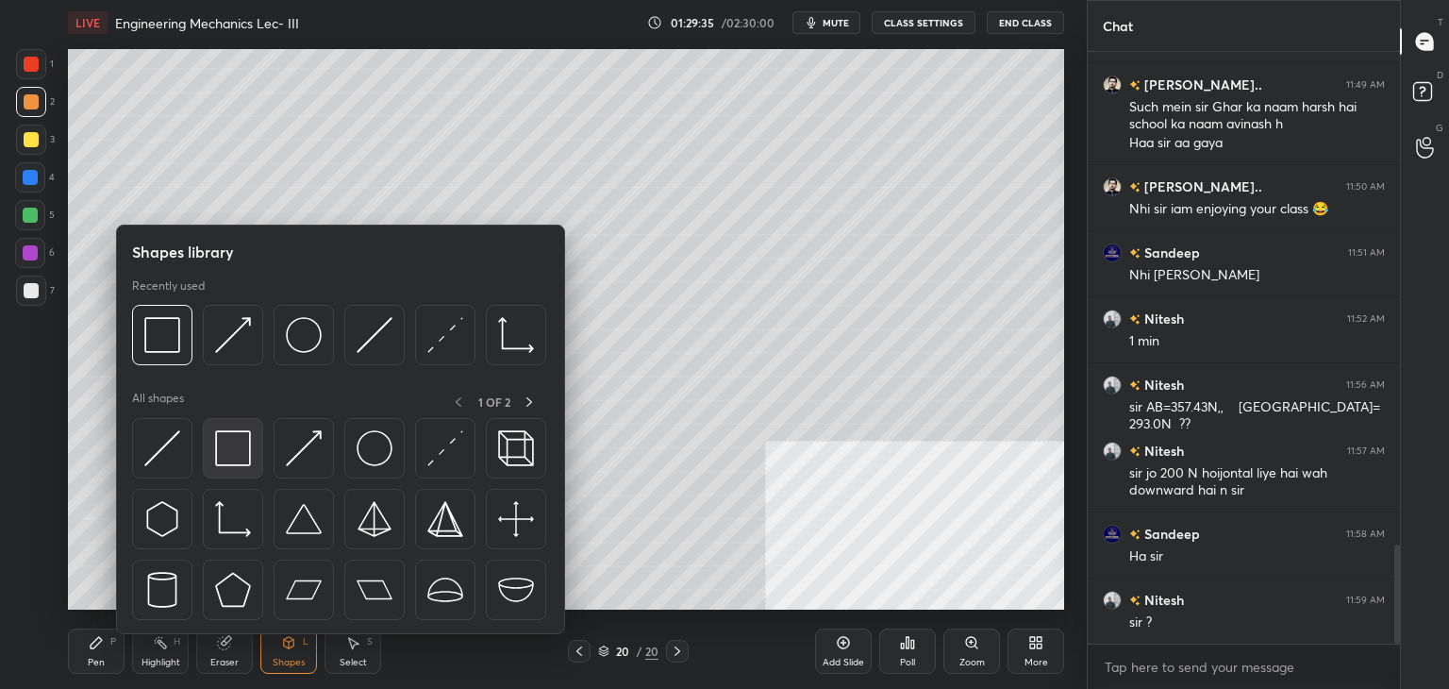
click at [232, 455] on img at bounding box center [233, 448] width 36 height 36
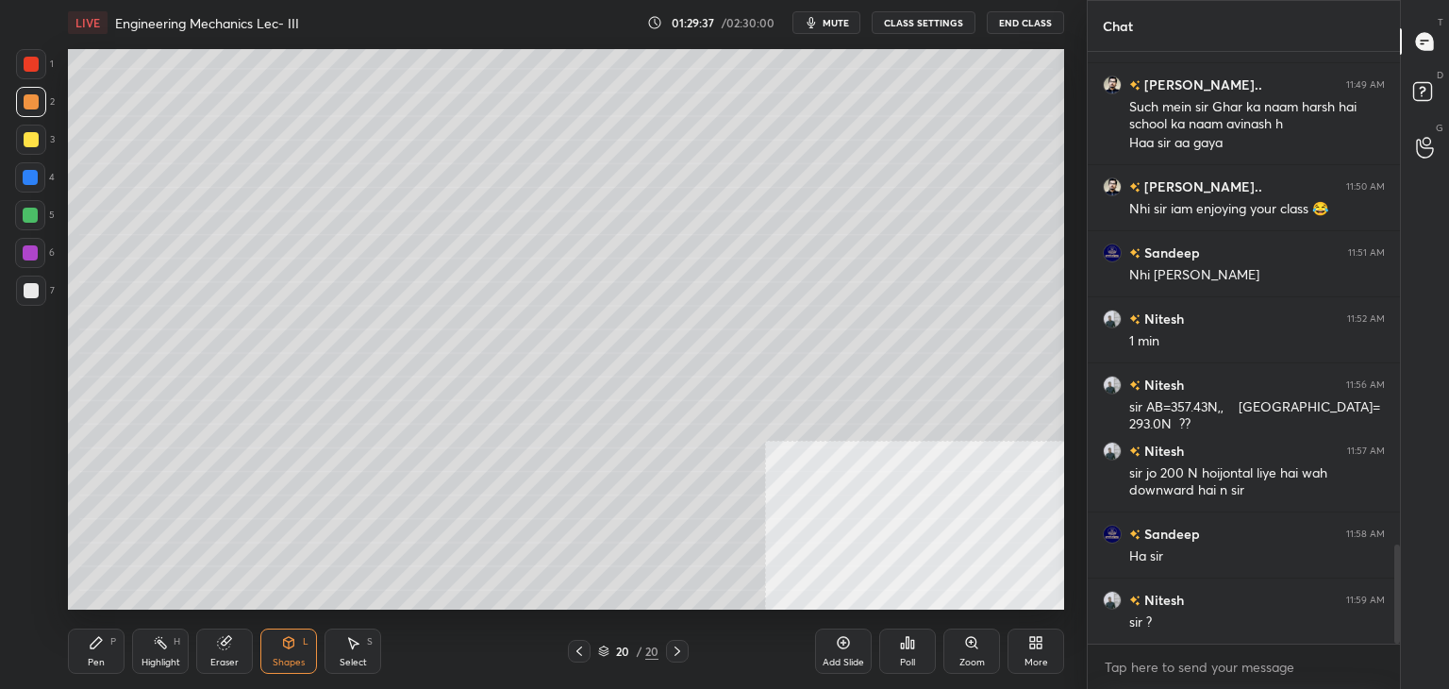
click at [108, 652] on div "Pen P" at bounding box center [96, 650] width 57 height 45
click at [27, 219] on div at bounding box center [30, 214] width 15 height 15
click at [33, 108] on div at bounding box center [31, 101] width 15 height 15
drag, startPoint x: 354, startPoint y: 639, endPoint x: 355, endPoint y: 622, distance: 16.1
click at [355, 638] on icon at bounding box center [352, 642] width 15 height 15
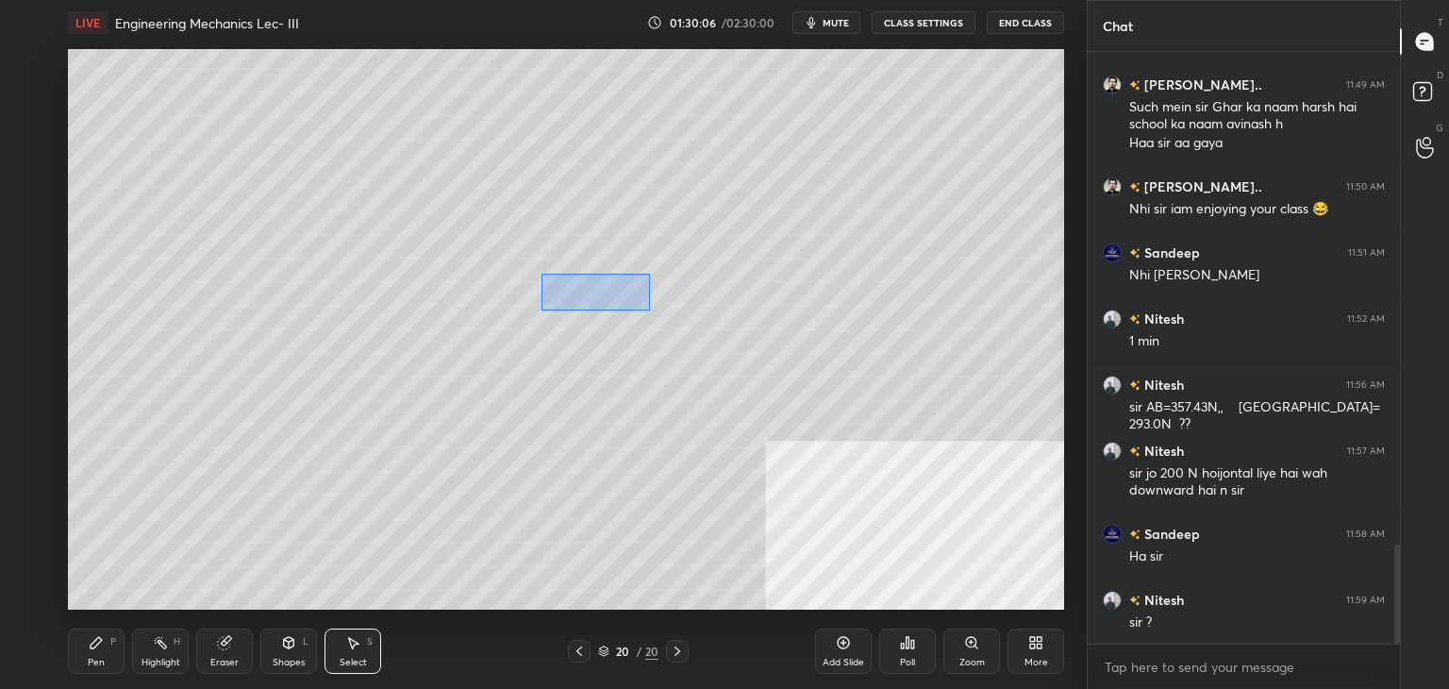
drag, startPoint x: 540, startPoint y: 274, endPoint x: 679, endPoint y: 307, distance: 142.5
click at [649, 309] on div "0 ° Undo Copy Paste here Duplicate Duplicate to new slide Delete" at bounding box center [566, 329] width 996 height 560
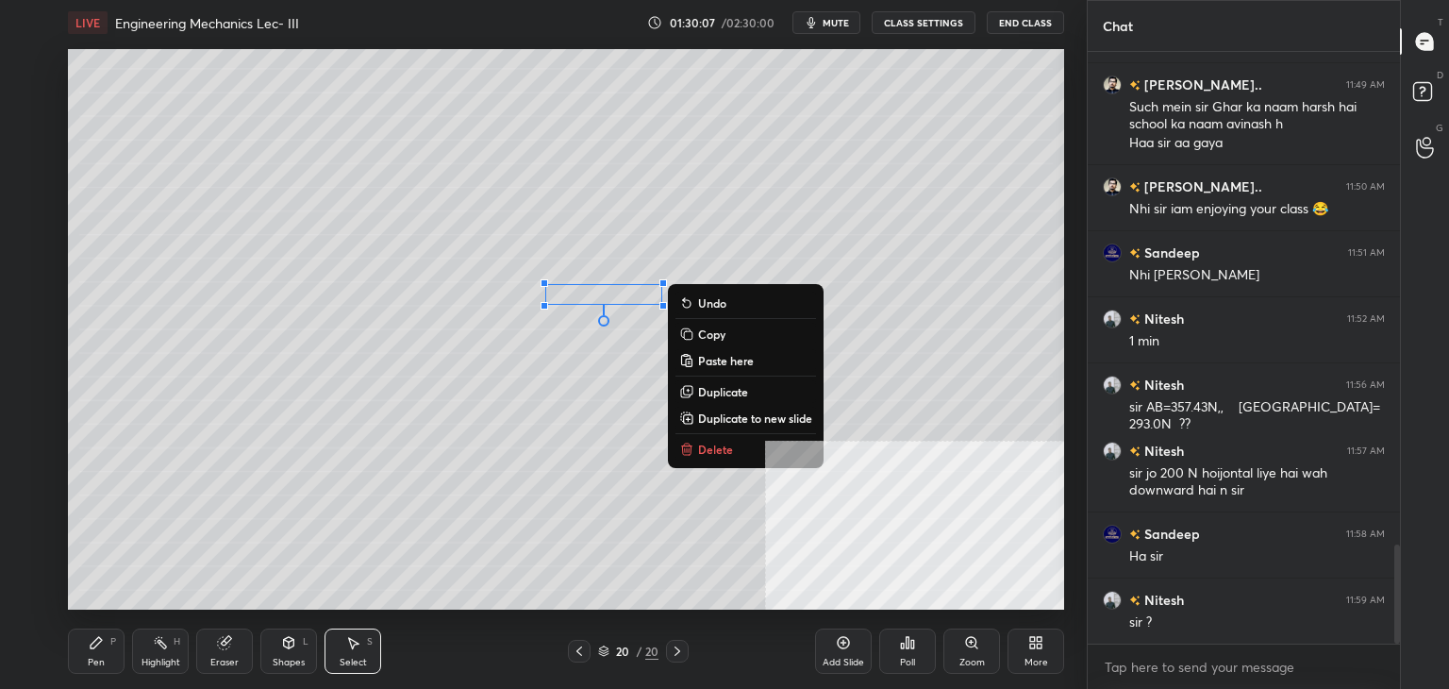
click at [718, 390] on p "Duplicate" at bounding box center [723, 391] width 50 height 15
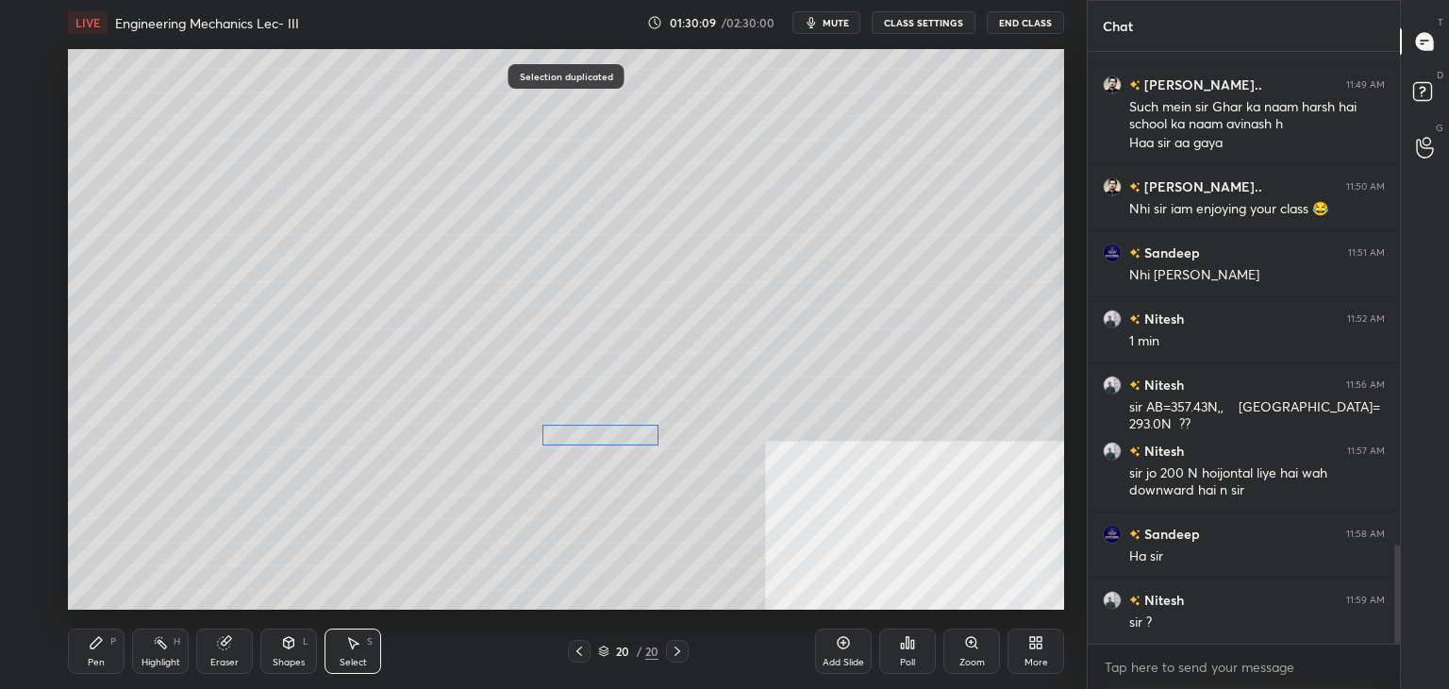
drag, startPoint x: 627, startPoint y: 319, endPoint x: 600, endPoint y: 439, distance: 122.9
click at [604, 439] on div "0 ° Undo Copy Paste here Duplicate Duplicate to new slide Delete" at bounding box center [566, 329] width 996 height 560
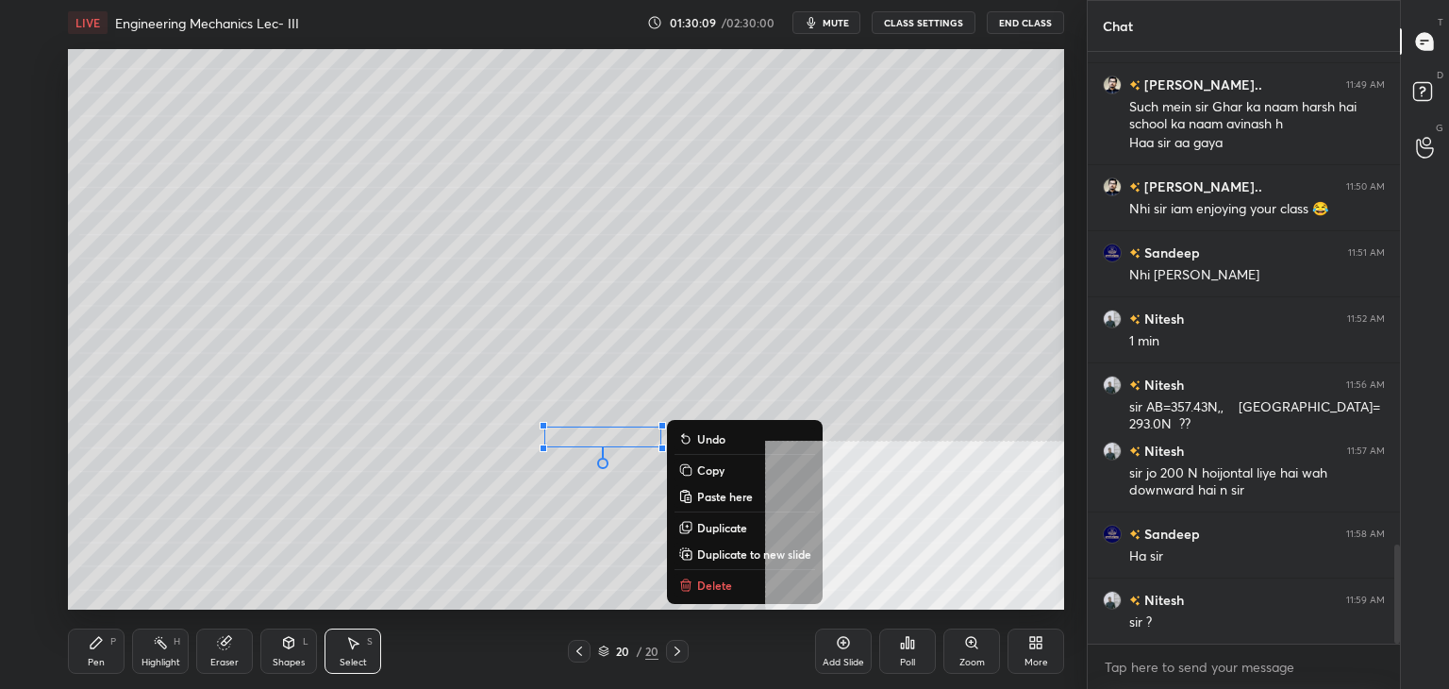
click at [230, 652] on div "Eraser" at bounding box center [224, 650] width 57 height 45
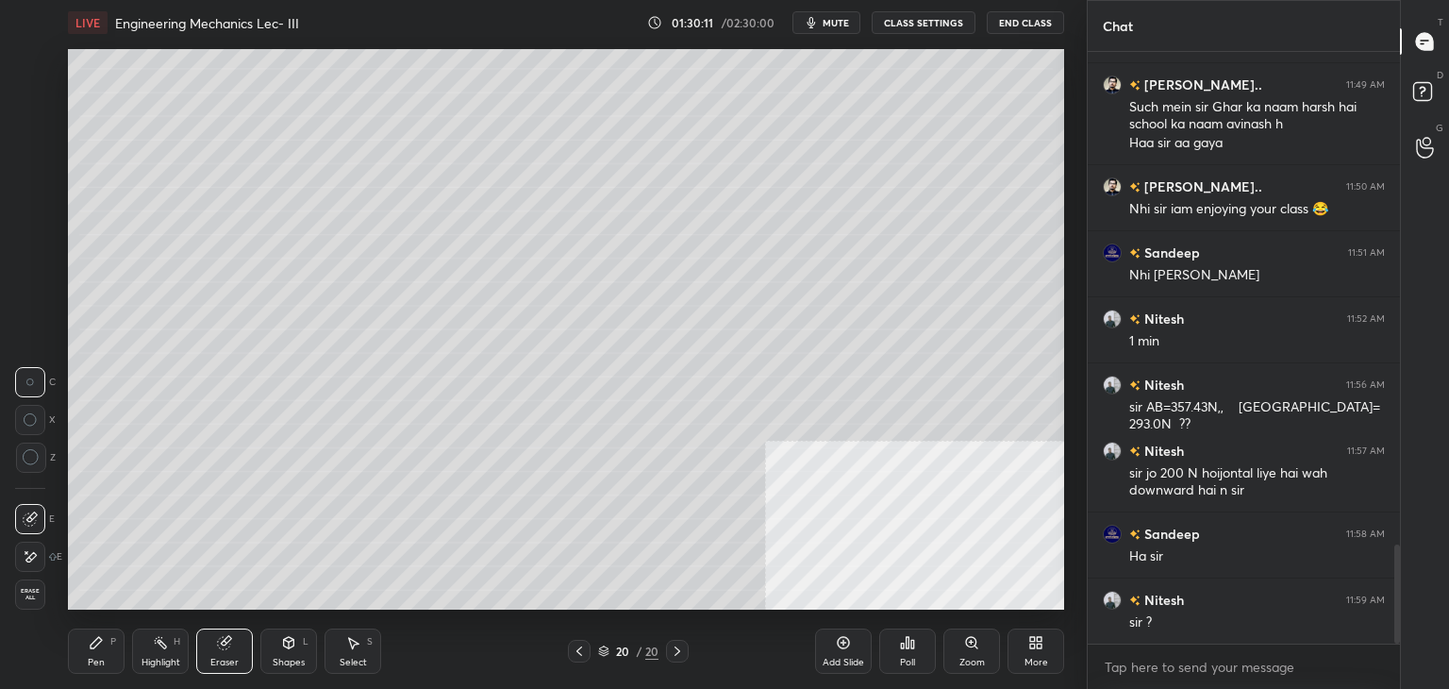
click at [102, 649] on icon at bounding box center [96, 642] width 15 height 15
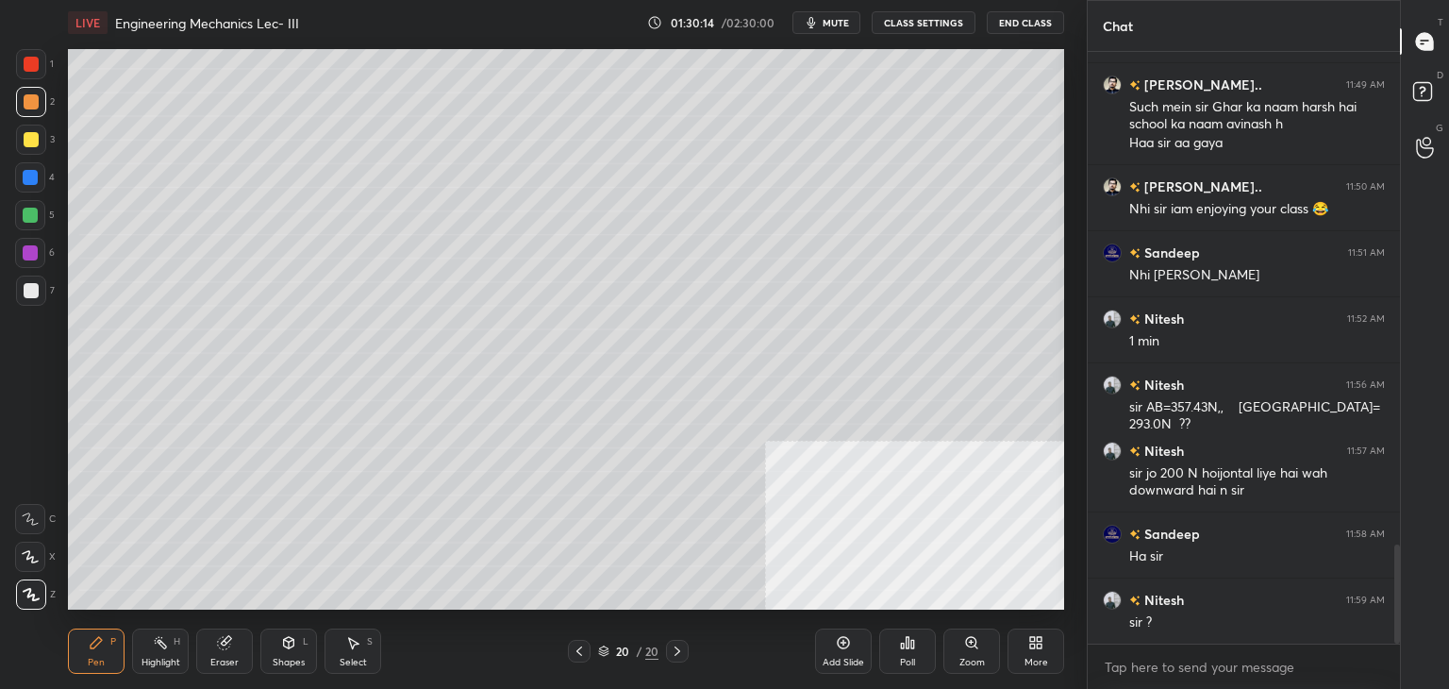
click at [33, 208] on div at bounding box center [30, 214] width 15 height 15
drag, startPoint x: 30, startPoint y: 110, endPoint x: 21, endPoint y: 132, distance: 23.7
click at [29, 109] on div at bounding box center [31, 102] width 30 height 30
click at [146, 659] on div "Highlight" at bounding box center [160, 661] width 39 height 9
click at [110, 661] on div "Pen P" at bounding box center [96, 650] width 57 height 45
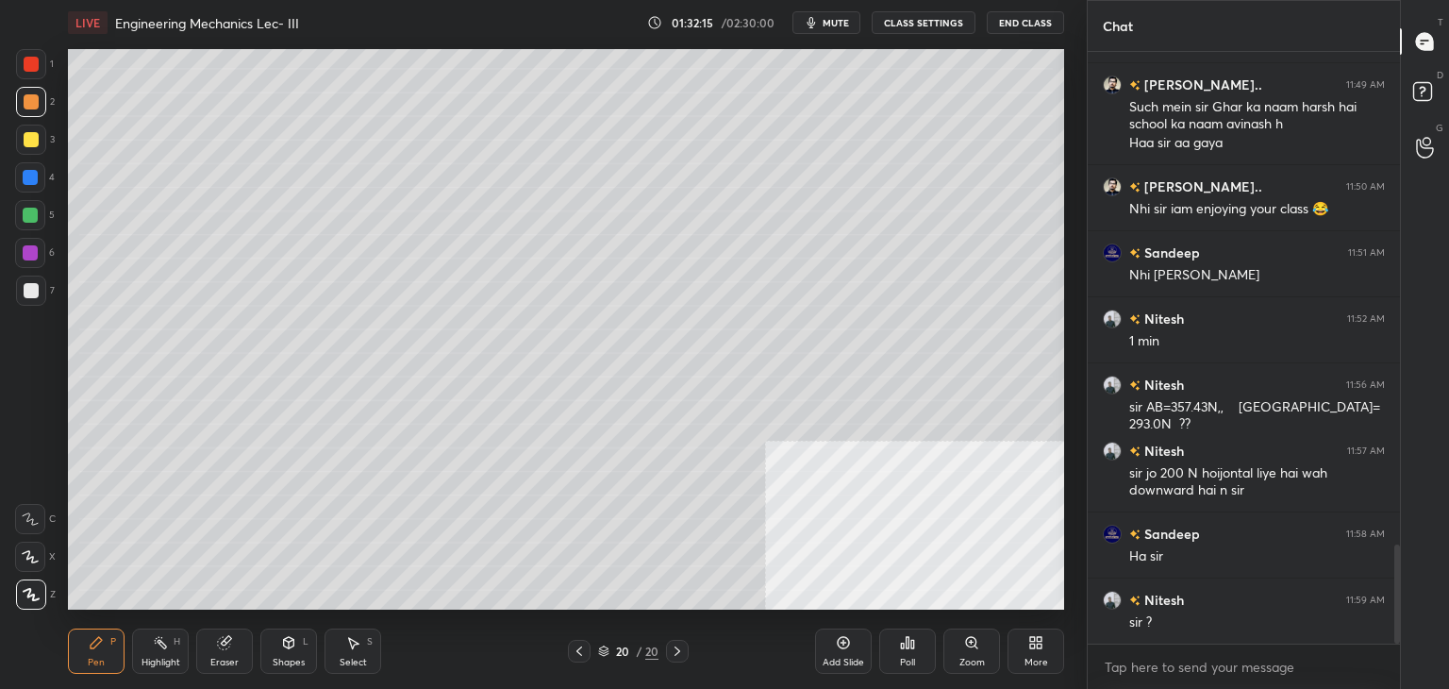
click at [28, 264] on div at bounding box center [30, 253] width 30 height 30
click at [576, 647] on icon at bounding box center [579, 650] width 15 height 15
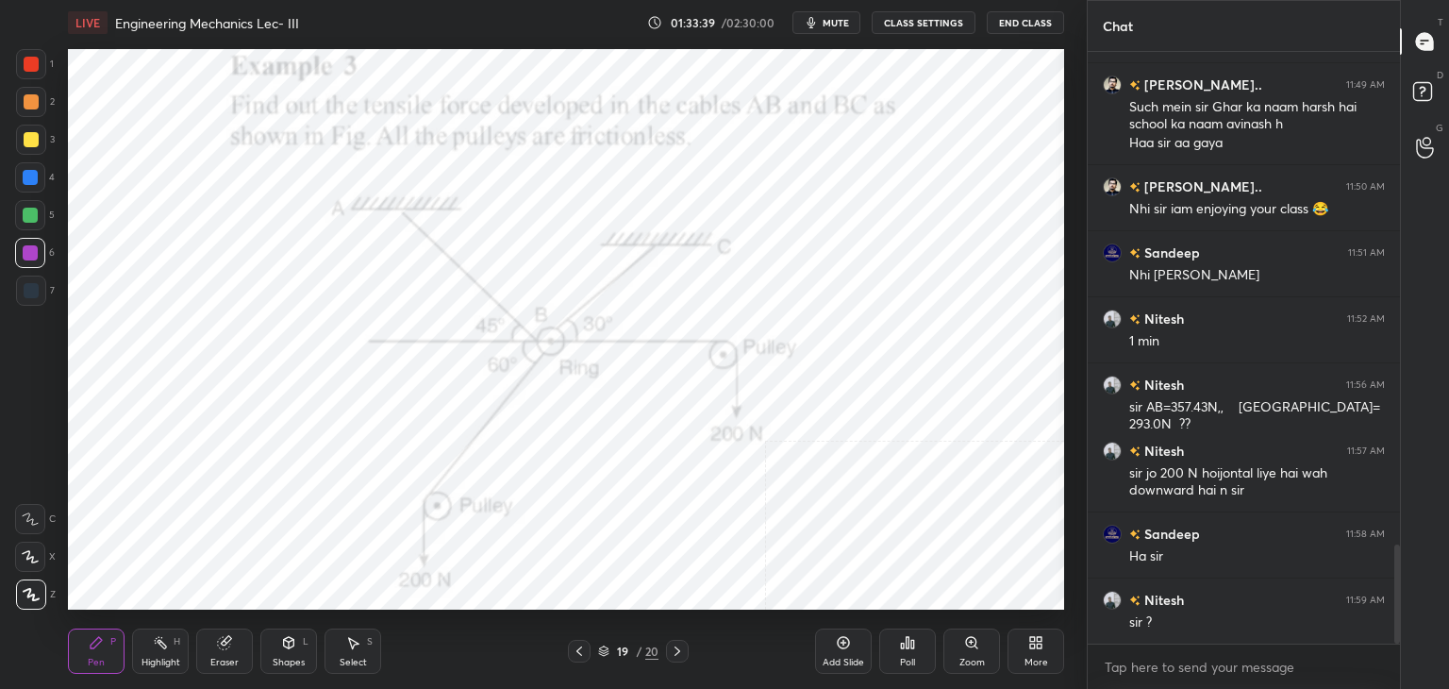
click at [239, 642] on div "Eraser" at bounding box center [224, 650] width 57 height 45
click at [176, 646] on div "Highlight H" at bounding box center [160, 650] width 57 height 45
click at [578, 647] on icon at bounding box center [579, 650] width 15 height 15
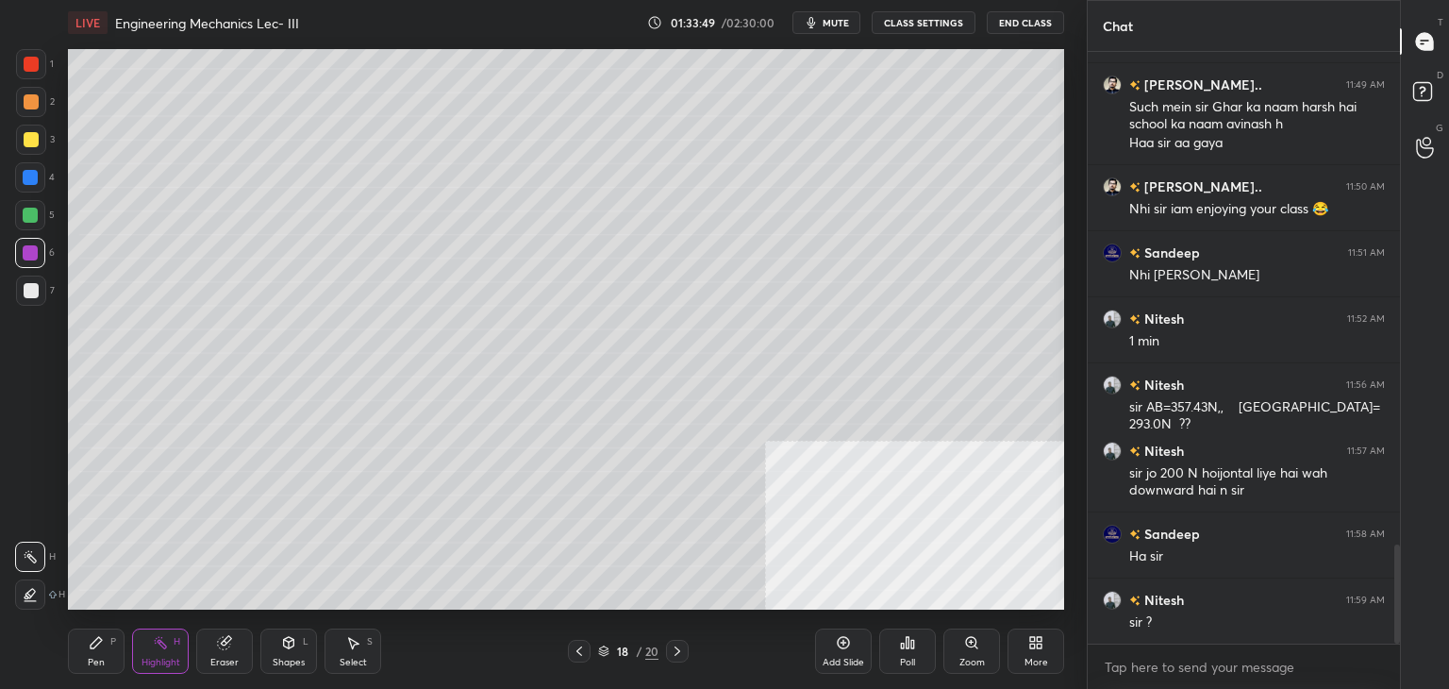
click at [1032, 637] on icon at bounding box center [1035, 642] width 15 height 15
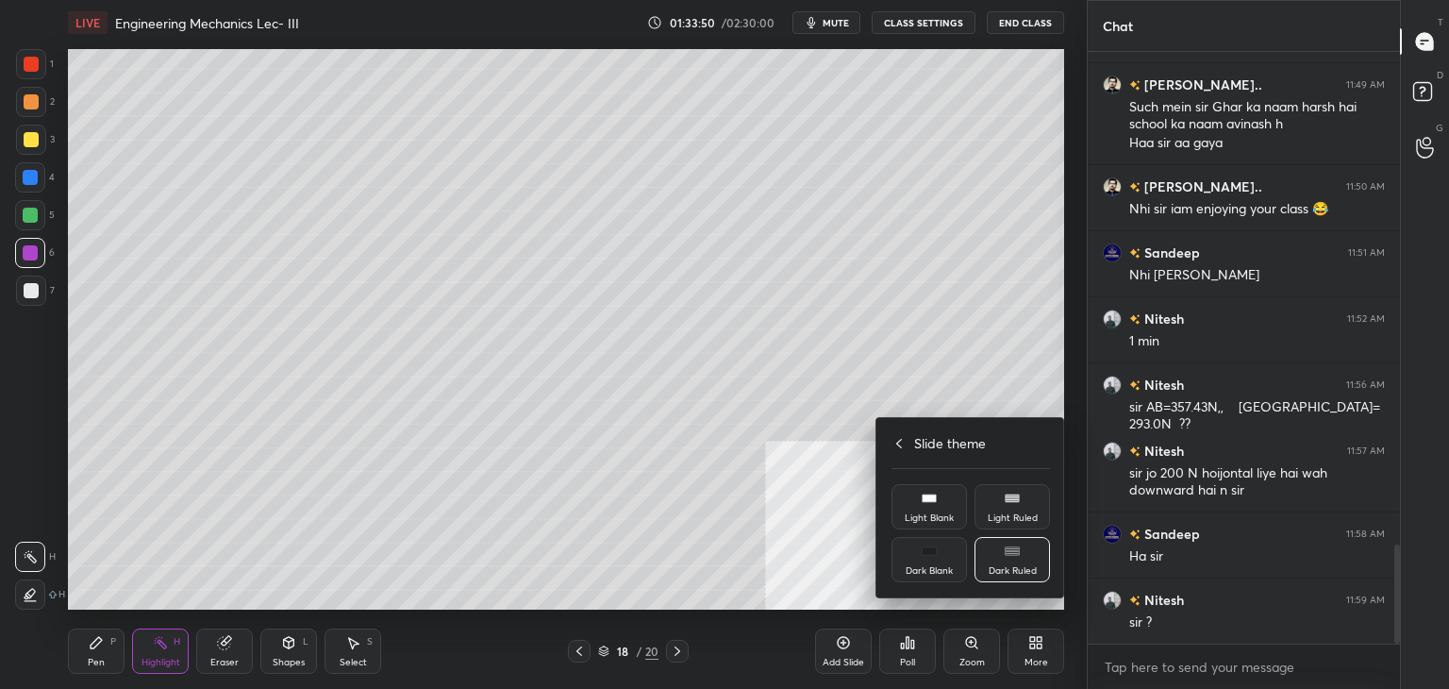
click at [921, 505] on icon at bounding box center [928, 497] width 15 height 15
drag, startPoint x: 813, startPoint y: 477, endPoint x: 806, endPoint y: 470, distance: 10.0
click at [813, 476] on div at bounding box center [724, 344] width 1449 height 689
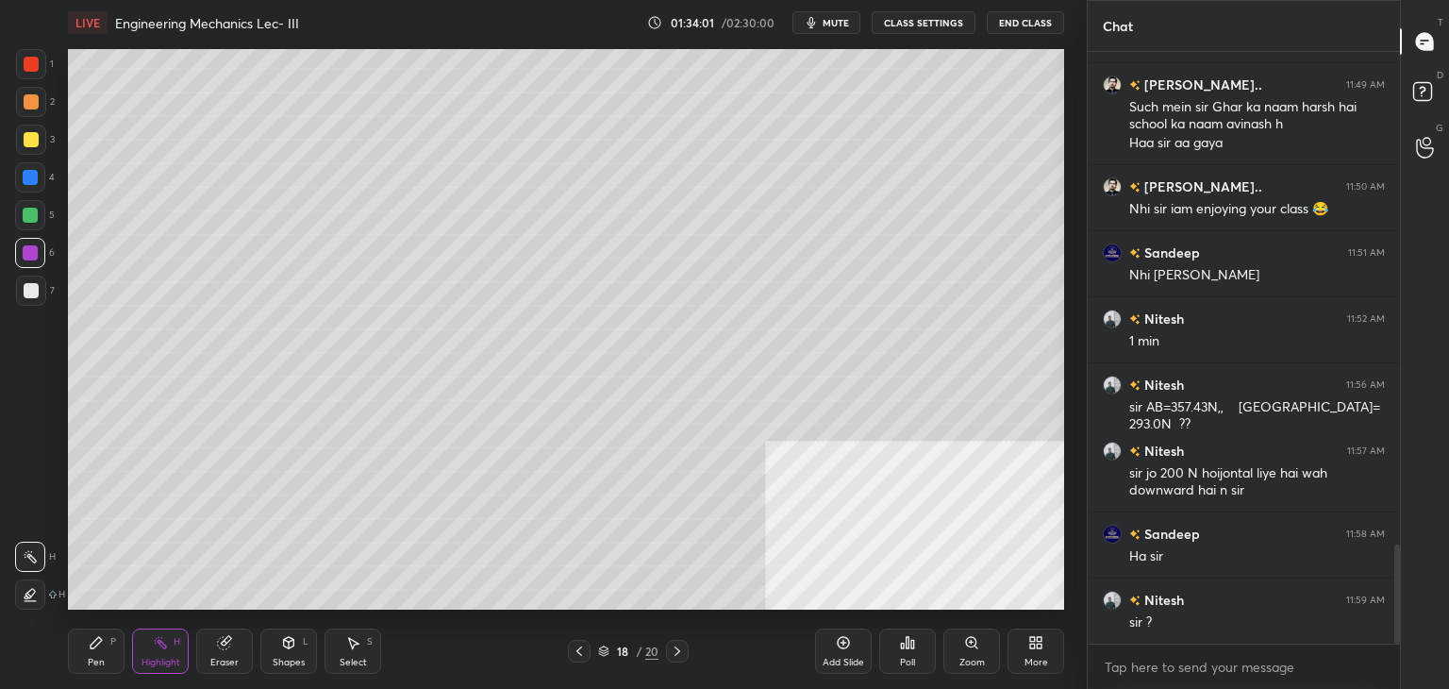
click at [1051, 648] on div "More" at bounding box center [1035, 650] width 57 height 45
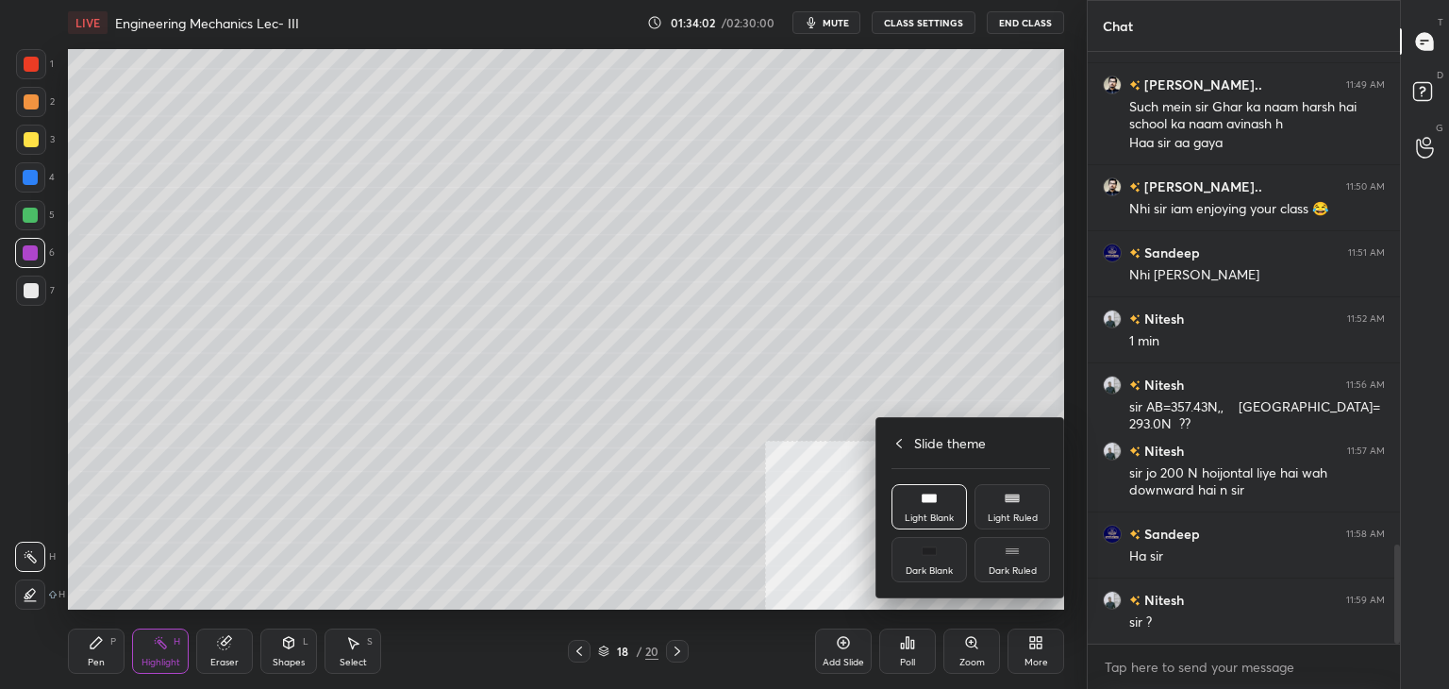
click at [894, 450] on icon at bounding box center [898, 443] width 15 height 15
click at [931, 460] on div "Upload File" at bounding box center [929, 464] width 49 height 9
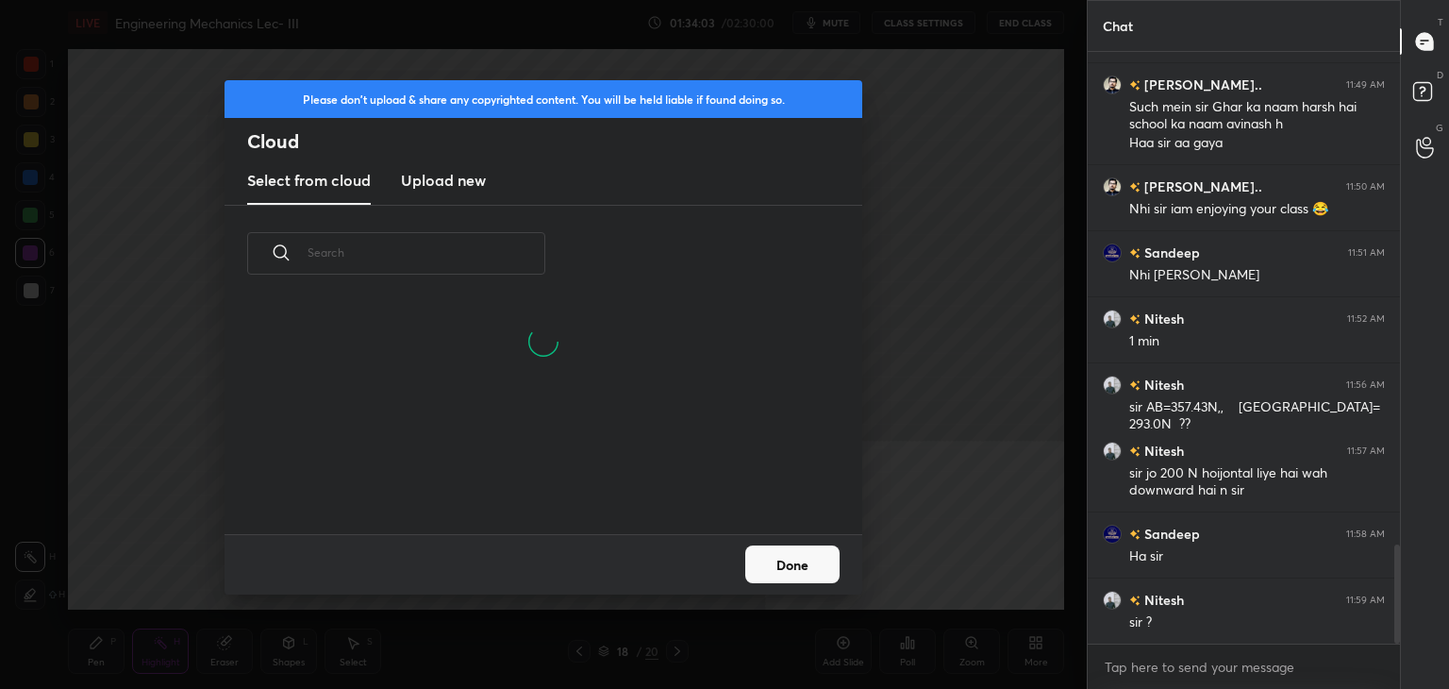
drag, startPoint x: 430, startPoint y: 181, endPoint x: 434, endPoint y: 203, distance: 22.0
click at [430, 180] on h3 "Upload new" at bounding box center [443, 180] width 85 height 23
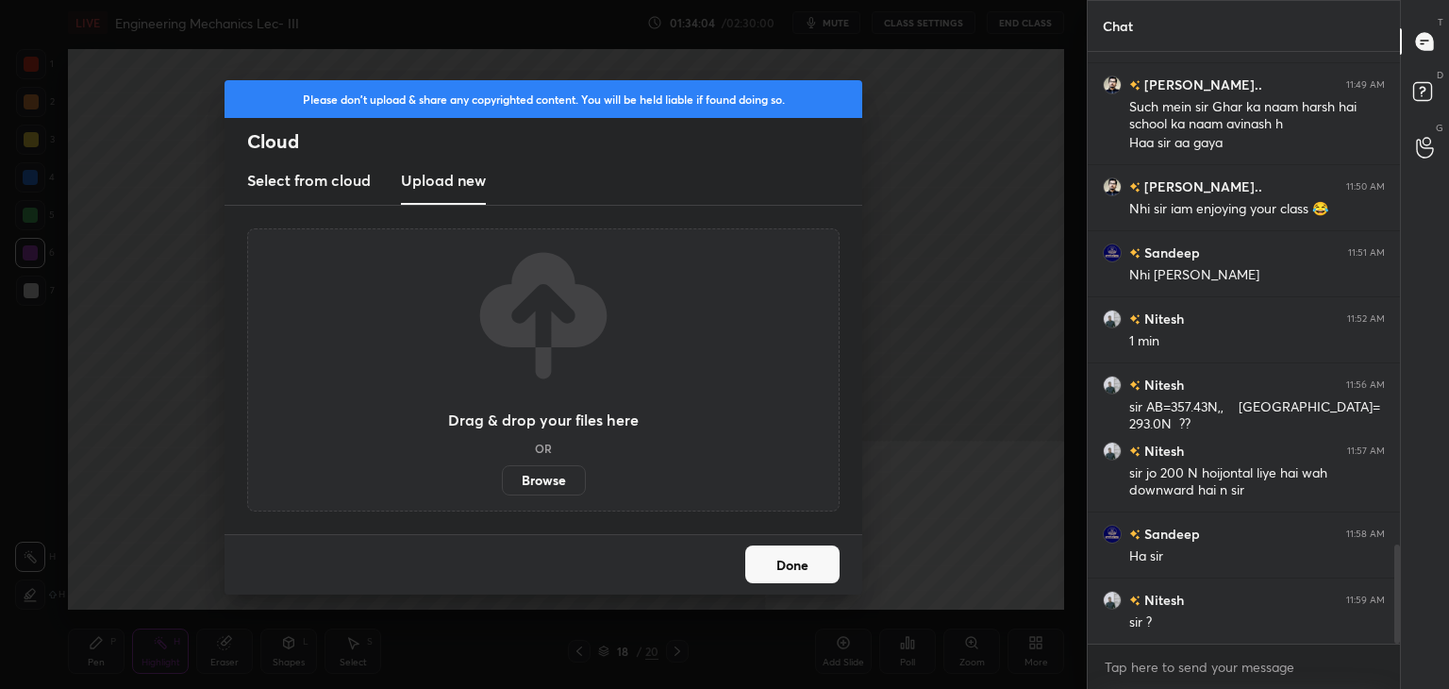
click at [556, 485] on label "Browse" at bounding box center [544, 480] width 84 height 30
click at [502, 485] on input "Browse" at bounding box center [502, 480] width 0 height 30
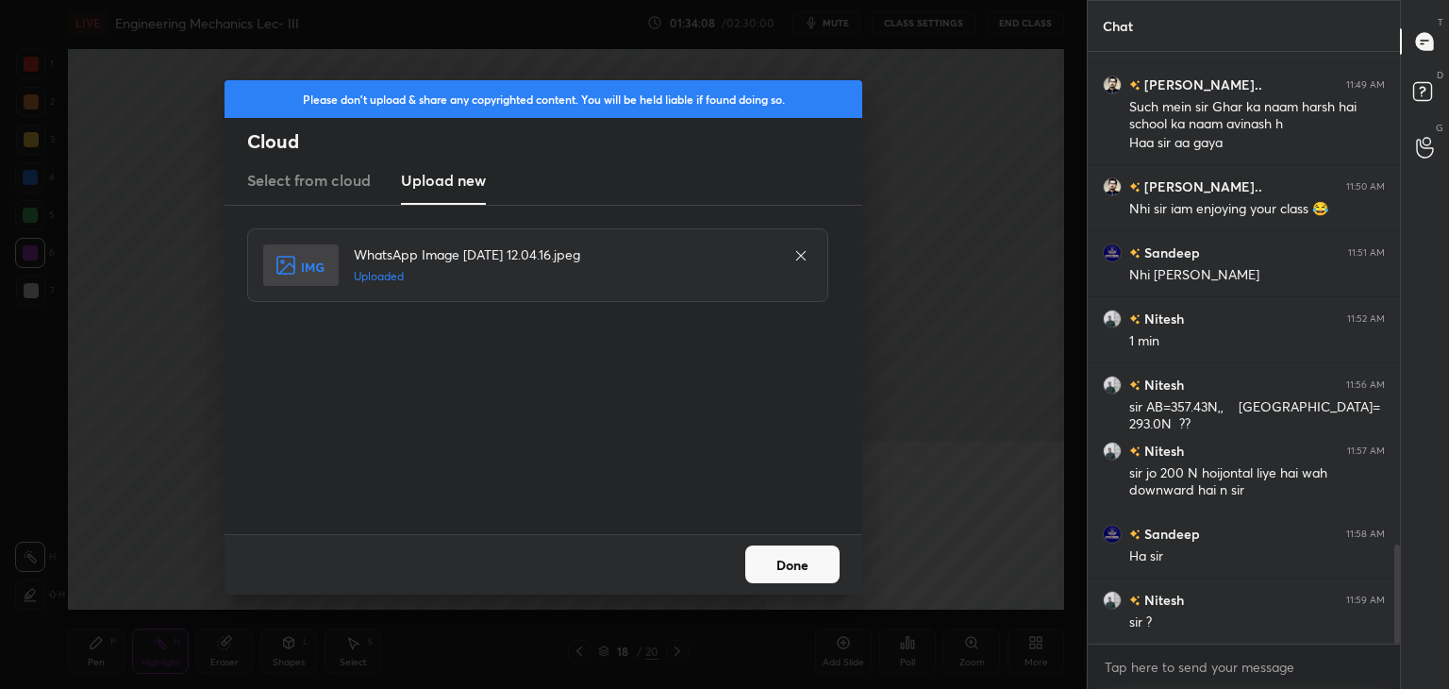
click at [795, 562] on button "Done" at bounding box center [792, 564] width 94 height 38
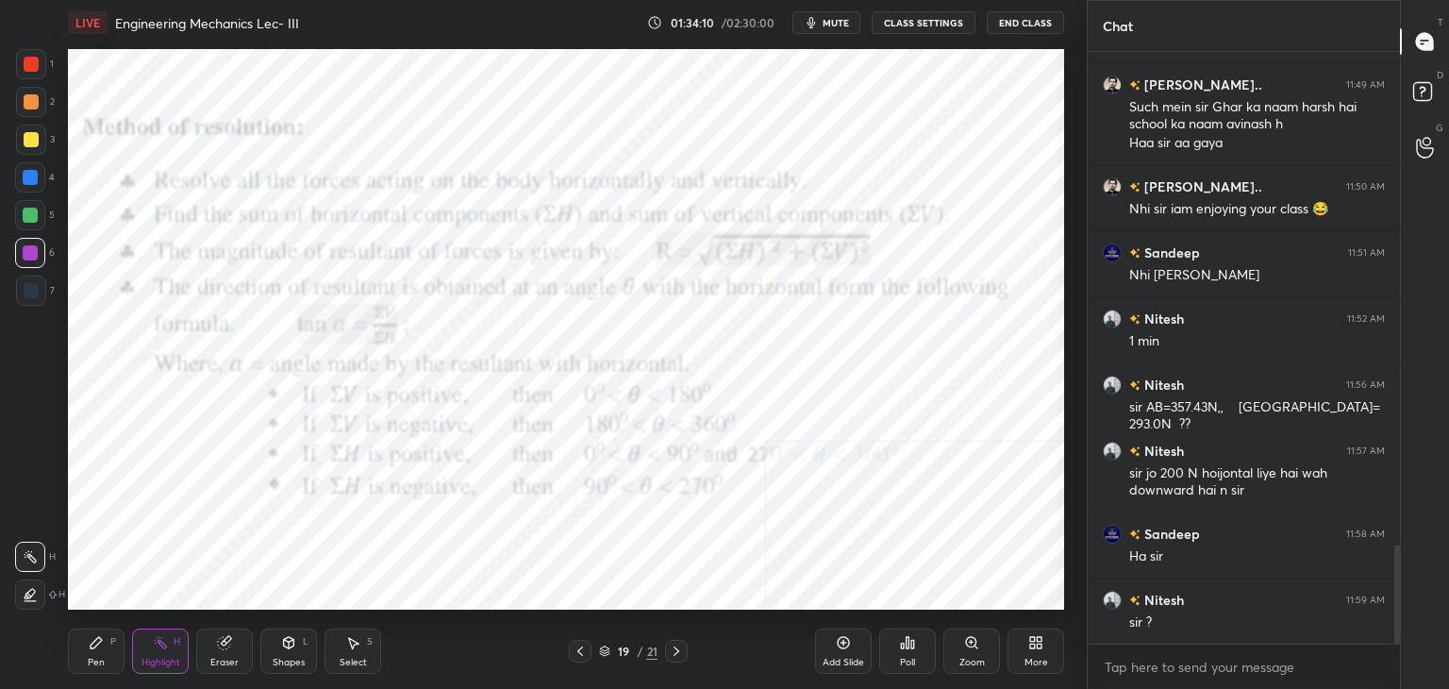
click at [32, 66] on div at bounding box center [31, 64] width 15 height 15
click at [293, 650] on div "Shapes L" at bounding box center [288, 650] width 57 height 45
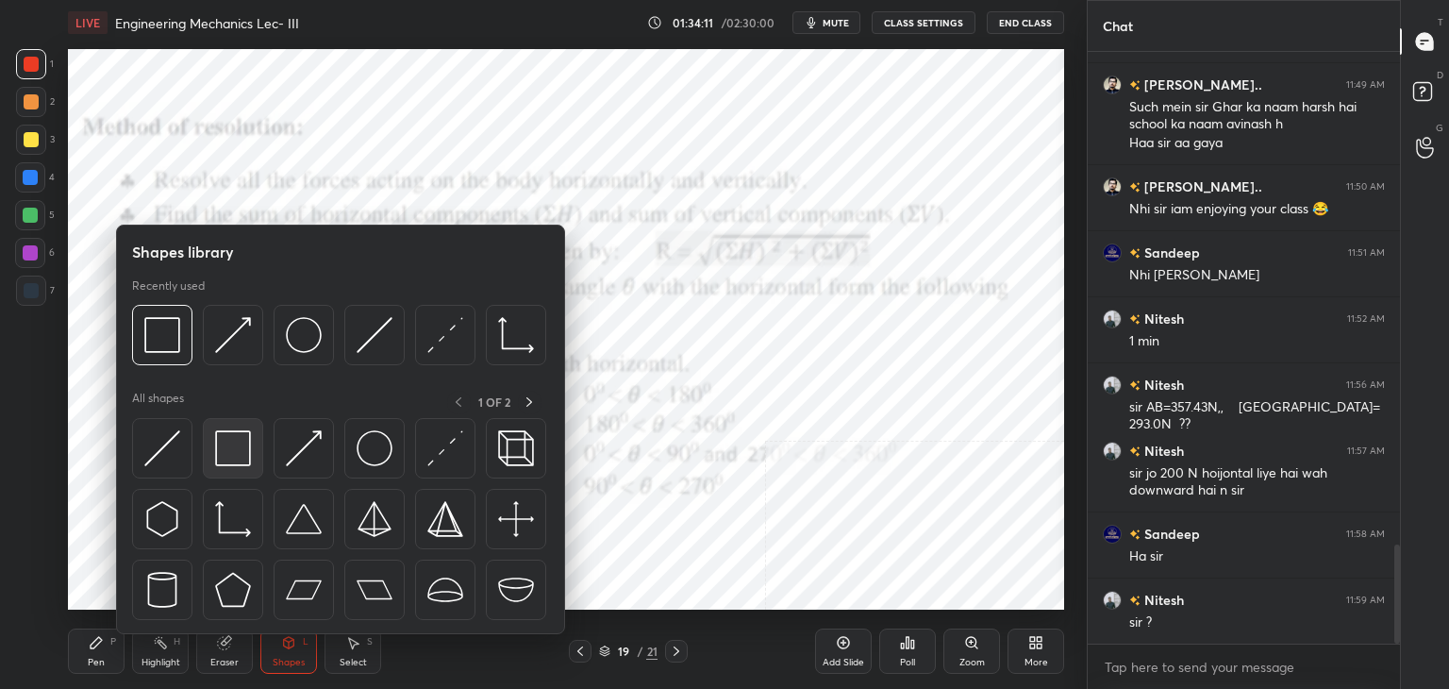
click at [227, 457] on img at bounding box center [233, 448] width 36 height 36
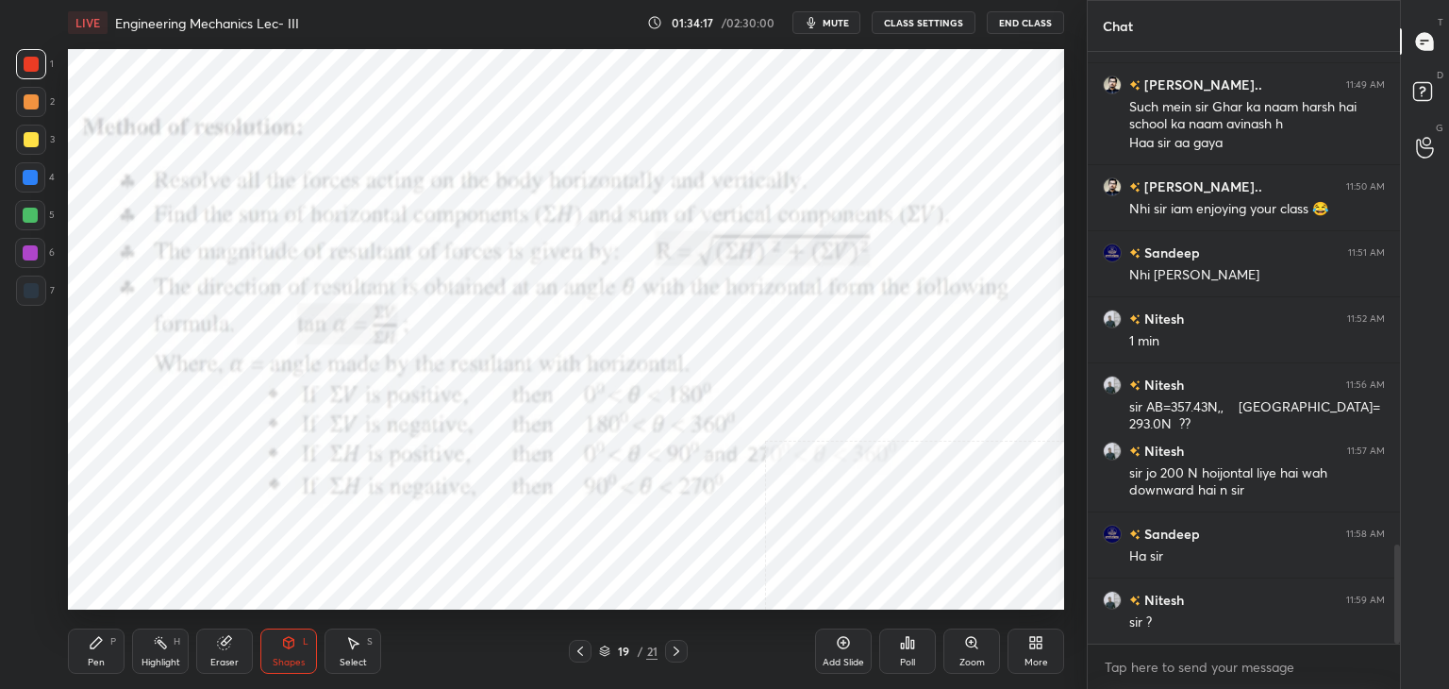
click at [34, 253] on div at bounding box center [30, 252] width 15 height 15
click at [25, 103] on div at bounding box center [31, 101] width 15 height 15
click at [32, 243] on div at bounding box center [30, 253] width 30 height 30
click at [577, 651] on icon at bounding box center [580, 650] width 6 height 9
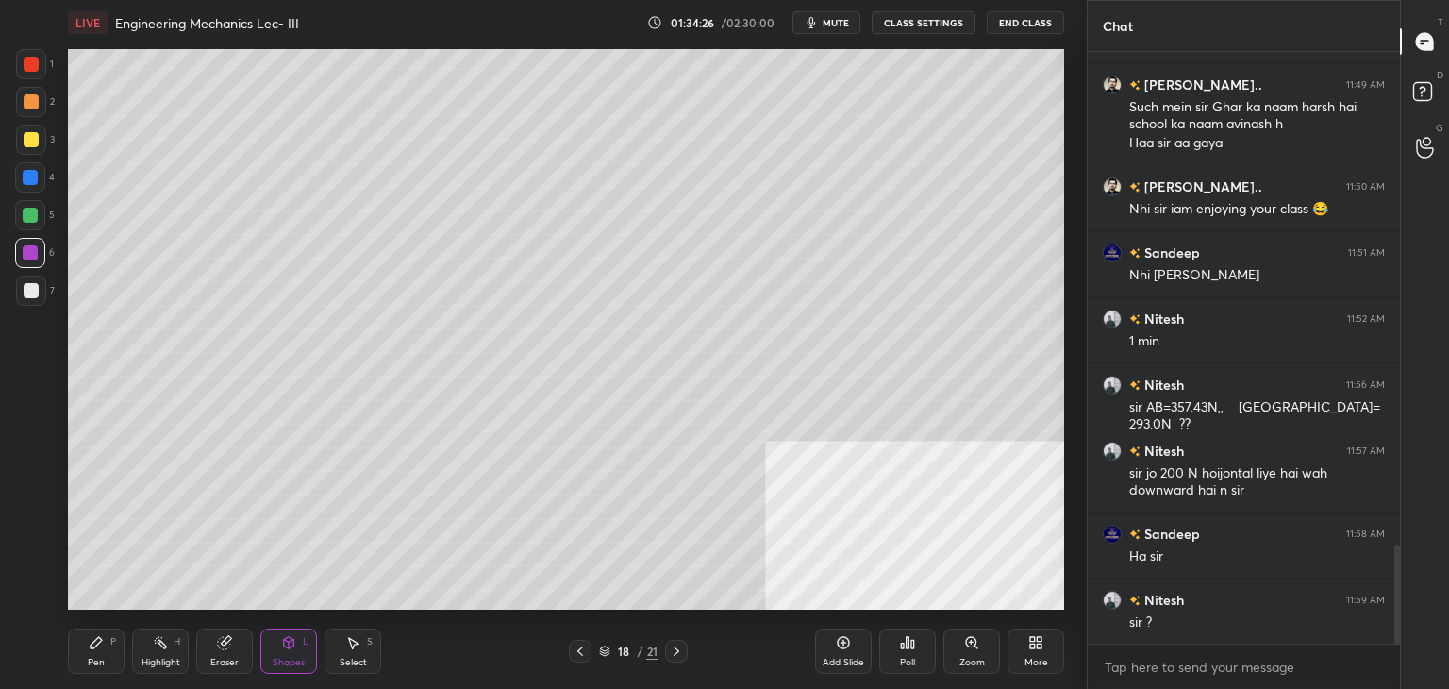
click at [671, 644] on icon at bounding box center [676, 650] width 15 height 15
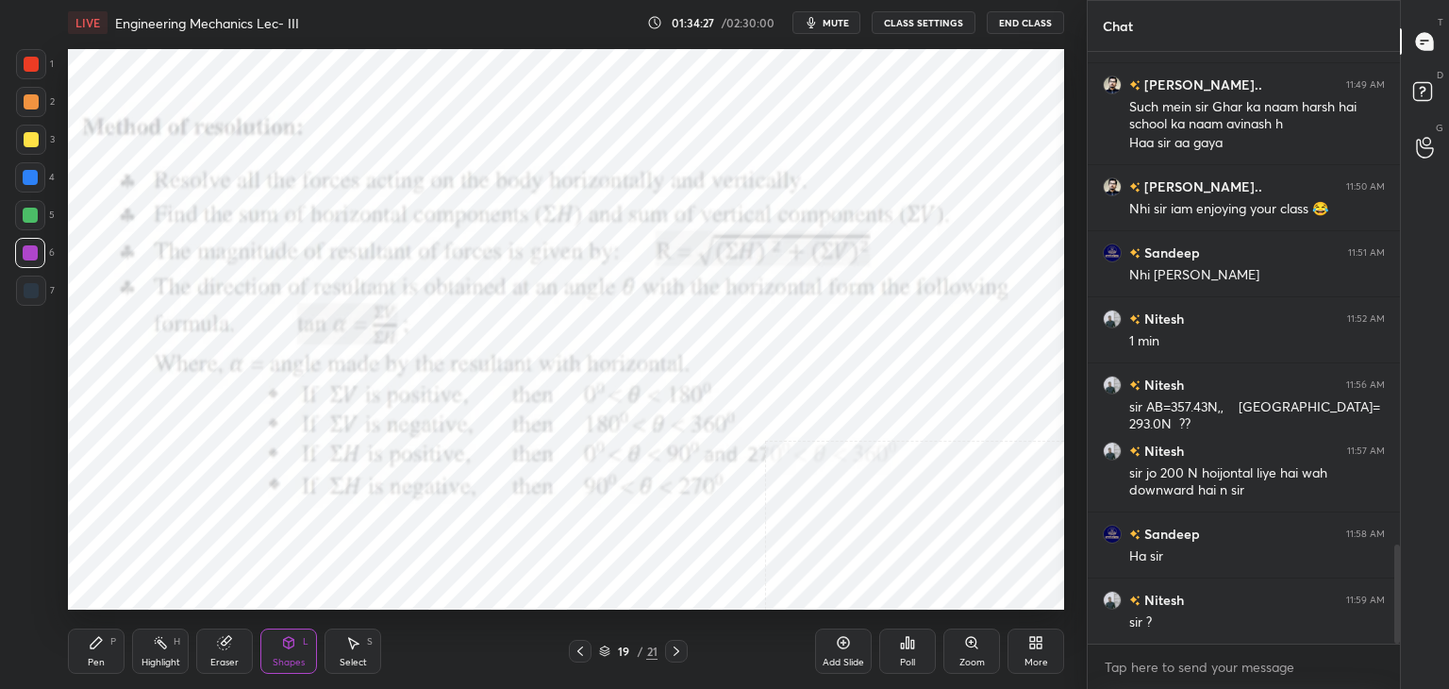
click at [675, 649] on icon at bounding box center [676, 650] width 15 height 15
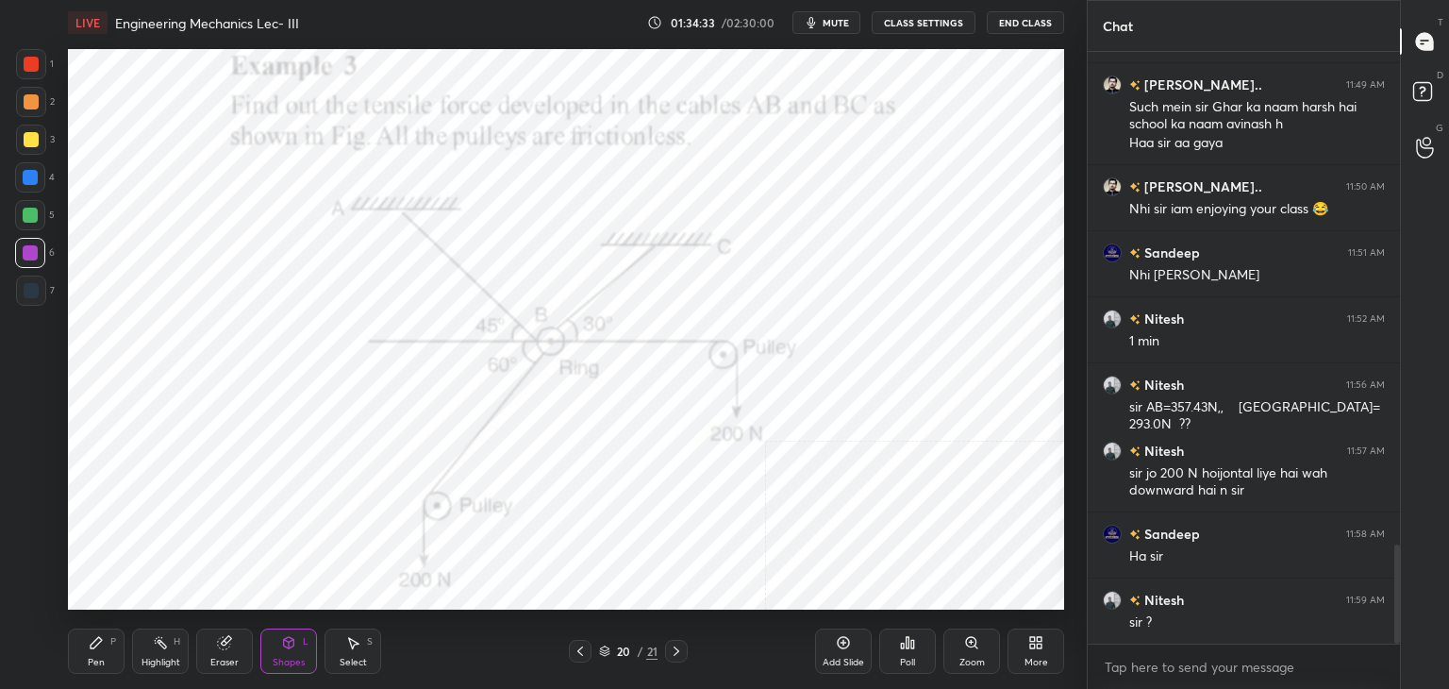
click at [586, 646] on icon at bounding box center [580, 650] width 15 height 15
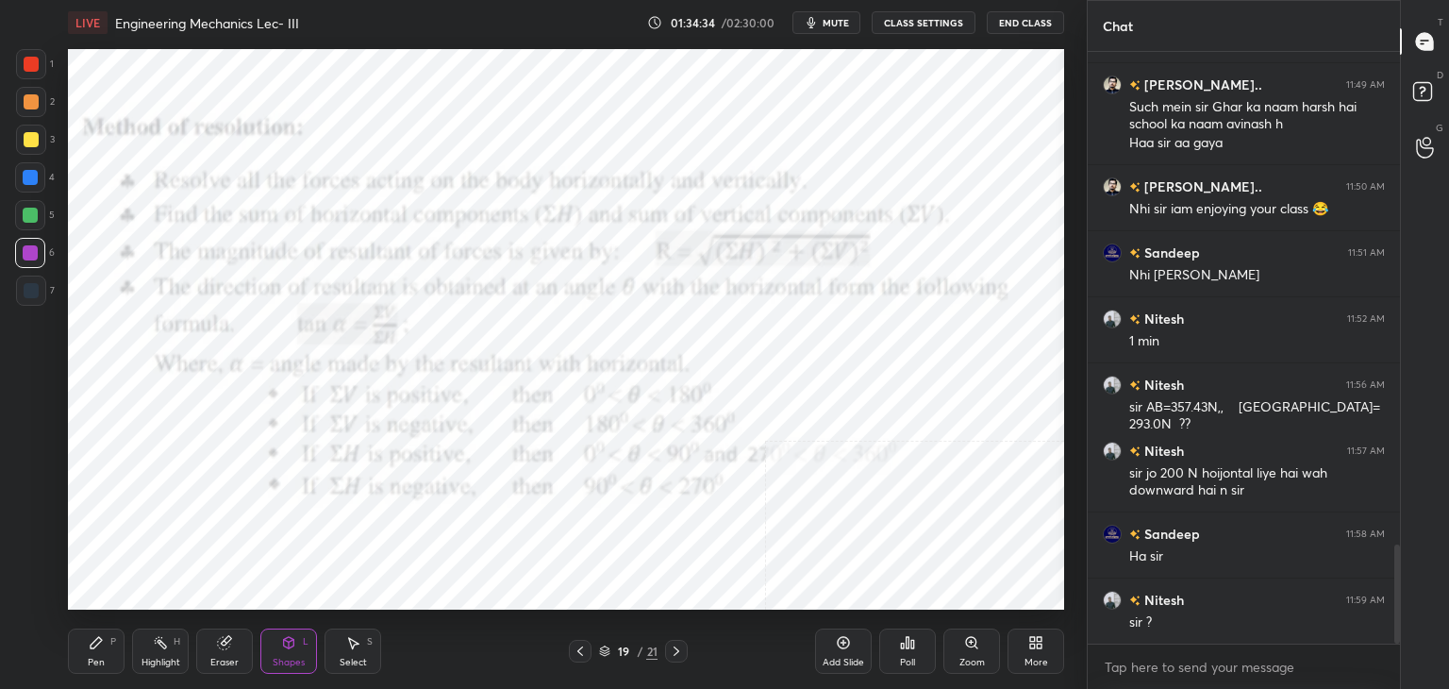
click at [686, 648] on div at bounding box center [676, 650] width 23 height 23
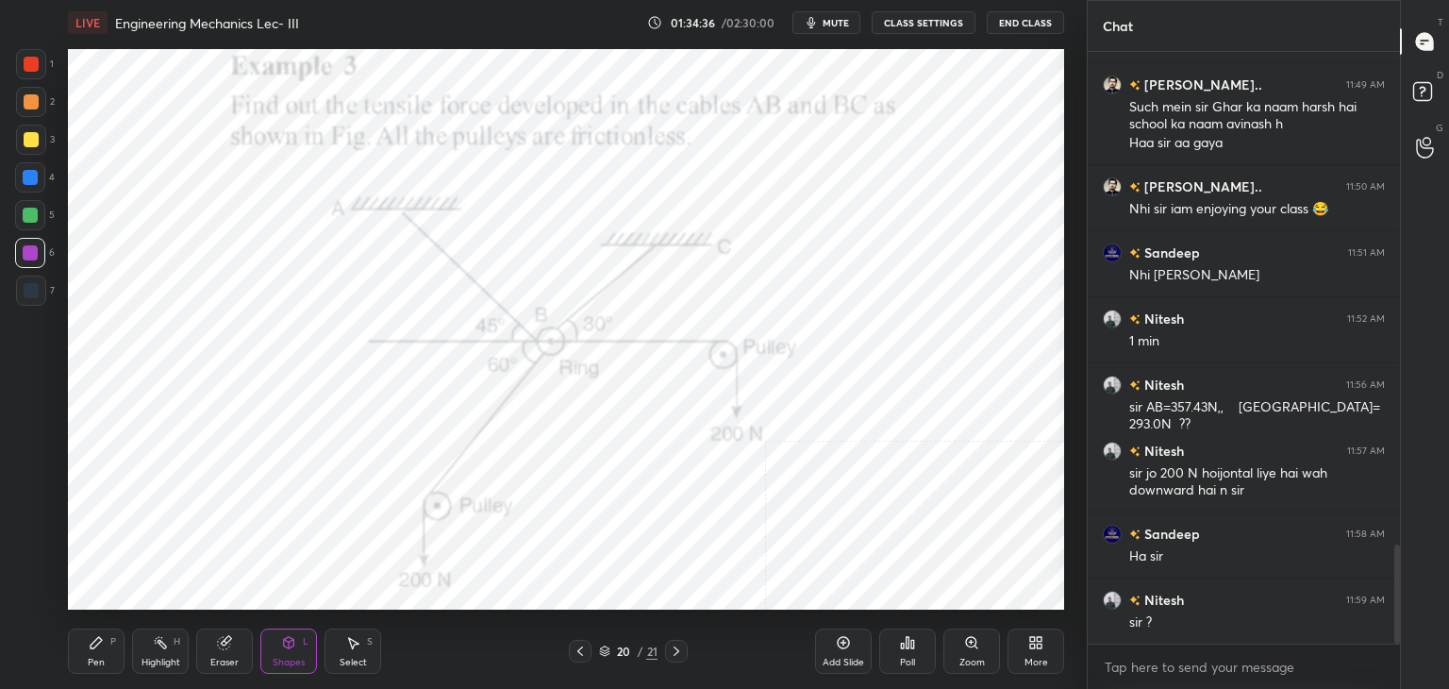
drag, startPoint x: 575, startPoint y: 645, endPoint x: 575, endPoint y: 624, distance: 20.7
click at [576, 646] on icon at bounding box center [580, 650] width 15 height 15
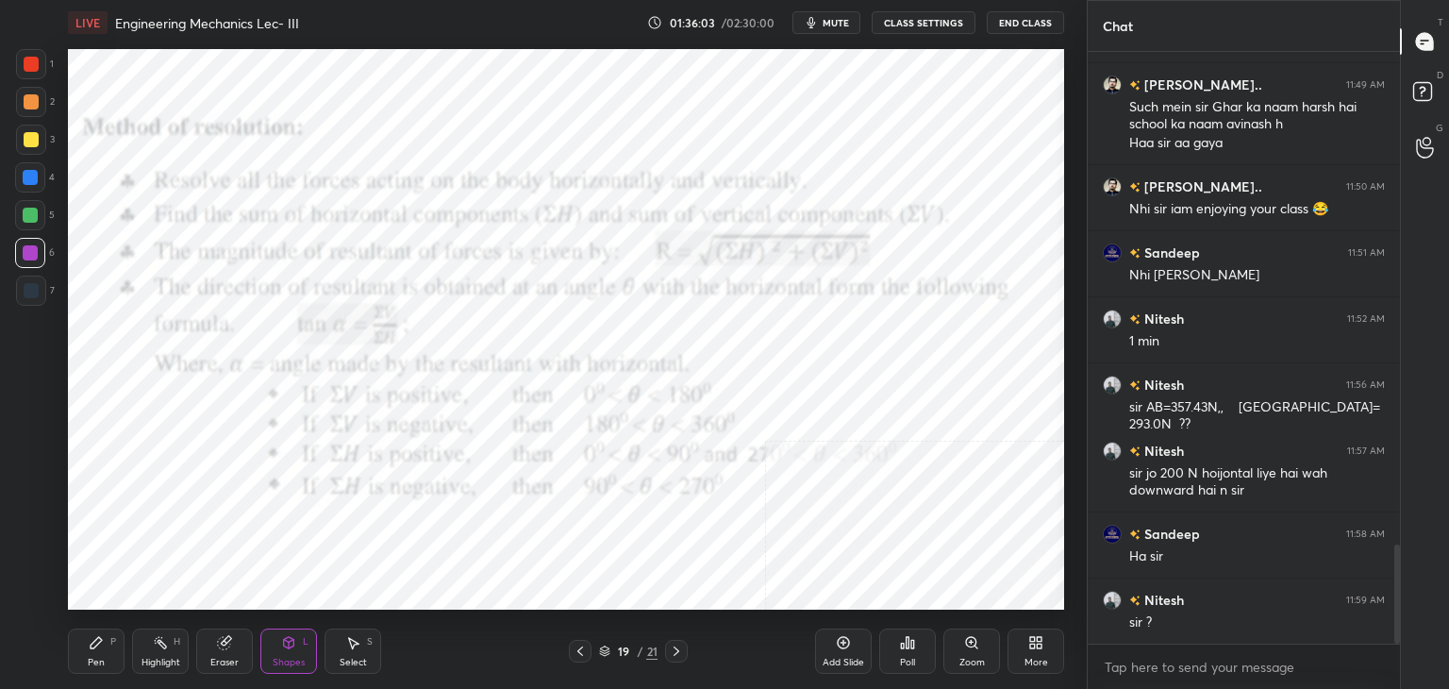
click at [174, 649] on div "Highlight H" at bounding box center [160, 650] width 57 height 45
drag, startPoint x: 672, startPoint y: 646, endPoint x: 637, endPoint y: 656, distance: 37.1
click at [672, 646] on icon at bounding box center [676, 650] width 15 height 15
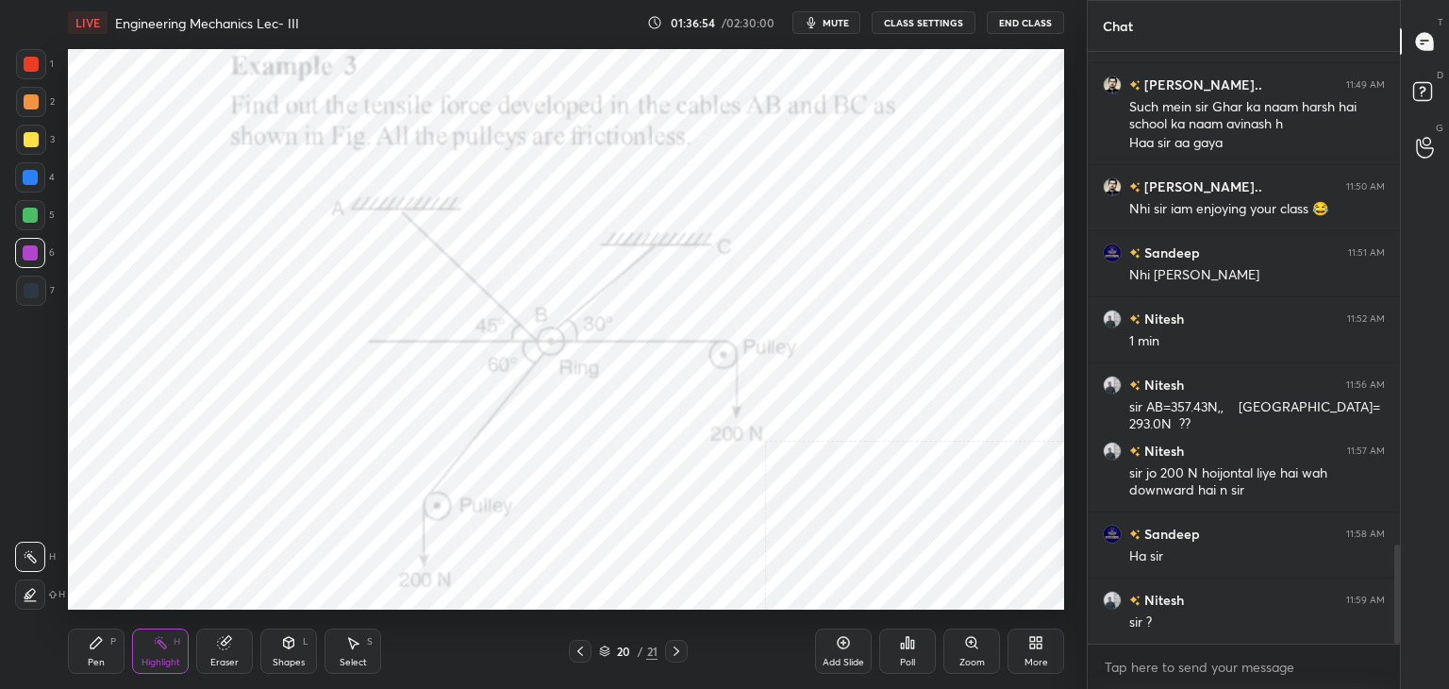
click at [686, 650] on div at bounding box center [676, 650] width 23 height 23
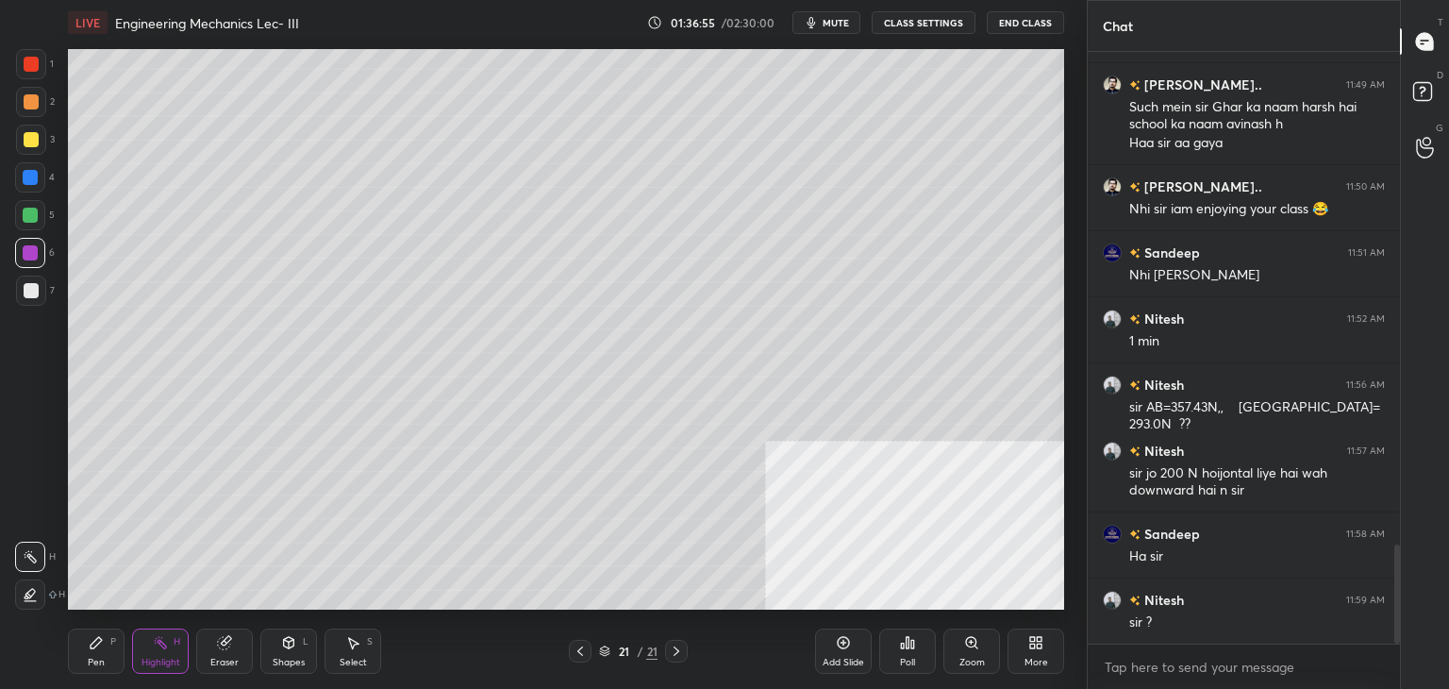
click at [581, 646] on icon at bounding box center [580, 650] width 15 height 15
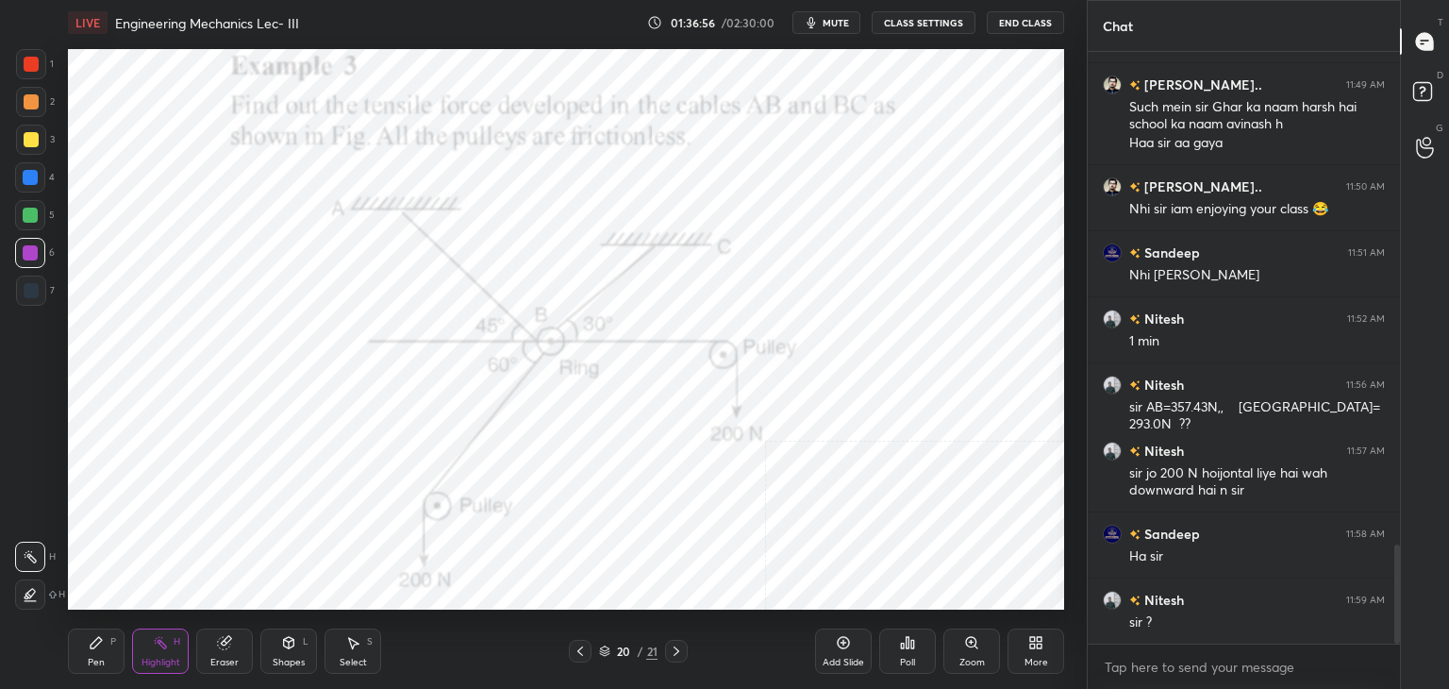
click at [581, 647] on icon at bounding box center [580, 650] width 15 height 15
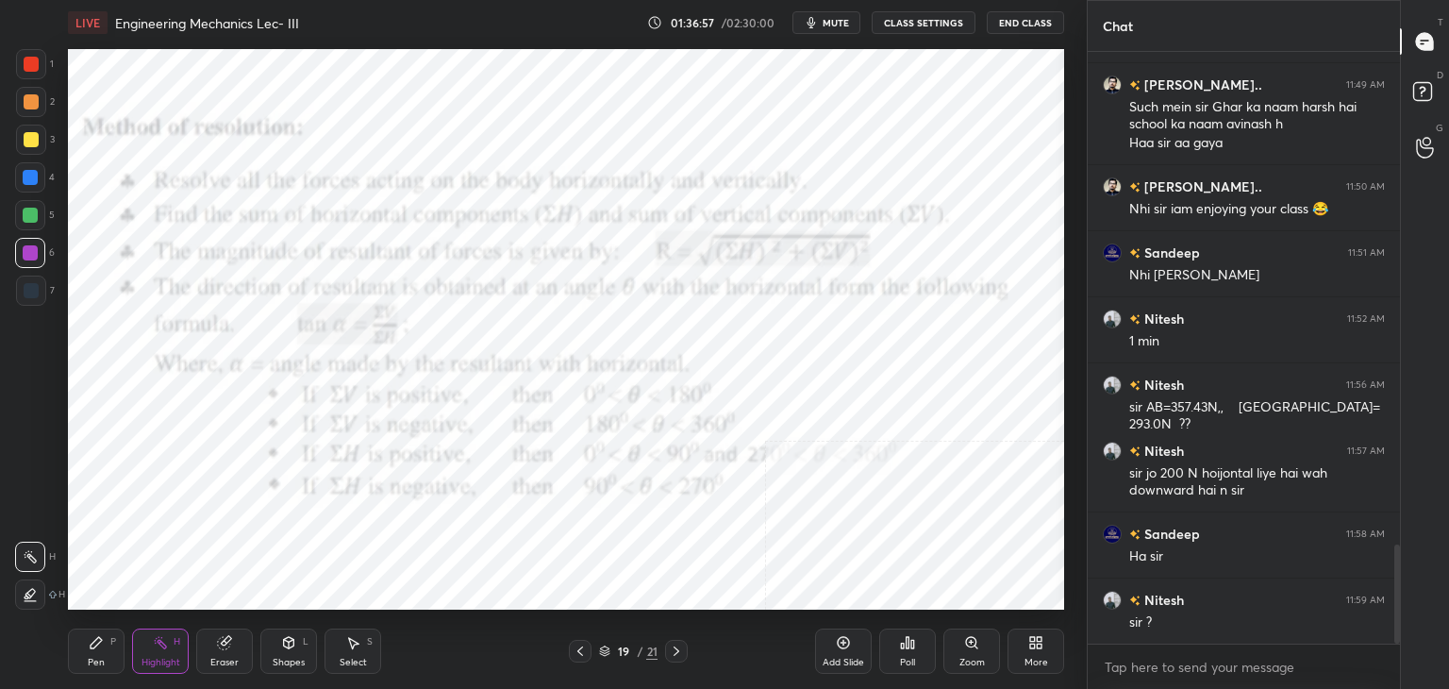
click at [1035, 650] on div "More" at bounding box center [1035, 650] width 57 height 45
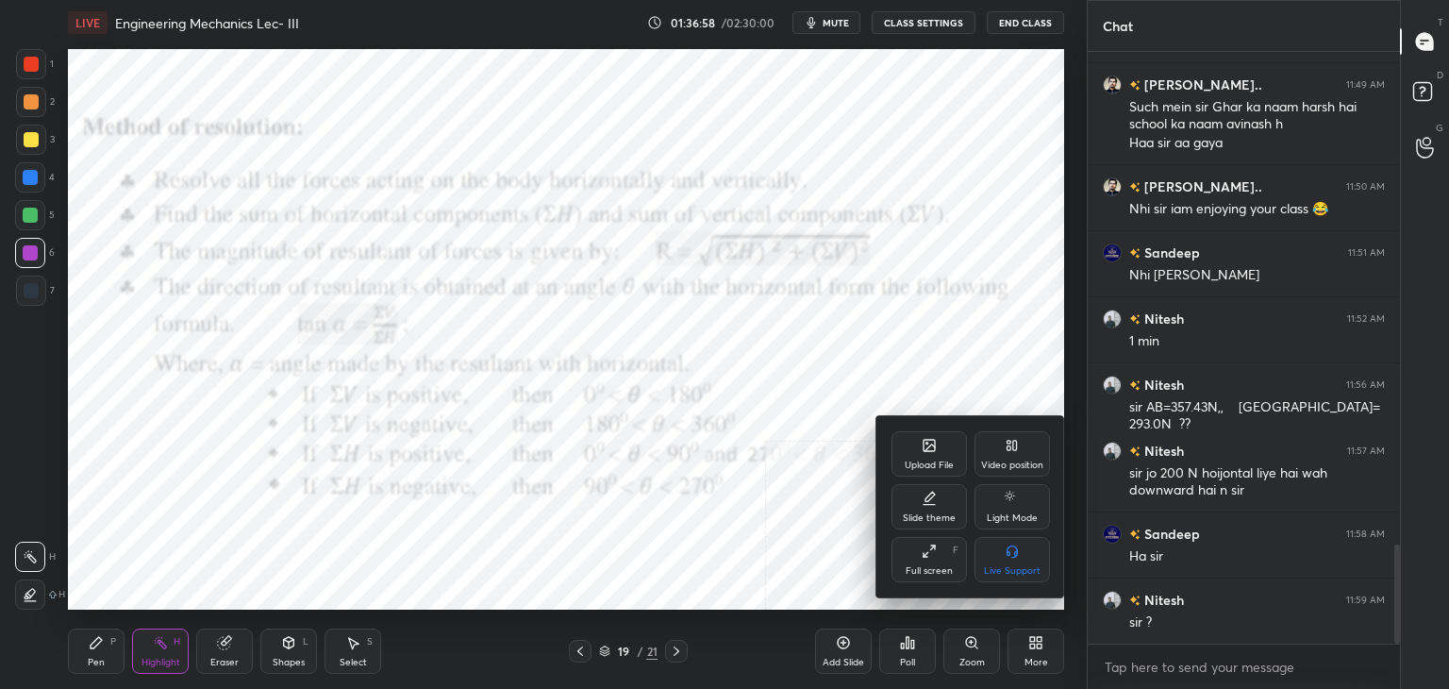
click at [580, 653] on div at bounding box center [724, 344] width 1449 height 689
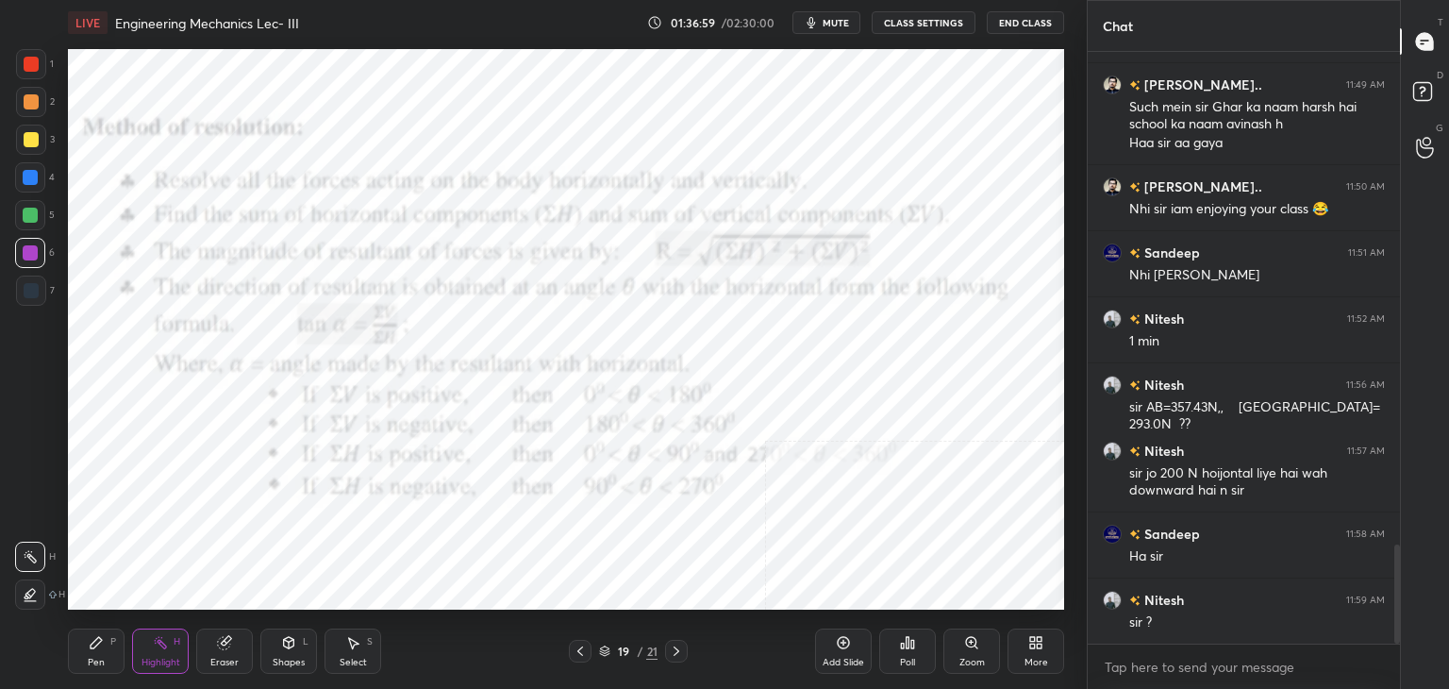
drag, startPoint x: 578, startPoint y: 650, endPoint x: 604, endPoint y: 643, distance: 26.3
click at [579, 650] on icon at bounding box center [580, 650] width 15 height 15
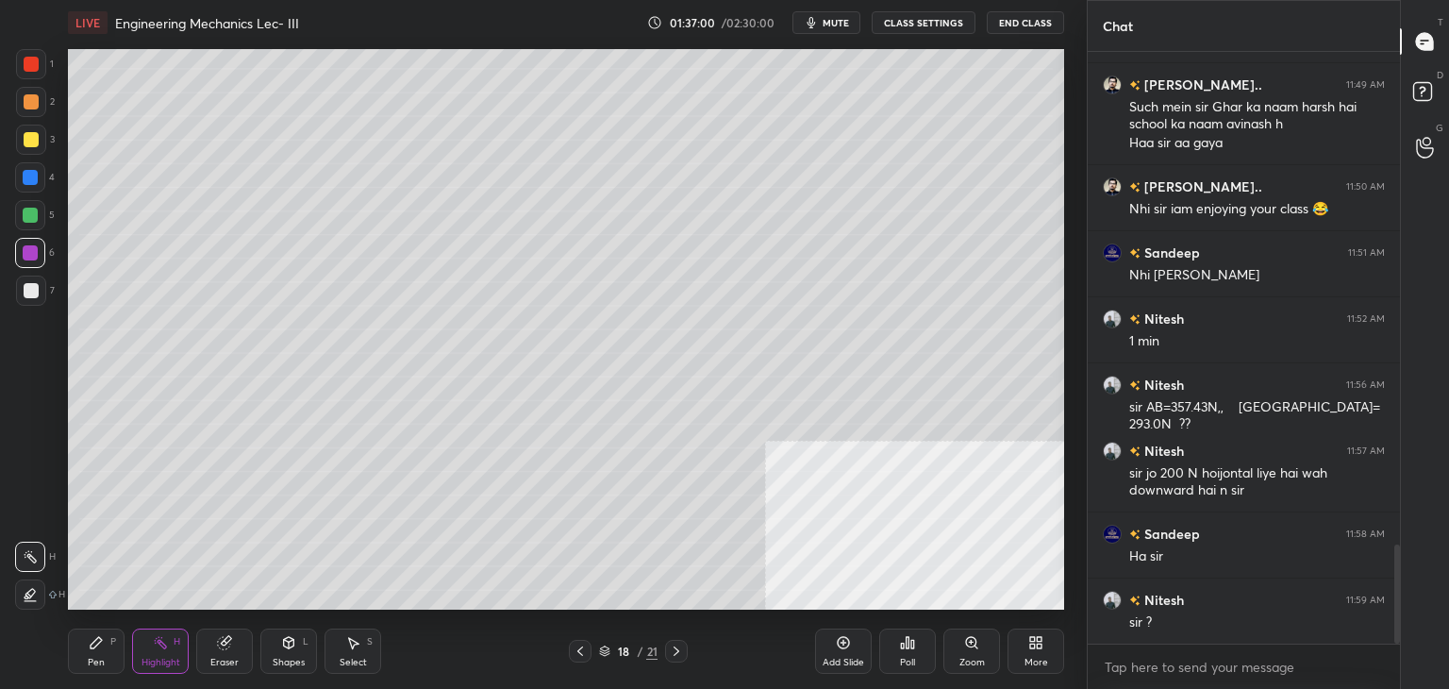
click at [675, 649] on icon at bounding box center [676, 650] width 6 height 9
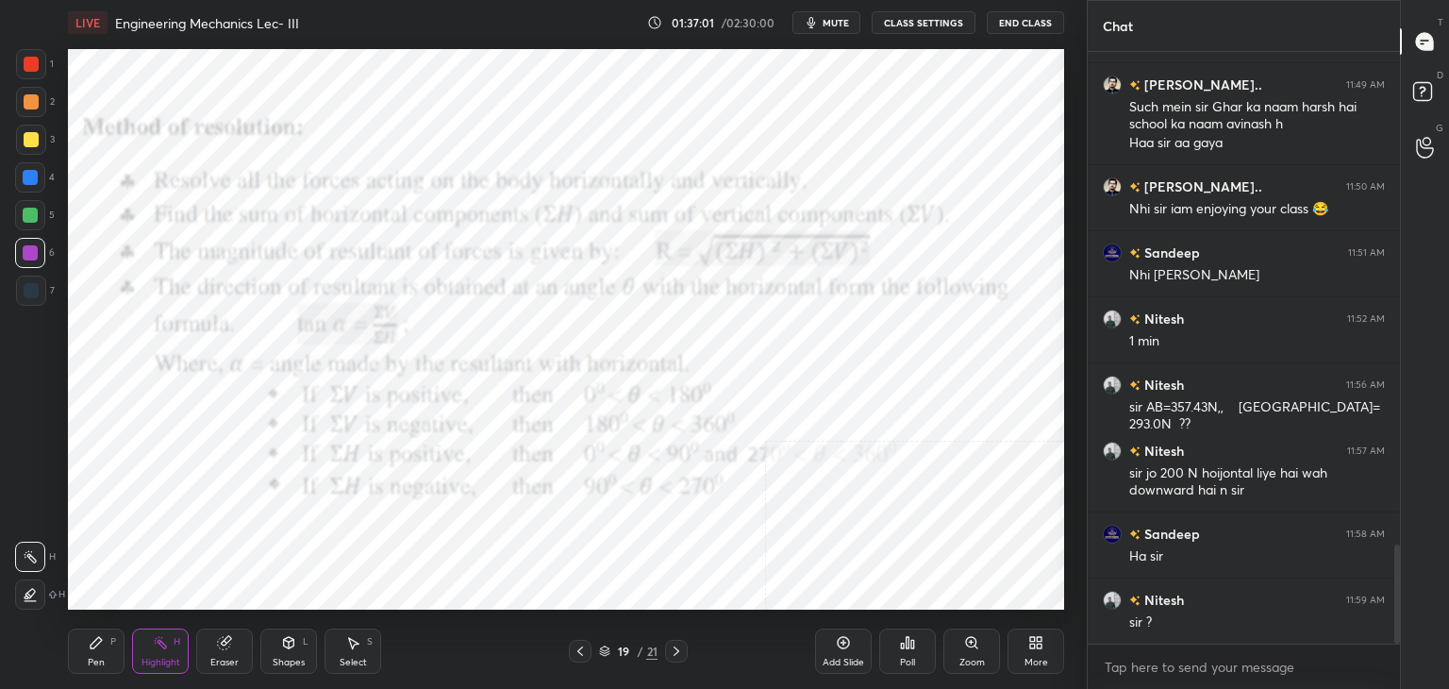
click at [1028, 637] on icon at bounding box center [1035, 642] width 15 height 15
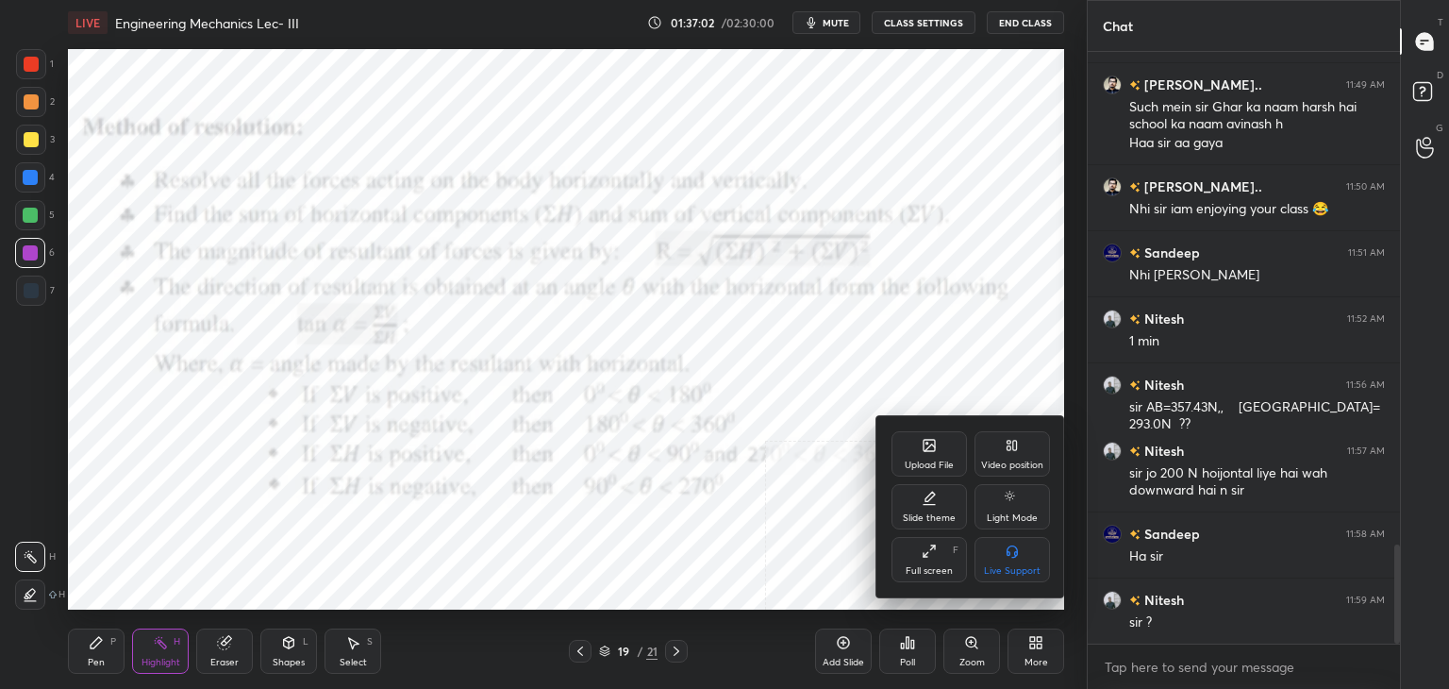
click at [923, 461] on div "Upload File" at bounding box center [929, 464] width 49 height 9
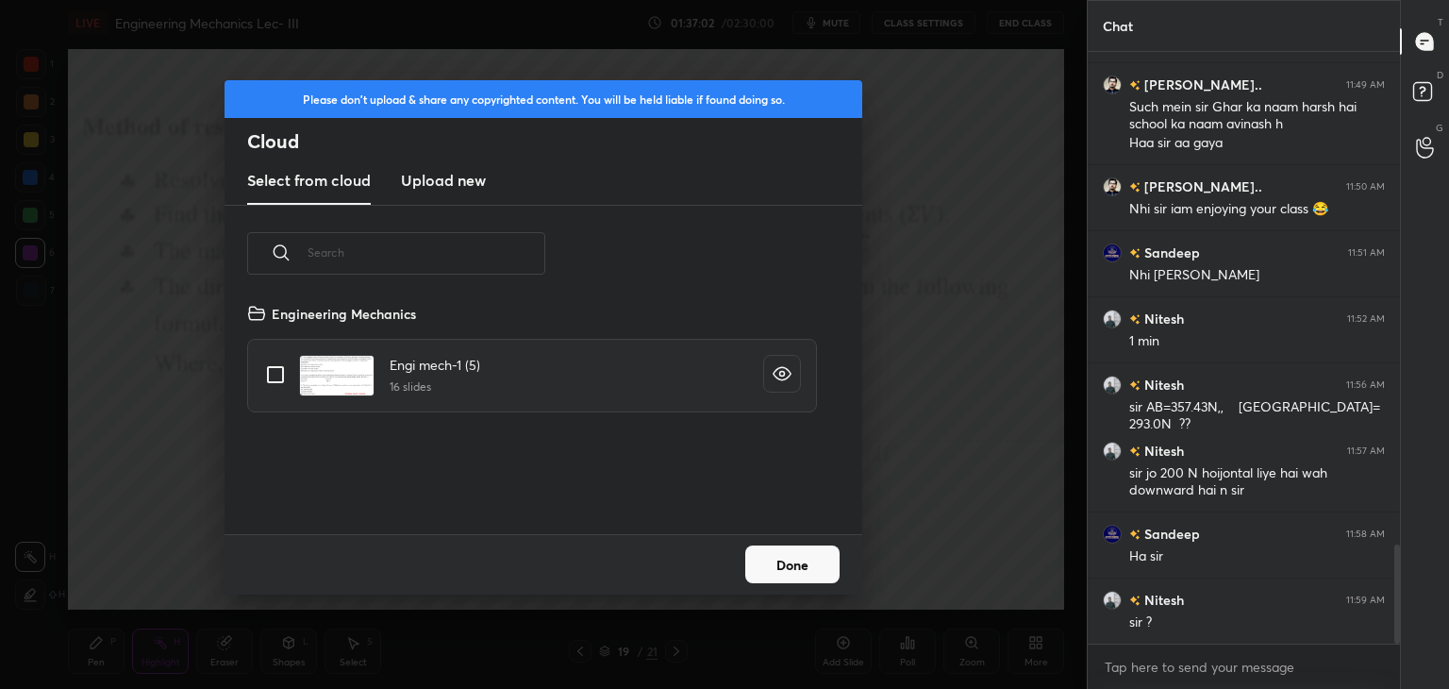
scroll to position [232, 606]
click at [434, 182] on h3 "Upload new" at bounding box center [443, 180] width 85 height 23
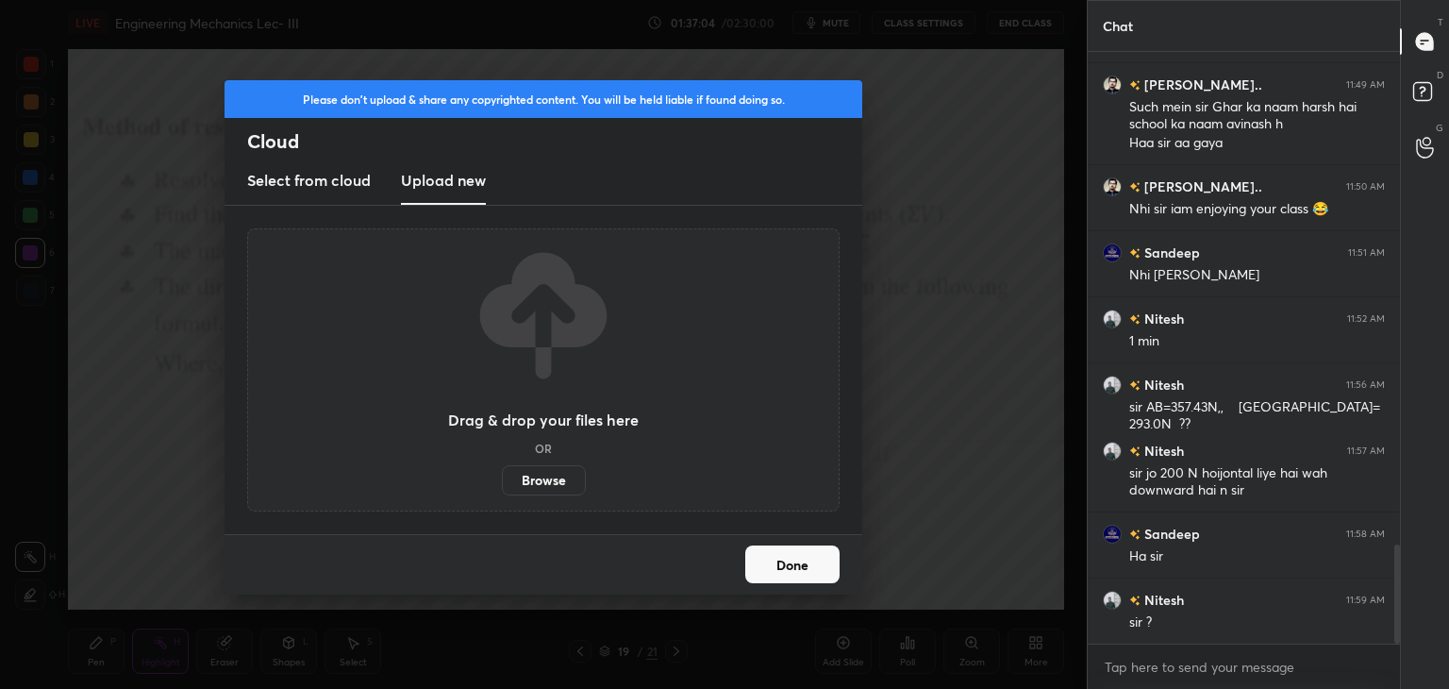
click at [548, 481] on label "Browse" at bounding box center [544, 480] width 84 height 30
click at [502, 481] on input "Browse" at bounding box center [502, 480] width 0 height 30
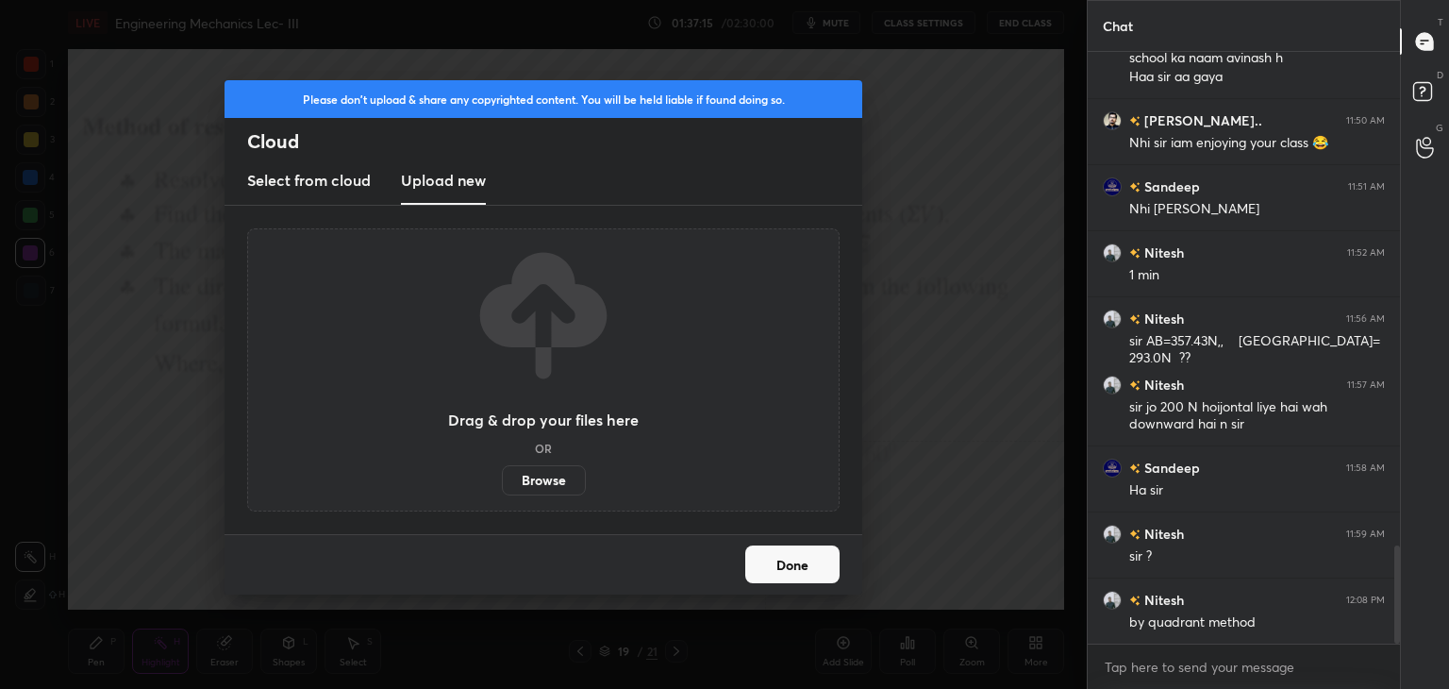
click at [822, 571] on button "Done" at bounding box center [792, 564] width 94 height 38
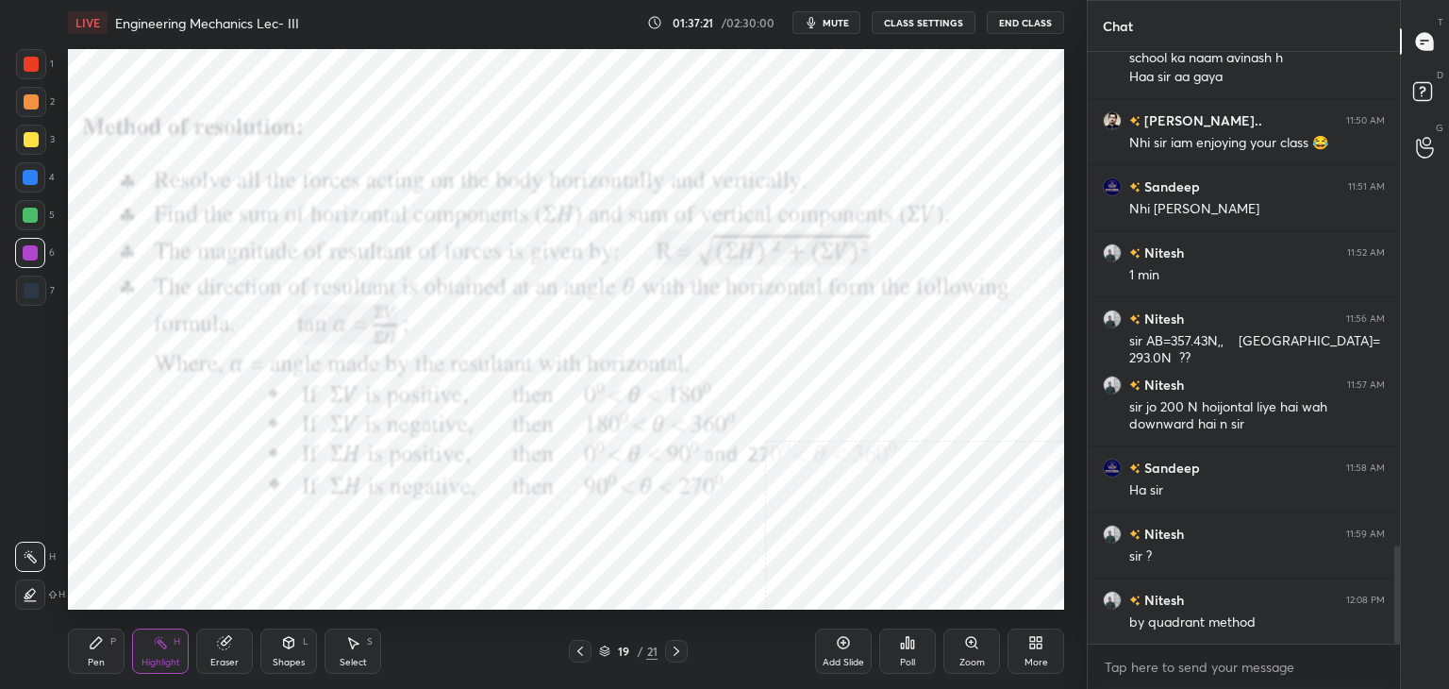
click at [1041, 643] on icon at bounding box center [1035, 642] width 15 height 15
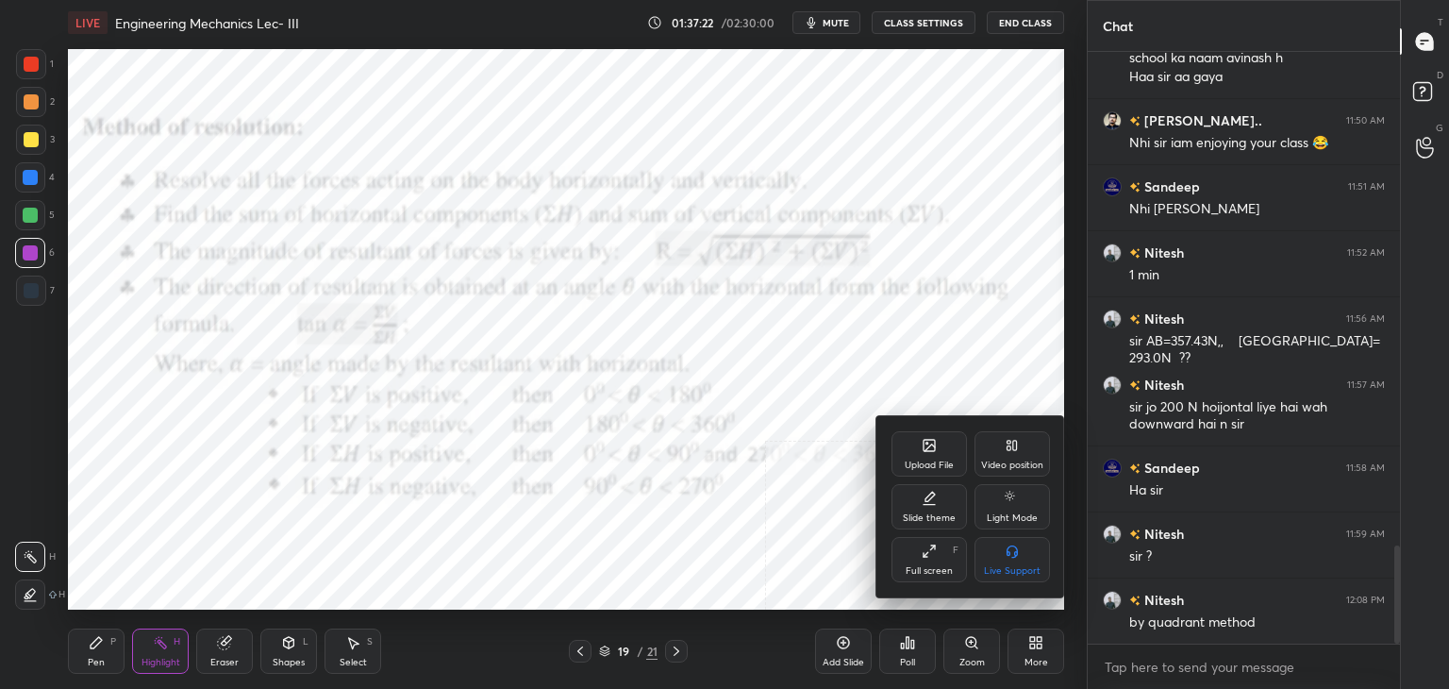
click at [920, 460] on div "Upload File" at bounding box center [929, 464] width 49 height 9
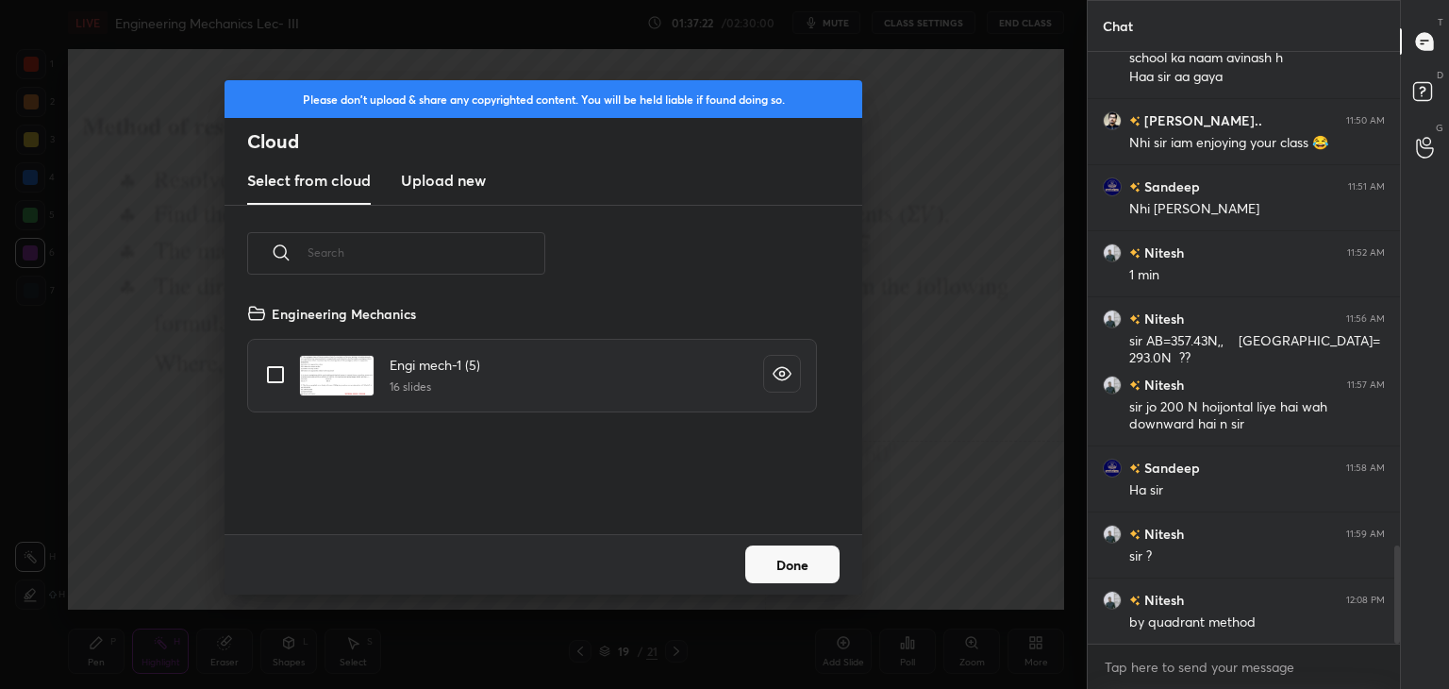
scroll to position [232, 606]
drag, startPoint x: 428, startPoint y: 183, endPoint x: 434, endPoint y: 197, distance: 15.2
click at [430, 183] on h3 "Upload new" at bounding box center [443, 180] width 85 height 23
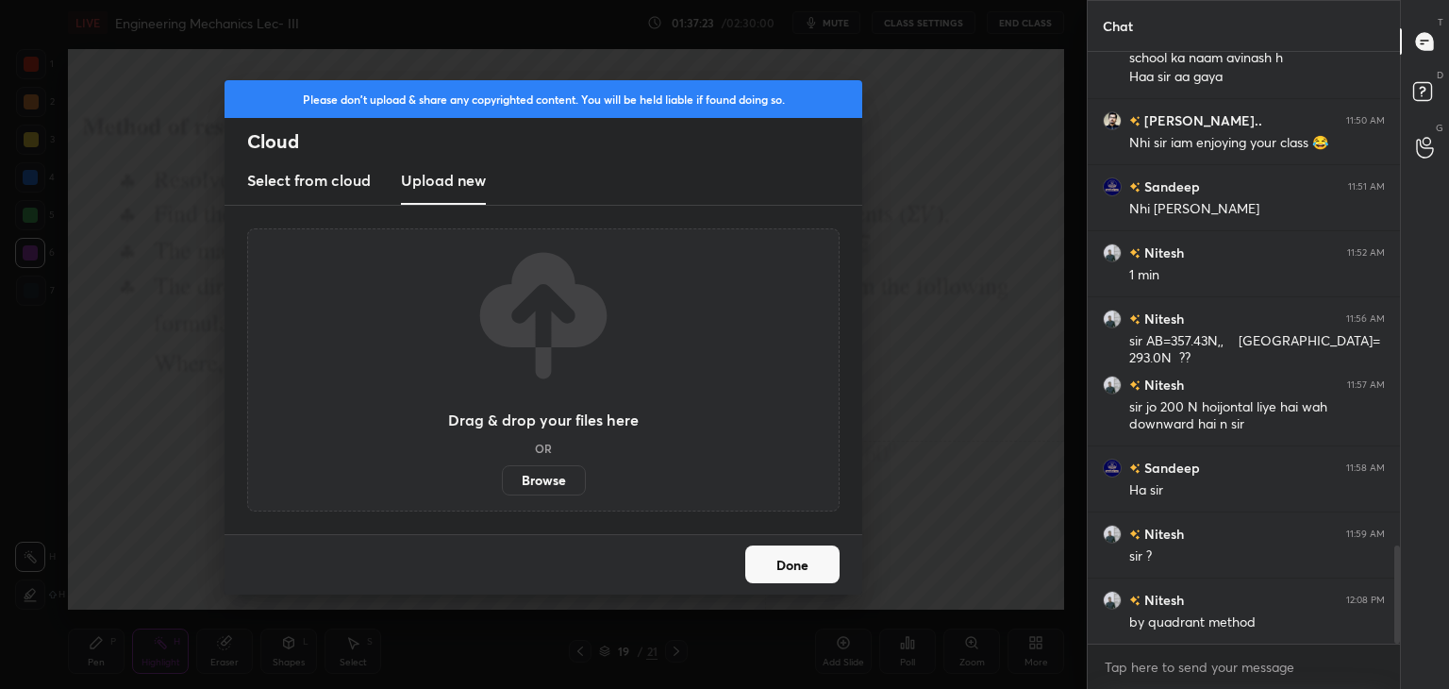
click at [557, 479] on label "Browse" at bounding box center [544, 480] width 84 height 30
click at [502, 479] on input "Browse" at bounding box center [502, 480] width 0 height 30
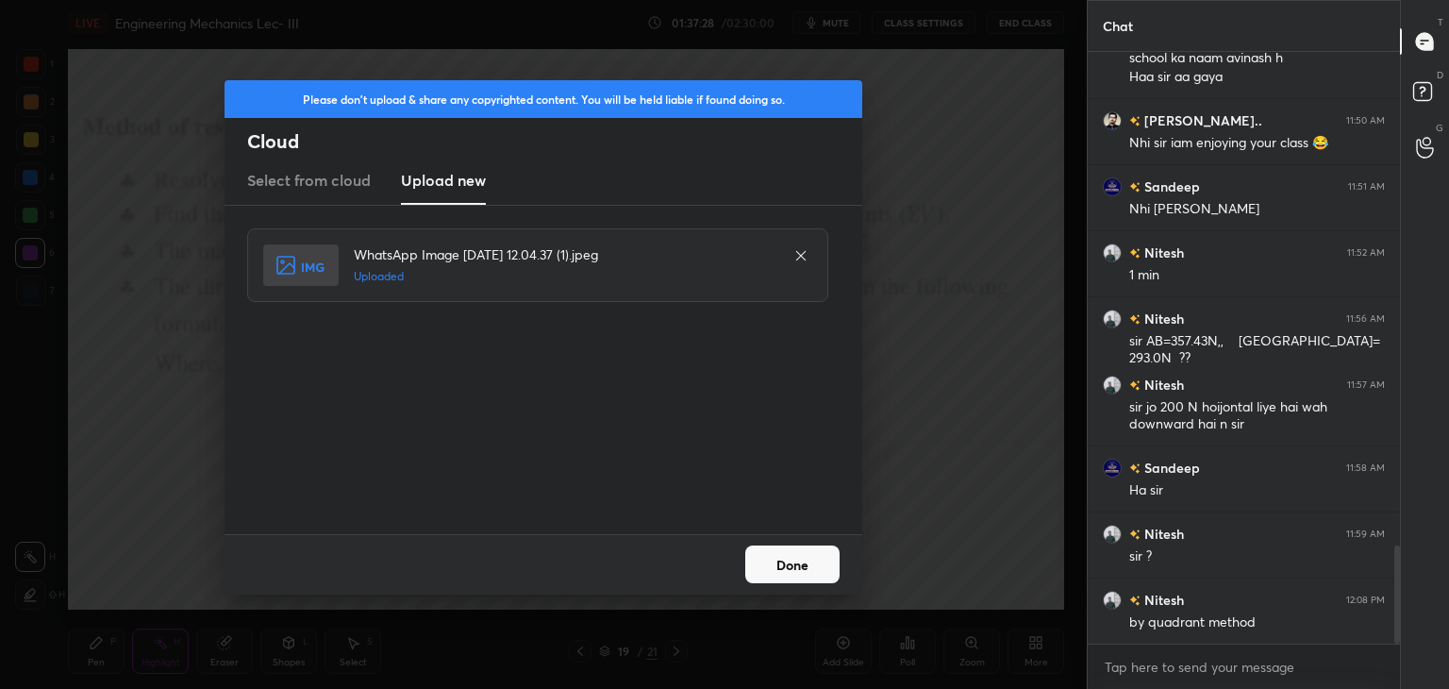
click at [791, 562] on button "Done" at bounding box center [792, 564] width 94 height 38
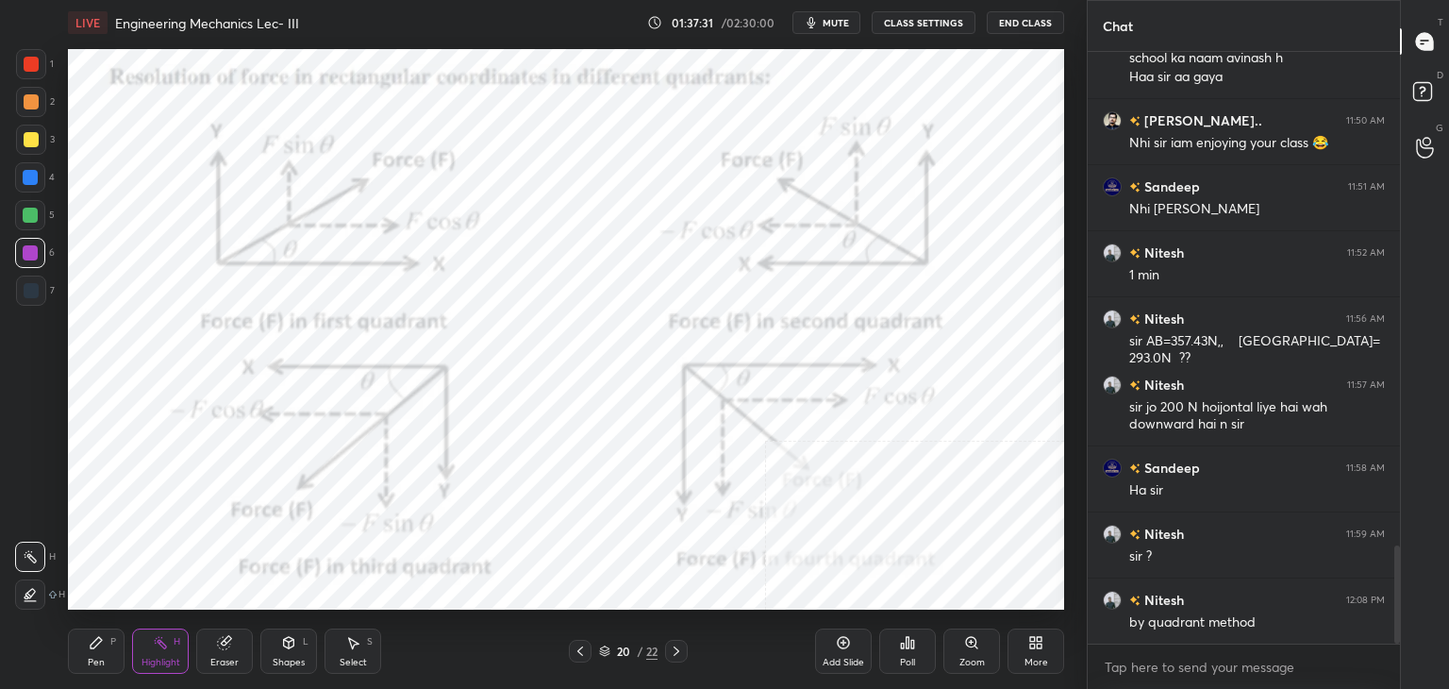
drag, startPoint x: 287, startPoint y: 652, endPoint x: 283, endPoint y: 642, distance: 10.2
click at [287, 650] on div "Shapes L" at bounding box center [288, 650] width 57 height 45
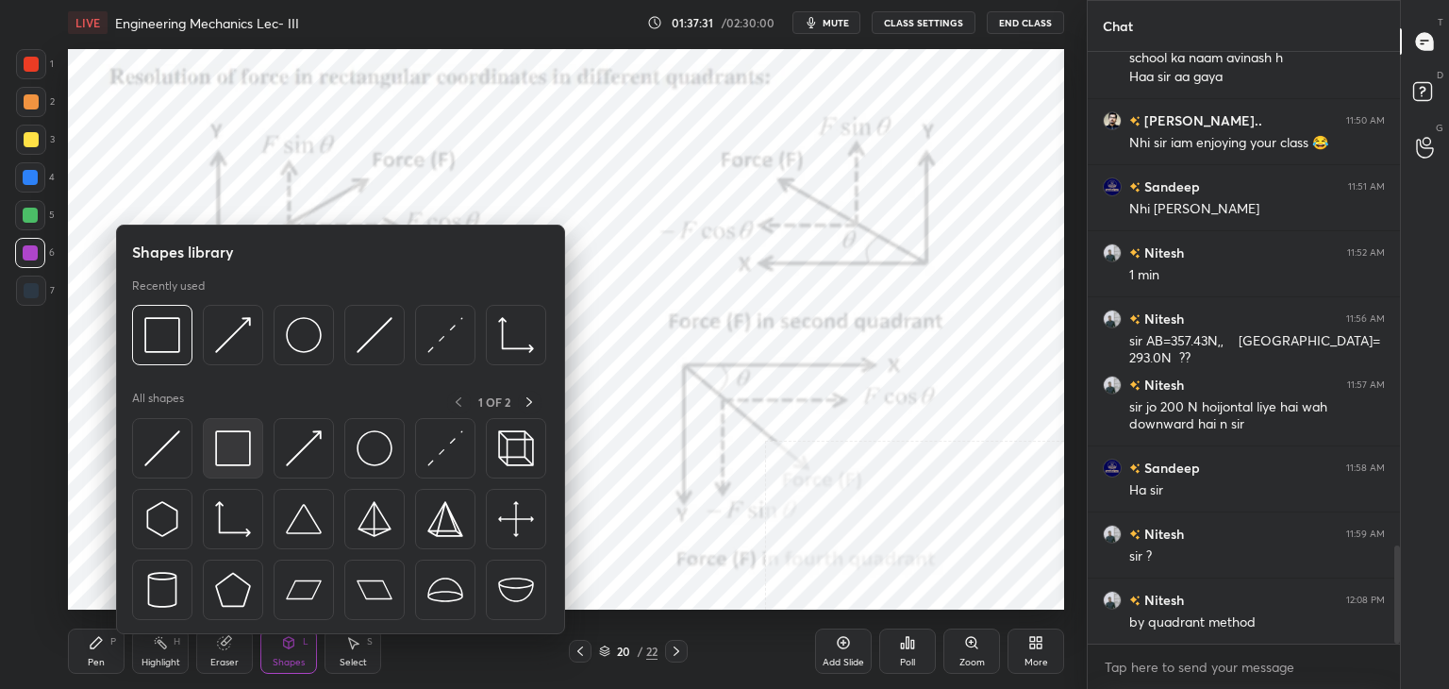
click at [207, 448] on div at bounding box center [233, 448] width 60 height 60
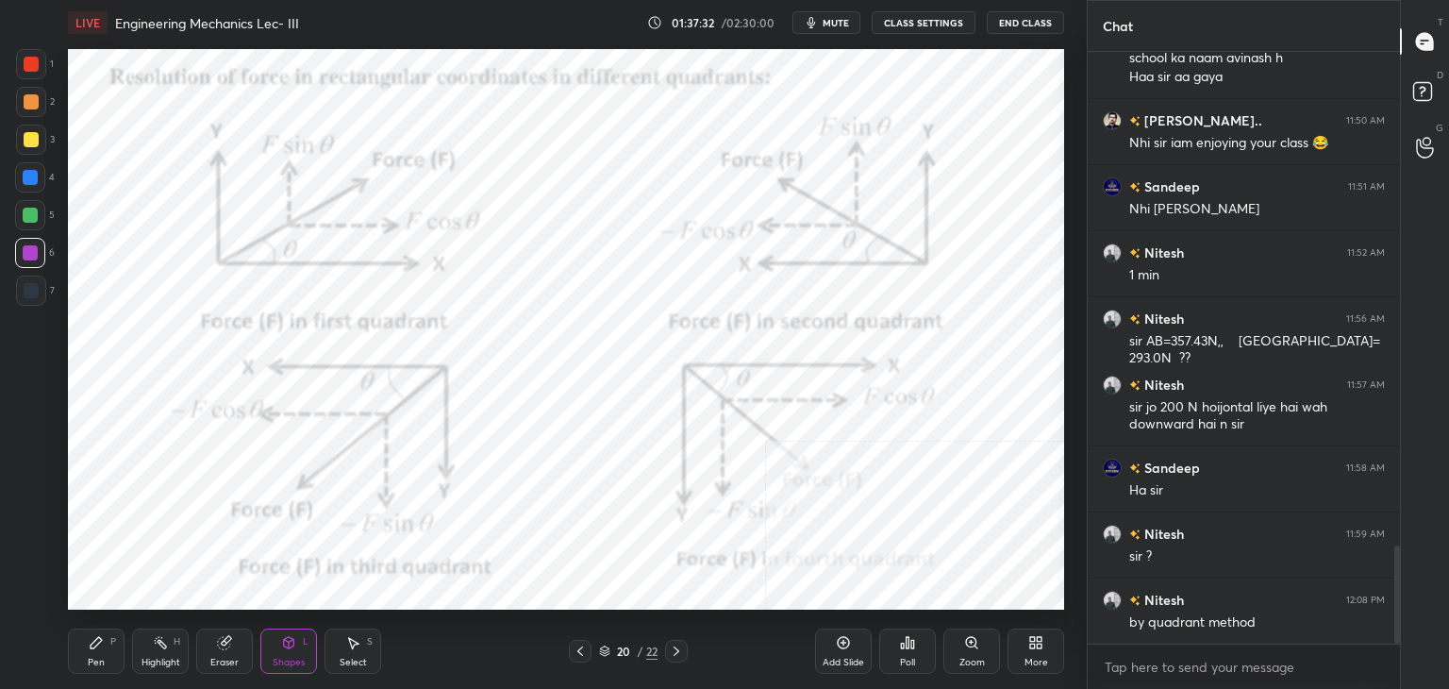
click at [29, 61] on div at bounding box center [31, 64] width 15 height 15
click at [30, 250] on div at bounding box center [30, 252] width 15 height 15
click at [177, 650] on div "Highlight H" at bounding box center [160, 650] width 57 height 45
click at [578, 649] on icon at bounding box center [580, 650] width 15 height 15
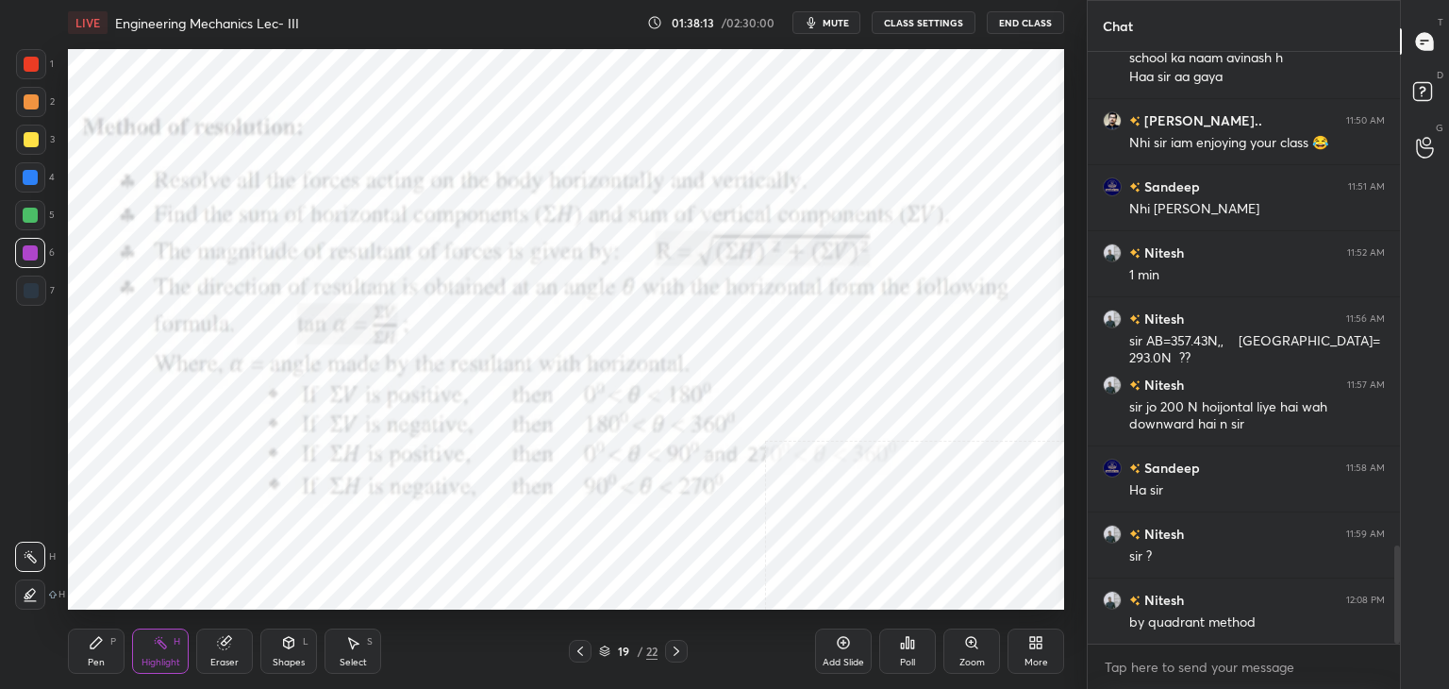
drag, startPoint x: 673, startPoint y: 650, endPoint x: 656, endPoint y: 620, distance: 34.6
click at [673, 648] on icon at bounding box center [676, 650] width 15 height 15
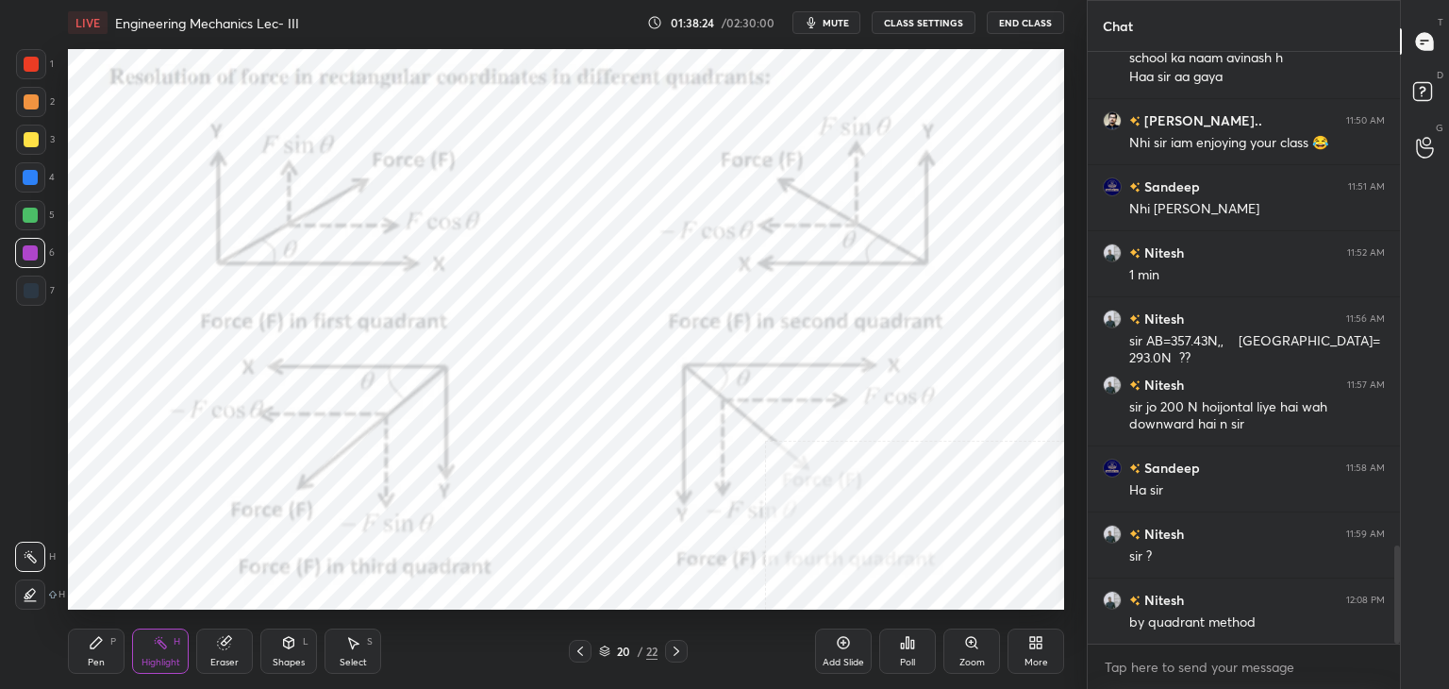
click at [582, 654] on icon at bounding box center [580, 650] width 15 height 15
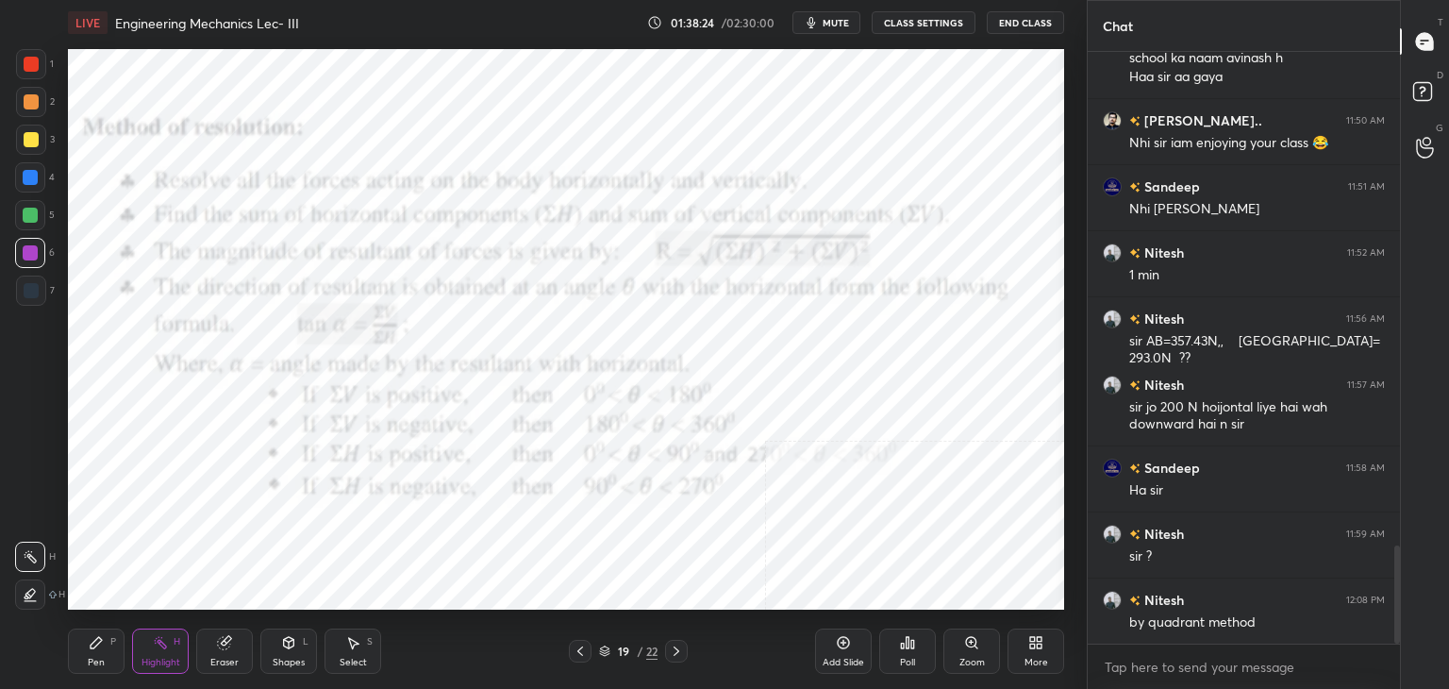
click at [581, 651] on icon at bounding box center [580, 650] width 15 height 15
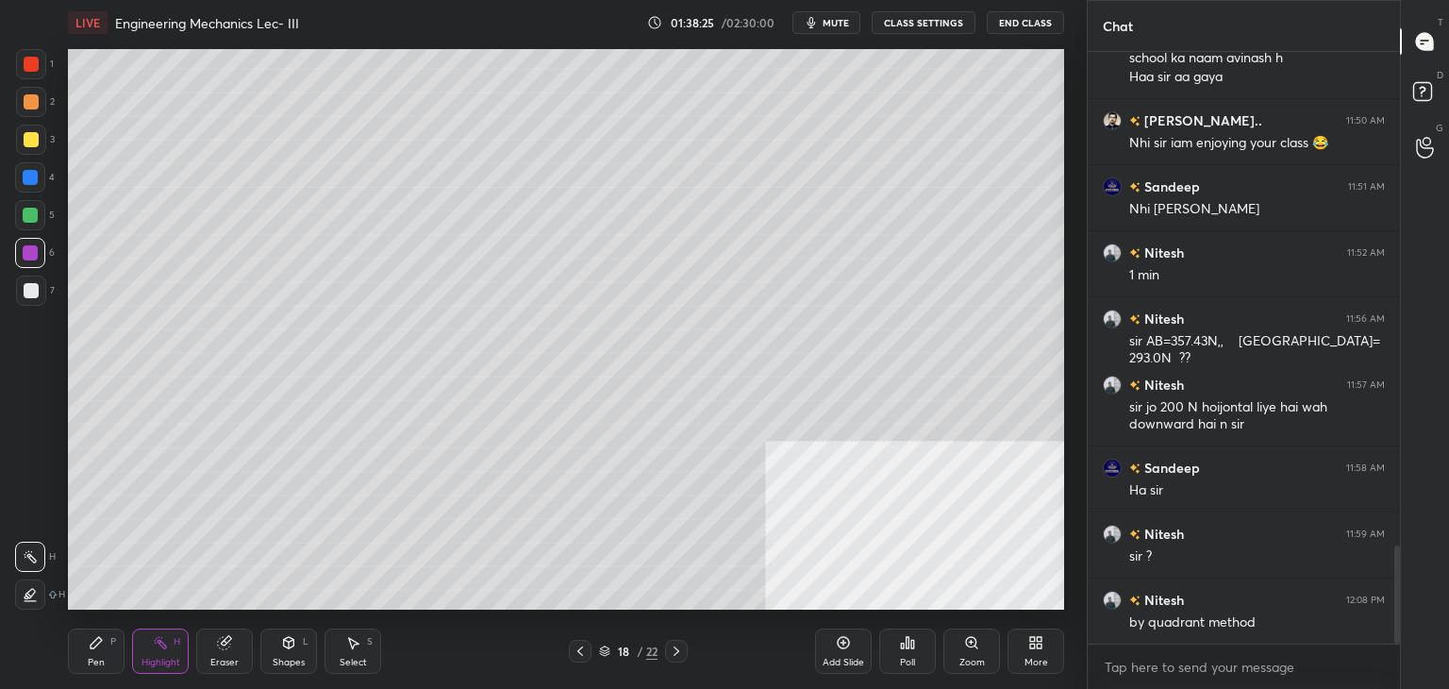
drag, startPoint x: 585, startPoint y: 652, endPoint x: 594, endPoint y: 656, distance: 10.5
click at [585, 651] on icon at bounding box center [580, 650] width 15 height 15
click at [669, 650] on icon at bounding box center [676, 650] width 15 height 15
click at [675, 650] on icon at bounding box center [676, 650] width 15 height 15
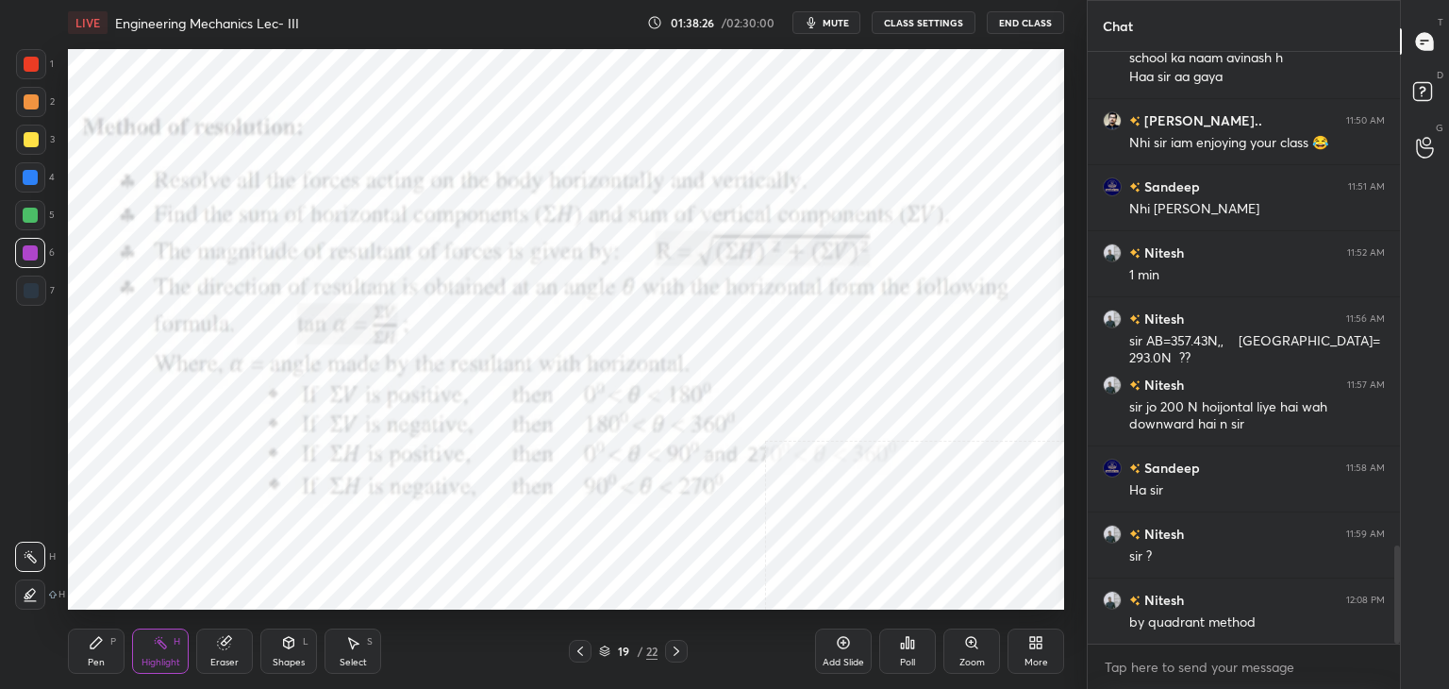
click at [677, 649] on icon at bounding box center [676, 650] width 15 height 15
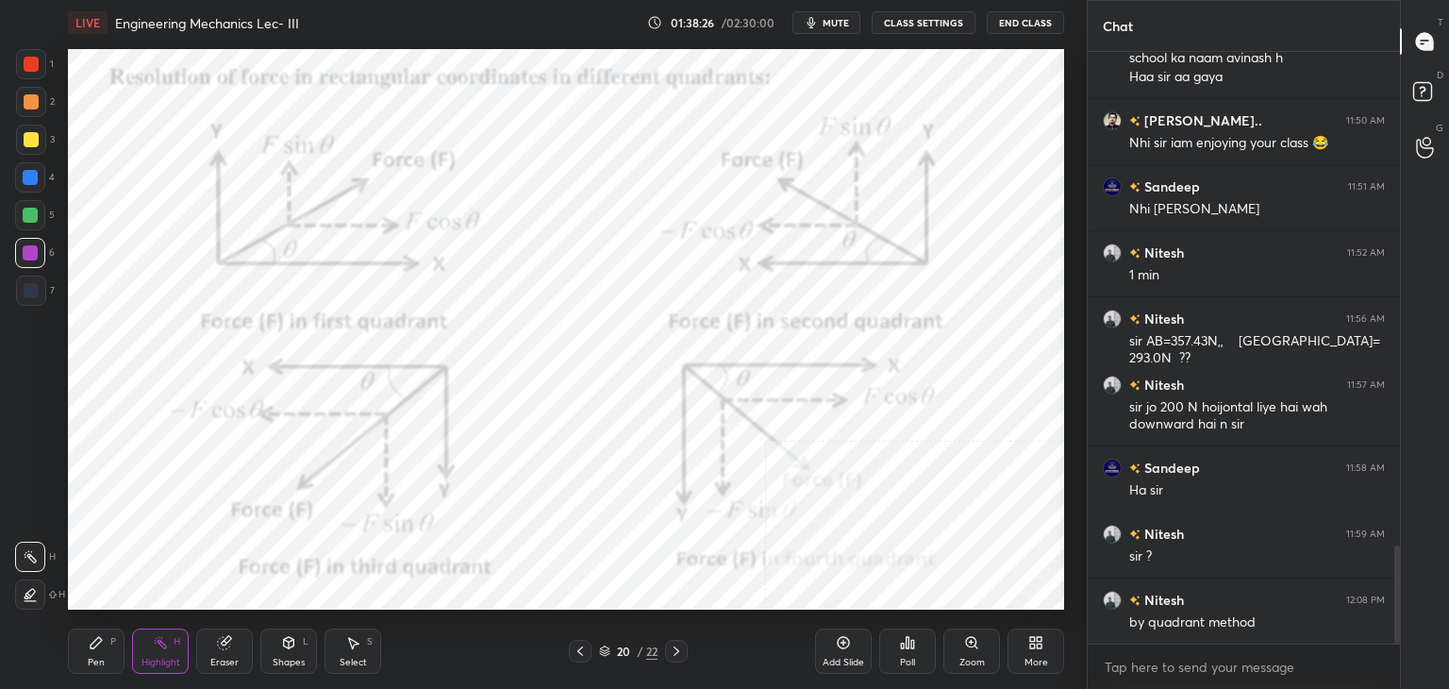
click at [672, 650] on icon at bounding box center [676, 650] width 15 height 15
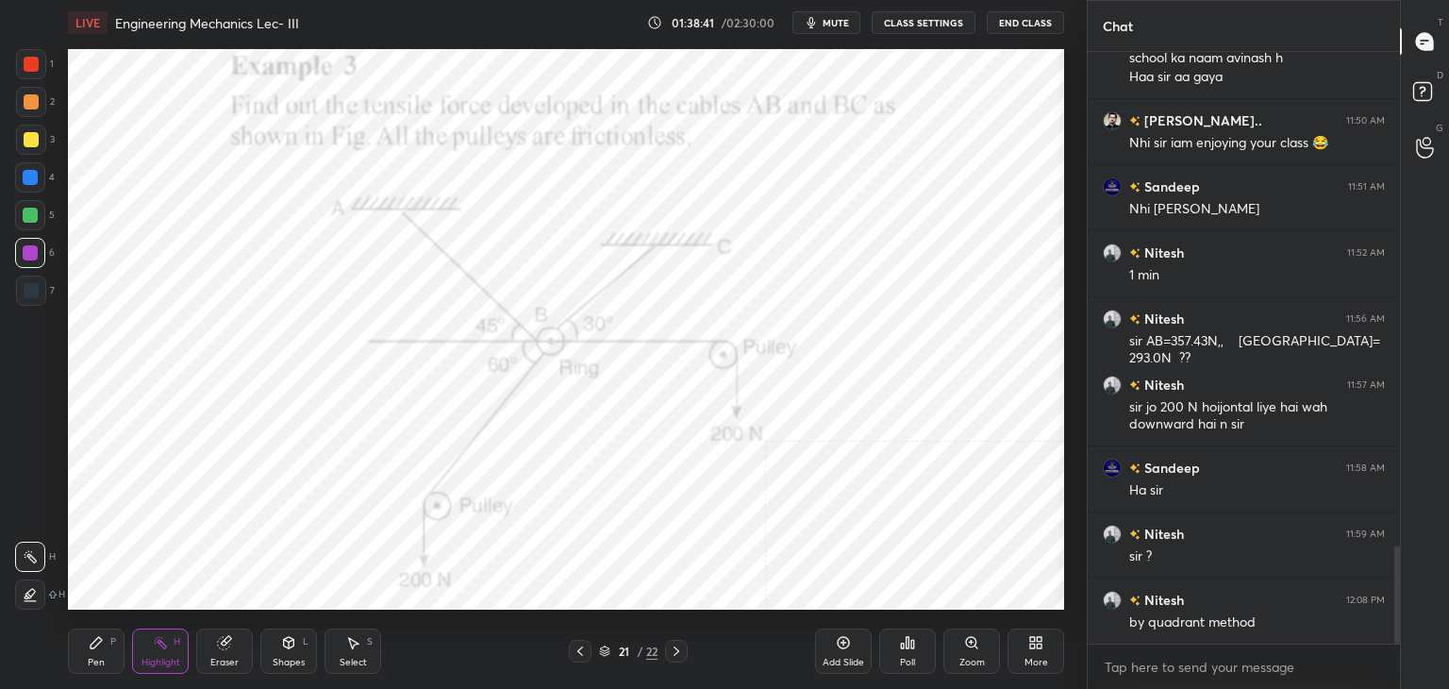
click at [576, 648] on icon at bounding box center [580, 650] width 15 height 15
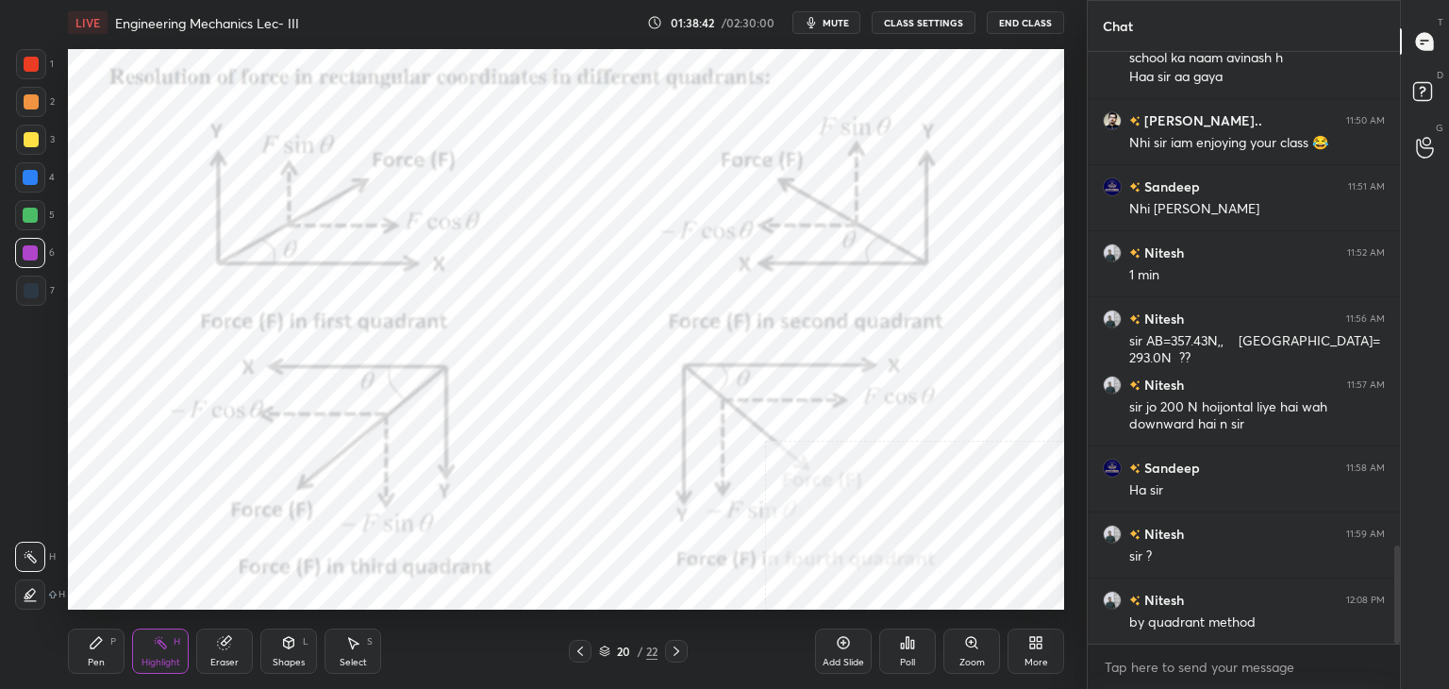
click at [574, 647] on icon at bounding box center [580, 650] width 15 height 15
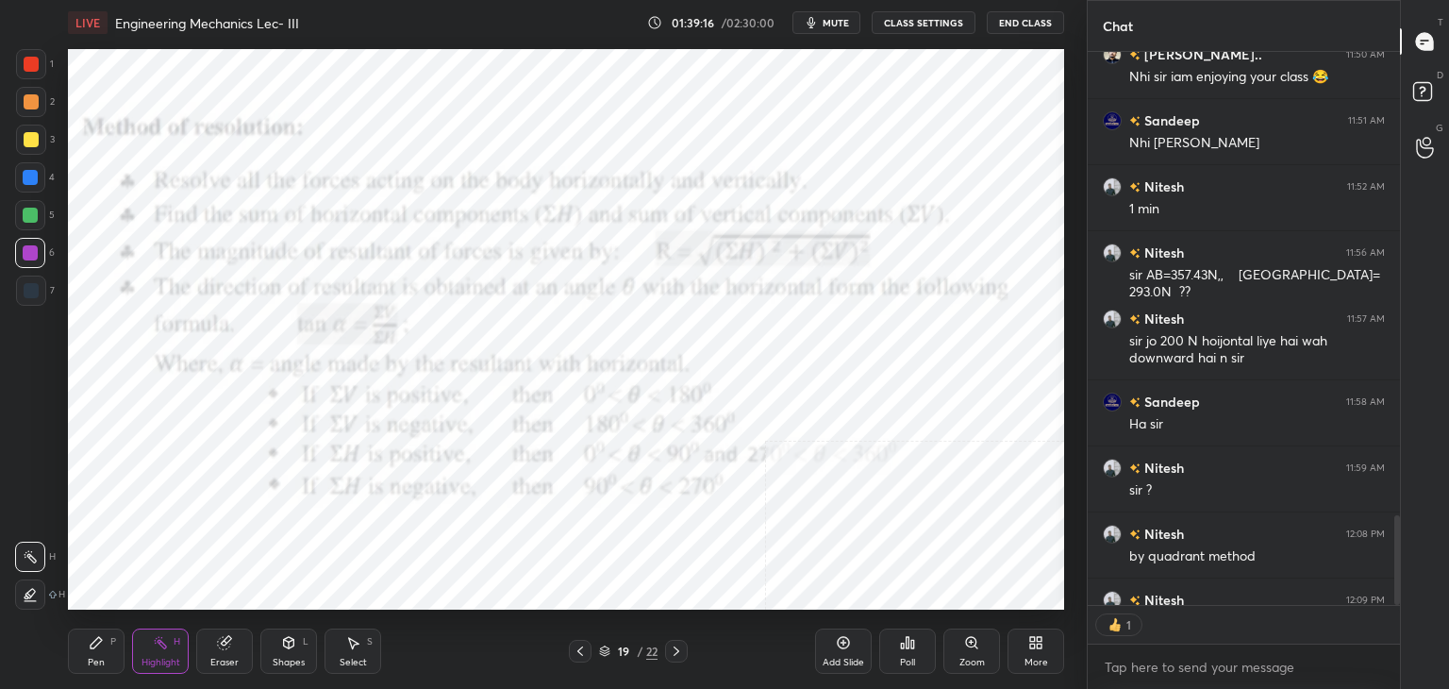
scroll to position [3100, 0]
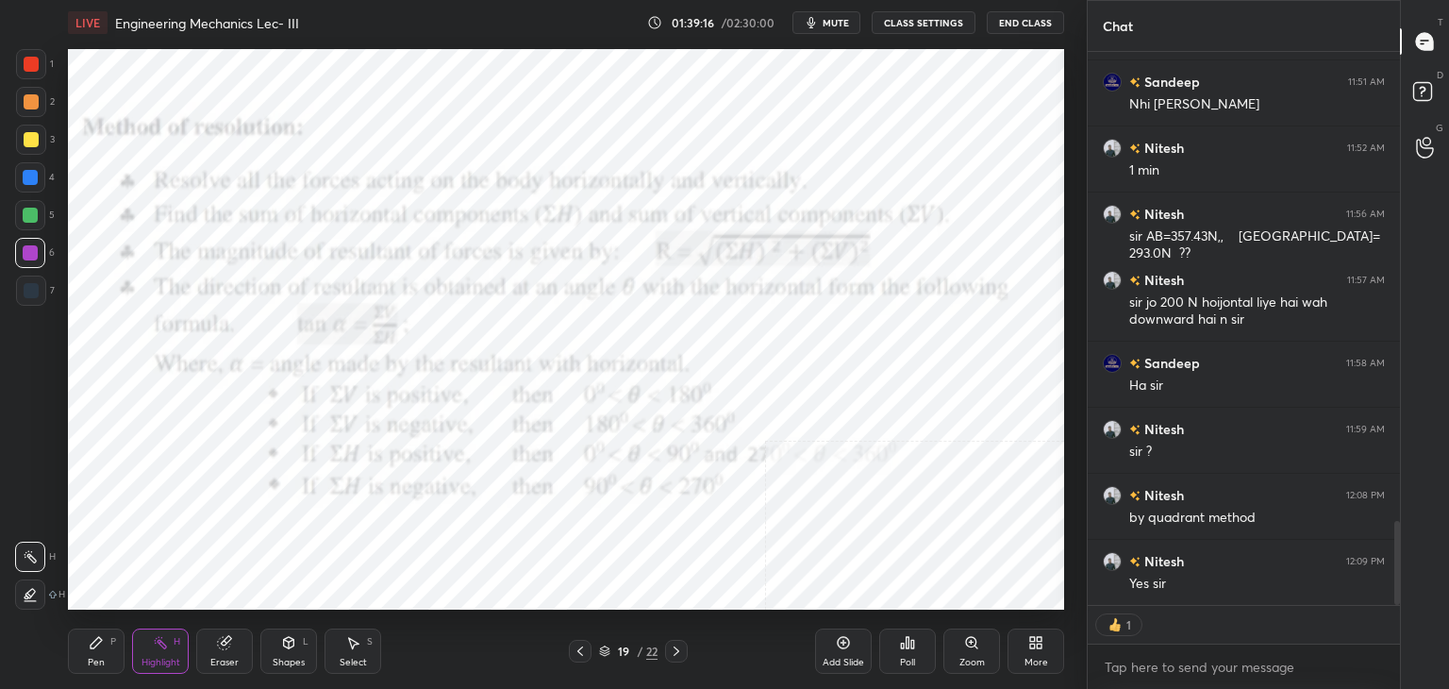
drag, startPoint x: 1393, startPoint y: 554, endPoint x: 1388, endPoint y: 572, distance: 18.5
click at [1387, 574] on div "[PERSON_NAME].. 11:49 AM Such mein sir Ghar ka naam harsh hai school ka naam av…" at bounding box center [1243, 328] width 312 height 553
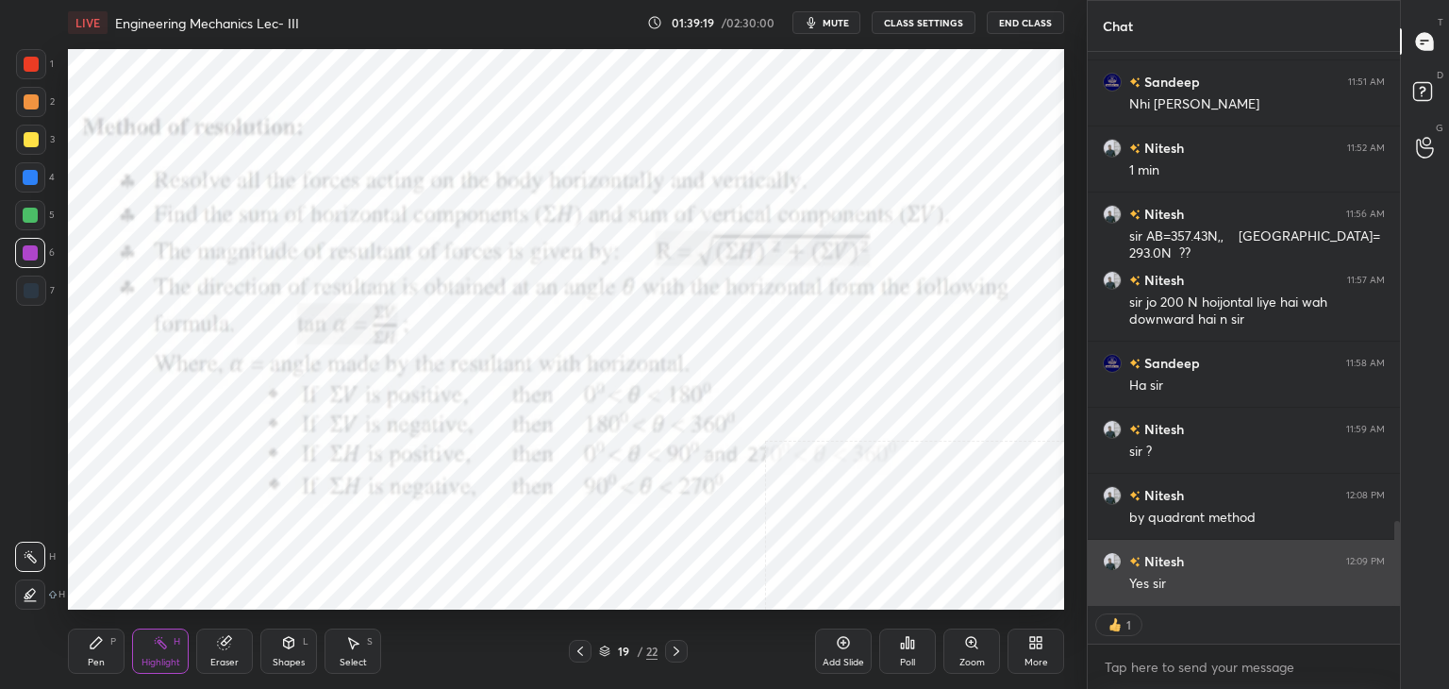
type textarea "x"
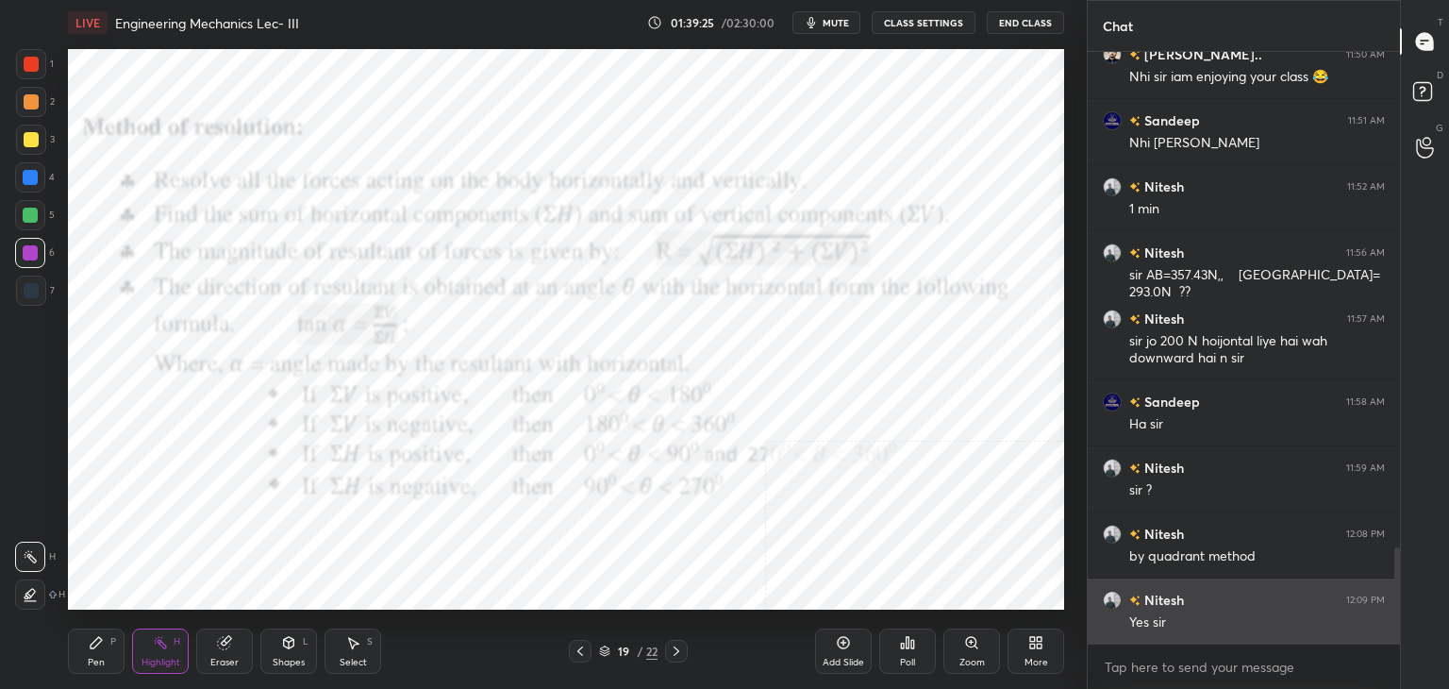
scroll to position [3128, 0]
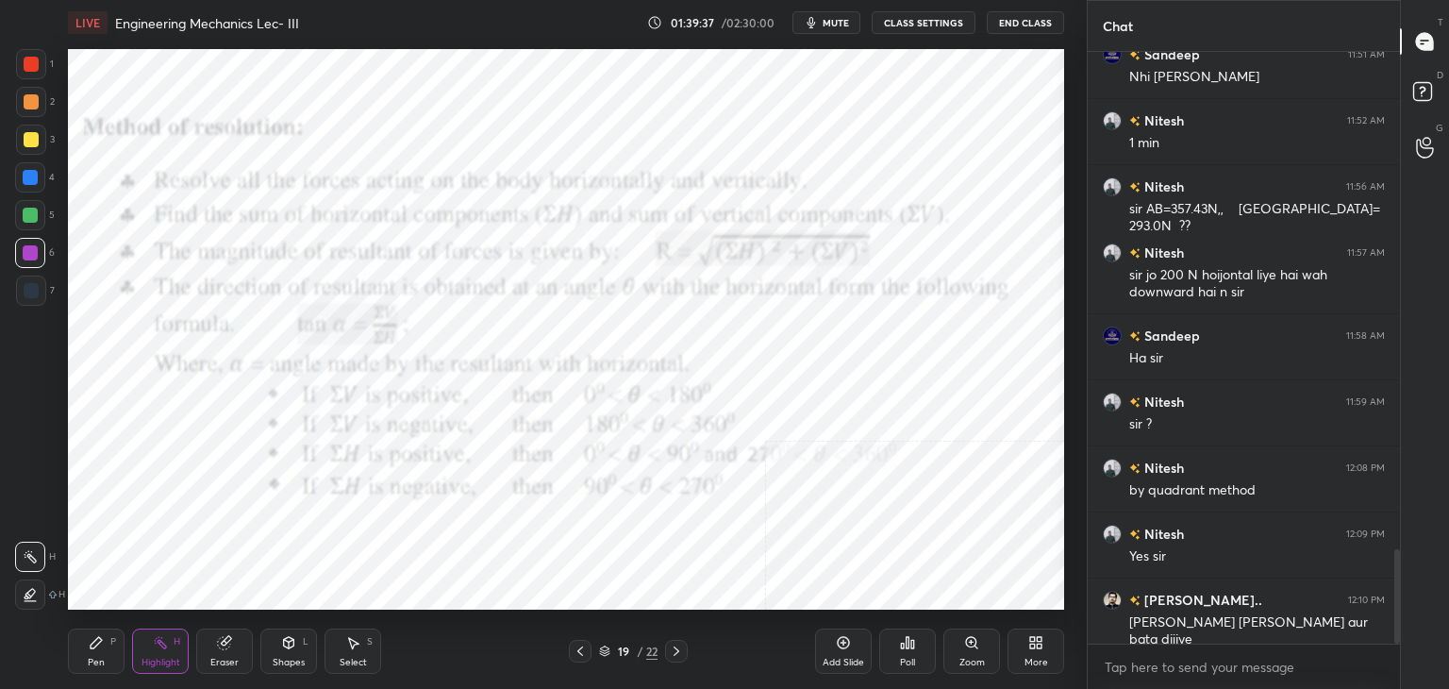
drag, startPoint x: 583, startPoint y: 650, endPoint x: 585, endPoint y: 635, distance: 15.2
click at [584, 650] on icon at bounding box center [580, 650] width 15 height 15
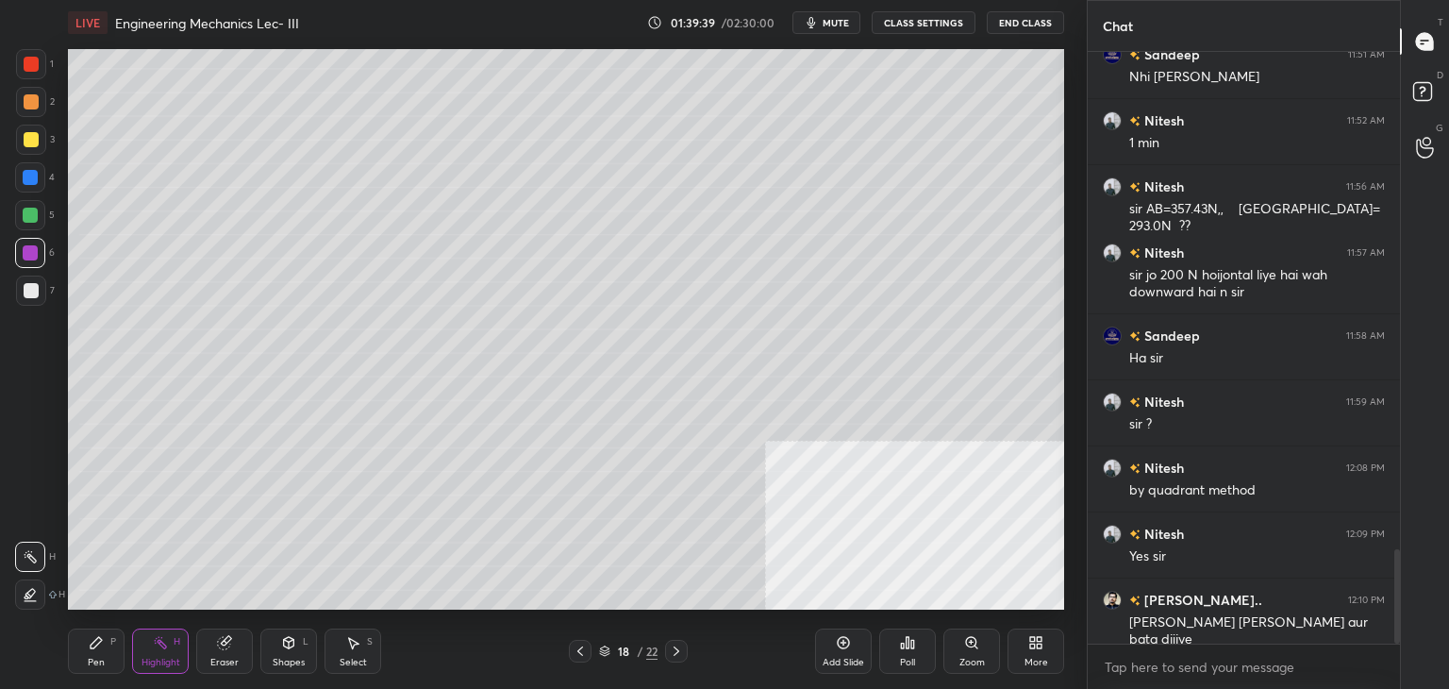
click at [677, 650] on icon at bounding box center [676, 650] width 6 height 9
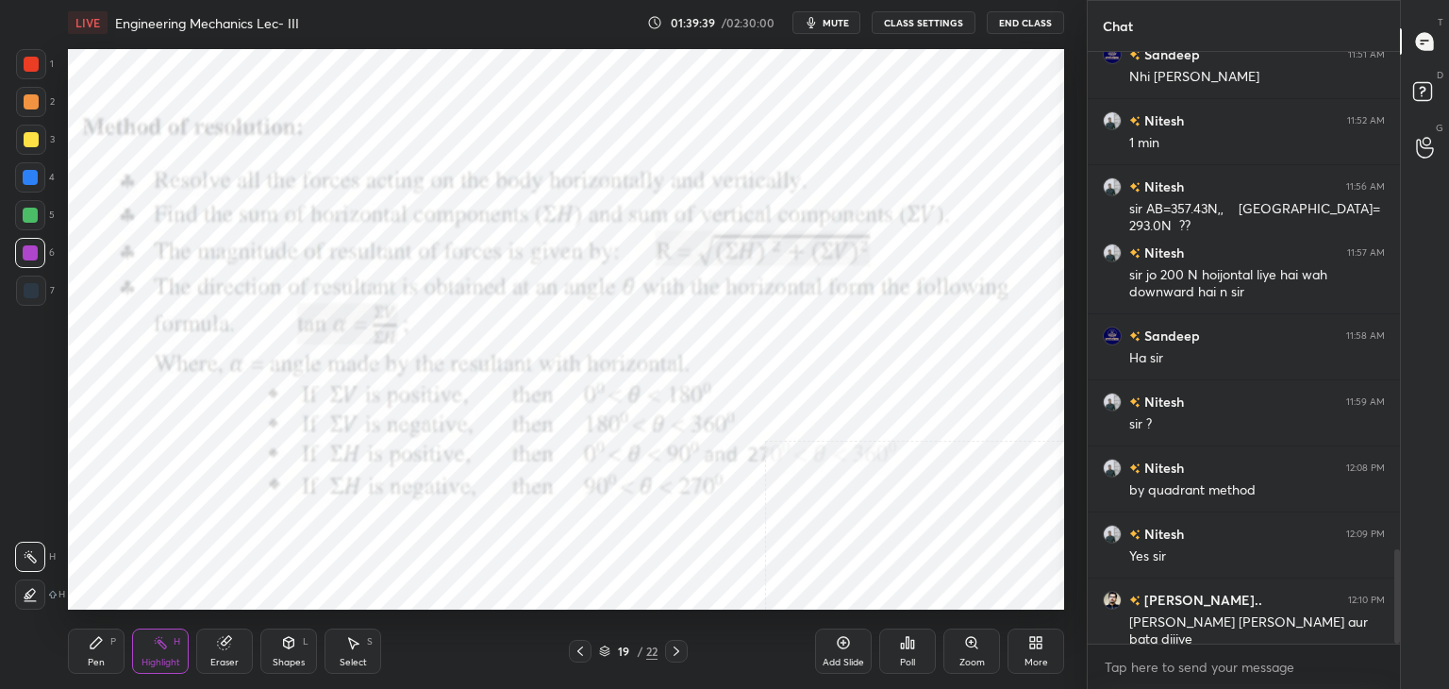
click at [672, 649] on icon at bounding box center [676, 650] width 15 height 15
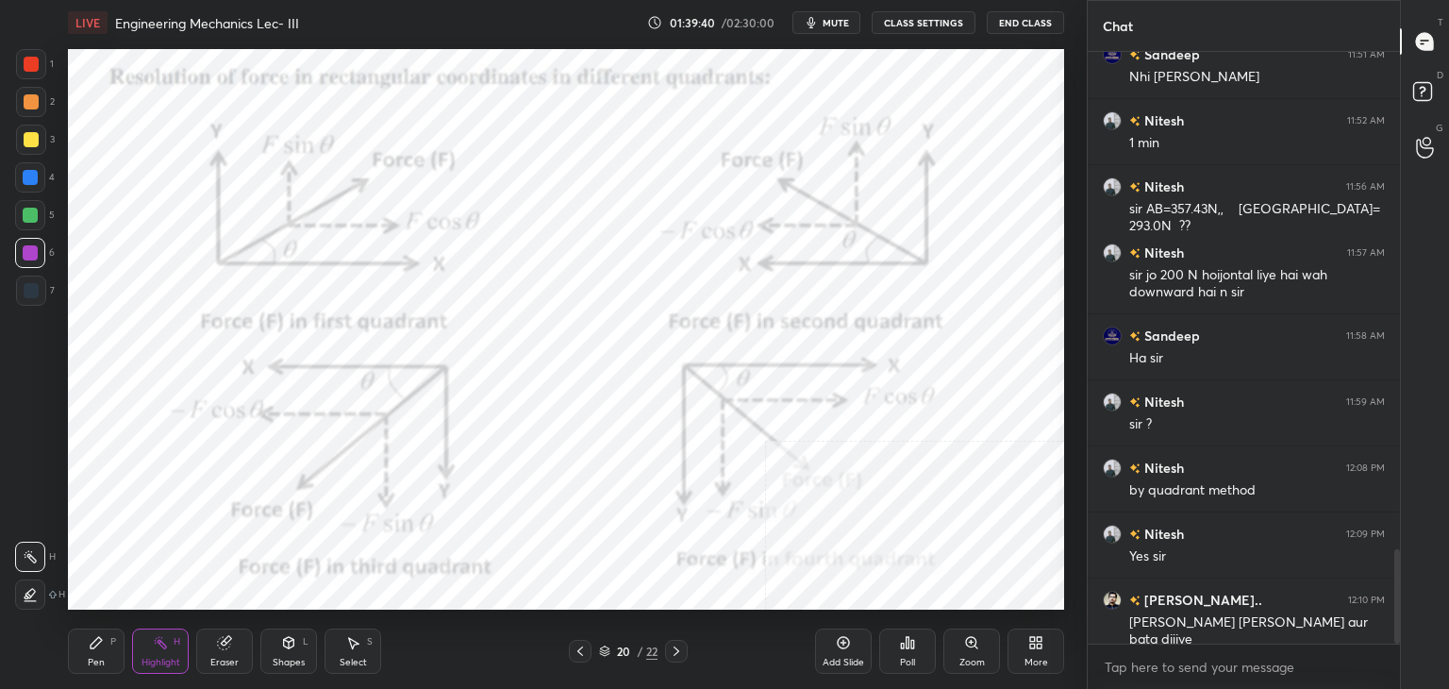
click at [675, 650] on icon at bounding box center [676, 650] width 15 height 15
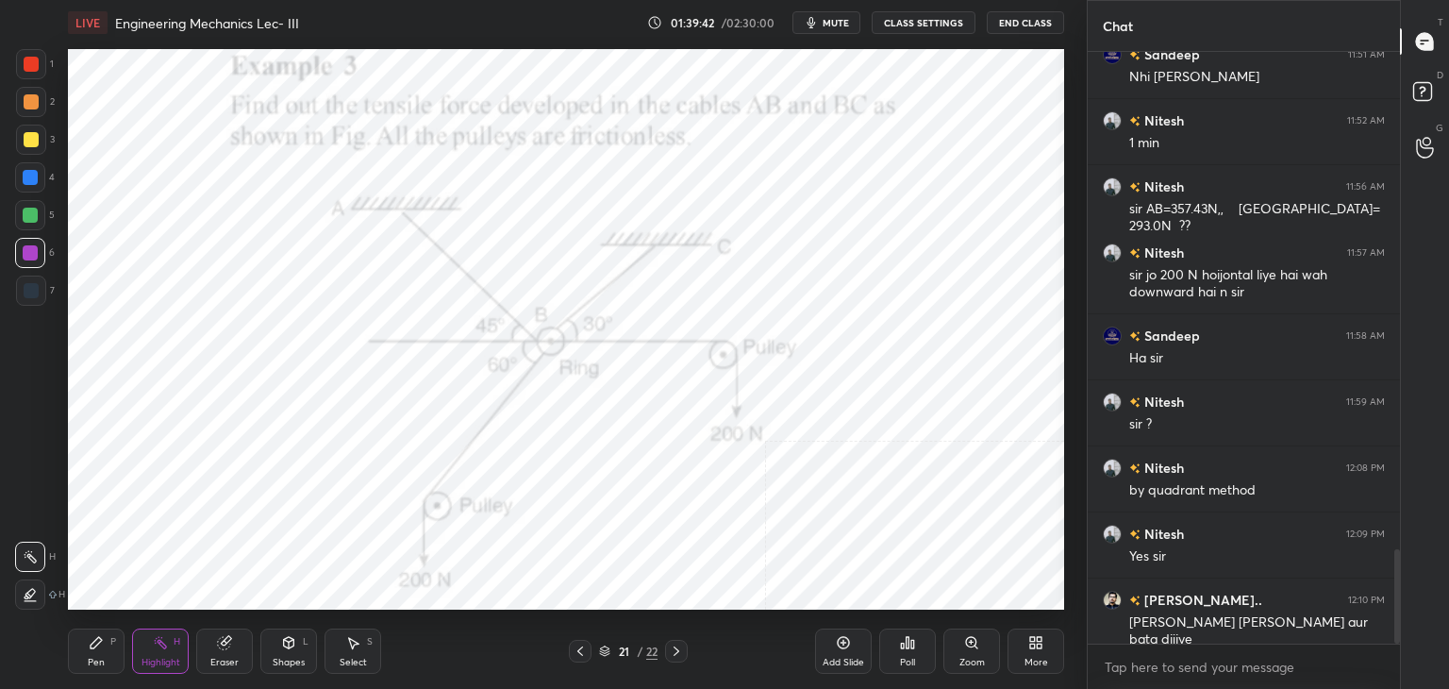
click at [175, 644] on div "H" at bounding box center [177, 641] width 7 height 9
click at [574, 651] on icon at bounding box center [580, 650] width 15 height 15
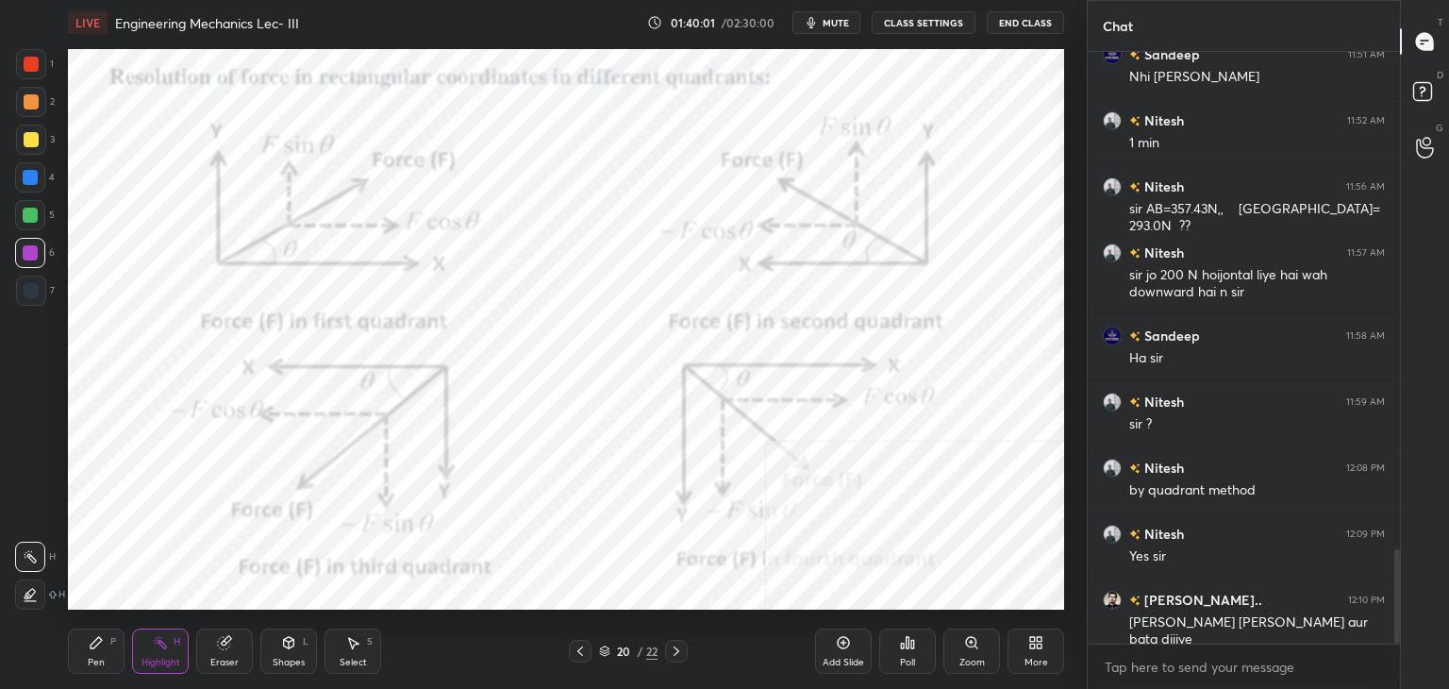
click at [579, 649] on icon at bounding box center [580, 650] width 6 height 9
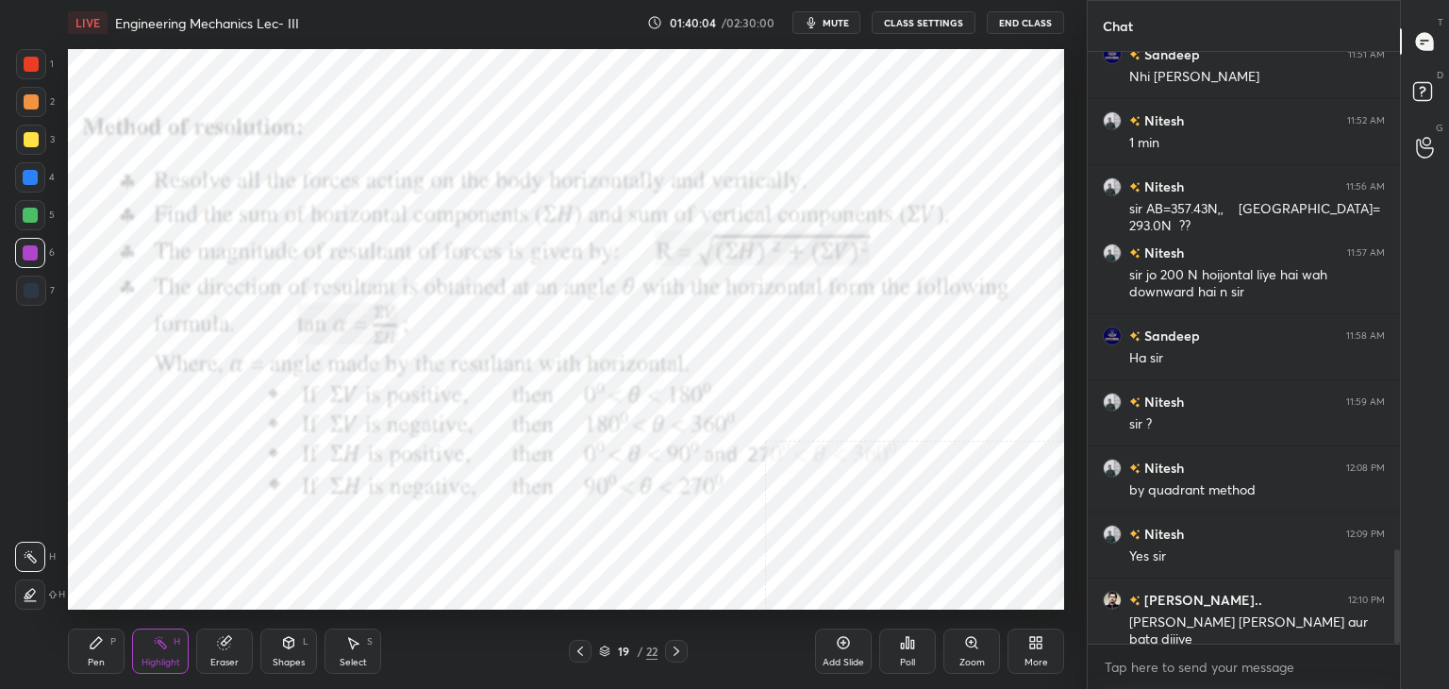
click at [675, 652] on icon at bounding box center [676, 650] width 15 height 15
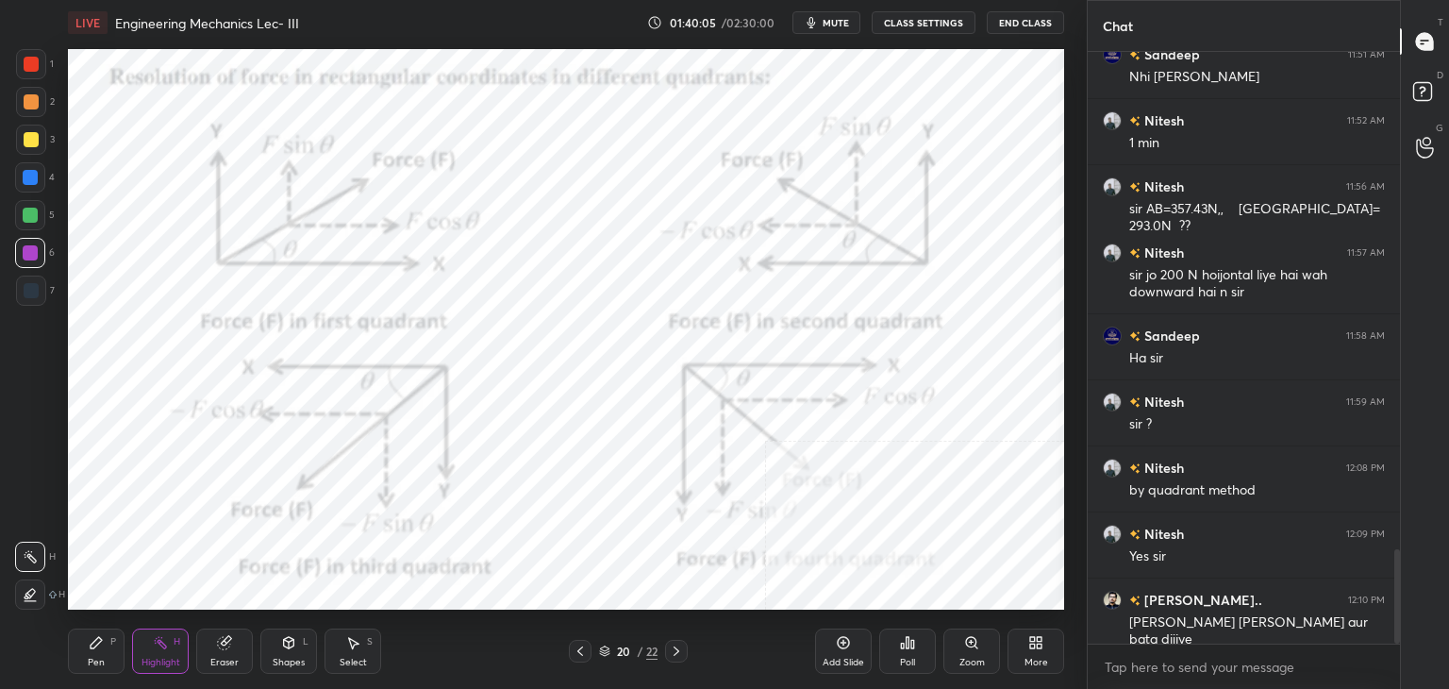
click at [677, 648] on icon at bounding box center [676, 650] width 15 height 15
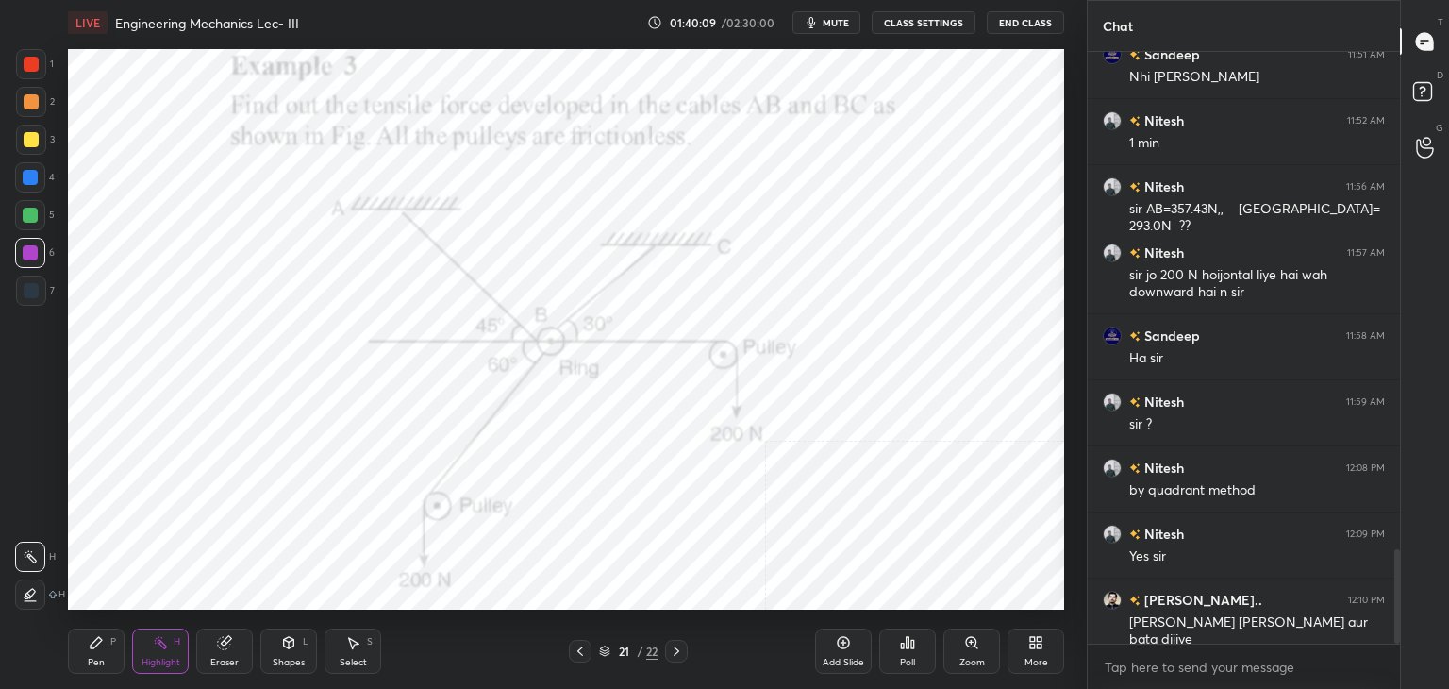
click at [280, 653] on div "Shapes L" at bounding box center [288, 650] width 57 height 45
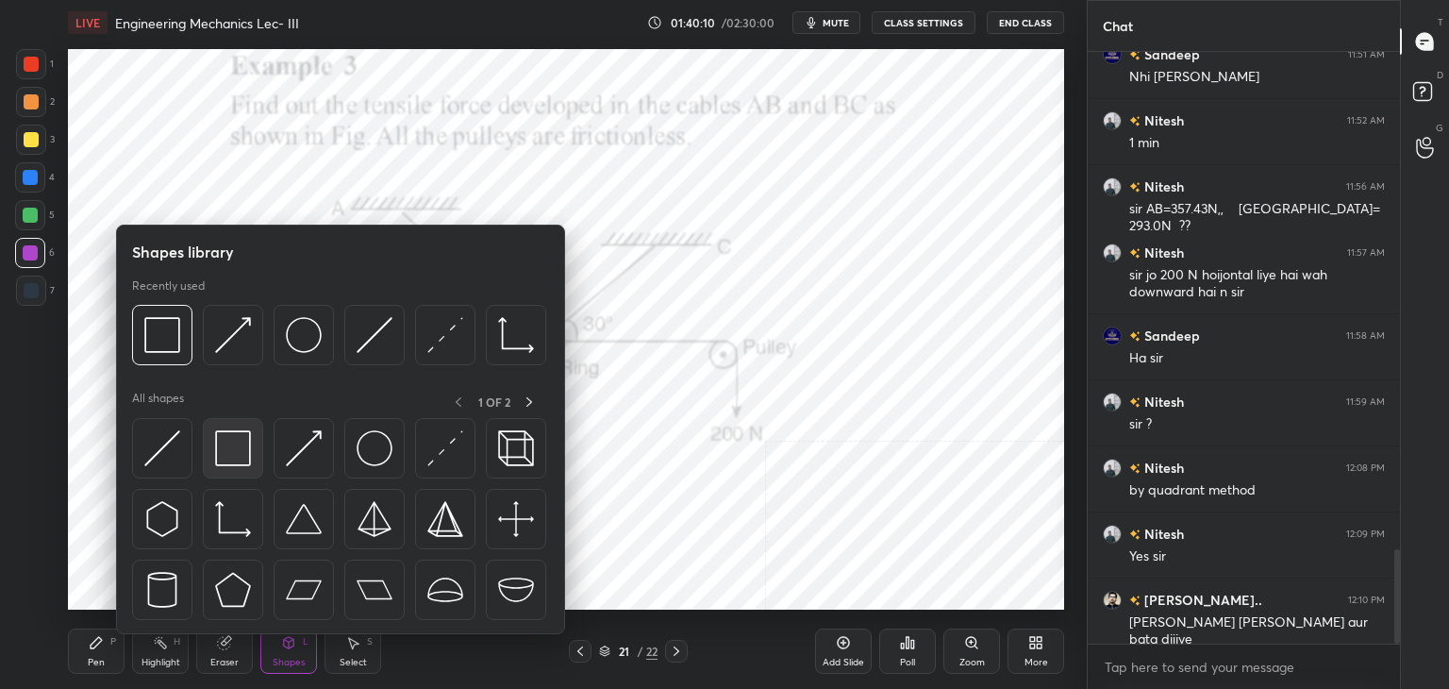
click at [230, 459] on img at bounding box center [233, 448] width 36 height 36
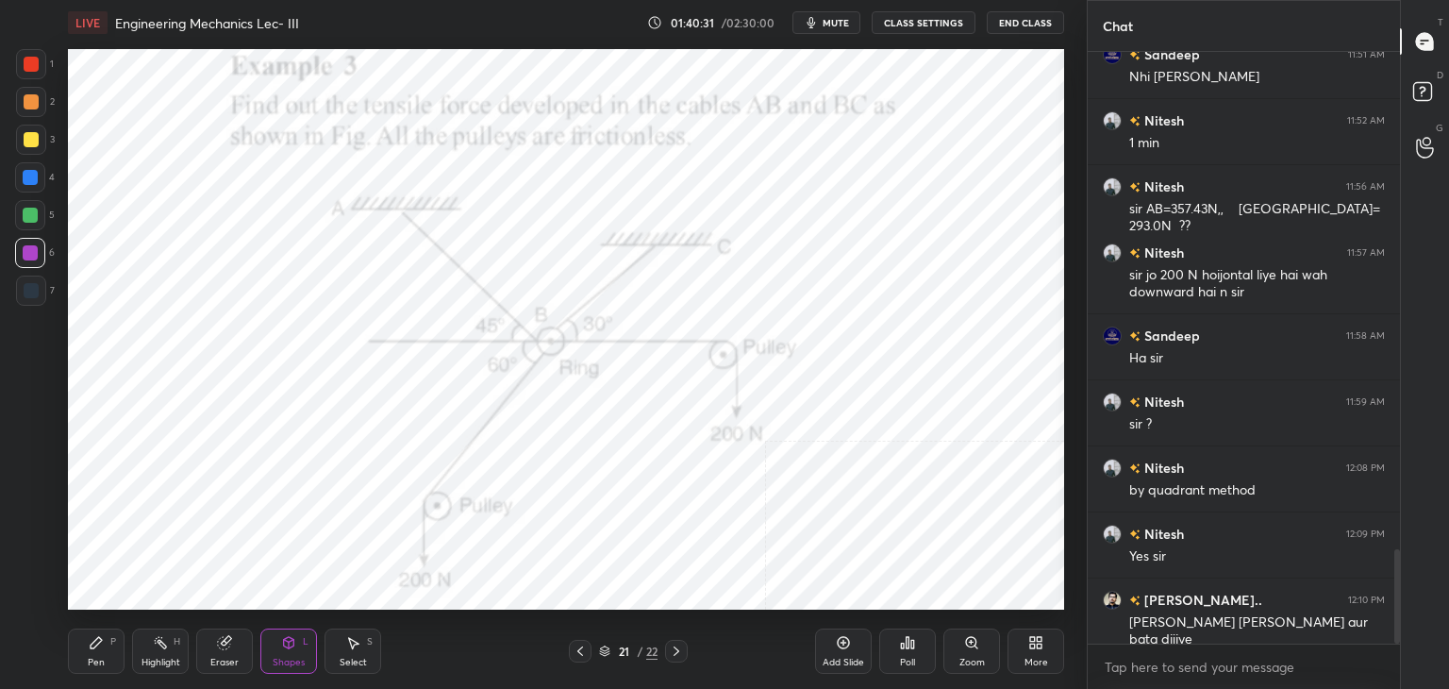
click at [167, 645] on icon at bounding box center [160, 642] width 15 height 15
click at [581, 650] on icon at bounding box center [580, 650] width 15 height 15
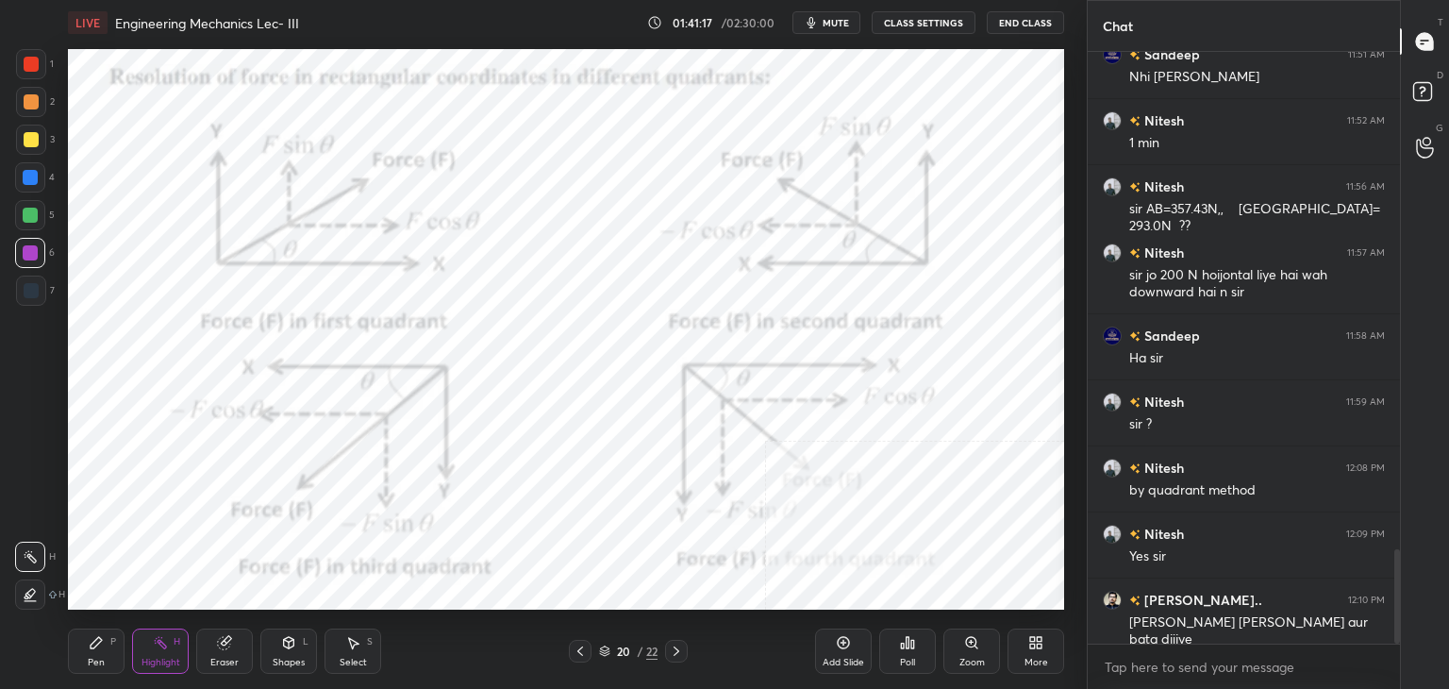
click at [580, 648] on icon at bounding box center [580, 650] width 6 height 9
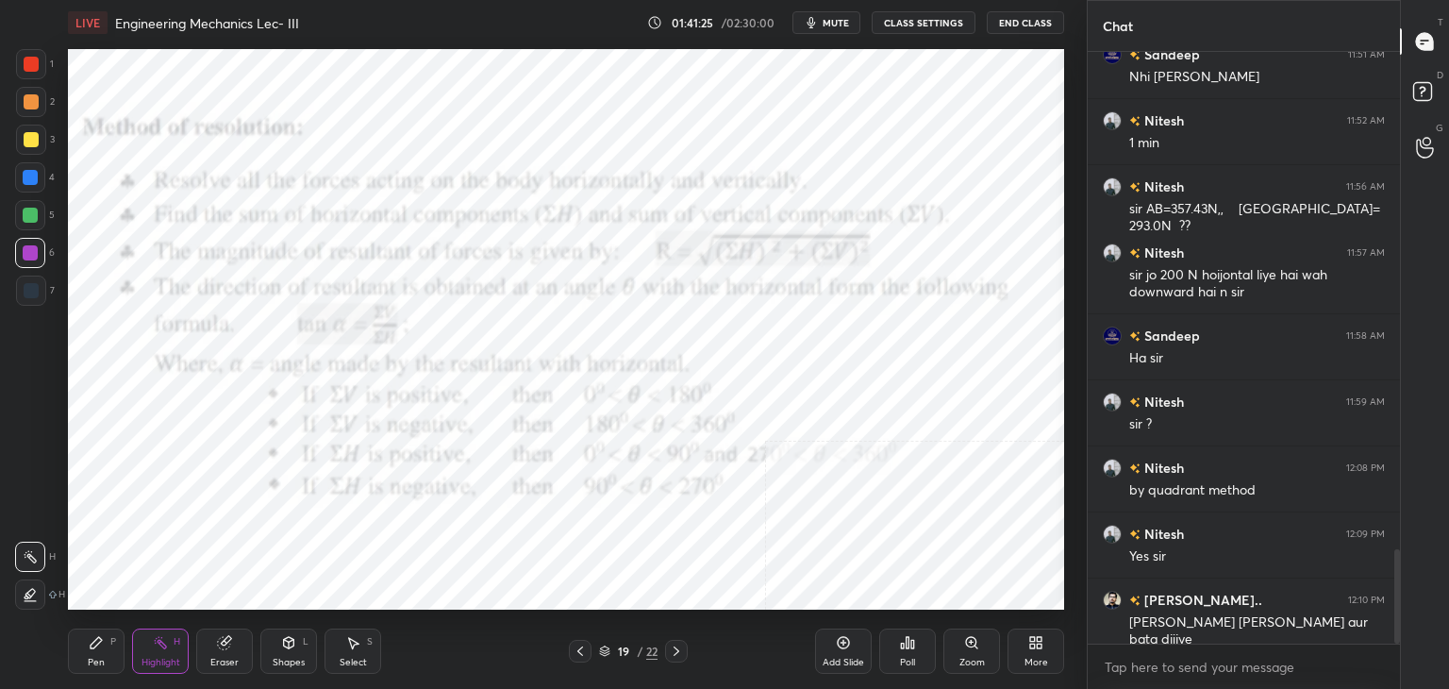
drag, startPoint x: 298, startPoint y: 650, endPoint x: 299, endPoint y: 639, distance: 10.4
click at [298, 650] on div "Shapes L" at bounding box center [288, 650] width 57 height 45
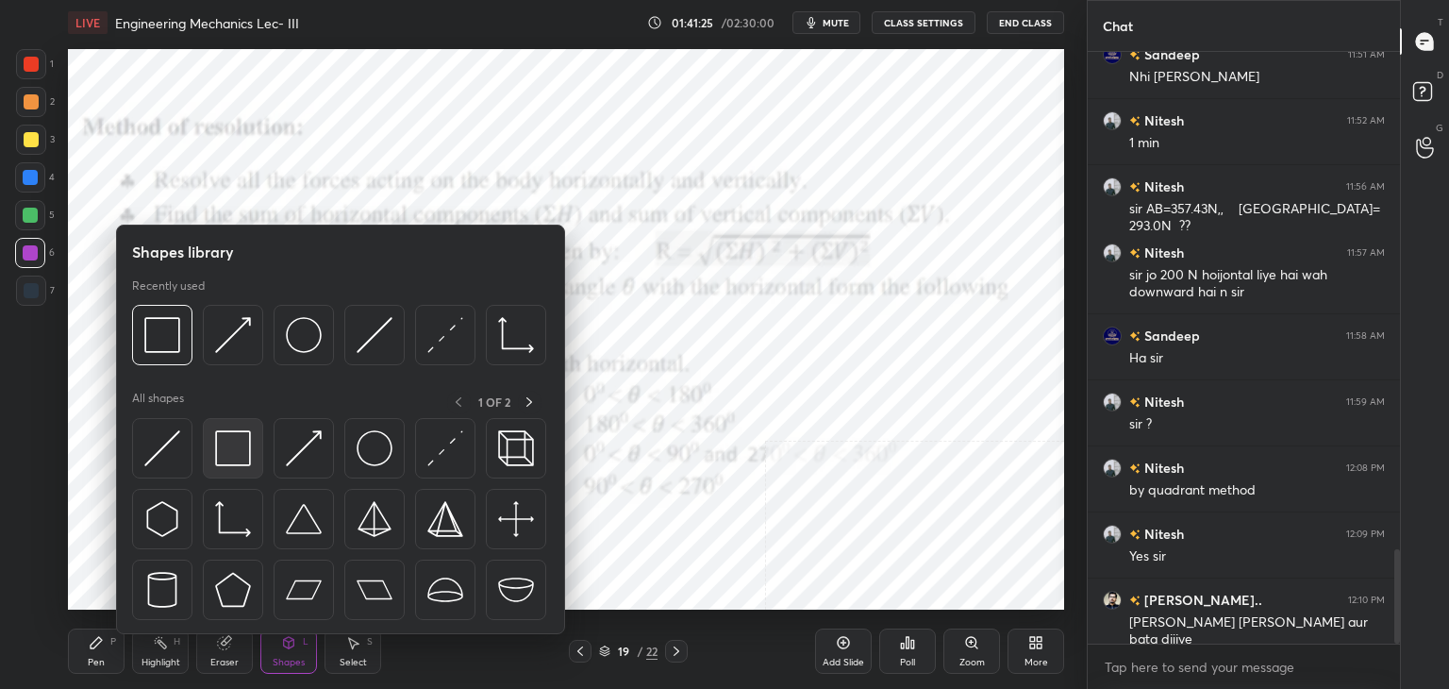
click at [239, 450] on img at bounding box center [233, 448] width 36 height 36
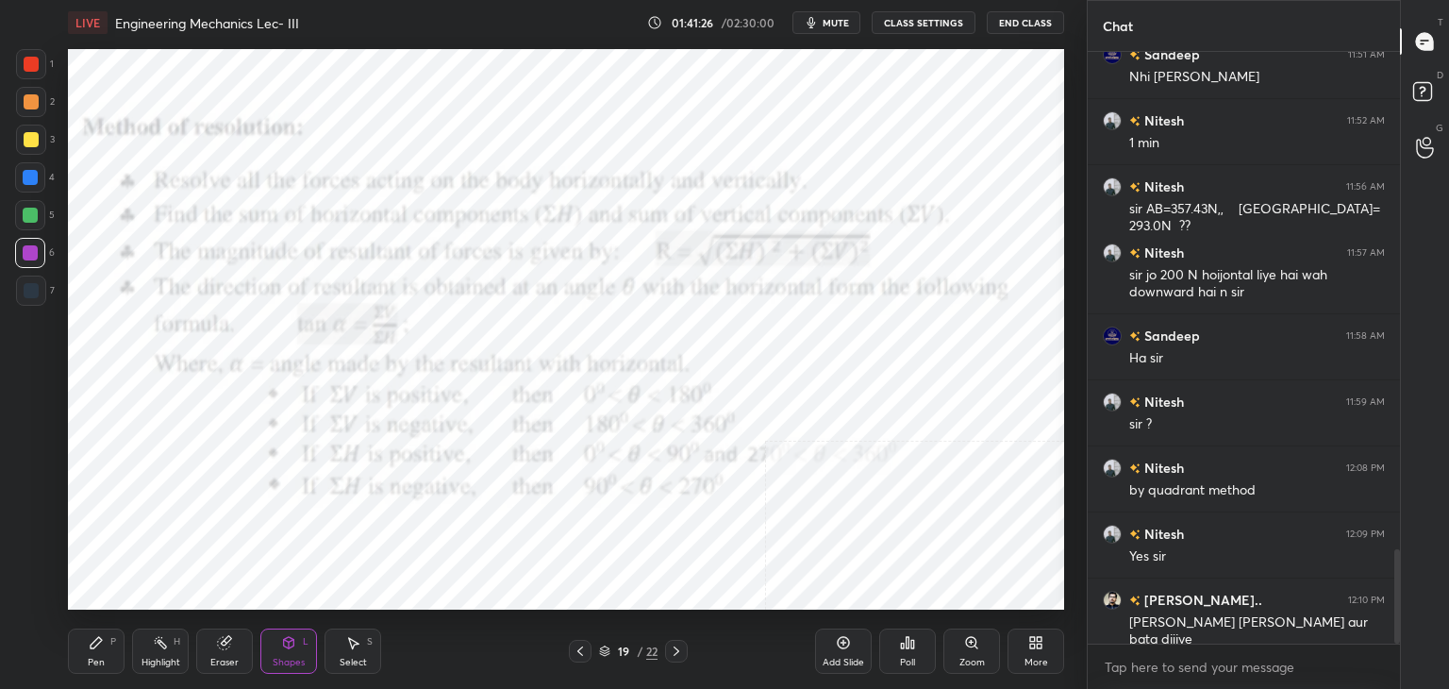
click at [41, 292] on div at bounding box center [31, 290] width 30 height 30
click at [675, 651] on icon at bounding box center [676, 650] width 15 height 15
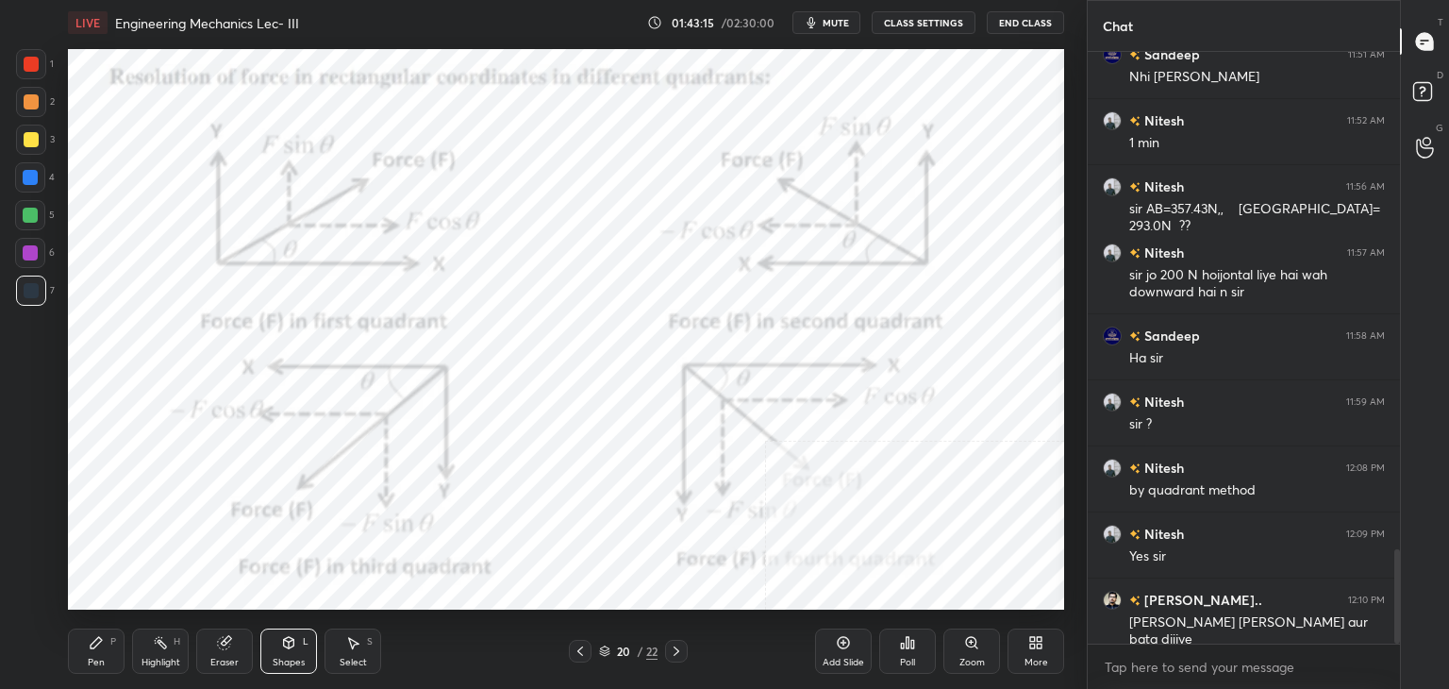
click at [167, 641] on div "Highlight H" at bounding box center [160, 650] width 57 height 45
click at [679, 649] on icon at bounding box center [676, 650] width 15 height 15
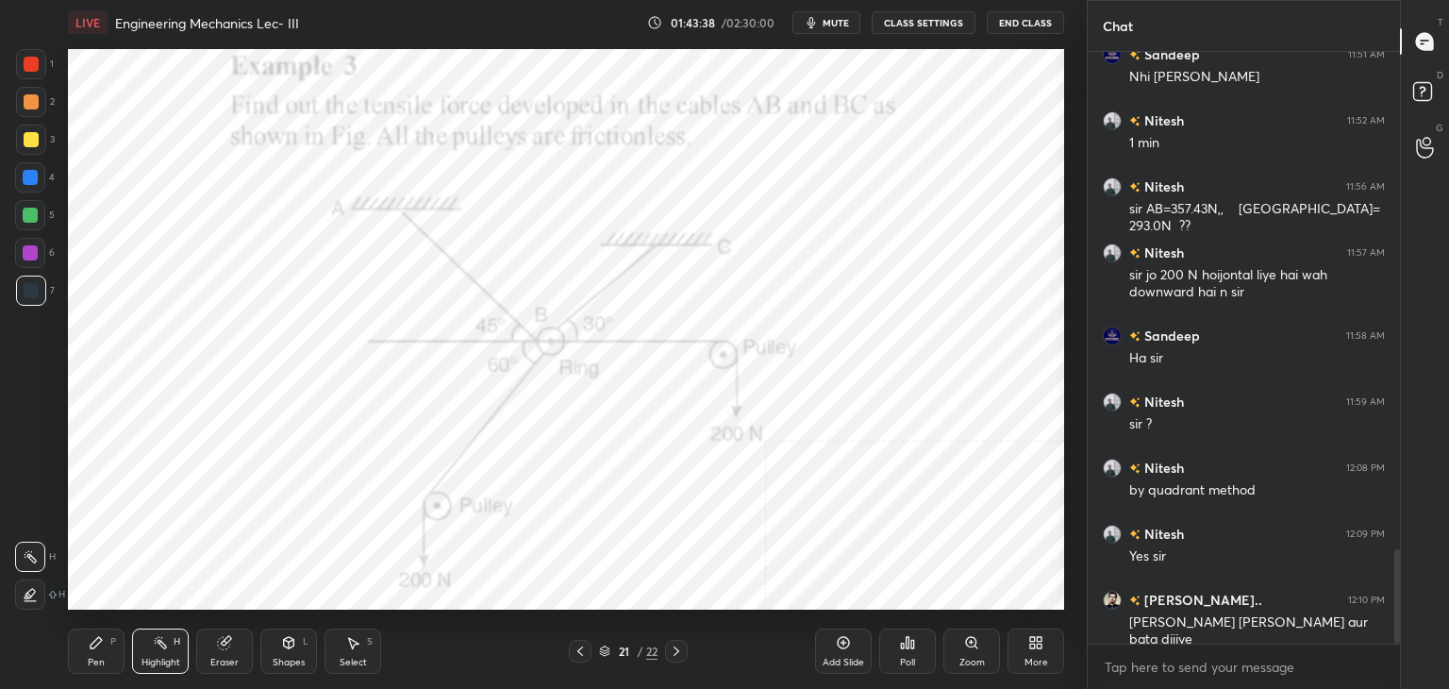
click at [585, 645] on icon at bounding box center [580, 650] width 15 height 15
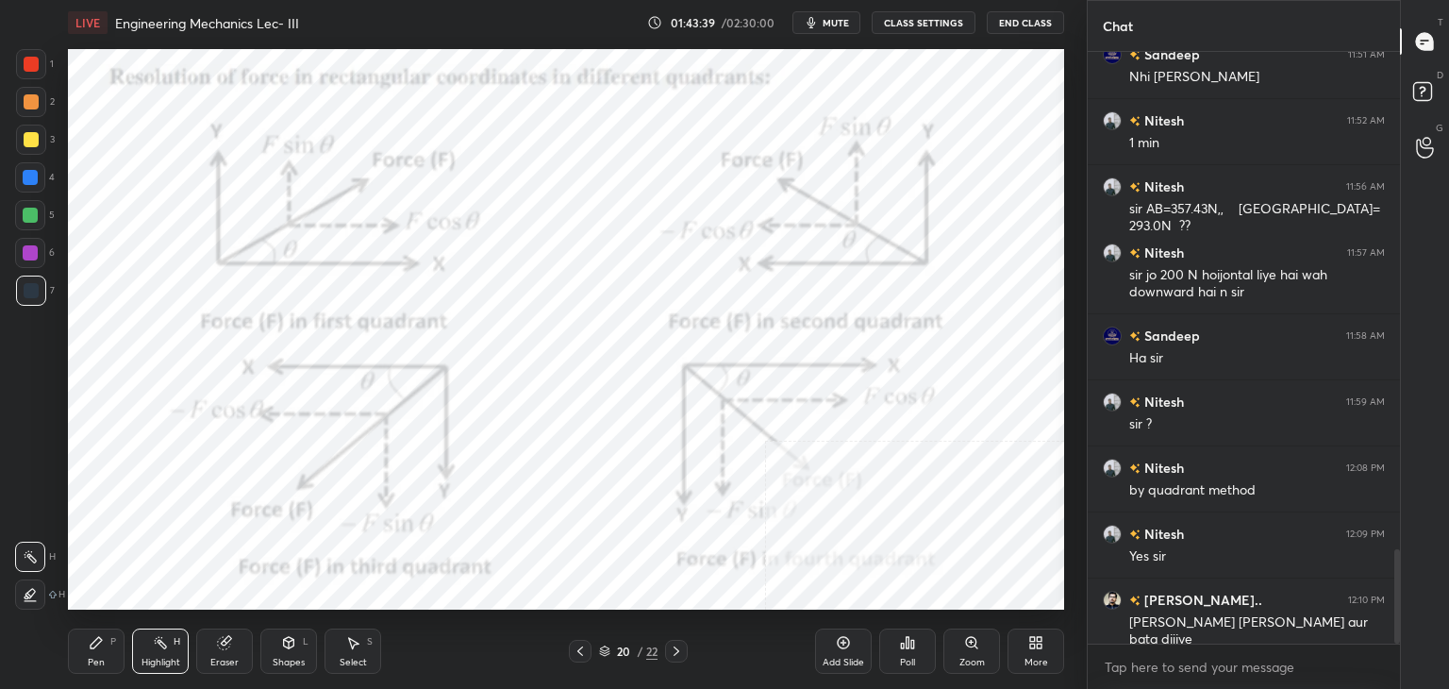
click at [584, 647] on icon at bounding box center [580, 650] width 15 height 15
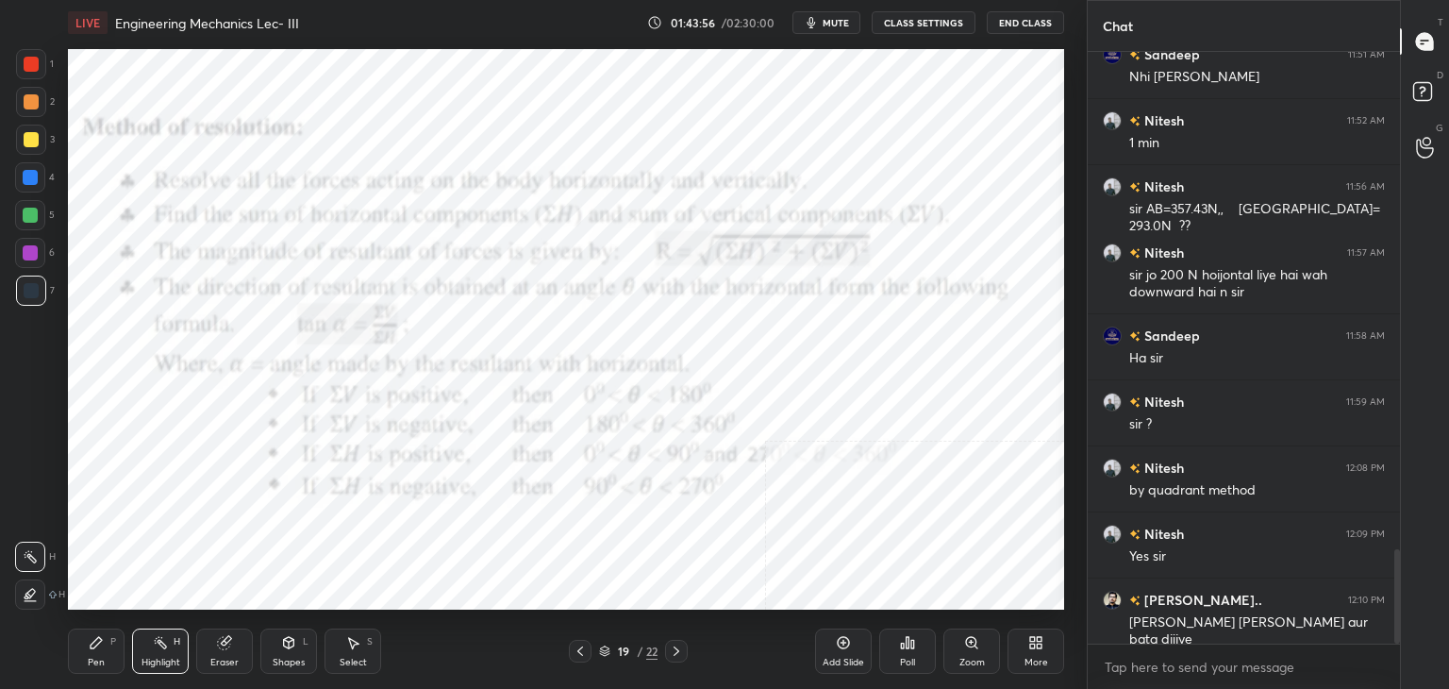
click at [672, 650] on icon at bounding box center [676, 650] width 15 height 15
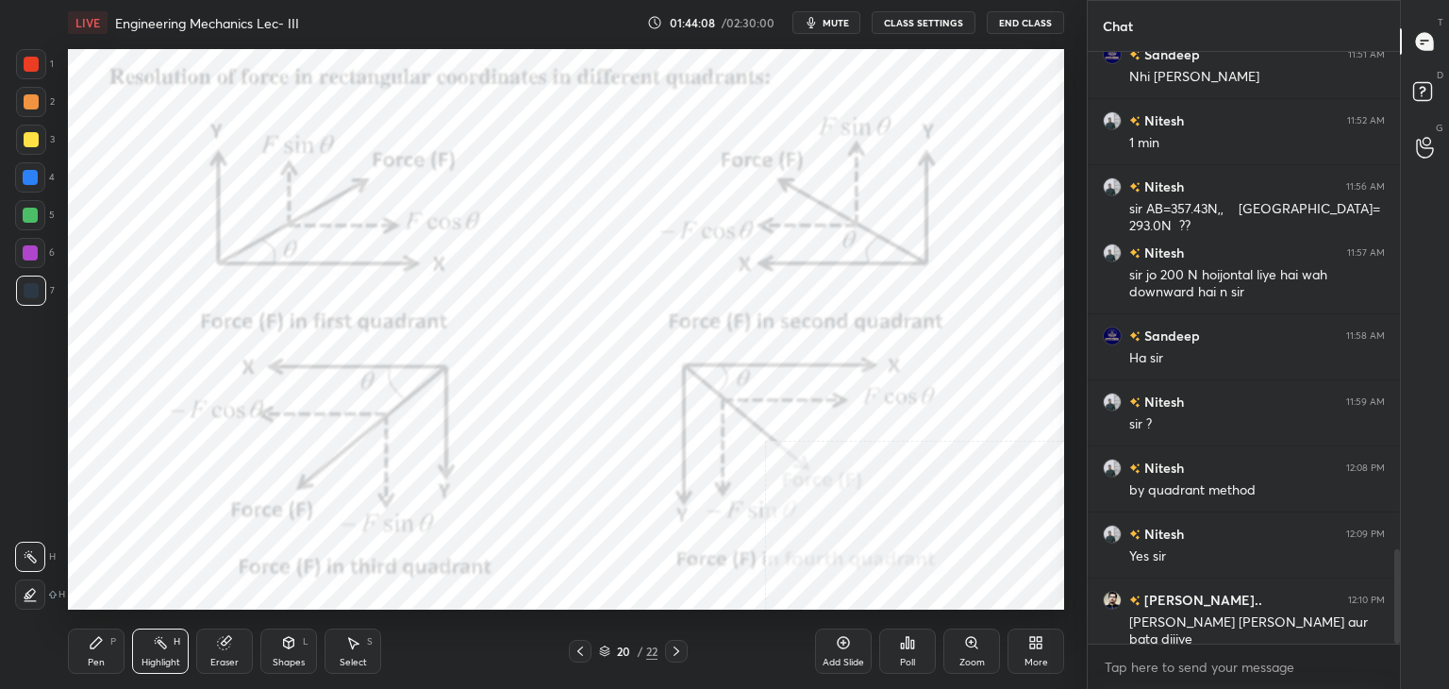
click at [676, 653] on icon at bounding box center [676, 650] width 15 height 15
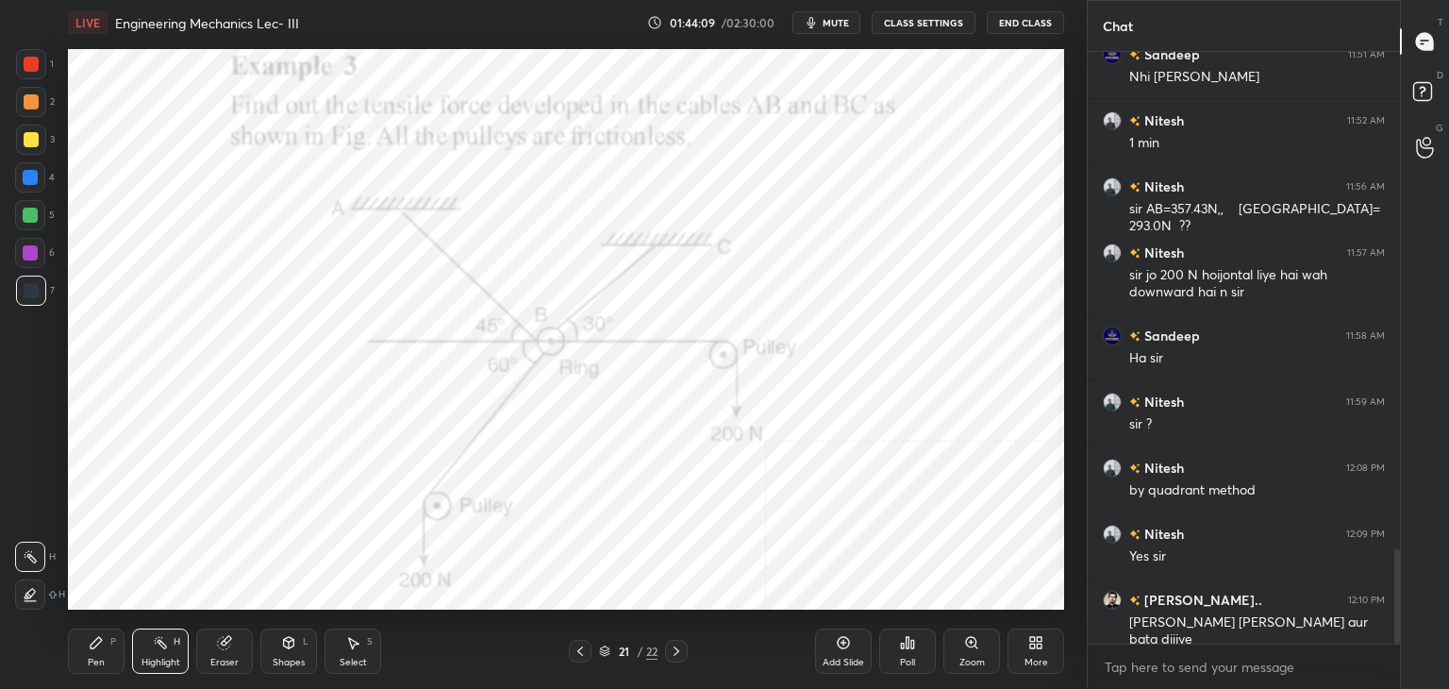
click at [674, 651] on icon at bounding box center [676, 650] width 15 height 15
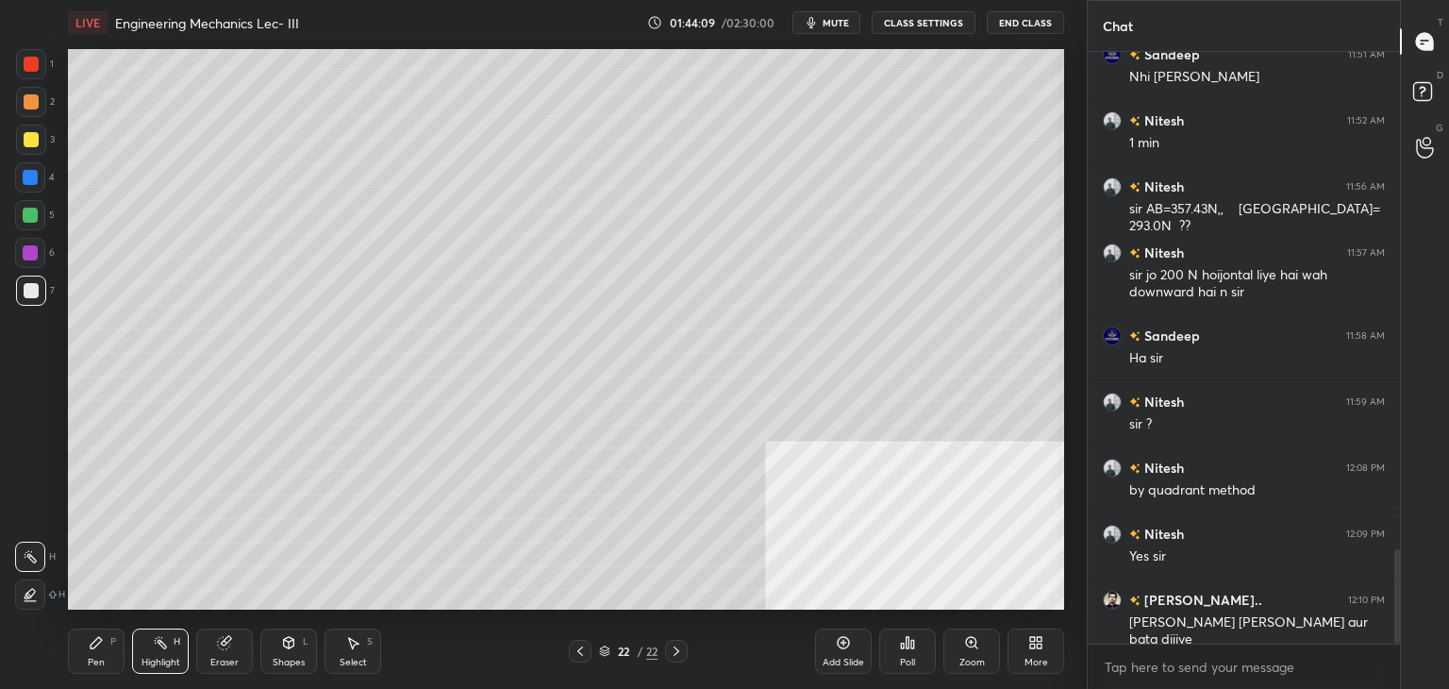
click at [675, 650] on icon at bounding box center [676, 650] width 15 height 15
click at [1031, 649] on div "More" at bounding box center [1035, 650] width 57 height 45
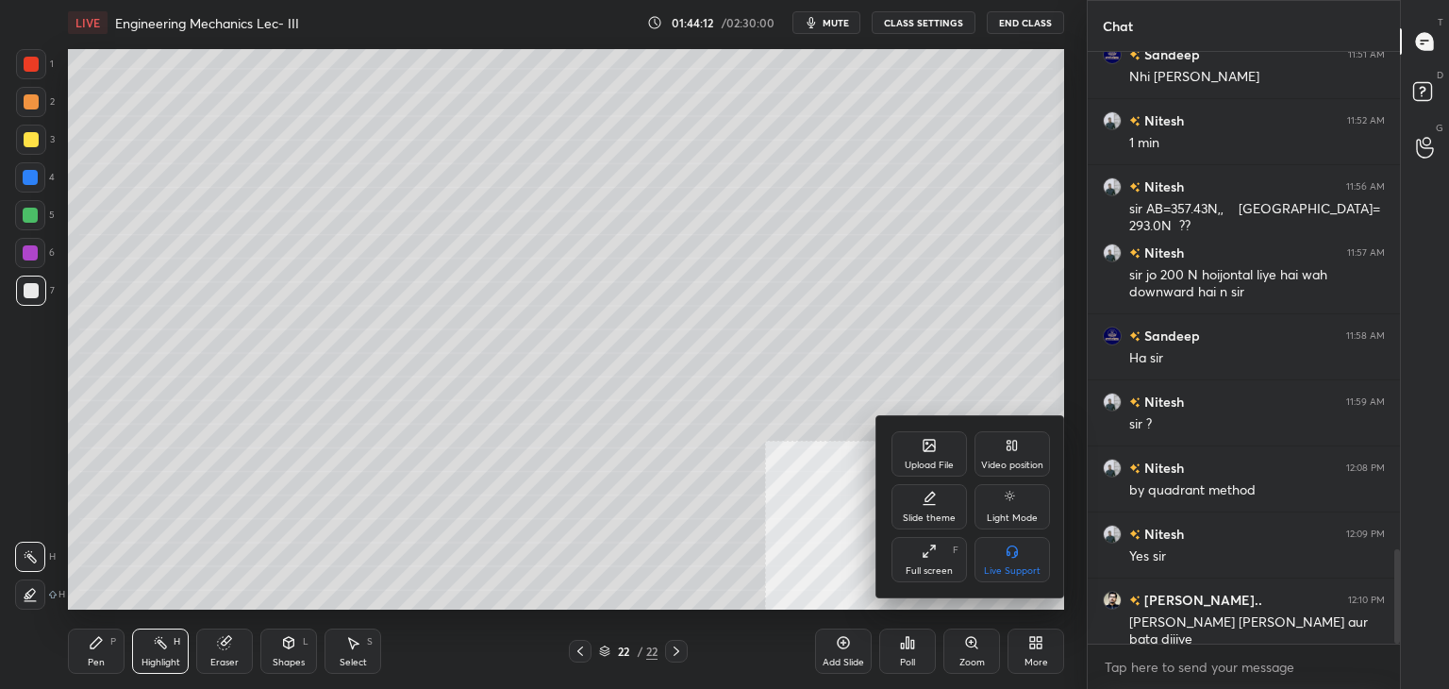
click at [941, 503] on div "Slide theme" at bounding box center [928, 506] width 75 height 45
click at [705, 465] on div at bounding box center [724, 344] width 1449 height 689
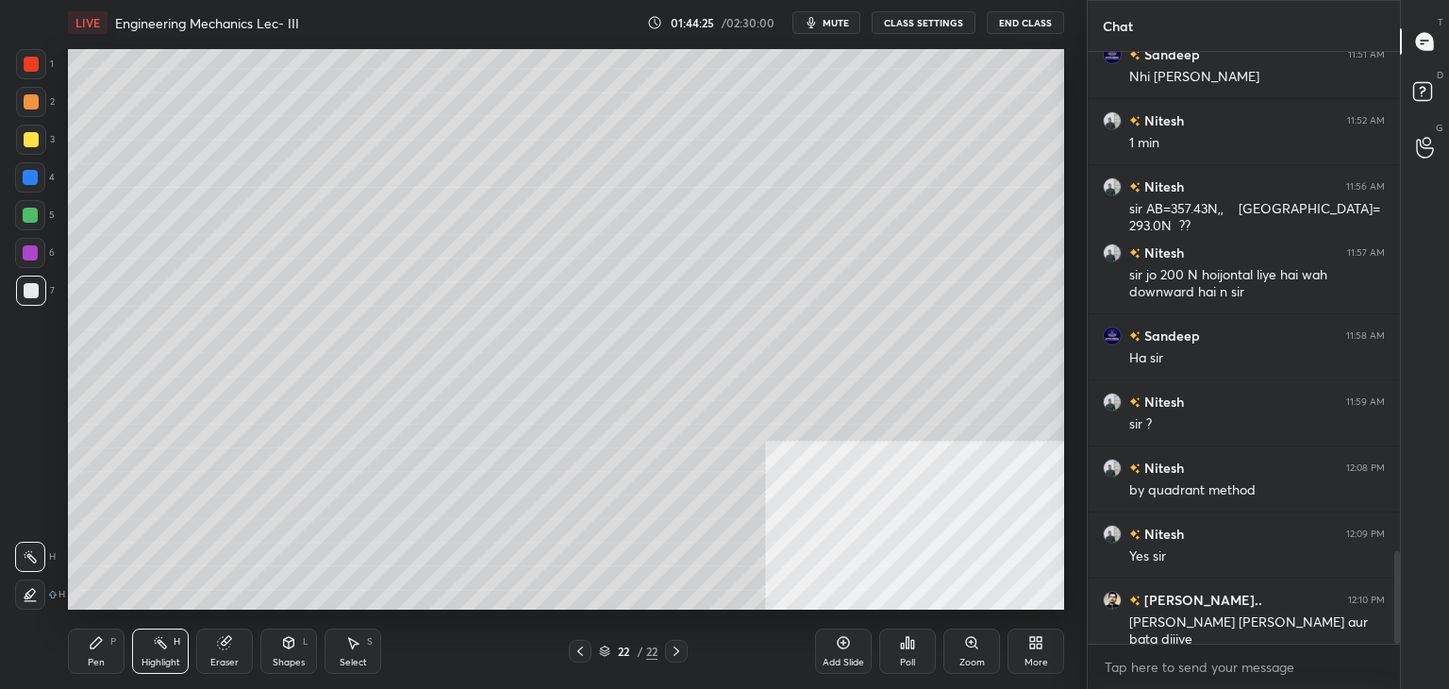
scroll to position [3194, 0]
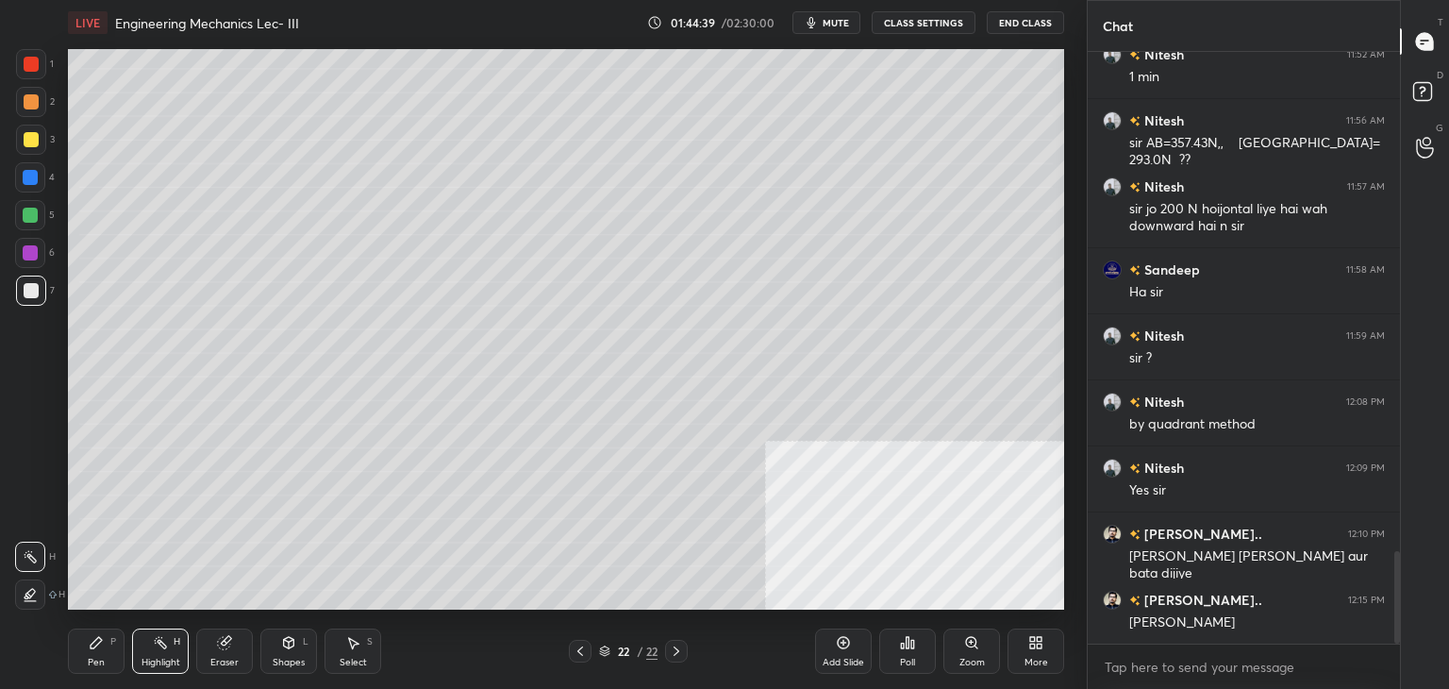
click at [1034, 639] on icon at bounding box center [1032, 639] width 5 height 5
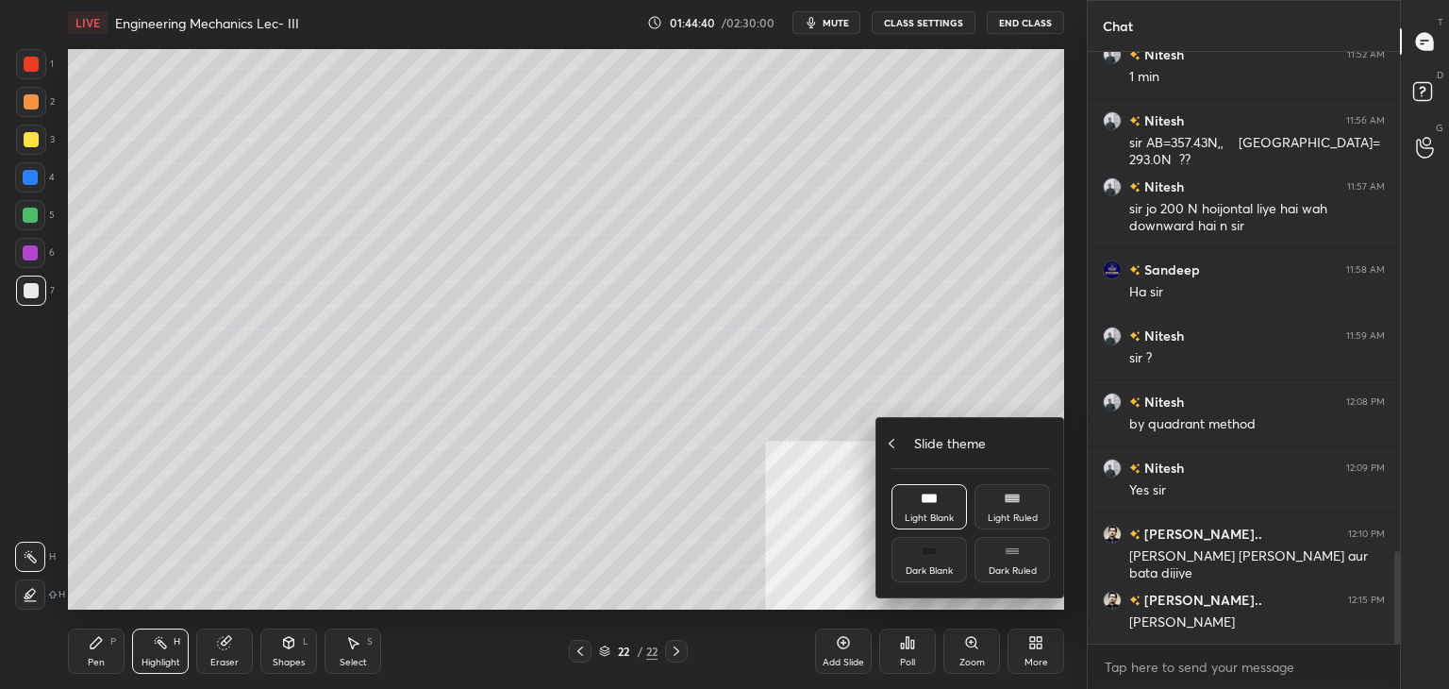
click at [895, 446] on icon at bounding box center [891, 443] width 15 height 15
click at [914, 454] on div "Upload File" at bounding box center [928, 453] width 75 height 45
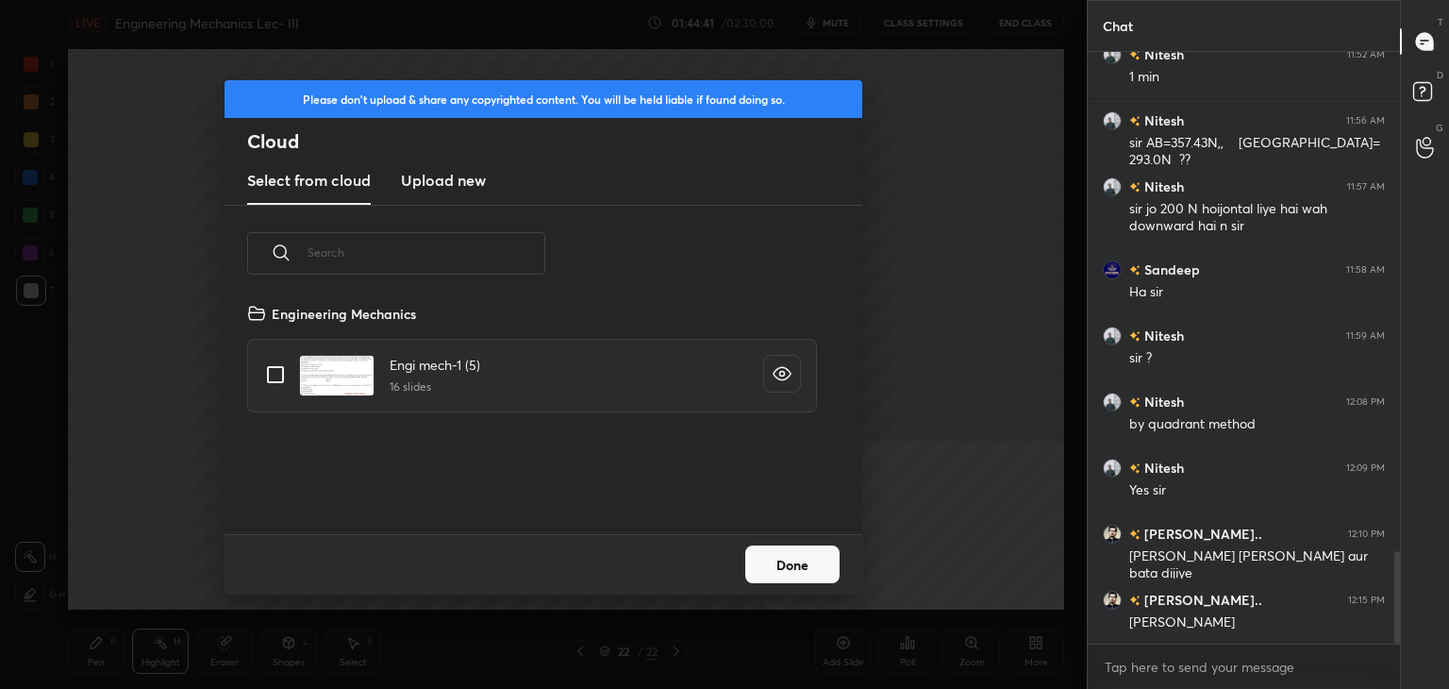
scroll to position [232, 606]
click at [453, 183] on h3 "Upload new" at bounding box center [443, 180] width 85 height 23
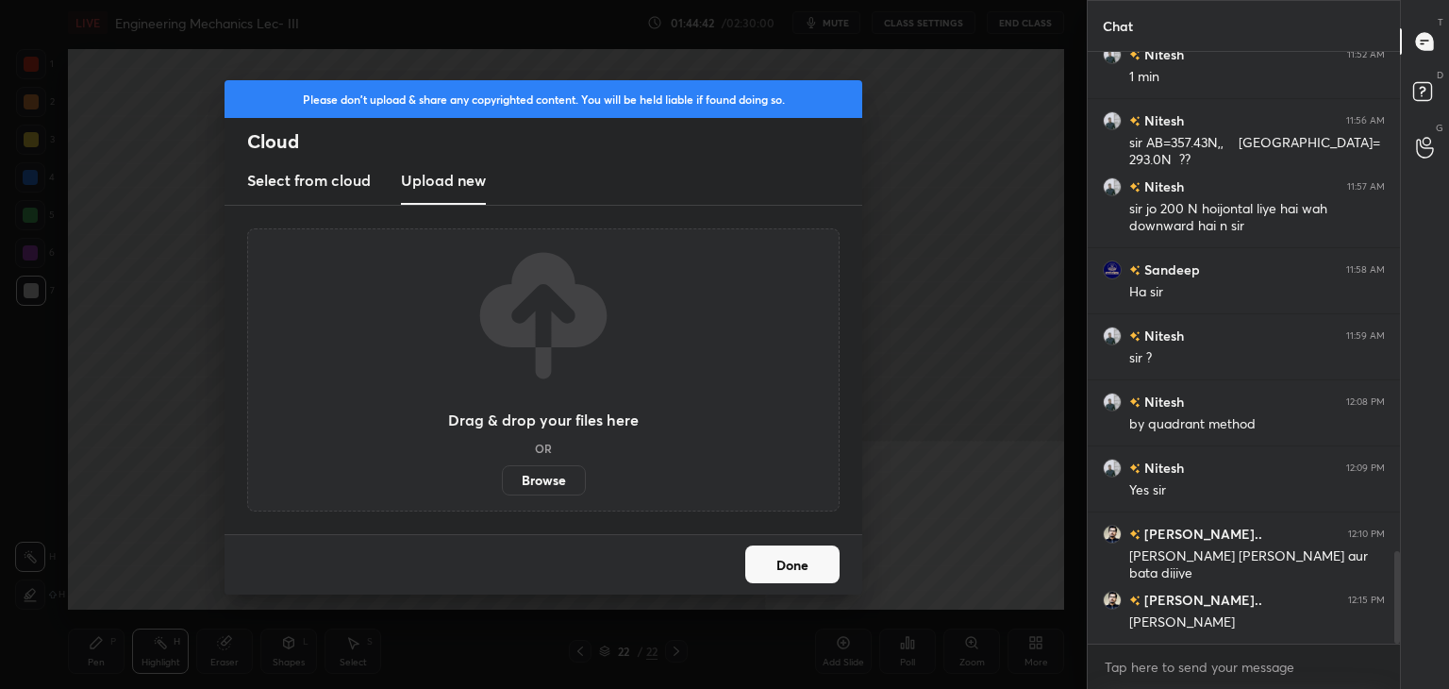
click at [548, 481] on label "Browse" at bounding box center [544, 480] width 84 height 30
click at [502, 481] on input "Browse" at bounding box center [502, 480] width 0 height 30
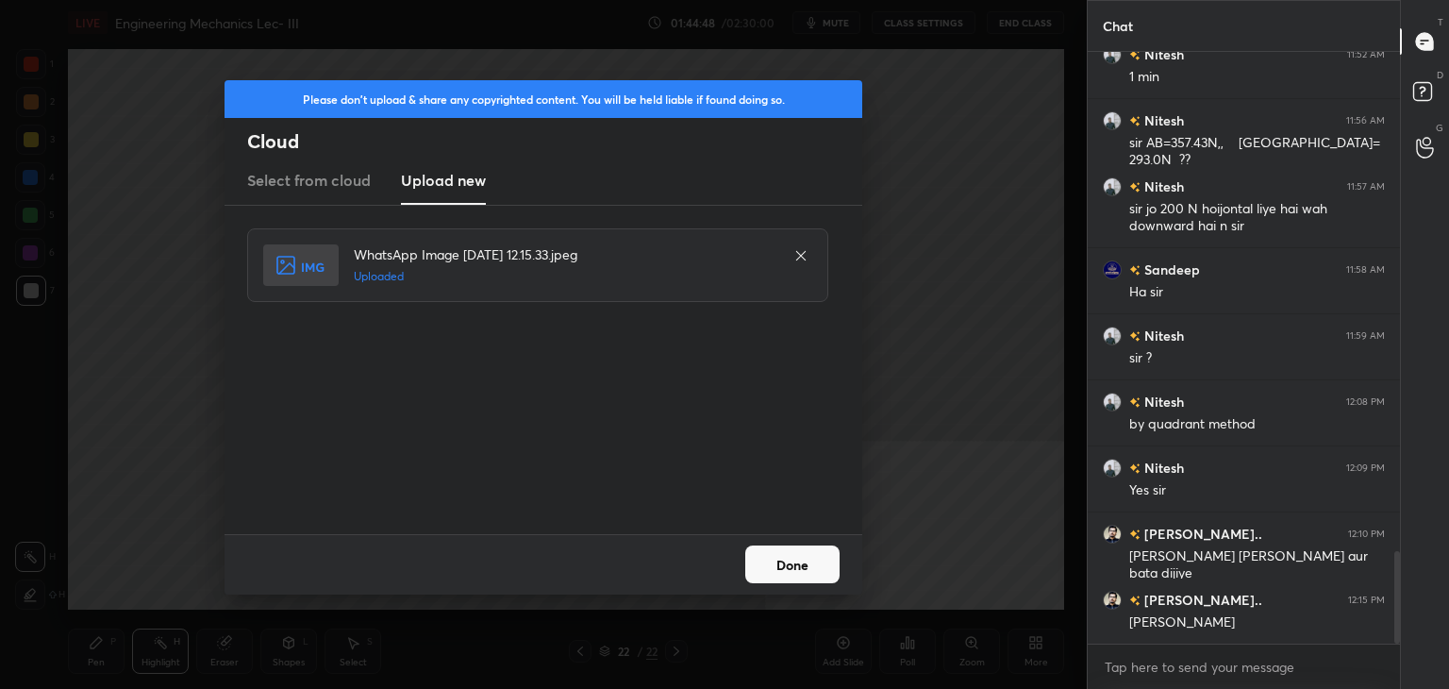
click at [785, 558] on button "Done" at bounding box center [792, 564] width 94 height 38
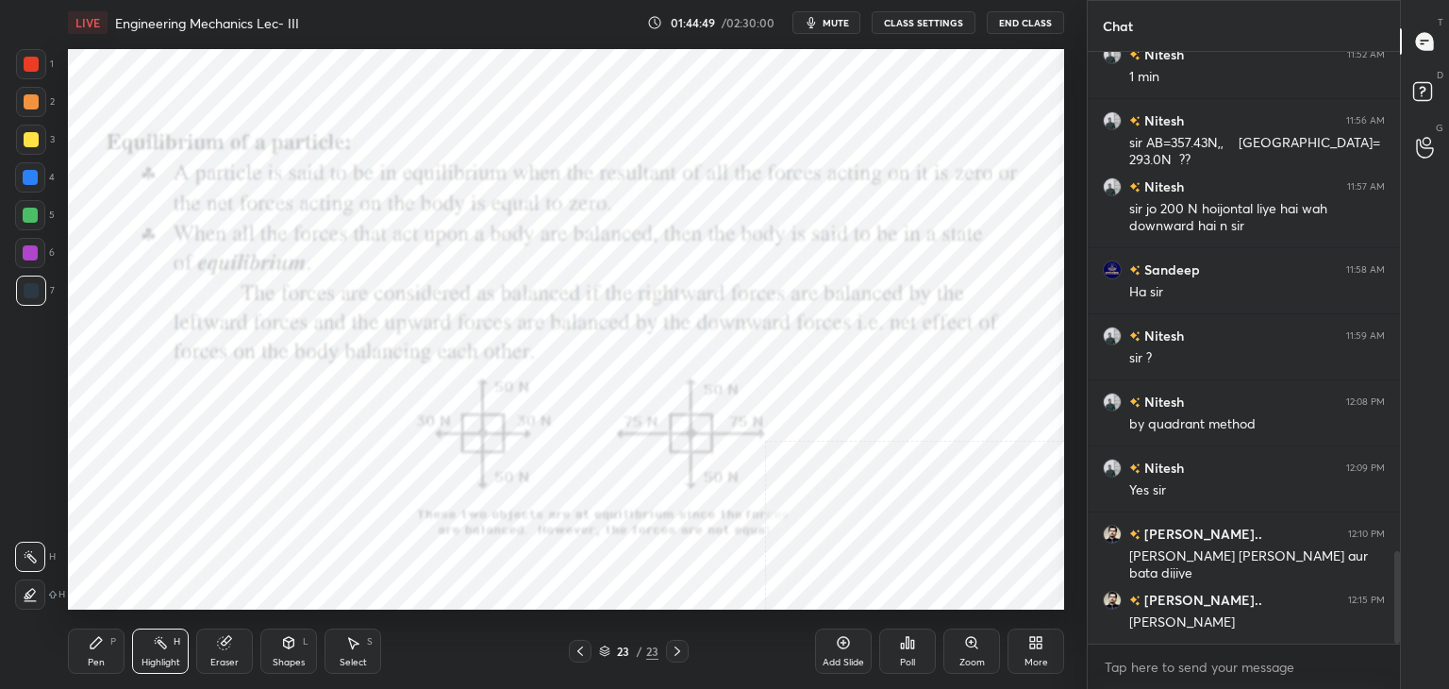
click at [297, 639] on div "Shapes L" at bounding box center [288, 650] width 57 height 45
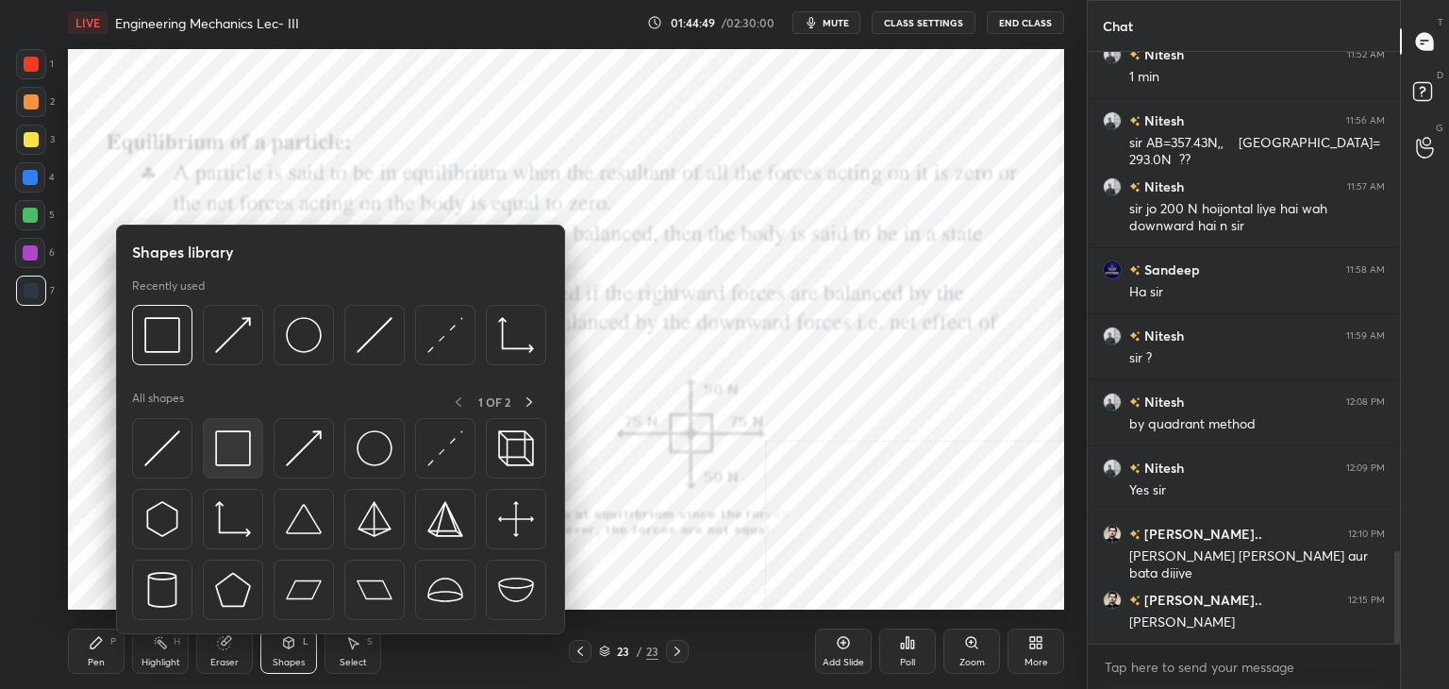
click at [219, 447] on img at bounding box center [233, 448] width 36 height 36
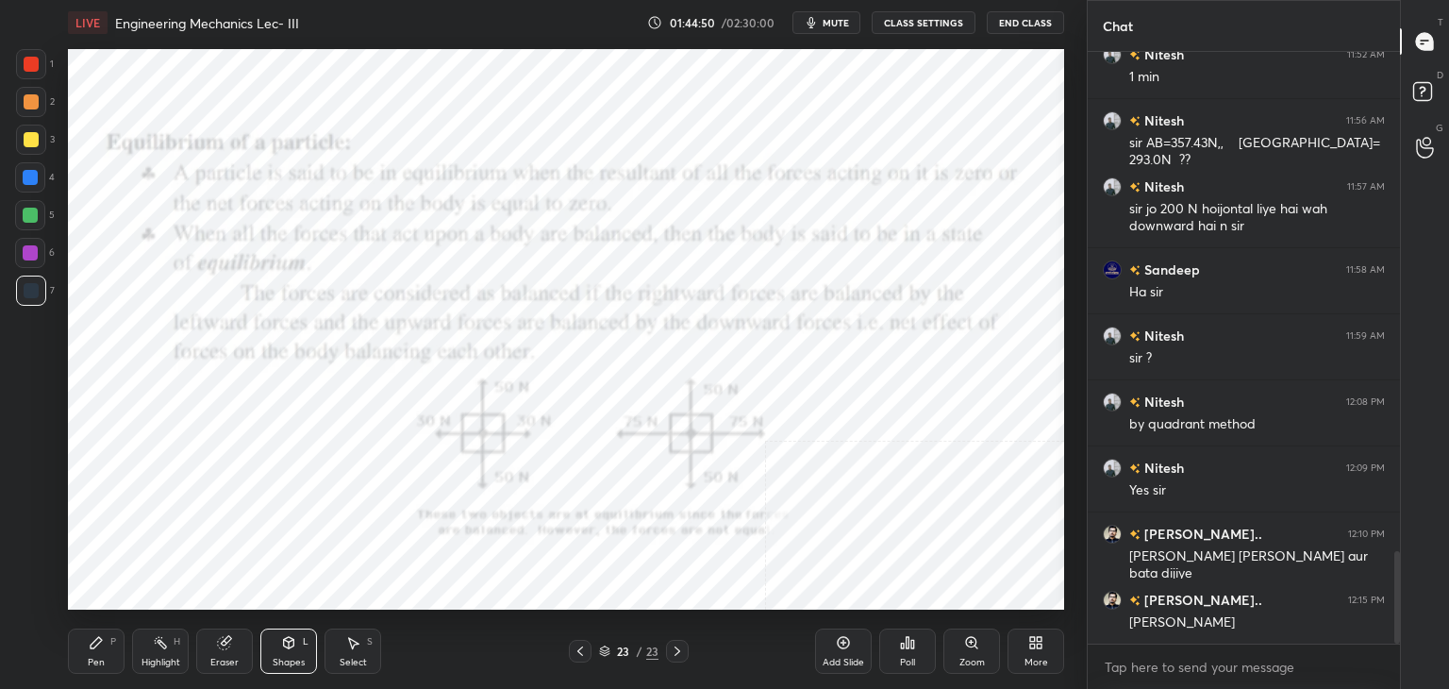
click at [29, 67] on div at bounding box center [31, 64] width 15 height 15
click at [177, 645] on div "H" at bounding box center [177, 641] width 7 height 9
click at [276, 655] on div "Shapes L" at bounding box center [288, 650] width 57 height 45
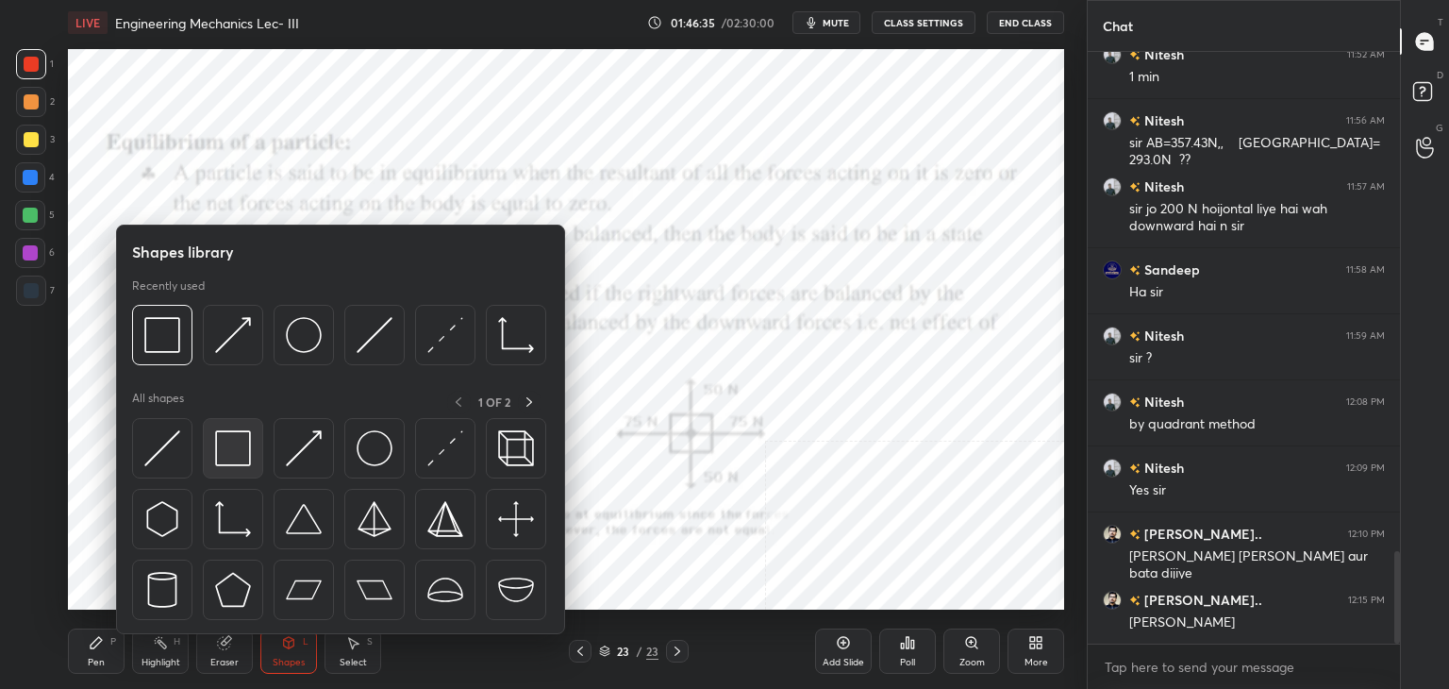
click at [226, 448] on img at bounding box center [233, 448] width 36 height 36
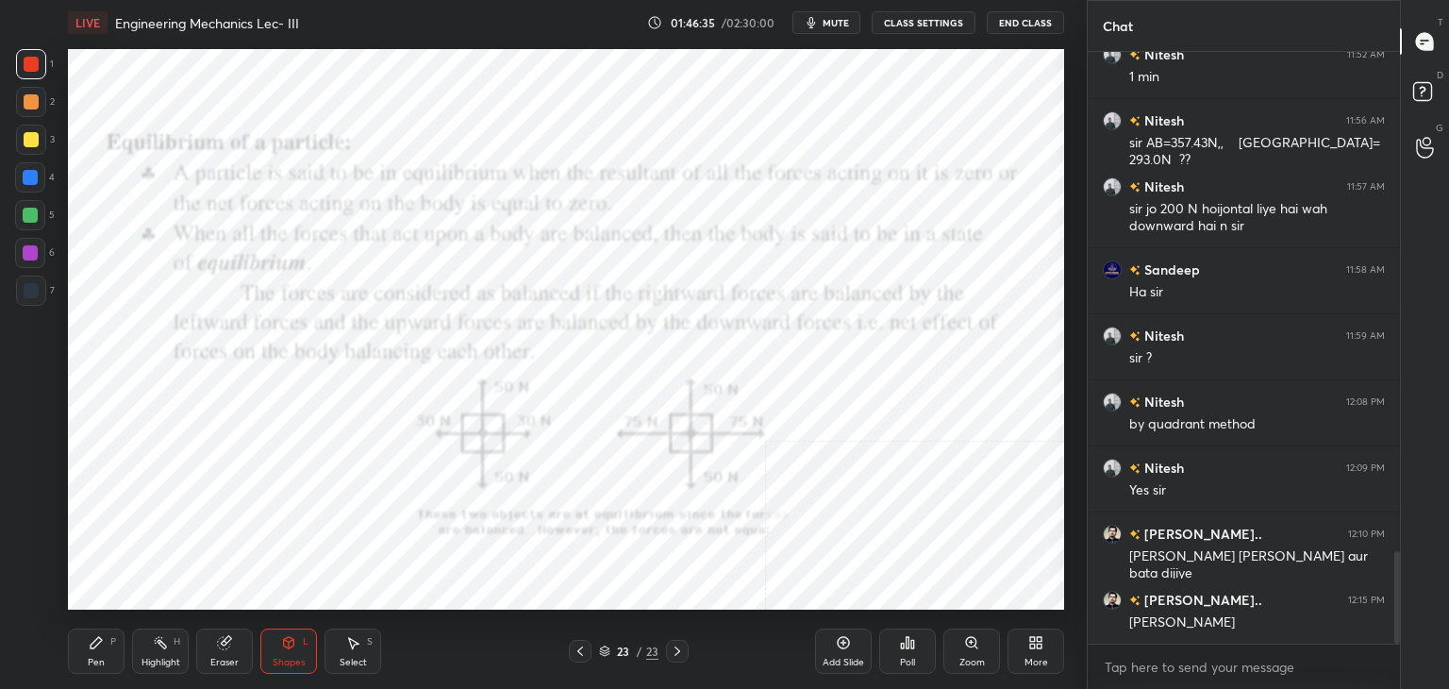
click at [41, 284] on div at bounding box center [31, 290] width 30 height 30
click at [108, 643] on div "Pen P" at bounding box center [96, 650] width 57 height 45
click at [166, 632] on div "Highlight H" at bounding box center [160, 650] width 57 height 45
click at [134, 645] on div "Highlight H" at bounding box center [160, 650] width 57 height 45
drag, startPoint x: 30, startPoint y: 295, endPoint x: 39, endPoint y: 314, distance: 20.7
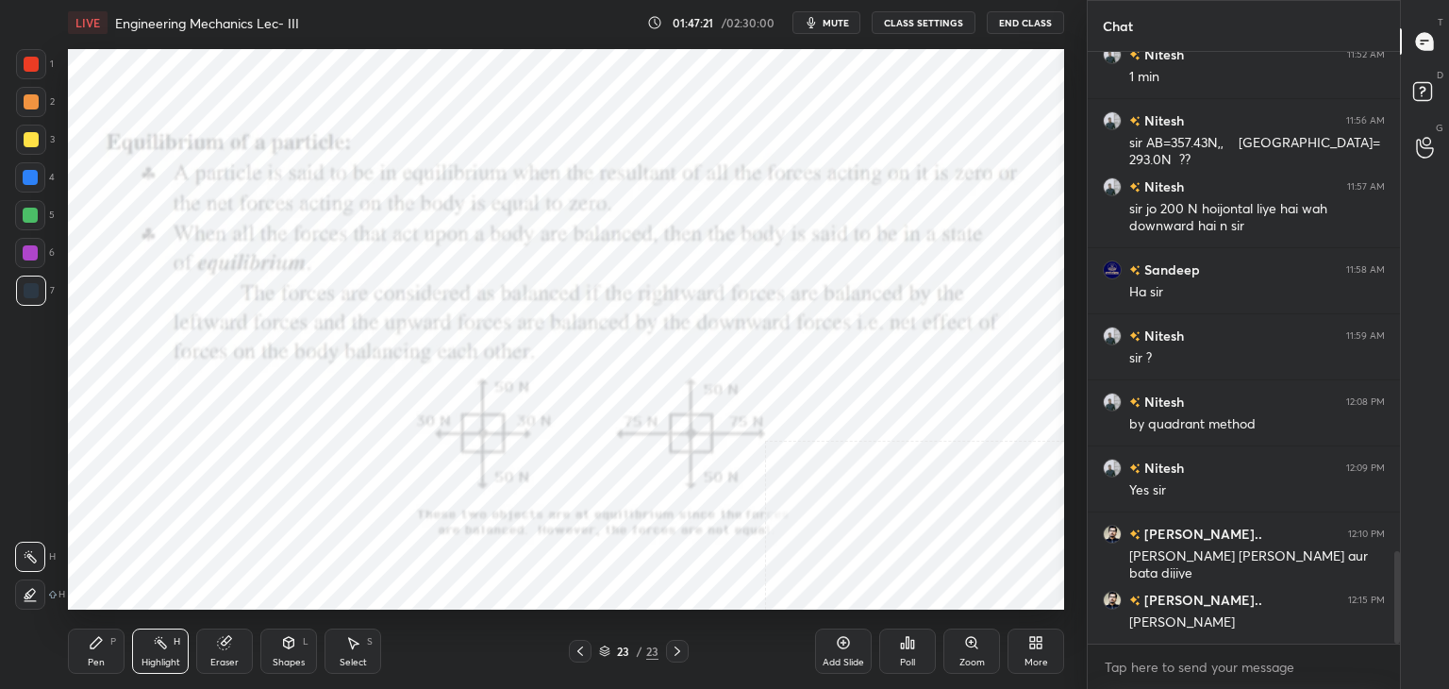
click at [31, 294] on div at bounding box center [31, 290] width 15 height 15
click at [341, 641] on div "Select S" at bounding box center [352, 650] width 57 height 45
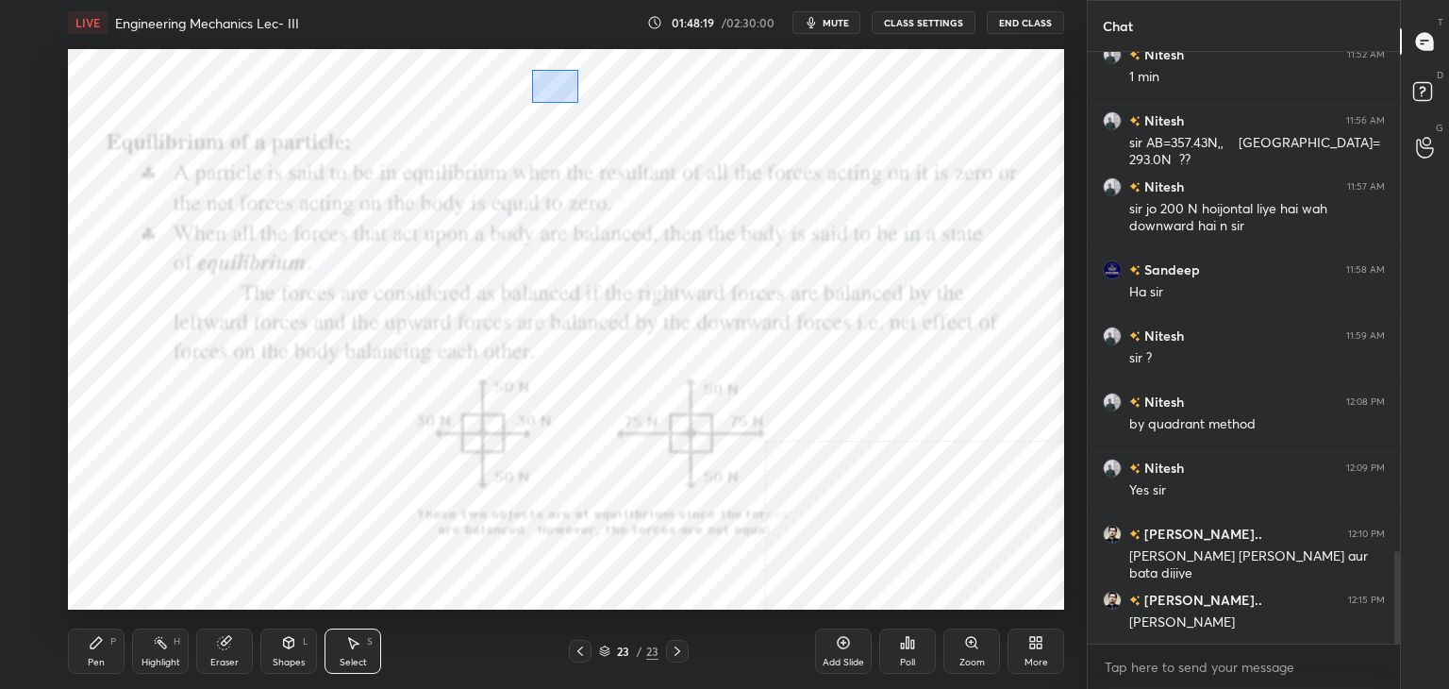
drag, startPoint x: 539, startPoint y: 77, endPoint x: 888, endPoint y: 153, distance: 357.0
click at [888, 153] on div "0 ° Undo Copy Paste here Duplicate Duplicate to new slide Delete" at bounding box center [566, 329] width 996 height 560
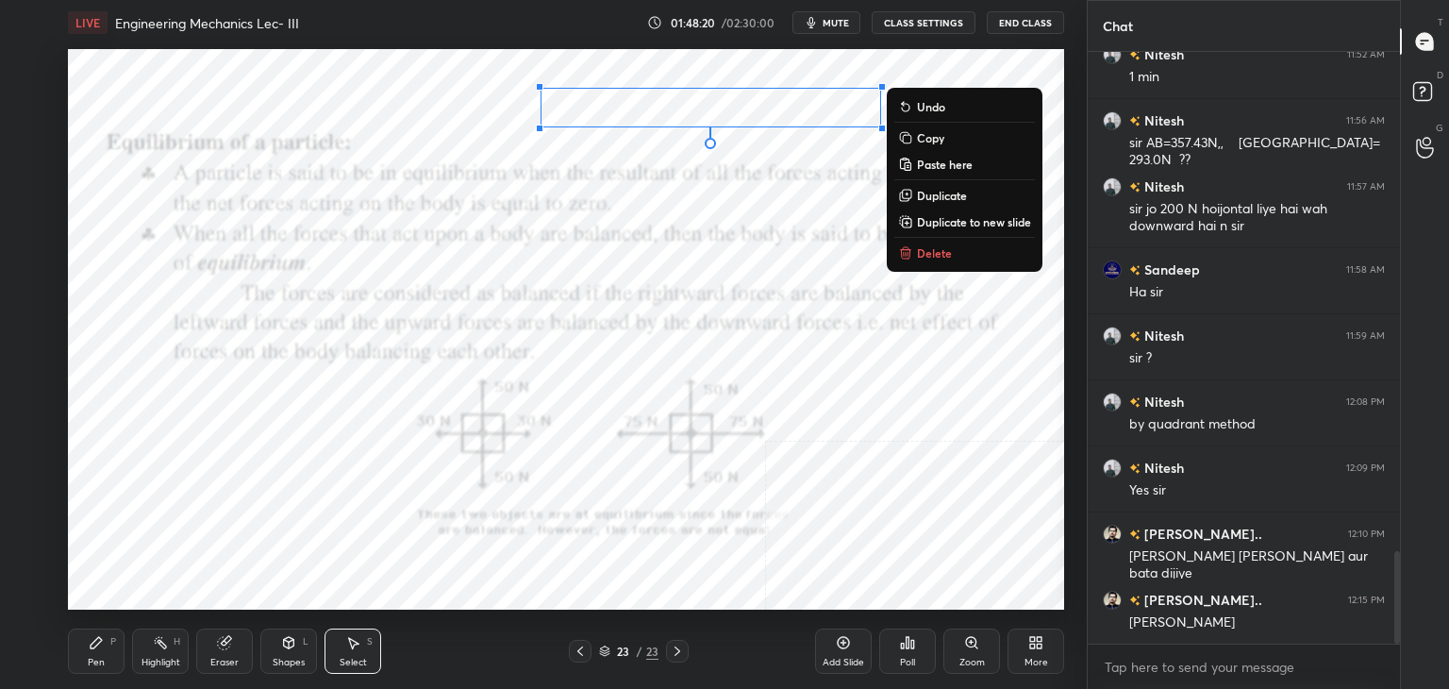
drag, startPoint x: 936, startPoint y: 265, endPoint x: 921, endPoint y: 262, distance: 15.4
click at [936, 264] on div "0 ° Undo Copy Paste here Duplicate Duplicate to new slide Delete" at bounding box center [566, 329] width 996 height 560
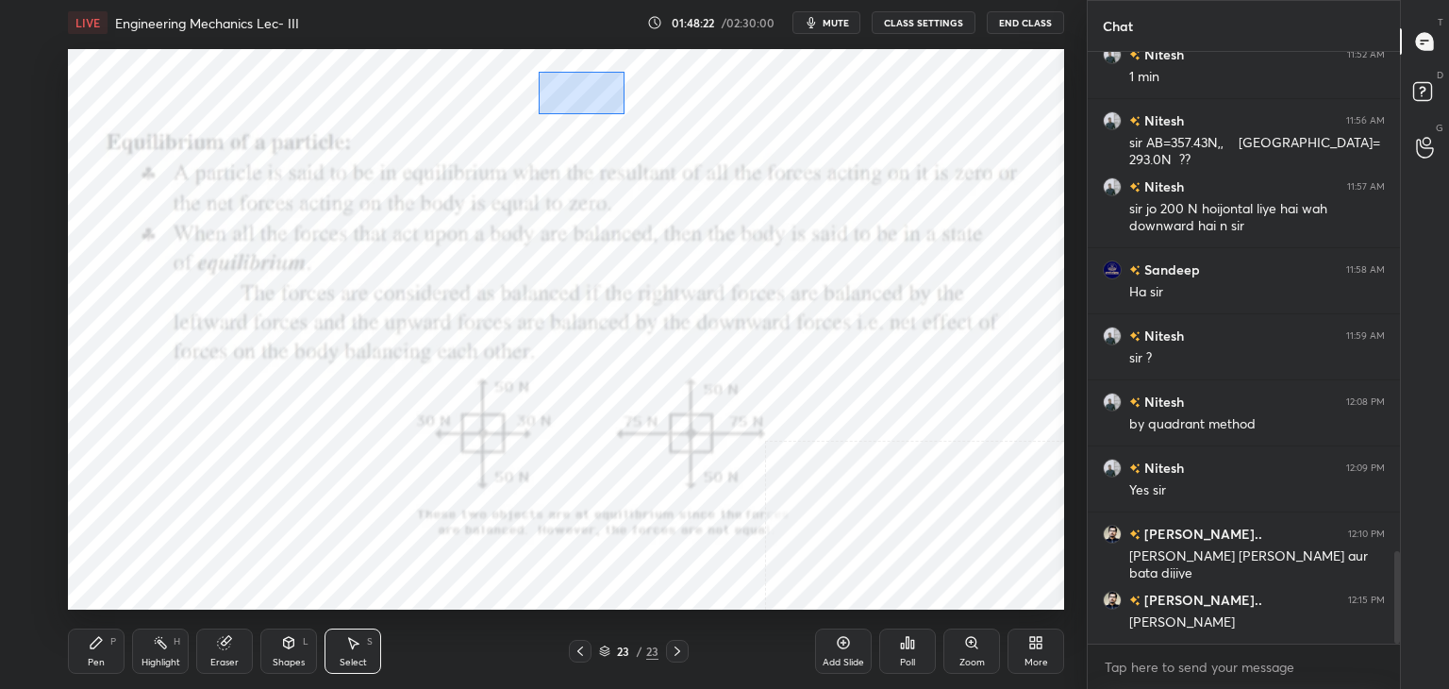
drag, startPoint x: 535, startPoint y: 70, endPoint x: 928, endPoint y: 152, distance: 401.8
click at [926, 152] on div "0 ° Undo Copy Paste here Duplicate Duplicate to new slide Delete" at bounding box center [566, 329] width 996 height 560
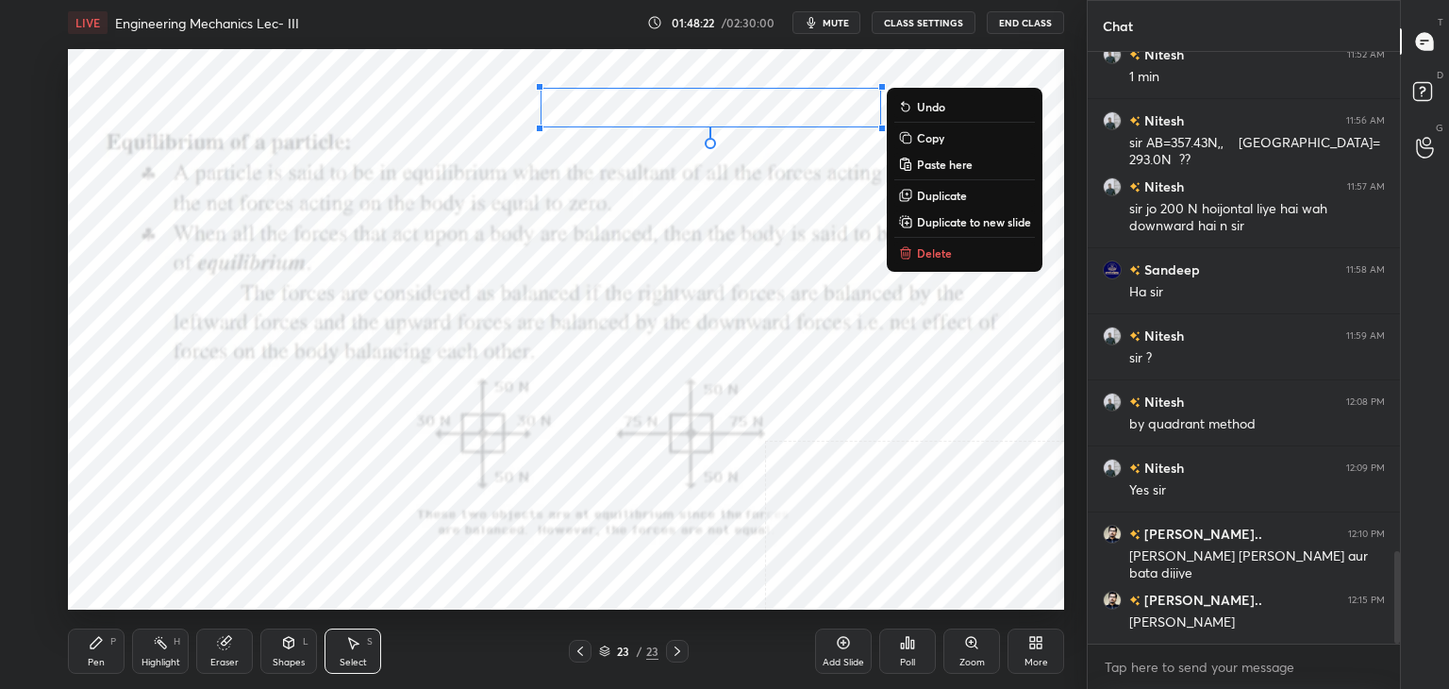
click at [924, 253] on p "Delete" at bounding box center [934, 252] width 35 height 15
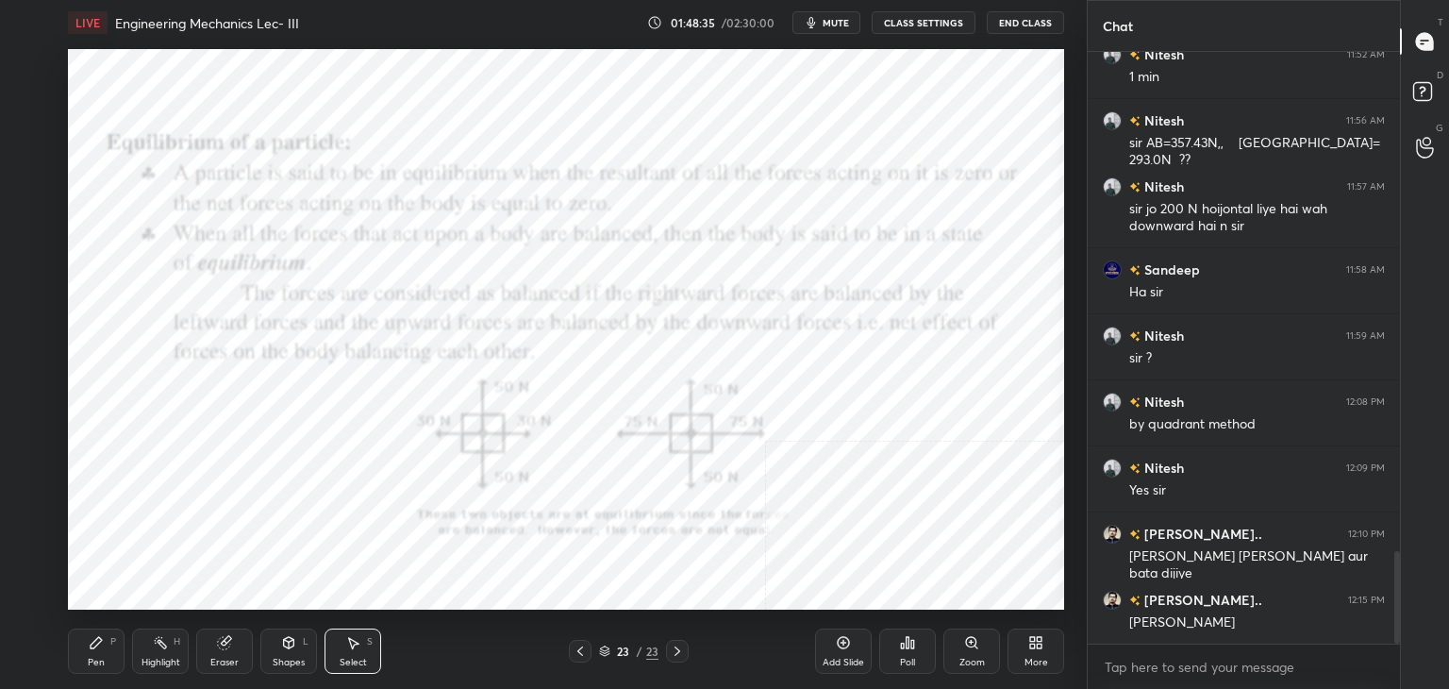
scroll to position [3260, 0]
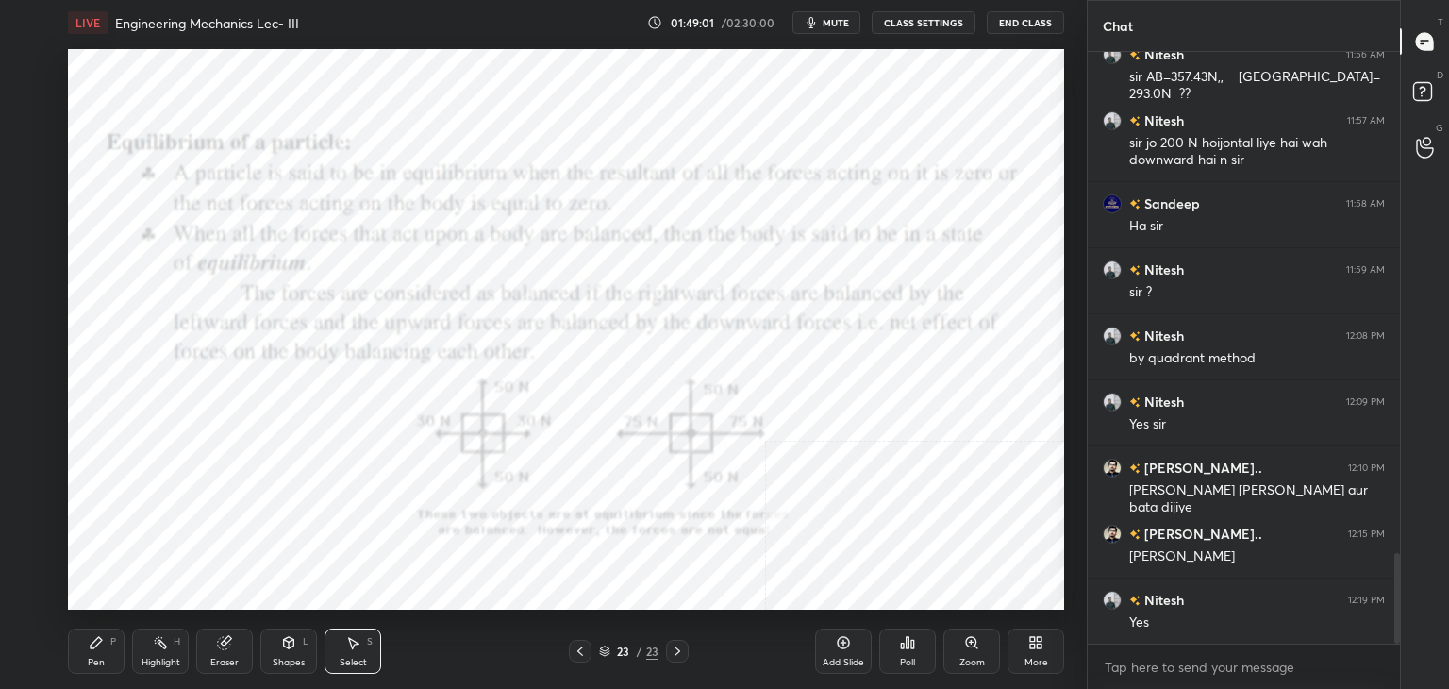
drag, startPoint x: 157, startPoint y: 657, endPoint x: 162, endPoint y: 618, distance: 40.0
click at [158, 657] on div "Highlight" at bounding box center [160, 661] width 39 height 9
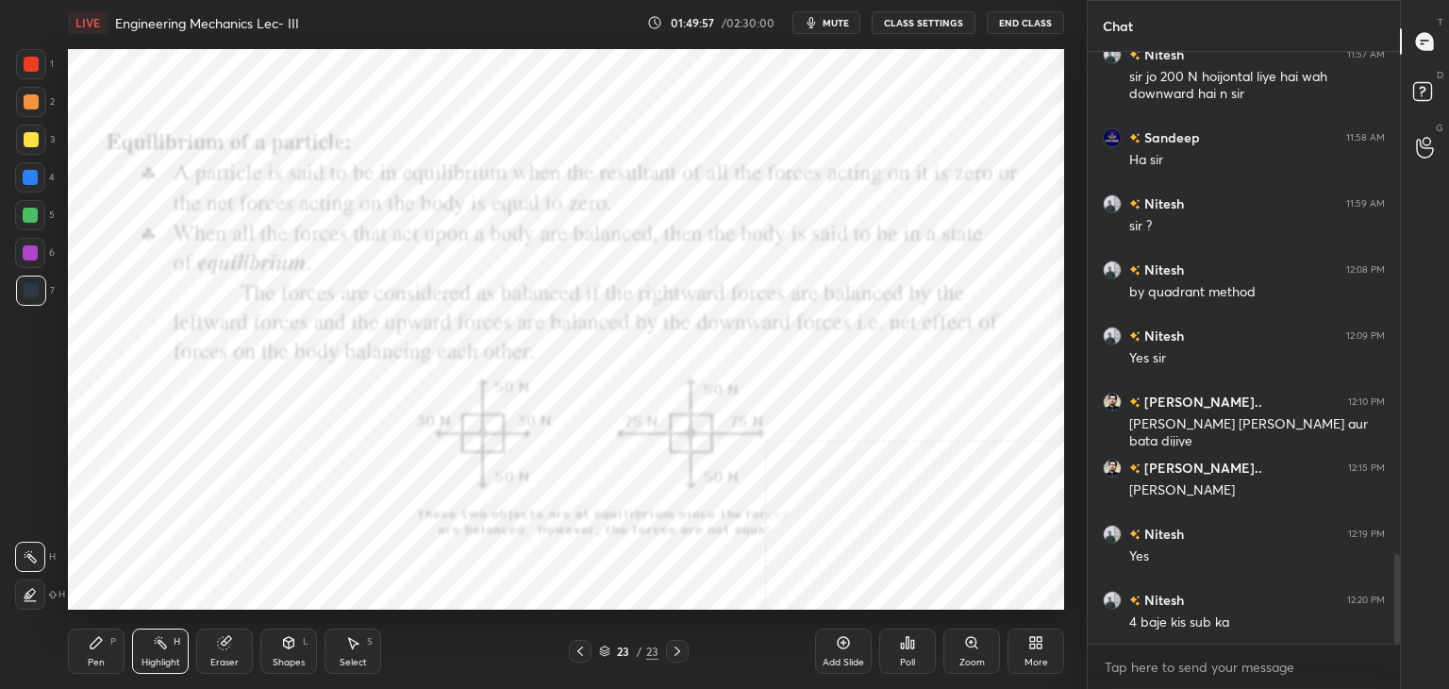
scroll to position [3344, 0]
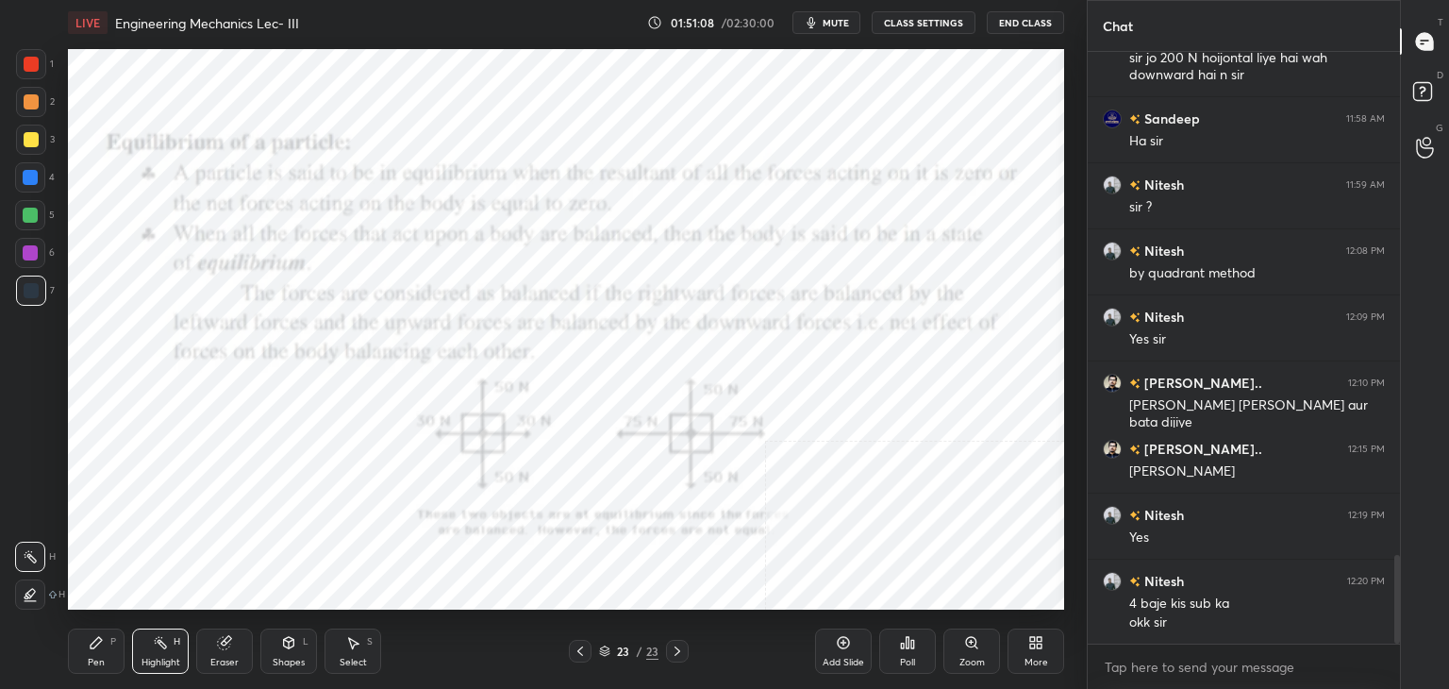
drag, startPoint x: 166, startPoint y: 639, endPoint x: 166, endPoint y: 627, distance: 11.3
click at [169, 638] on div "Highlight H" at bounding box center [160, 650] width 57 height 45
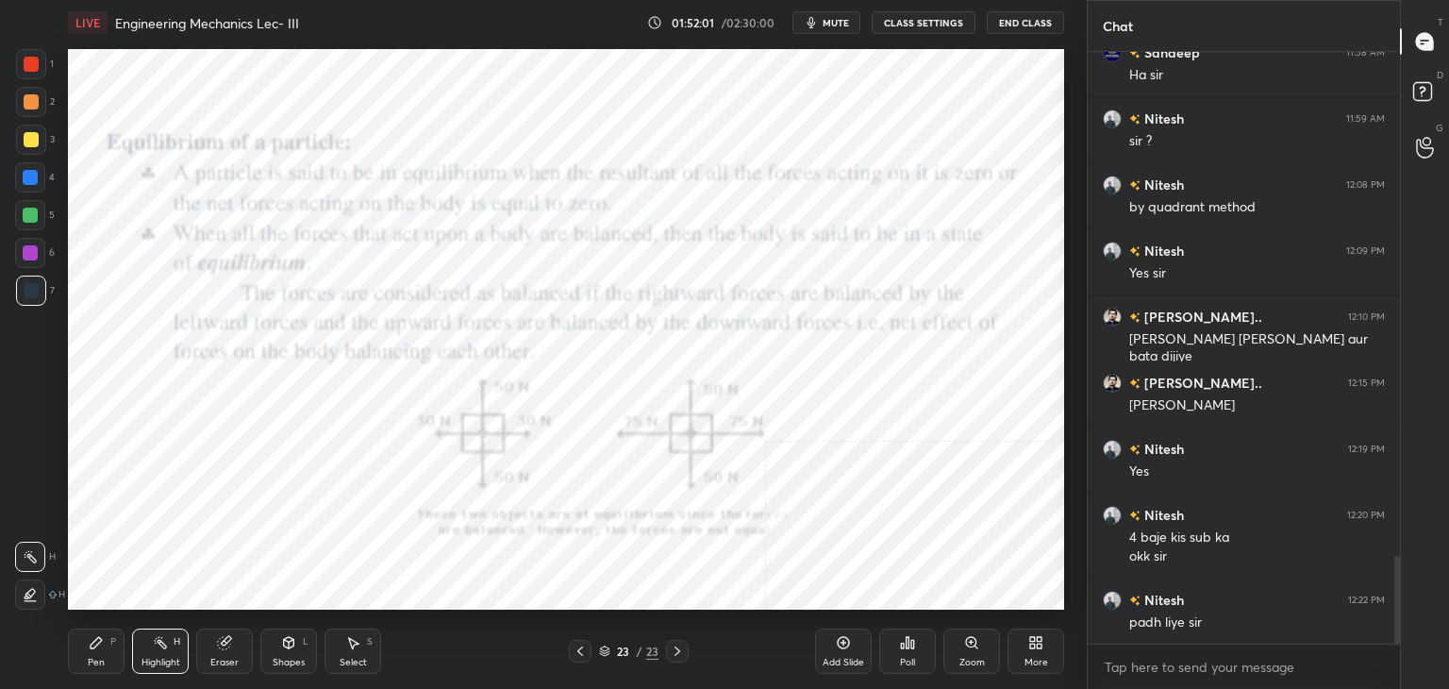
scroll to position [3477, 0]
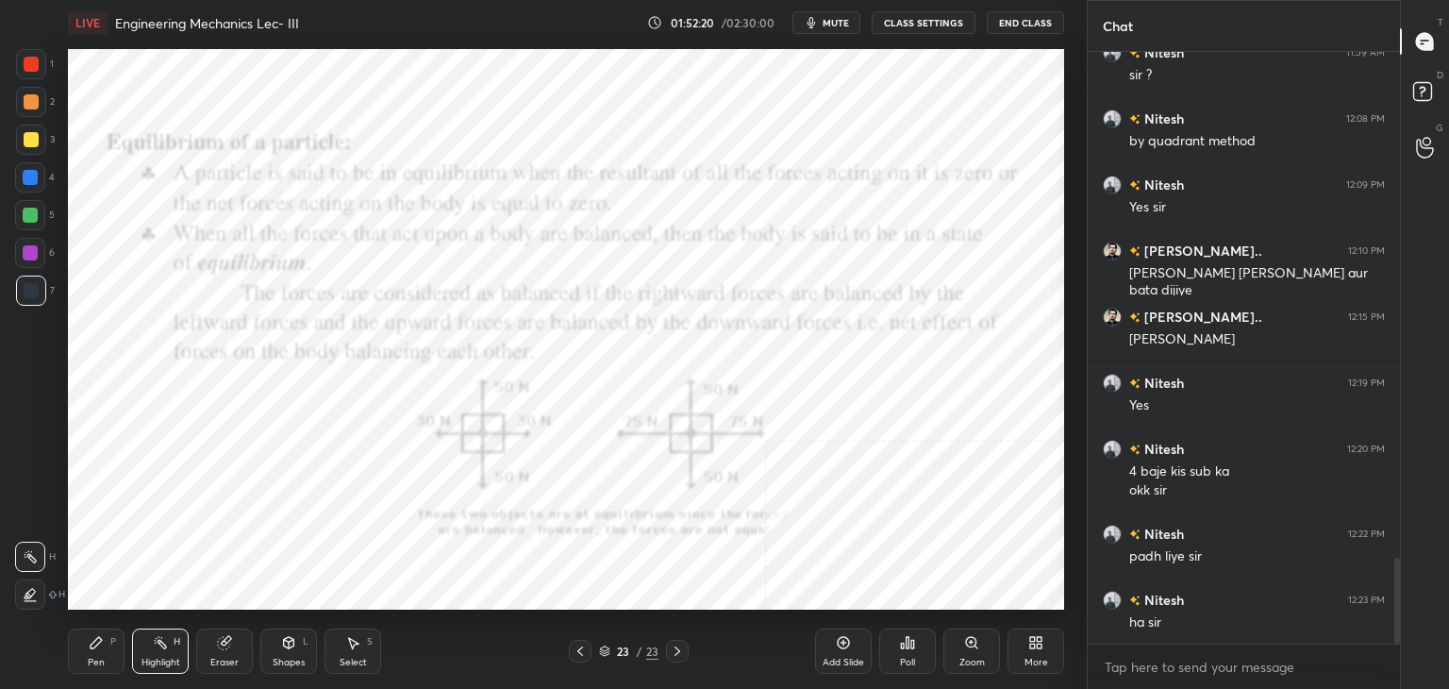
drag, startPoint x: 675, startPoint y: 648, endPoint x: 668, endPoint y: 641, distance: 10.0
click at [675, 649] on icon at bounding box center [677, 650] width 15 height 15
click at [580, 647] on icon at bounding box center [580, 650] width 15 height 15
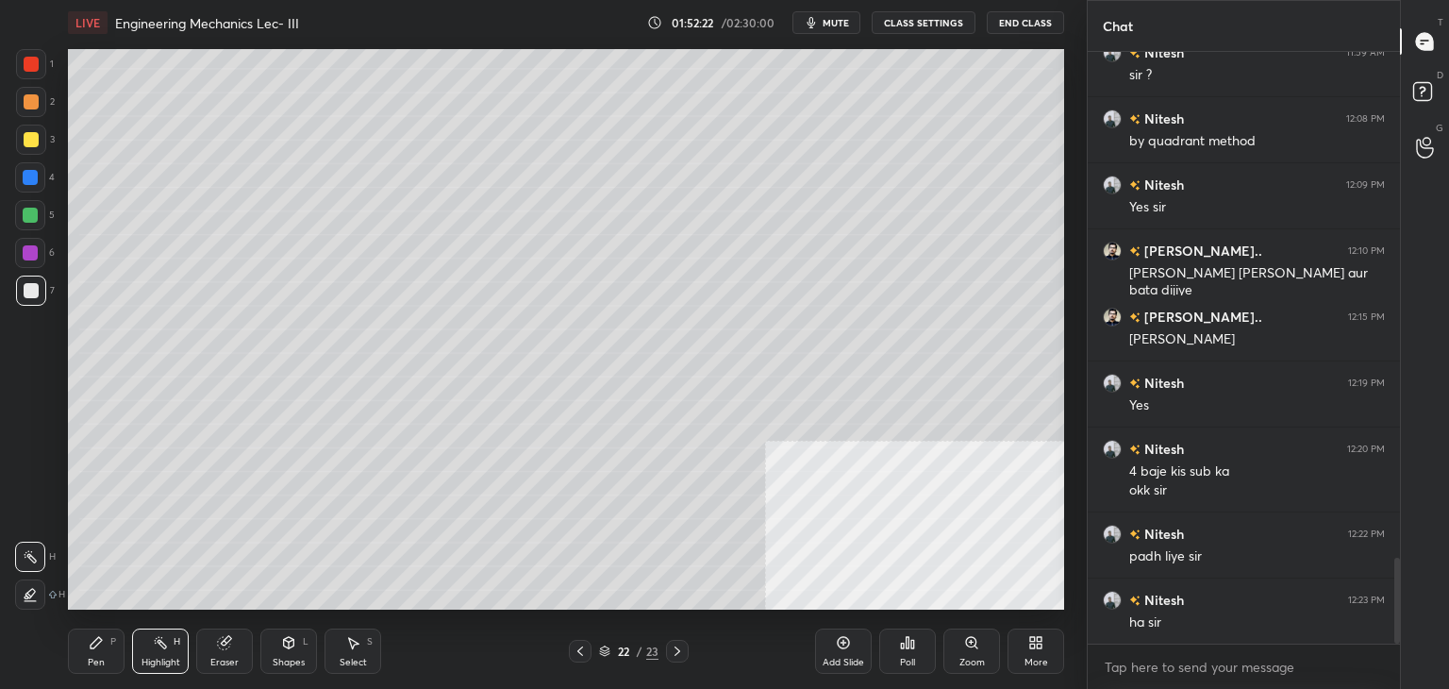
click at [577, 648] on icon at bounding box center [580, 650] width 15 height 15
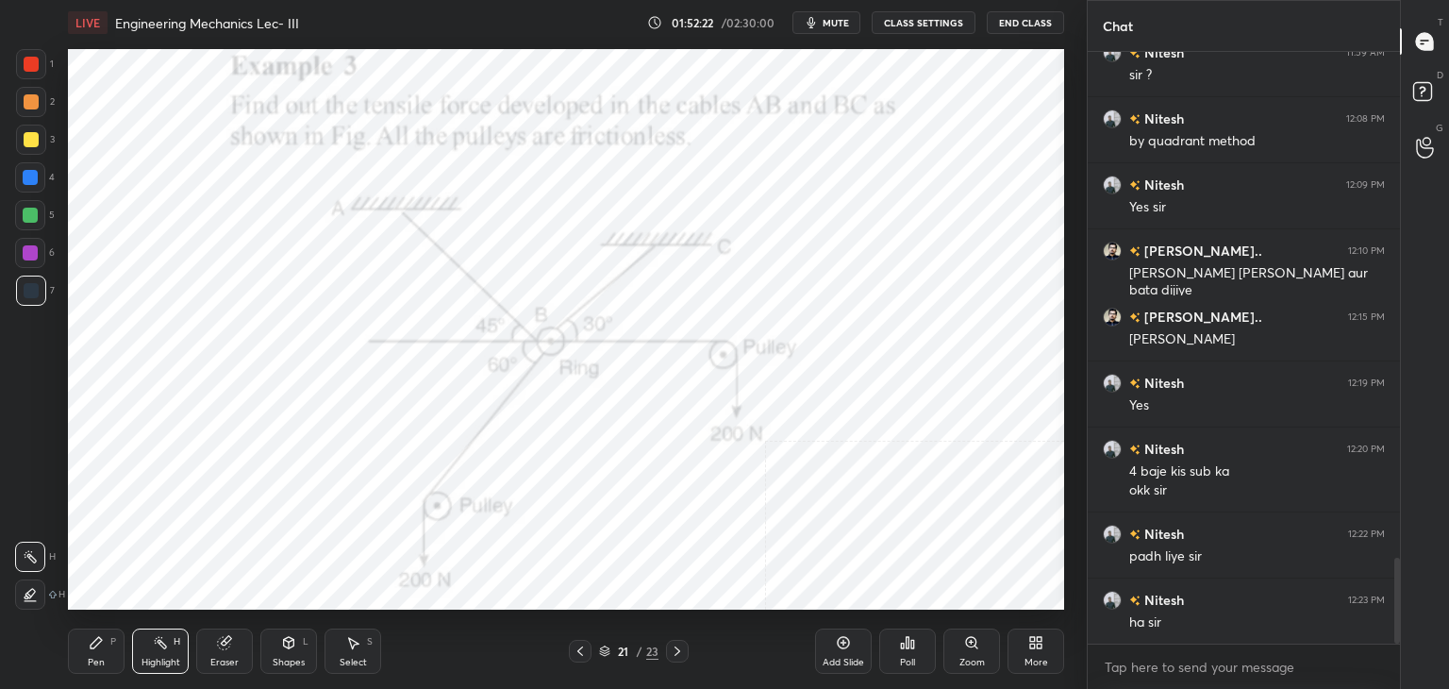
click at [578, 647] on icon at bounding box center [580, 650] width 15 height 15
click at [578, 648] on icon at bounding box center [580, 650] width 15 height 15
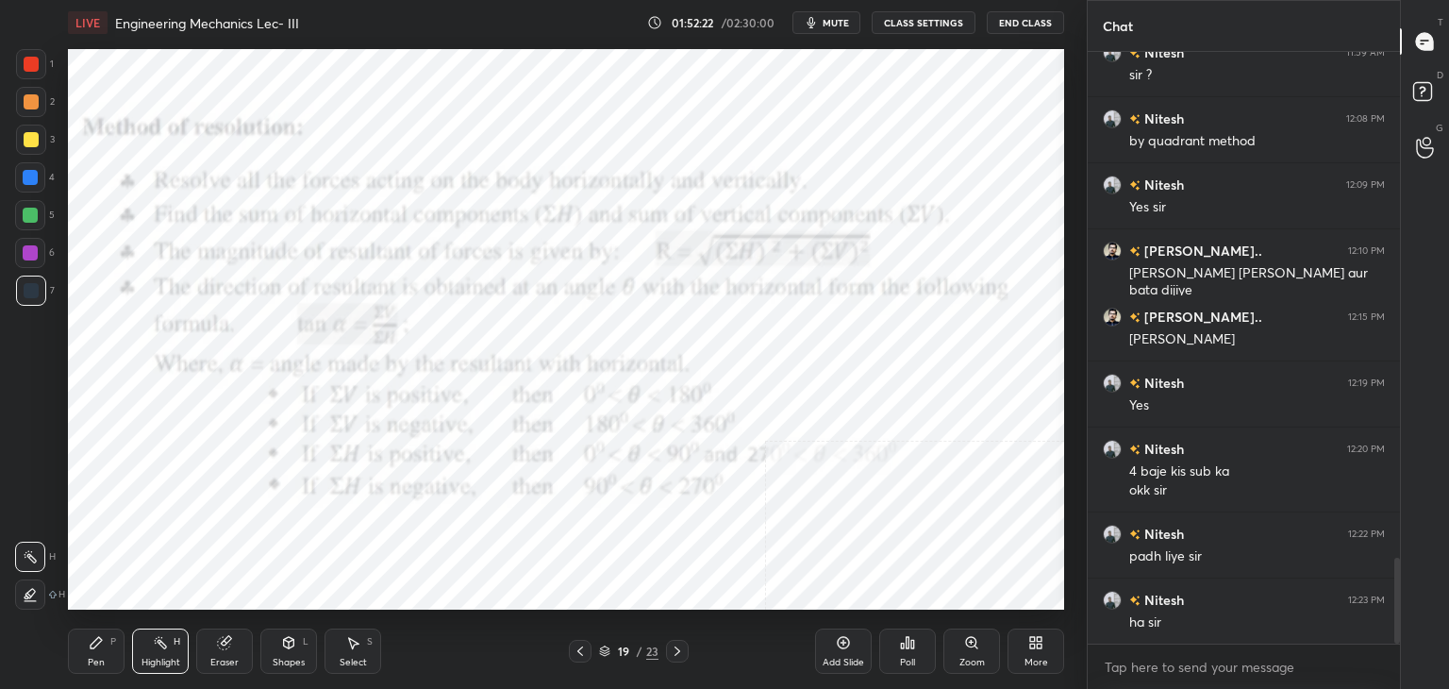
click at [579, 647] on icon at bounding box center [580, 650] width 15 height 15
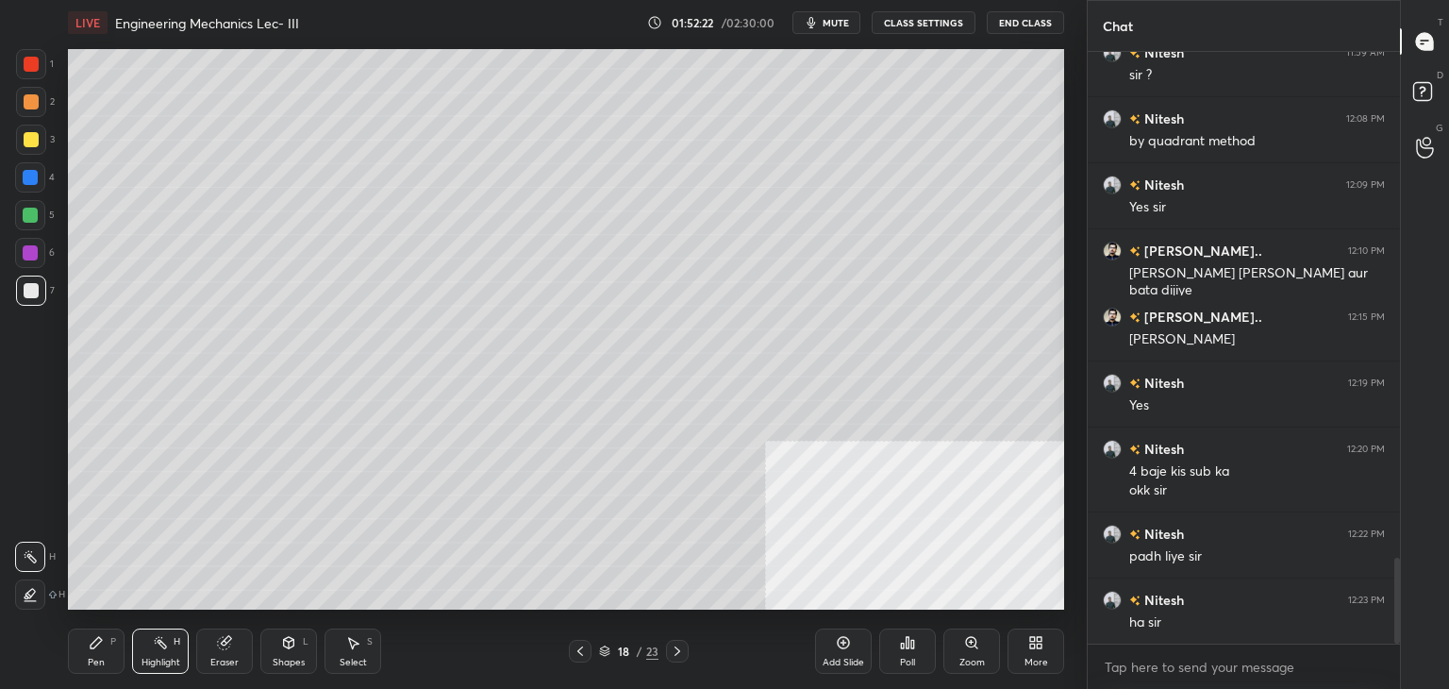
click at [582, 646] on icon at bounding box center [580, 650] width 15 height 15
click at [580, 645] on icon at bounding box center [580, 650] width 15 height 15
click at [578, 645] on icon at bounding box center [580, 650] width 15 height 15
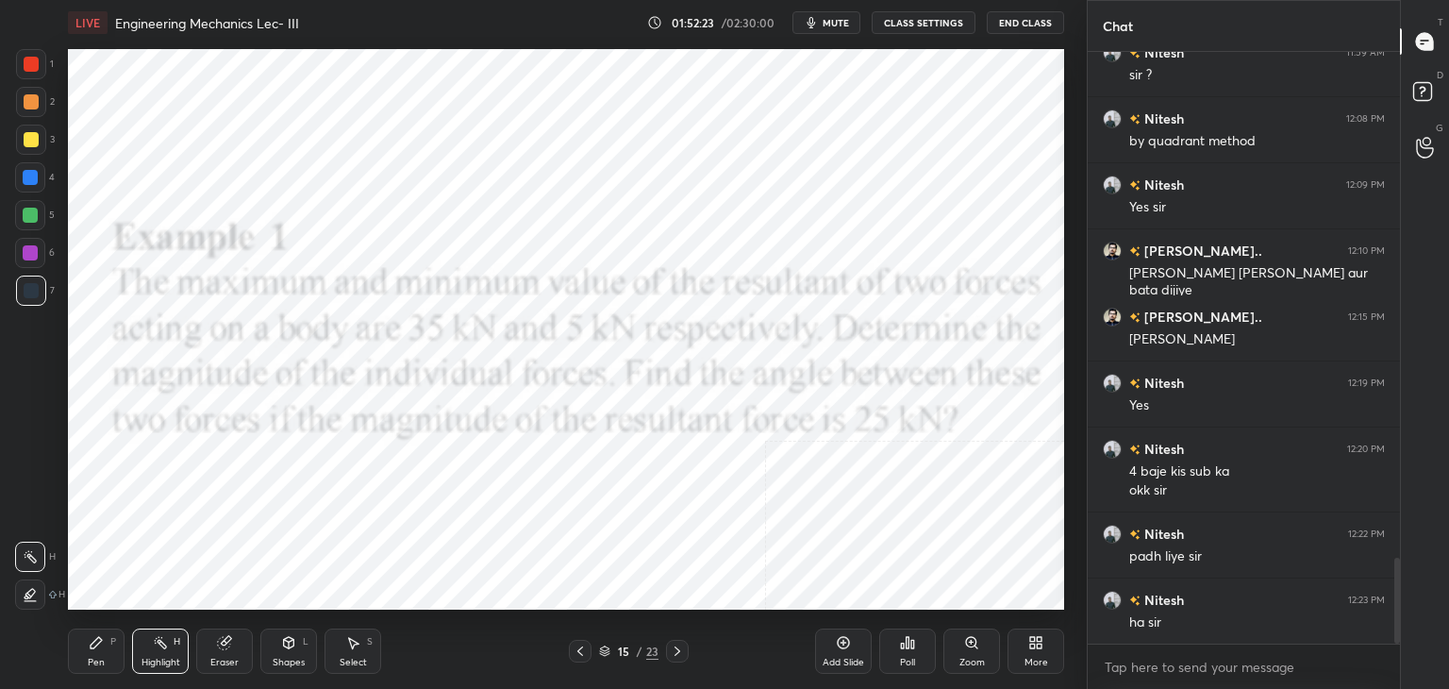
click at [580, 645] on icon at bounding box center [580, 650] width 15 height 15
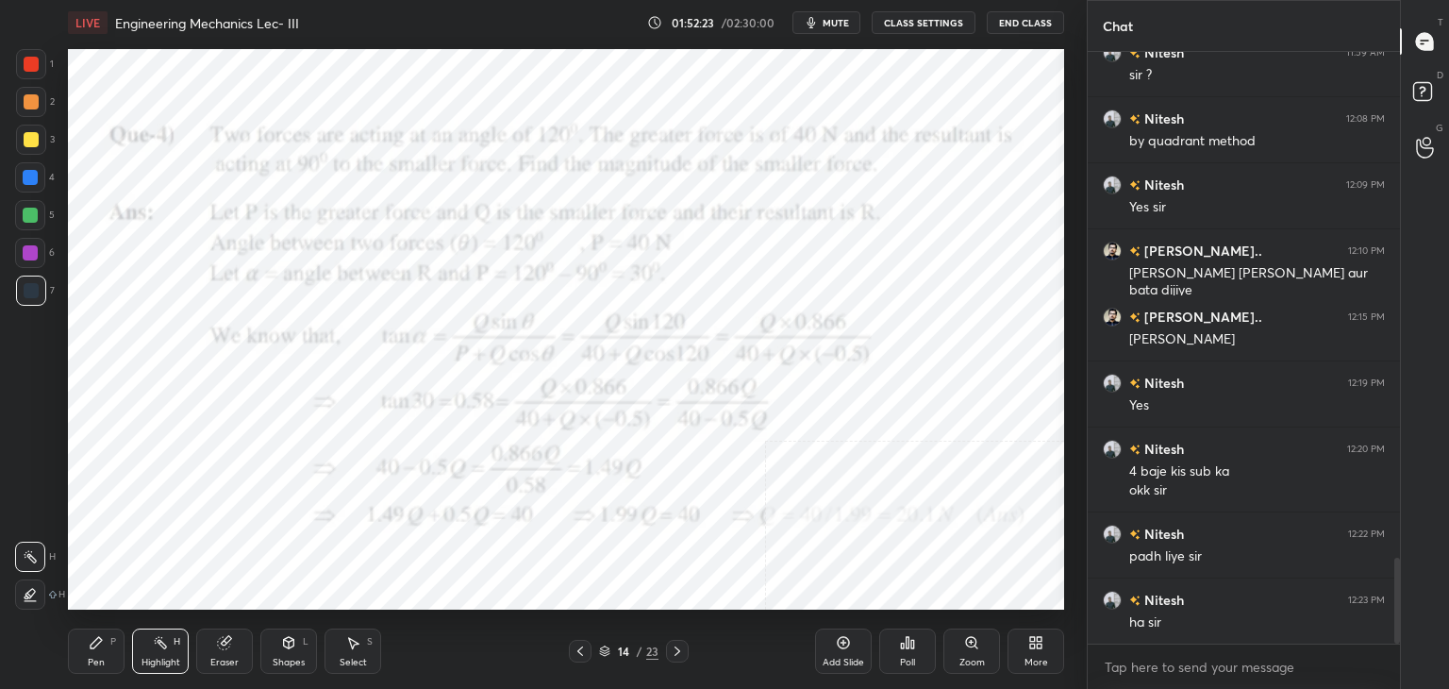
click at [581, 645] on icon at bounding box center [580, 650] width 15 height 15
click at [582, 644] on icon at bounding box center [580, 650] width 15 height 15
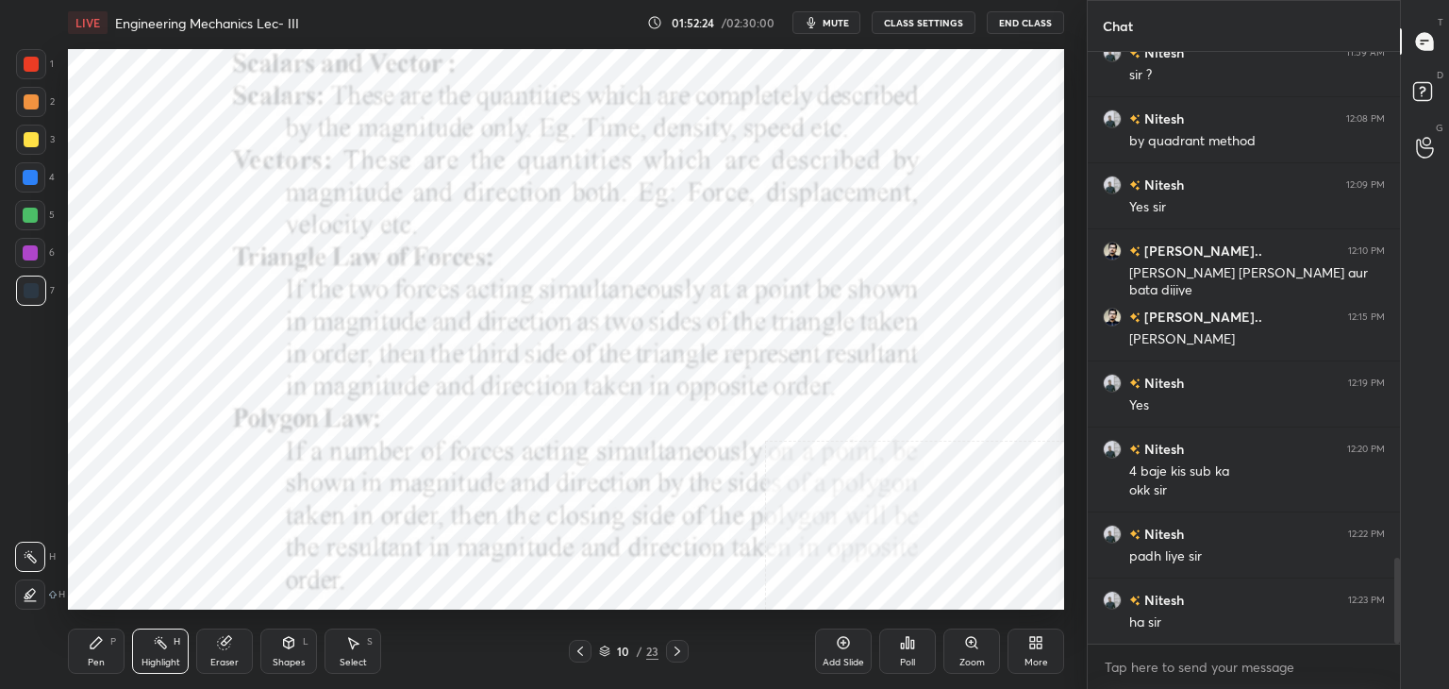
click at [582, 644] on icon at bounding box center [580, 650] width 15 height 15
click at [581, 645] on icon at bounding box center [580, 650] width 15 height 15
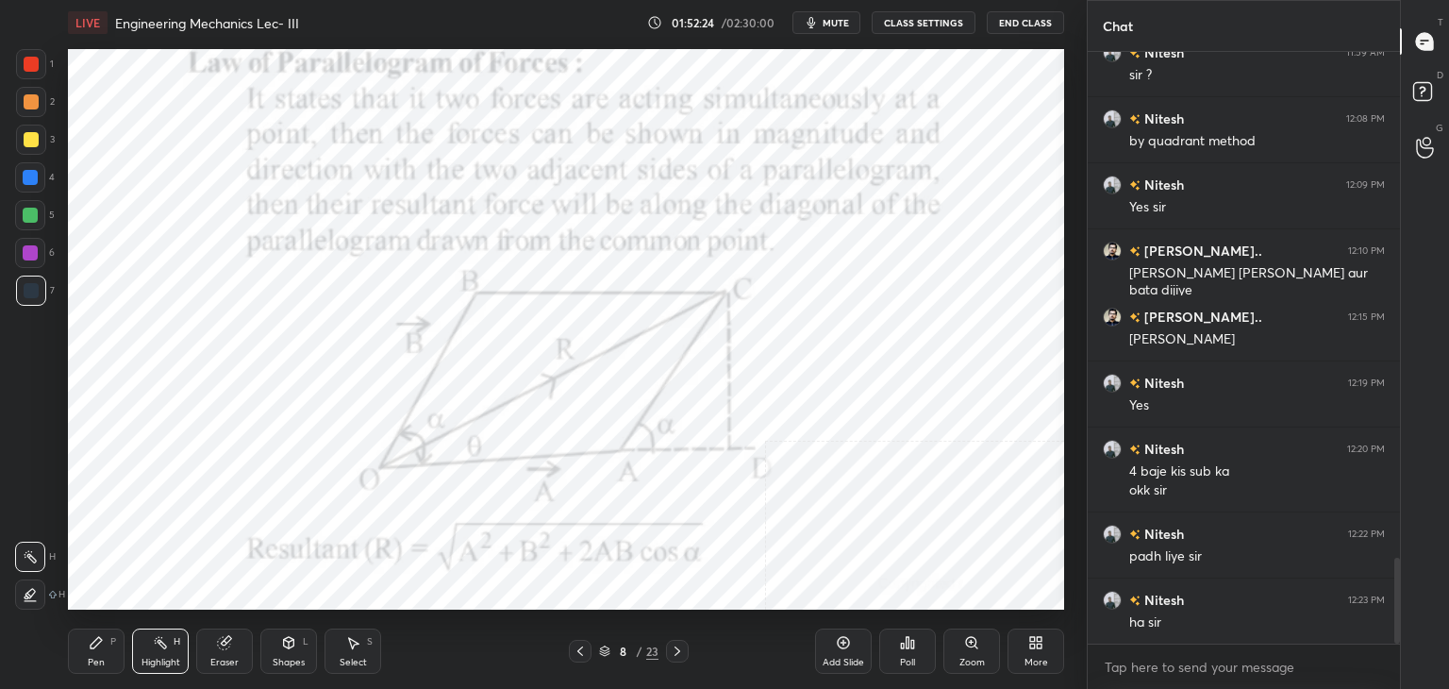
click at [580, 645] on icon at bounding box center [580, 650] width 15 height 15
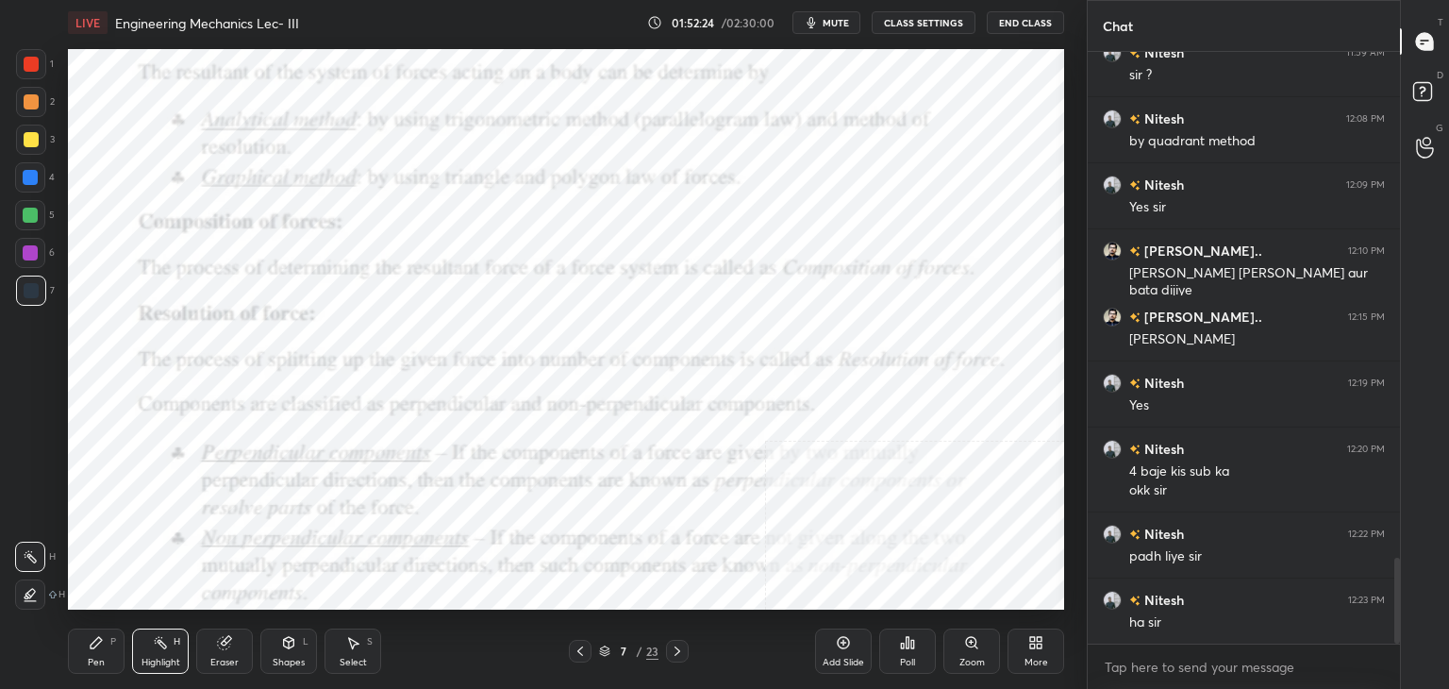
click at [581, 645] on icon at bounding box center [580, 650] width 15 height 15
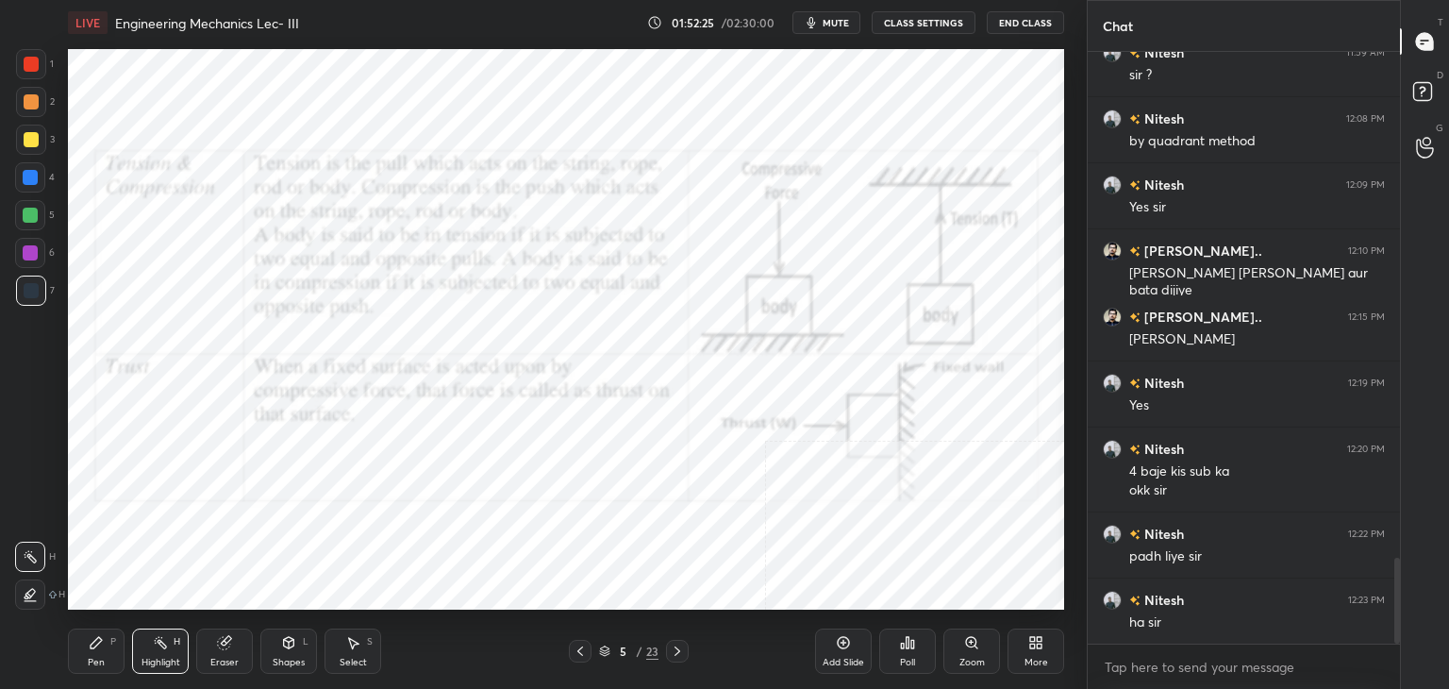
click at [580, 645] on icon at bounding box center [580, 650] width 15 height 15
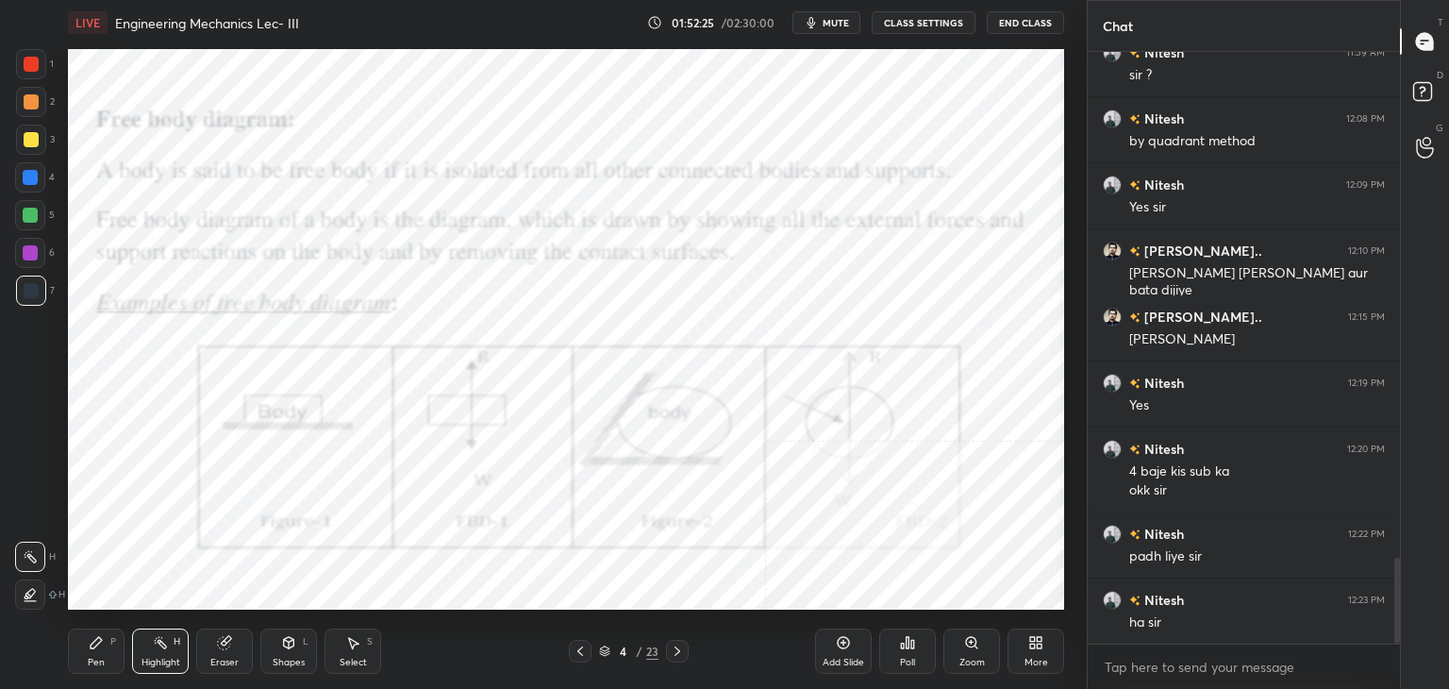
click at [580, 645] on icon at bounding box center [580, 650] width 15 height 15
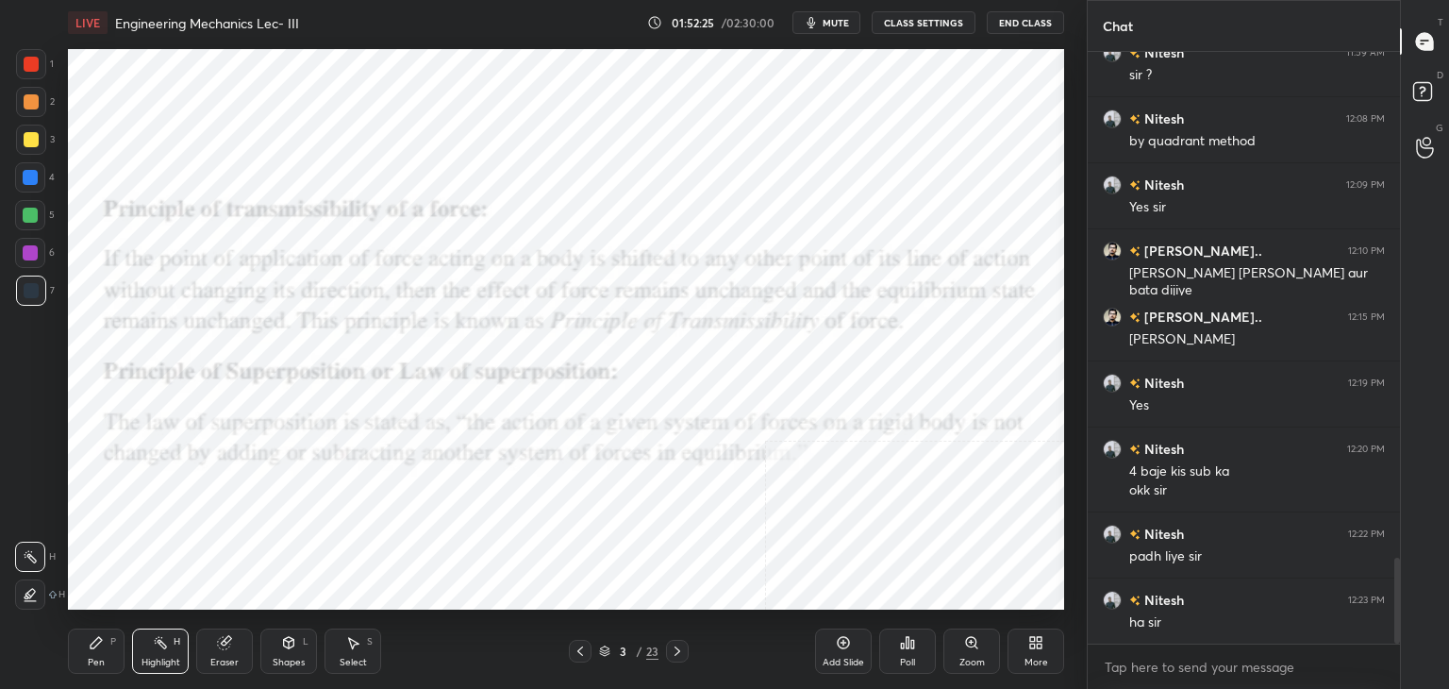
click at [580, 645] on icon at bounding box center [580, 650] width 15 height 15
click at [580, 646] on icon at bounding box center [580, 650] width 15 height 15
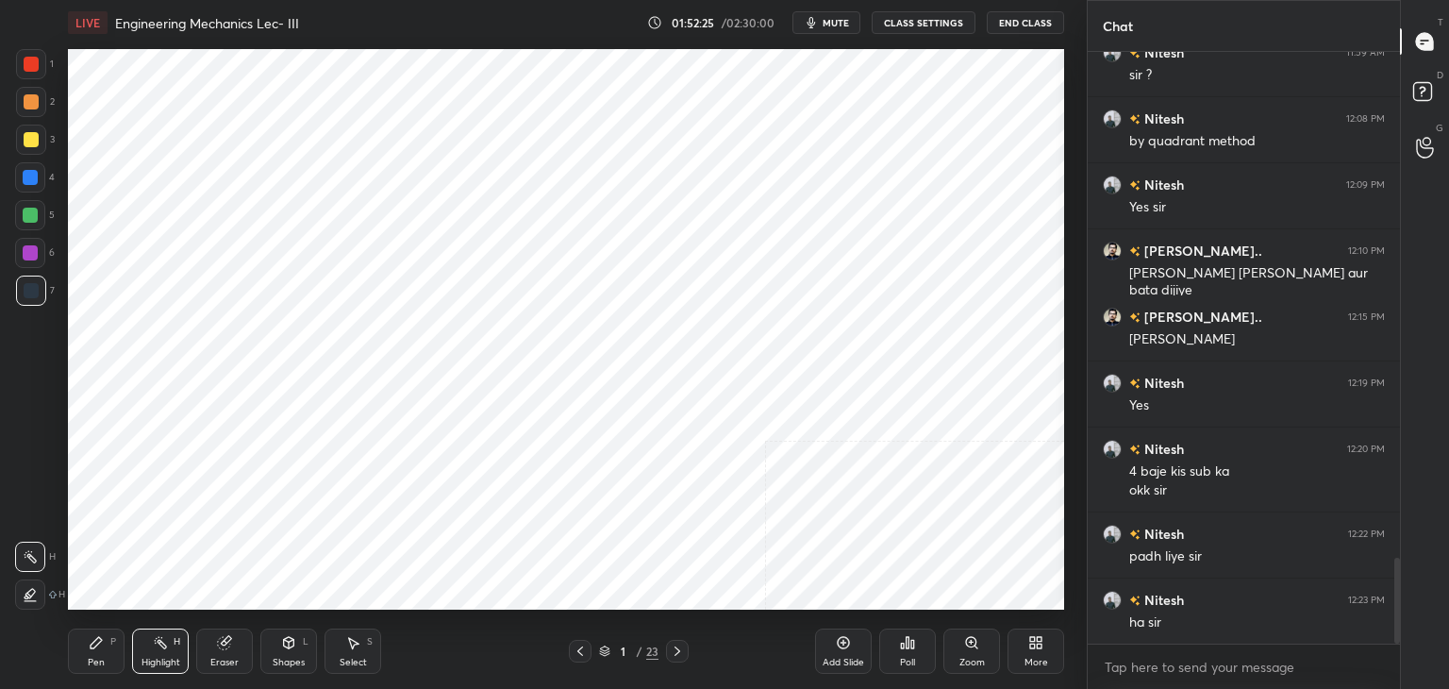
click at [579, 646] on icon at bounding box center [580, 650] width 15 height 15
click at [673, 648] on icon at bounding box center [677, 650] width 15 height 15
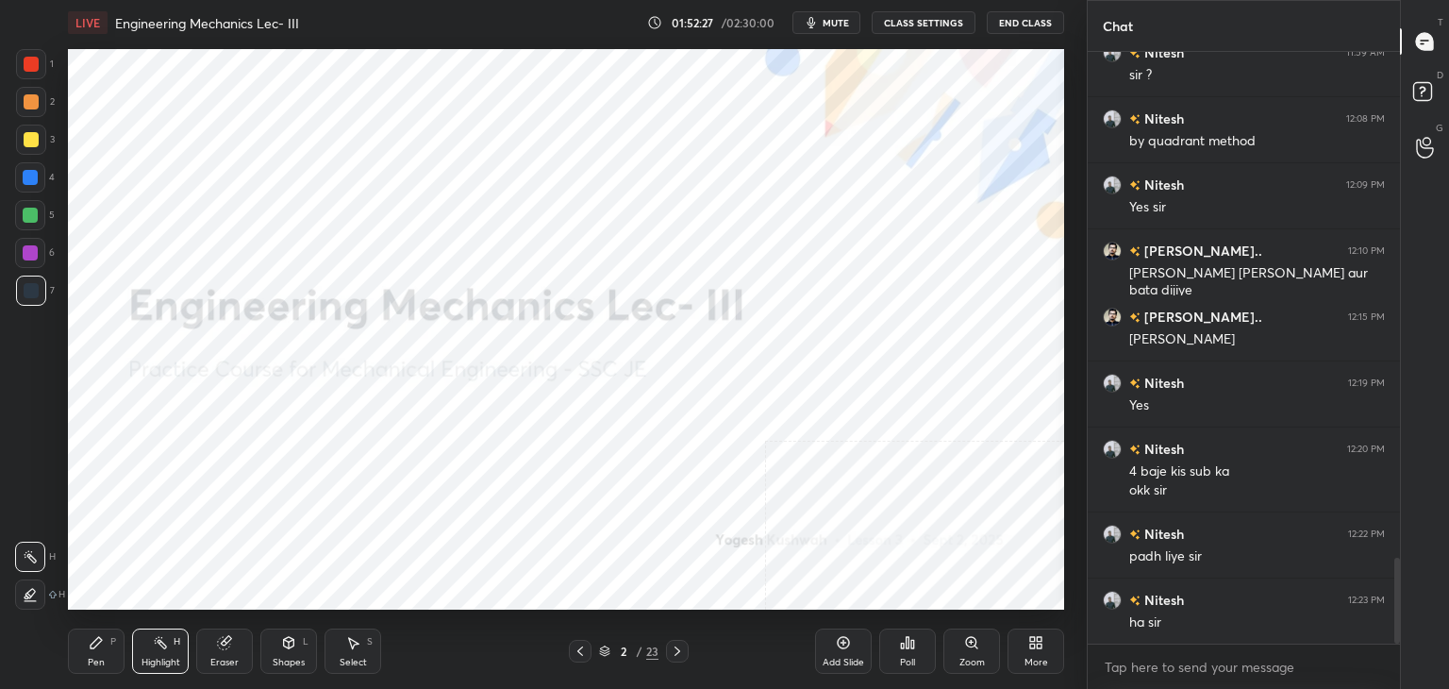
click at [672, 648] on icon at bounding box center [677, 650] width 15 height 15
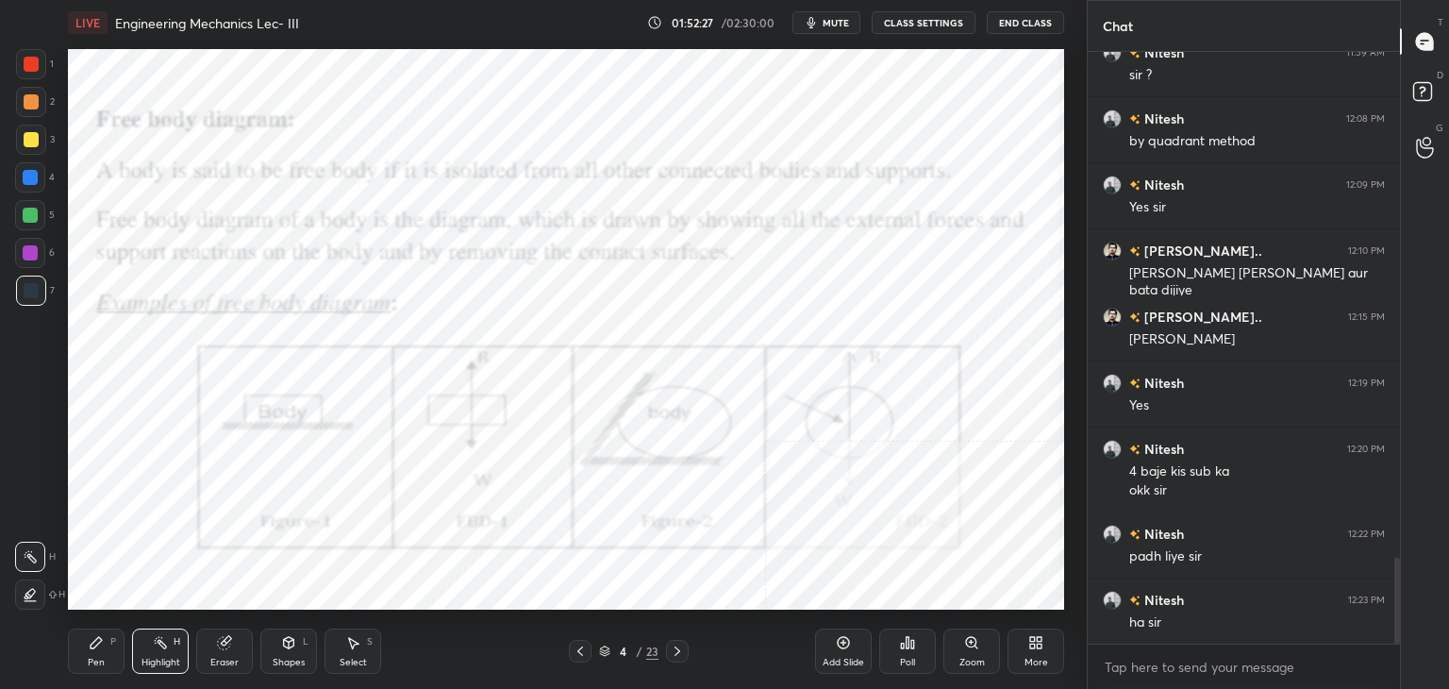
click at [674, 647] on icon at bounding box center [677, 650] width 15 height 15
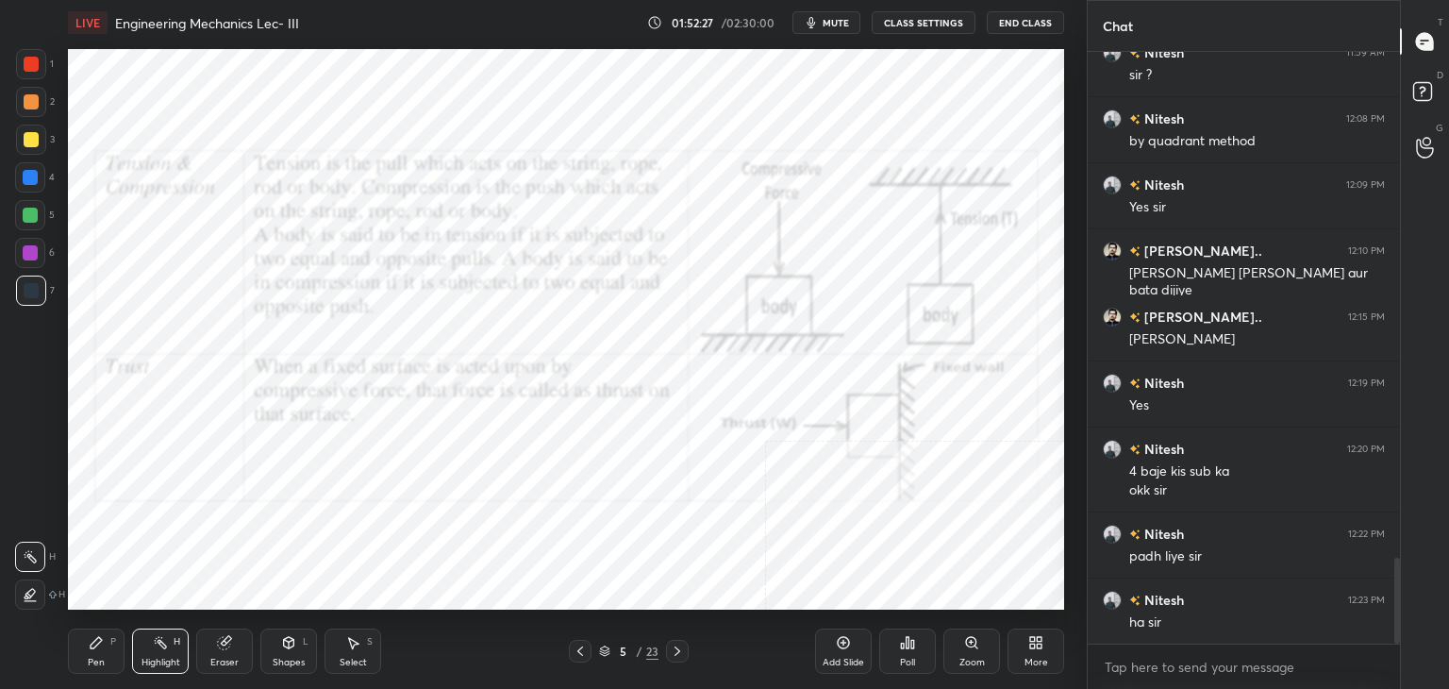
click at [675, 647] on icon at bounding box center [677, 650] width 15 height 15
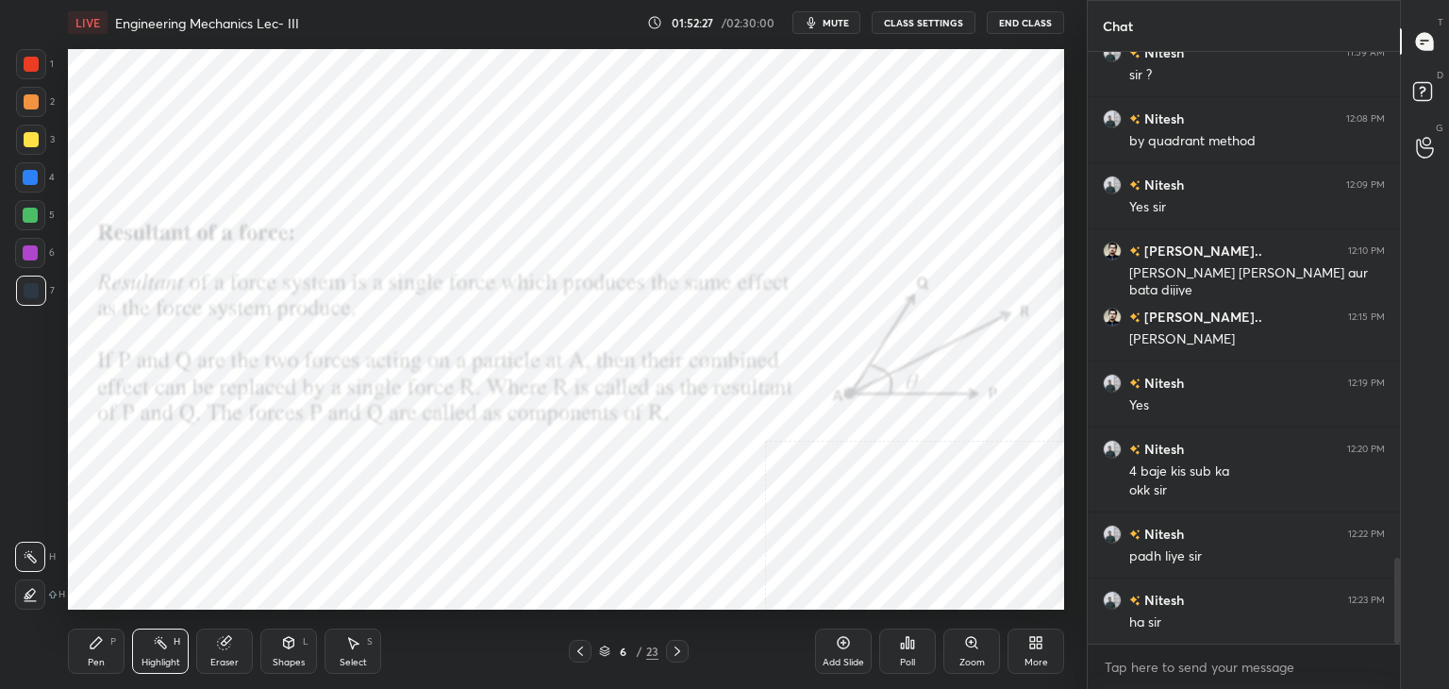
click at [676, 647] on icon at bounding box center [677, 650] width 15 height 15
click at [679, 647] on icon at bounding box center [677, 650] width 15 height 15
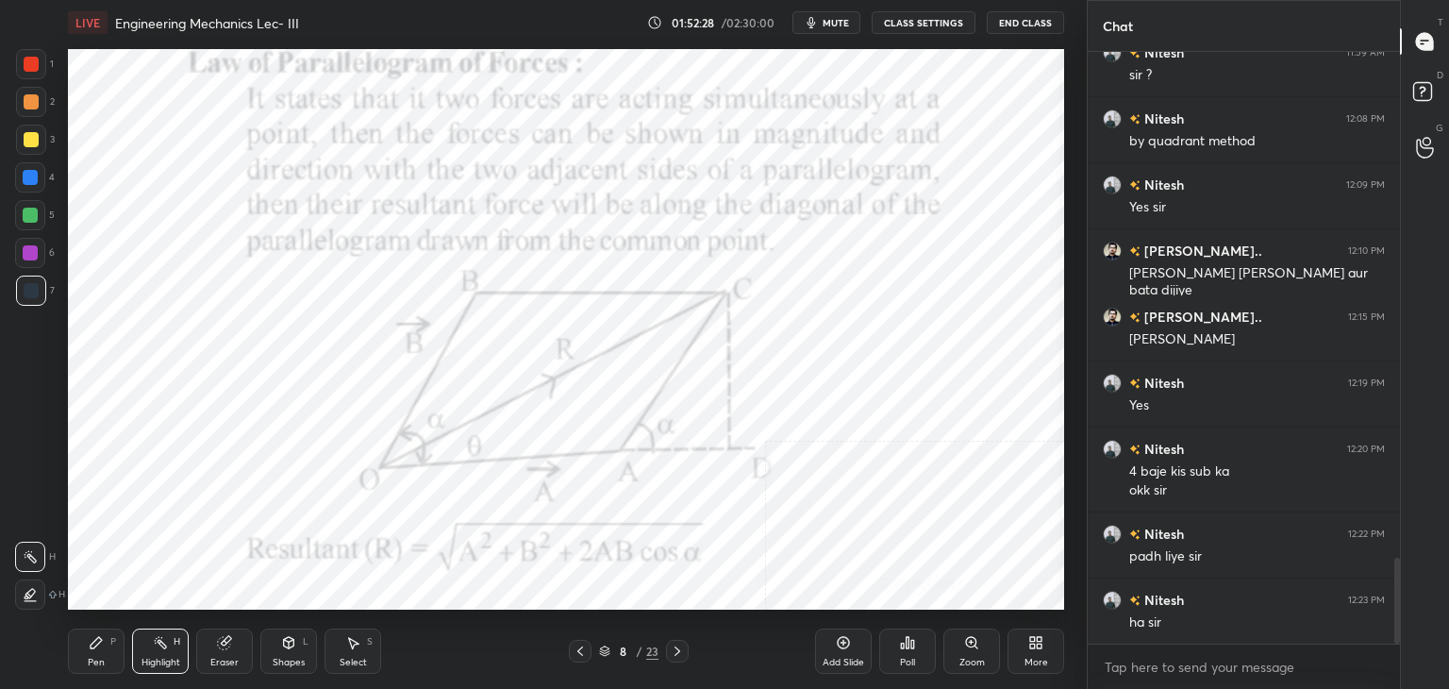
click at [679, 647] on icon at bounding box center [677, 650] width 15 height 15
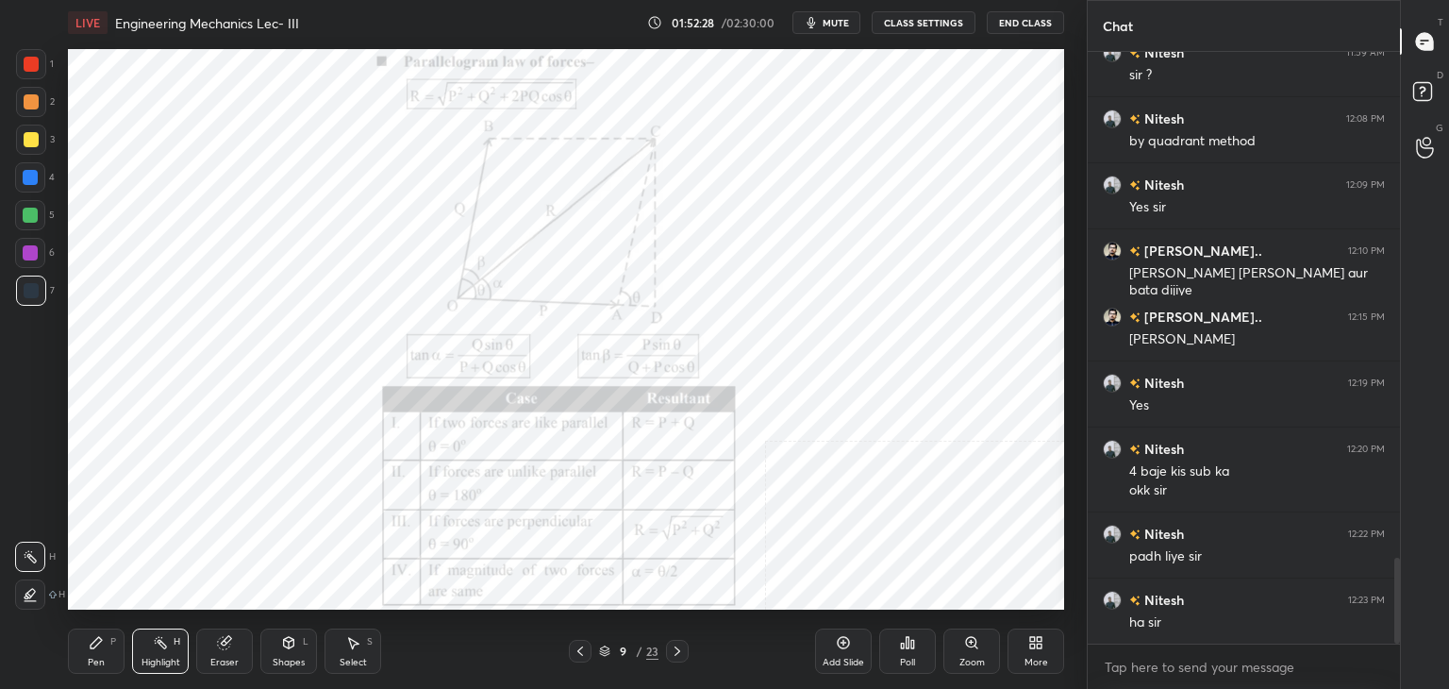
click at [679, 647] on icon at bounding box center [677, 650] width 15 height 15
click at [679, 646] on icon at bounding box center [677, 650] width 15 height 15
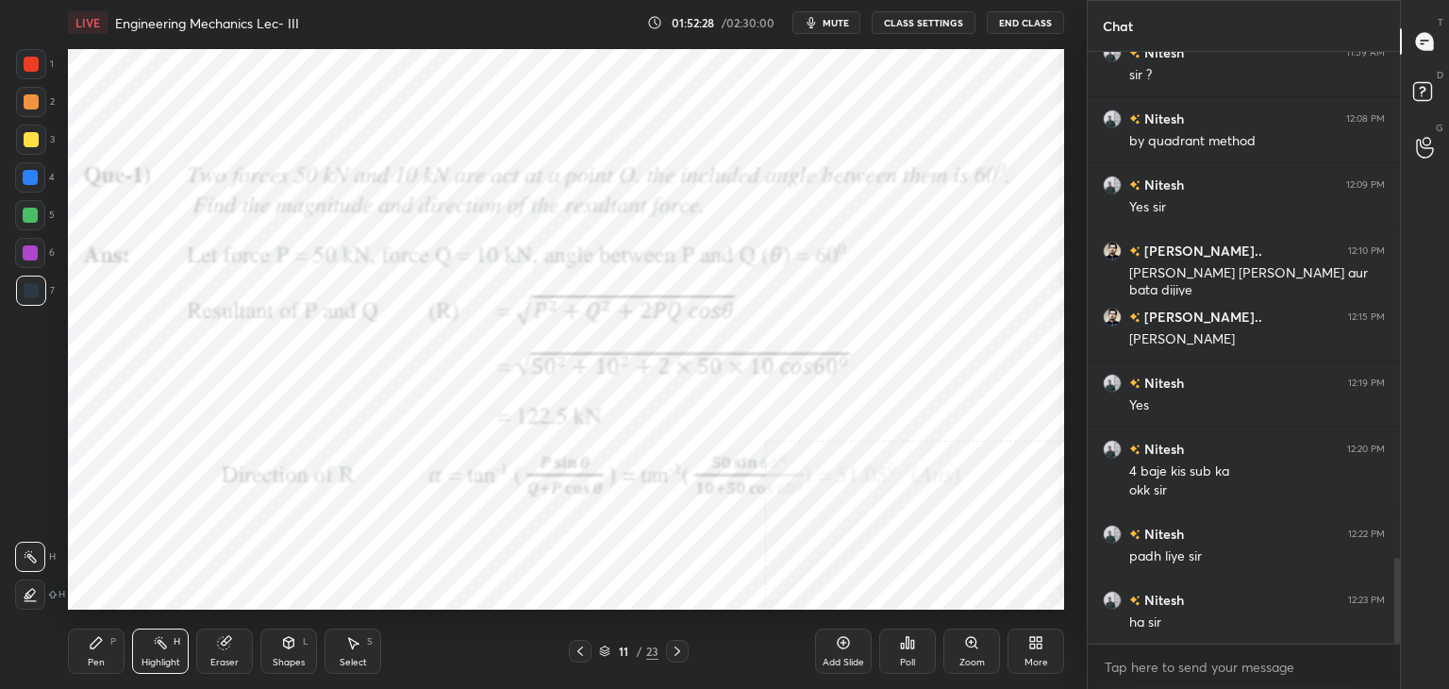
click at [679, 647] on icon at bounding box center [677, 650] width 15 height 15
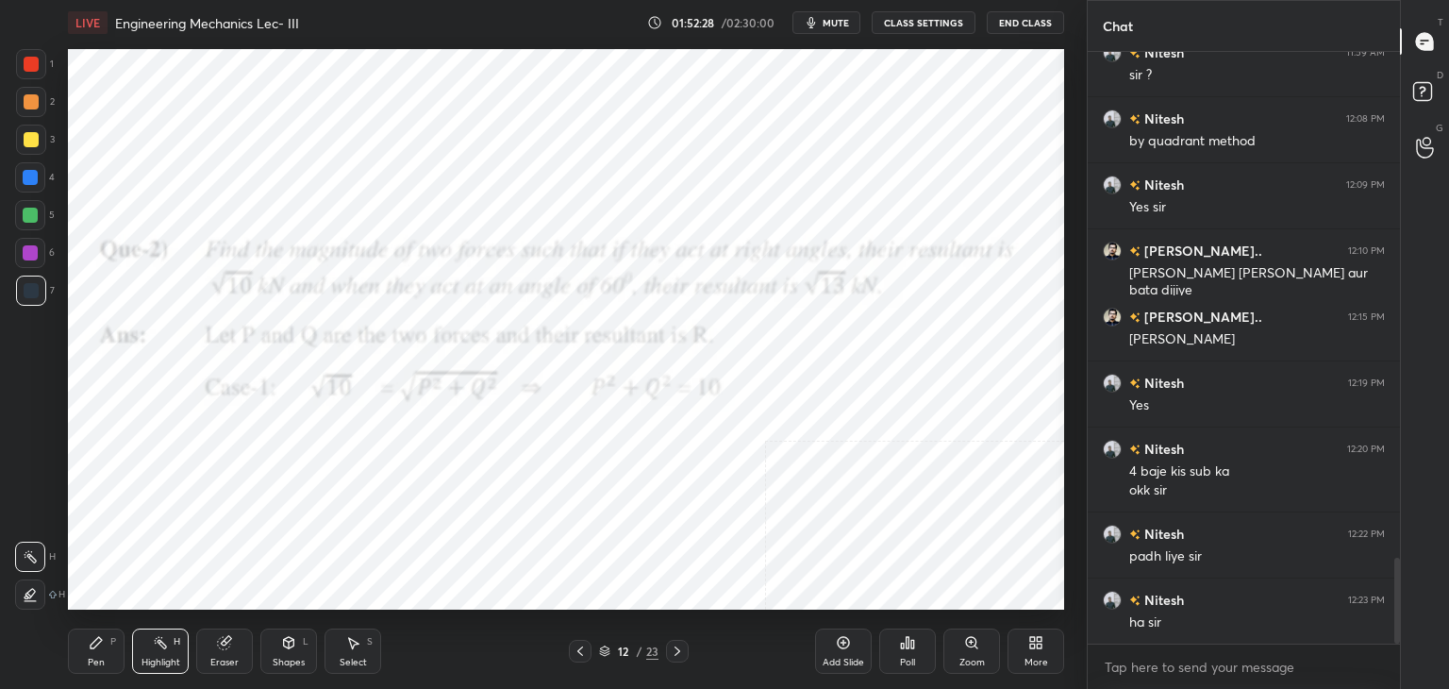
click at [679, 648] on icon at bounding box center [677, 650] width 15 height 15
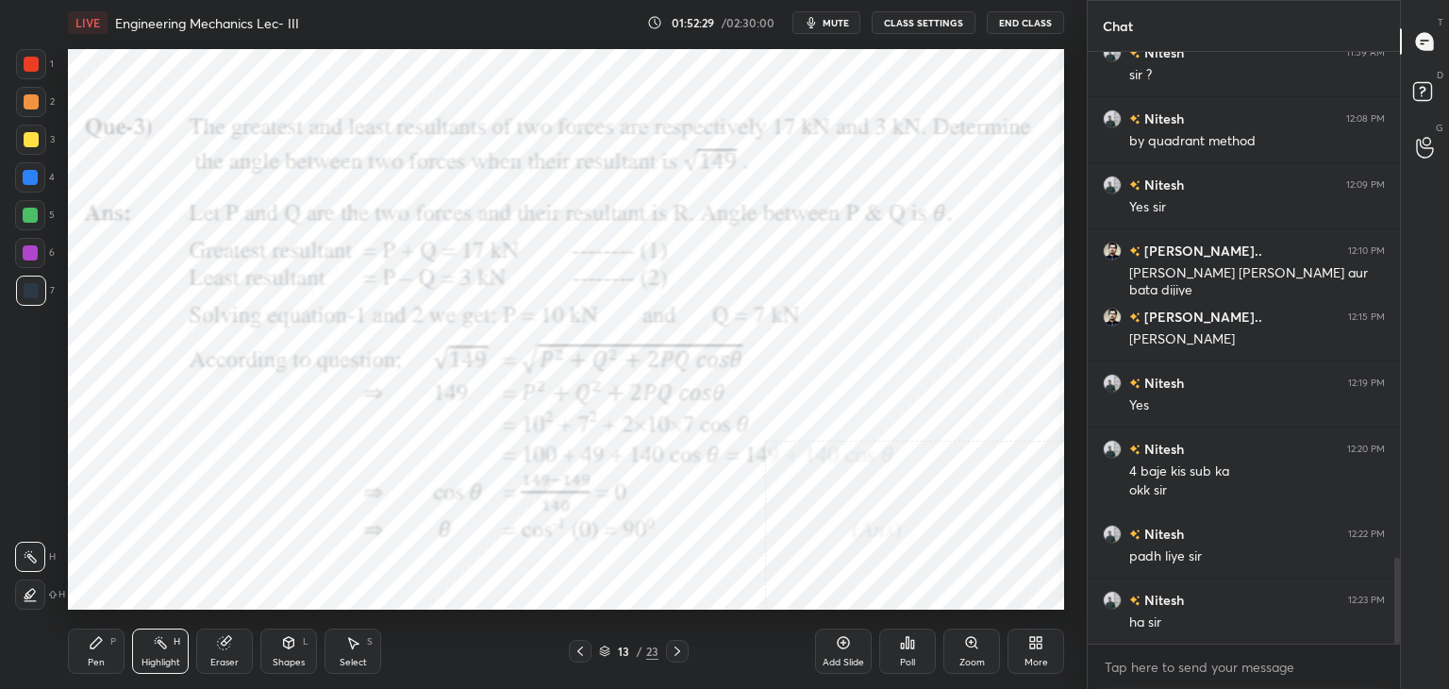
click at [679, 646] on icon at bounding box center [677, 650] width 15 height 15
click at [680, 646] on icon at bounding box center [677, 650] width 15 height 15
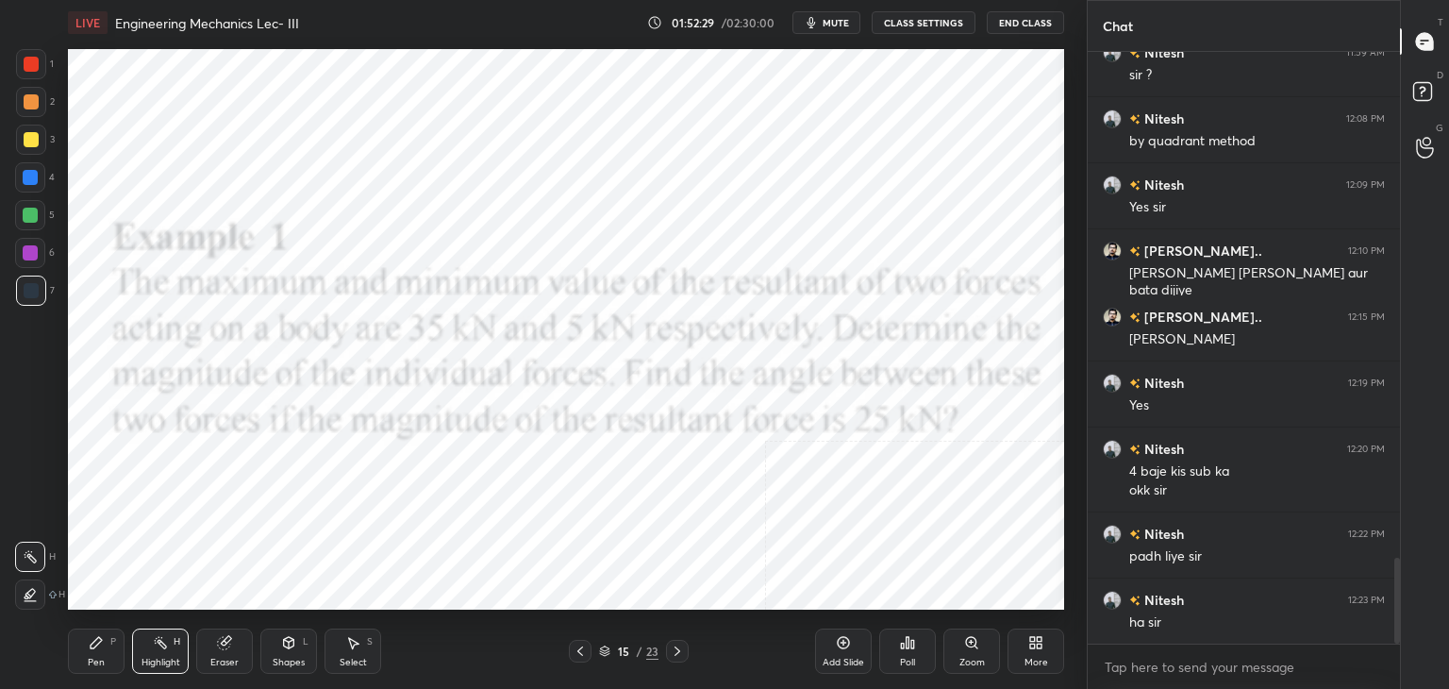
click at [679, 646] on icon at bounding box center [677, 650] width 15 height 15
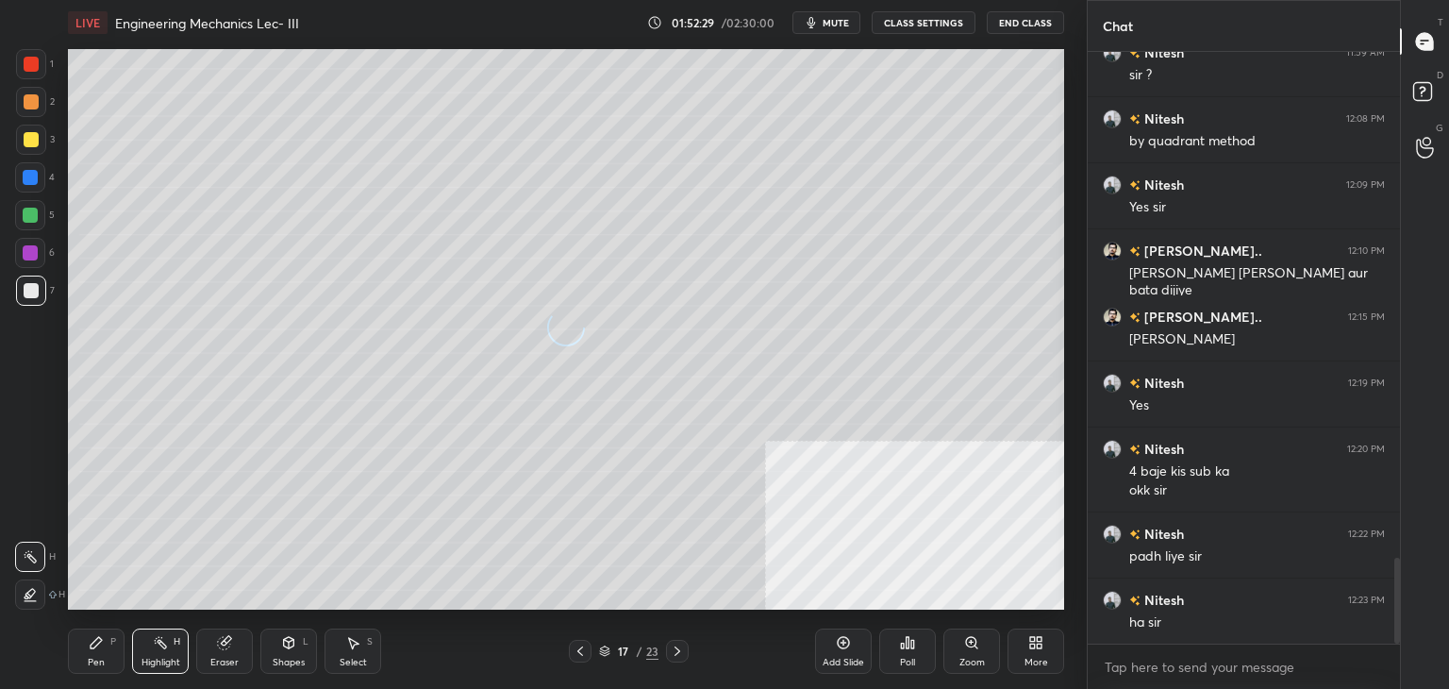
click at [679, 647] on icon at bounding box center [677, 650] width 15 height 15
click at [583, 646] on icon at bounding box center [580, 650] width 15 height 15
click at [582, 647] on icon at bounding box center [580, 650] width 15 height 15
click at [584, 647] on icon at bounding box center [580, 650] width 15 height 15
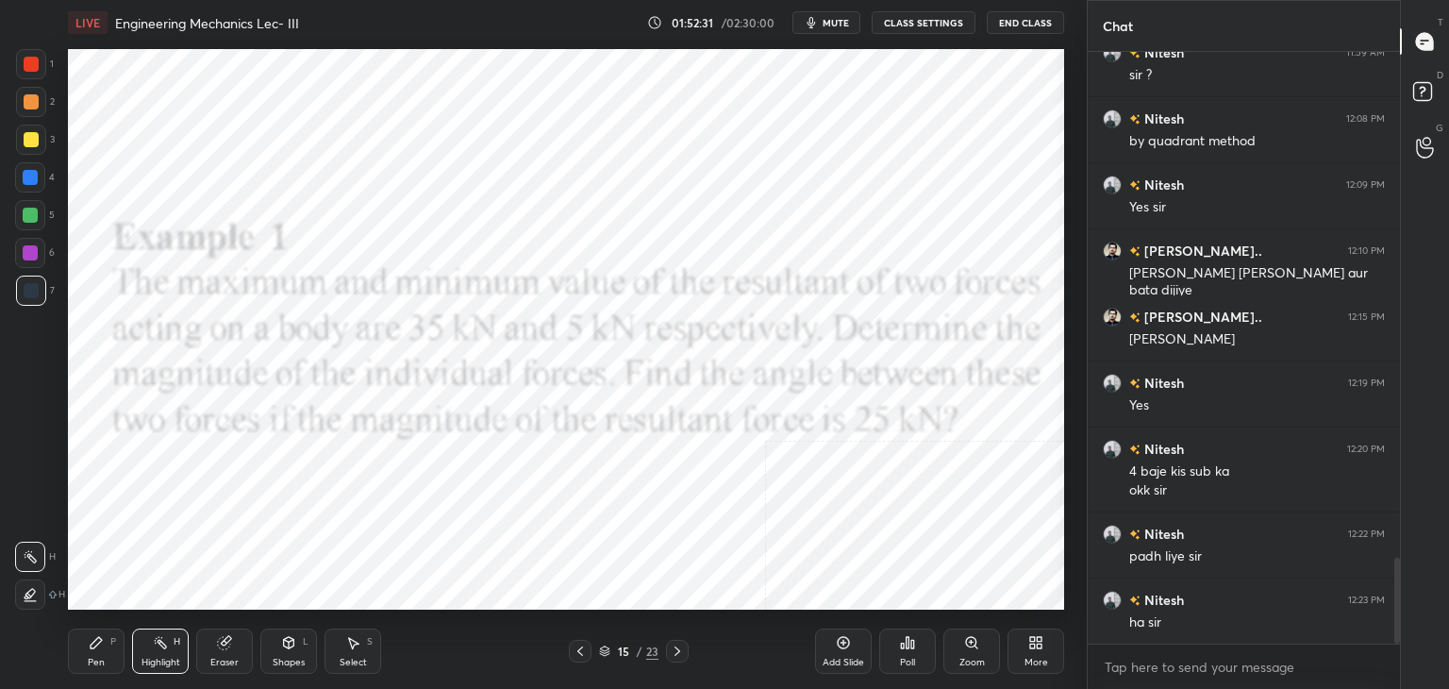
click at [1037, 644] on icon at bounding box center [1039, 645] width 5 height 5
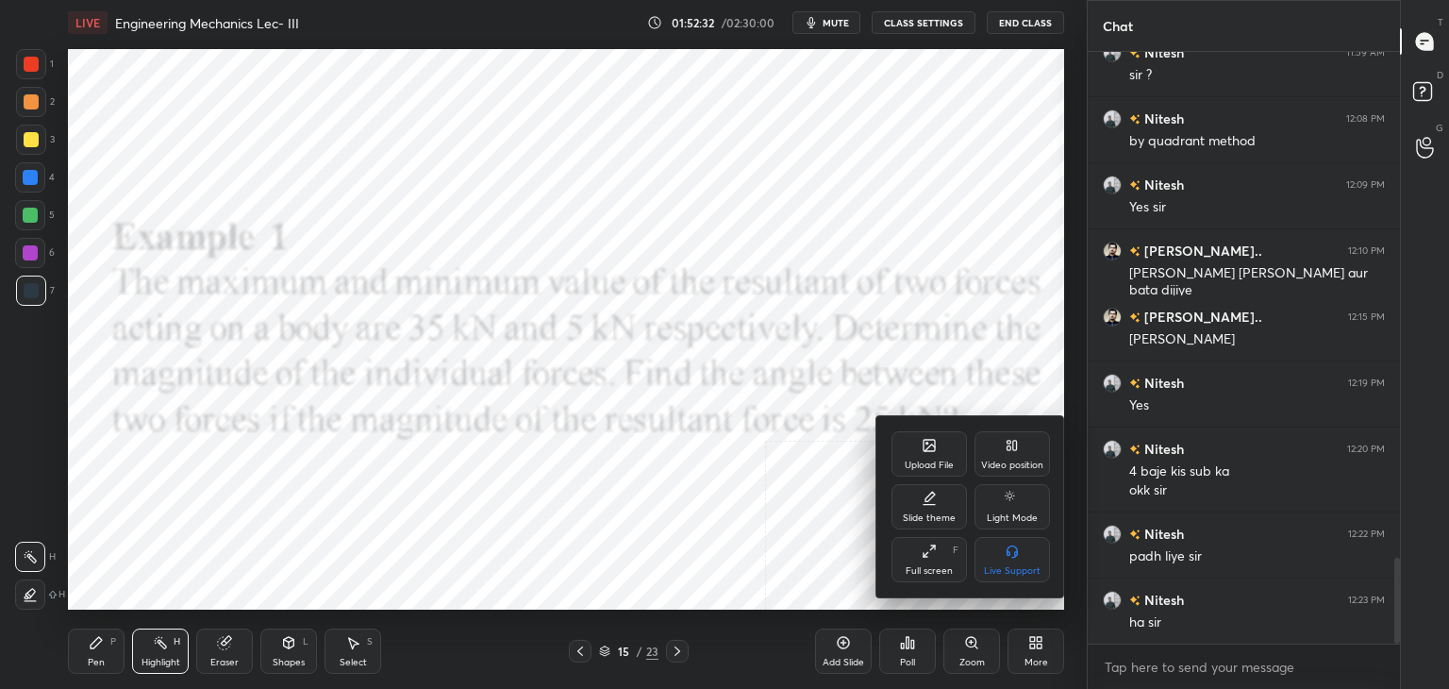
click at [928, 502] on icon at bounding box center [928, 497] width 15 height 15
drag, startPoint x: 905, startPoint y: 651, endPoint x: 905, endPoint y: 609, distance: 41.5
click at [906, 651] on div at bounding box center [724, 344] width 1449 height 689
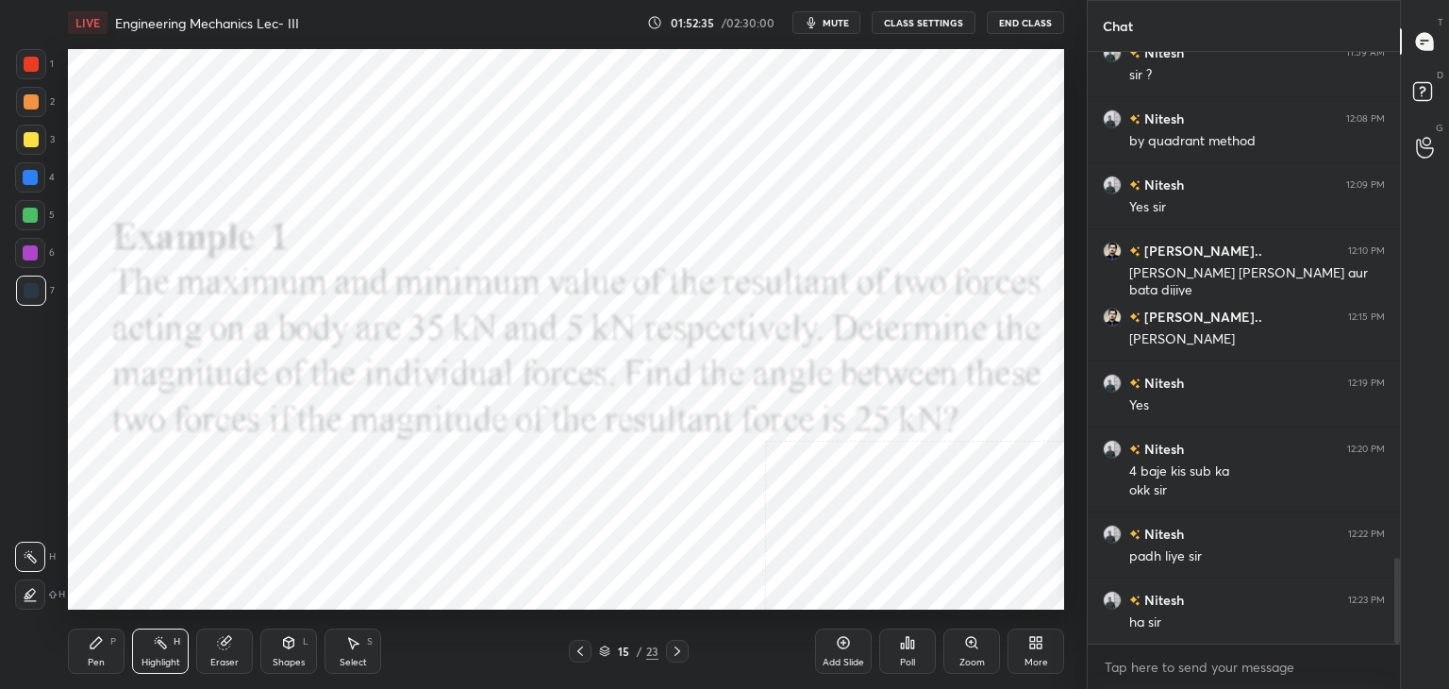
click at [913, 649] on icon at bounding box center [907, 642] width 15 height 15
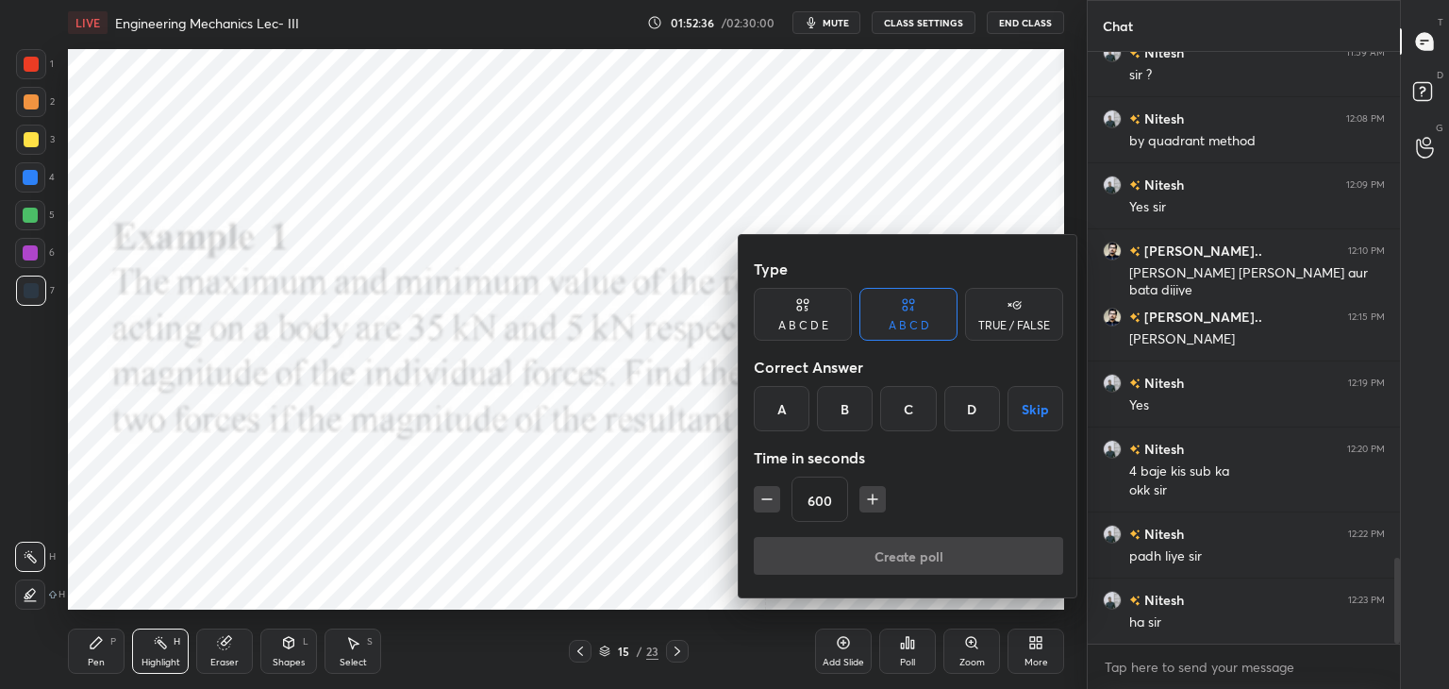
click at [869, 496] on icon "button" at bounding box center [872, 499] width 19 height 19
click at [766, 504] on icon "button" at bounding box center [766, 499] width 19 height 19
type input "600"
click at [1036, 408] on button "Skip" at bounding box center [1035, 408] width 56 height 45
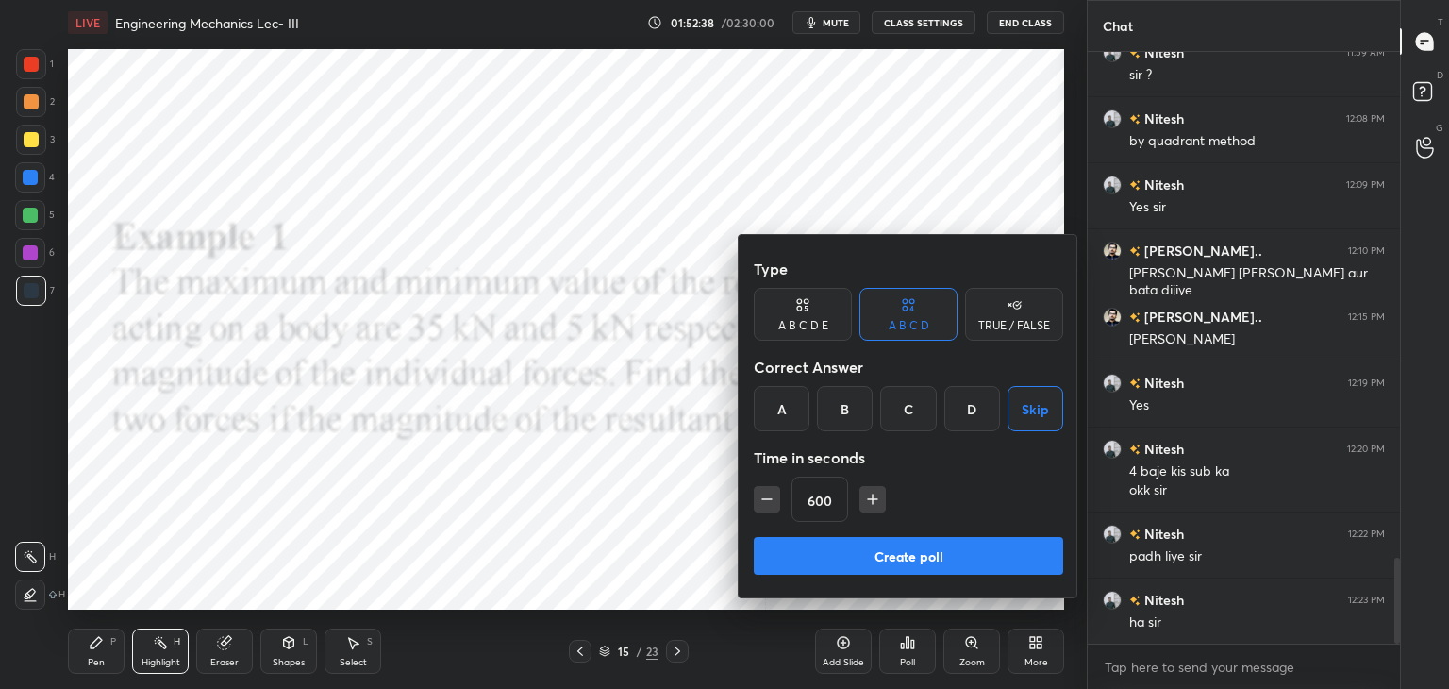
click at [954, 546] on button "Create poll" at bounding box center [908, 556] width 309 height 38
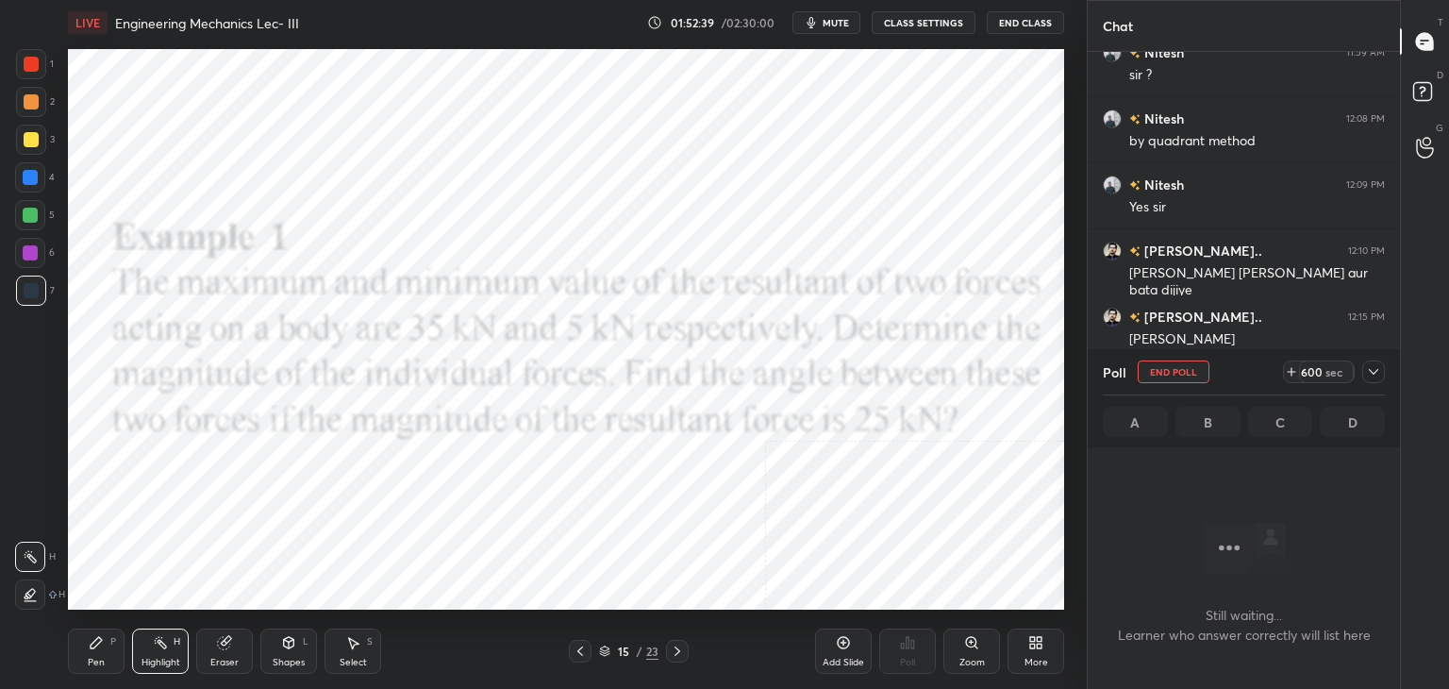
scroll to position [332, 307]
click at [174, 653] on div "Highlight H" at bounding box center [160, 650] width 57 height 45
click at [836, 19] on span "mute" at bounding box center [835, 22] width 26 height 13
click at [1367, 374] on icon at bounding box center [1373, 371] width 15 height 15
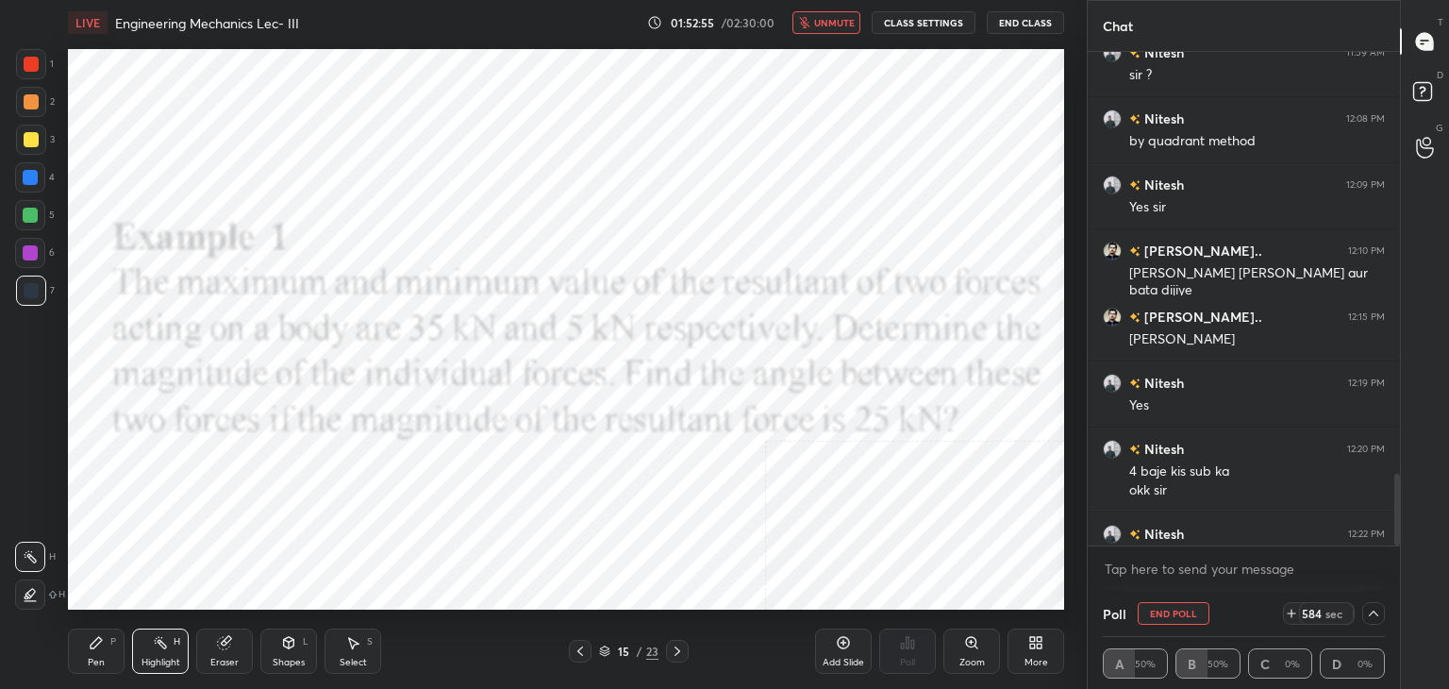
drag, startPoint x: 147, startPoint y: 651, endPoint x: 207, endPoint y: 622, distance: 66.7
click at [147, 654] on div "Highlight H" at bounding box center [160, 650] width 57 height 45
click at [580, 646] on icon at bounding box center [580, 650] width 15 height 15
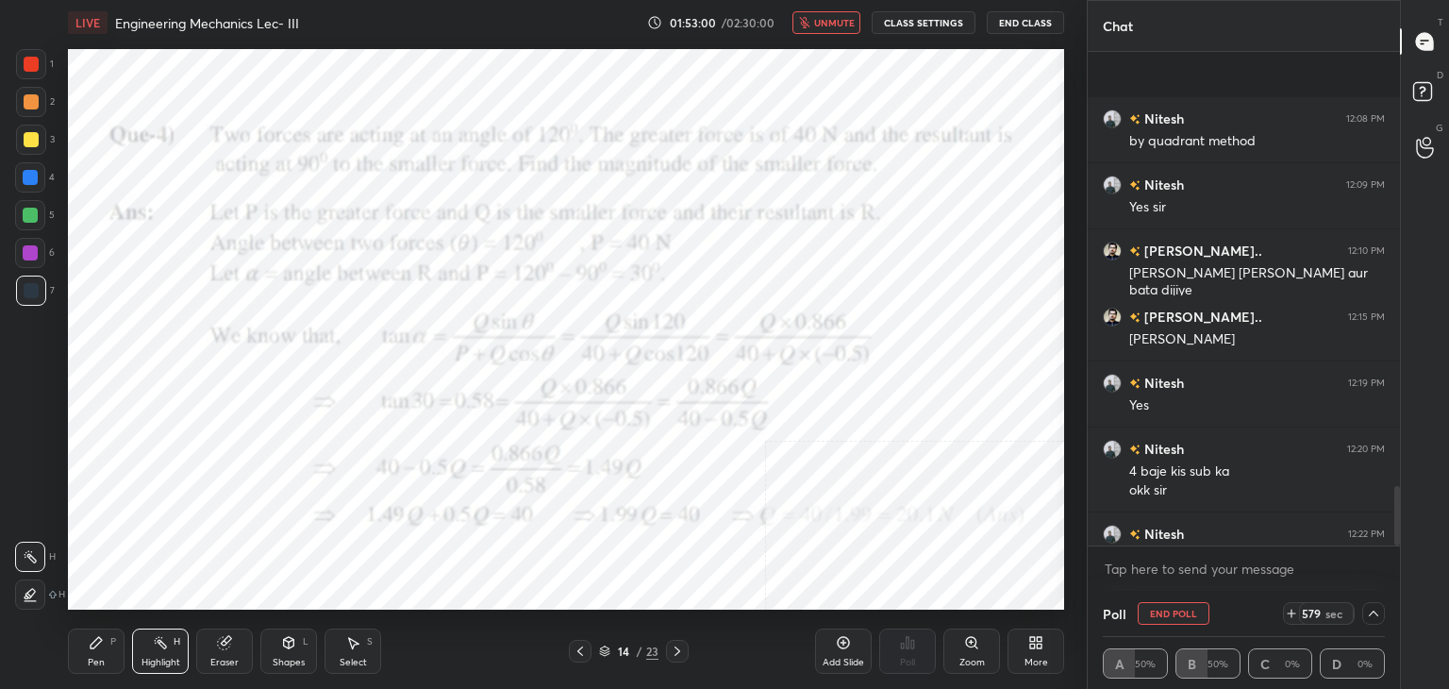
scroll to position [3641, 0]
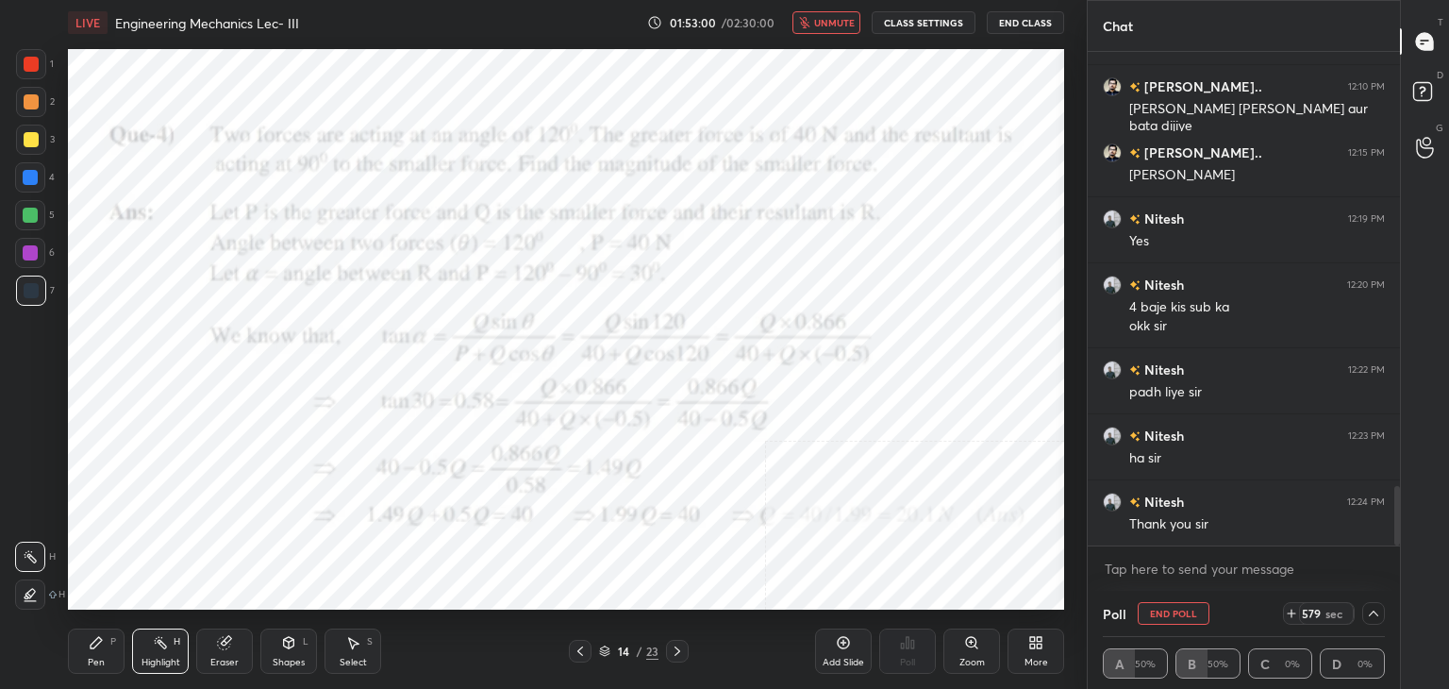
click at [684, 644] on div at bounding box center [677, 650] width 23 height 23
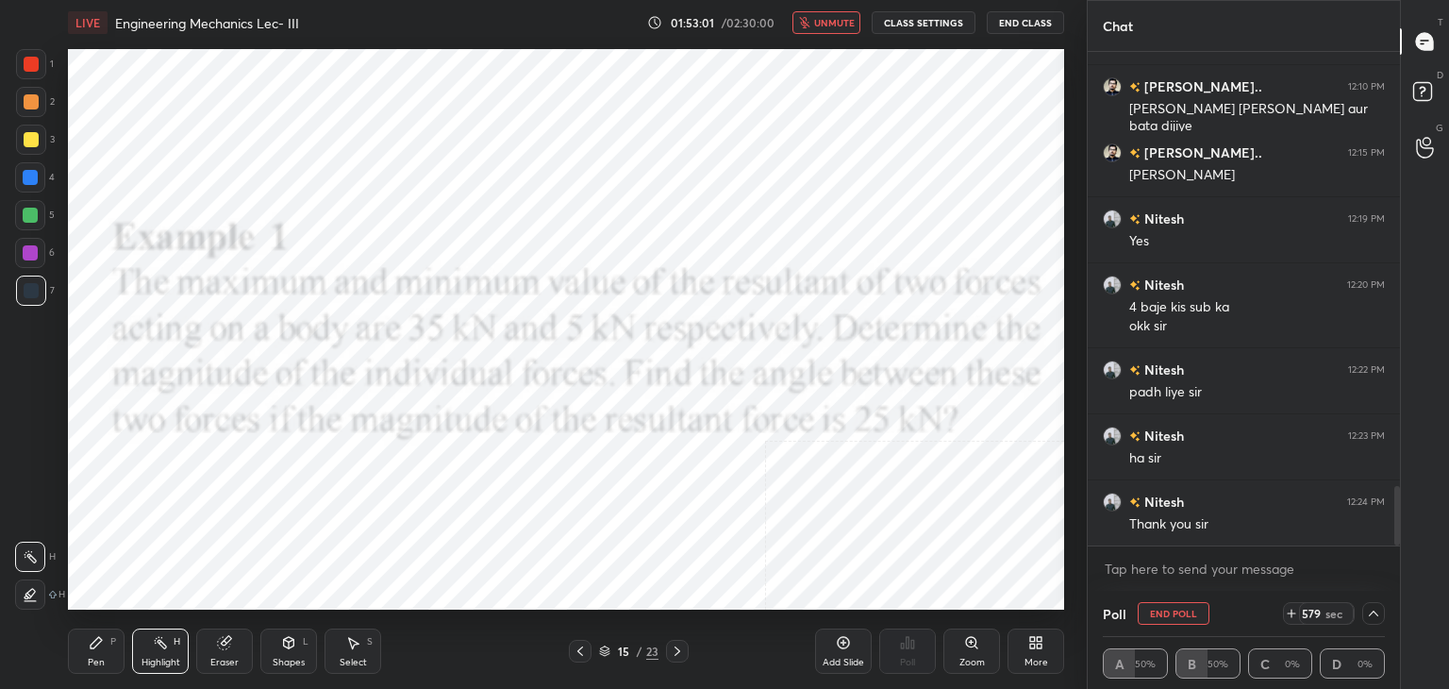
click at [679, 644] on icon at bounding box center [677, 650] width 15 height 15
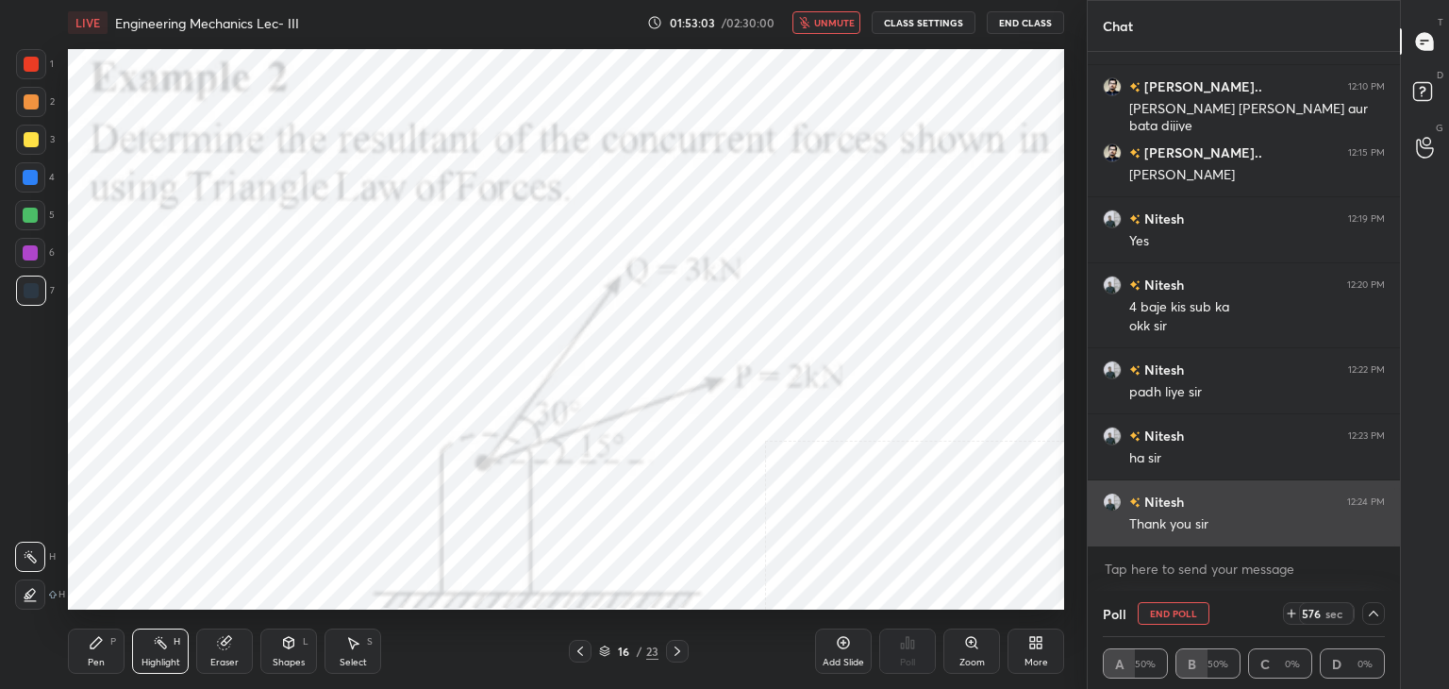
scroll to position [3707, 0]
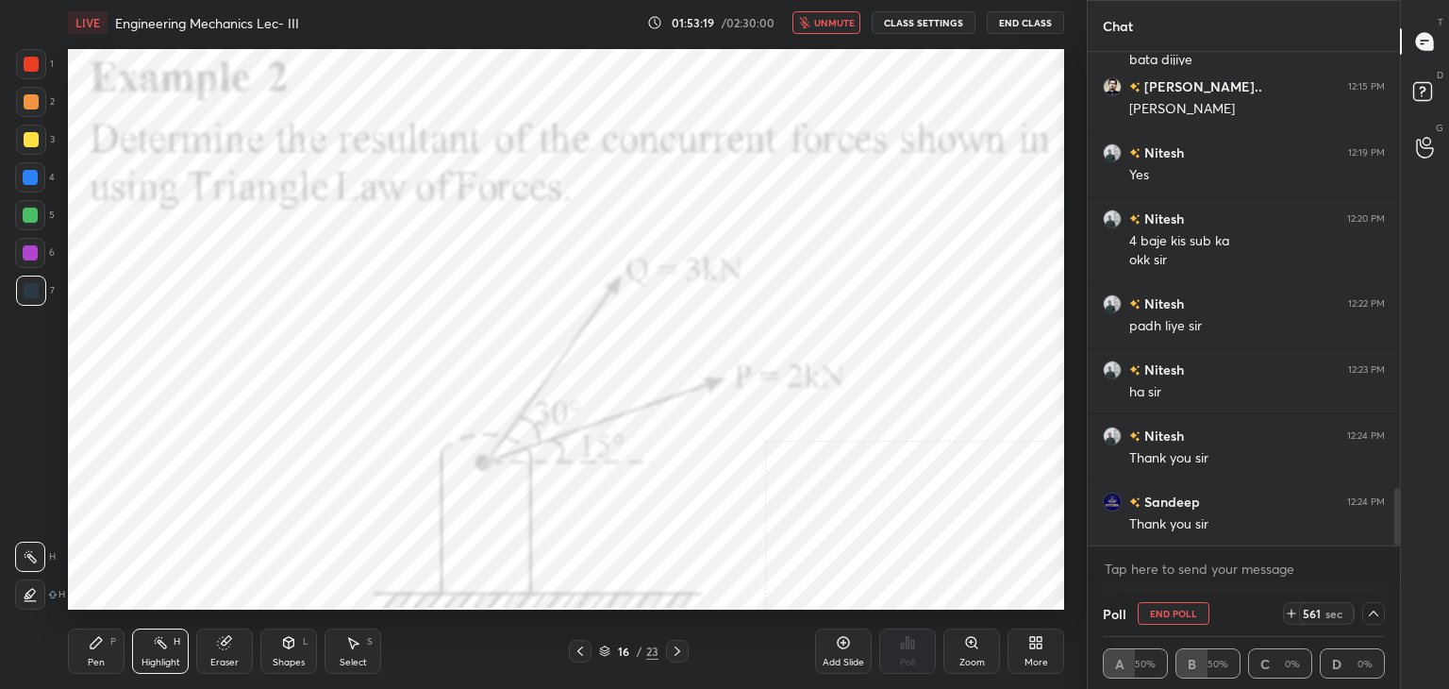
click at [579, 649] on icon at bounding box center [580, 650] width 6 height 9
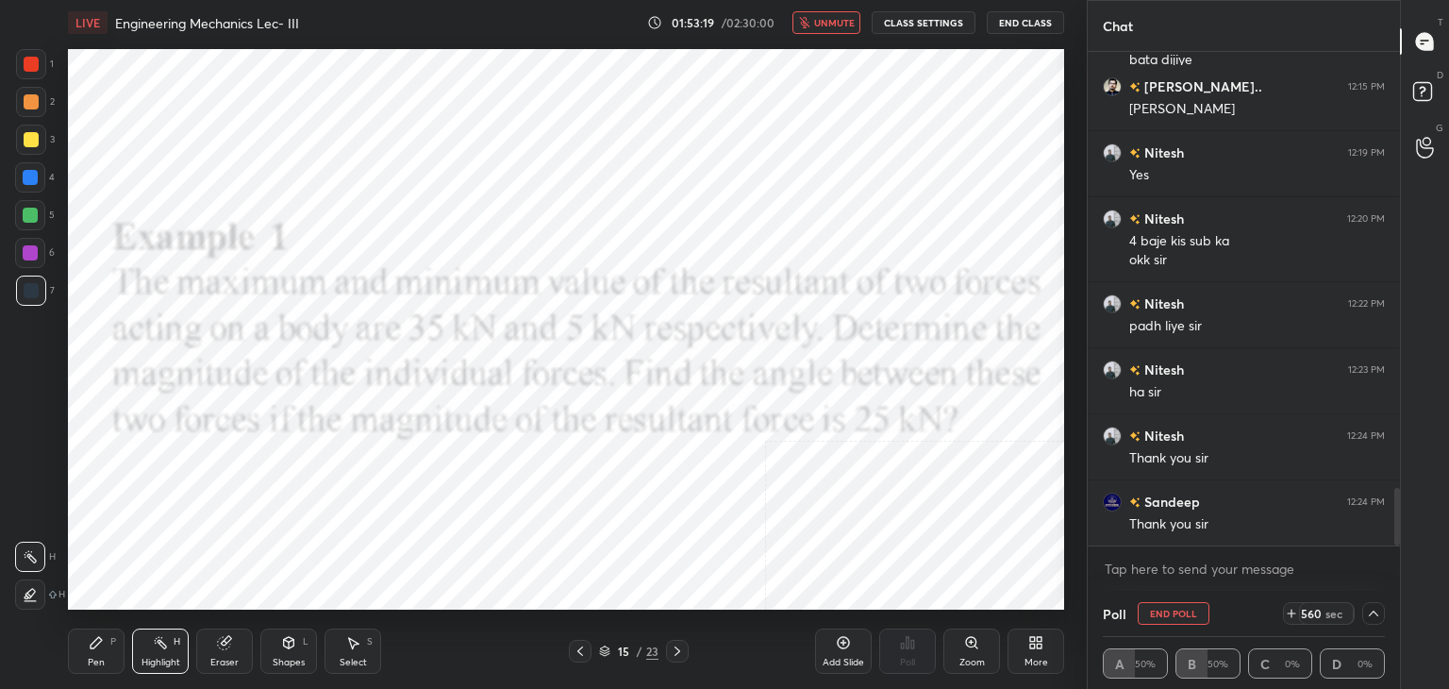
click at [577, 650] on icon at bounding box center [580, 650] width 6 height 9
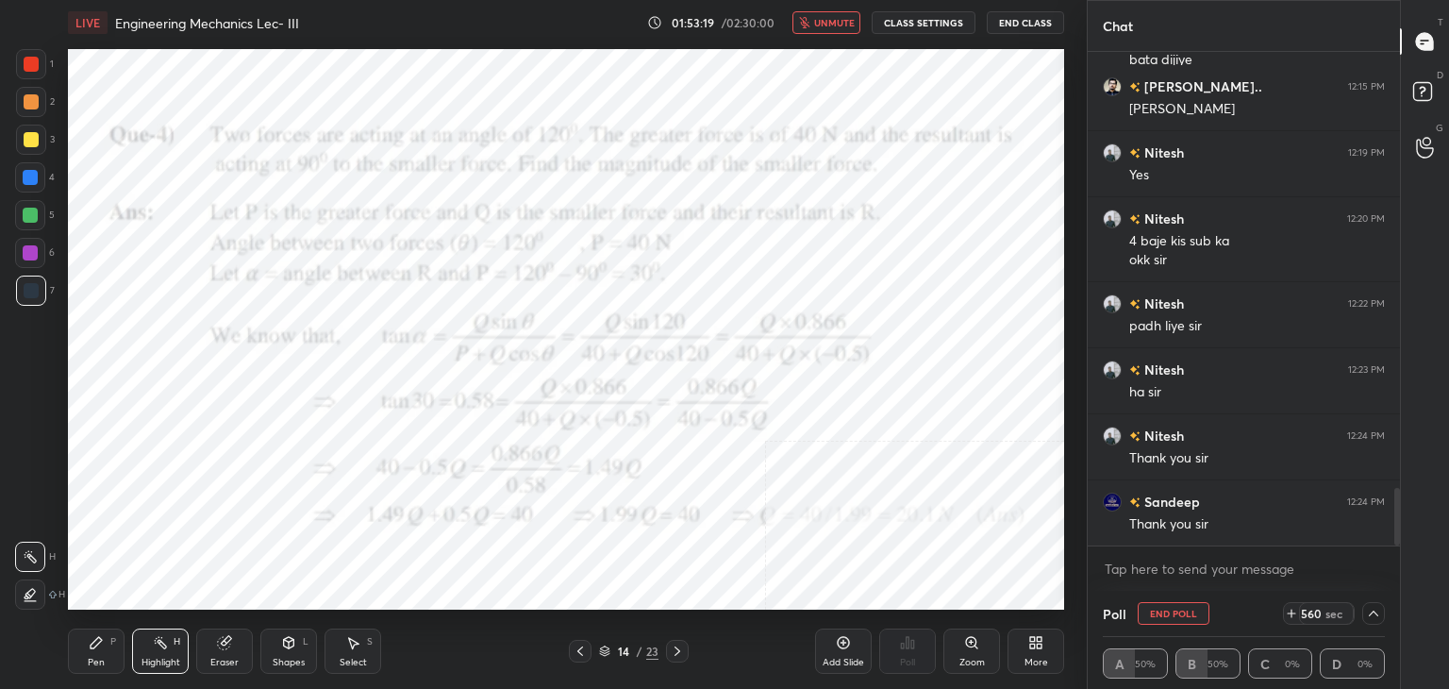
click at [579, 649] on icon at bounding box center [580, 650] width 6 height 9
click at [580, 649] on icon at bounding box center [580, 650] width 6 height 9
click at [580, 650] on icon at bounding box center [580, 650] width 15 height 15
click at [578, 650] on icon at bounding box center [580, 650] width 15 height 15
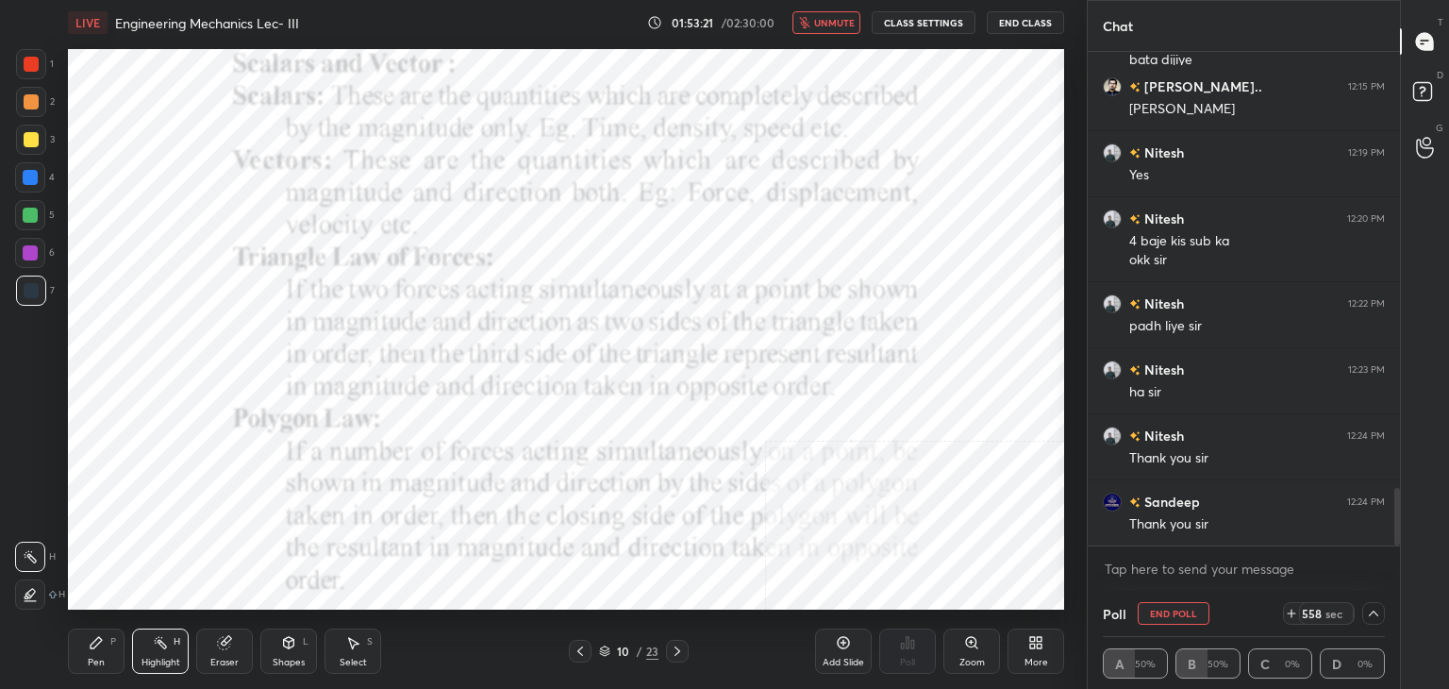
click at [578, 650] on icon at bounding box center [580, 650] width 15 height 15
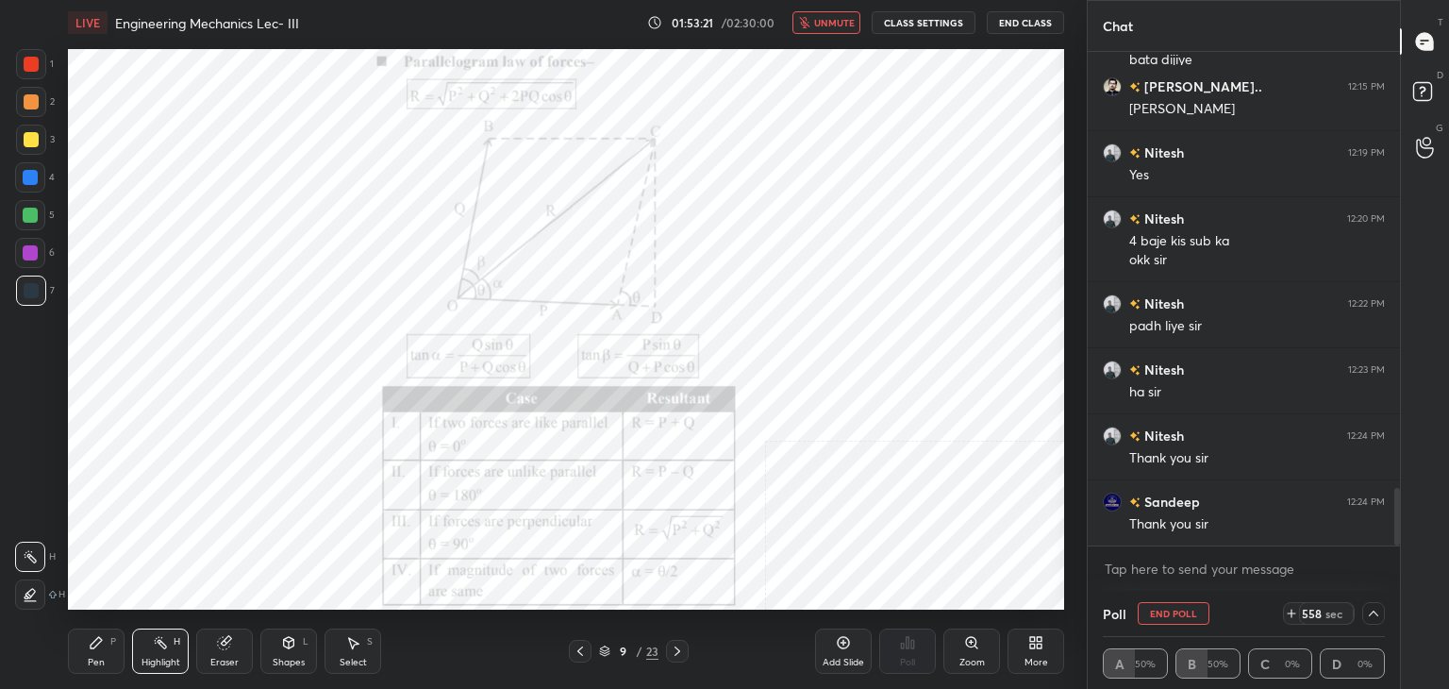
click at [581, 650] on icon at bounding box center [580, 650] width 15 height 15
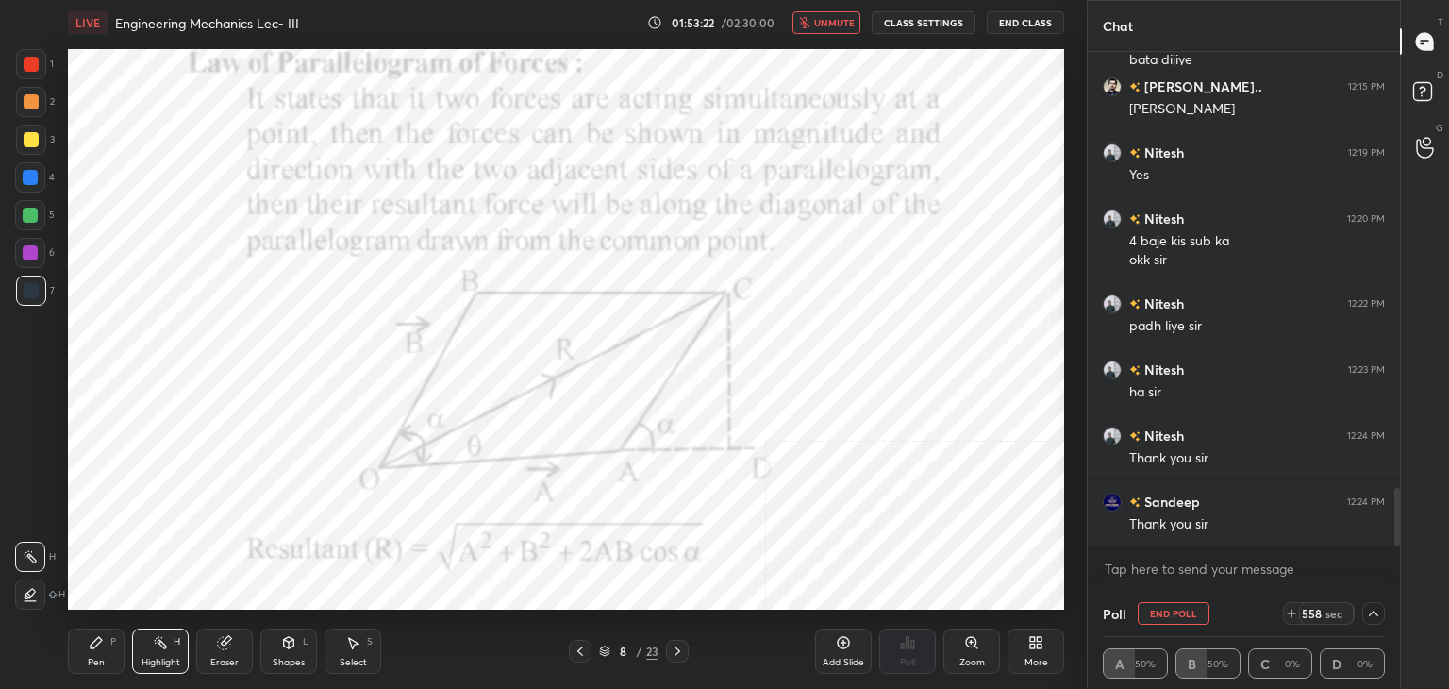
click at [581, 646] on icon at bounding box center [580, 650] width 15 height 15
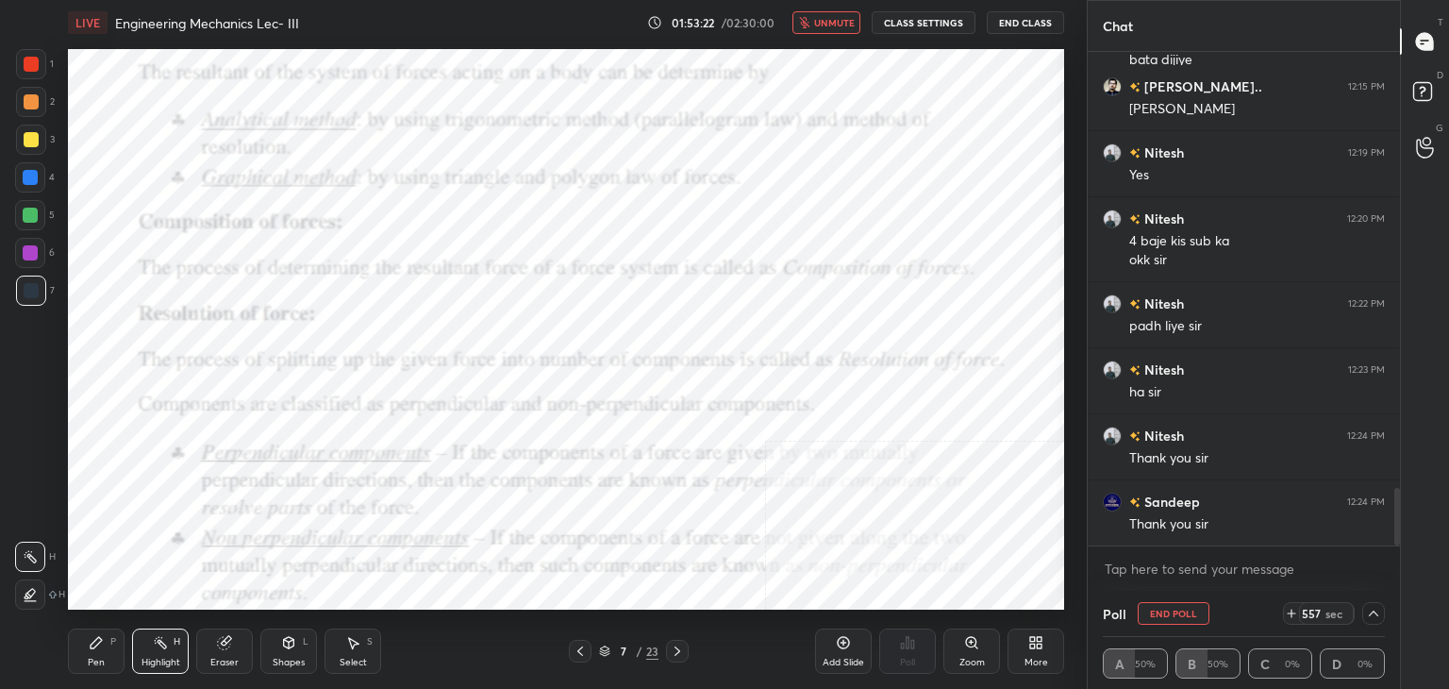
click at [581, 643] on icon at bounding box center [580, 650] width 15 height 15
click at [581, 641] on div at bounding box center [580, 650] width 23 height 23
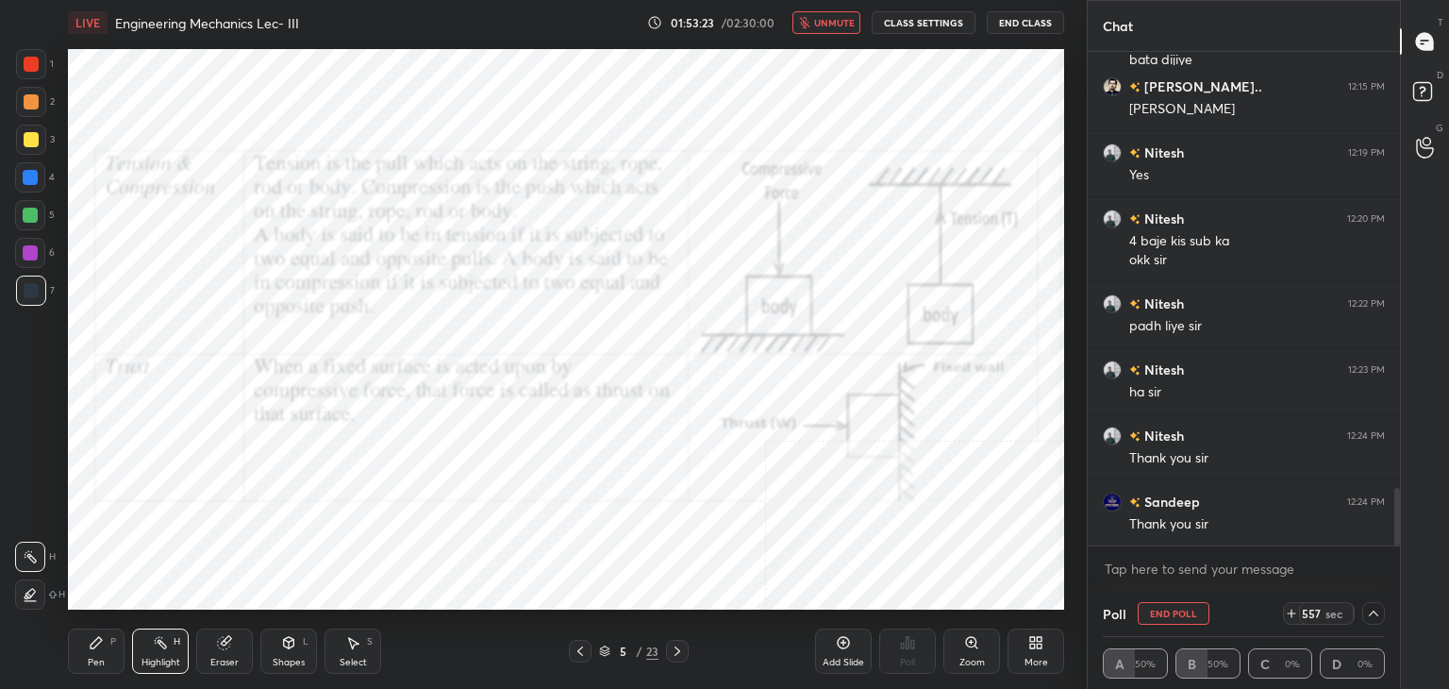
click at [581, 643] on icon at bounding box center [580, 650] width 15 height 15
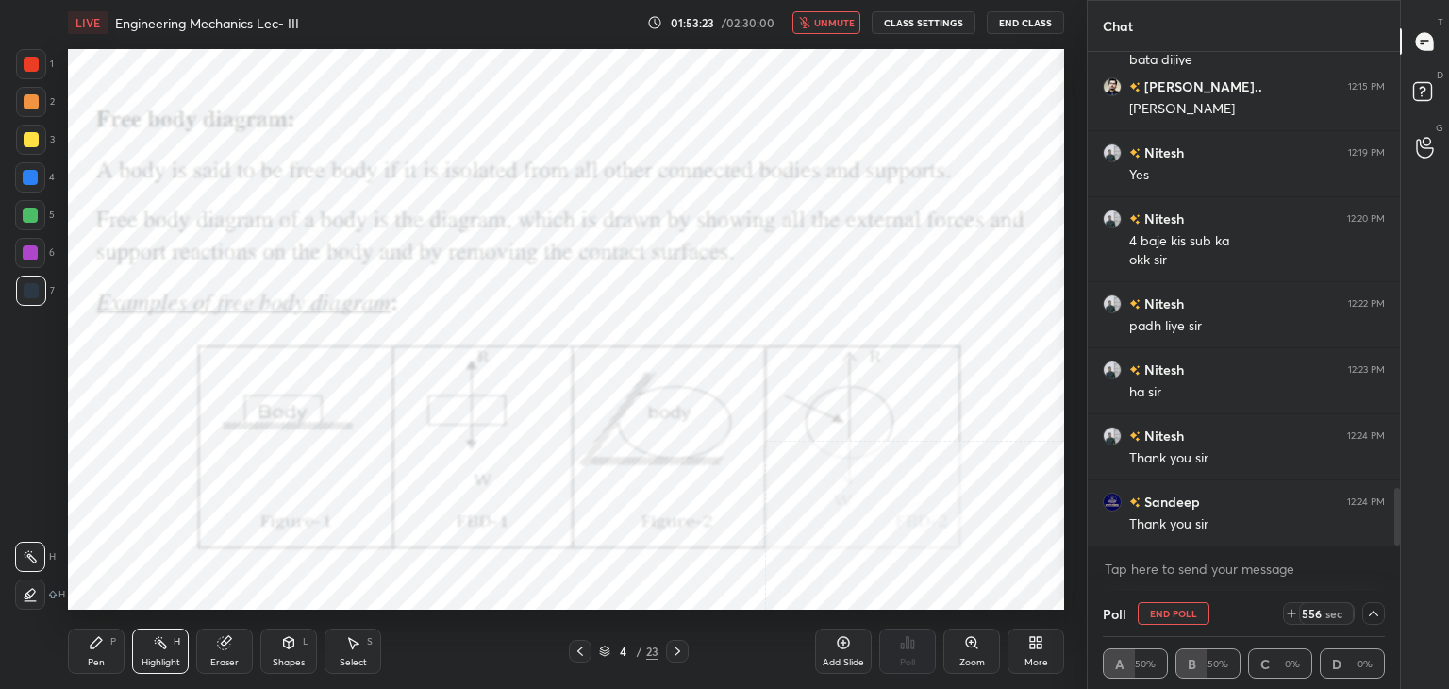
click at [581, 644] on icon at bounding box center [580, 650] width 15 height 15
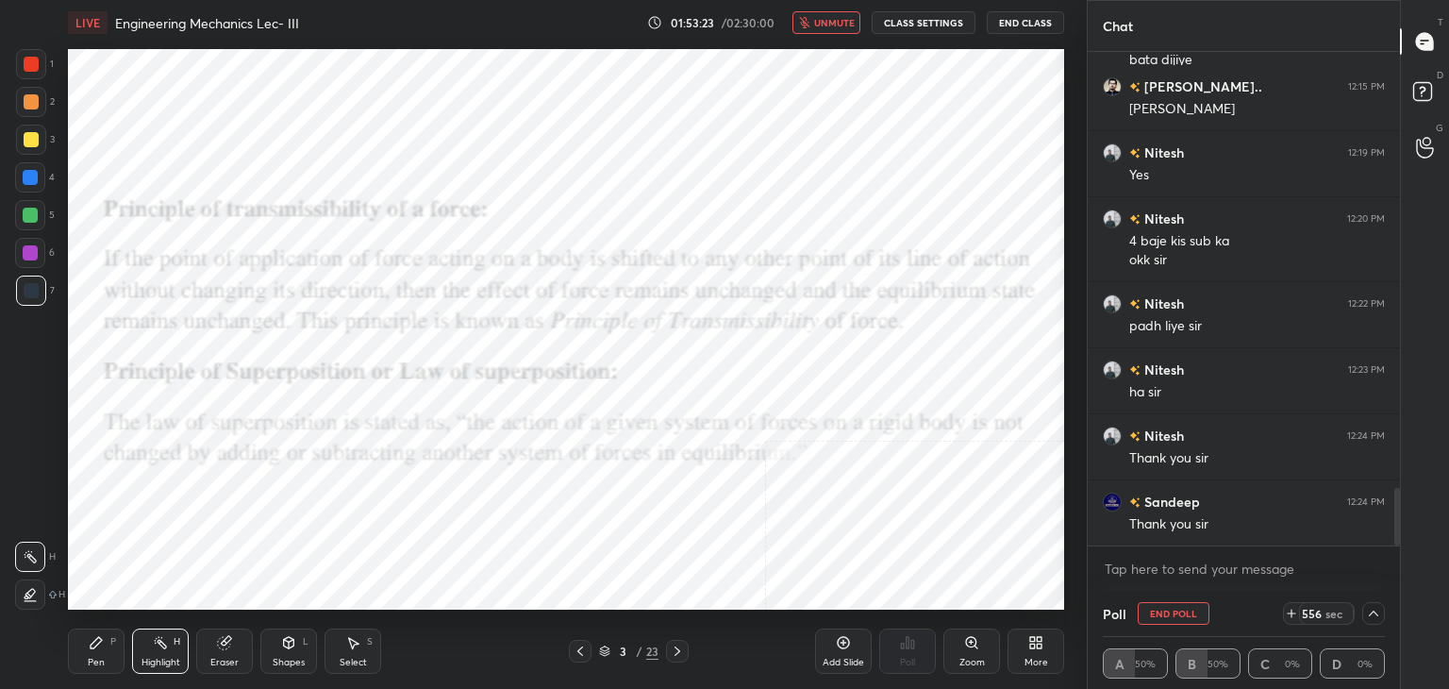
click at [578, 646] on icon at bounding box center [580, 650] width 15 height 15
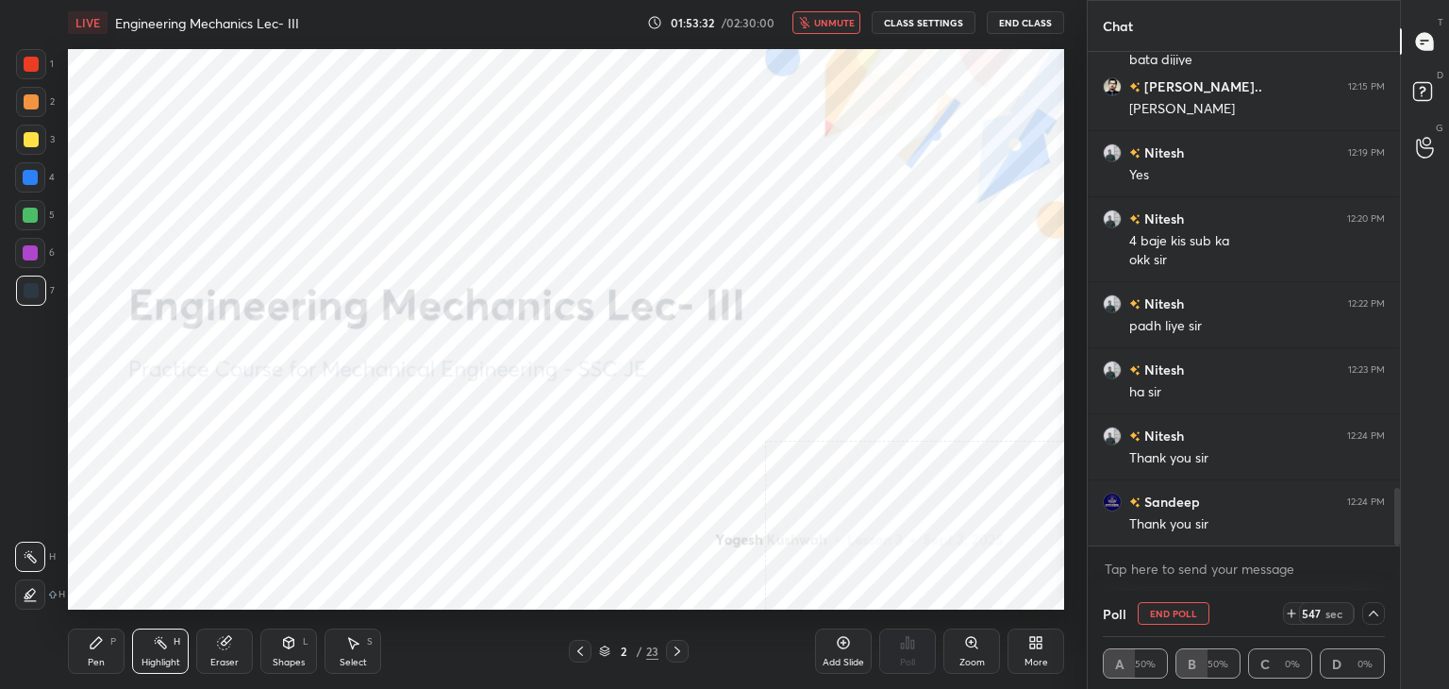
click at [28, 247] on div at bounding box center [30, 252] width 15 height 15
drag, startPoint x: 285, startPoint y: 649, endPoint x: 279, endPoint y: 634, distance: 16.1
click at [284, 650] on icon at bounding box center [288, 642] width 15 height 15
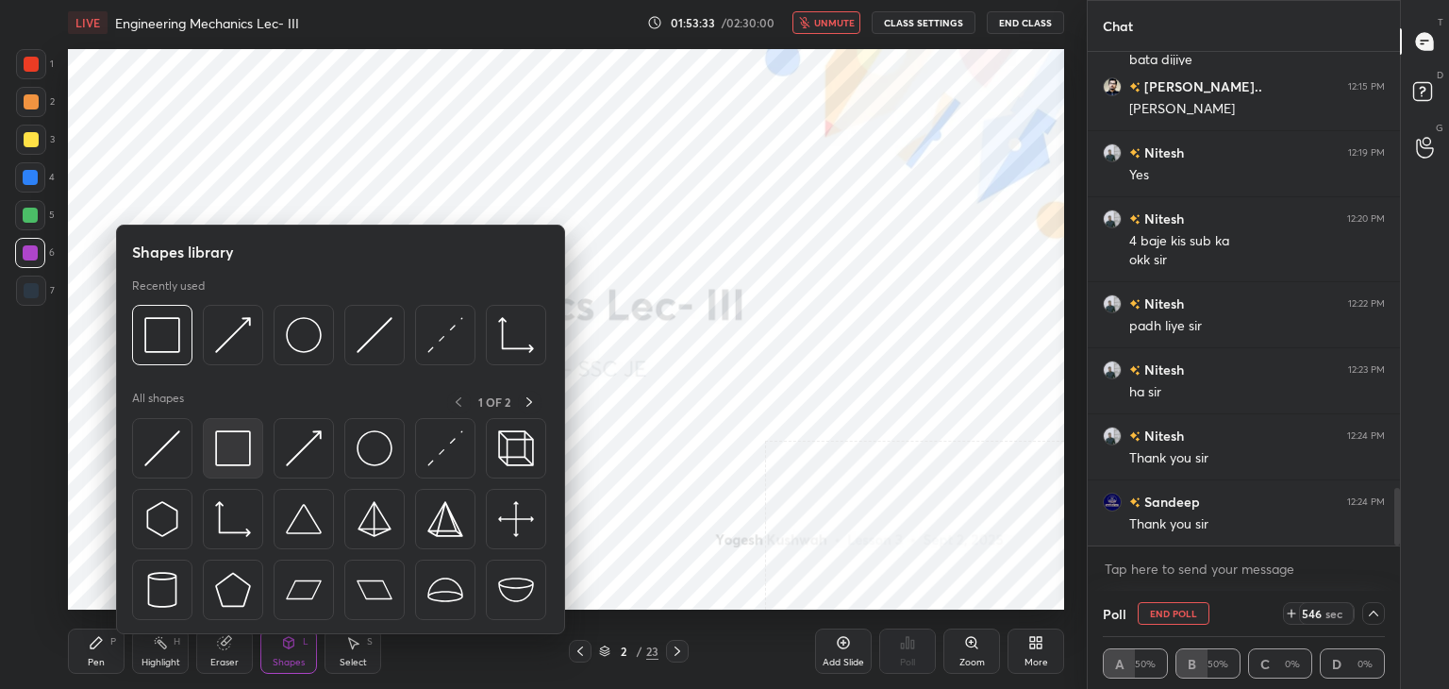
click at [230, 469] on div at bounding box center [233, 448] width 60 height 60
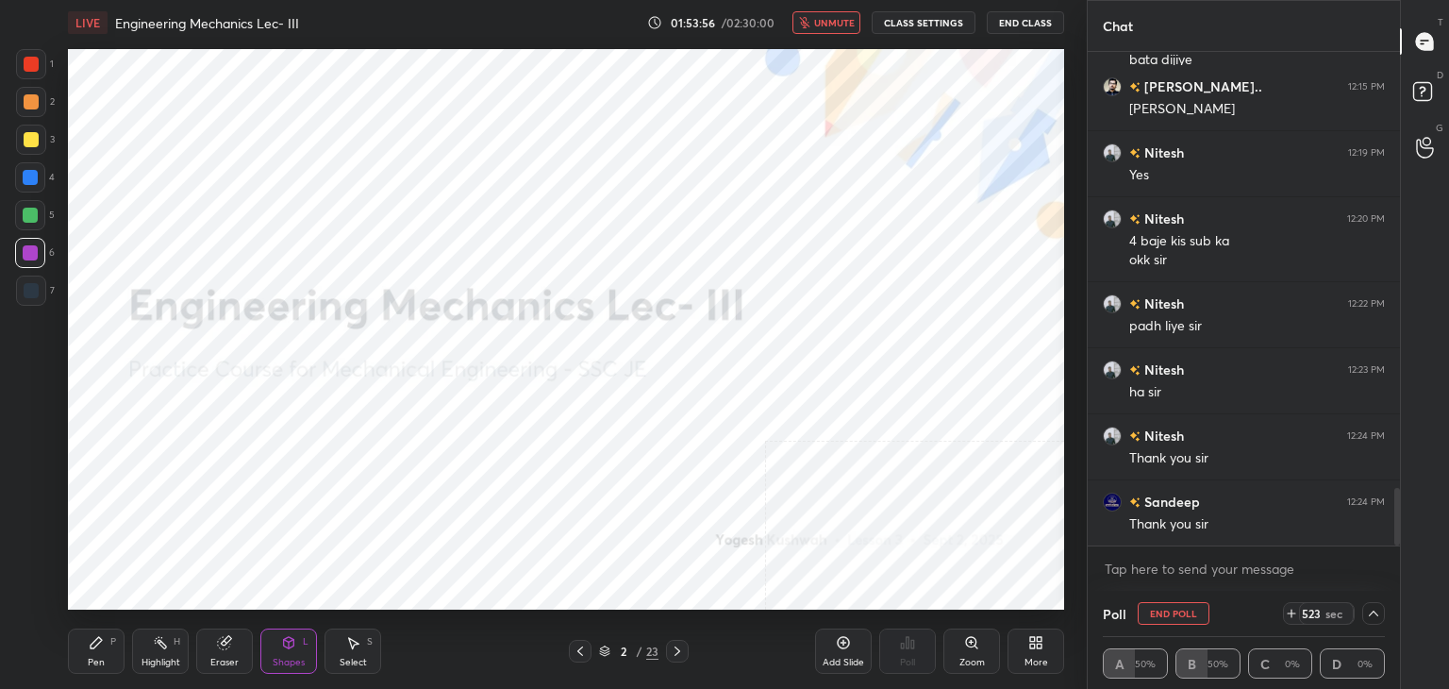
scroll to position [3790, 0]
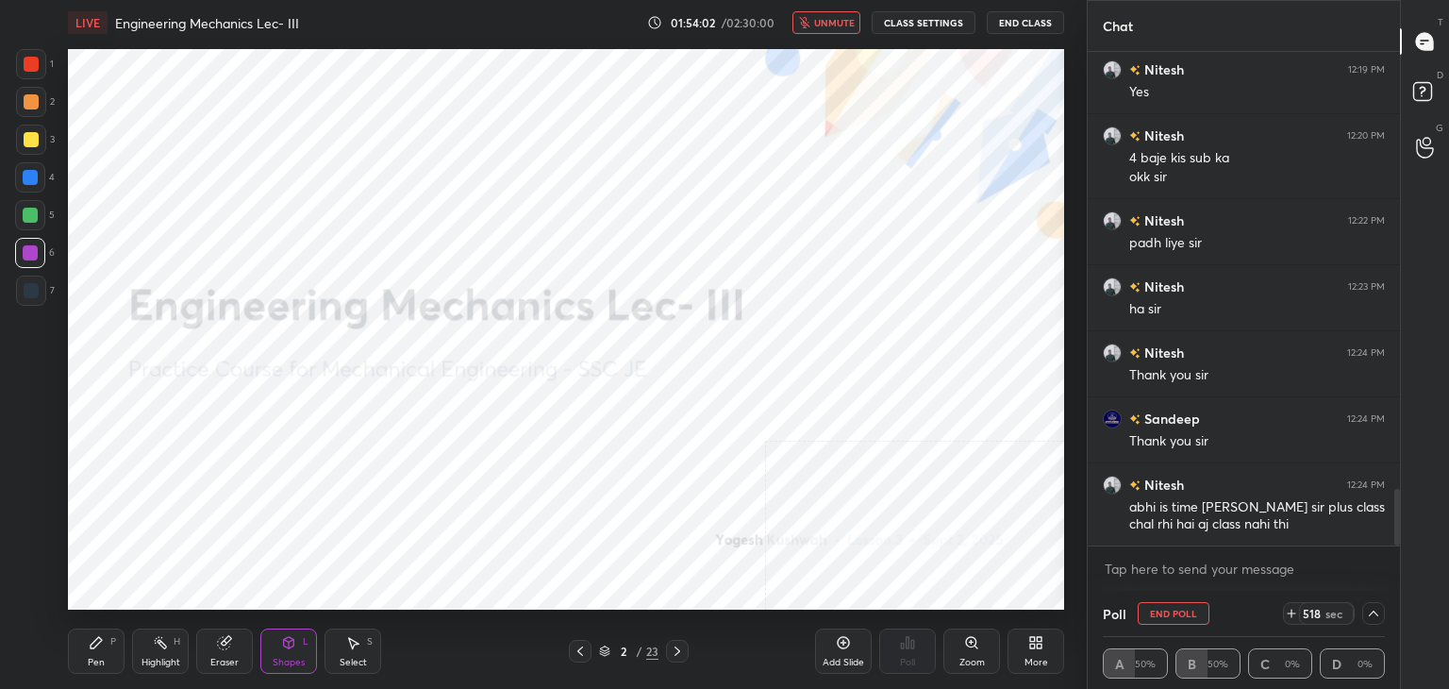
drag, startPoint x: 166, startPoint y: 646, endPoint x: 166, endPoint y: 635, distance: 11.3
click at [165, 645] on rect at bounding box center [162, 643] width 9 height 9
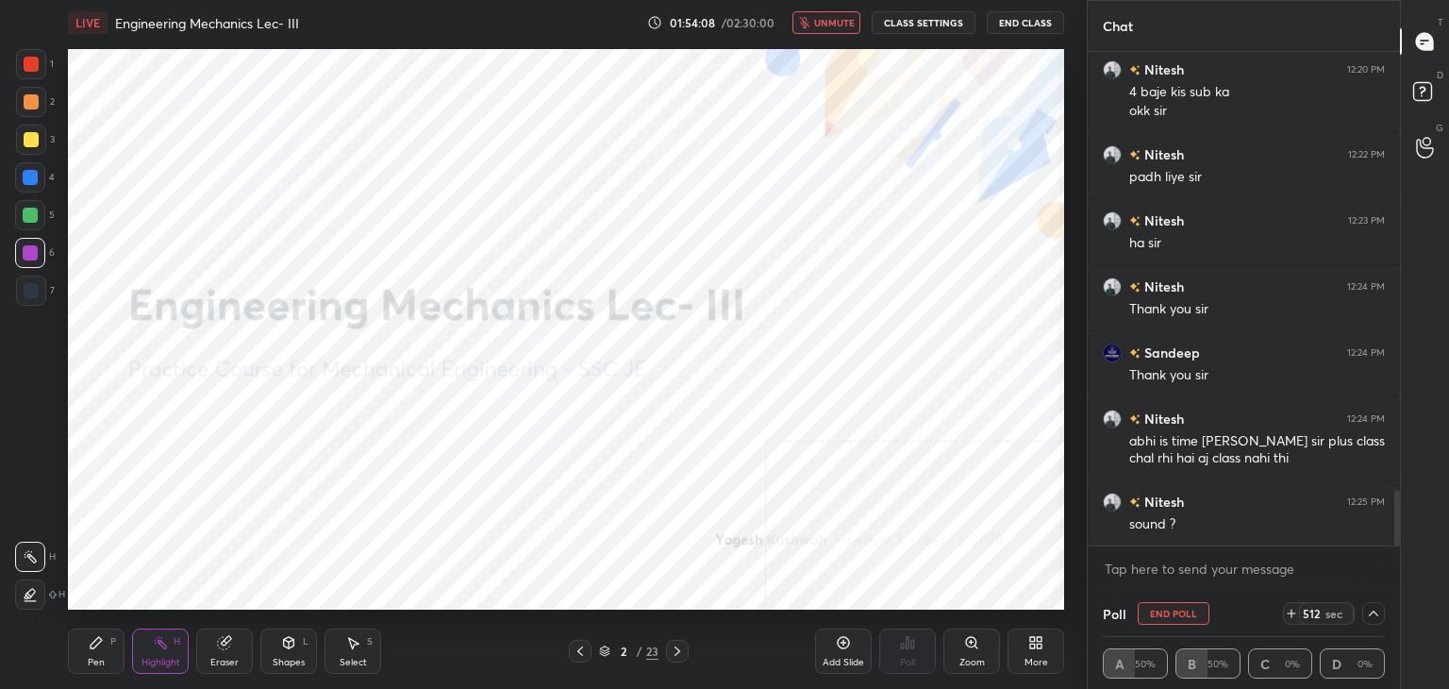
click at [838, 19] on span "unmute" at bounding box center [834, 22] width 41 height 13
click at [105, 650] on div "Pen P" at bounding box center [96, 650] width 57 height 45
click at [25, 107] on div at bounding box center [31, 101] width 15 height 15
drag, startPoint x: 28, startPoint y: 250, endPoint x: 65, endPoint y: 284, distance: 50.1
click at [28, 250] on div at bounding box center [30, 252] width 15 height 15
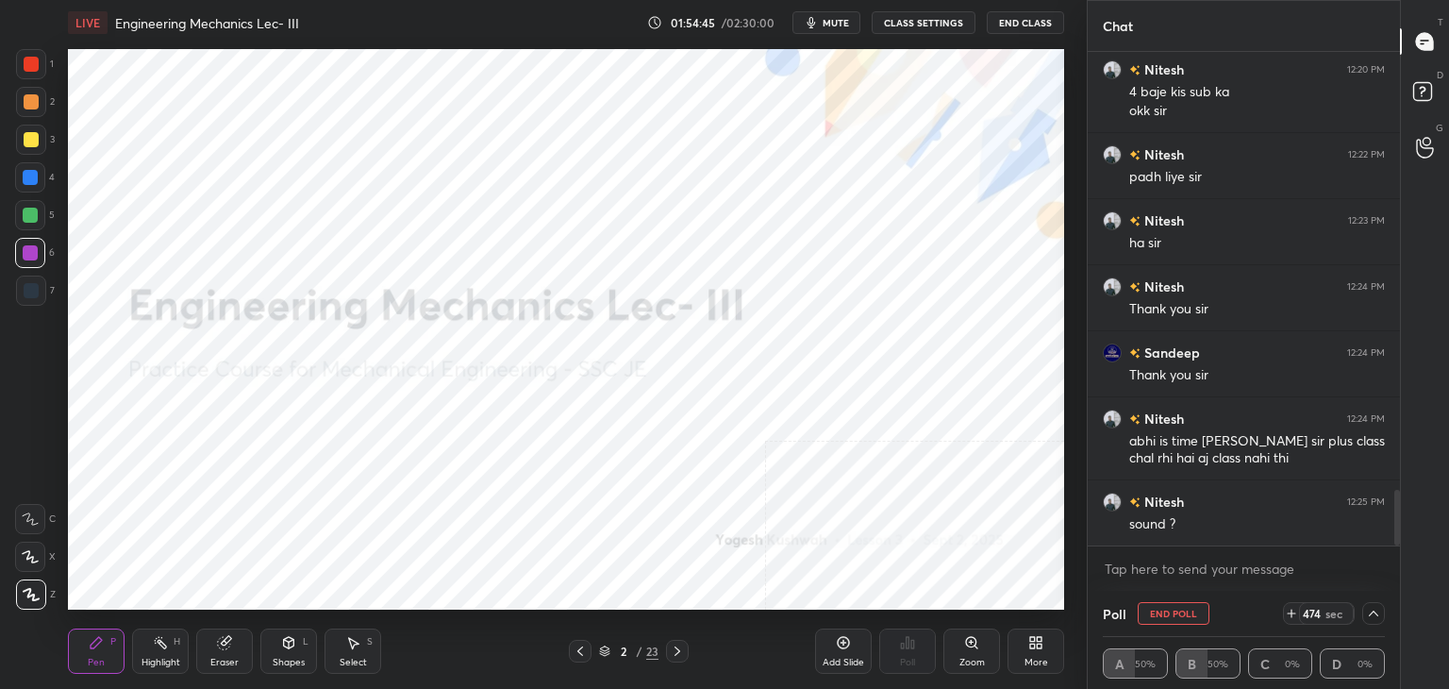
click at [274, 646] on div "Shapes L" at bounding box center [288, 650] width 57 height 45
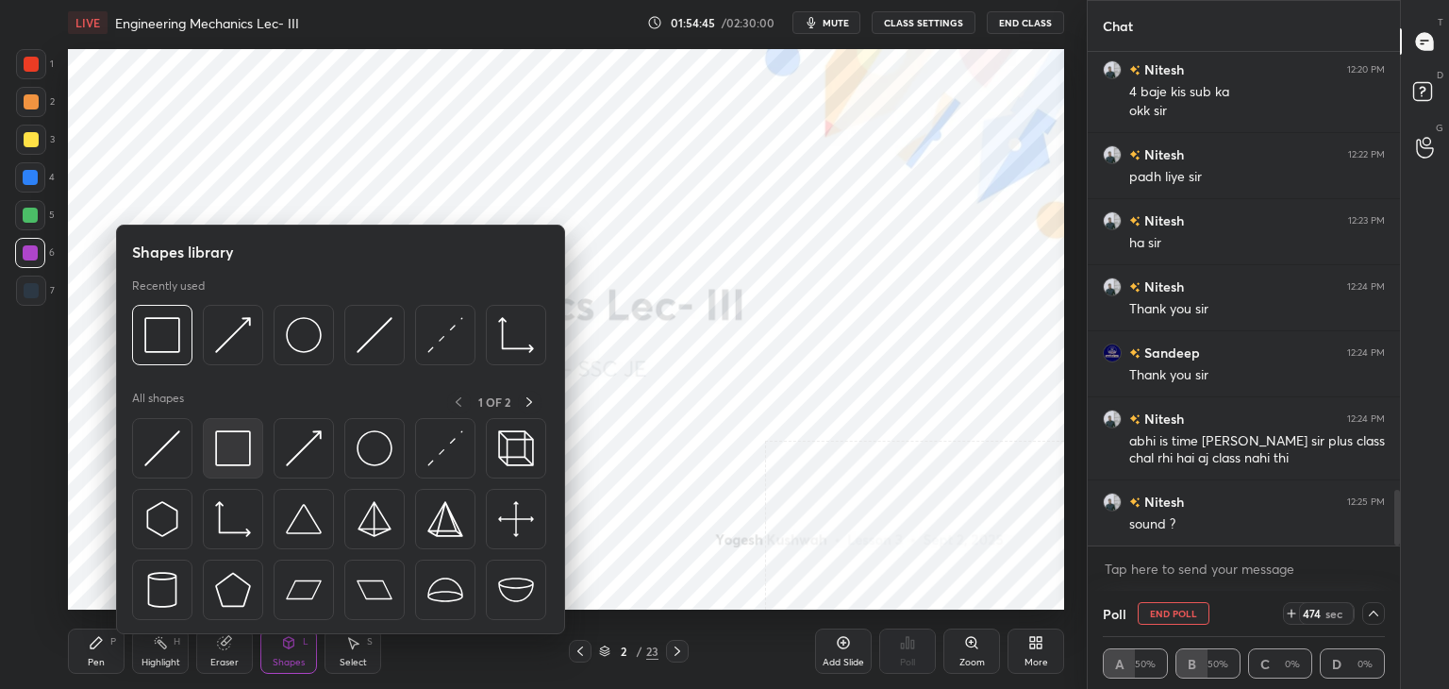
click at [211, 465] on div at bounding box center [233, 448] width 60 height 60
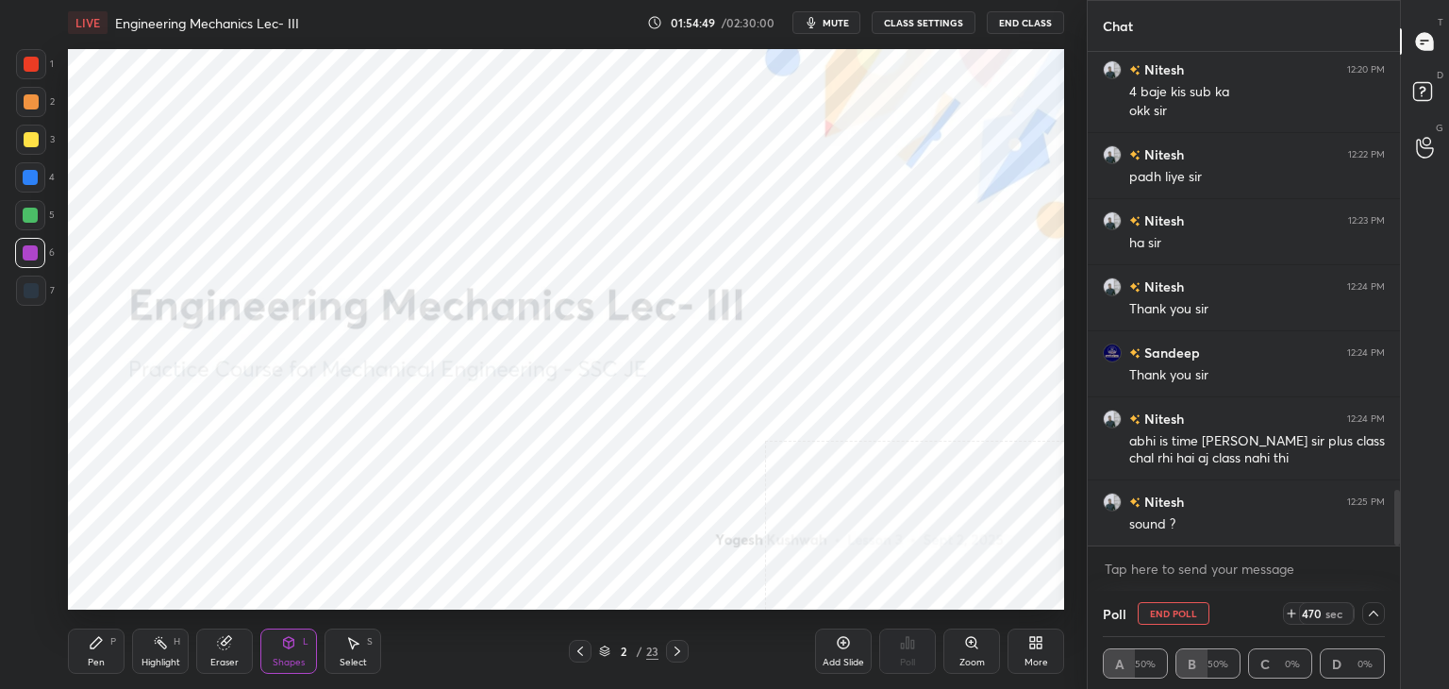
click at [89, 635] on icon at bounding box center [96, 642] width 15 height 15
drag, startPoint x: 287, startPoint y: 652, endPoint x: 285, endPoint y: 638, distance: 14.3
click at [285, 650] on div "Shapes L" at bounding box center [288, 650] width 57 height 45
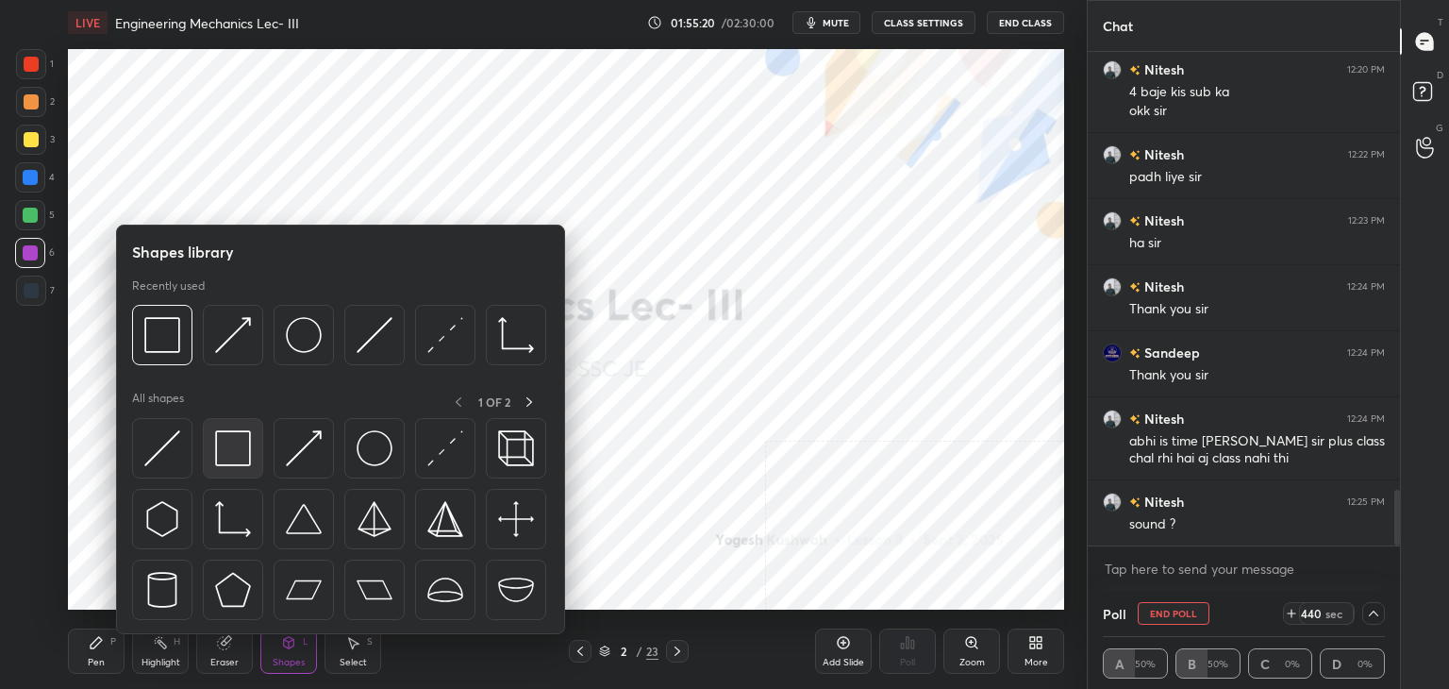
click at [254, 461] on div at bounding box center [233, 448] width 60 height 60
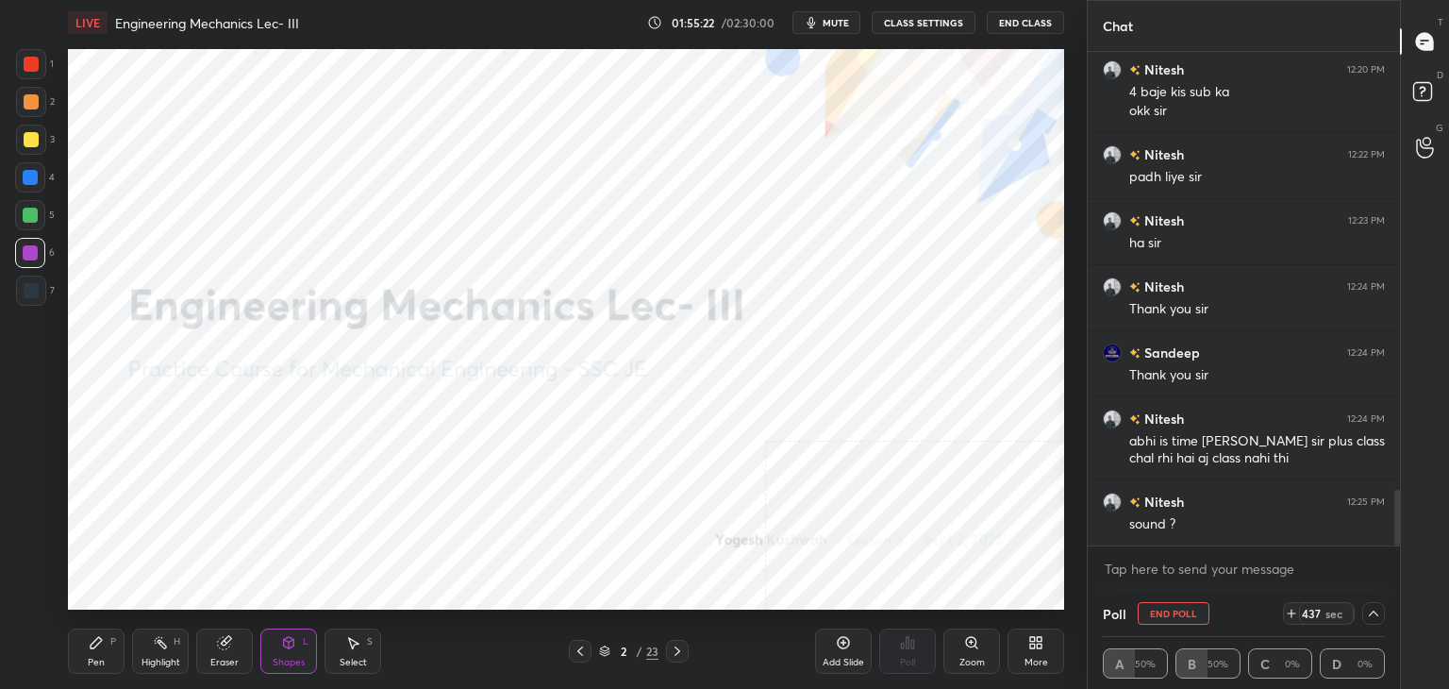
drag, startPoint x: 159, startPoint y: 646, endPoint x: 176, endPoint y: 615, distance: 35.5
click at [159, 644] on icon at bounding box center [160, 642] width 15 height 15
click at [174, 637] on div "H" at bounding box center [177, 641] width 7 height 9
drag, startPoint x: 836, startPoint y: 24, endPoint x: 819, endPoint y: 39, distance: 22.7
click at [837, 23] on span "mute" at bounding box center [835, 22] width 26 height 13
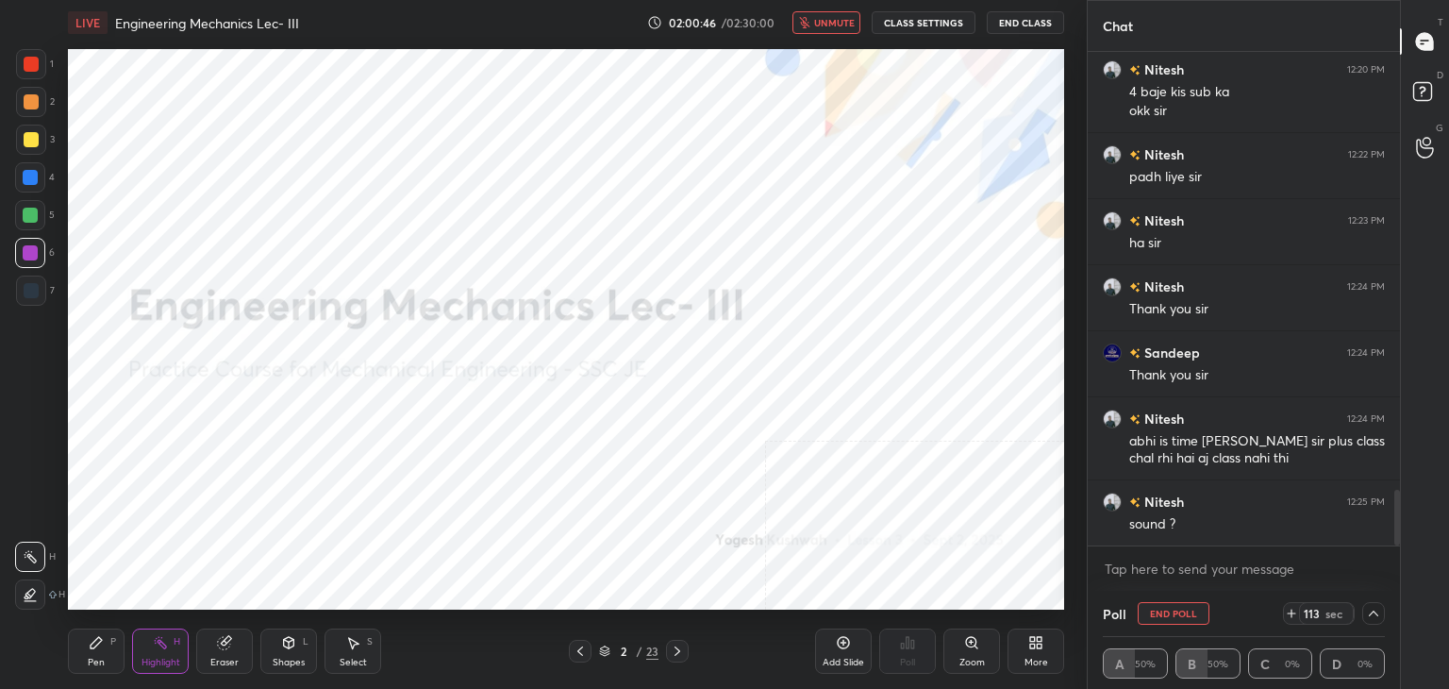
click at [834, 24] on span "unmute" at bounding box center [834, 22] width 41 height 13
click at [1026, 16] on button "End Class" at bounding box center [1025, 22] width 77 height 23
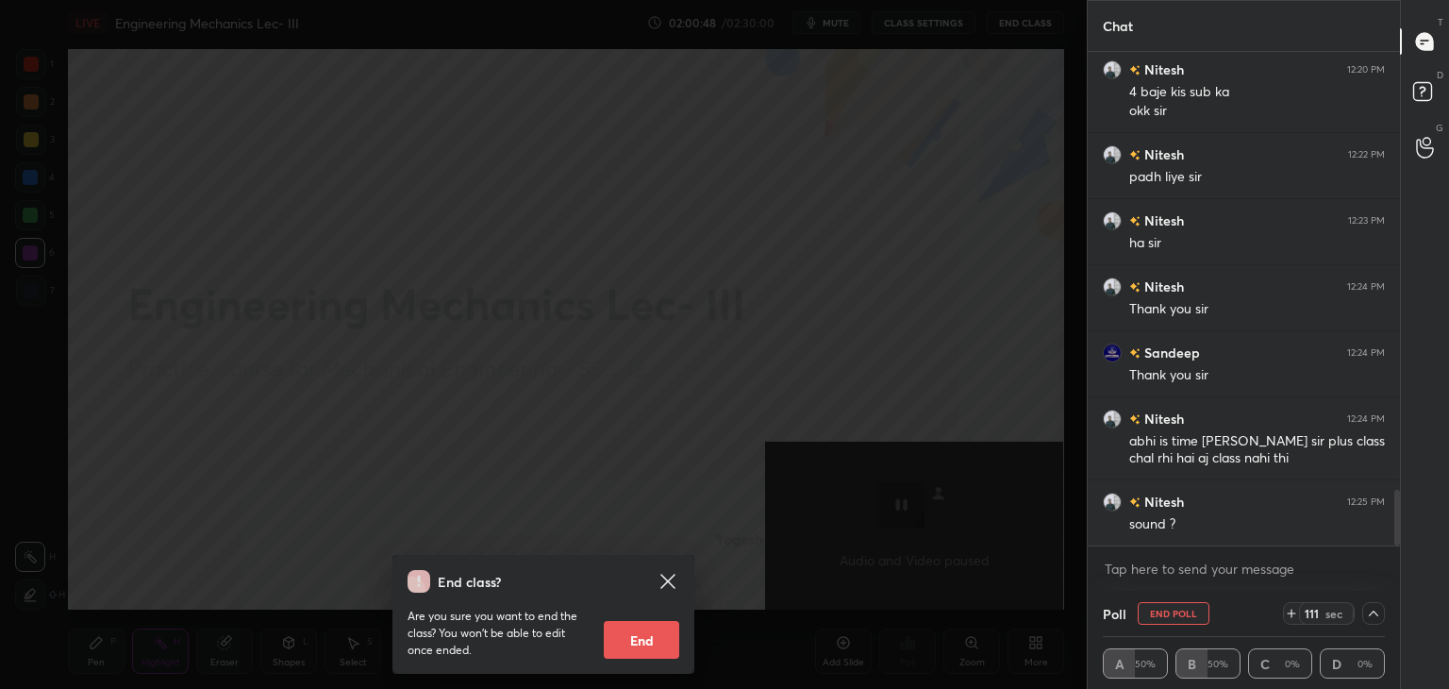
click at [657, 642] on button "End" at bounding box center [641, 640] width 75 height 38
type textarea "x"
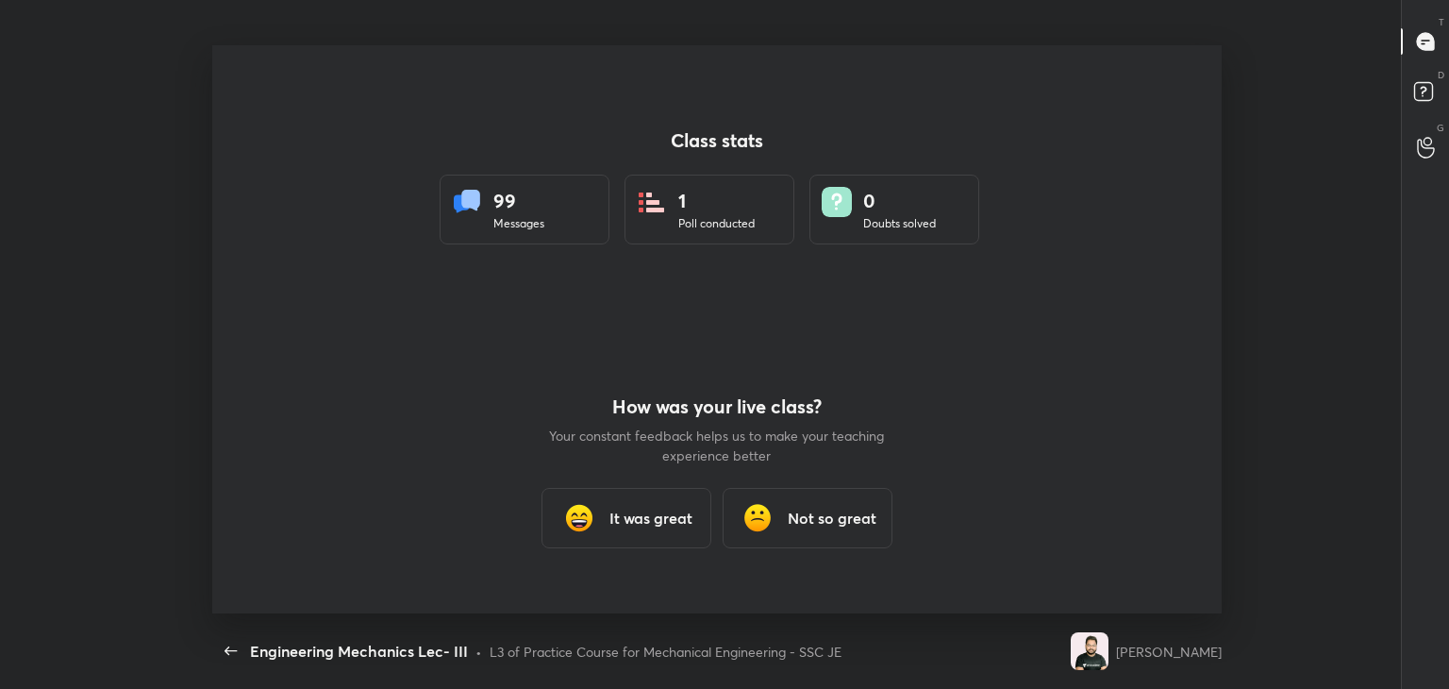
scroll to position [0, 0]
click at [642, 531] on div "It was great" at bounding box center [626, 518] width 170 height 60
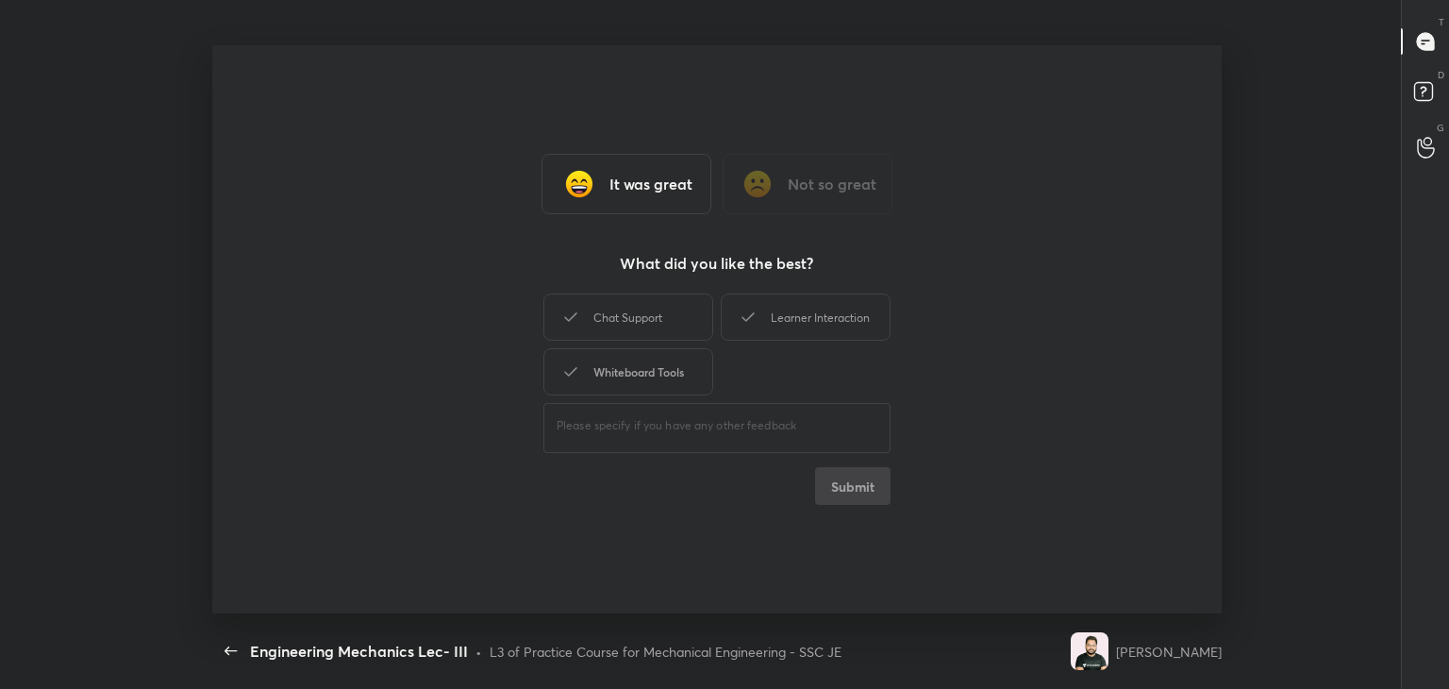
click at [623, 363] on div "Whiteboard Tools" at bounding box center [628, 371] width 170 height 47
click at [634, 325] on div "Chat Support" at bounding box center [628, 316] width 170 height 47
click at [807, 320] on div "Learner Interaction" at bounding box center [806, 316] width 170 height 47
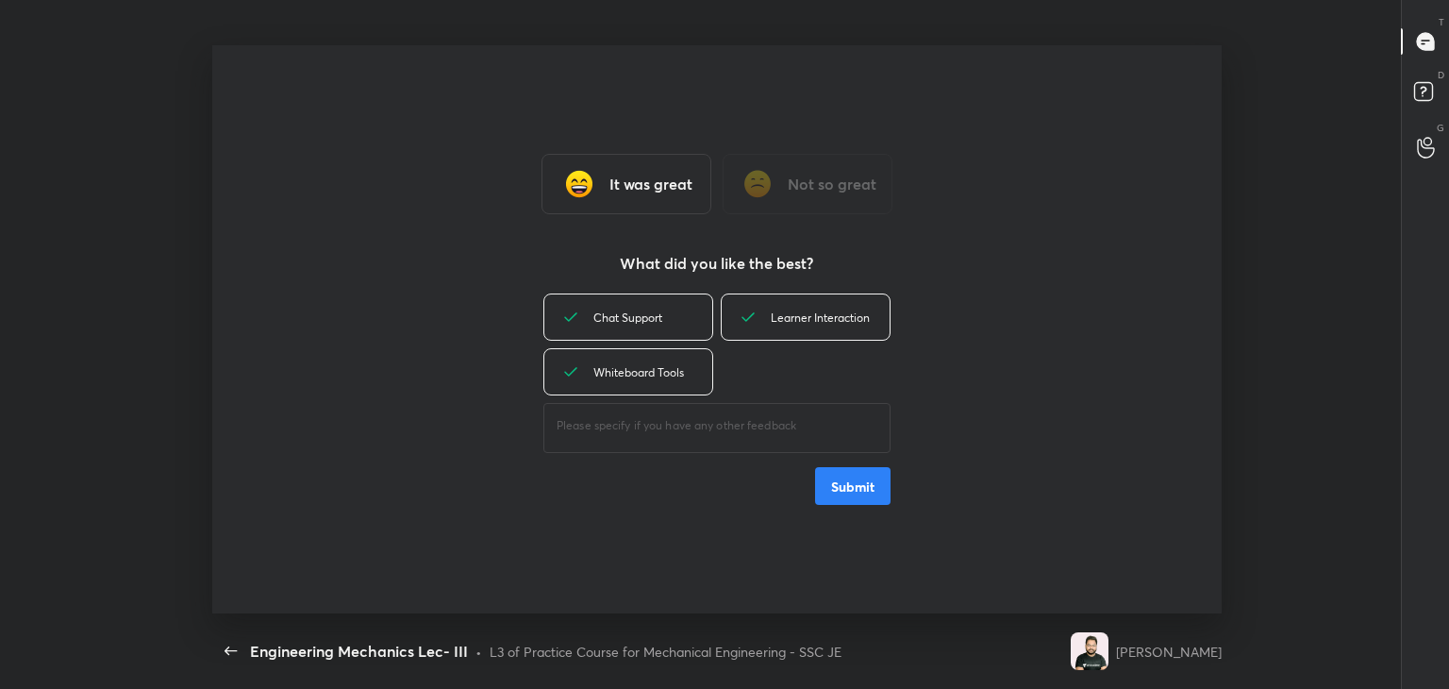
drag, startPoint x: 841, startPoint y: 484, endPoint x: 818, endPoint y: 423, distance: 64.8
click at [841, 484] on button "Submit" at bounding box center [852, 486] width 75 height 38
